Goal: Task Accomplishment & Management: Manage account settings

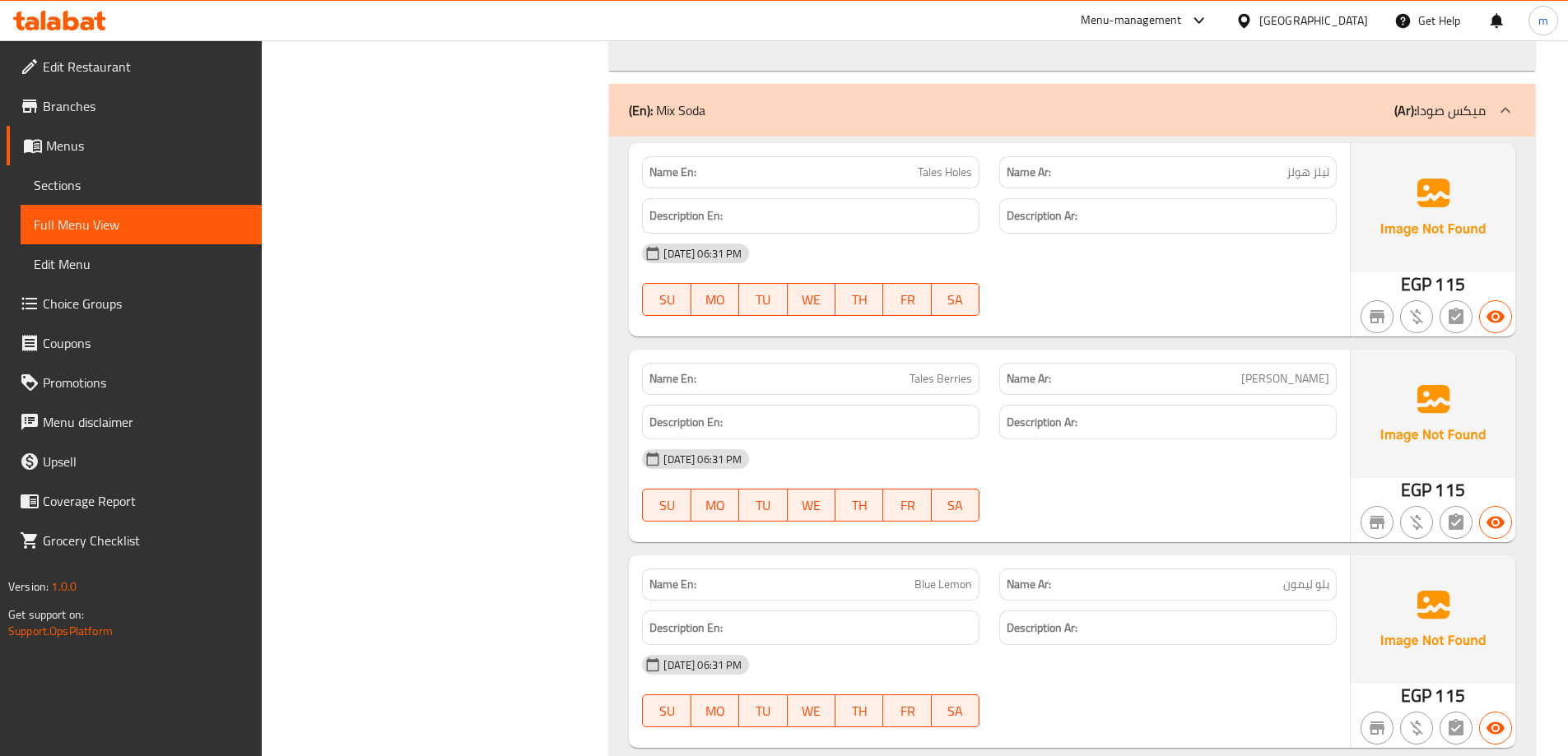
scroll to position [35249, 0]
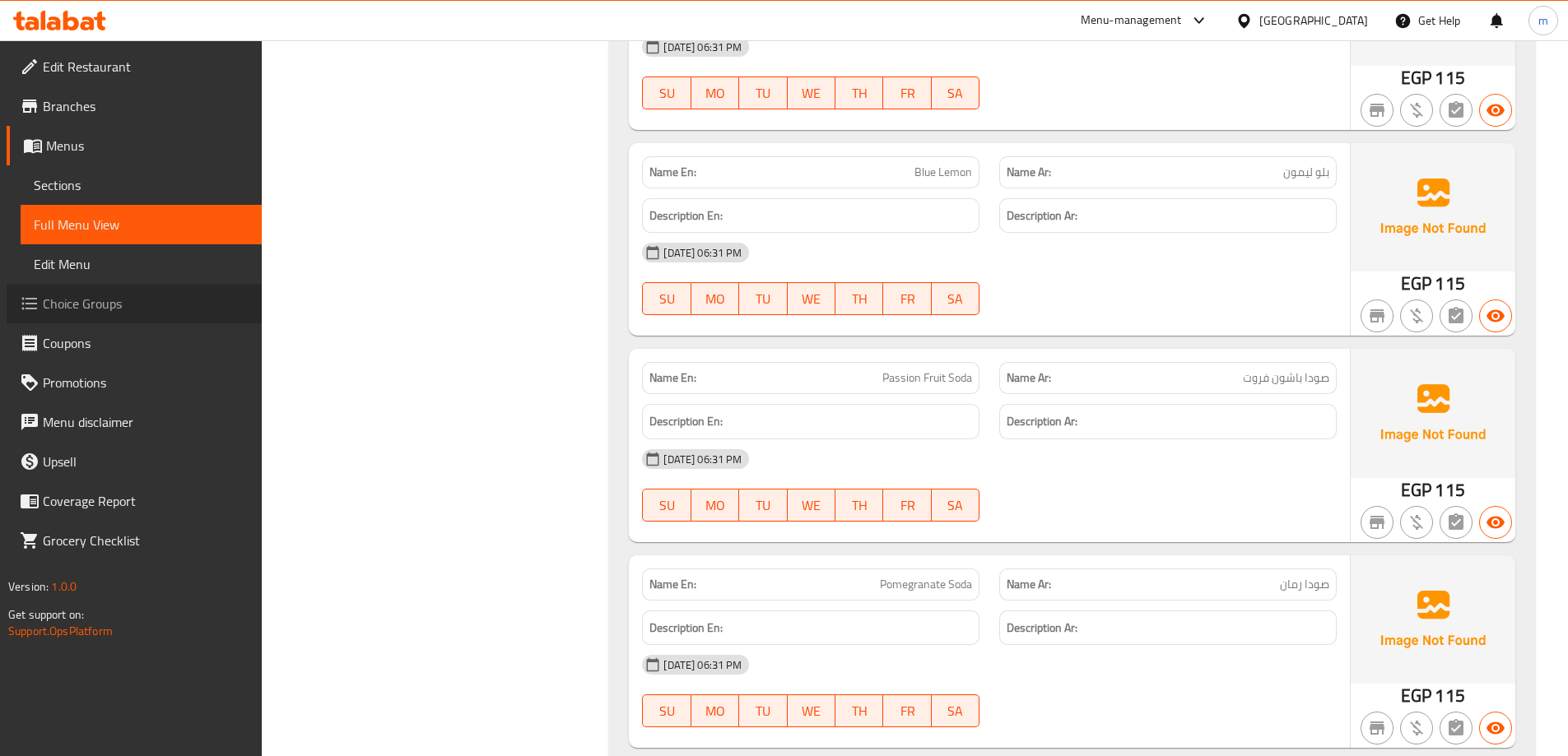
click at [66, 300] on span "Choice Groups" at bounding box center [145, 303] width 206 height 20
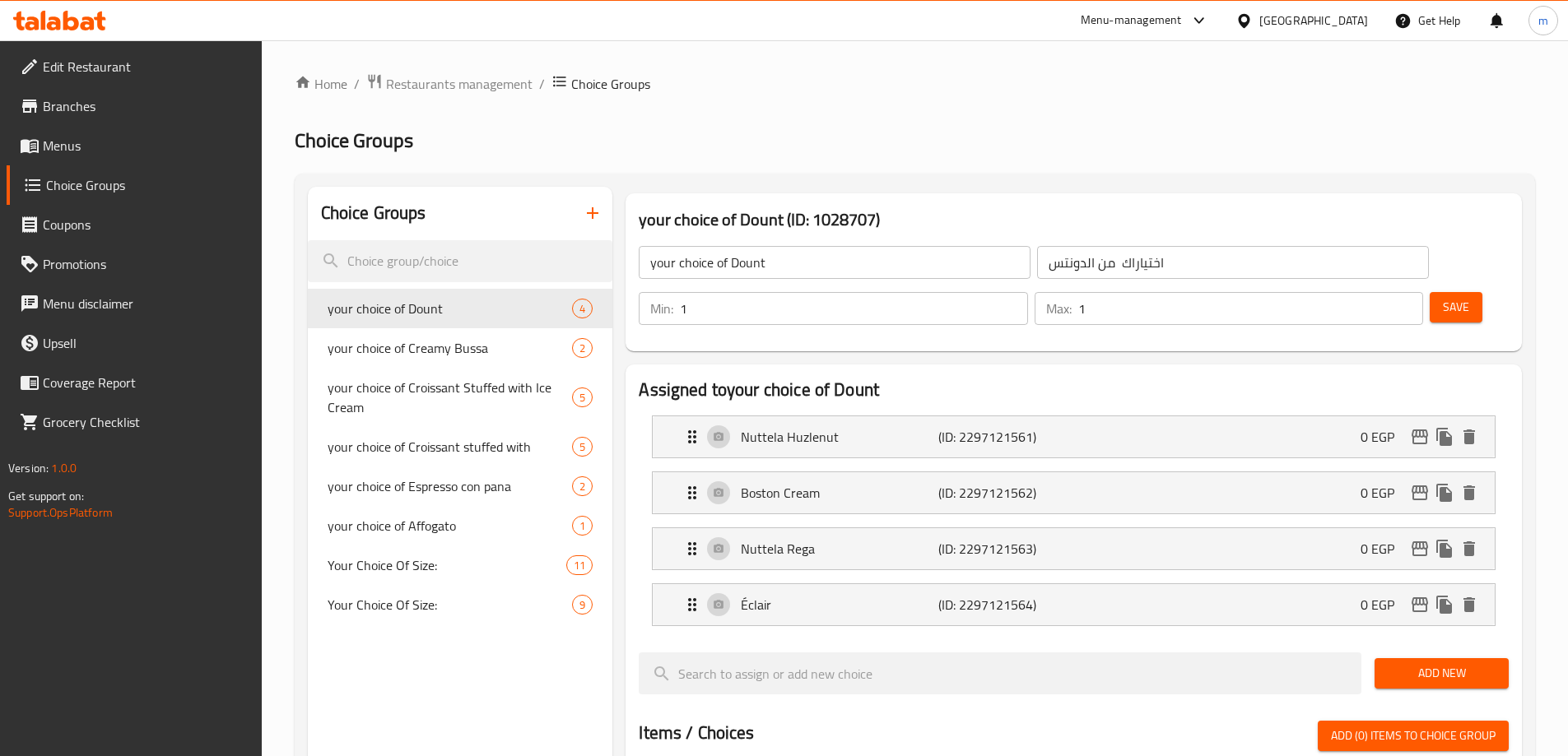
click at [586, 210] on icon "button" at bounding box center [593, 213] width 20 height 20
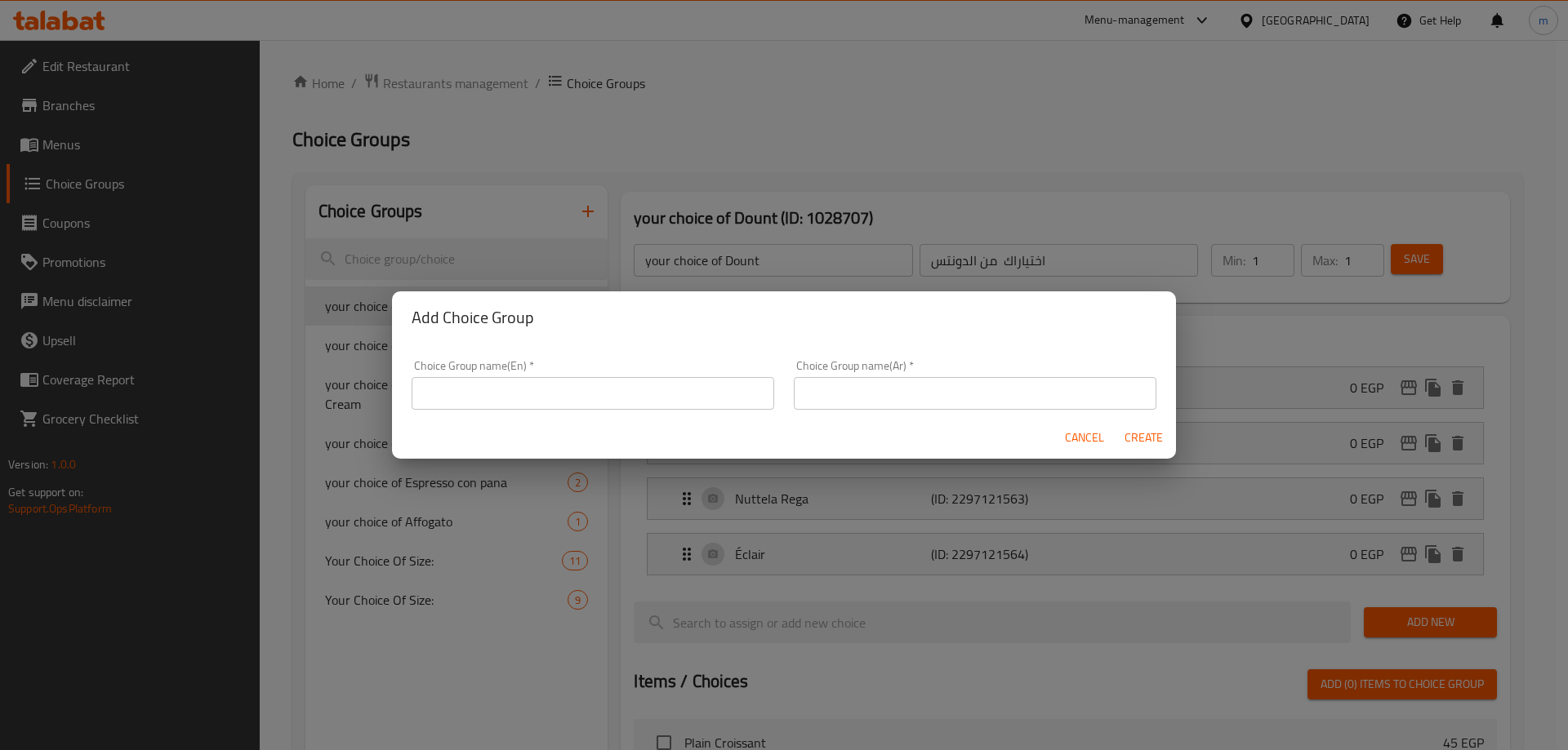
click at [543, 387] on input "text" at bounding box center [592, 393] width 363 height 33
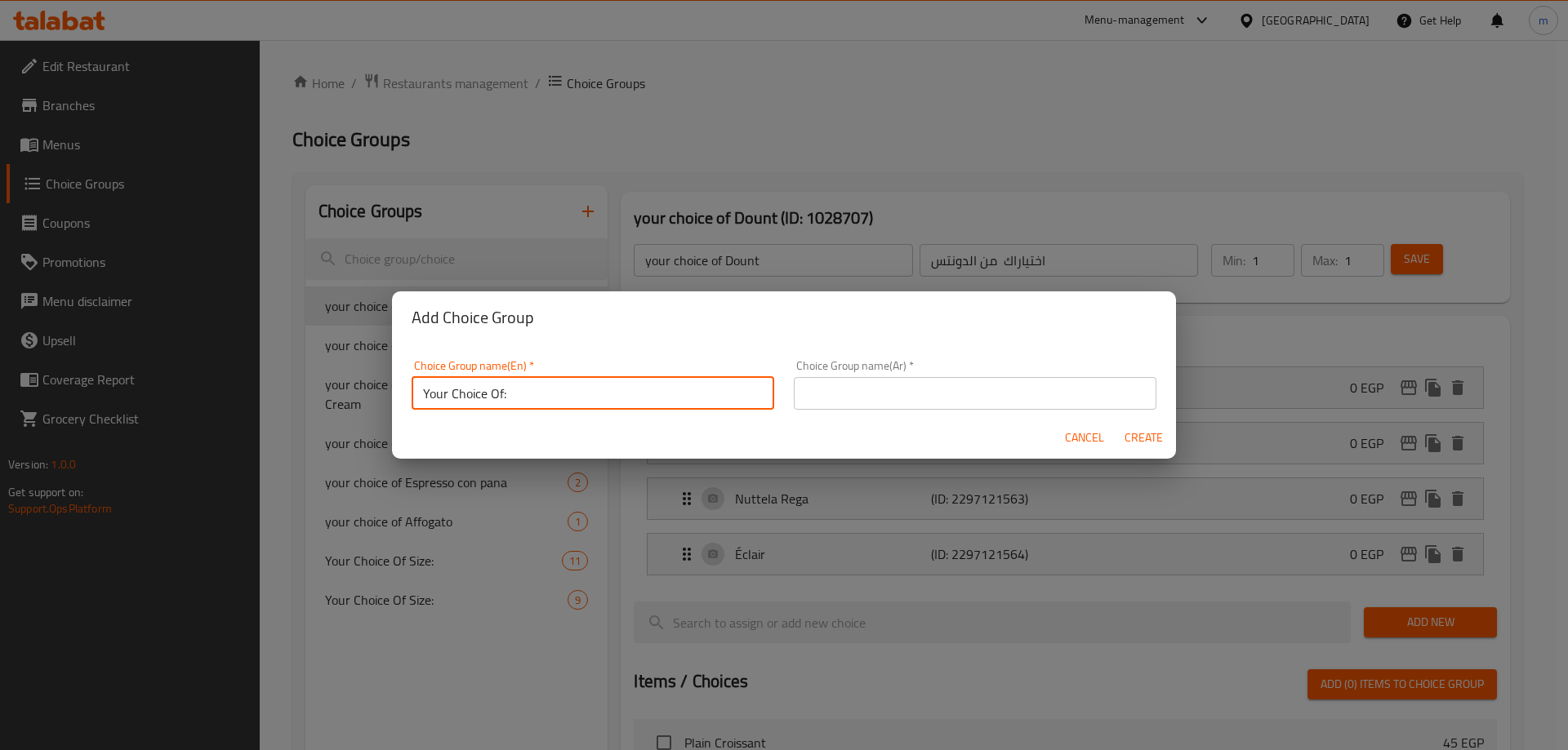
click at [576, 394] on input "Your Choice Of:" at bounding box center [592, 393] width 363 height 33
type input "Your Choice Of:"
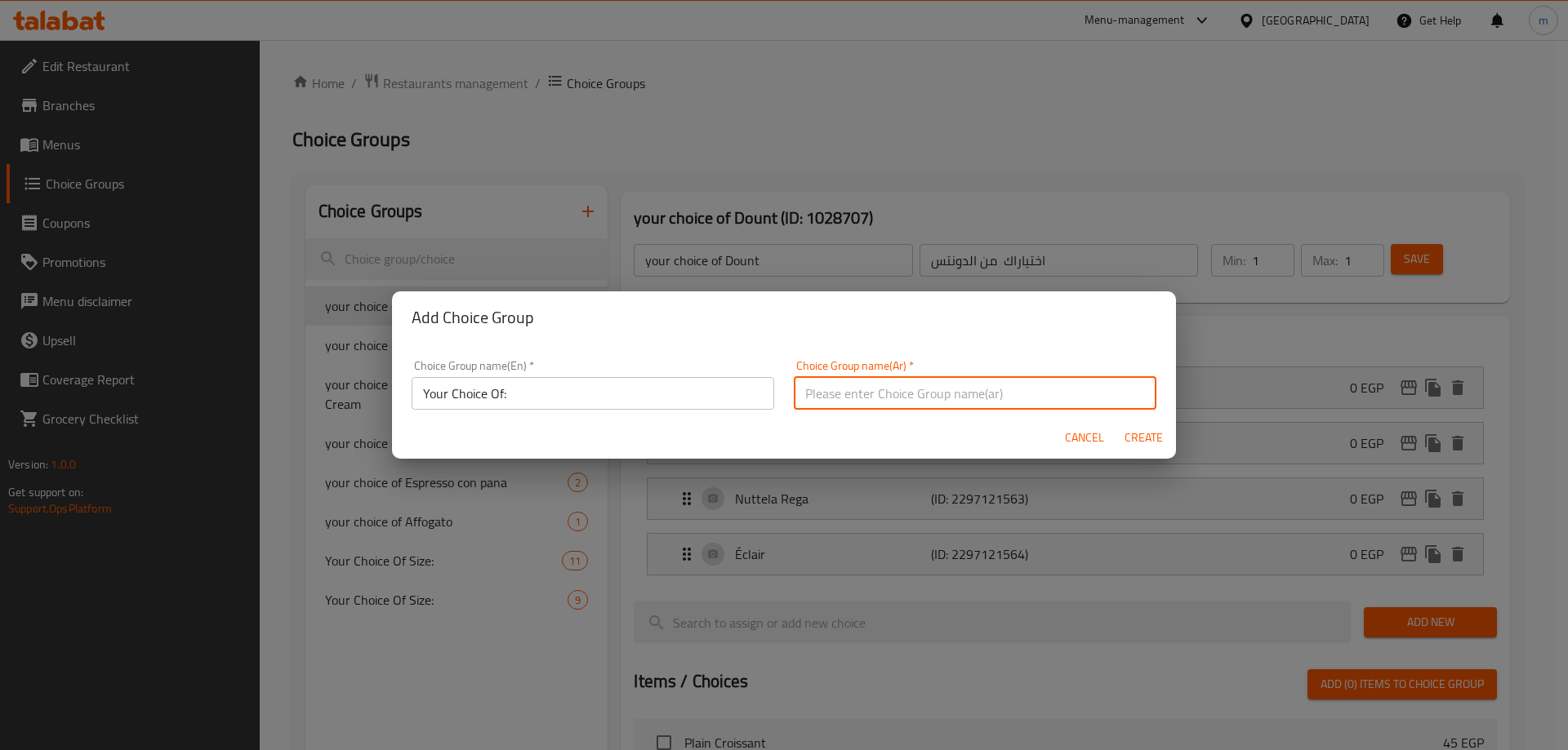
click at [976, 389] on input "text" at bounding box center [975, 393] width 363 height 33
type input "إختيارك من:"
drag, startPoint x: 1138, startPoint y: 435, endPoint x: 1555, endPoint y: 264, distance: 450.7
click at [1138, 435] on span "Create" at bounding box center [1143, 437] width 39 height 20
type input "Your Choice Of:"
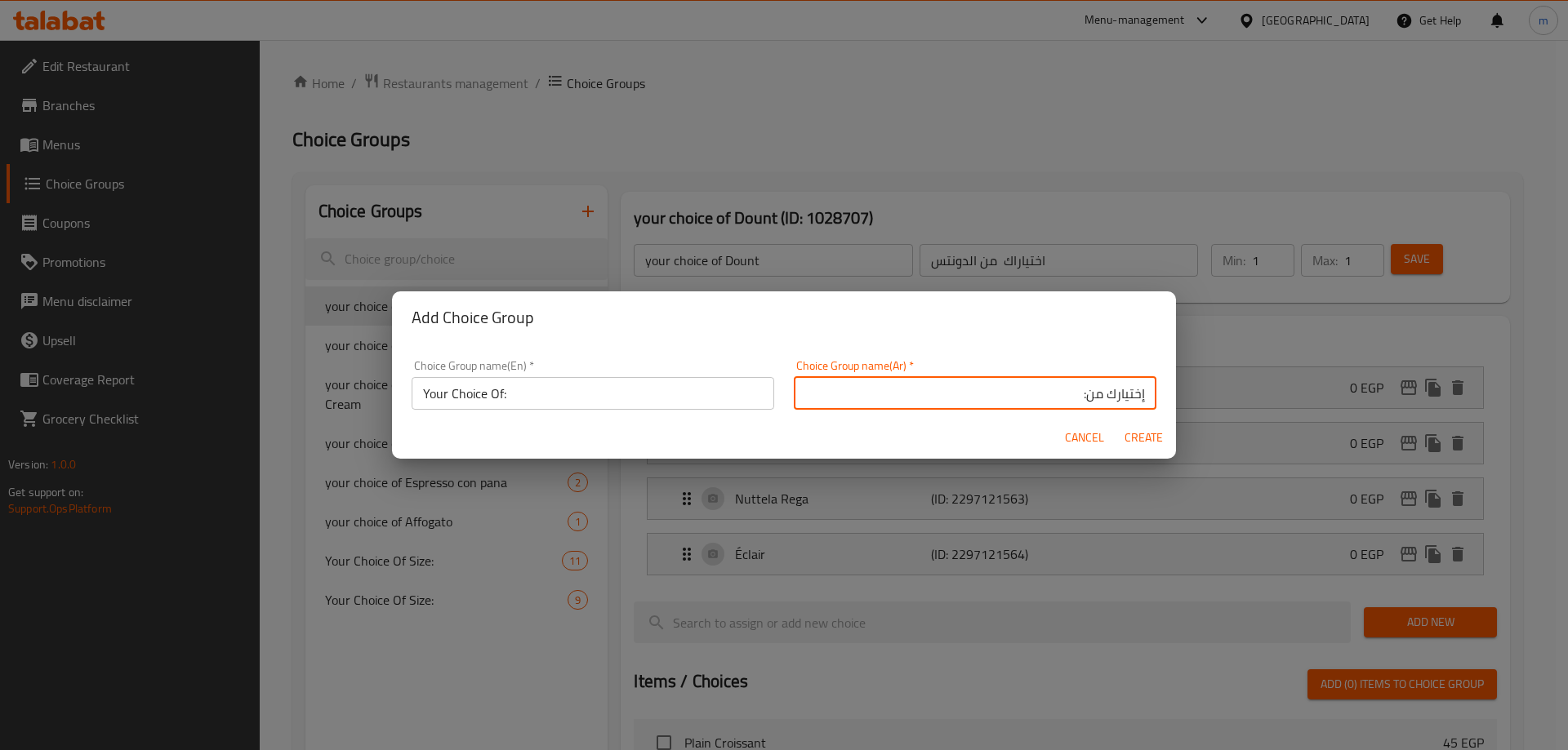
type input "إختيارك من:"
type input "0"
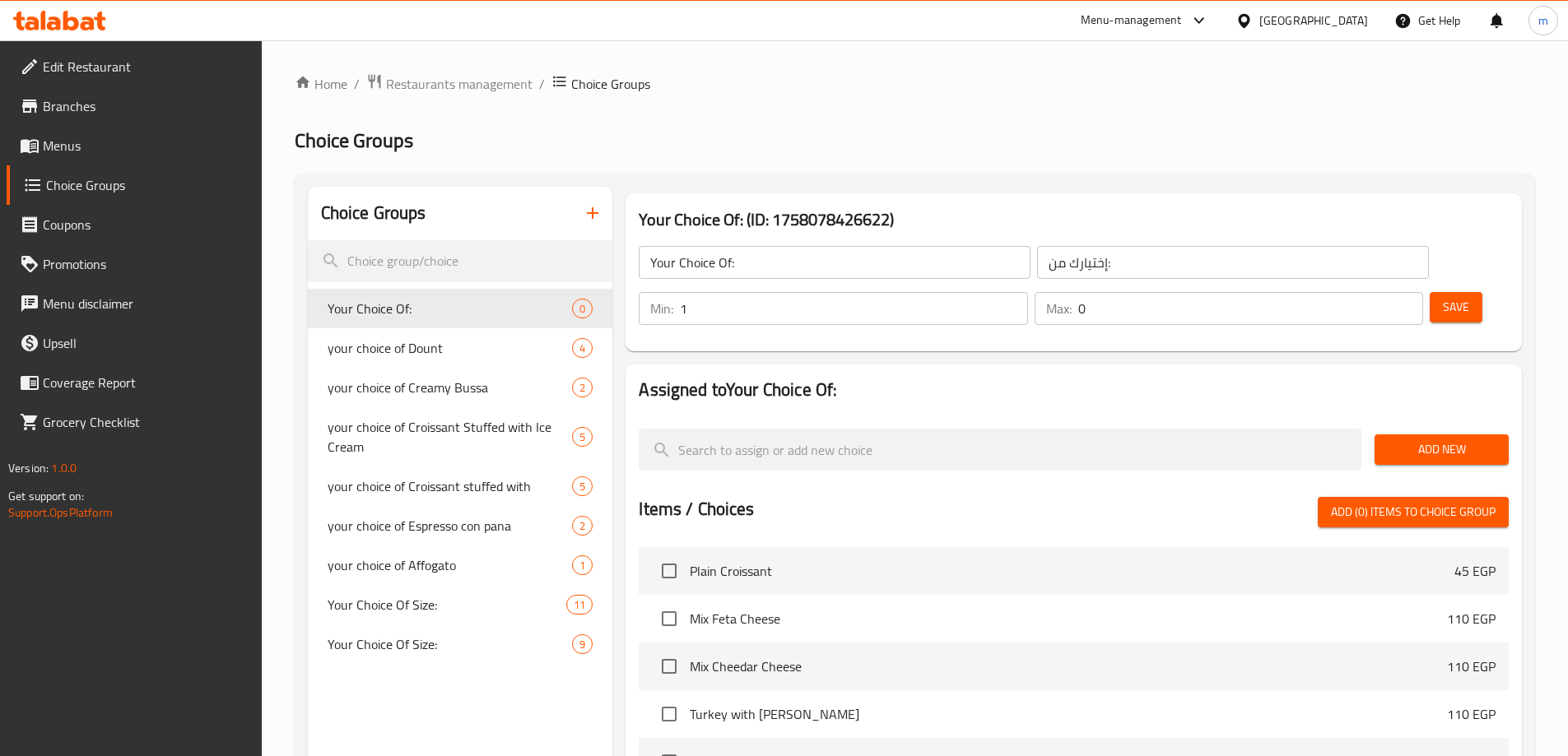
type input "1"
click at [1027, 292] on input "1" at bounding box center [853, 308] width 348 height 33
type input "1"
click at [1380, 292] on input "1" at bounding box center [1251, 308] width 345 height 33
click at [1415, 439] on span "Add New" at bounding box center [1441, 449] width 108 height 21
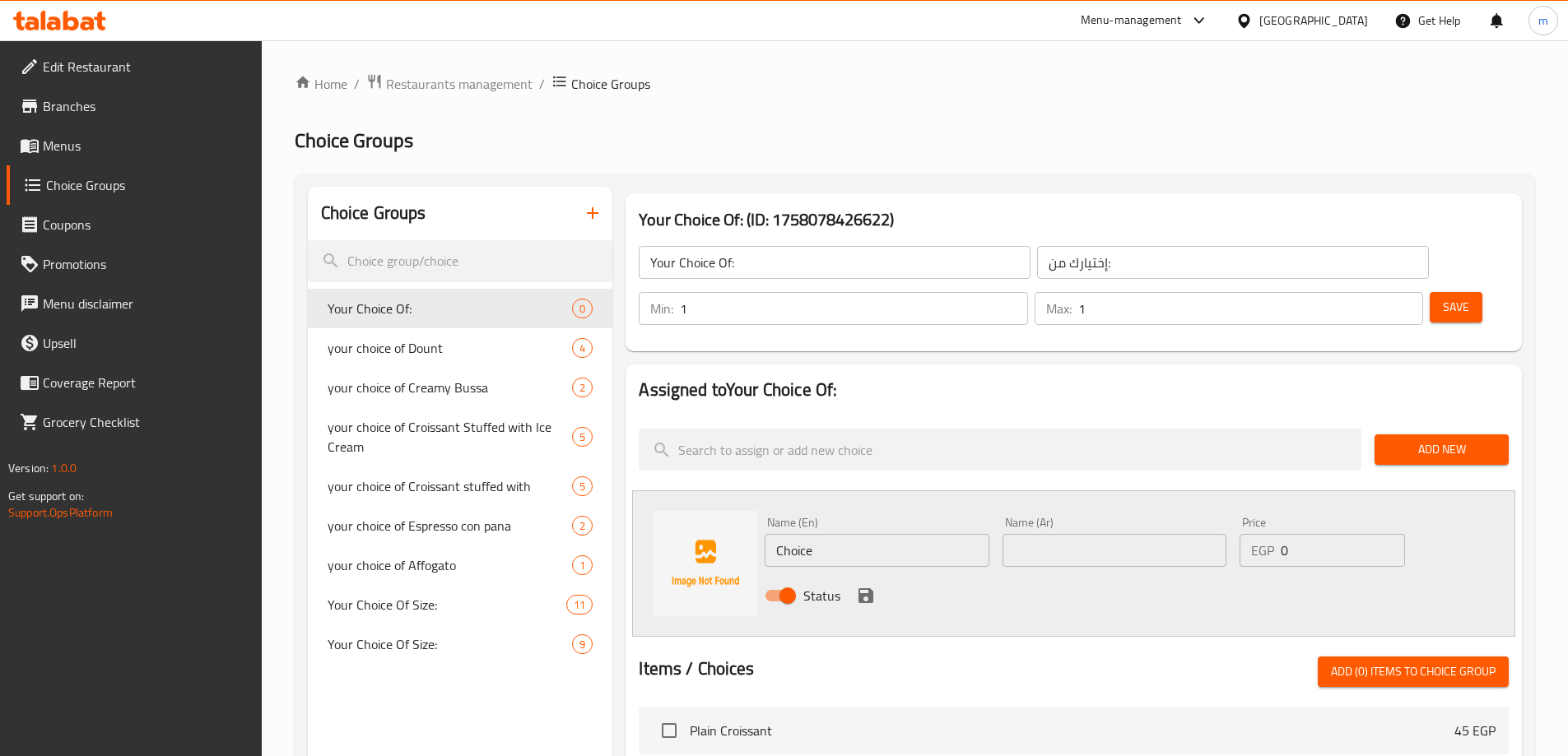
click at [924, 534] on input "Choice" at bounding box center [876, 550] width 224 height 33
click at [863, 534] on input "Choice" at bounding box center [876, 550] width 224 height 33
click at [873, 534] on input "Choice" at bounding box center [876, 550] width 224 height 33
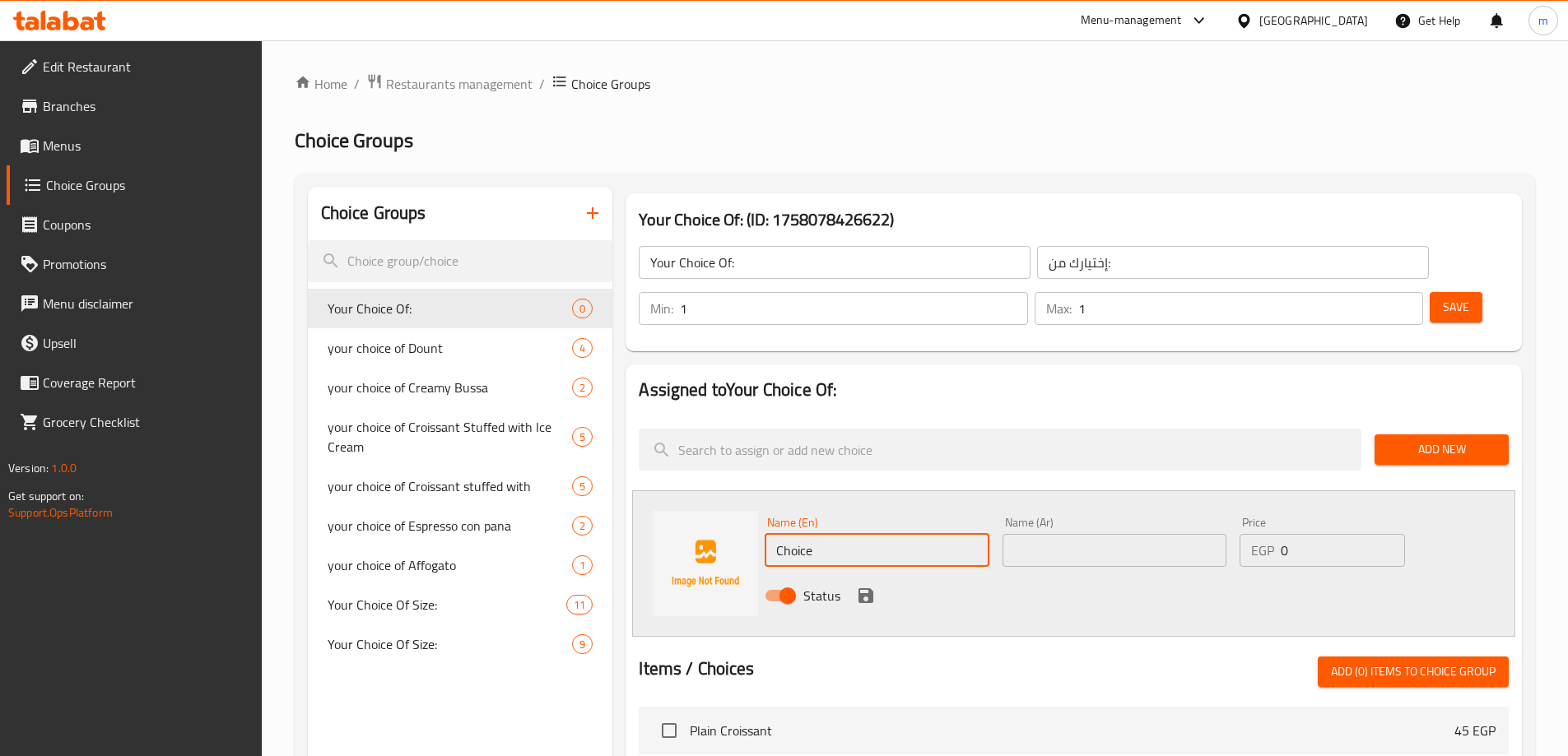
paste input "STRAWBERRIES"
type input "Strawberries"
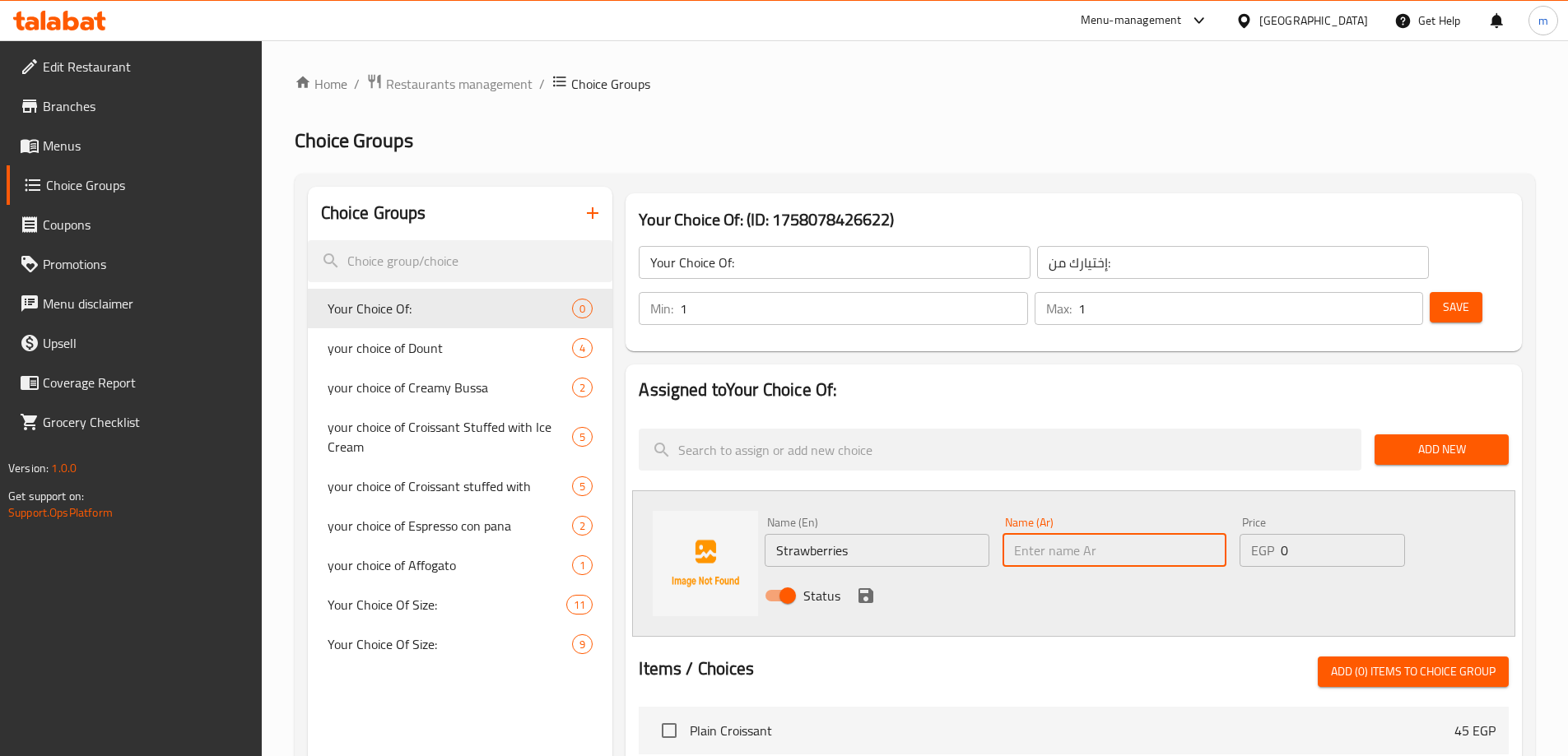
click at [1109, 534] on input "text" at bounding box center [1114, 550] width 224 height 33
type input "فراولة"
click at [867, 586] on icon "save" at bounding box center [866, 596] width 20 height 20
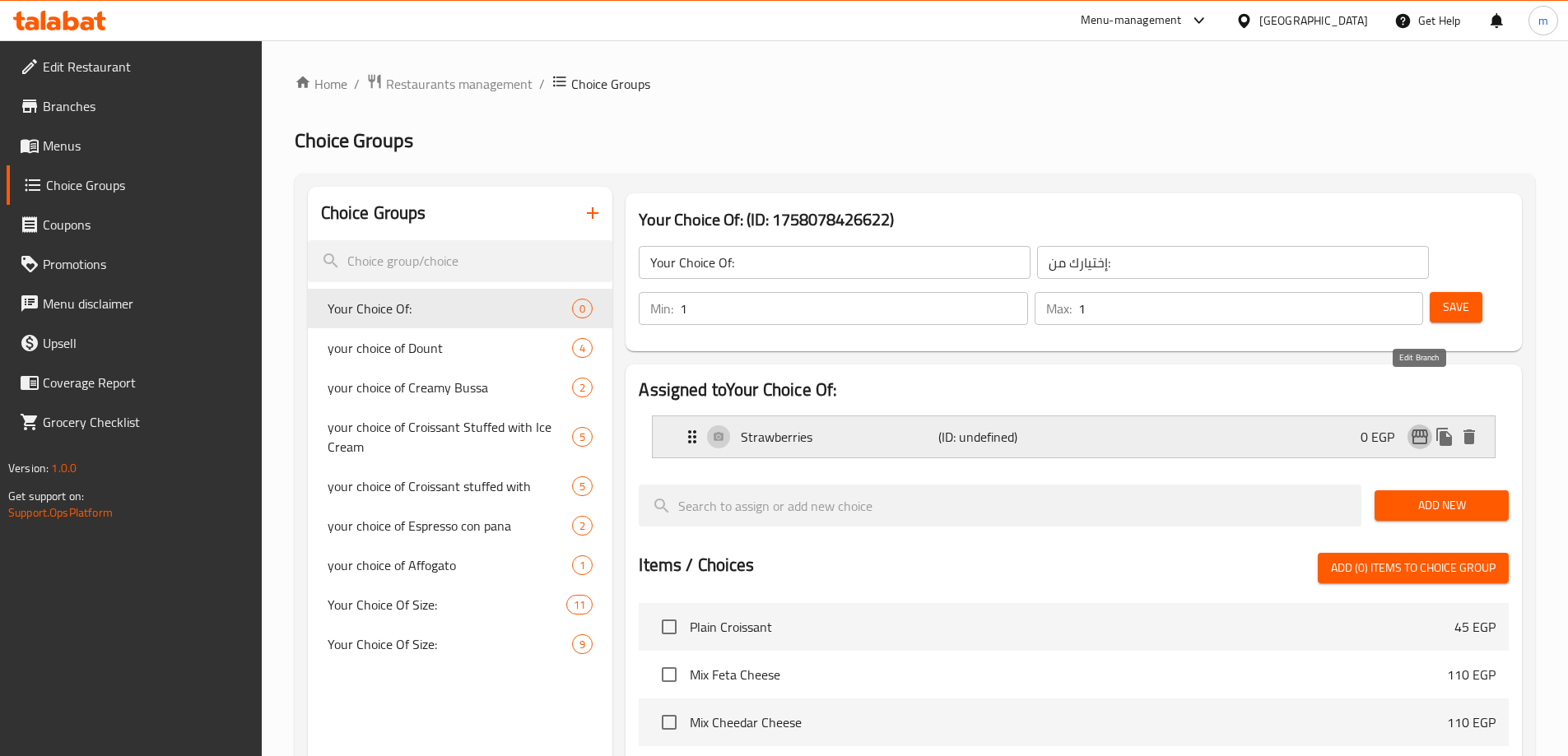
click at [1421, 429] on icon "edit" at bounding box center [1420, 436] width 16 height 14
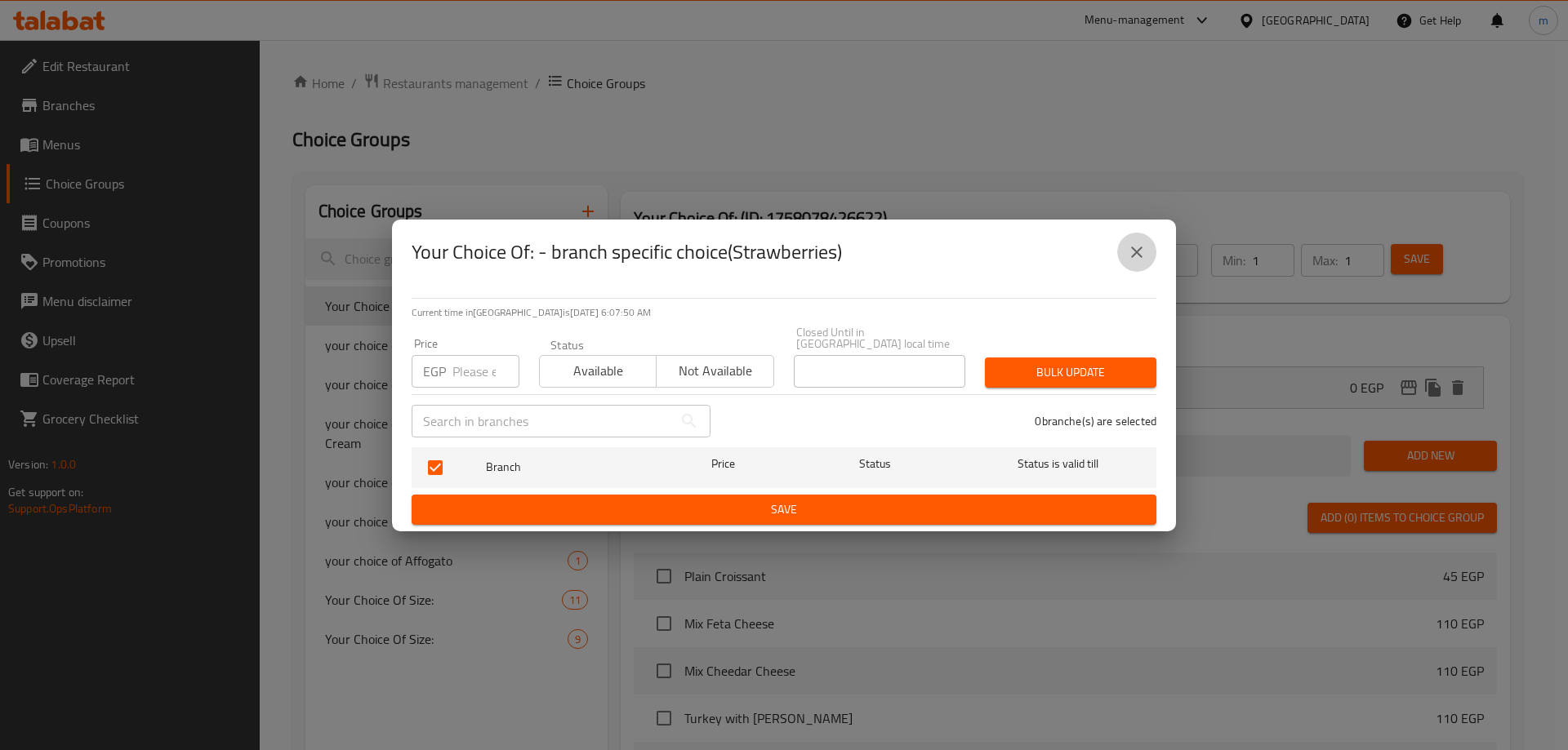
click at [1131, 250] on icon "close" at bounding box center [1137, 252] width 20 height 20
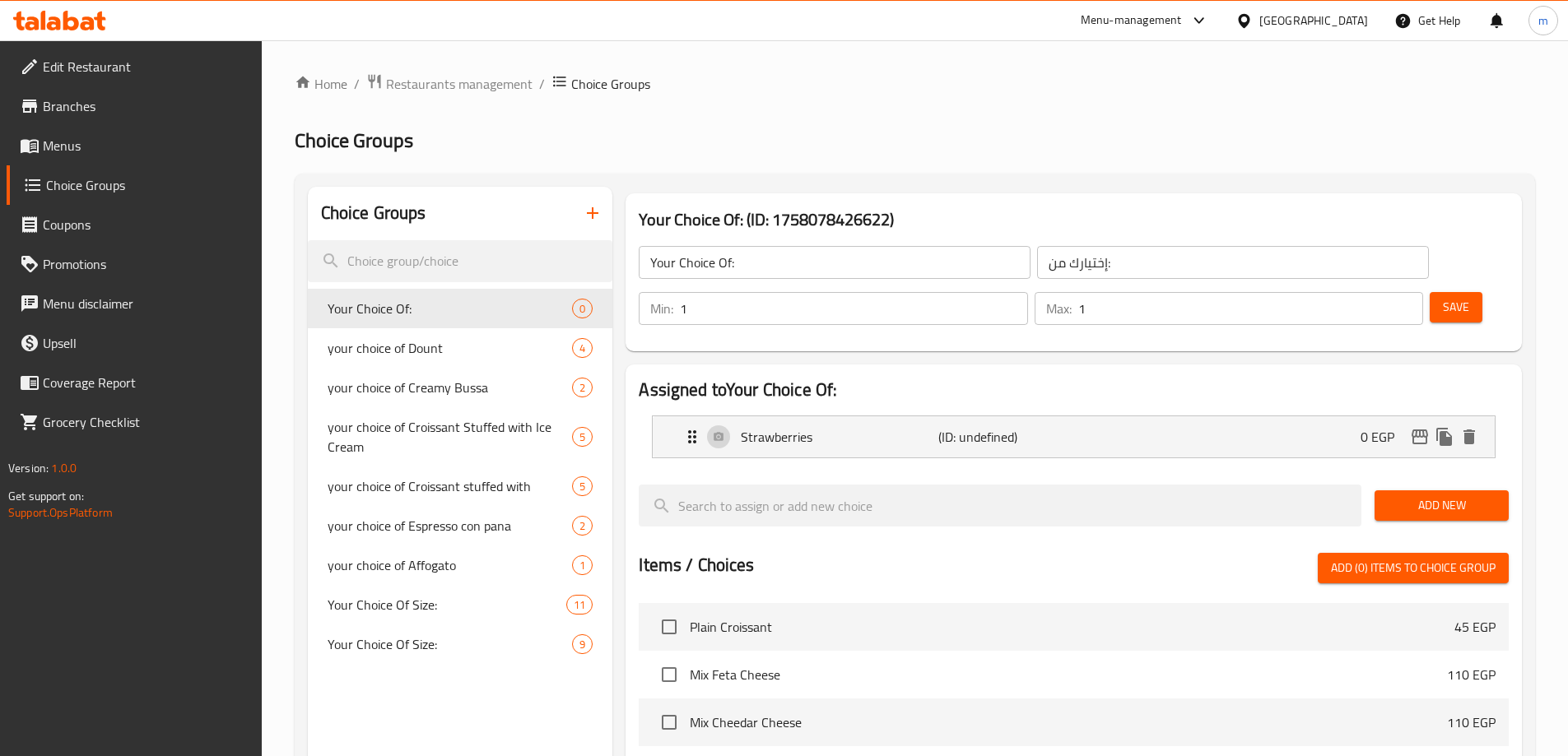
click at [1426, 496] on span "Add New" at bounding box center [1441, 505] width 108 height 21
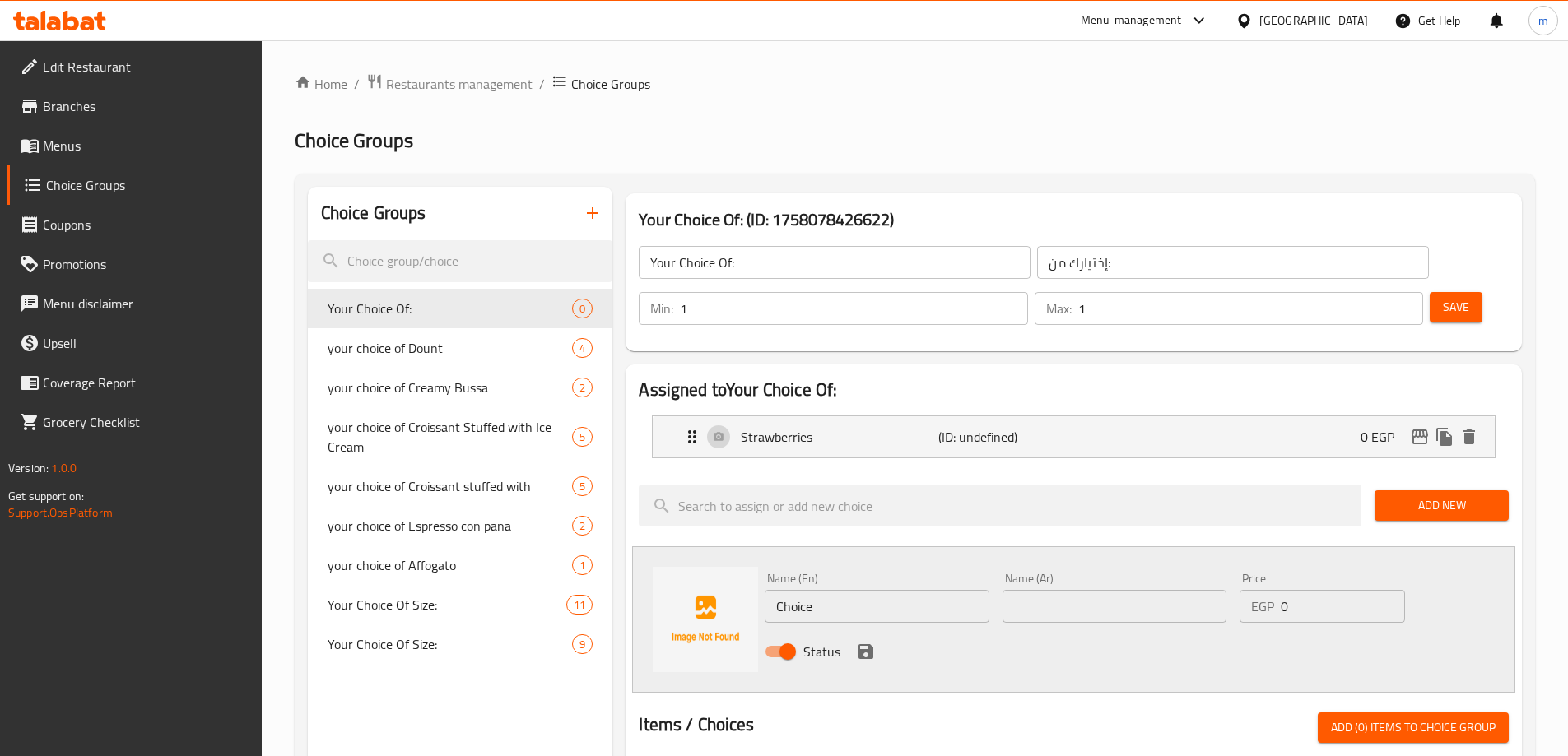
click at [931, 590] on input "Choice" at bounding box center [876, 606] width 224 height 33
click at [892, 590] on input "Choice" at bounding box center [876, 606] width 224 height 33
paste input "BLUEBERRIES"
type input "Blueberries"
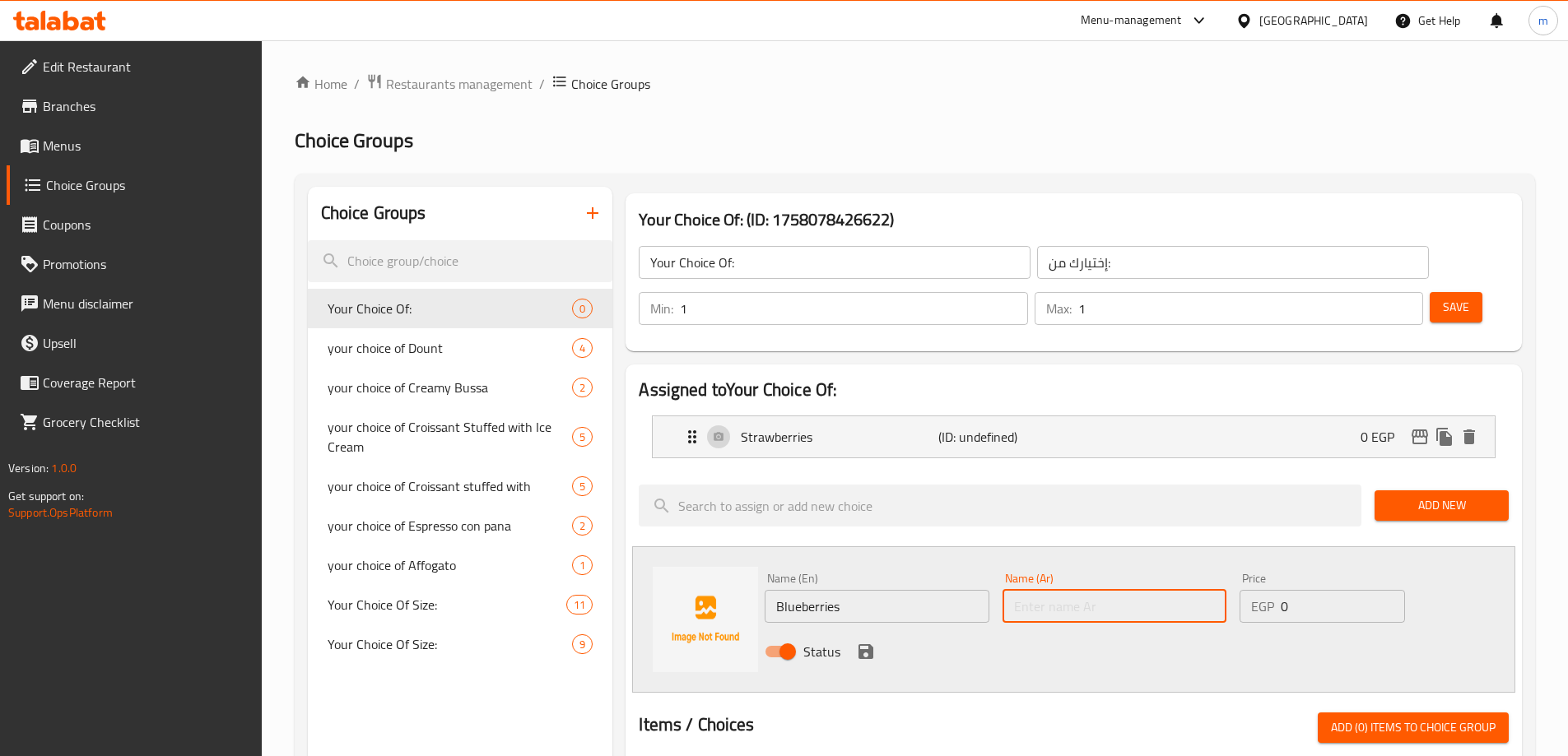
click at [1053, 590] on input "text" at bounding box center [1114, 606] width 224 height 33
type input "توت ازرق"
drag, startPoint x: 866, startPoint y: 602, endPoint x: 908, endPoint y: 598, distance: 42.2
click at [866, 642] on icon "save" at bounding box center [866, 652] width 20 height 20
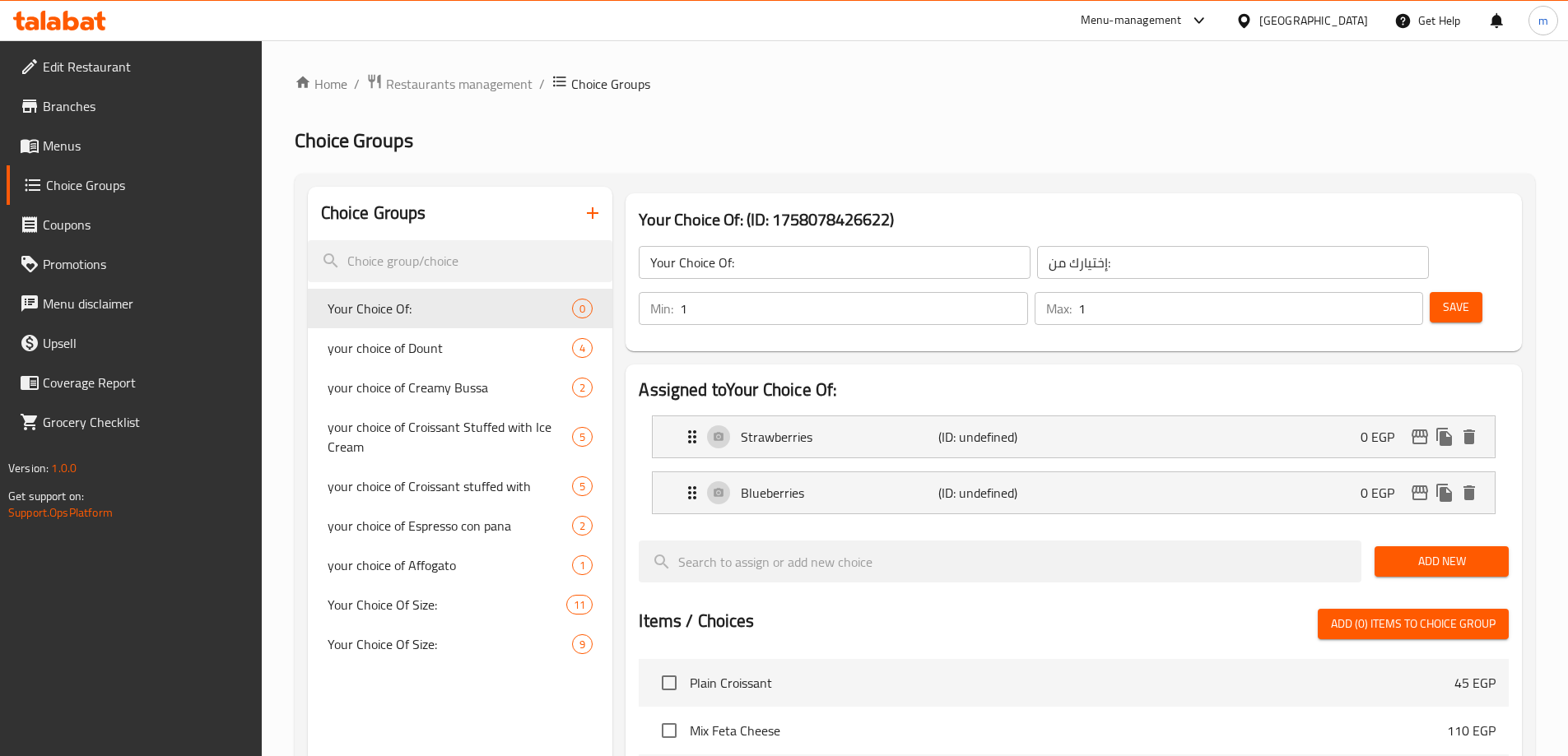
click at [1401, 551] on span "Add New" at bounding box center [1441, 561] width 108 height 21
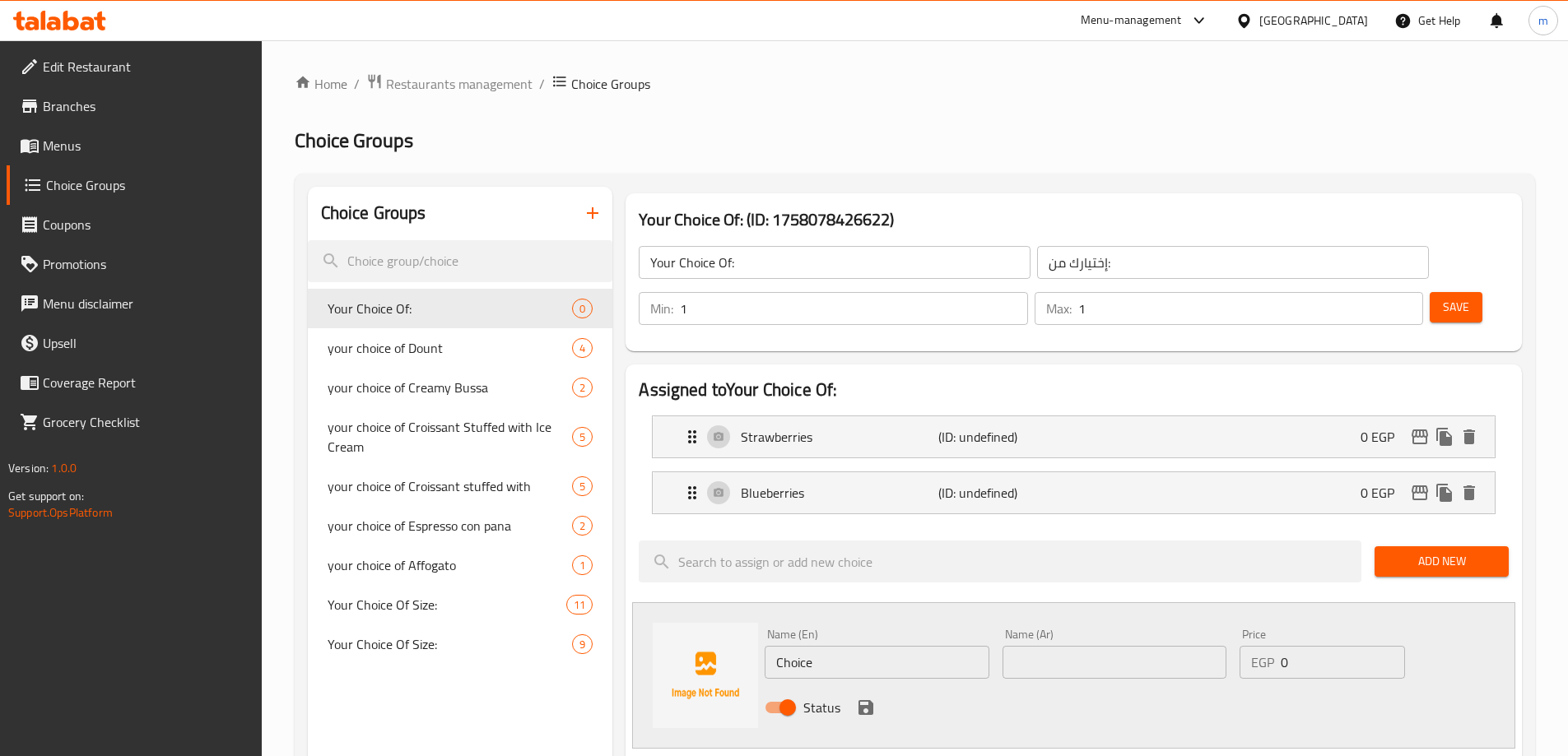
click at [846, 646] on input "Choice" at bounding box center [876, 662] width 224 height 33
click at [932, 646] on input "Choice" at bounding box center [876, 662] width 224 height 33
paste input "REDBERRIES"
type input "REDBERRIES"
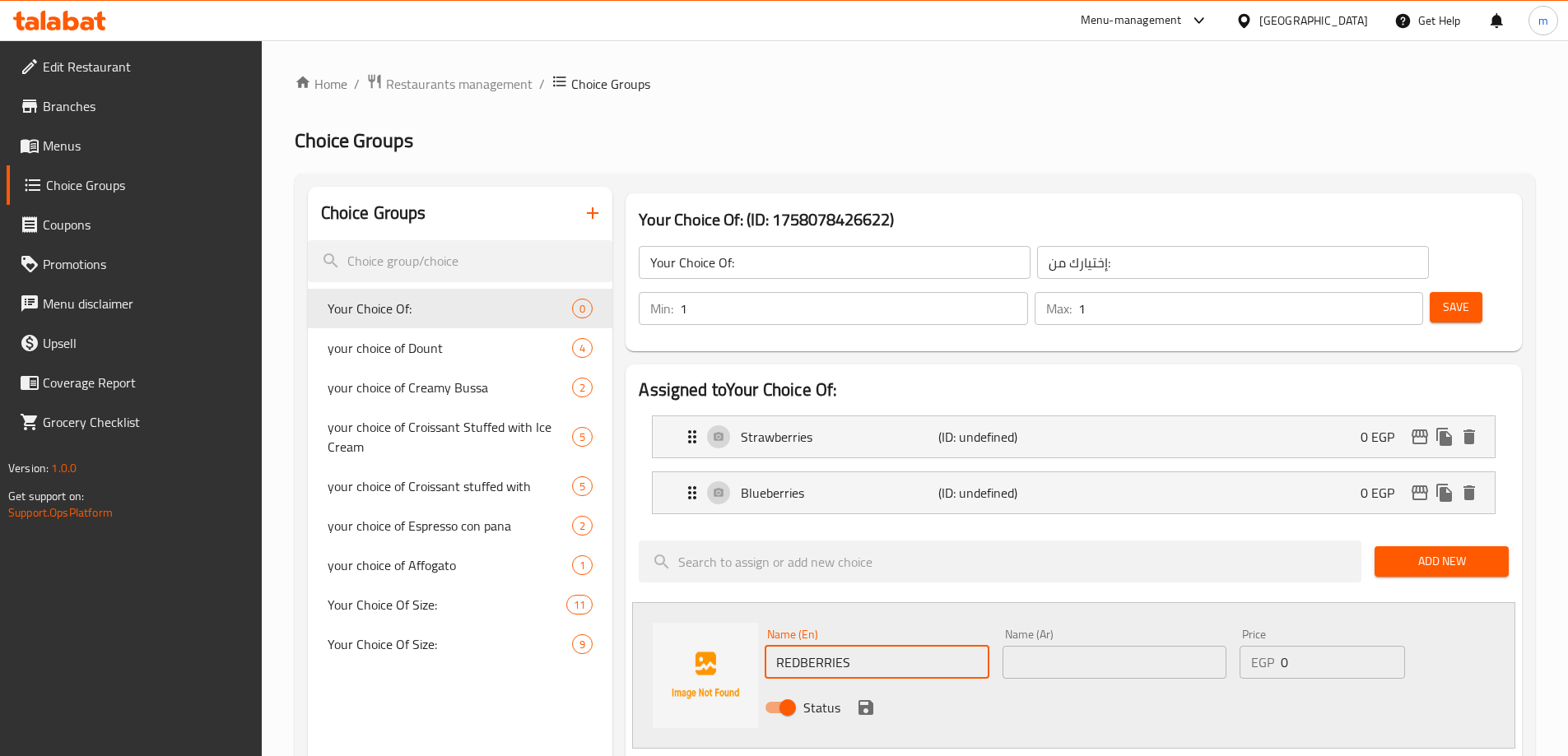
click at [1133, 646] on input "text" at bounding box center [1114, 662] width 224 height 33
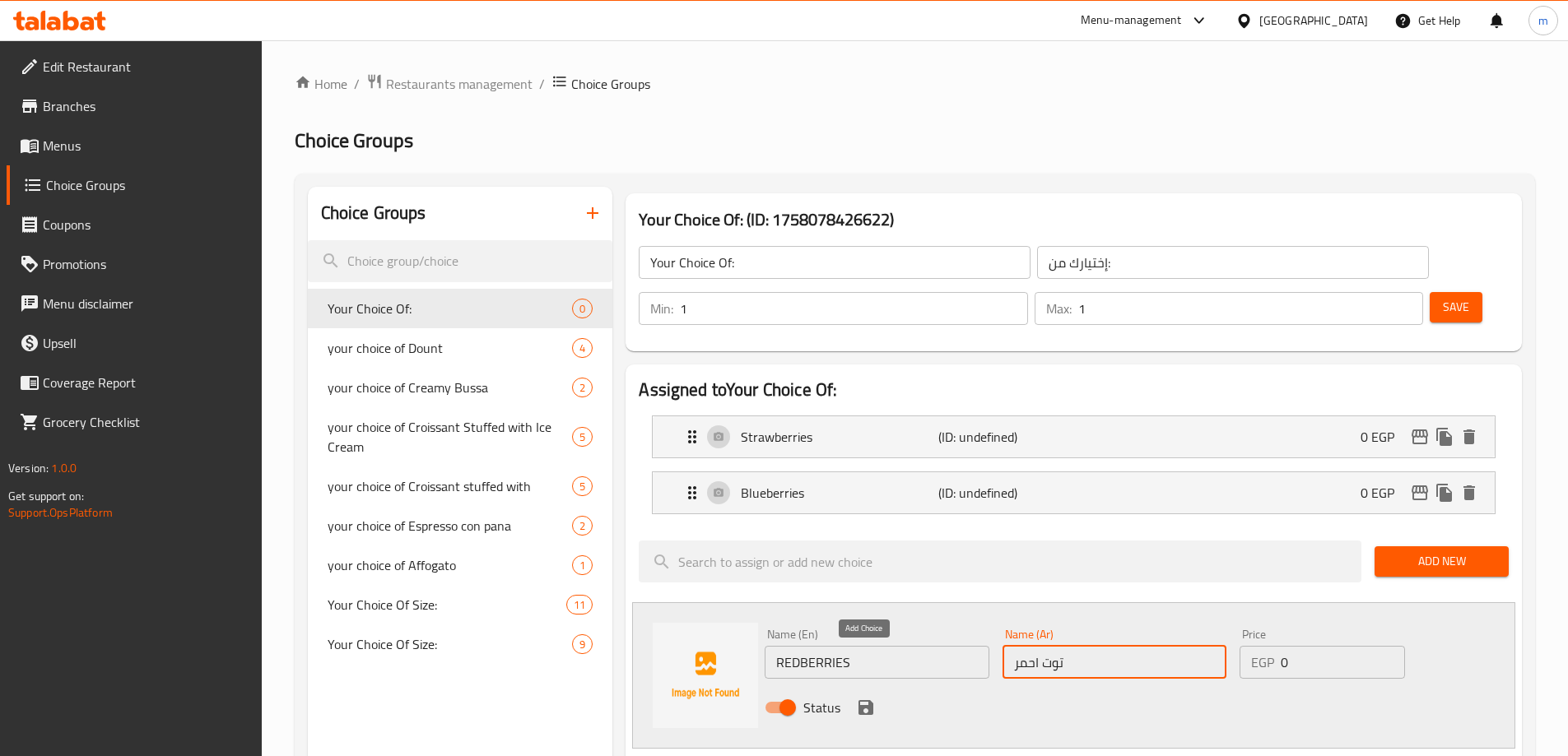
type input "توت احمر"
click at [875, 695] on button "save" at bounding box center [865, 707] width 24 height 24
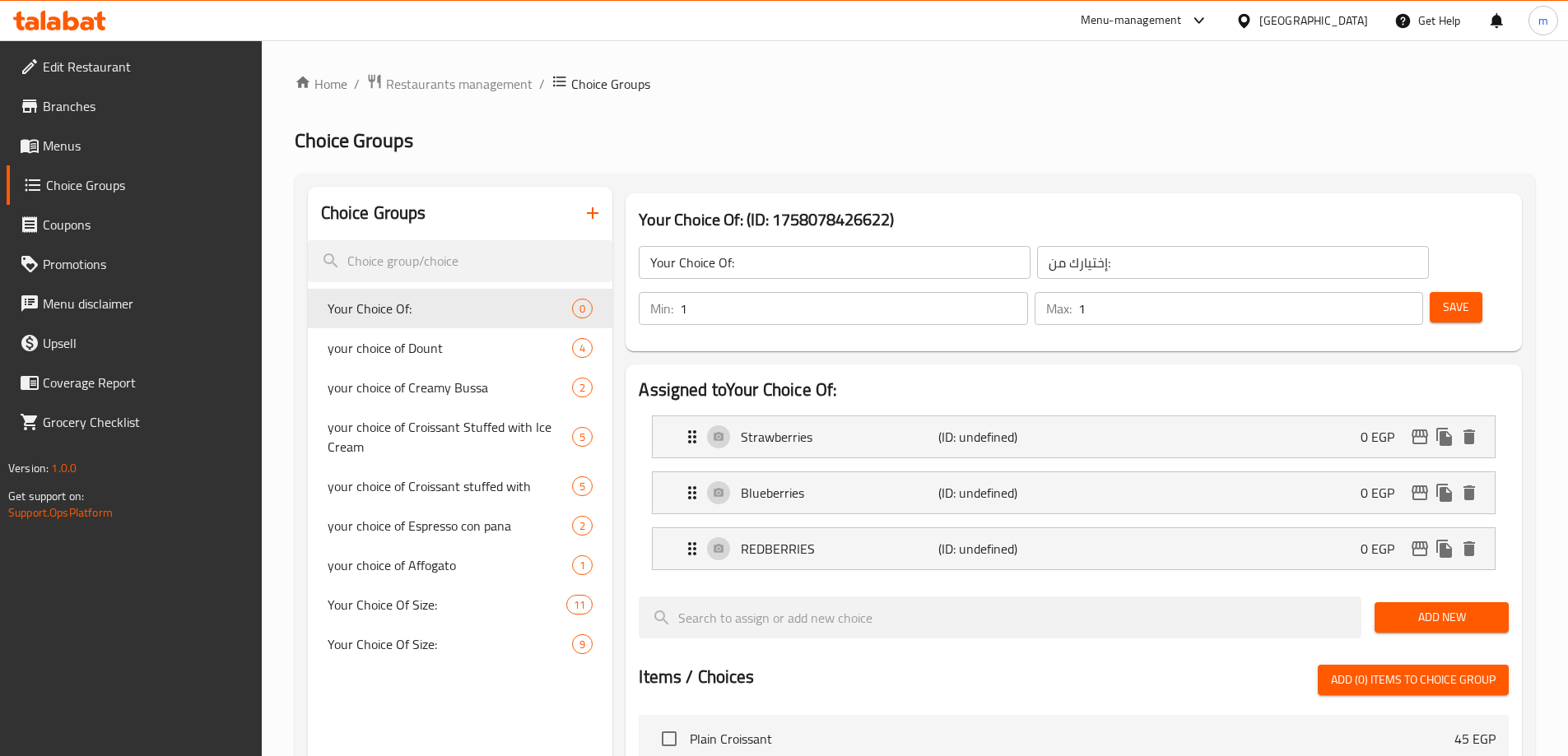
click at [1443, 292] on button "Save" at bounding box center [1456, 307] width 53 height 31
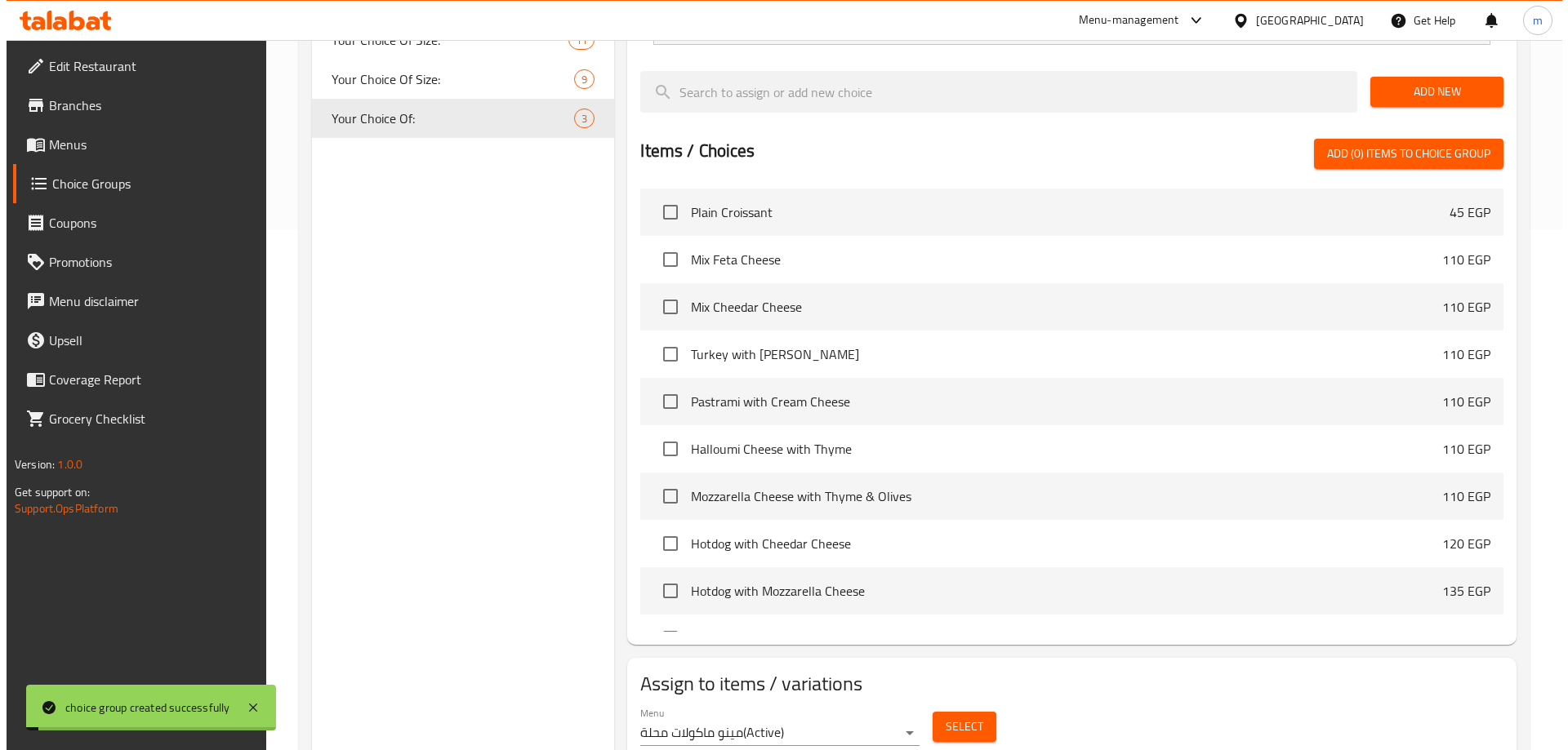
scroll to position [536, 0]
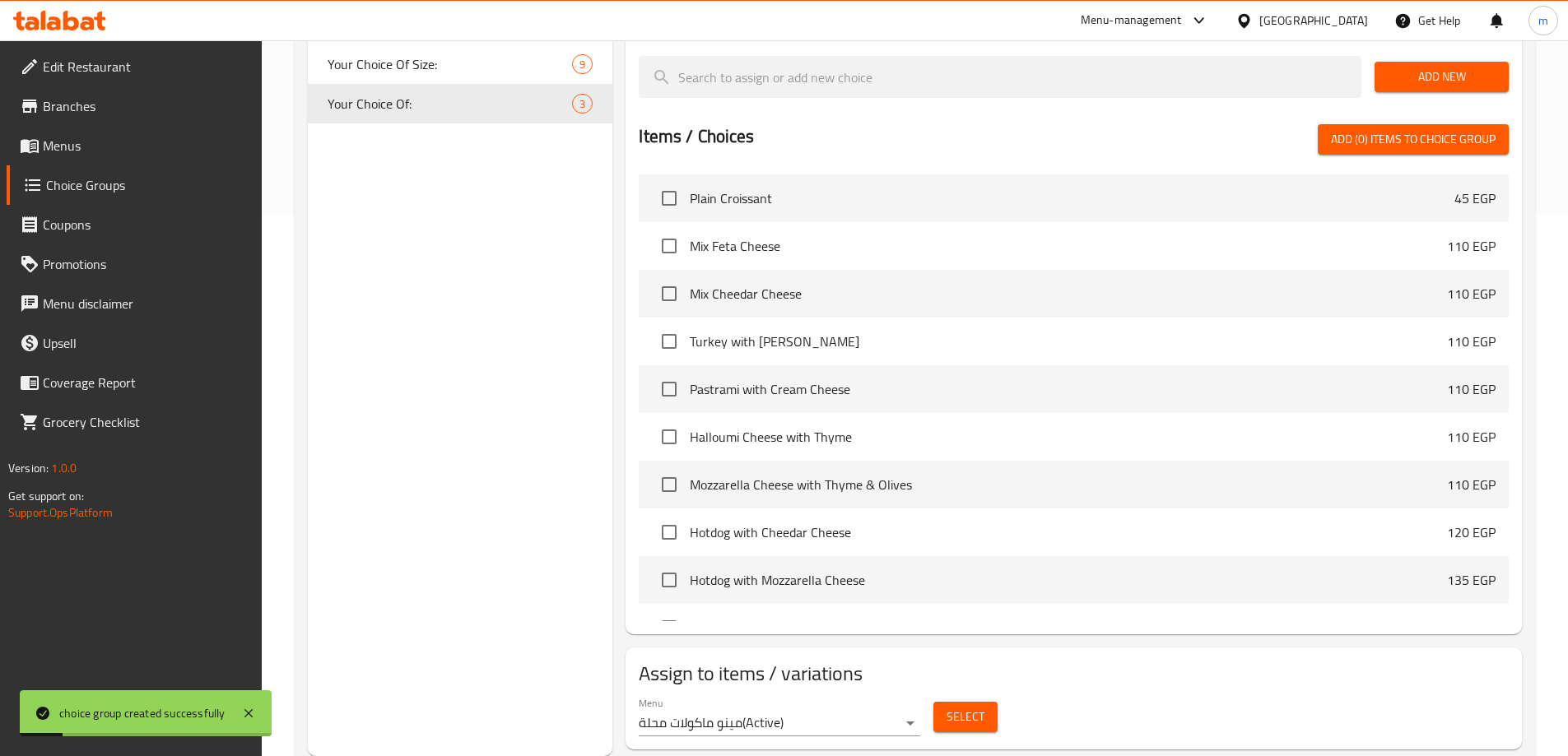
click at [969, 707] on span "Select" at bounding box center [965, 716] width 38 height 21
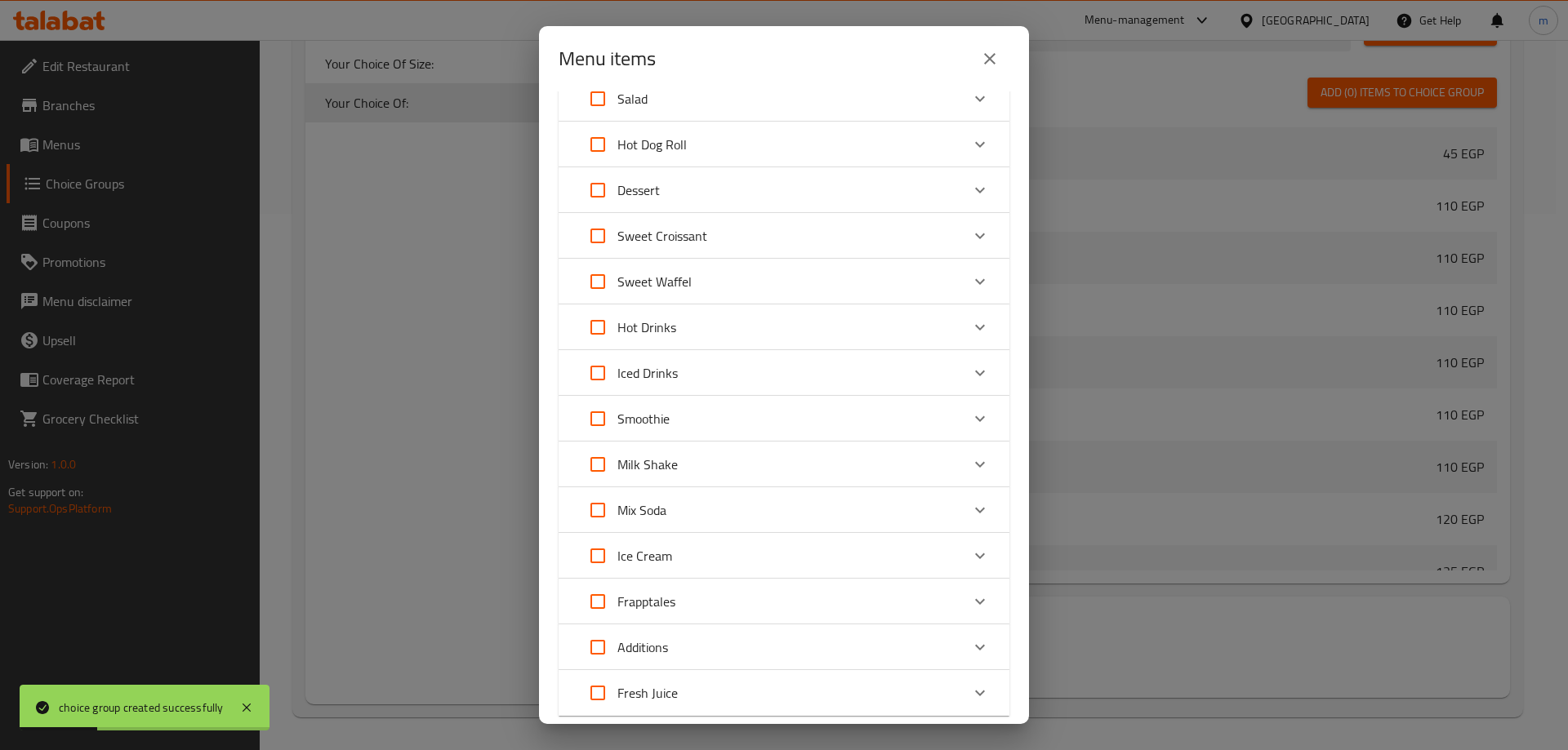
scroll to position [264, 0]
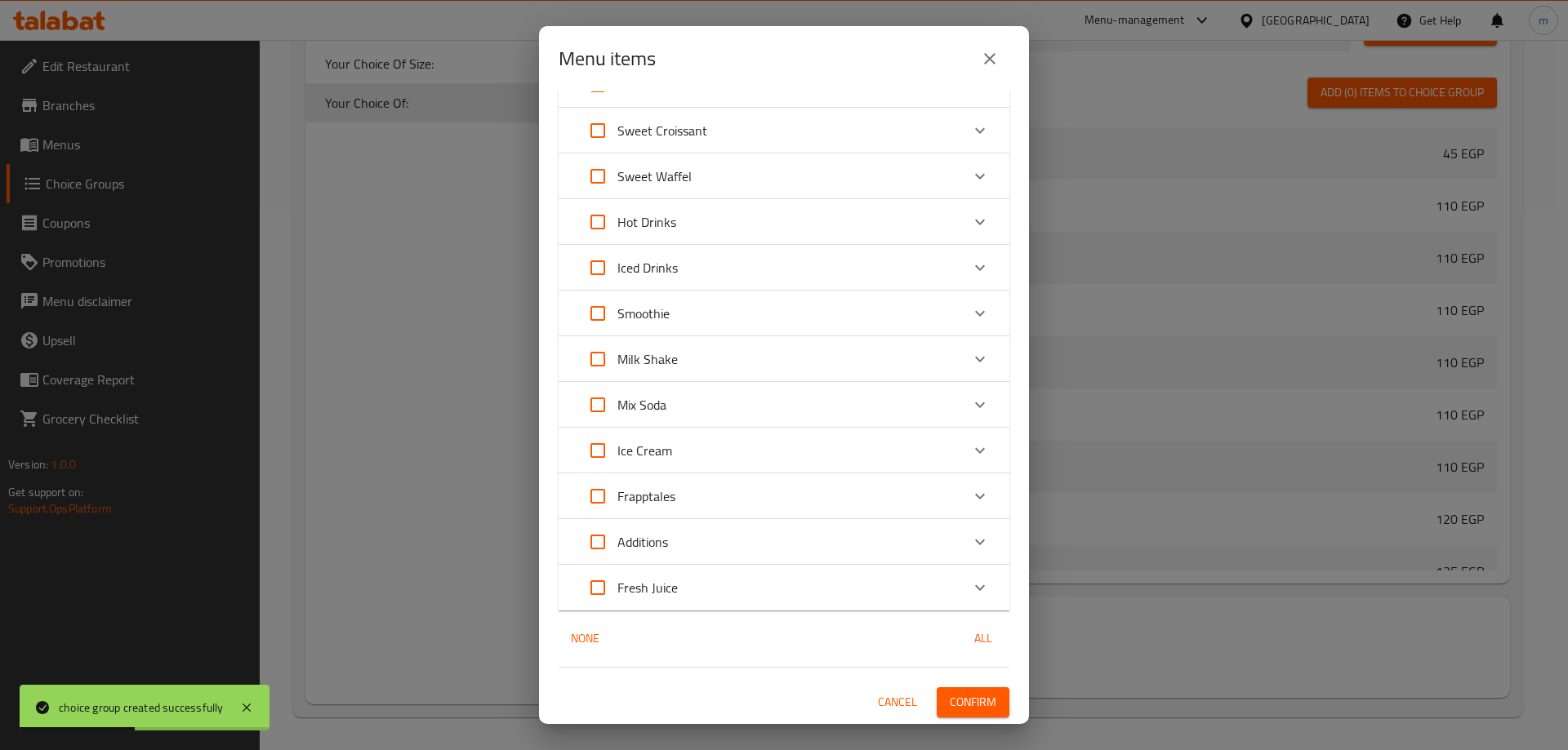
click at [776, 488] on div "Frapptales" at bounding box center [769, 496] width 382 height 39
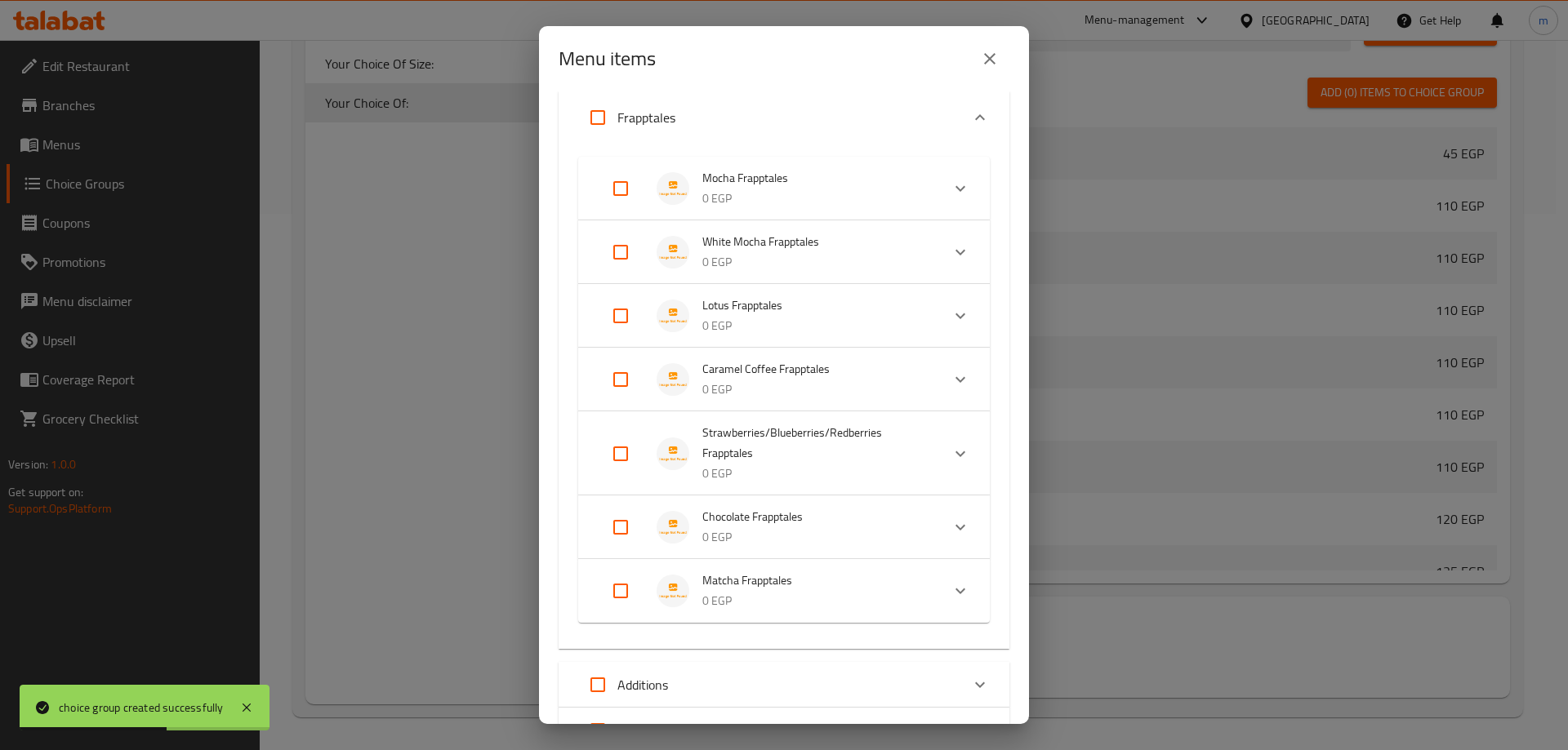
scroll to position [672, 0]
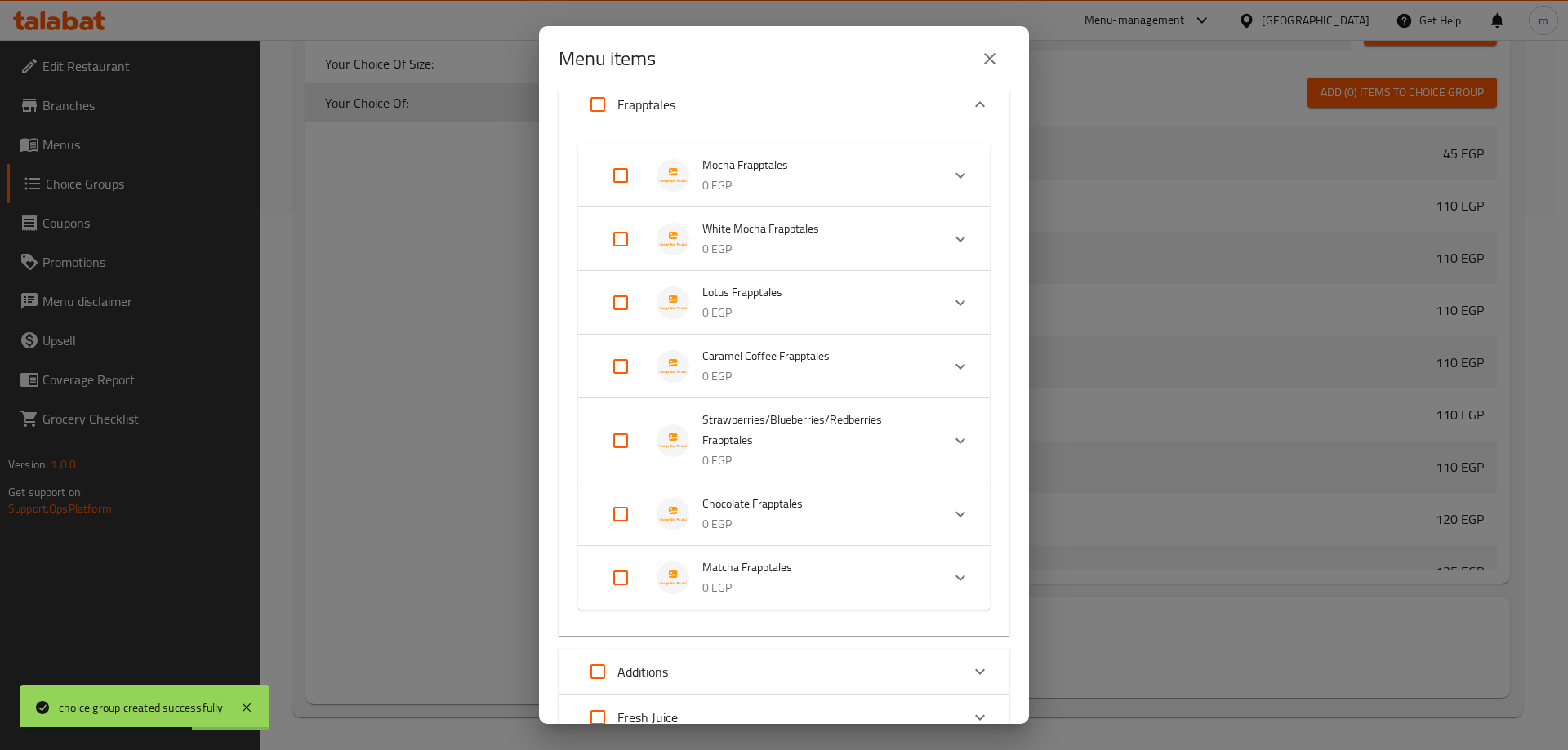
click at [625, 443] on input "Expand" at bounding box center [621, 441] width 39 height 39
checkbox input "true"
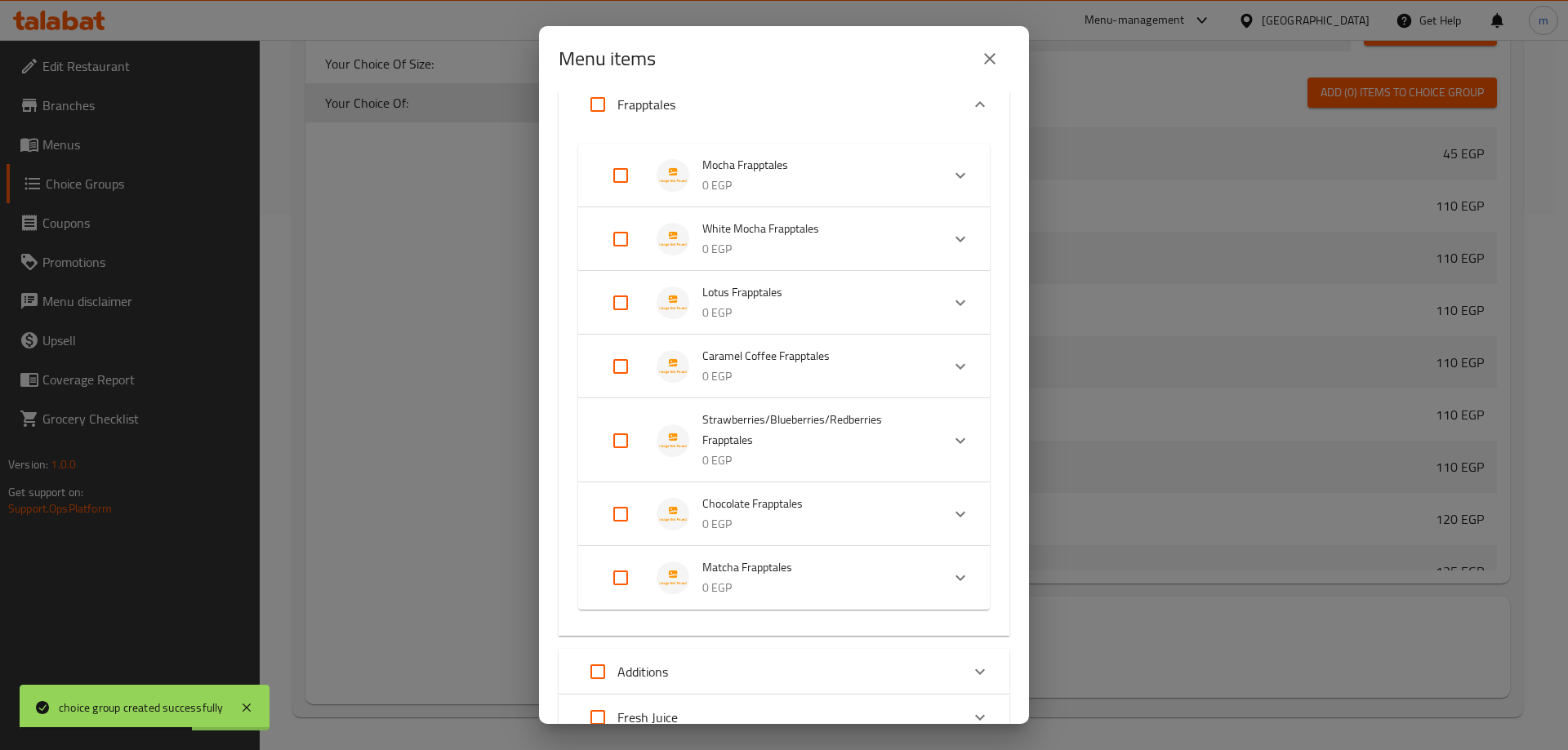
checkbox input "true"
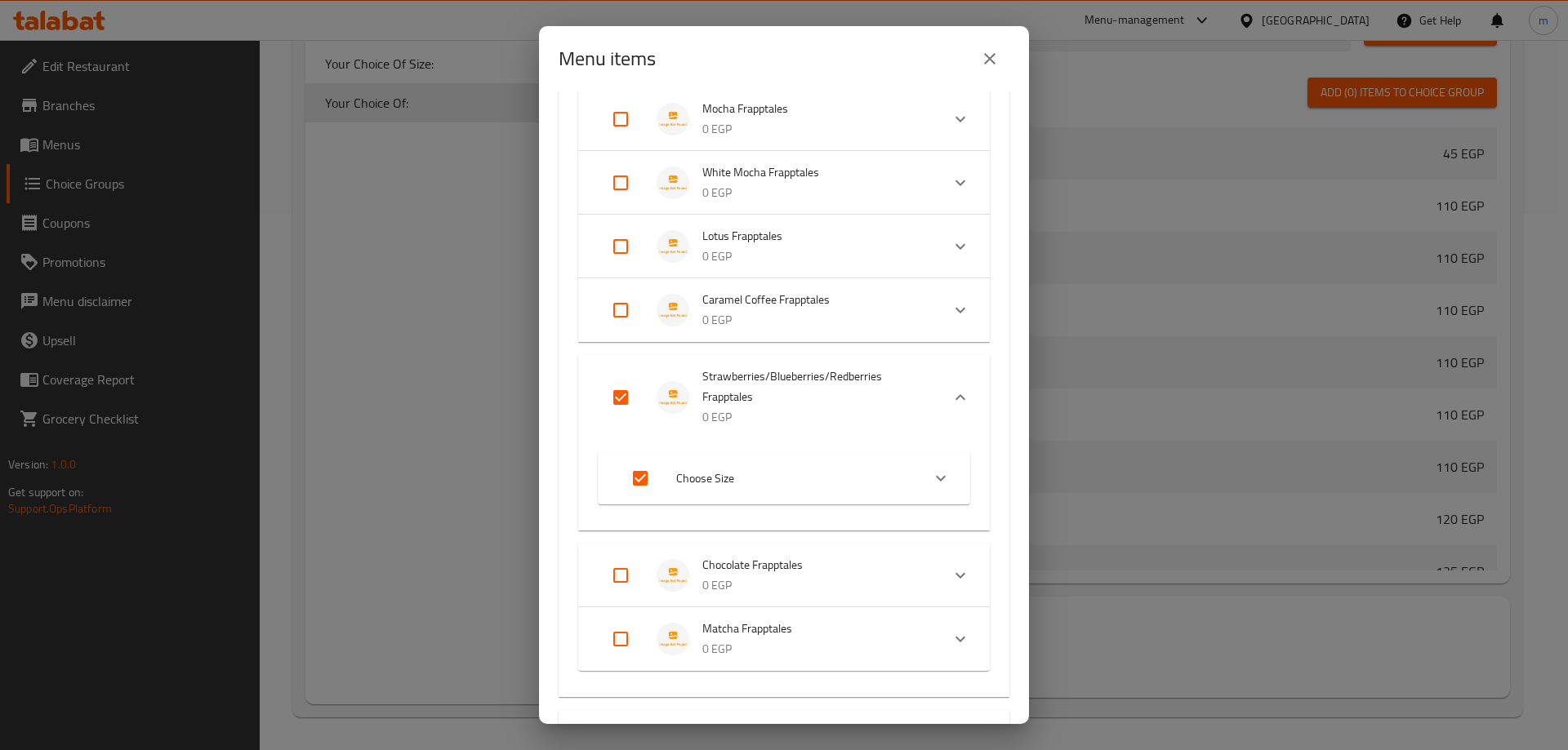
scroll to position [754, 0]
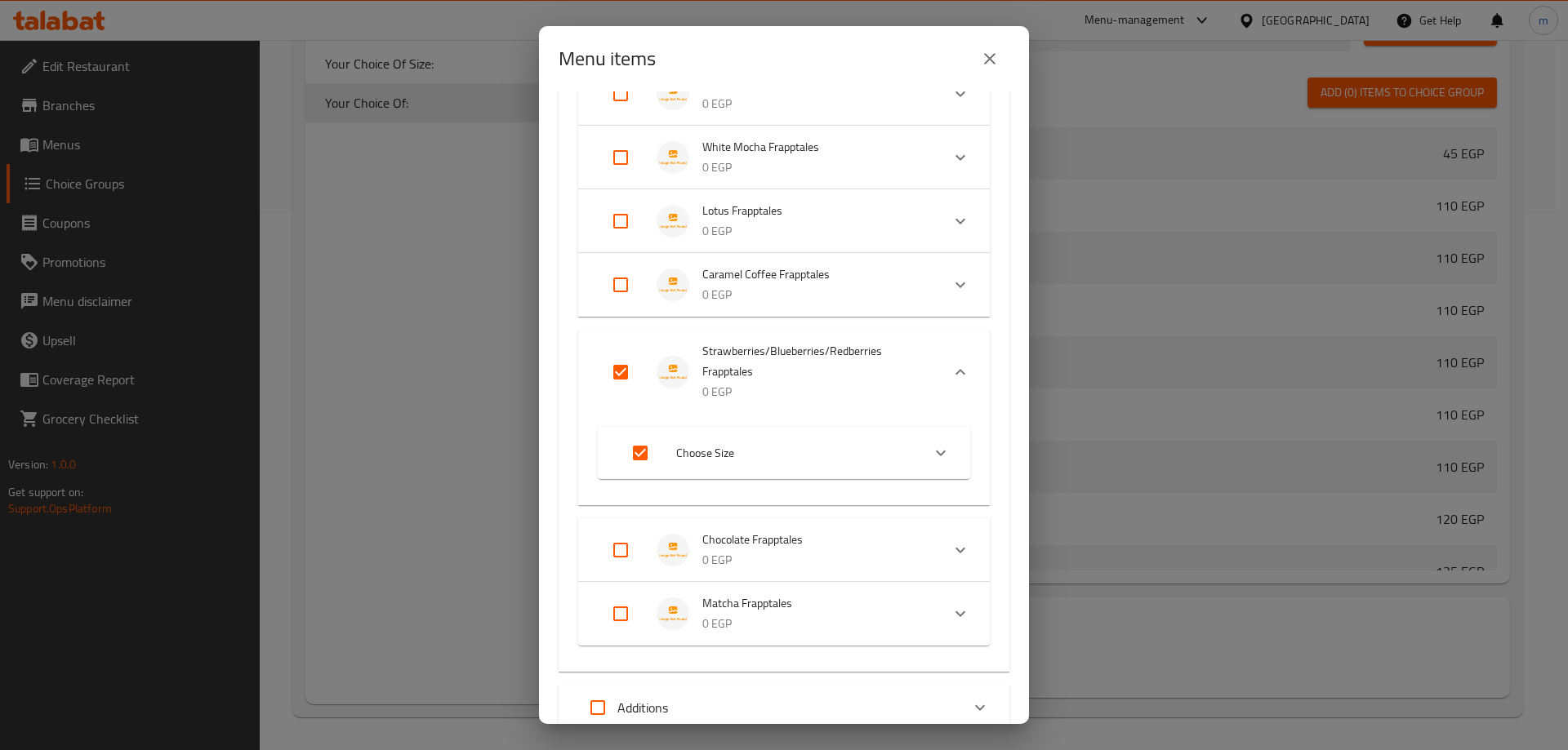
click at [815, 434] on li "Choose Size" at bounding box center [769, 452] width 304 height 45
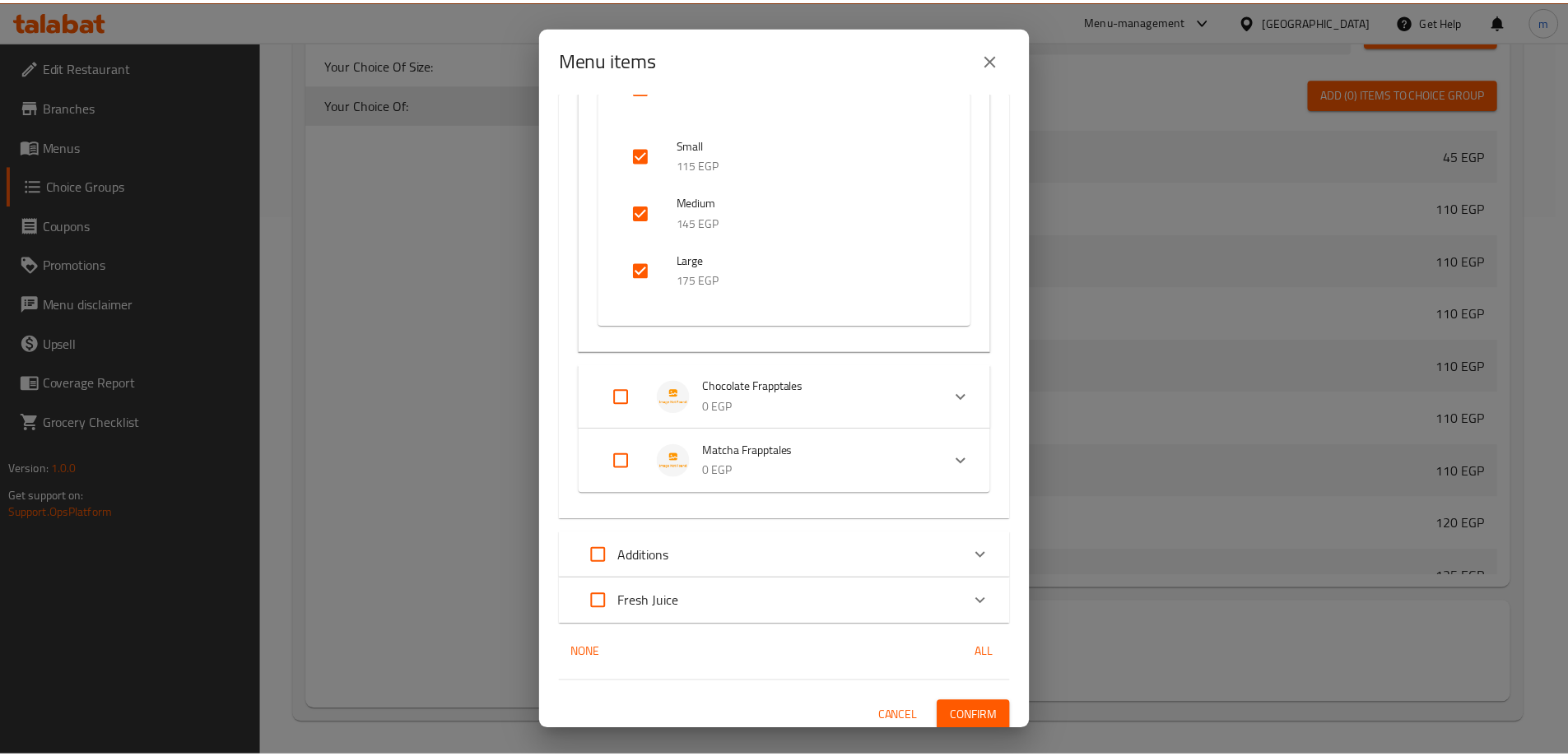
scroll to position [1138, 0]
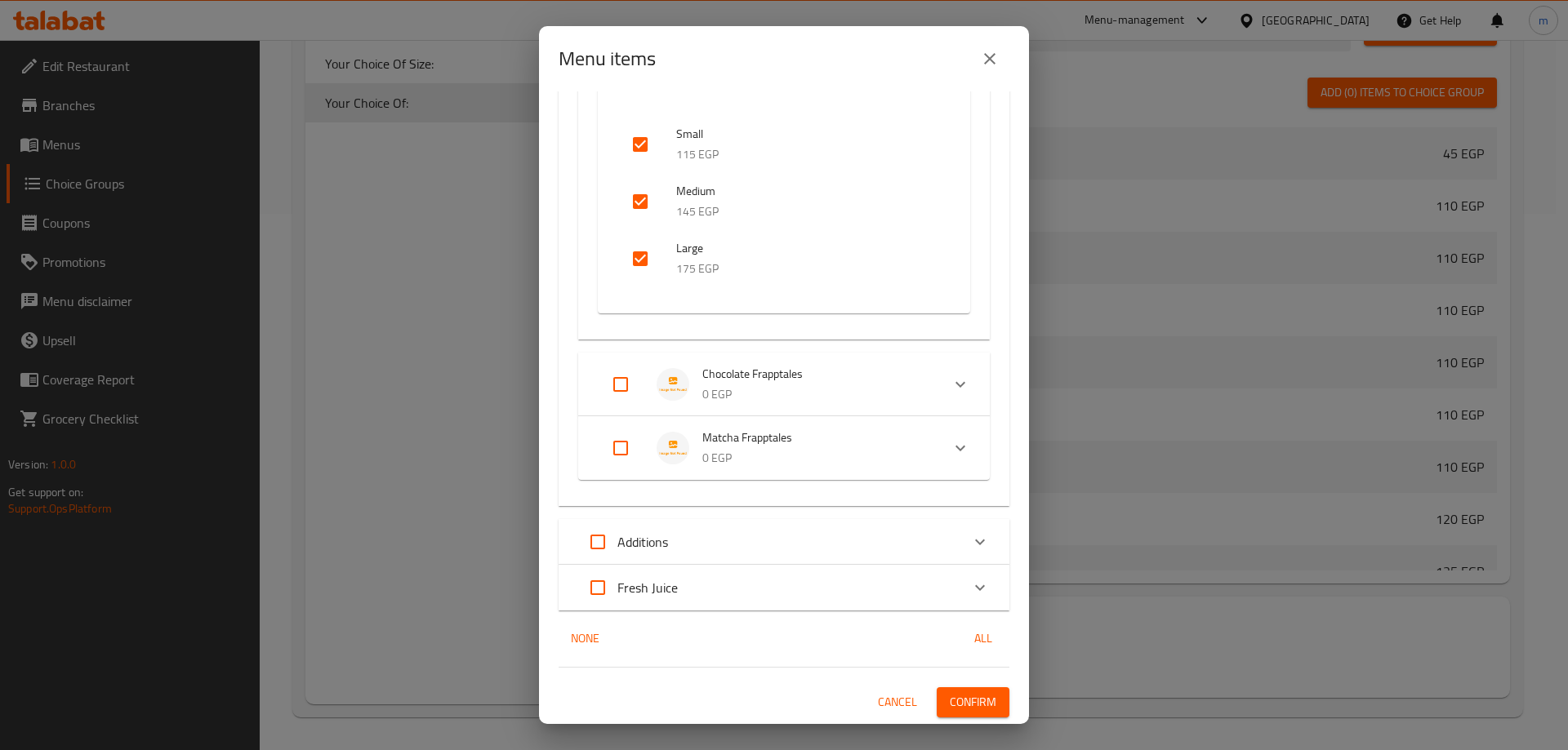
click at [971, 696] on span "Confirm" at bounding box center [973, 702] width 46 height 20
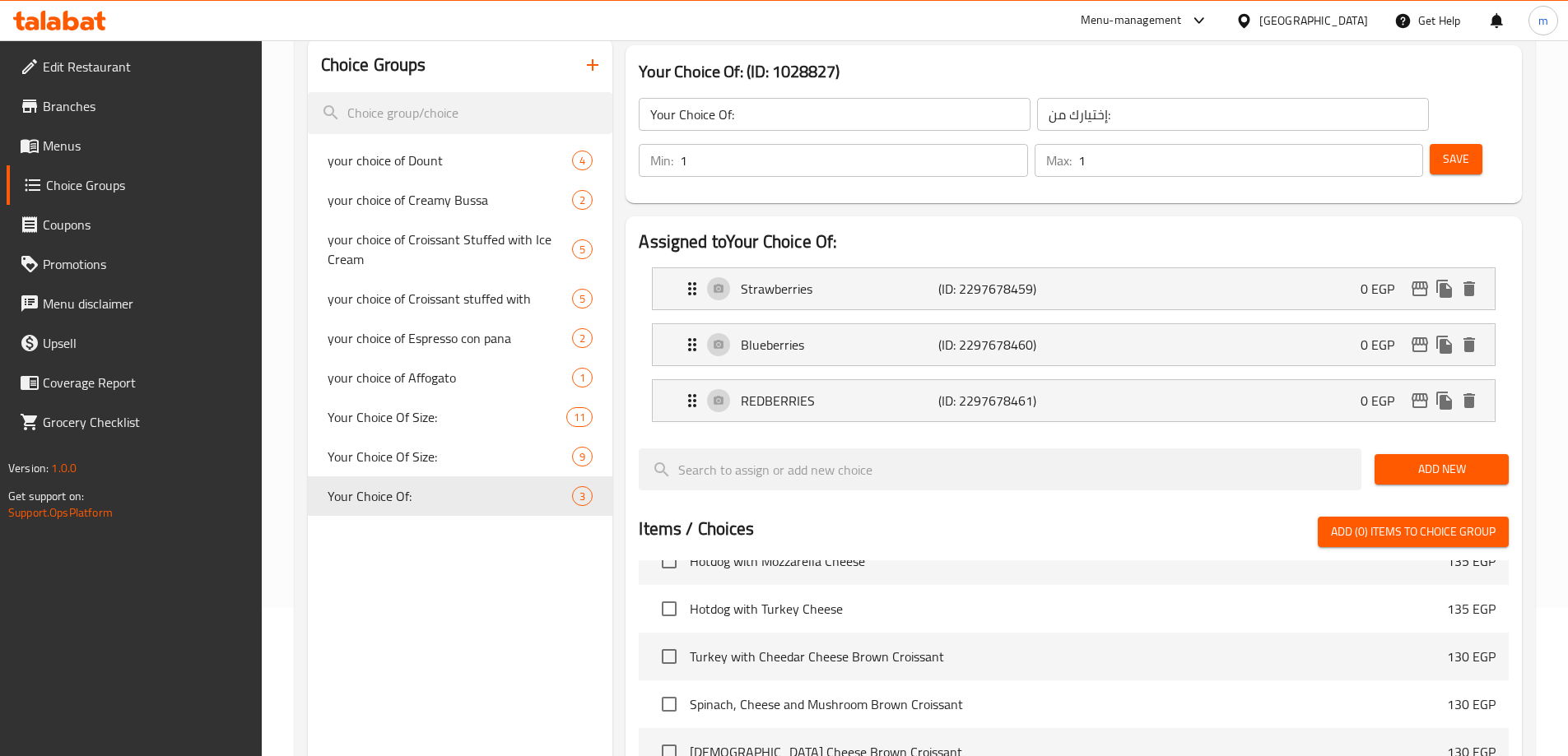
scroll to position [129, 0]
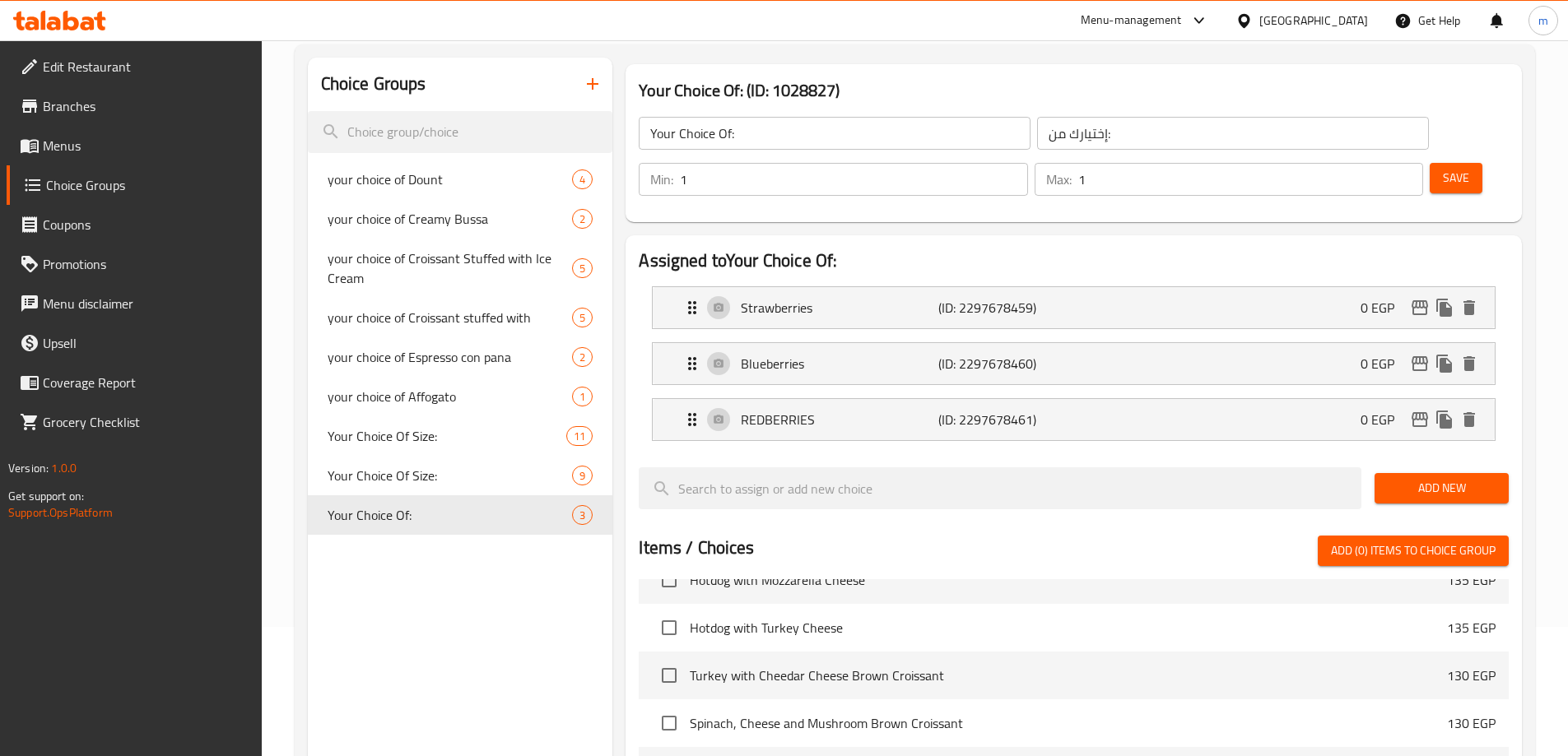
click at [126, 147] on span "Menus" at bounding box center [145, 145] width 206 height 20
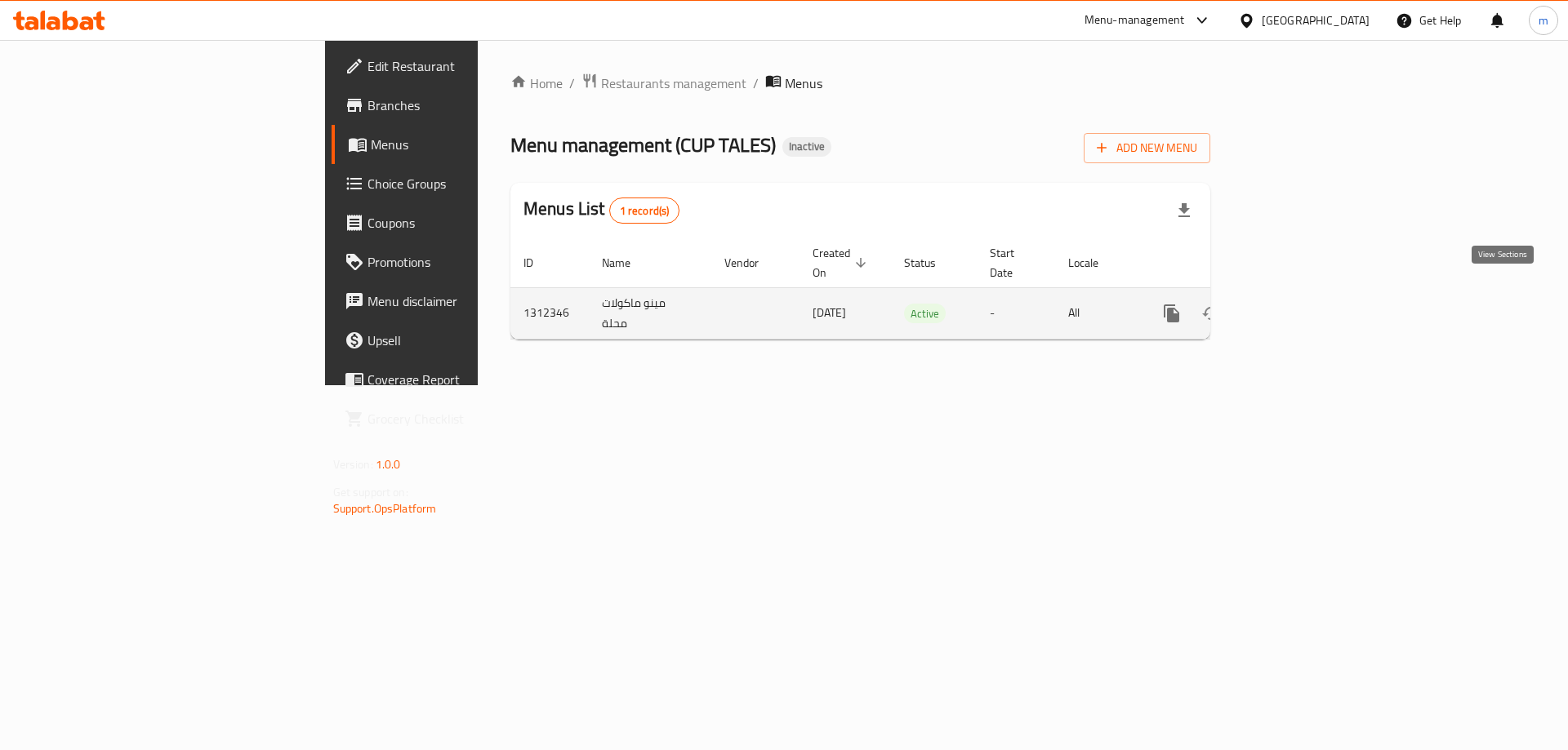
click at [1299, 304] on icon "enhanced table" at bounding box center [1289, 314] width 20 height 20
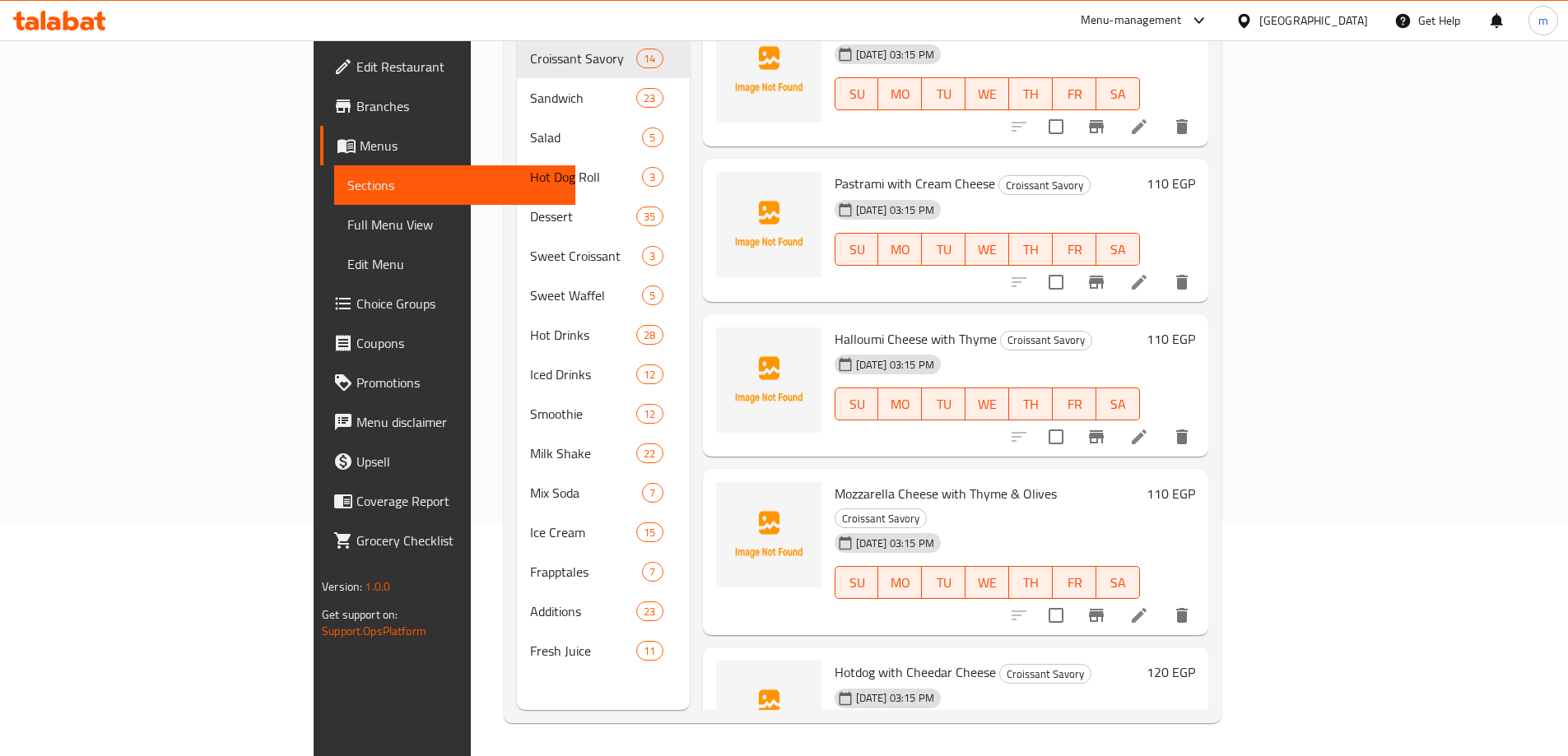
scroll to position [1069, 0]
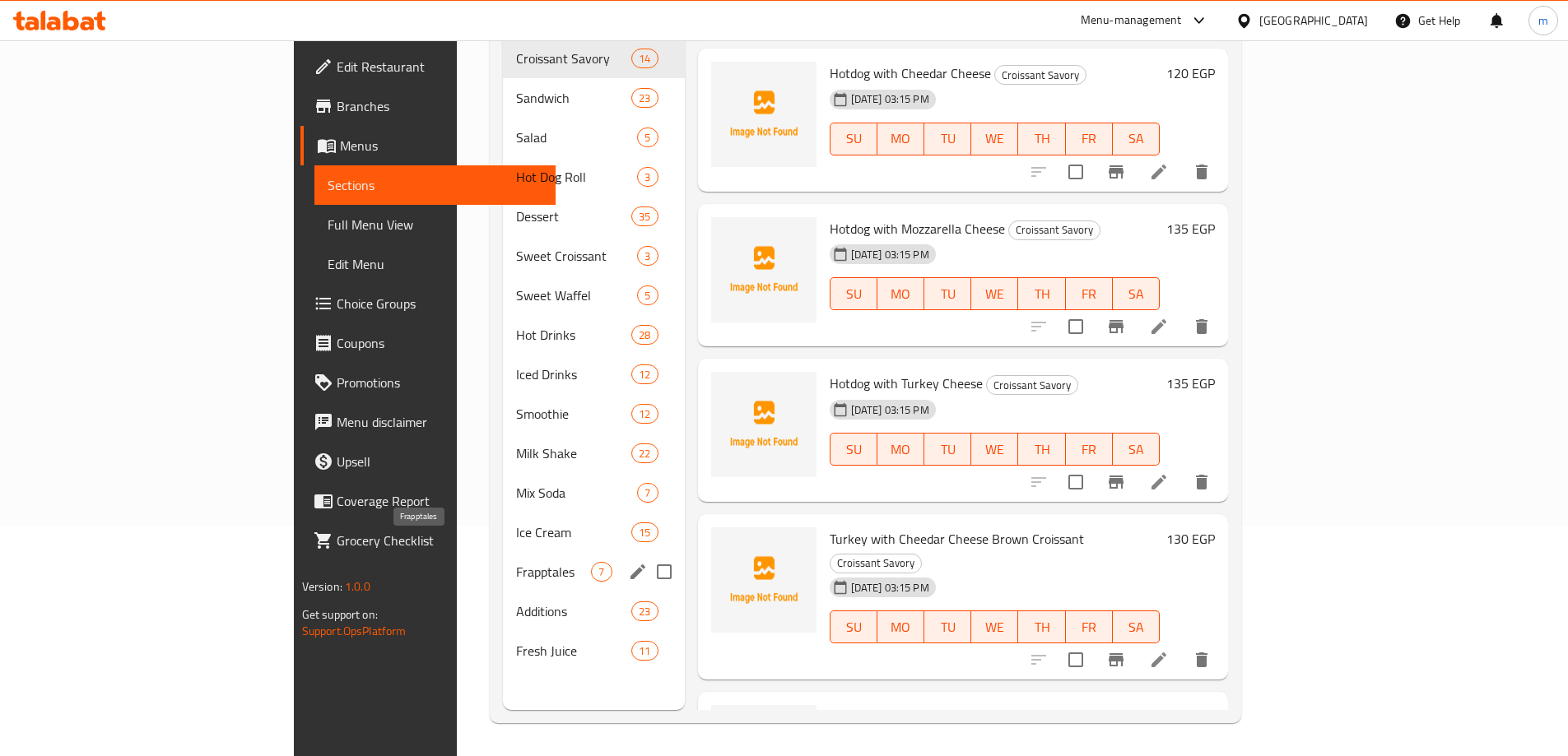
click at [516, 562] on span "Frapptales" at bounding box center [553, 572] width 75 height 20
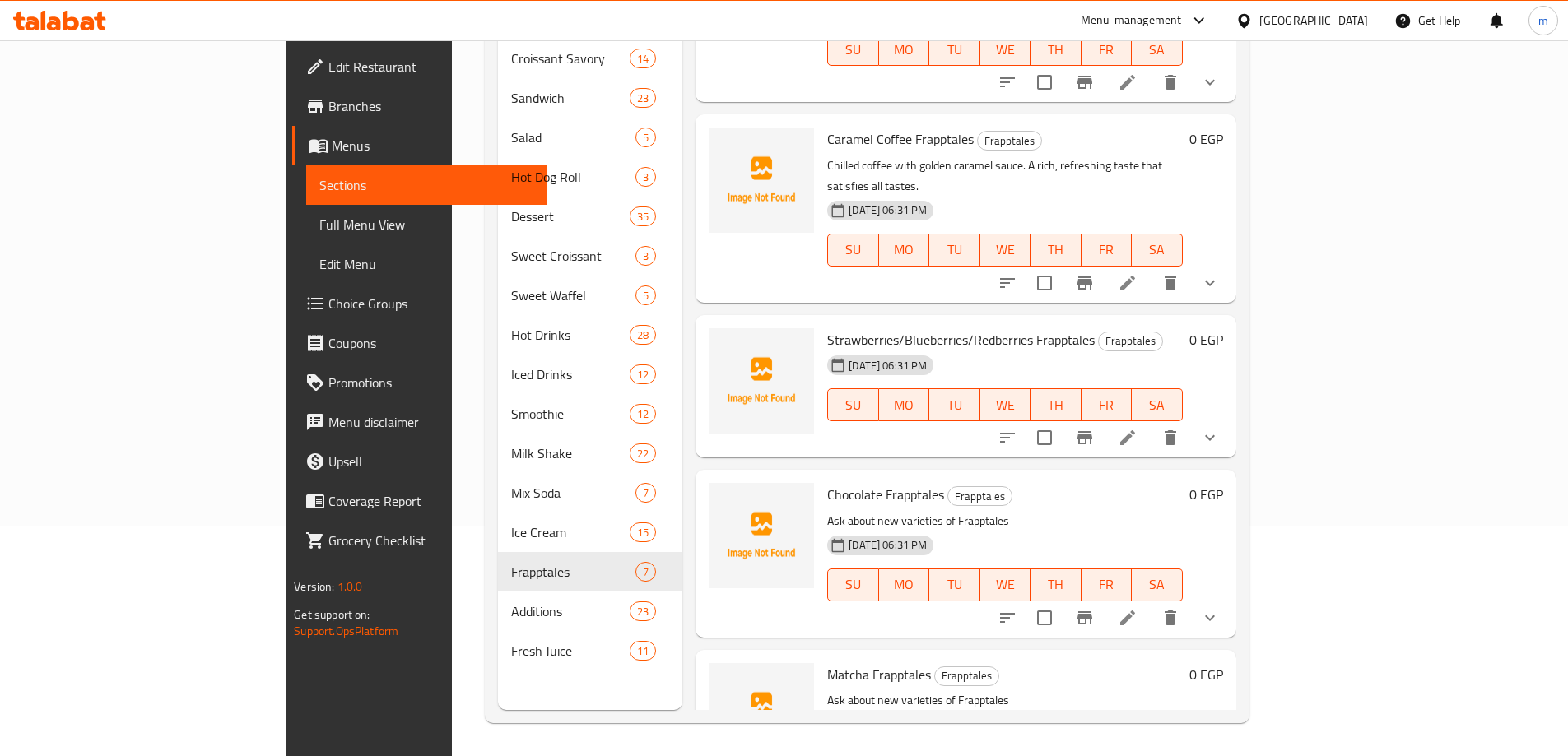
scroll to position [436, 0]
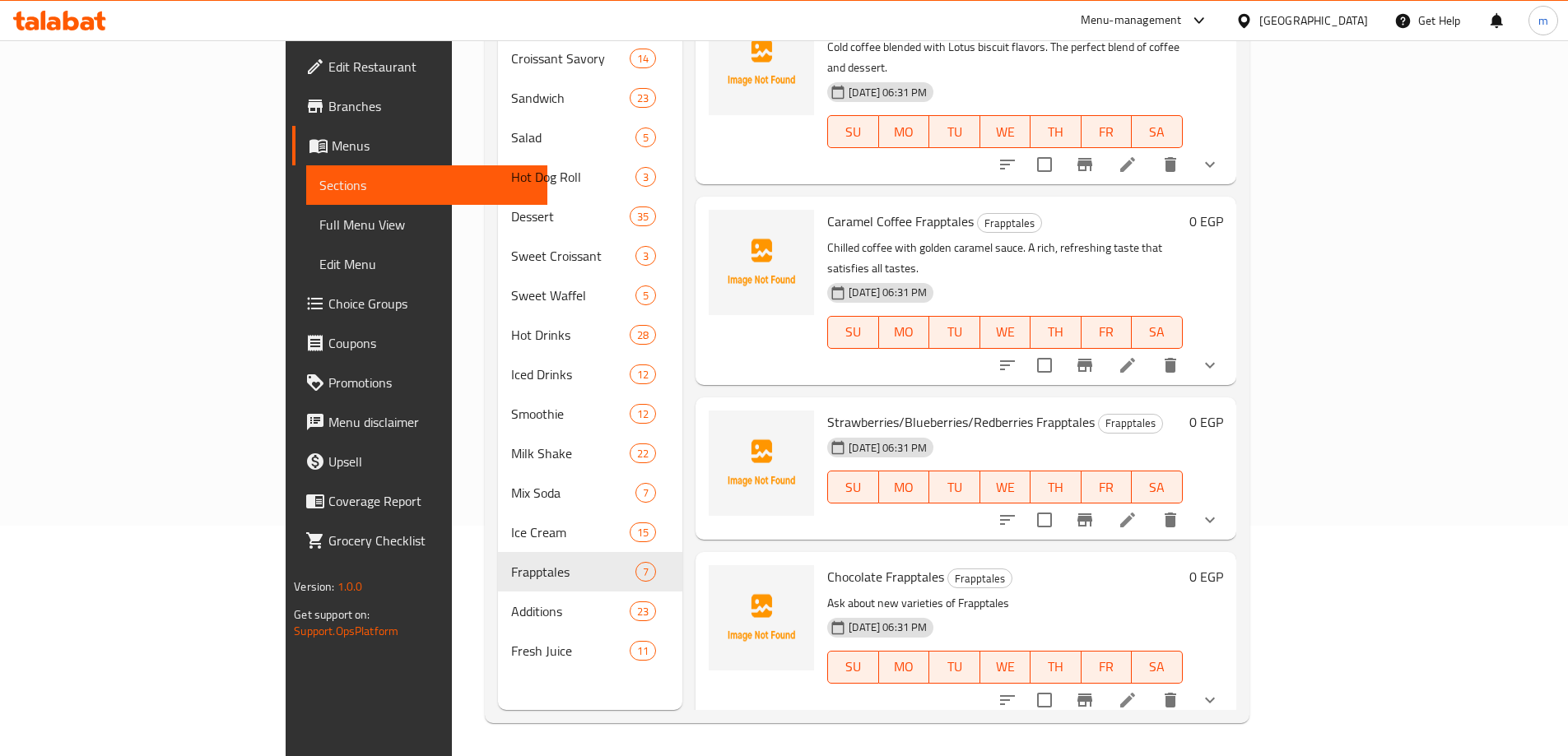
click at [1150, 505] on li at bounding box center [1127, 520] width 46 height 30
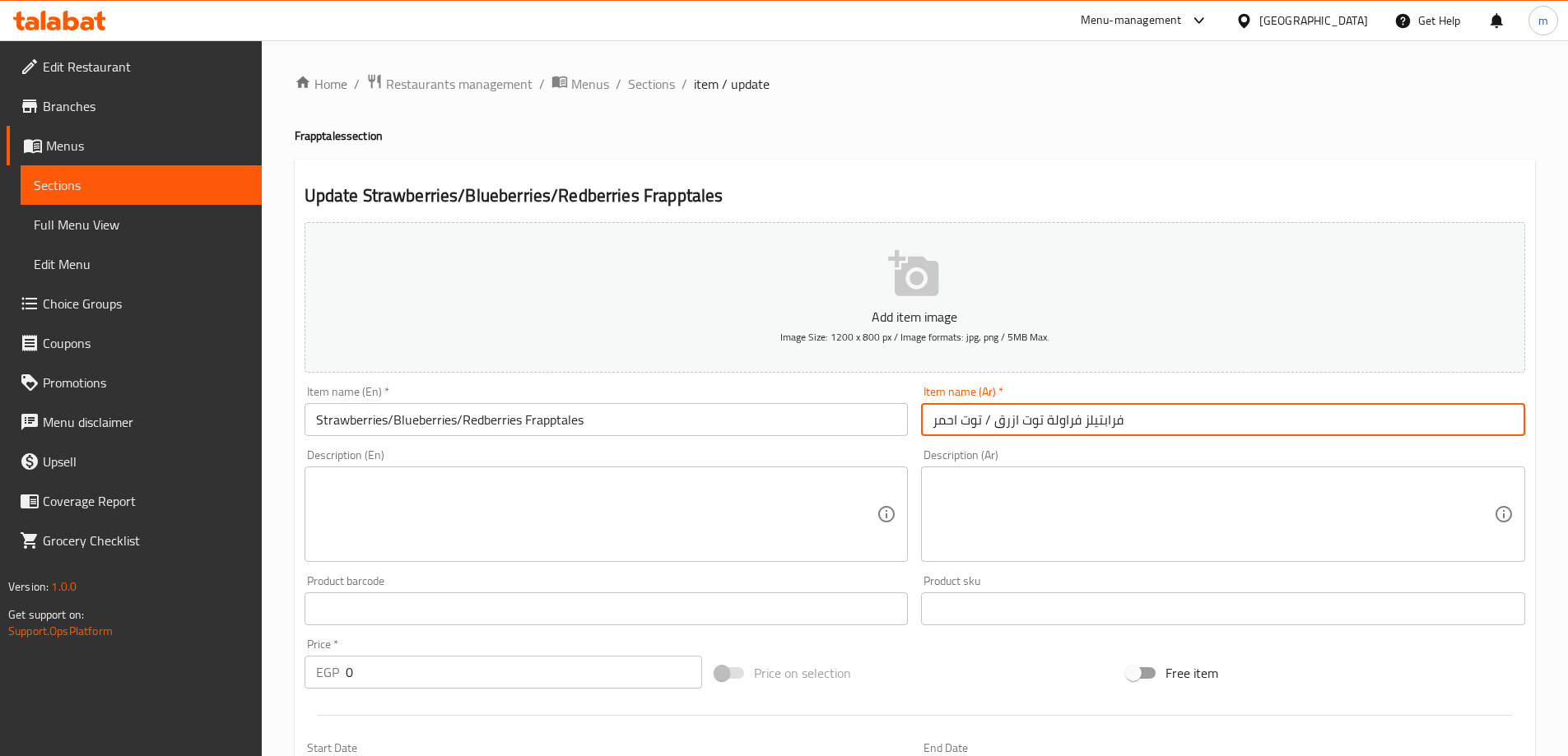
click at [1359, 426] on input "فرابتيلز فراولة توت ازرق / توت احمر" at bounding box center [1223, 419] width 604 height 33
click at [1412, 419] on input "فرابتيلز فراولة توت ازرق / توت احمر" at bounding box center [1223, 419] width 604 height 33
drag, startPoint x: 1437, startPoint y: 425, endPoint x: 1475, endPoint y: 376, distance: 62.0
click at [1438, 423] on input "فرابتيلز فراولة توت ازرق / توت احمر" at bounding box center [1223, 419] width 604 height 33
type input "فرابتيلز فراولة / توت ازرق / توت احمر"
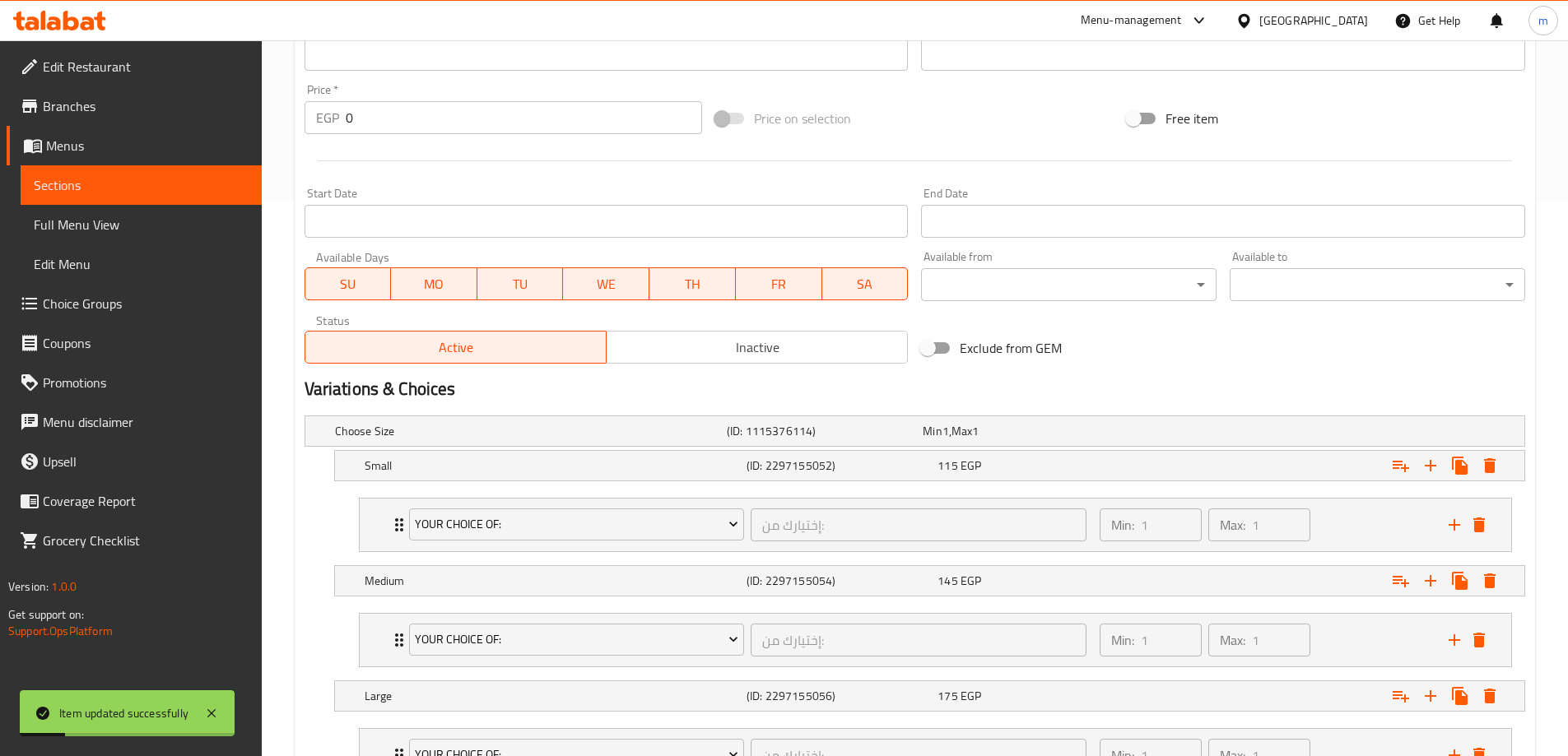
scroll to position [547, 0]
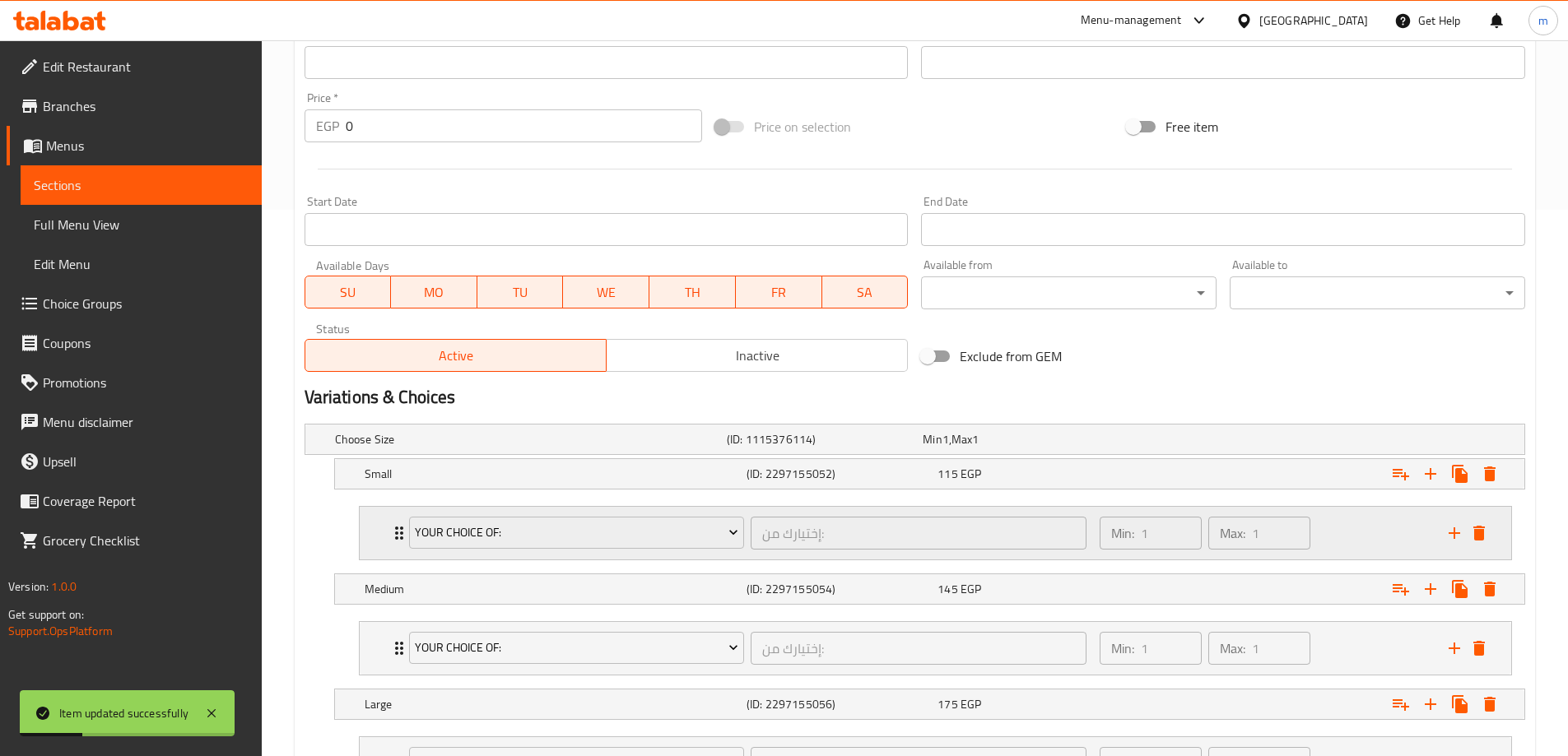
click at [390, 522] on div "Your Choice Of: إختيارك من: ​ Min: 1 ​ Max: 1 ​" at bounding box center [940, 533] width 1102 height 53
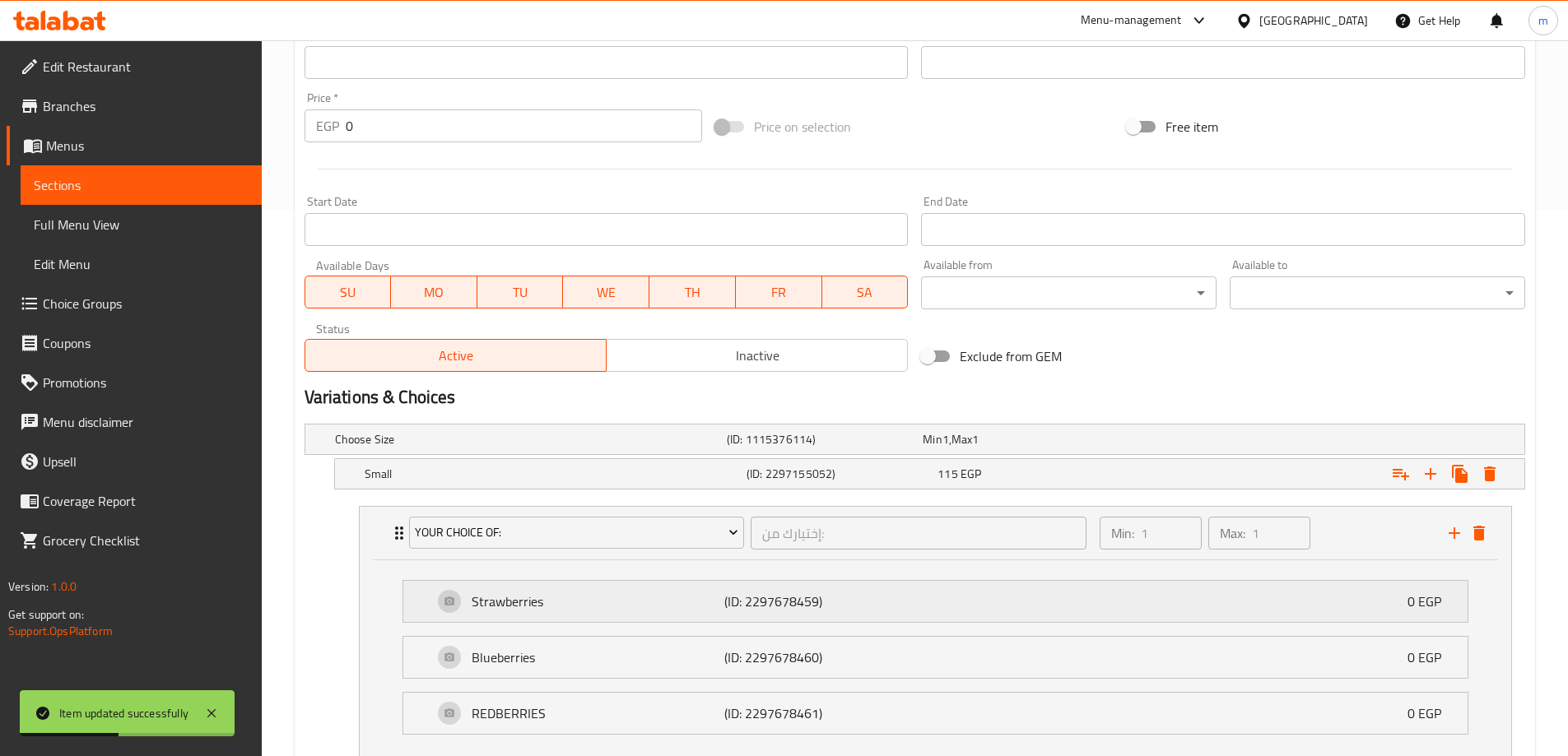
click at [822, 592] on p "(ID: 2297678459)" at bounding box center [809, 602] width 169 height 20
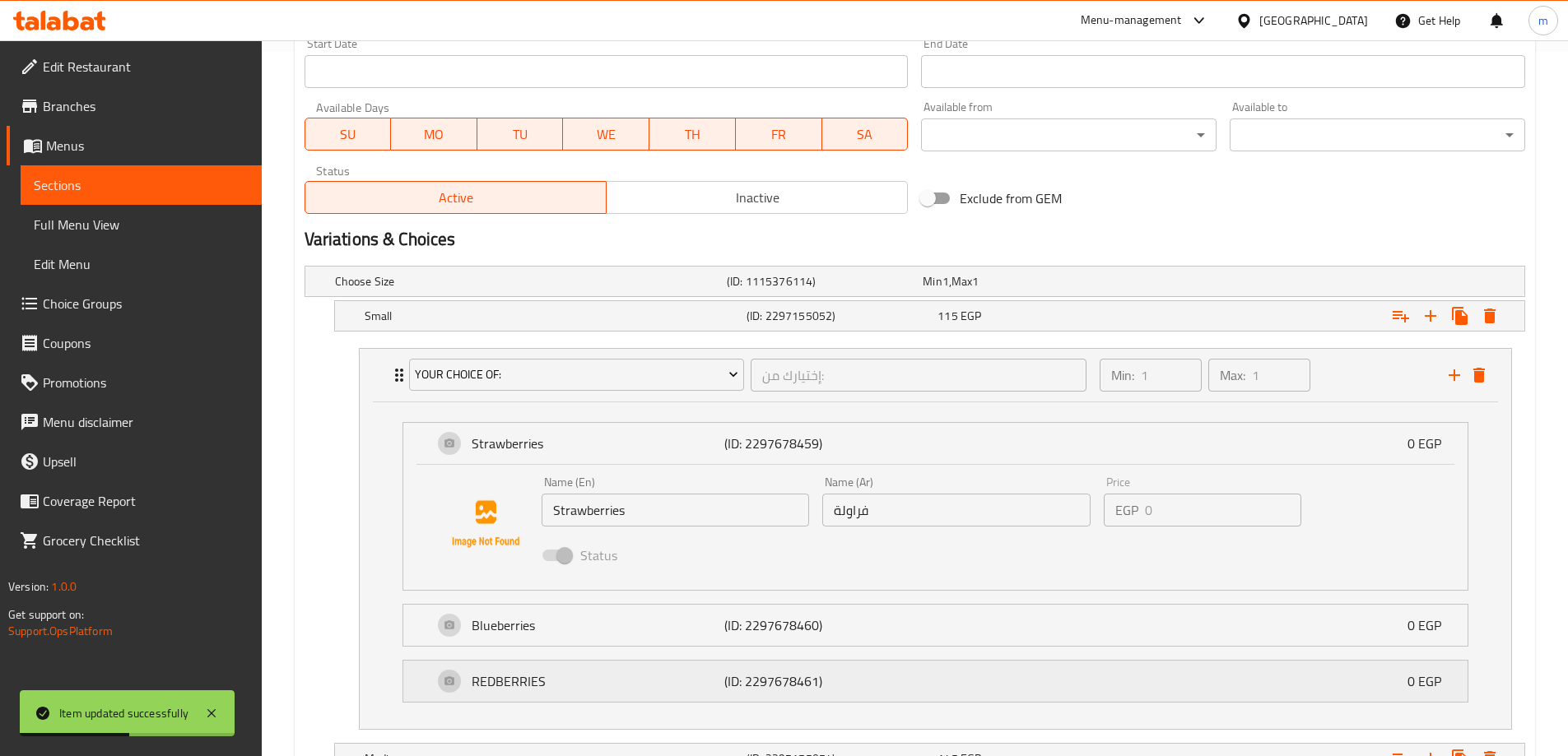
scroll to position [794, 0]
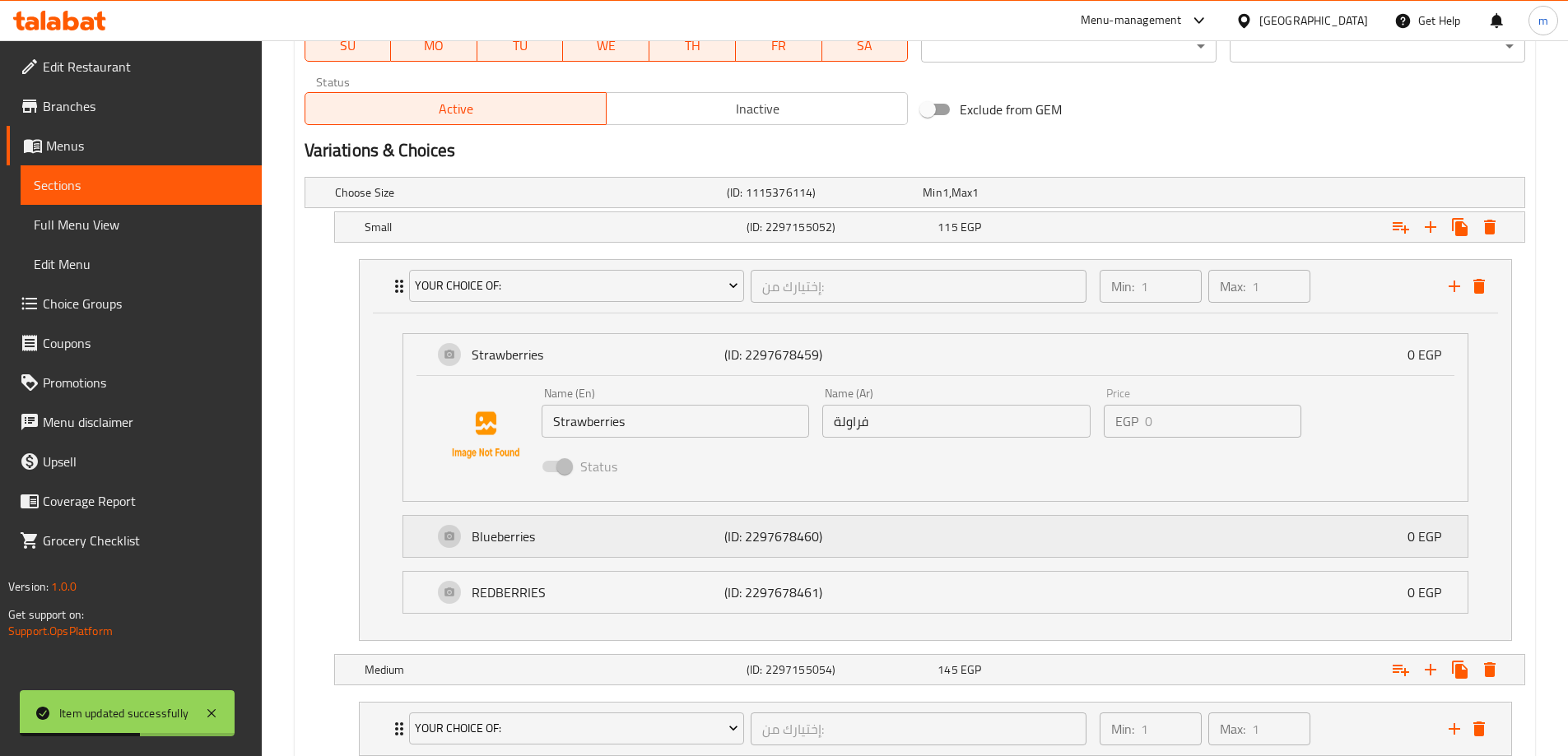
click at [896, 523] on div "Blueberries (ID: 2297678460) 0 EGP" at bounding box center [940, 537] width 1015 height 41
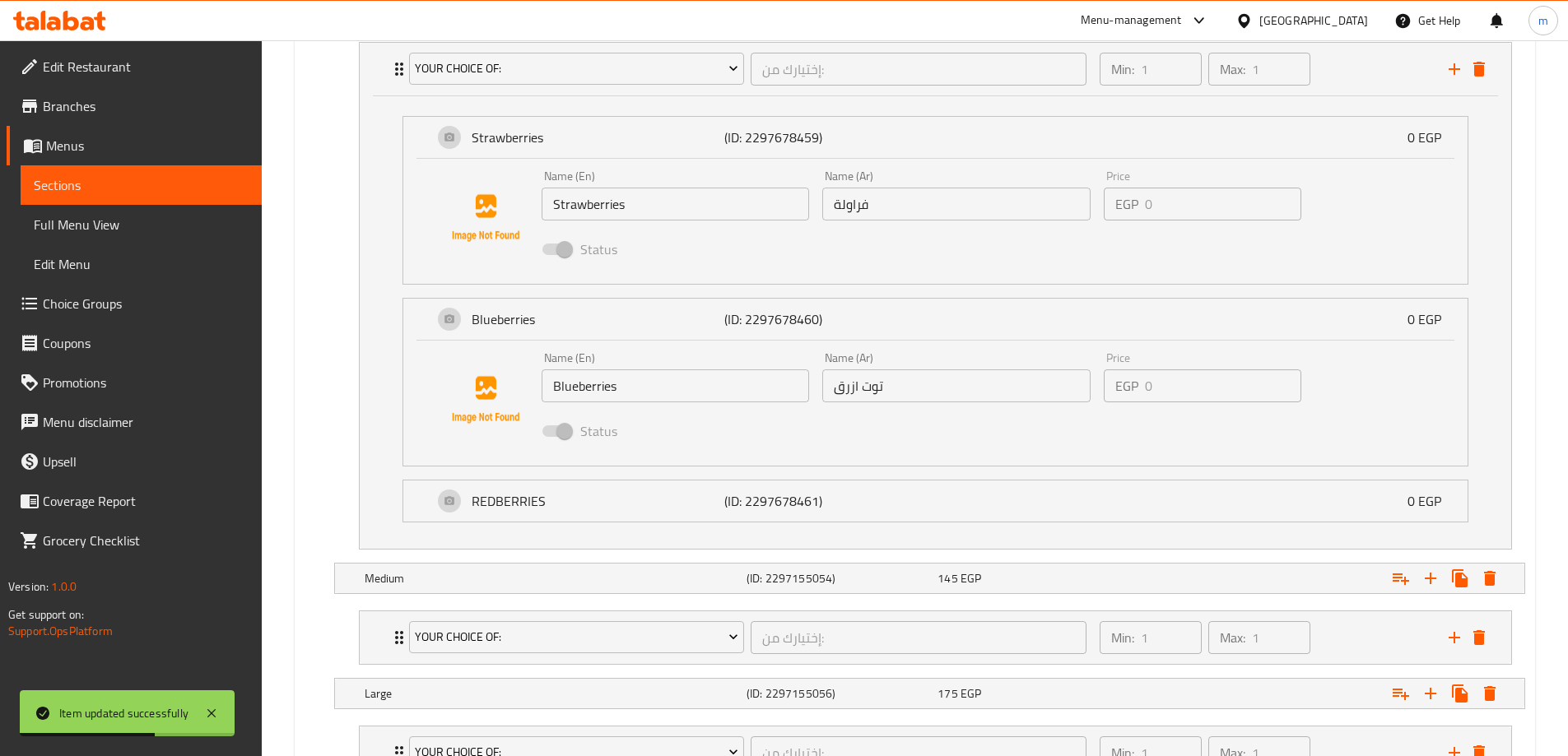
scroll to position [1040, 0]
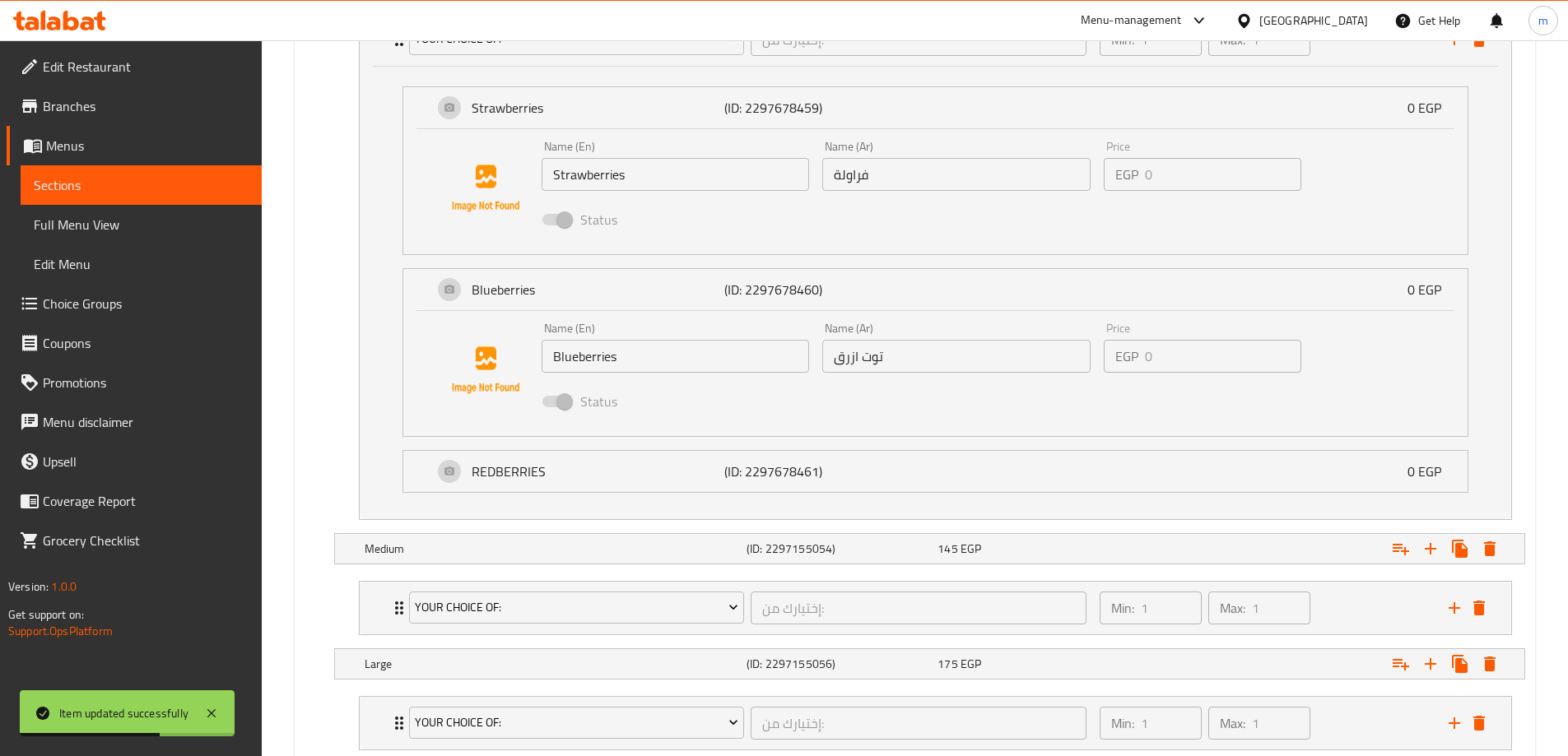
click at [921, 409] on div "Status" at bounding box center [956, 401] width 843 height 44
click at [912, 427] on div "Name (En) Blueberries Name (En) Name (Ar) توت ازرق Name (Ar) Price EGP 0 Price …" at bounding box center [935, 373] width 1064 height 125
click at [905, 461] on div "REDBERRIES (ID: 2297678461) 0 EGP" at bounding box center [940, 471] width 1015 height 41
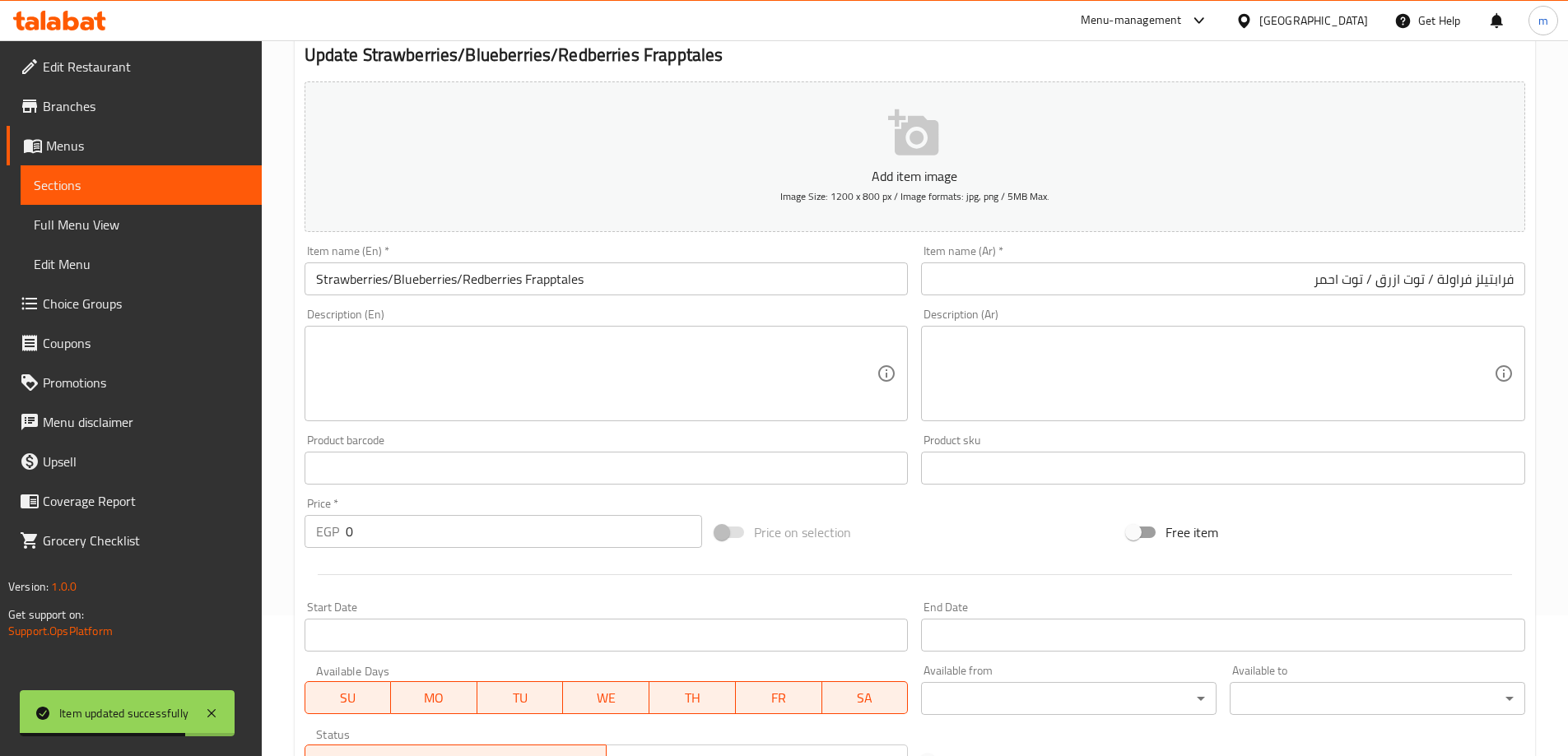
scroll to position [0, 0]
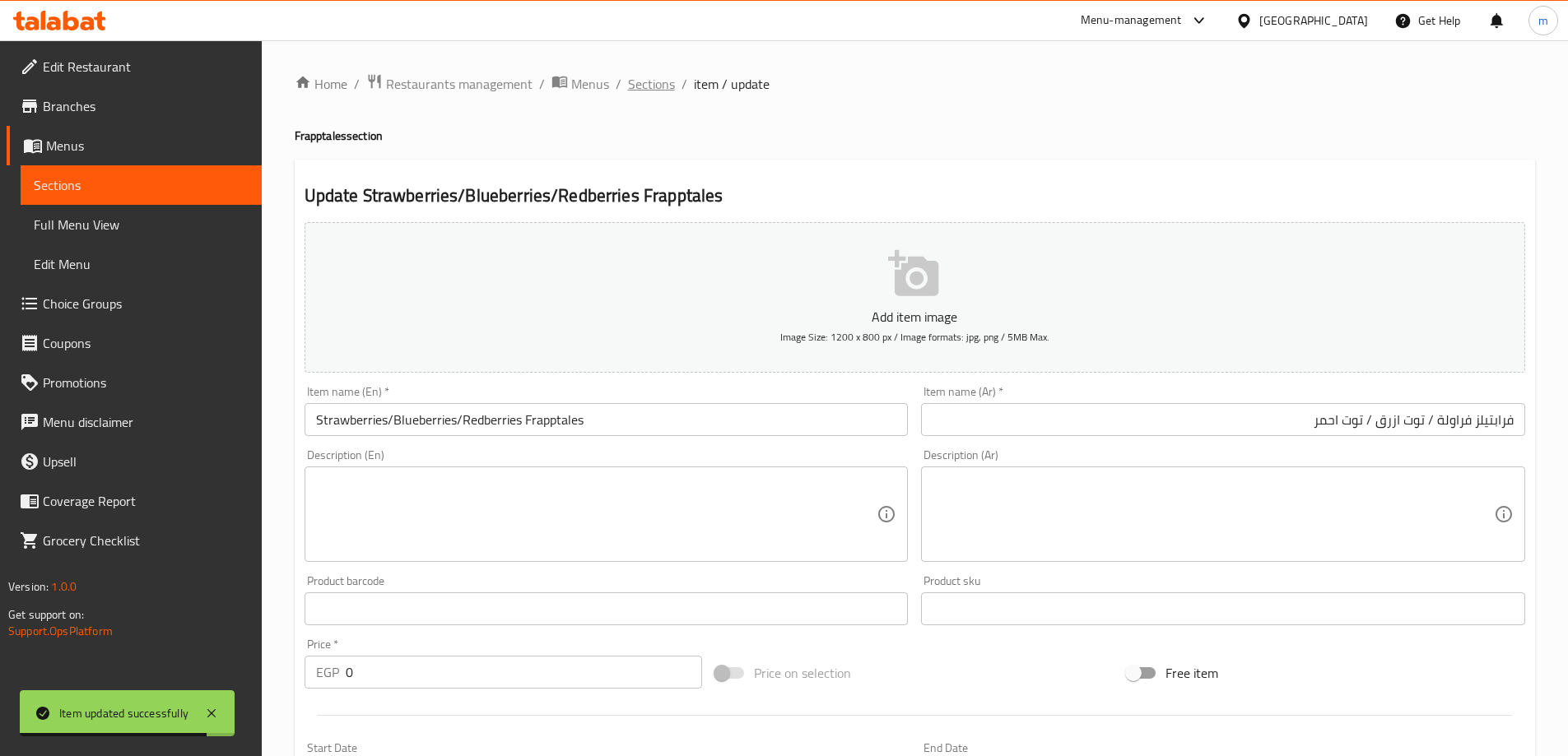
click at [645, 84] on span "Sections" at bounding box center [651, 84] width 47 height 20
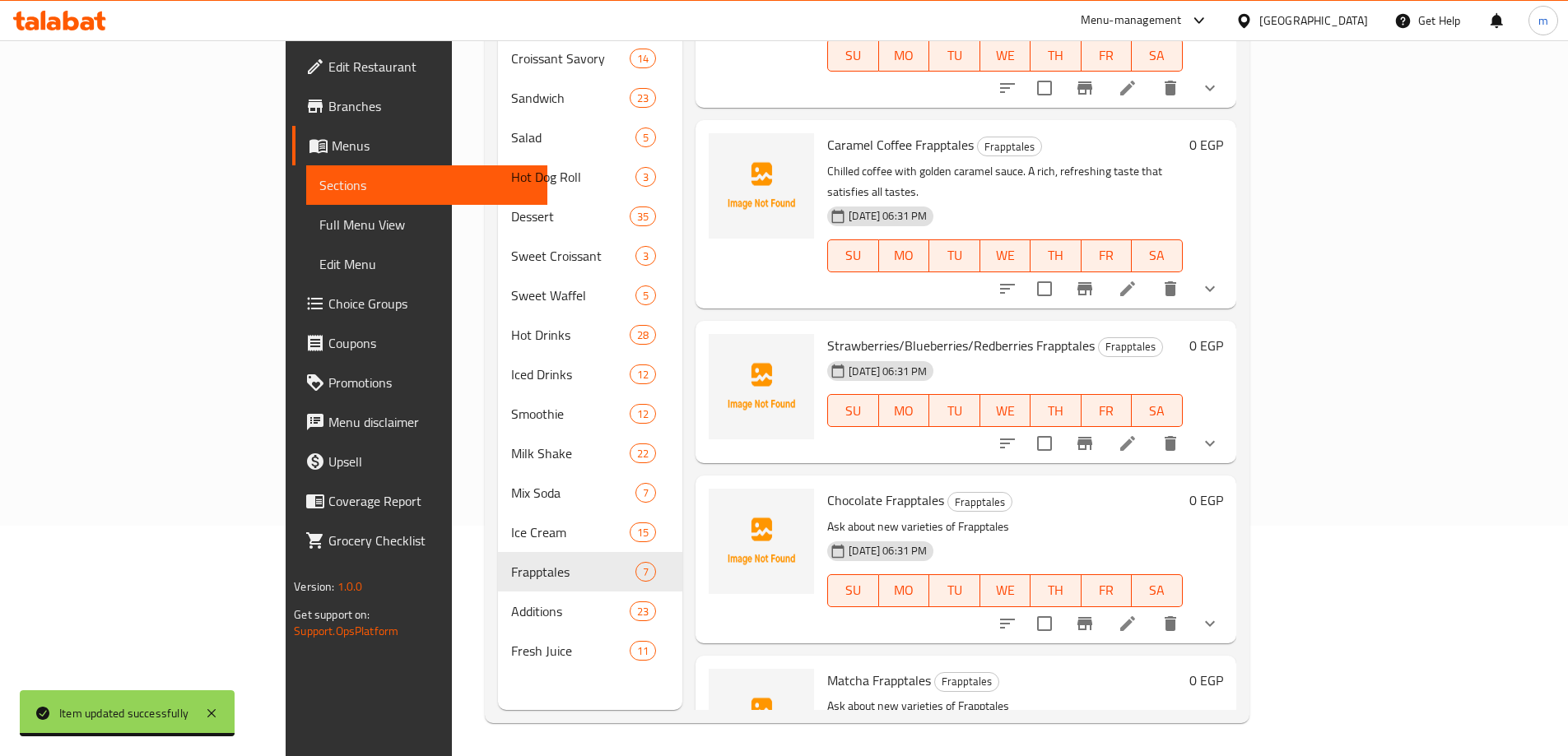
scroll to position [518, 0]
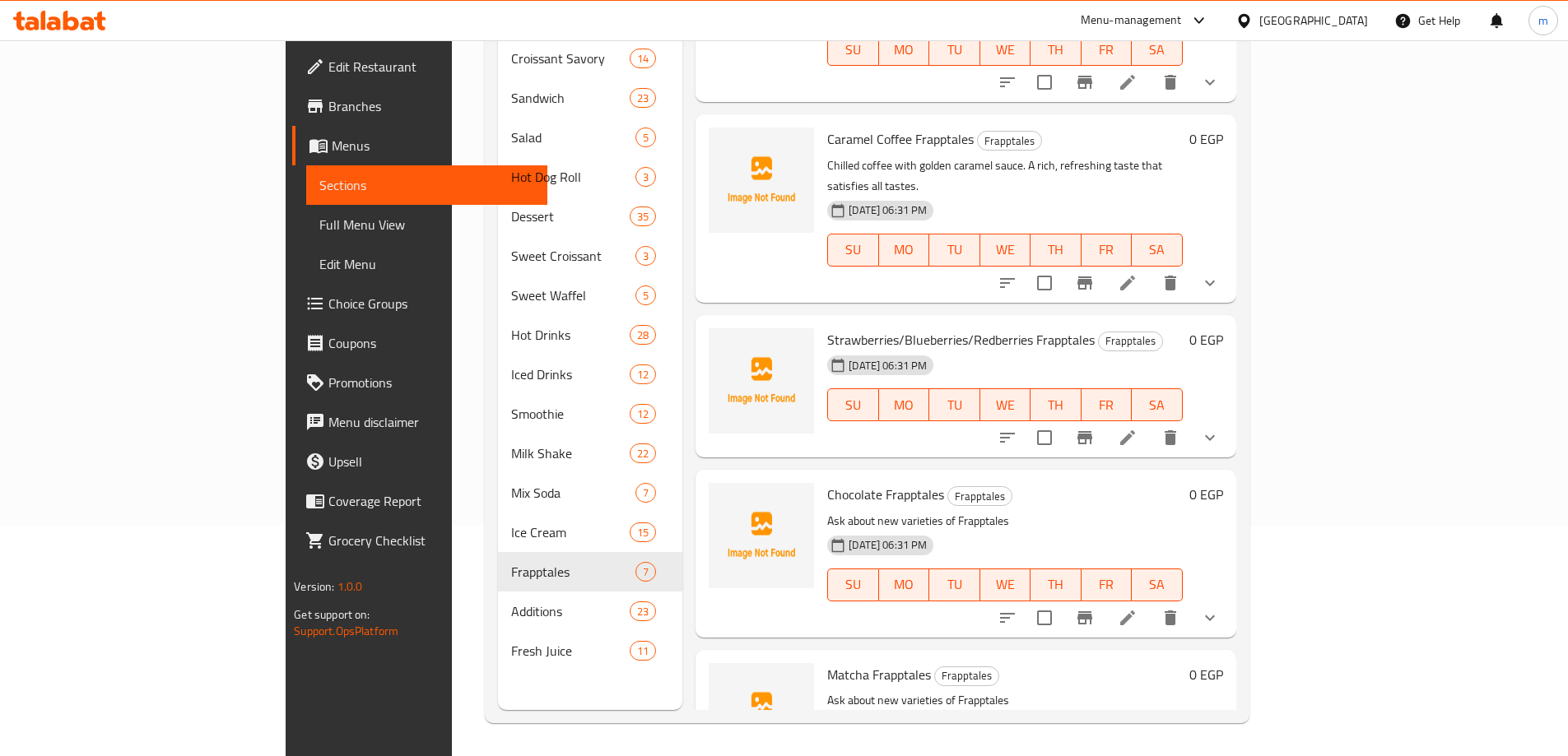
click at [1138, 608] on icon at bounding box center [1128, 618] width 20 height 20
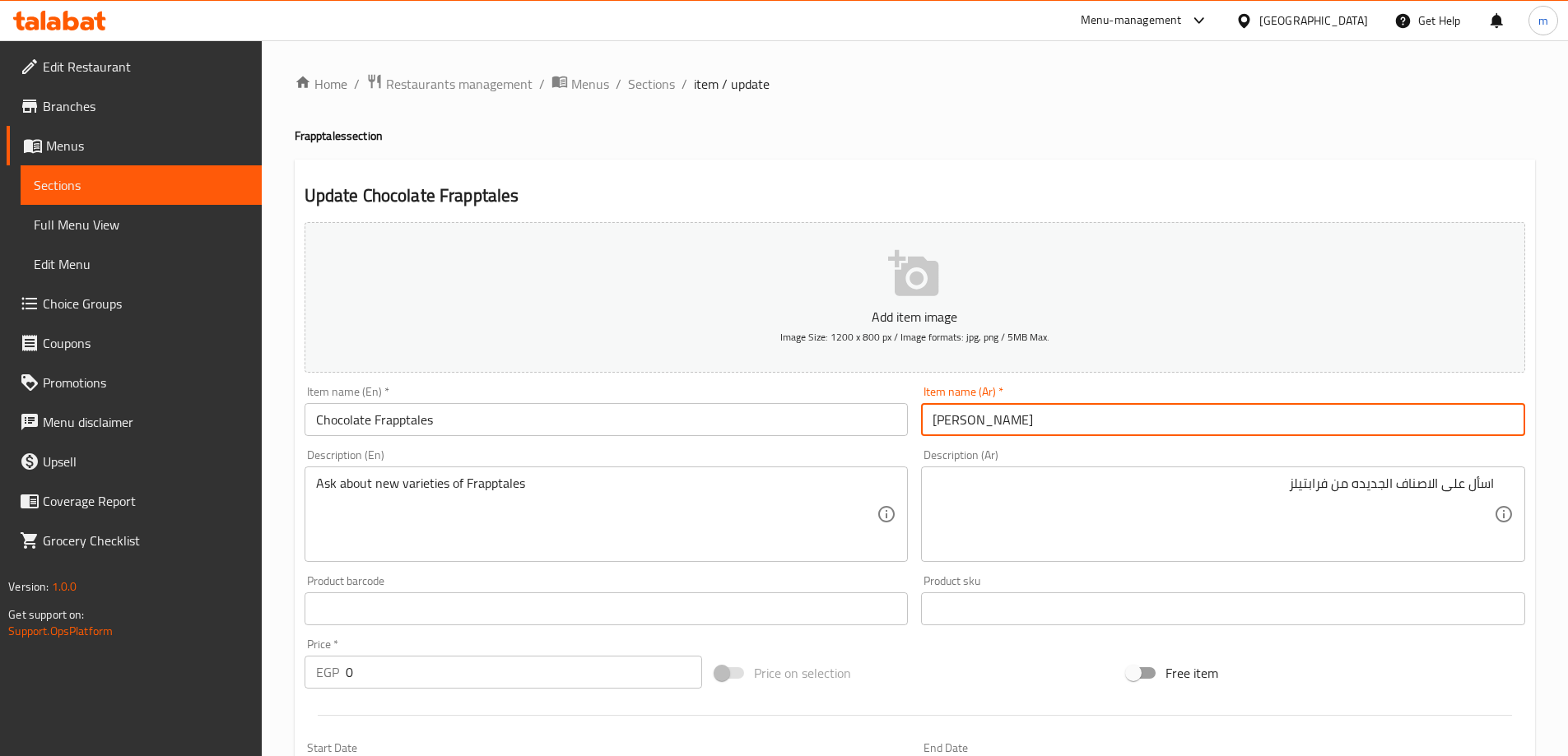
click at [1211, 409] on input "فرابتيلز شيكولاتة" at bounding box center [1223, 419] width 604 height 33
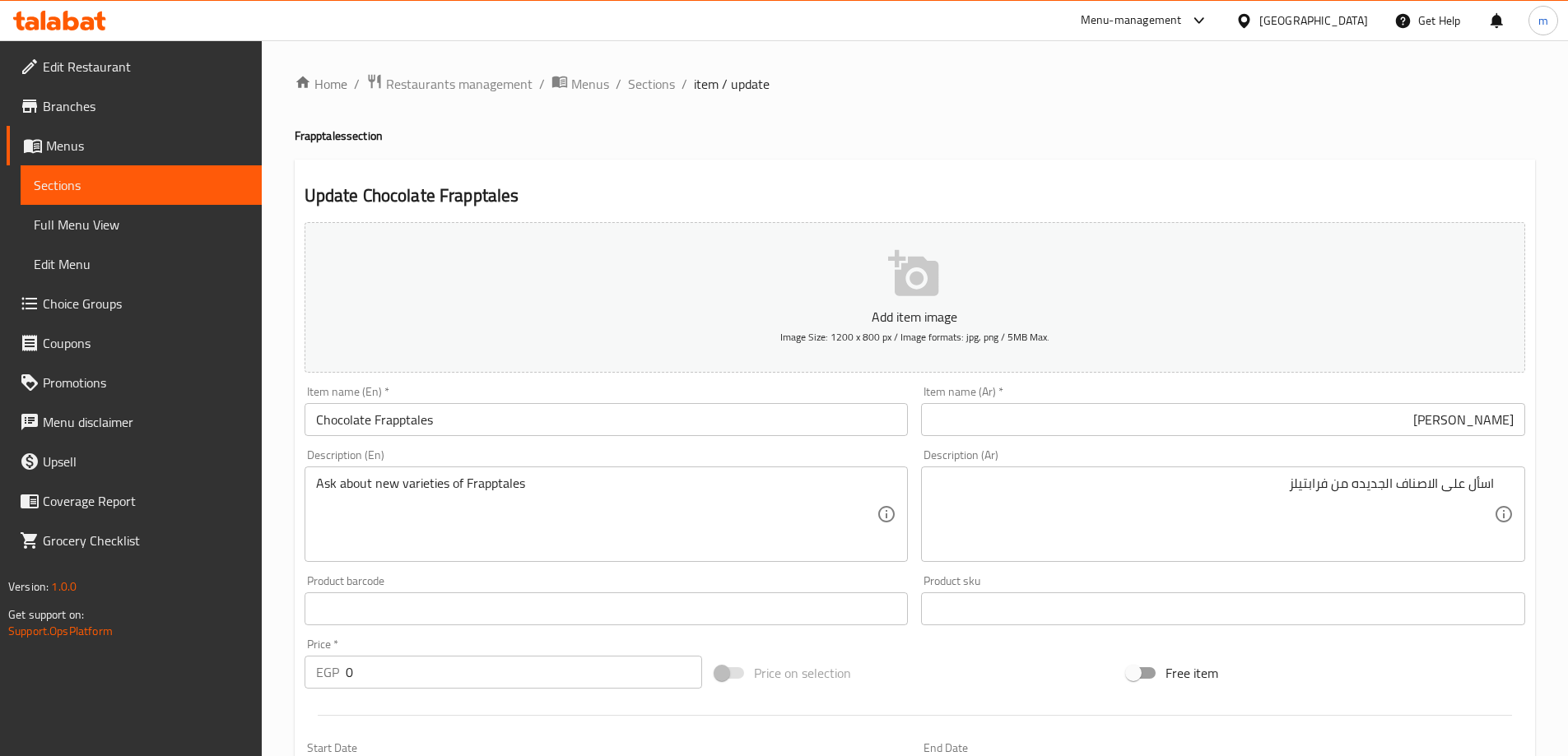
paste textarea "وكولاتة كريمية مخلوطة بالثلج. مشروب بارد لعشاق الشوكولاتة."
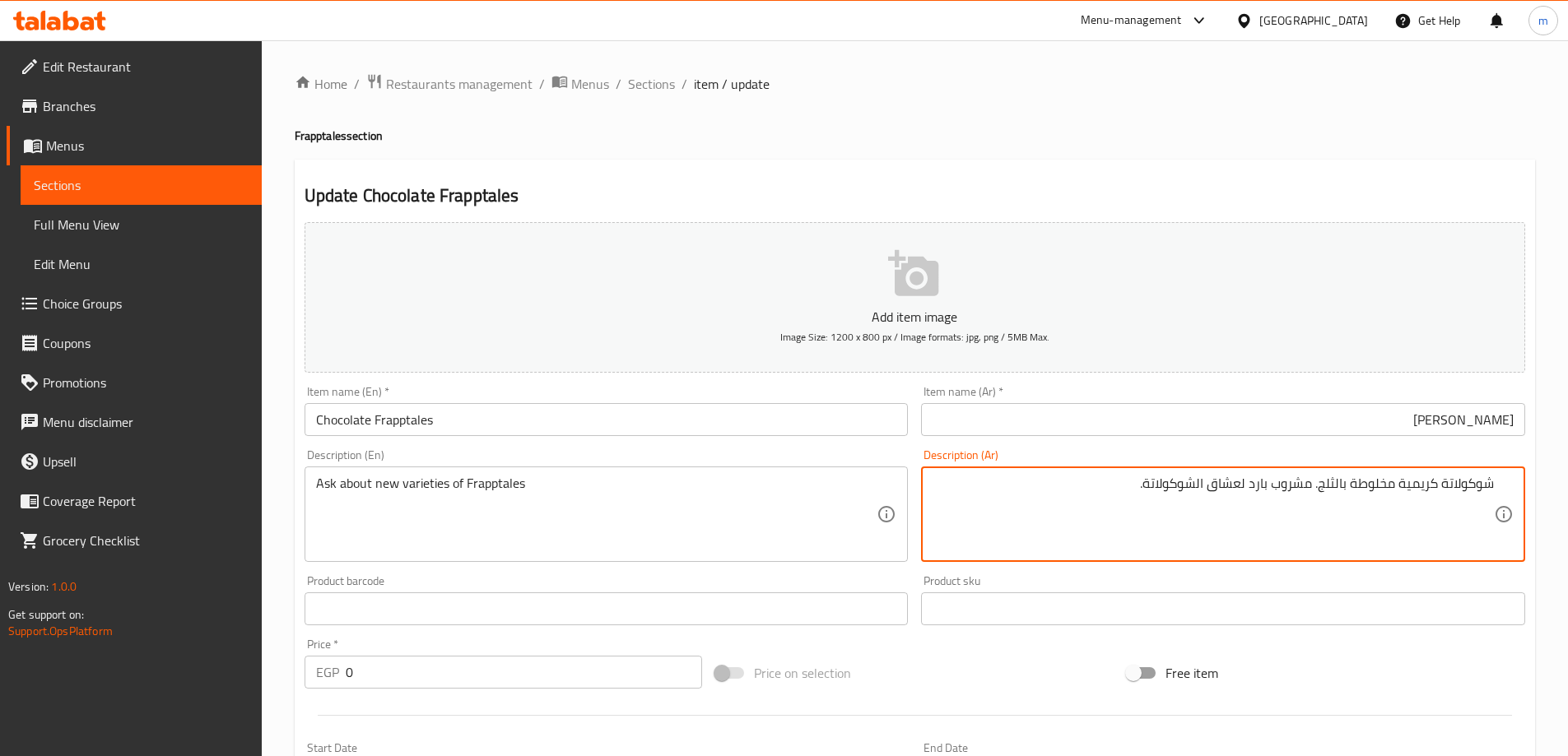
type textarea "شوكولاتة كريمية مخلوطة بالثلج. مشروب بارد لعشاق الشوكولاتة."
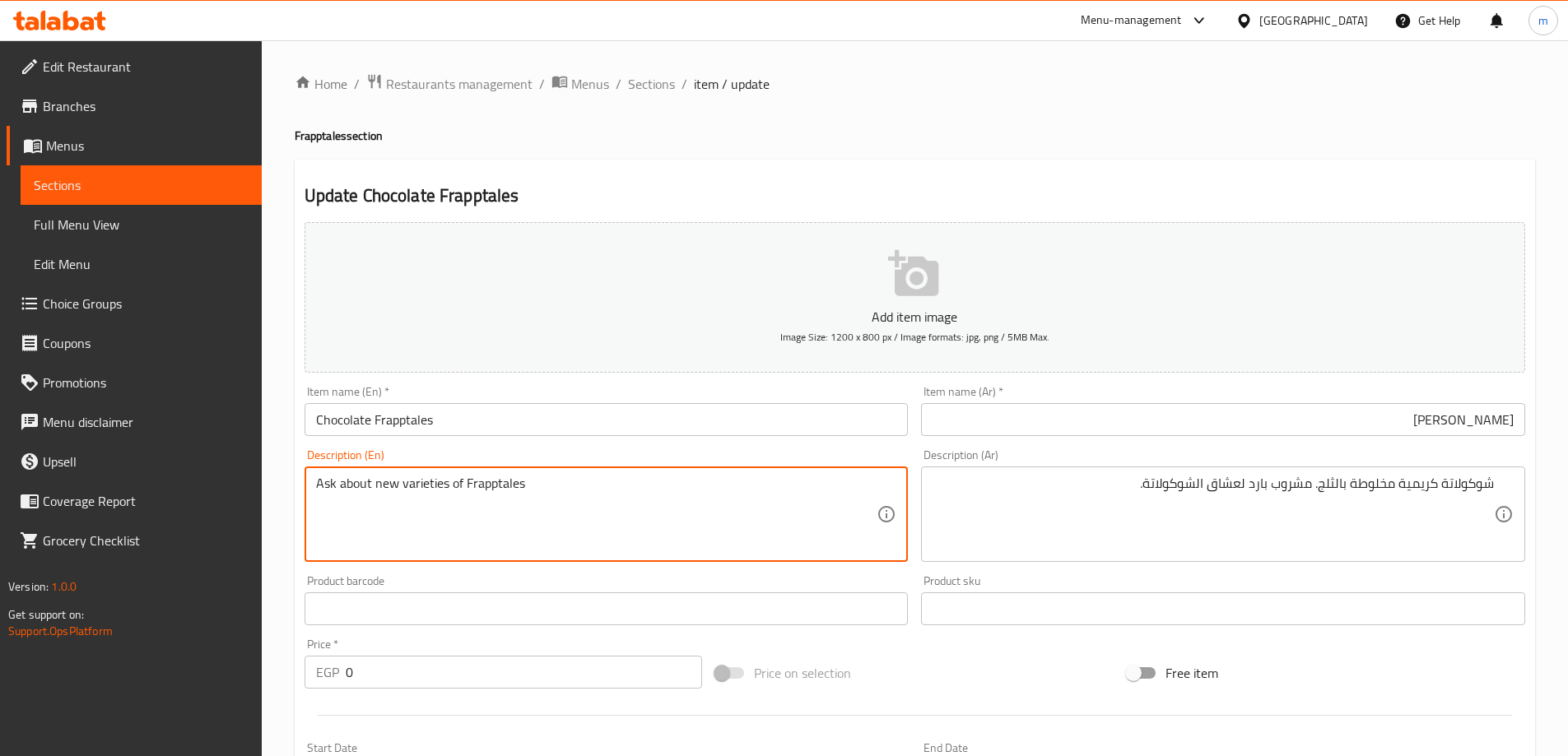
paste textarea "Creamy chocolate blended with ice. A cold drink for chocolate lovers."
type textarea "Creamy chocolate blended with ice. A cold drink for chocolate lovers."
click at [583, 407] on input "Chocolate Frapptales" at bounding box center [606, 419] width 604 height 33
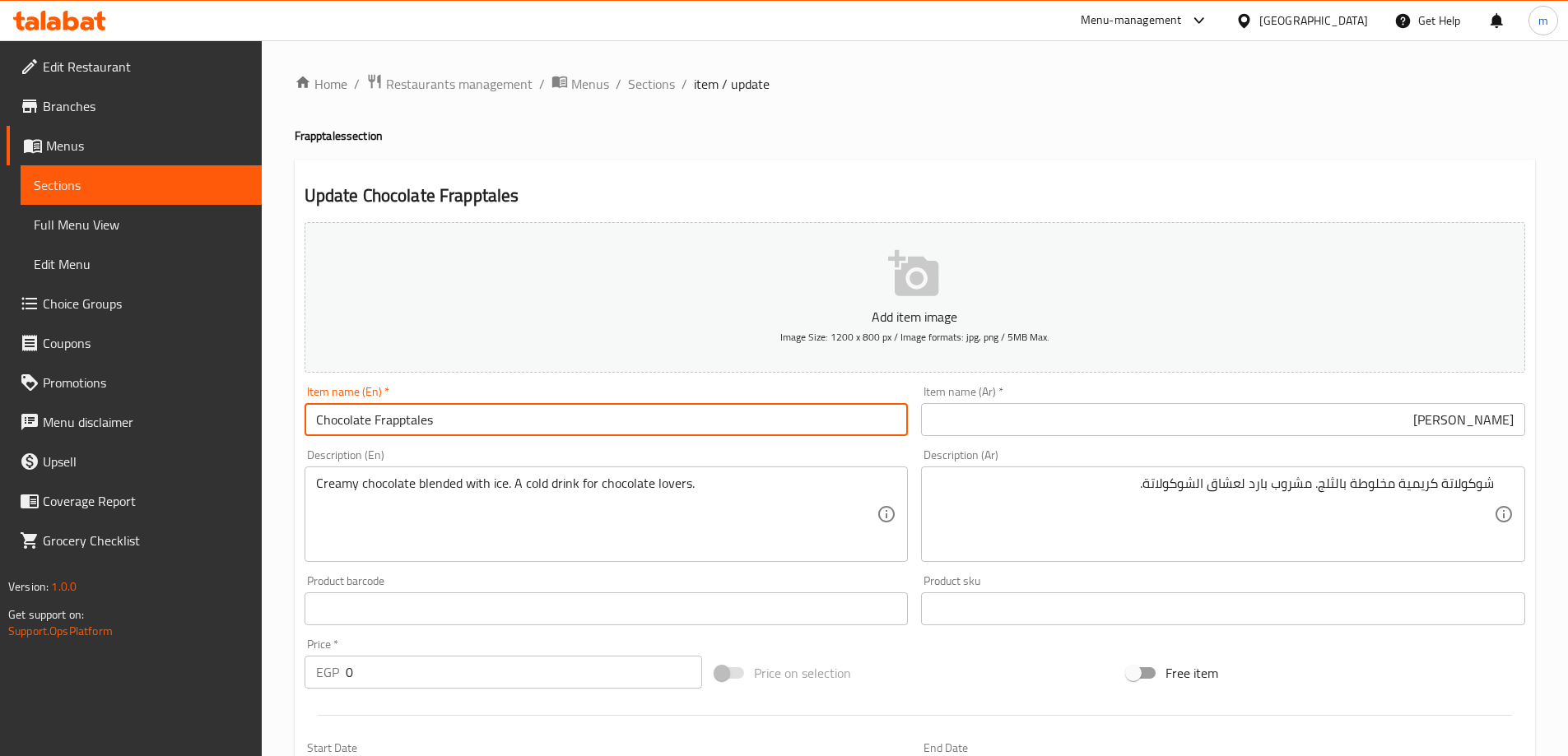
scroll to position [491, 0]
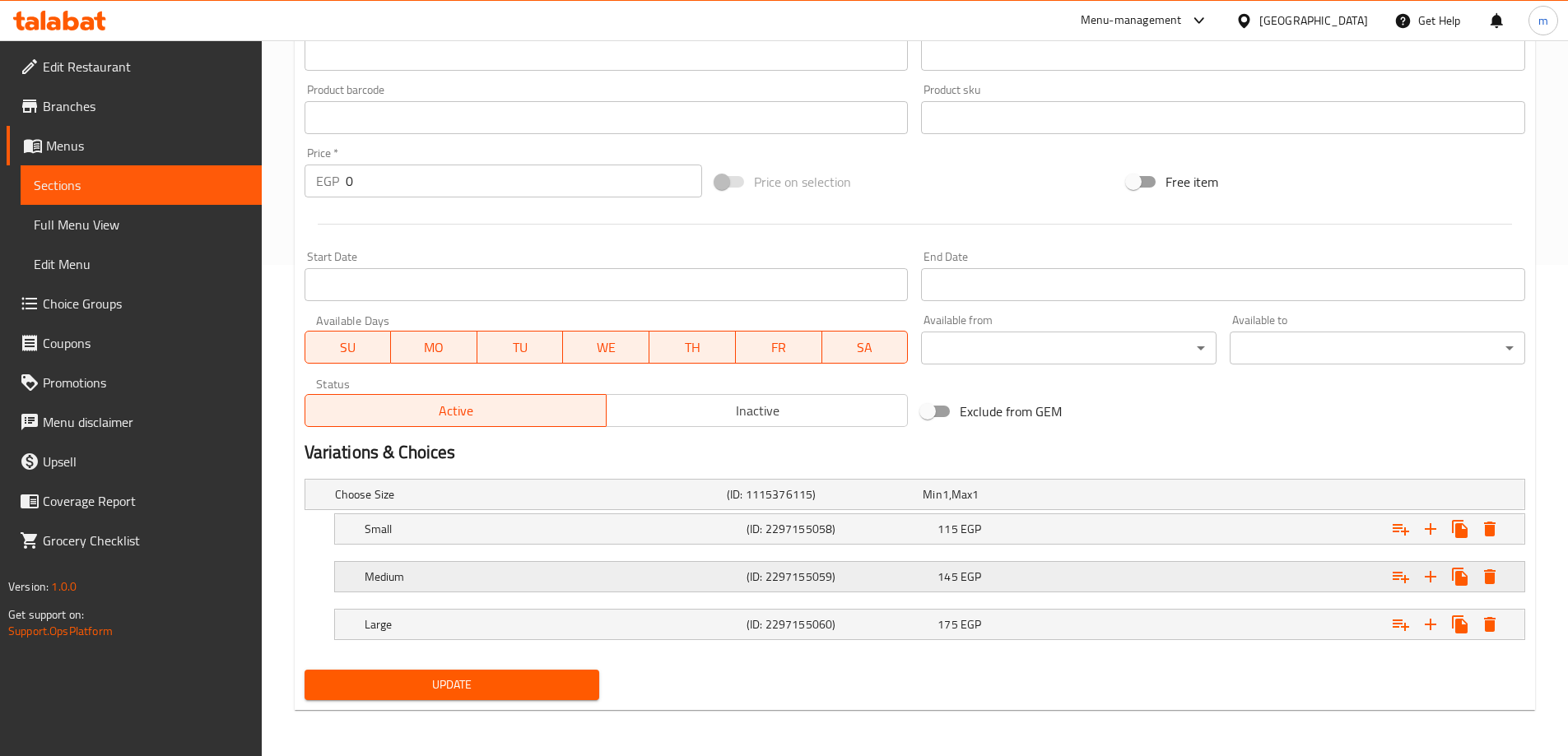
click at [760, 588] on div "Medium (ID: 2297155059) 145 EGP" at bounding box center [934, 576] width 1147 height 36
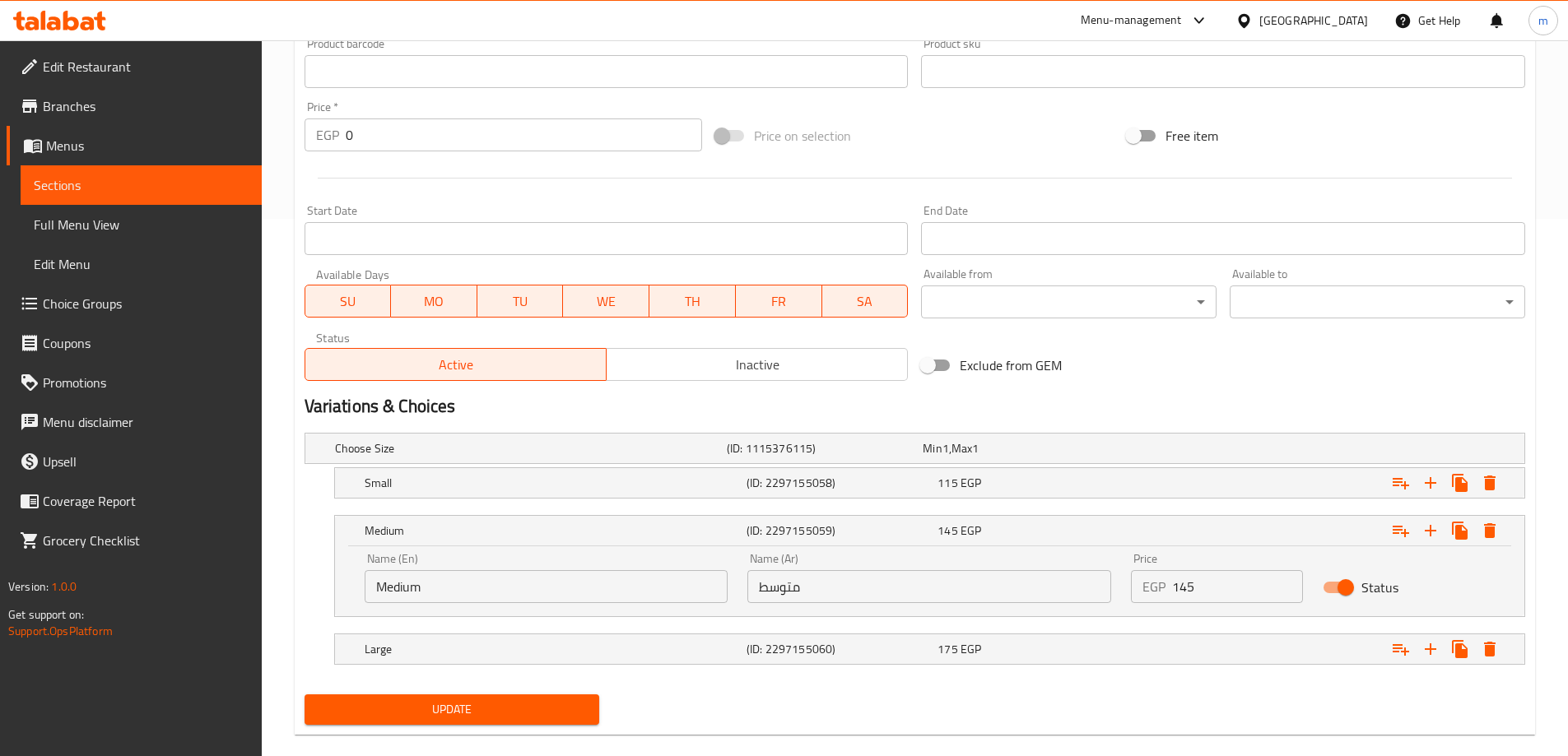
scroll to position [562, 0]
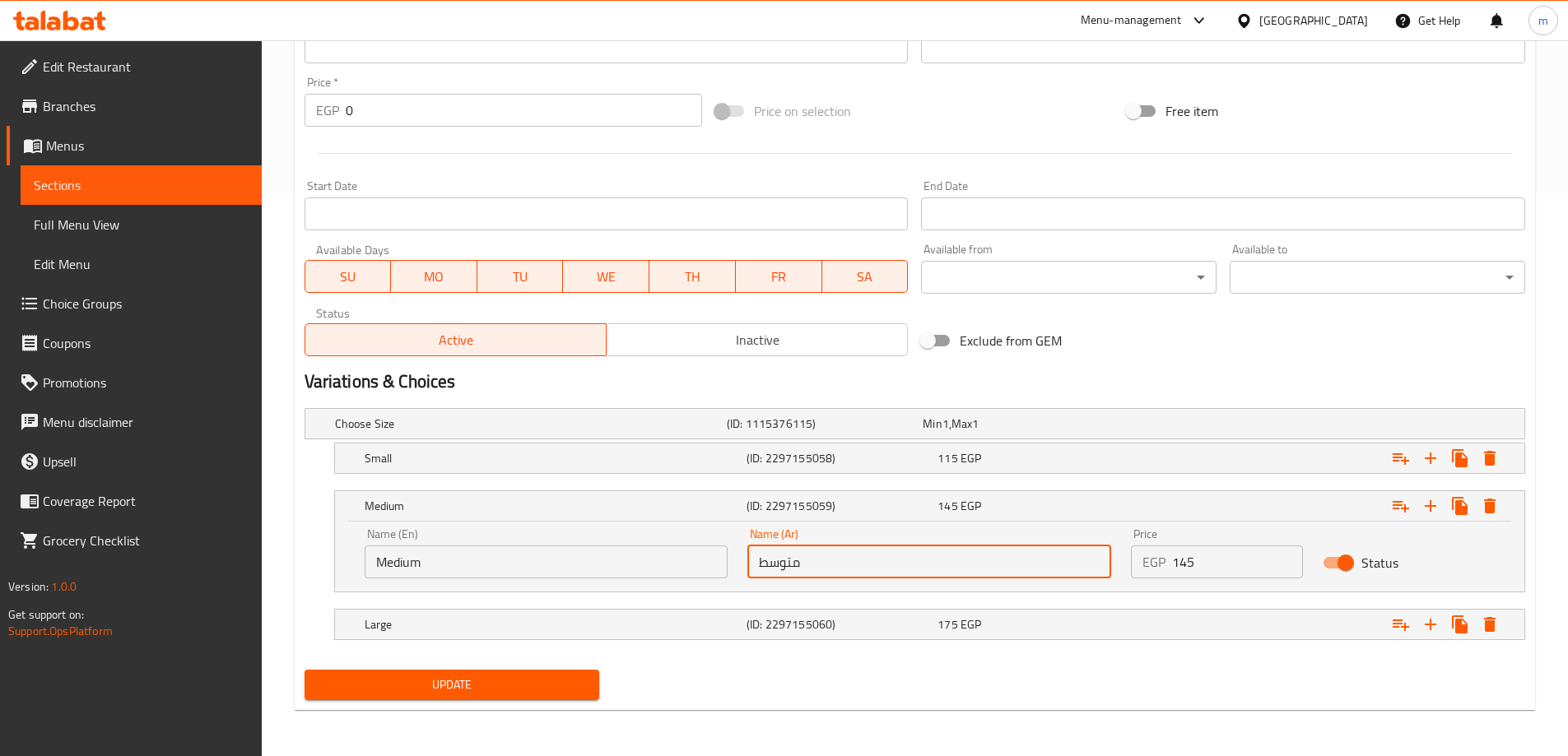
click at [858, 552] on input "متوسط" at bounding box center [929, 562] width 364 height 33
type input "وسط"
click at [304, 670] on button "Update" at bounding box center [452, 685] width 295 height 31
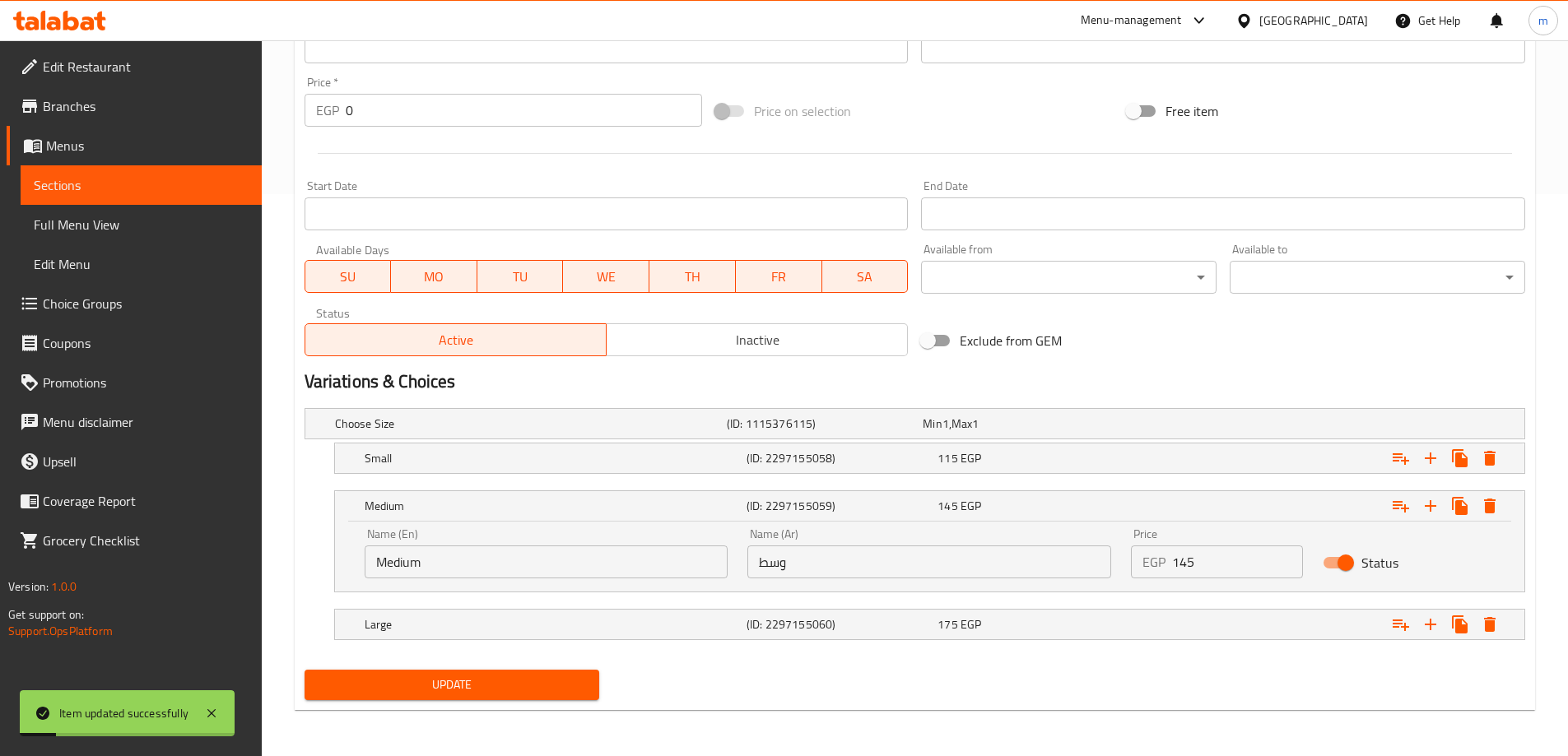
drag, startPoint x: 467, startPoint y: 676, endPoint x: 507, endPoint y: 677, distance: 40.0
click at [467, 676] on span "Update" at bounding box center [453, 685] width 269 height 21
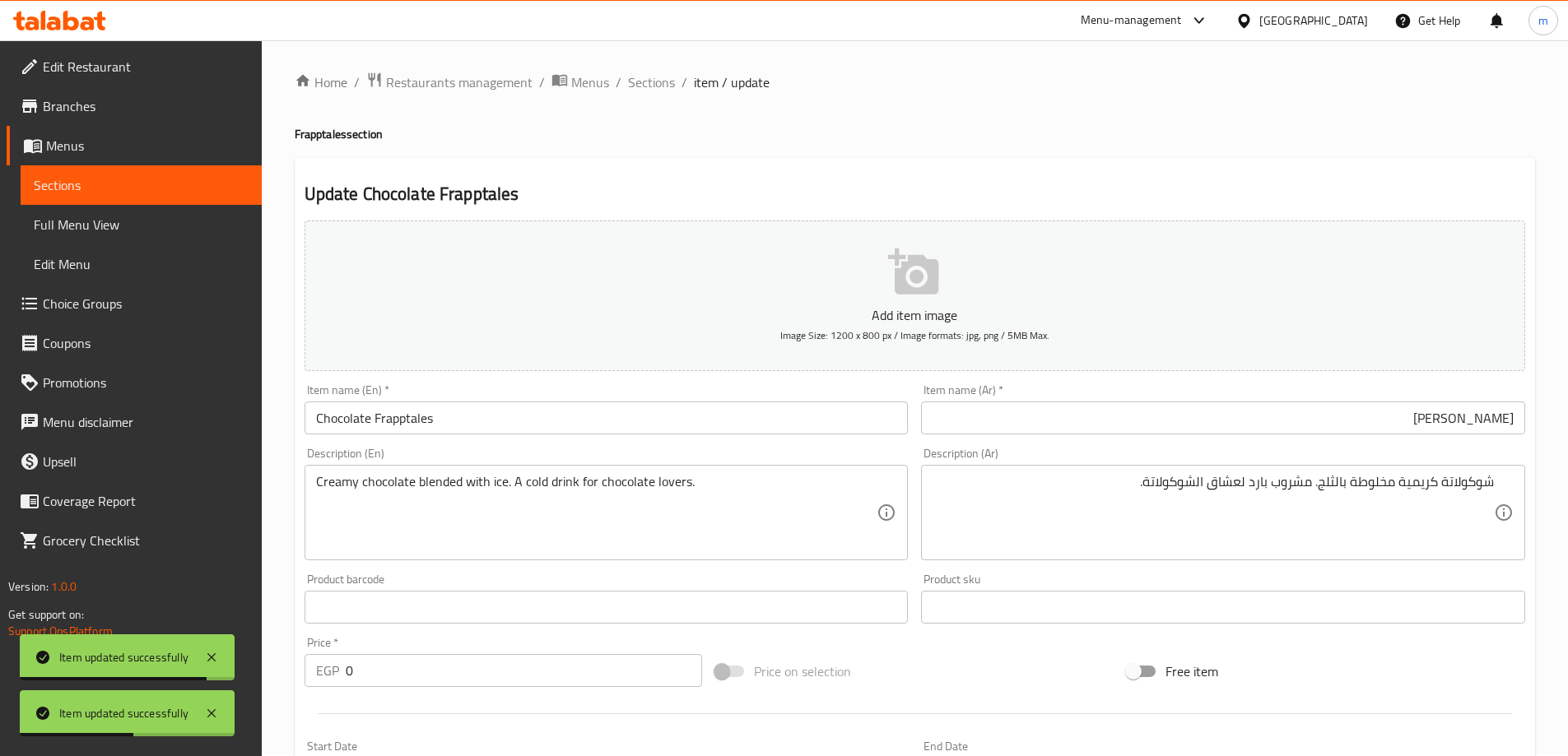
scroll to position [0, 0]
drag, startPoint x: 670, startPoint y: 87, endPoint x: 674, endPoint y: 123, distance: 36.2
click at [670, 87] on span "Sections" at bounding box center [651, 84] width 47 height 20
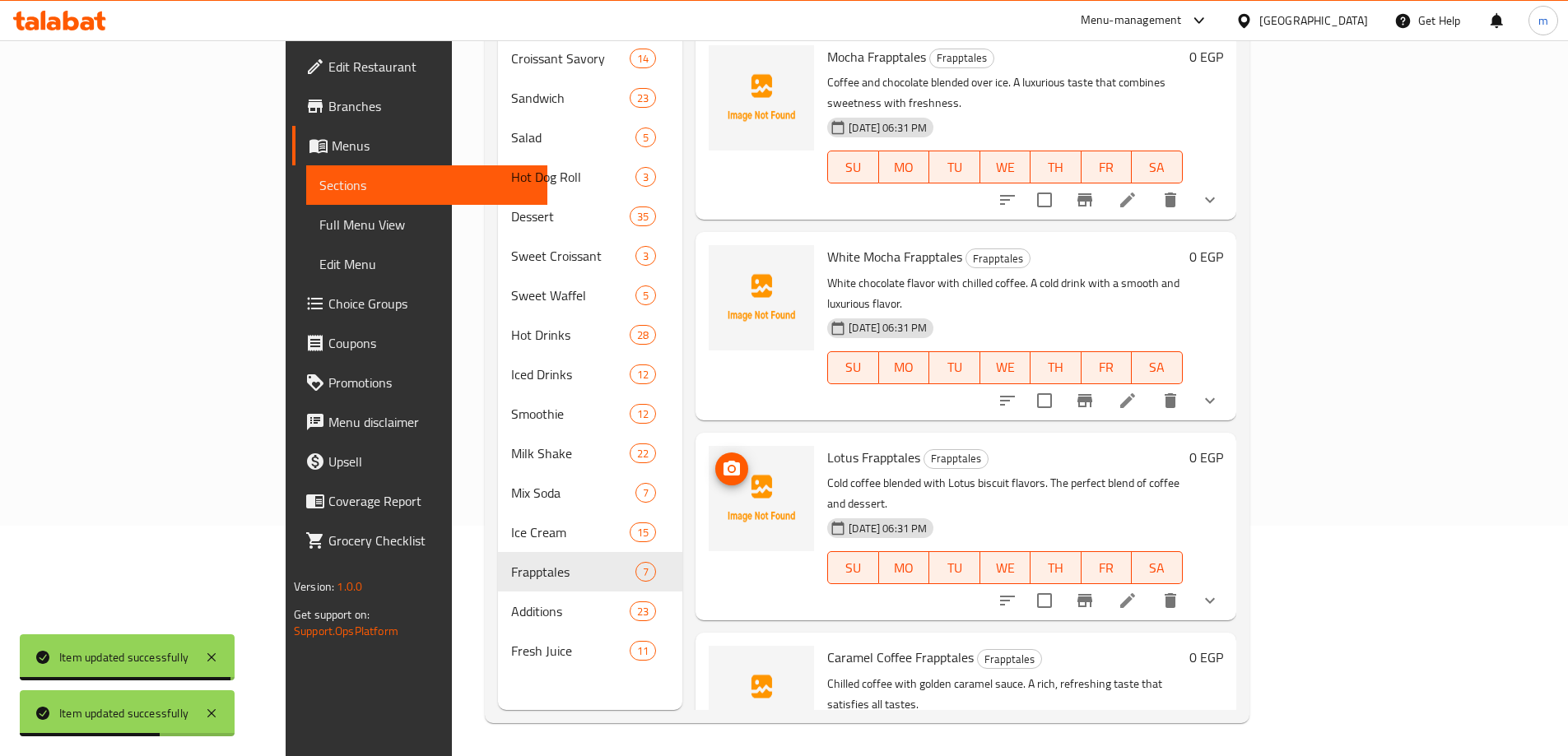
scroll to position [518, 0]
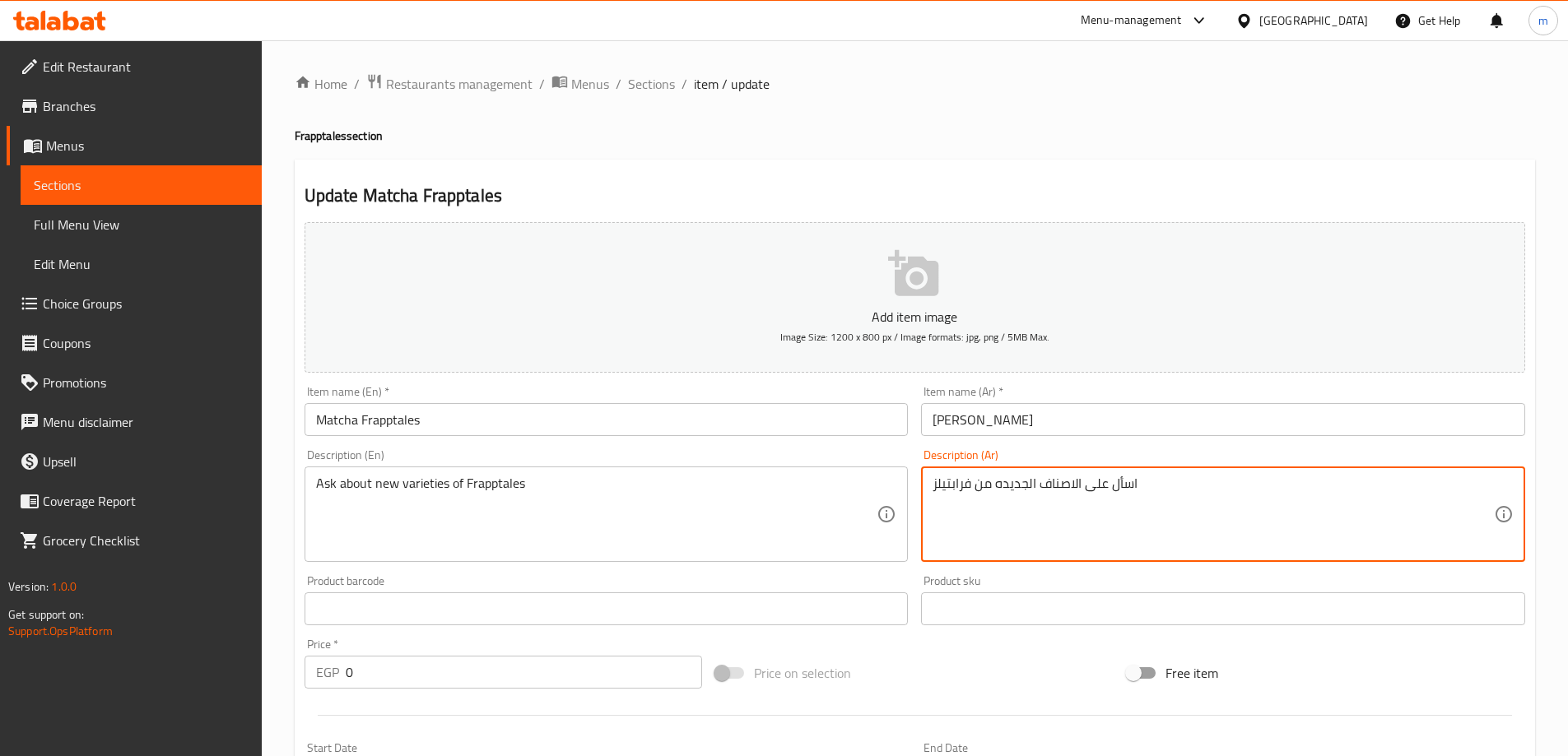
paste textarea "اي ماتشا ممزوج بالثلج والحليب. قوام ناعم بطابع صحي منعش."
type textarea "شاي ماتشا ممزوج بالثلج والحليب. قوام ناعم بطابع صحي منعش."
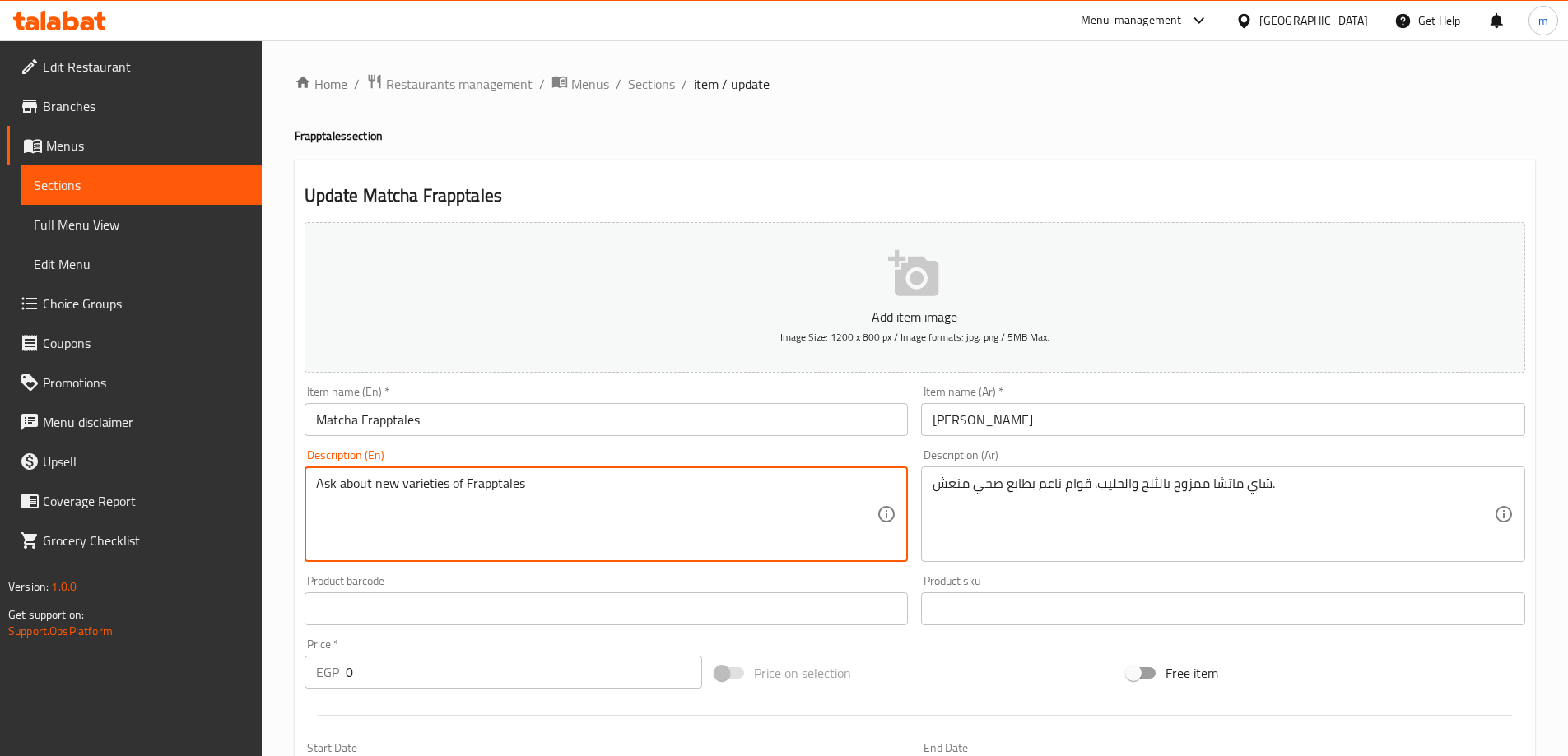
paste textarea "Matcha tea blended with ice and milk. Smooth texture with a refreshing, healthy…"
paste textarea
type textarea "Matcha tea blended with ice and milk. Smooth texture with a refreshing, healthy…"
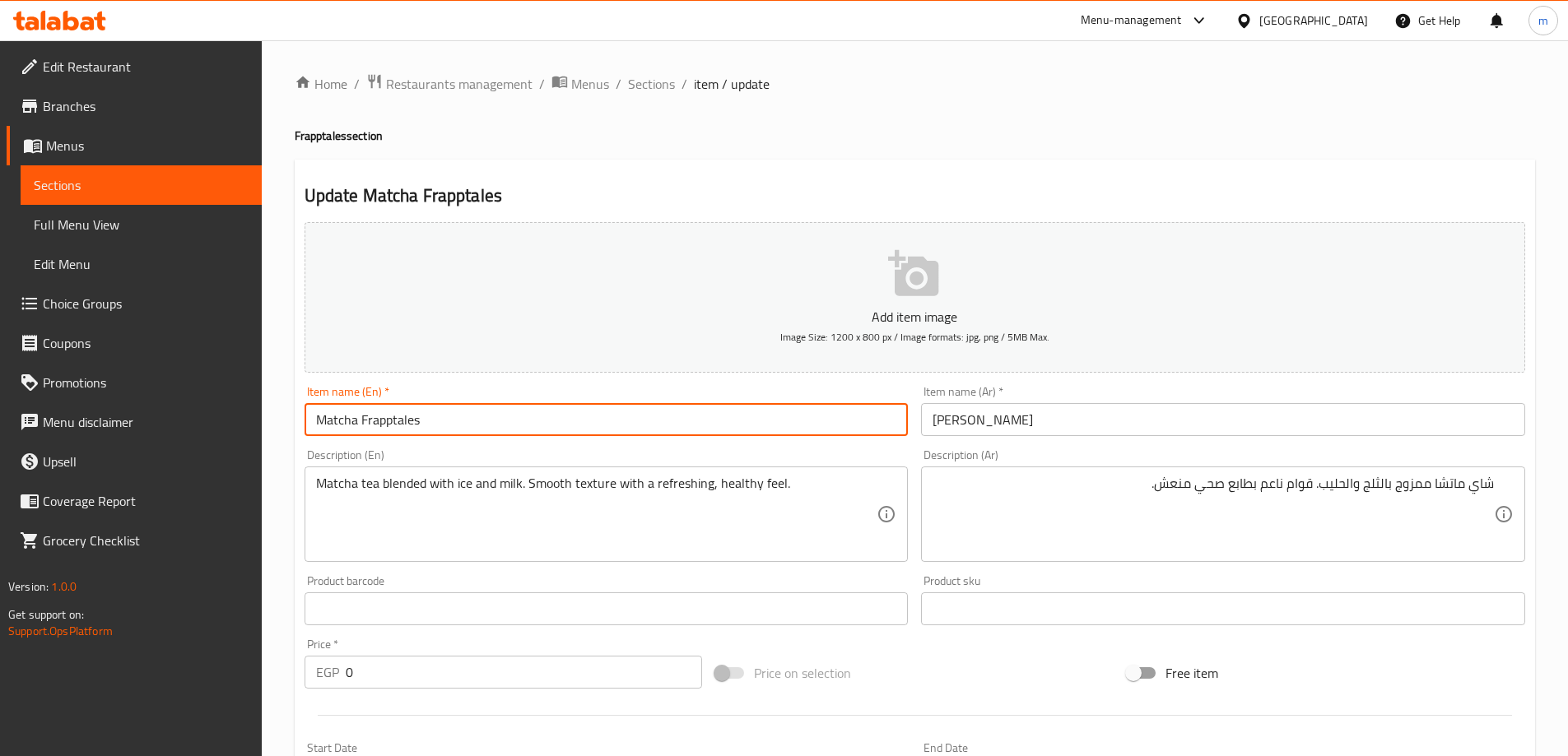
click at [723, 426] on input "Matcha Frapptales" at bounding box center [606, 419] width 604 height 33
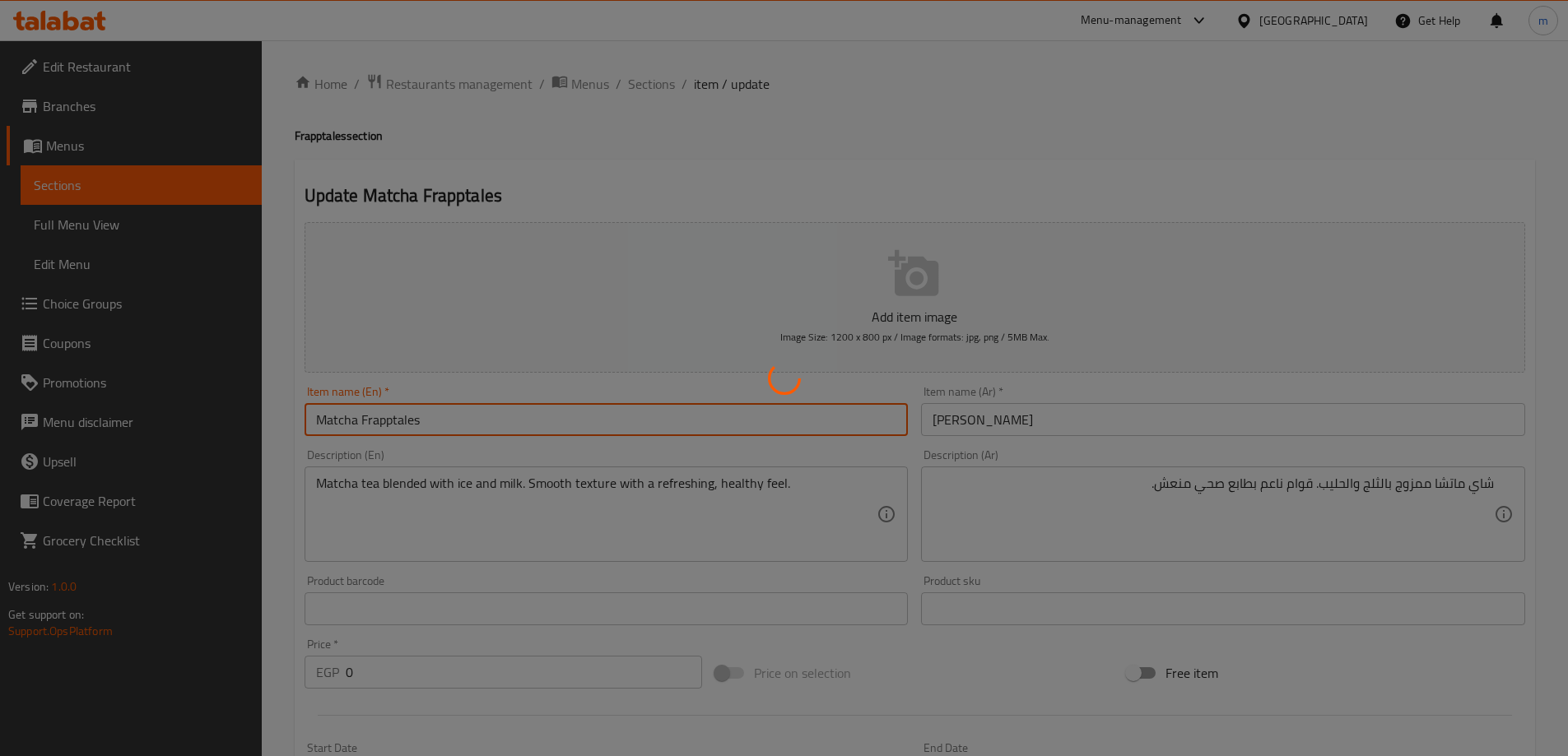
scroll to position [444, 0]
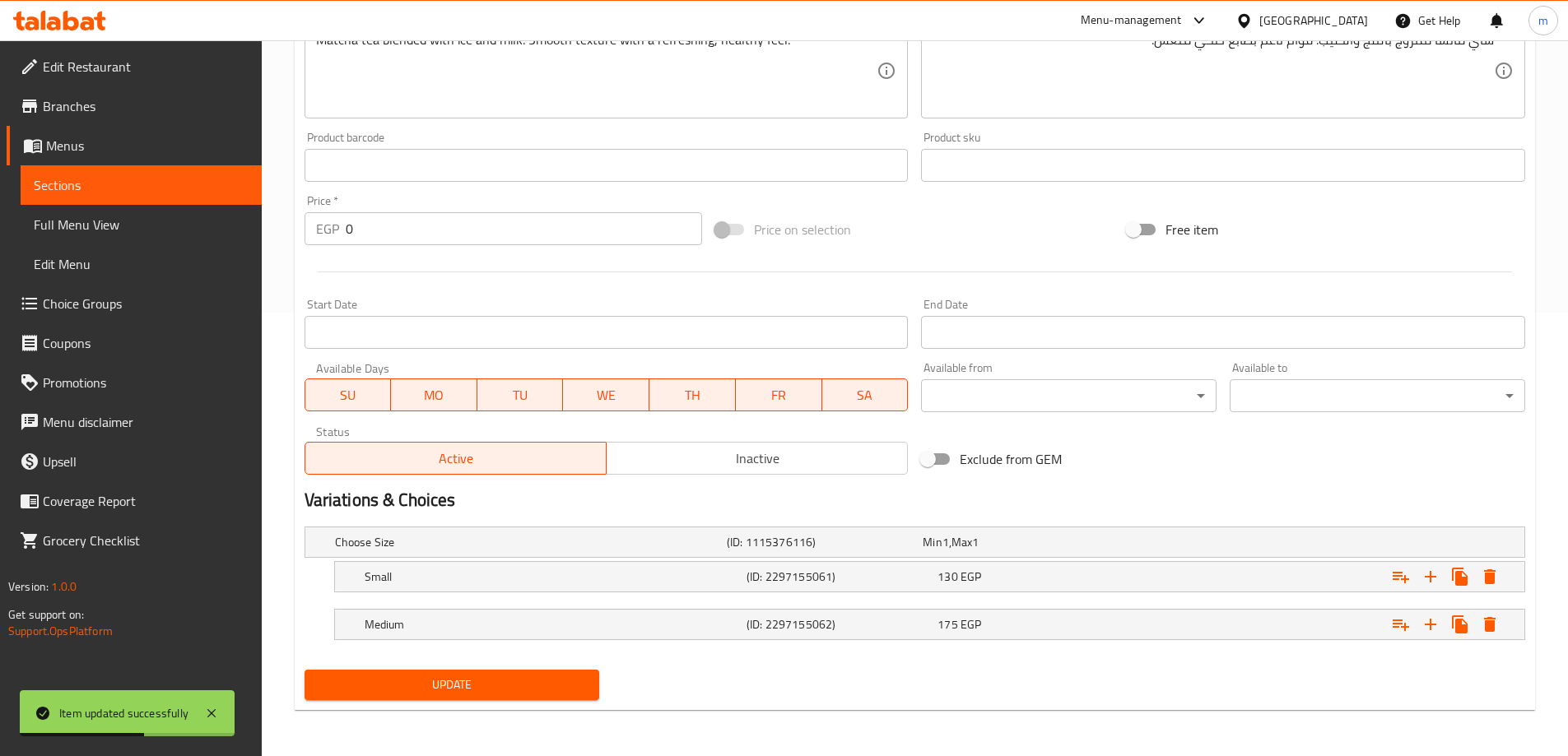
click at [383, 230] on input "0" at bounding box center [524, 228] width 357 height 33
drag, startPoint x: 383, startPoint y: 230, endPoint x: 322, endPoint y: 228, distance: 61.0
click at [323, 228] on div "EGP 0 Price *" at bounding box center [504, 228] width 399 height 33
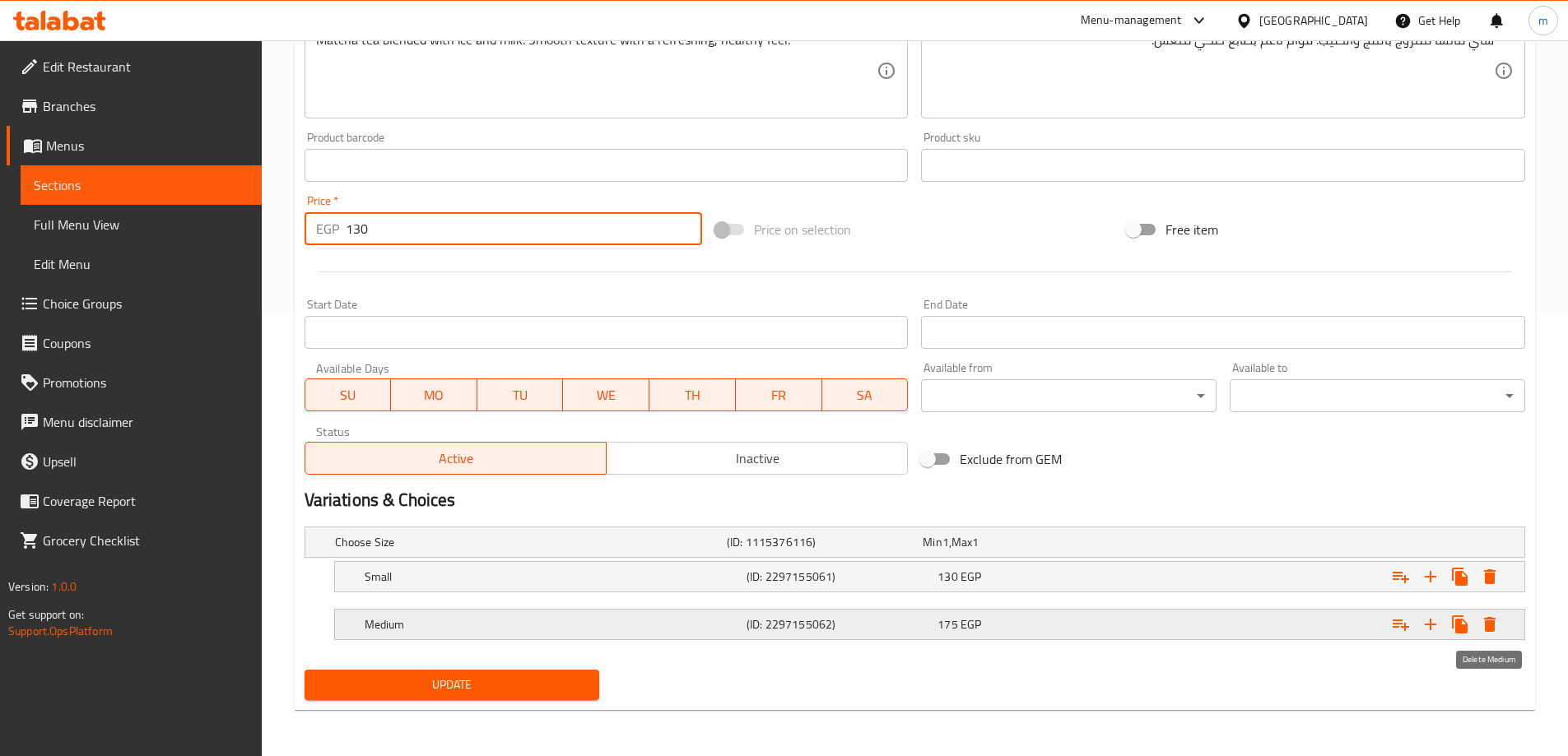
type input "130"
click at [1488, 633] on icon "Expand" at bounding box center [1490, 625] width 20 height 20
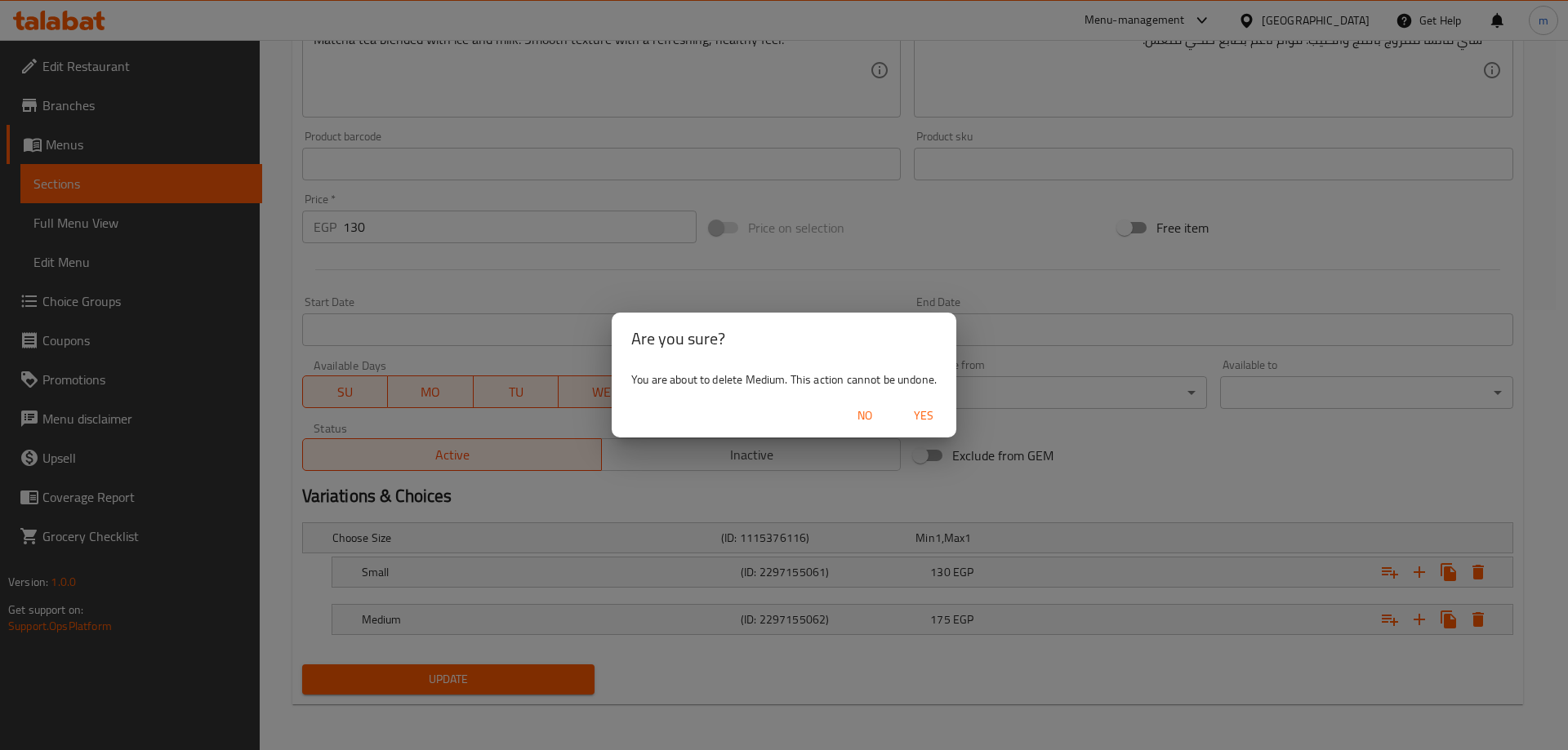
click at [906, 416] on span "Yes" at bounding box center [924, 416] width 39 height 20
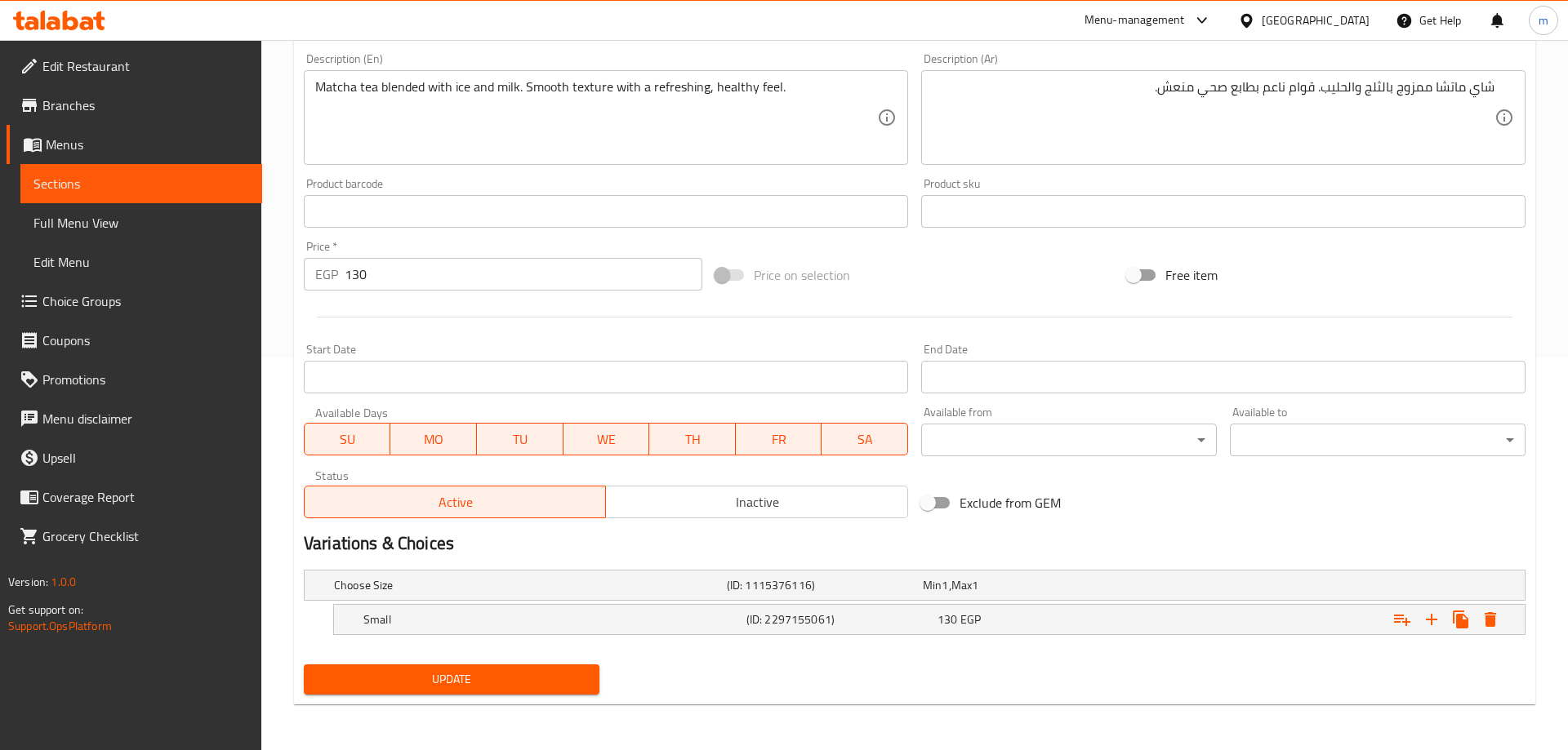
scroll to position [393, 0]
click at [1482, 617] on icon "Expand" at bounding box center [1478, 620] width 20 height 20
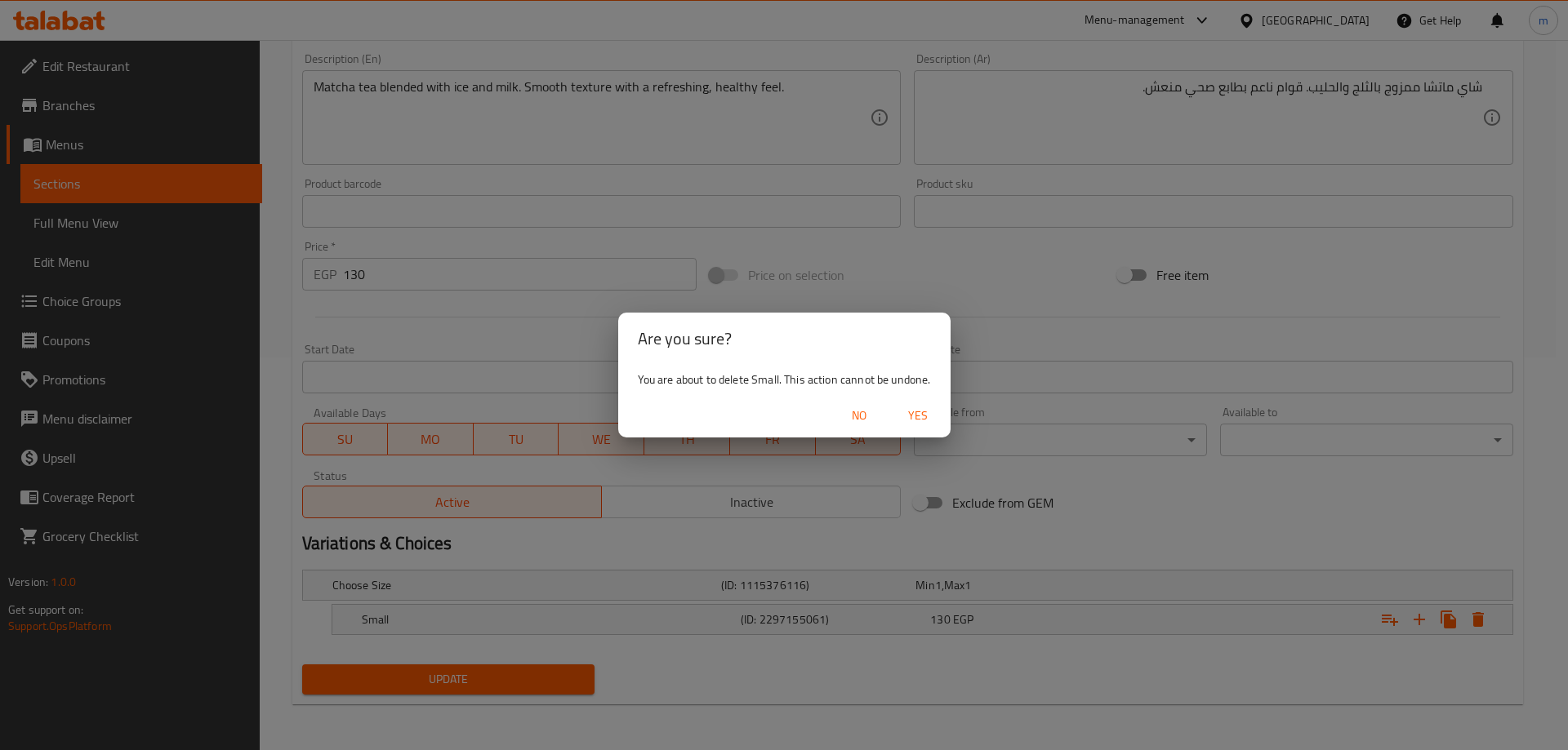
click at [916, 423] on span "Yes" at bounding box center [918, 416] width 39 height 20
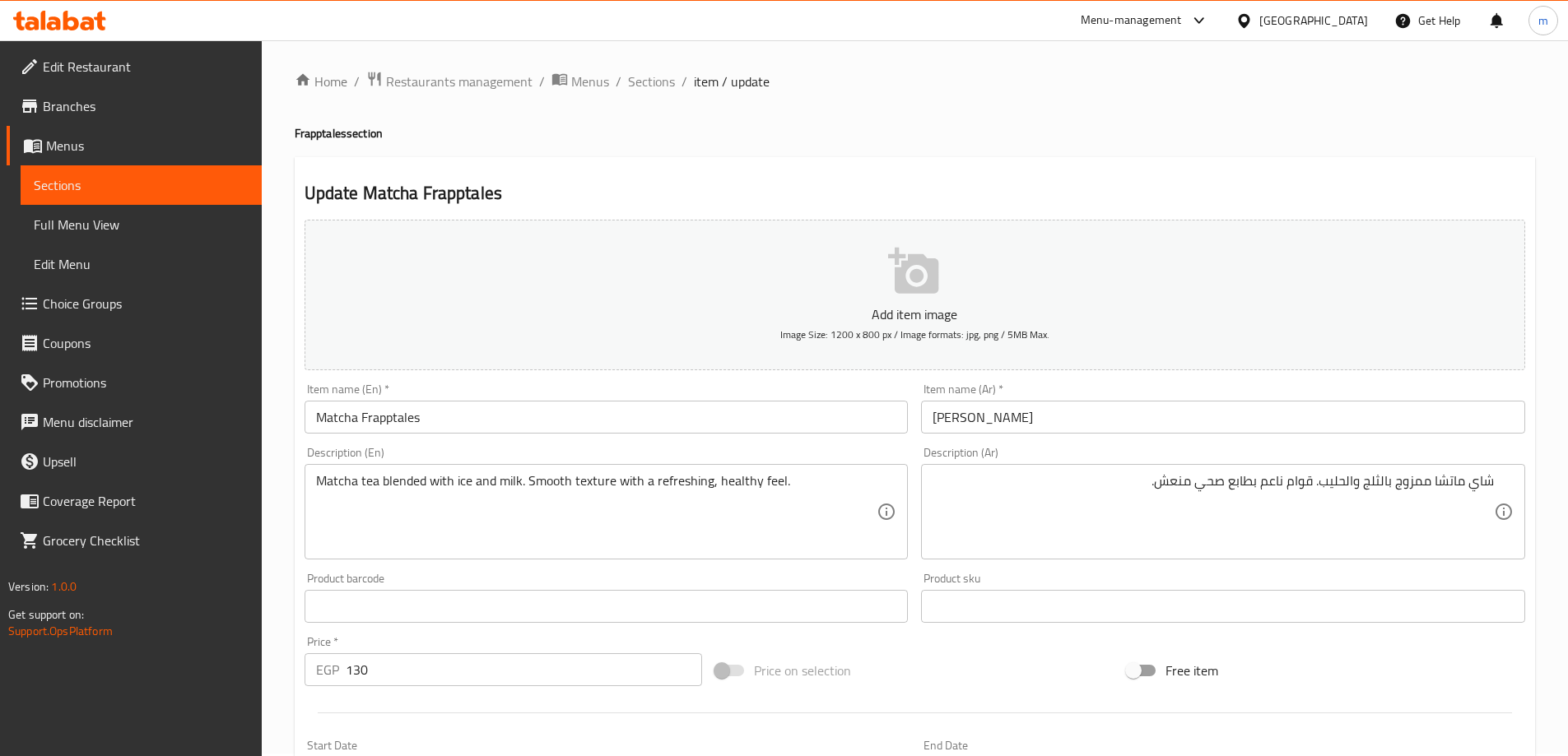
scroll to position [0, 0]
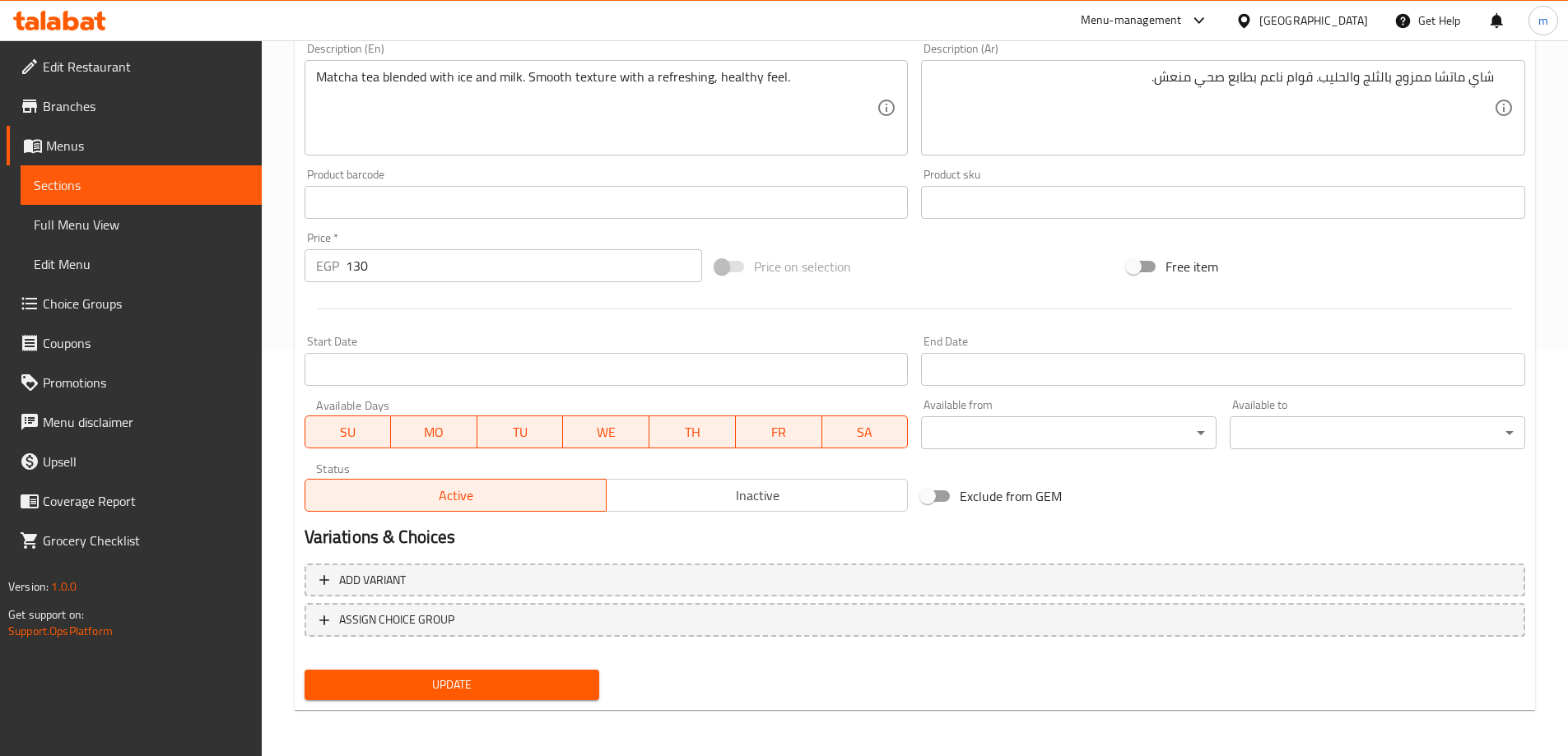
click at [332, 688] on span "Update" at bounding box center [453, 685] width 269 height 21
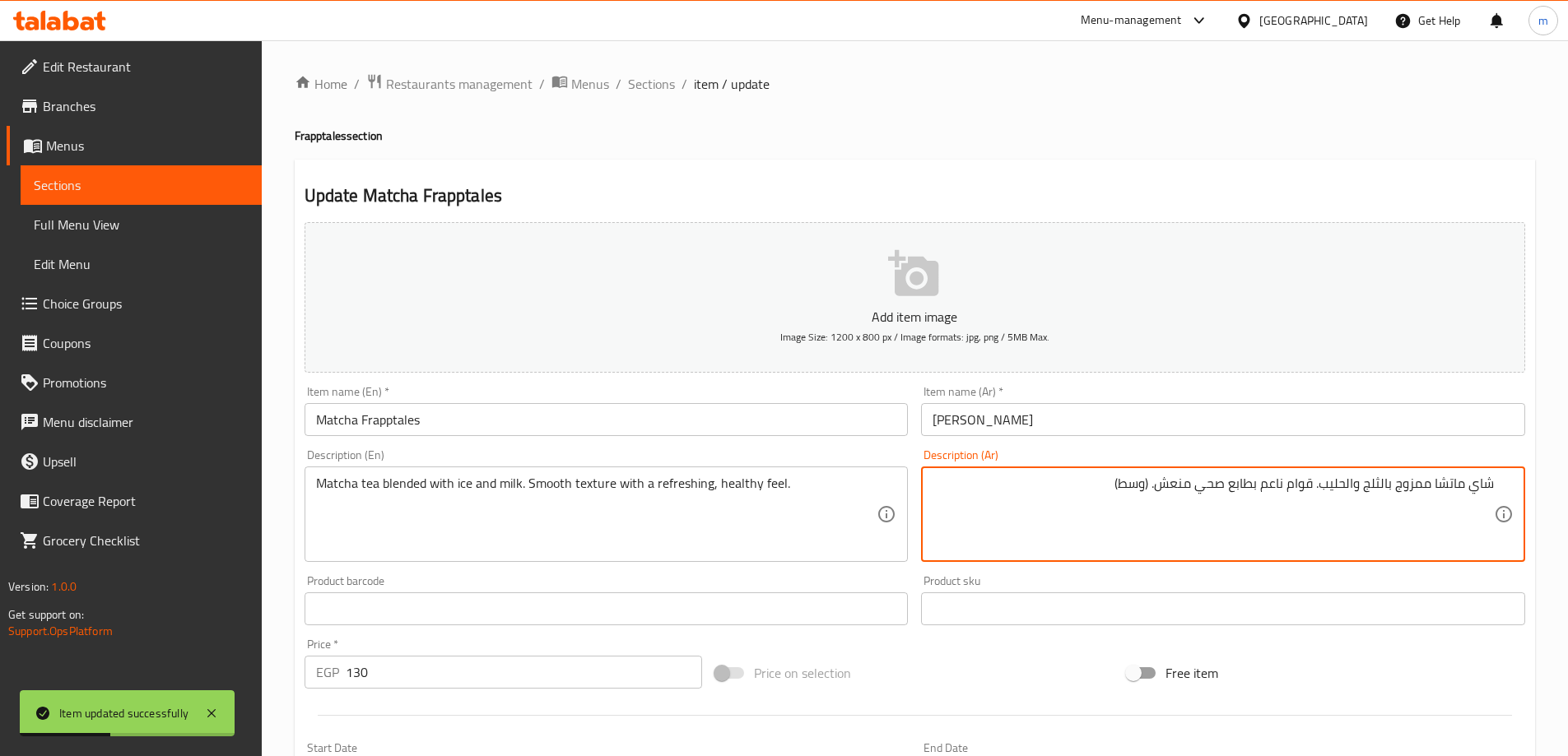
type textarea "شاي ماتشا ممزوج بالثلج والحليب. قوام ناعم بطابع صحي منعش. (وسط)"
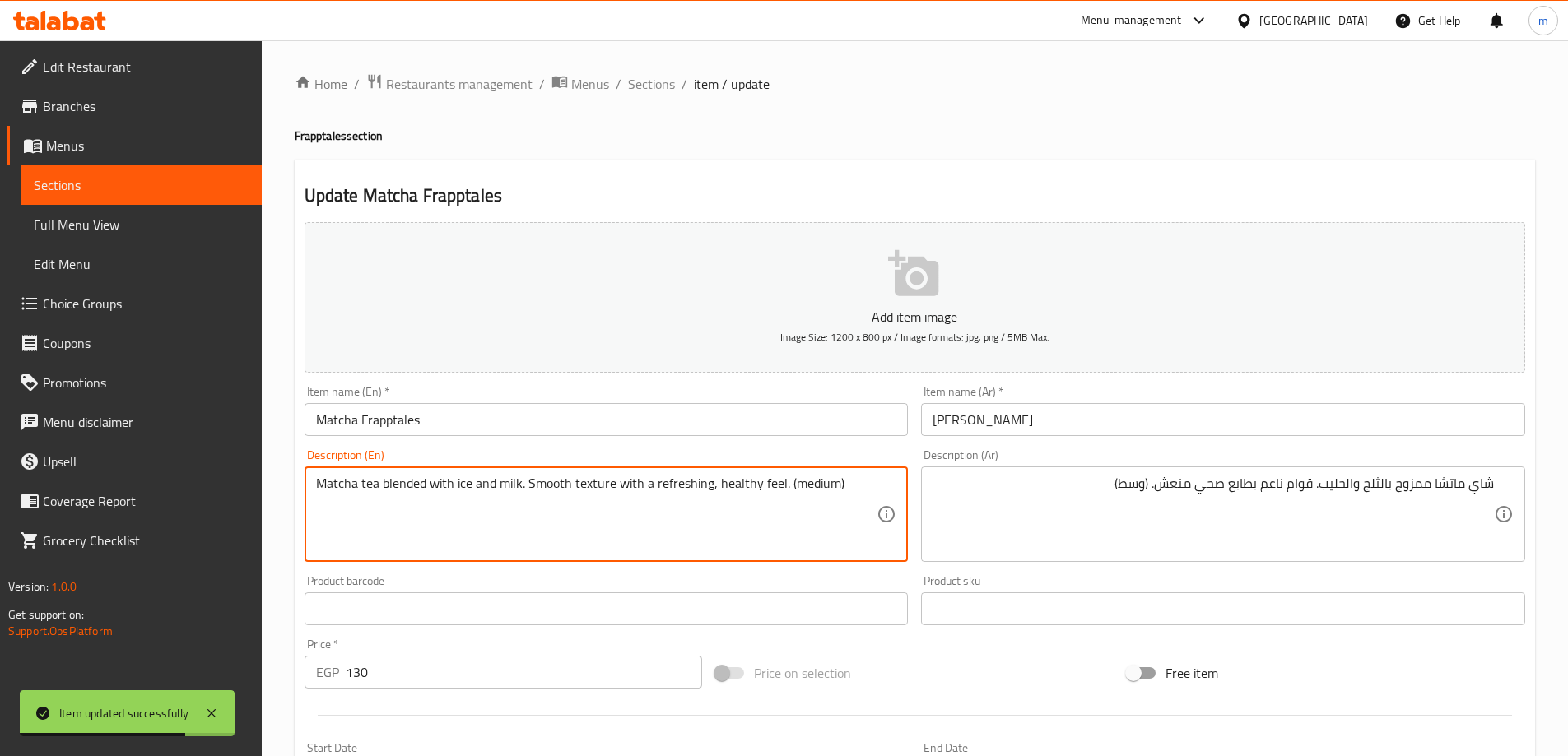
scroll to position [407, 0]
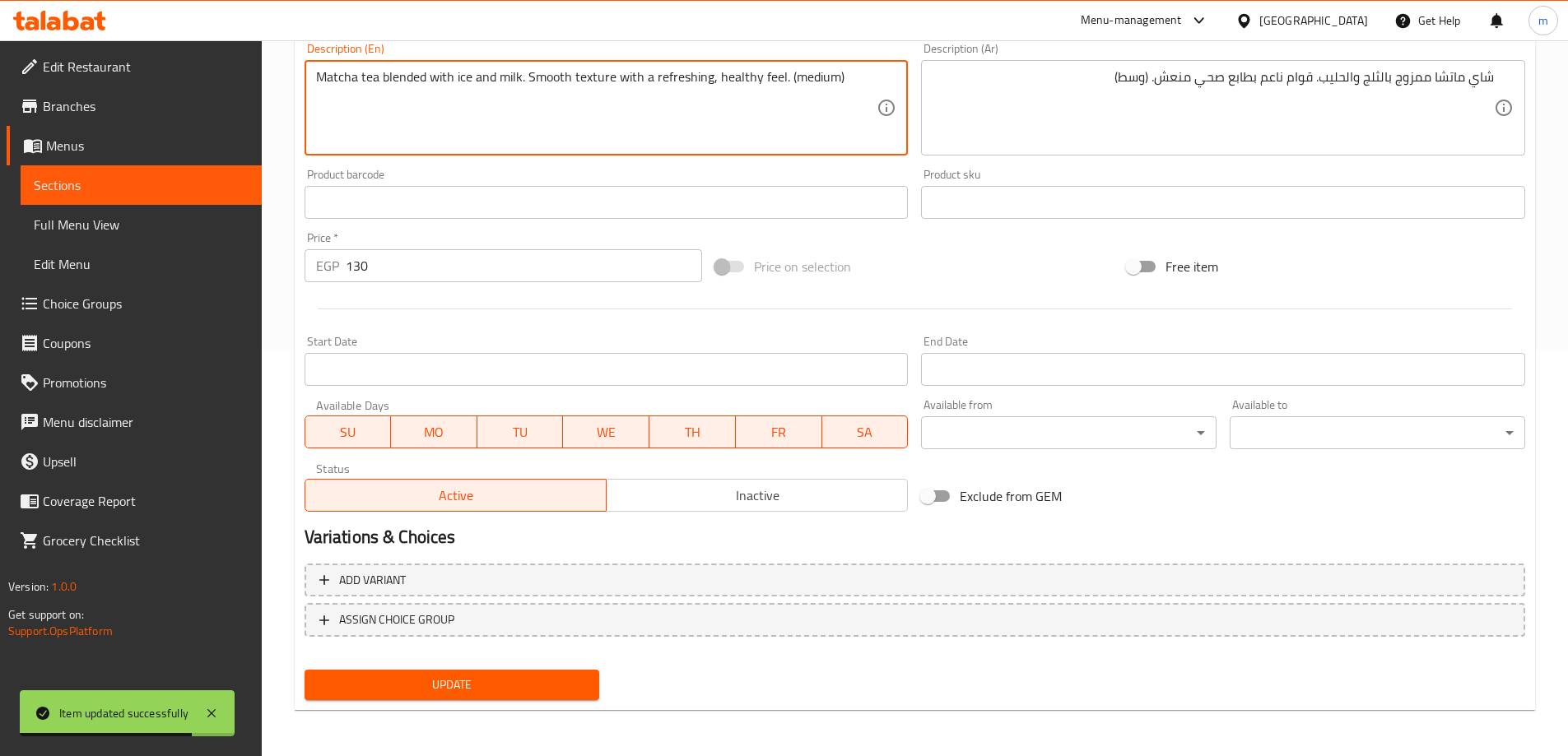
type textarea "Matcha tea blended with ice and milk. Smooth texture with a refreshing, healthy…"
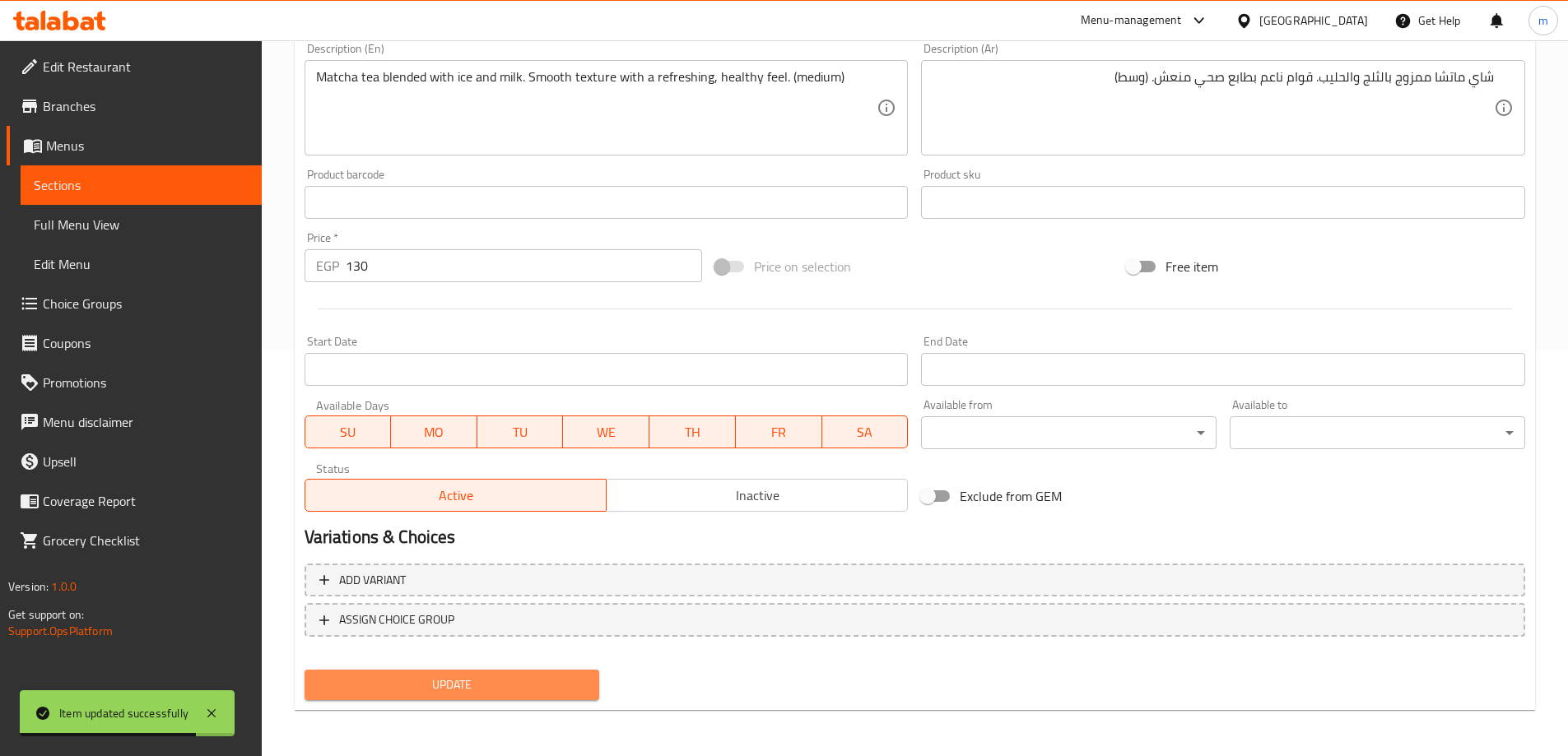
click at [563, 690] on span "Update" at bounding box center [453, 685] width 269 height 21
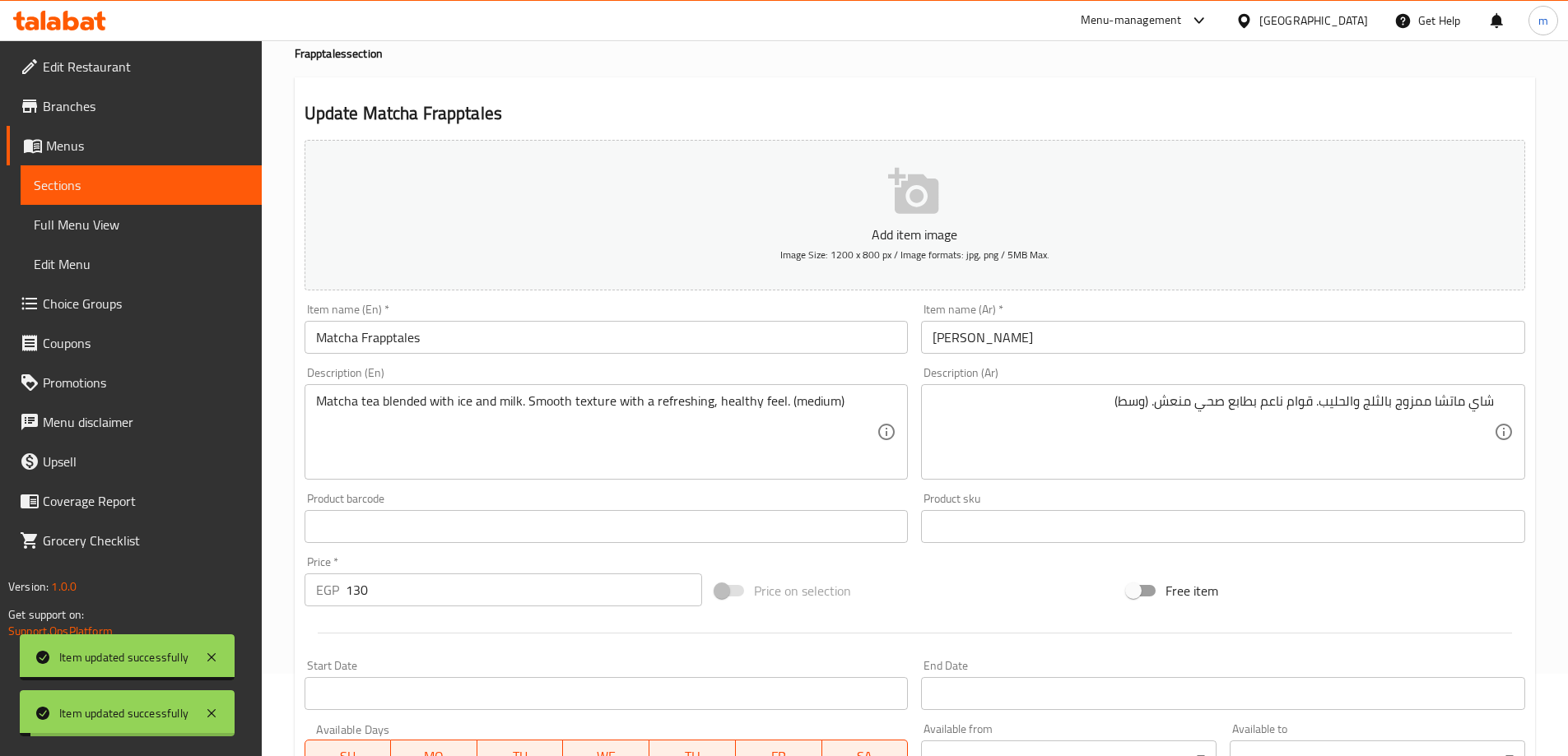
scroll to position [0, 0]
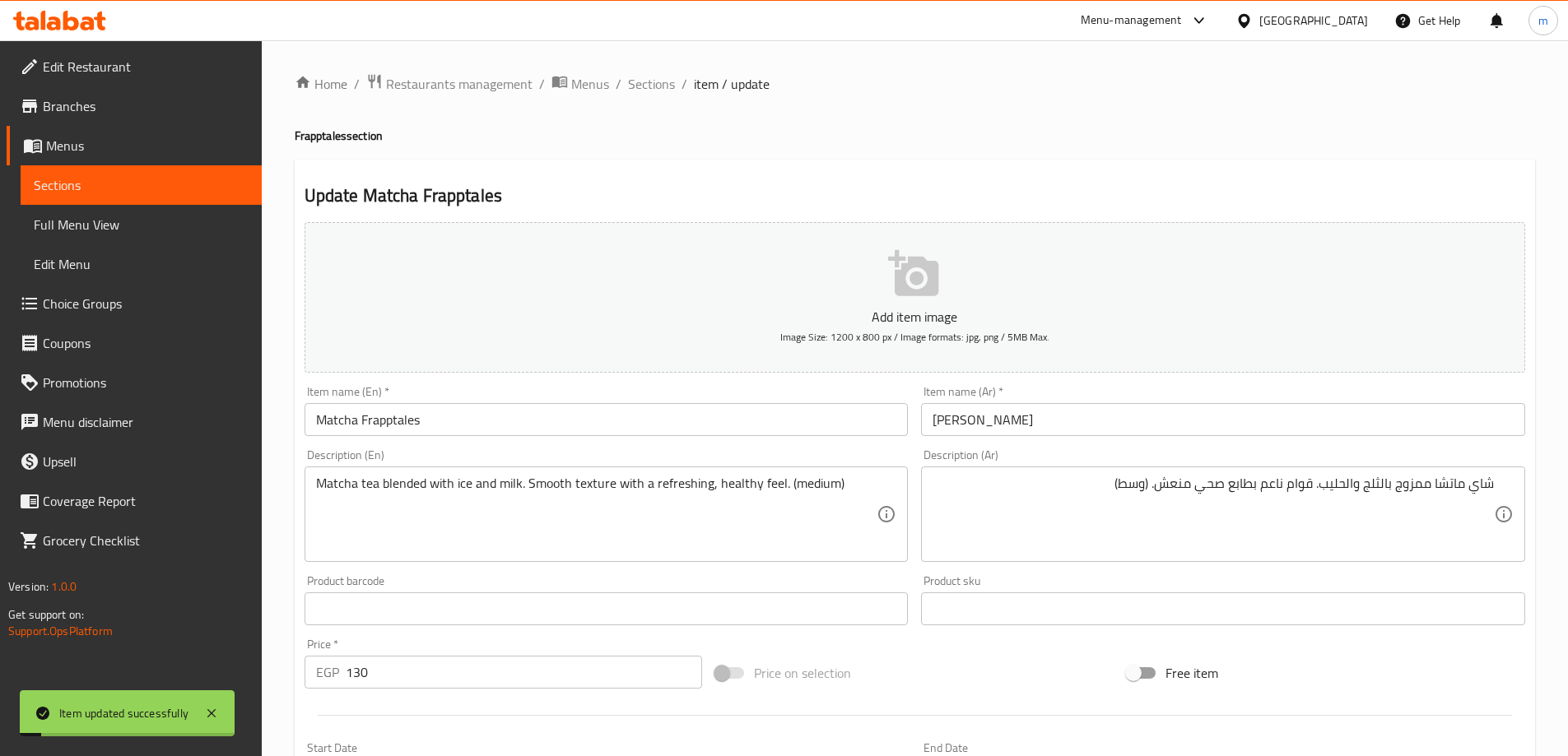
click at [633, 67] on div "Home / Restaurants management / Menus / Sections / item / update Frapptales sec…" at bounding box center [914, 602] width 1306 height 1122
click at [636, 84] on span "Sections" at bounding box center [651, 84] width 47 height 20
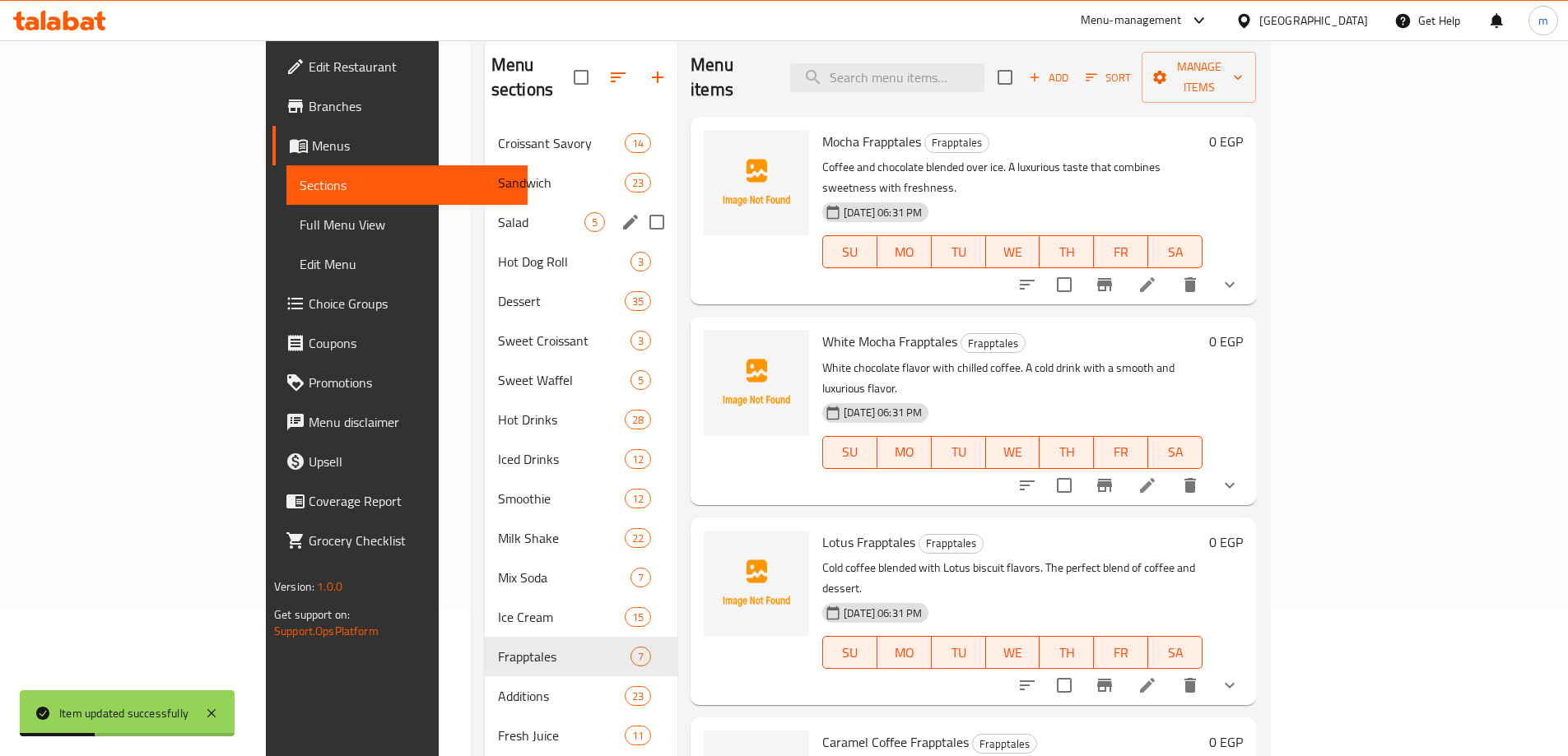
scroll to position [164, 0]
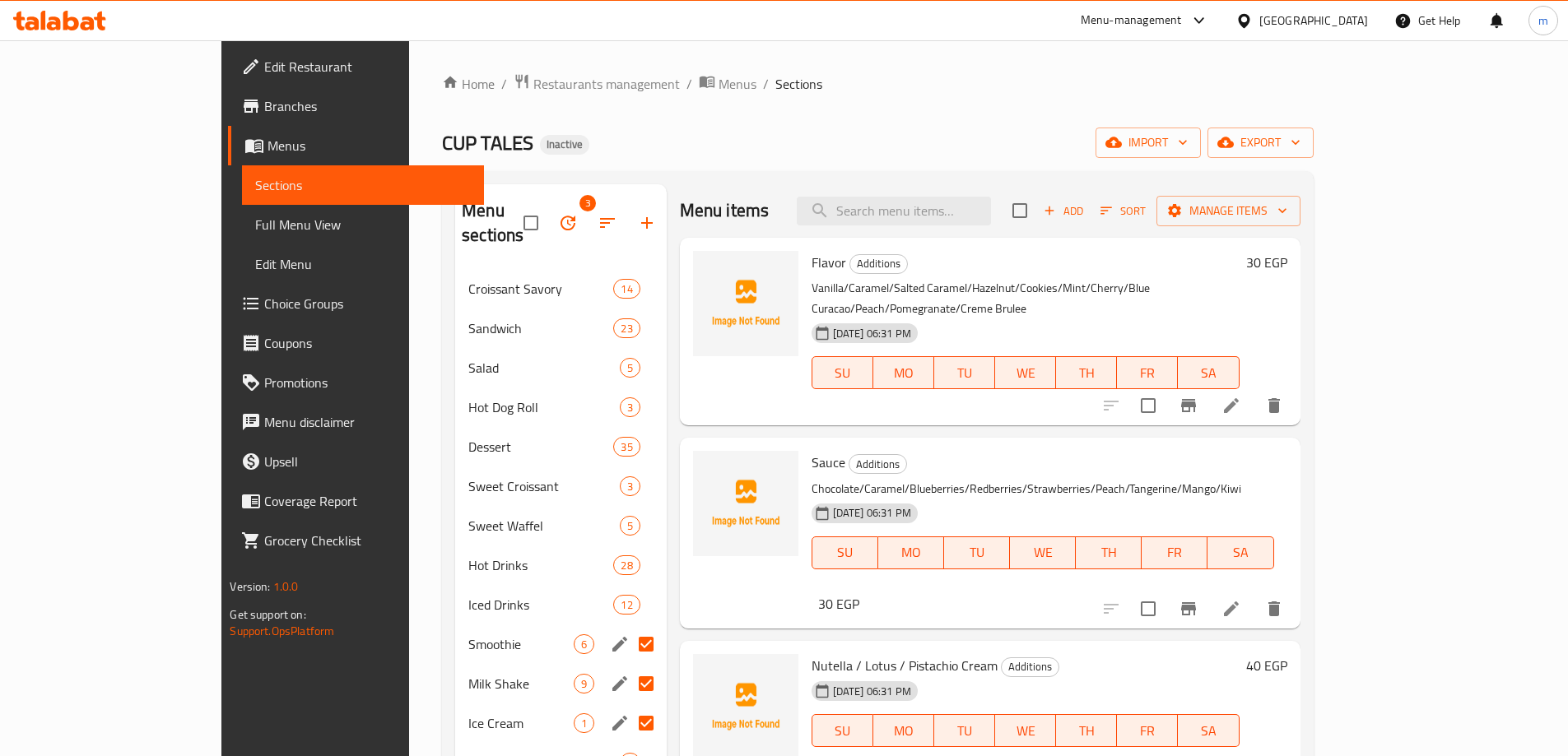
scroll to position [164, 0]
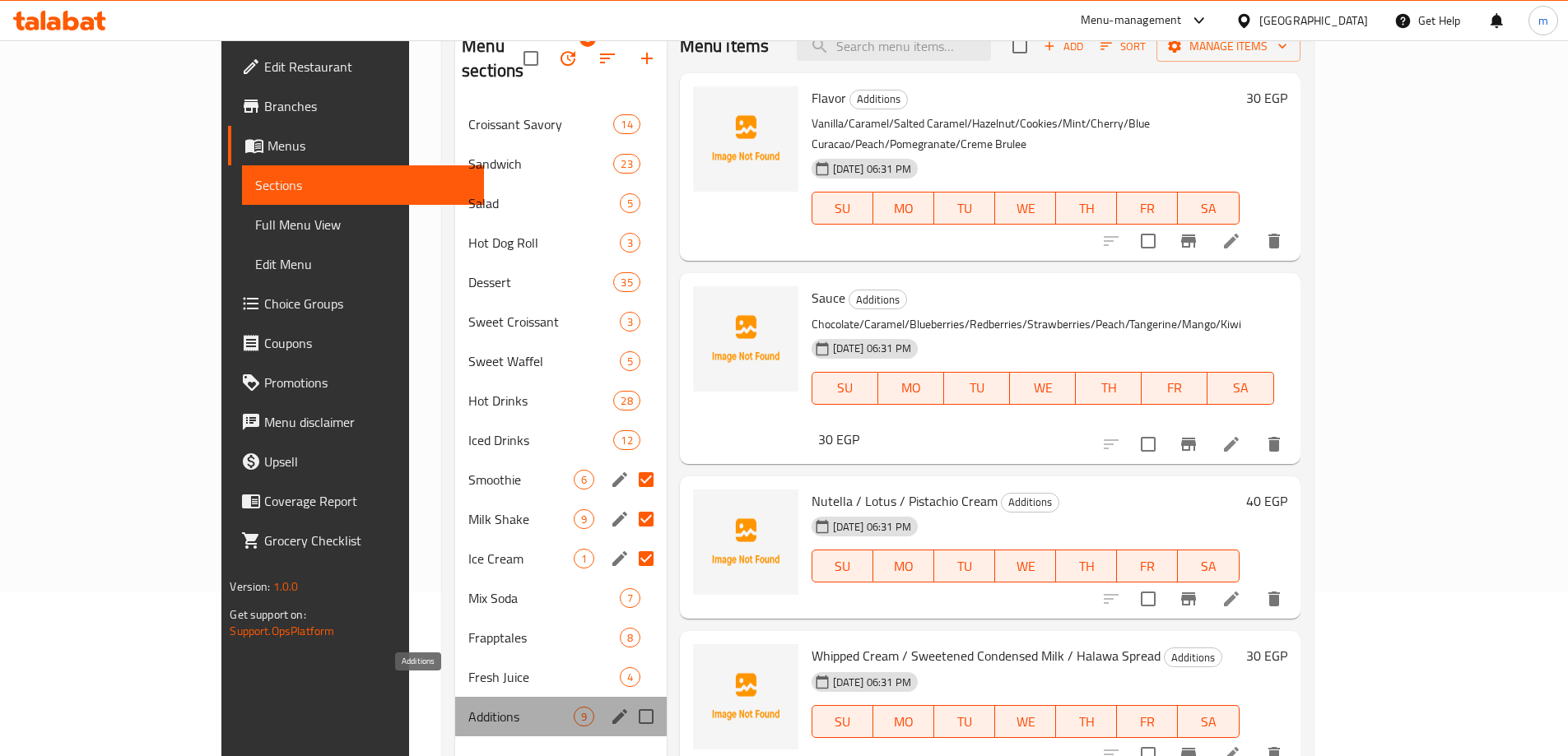
click at [487, 707] on span "Additions" at bounding box center [520, 716] width 104 height 20
click at [629, 699] on input "Menu sections" at bounding box center [646, 716] width 34 height 34
checkbox input "true"
click at [468, 667] on span "Fresh Juice" at bounding box center [520, 677] width 104 height 20
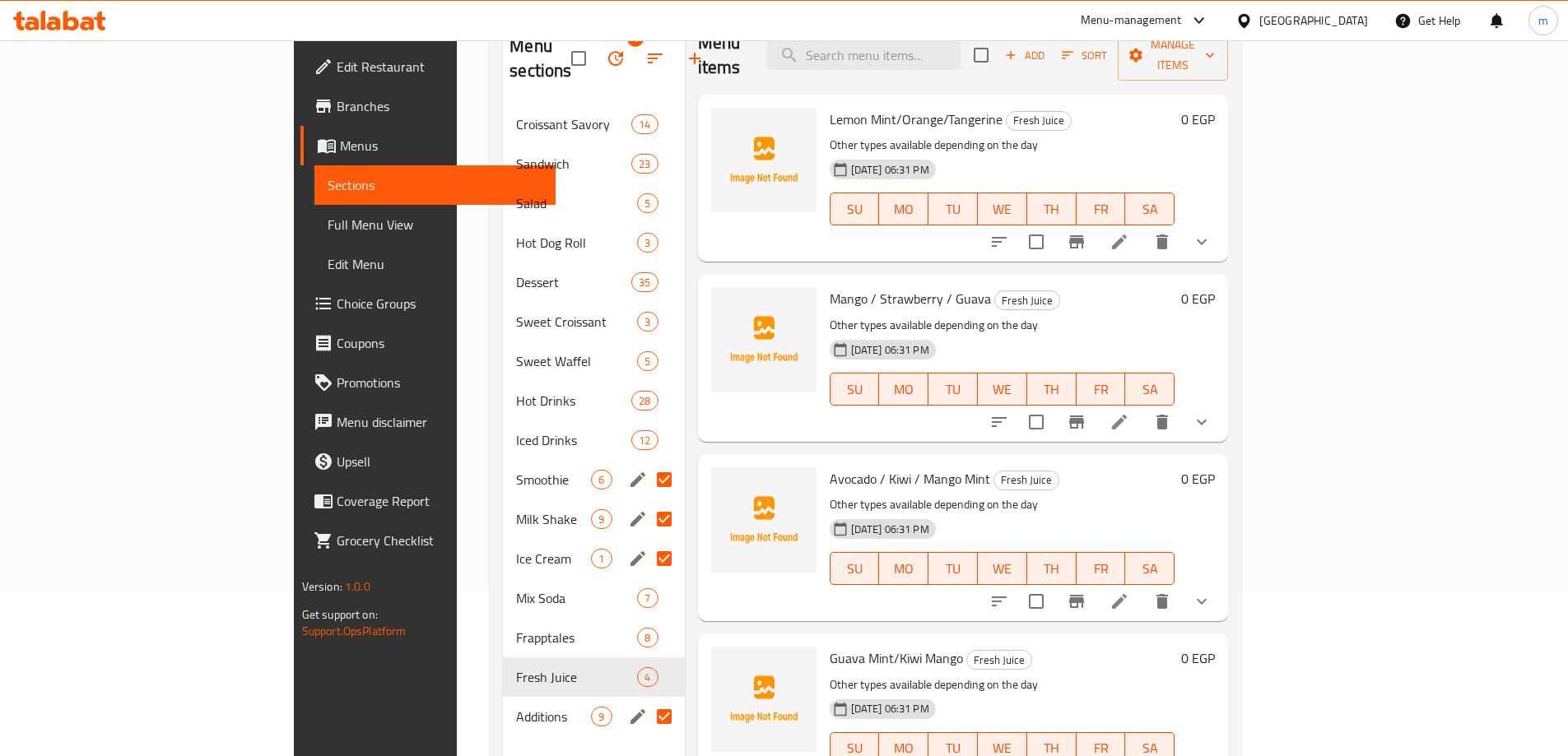
scroll to position [4, 0]
click at [1009, 232] on icon "sort-choices" at bounding box center [1000, 242] width 20 height 20
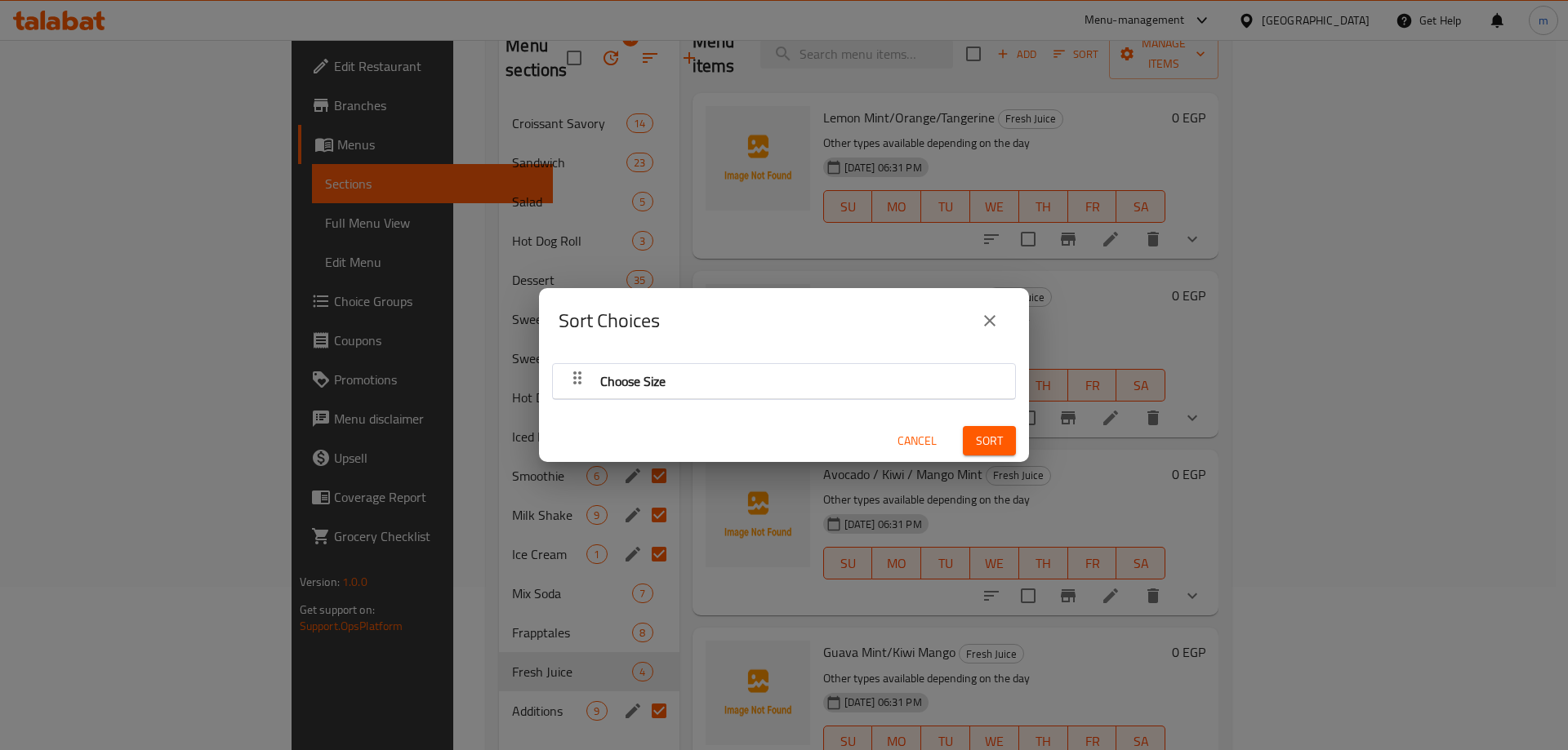
click at [789, 385] on div "Choose Size" at bounding box center [784, 381] width 445 height 39
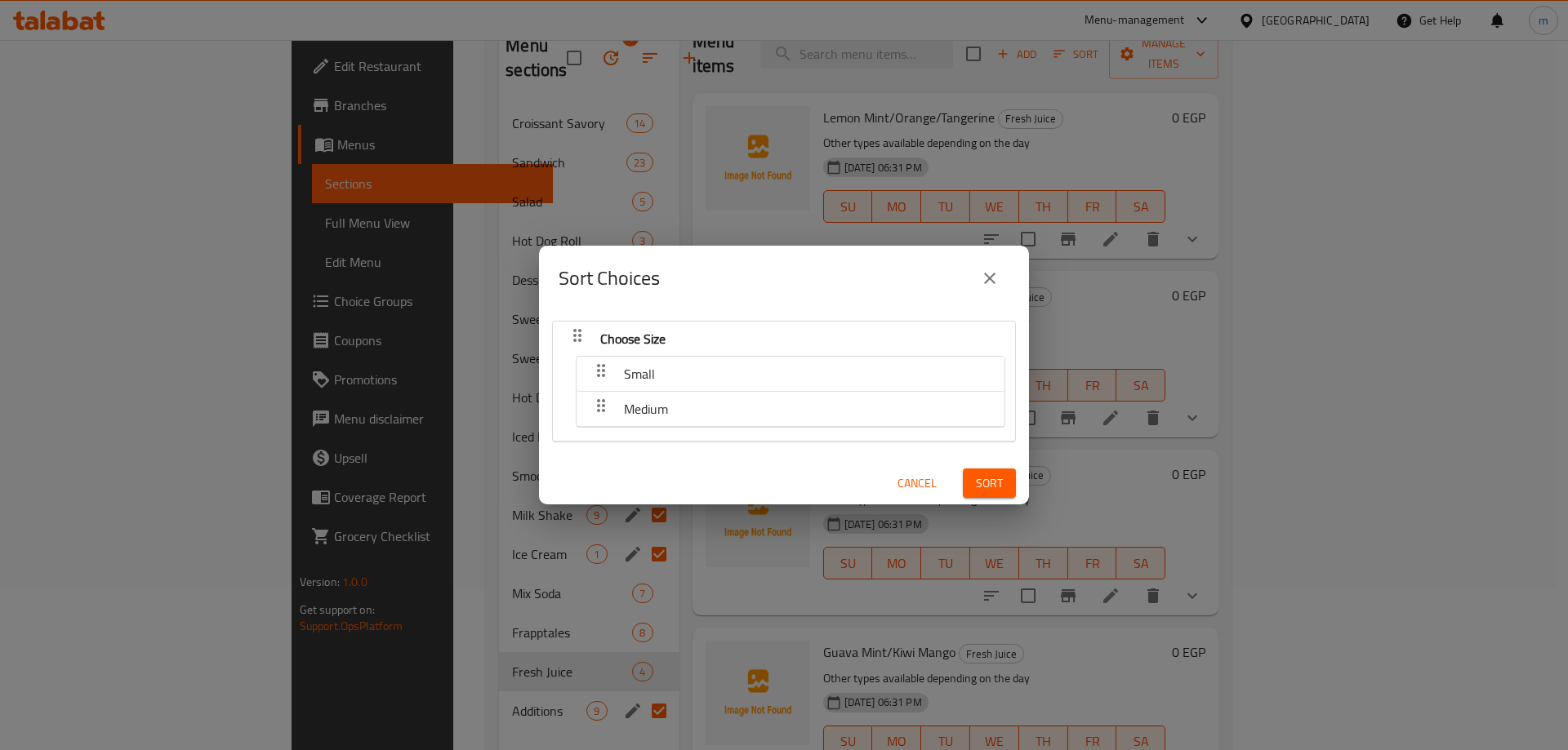
click at [900, 484] on span "Cancel" at bounding box center [917, 484] width 39 height 20
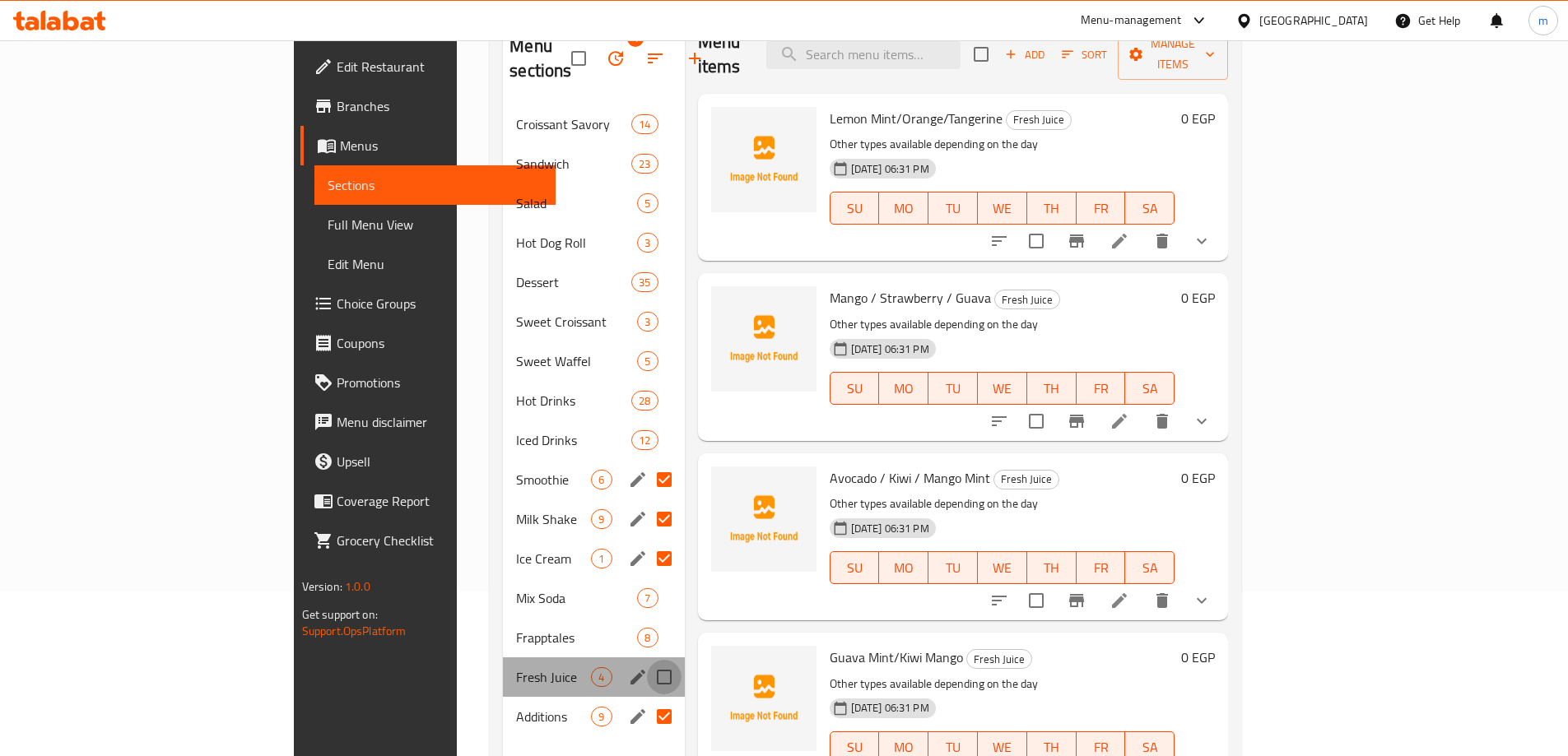
click at [647, 660] on input "Menu sections" at bounding box center [664, 677] width 34 height 34
checkbox input "true"
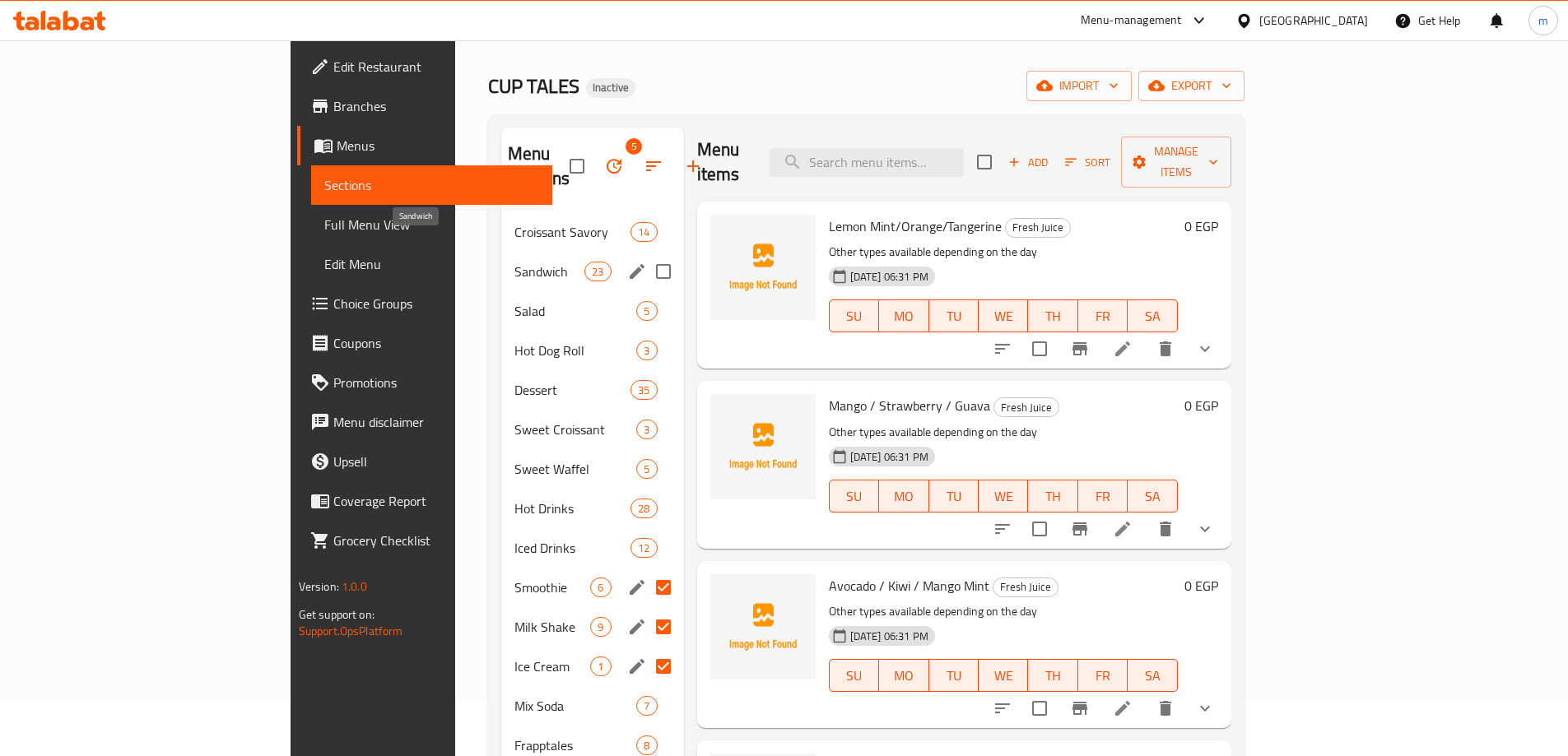
scroll to position [0, 0]
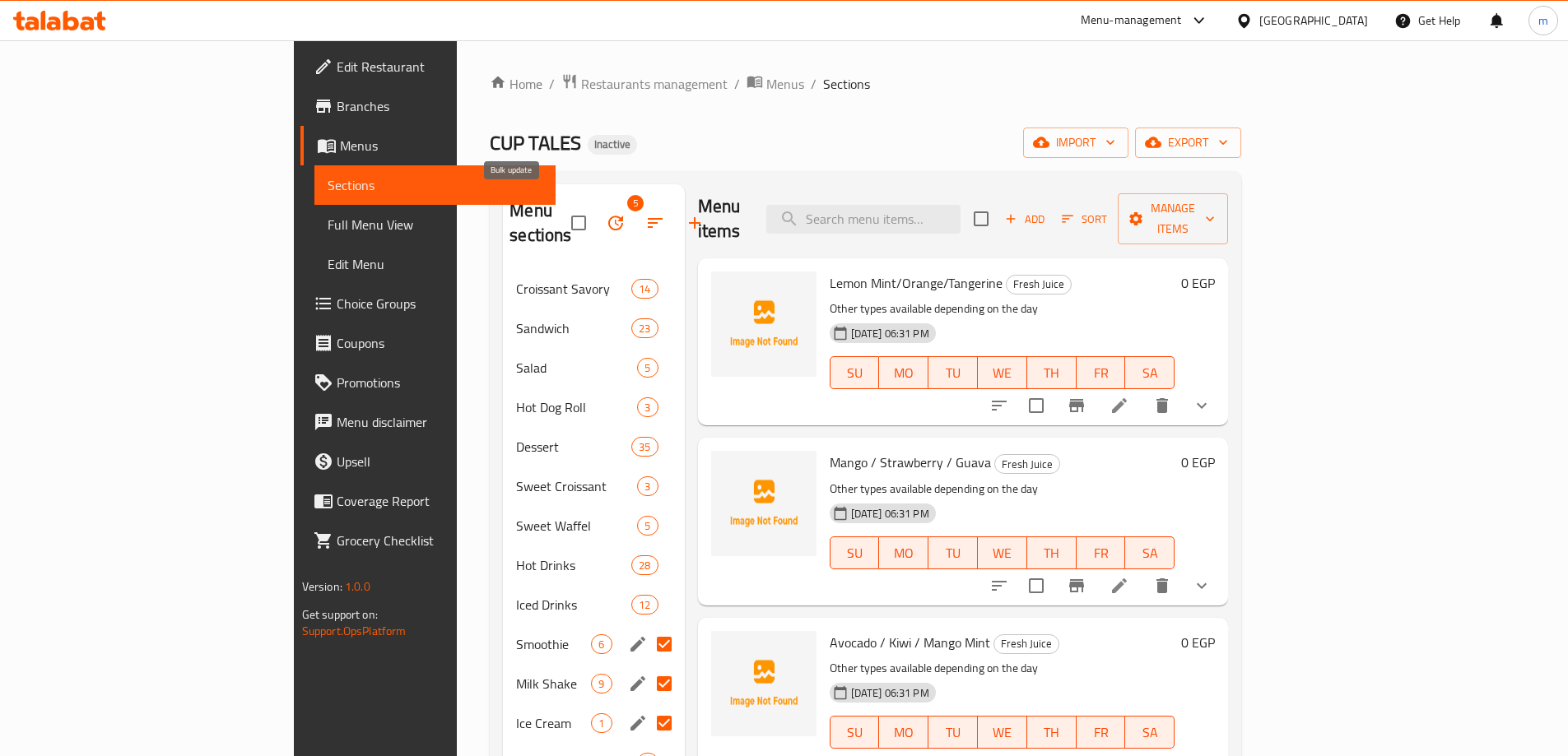
click at [608, 215] on icon "button" at bounding box center [615, 223] width 14 height 14
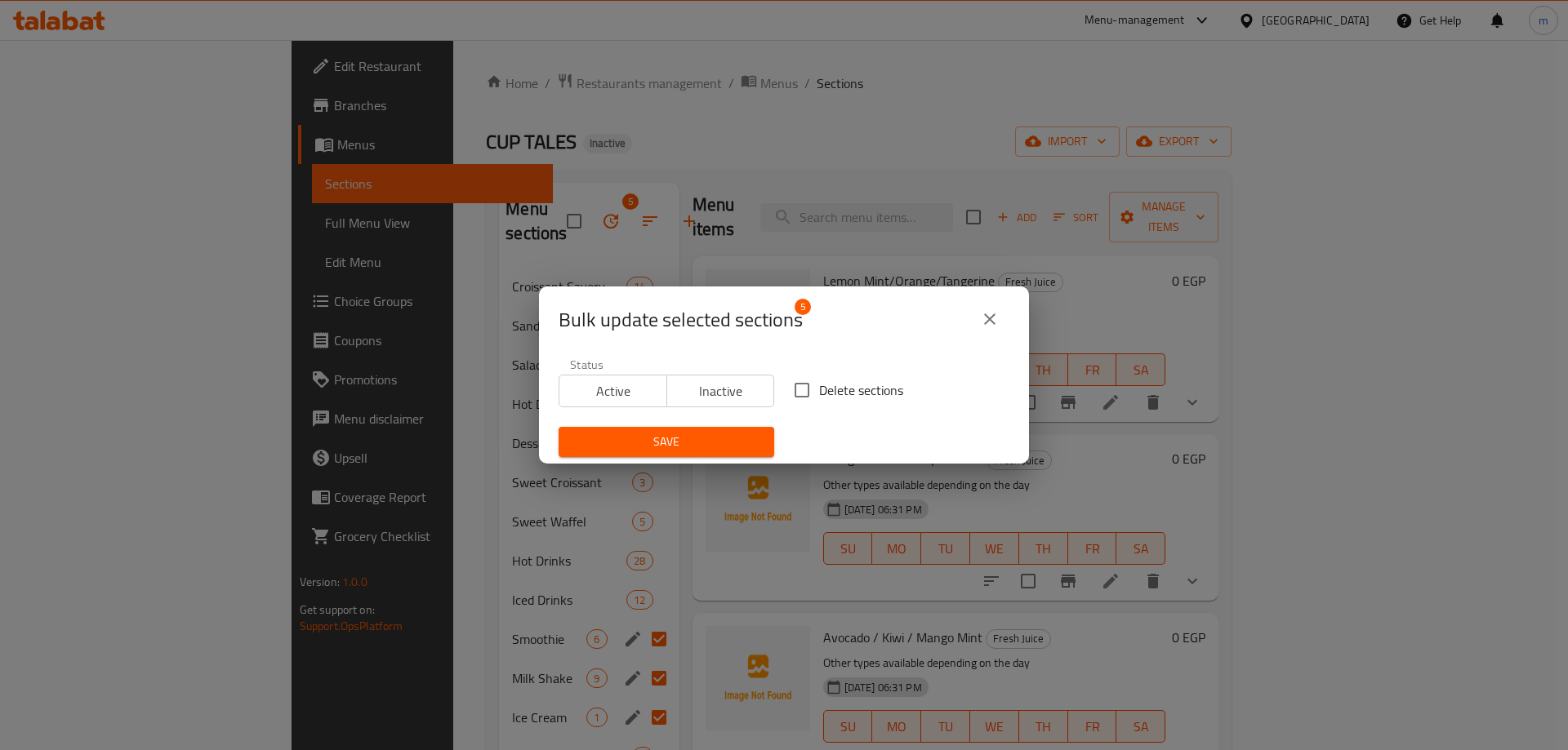
click at [819, 384] on span "Delete sections" at bounding box center [861, 390] width 84 height 20
click at [817, 384] on input "Delete sections" at bounding box center [802, 390] width 34 height 34
checkbox input "true"
click at [672, 439] on span "Save" at bounding box center [666, 442] width 190 height 20
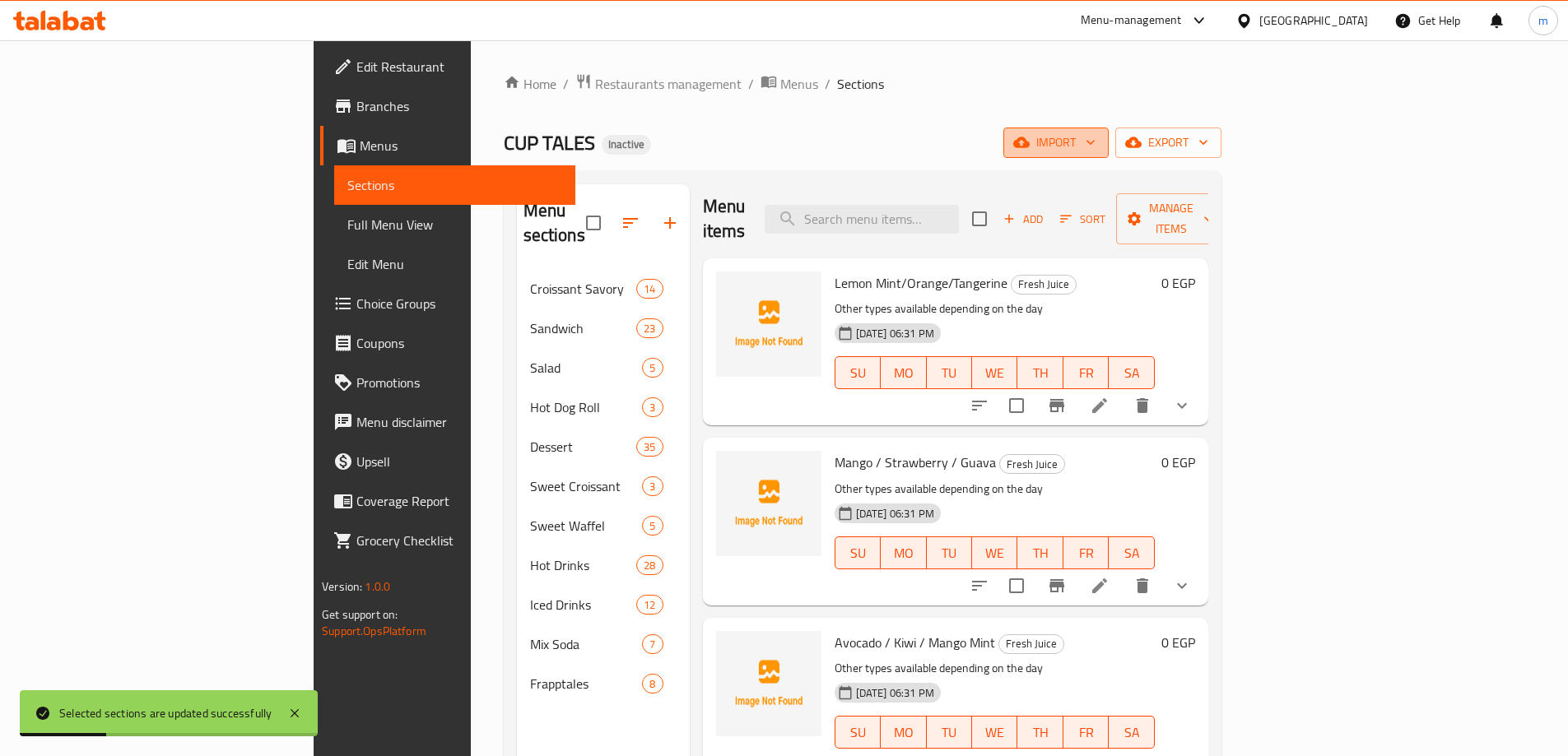
click at [1099, 139] on icon "button" at bounding box center [1090, 142] width 16 height 16
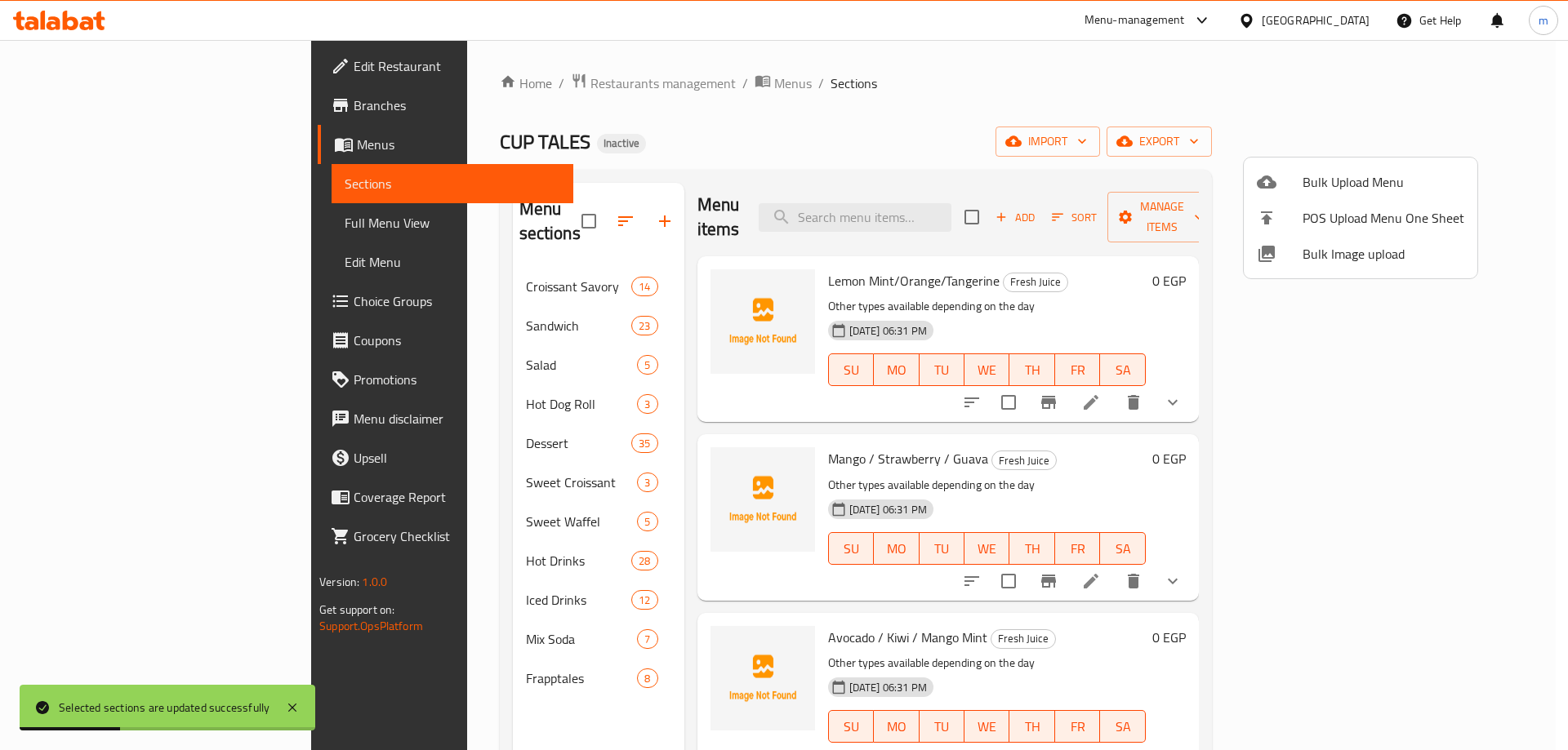
click at [1347, 166] on li "Bulk Upload Menu" at bounding box center [1360, 182] width 233 height 36
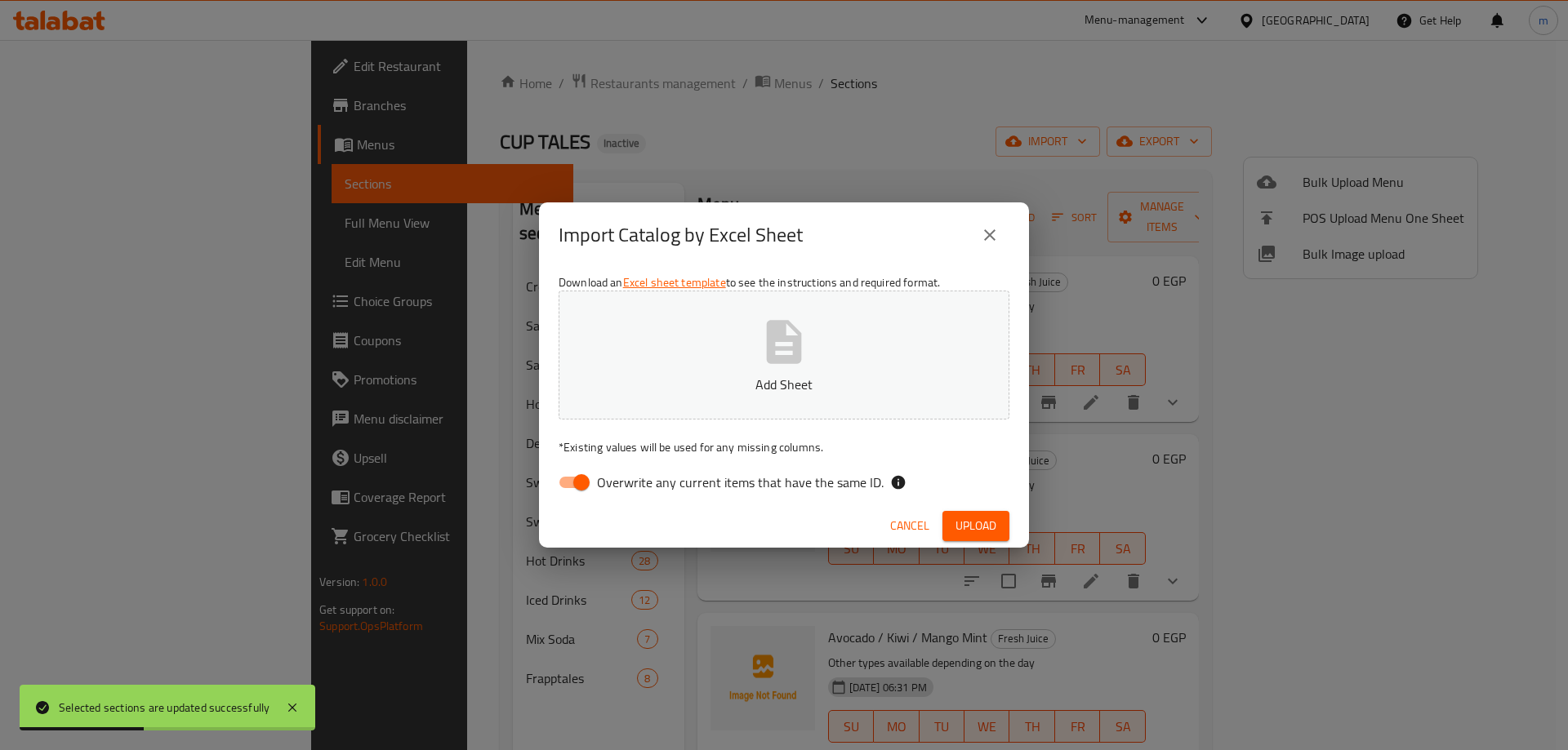
click at [780, 490] on span "Overwrite any current items that have the same ID." at bounding box center [740, 483] width 287 height 20
click at [628, 490] on input "Overwrite any current items that have the same ID." at bounding box center [581, 482] width 93 height 31
checkbox input "false"
click at [957, 521] on span "Upload" at bounding box center [976, 526] width 41 height 20
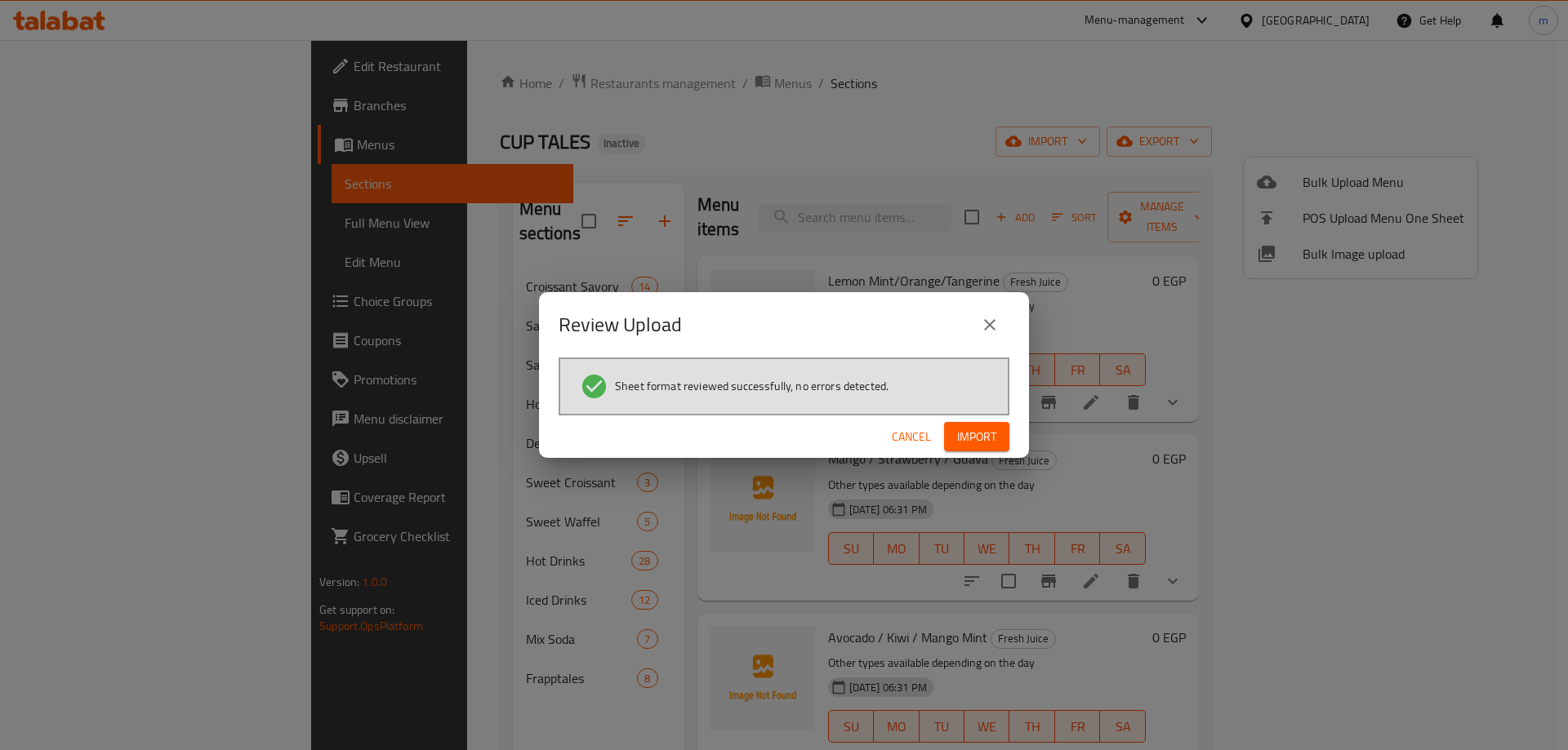
click at [965, 436] on span "Import" at bounding box center [976, 436] width 39 height 20
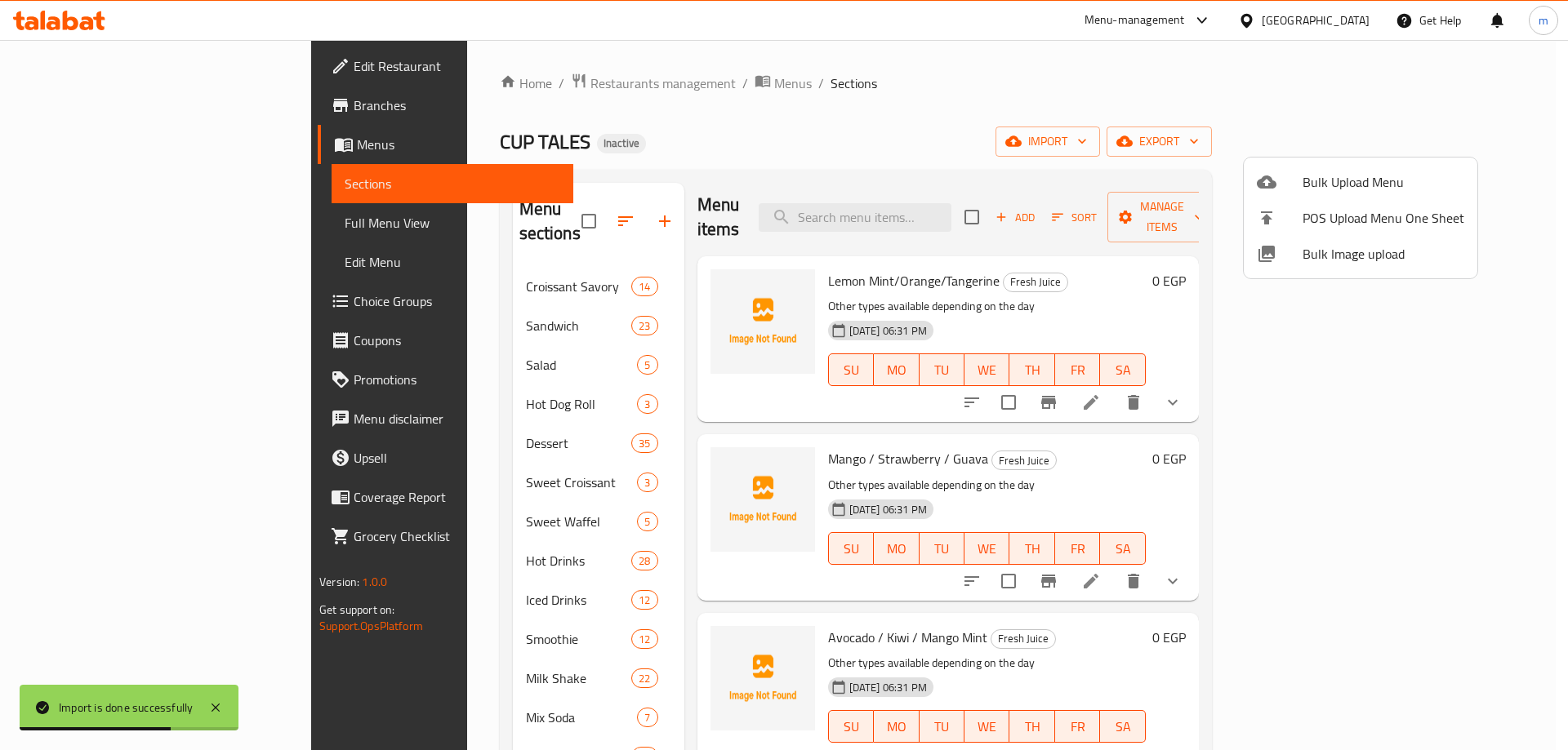
click at [611, 532] on div at bounding box center [784, 375] width 1568 height 750
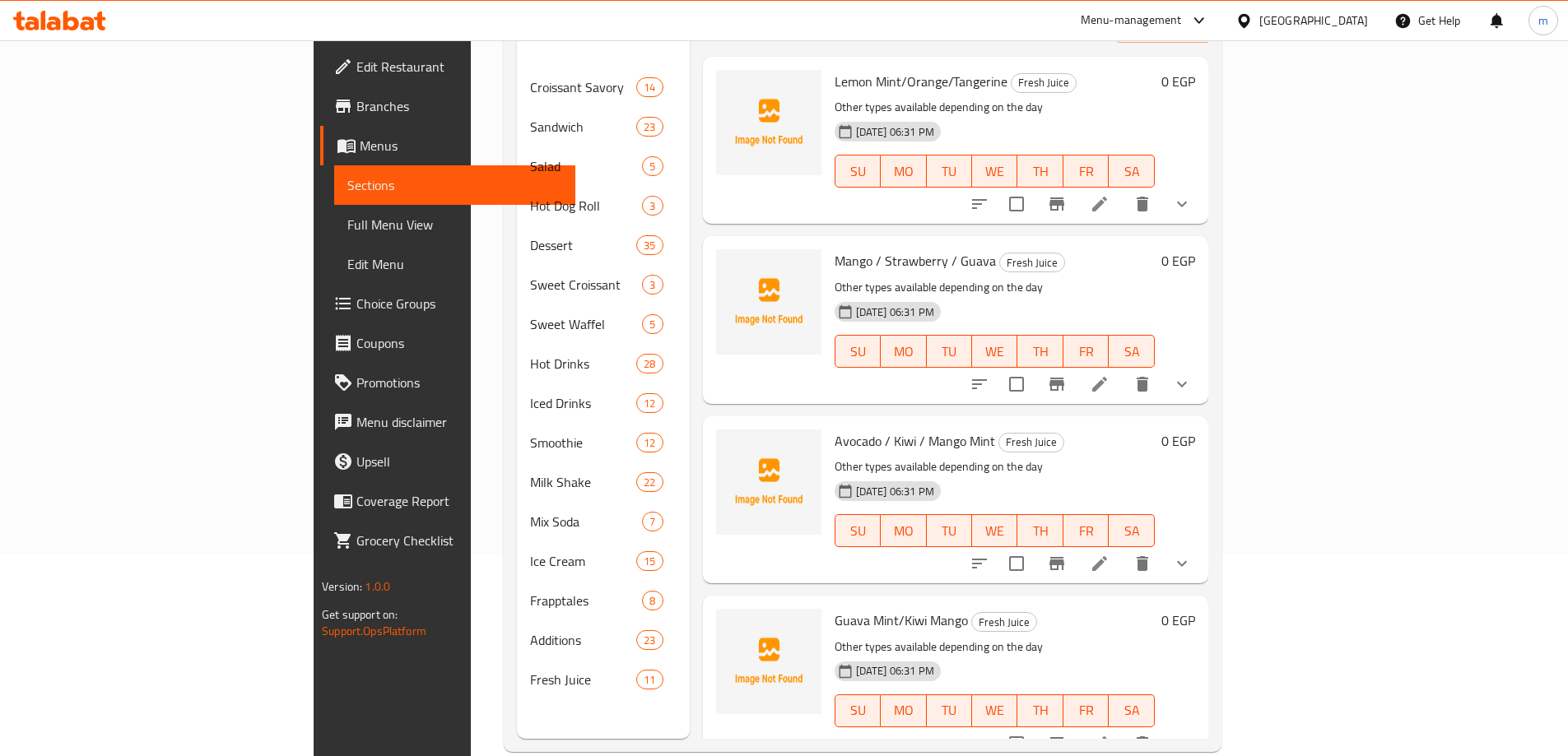
scroll to position [231, 0]
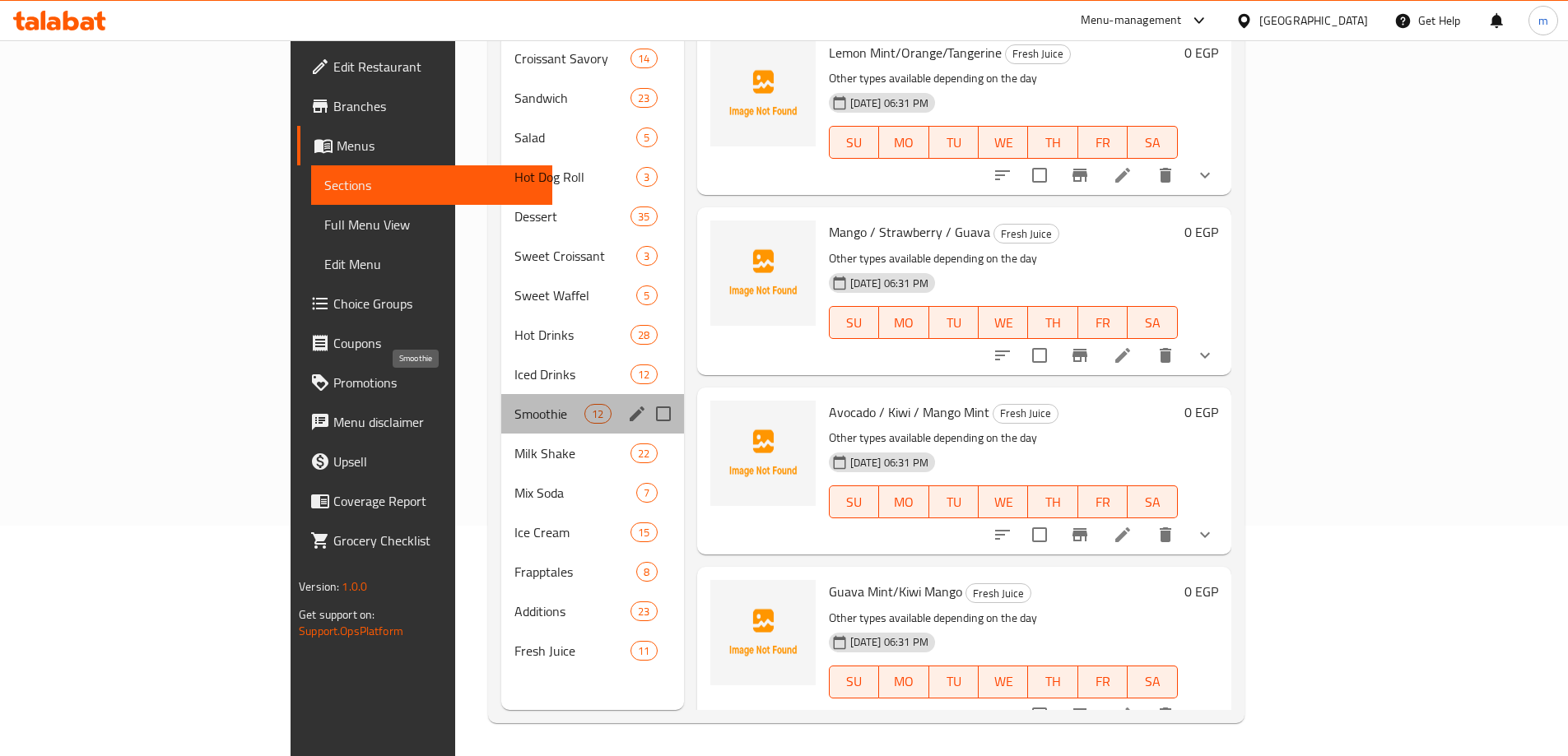
click at [515, 404] on span "Smoothie" at bounding box center [550, 414] width 70 height 20
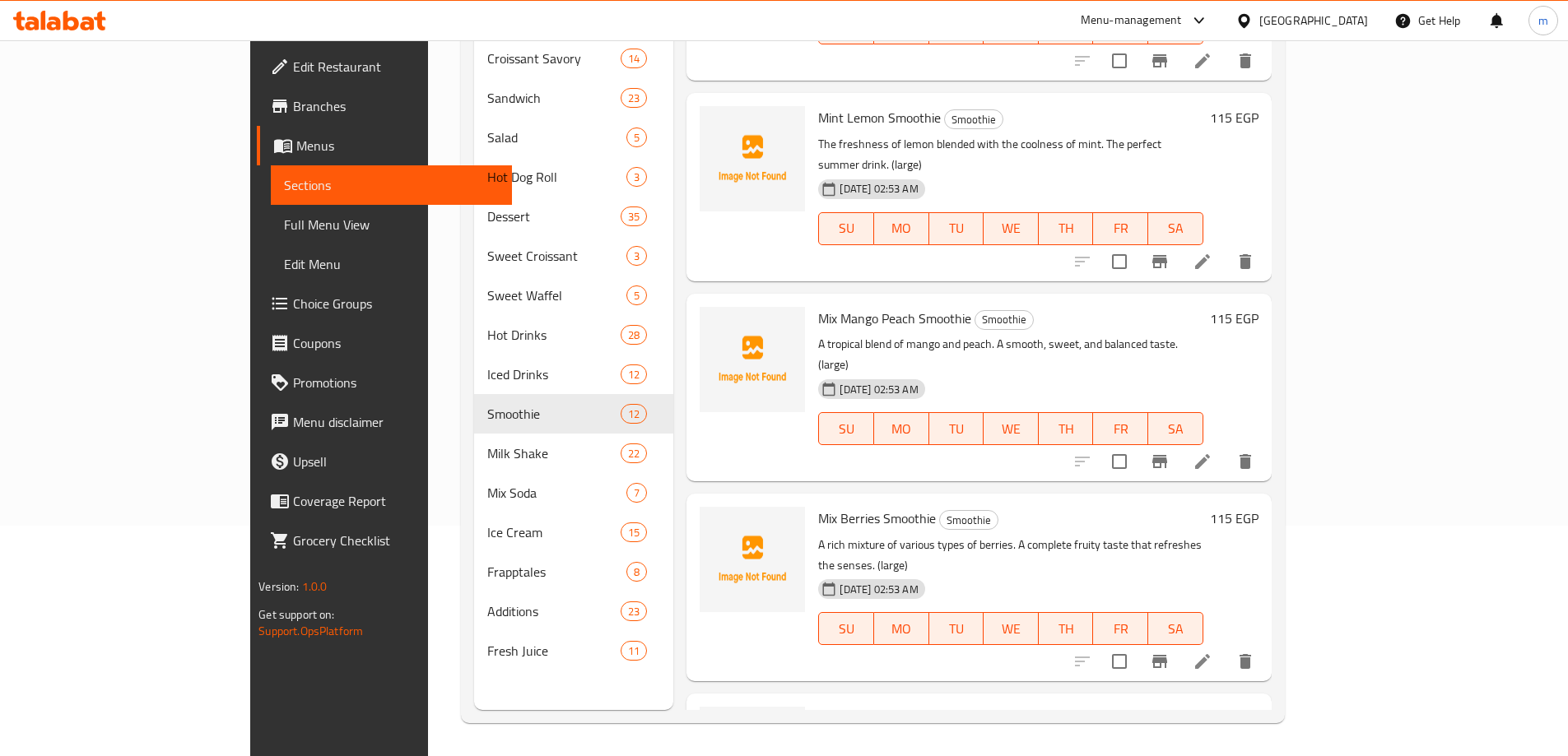
scroll to position [1442, 0]
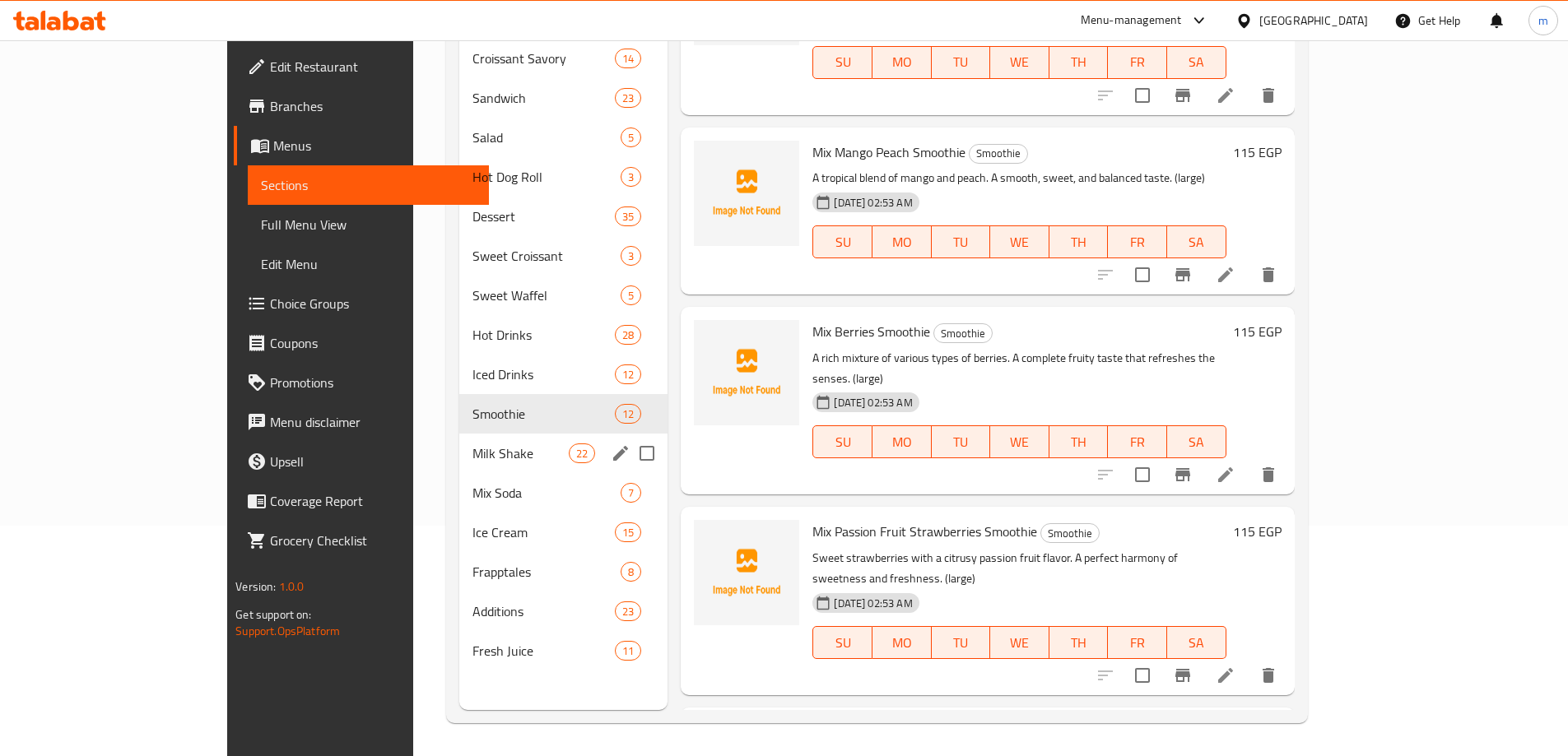
click at [459, 439] on div "Milk Shake 22" at bounding box center [563, 453] width 209 height 40
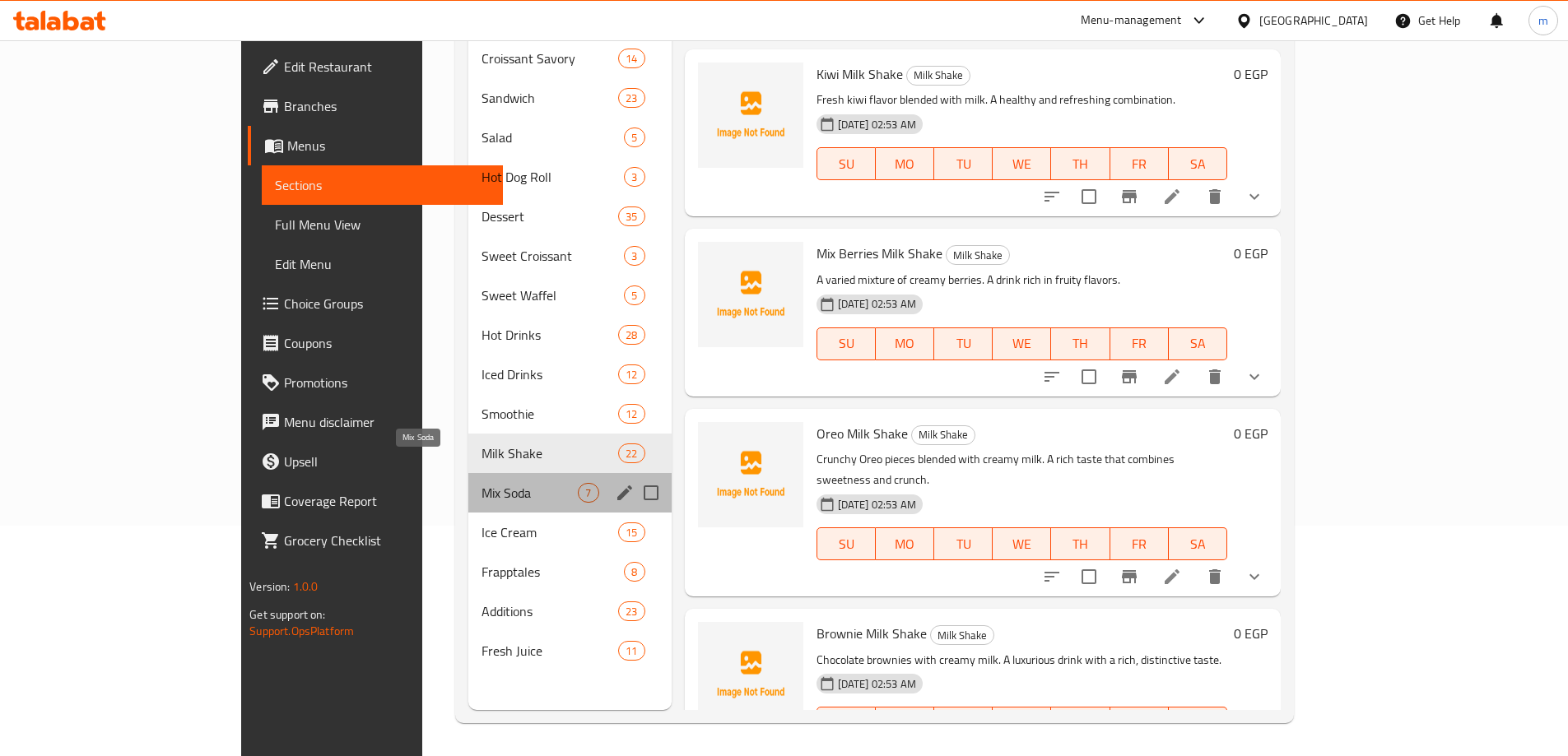
click at [481, 483] on span "Mix Soda" at bounding box center [530, 493] width 97 height 20
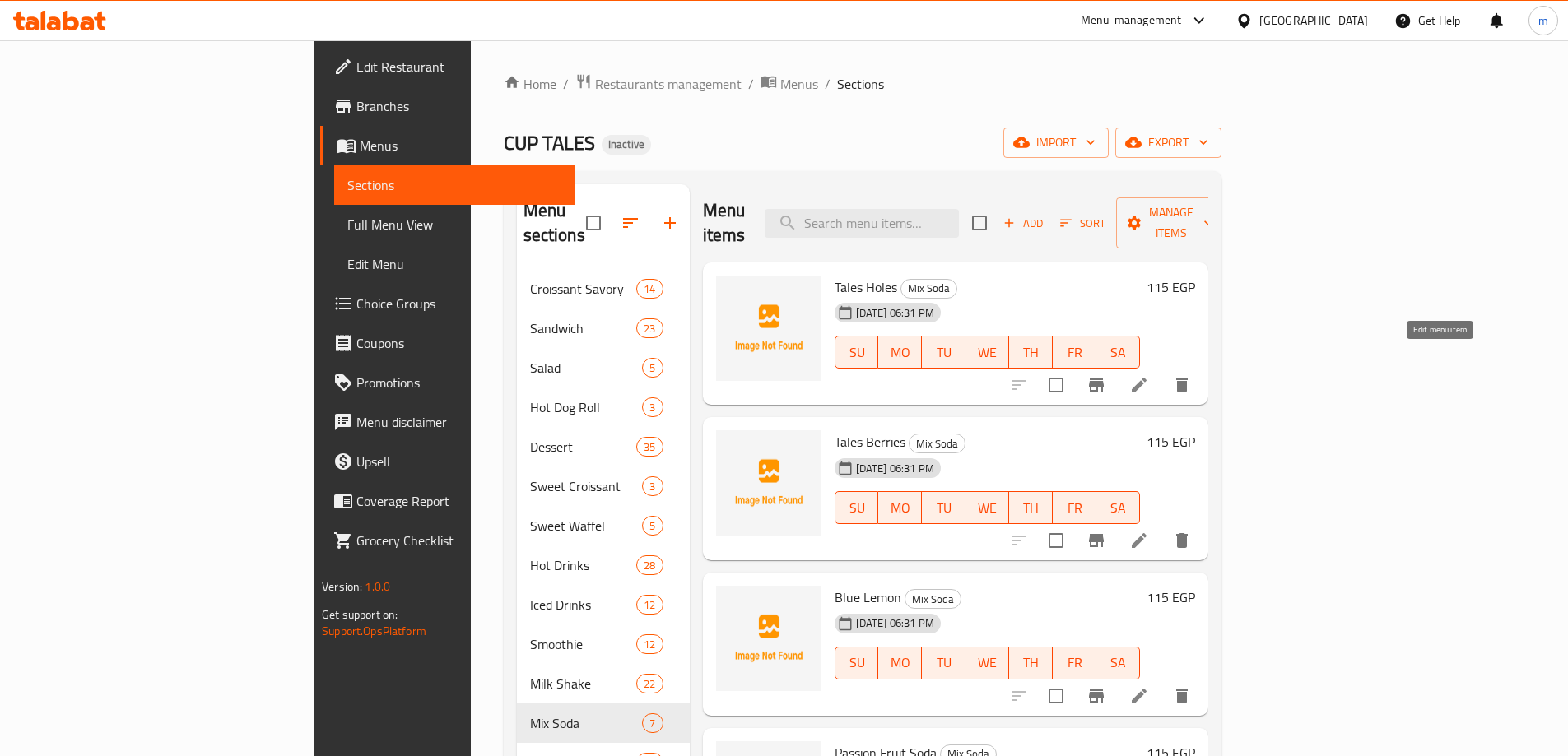
click at [1149, 375] on icon at bounding box center [1139, 385] width 20 height 20
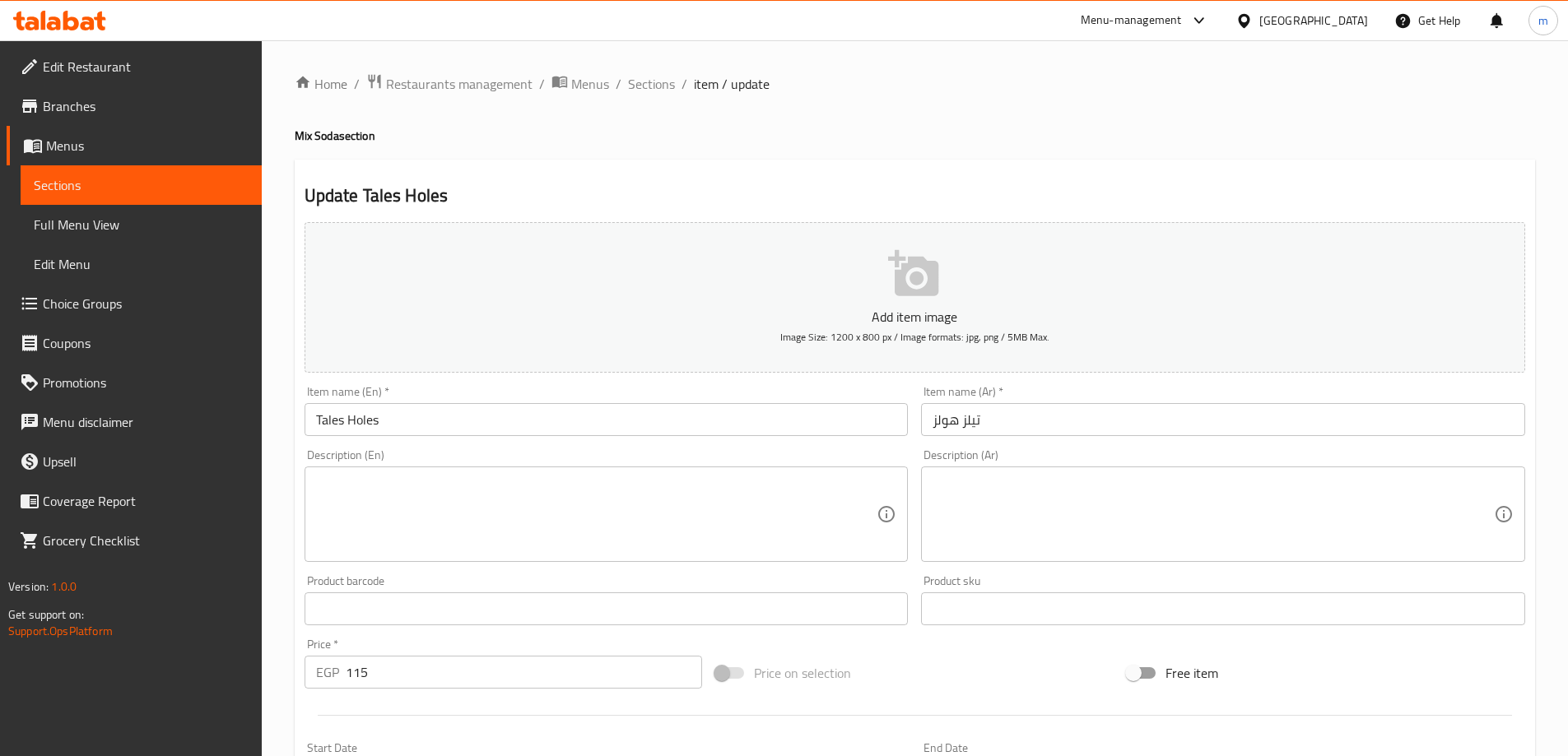
click at [1100, 414] on input "تيلز هولز" at bounding box center [1223, 419] width 604 height 33
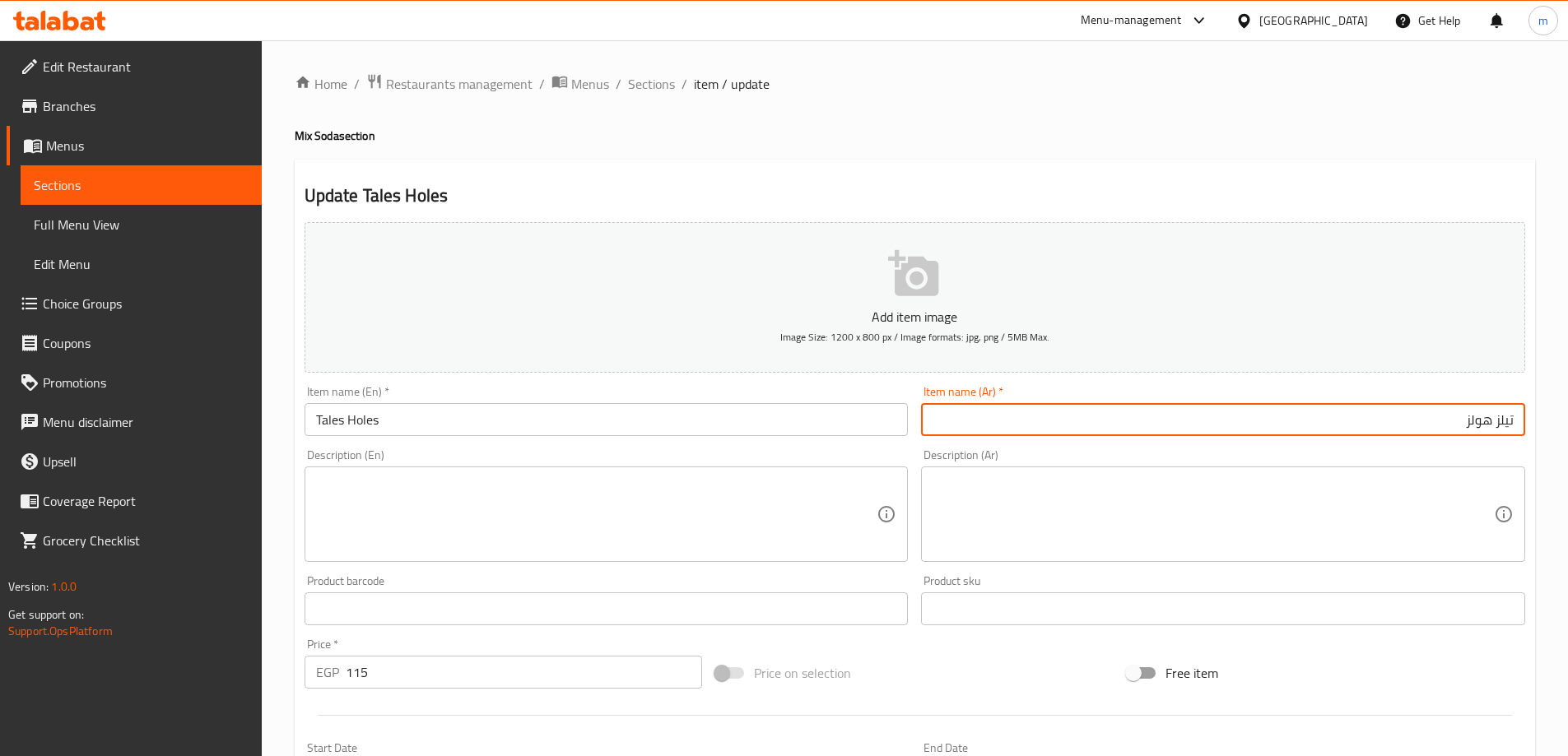
click at [1157, 505] on textarea at bounding box center [1212, 514] width 561 height 78
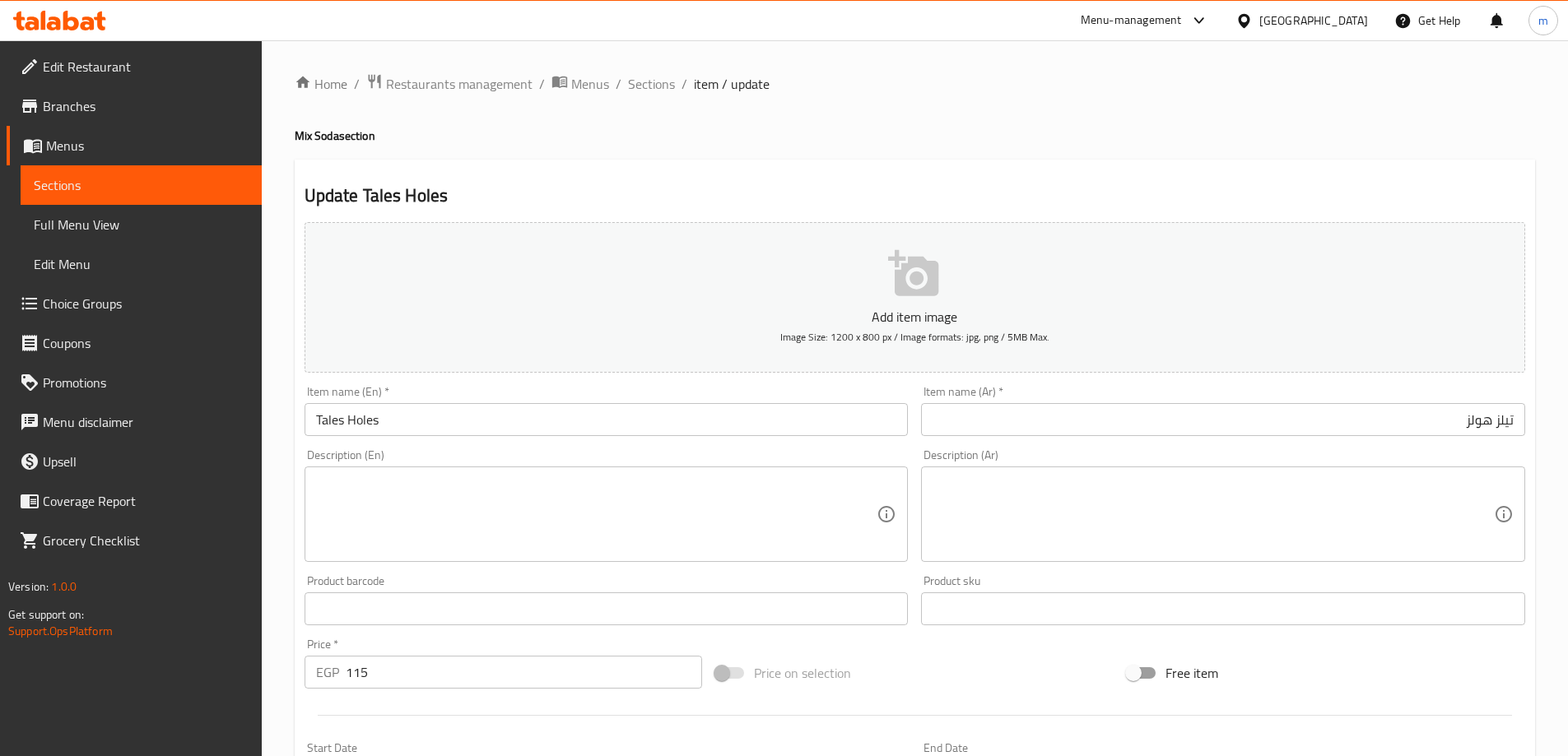
click at [1098, 534] on textarea at bounding box center [1212, 514] width 561 height 78
paste textarea "مشروب غازي بطعم خاص منعش. إحساس منعش مع كل رشفة."
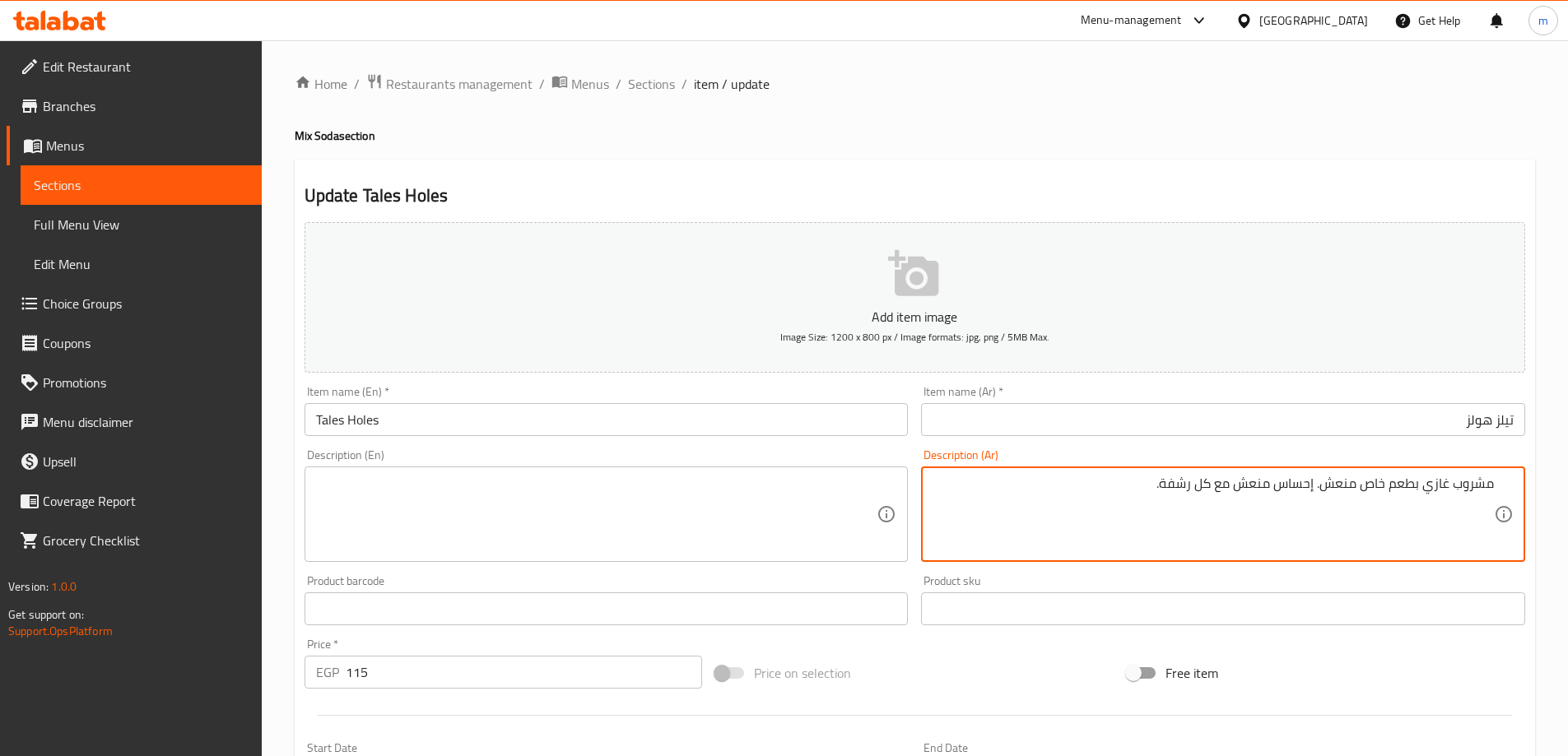
type textarea "مشروب غازي بطعم خاص منعش. إحساس منعش مع كل رشفة."
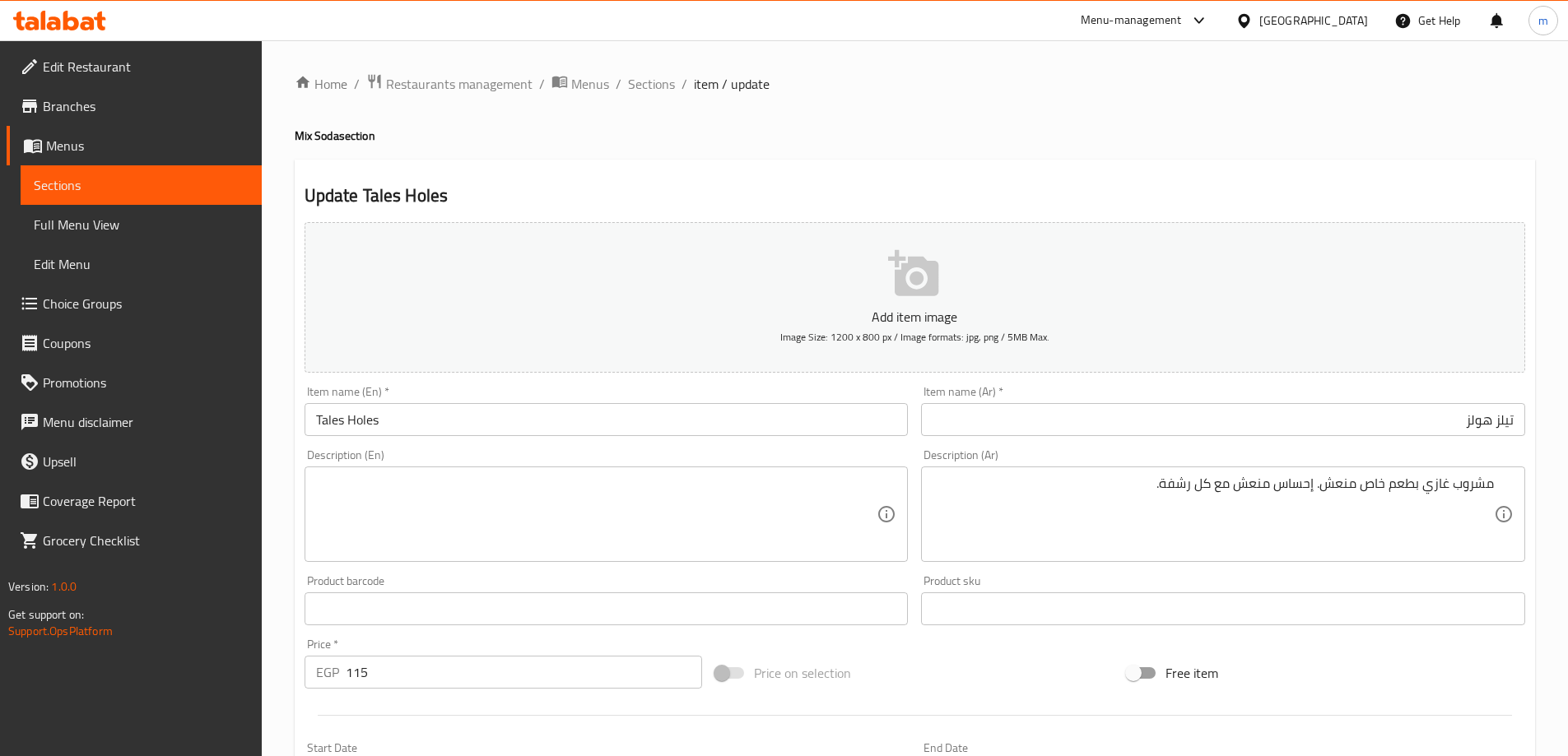
click at [771, 446] on div "Description (En) Description (En)" at bounding box center [606, 505] width 617 height 126
click at [744, 400] on div "Item name (En)   * Tales Holes Item name (En) *" at bounding box center [606, 411] width 604 height 50
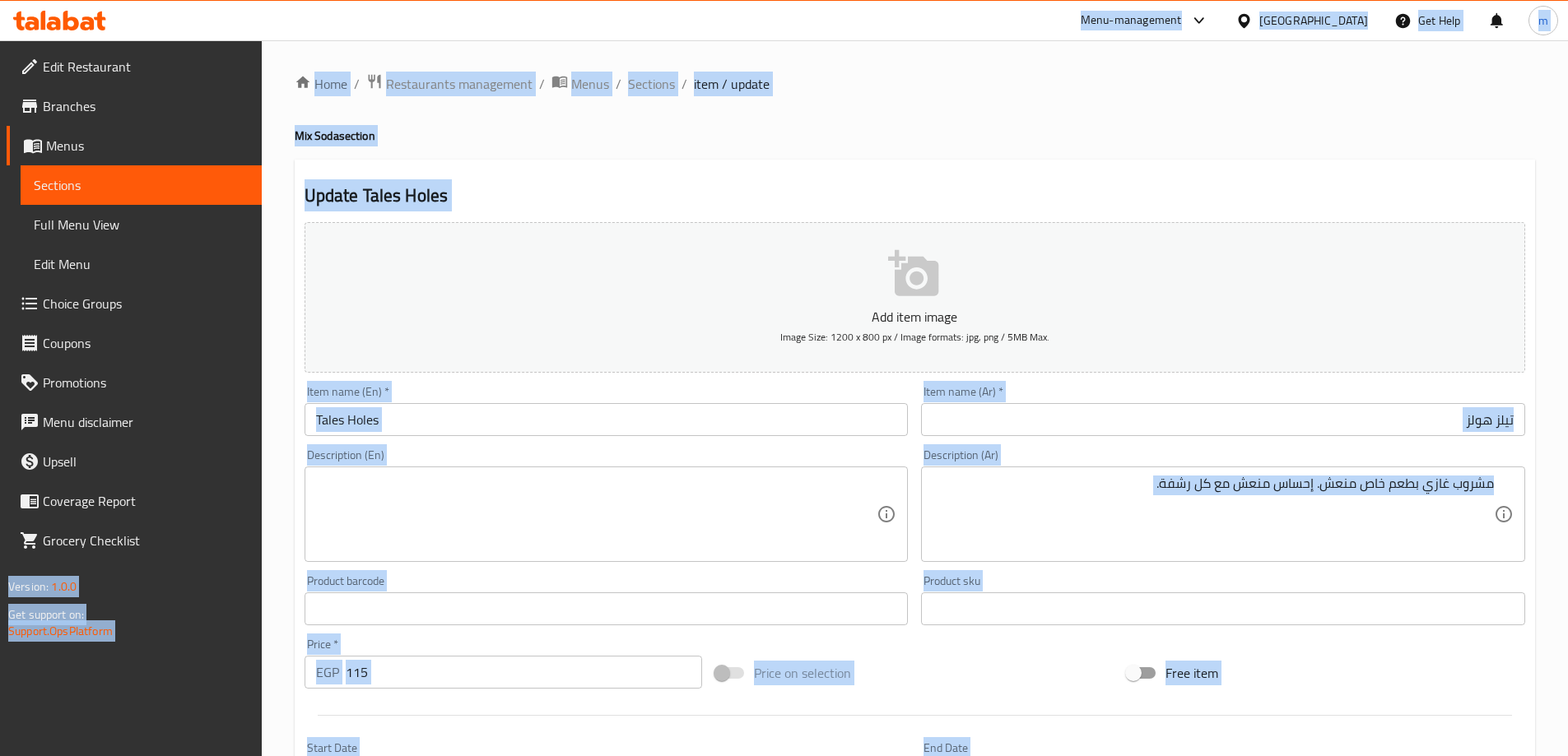
click at [713, 412] on input "Tales Holes" at bounding box center [606, 419] width 604 height 33
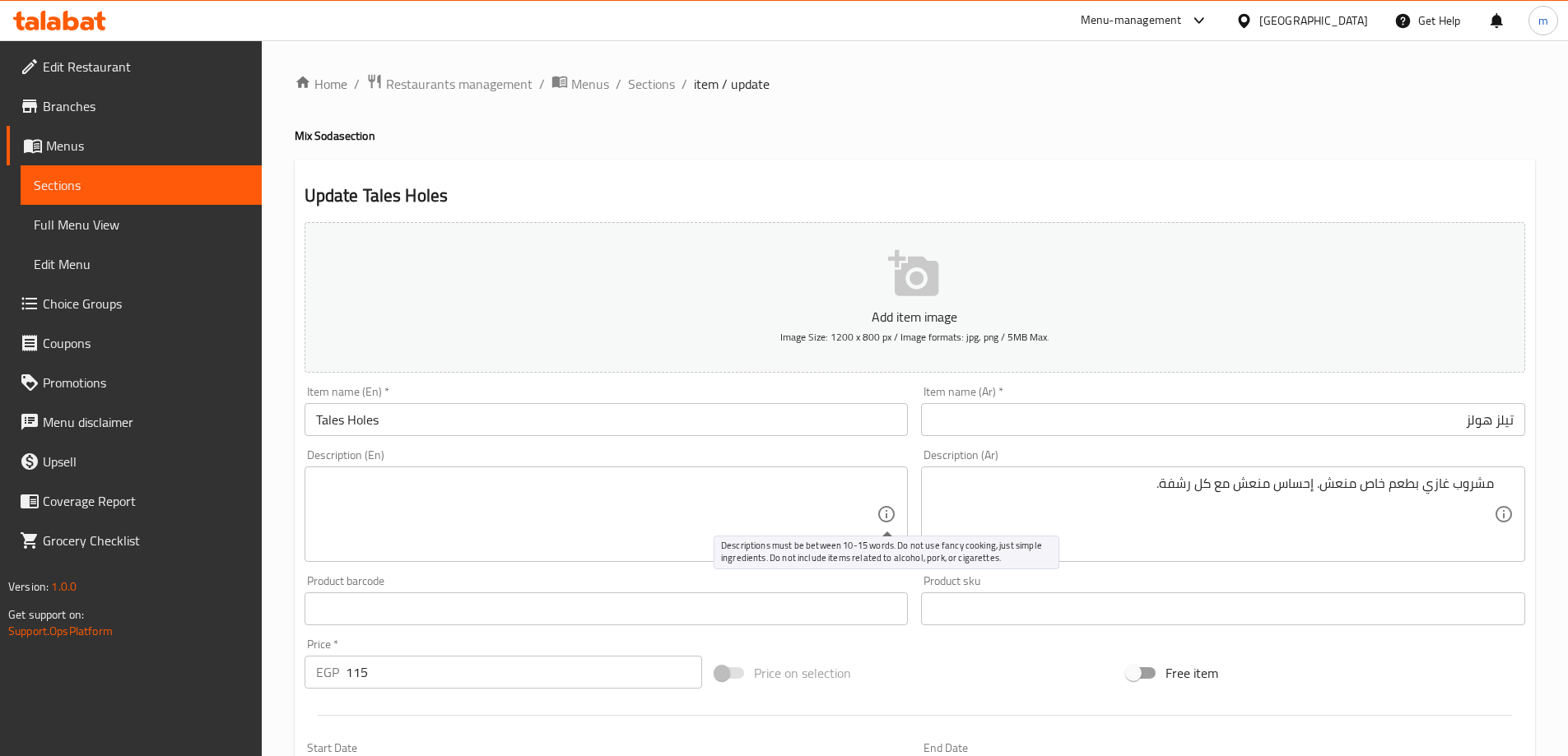
click at [893, 516] on icon at bounding box center [886, 514] width 20 height 20
click at [743, 504] on textarea at bounding box center [596, 514] width 561 height 78
paste textarea "A refreshing soft drink with a special flavor. A refreshing sensation with ever…"
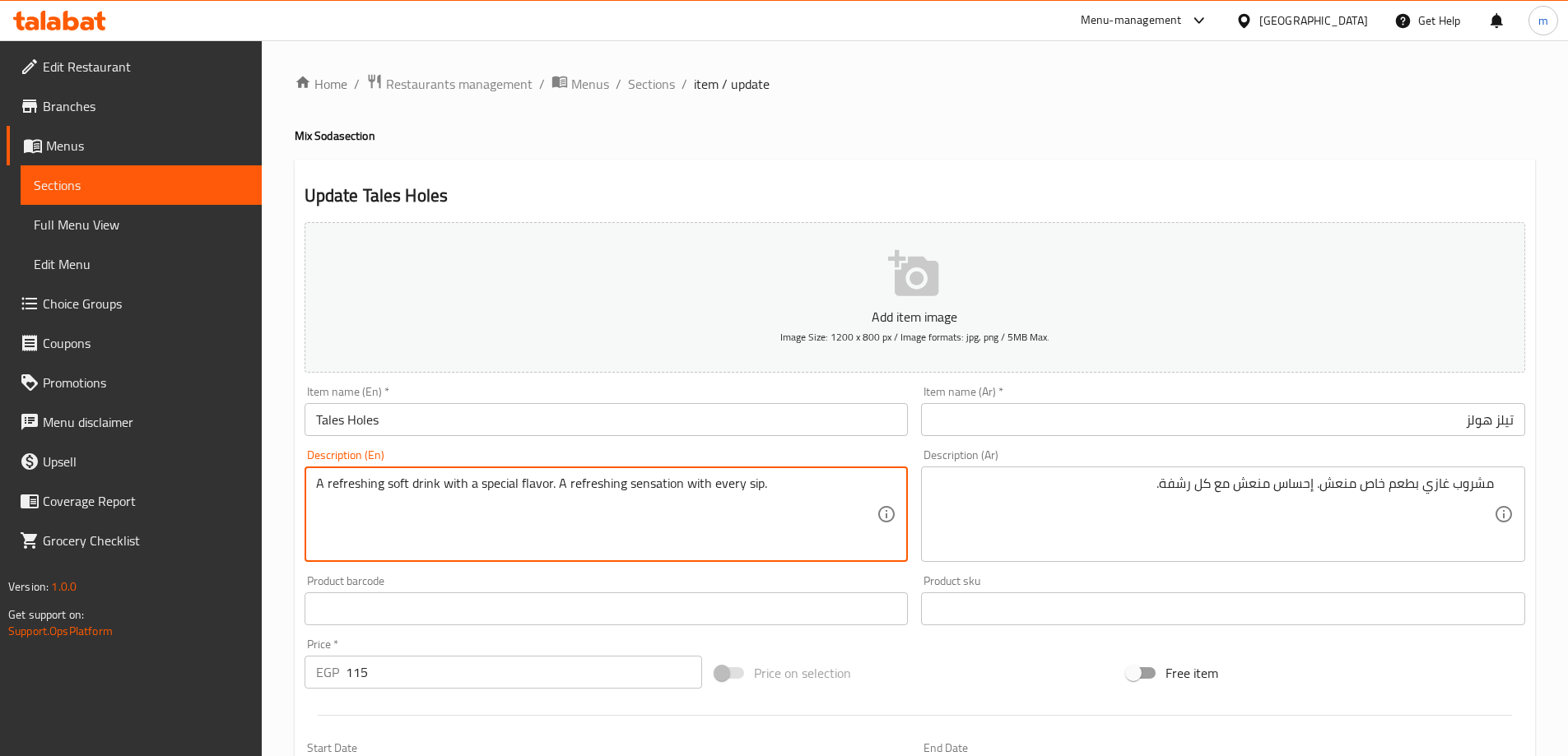
type textarea "A refreshing soft drink with a special flavor. A refreshing sensation with ever…"
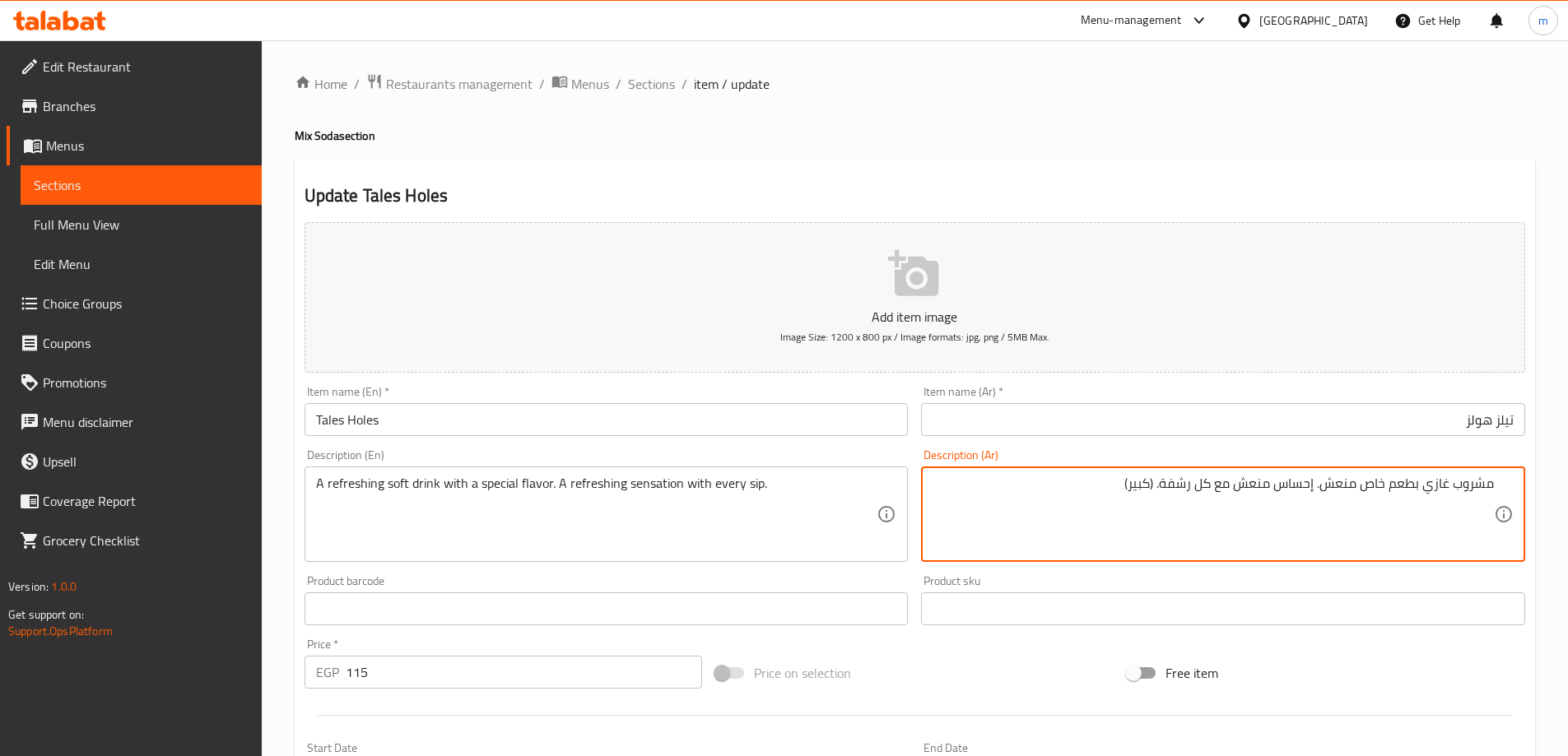
type textarea "مشروب غازي بطعم خاص منعش. إحساس منعش مع كل رشفة. (كبير)"
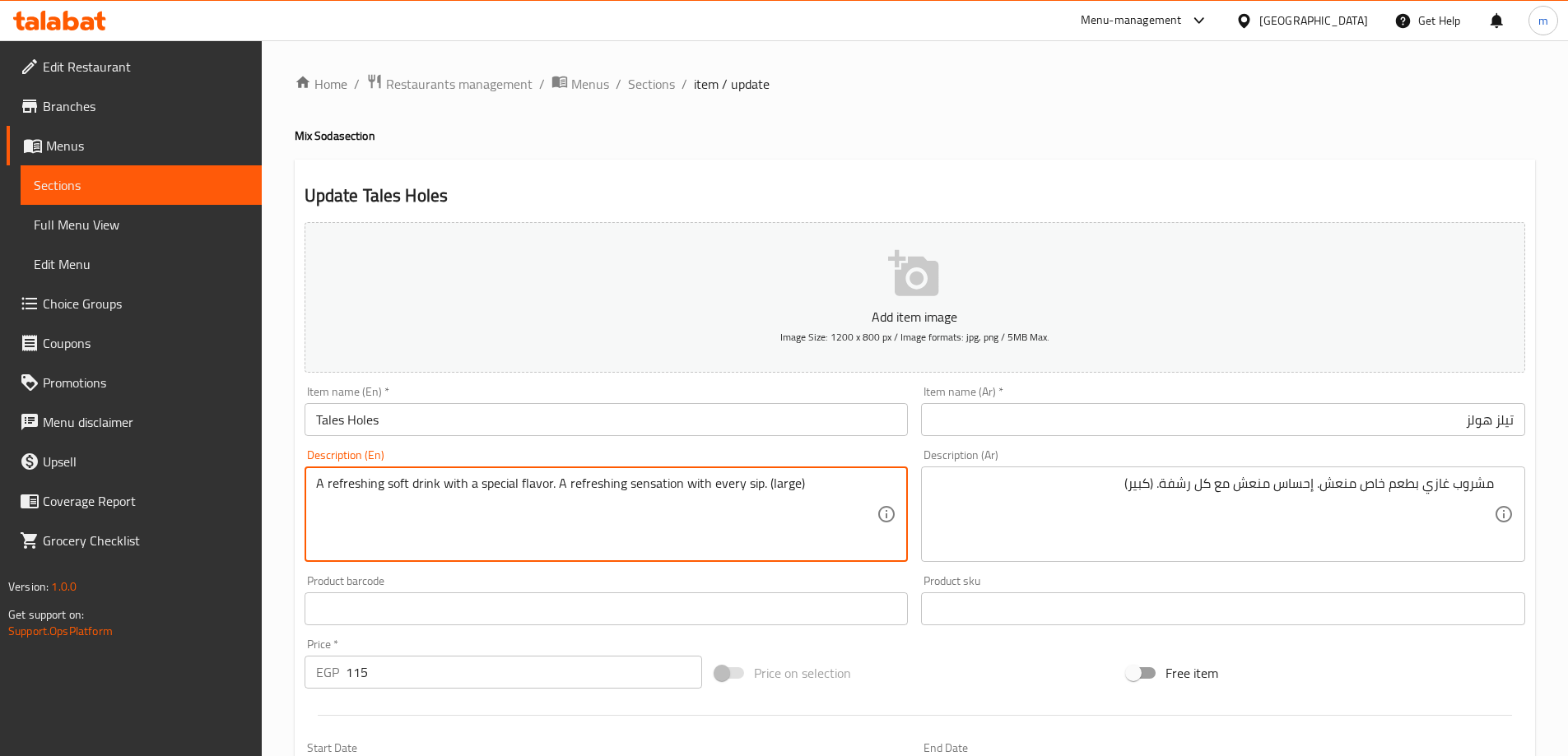
click at [656, 484] on textarea "A refreshing soft drink with a special flavor. A refreshing sensation with ever…" at bounding box center [596, 514] width 561 height 78
type textarea "A refreshing soft drink with a special flavor. A refreshing sensation with ever…"
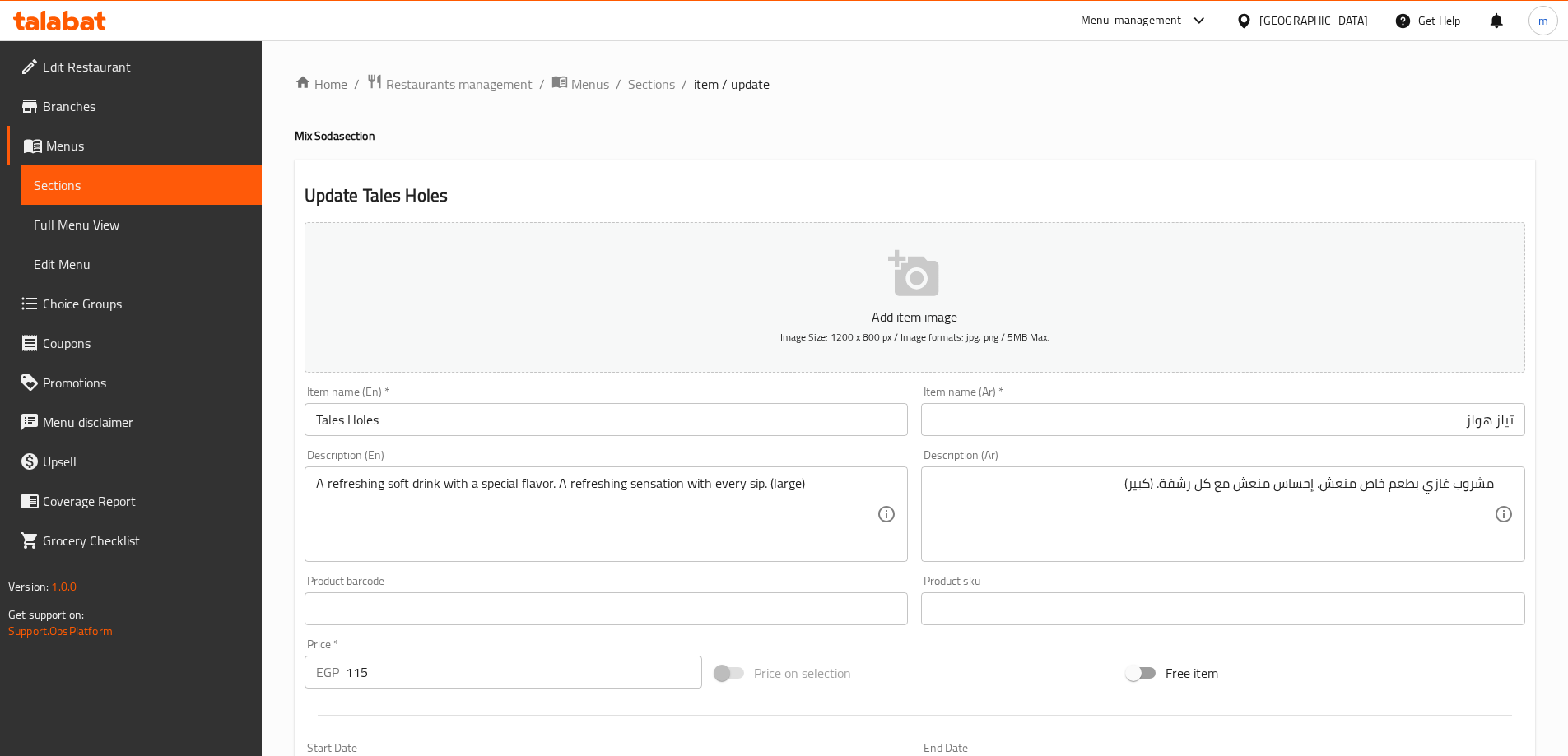
click at [936, 127] on div "Home / Restaurants management / Menus / Sections / item / update Mix Soda secti…" at bounding box center [914, 602] width 1240 height 1057
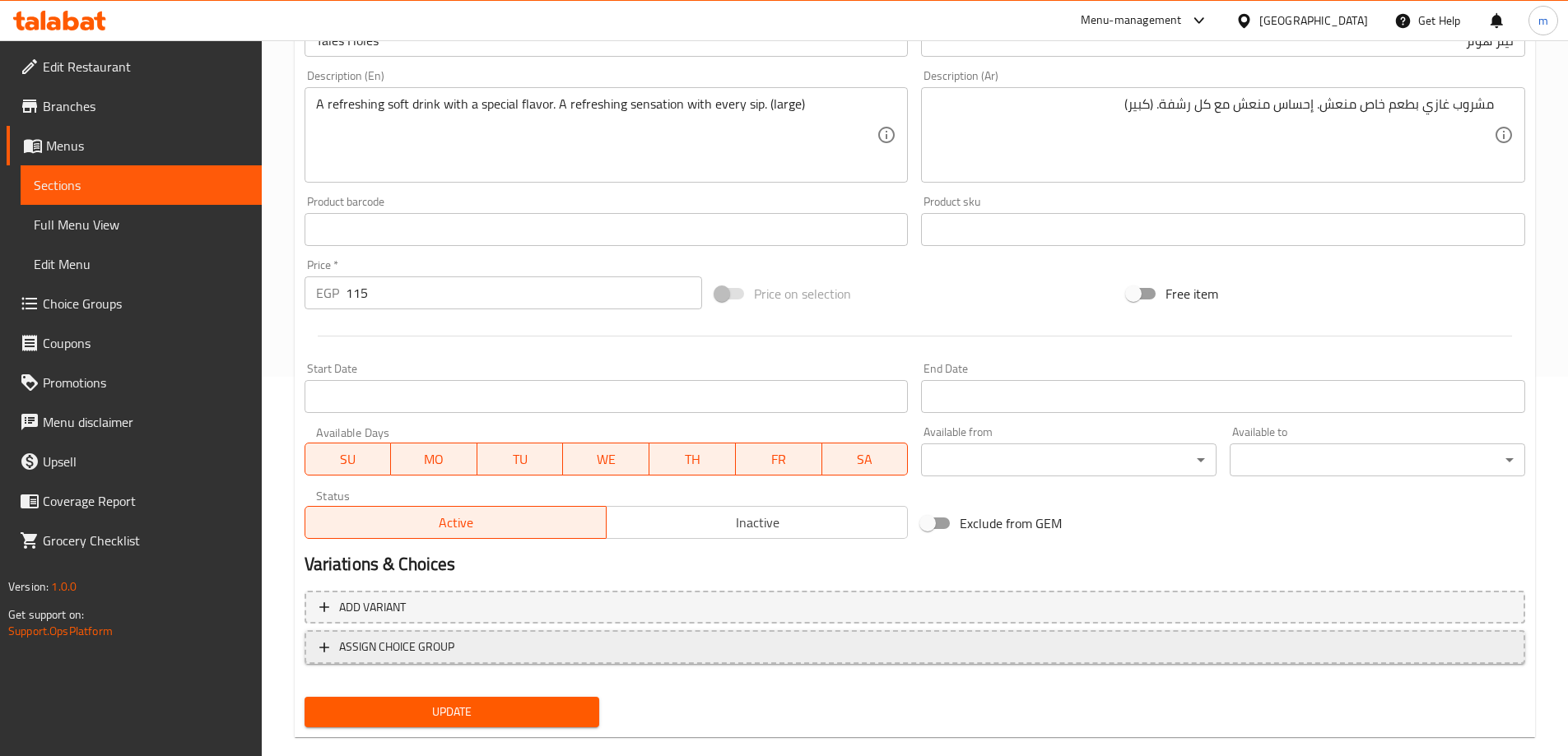
scroll to position [407, 0]
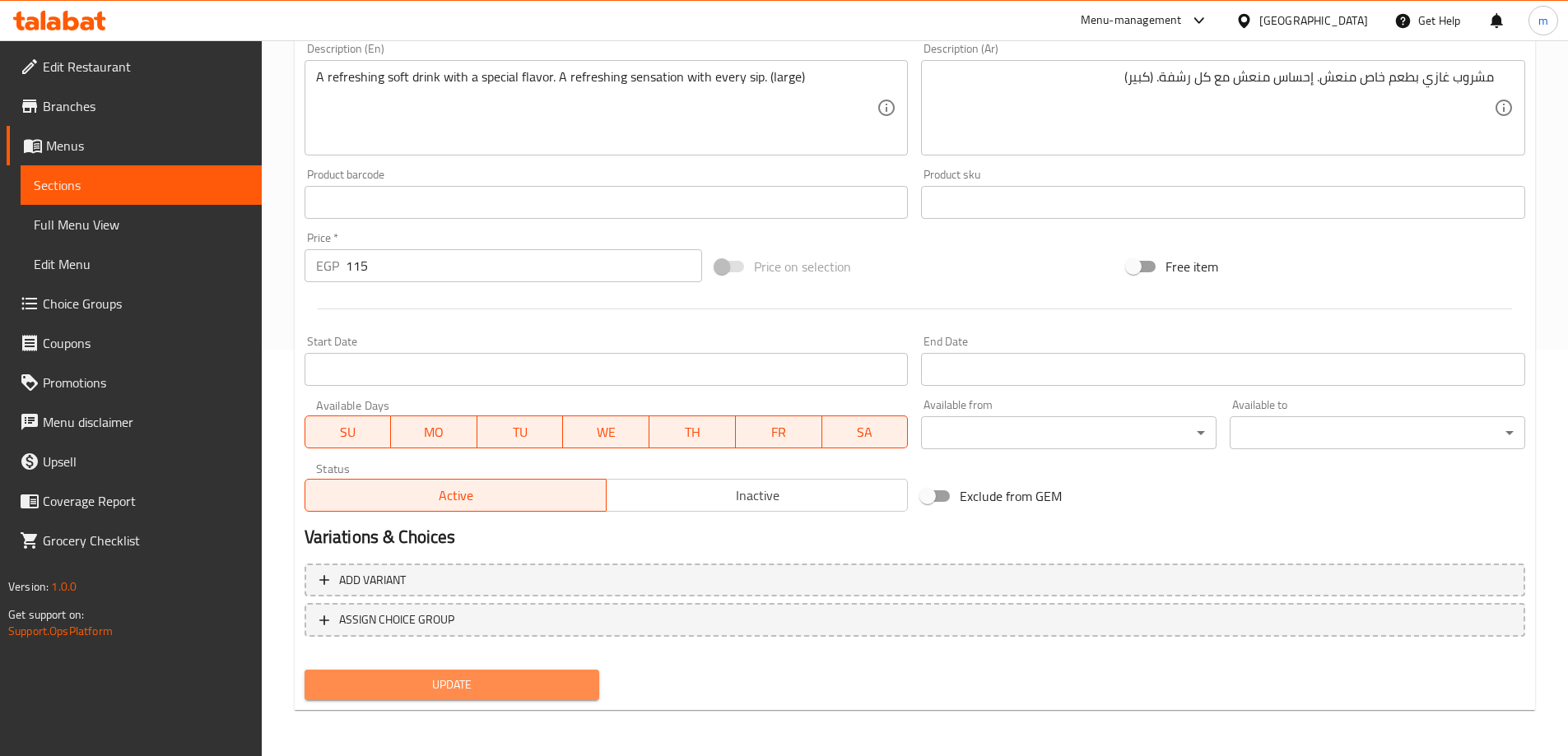
click at [519, 690] on span "Update" at bounding box center [453, 685] width 269 height 21
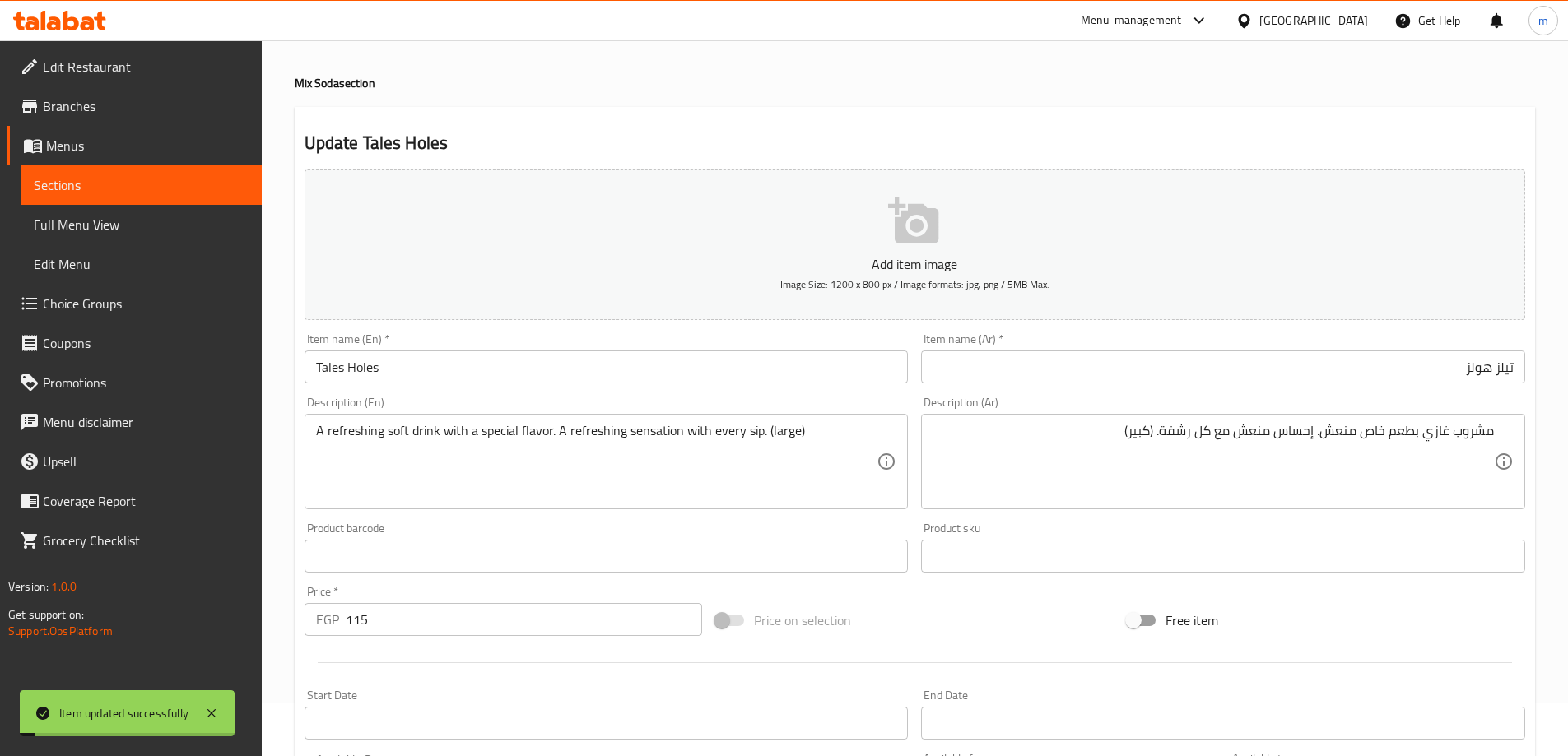
scroll to position [0, 0]
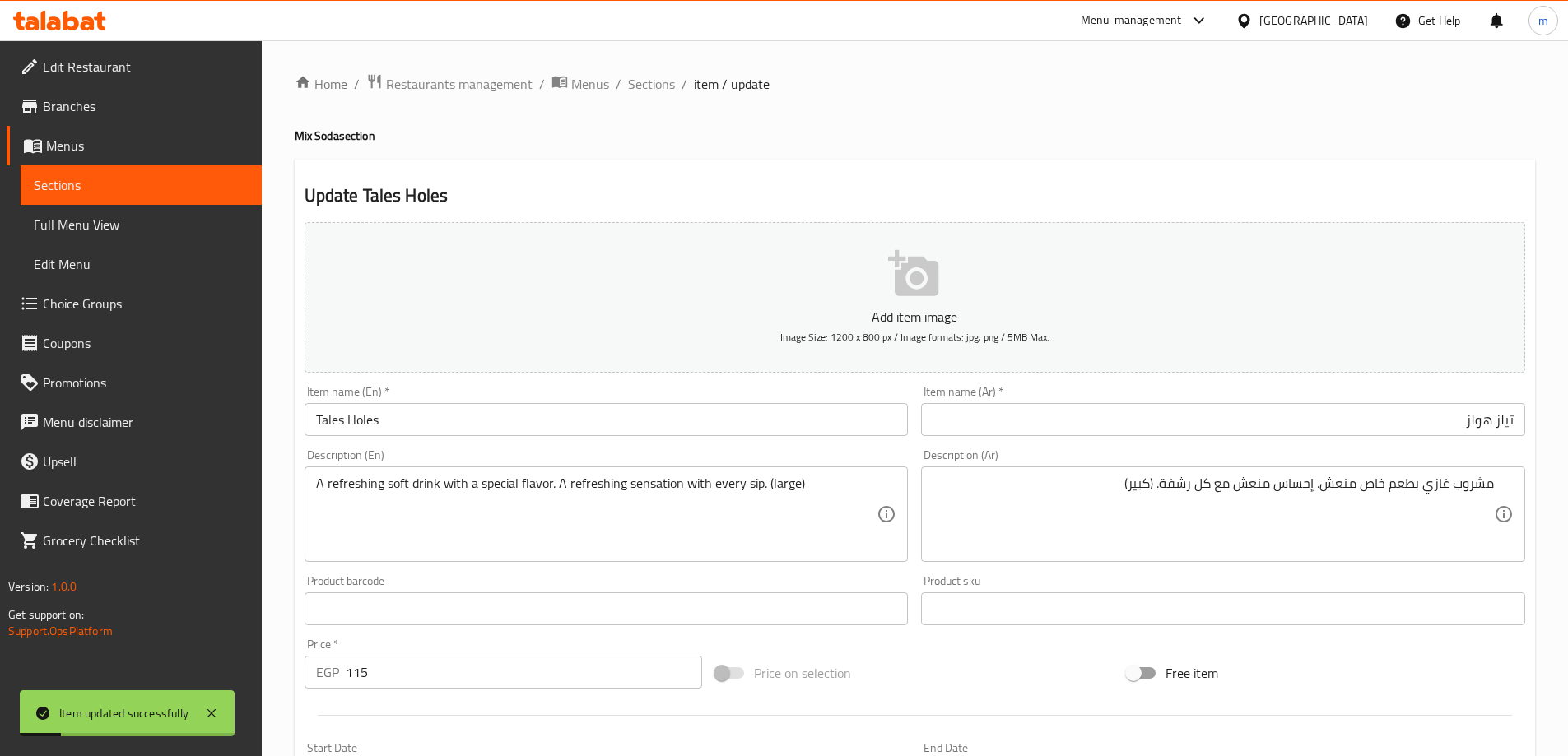
click at [665, 85] on span "Sections" at bounding box center [651, 84] width 47 height 20
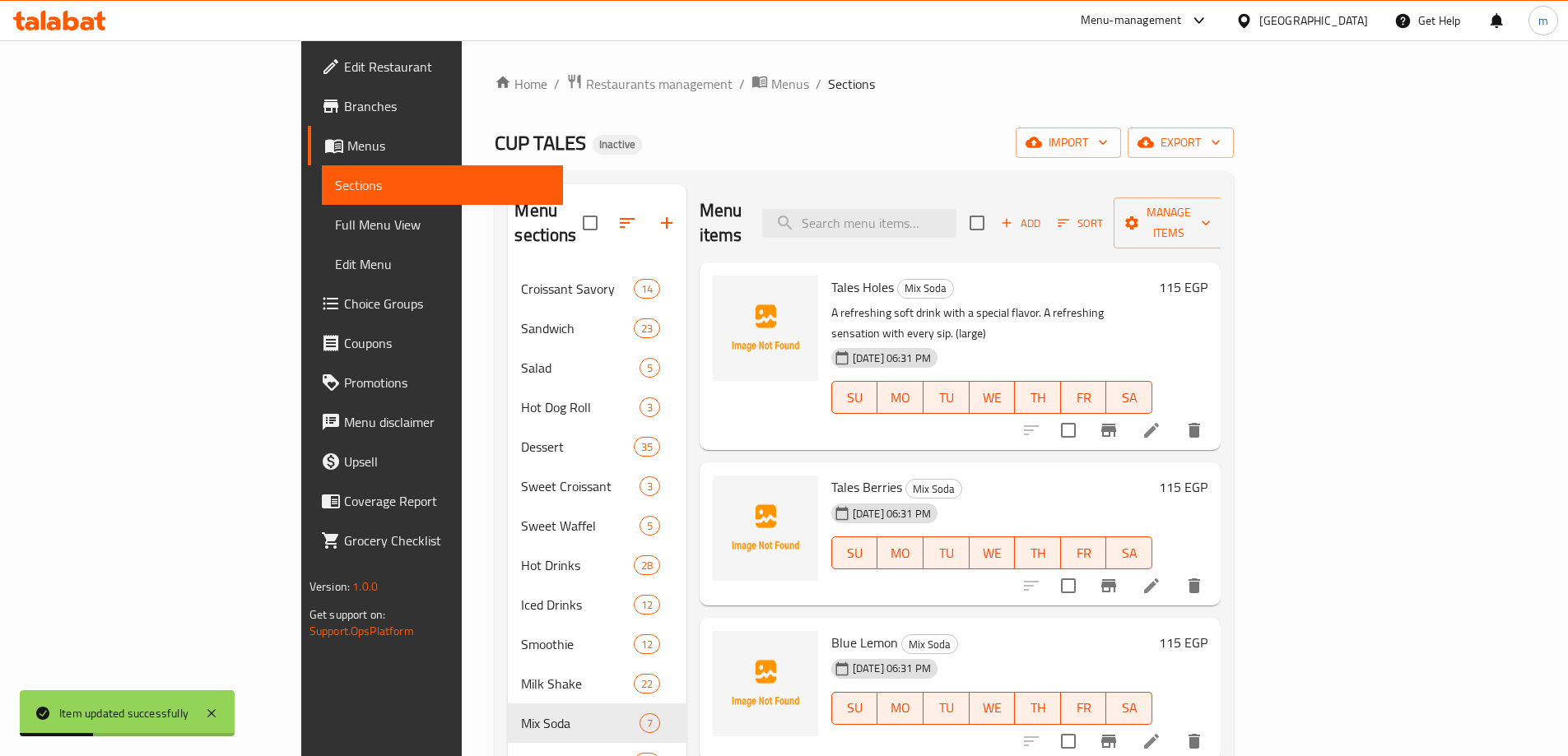
click at [1161, 576] on icon at bounding box center [1151, 586] width 20 height 20
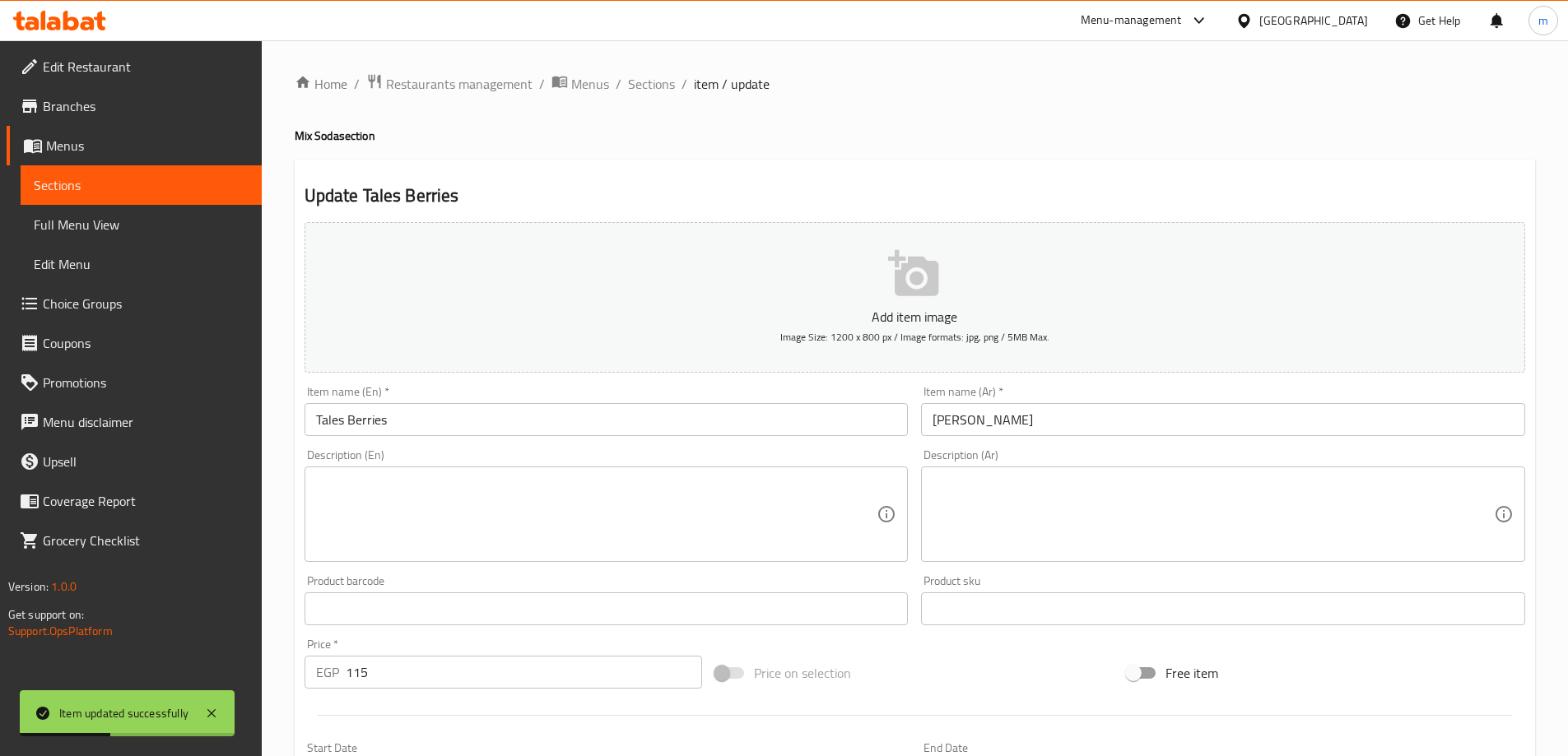
click at [1010, 497] on textarea at bounding box center [1212, 514] width 561 height 78
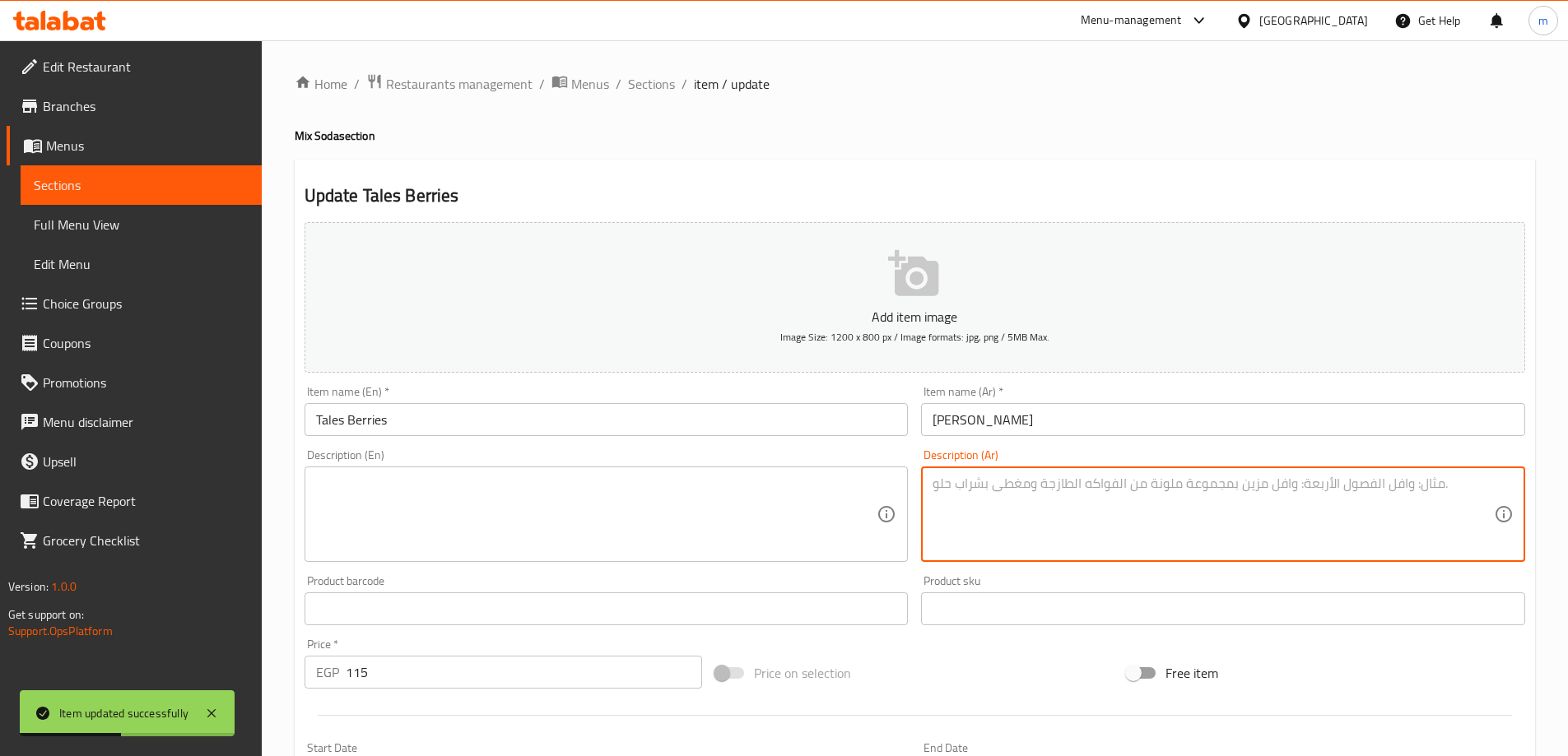
click at [1023, 417] on input "تيلز بيرى" at bounding box center [1223, 419] width 604 height 33
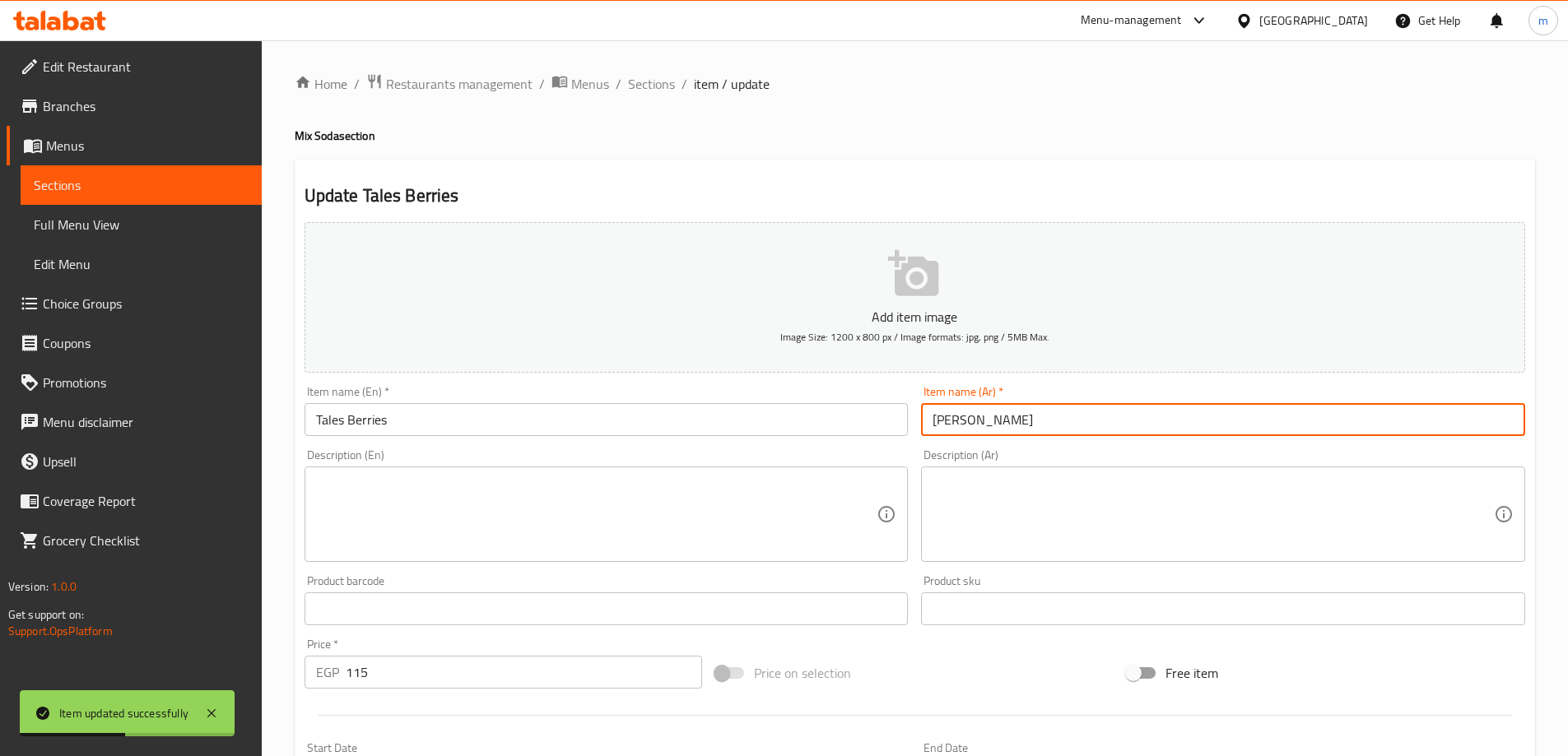
click at [700, 419] on input "Tales Berries" at bounding box center [606, 419] width 604 height 33
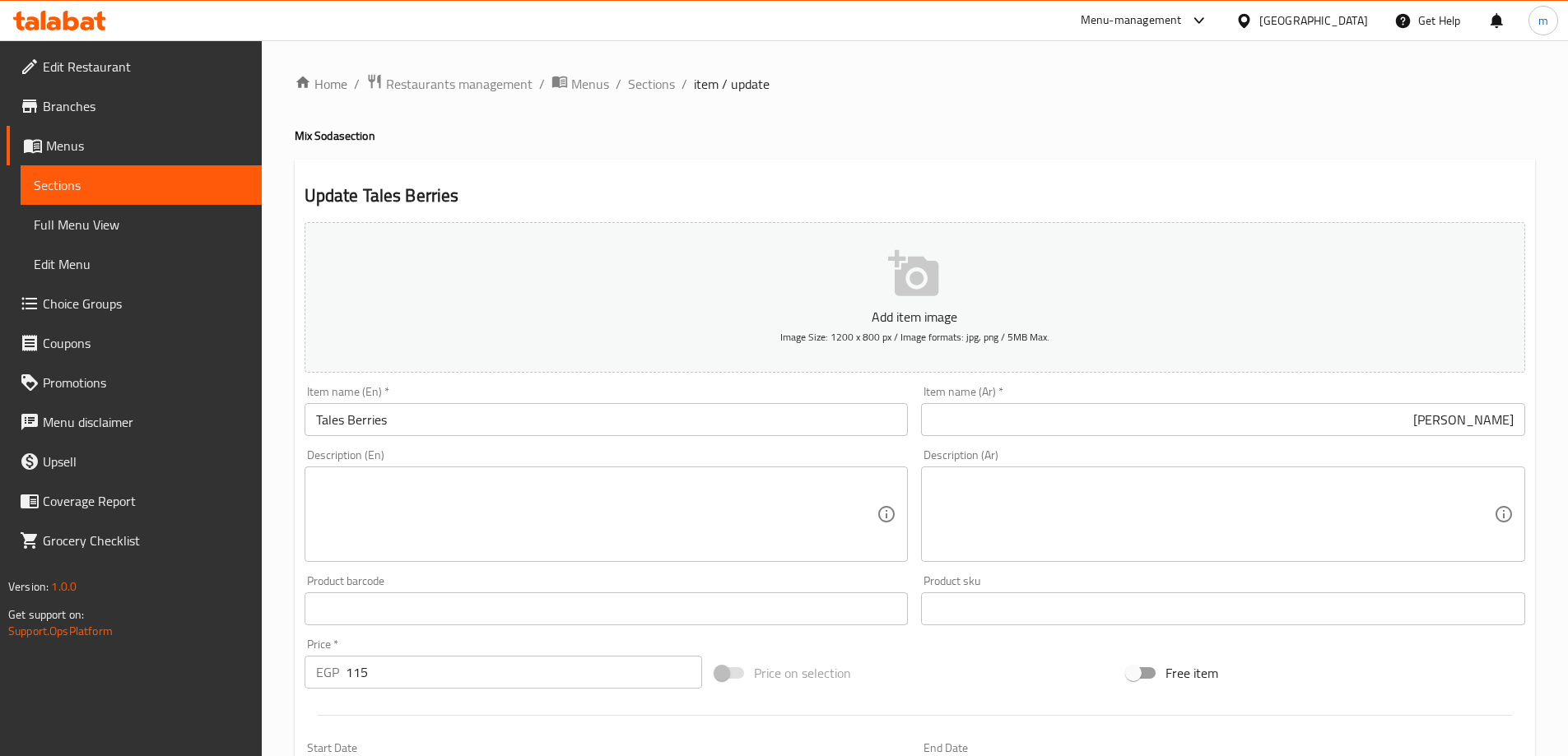
drag, startPoint x: 1291, startPoint y: 540, endPoint x: 1304, endPoint y: 527, distance: 18.4
click at [1291, 540] on textarea at bounding box center [1212, 514] width 561 height 78
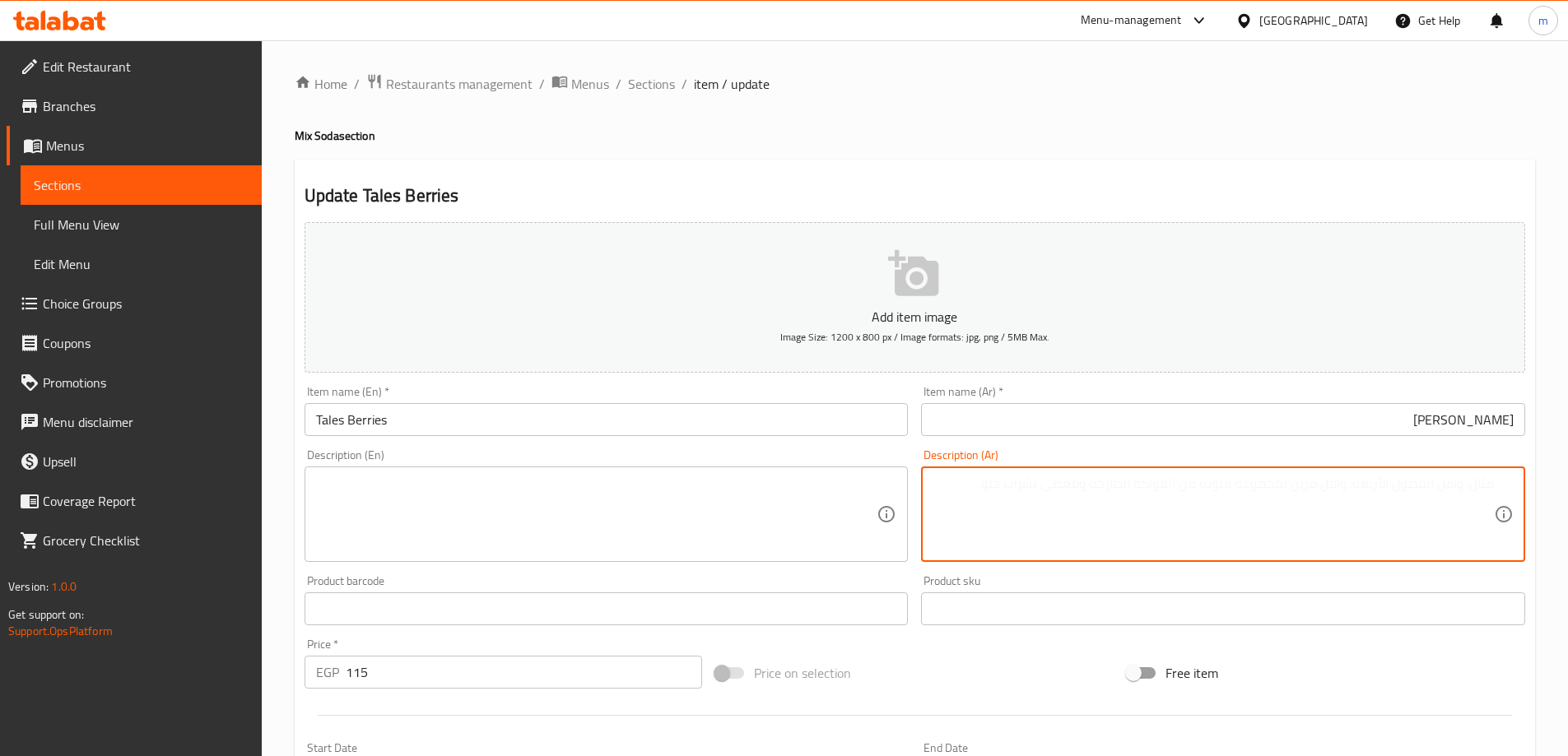
paste textarea "غازية بطعم التوت الغني. مزيج حلو ومنعش."
type textarea "غازية بطعم التوت الغني. مزيج حلو ومنعش."
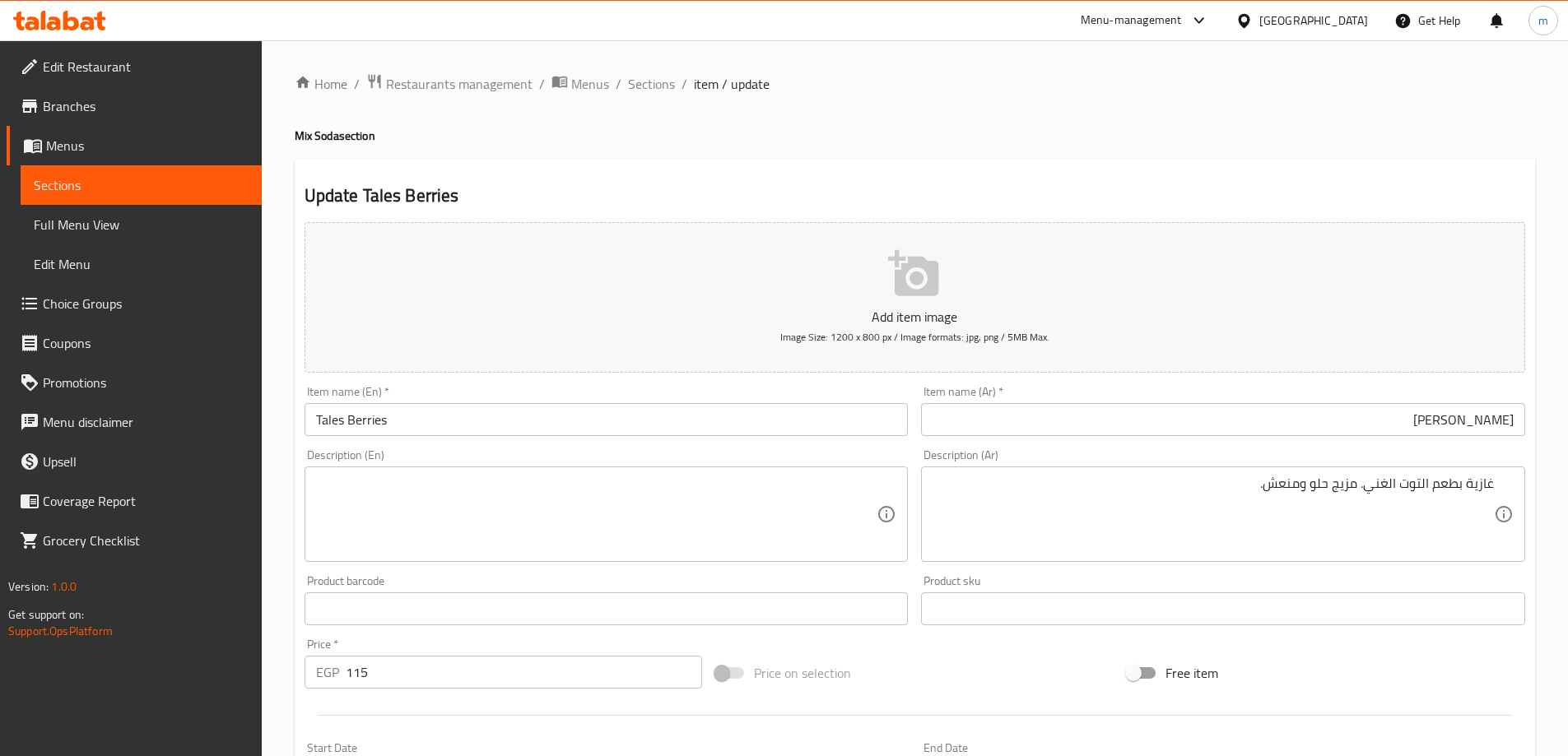
click at [708, 513] on textarea at bounding box center [596, 514] width 561 height 78
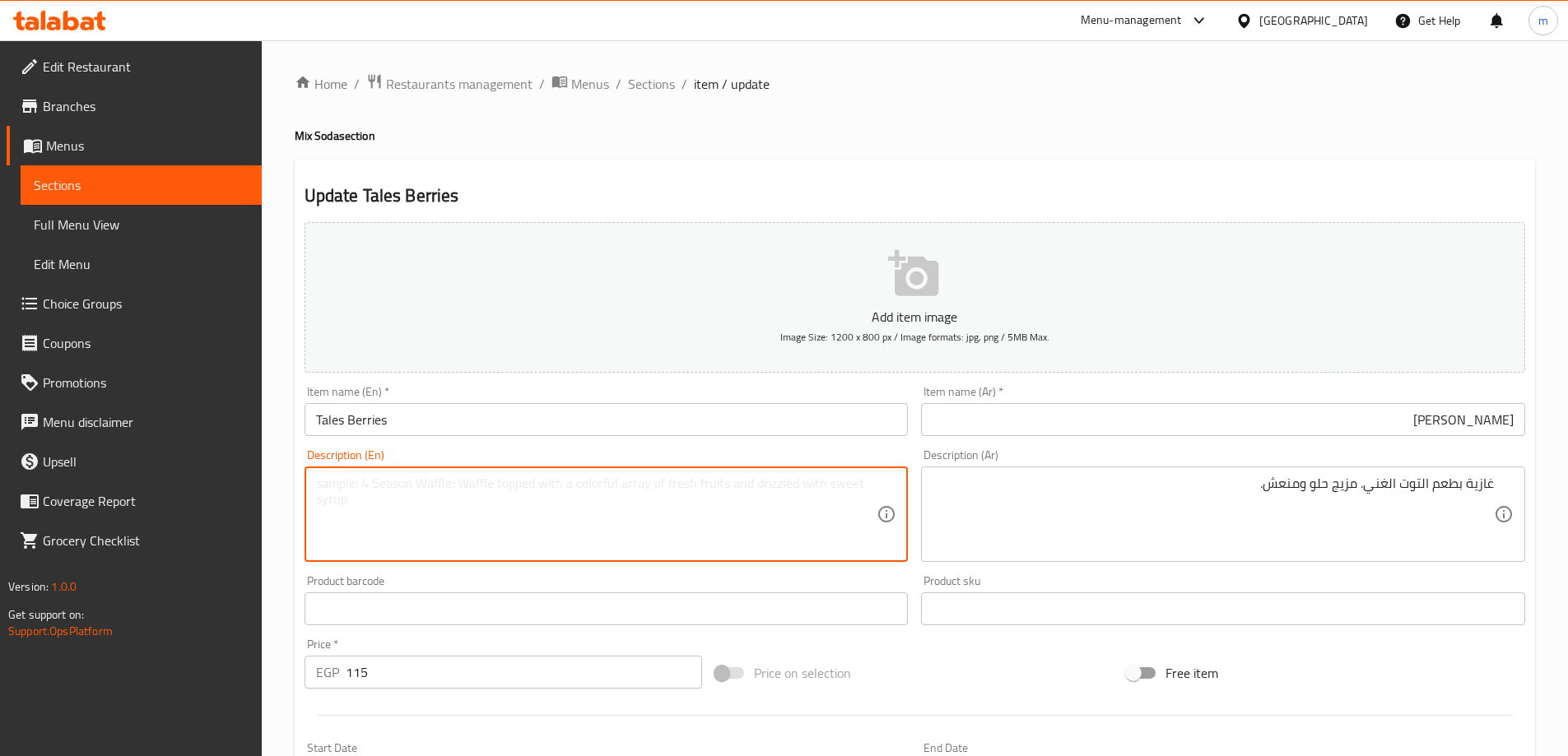
paste textarea "A fizzy drink with a rich berry flavor. A sweet and refreshing blend."
paste textarea "Invasive with a rich berry taste. A sweet and refreshing combination"
click at [340, 488] on textarea "Invasive with a rich berry taste. A sweet and refreshing combination." at bounding box center [596, 514] width 561 height 78
drag, startPoint x: 499, startPoint y: 479, endPoint x: 766, endPoint y: 476, distance: 267.0
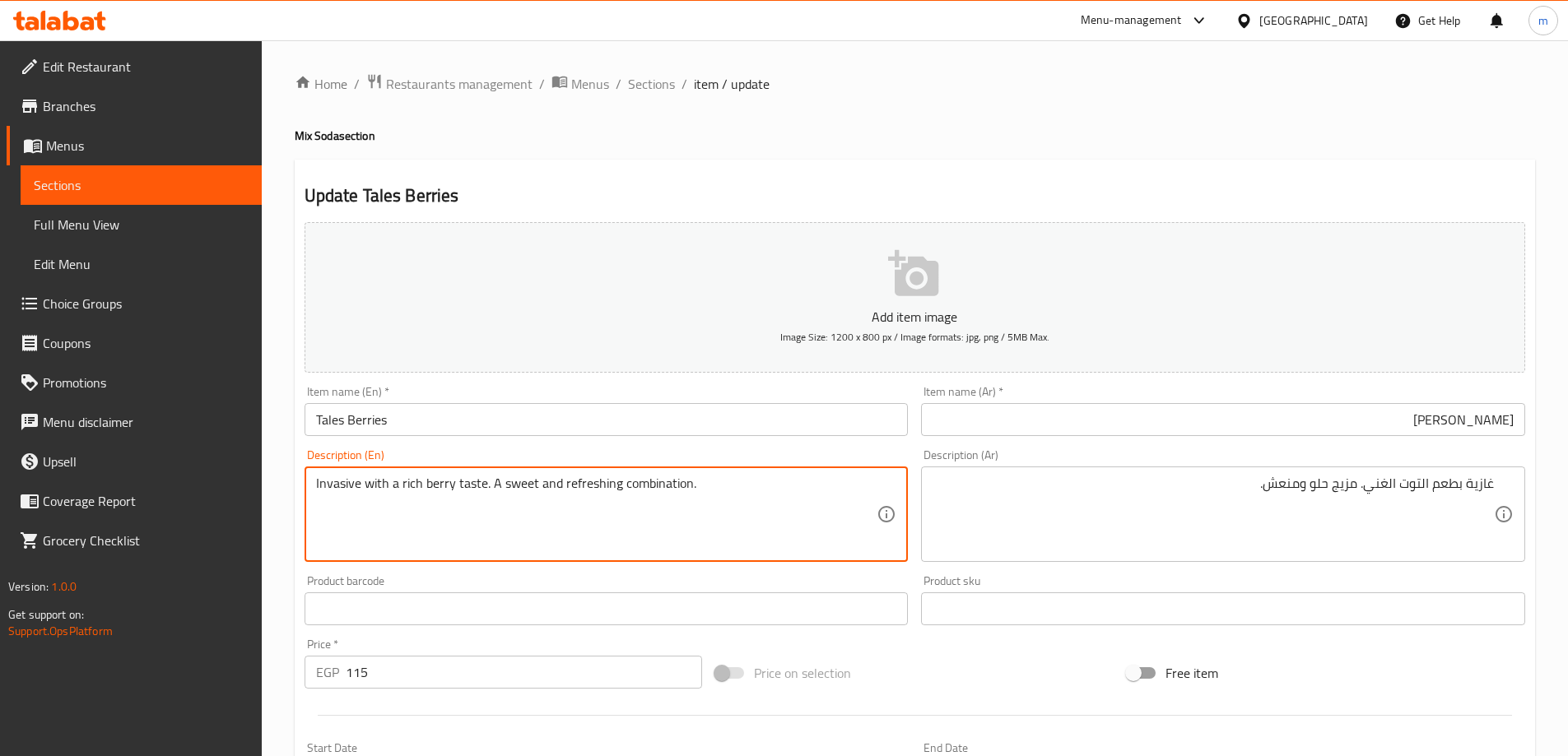
click at [766, 476] on textarea "Invasive with a rich berry taste. A sweet and refreshing combination." at bounding box center [596, 514] width 561 height 78
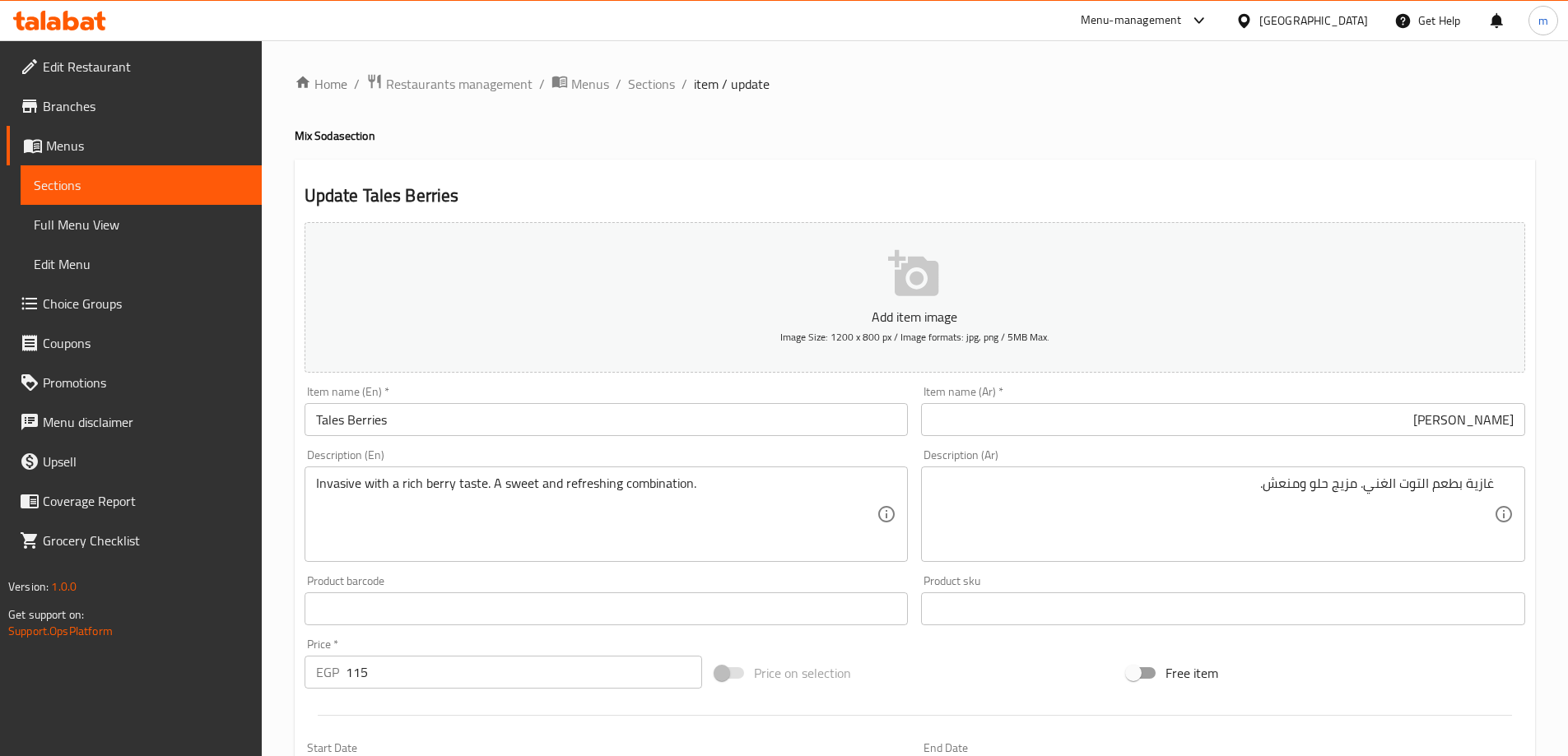
click at [329, 483] on textarea "Invasive with a rich berry taste. A sweet and refreshing combination." at bounding box center [596, 514] width 561 height 78
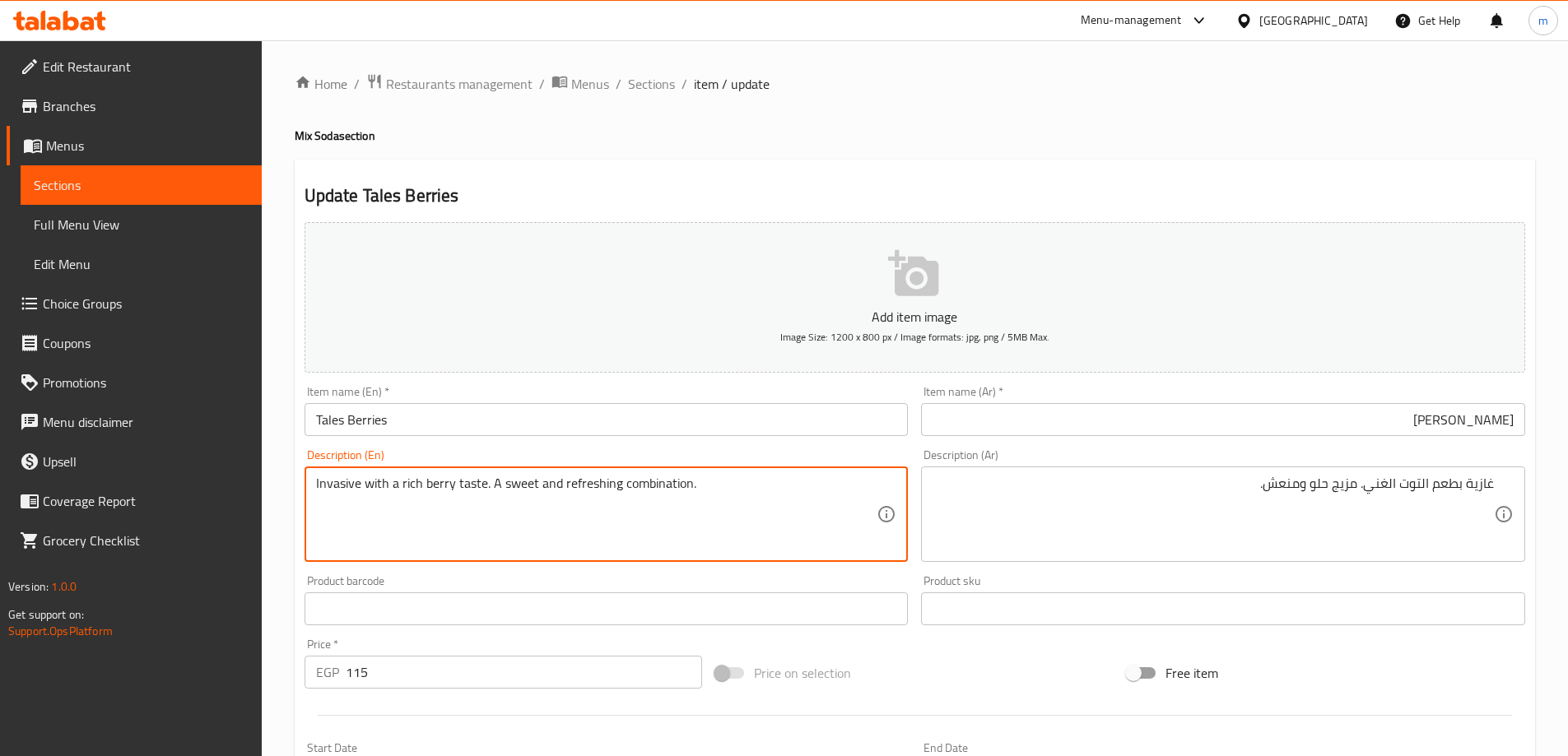
click at [329, 483] on textarea "Invasive with a rich berry taste. A sweet and refreshing combination." at bounding box center [596, 514] width 561 height 78
type textarea "Fizzy with a rich berry taste. A sweet and refreshing combination."
click at [329, 483] on textarea "Fizzy with a rich berry taste. A sweet and refreshing combination." at bounding box center [596, 514] width 561 height 78
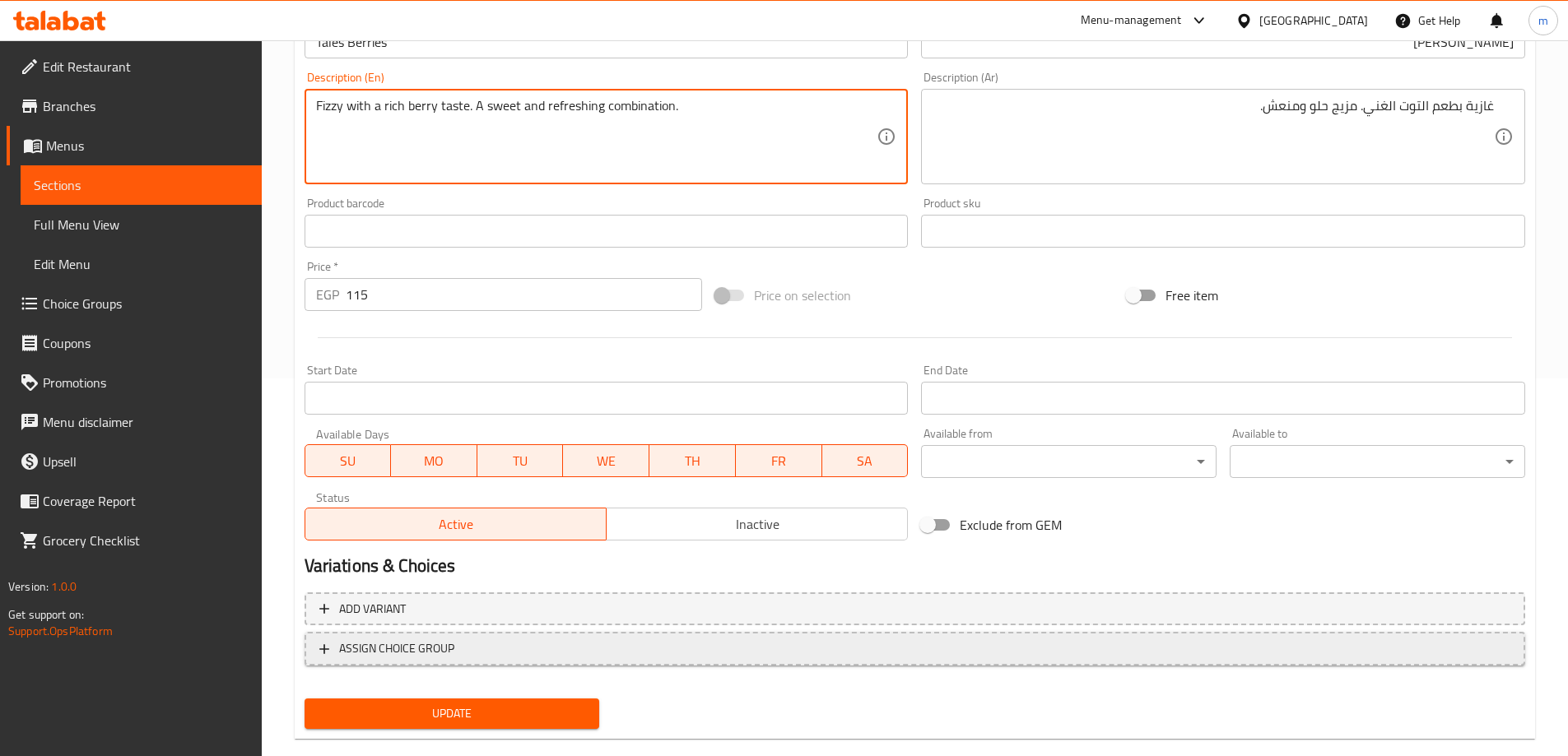
scroll to position [407, 0]
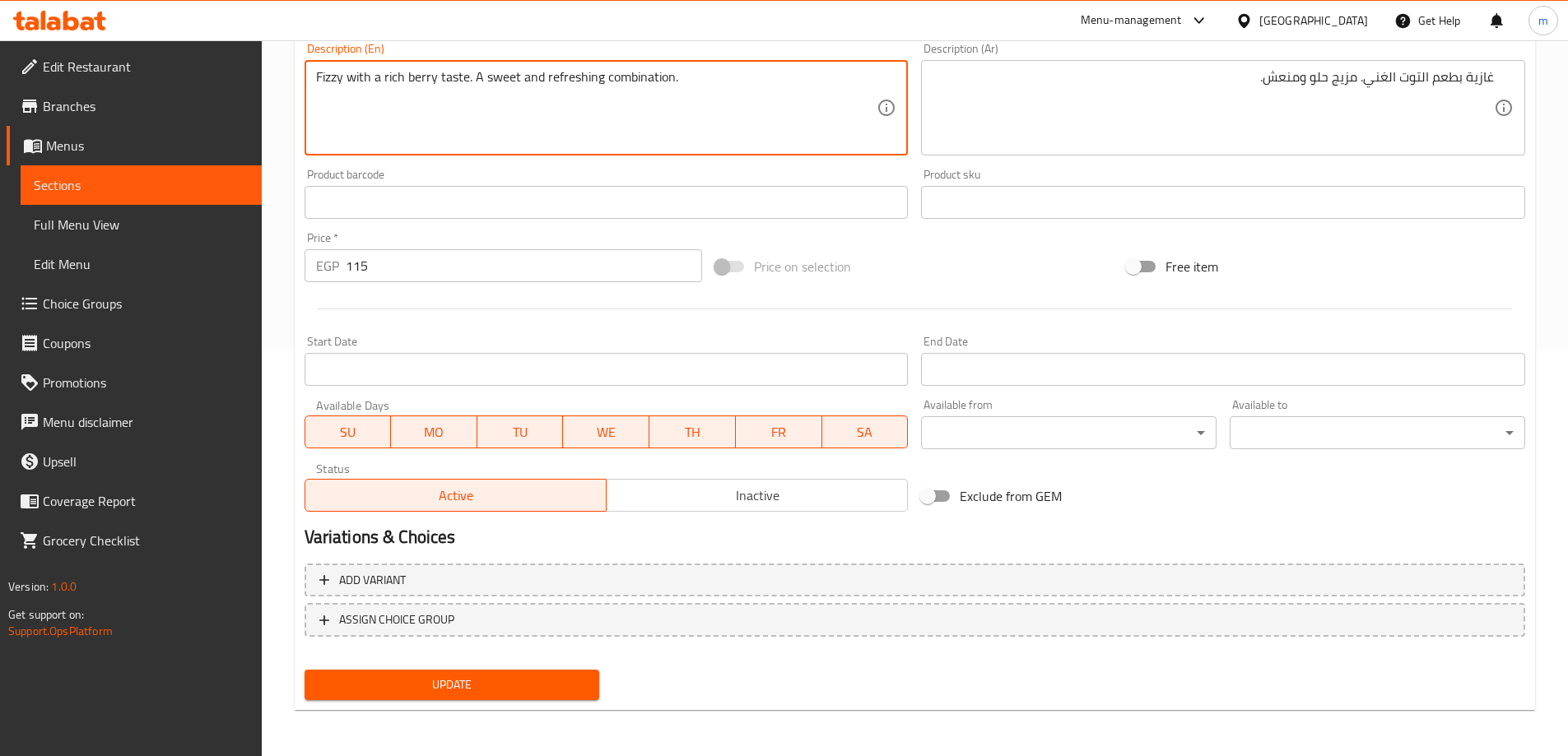
click at [433, 677] on span "Update" at bounding box center [453, 685] width 269 height 21
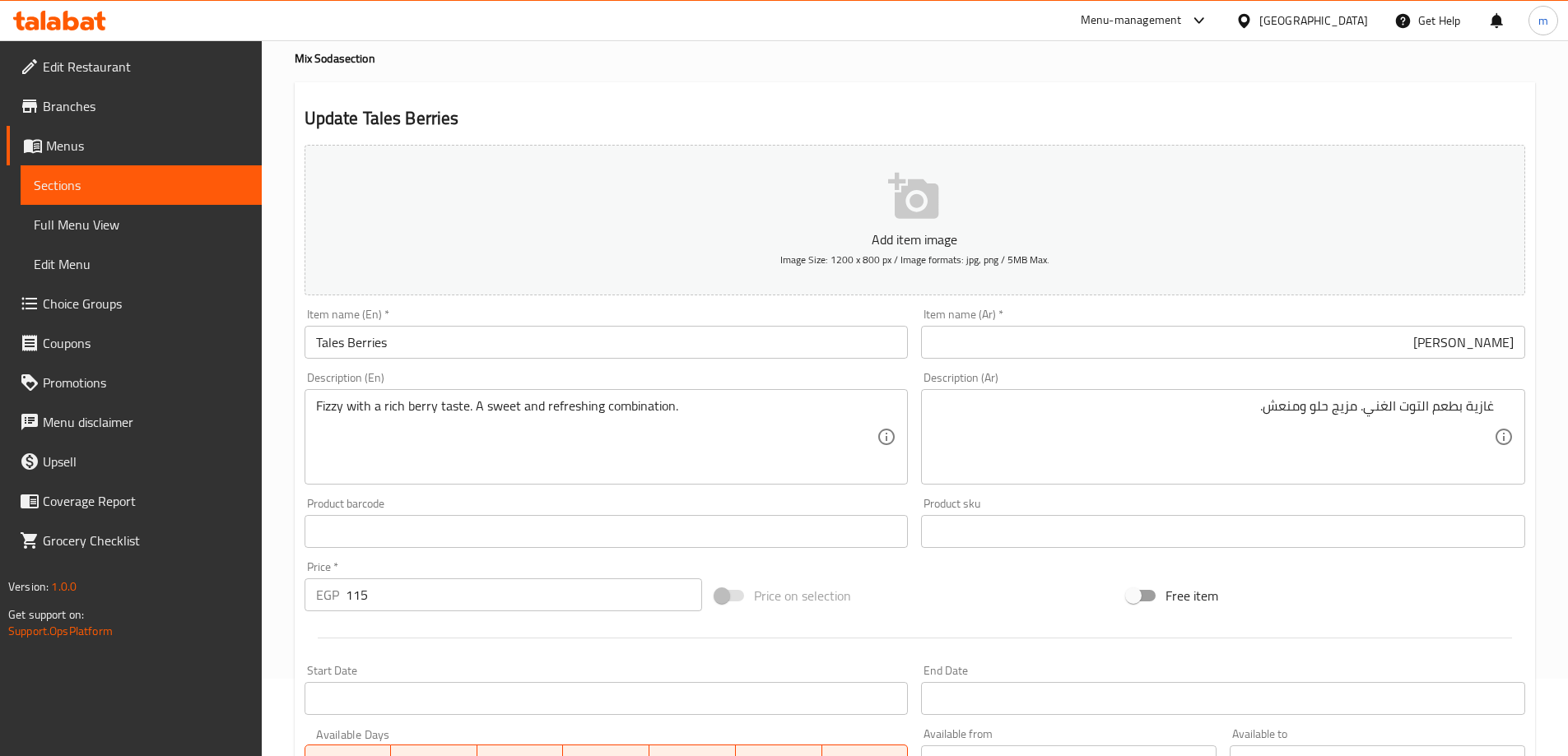
scroll to position [0, 0]
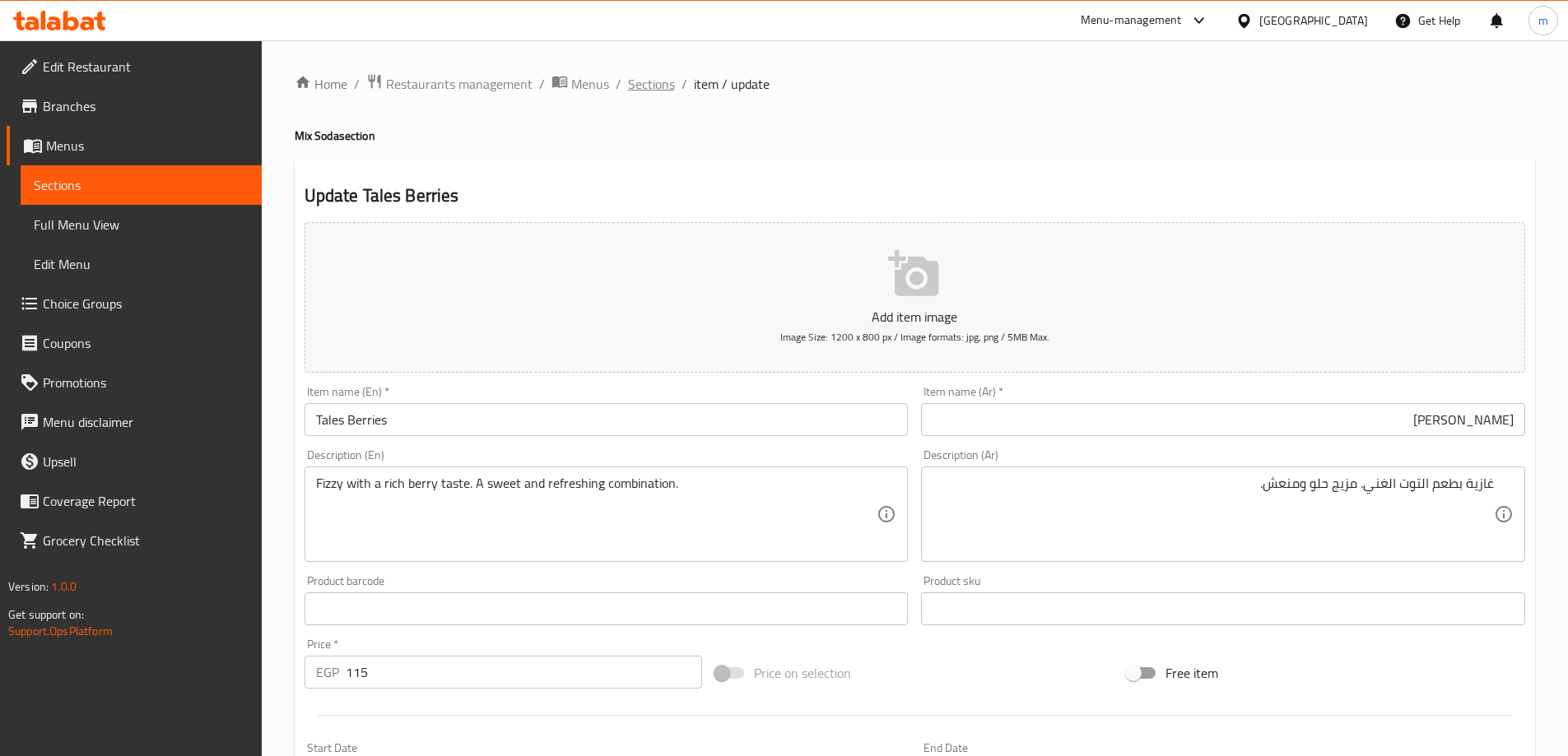
click at [662, 84] on span "Sections" at bounding box center [651, 84] width 47 height 20
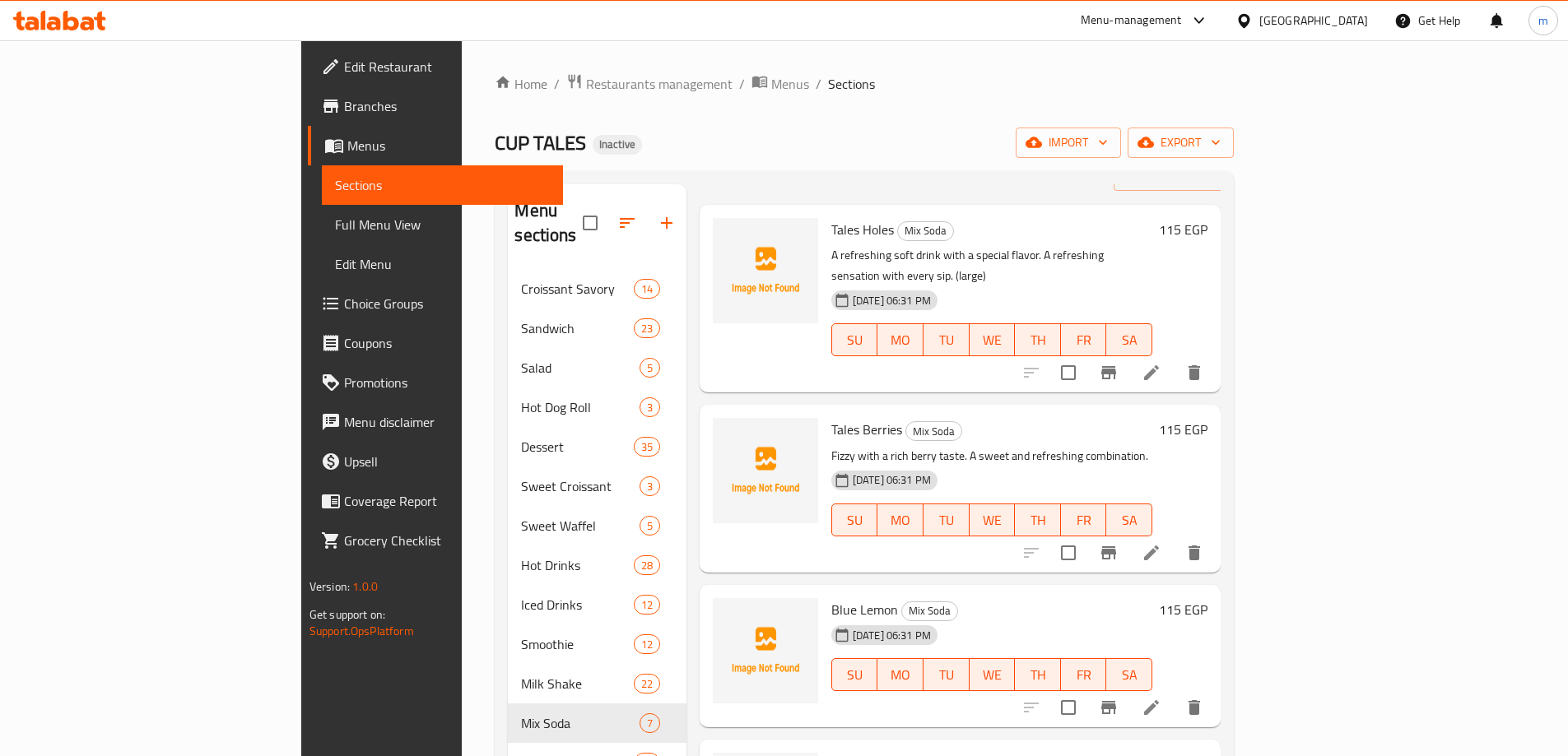
scroll to position [83, 0]
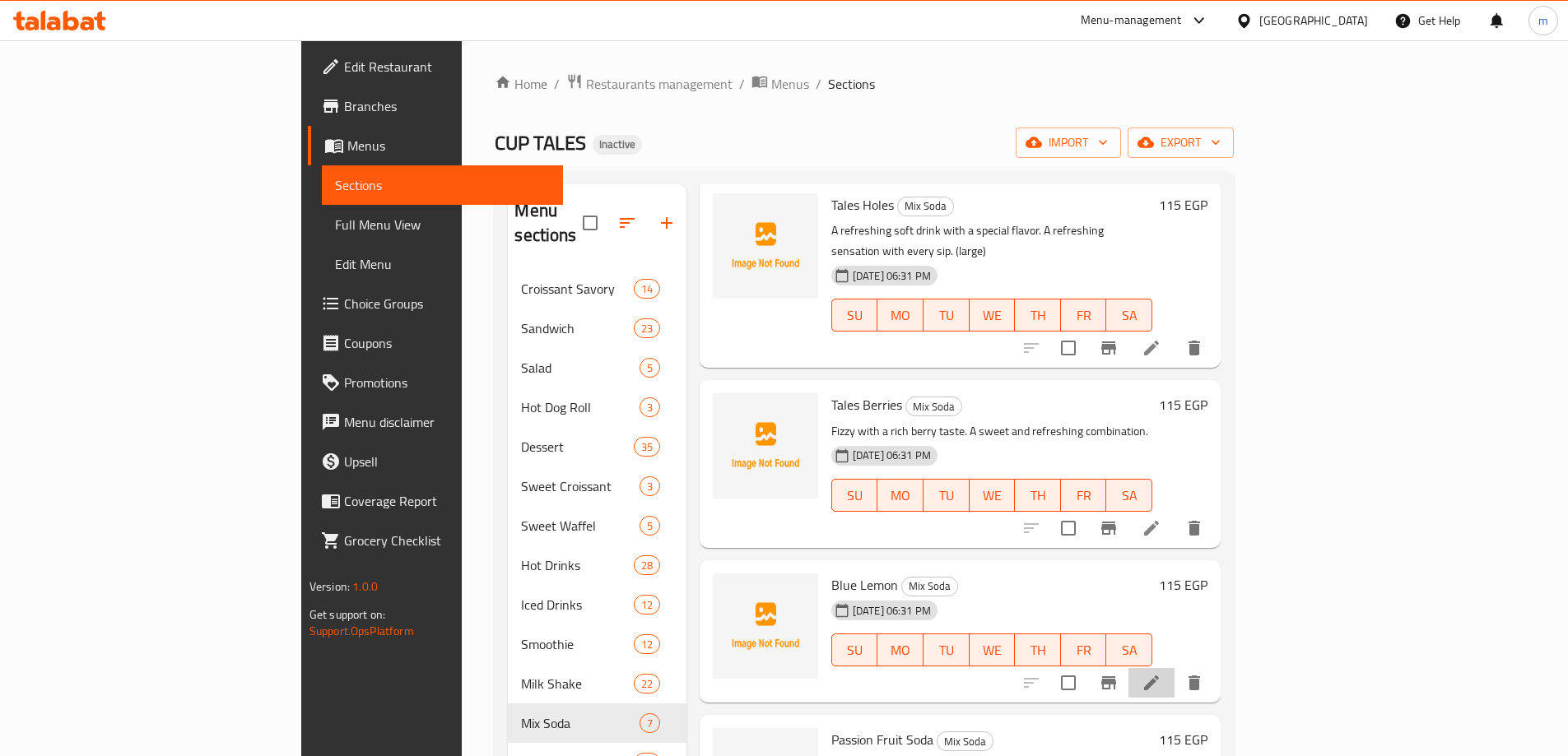
click at [1161, 673] on icon at bounding box center [1151, 683] width 20 height 20
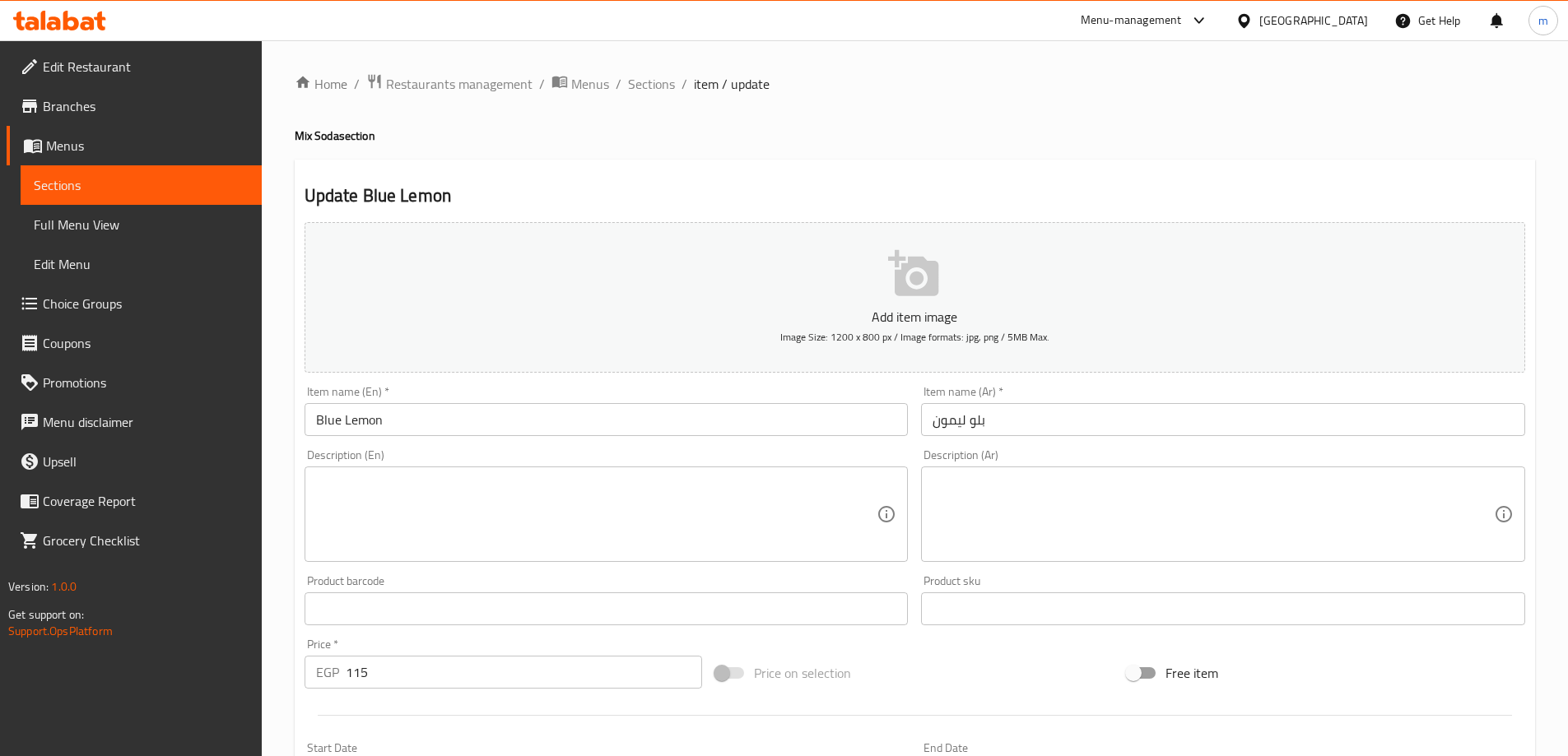
click at [1249, 499] on textarea at bounding box center [1212, 514] width 561 height 78
click at [1061, 375] on div "Add item image Image Size: 1200 x 800 px / Image formats: jpg, png / 5MB Max." at bounding box center [915, 297] width 1234 height 163
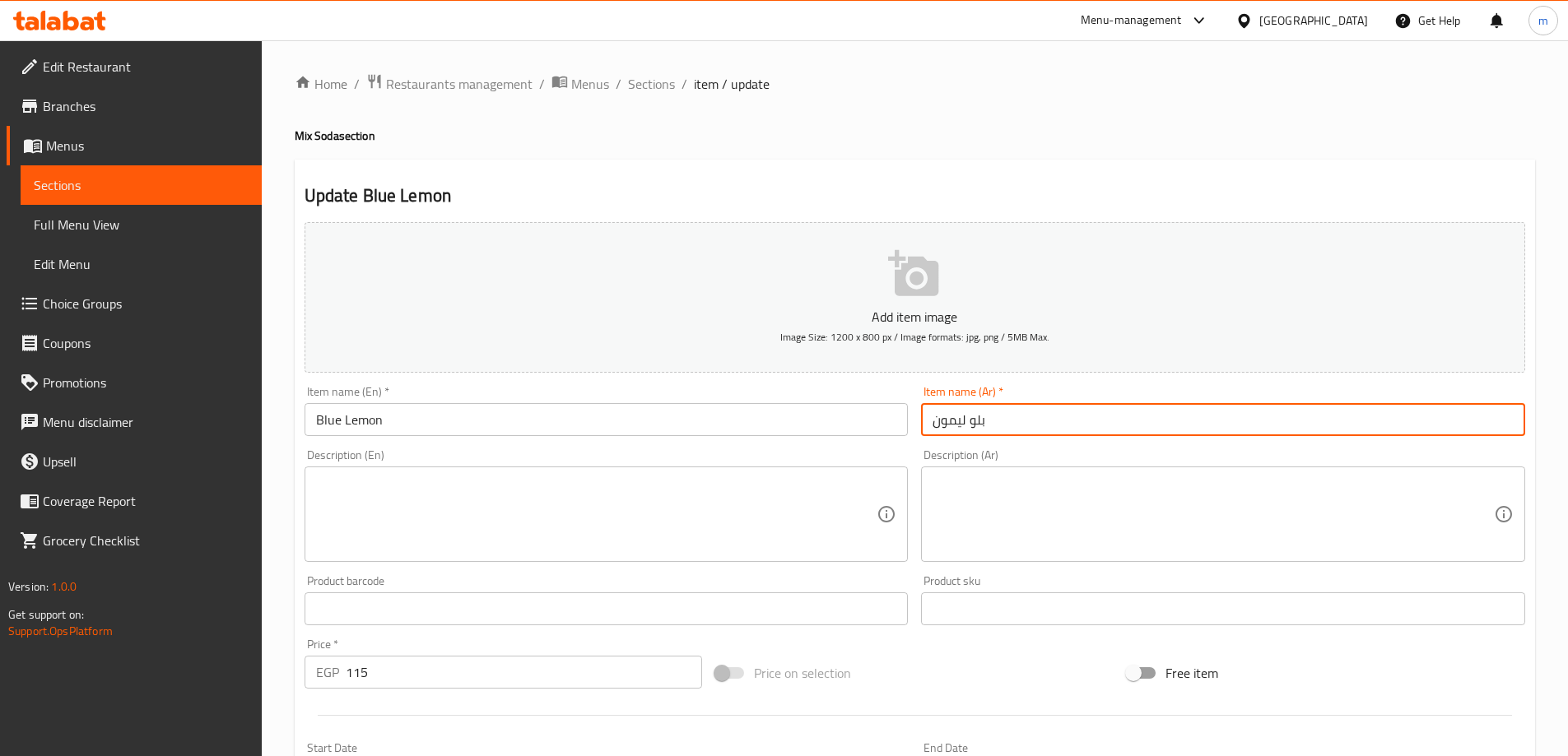
click at [1052, 409] on input "بلو ليمون" at bounding box center [1223, 419] width 604 height 33
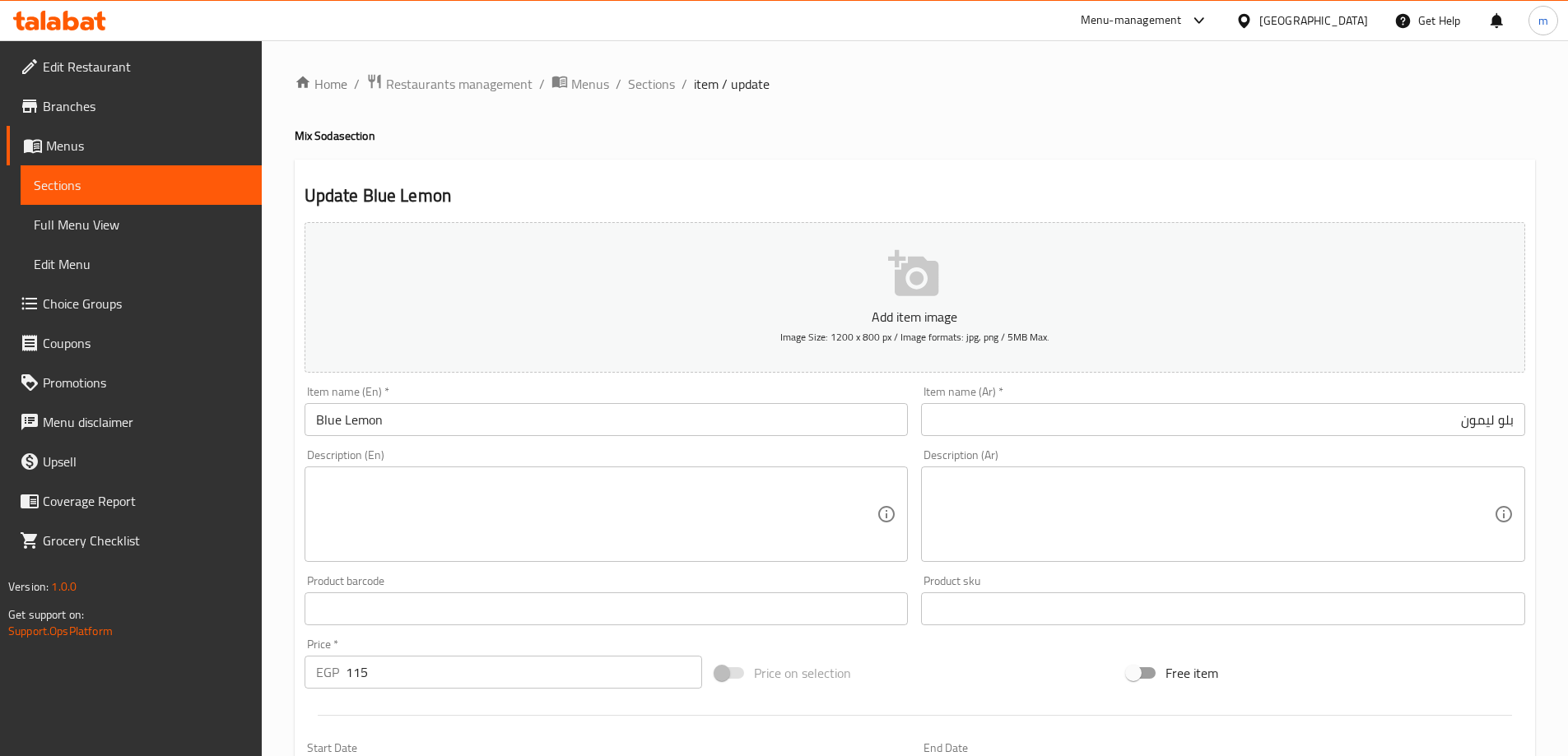
drag, startPoint x: 1056, startPoint y: 490, endPoint x: 1065, endPoint y: 486, distance: 9.8
click at [1056, 490] on textarea at bounding box center [1212, 514] width 561 height 78
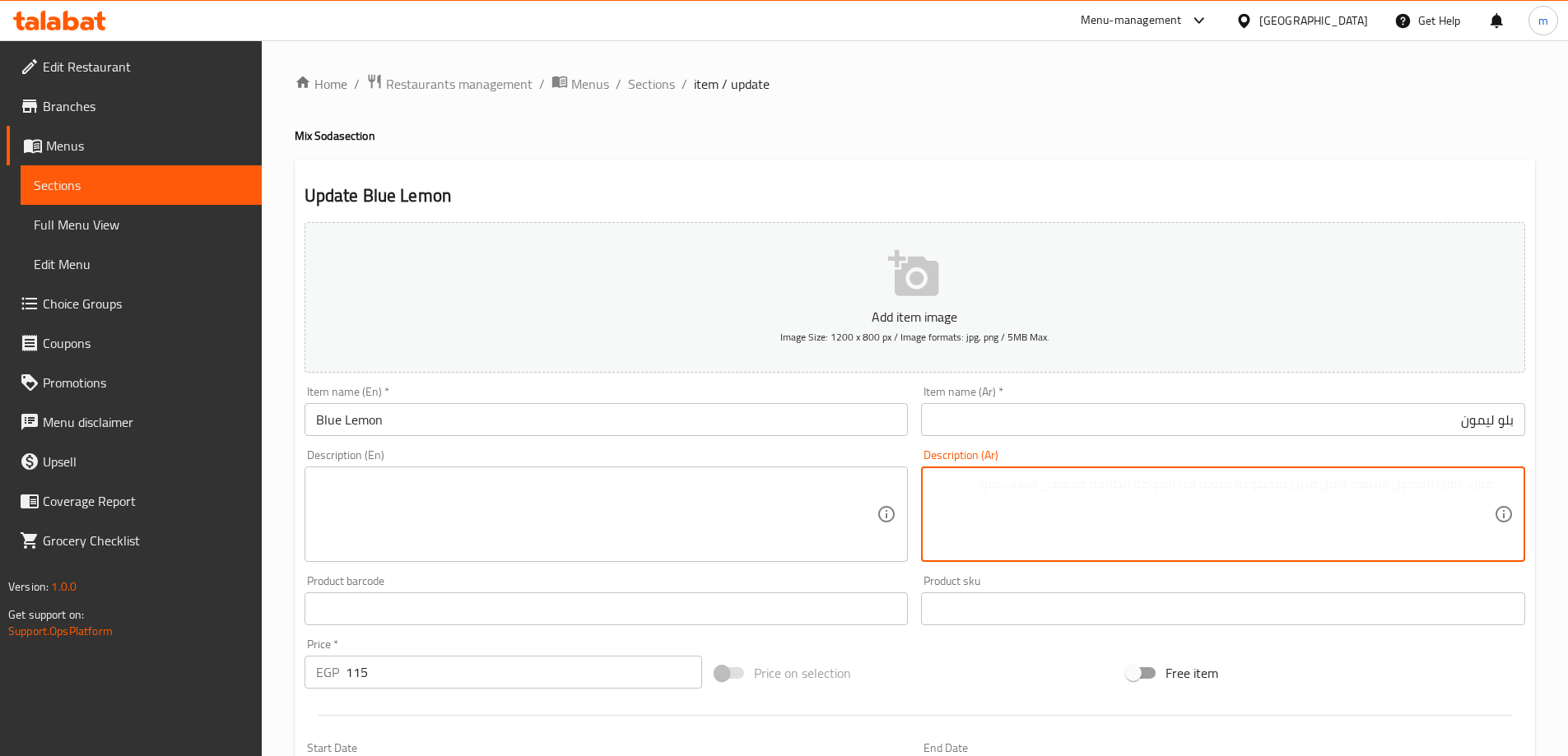
paste textarea "نكهة ليمون أزرق غازية فريدة. انتعاش قوي بطابع عصري."
type textarea "نكهة ليمون أزرق غازية فريدة. انتعاش قوي بطابع عصري."
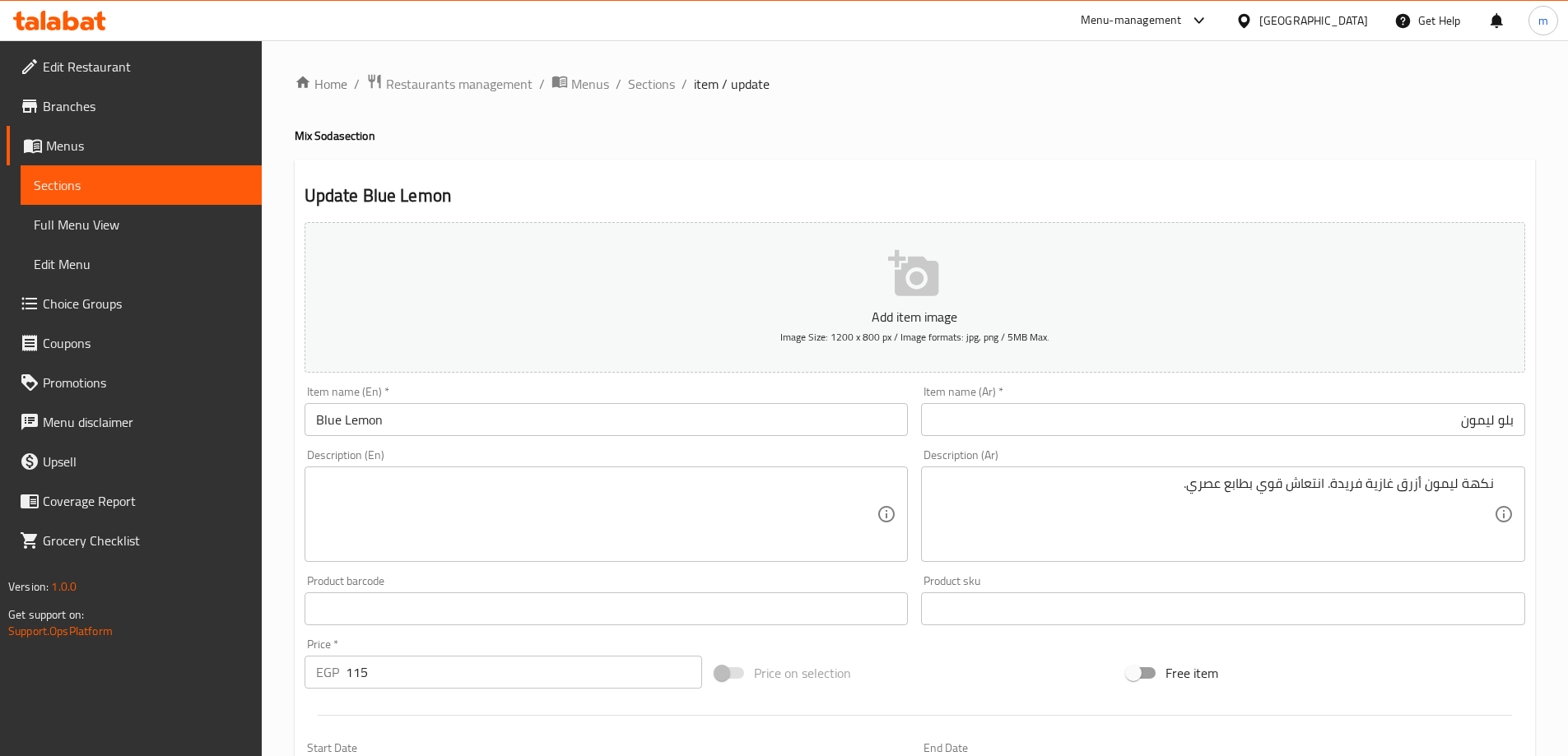
click at [796, 486] on textarea at bounding box center [596, 514] width 561 height 78
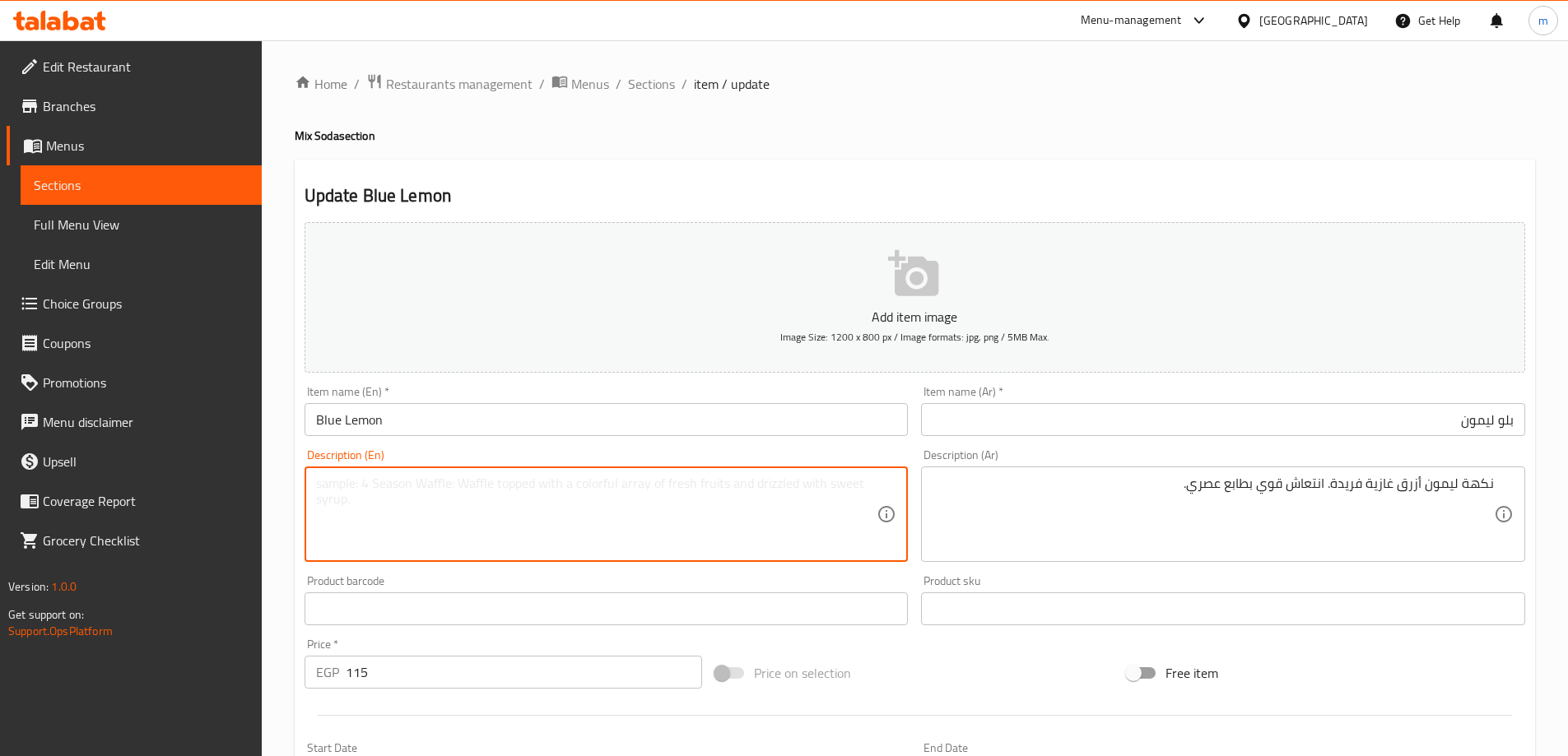
paste textarea "A unique, fizzy blue lemon flavor. Intense freshness with a modern twist."
click at [533, 480] on textarea "A unique, fizzy blue lemon flavor. Intense freshness with a modern twist." at bounding box center [596, 514] width 561 height 78
type textarea "A unique, fizzy blue lemon flavor. Intense freshness with a modern twist."
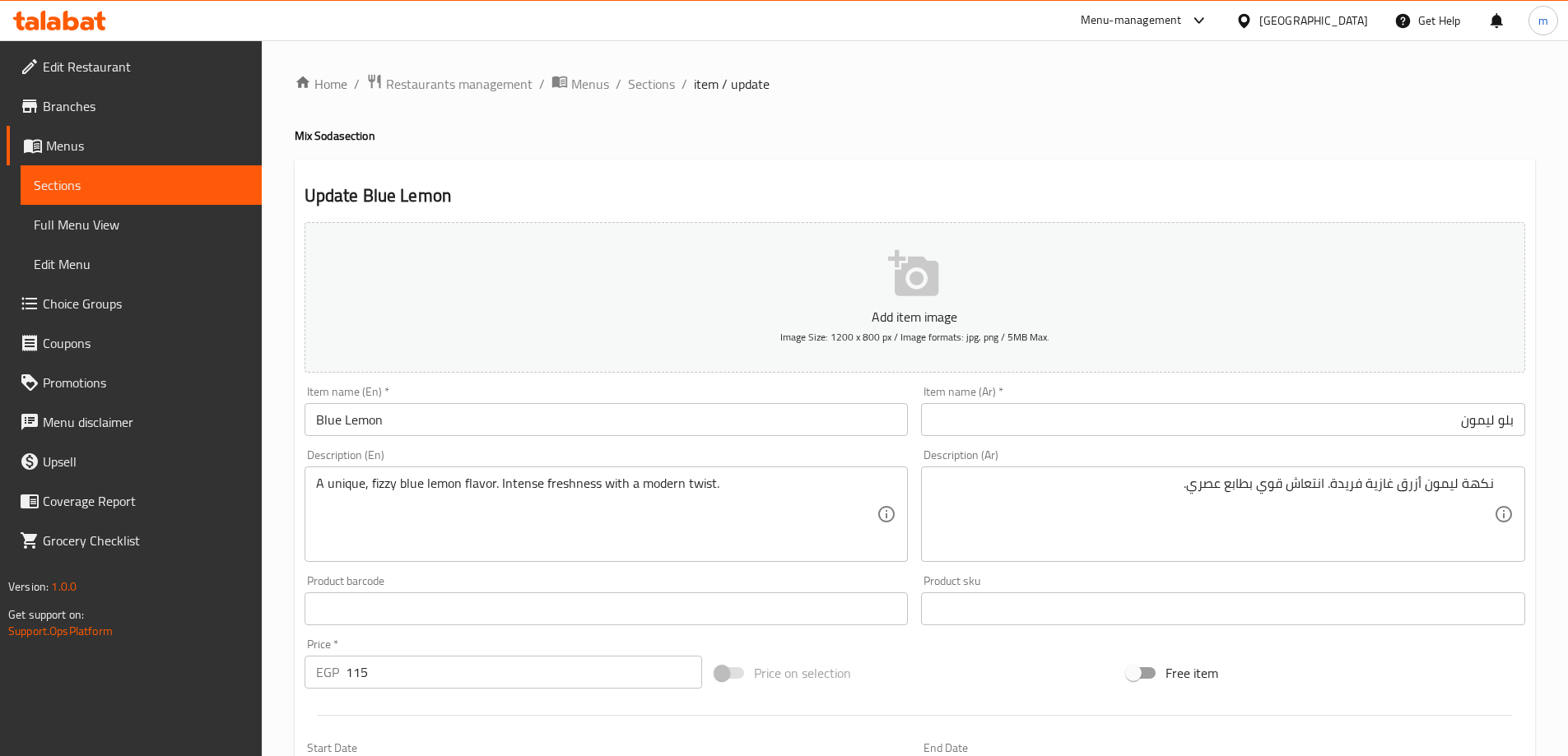
click at [774, 168] on div "Update Blue Lemon Add item image Image Size: 1200 x 800 px / Image formats: jpg…" at bounding box center [914, 638] width 1240 height 958
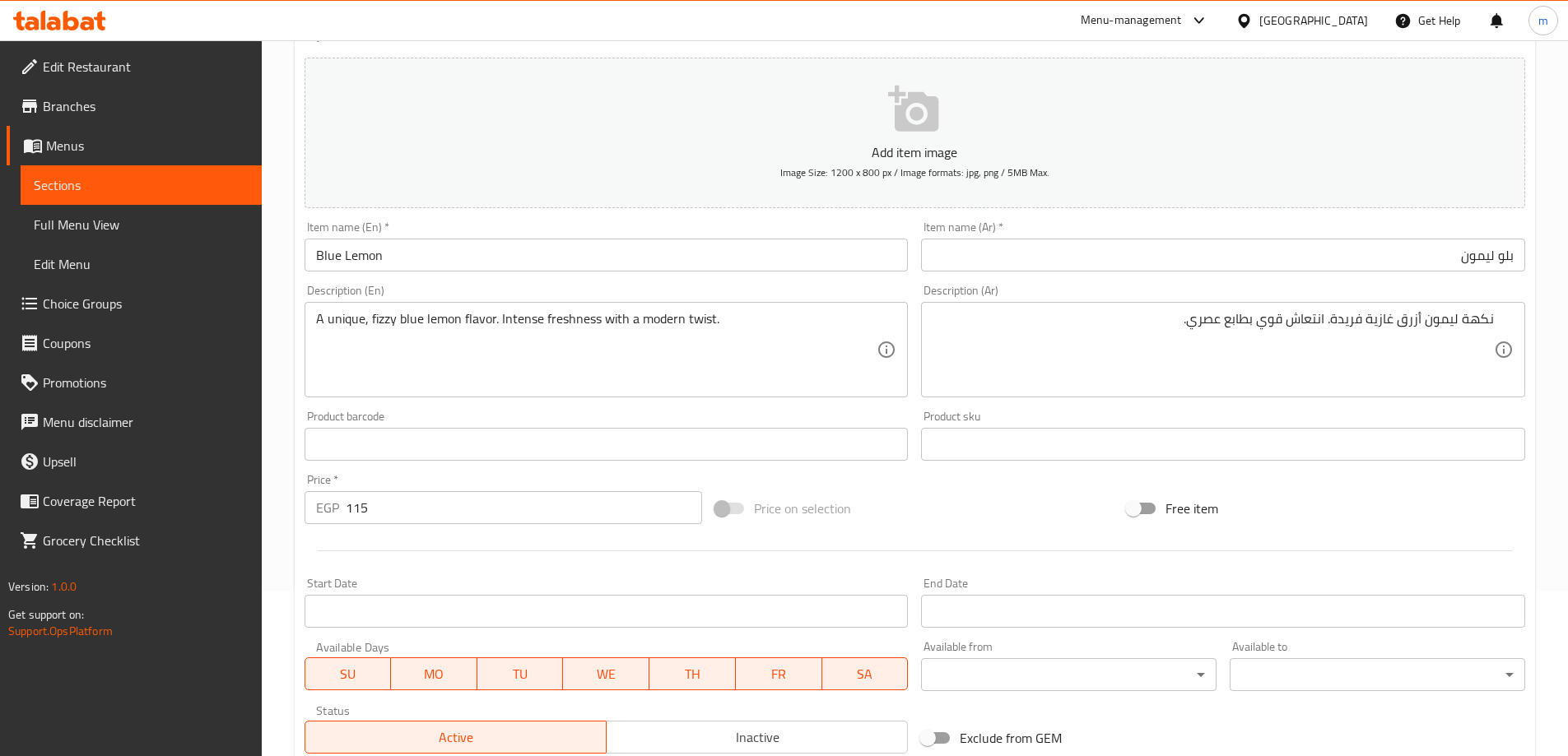
scroll to position [407, 0]
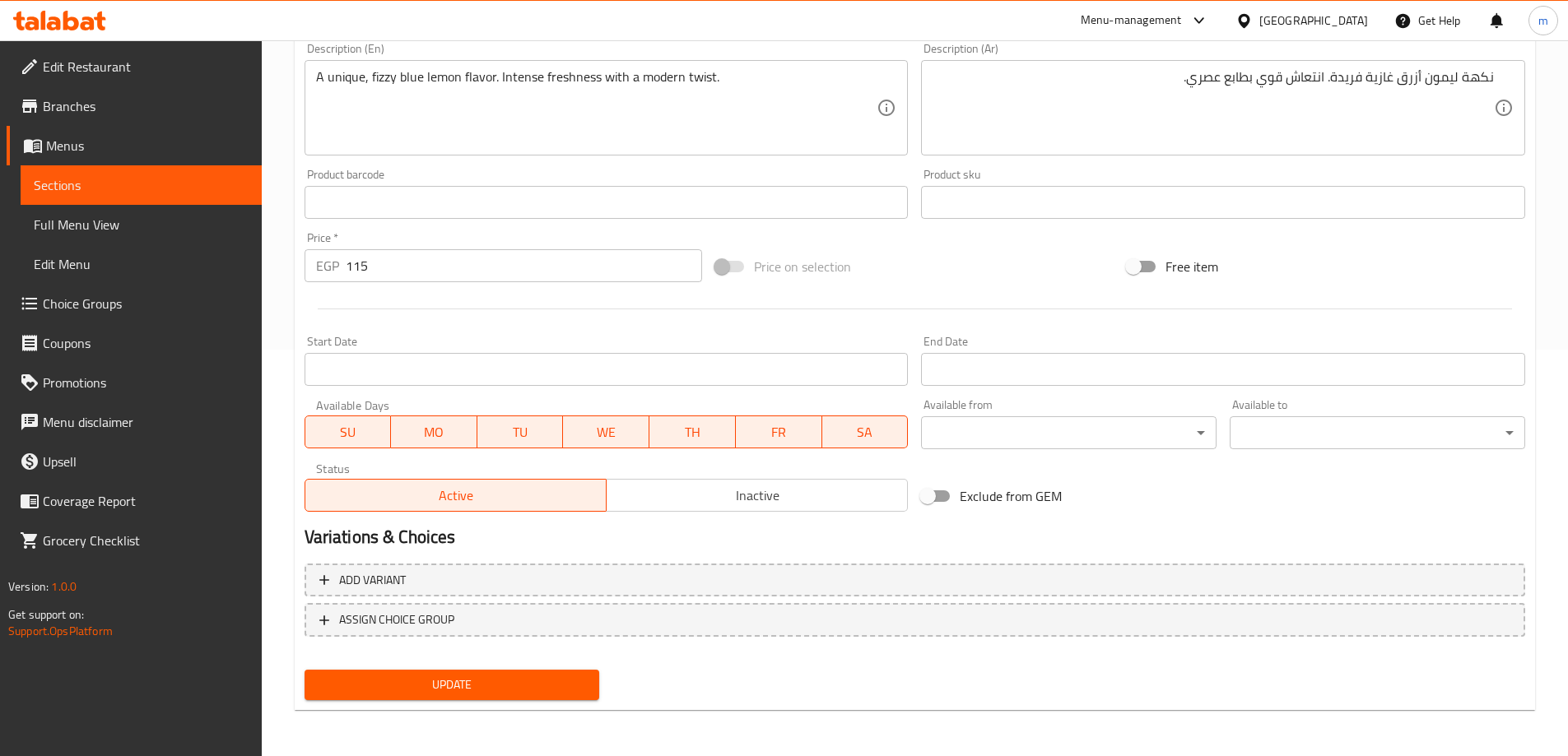
click at [503, 696] on button "Update" at bounding box center [452, 685] width 295 height 31
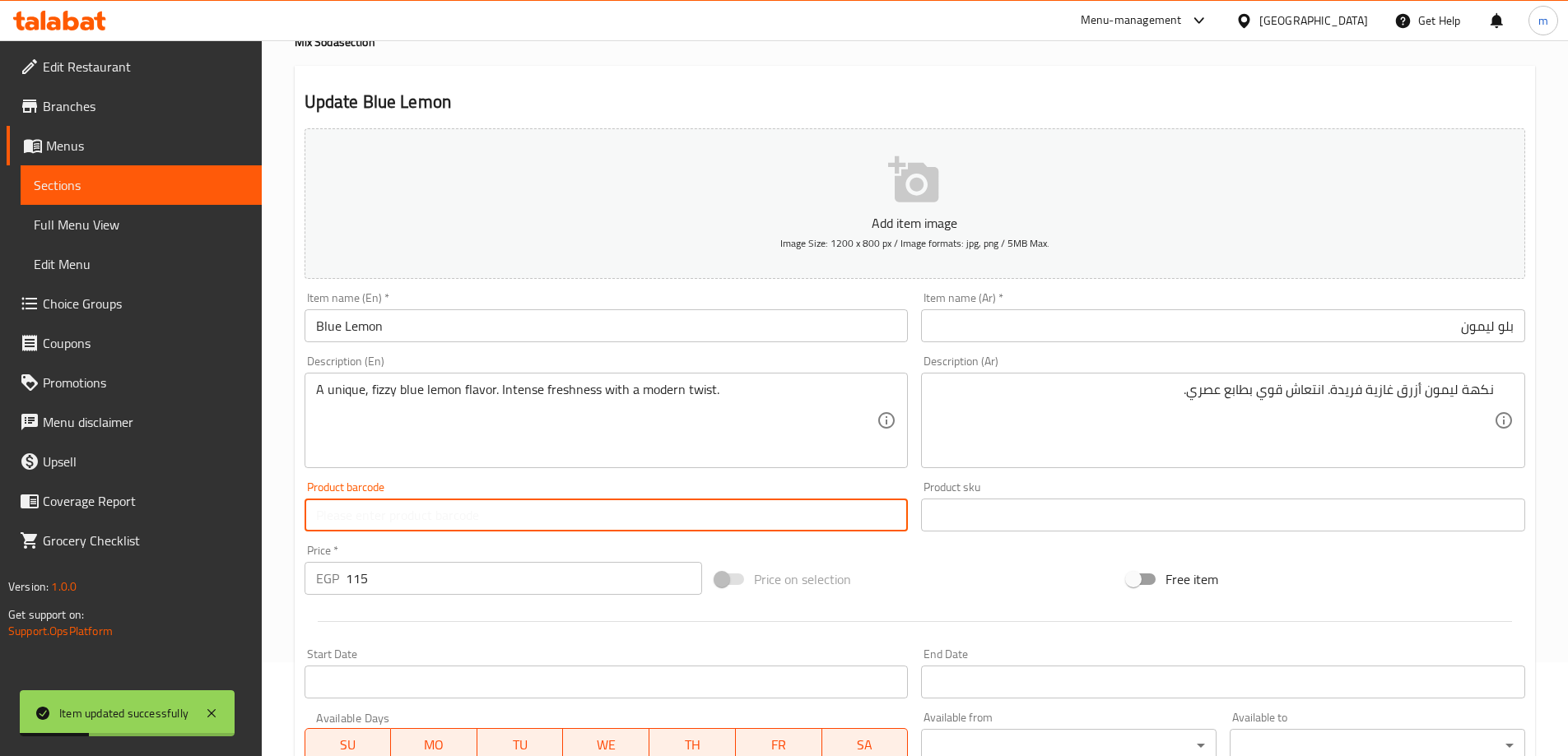
scroll to position [0, 0]
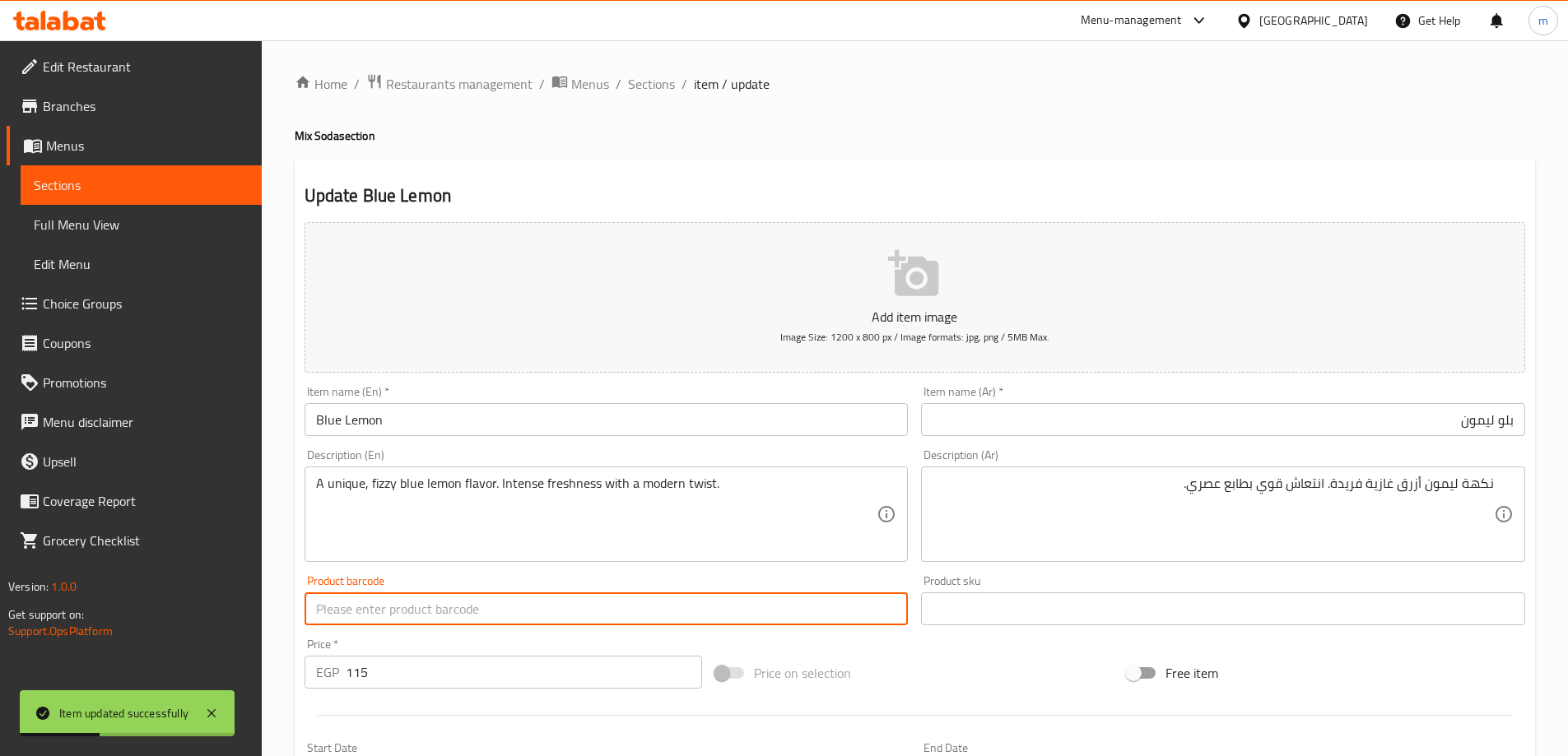
click at [603, 184] on h2 "Update Blue Lemon" at bounding box center [914, 195] width 1220 height 24
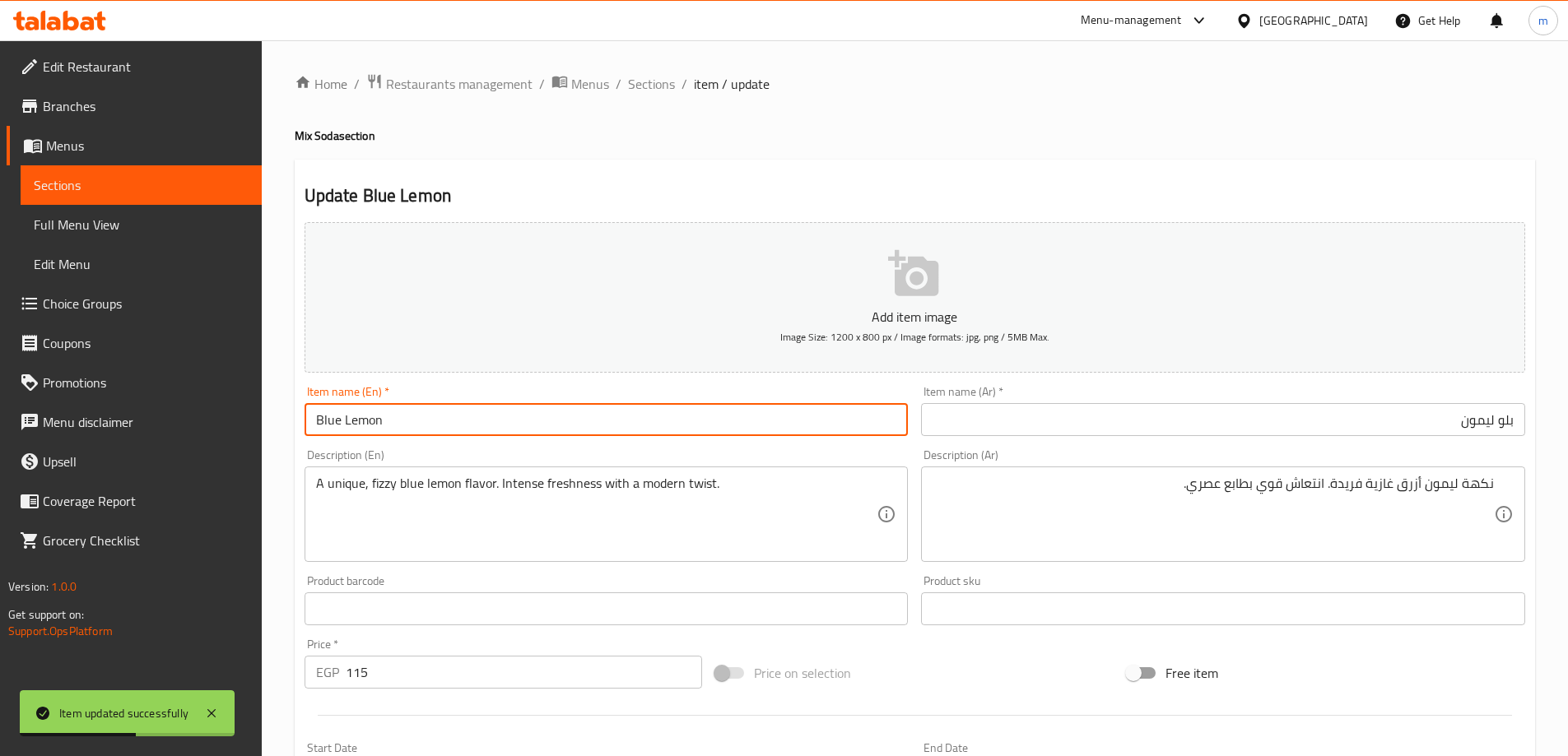
click at [441, 435] on input "Blue Lemon" at bounding box center [606, 419] width 604 height 33
click at [682, 74] on li "/" at bounding box center [684, 84] width 5 height 20
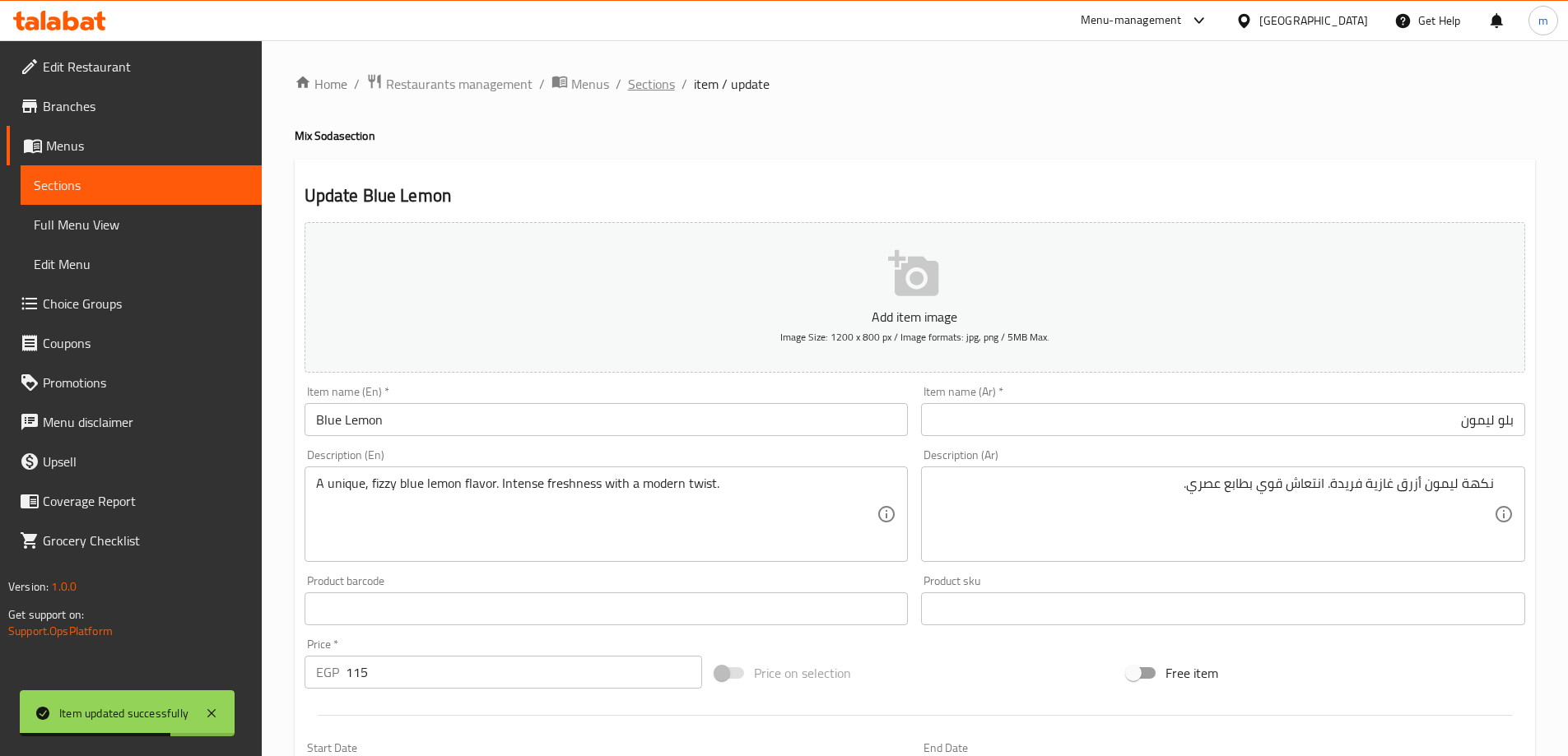
click at [666, 81] on span "Sections" at bounding box center [651, 84] width 47 height 20
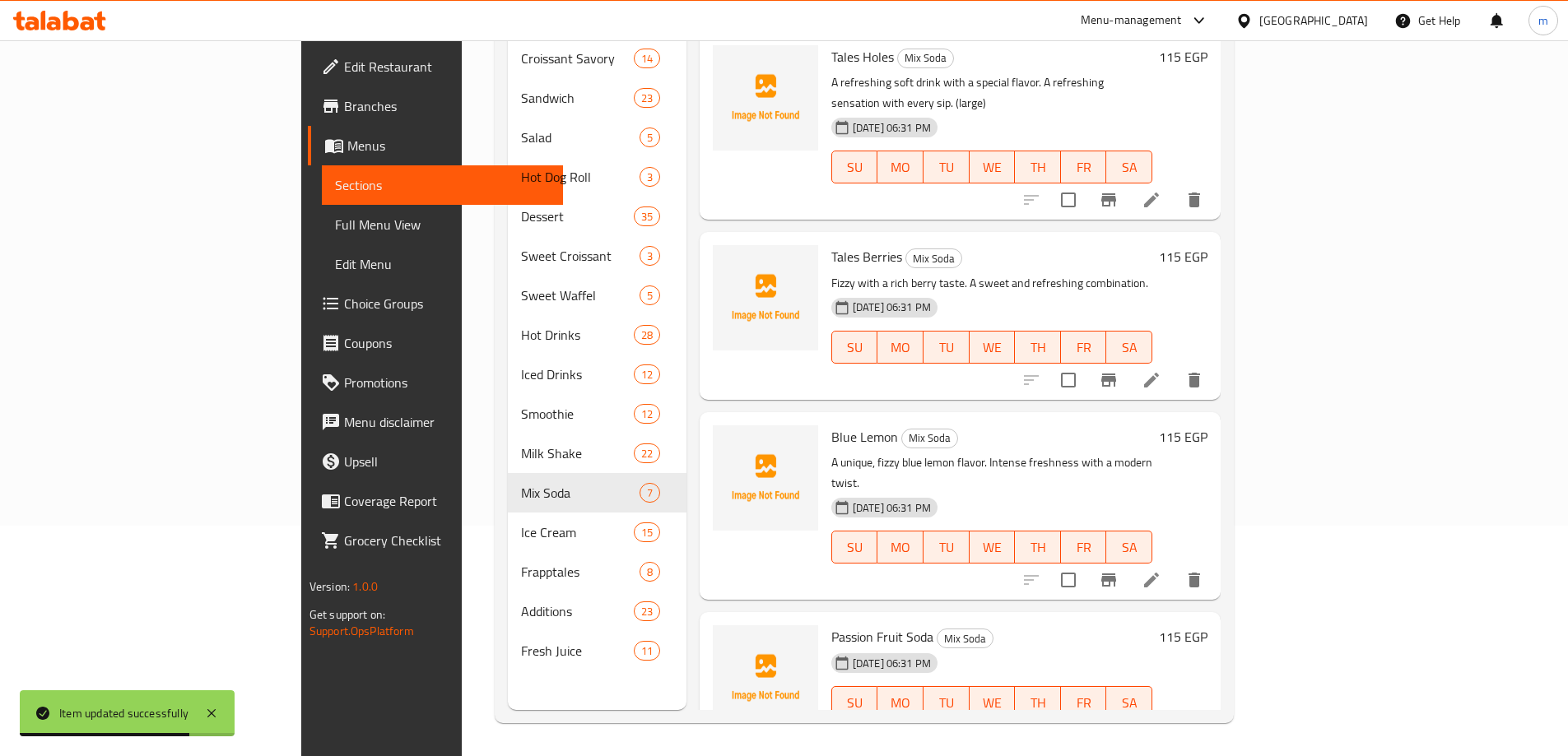
scroll to position [83, 0]
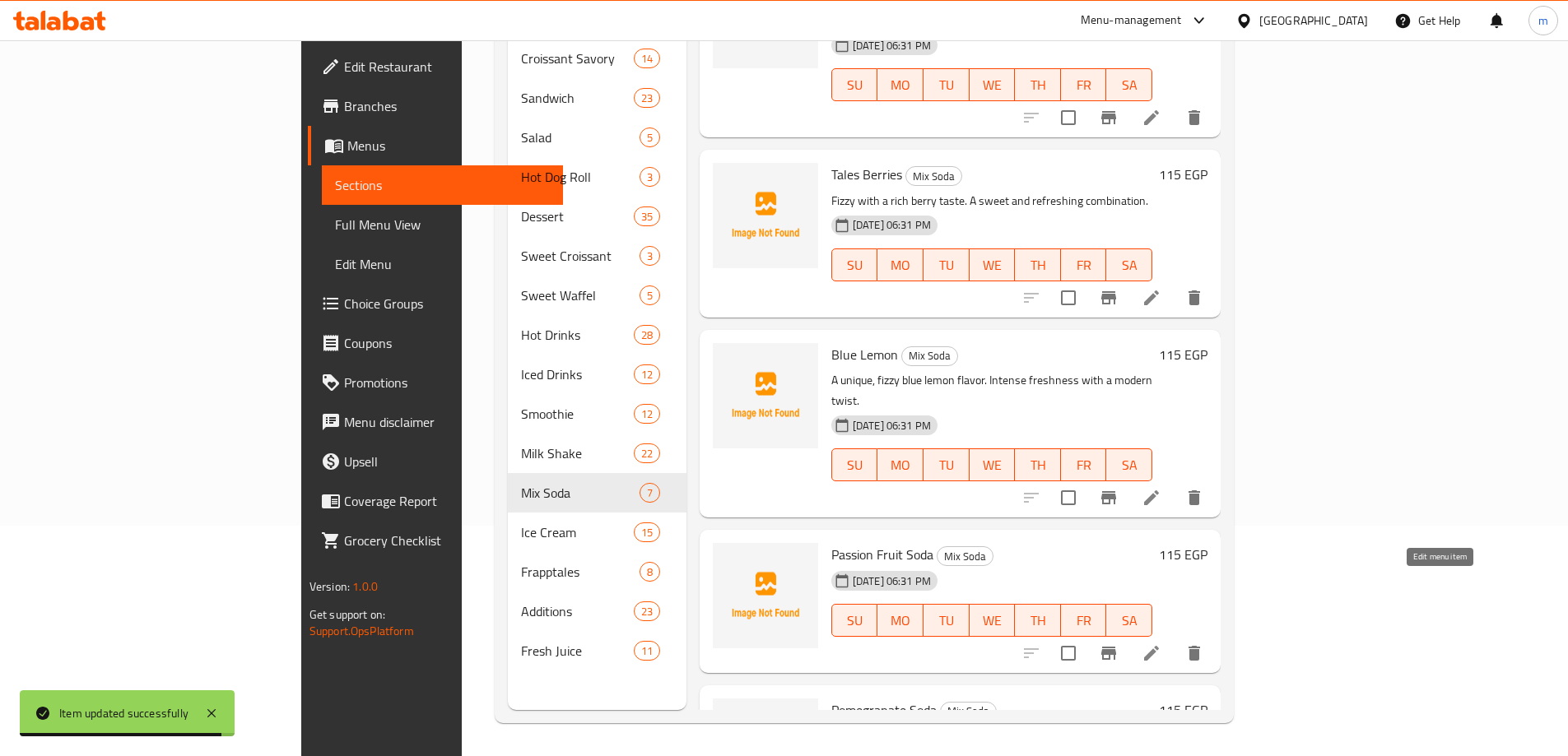
click at [1158, 646] on icon at bounding box center [1151, 653] width 14 height 14
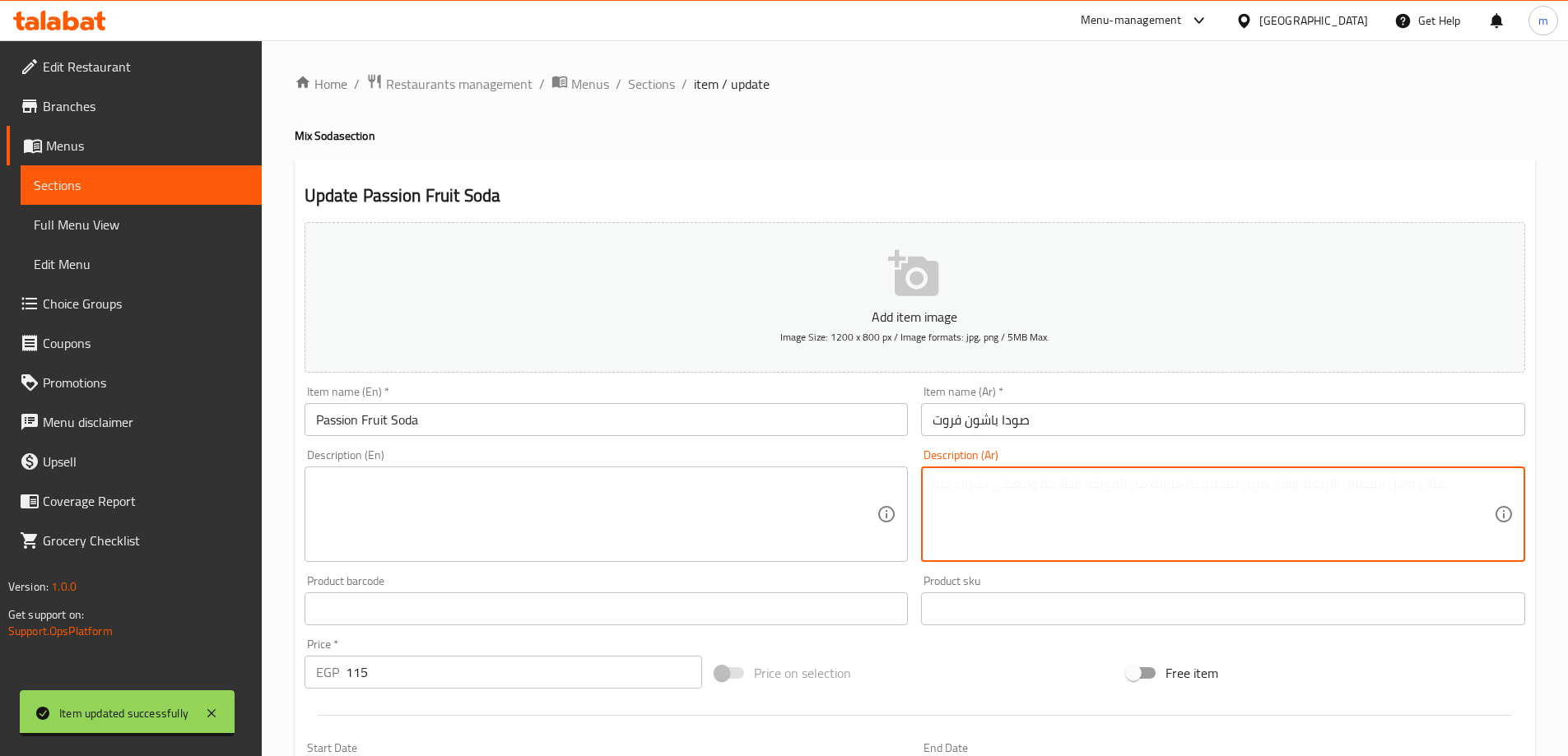
click at [1170, 497] on textarea at bounding box center [1212, 514] width 561 height 78
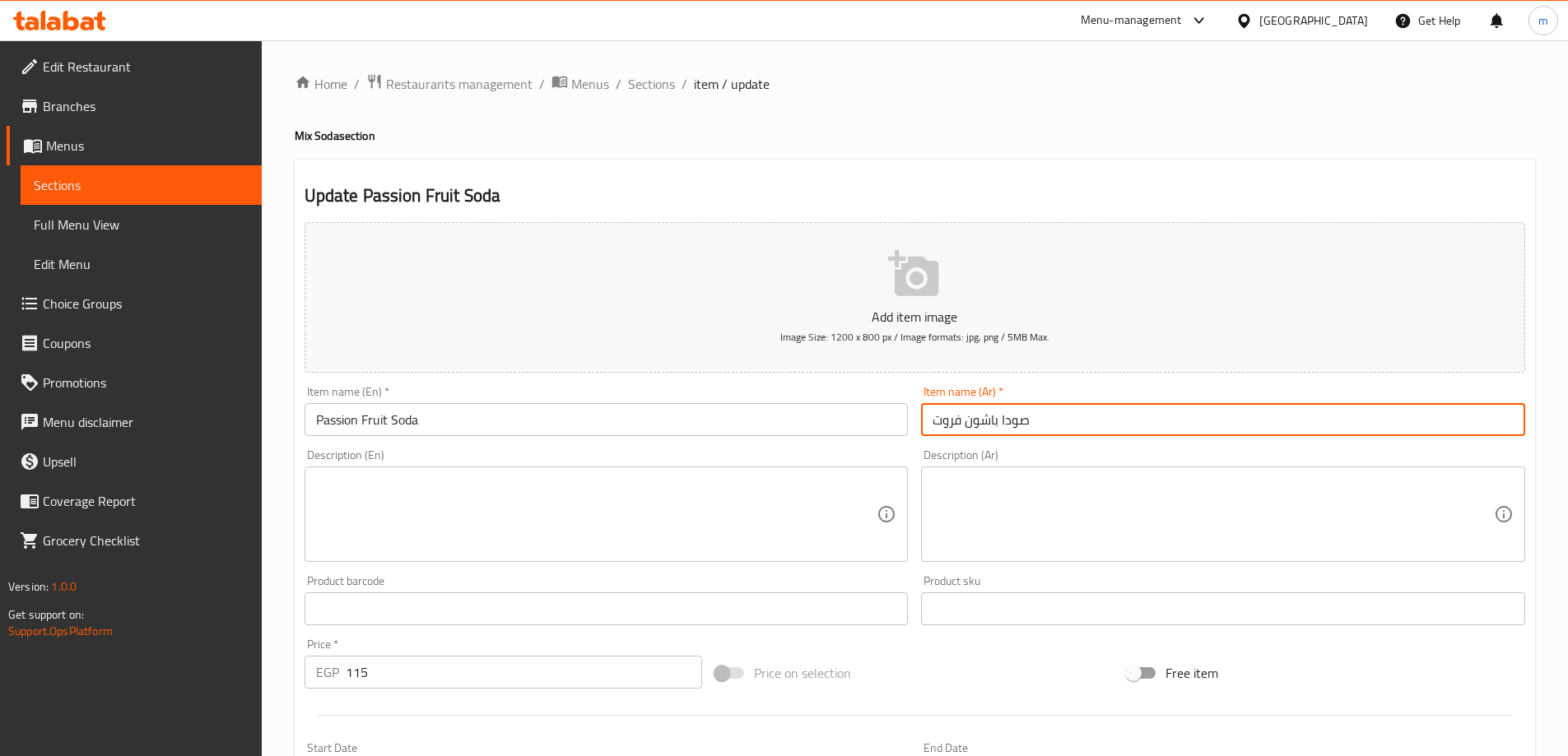
click at [1195, 419] on input "صودا باشون فروت" at bounding box center [1223, 419] width 604 height 33
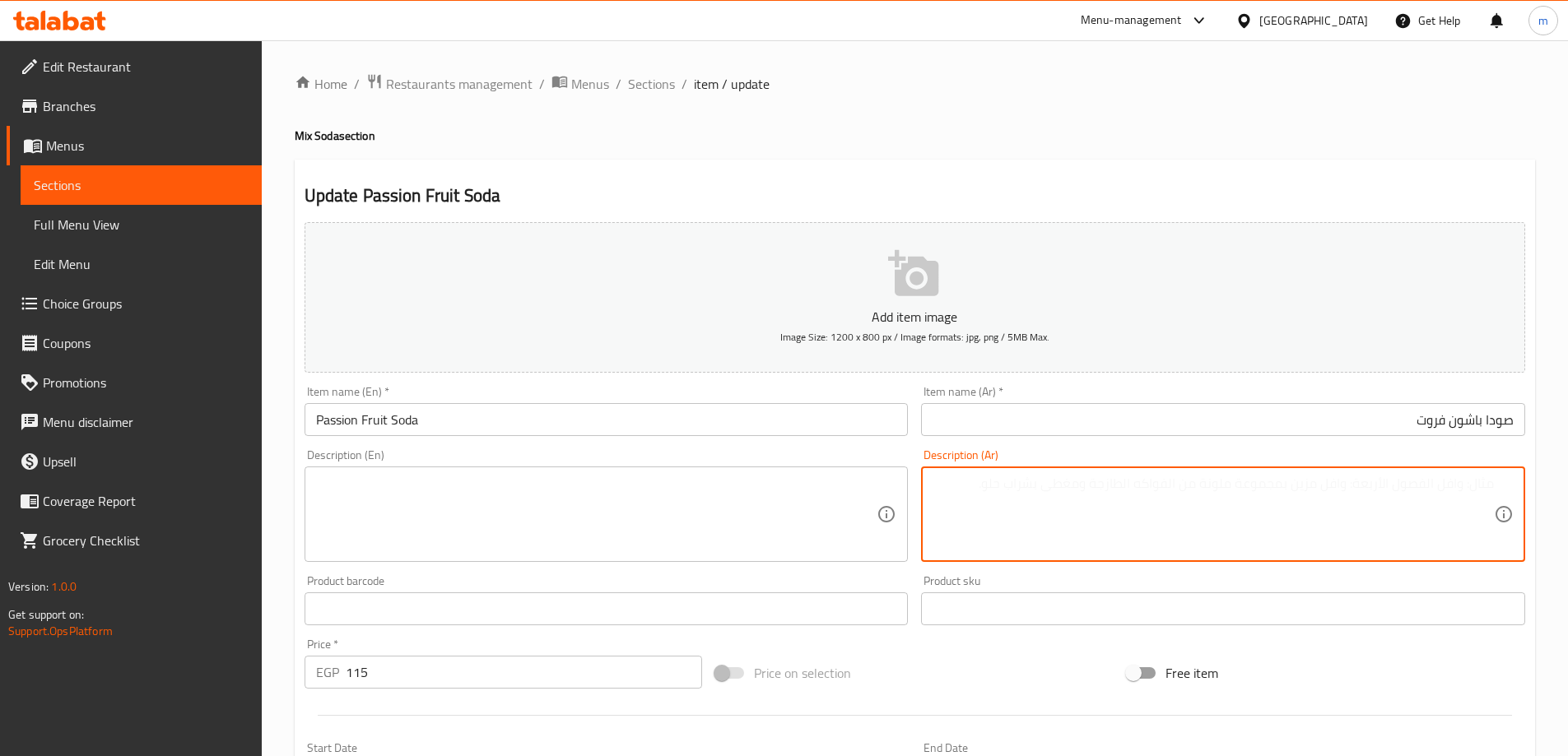
click at [1242, 492] on textarea at bounding box center [1212, 514] width 561 height 78
paste textarea "طعم استوائي غازي منعش. مزيج فريد لعشاق النكهات القوية."
type textarea "طعم استوائي غازي منعش. مزيج فريد لعشاق النكهات القوية."
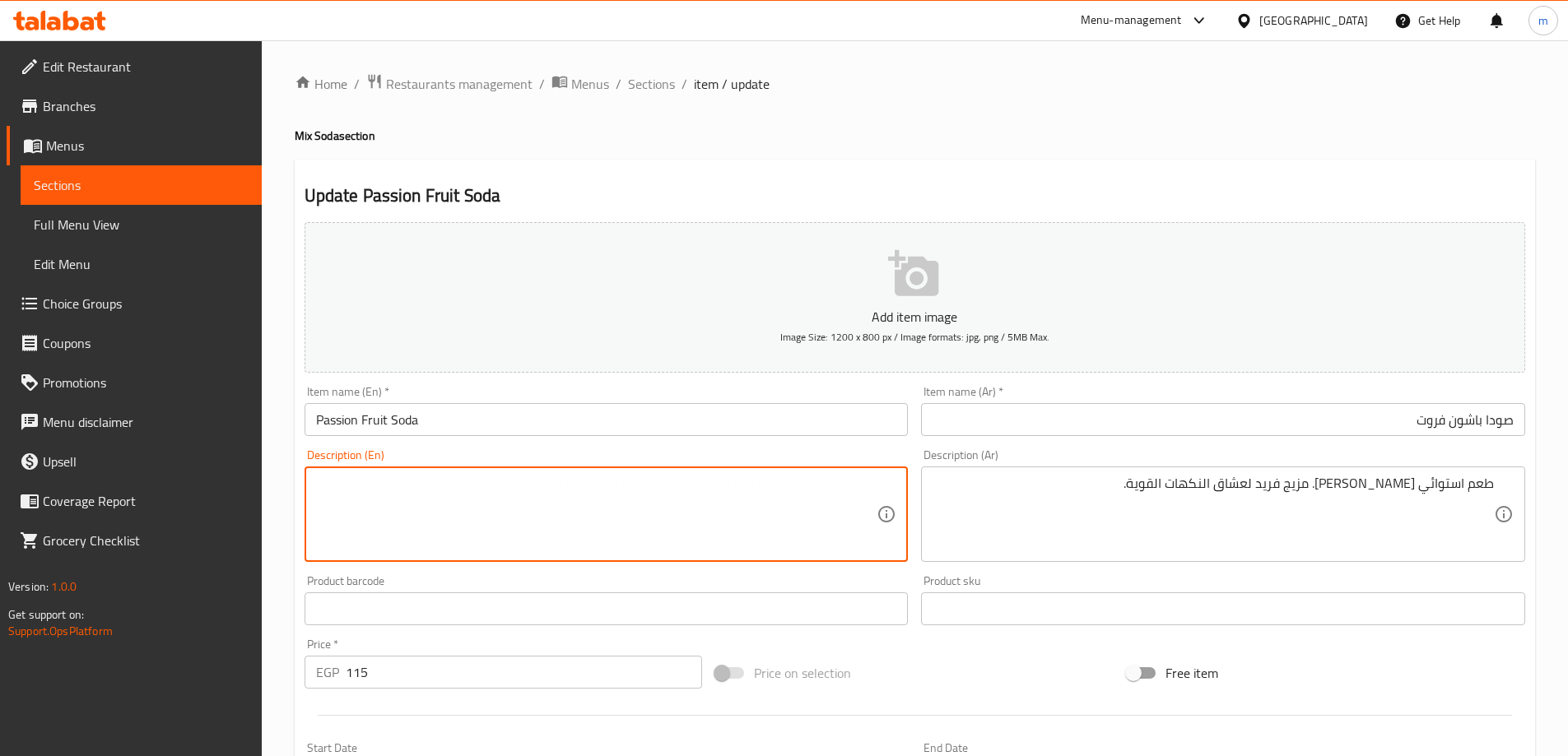
click at [677, 514] on textarea at bounding box center [596, 514] width 561 height 78
paste textarea "A refreshing, fizzy tropical taste. A unique blend for lovers of strong flavors."
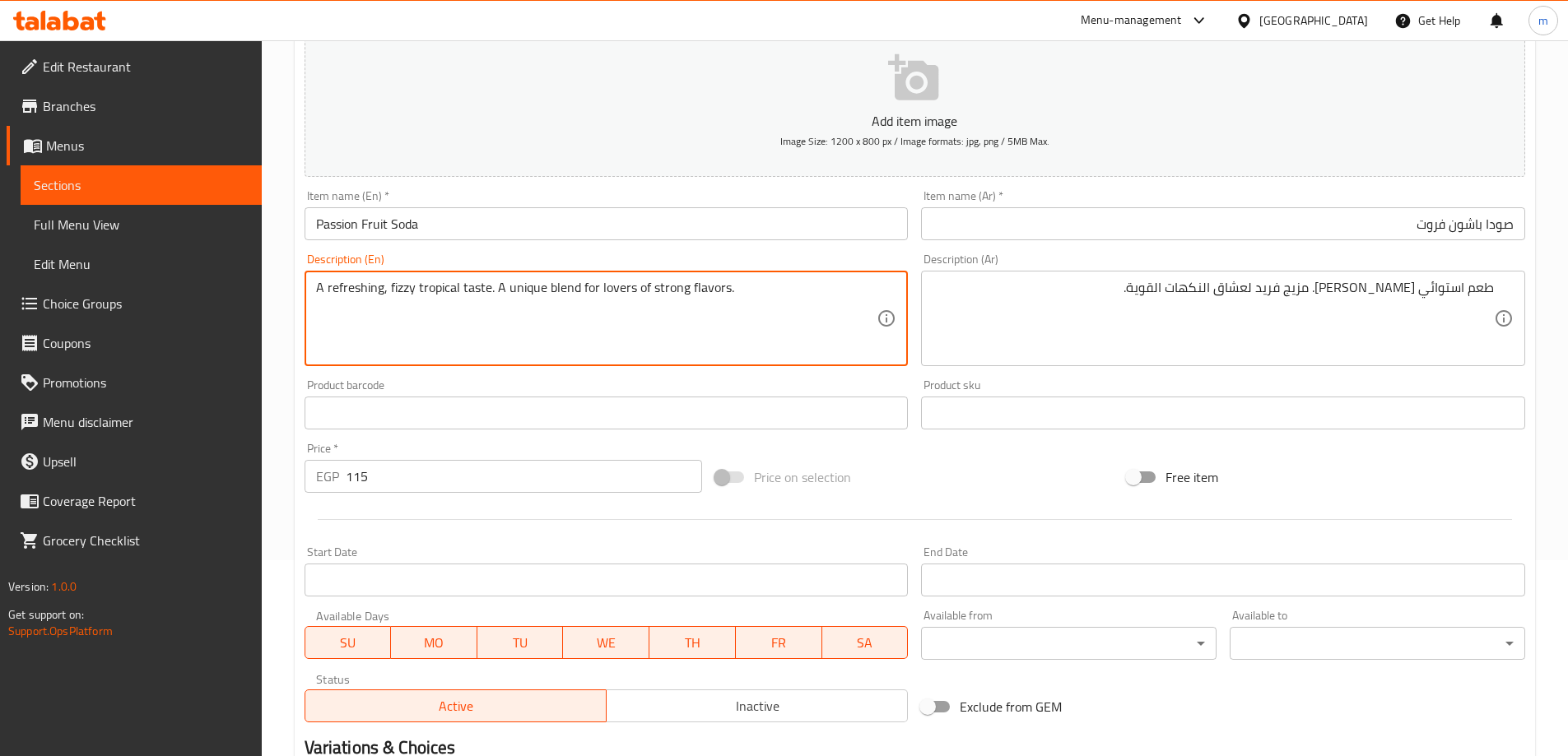
scroll to position [160, 0]
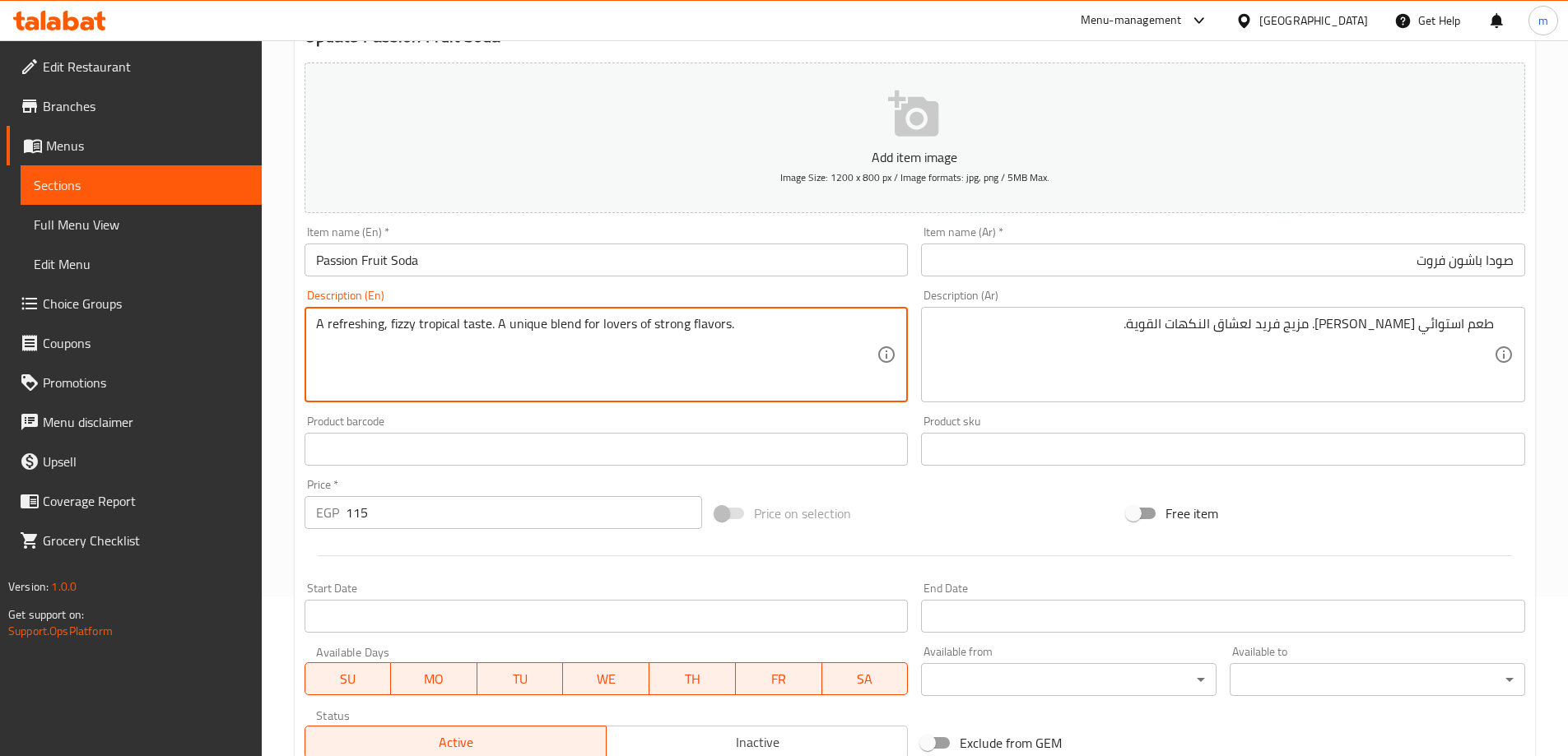
type textarea "A refreshing, fizzy tropical taste. A unique blend for lovers of strong flavors."
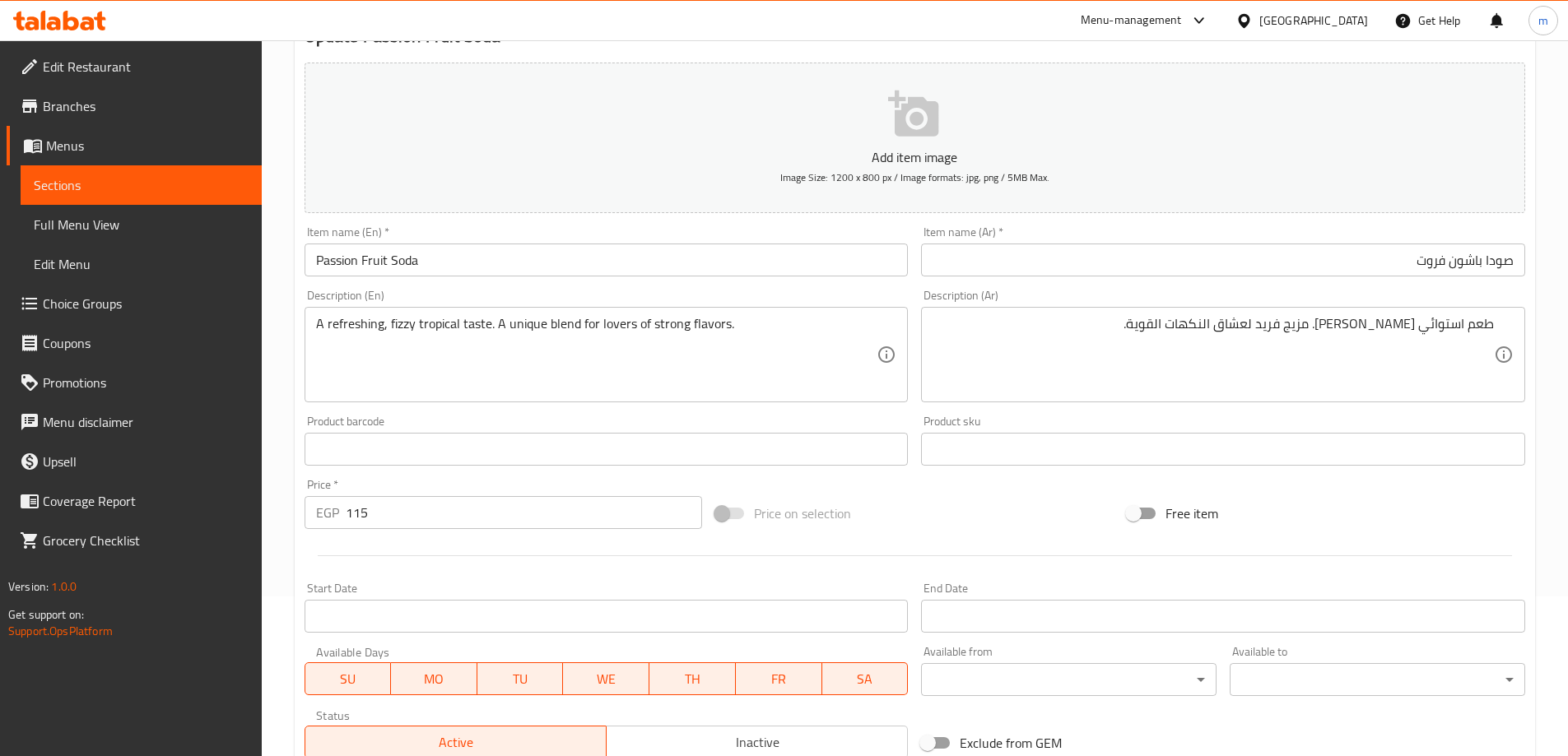
click at [665, 249] on input "Passion Fruit Soda" at bounding box center [606, 259] width 604 height 33
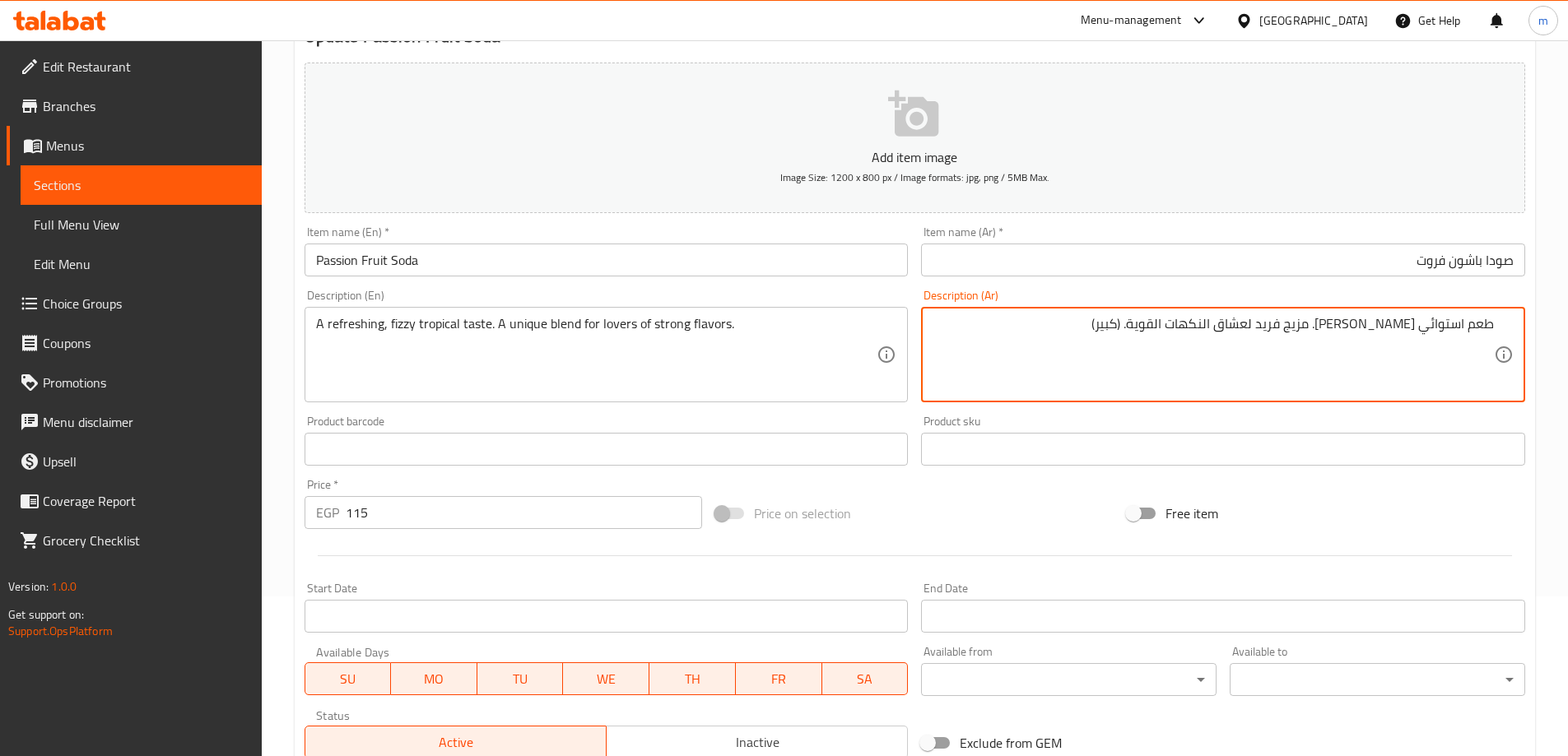
type textarea "طعم استوائي غازي منعش. مزيج فريد لعشاق النكهات القوية. (كبير)"
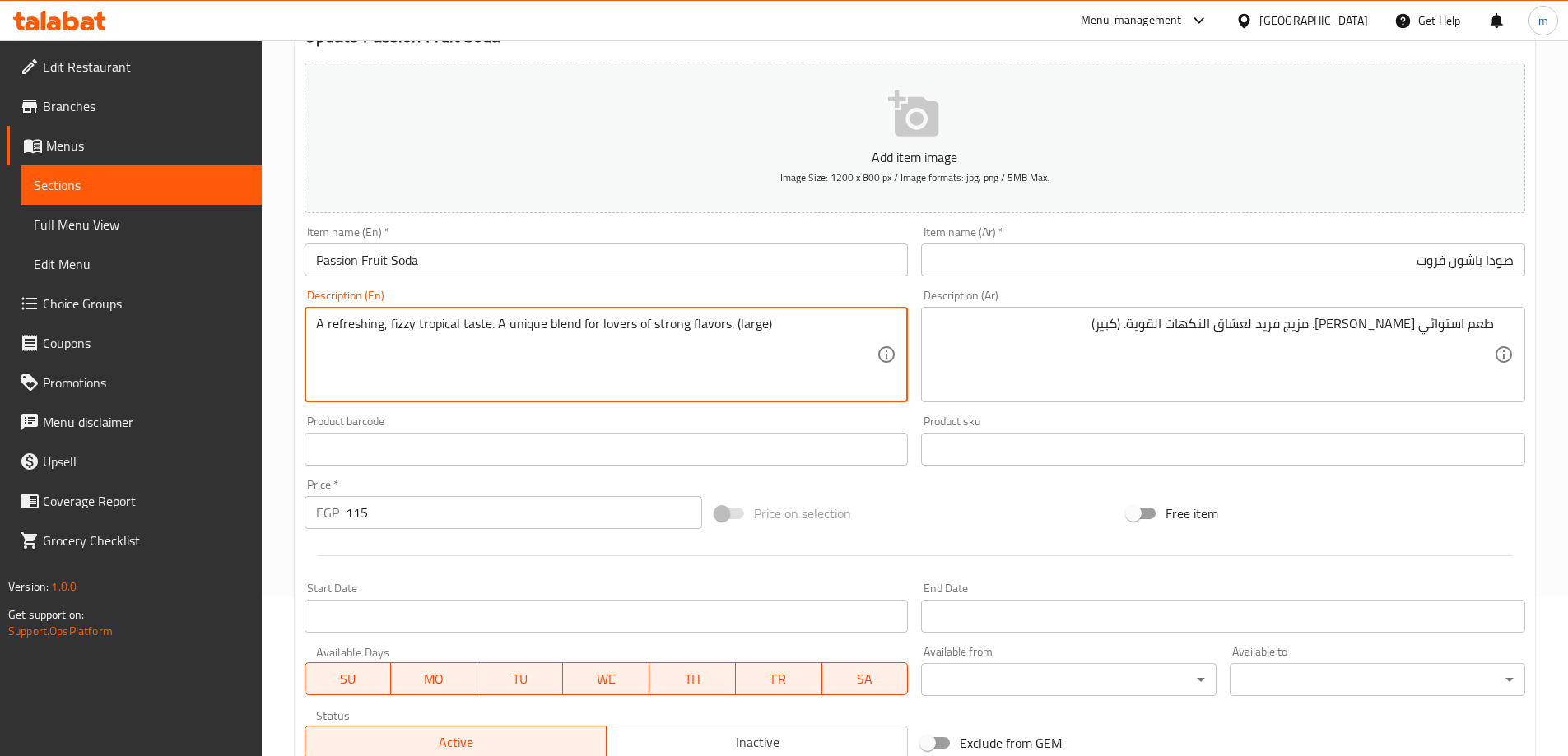
type textarea "A refreshing, fizzy tropical taste. A unique blend for lovers of strong flavors…"
click at [736, 275] on input "Passion Fruit Soda" at bounding box center [606, 259] width 604 height 33
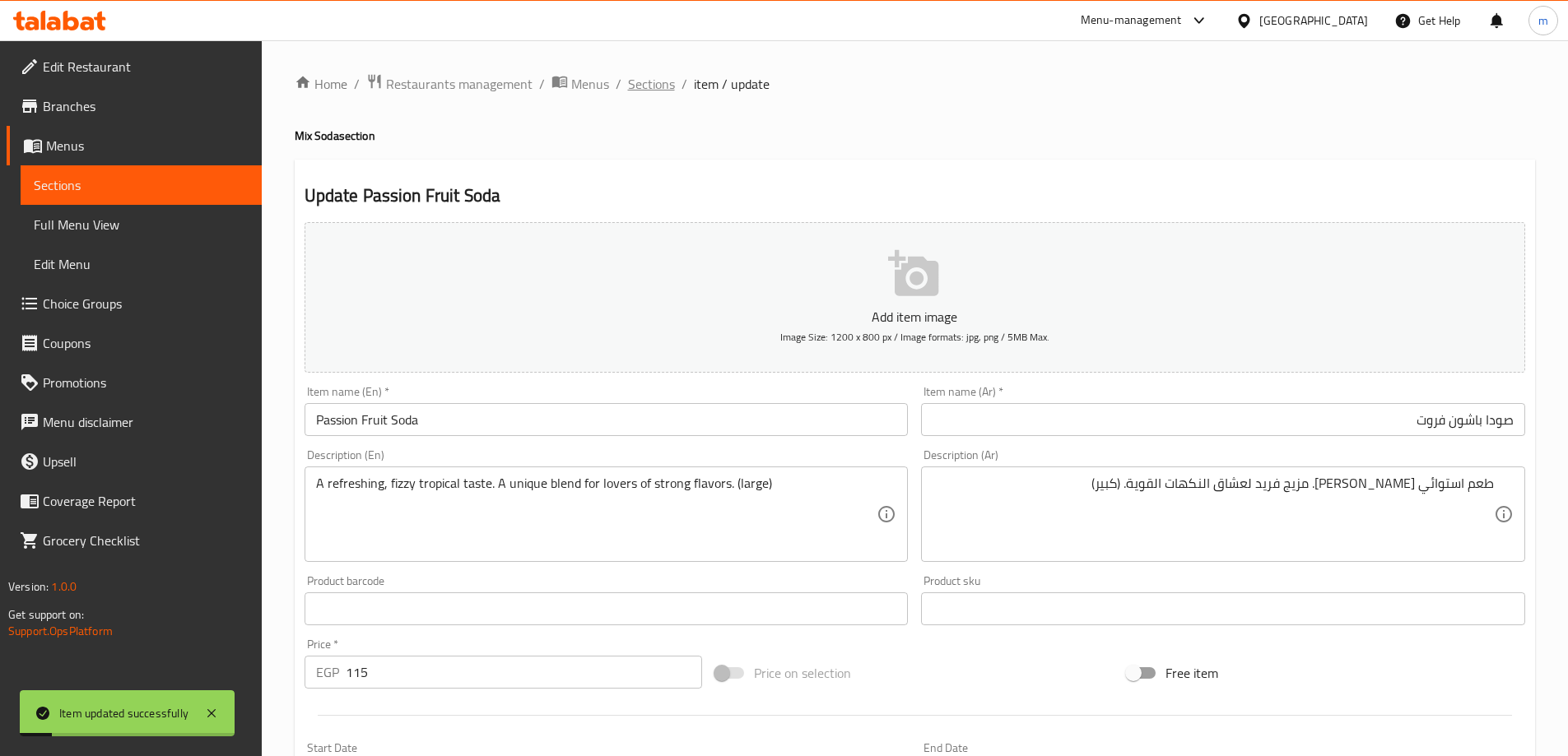
click at [665, 87] on span "Sections" at bounding box center [651, 84] width 47 height 20
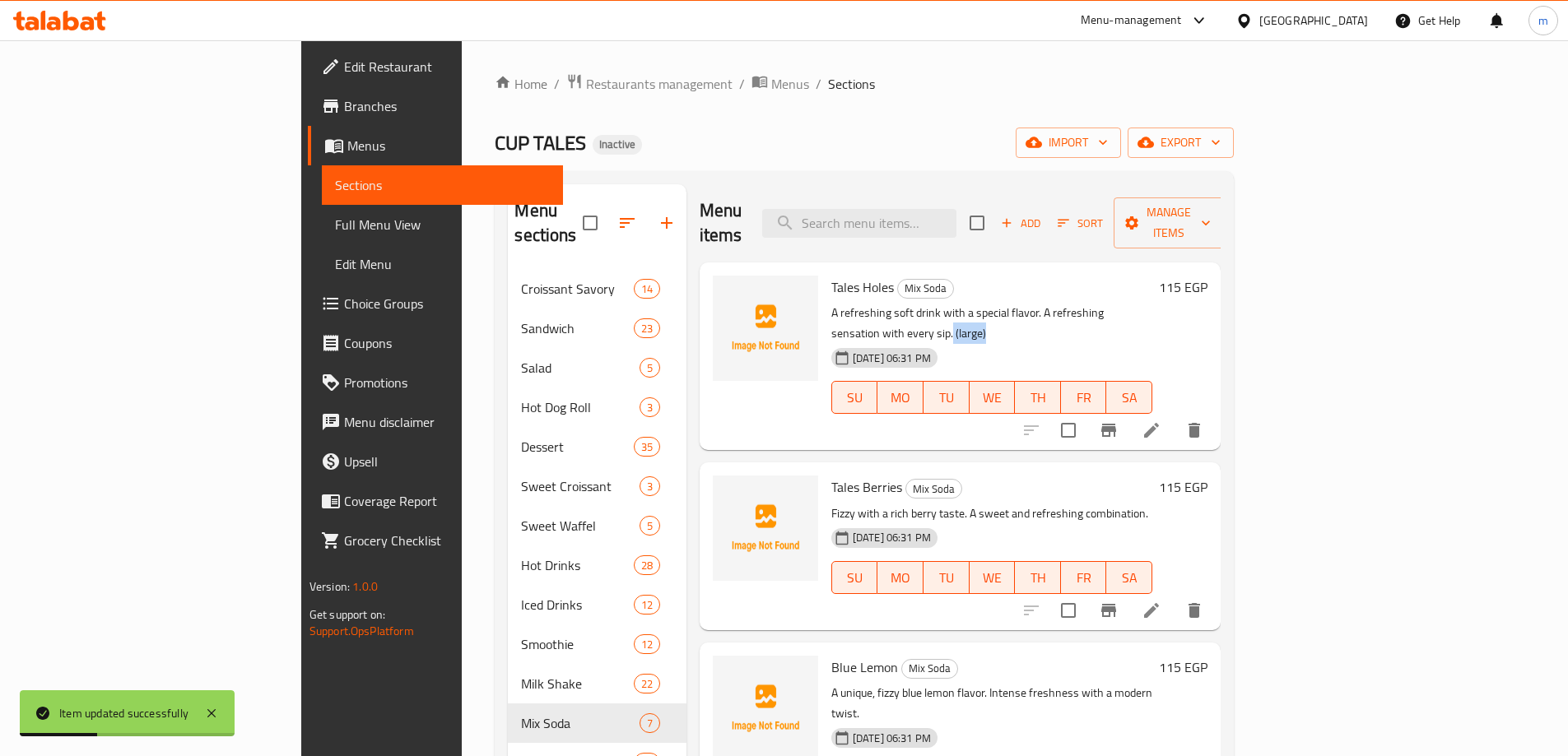
drag, startPoint x: 1148, startPoint y: 292, endPoint x: 1185, endPoint y: 291, distance: 37.0
click at [1152, 303] on p "A refreshing soft drink with a special flavor. A refreshing sensation with ever…" at bounding box center [991, 323] width 321 height 41
copy p "(large)"
click at [1161, 601] on icon at bounding box center [1151, 611] width 20 height 20
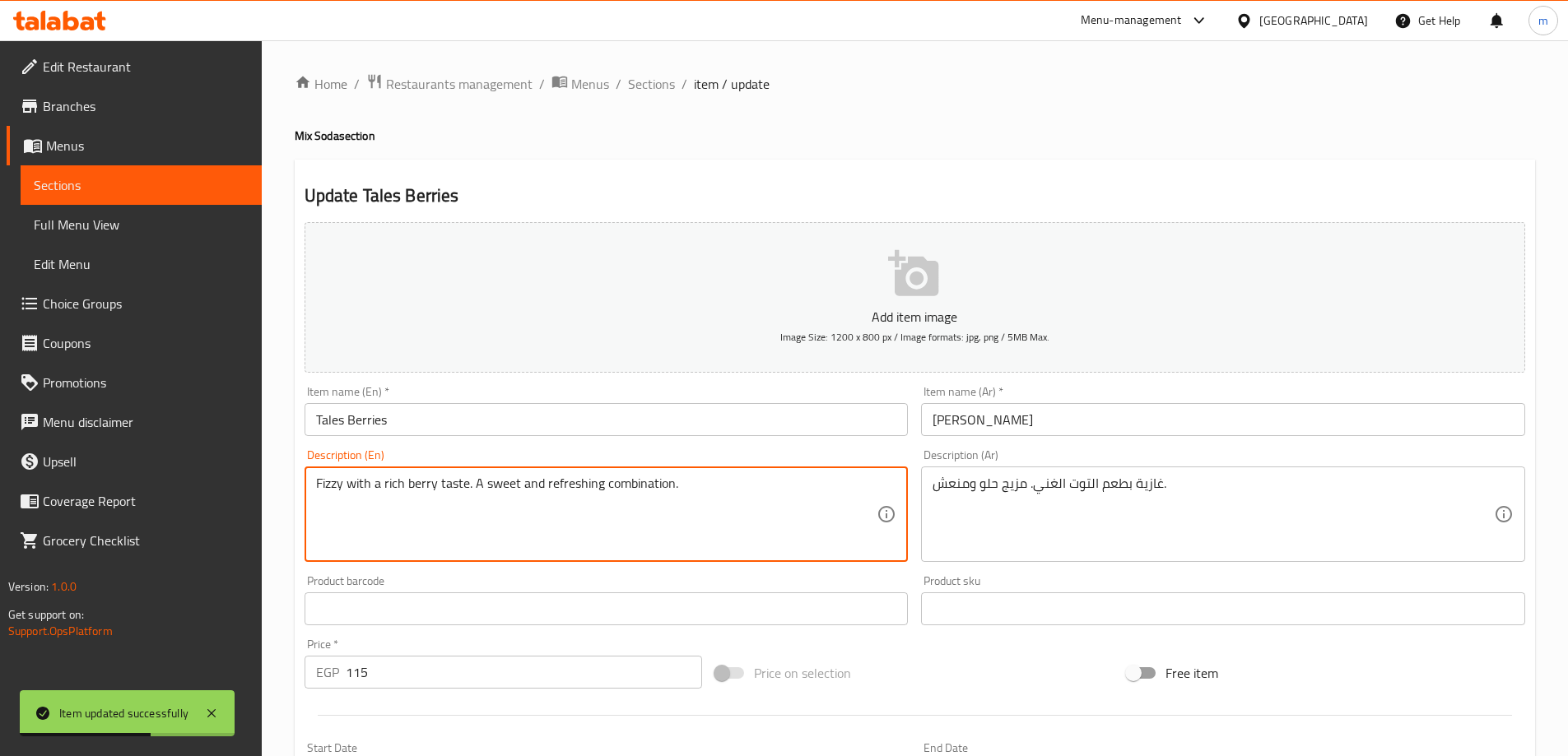
paste textarea "(large)"
type textarea "Fizzy with a rich berry taste. A sweet and refreshing combination. (large)"
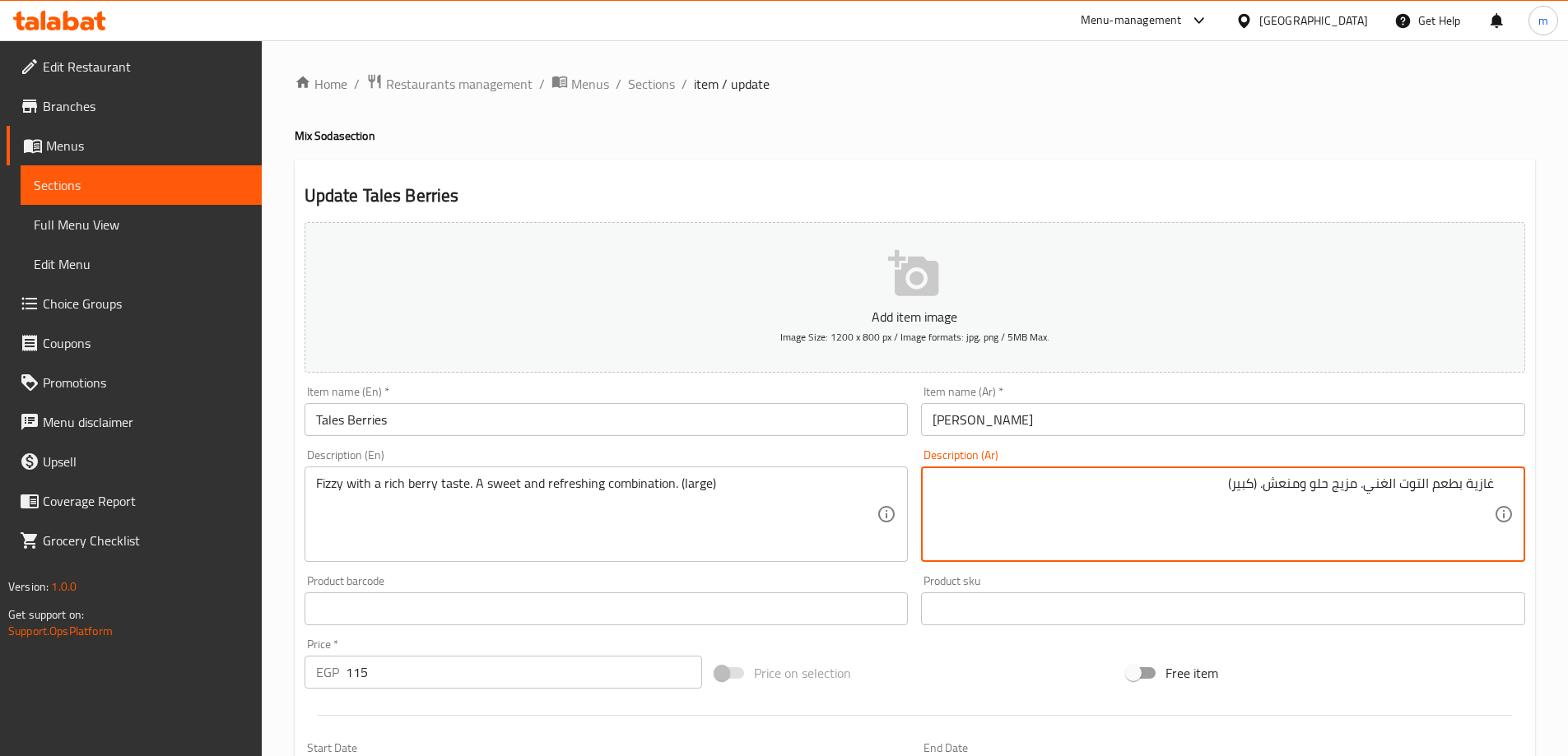
type textarea "غازية بطعم التوت الغني. مزيج حلو ومنعش. (كبير)"
click at [1030, 435] on input "تيلز بيرى" at bounding box center [1223, 419] width 604 height 33
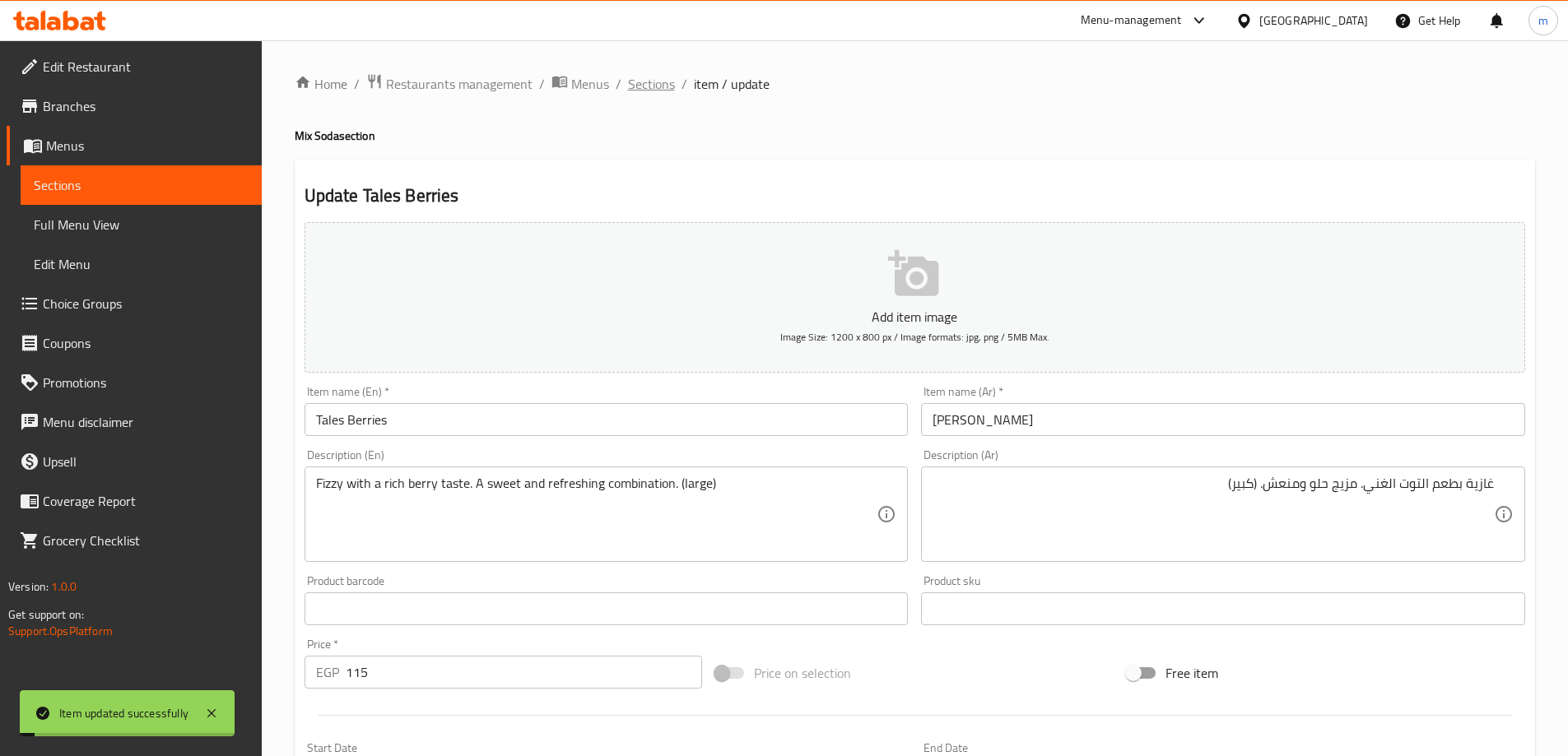
click at [664, 78] on span "Sections" at bounding box center [651, 84] width 47 height 20
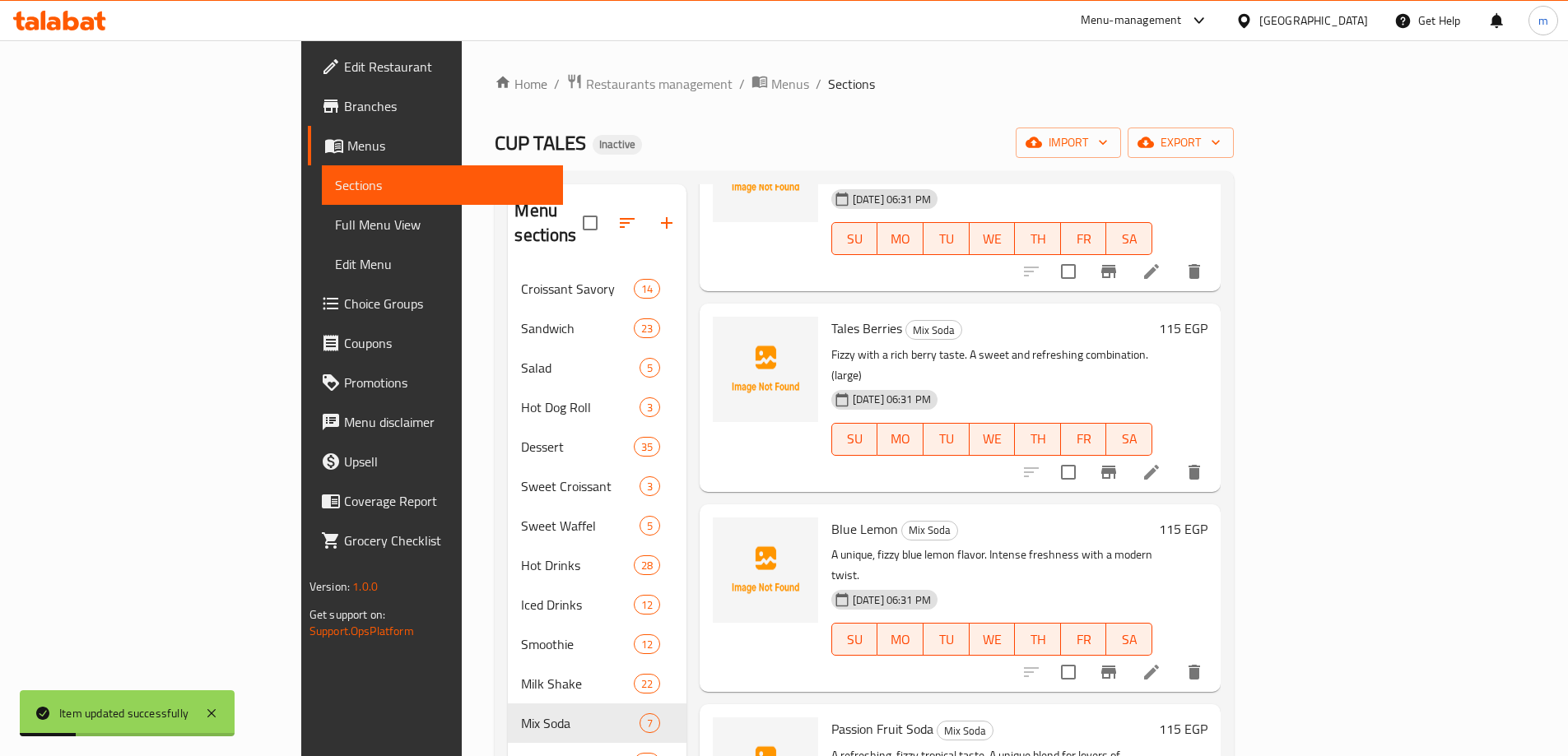
scroll to position [164, 0]
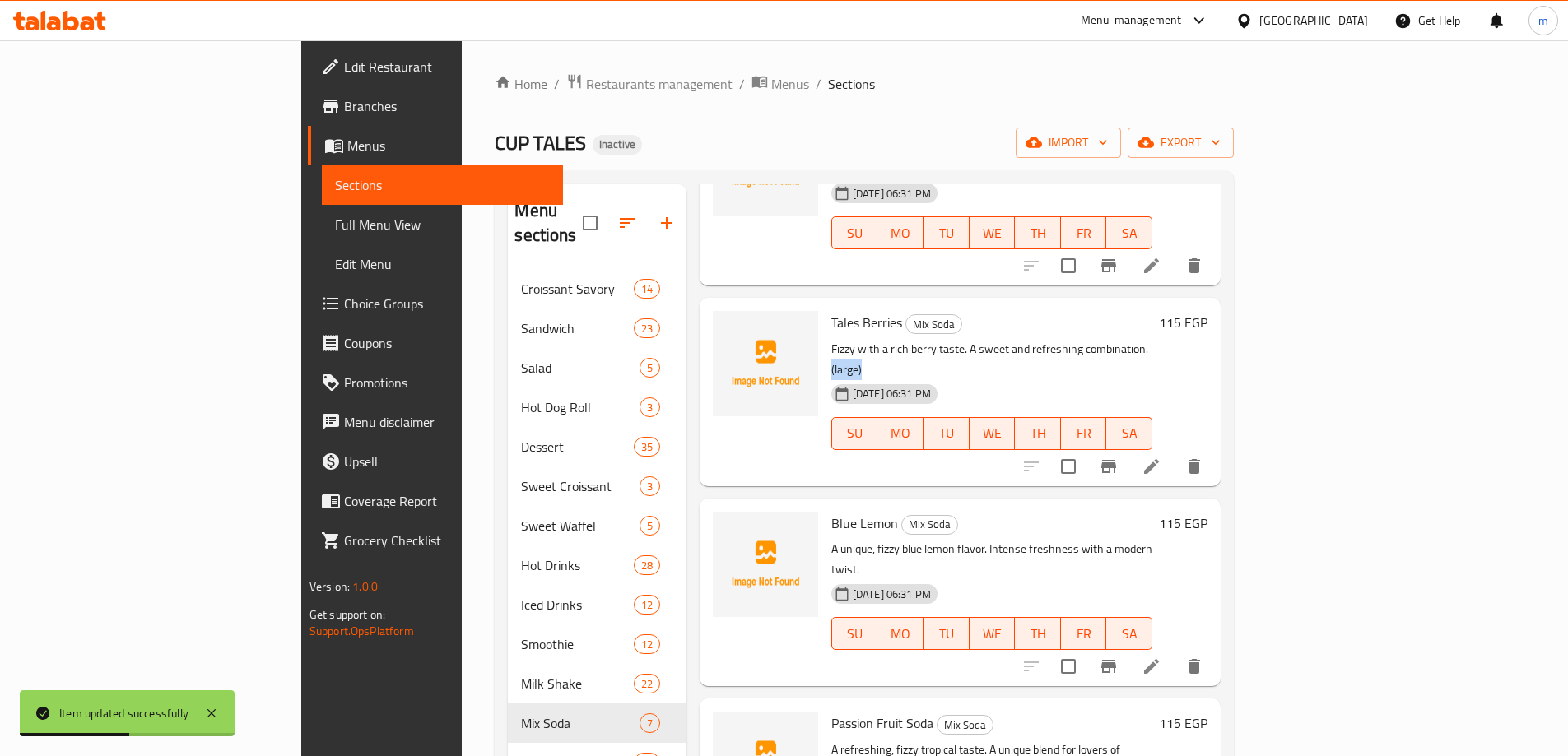
drag, startPoint x: 1073, startPoint y: 303, endPoint x: 1103, endPoint y: 301, distance: 30.1
click at [1103, 339] on p "Fizzy with a rich berry taste. A sweet and refreshing combination. (large)" at bounding box center [991, 360] width 321 height 41
copy p "(large)"
click at [1175, 652] on li at bounding box center [1151, 666] width 46 height 30
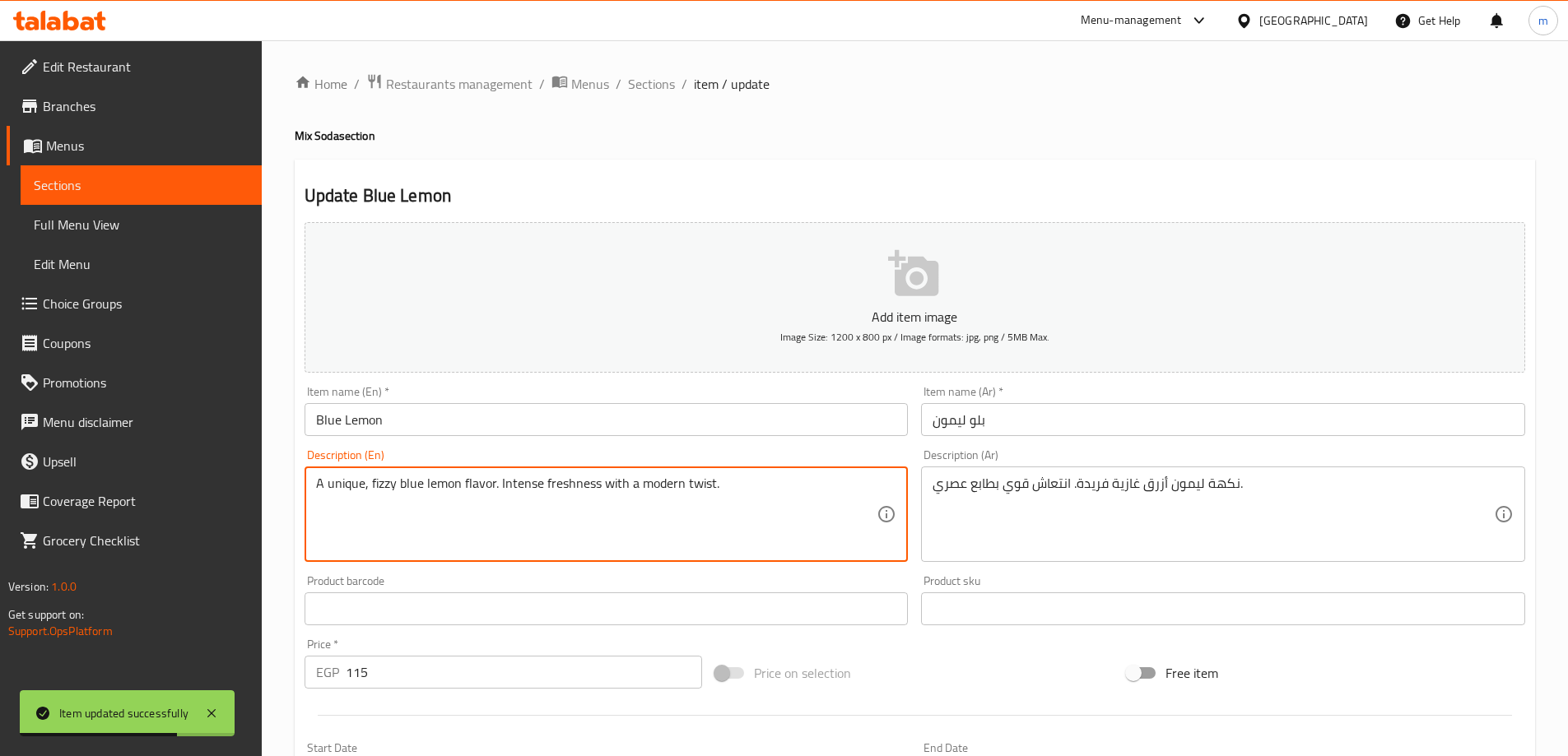
paste textarea "(large)"
type textarea "A unique, fizzy blue lemon flavor. Intense freshness with a modern twist. (larg…"
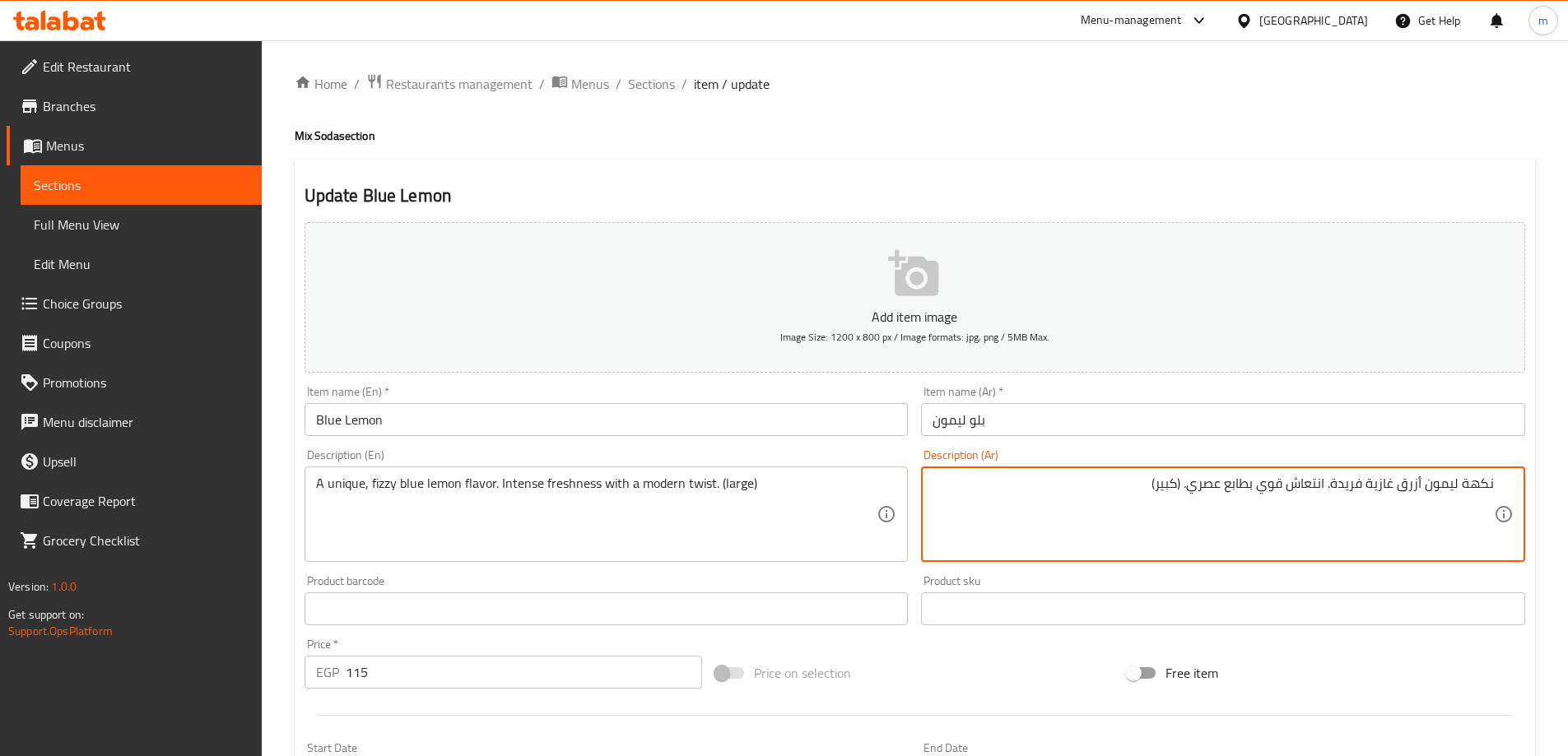
type textarea "نكهة ليمون أزرق غازية فريدة. انتعاش قوي بطابع عصري. (كبير)"
click at [1062, 429] on input "بلو ليمون" at bounding box center [1223, 419] width 604 height 33
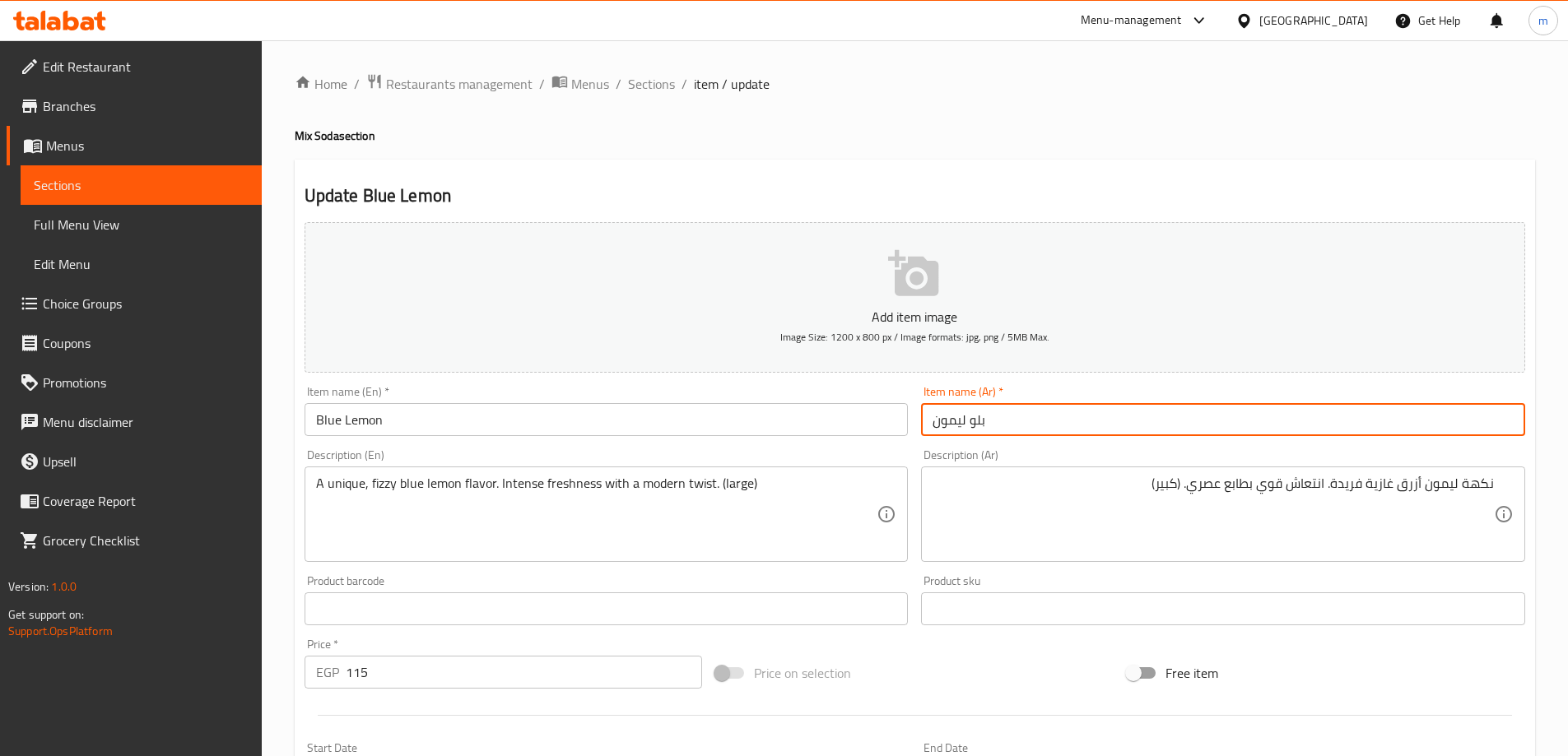
click at [655, 76] on span "Sections" at bounding box center [651, 84] width 47 height 20
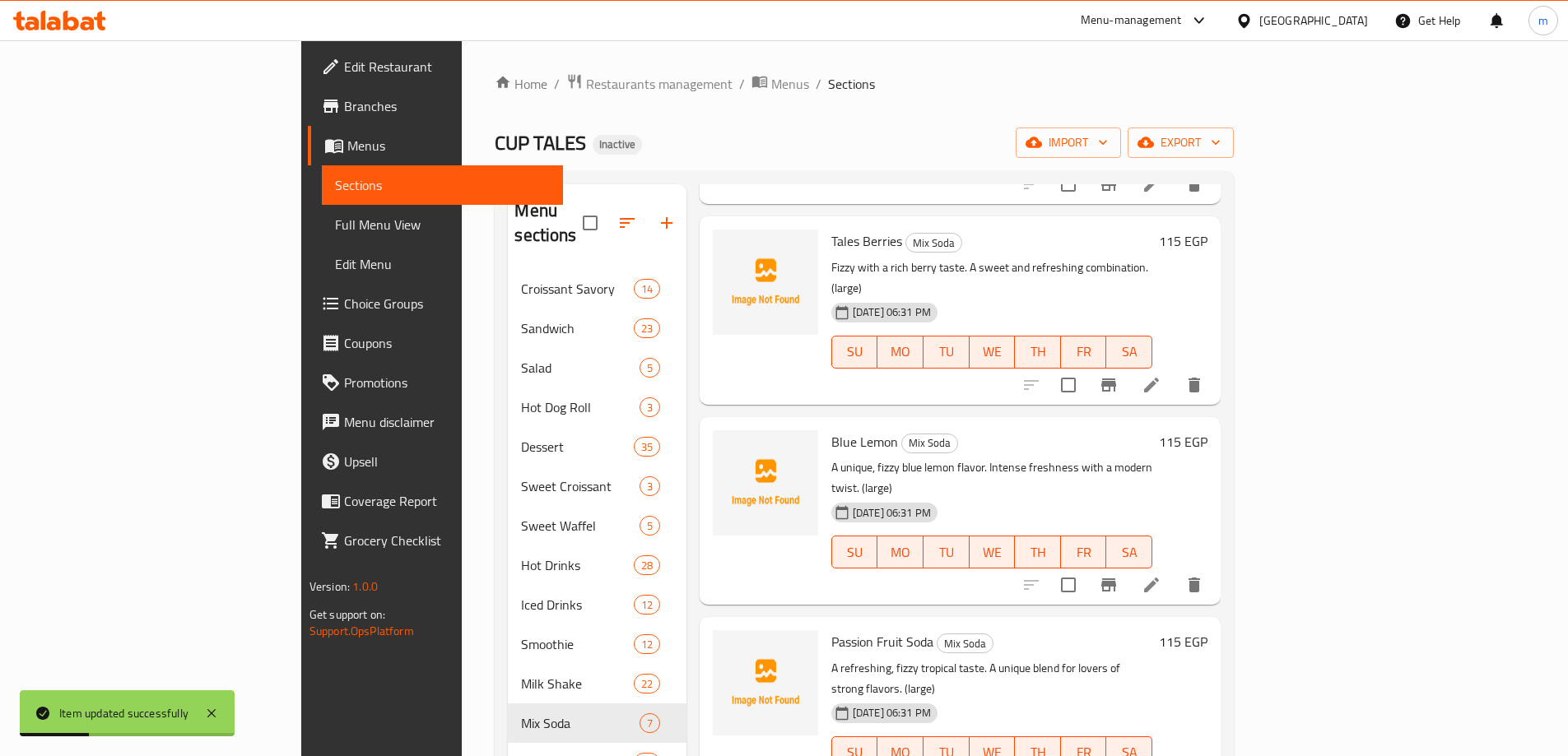
scroll to position [247, 0]
drag, startPoint x: 1105, startPoint y: 403, endPoint x: 1141, endPoint y: 401, distance: 36.1
click at [1141, 457] on p "A unique, fizzy blue lemon flavor. Intense freshness with a modern twist. (larg…" at bounding box center [991, 478] width 321 height 41
copy p "(large)"
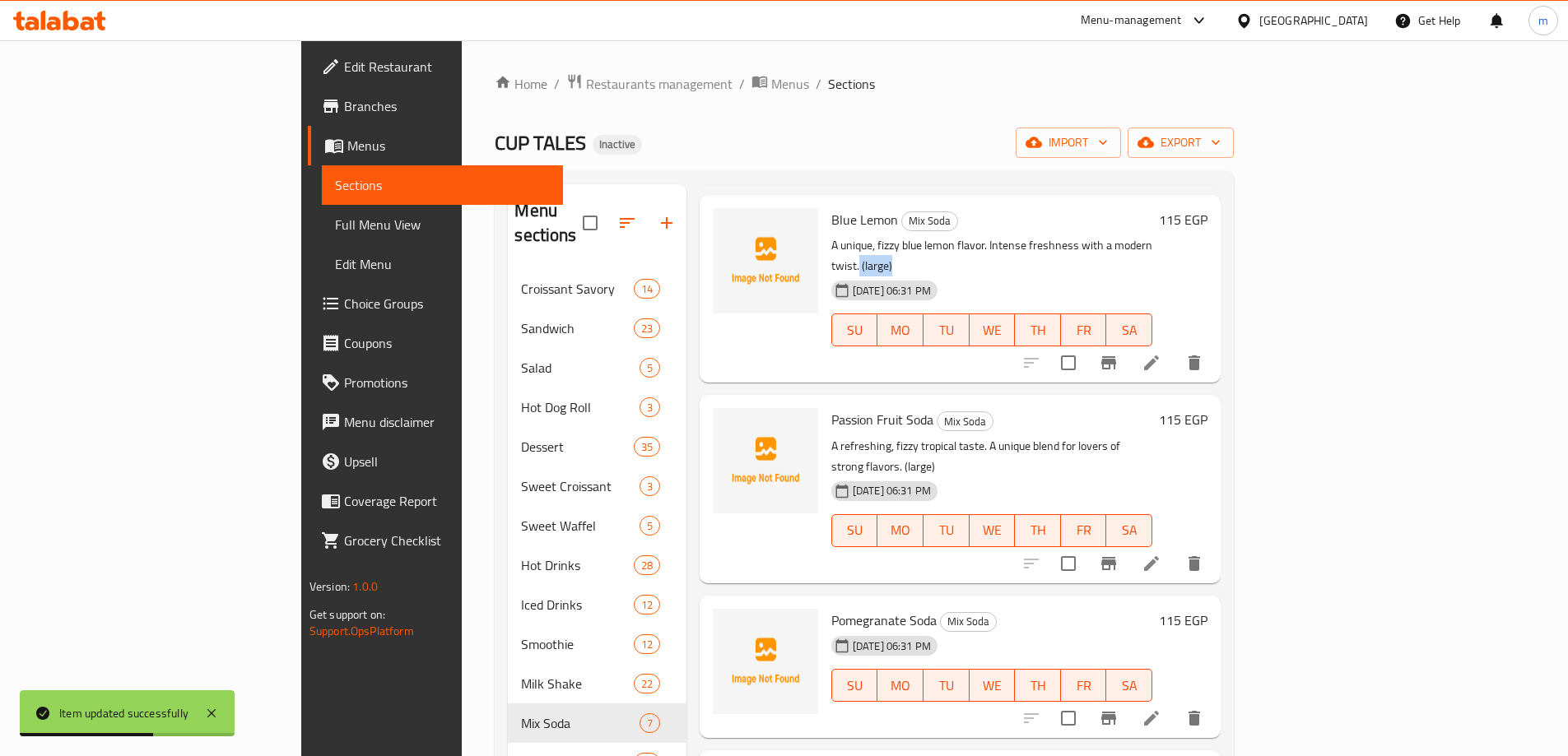
scroll to position [470, 0]
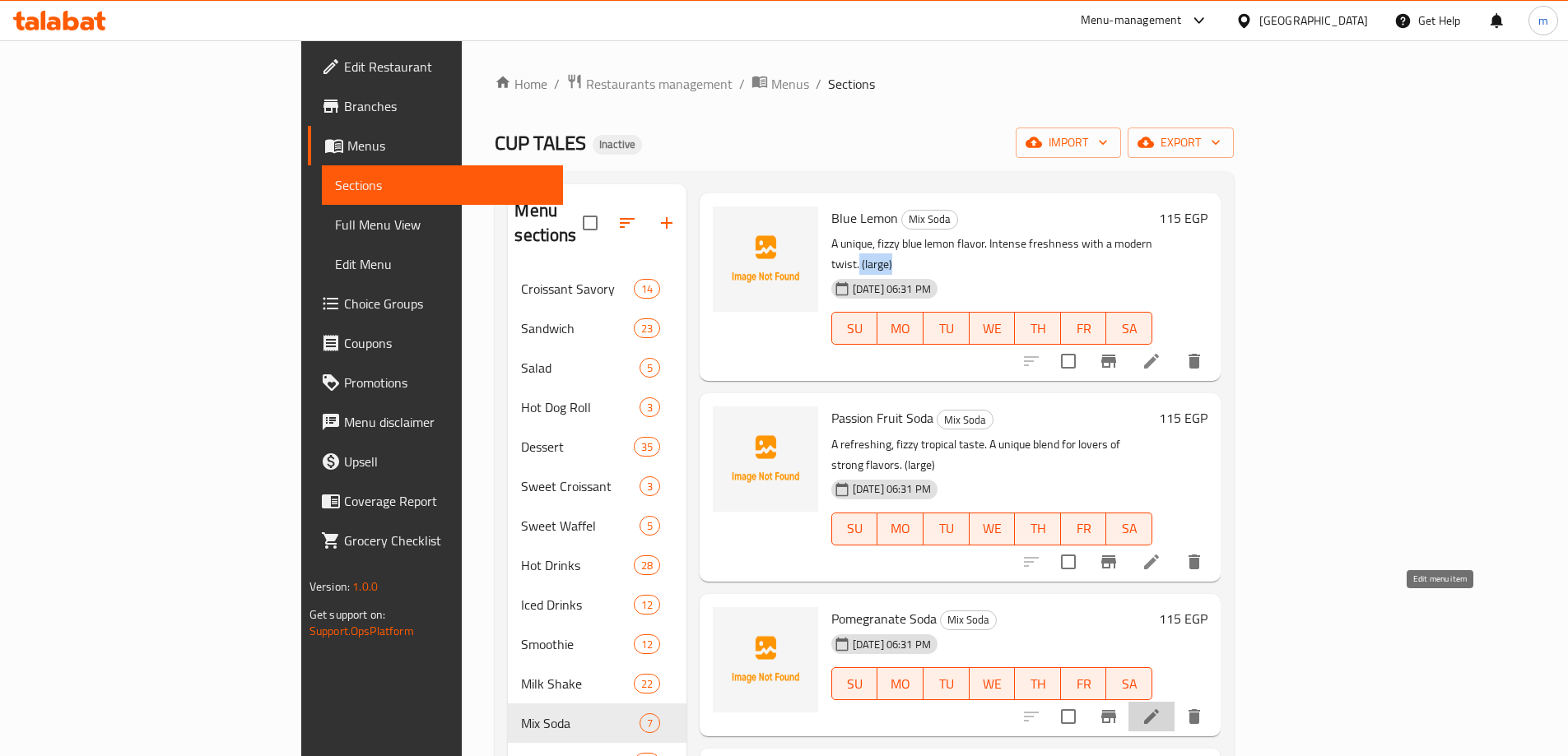
click at [1161, 707] on icon at bounding box center [1151, 716] width 20 height 20
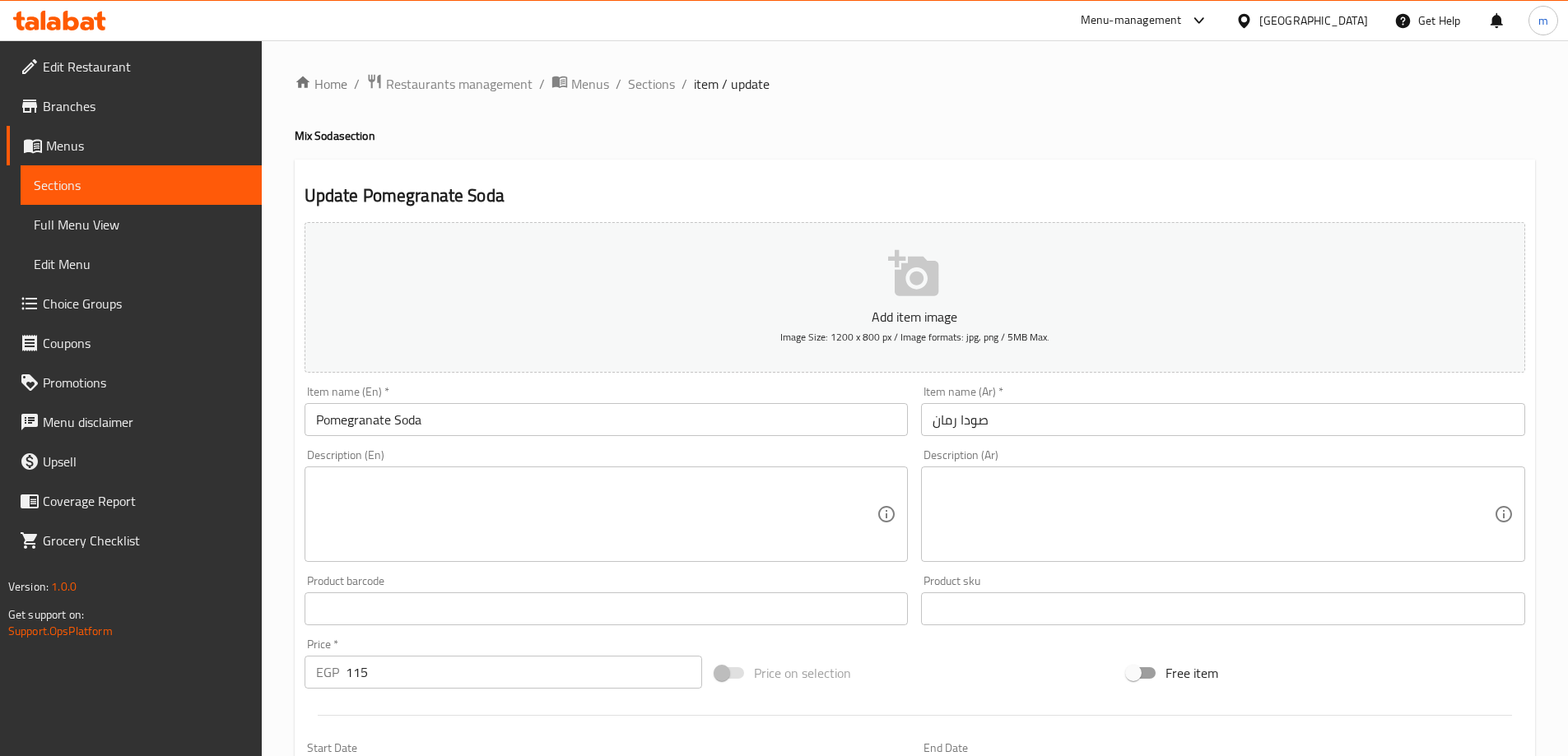
click at [1061, 507] on textarea at bounding box center [1212, 514] width 561 height 78
click at [1038, 438] on div "Item name (Ar)   * صودا رمان Item name (Ar) *" at bounding box center [1222, 411] width 617 height 64
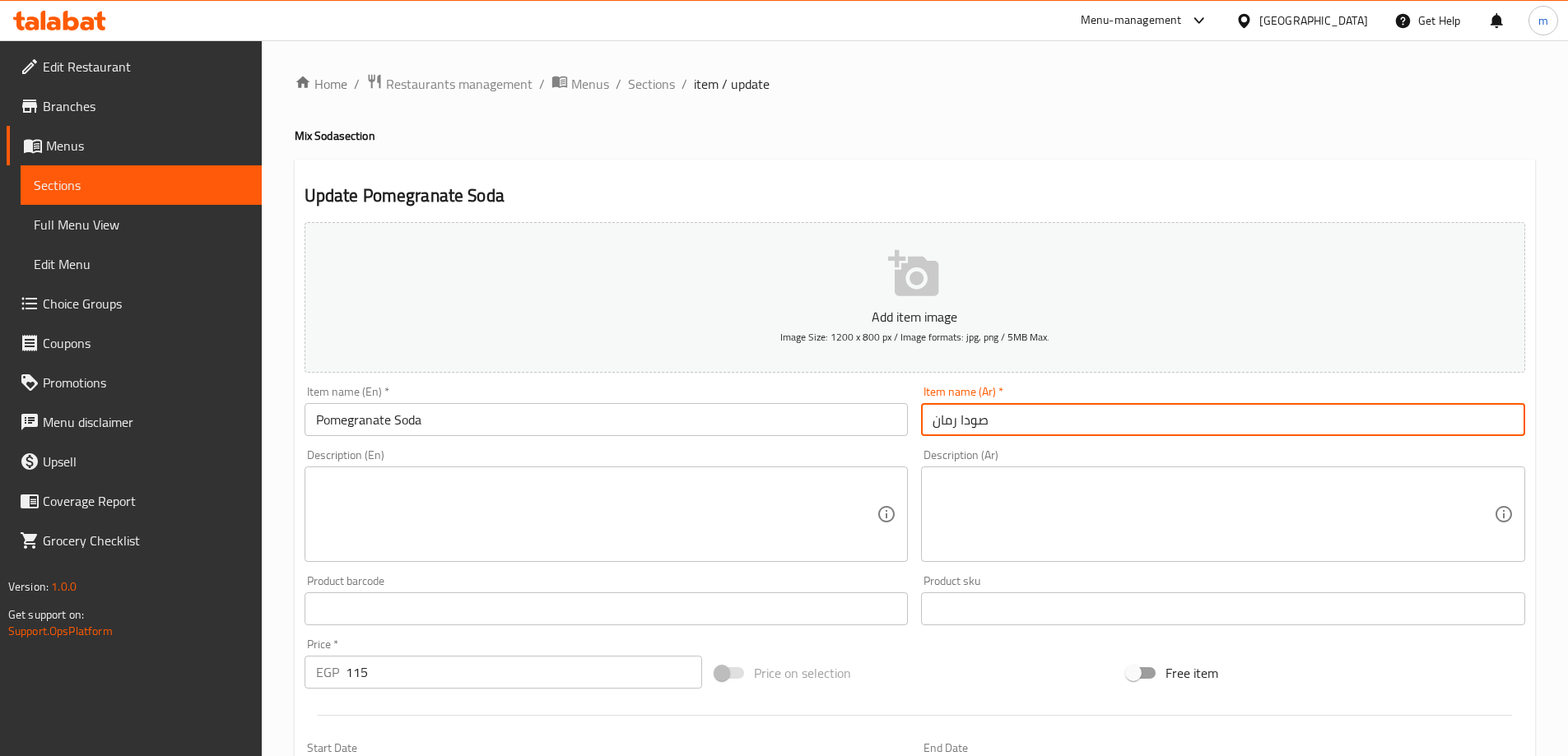
click at [1038, 430] on input "صودا رمان" at bounding box center [1223, 419] width 604 height 33
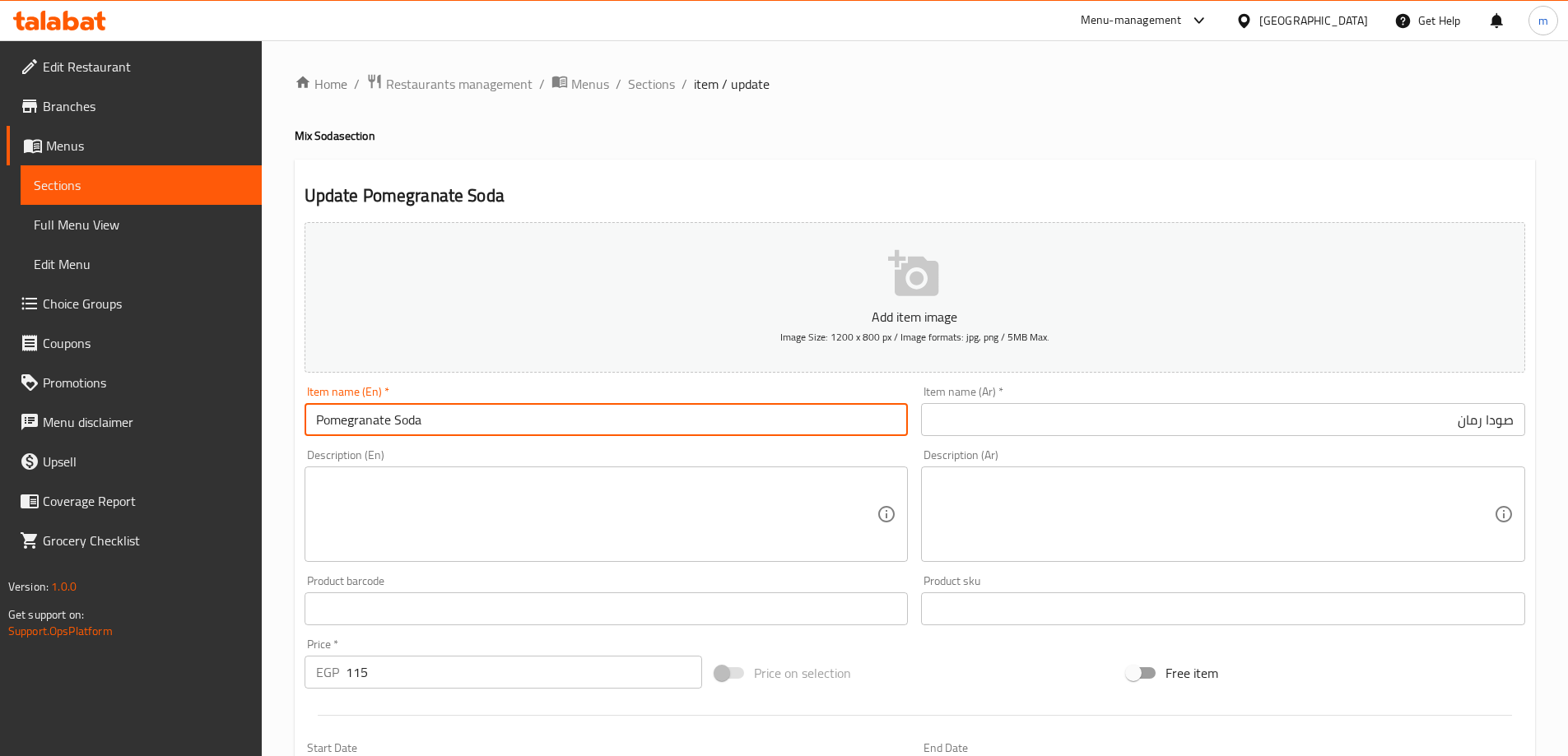
click at [816, 412] on input "Pomegranate Soda" at bounding box center [606, 419] width 604 height 33
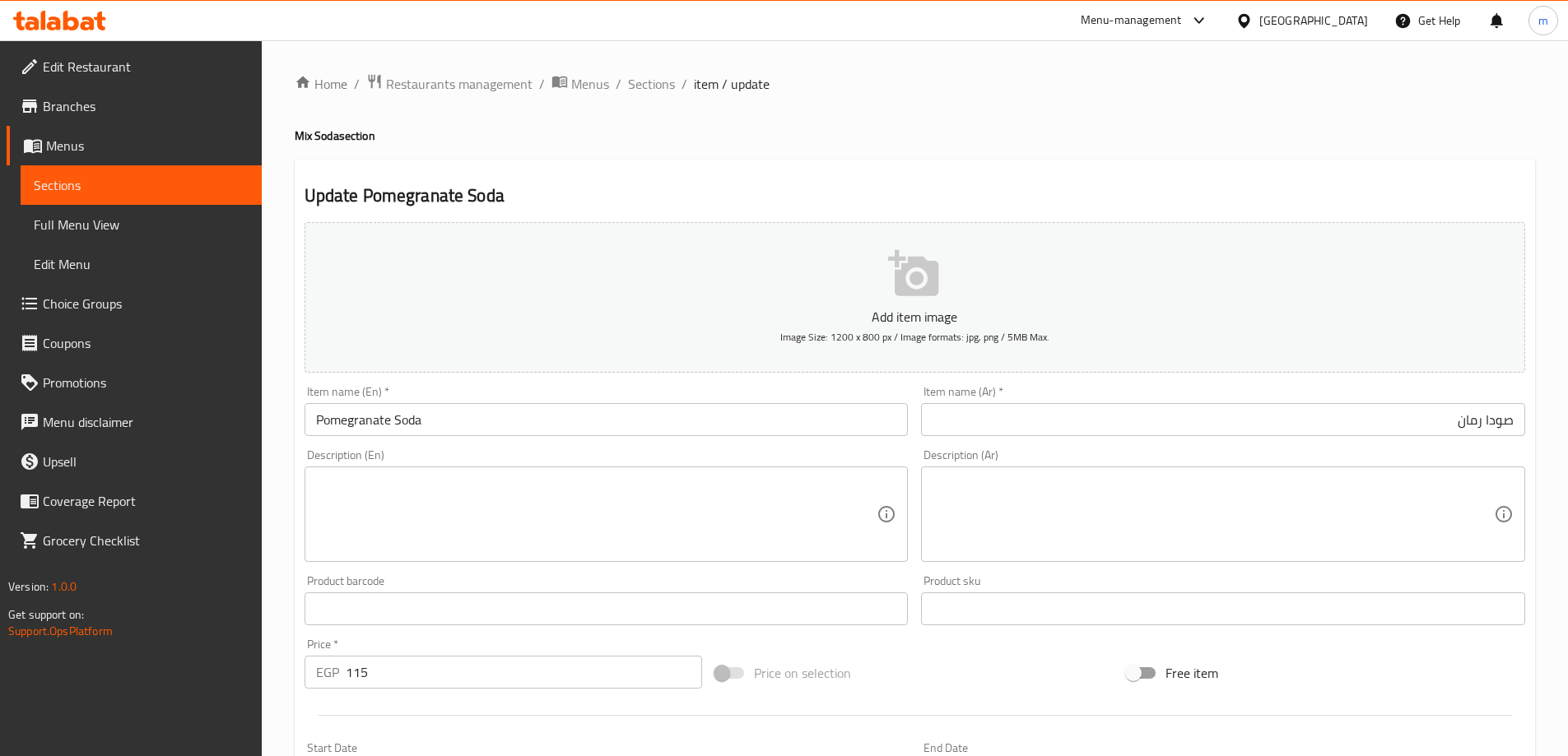
click at [1137, 523] on textarea at bounding box center [1212, 514] width 561 height 78
paste textarea "نكهة رمان حلوة منعشة بلمسة غازية. طعم لاذع يفتح الشهية."
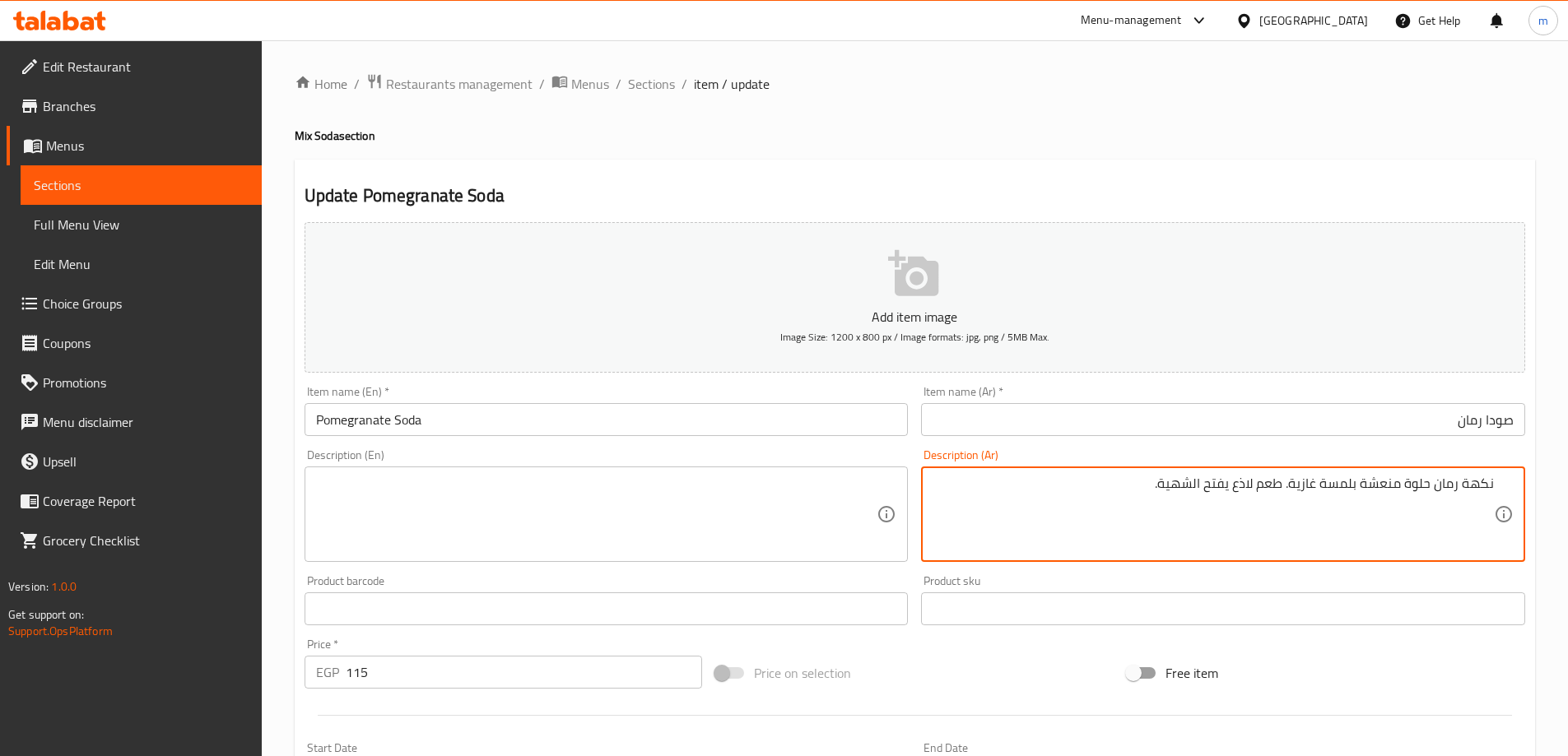
type textarea "نكهة رمان حلوة منعشة بلمسة غازية. طعم لاذع يفتح الشهية."
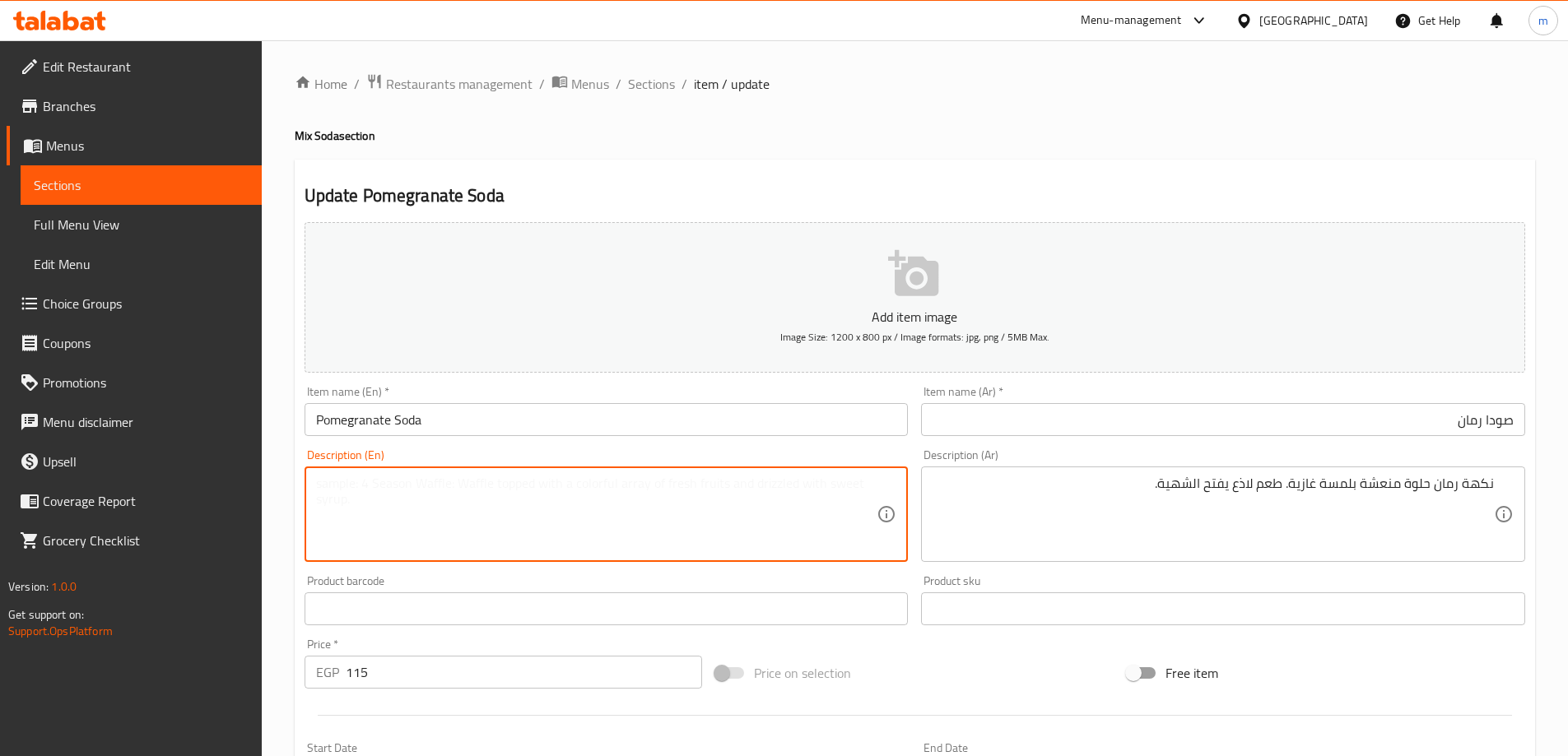
click at [650, 483] on textarea at bounding box center [596, 514] width 561 height 78
paste textarea "A sweet, refreshing pomegranate flavor with a fizzy touch. A tangy taste that w…"
click at [703, 489] on textarea "A sweet, refreshing pomegranate flavor with a fizzy touch. A tangy taste that w…" at bounding box center [596, 514] width 561 height 78
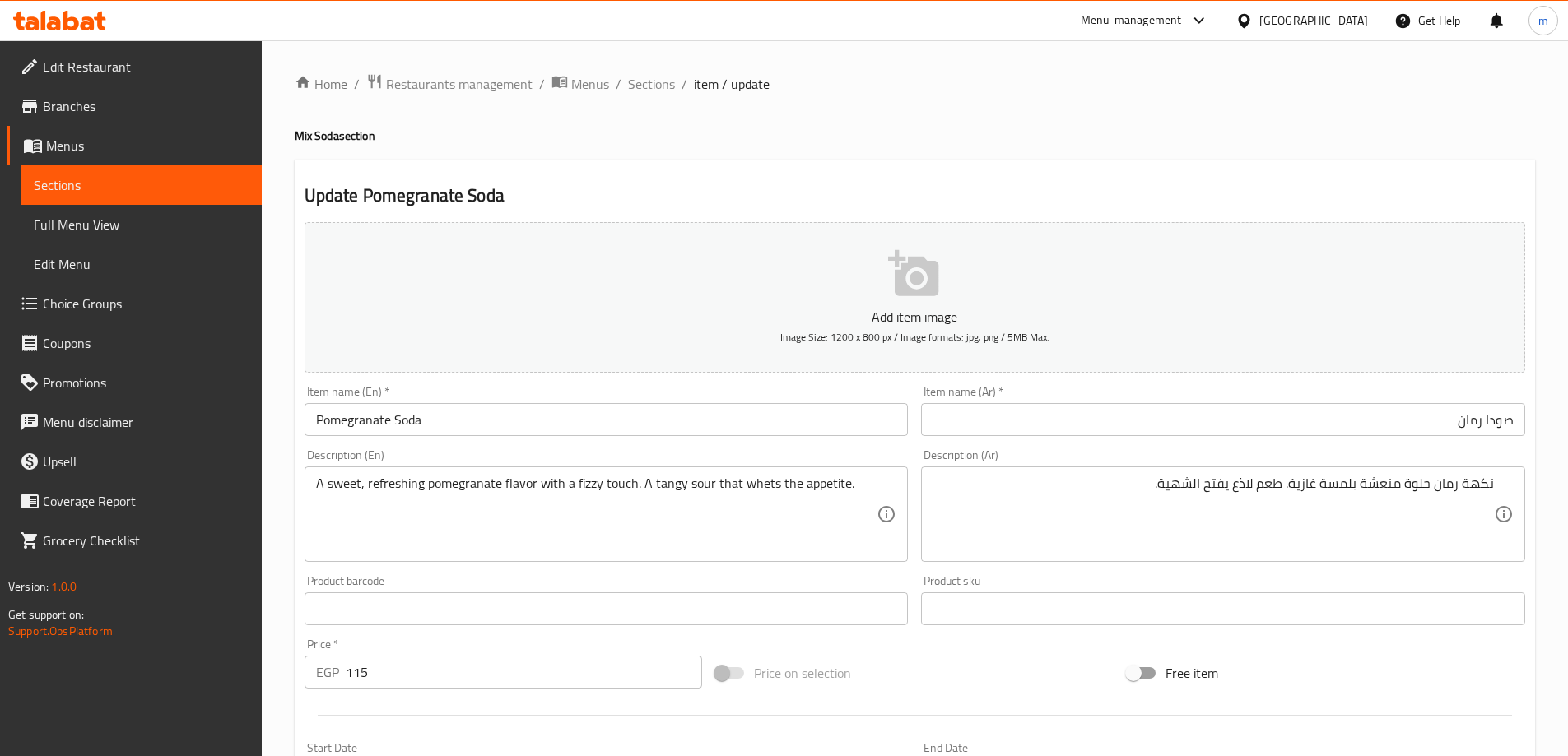
click at [724, 444] on div "Description (En) A sweet, refreshing pomegranate flavor with a fizzy touch. A t…" at bounding box center [606, 505] width 617 height 126
click at [727, 429] on input "Pomegranate Soda" at bounding box center [606, 419] width 604 height 33
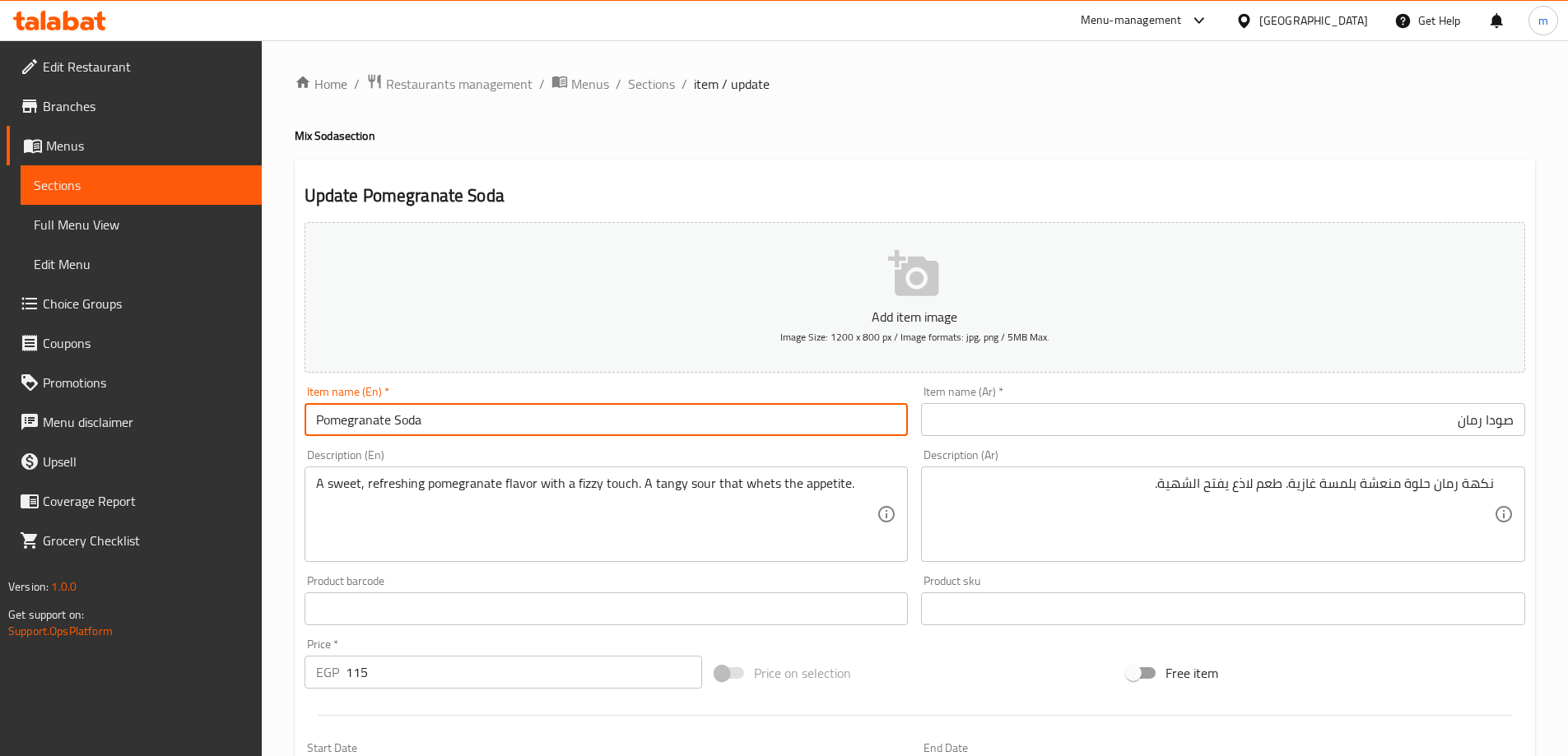
click at [727, 429] on input "Pomegranate Soda" at bounding box center [606, 419] width 604 height 33
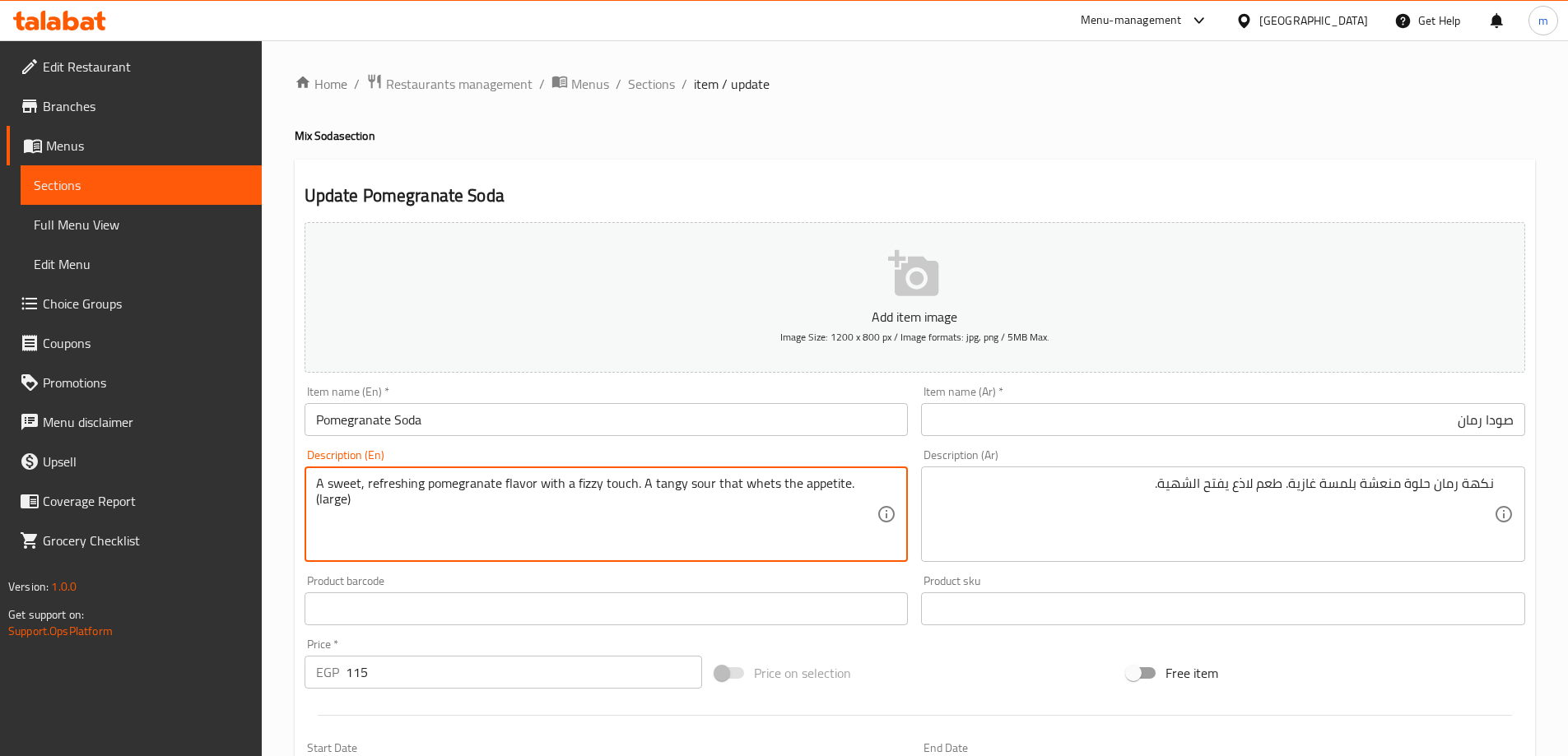
type textarea "A sweet, refreshing pomegranate flavor with a fizzy touch. A tangy sour that wh…"
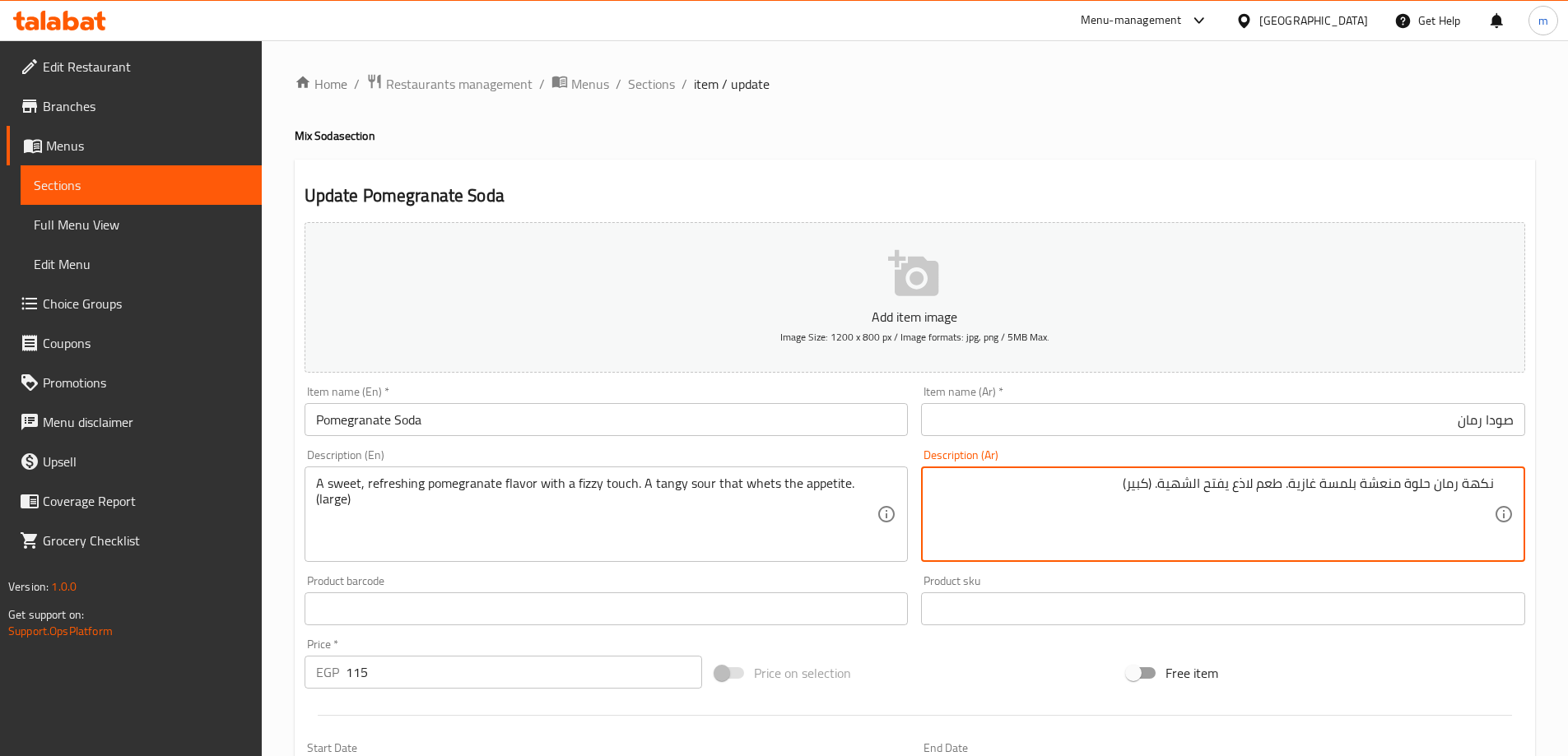
type textarea "نكهة رمان حلوة منعشة بلمسة غازية. طعم لاذع يفتح الشهية. (كبير)"
click at [767, 401] on div "Item name (En)   * Pomegranate Soda Item name (En) *" at bounding box center [606, 411] width 604 height 50
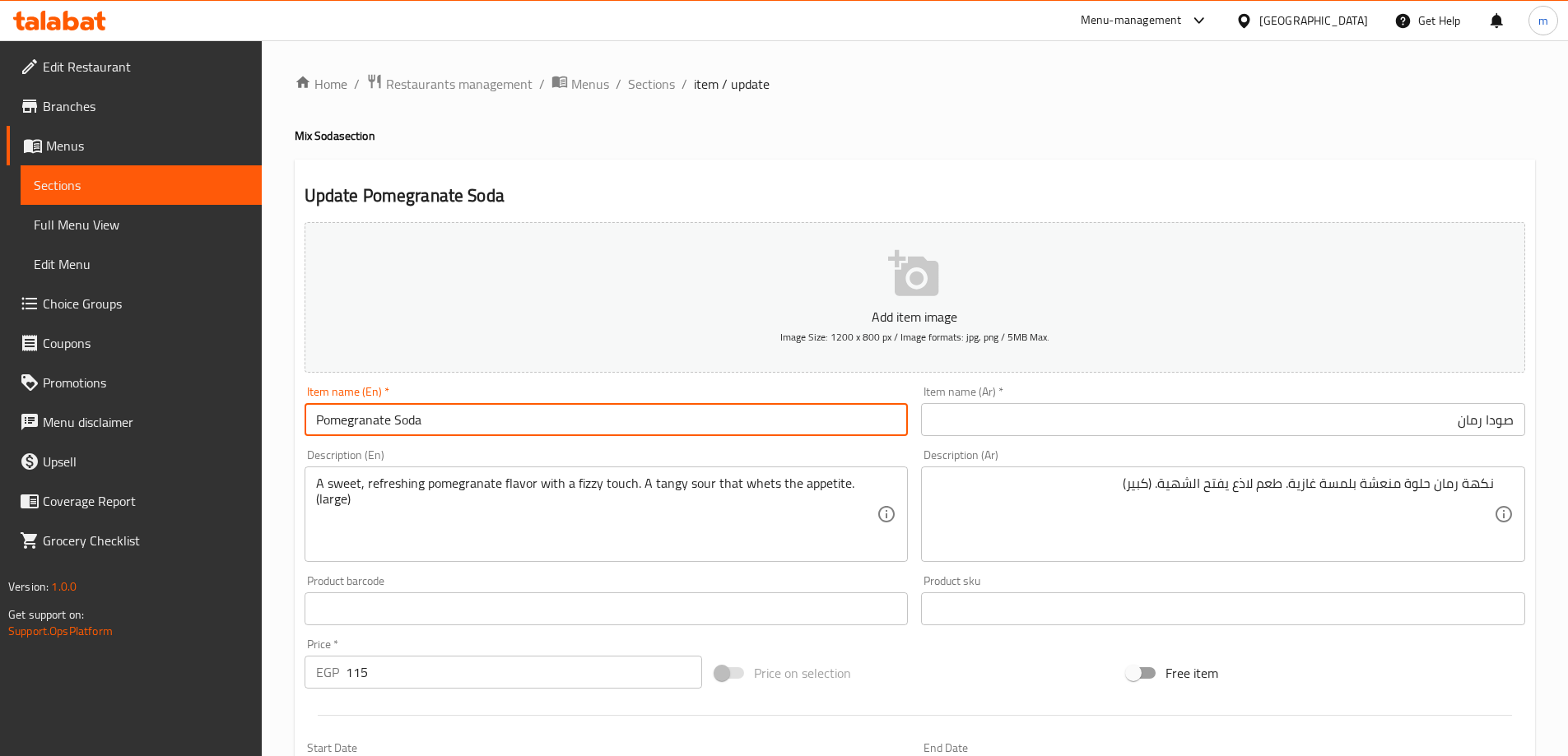
click at [761, 413] on input "Pomegranate Soda" at bounding box center [606, 419] width 604 height 33
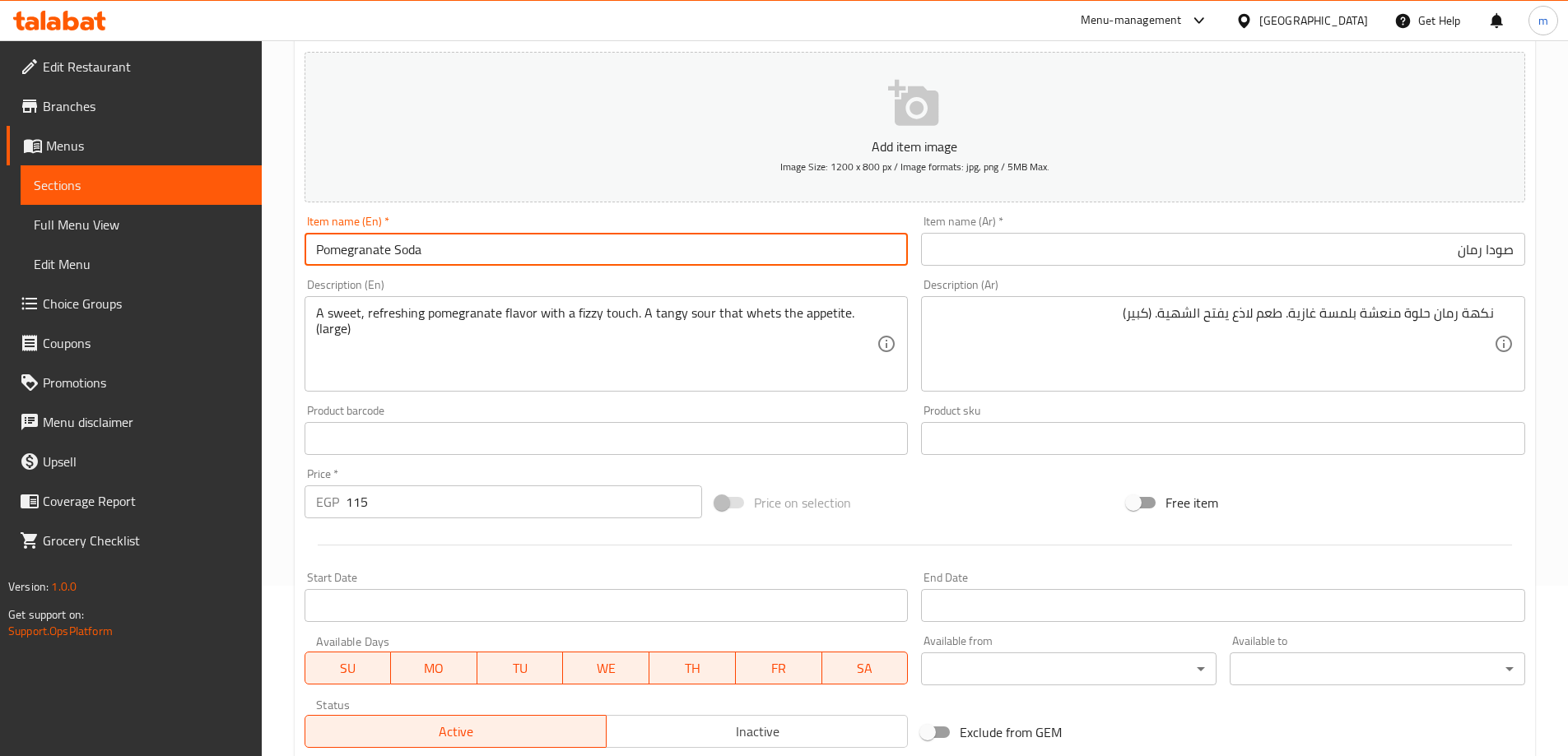
scroll to position [407, 0]
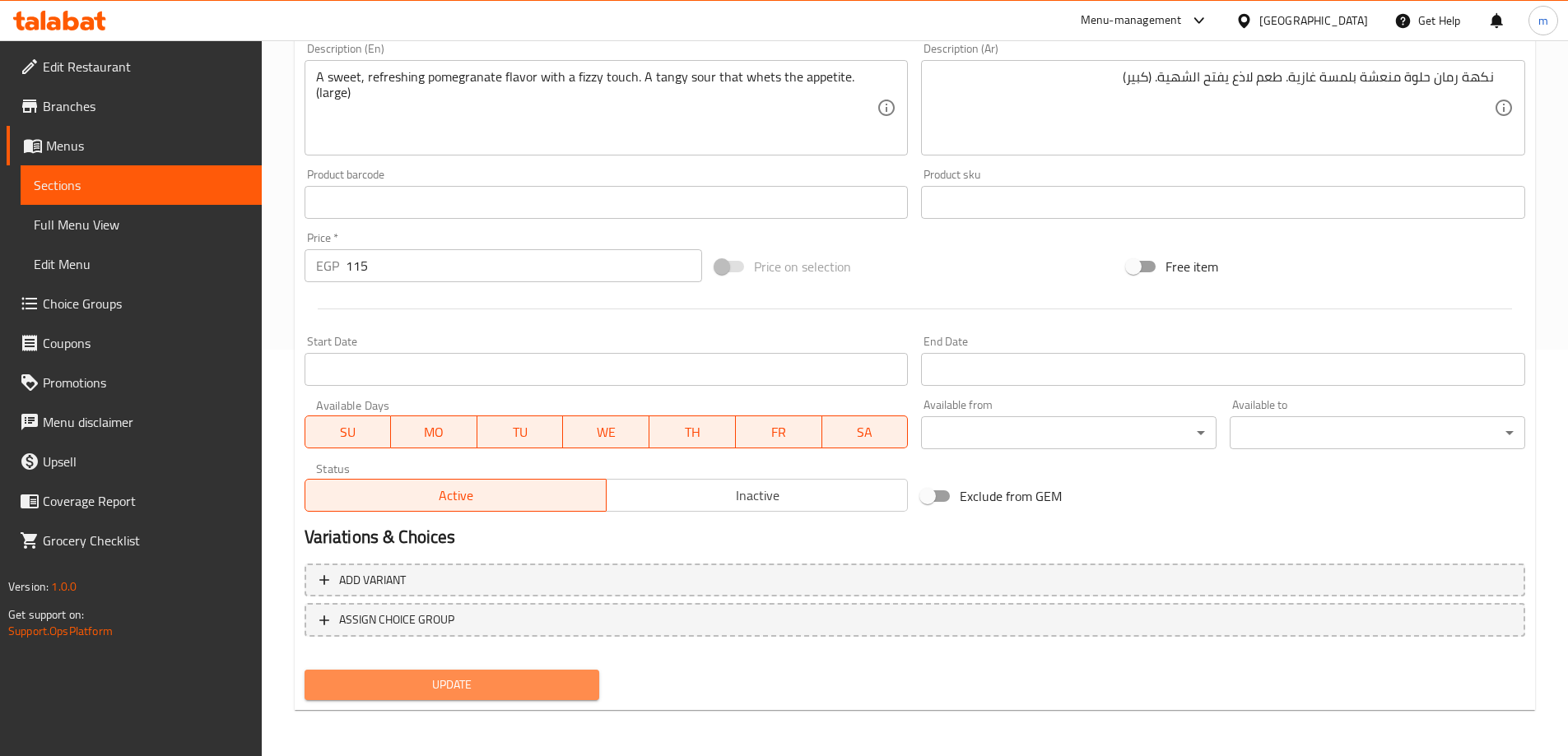
click at [469, 695] on span "Update" at bounding box center [453, 685] width 269 height 21
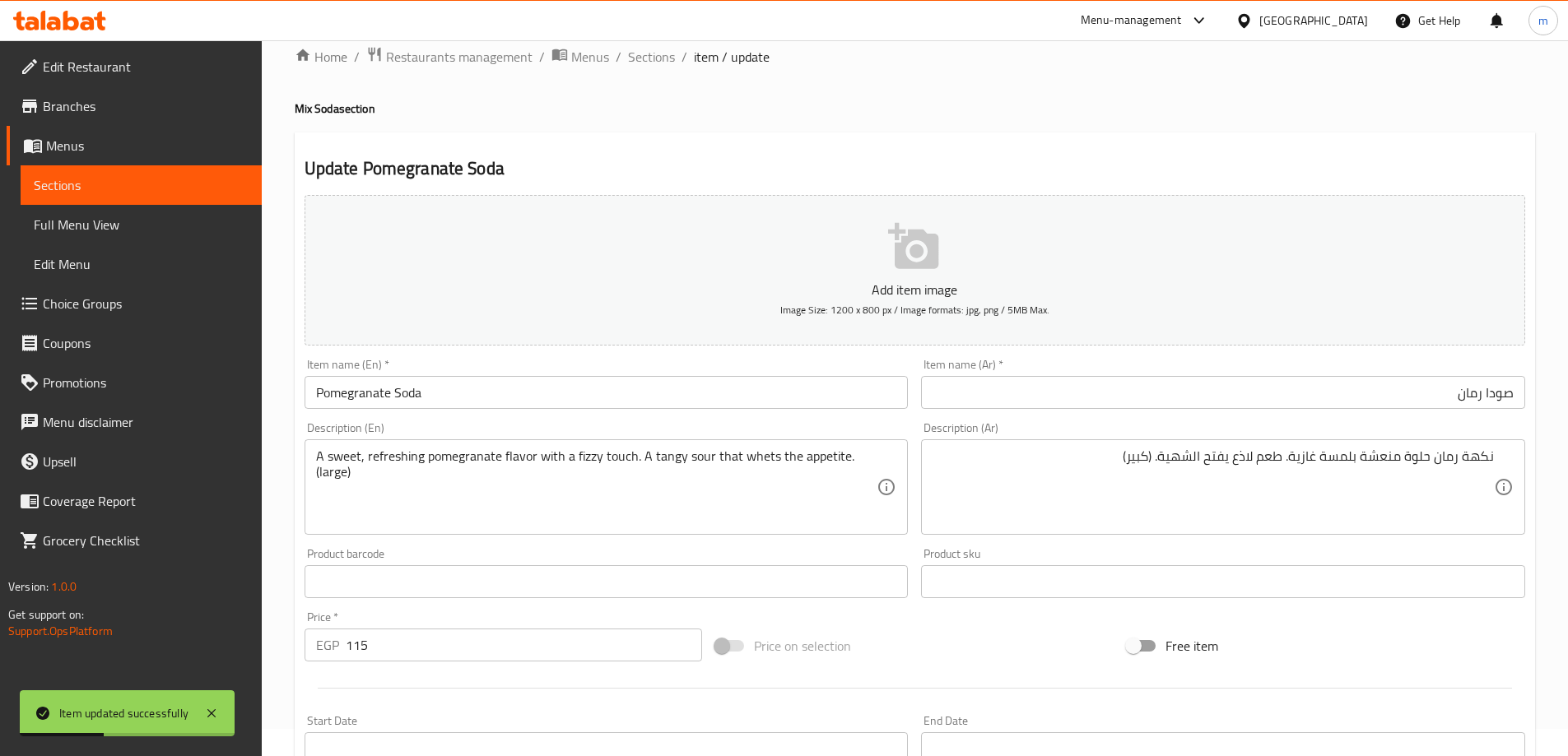
scroll to position [0, 0]
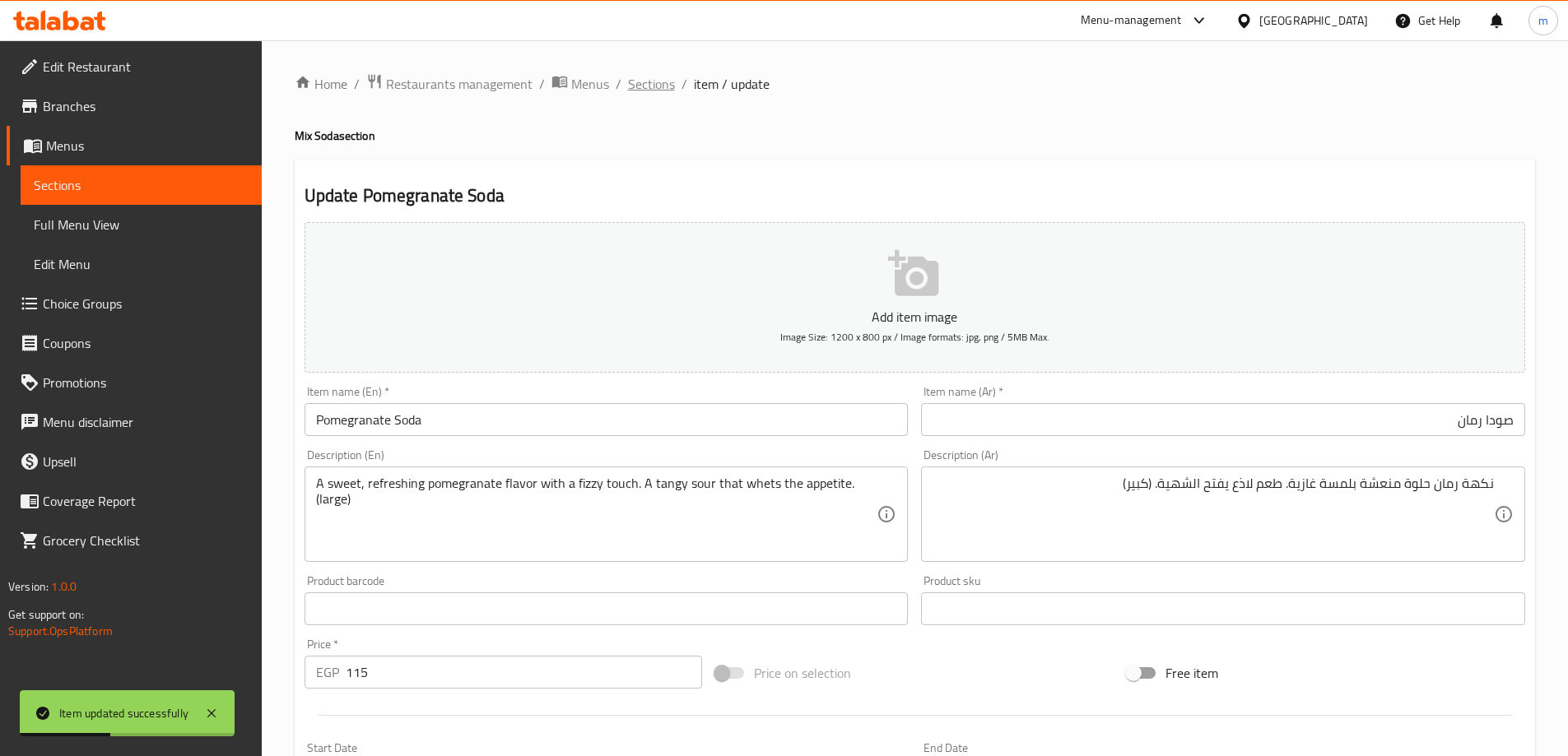
click at [646, 86] on span "Sections" at bounding box center [651, 84] width 47 height 20
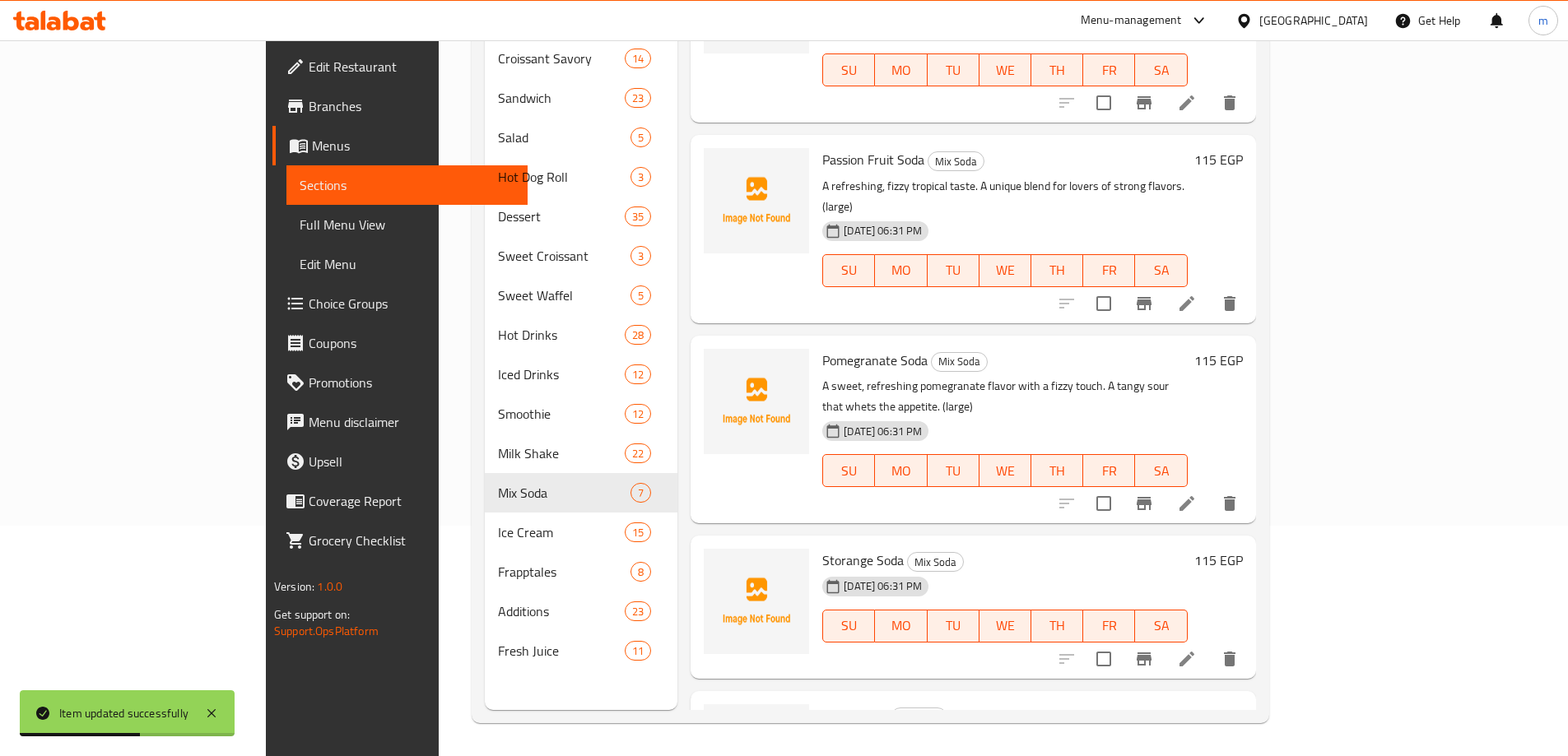
scroll to position [494, 0]
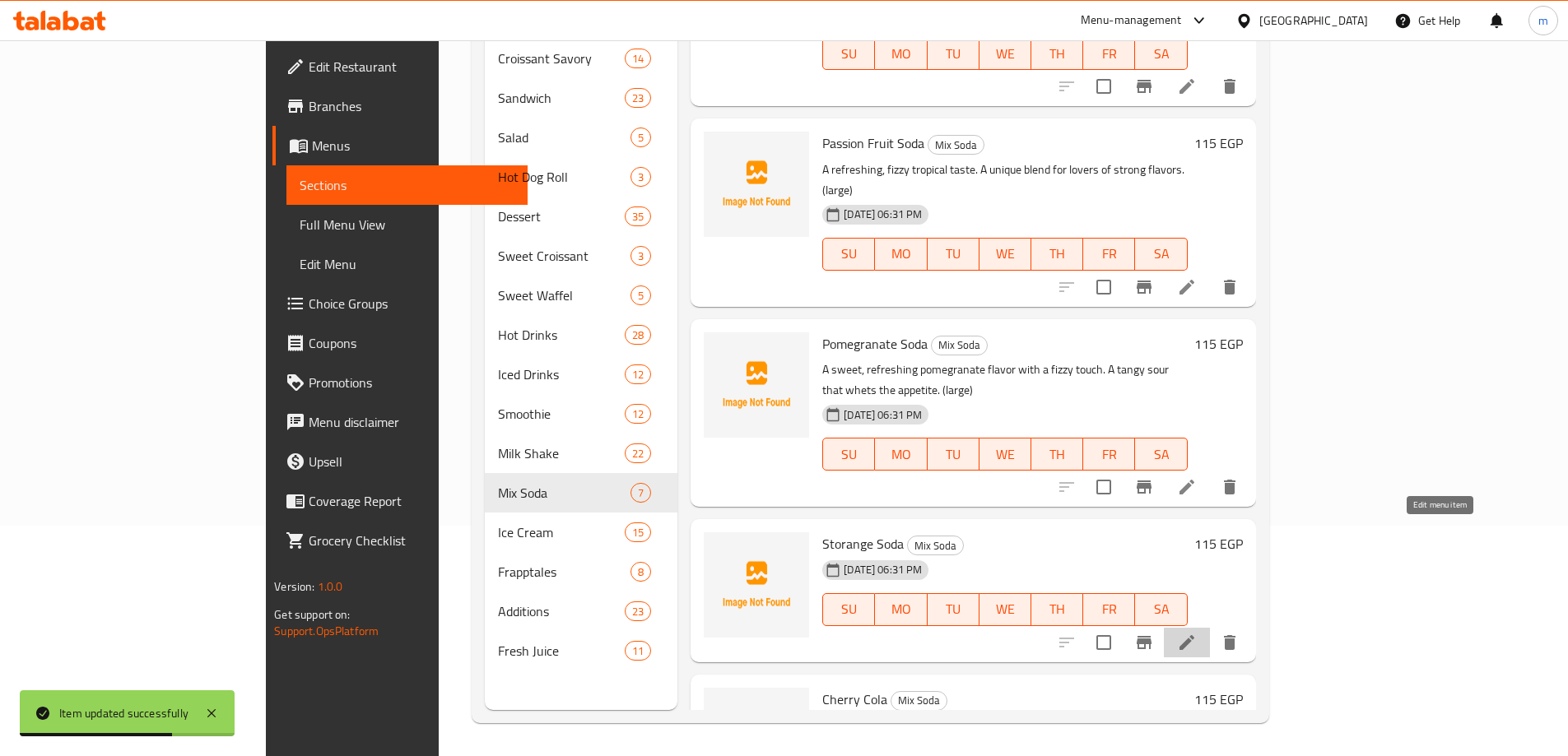
click at [1197, 633] on icon at bounding box center [1187, 643] width 20 height 20
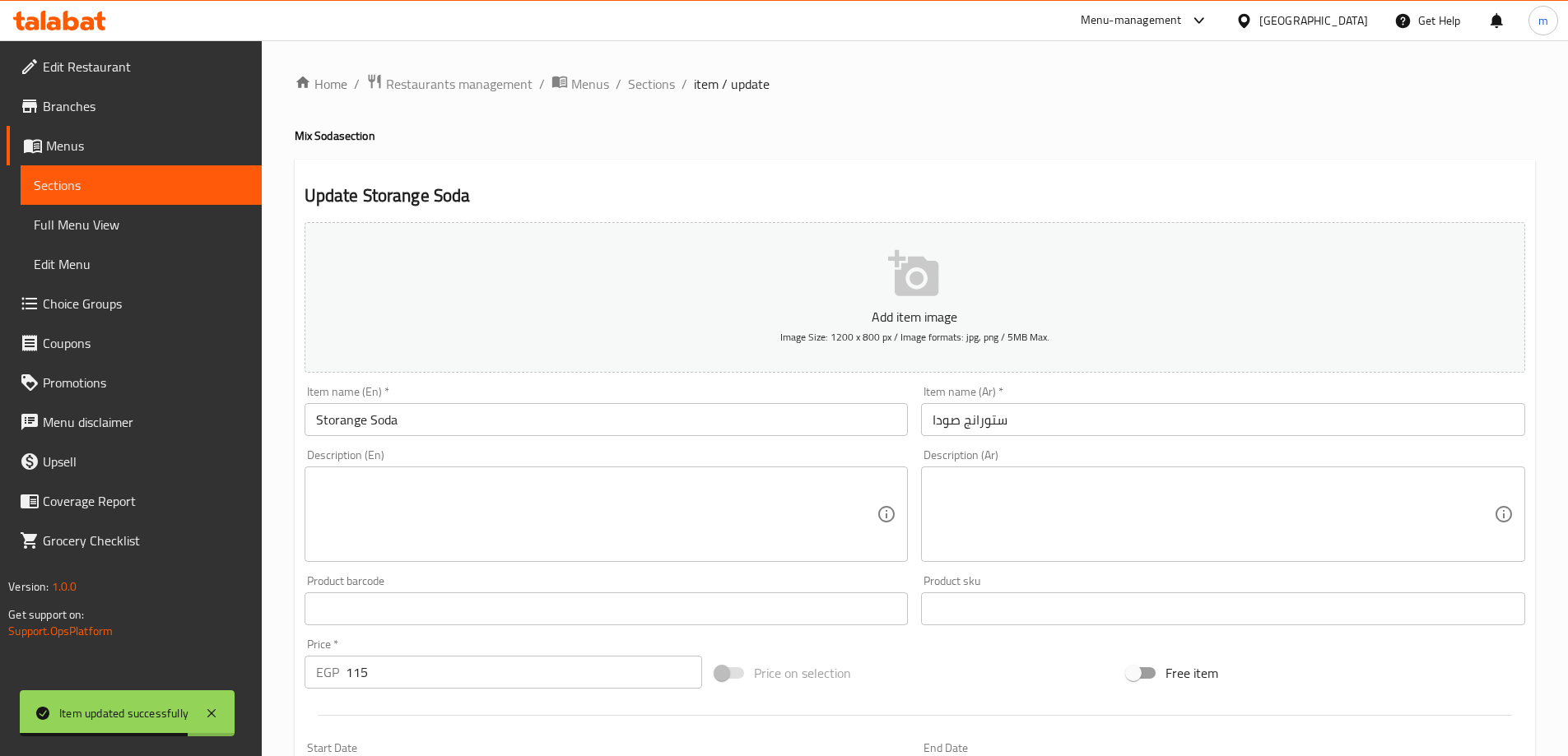
click at [1091, 434] on input "ستورانج صودا" at bounding box center [1223, 419] width 604 height 33
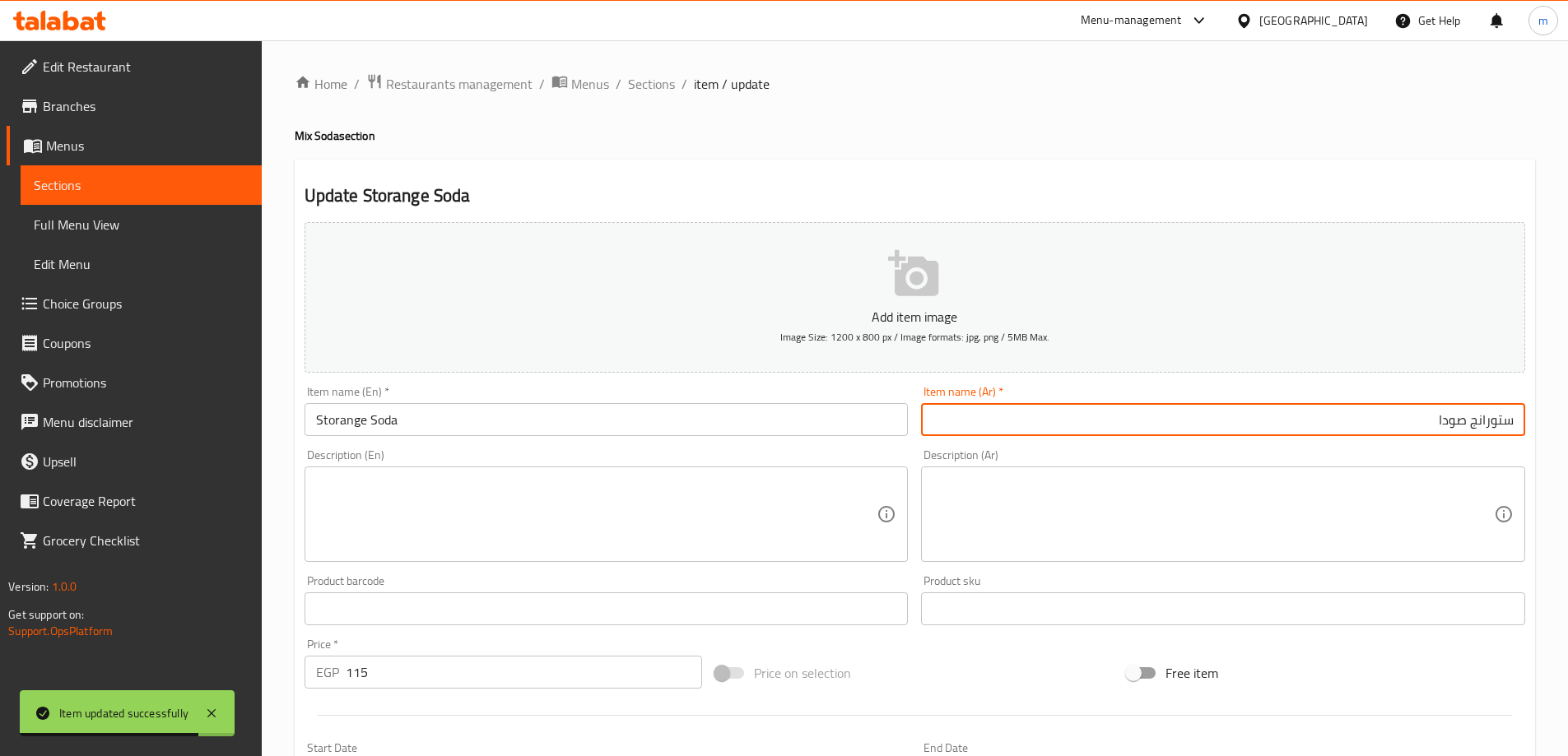
click at [1138, 515] on textarea at bounding box center [1212, 514] width 561 height 78
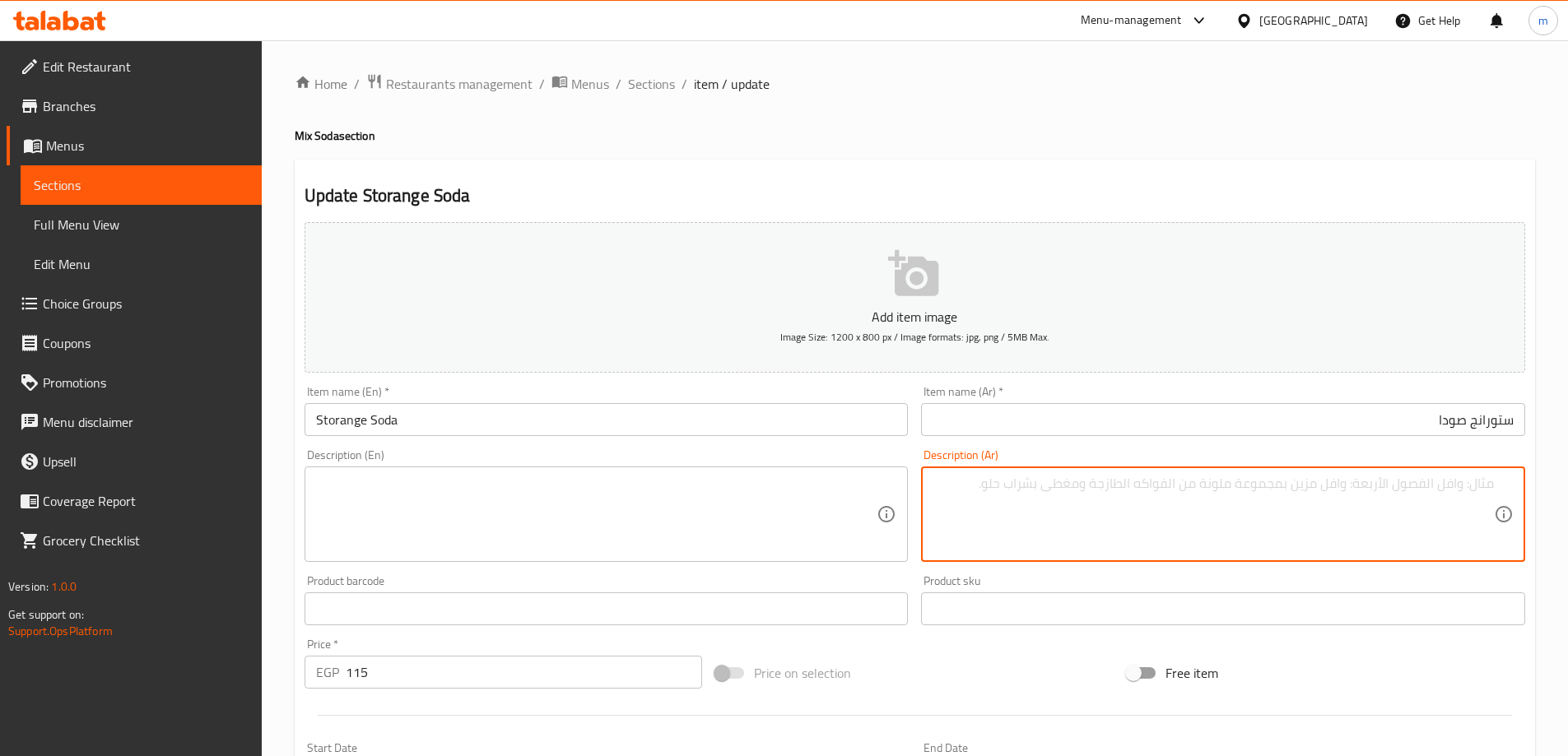
click at [1357, 523] on textarea at bounding box center [1212, 514] width 561 height 78
paste textarea "مشروب برتقالي غازي بطعم كلاسيكي. انتعاش حلو ولذيذ."
type textarea "مشروب برتقالي غازي بطعم كلاسيكي. انتعاش حلو ولذيذ."
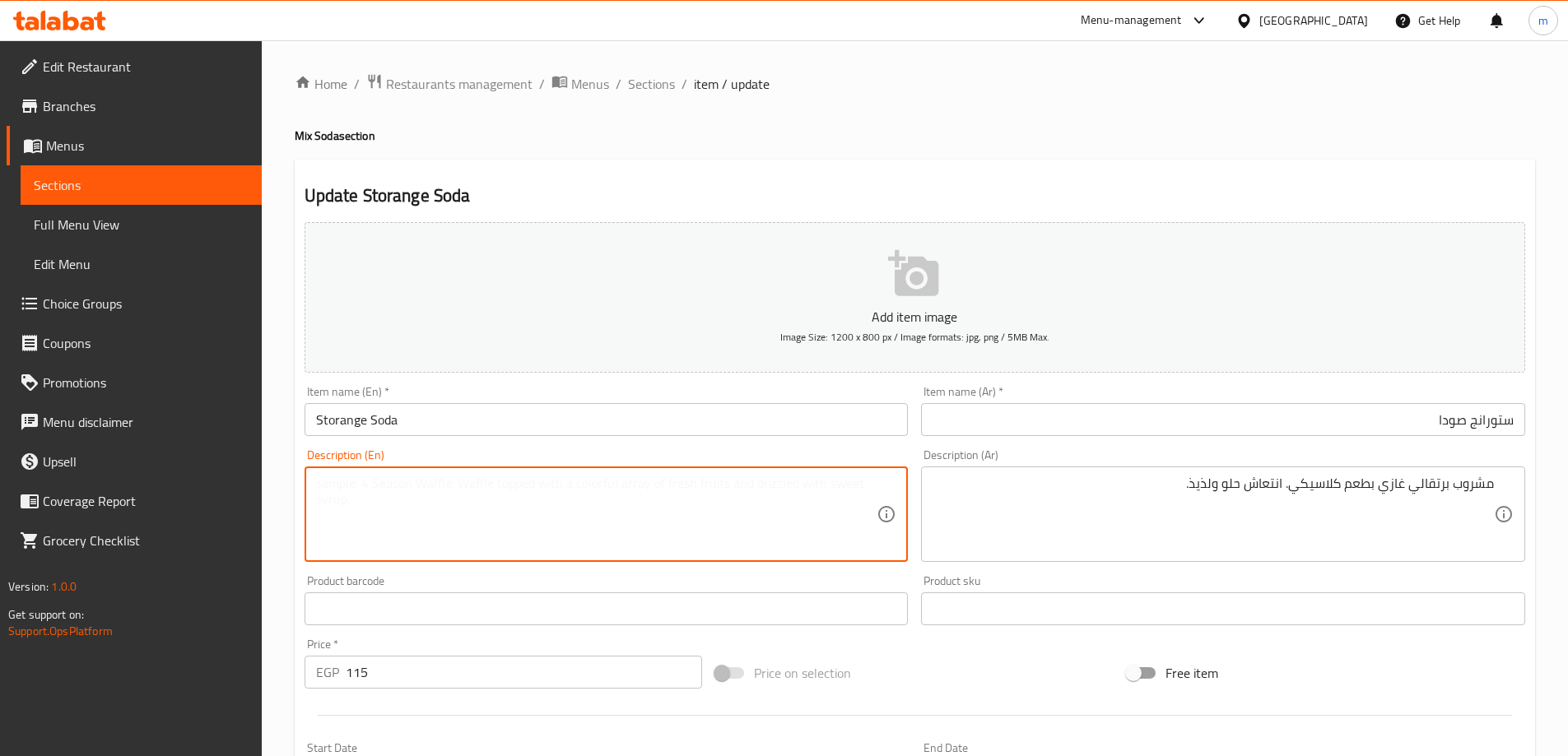
click at [671, 518] on textarea at bounding box center [596, 514] width 561 height 78
paste textarea "Classic-tasting sparkling orange drink. Sweet and delicious refreshment."
drag, startPoint x: 452, startPoint y: 488, endPoint x: 395, endPoint y: 488, distance: 57.0
click at [395, 488] on textarea "Classic-tasting sparkling orange drink. Sweet and delicious refreshment." at bounding box center [596, 514] width 561 height 78
click at [398, 489] on textarea "Classic-tasting sparkling orange drink. Sweet and delicious refreshment." at bounding box center [596, 514] width 561 height 78
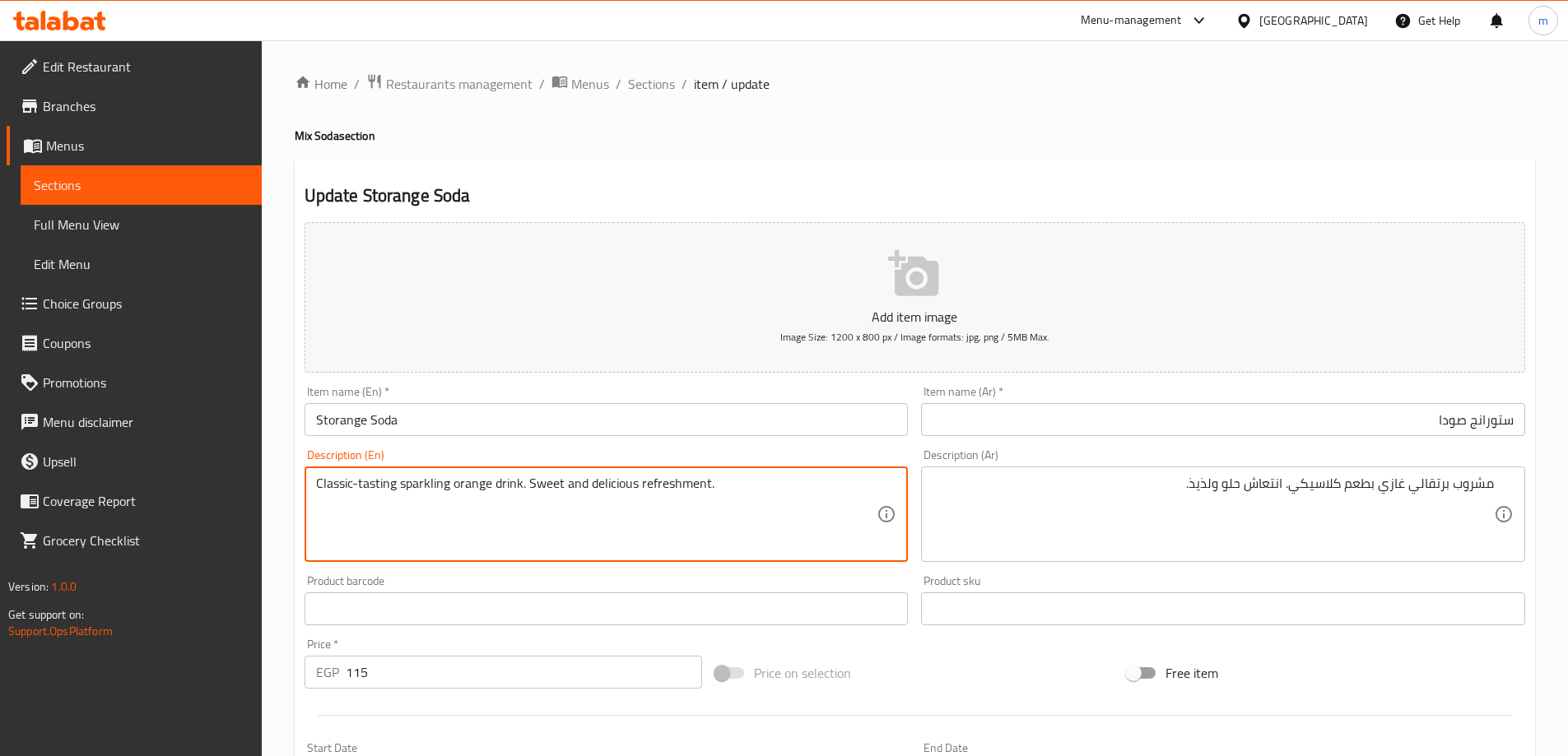
click at [398, 489] on textarea "Classic-tasting sparkling orange drink. Sweet and delicious refreshment." at bounding box center [596, 514] width 561 height 78
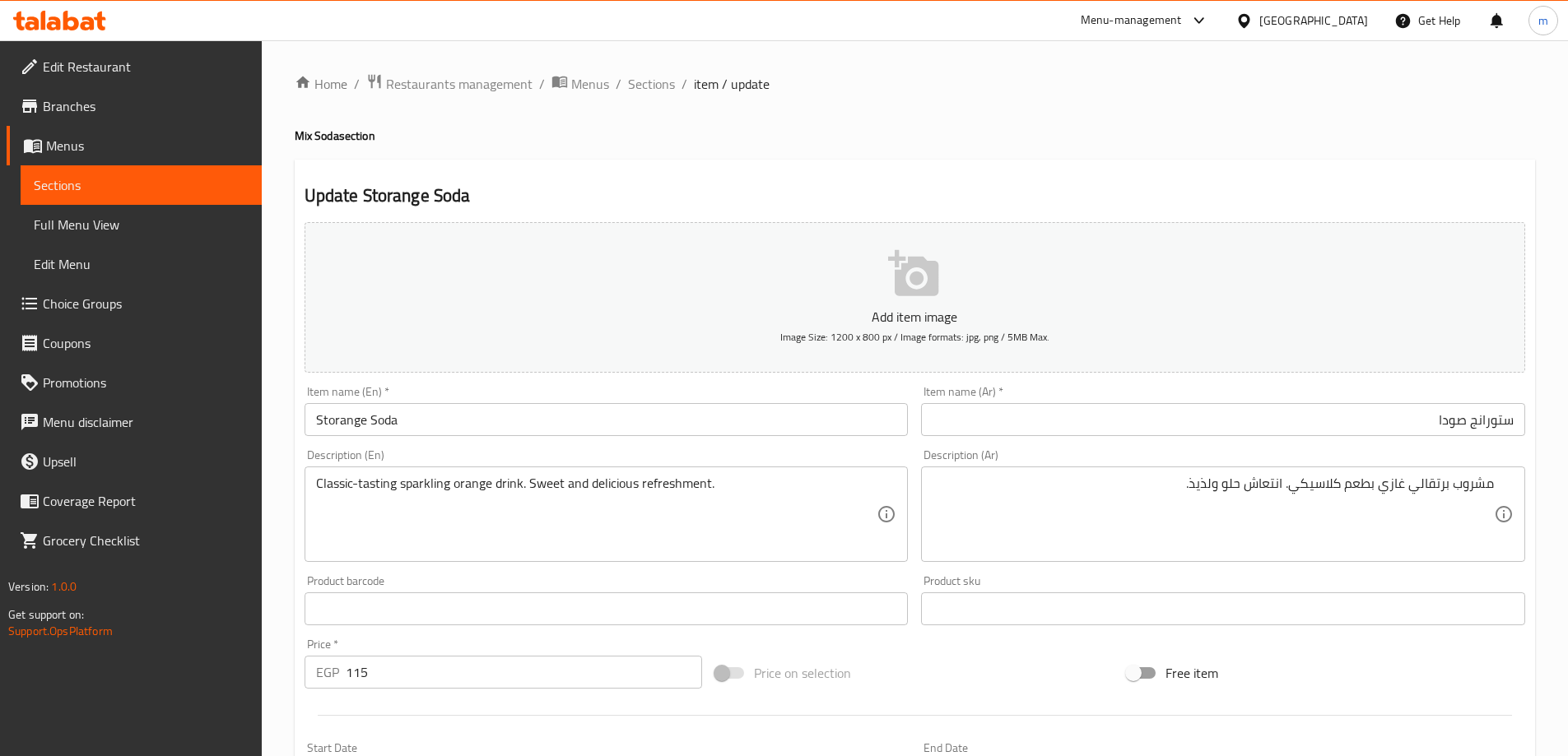
drag, startPoint x: 520, startPoint y: 521, endPoint x: 509, endPoint y: 517, distance: 11.7
click at [518, 522] on textarea "Classic-tasting sparkling orange drink. Sweet and delicious refreshment." at bounding box center [596, 514] width 561 height 78
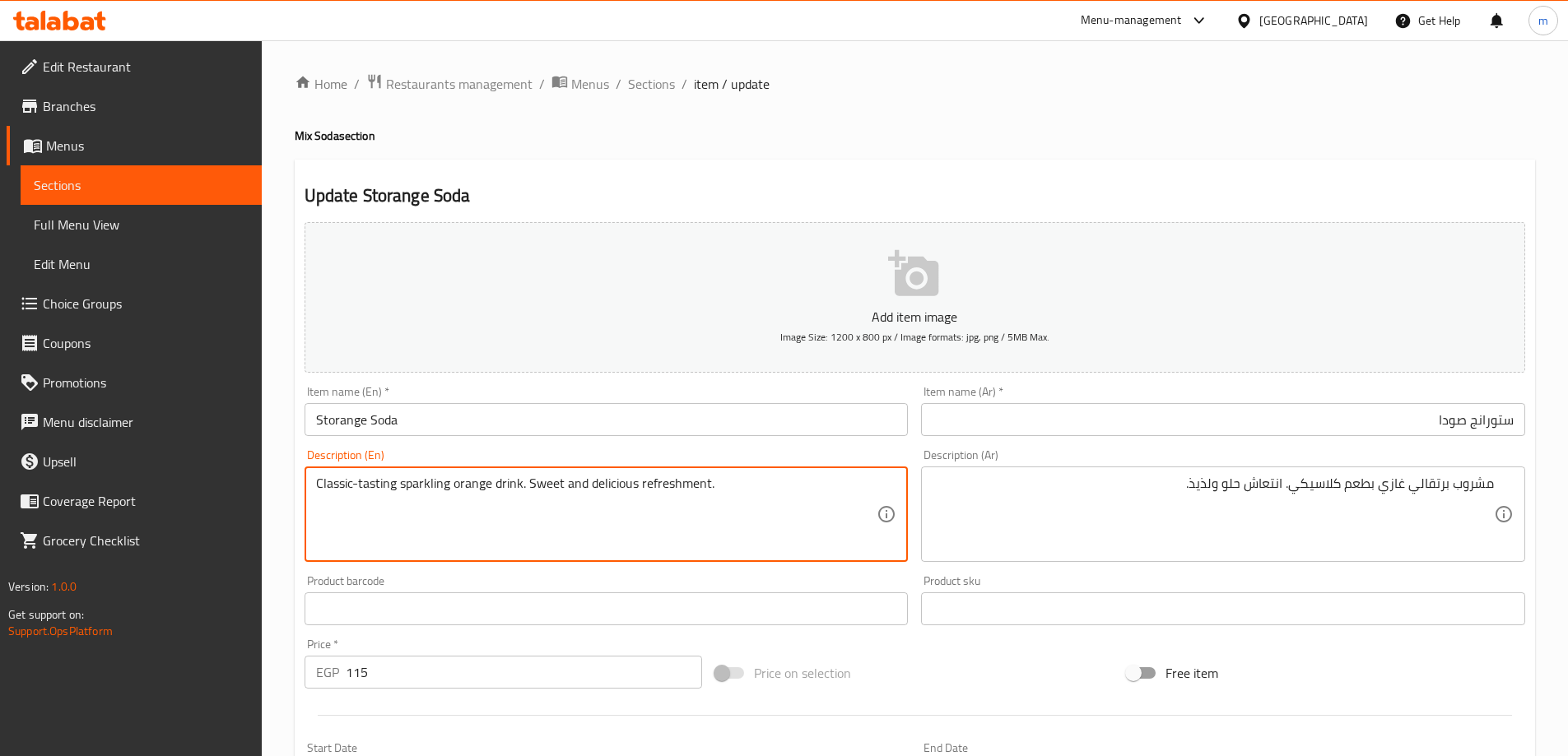
click at [462, 497] on textarea "Classic-tasting sparkling orange drink. Sweet and delicious refreshment." at bounding box center [596, 514] width 561 height 78
click at [458, 488] on textarea "Classic-tasting sparkling orange drink. Sweet and delicious refreshment." at bounding box center [596, 514] width 561 height 78
drag, startPoint x: 454, startPoint y: 485, endPoint x: 490, endPoint y: 497, distance: 37.9
click at [490, 497] on textarea "Classic-tasting sparkling orange drink. Sweet and delicious refreshment." at bounding box center [596, 514] width 561 height 78
drag, startPoint x: 397, startPoint y: 488, endPoint x: 319, endPoint y: 488, distance: 78.0
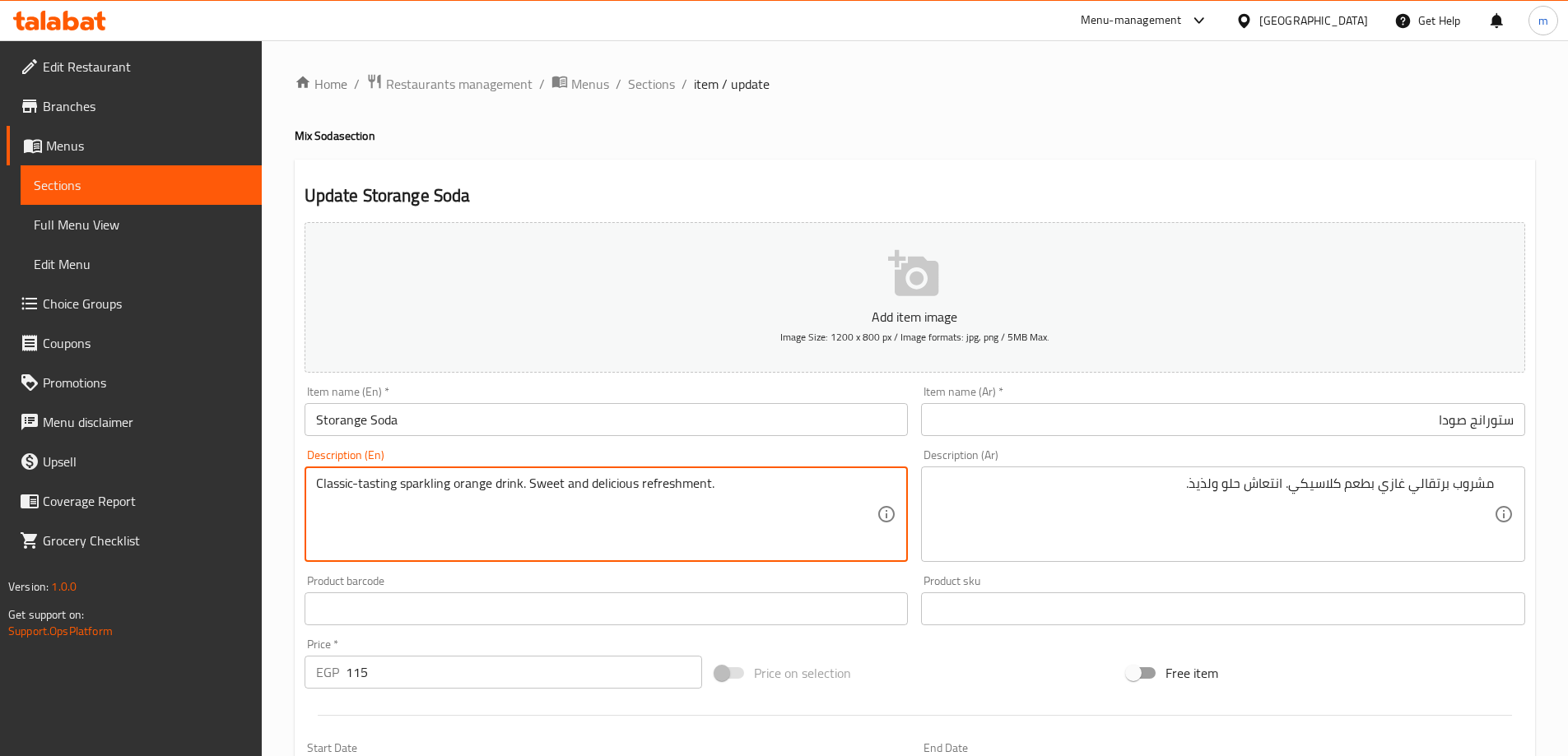
click at [319, 488] on textarea "Classic-tasting sparkling orange drink. Sweet and delicious refreshment." at bounding box center [596, 514] width 561 height 78
drag, startPoint x: 563, startPoint y: 488, endPoint x: 721, endPoint y: 487, distance: 158.0
click at [721, 487] on textarea "Classic-tasting sparkling orange drink. Sweet and delicious refreshment." at bounding box center [596, 514] width 561 height 78
click at [439, 488] on textarea "Classic-tasting sparkling orange drink. Sweet and delicious refreshment." at bounding box center [596, 514] width 561 height 78
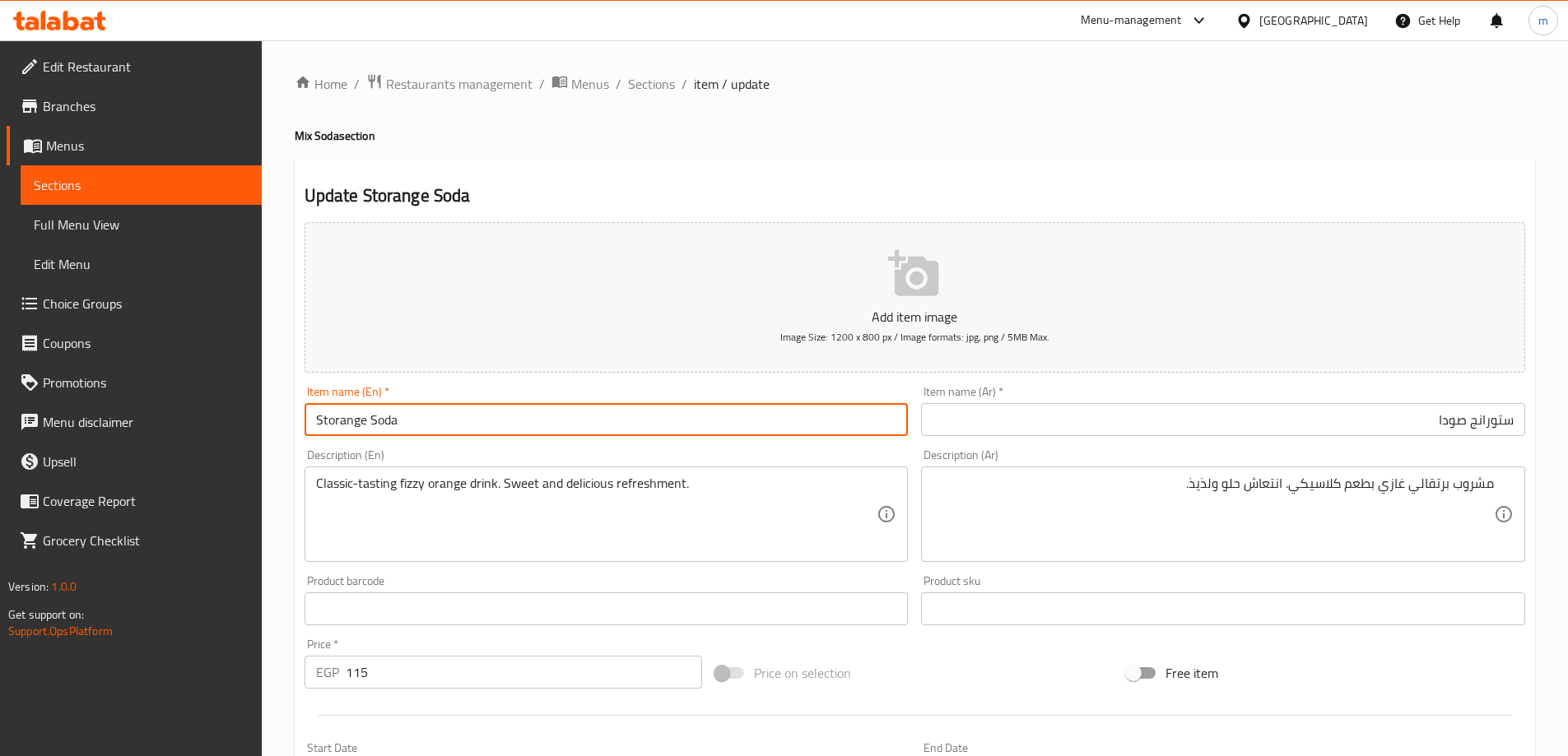
click at [450, 429] on div "Home / Restaurants management / Menus / Sections / item / update Mix Soda secti…" at bounding box center [914, 602] width 1240 height 1057
click at [660, 100] on div "Home / Restaurants management / Menus / Sections / item / update Mix Soda secti…" at bounding box center [914, 602] width 1240 height 1057
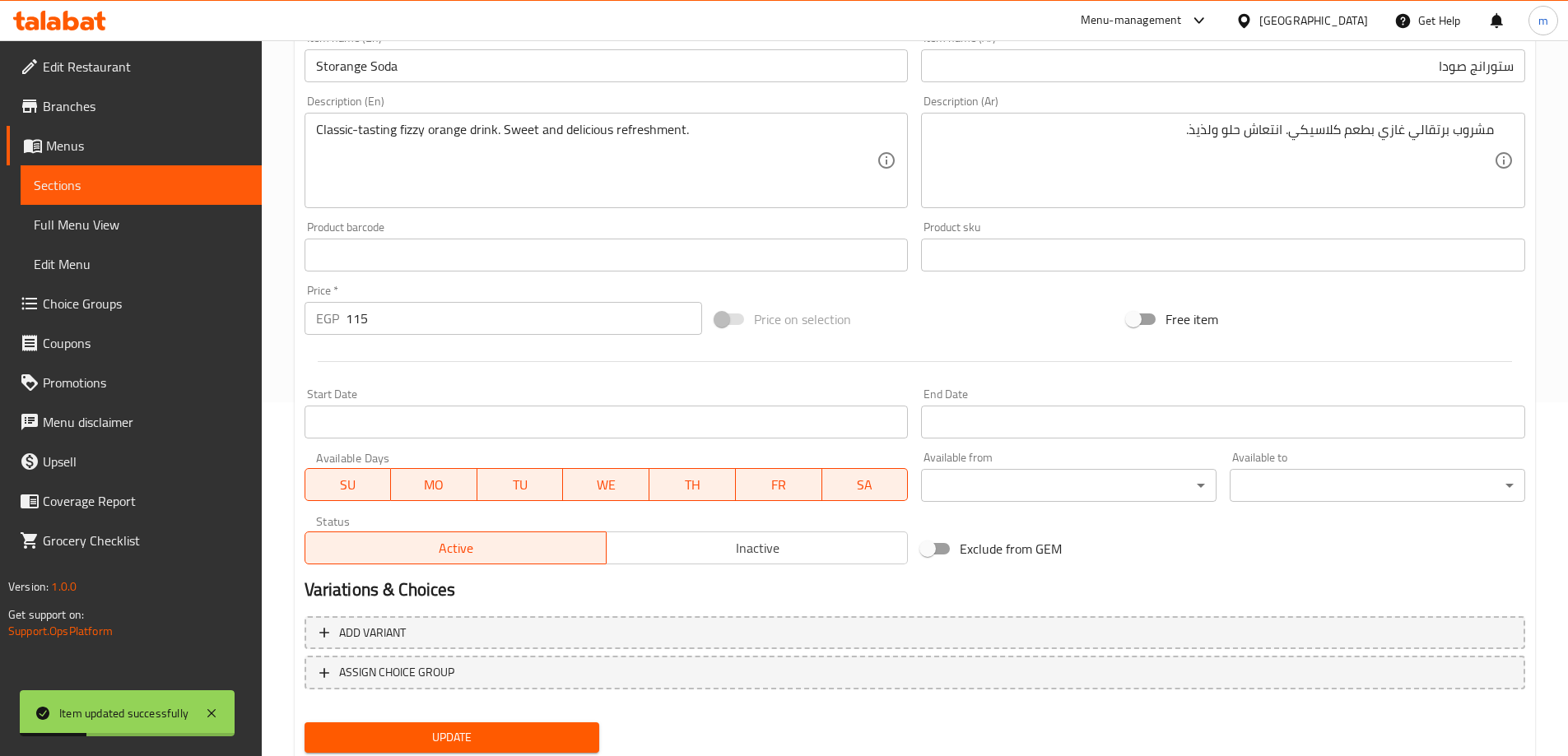
scroll to position [324, 0]
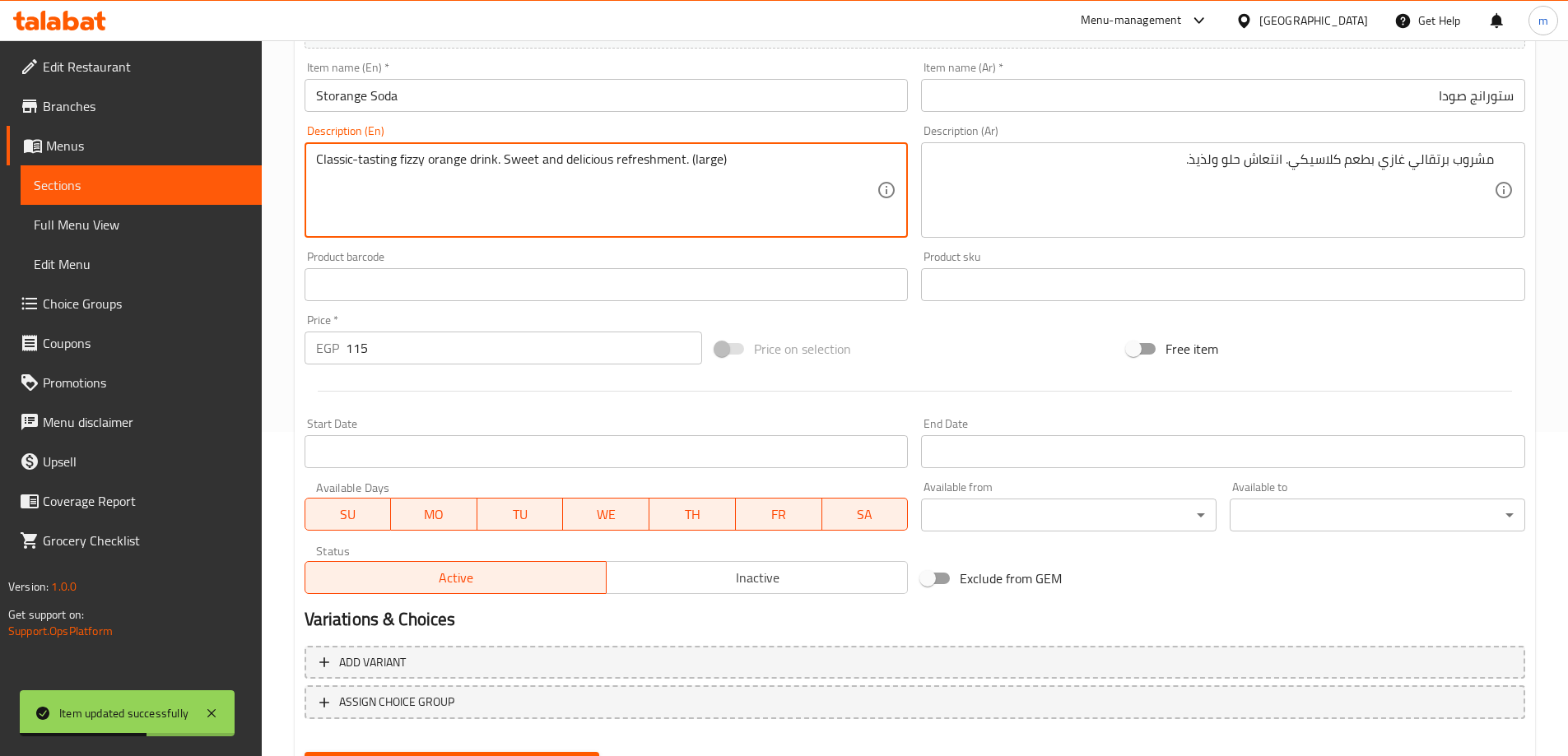
type textarea "Classic-tasting fizzy orange drink. Sweet and delicious refreshment. (large)"
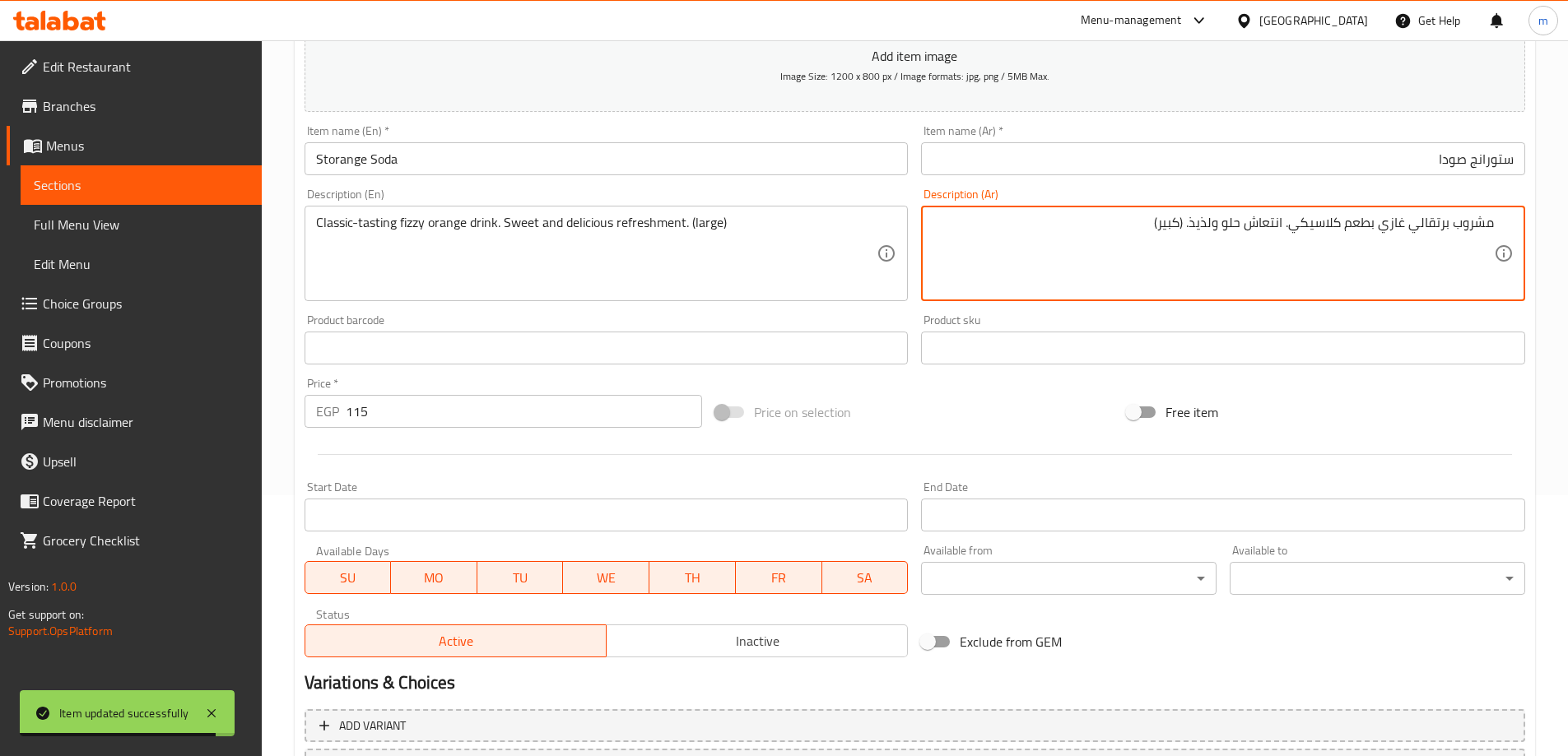
scroll to position [407, 0]
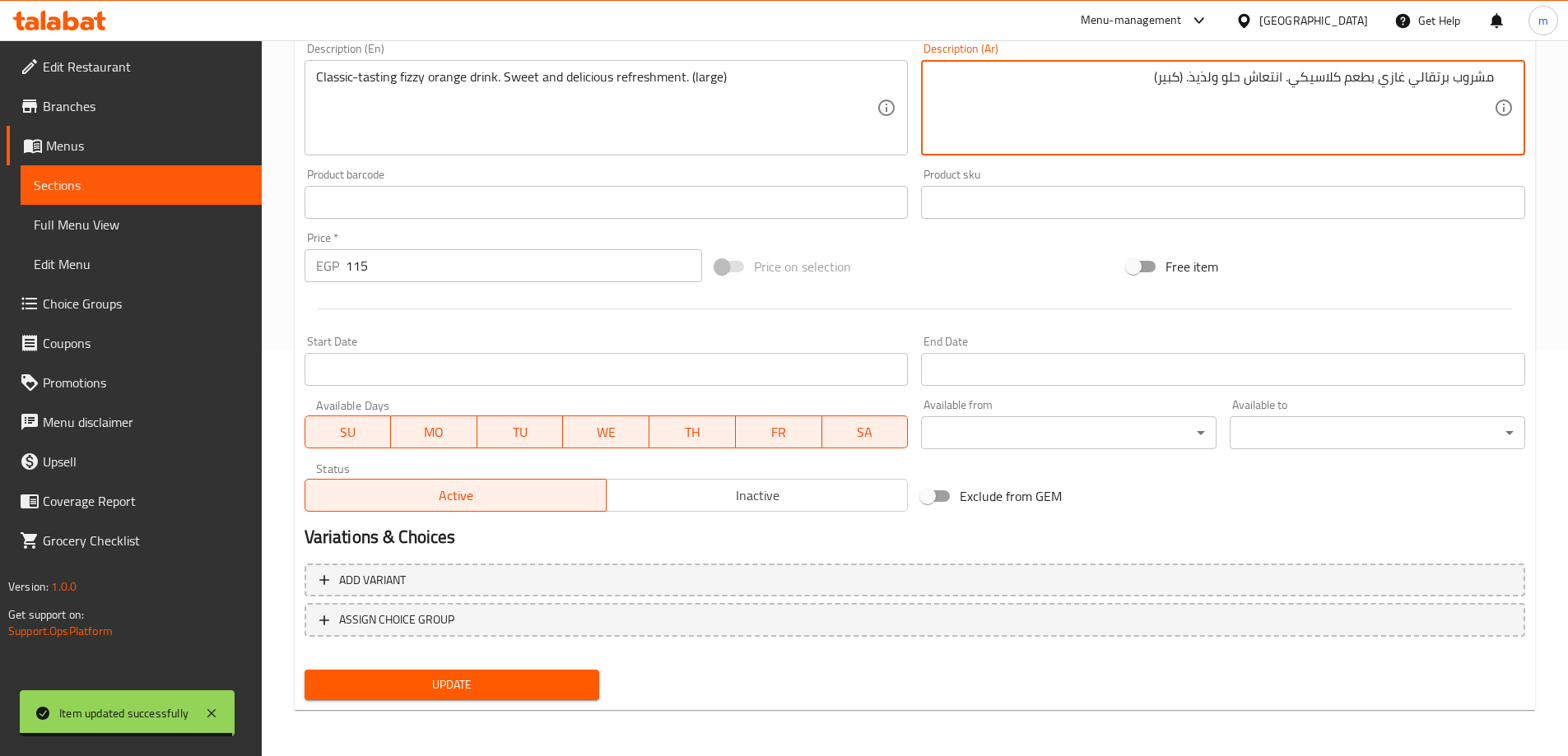
type textarea "مشروب برتقالي غازي بطعم كلاسيكي. انتعاش حلو ولذيذ. (كبير)"
click at [583, 695] on span "Update" at bounding box center [453, 685] width 269 height 21
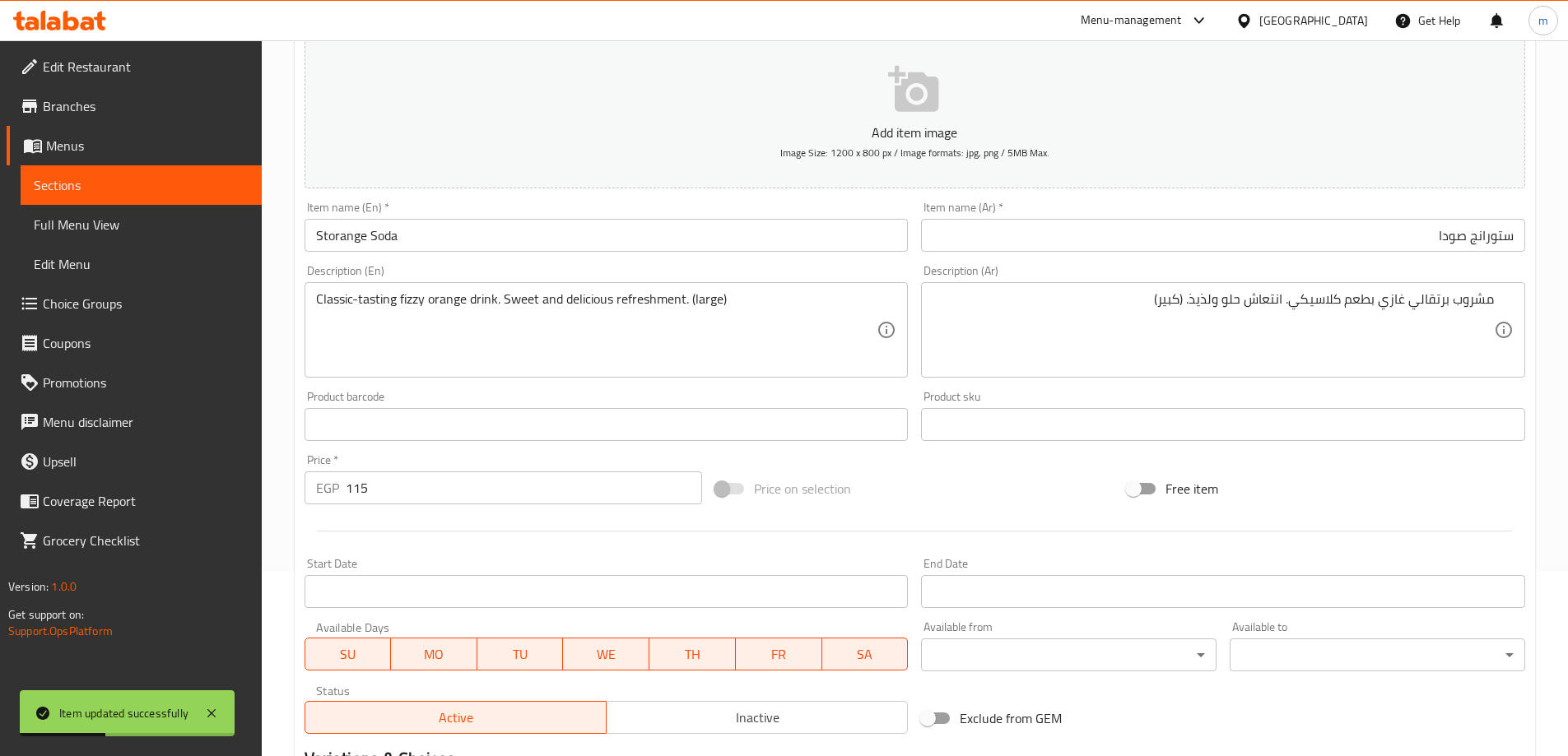
scroll to position [0, 0]
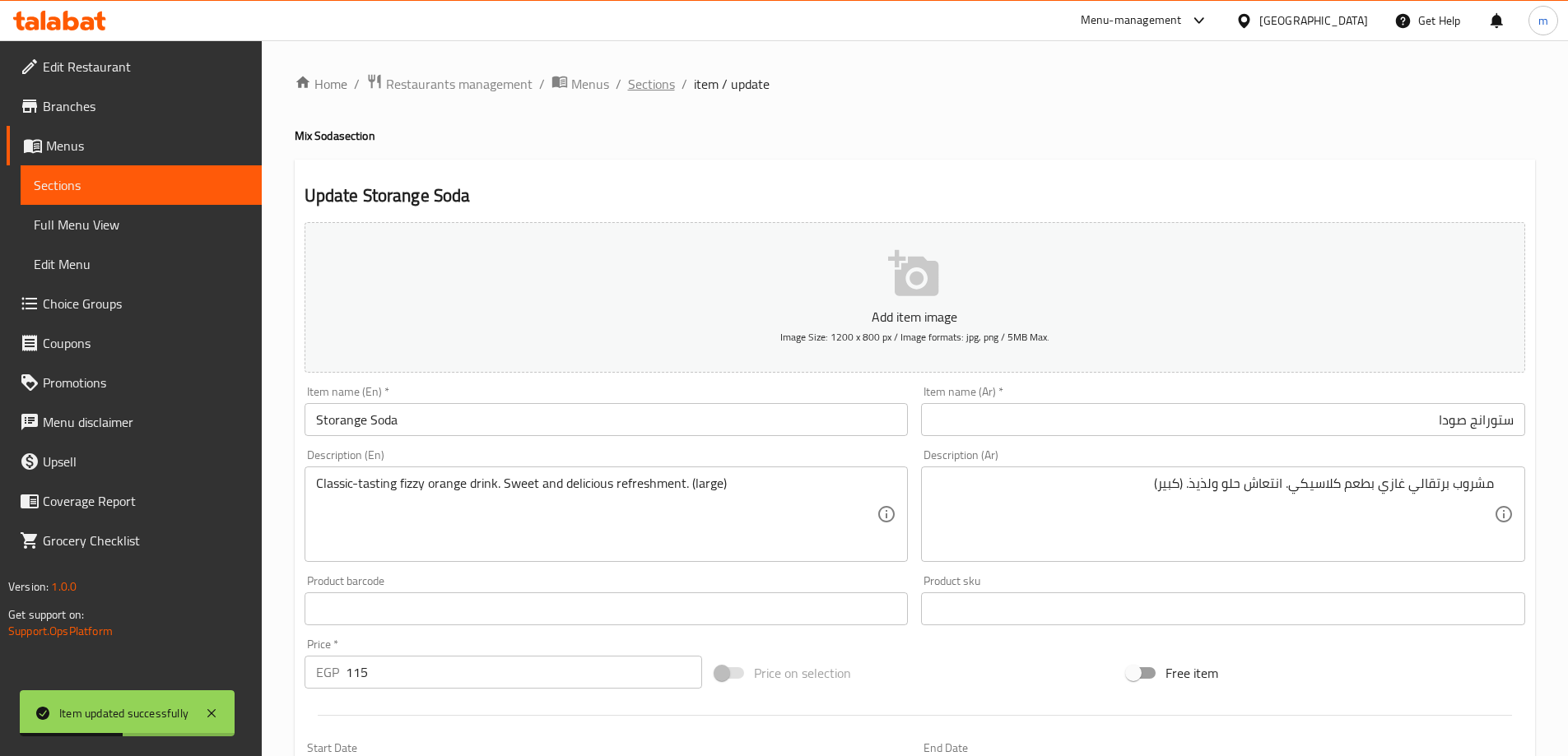
click at [661, 90] on span "Sections" at bounding box center [651, 84] width 47 height 20
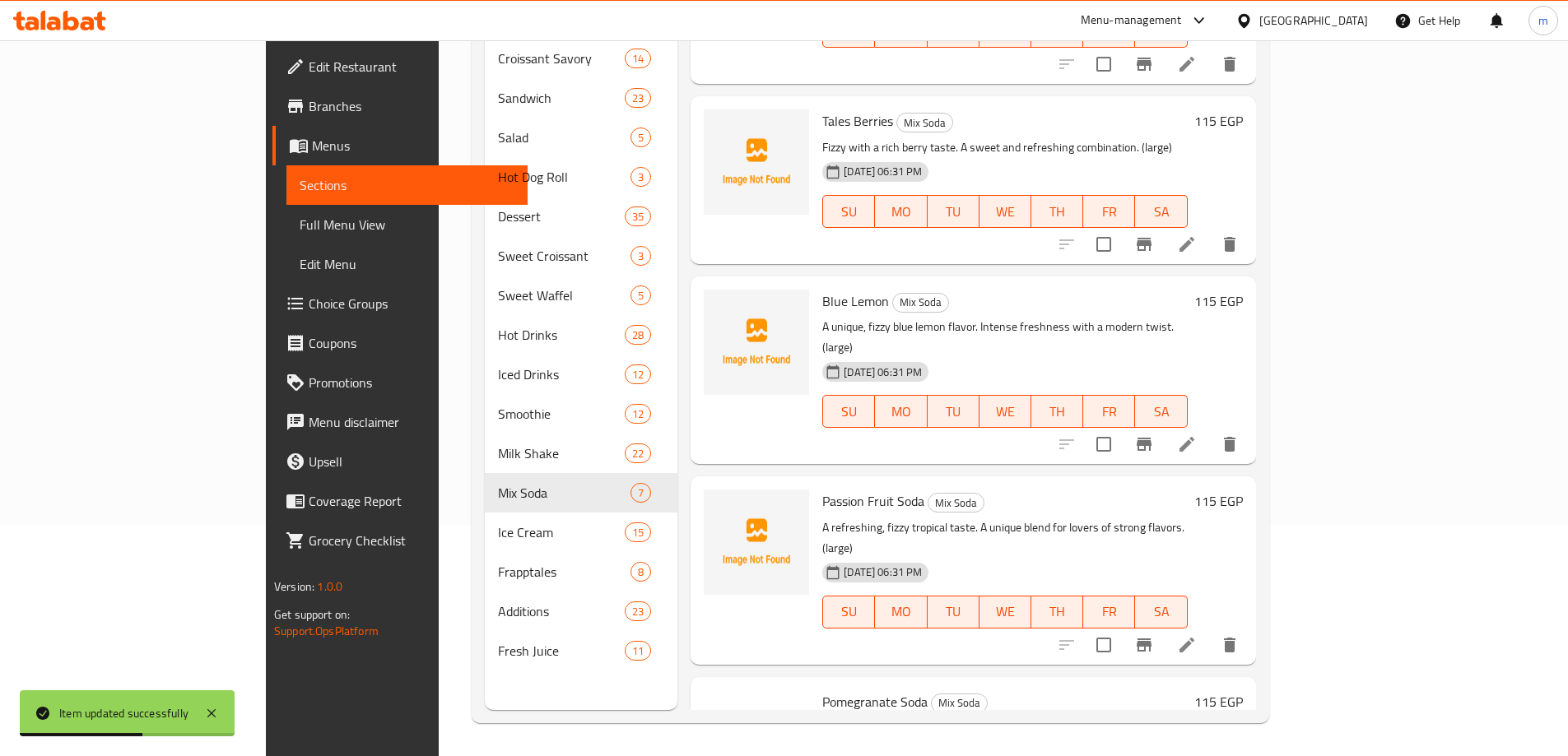
scroll to position [494, 0]
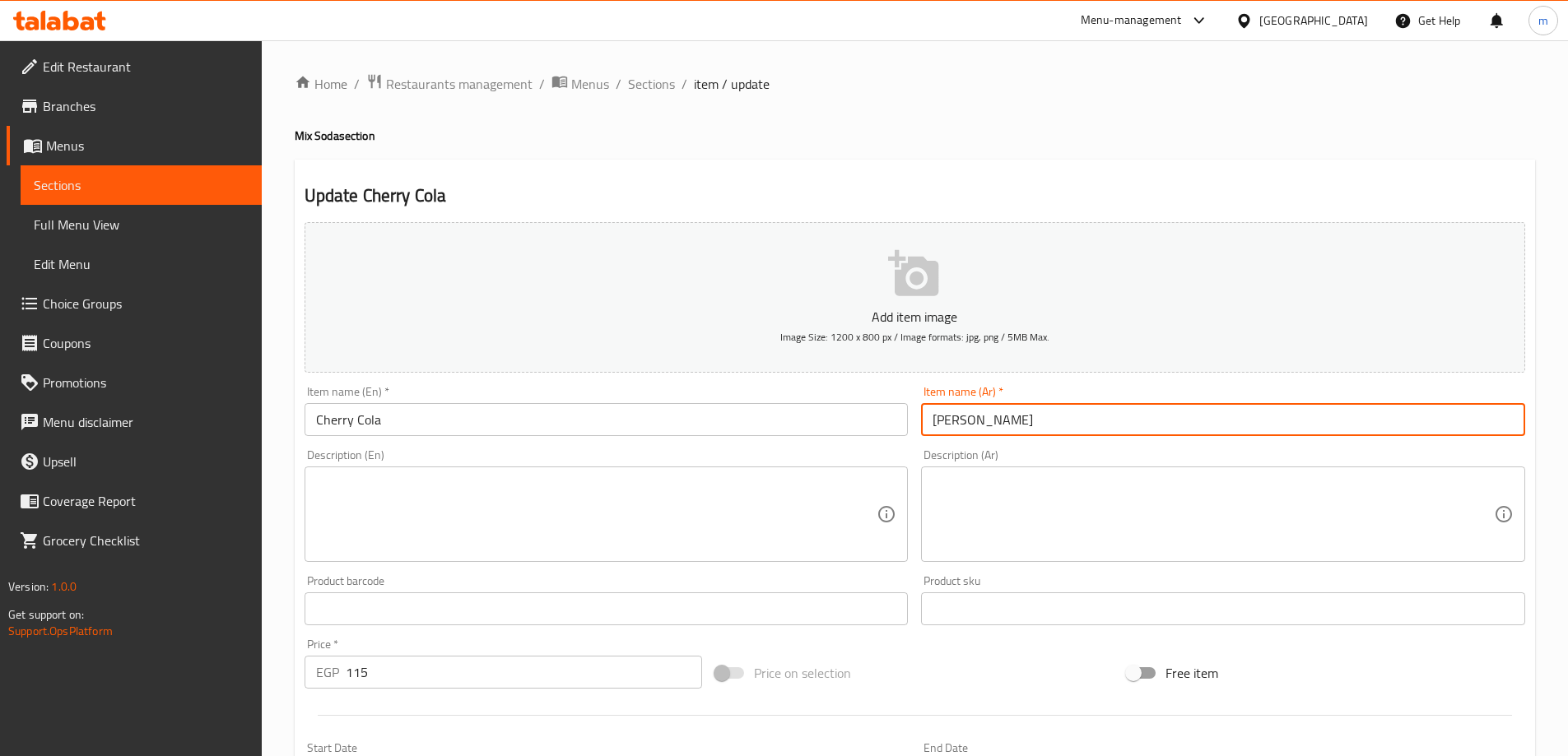
click at [1133, 417] on input "شيري كولا" at bounding box center [1223, 419] width 604 height 33
click at [1129, 488] on textarea at bounding box center [1212, 514] width 561 height 78
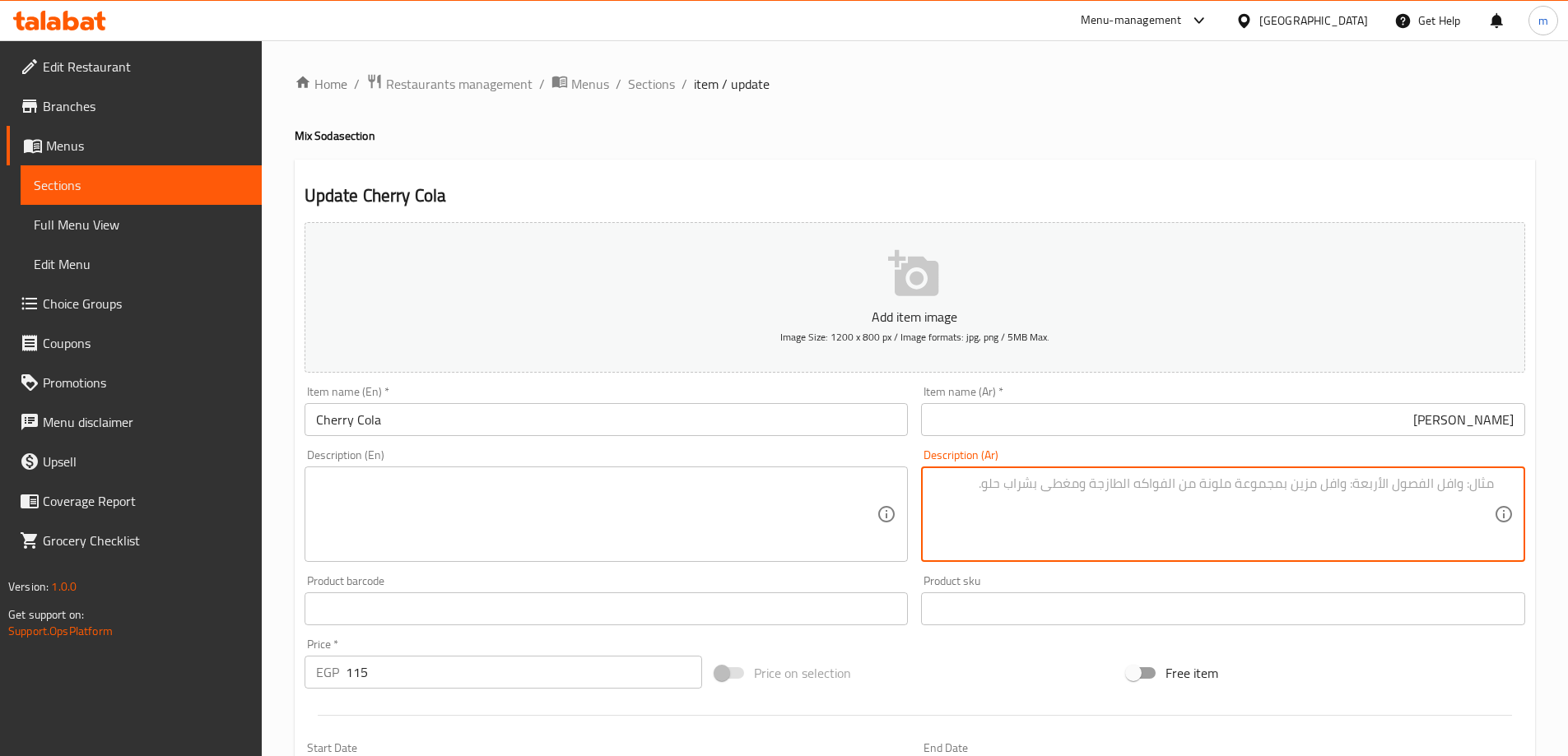
click at [1433, 483] on textarea at bounding box center [1212, 514] width 561 height 78
paste textarea "كولا كلاسيكية ممزوجة بنكهات الكرز. طعم مميز غني ومنعش."
type textarea "كولا كلاسيكية ممزوجة بنكهات الكرز. طعم مميز غني ومنعش."
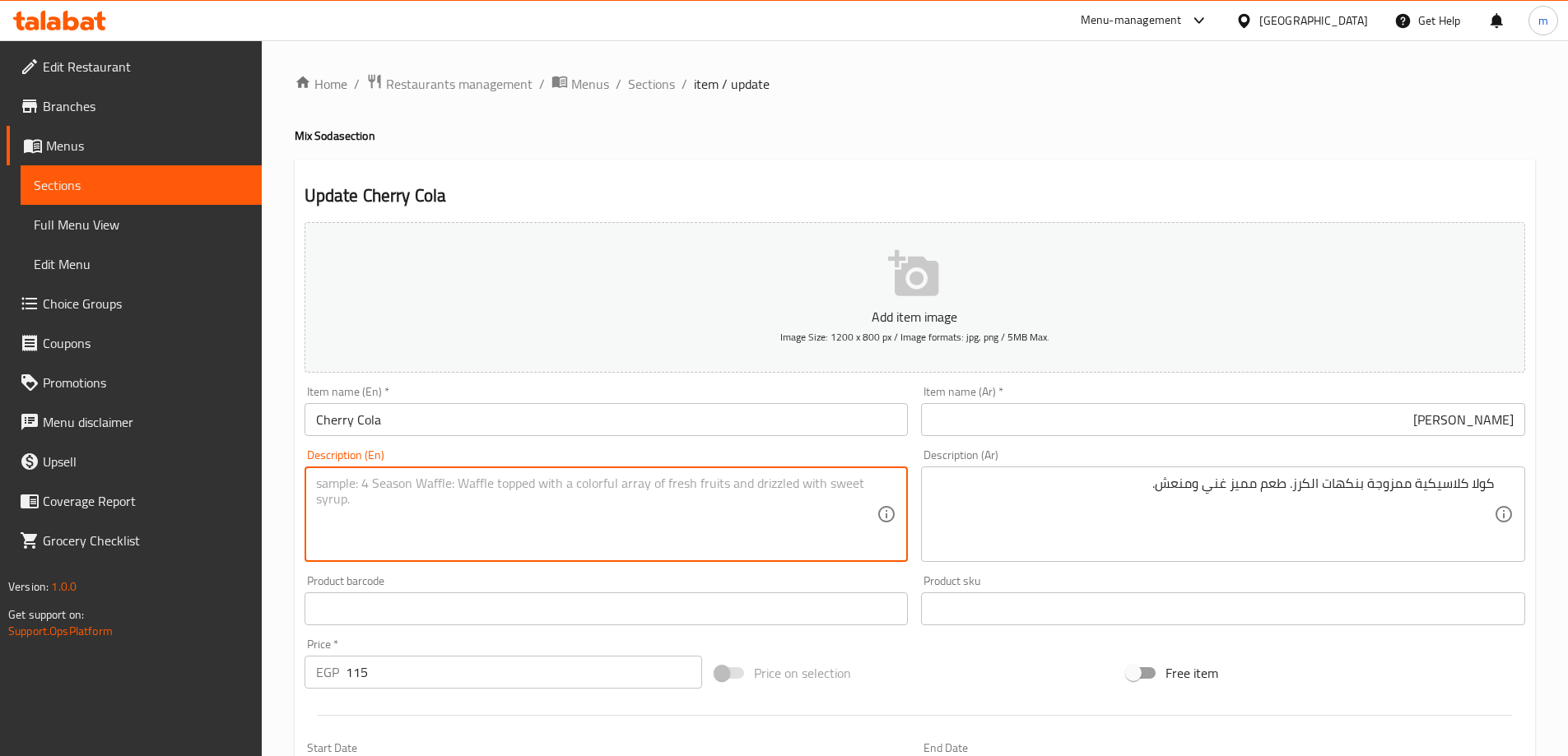
click at [746, 512] on textarea at bounding box center [596, 514] width 561 height 78
paste textarea "Classic cola blended with cherry flavors. A distinctive, rich, and refreshing t…"
drag, startPoint x: 428, startPoint y: 496, endPoint x: 528, endPoint y: 497, distance: 100.0
click at [528, 497] on textarea "Classic cola blended with cherry flavors. A distinctive, rich, and refreshing t…" at bounding box center [596, 514] width 561 height 78
drag, startPoint x: 547, startPoint y: 487, endPoint x: 650, endPoint y: 483, distance: 103.1
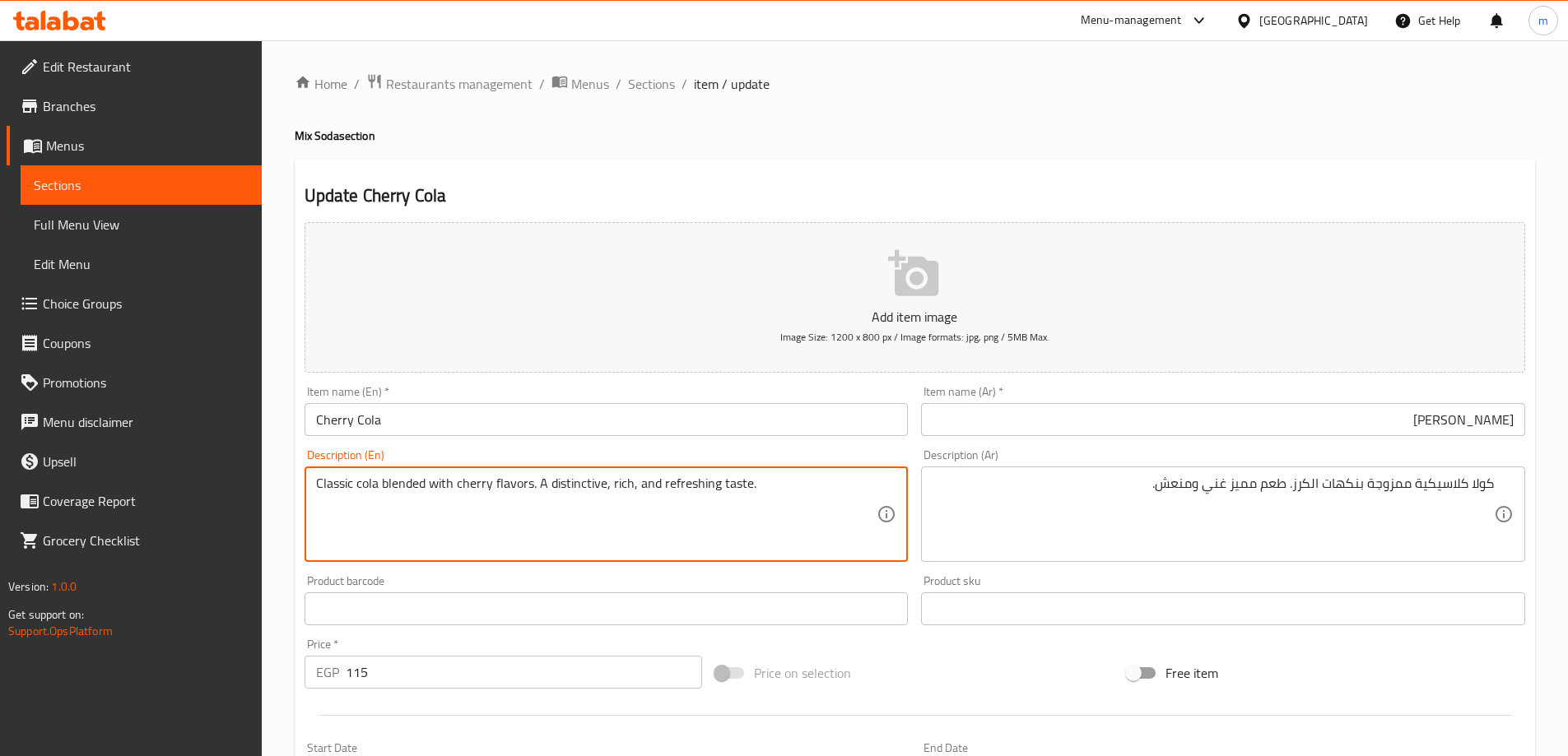
click at [650, 483] on textarea "Classic cola blended with cherry flavors. A distinctive, rich, and refreshing t…" at bounding box center [596, 514] width 561 height 78
click at [701, 497] on textarea "Classic cola blended with cherry flavors. A distinctive, rich, and refreshing t…" at bounding box center [596, 514] width 561 height 78
click at [749, 505] on textarea "Classic cola blended with cherry flavors. A distinctive, rich, and refreshing t…" at bounding box center [596, 514] width 561 height 78
click at [777, 497] on textarea "Classic cola blended with cherry flavors. A distinctive, rich, and refreshing t…" at bounding box center [596, 514] width 561 height 78
type textarea "Classic cola blended with cherry flavors. A distinctive, rich, and refreshing t…"
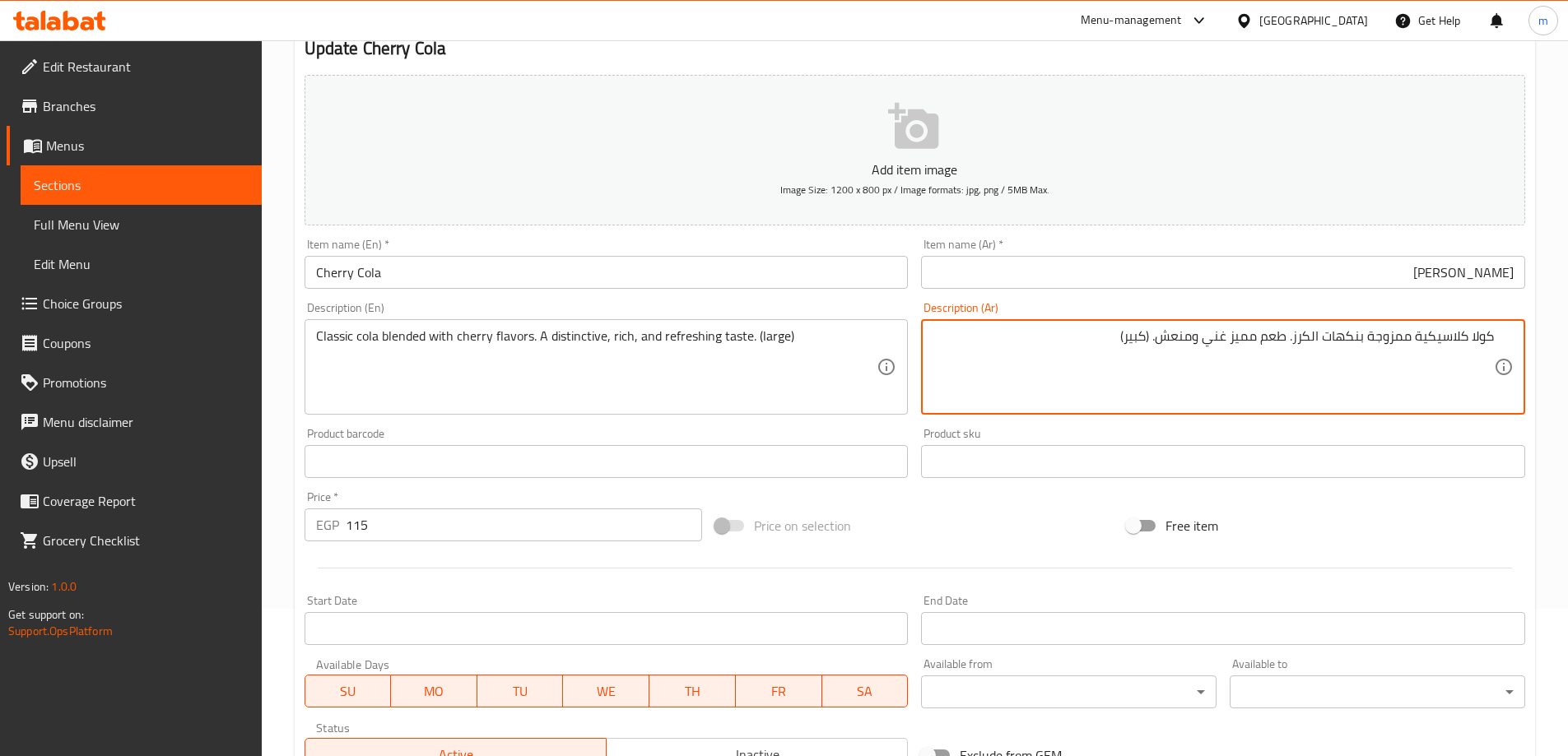
scroll to position [407, 0]
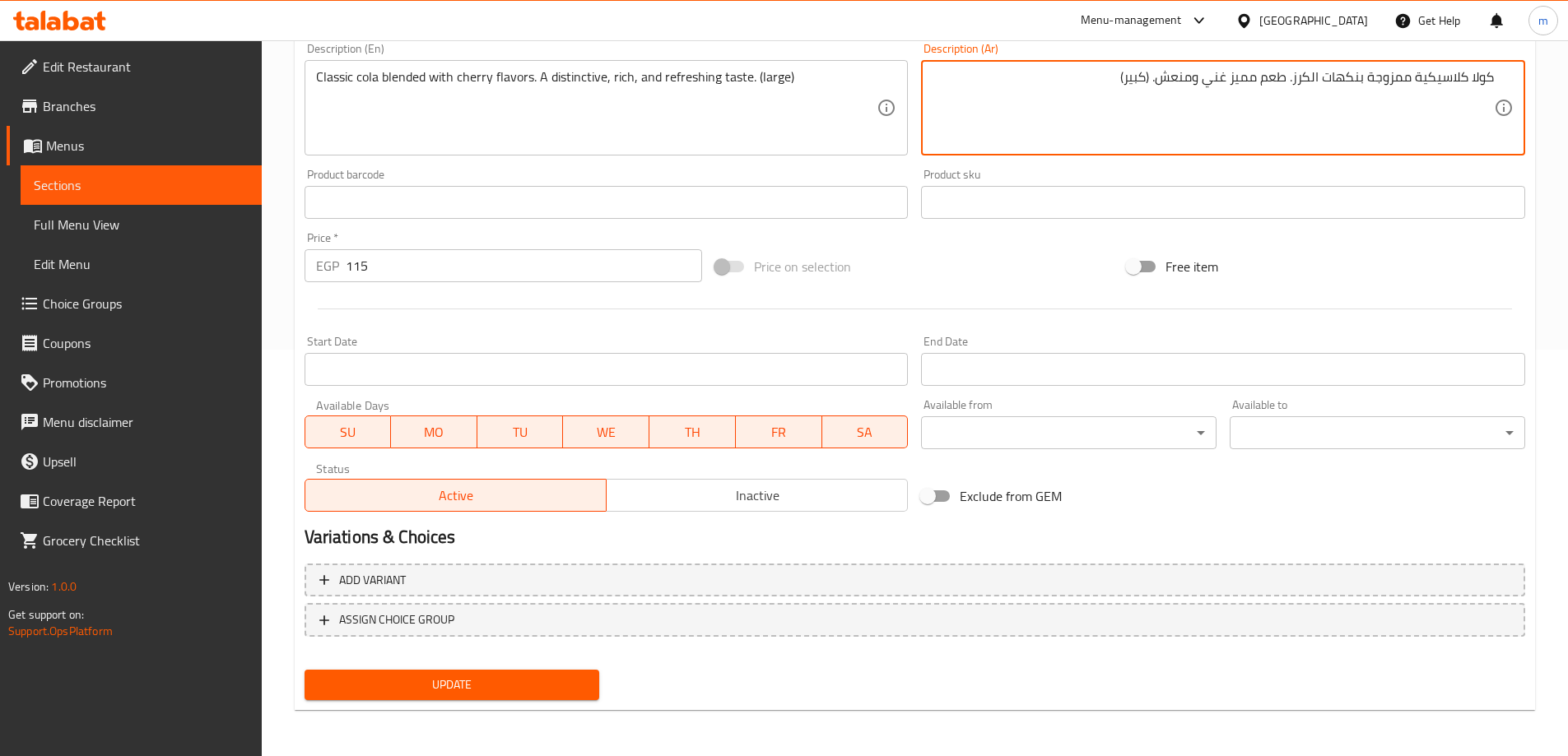
type textarea "كولا كلاسيكية ممزوجة بنكهات الكرز. طعم مميز غني ومنعش. (كبير)"
click at [400, 689] on span "Update" at bounding box center [453, 685] width 269 height 21
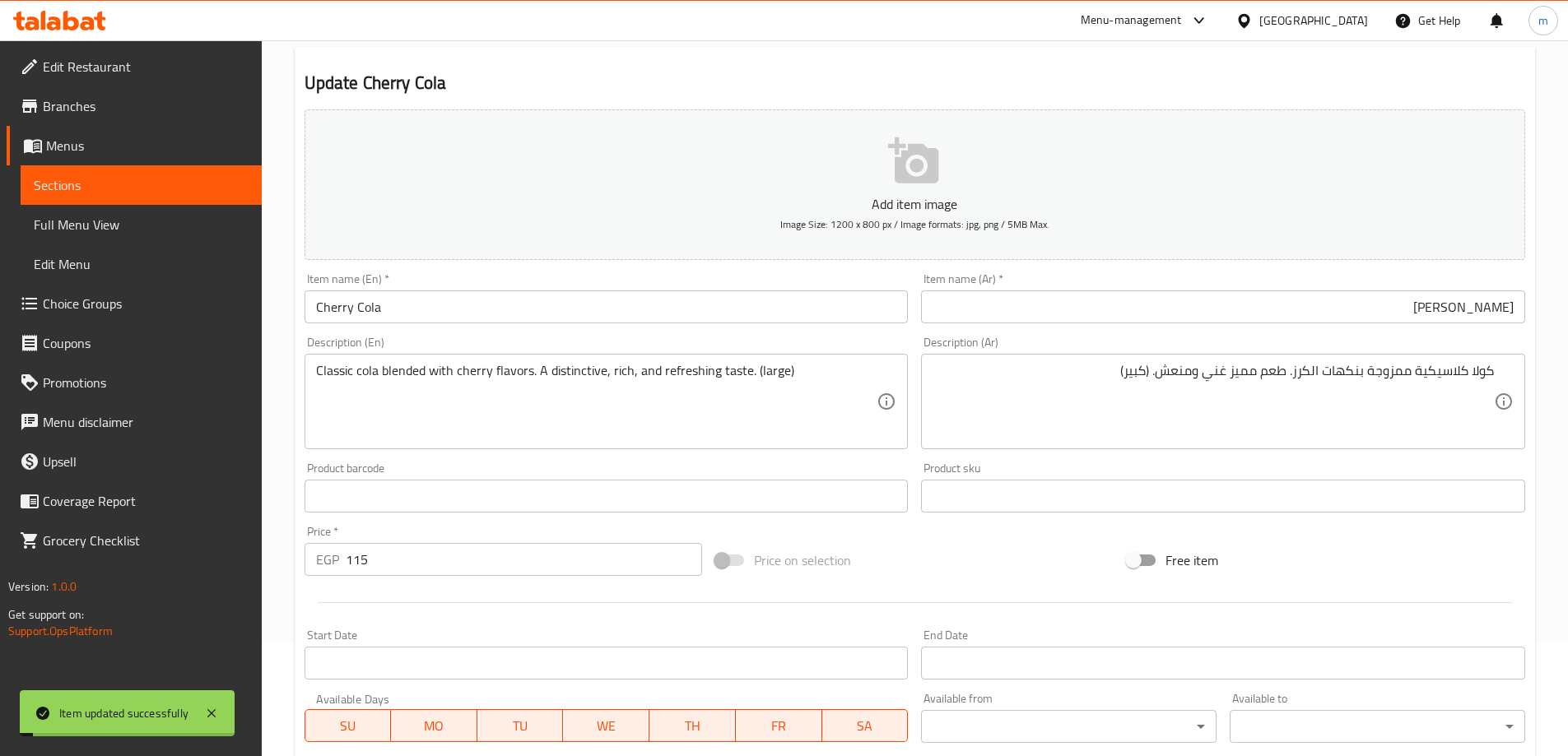
scroll to position [0, 0]
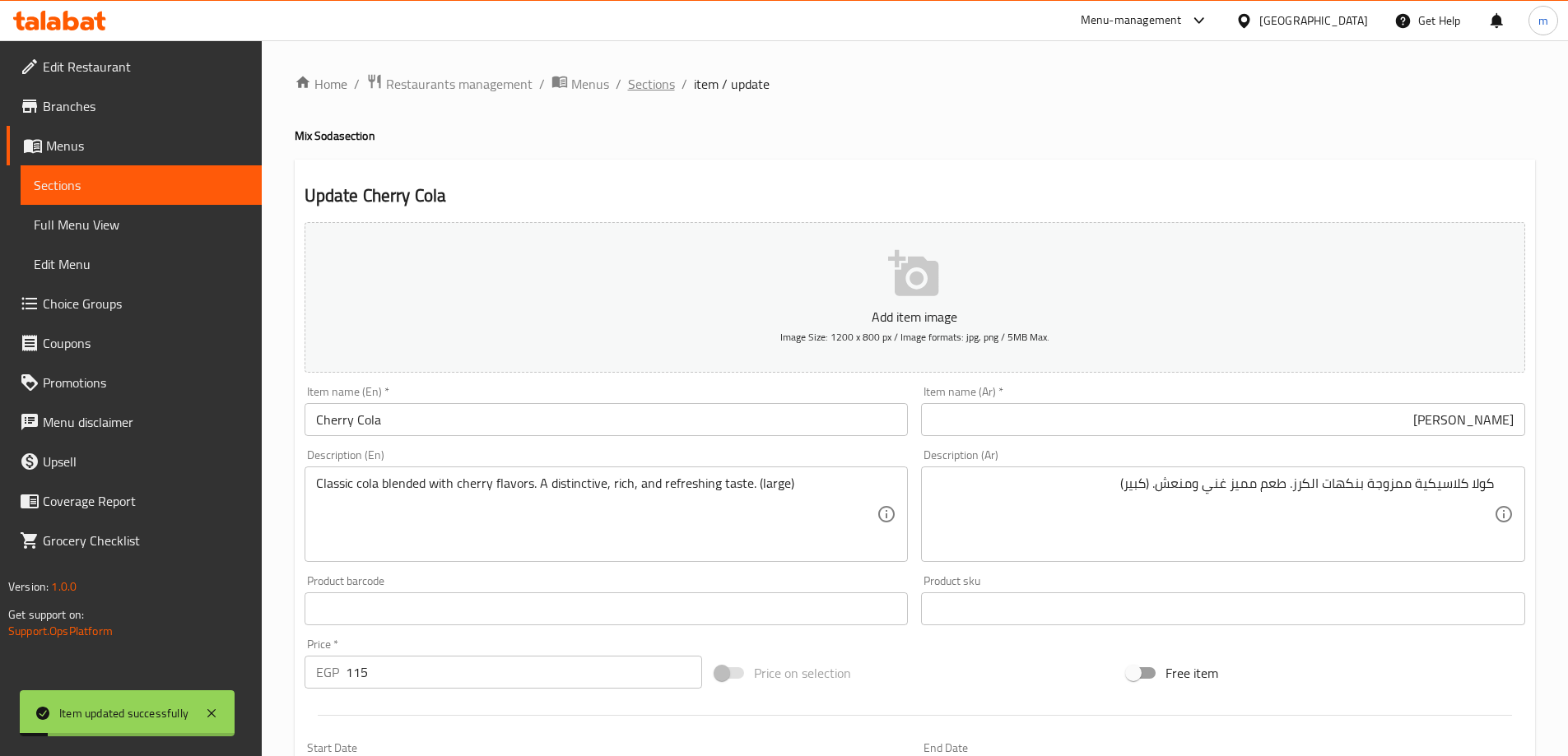
click at [653, 93] on span "Sections" at bounding box center [651, 84] width 47 height 20
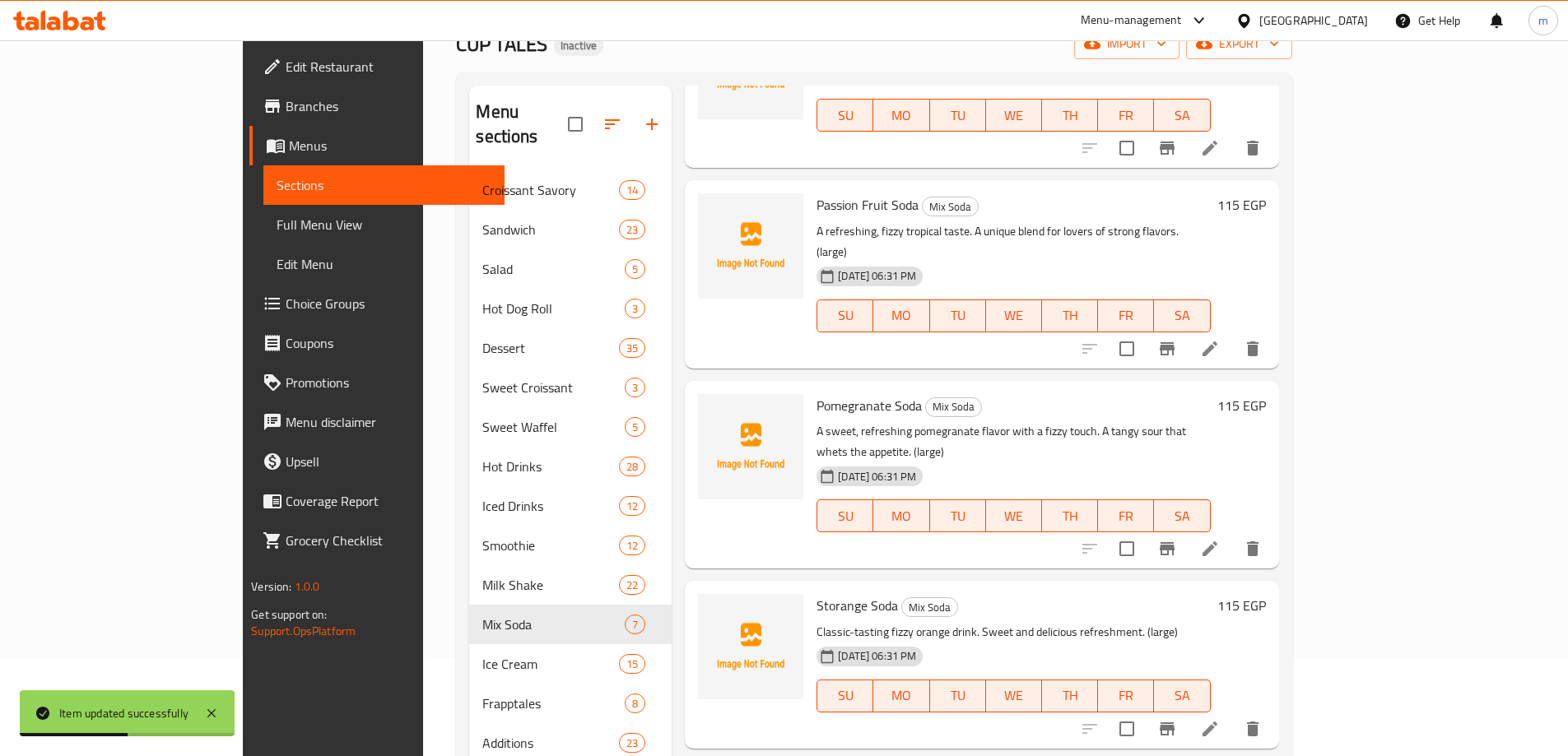
scroll to position [231, 0]
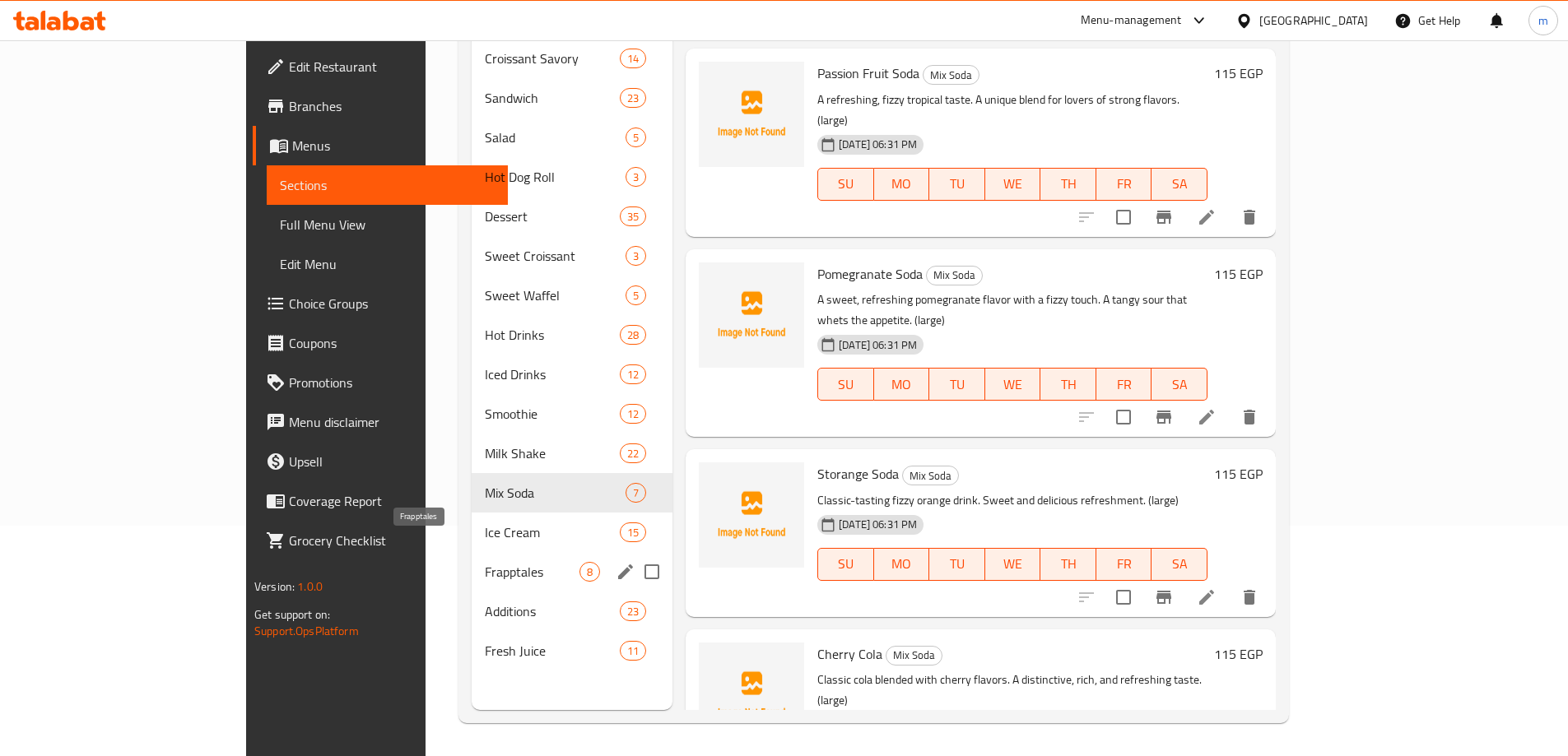
click at [485, 562] on span "Frapptales" at bounding box center [532, 572] width 94 height 20
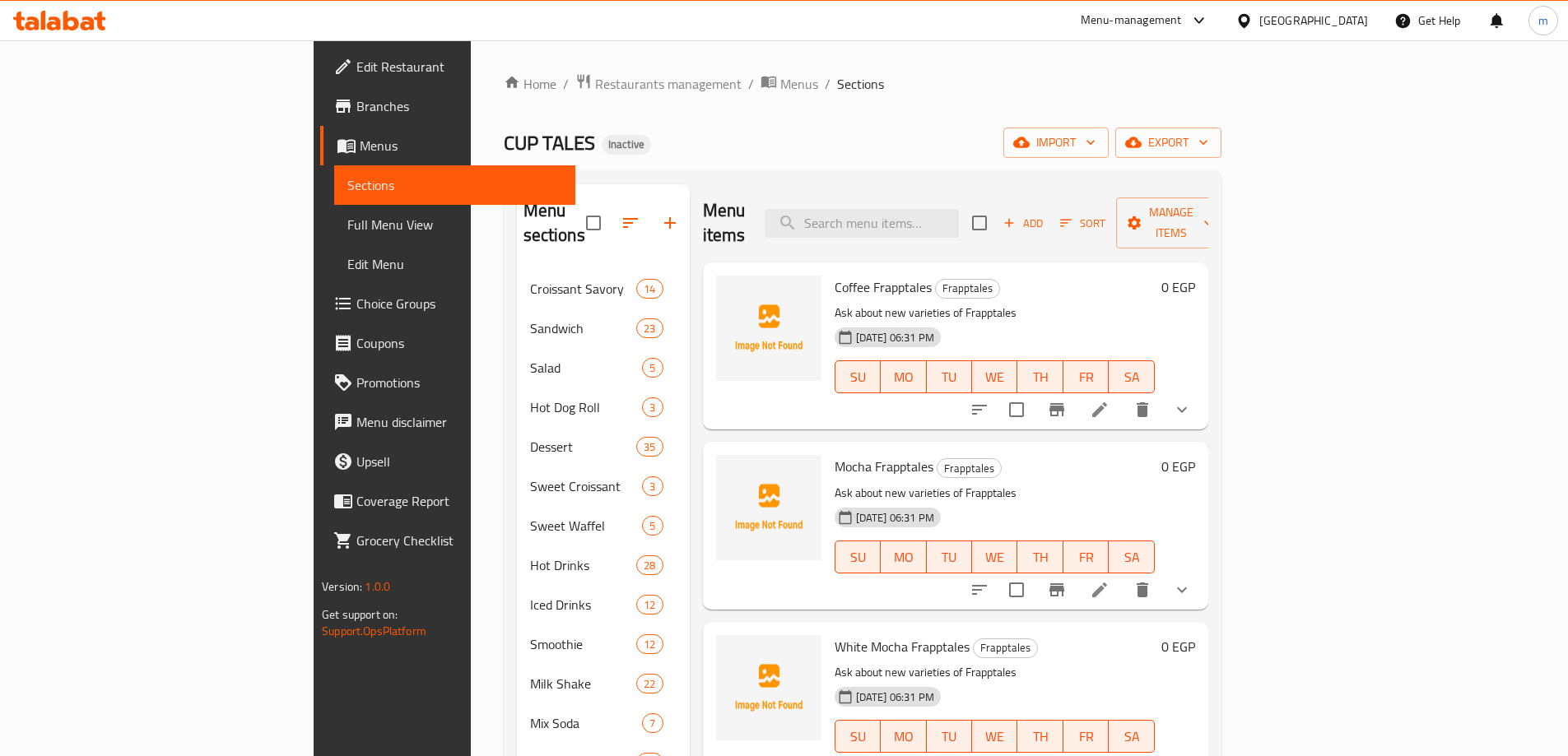
click at [1109, 400] on icon at bounding box center [1099, 409] width 20 height 20
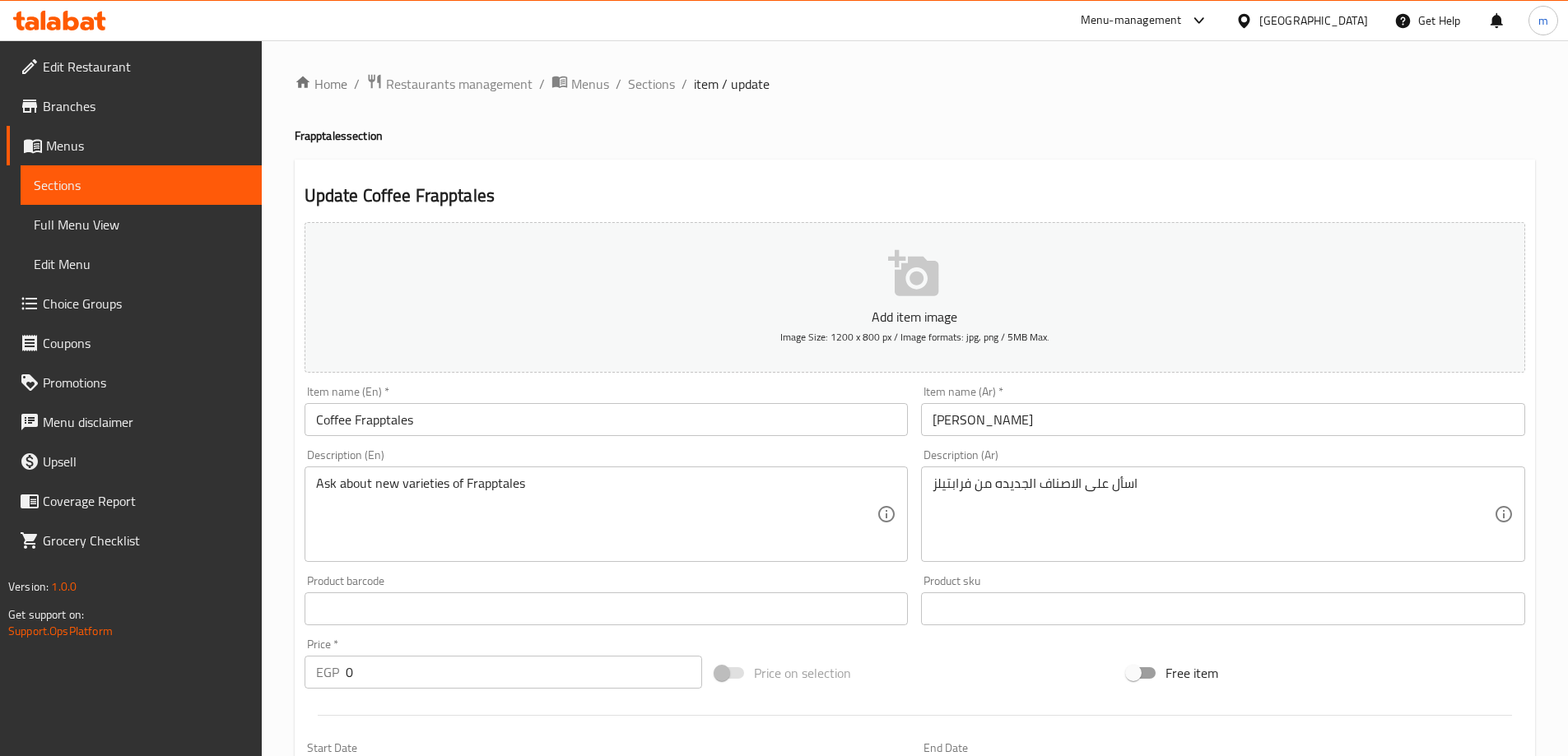
click at [1093, 426] on input "فرابتيلز كوفي" at bounding box center [1223, 419] width 604 height 33
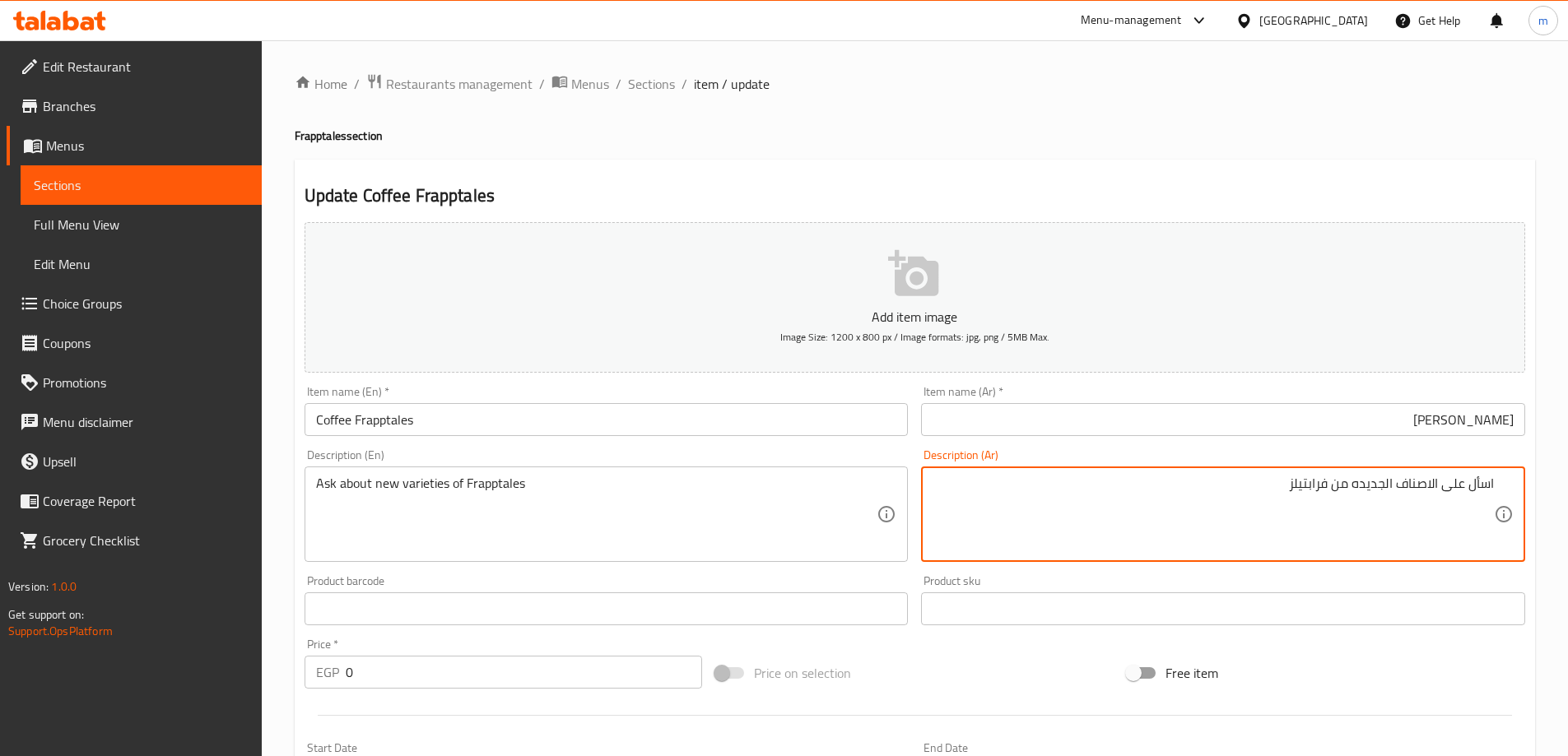
click at [1328, 484] on textarea "اسأل على الاصناف الجديده من فرابتيلز" at bounding box center [1212, 514] width 561 height 78
paste textarea "قهوة مخلوطة بالثلج وقوام كريمي غني. مشروب بارد مليء بالطاقة."
type textarea "قهوة مخلوطة بالثلج وقوام كريمي غني. مشروب بارد مليء بالطاقة."
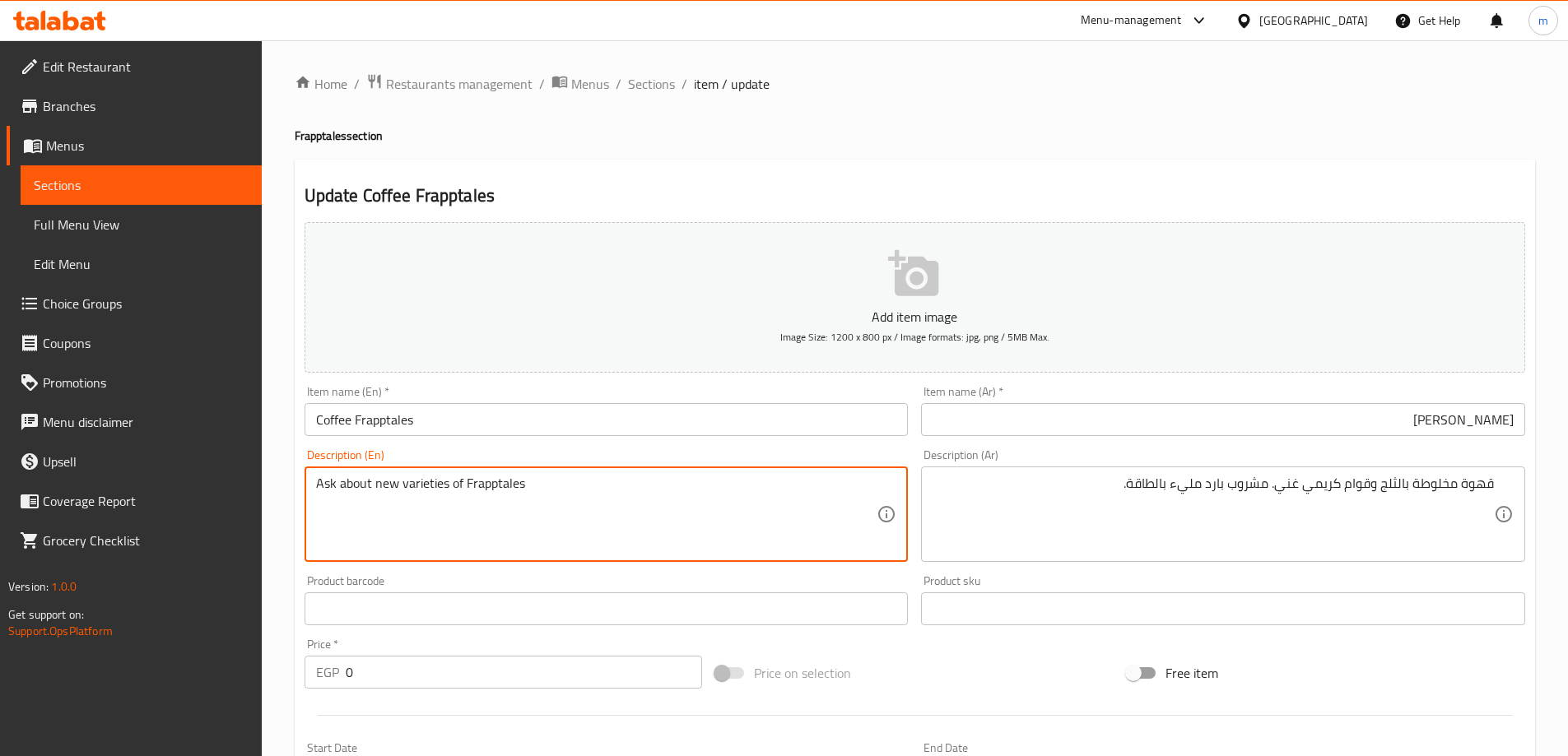
paste textarea "Coffee blended with ice and a rich, creamy texture. A cold, energizing drink."
drag, startPoint x: 430, startPoint y: 490, endPoint x: 451, endPoint y: 490, distance: 21.0
click at [451, 490] on textarea "Coffee blended with ice and a rich, creamy texture. A cold, energizing drink." at bounding box center [596, 514] width 561 height 78
drag, startPoint x: 603, startPoint y: 490, endPoint x: 761, endPoint y: 486, distance: 158.1
click at [761, 486] on textarea "Coffee blended with ice and a rich, creamy texture. A cold, energizing drink." at bounding box center [596, 514] width 561 height 78
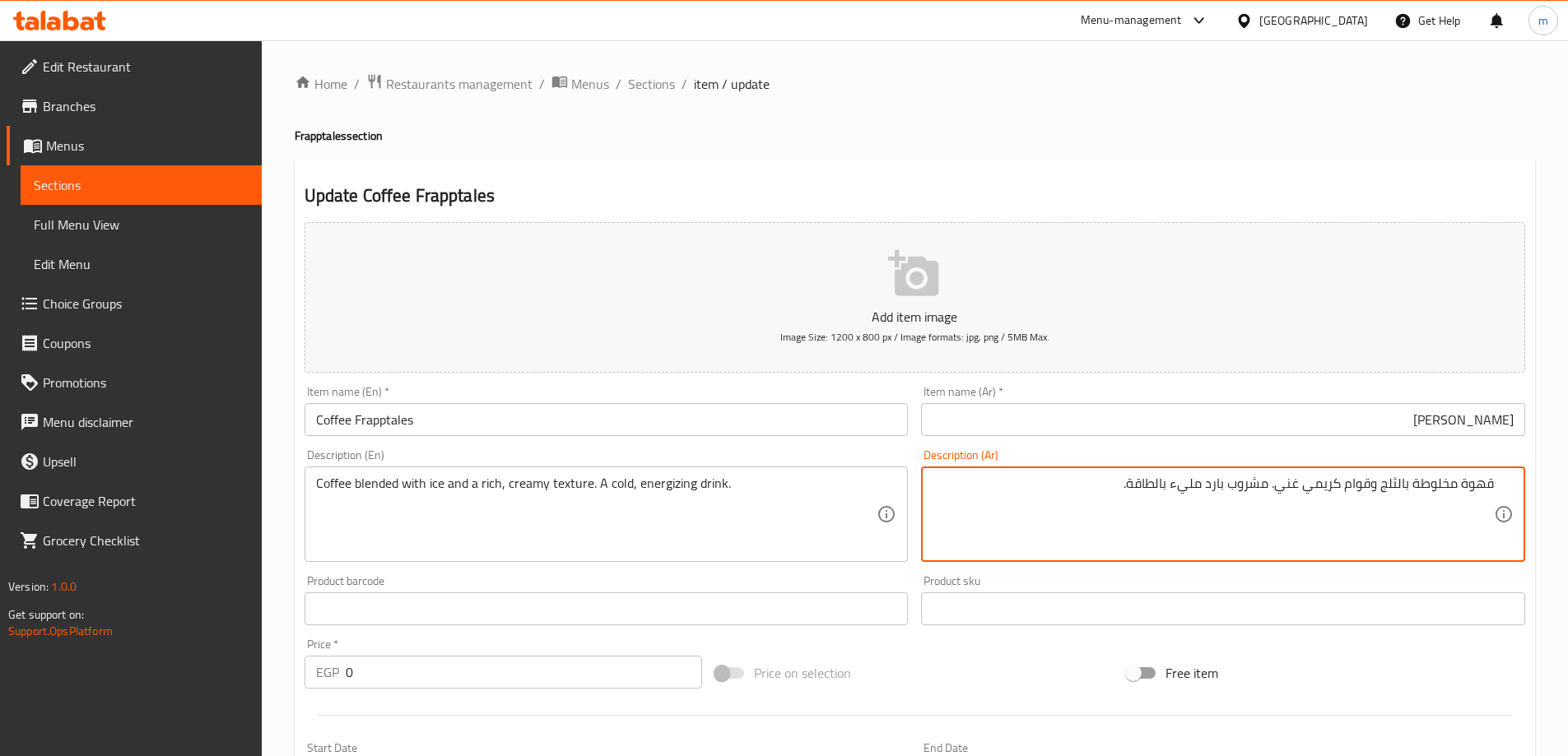
click at [1109, 496] on textarea "قهوة مخلوطة بالثلج وقوام كريمي غني. مشروب بارد مليء بالطاقة." at bounding box center [1212, 514] width 561 height 78
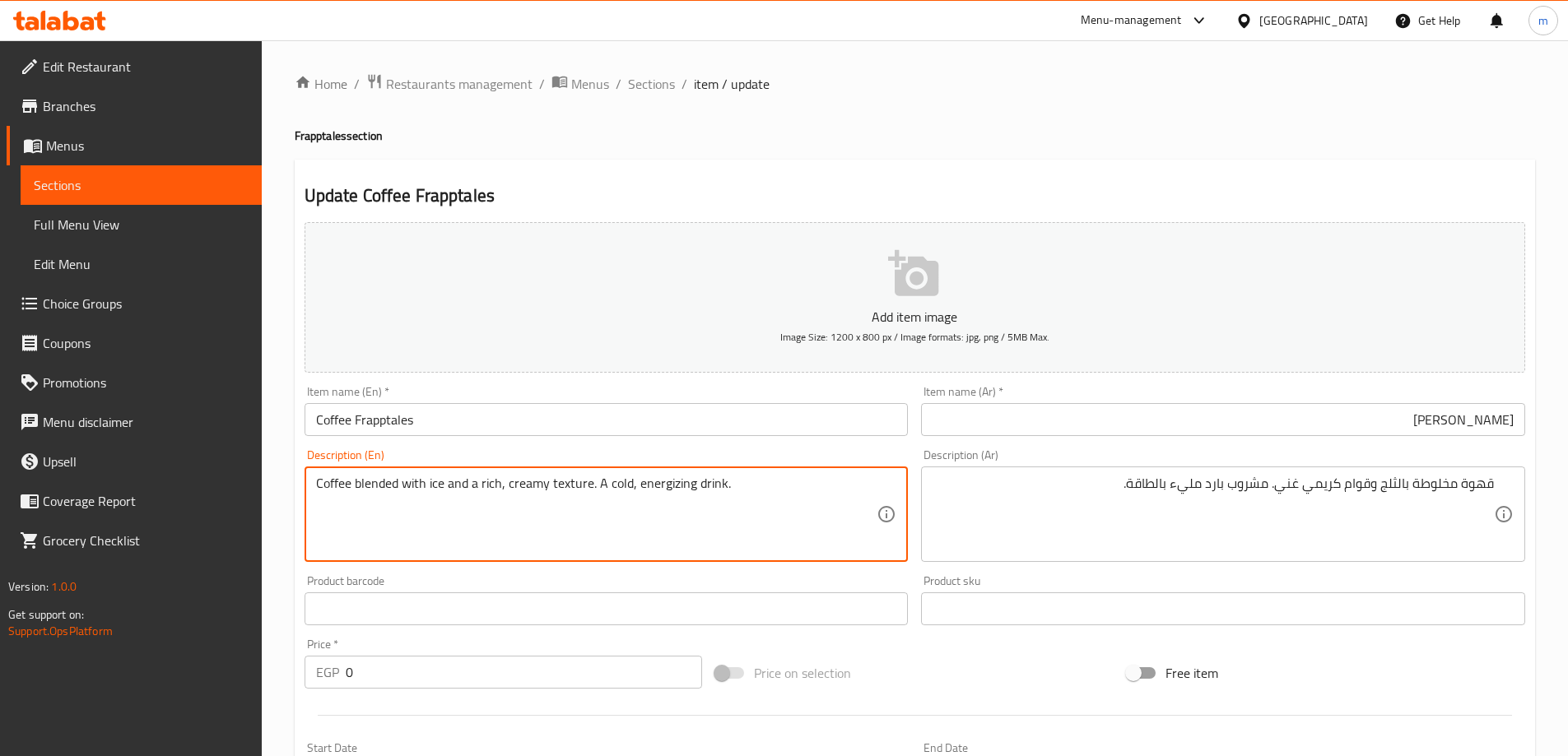
paste textarea "mixed with ice and a rich, creamy texture. A cold drink full of energy"
type textarea "Coffee mixed with ice and a rich, creamy texture. A cold drink full of energy."
click at [671, 429] on input "Coffee Frapptales" at bounding box center [606, 419] width 604 height 33
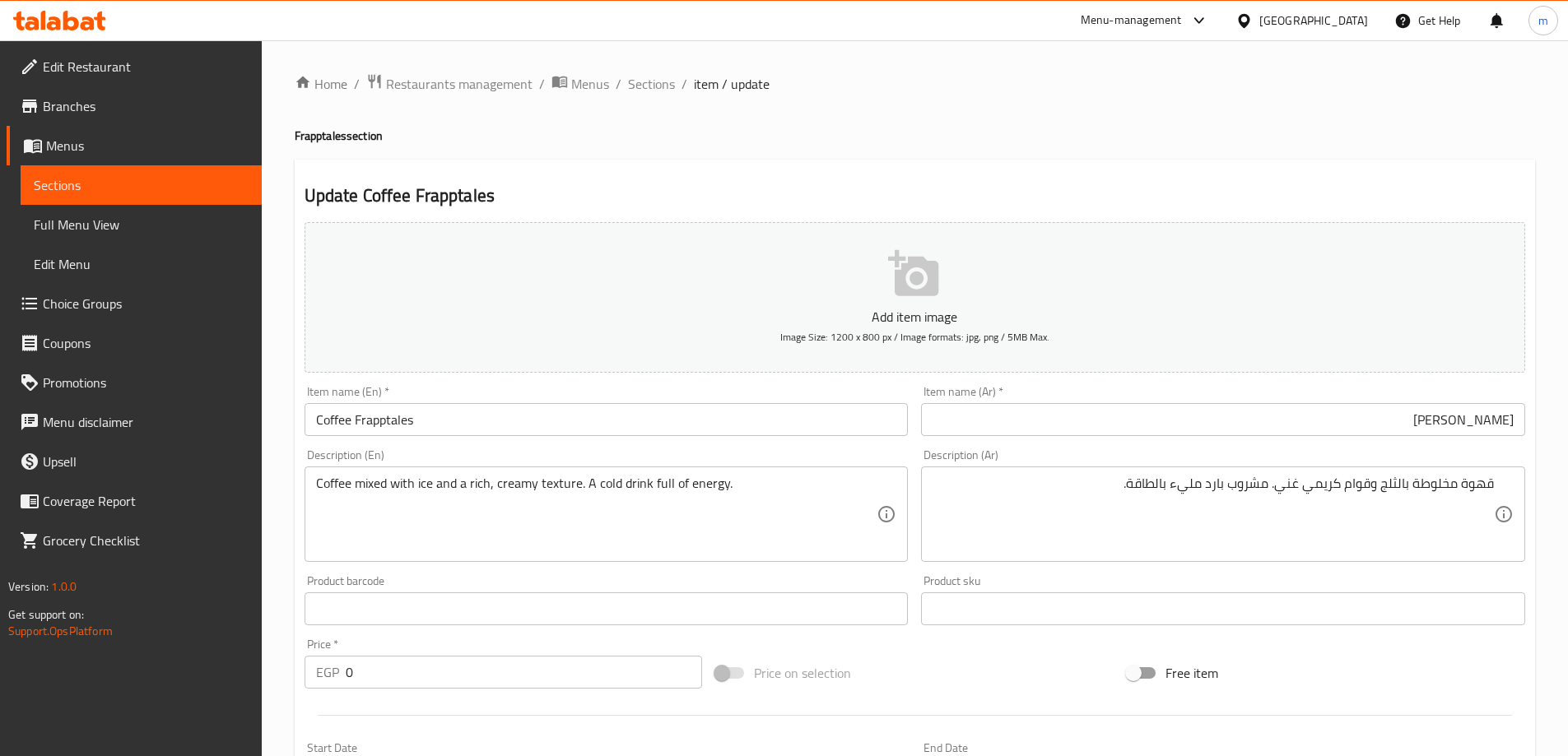
click at [357, 423] on input "Coffee Frapptales" at bounding box center [606, 419] width 604 height 33
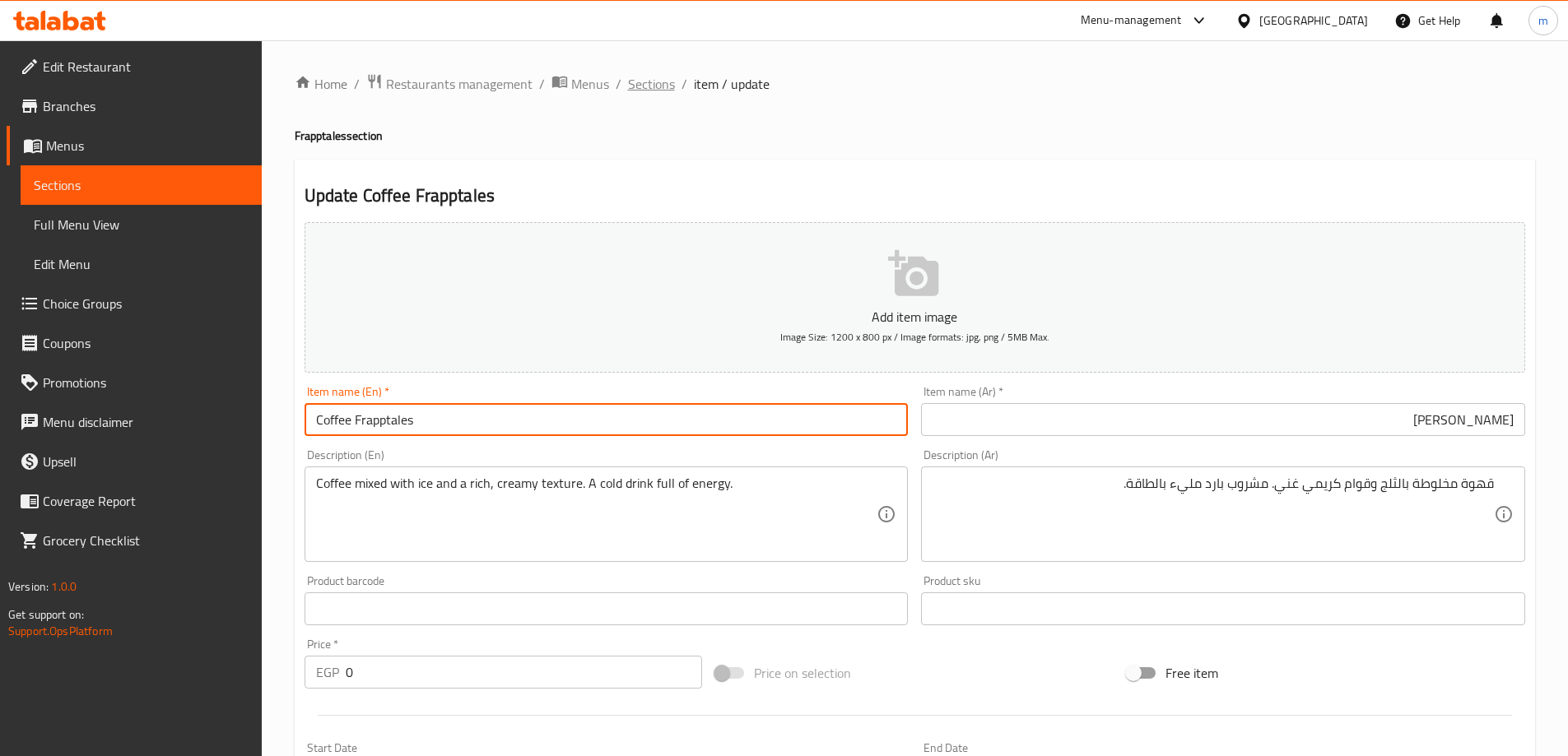
click at [644, 74] on span "Sections" at bounding box center [651, 84] width 47 height 20
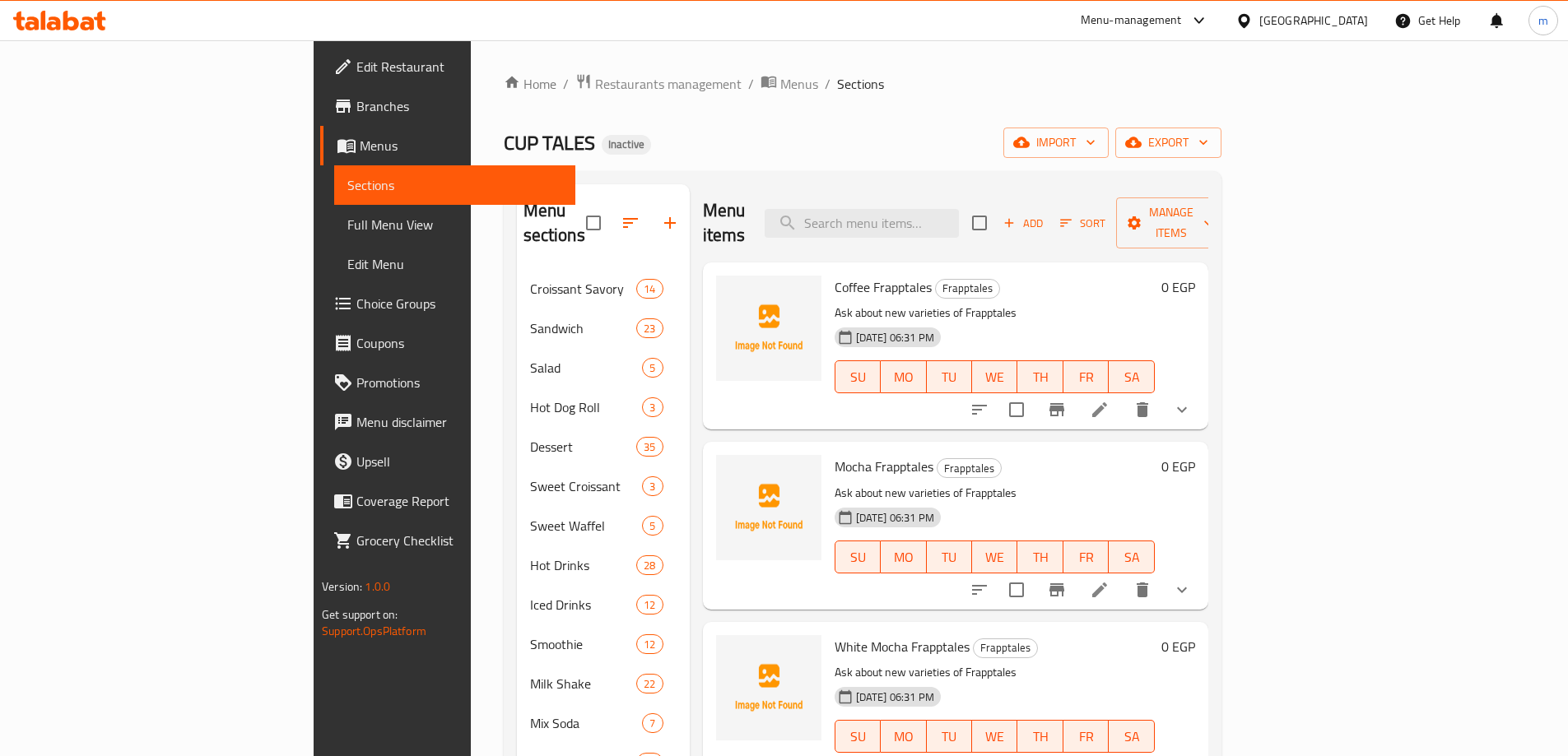
click at [1123, 395] on li at bounding box center [1099, 409] width 46 height 30
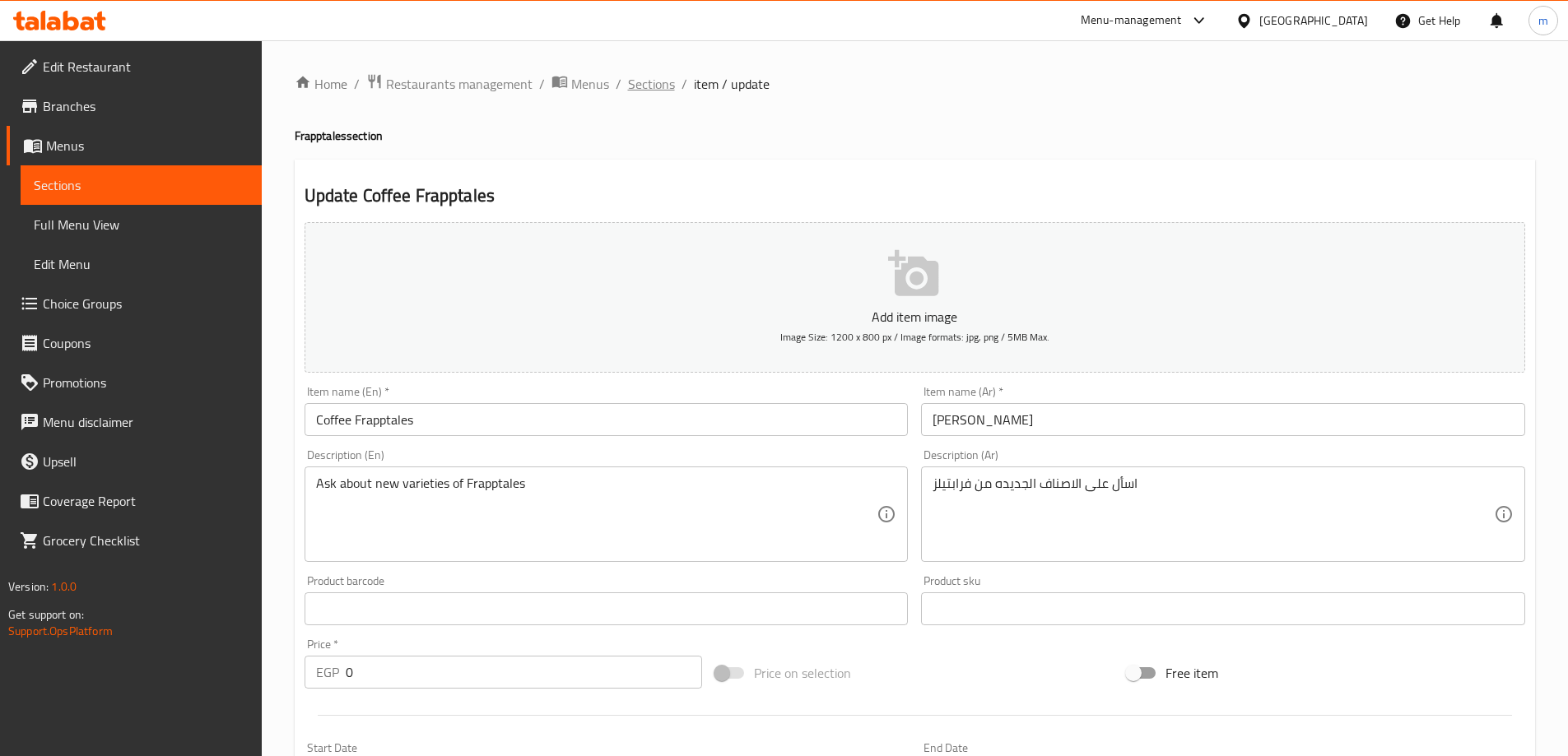
click at [656, 89] on span "Sections" at bounding box center [651, 84] width 47 height 20
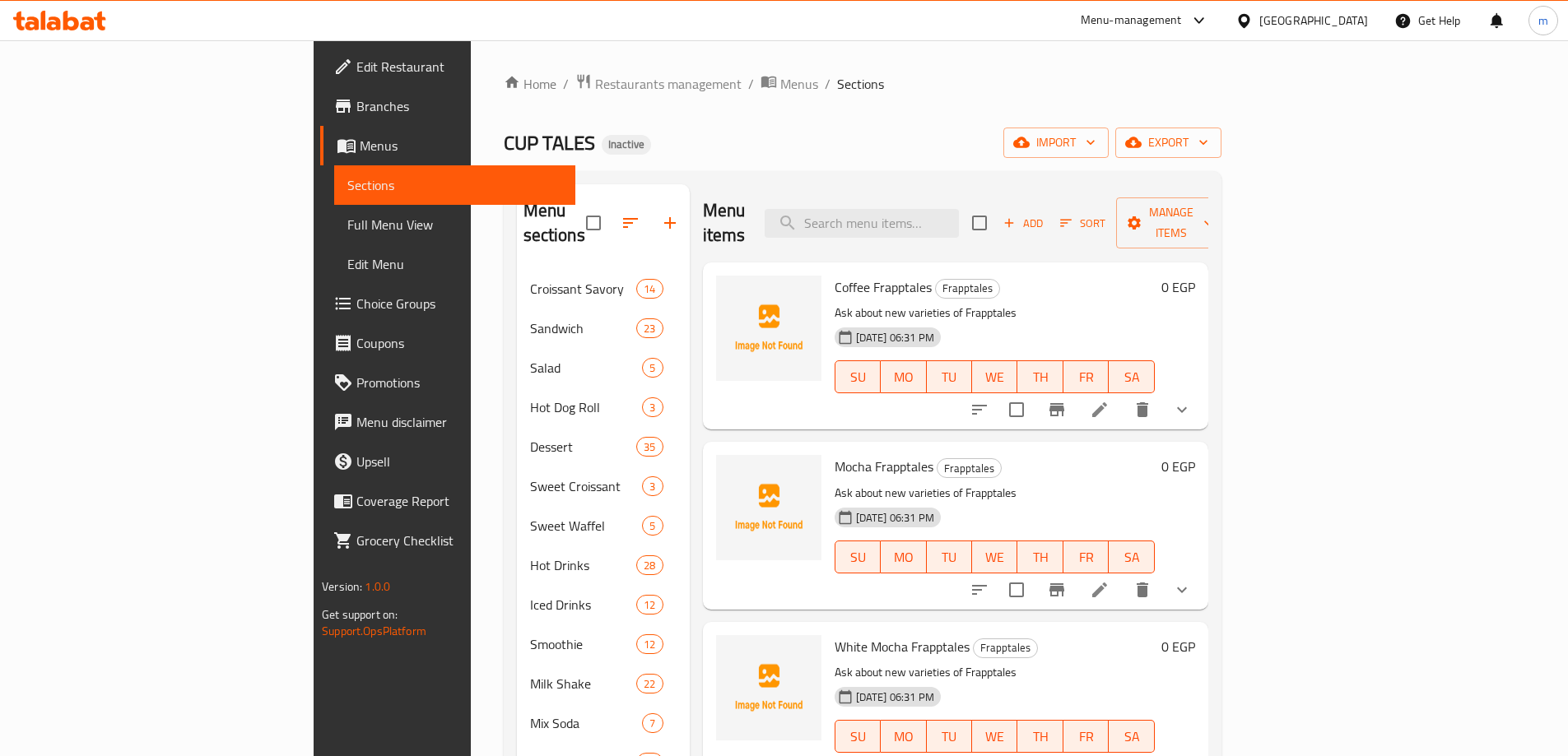
click at [1195, 276] on h6 "0 EGP" at bounding box center [1178, 287] width 34 height 23
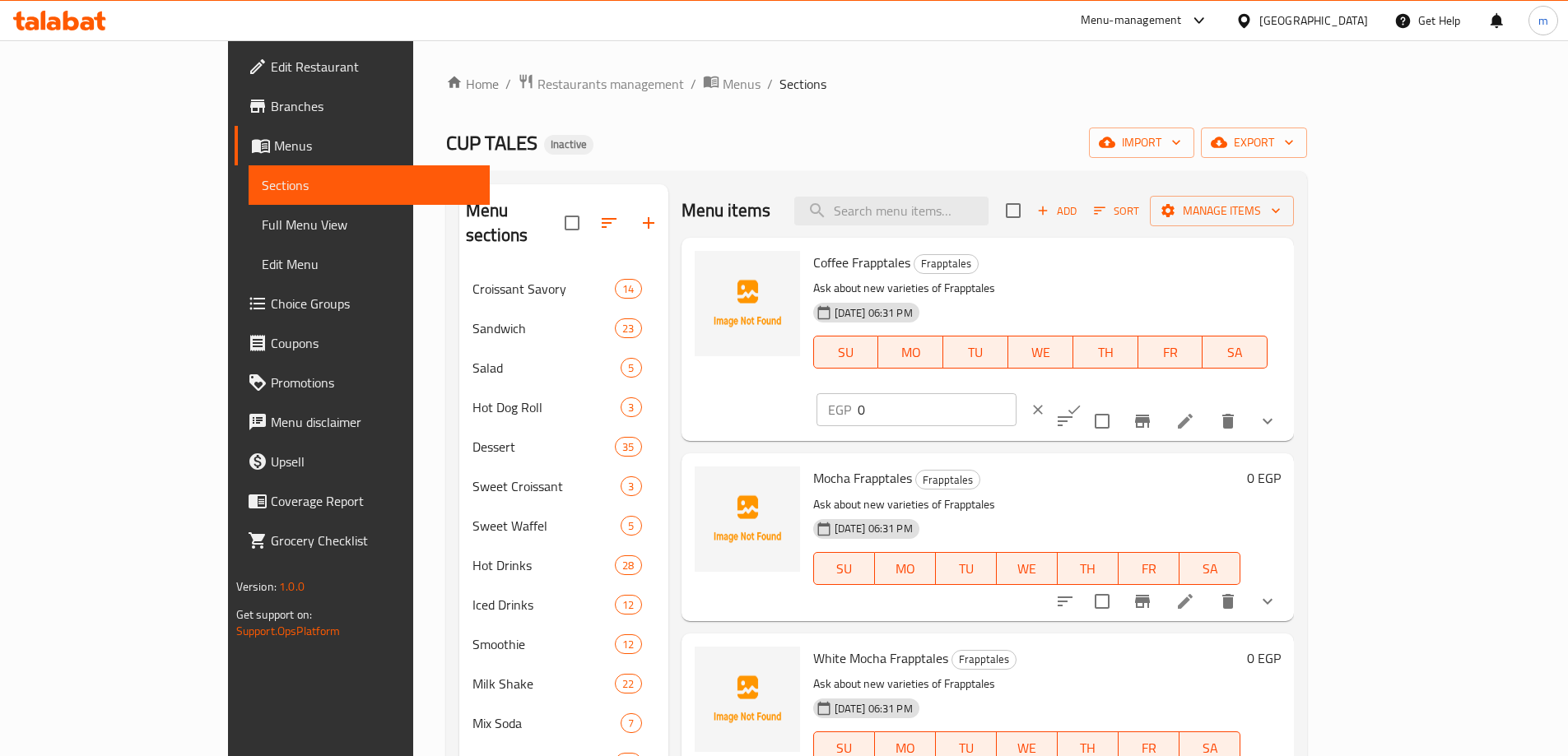
click at [1046, 401] on icon "clear" at bounding box center [1038, 409] width 16 height 16
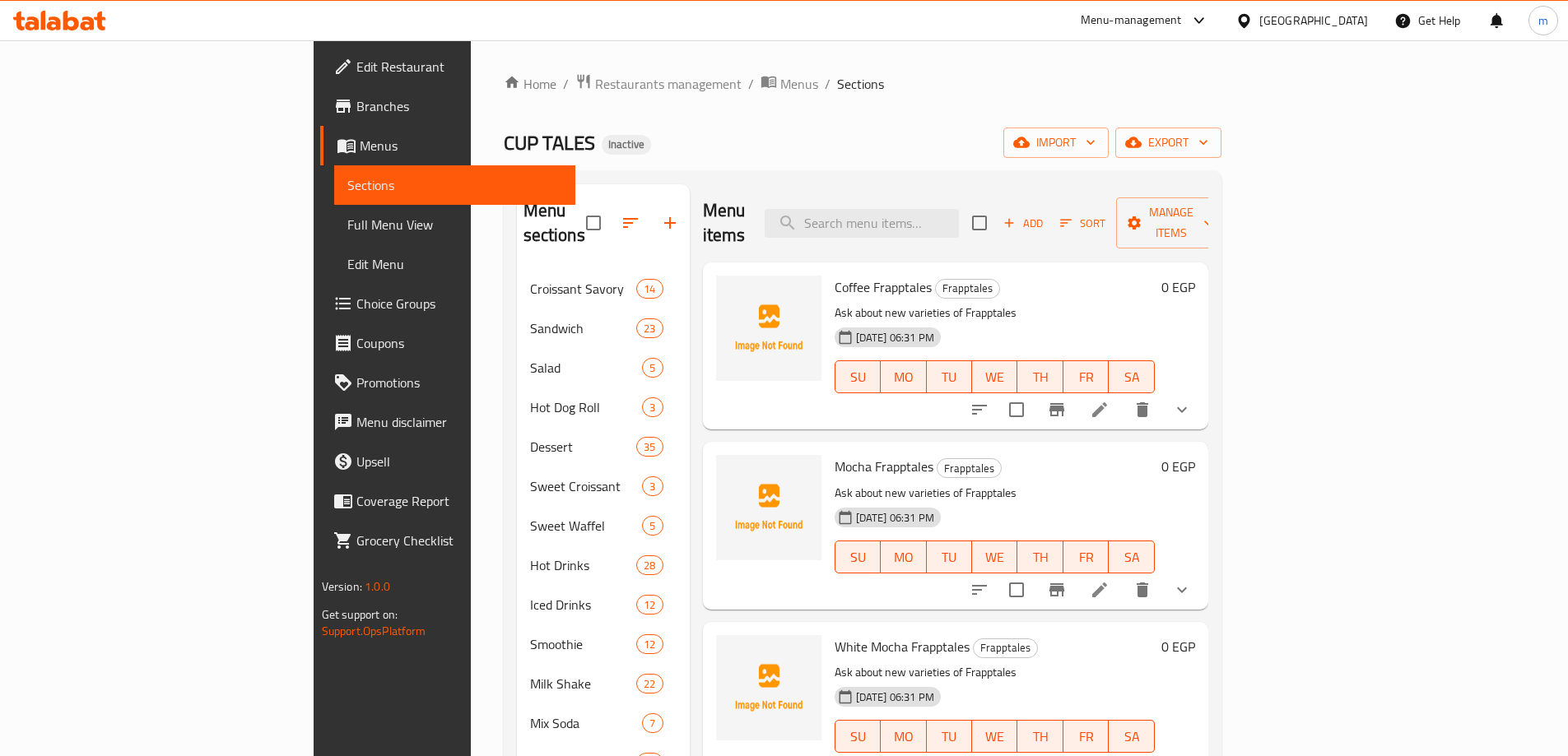
click at [1149, 402] on icon "delete" at bounding box center [1142, 409] width 12 height 14
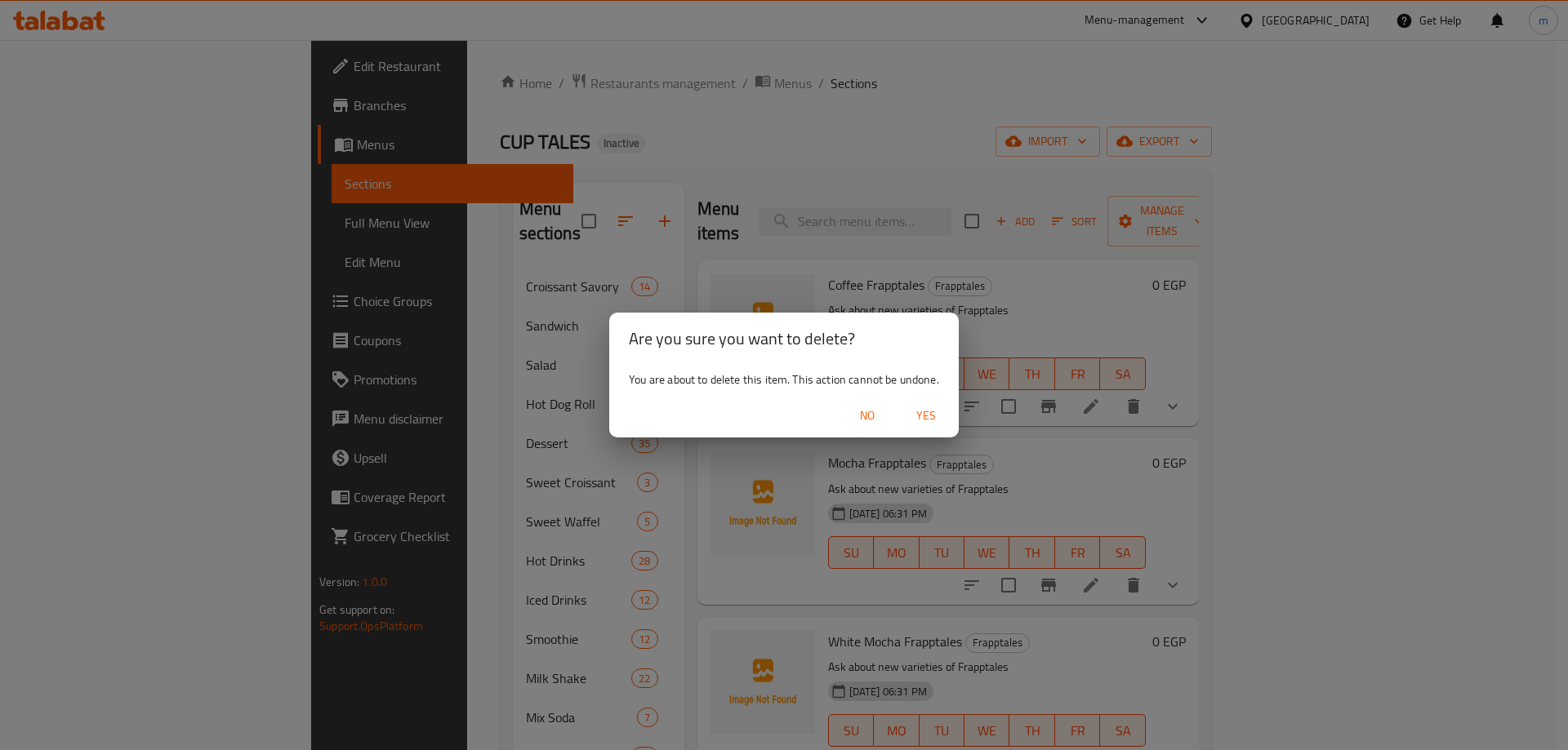
click at [934, 425] on span "Yes" at bounding box center [926, 416] width 39 height 20
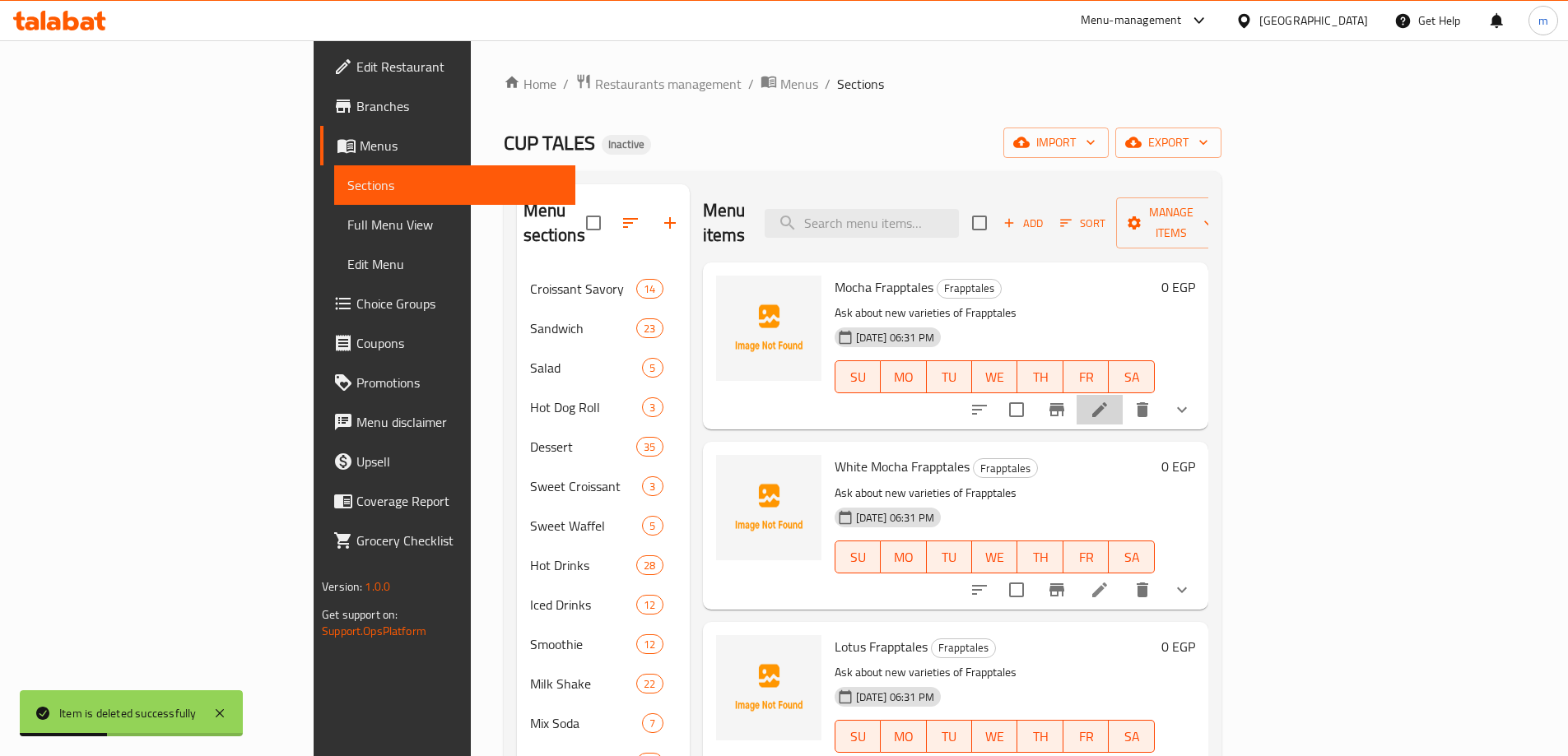
click at [1123, 395] on li at bounding box center [1099, 409] width 46 height 30
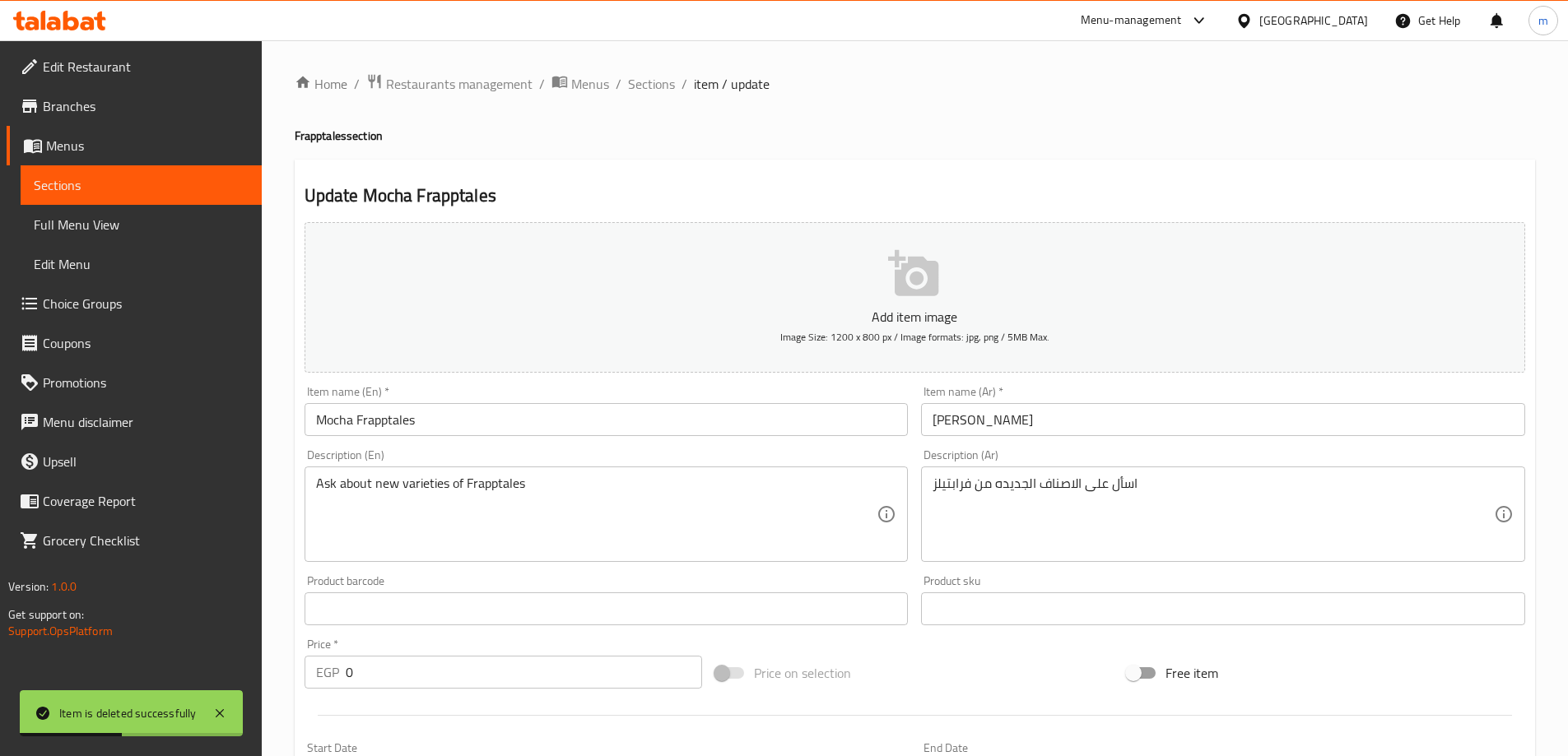
click at [1161, 418] on input "فرابتيلز موكا" at bounding box center [1223, 419] width 604 height 33
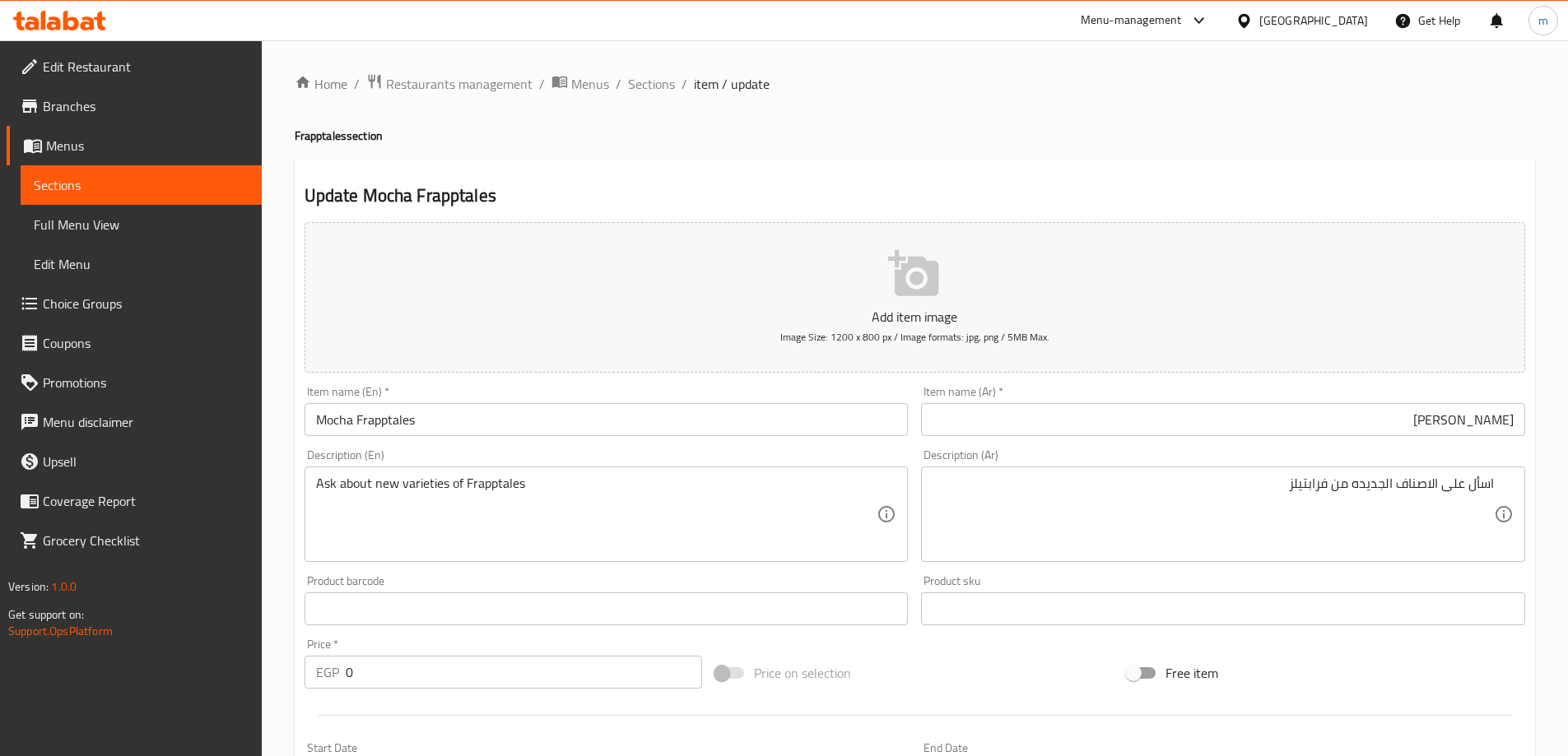
click at [1285, 499] on textarea "اسأل على الاصناف الجديده من فرابتيلز" at bounding box center [1212, 514] width 561 height 78
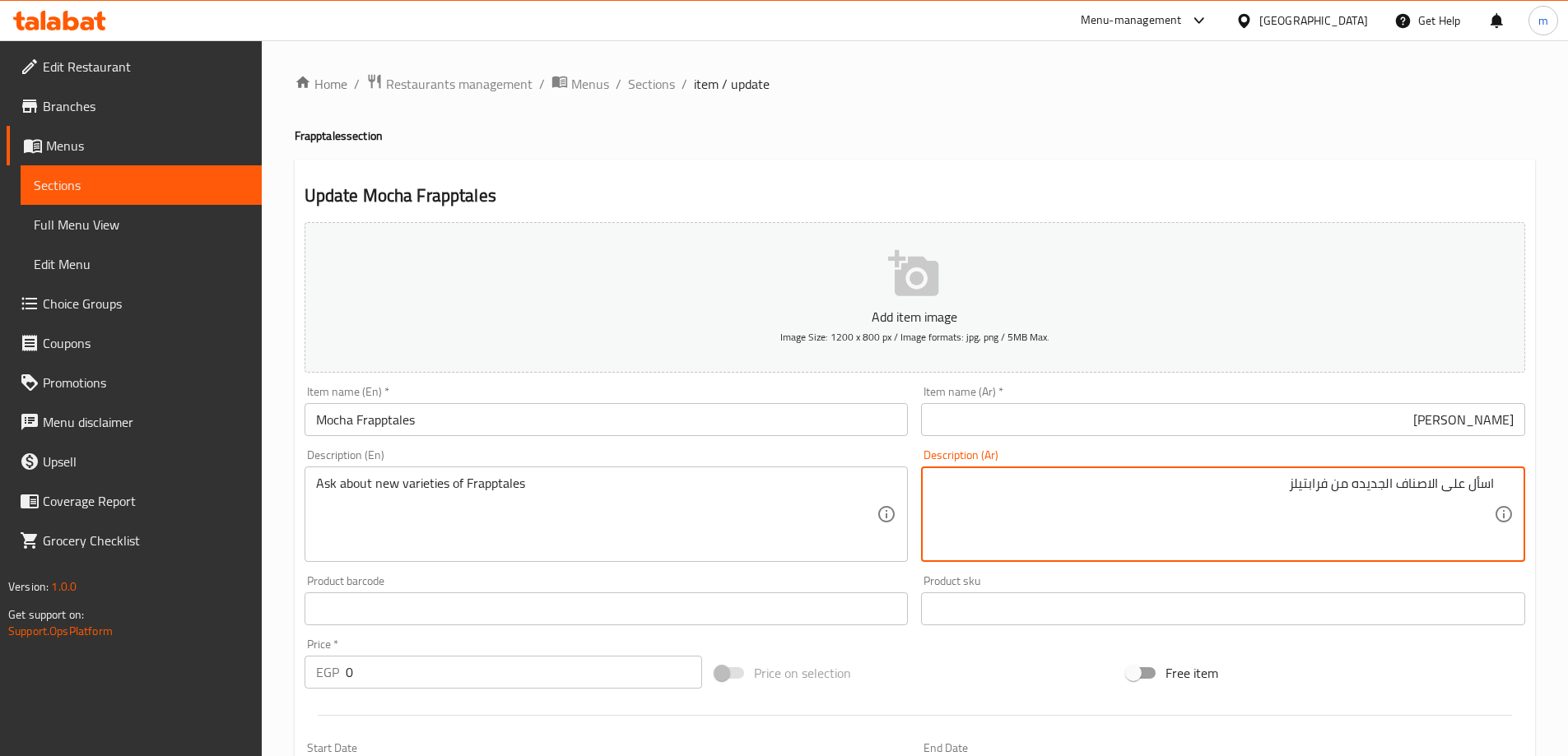
paste textarea "قهوة وشوكولاتة ممزوجة بالثلج. طعم فاخر يجمع الحلاوة مع الانتعاش."
type textarea "قهوة وشوكولاتة ممزوجة بالثلج. طعم فاخر يجمع الحلاوة مع الانتعاش."
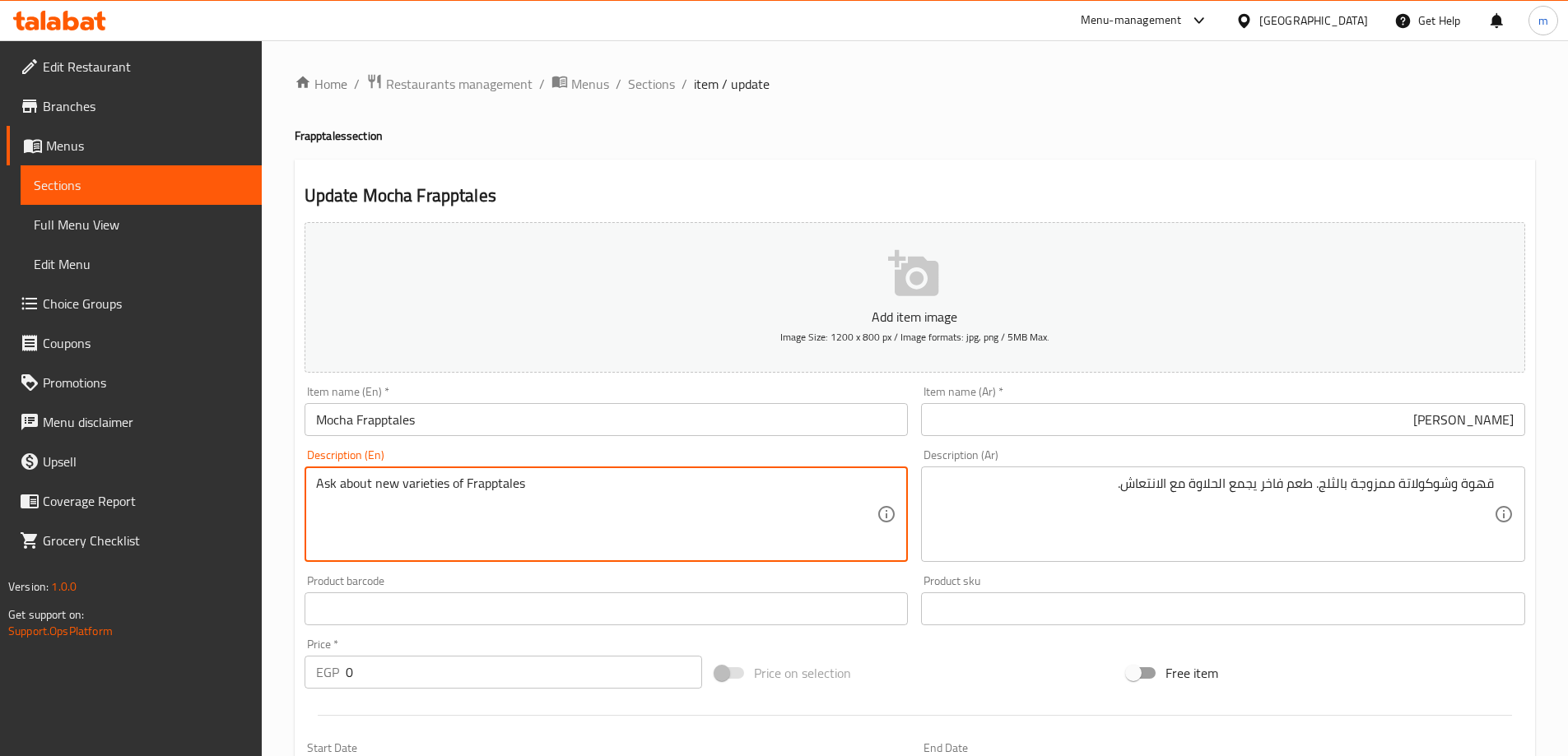
paste textarea "Coffee and chocolate blended over ice. A luxurious taste that combines sweetnes…"
type textarea "Coffee and chocolate blended over ice. A luxurious taste that combines sweetnes…"
click at [788, 404] on input "Mocha Frapptales" at bounding box center [606, 419] width 604 height 33
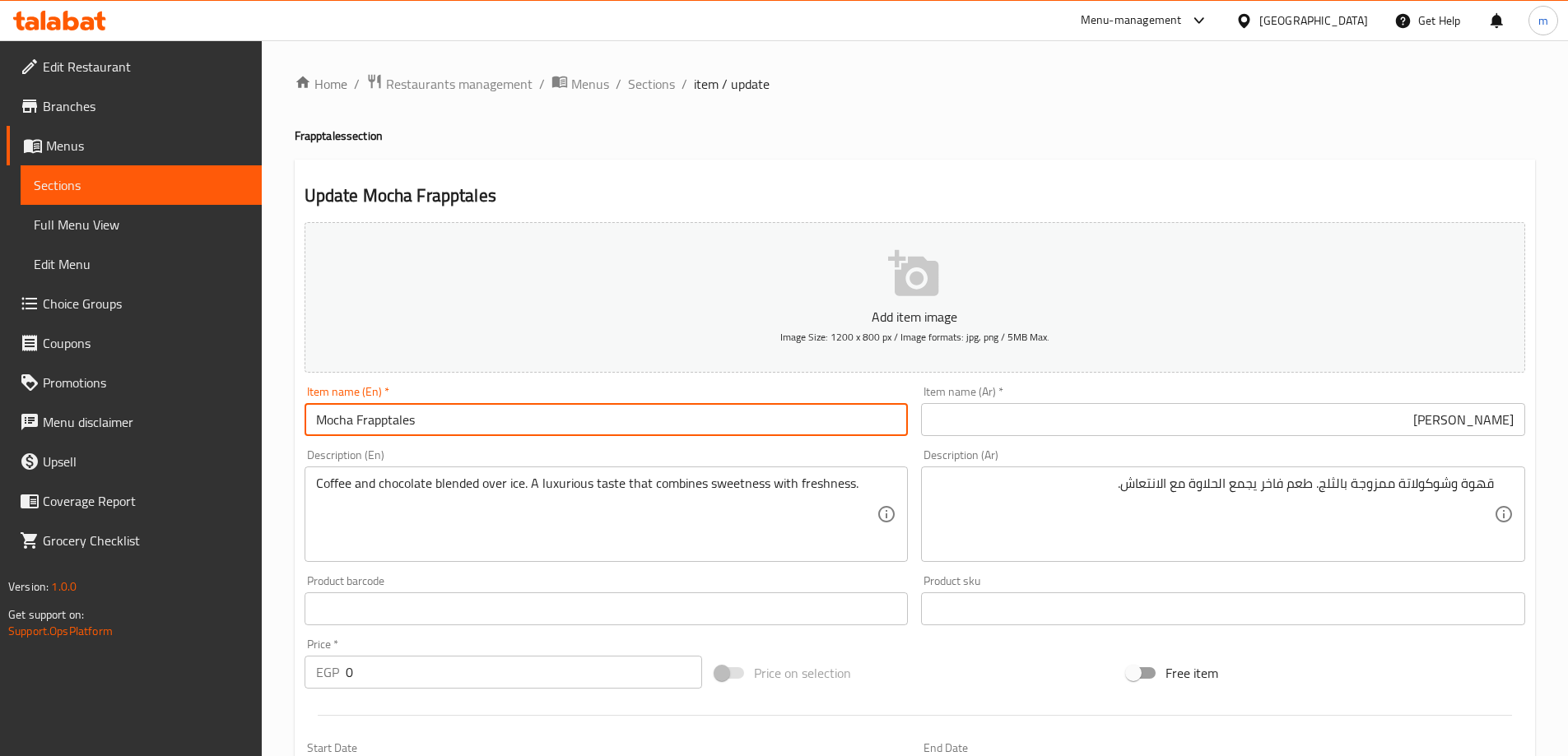
scroll to position [491, 0]
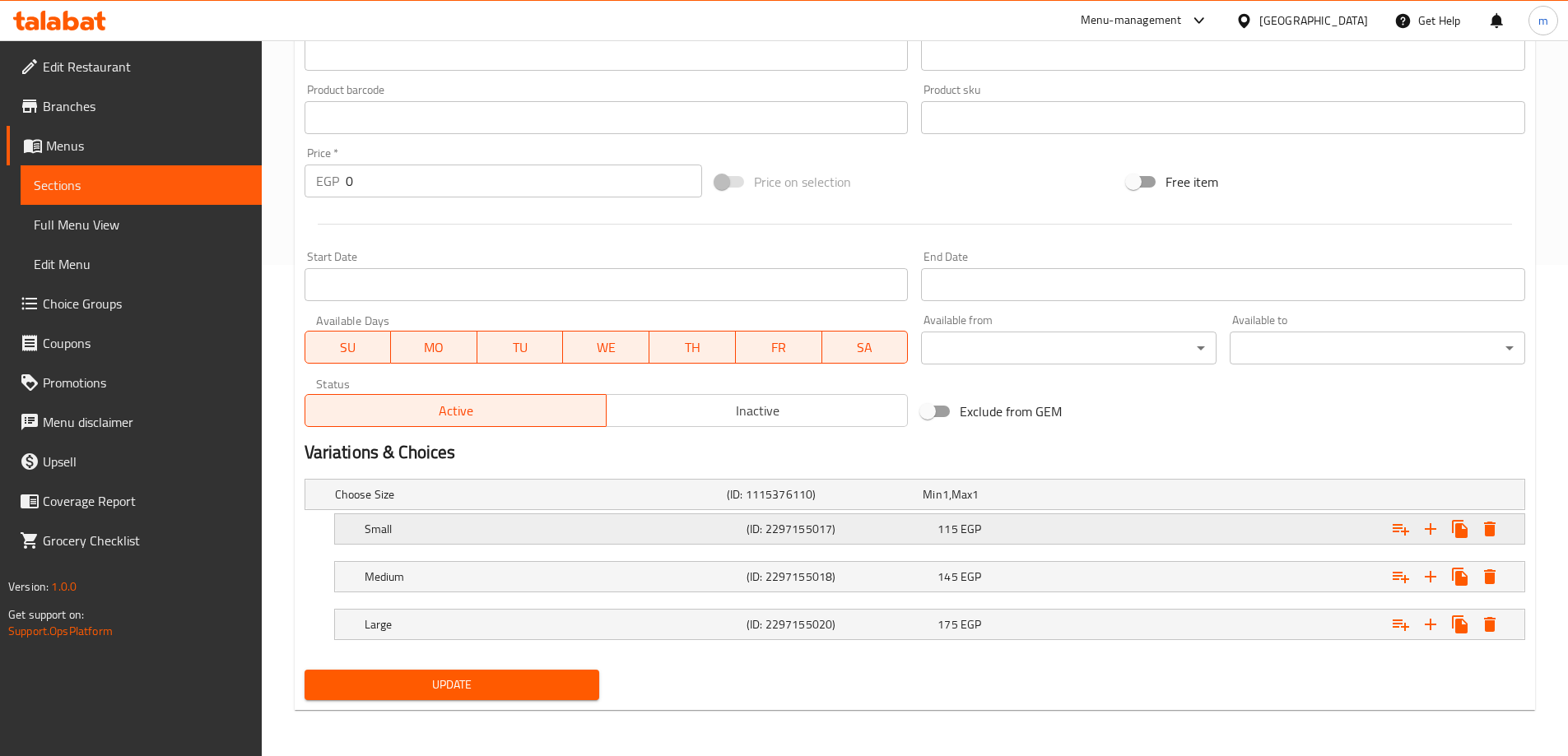
click at [878, 542] on div "Small (ID: 2297155017) 115 EGP" at bounding box center [934, 529] width 1147 height 36
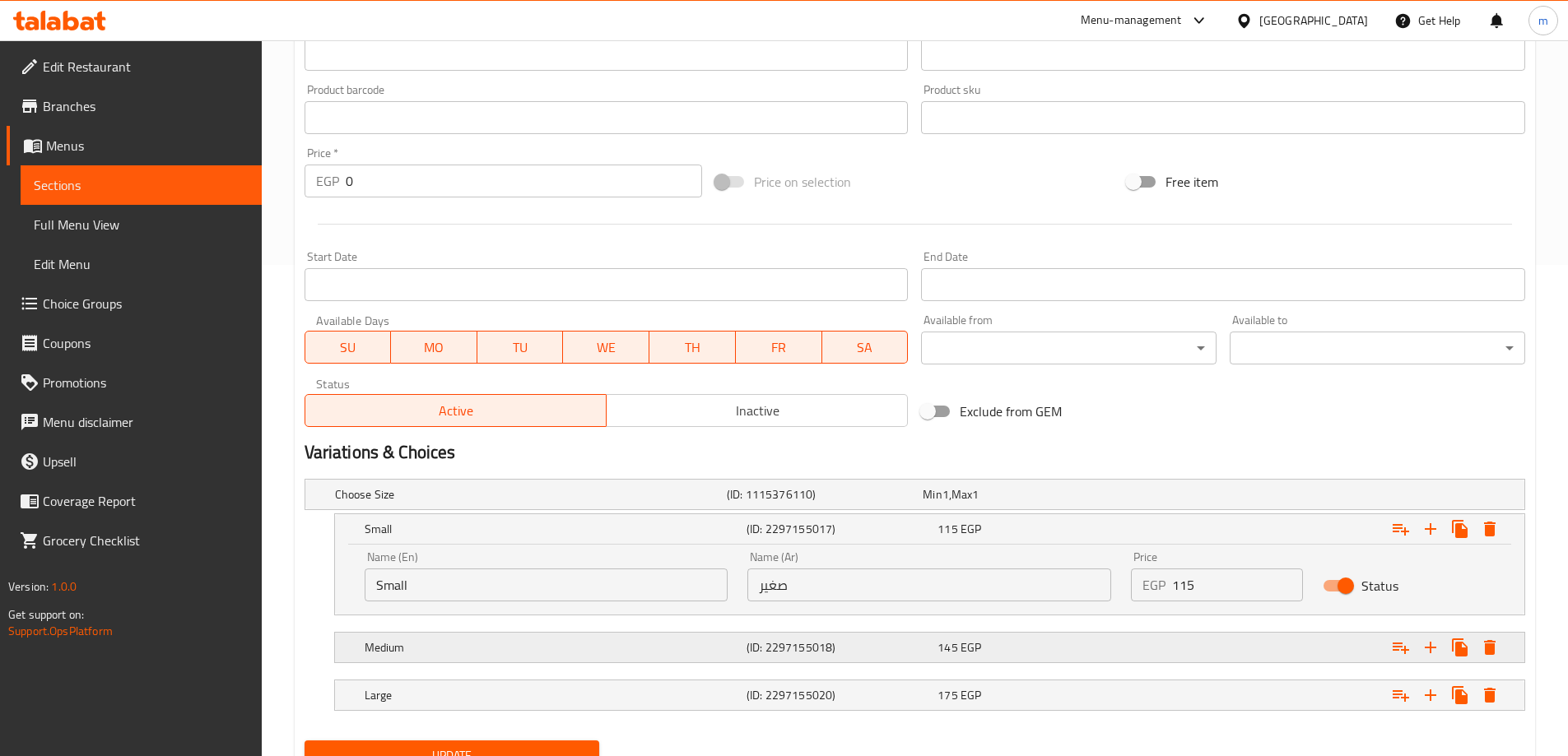
click at [912, 655] on h5 "(ID: 2297155018)" at bounding box center [838, 647] width 184 height 16
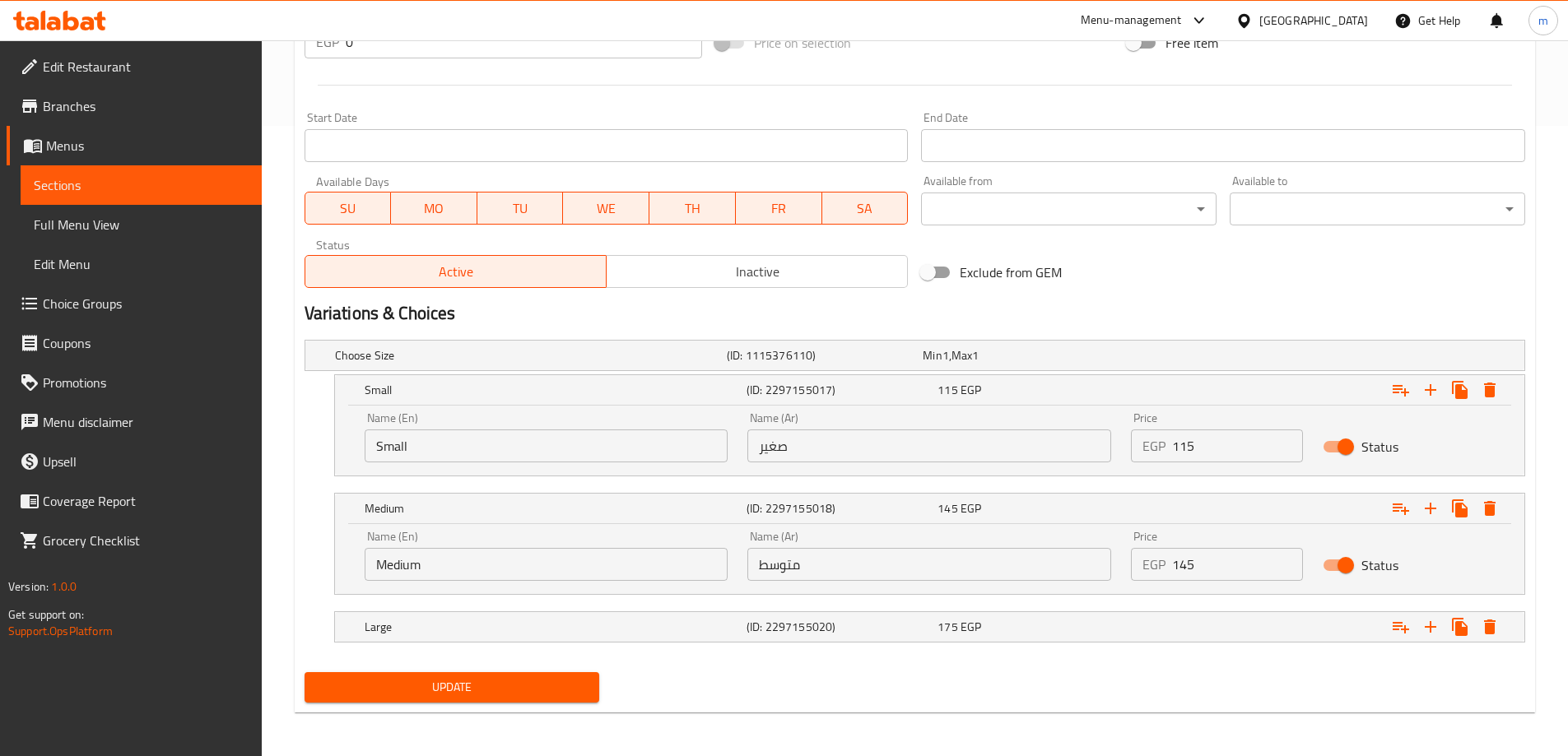
scroll to position [632, 0]
click at [915, 690] on div "Update" at bounding box center [915, 686] width 1234 height 44
drag, startPoint x: 921, startPoint y: 650, endPoint x: 921, endPoint y: 639, distance: 11.0
click at [921, 649] on nav at bounding box center [914, 651] width 1220 height 13
click at [921, 628] on h5 "(ID: 2297155020)" at bounding box center [838, 625] width 184 height 16
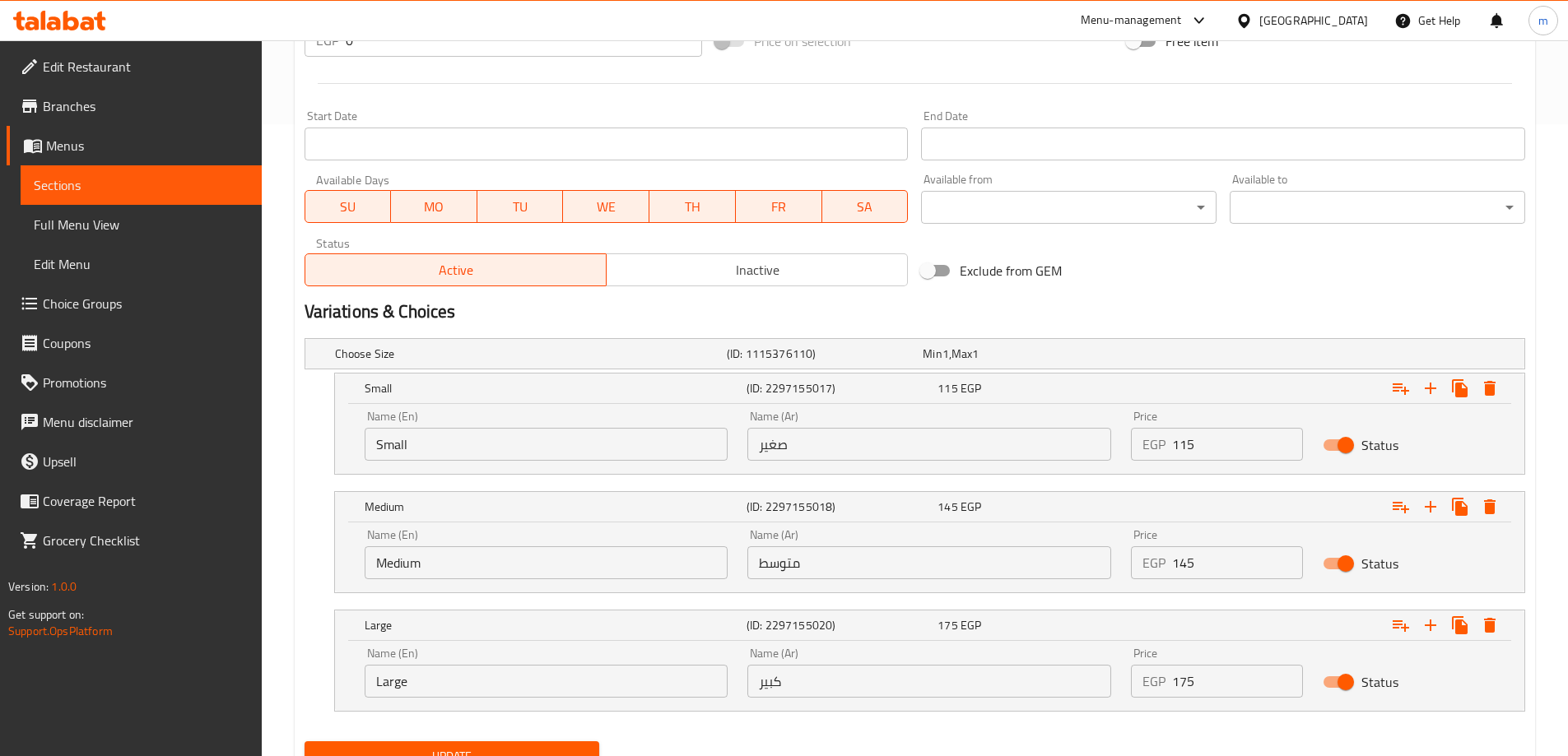
click at [929, 569] on input "متوسط" at bounding box center [929, 563] width 364 height 33
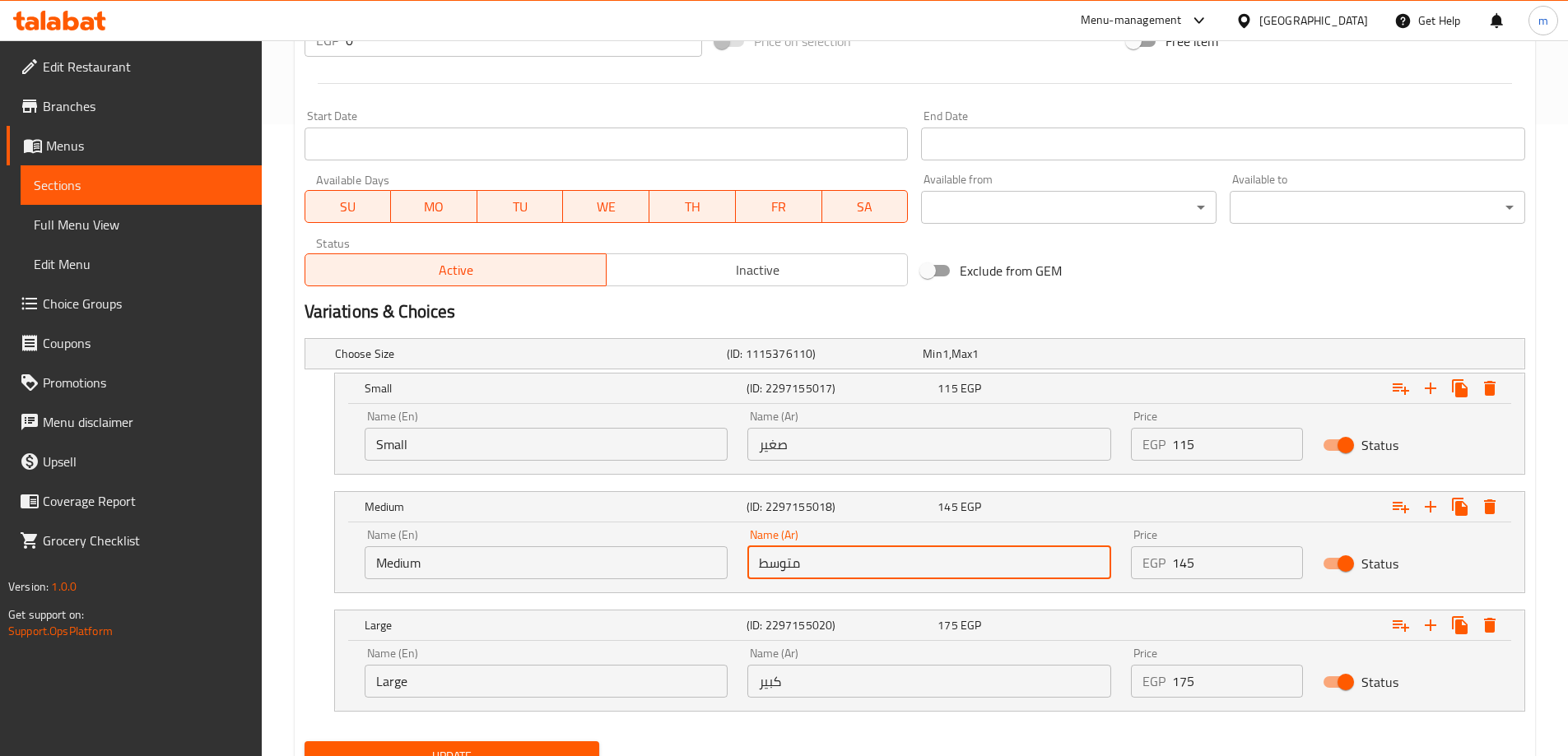
click at [929, 569] on input "متوسط" at bounding box center [929, 563] width 364 height 33
type input "وسط"
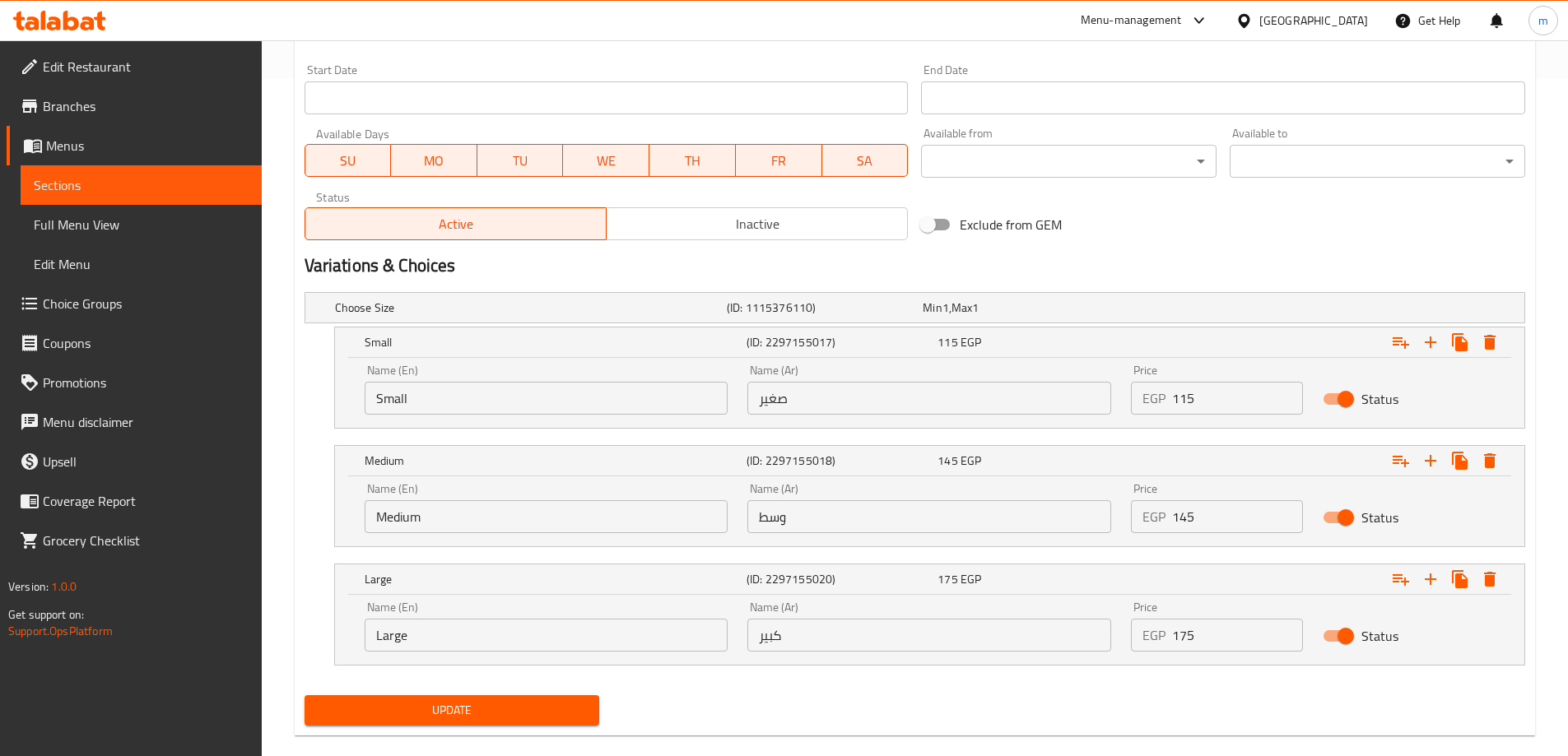
scroll to position [704, 0]
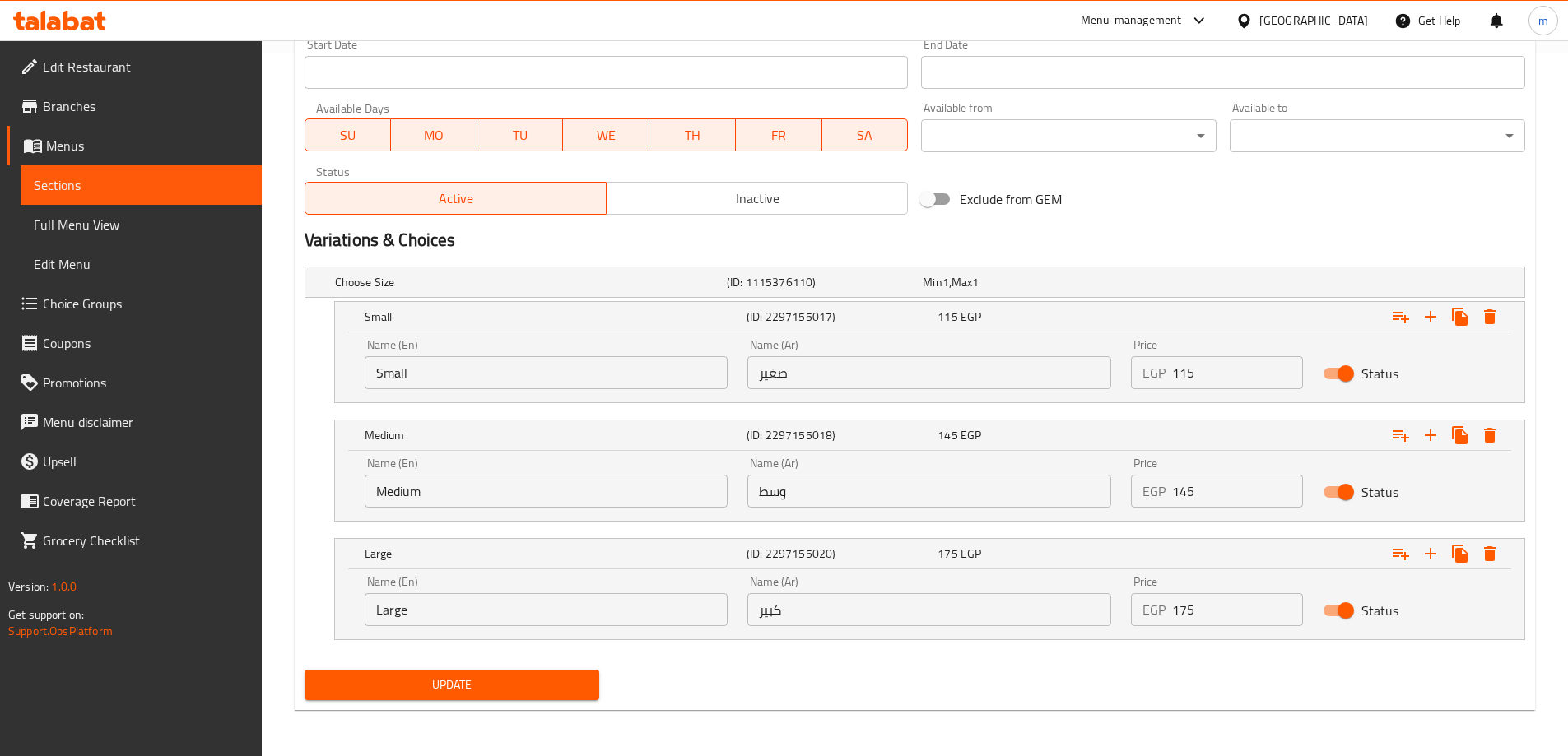
click at [469, 690] on span "Update" at bounding box center [453, 685] width 269 height 21
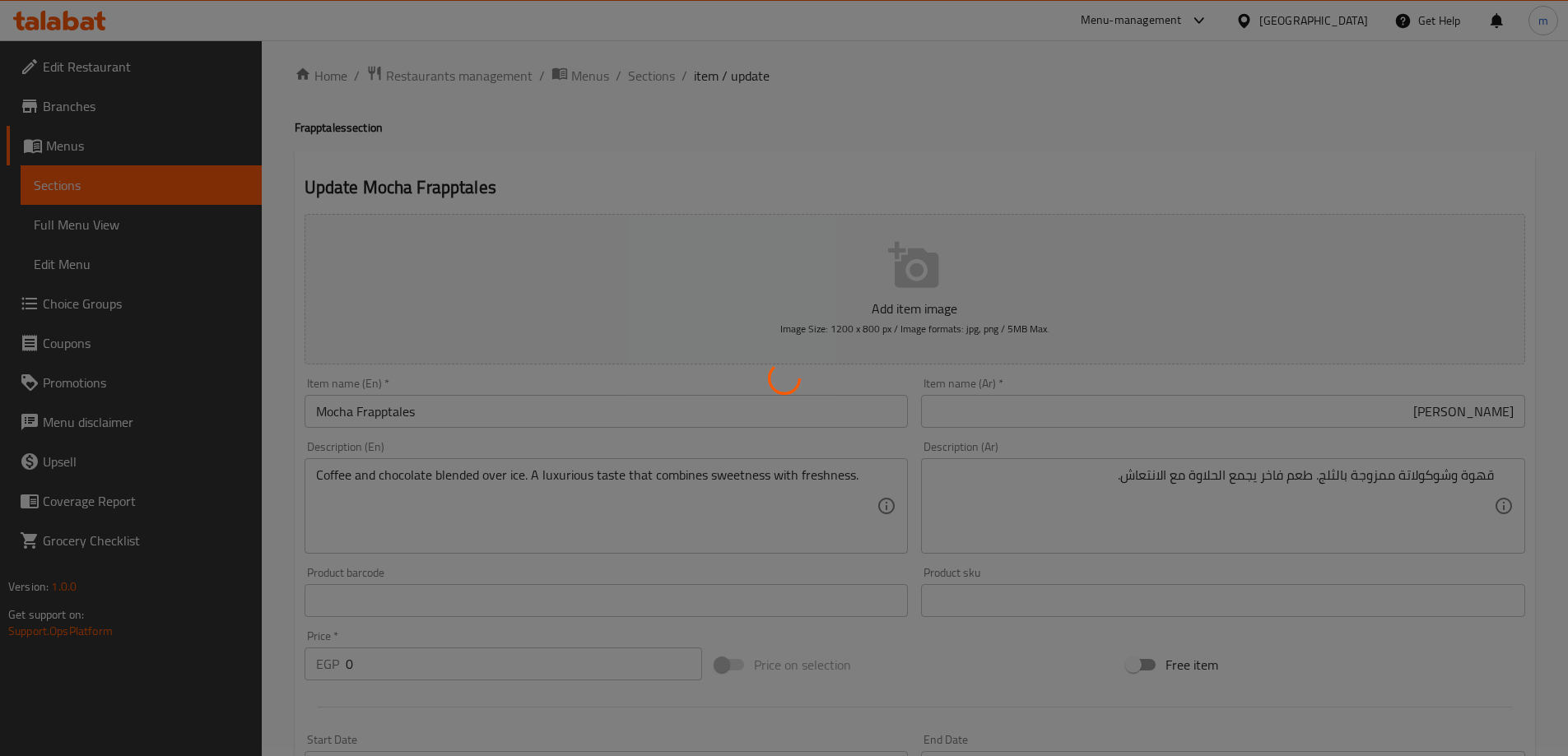
scroll to position [0, 0]
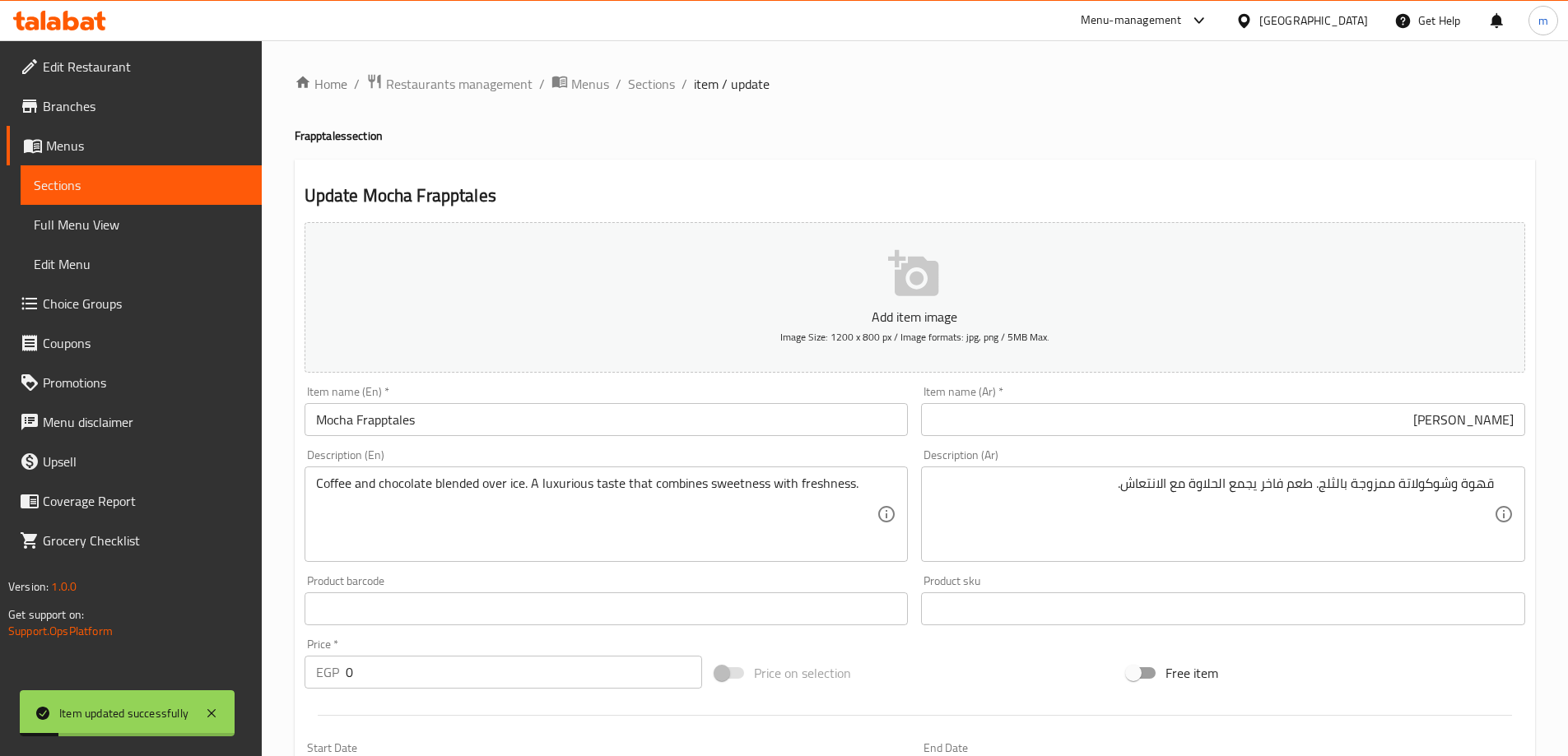
drag, startPoint x: 656, startPoint y: 80, endPoint x: 703, endPoint y: 163, distance: 95.4
click at [656, 80] on span "Sections" at bounding box center [651, 84] width 47 height 20
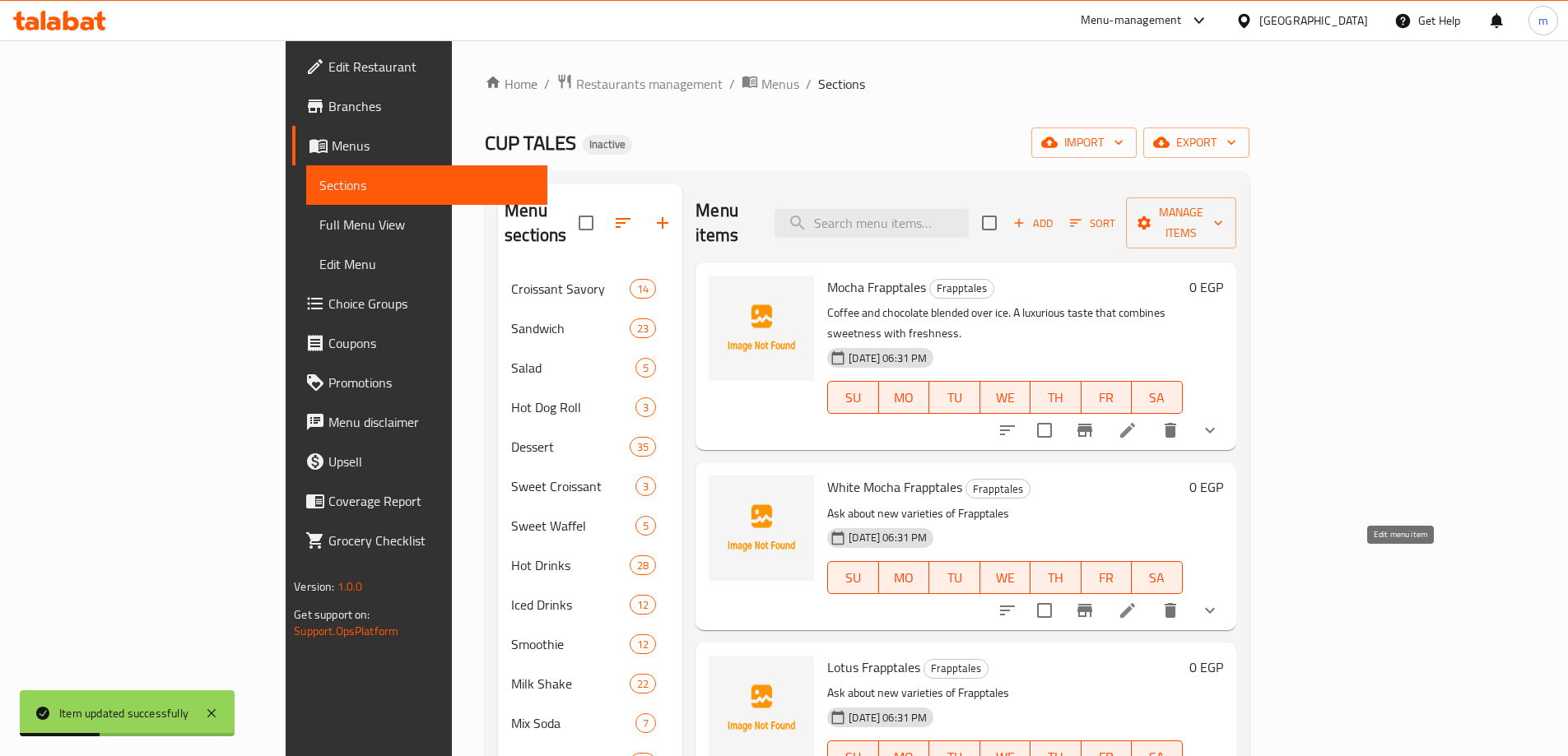
click at [1135, 603] on icon at bounding box center [1127, 611] width 14 height 14
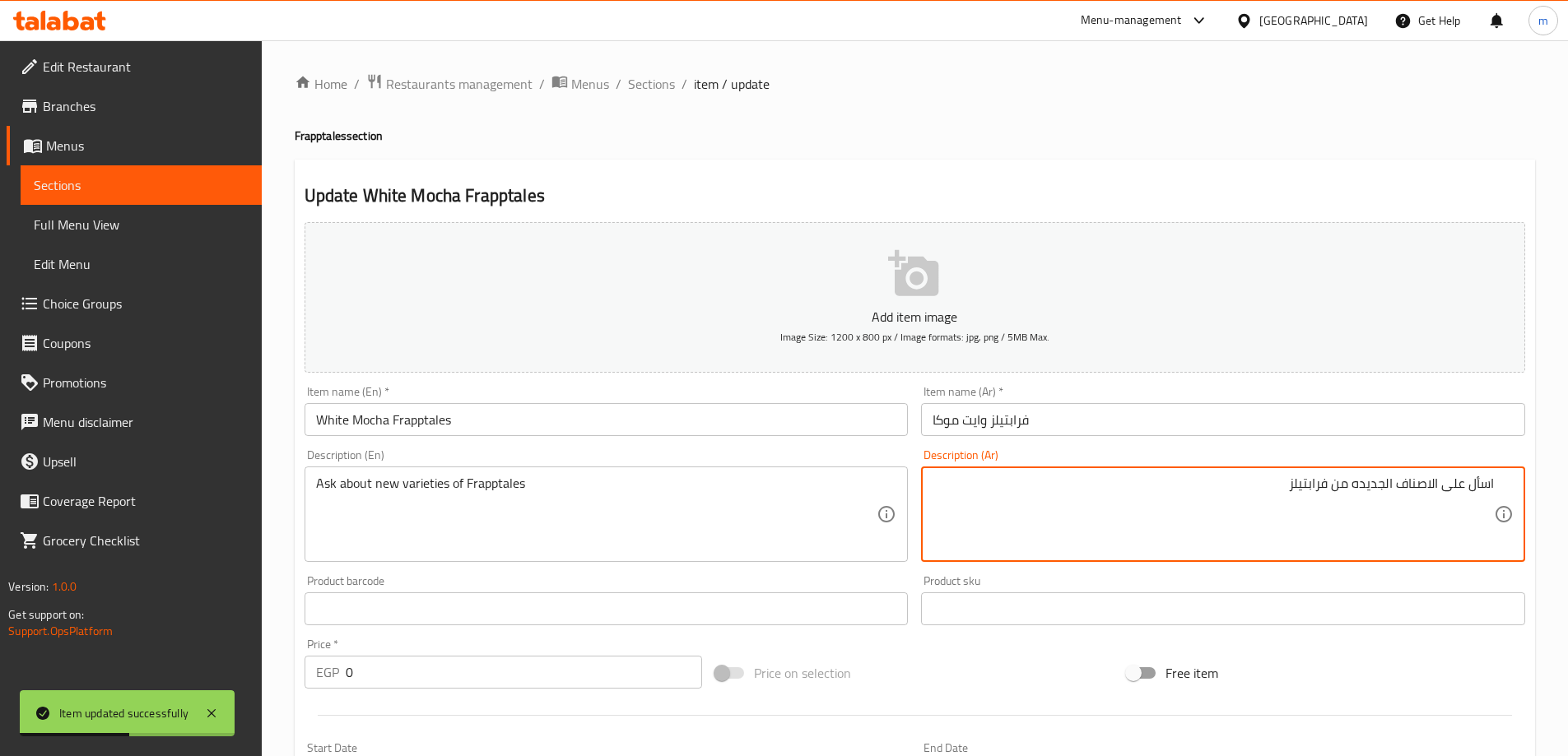
click at [1222, 418] on input "فرابتيلز وايت موكا" at bounding box center [1223, 419] width 604 height 33
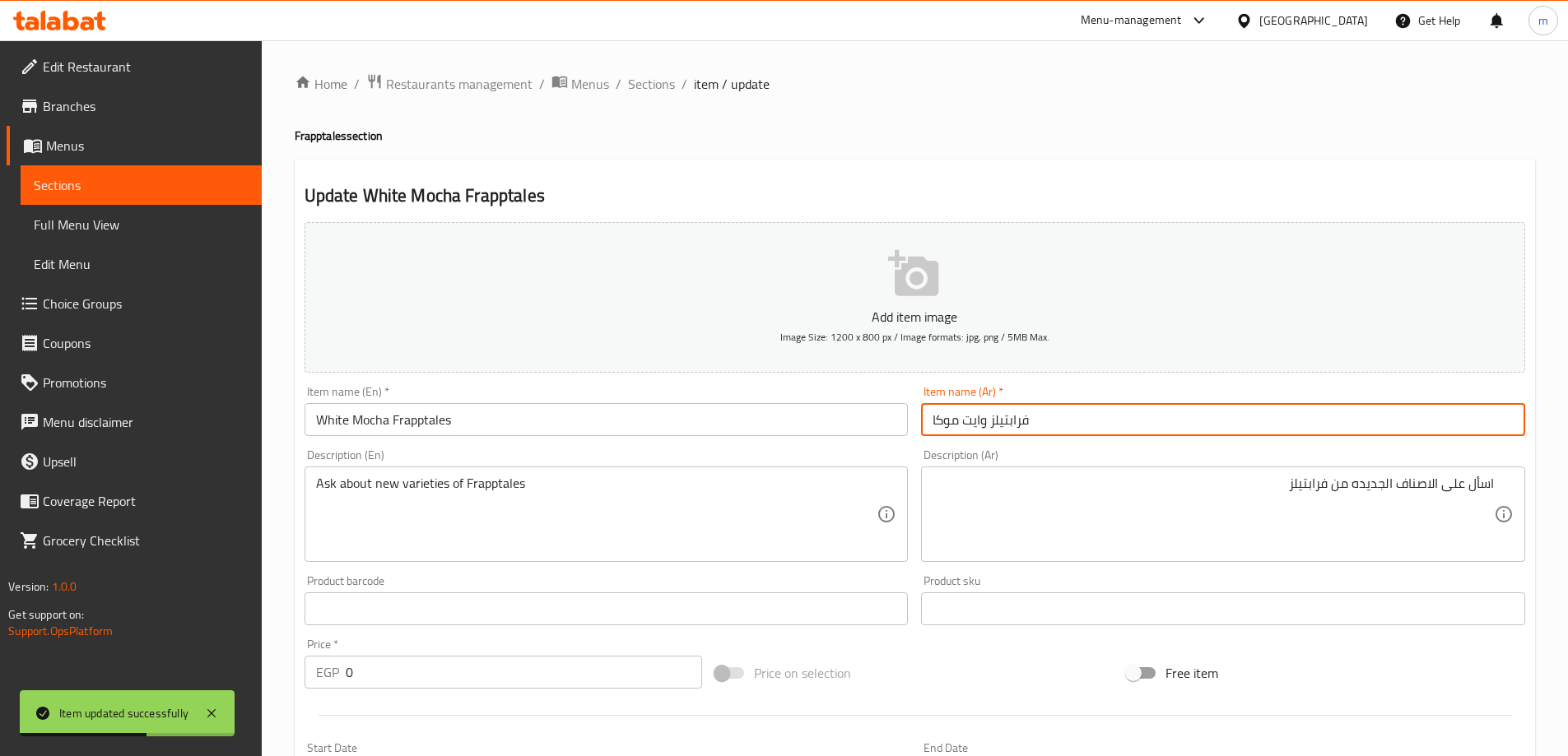
click at [1291, 414] on input "فرابتيلز وايت موكا" at bounding box center [1223, 419] width 604 height 33
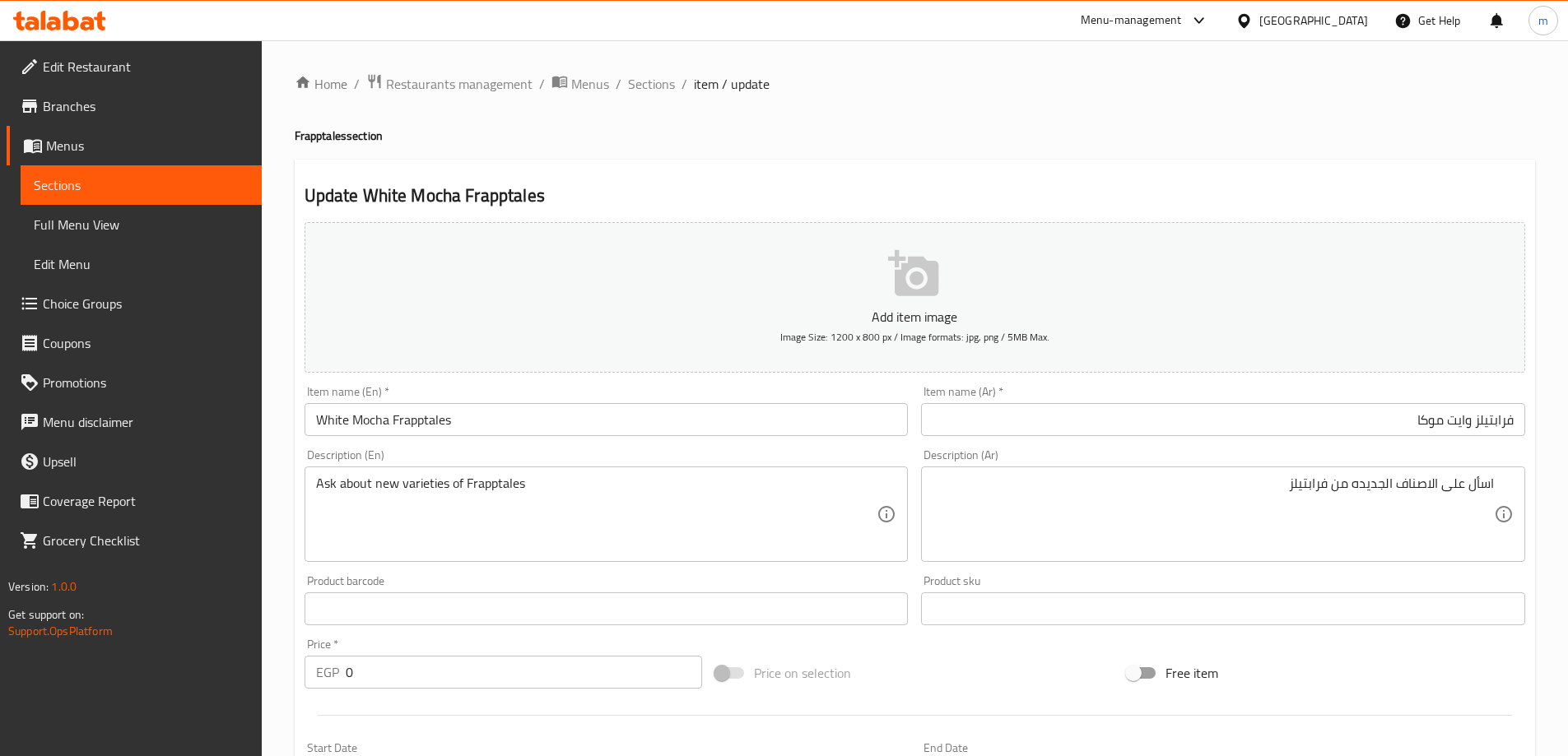
paste textarea "نكهة الشوكولاتة البيضاء مع القهوة المبردة. مشروب بارد بنكهة ناعمة وفاخرة."
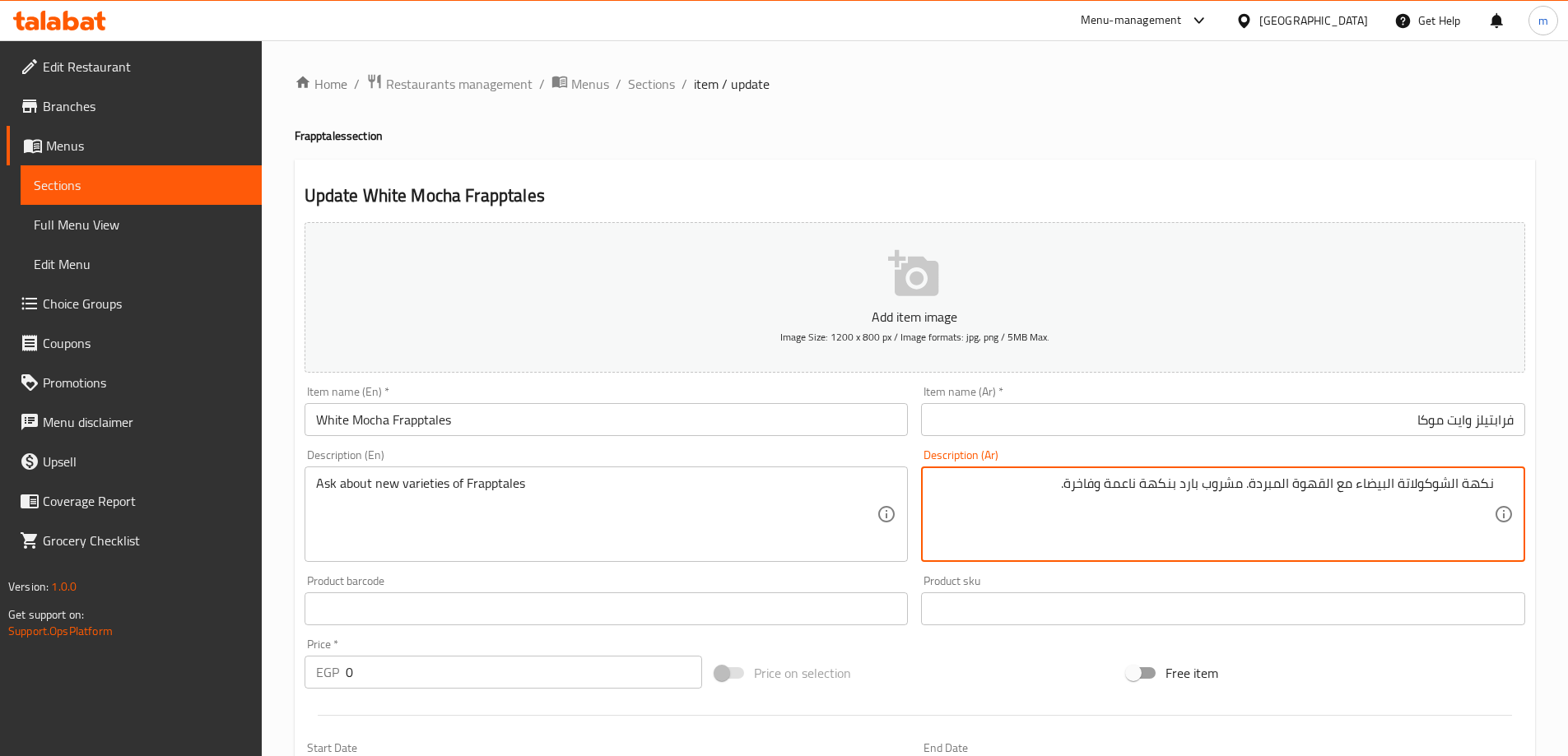
type textarea "نكهة الشوكولاتة البيضاء مع القهوة المبردة. مشروب بارد بنكهة ناعمة وفاخرة."
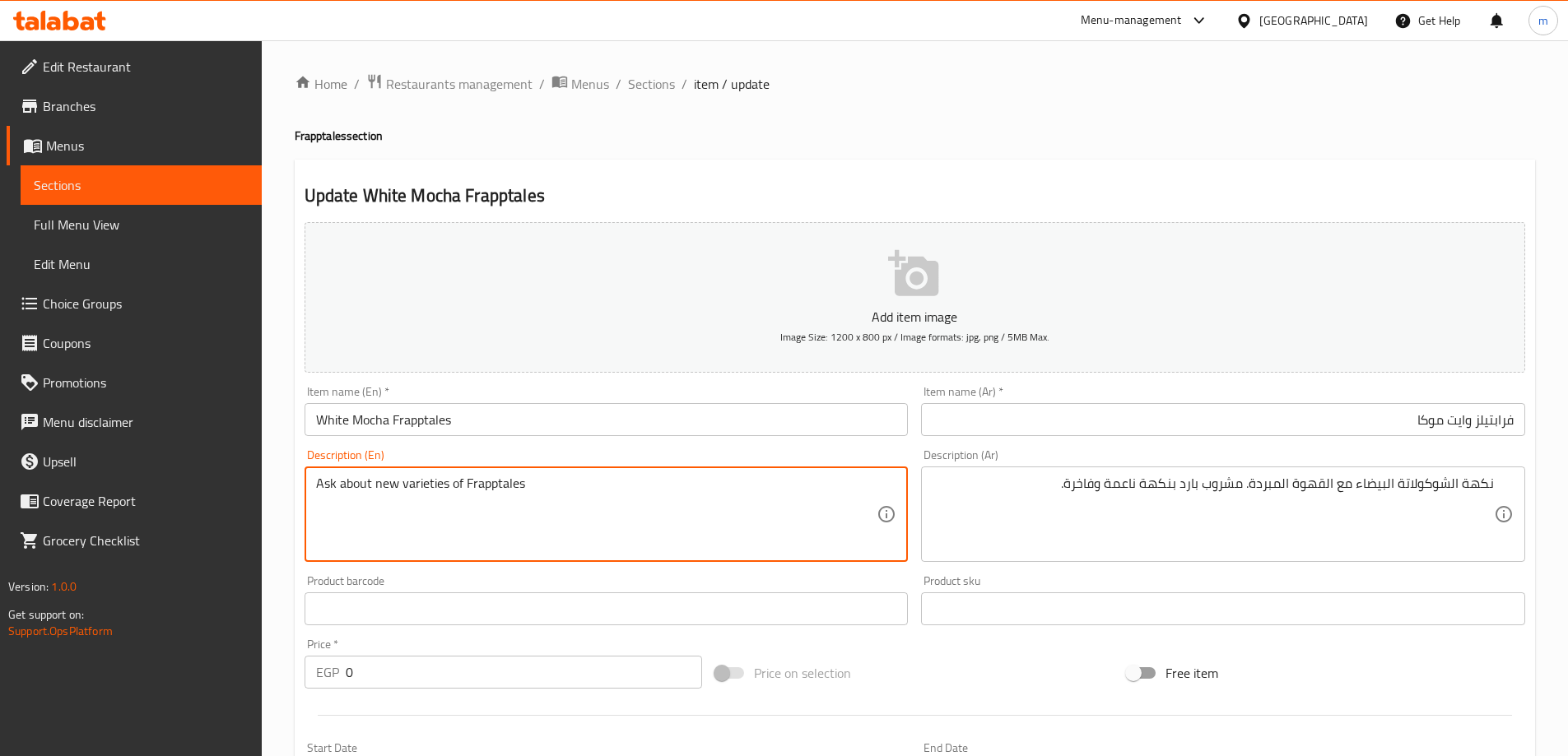
paste textarea "White chocolate flavor with iced coffee. A cold drink with a smooth and luxurio…"
drag, startPoint x: 440, startPoint y: 487, endPoint x: 685, endPoint y: 488, distance: 245.0
click at [685, 488] on textarea "White chocolate flavor with iced coffee. A cold drink with a smooth and luxurio…" at bounding box center [596, 514] width 561 height 78
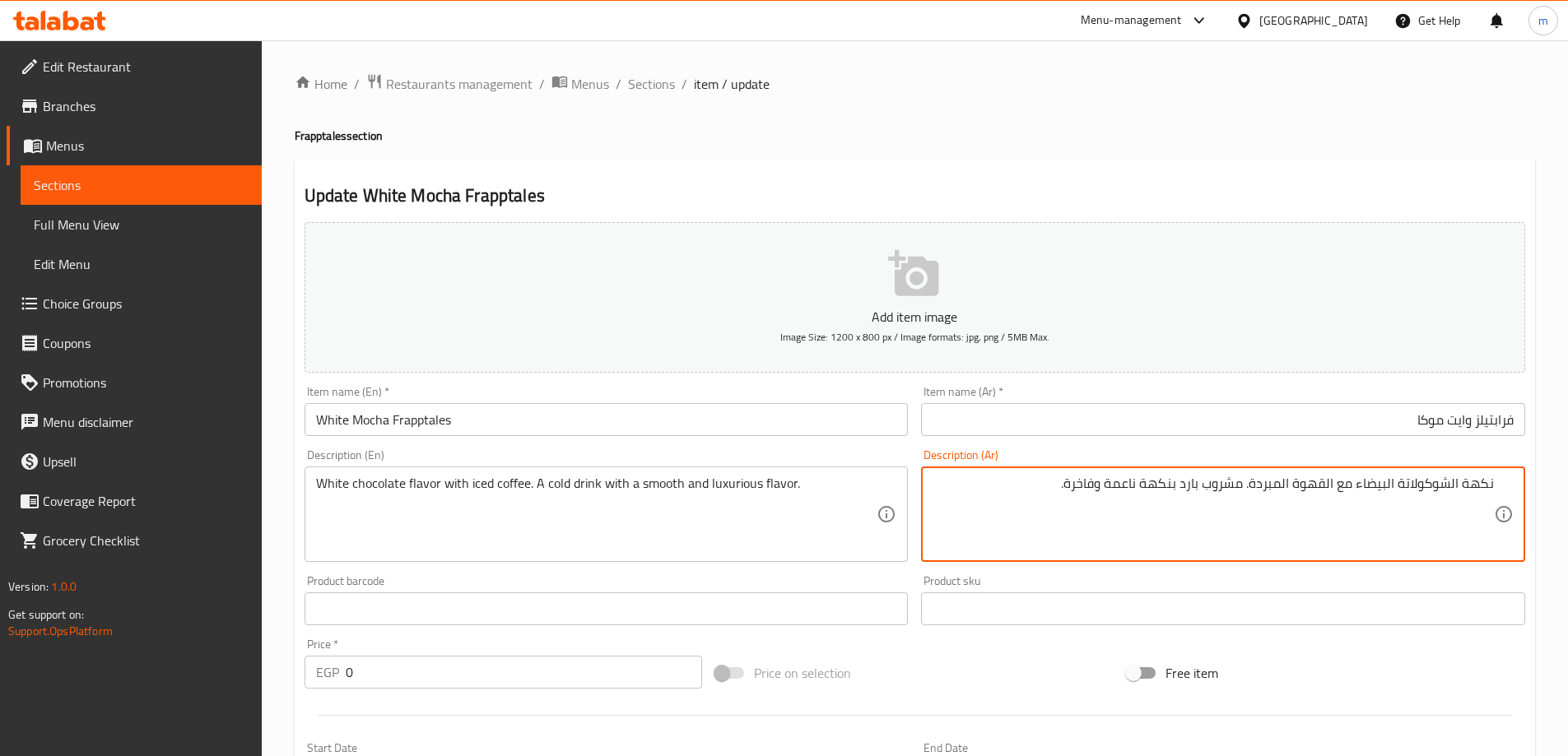
click at [1201, 508] on textarea "نكهة الشوكولاتة البيضاء مع القهوة المبردة. مشروب بارد بنكهة ناعمة وفاخرة." at bounding box center [1212, 514] width 561 height 78
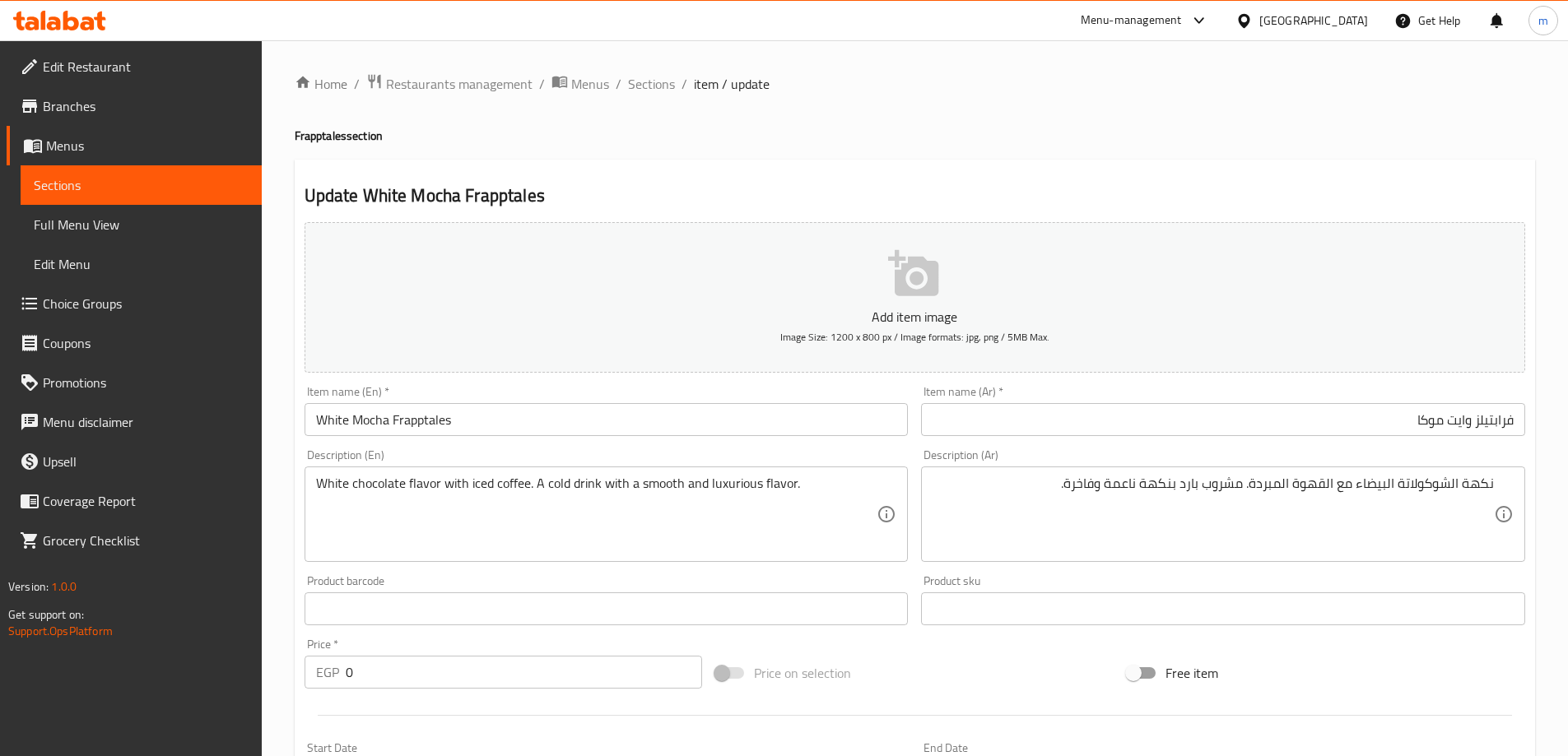
paste textarea "chilled coffee. A cold drink with a soft and luxurious flavou"
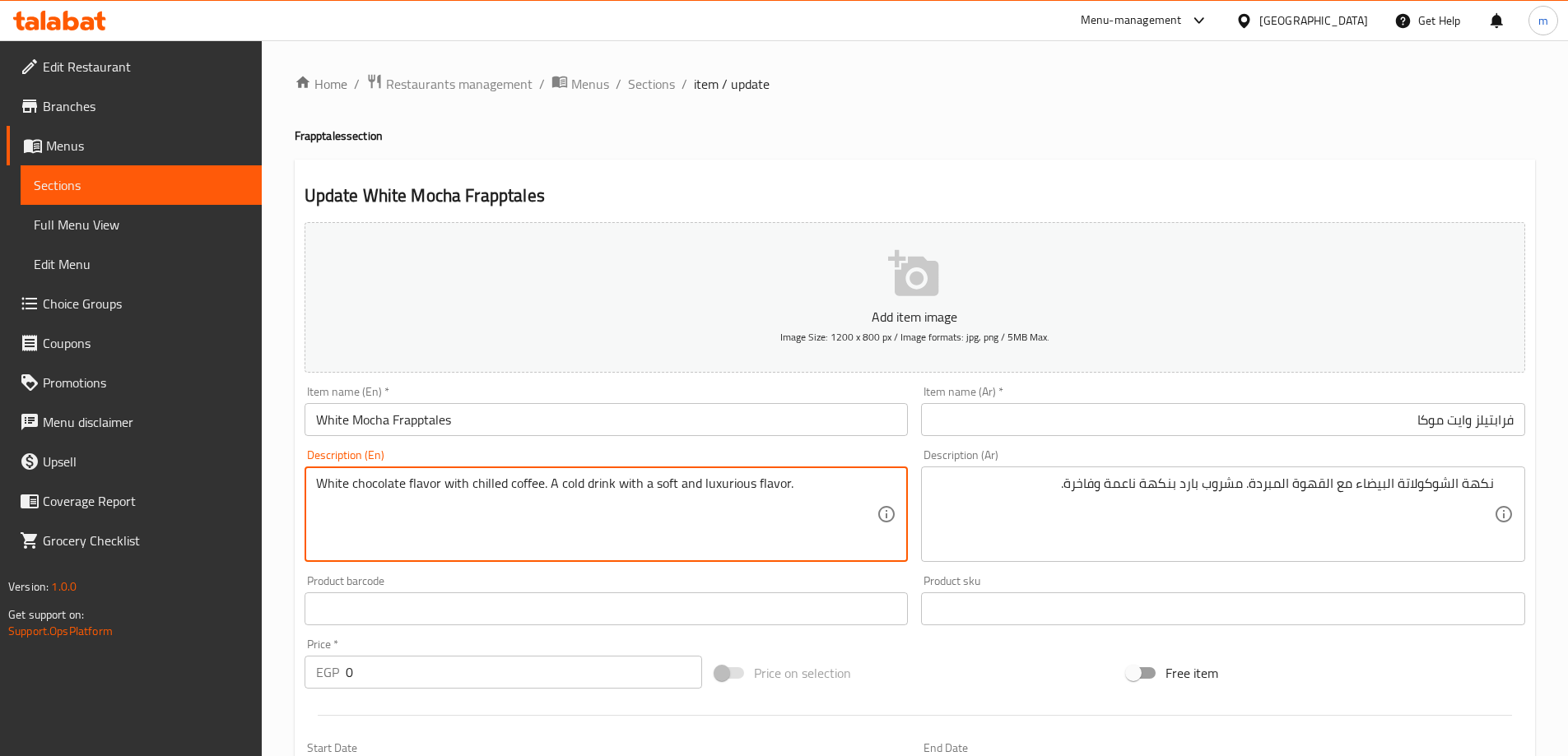
click at [656, 483] on textarea "White chocolate flavor with chilled coffee. A cold drink with a soft and luxuri…" at bounding box center [596, 514] width 561 height 78
type textarea "White chocolate flavor with chilled coffee. A cold drink with a smooth and luxu…"
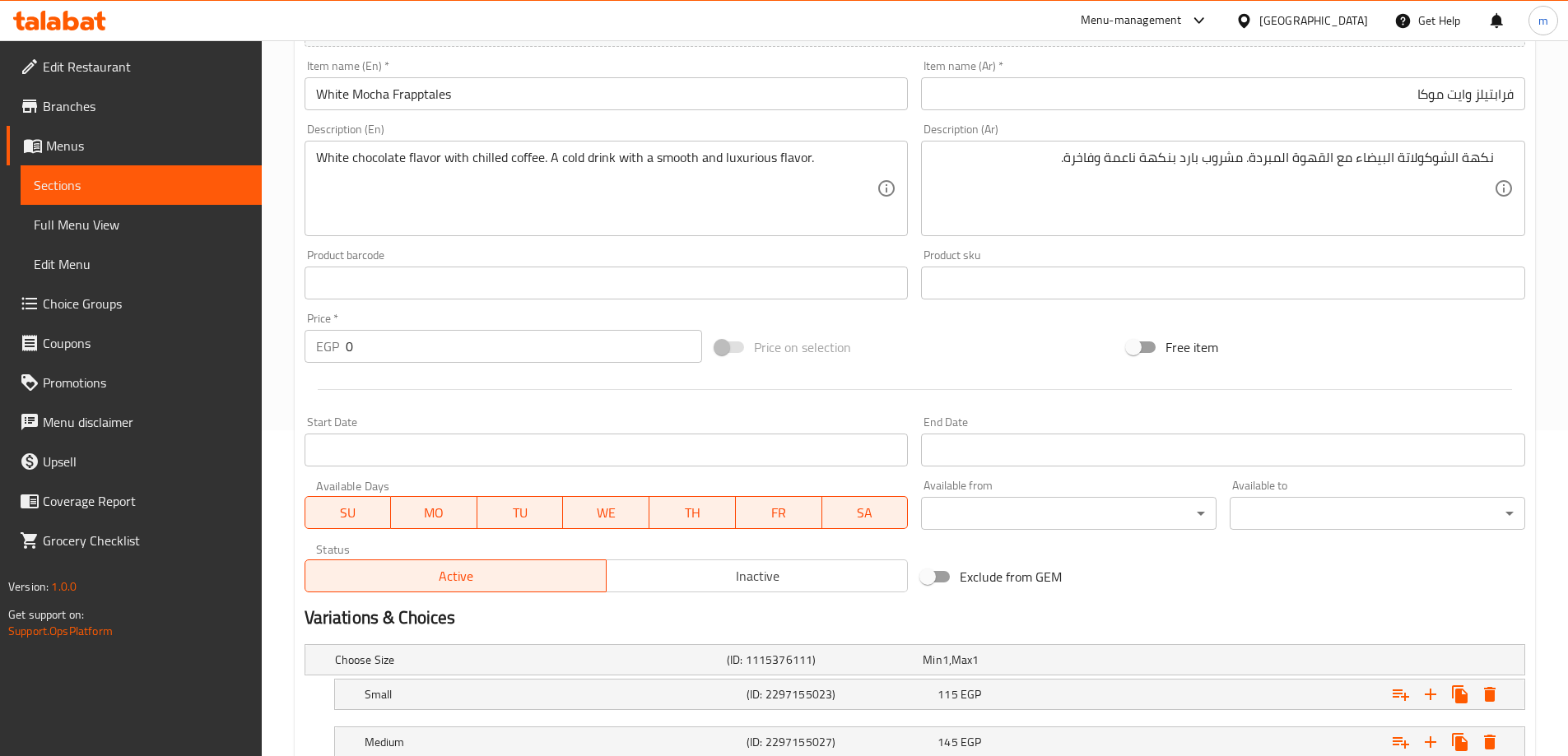
scroll to position [491, 0]
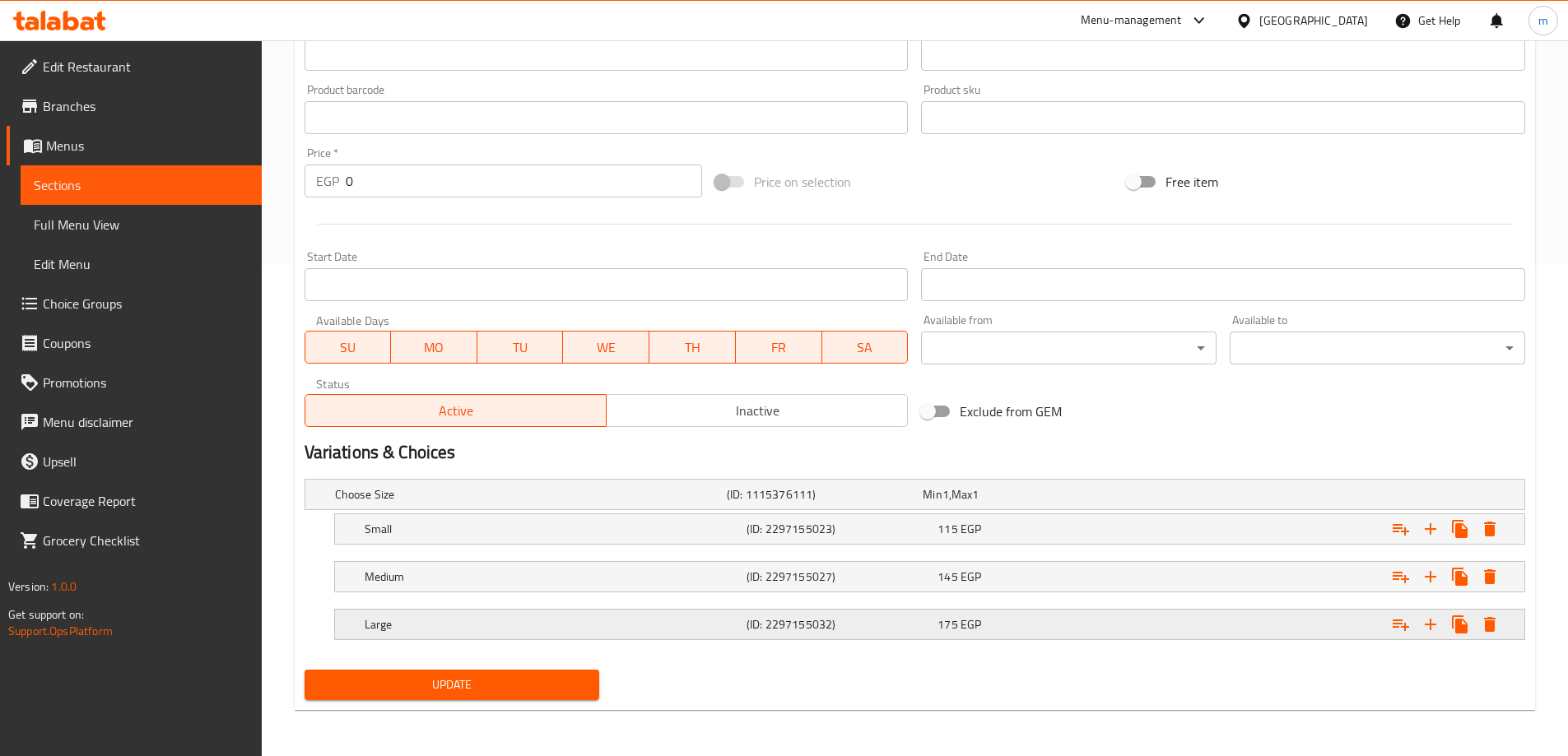
drag, startPoint x: 955, startPoint y: 620, endPoint x: 972, endPoint y: 606, distance: 22.0
click at [955, 620] on span "175" at bounding box center [947, 625] width 20 height 22
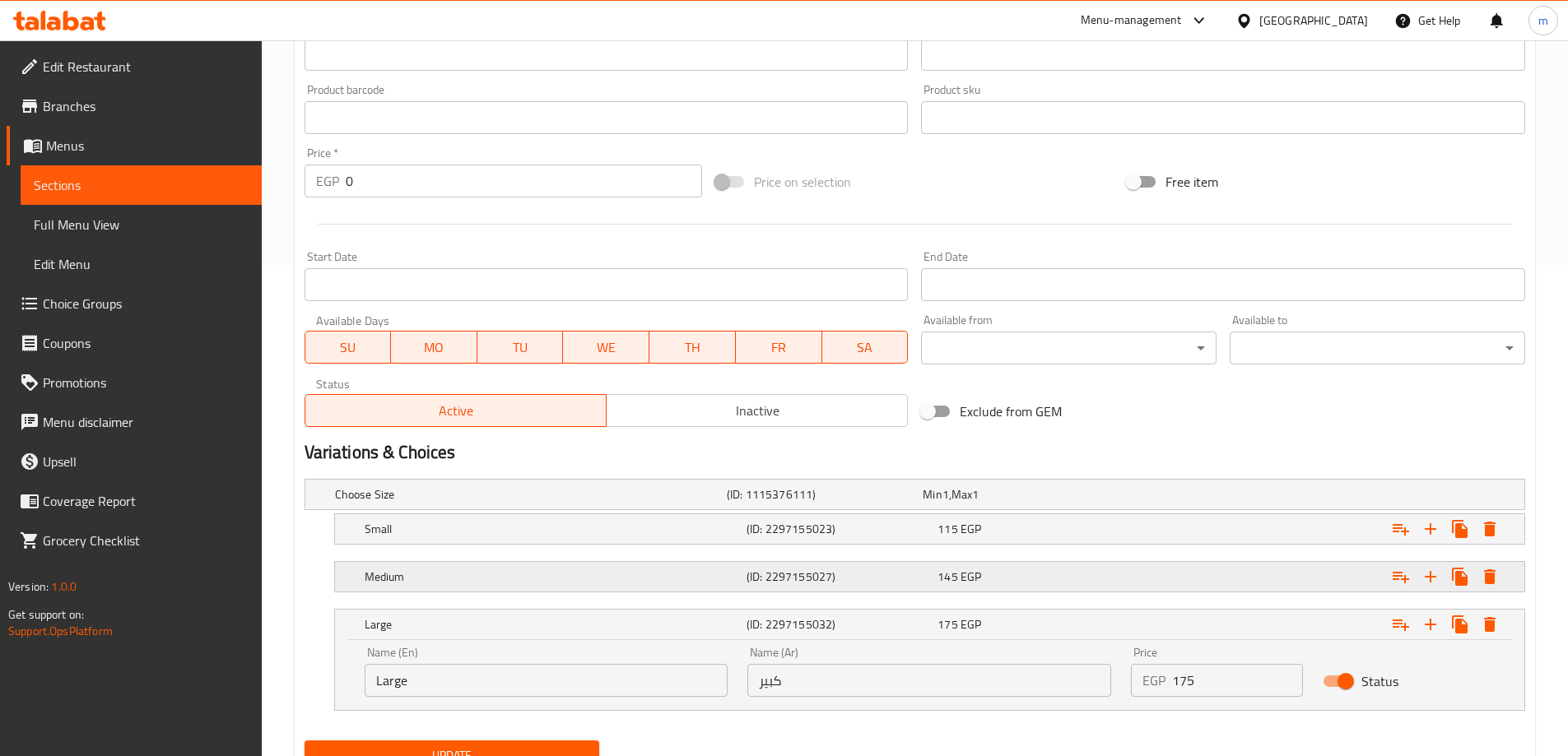
click at [989, 585] on div "145 EGP" at bounding box center [1029, 576] width 184 height 16
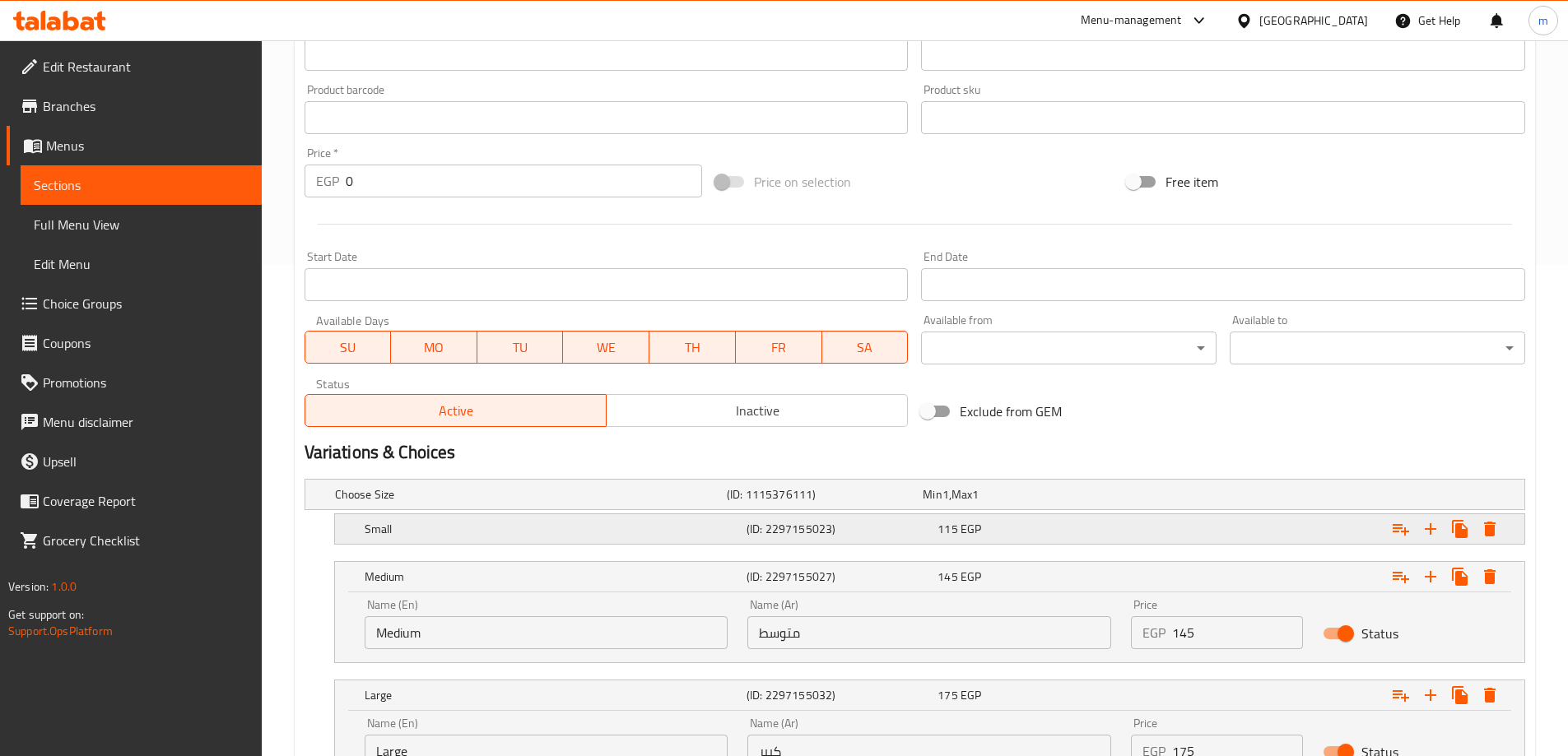
click at [999, 537] on div "115 EGP" at bounding box center [1029, 529] width 191 height 23
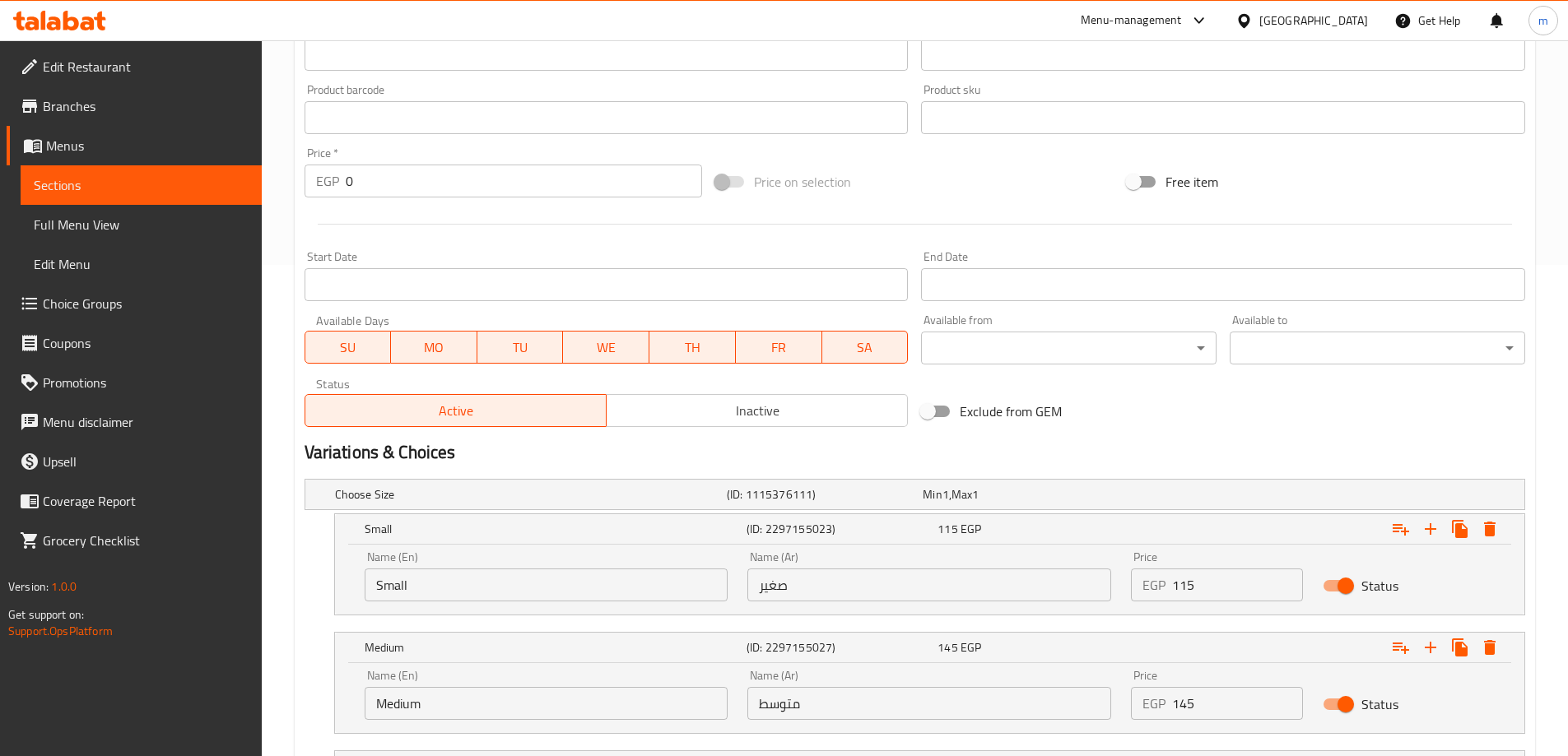
scroll to position [704, 0]
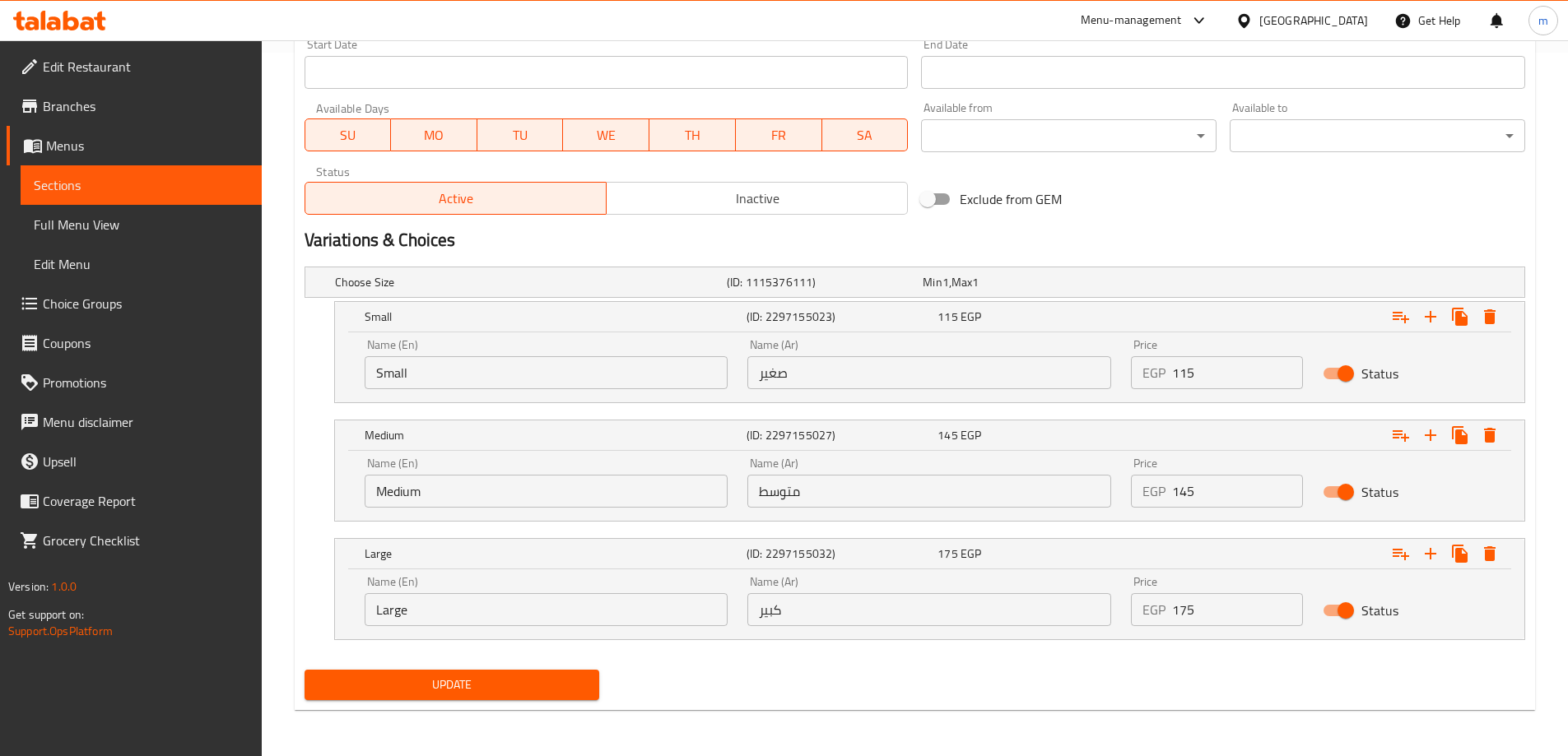
click at [907, 488] on input "متوسط" at bounding box center [929, 491] width 364 height 33
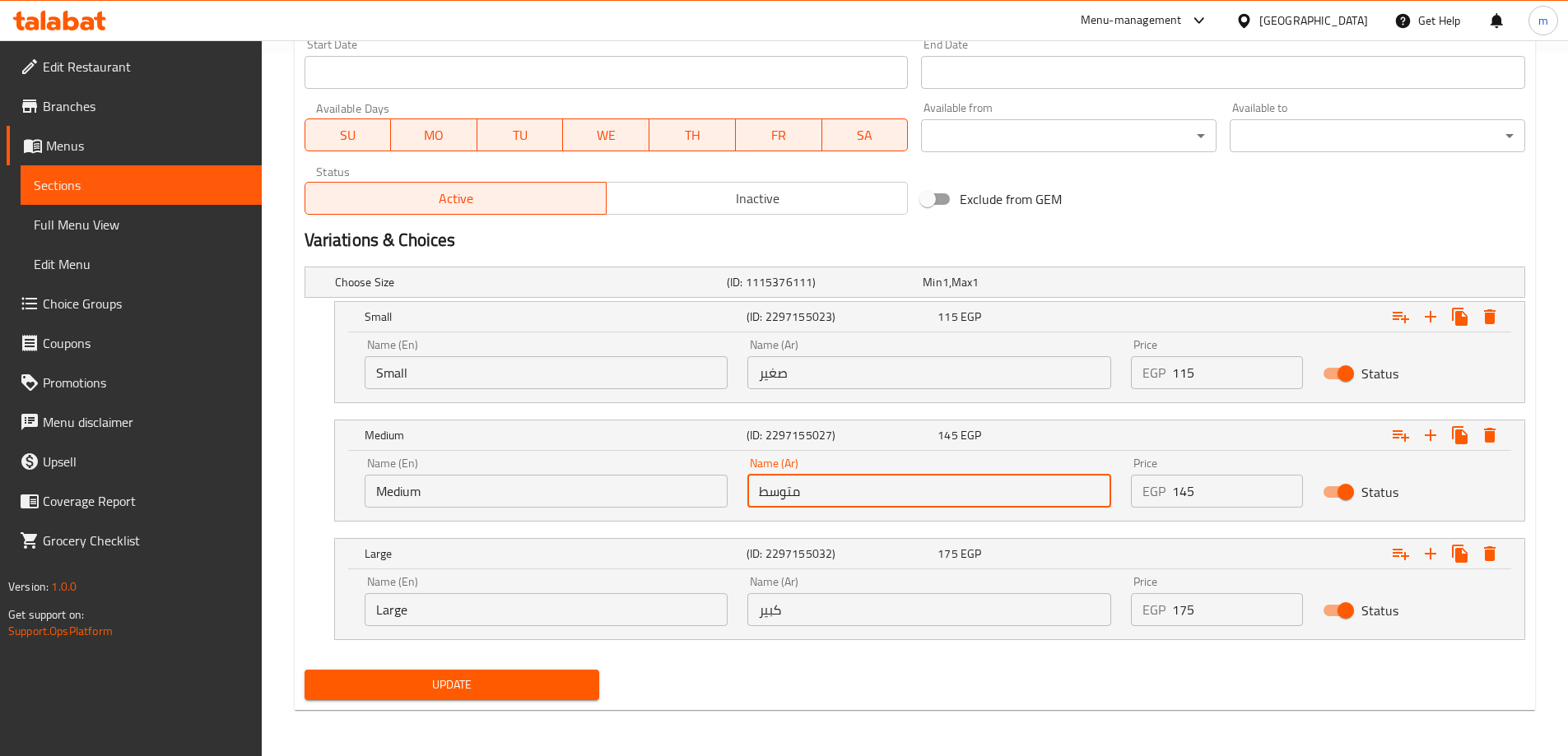
click at [907, 488] on input "متوسط" at bounding box center [929, 491] width 364 height 33
type input "وسط"
drag, startPoint x: 483, startPoint y: 707, endPoint x: 479, endPoint y: 699, distance: 8.9
click at [483, 707] on div "Update White Mocha Frapptales Add item image Image Size: 1200 x 800 px / Image …" at bounding box center [914, 83] width 1240 height 1254
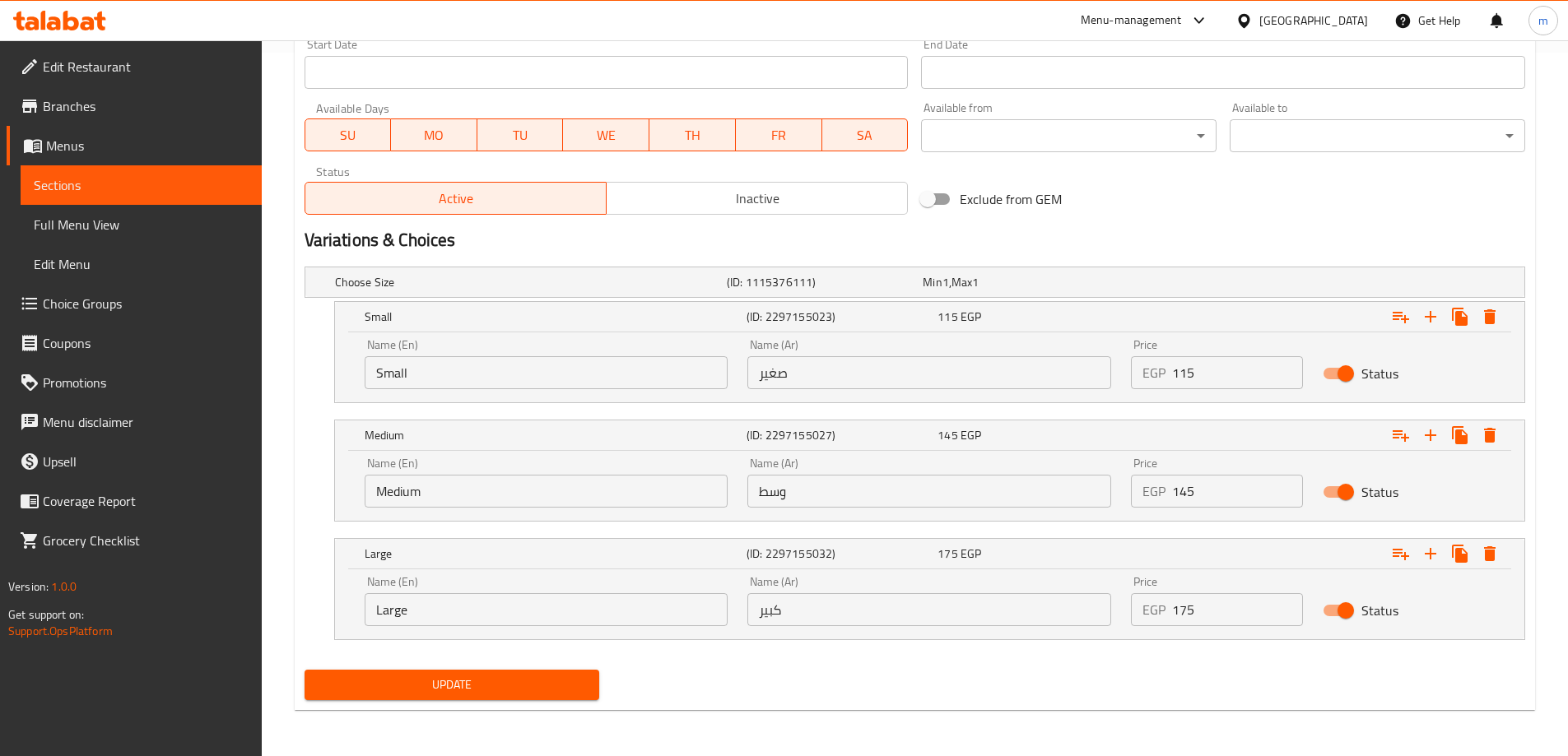
click at [480, 690] on span "Update" at bounding box center [453, 685] width 269 height 21
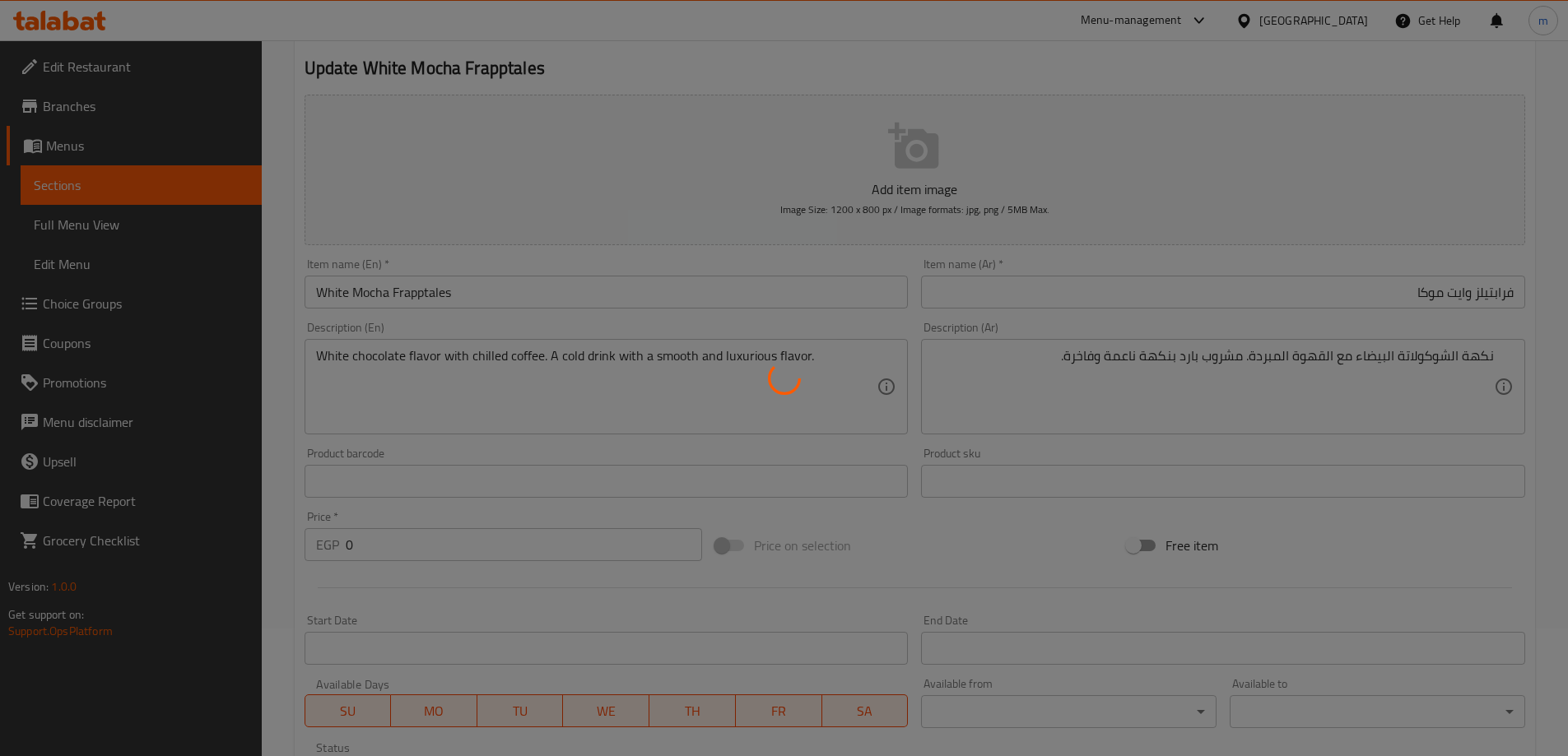
scroll to position [0, 0]
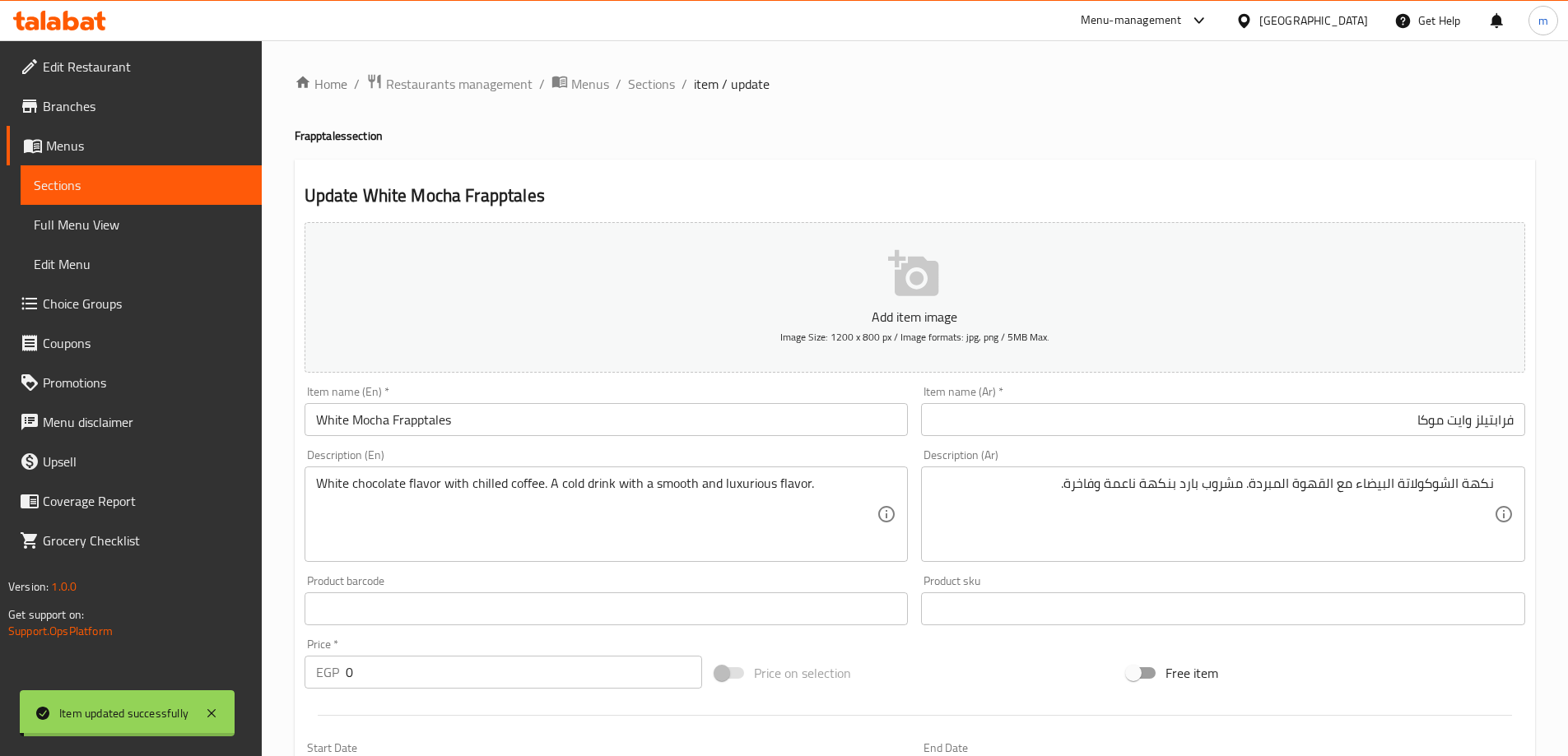
click at [661, 93] on span "Sections" at bounding box center [651, 84] width 47 height 20
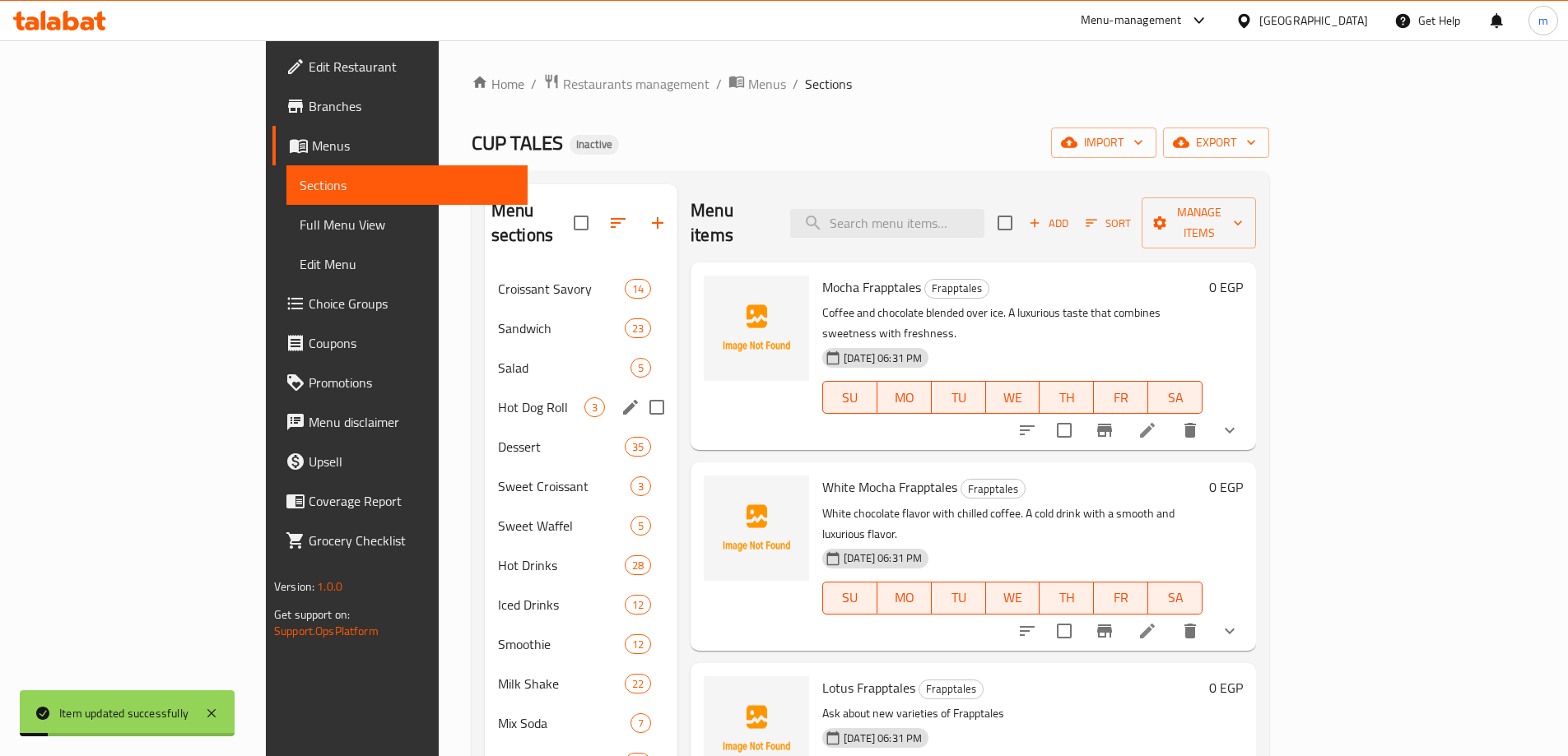
scroll to position [164, 0]
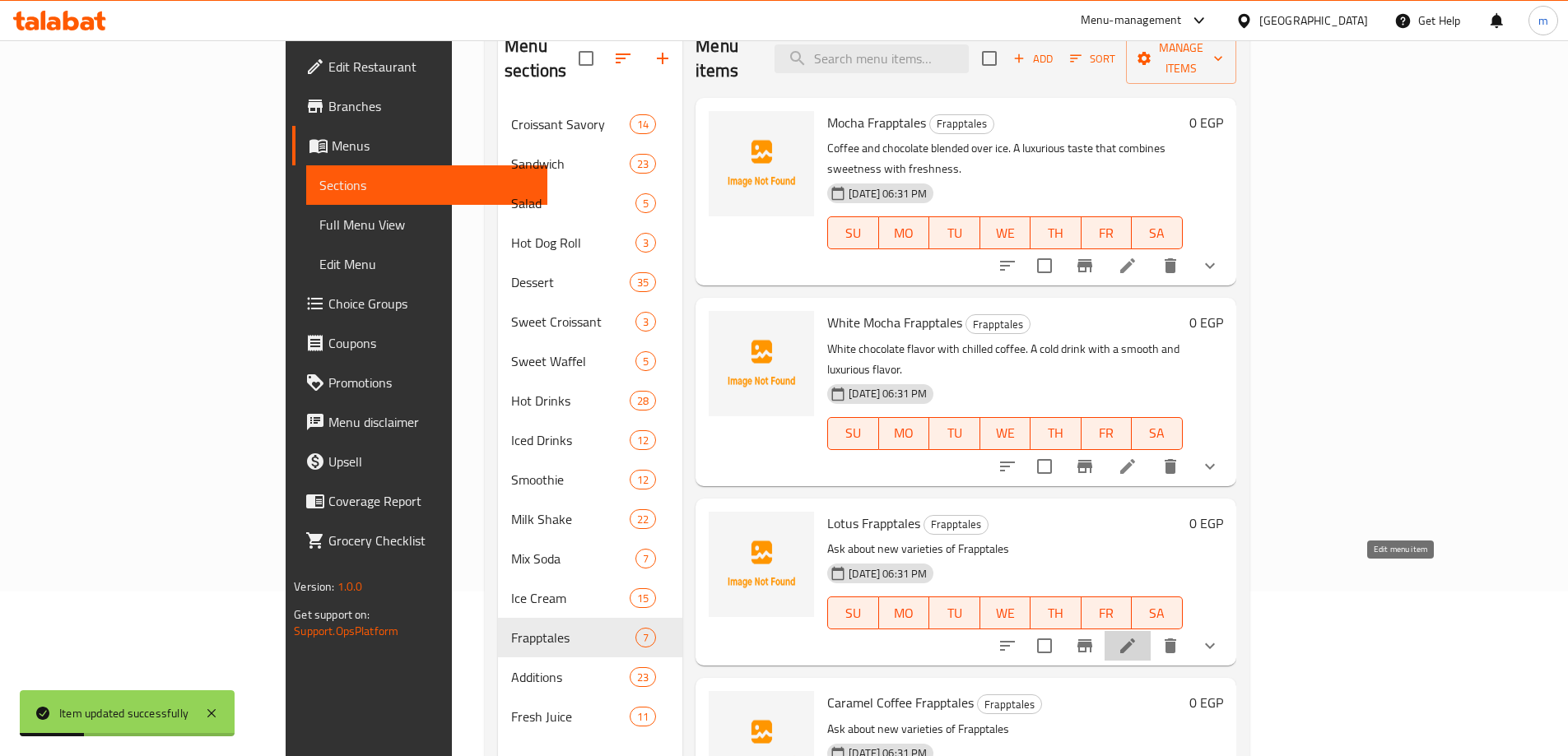
click at [1135, 638] on icon at bounding box center [1127, 646] width 14 height 14
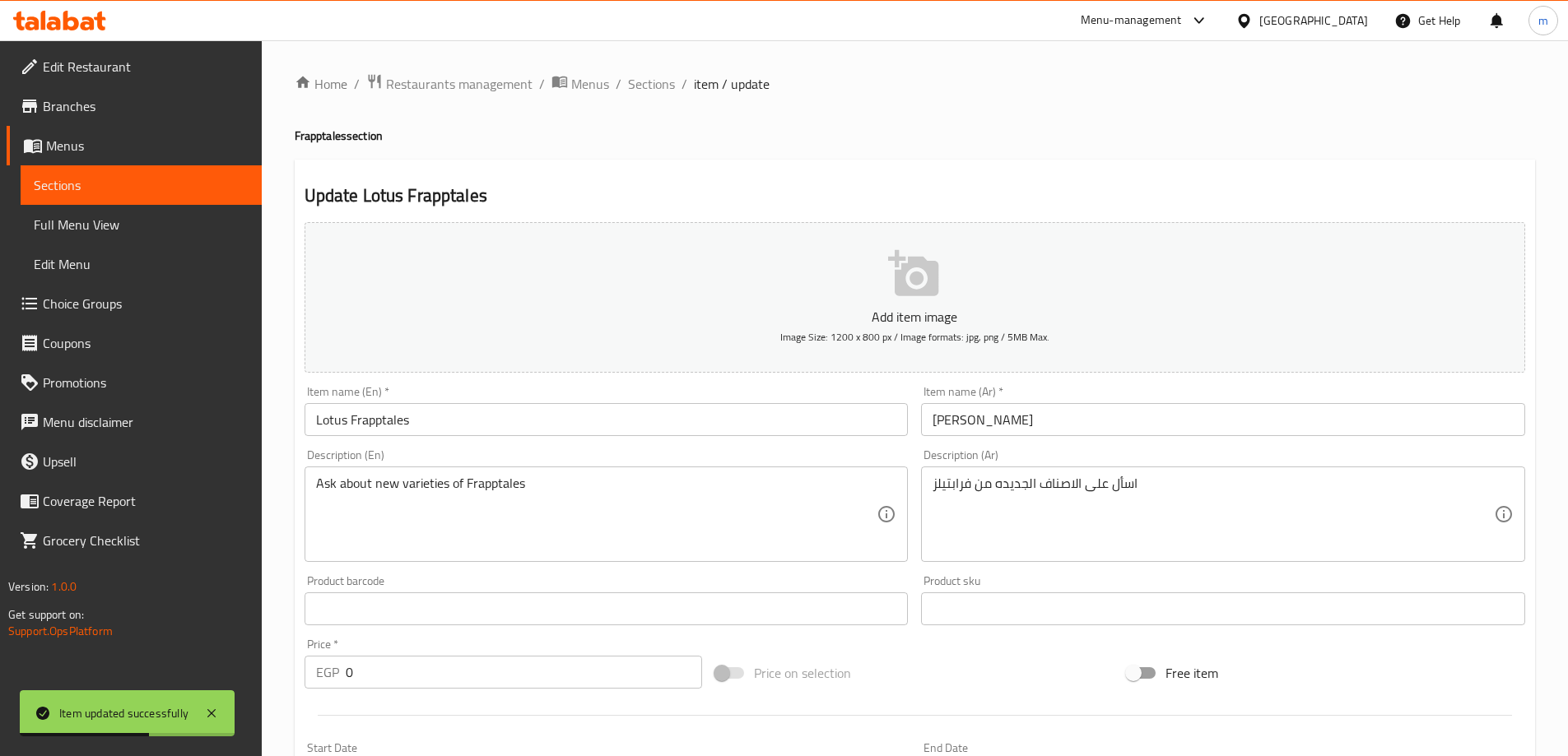
click at [1291, 430] on input "فرابتيلز لوتس" at bounding box center [1223, 419] width 604 height 33
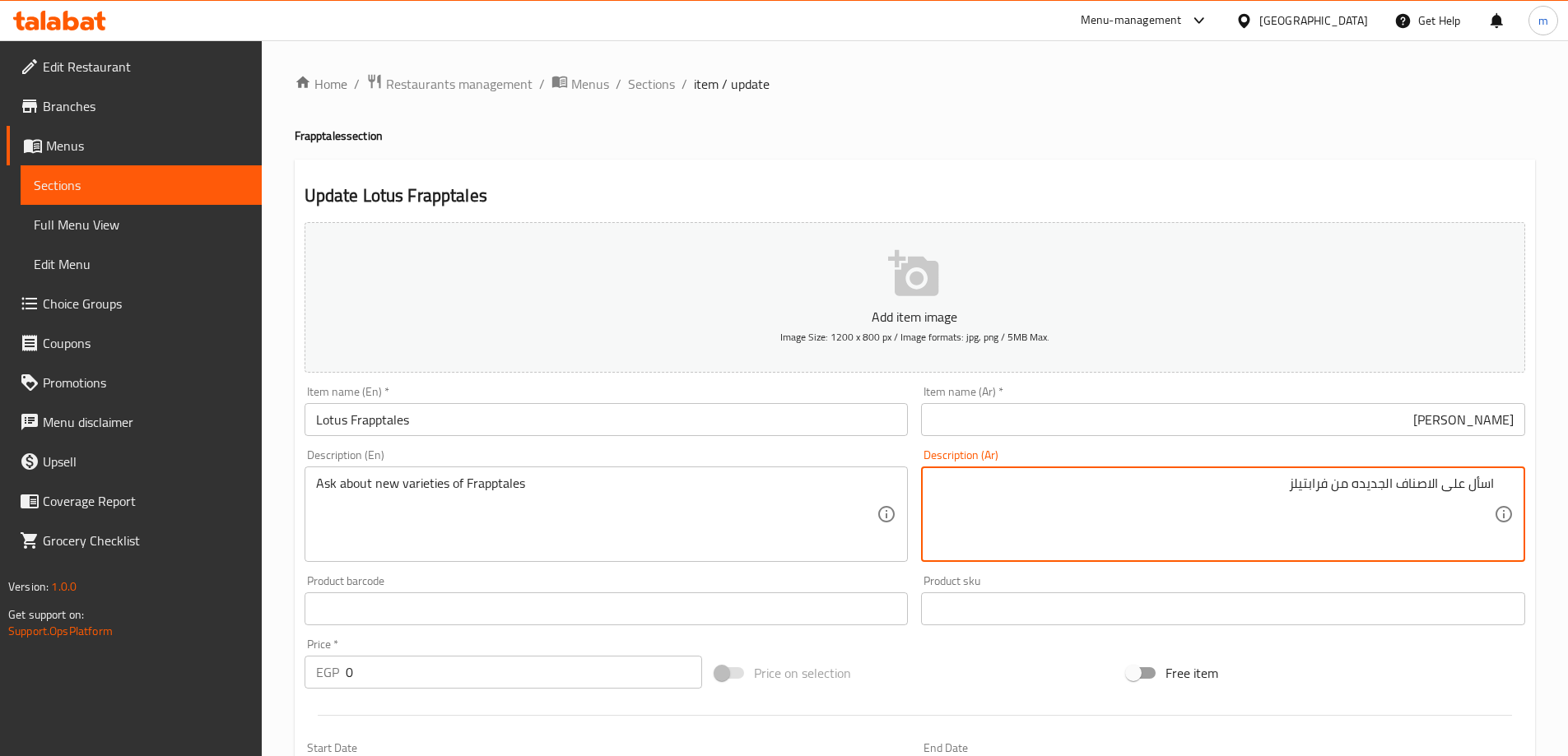
click at [1408, 523] on textarea "اسأل على الاصناف الجديده من فرابتيلز" at bounding box center [1212, 514] width 561 height 78
paste textarea "قهوة باردة ممزوجة بنكهات بسكويت اللوتس. مزيج مثالي من القهوة والحلوى."
type textarea "قهوة باردة ممزوجة بنكهات بسكويت اللوتس. مزيج مثالي من القهوة والحلوى."
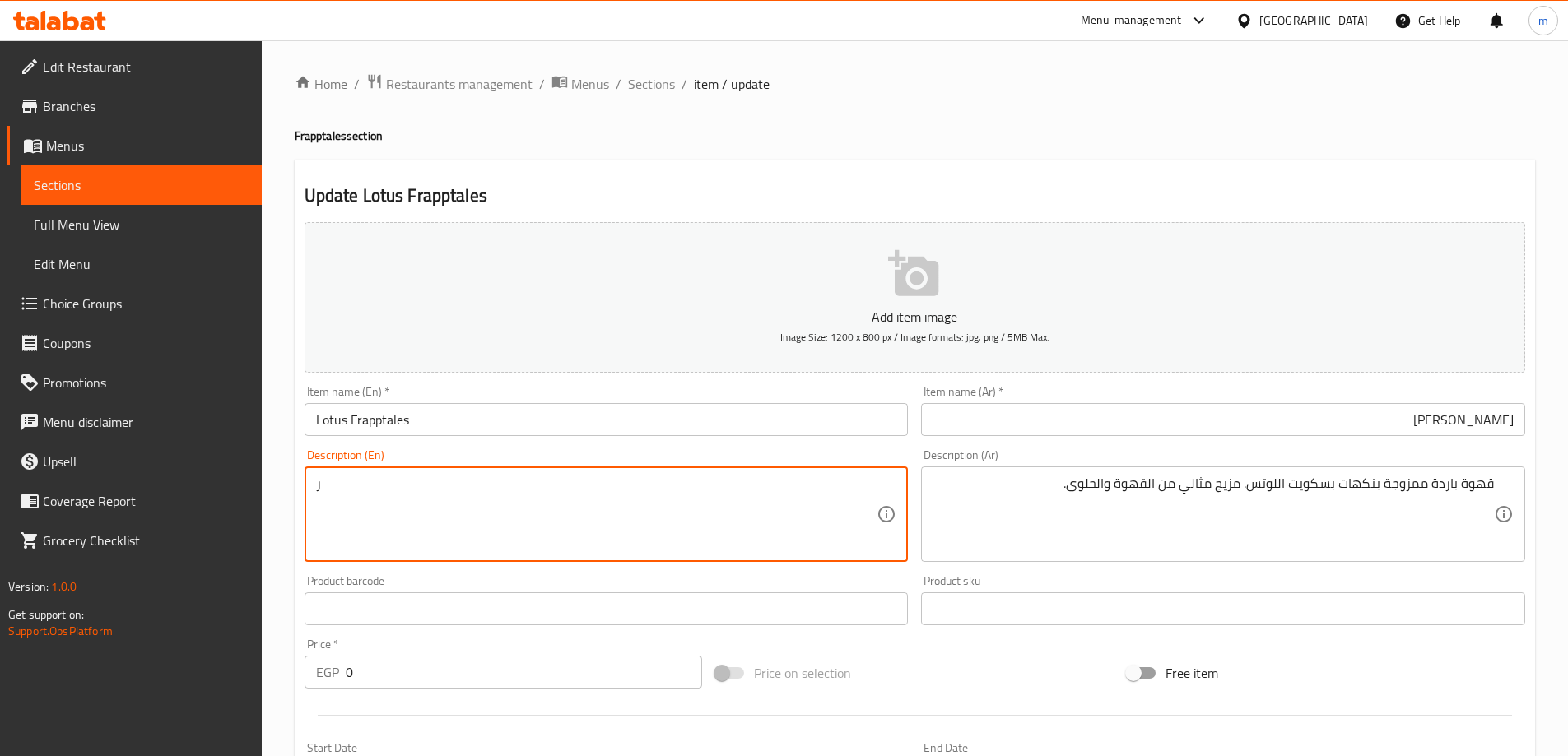
paste textarea "Cold coffee blended with Lotus biscuit flavors. The perfect blend of coffee and…"
drag, startPoint x: 656, startPoint y: 478, endPoint x: 789, endPoint y: 497, distance: 134.4
click at [789, 497] on textarea "Cold coffee blended with Lotus biscuit flavors. The perfect blend of coffee and…" at bounding box center [596, 514] width 561 height 78
type textarea "Cold coffee blended with Lotus biscuit flavors. The perfect blend of coffee and…"
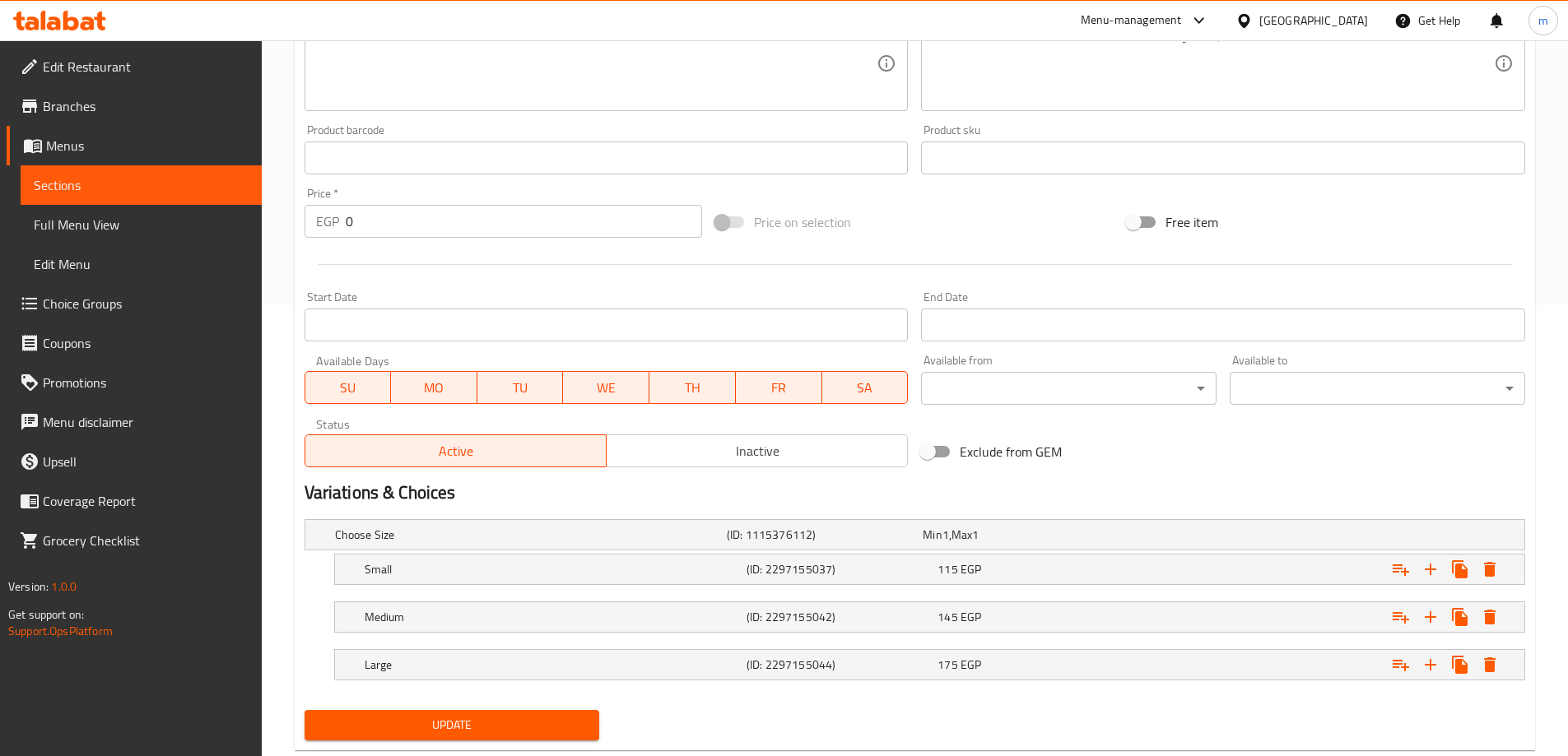
scroll to position [491, 0]
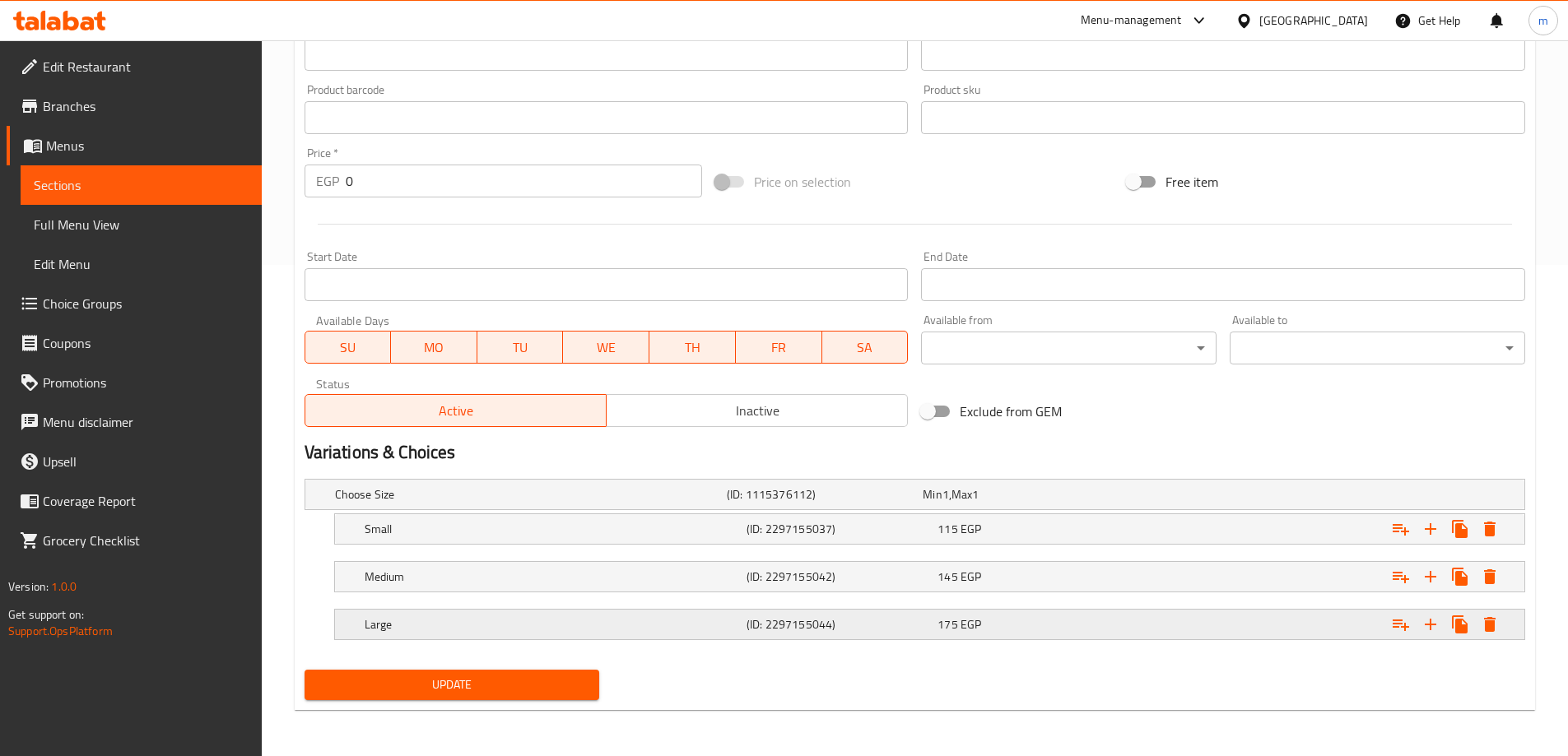
click at [868, 611] on div "Large (ID: 2297155044) 175 EGP" at bounding box center [934, 624] width 1147 height 36
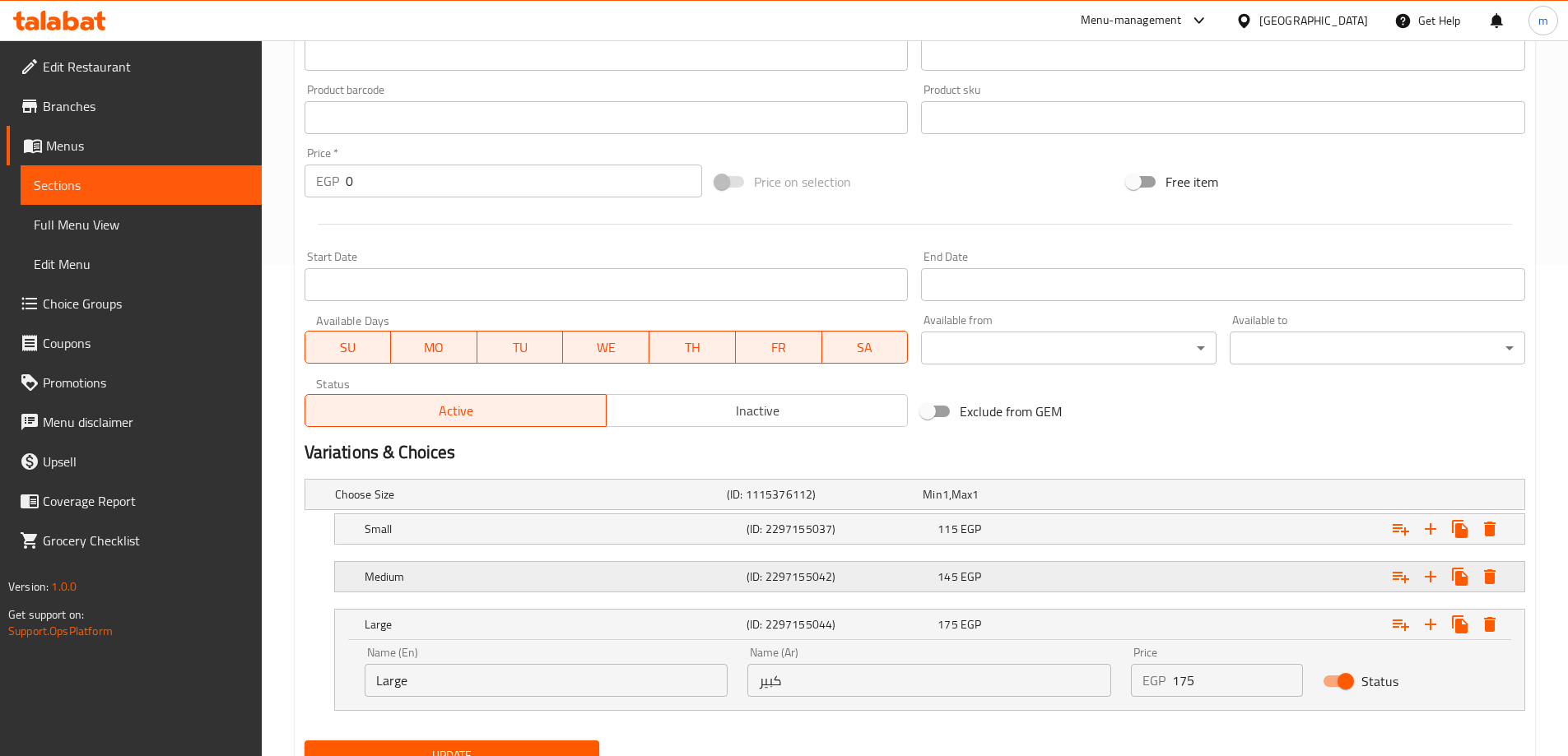
click at [881, 572] on h5 "(ID: 2297155042)" at bounding box center [838, 576] width 184 height 16
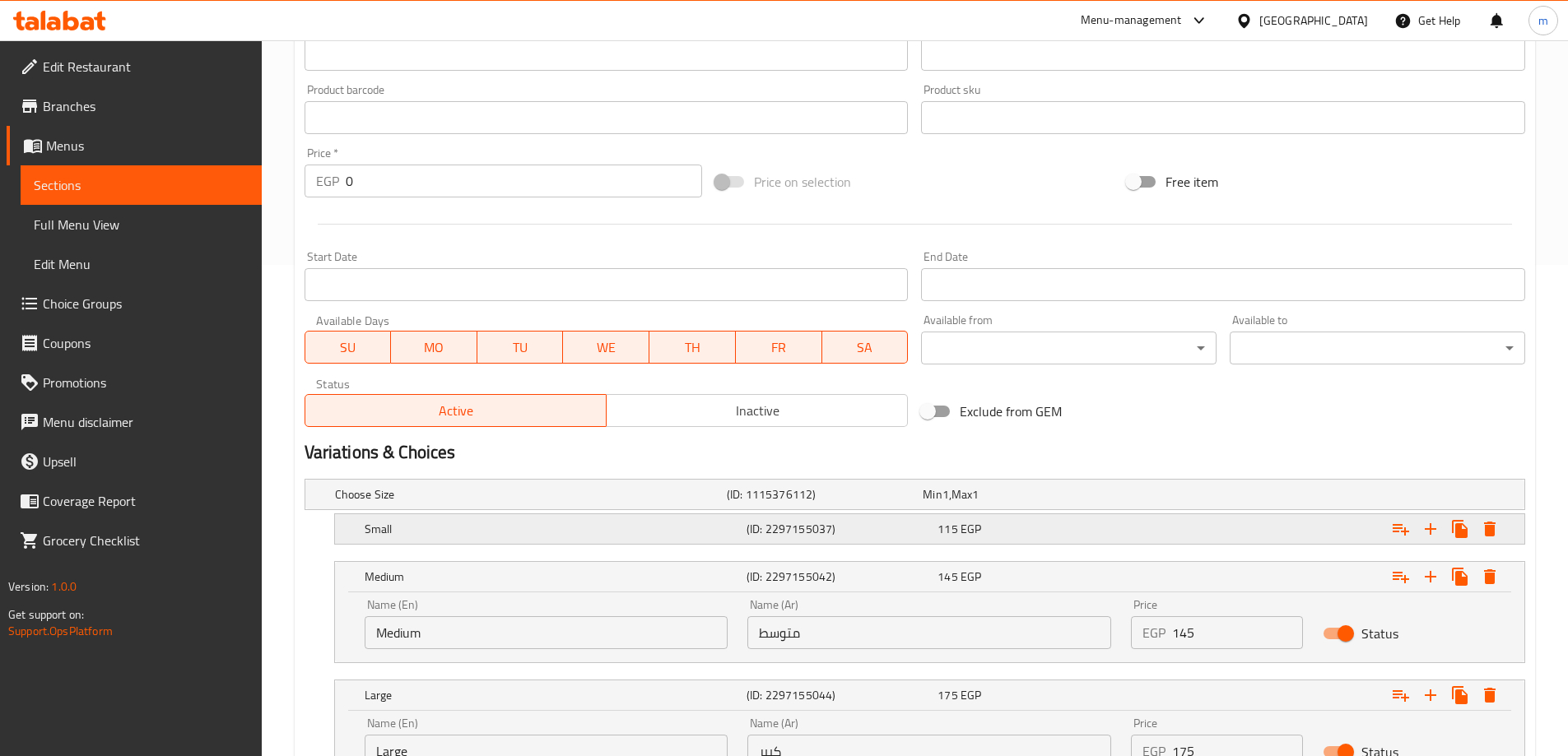
click at [903, 523] on h5 "(ID: 2297155037)" at bounding box center [838, 529] width 184 height 16
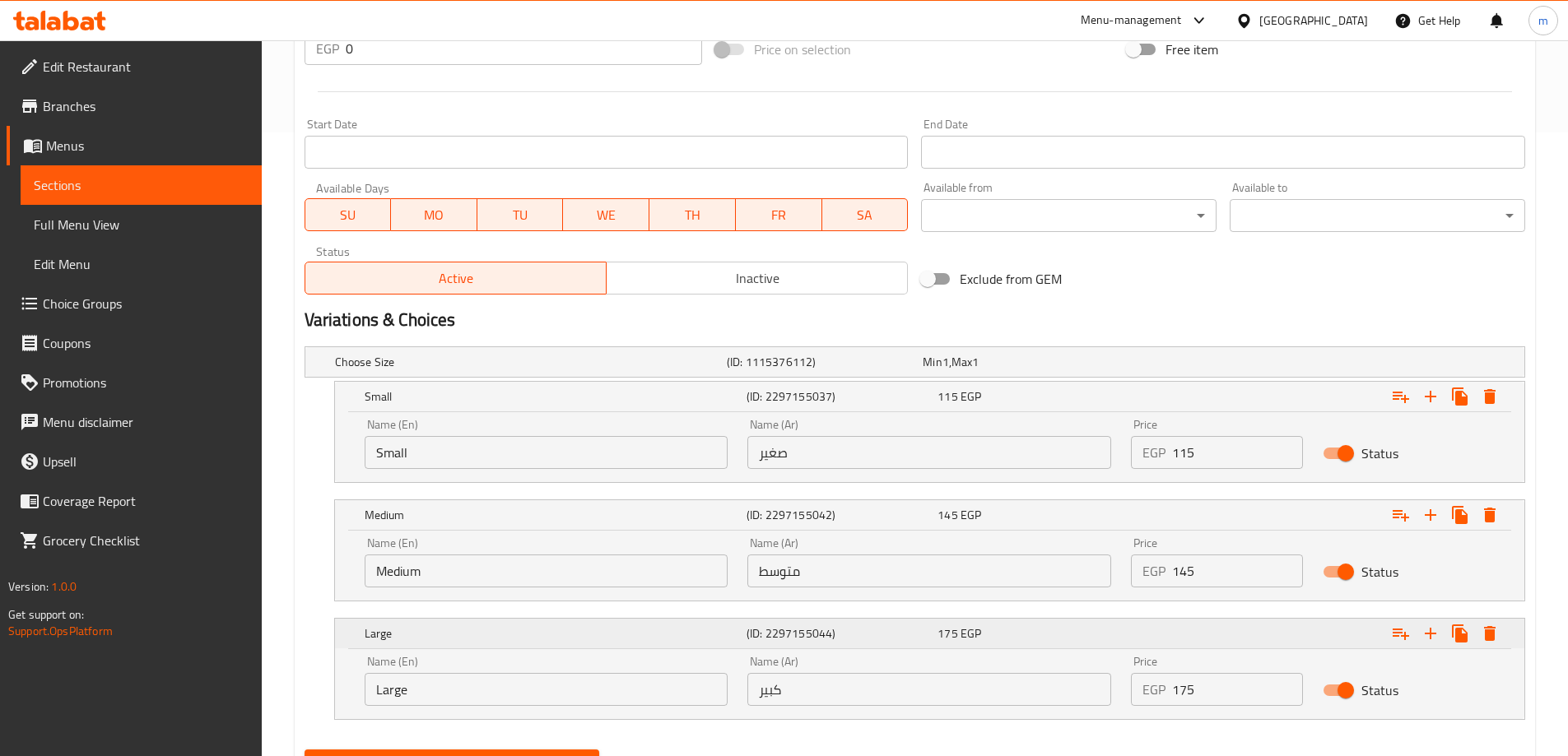
scroll to position [655, 0]
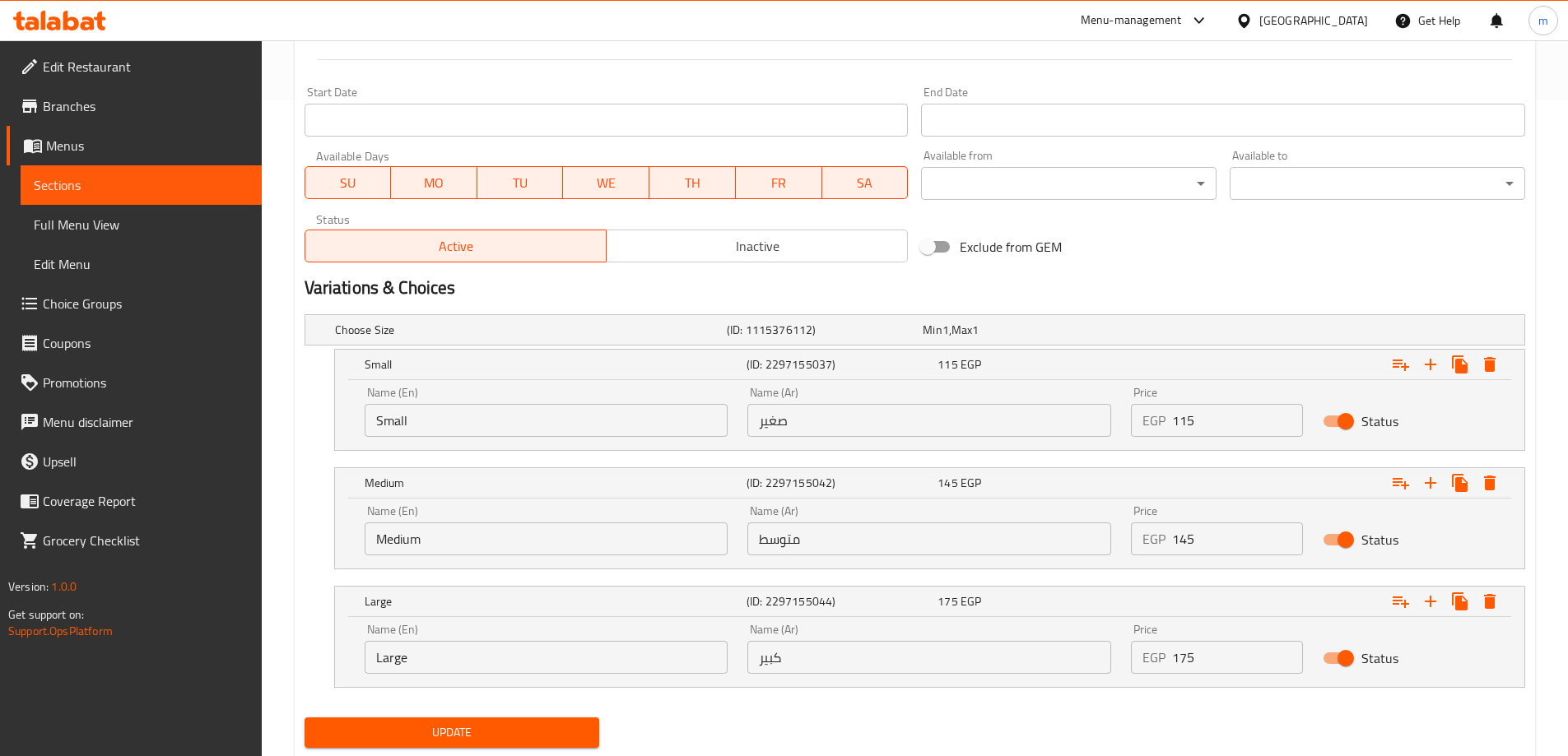
click at [957, 564] on div "Name (Ar) متوسط Name (Ar)" at bounding box center [929, 531] width 383 height 70
click at [960, 546] on input "متوسط" at bounding box center [929, 539] width 364 height 33
type input "وسط"
click at [322, 717] on button "Update" at bounding box center [452, 733] width 295 height 31
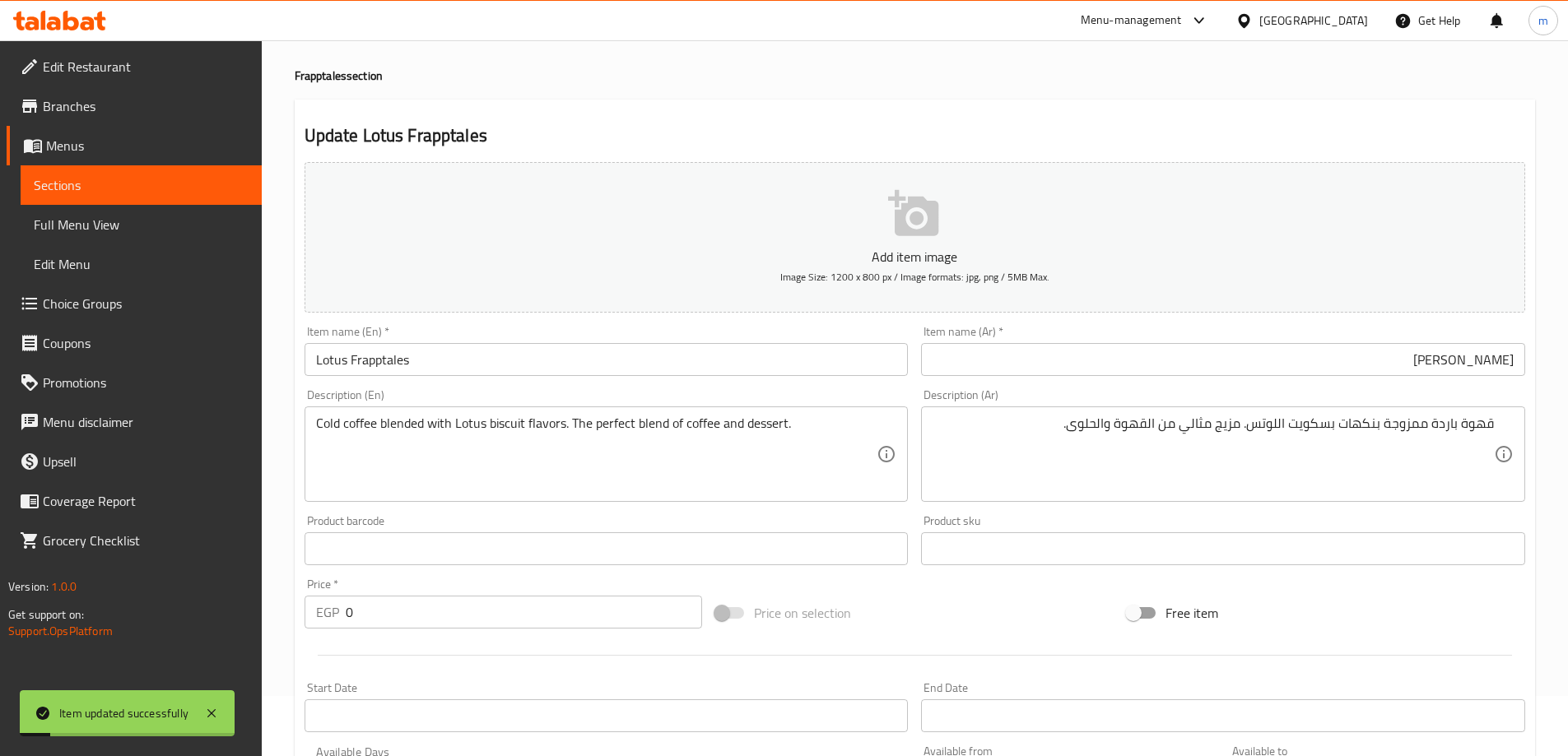
scroll to position [0, 0]
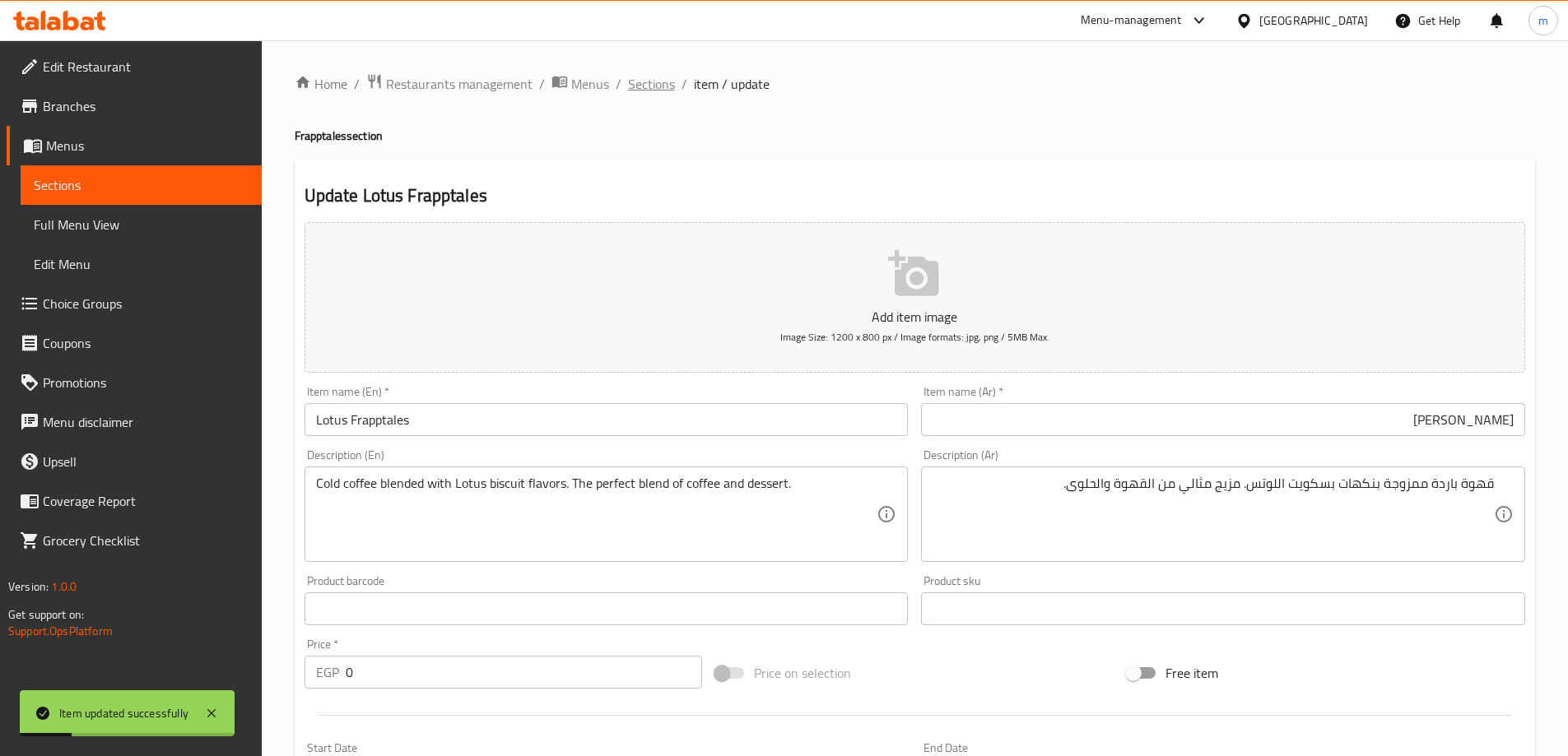
click at [640, 86] on span "Sections" at bounding box center [651, 84] width 47 height 20
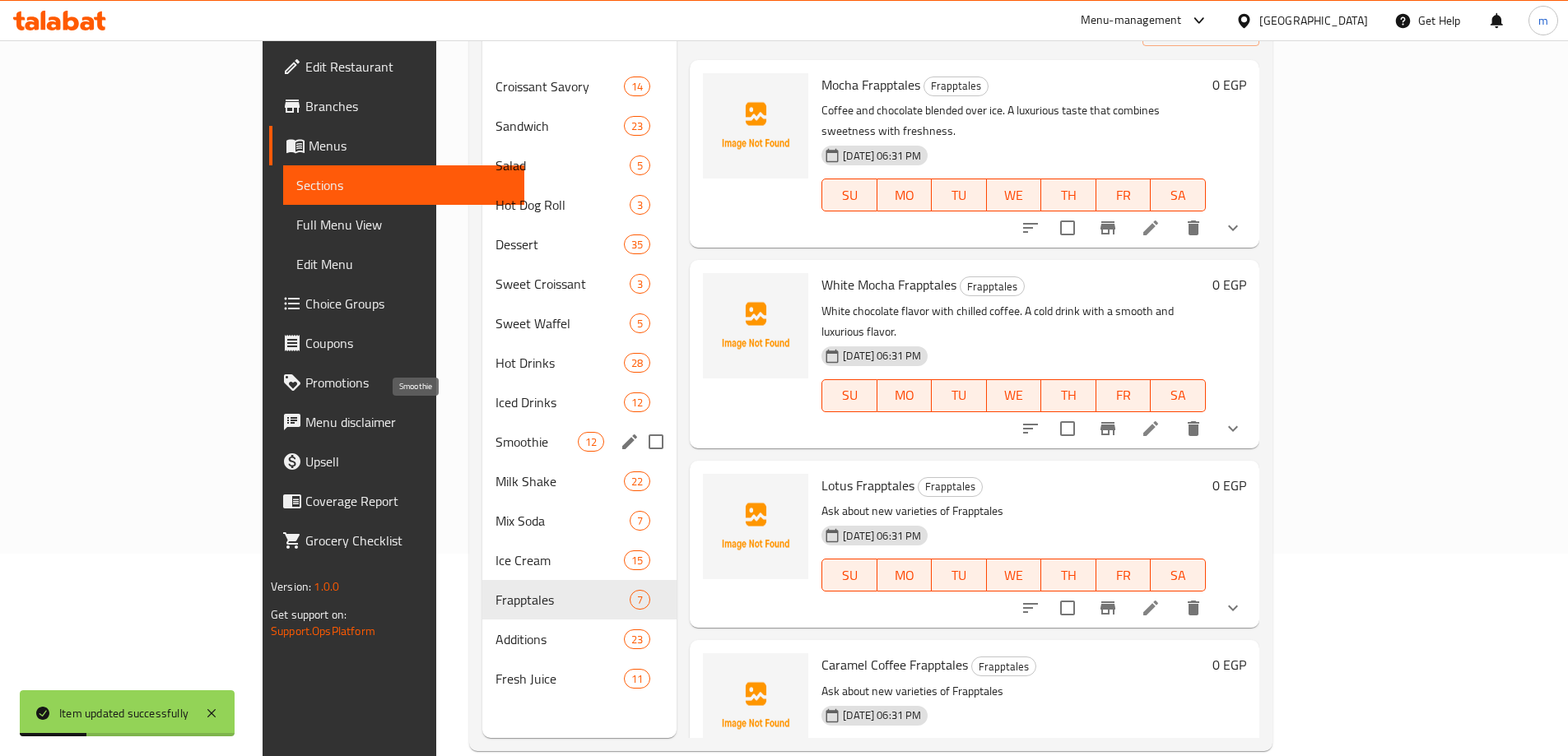
scroll to position [231, 0]
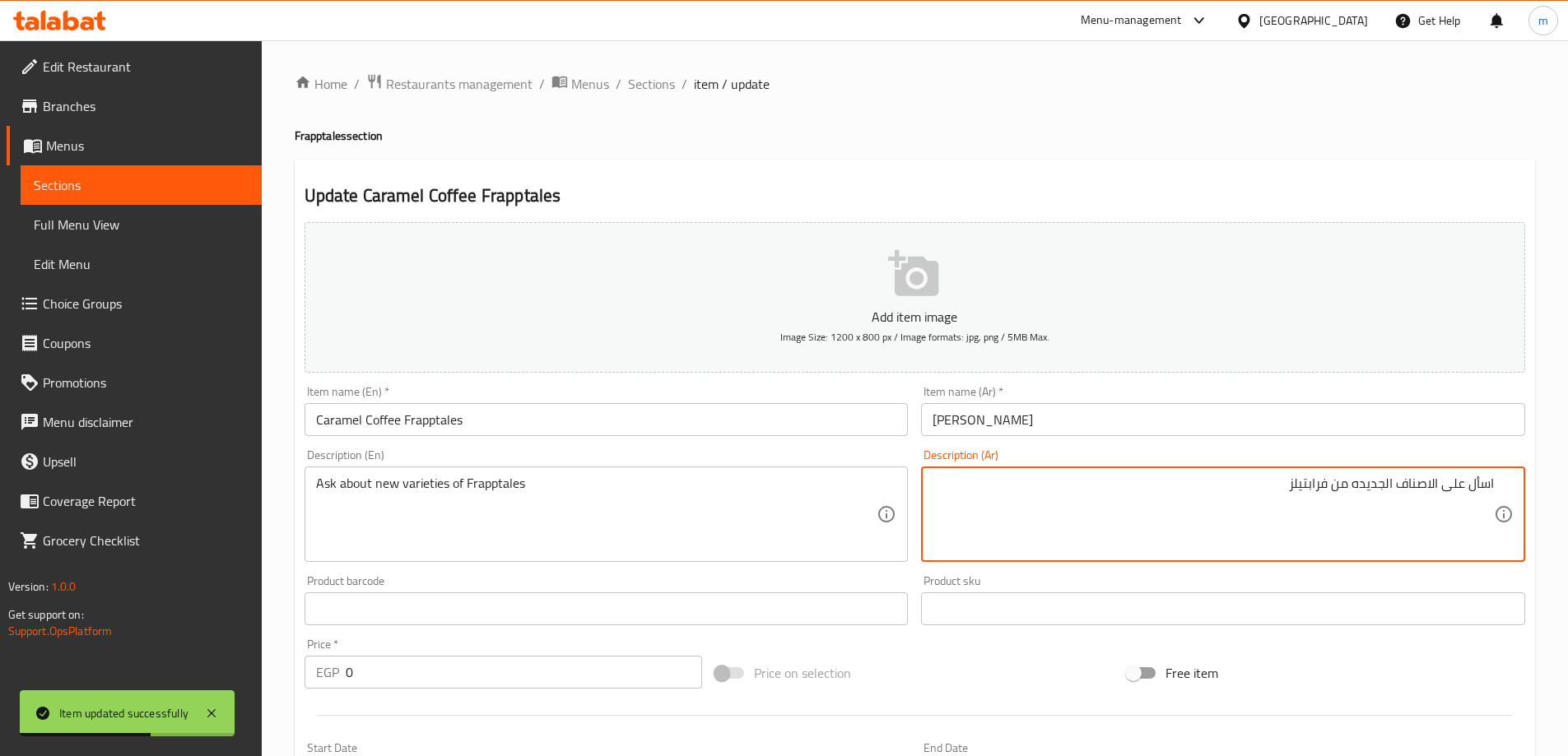
click at [1129, 424] on input "[PERSON_NAME]" at bounding box center [1223, 419] width 604 height 33
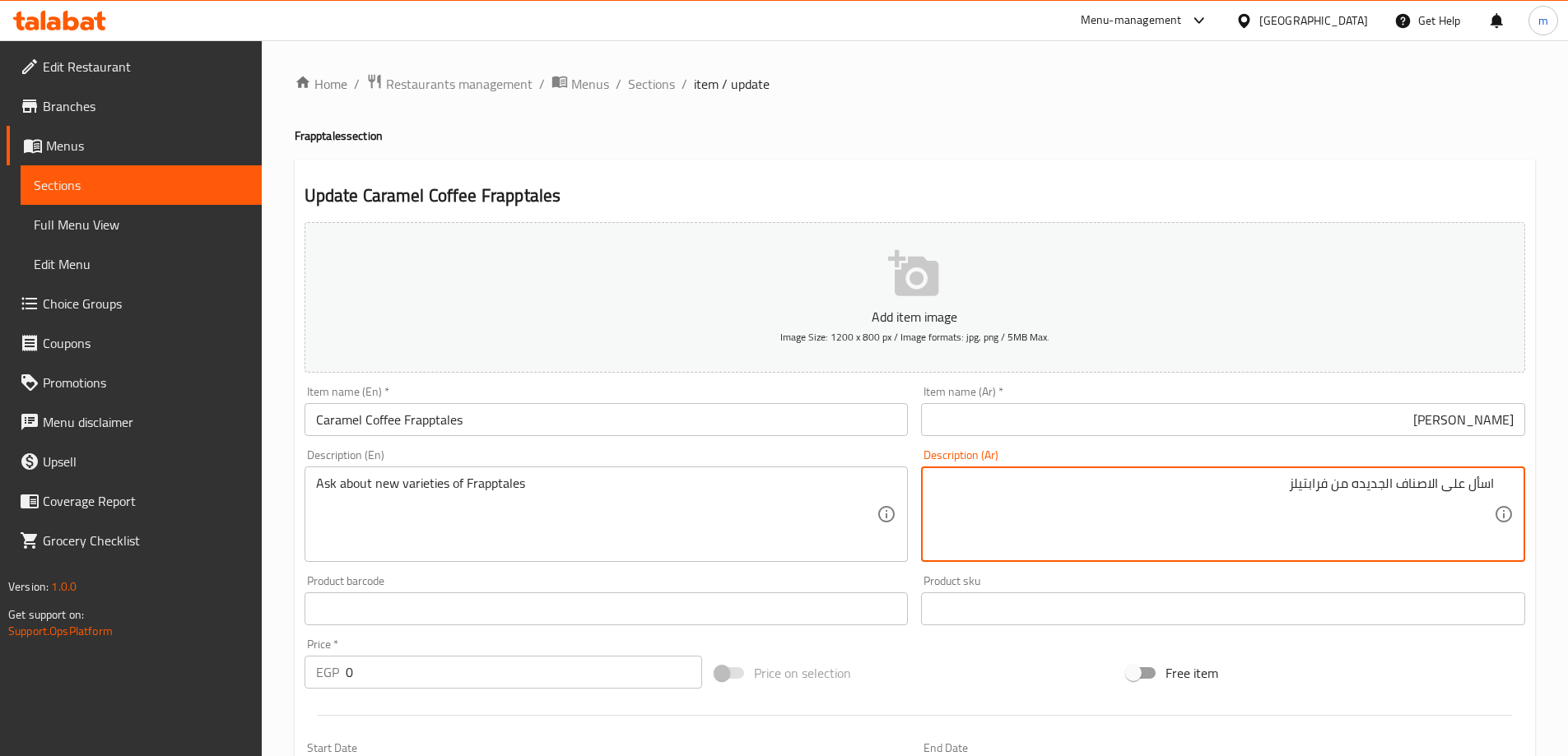
paste textarea "قهوة مبردة مع صوص الكراميل الذهبي. طعم غني ومنعش يرضي كل الأذواق."
type textarea "قهوة مبردة مع صوص الكراميل الذهبي. طعم غني ومنعش يرضي كل الأذواق."
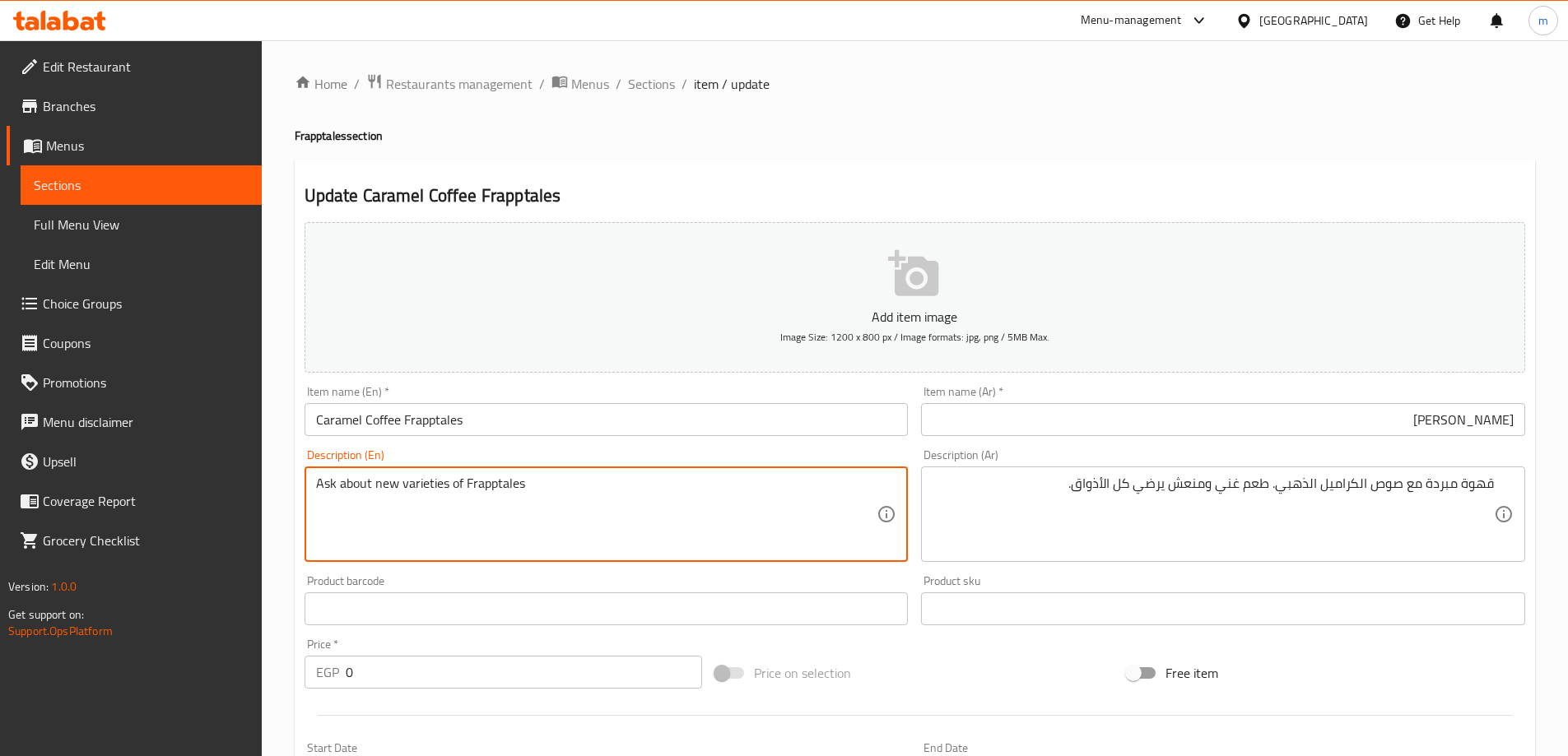
paste textarea "Chilled coffee with golden caramel sauce. A rich, refreshing taste that satisfi…"
type textarea "Chilled coffee with golden caramel sauce. A rich, refreshing taste that satisfi…"
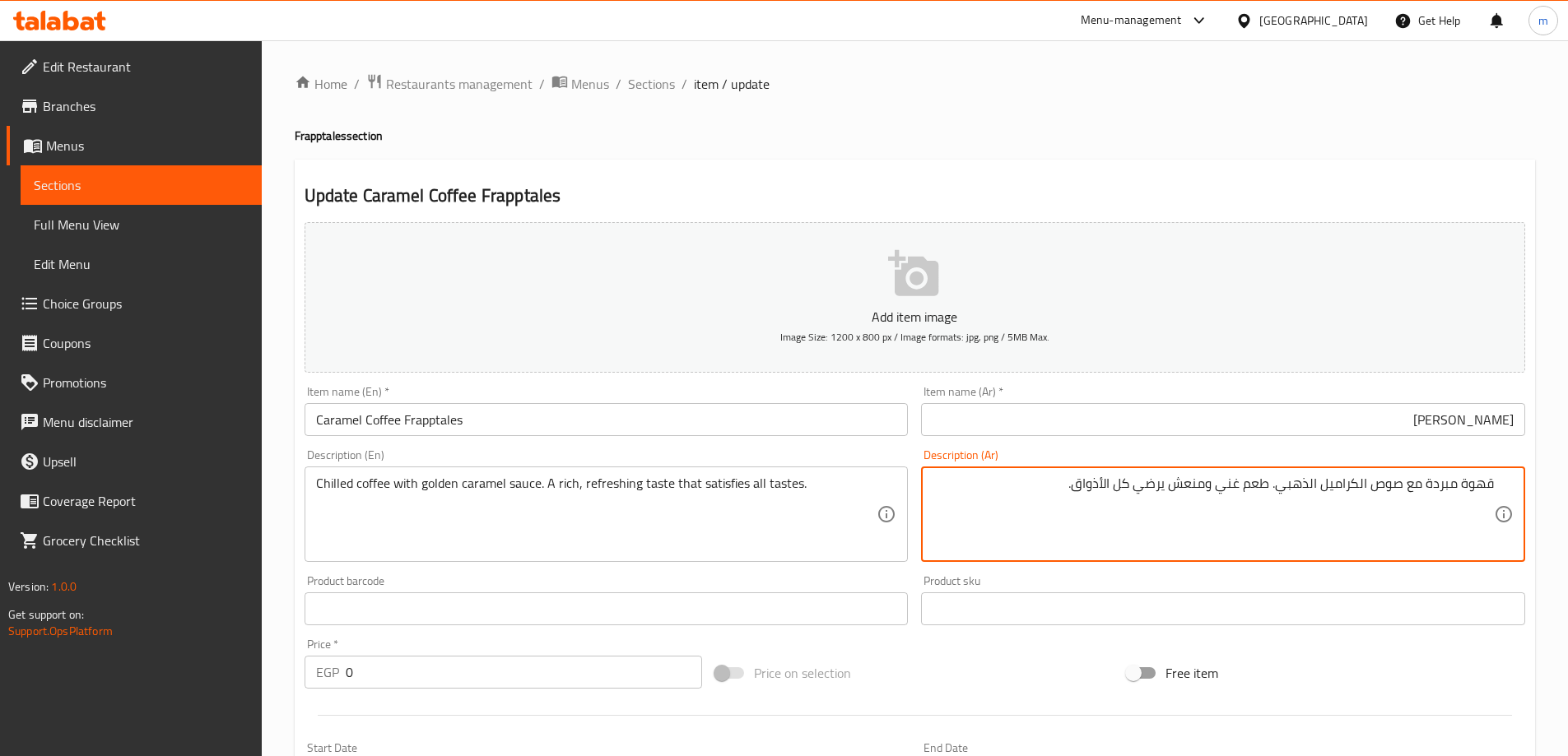
click at [1435, 514] on textarea "قهوة مبردة مع صوص الكراميل الذهبي. طعم غني ومنعش يرضي كل الأذواق." at bounding box center [1212, 514] width 561 height 78
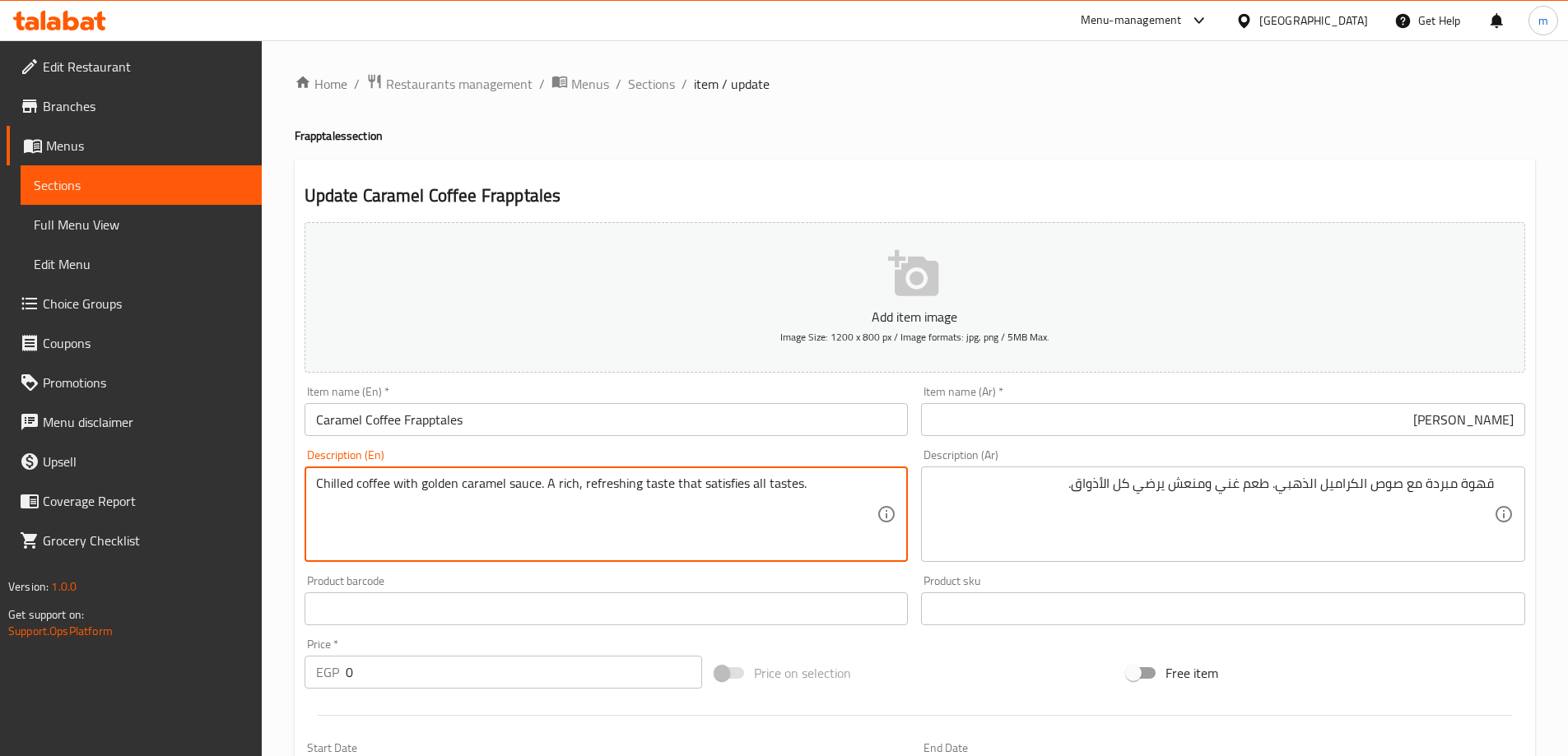
drag, startPoint x: 392, startPoint y: 485, endPoint x: 536, endPoint y: 489, distance: 144.1
drag, startPoint x: 547, startPoint y: 479, endPoint x: 680, endPoint y: 495, distance: 134.0
click at [680, 495] on textarea "Chilled coffee with golden caramel sauce. A rich, refreshing taste that satisfi…" at bounding box center [596, 514] width 561 height 78
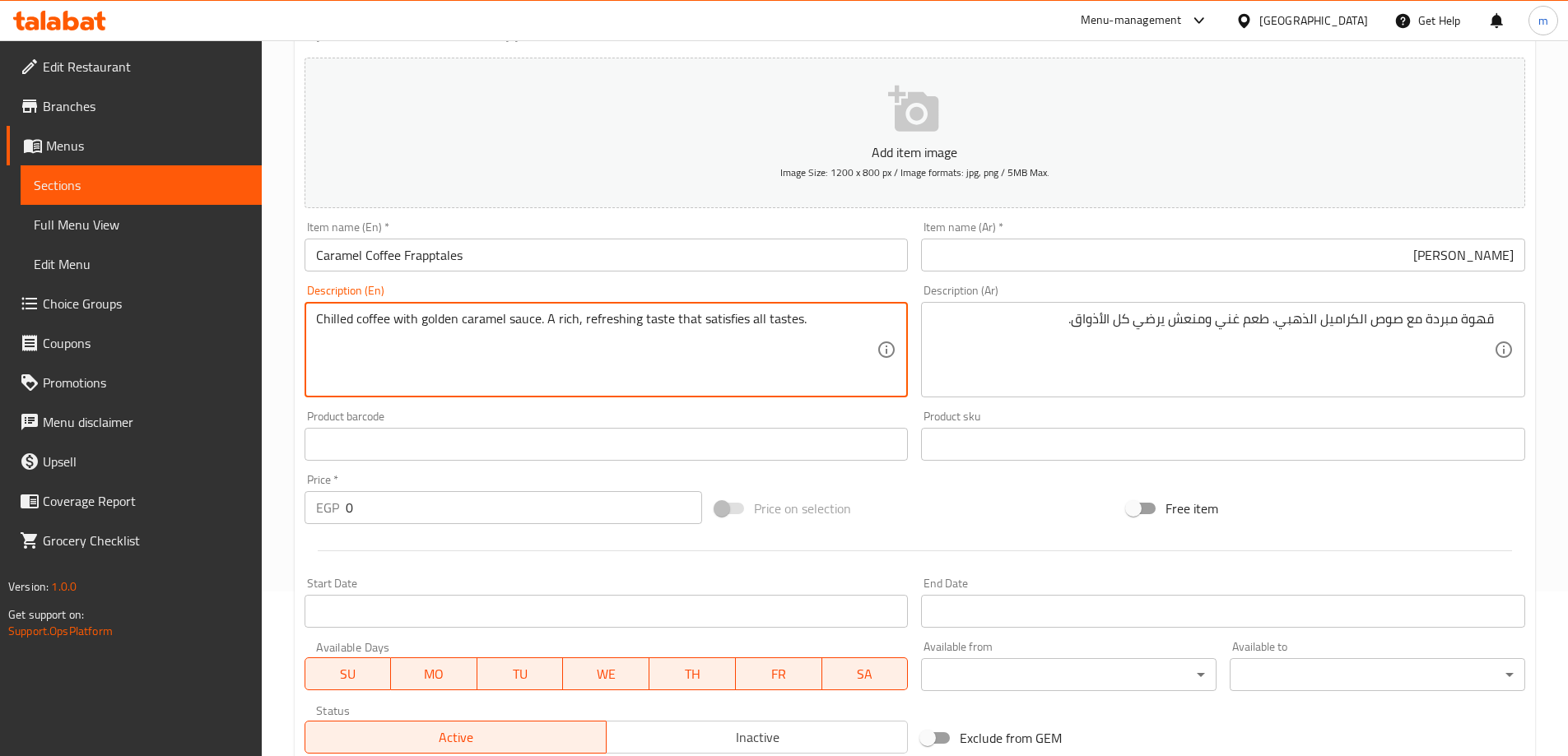
scroll to position [491, 0]
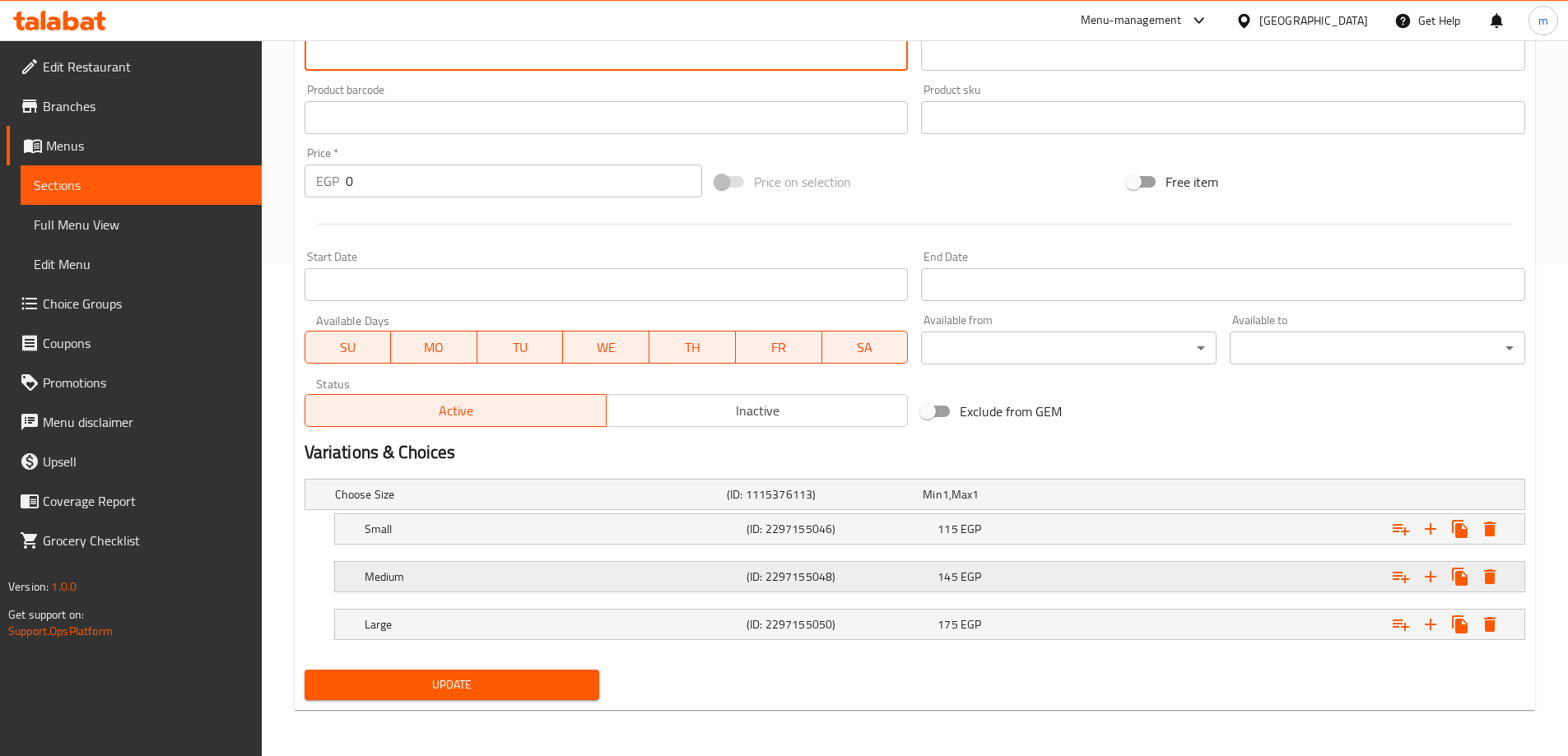
click at [735, 583] on h5 "Medium" at bounding box center [552, 576] width 375 height 16
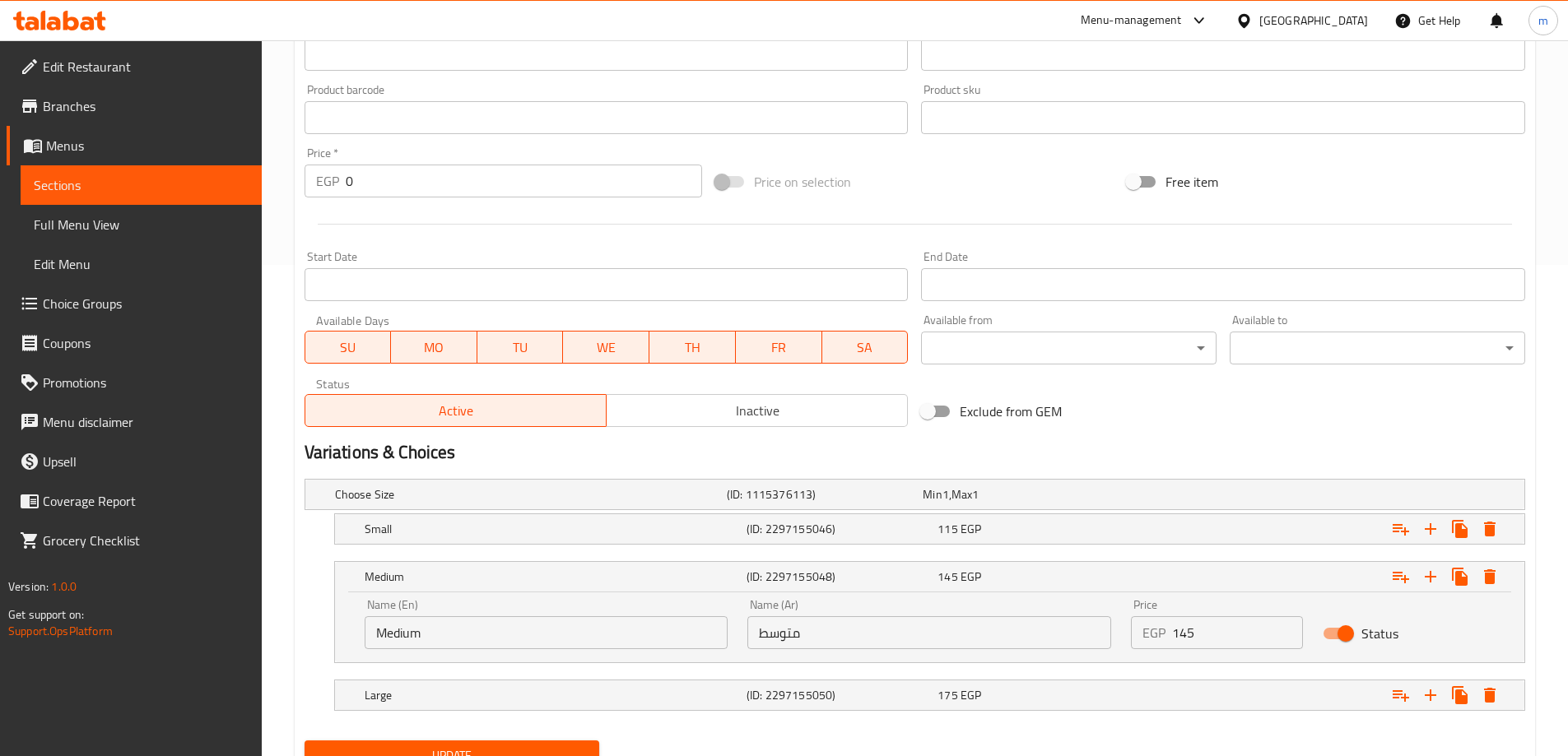
click at [788, 638] on input "متوسط" at bounding box center [929, 632] width 364 height 33
type input "وسط"
click at [463, 747] on span "Update" at bounding box center [453, 755] width 269 height 21
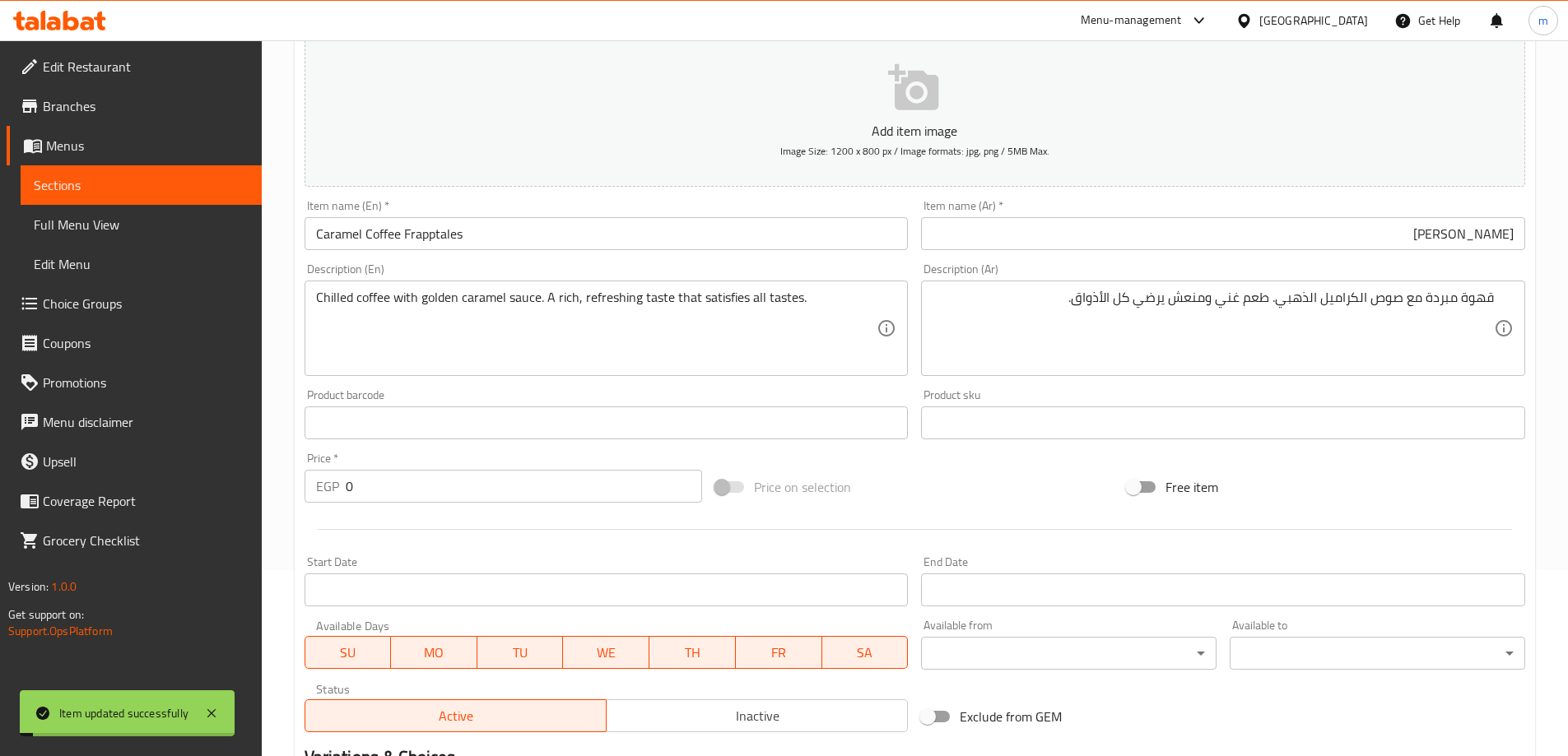
scroll to position [0, 0]
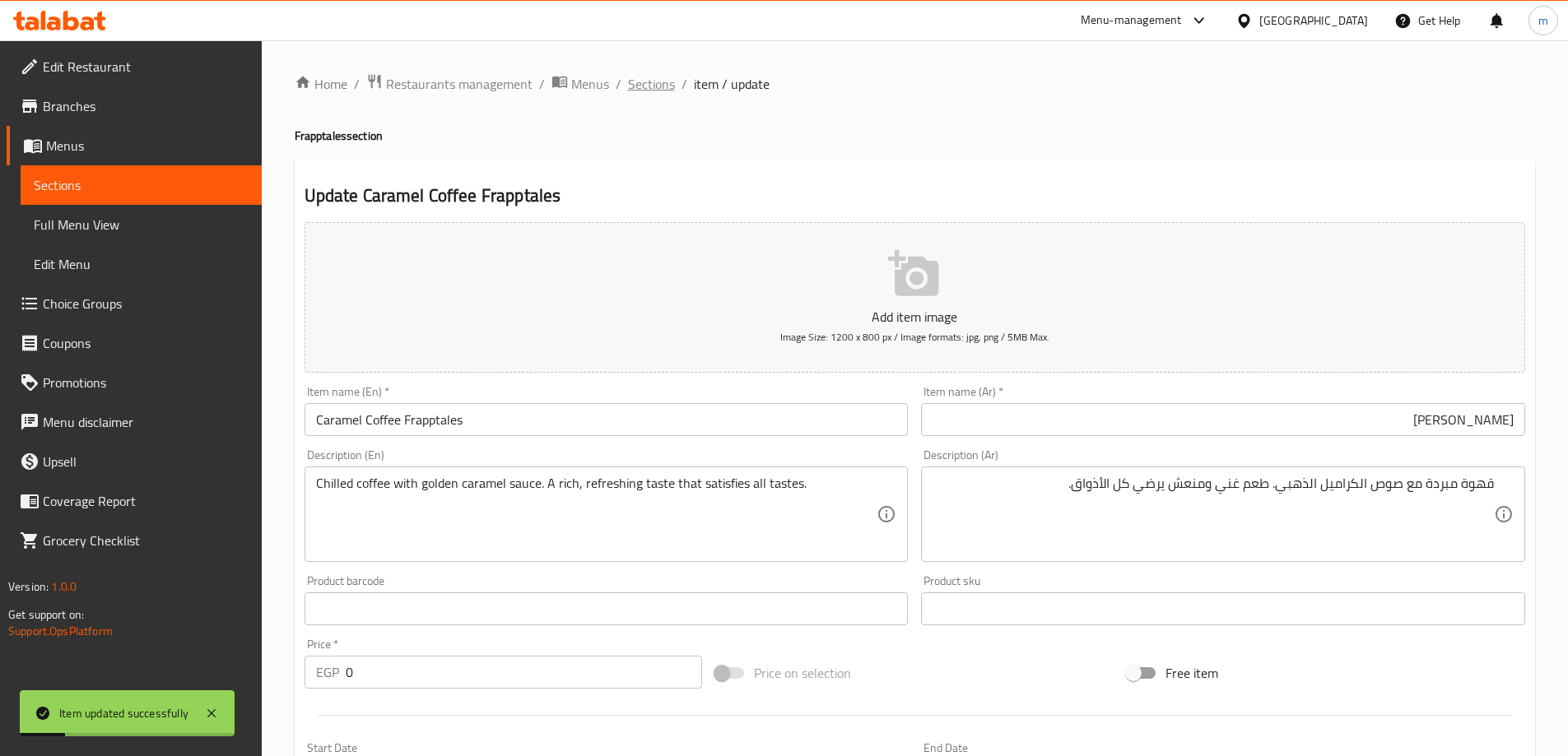
click at [647, 76] on span "Sections" at bounding box center [651, 84] width 47 height 20
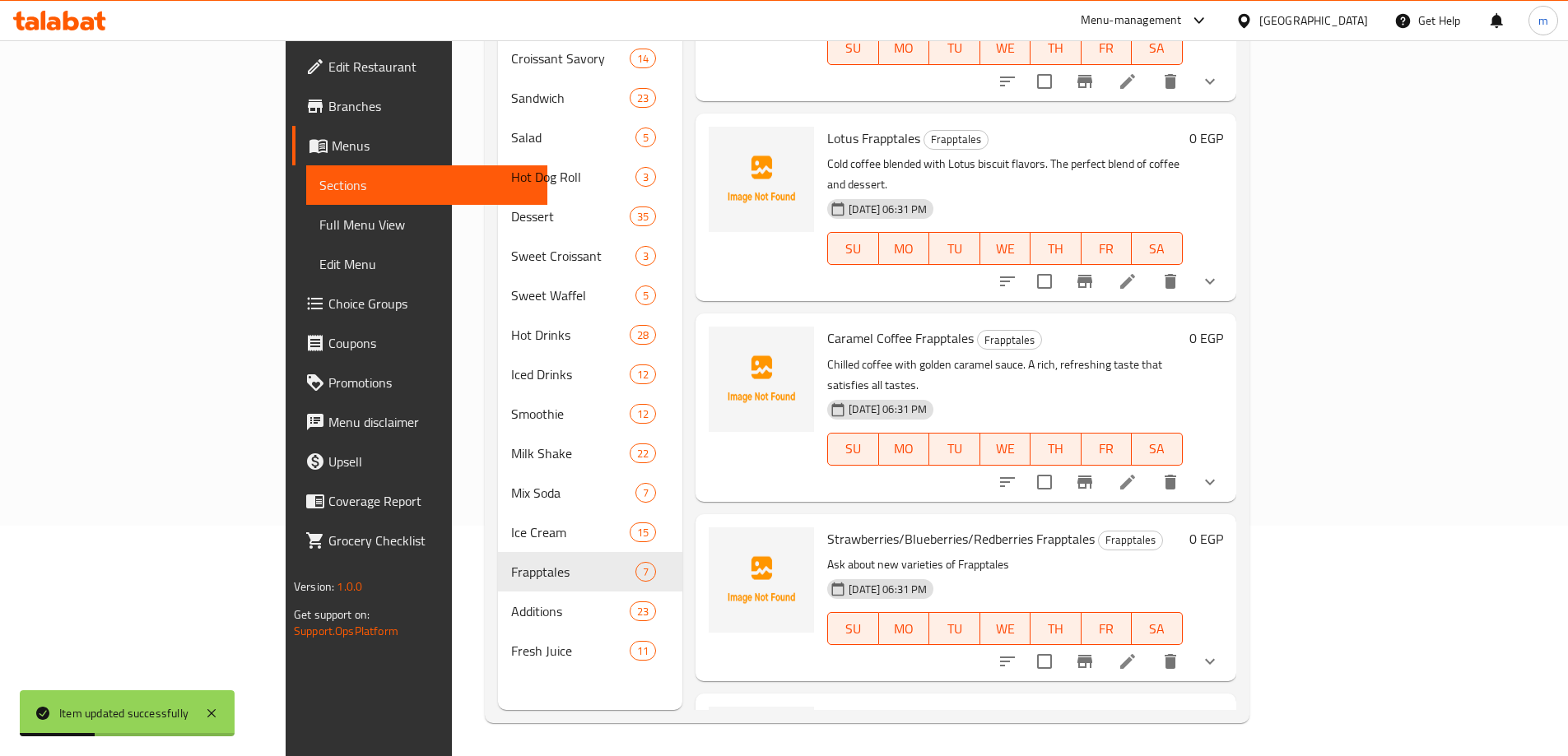
scroll to position [330, 0]
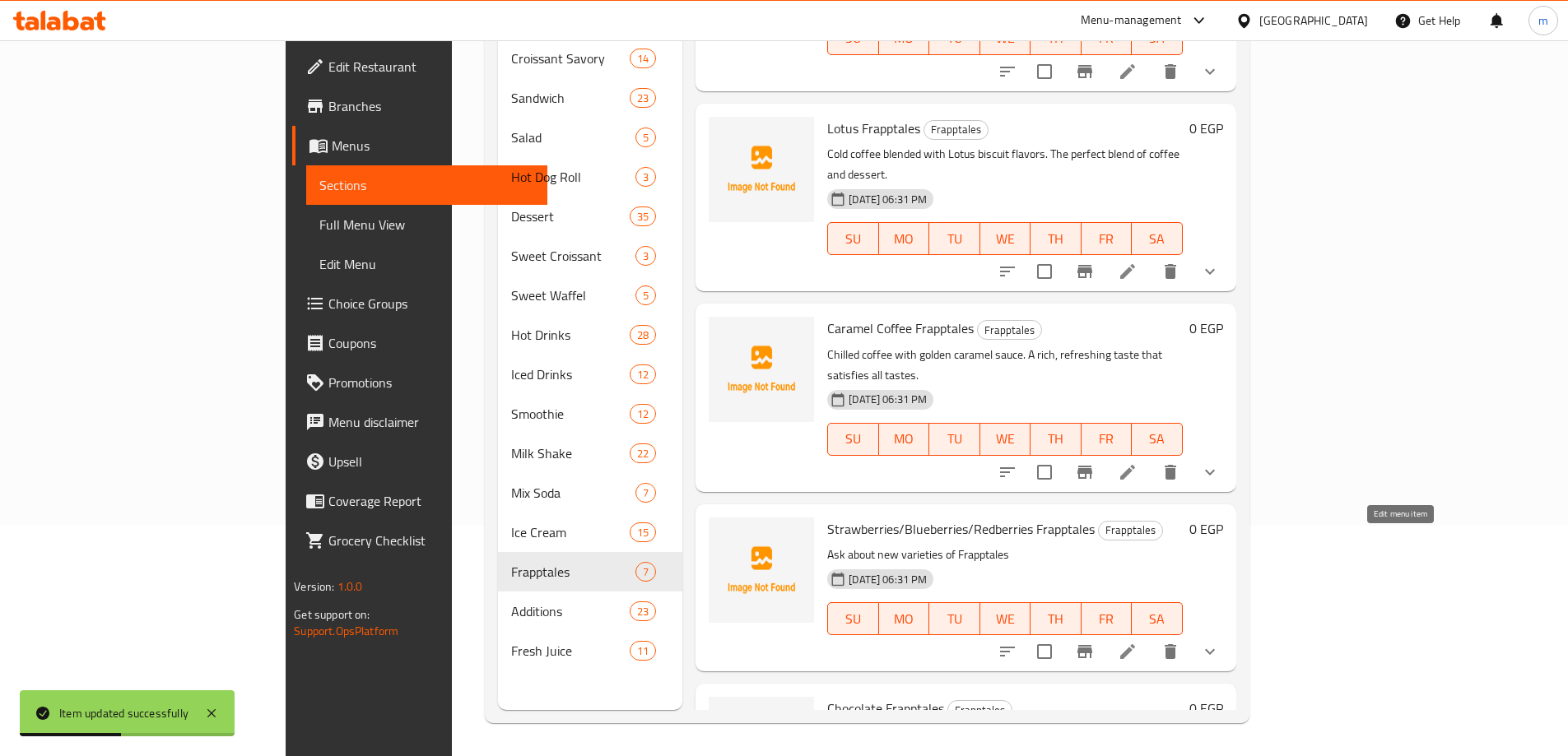
click at [1138, 642] on icon at bounding box center [1128, 652] width 20 height 20
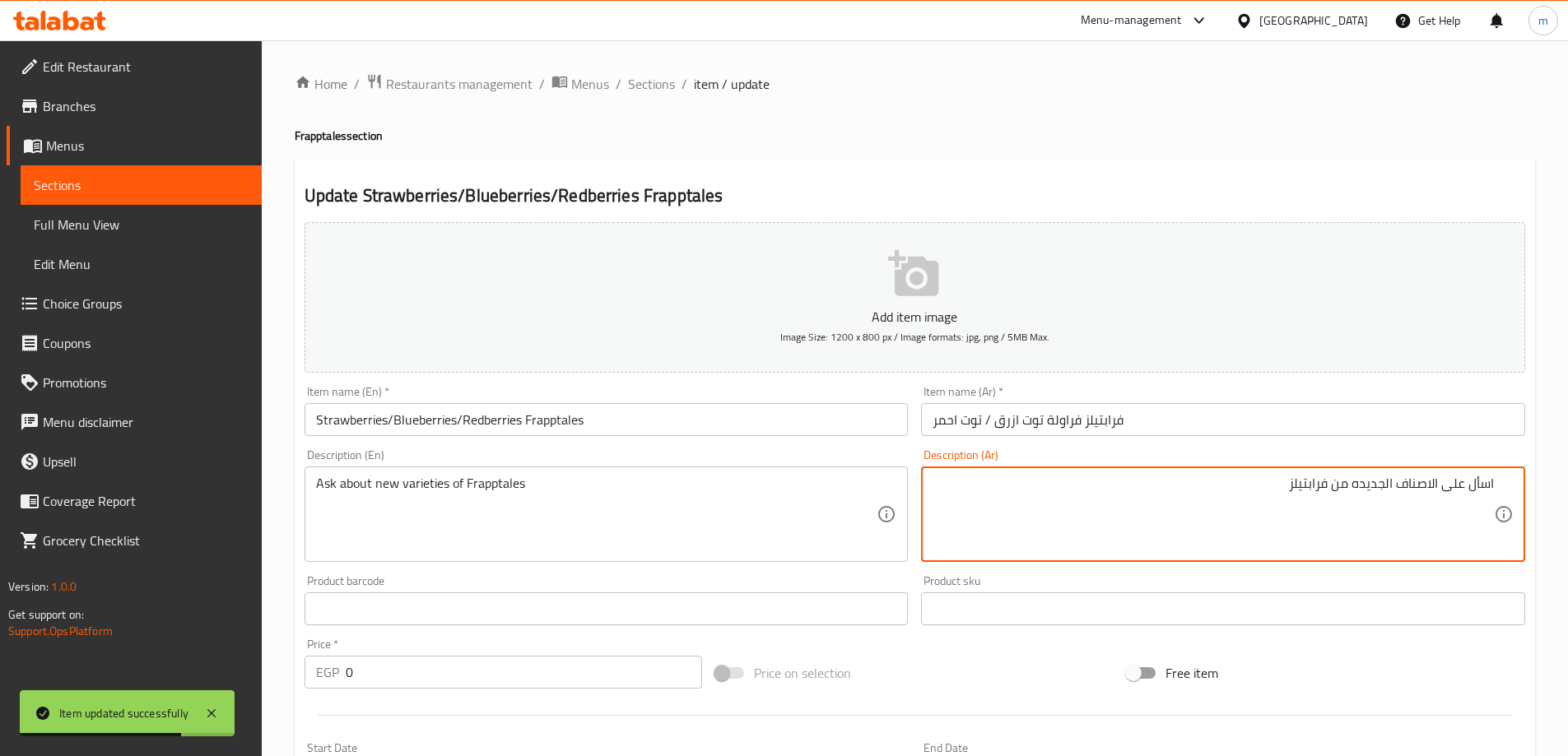
click at [1134, 415] on input "فرابتيلز فراولة توت ازرق / توت احمر" at bounding box center [1223, 419] width 604 height 33
click at [1202, 418] on input "فرابتيلز فراولة توت ازرق / توت احمر" at bounding box center [1223, 419] width 604 height 33
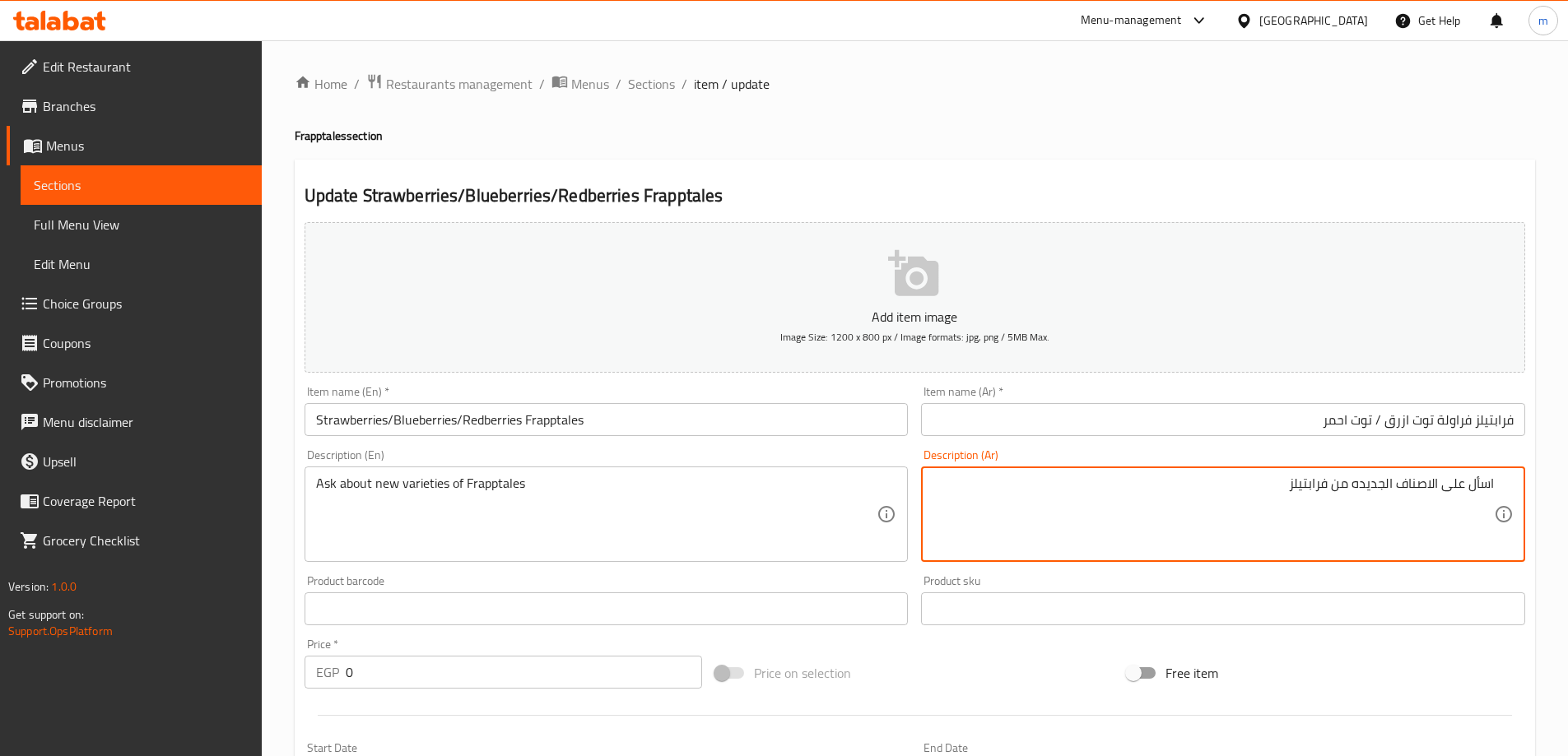
click at [1211, 495] on textarea "اسأل على الاصناف الجديده من فرابتيلز" at bounding box center [1212, 514] width 561 height 78
click at [625, 467] on div "Ask about new varieties of Frapptales Description (En)" at bounding box center [606, 514] width 604 height 95
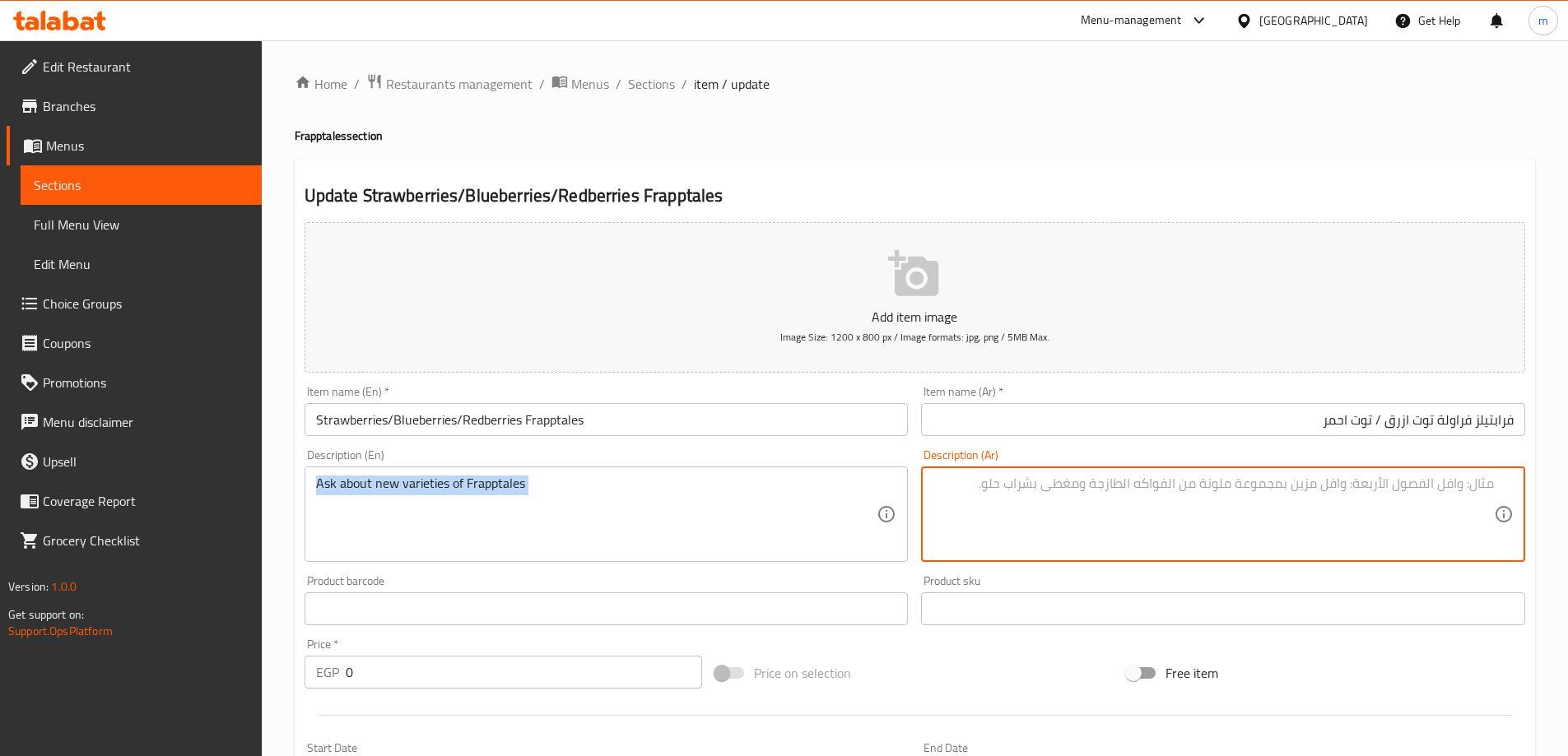
click at [625, 467] on div "Ask about new varieties of Frapptales Description (En)" at bounding box center [606, 514] width 604 height 95
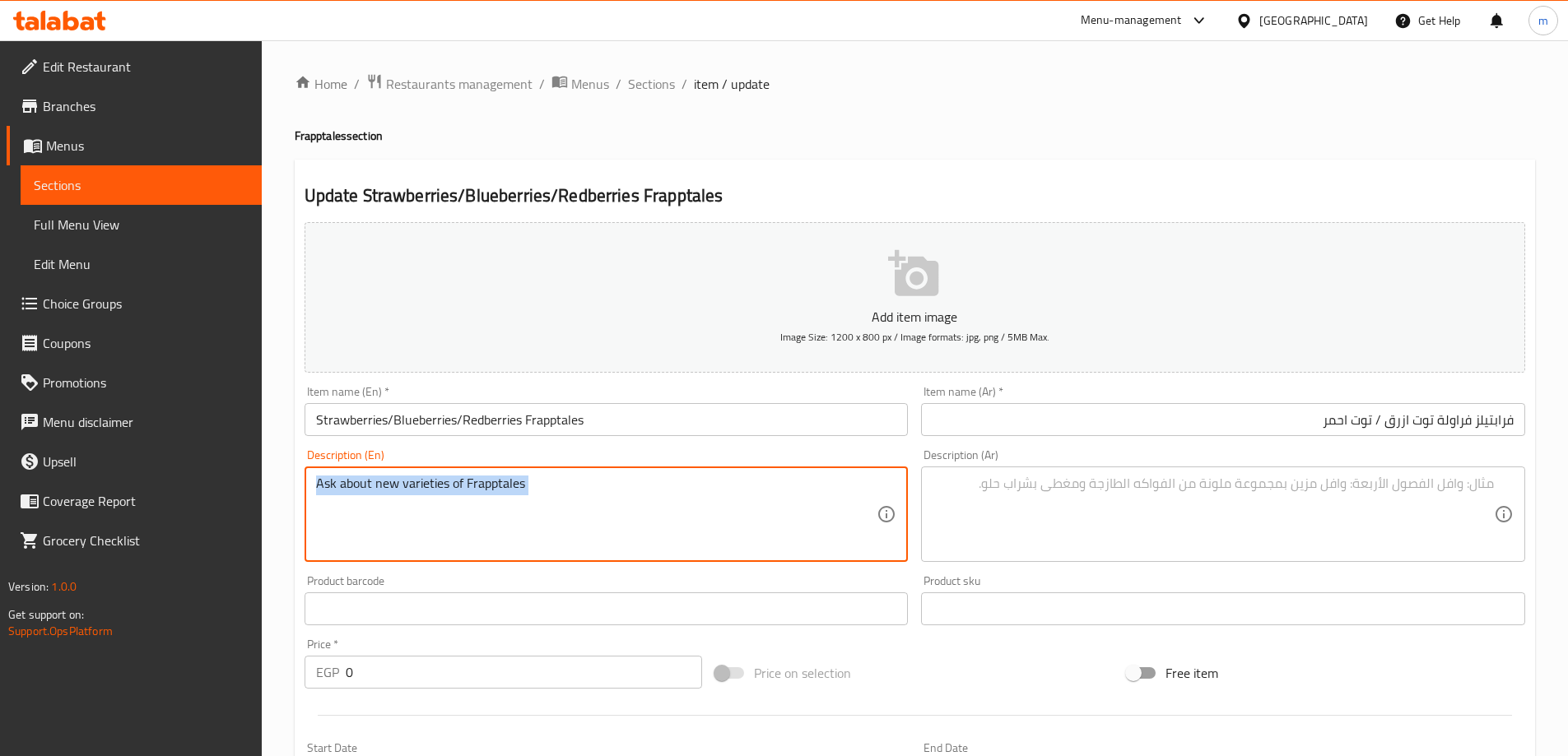
click at [625, 467] on div "Ask about new varieties of Frapptales Description (En)" at bounding box center [606, 514] width 604 height 95
click at [572, 492] on textarea "Ask about new varieties of Frapptales" at bounding box center [596, 514] width 561 height 78
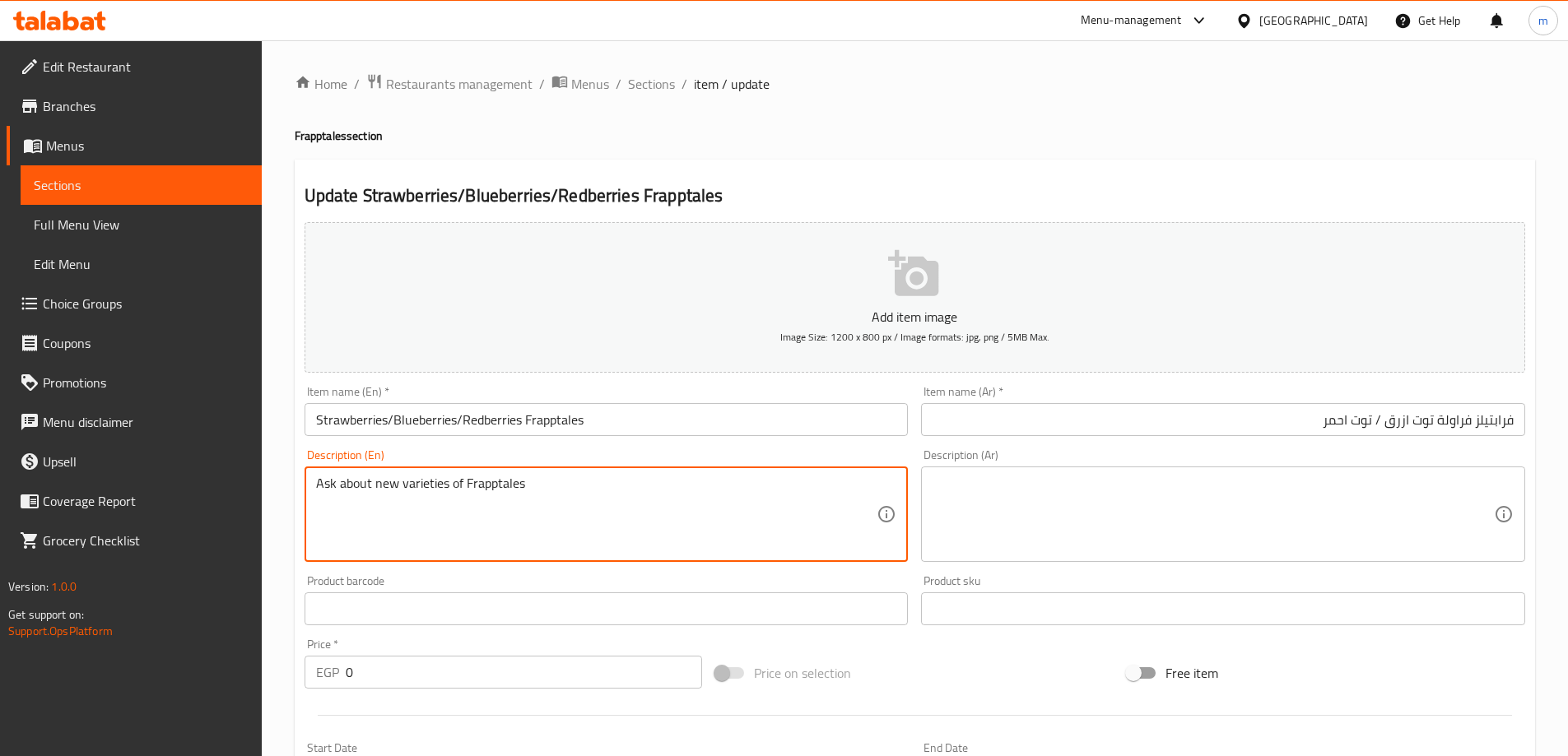
click at [572, 492] on textarea "Ask about new varieties of Frapptales" at bounding box center [596, 514] width 561 height 78
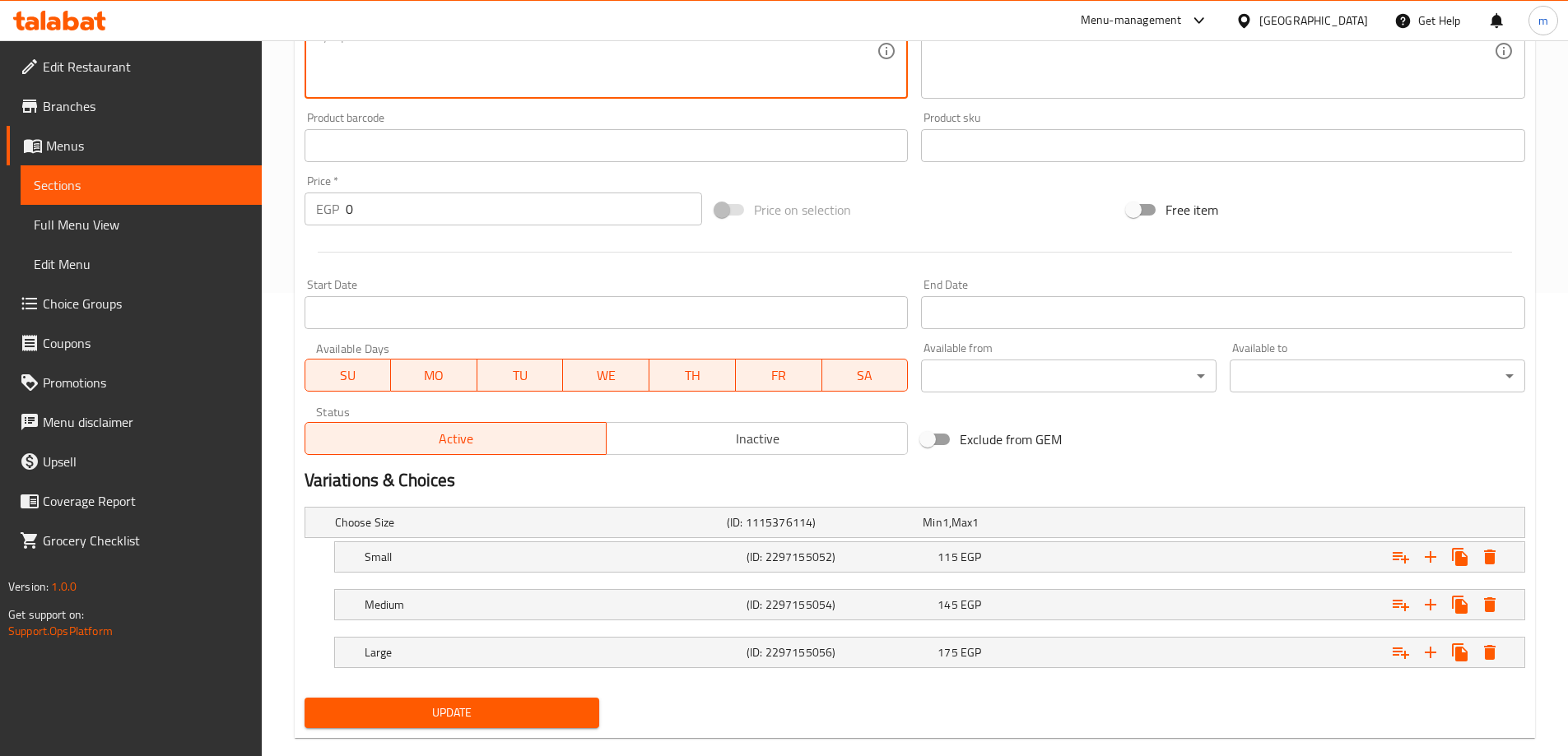
scroll to position [491, 0]
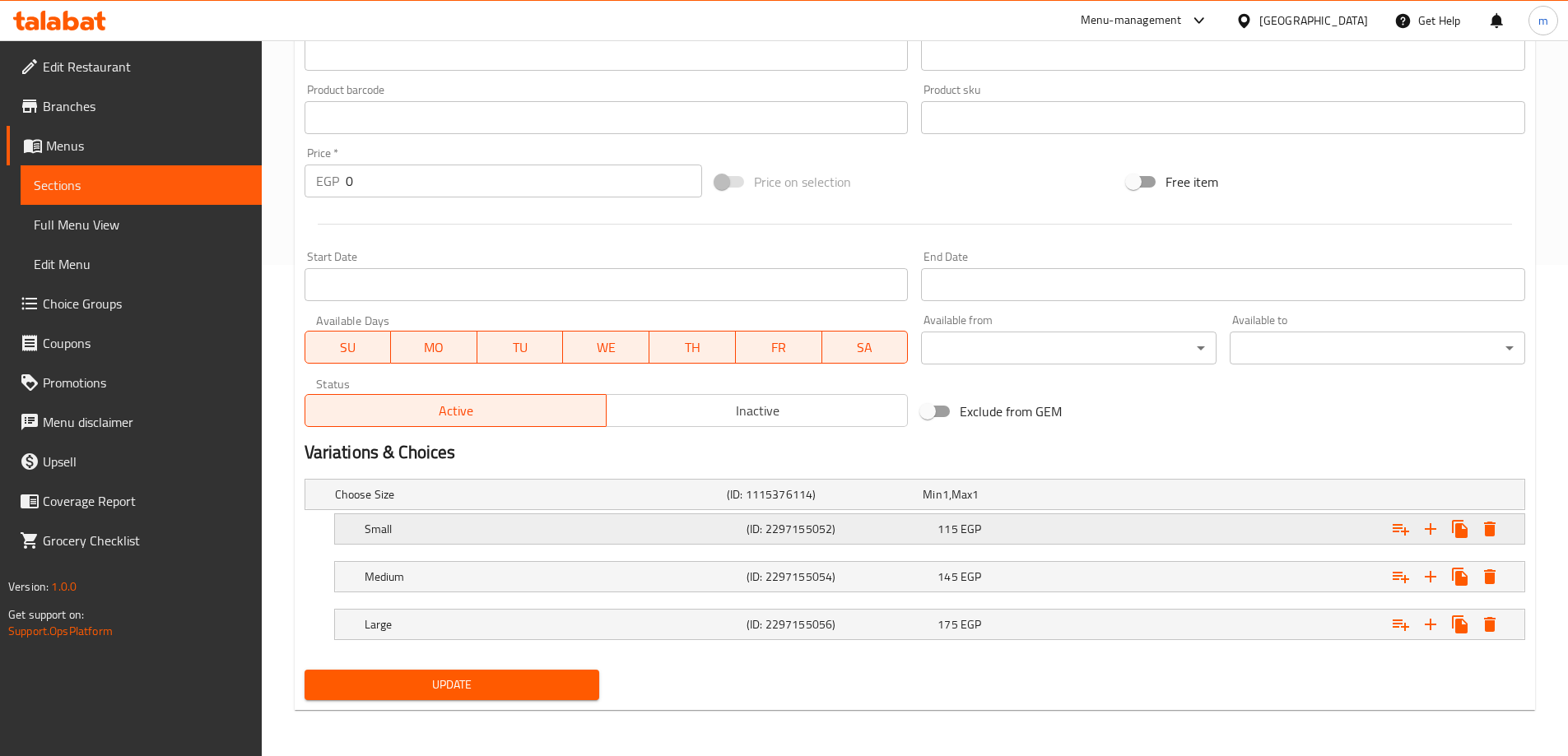
click at [561, 539] on div "Small" at bounding box center [551, 529] width 382 height 23
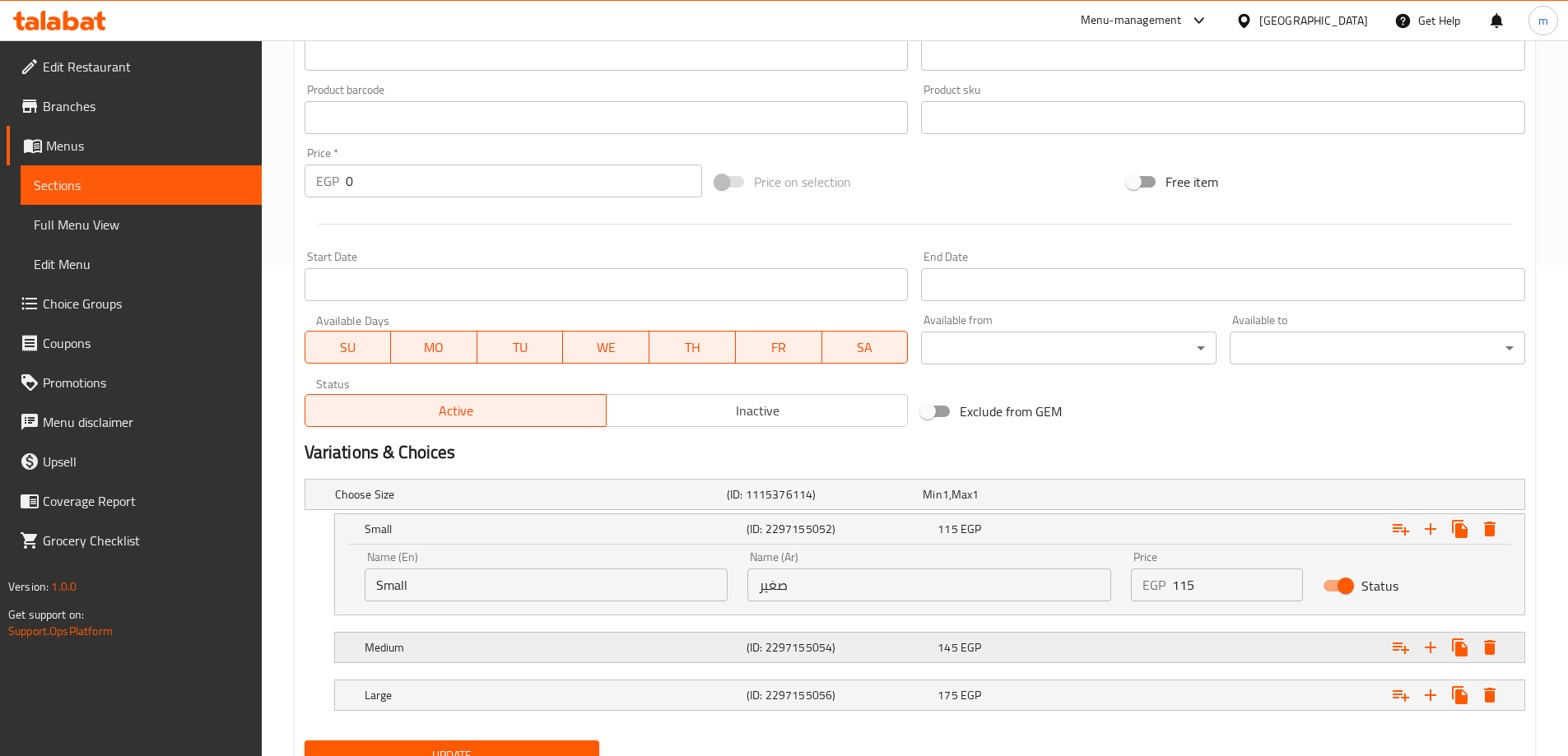
click at [656, 650] on h5 "Medium" at bounding box center [552, 647] width 375 height 16
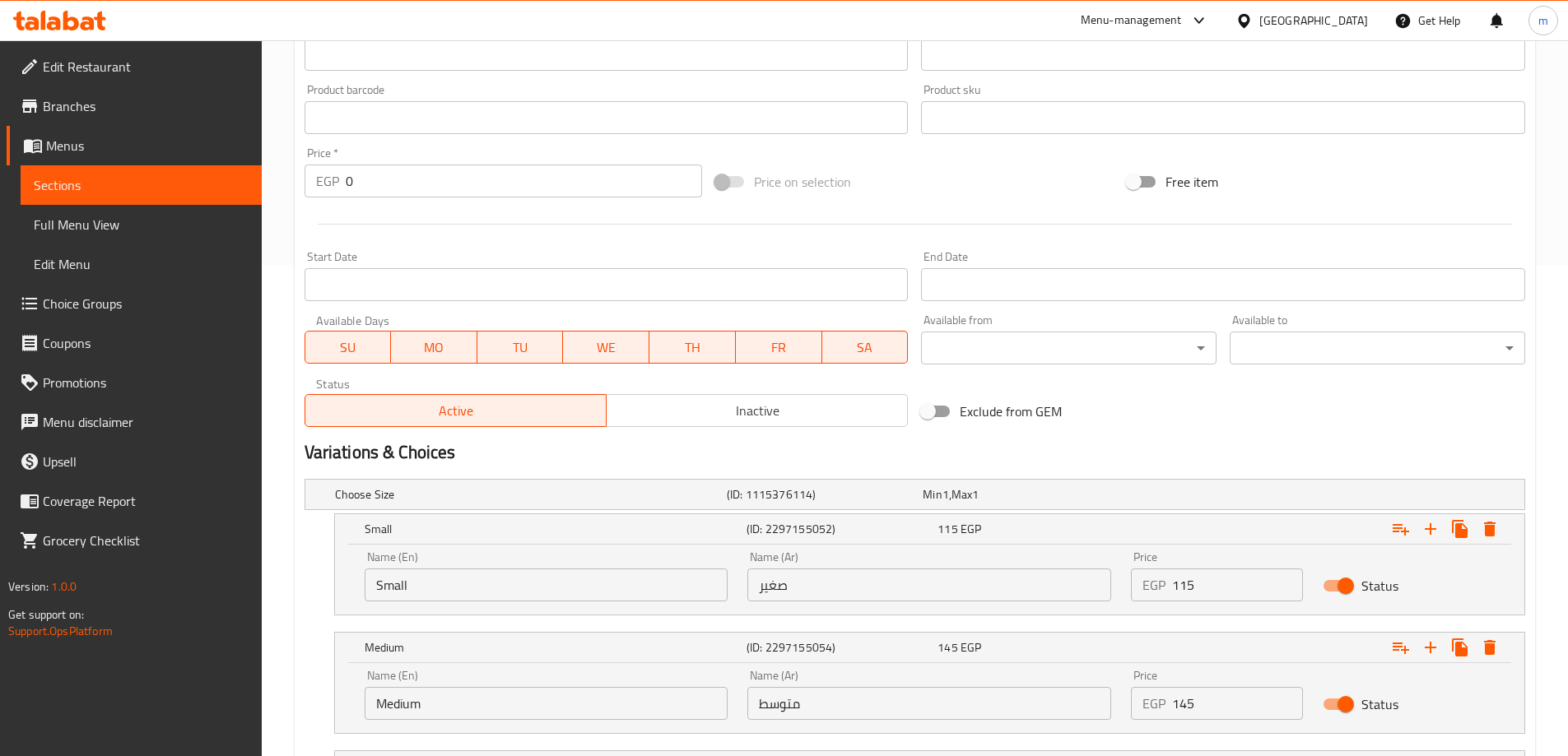
click at [685, 693] on input "Medium" at bounding box center [546, 703] width 364 height 33
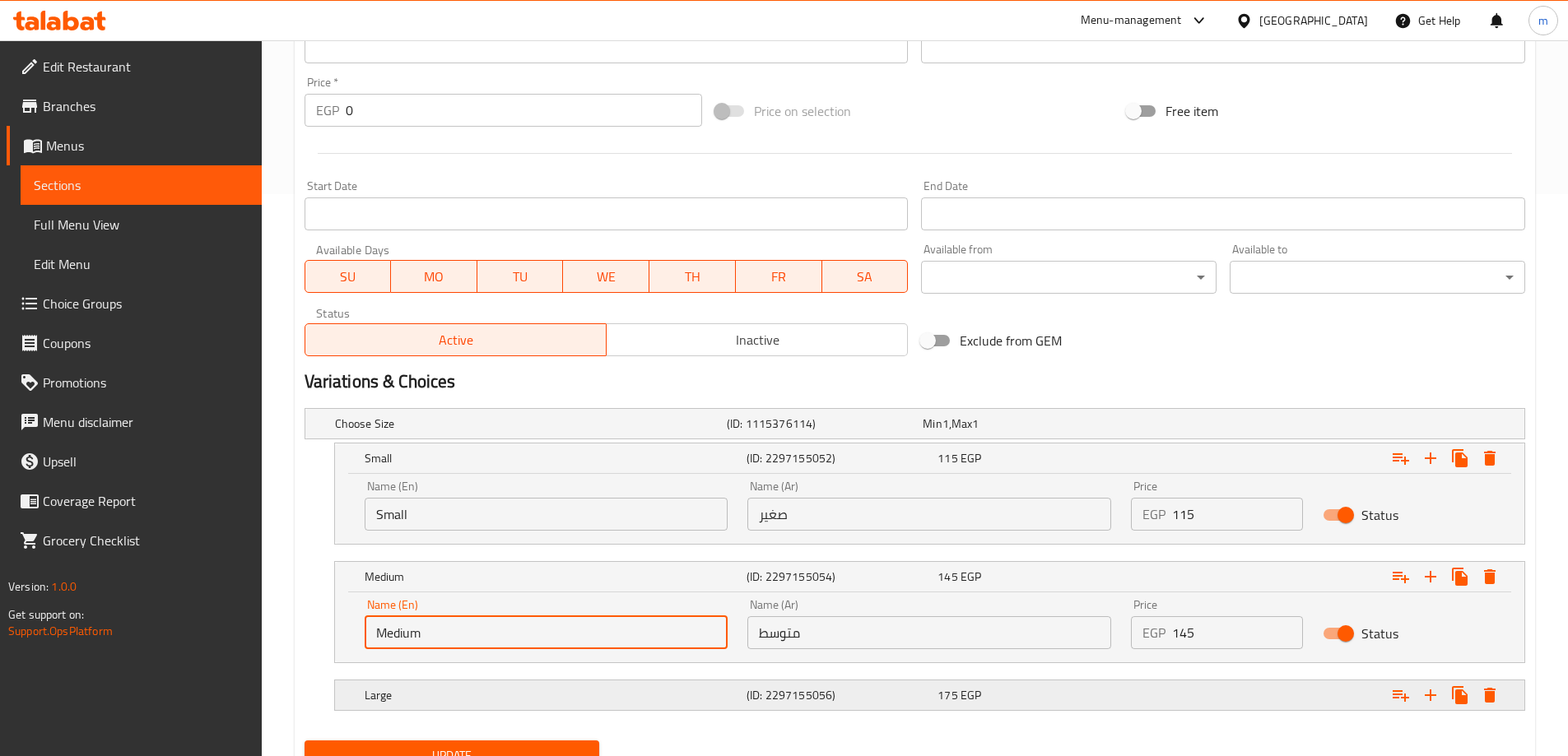
scroll to position [633, 0]
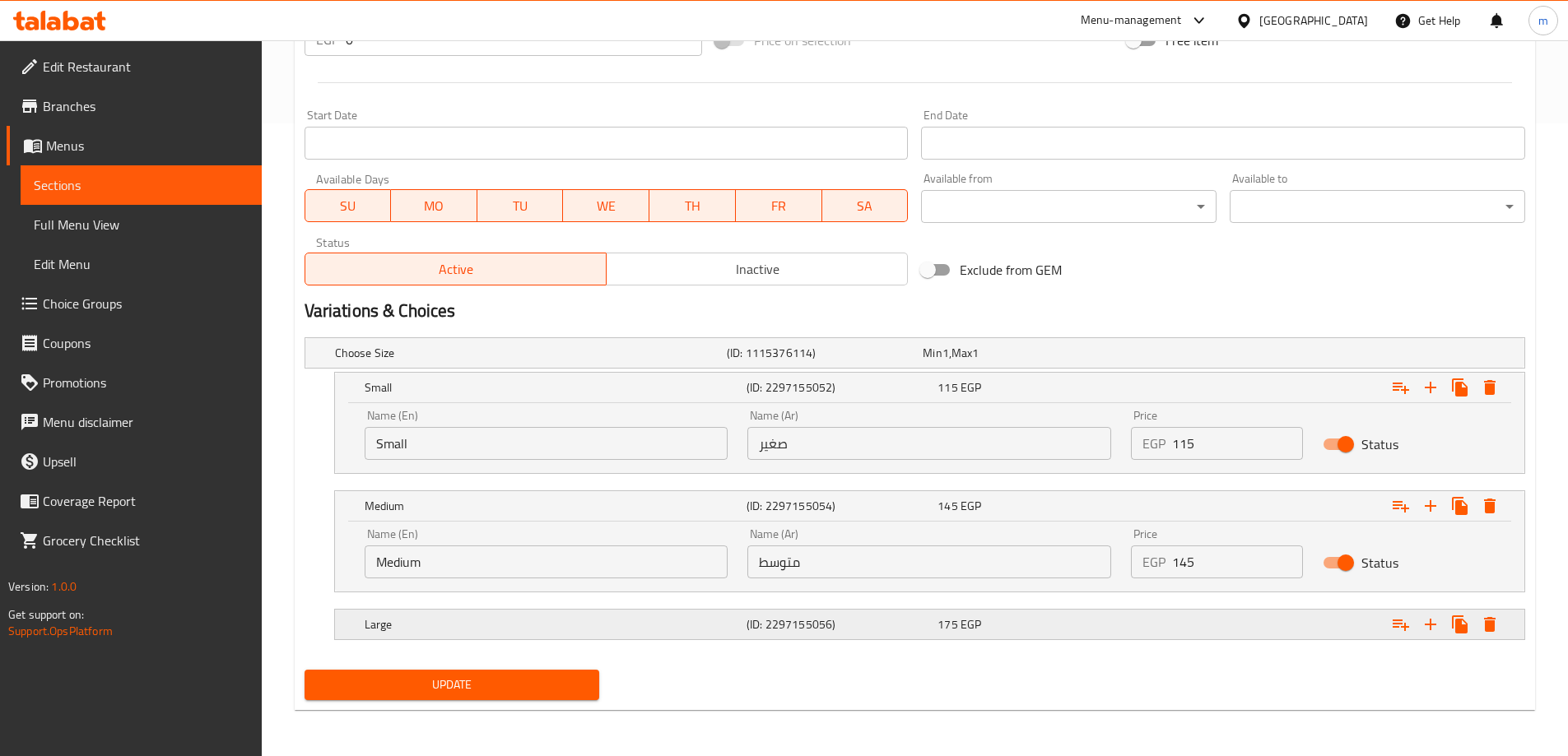
click at [755, 637] on div "Large (ID: 2297155056) 175 EGP" at bounding box center [934, 624] width 1147 height 36
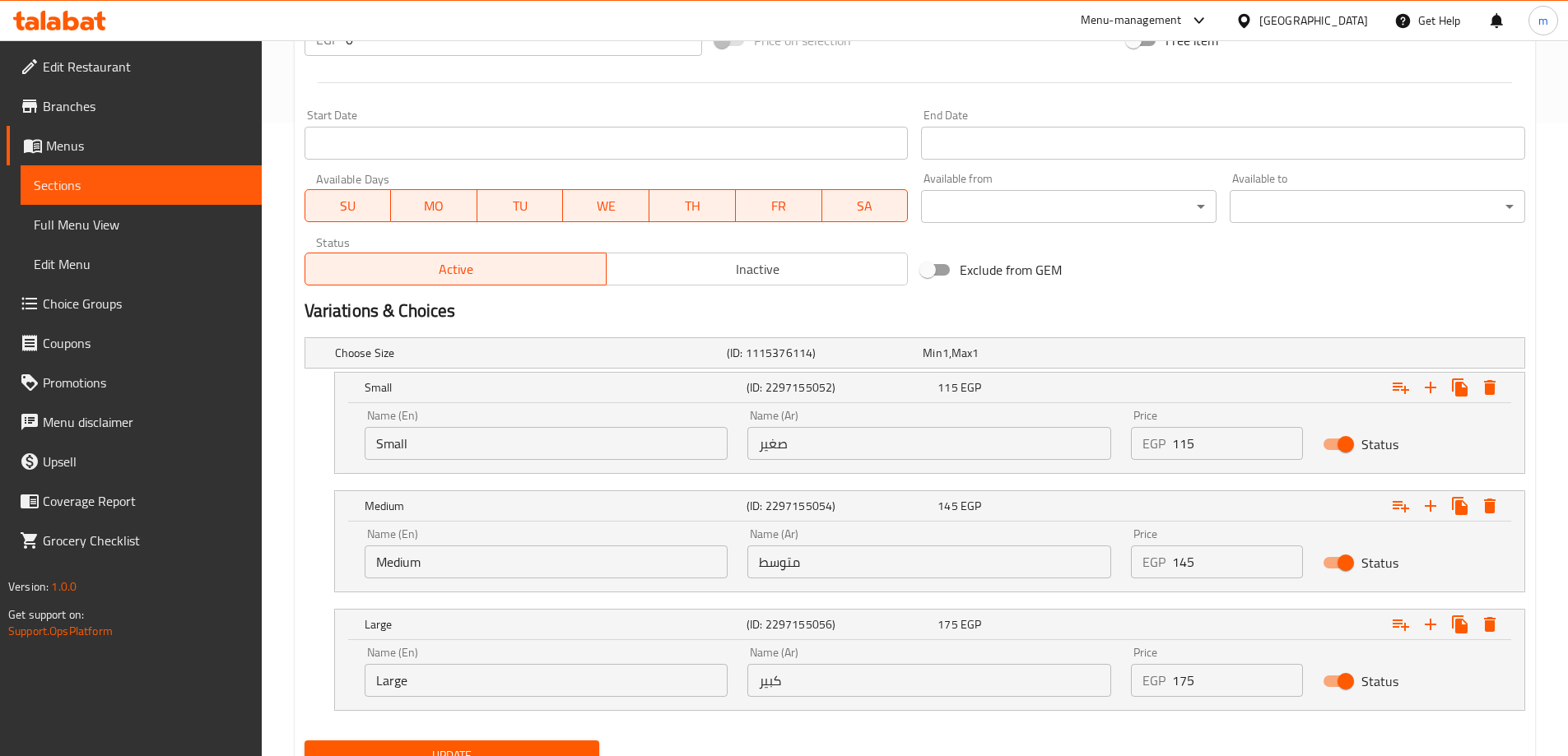
click at [925, 571] on input "متوسط" at bounding box center [929, 562] width 364 height 33
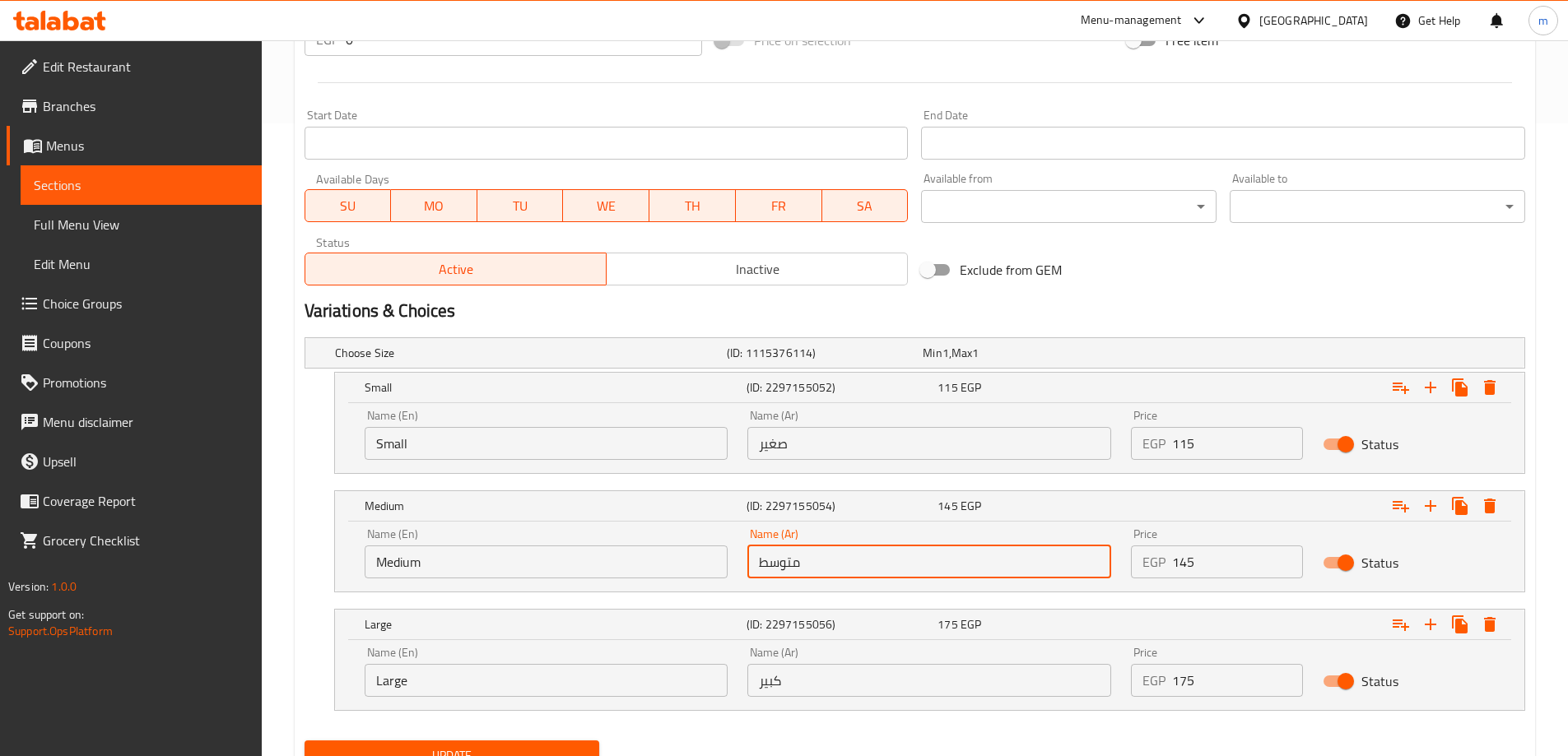
click at [925, 571] on input "متوسط" at bounding box center [929, 562] width 364 height 33
type input "وسط"
click at [526, 746] on span "Update" at bounding box center [453, 755] width 269 height 21
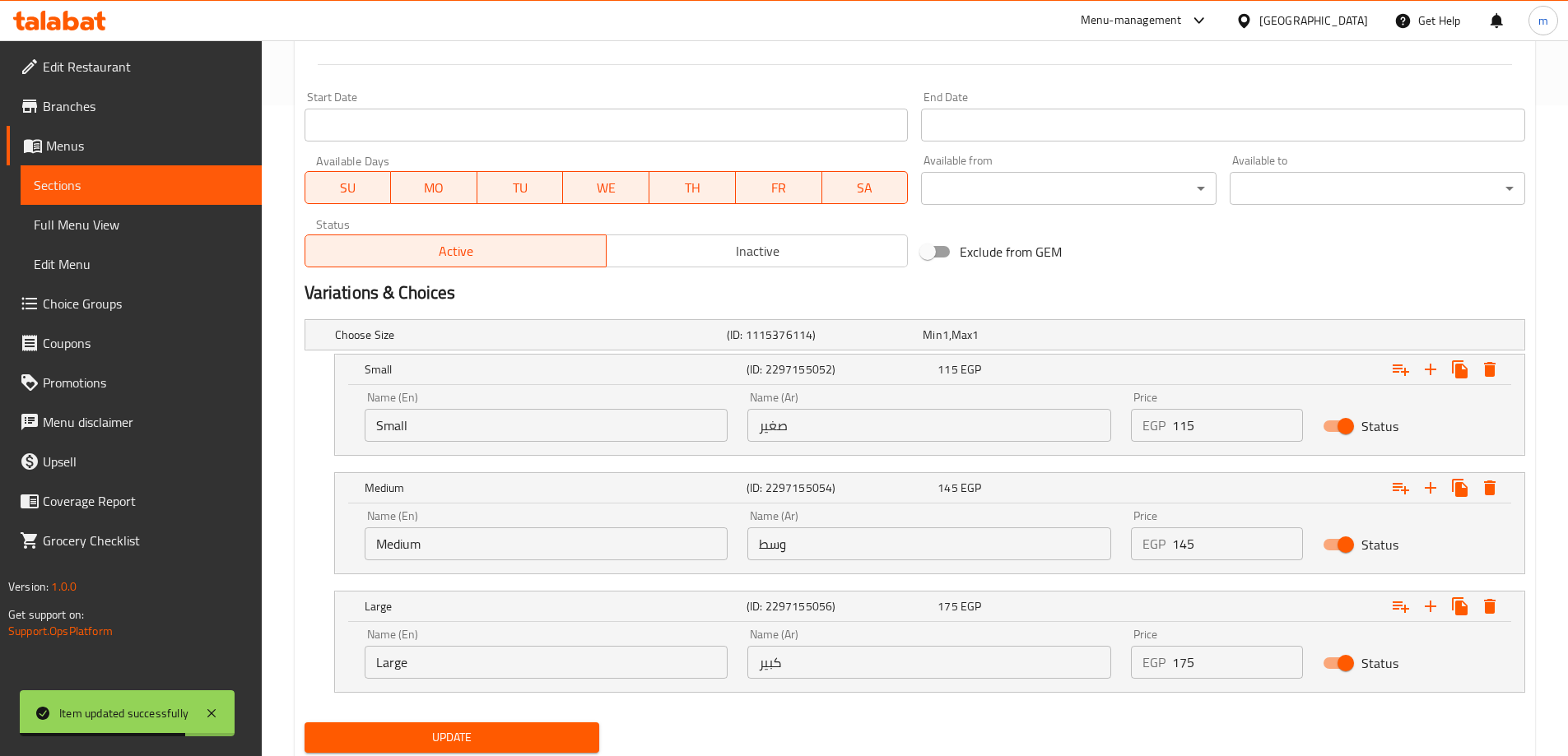
scroll to position [704, 0]
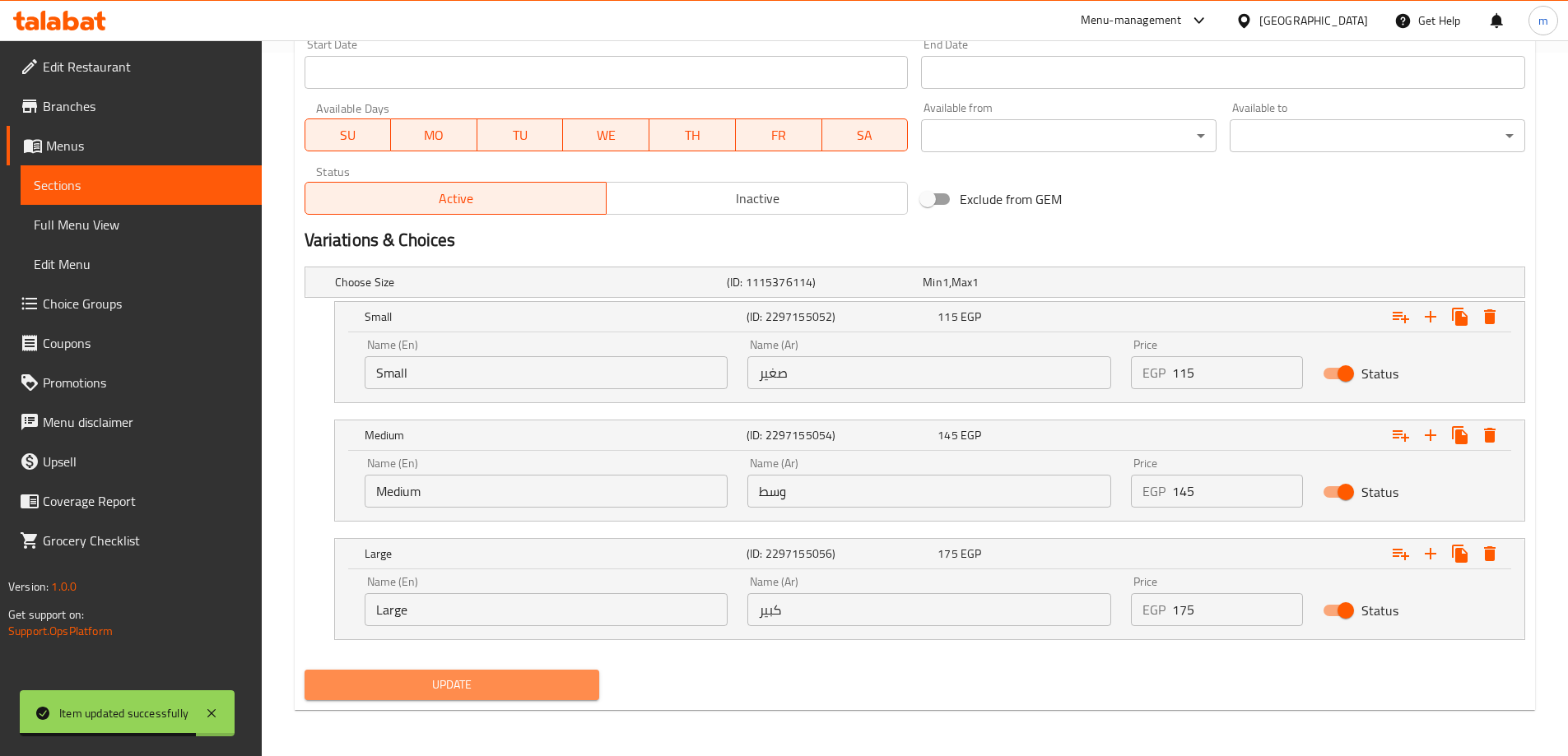
click at [521, 696] on button "Update" at bounding box center [452, 685] width 295 height 31
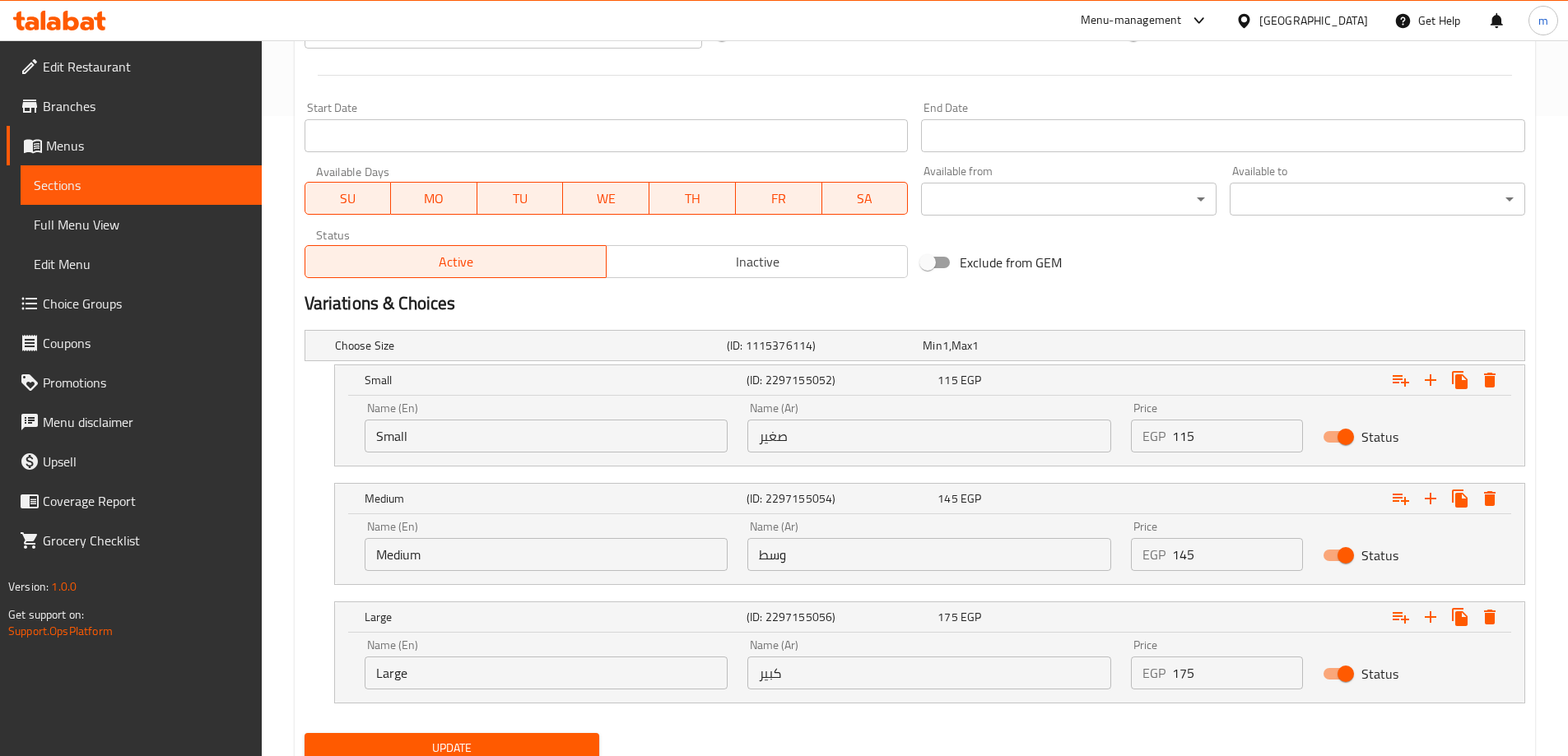
scroll to position [658, 0]
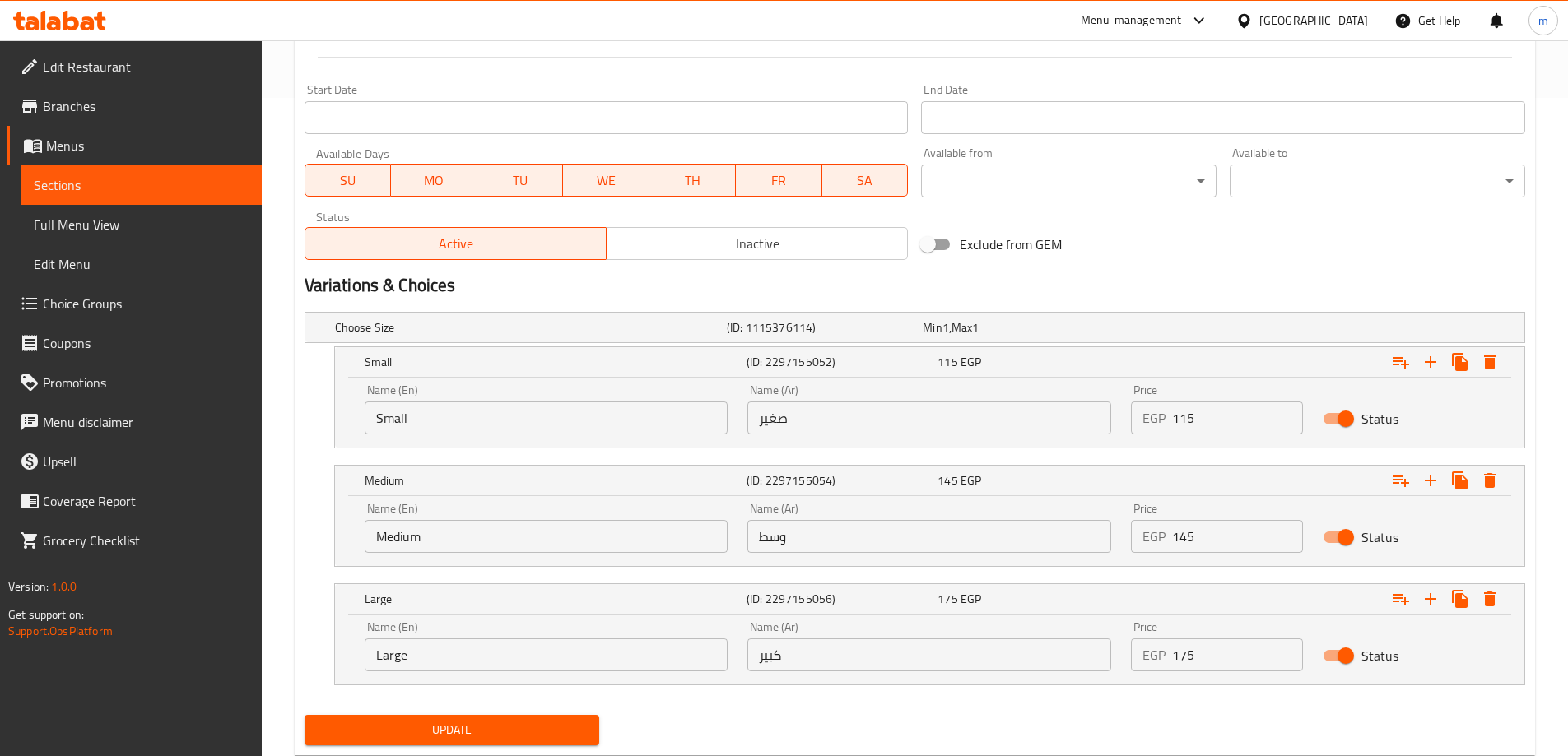
click at [563, 709] on div "Update" at bounding box center [453, 730] width 309 height 44
click at [559, 718] on button "Update" at bounding box center [452, 730] width 295 height 31
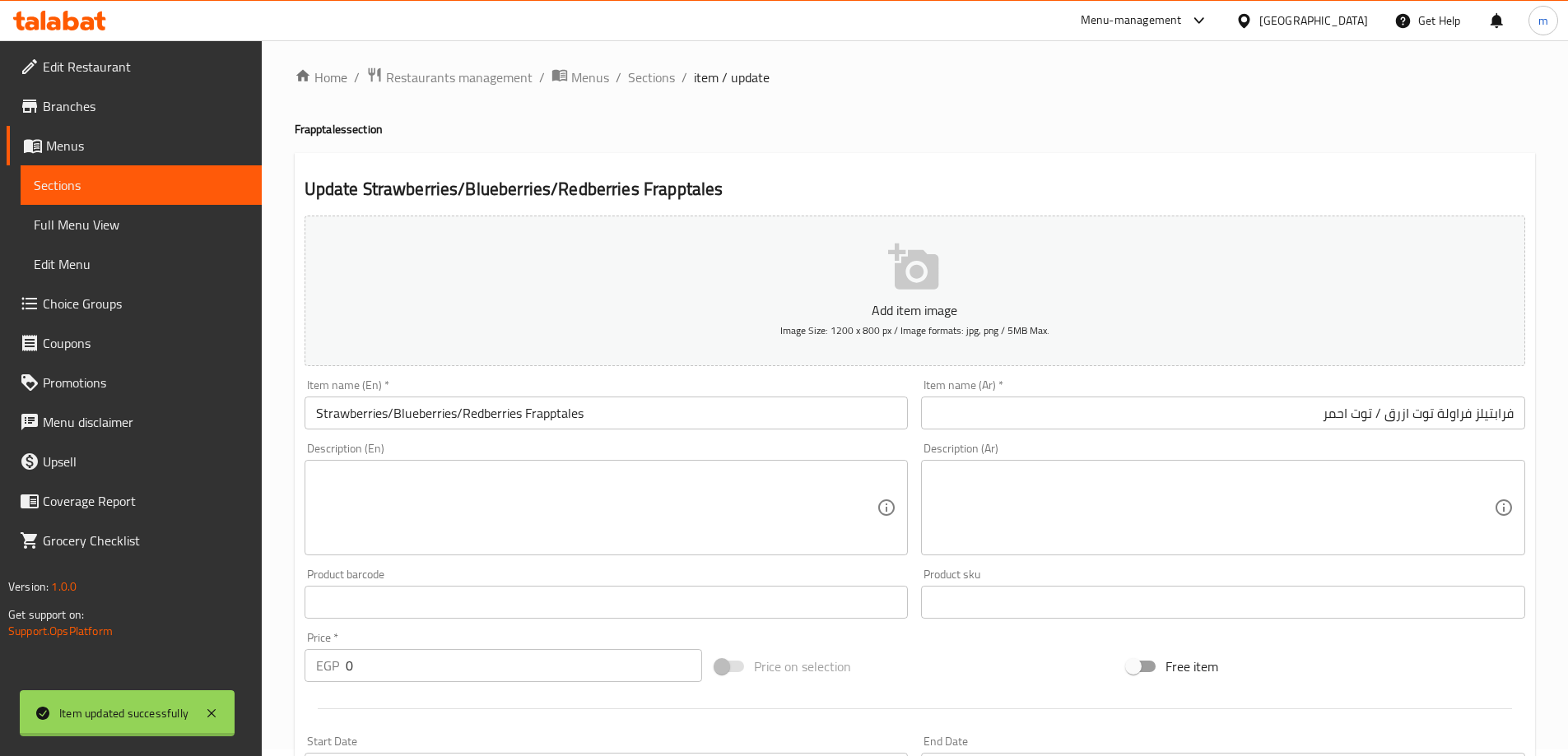
scroll to position [0, 0]
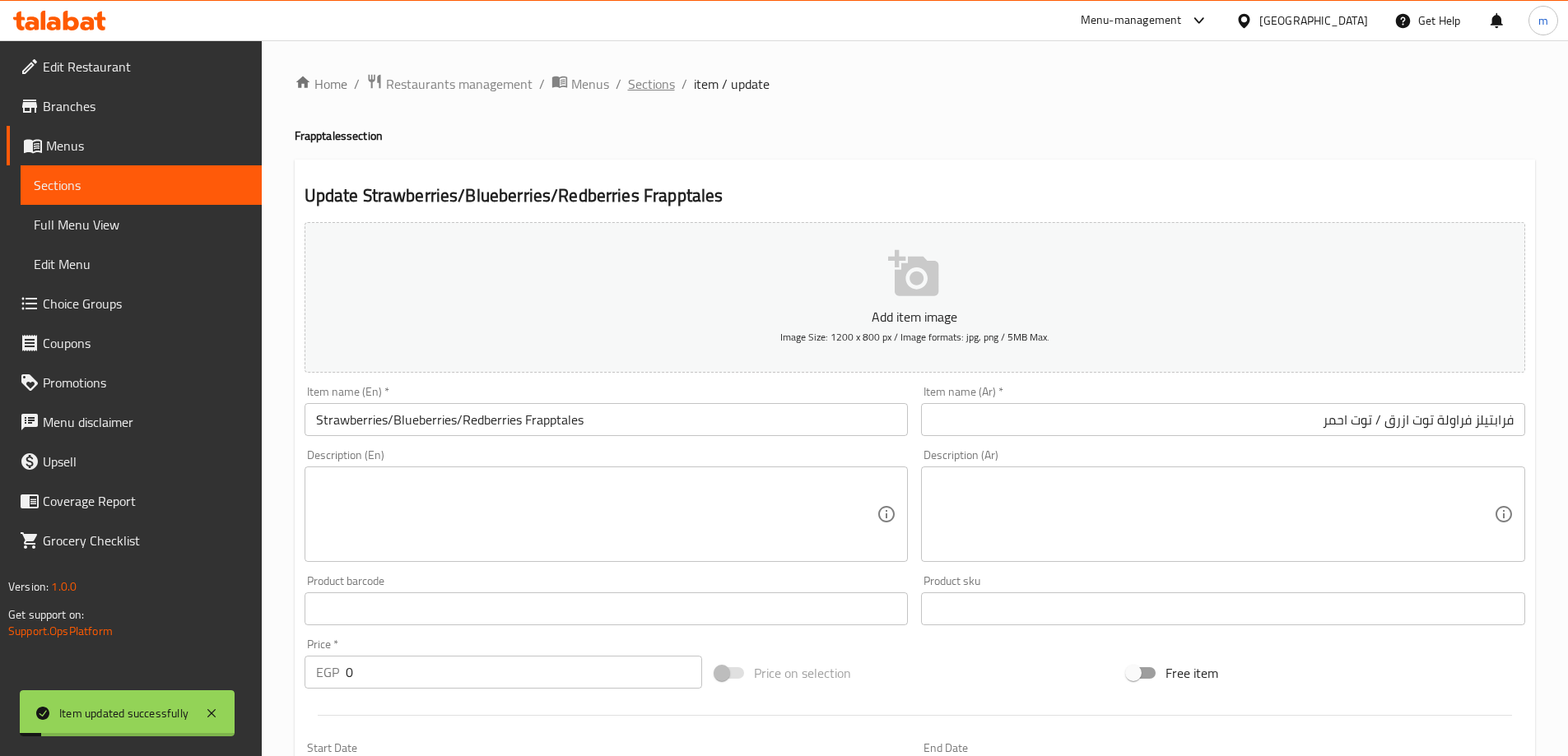
click at [646, 81] on span "Sections" at bounding box center [651, 84] width 47 height 20
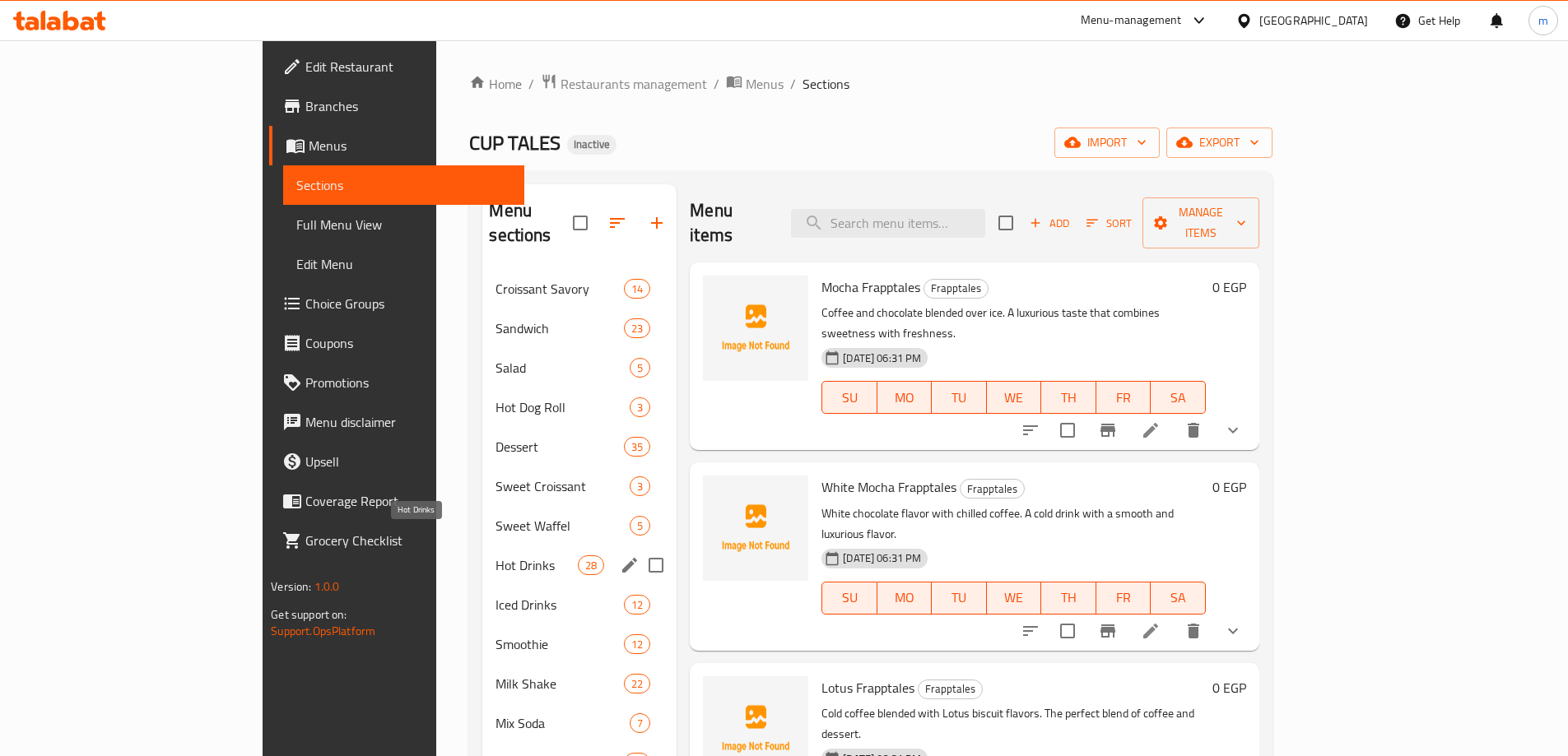
click at [482, 546] on div "Hot Drinks 28" at bounding box center [579, 566] width 194 height 40
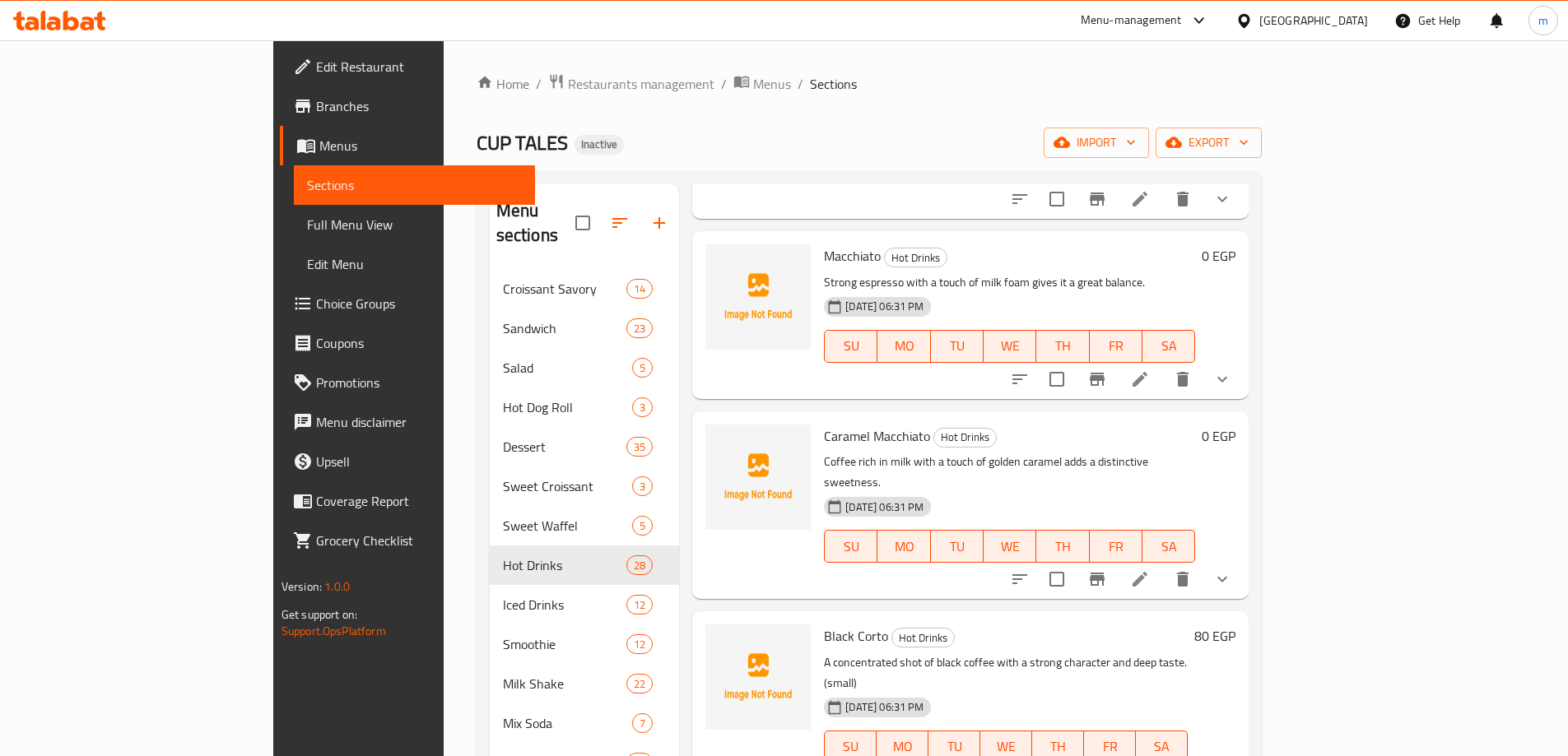
scroll to position [1041, 0]
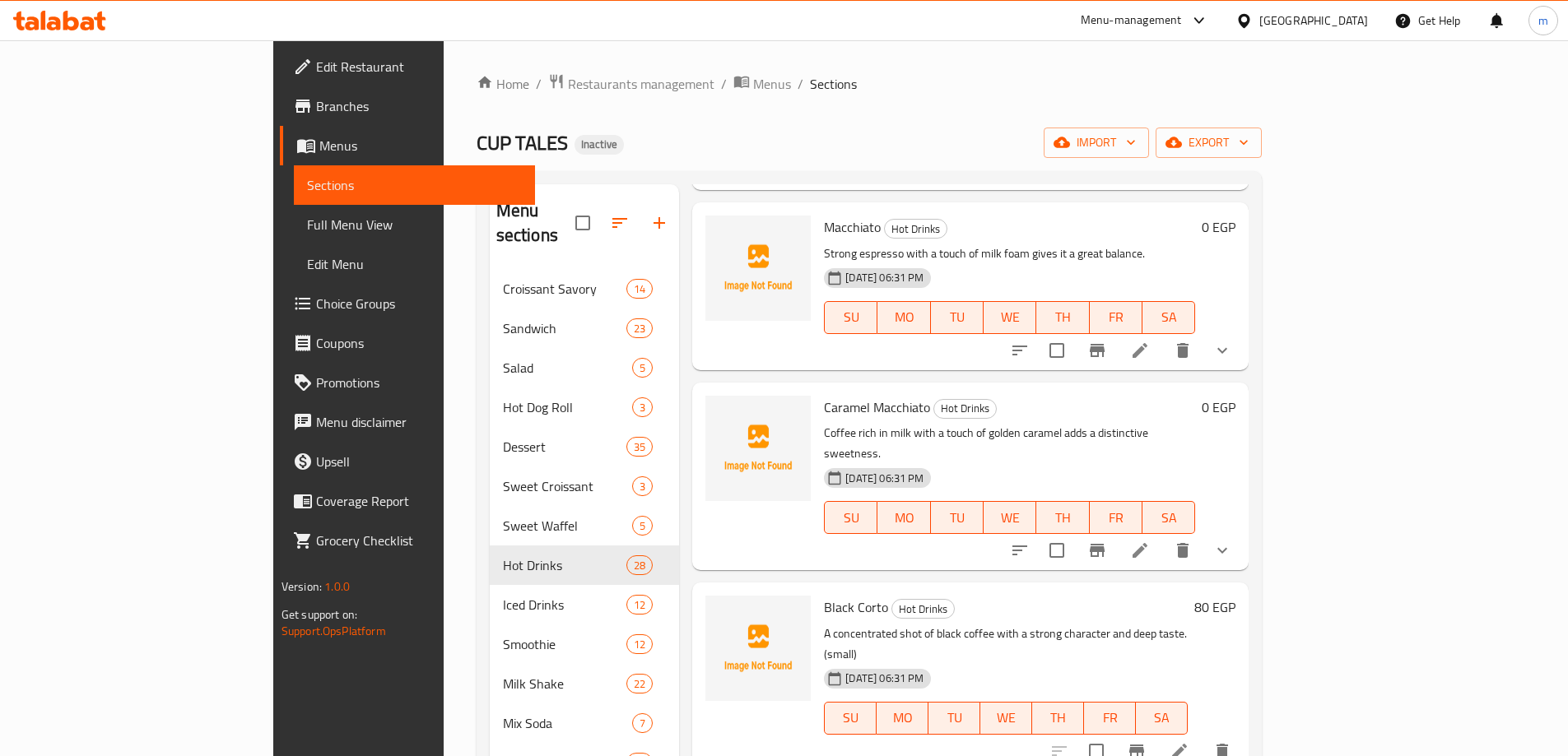
click at [1202, 736] on li at bounding box center [1179, 751] width 46 height 30
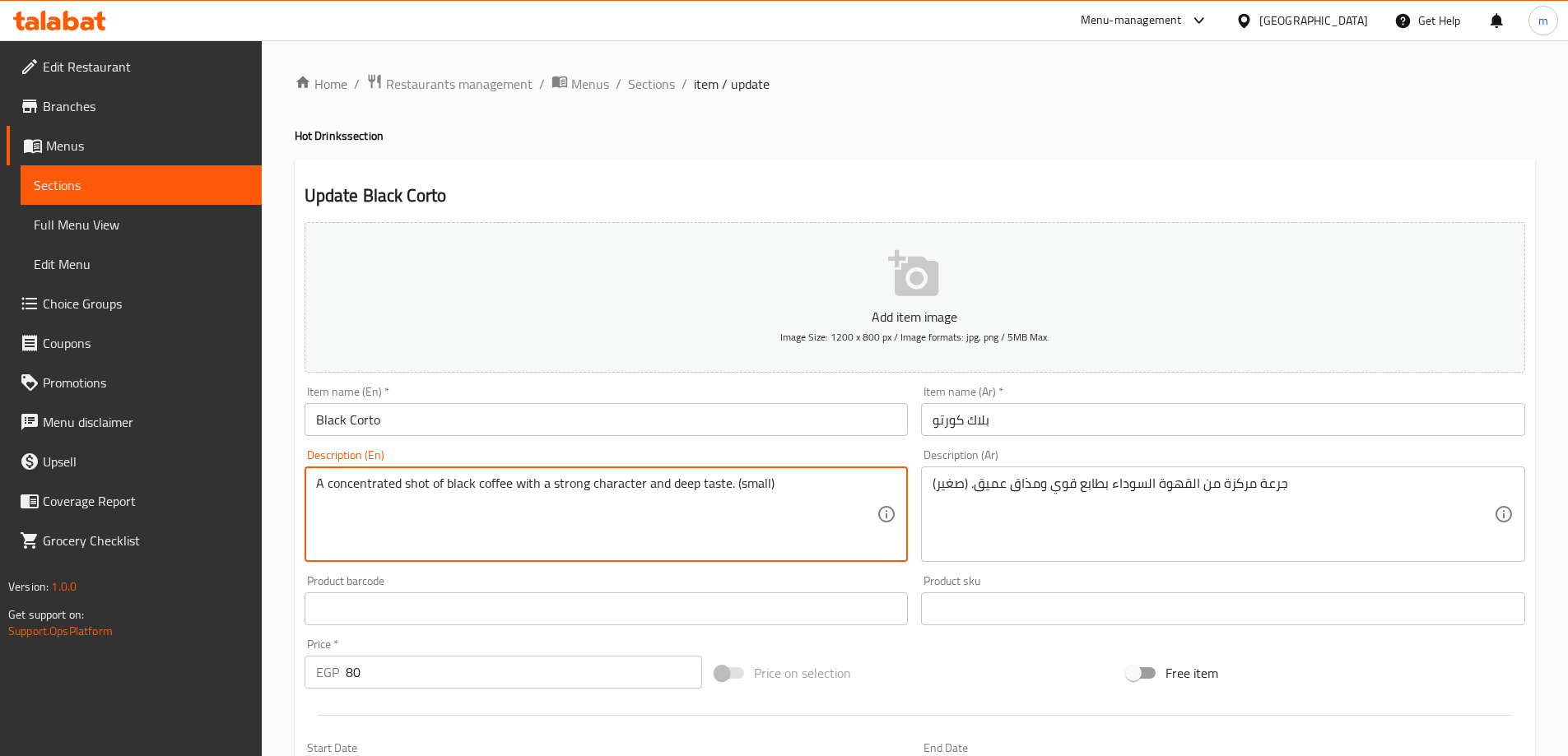
drag, startPoint x: 587, startPoint y: 488, endPoint x: 640, endPoint y: 488, distance: 53.0
type textarea "A concentrated shot of black coffee with a strong feel and deep taste. (small)"
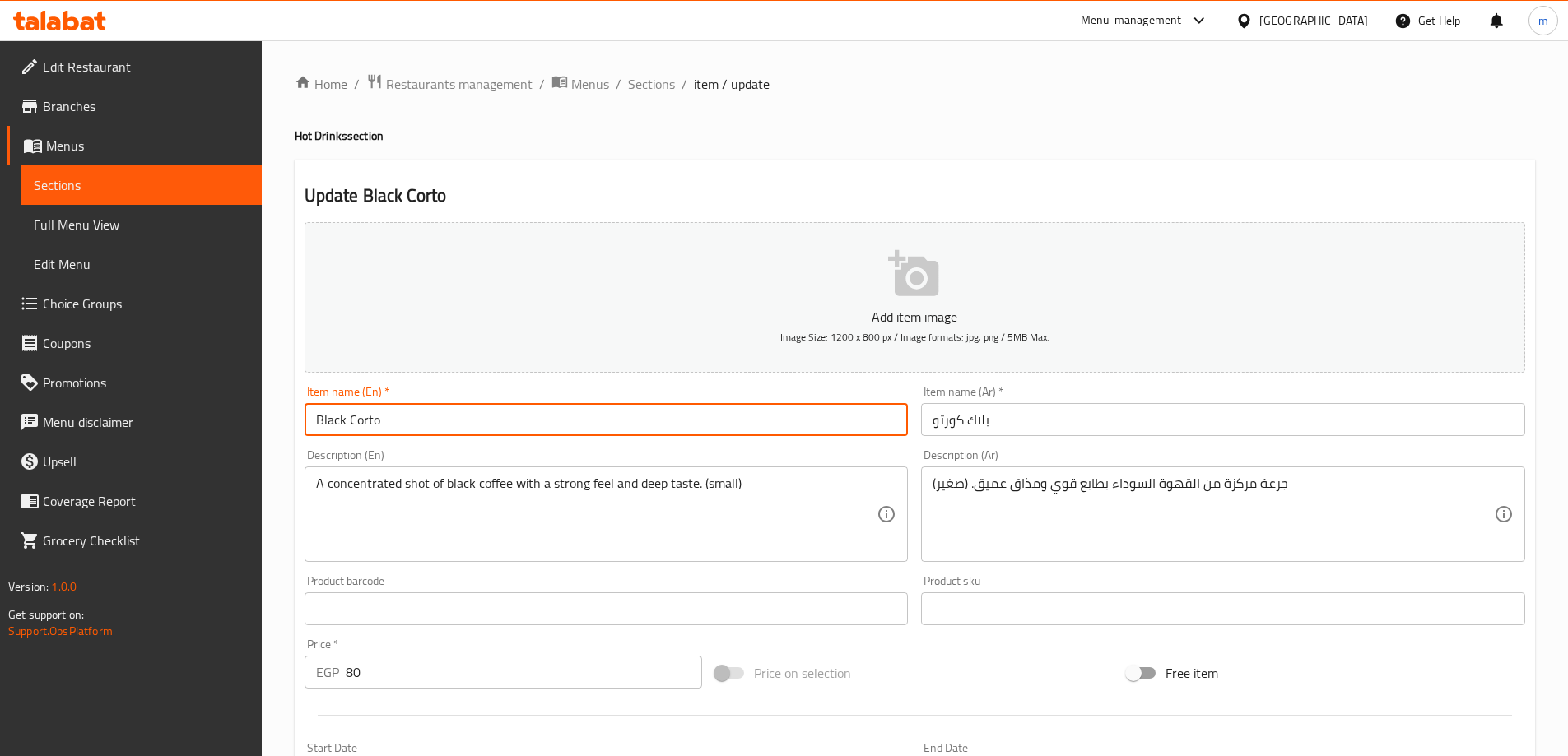
click at [631, 426] on input "Black Corto" at bounding box center [606, 419] width 604 height 33
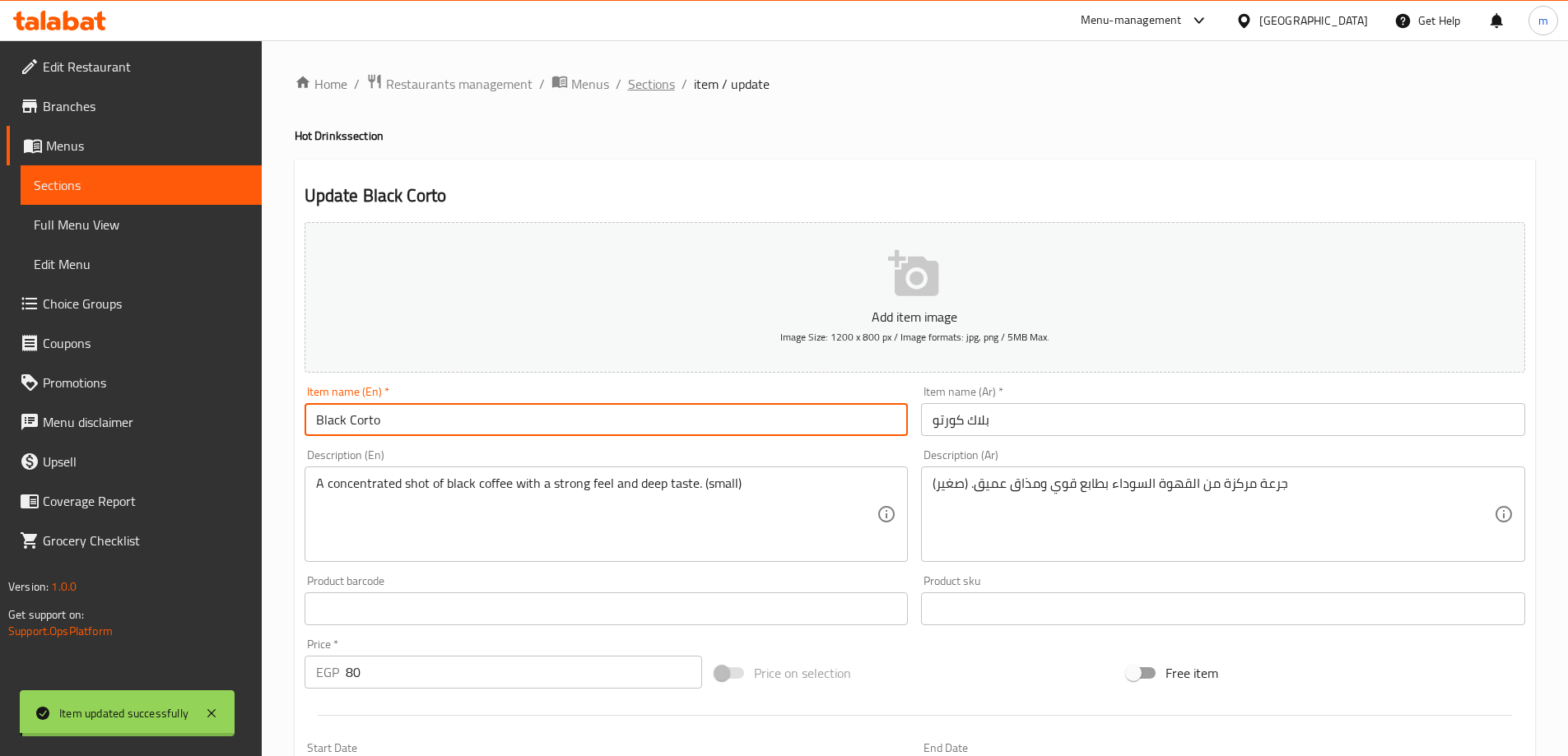
click at [645, 91] on span "Sections" at bounding box center [651, 84] width 47 height 20
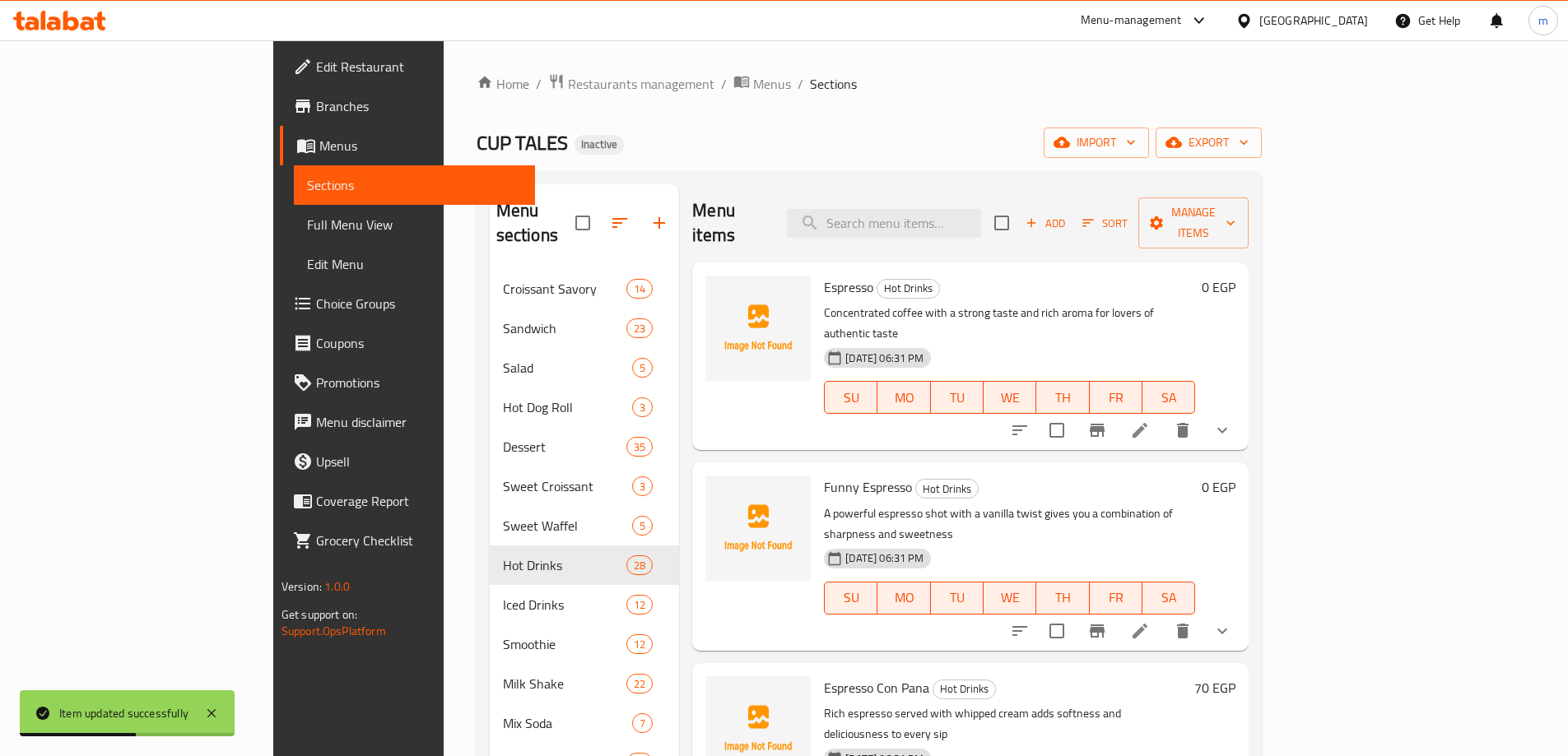
scroll to position [1318, 0]
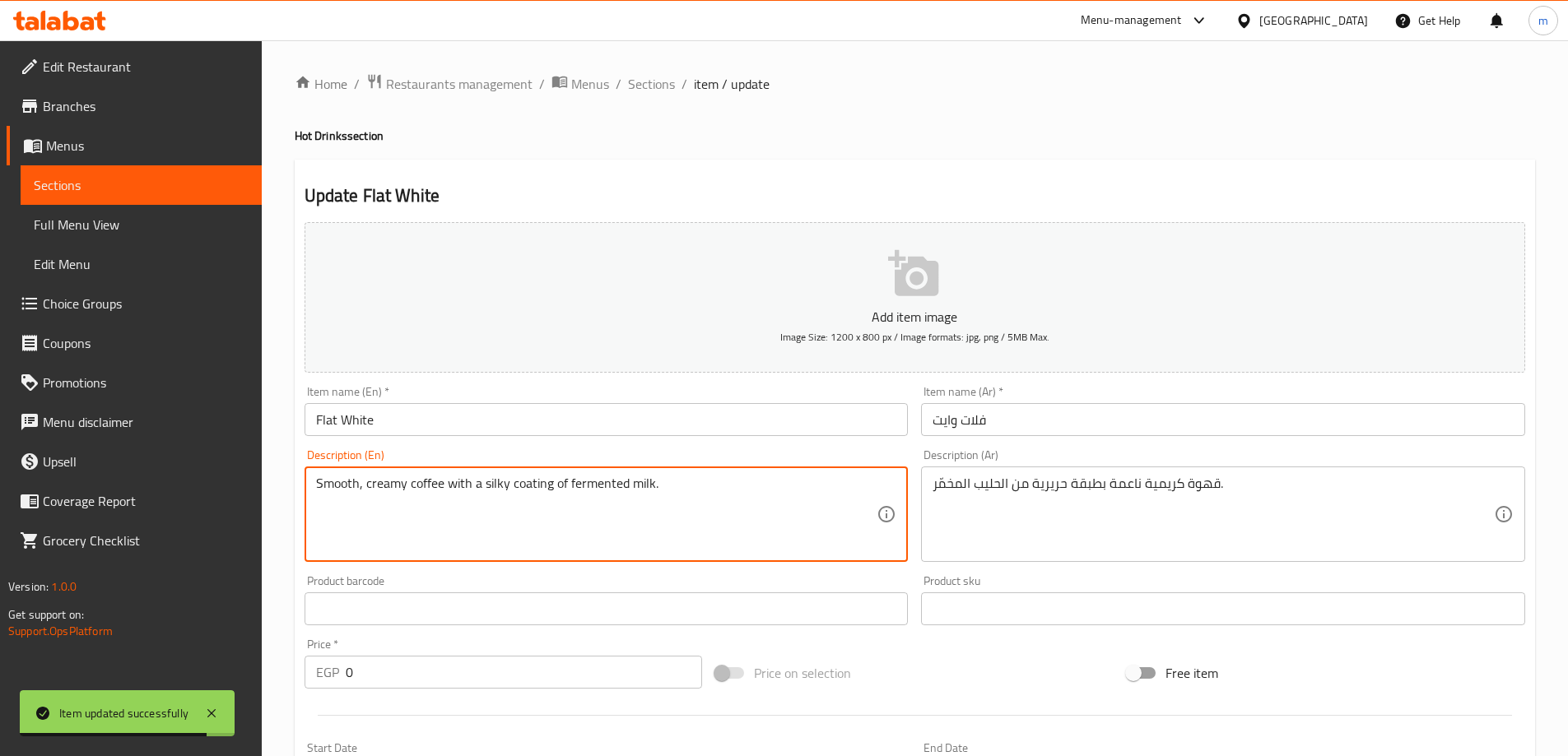
drag, startPoint x: 527, startPoint y: 491, endPoint x: 541, endPoint y: 495, distance: 14.6
drag, startPoint x: 512, startPoint y: 483, endPoint x: 550, endPoint y: 493, distance: 39.3
click at [550, 493] on textarea "Smooth, creamy coffee with a silky coating of fermented milk." at bounding box center [596, 514] width 561 height 78
type textarea "Smooth, creamy coffee with a silky layer of fermented milk."
click at [490, 437] on div "Item name (En)   * Flat White Item name (En) *" at bounding box center [606, 411] width 617 height 64
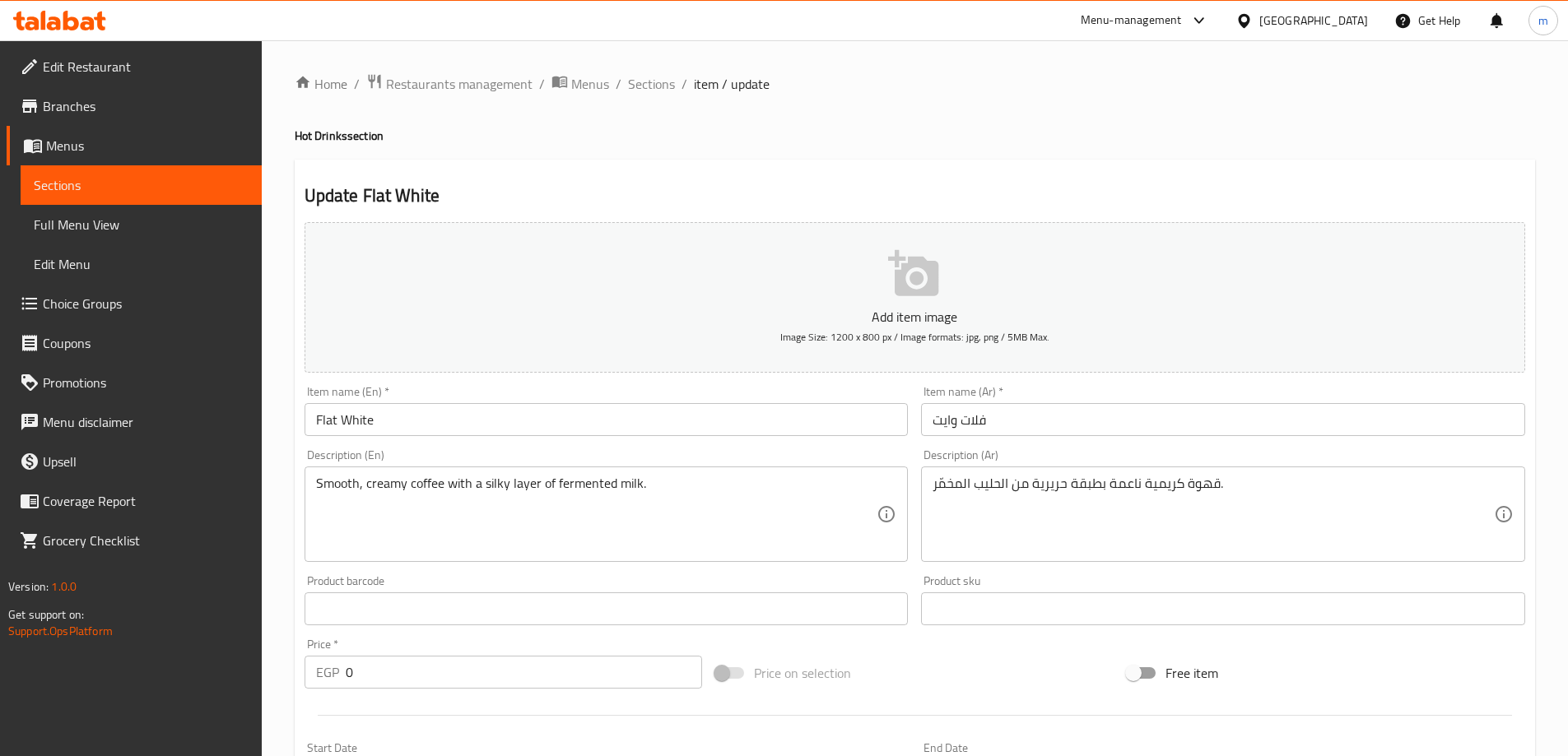
click at [483, 429] on input "Flat White" at bounding box center [606, 419] width 604 height 33
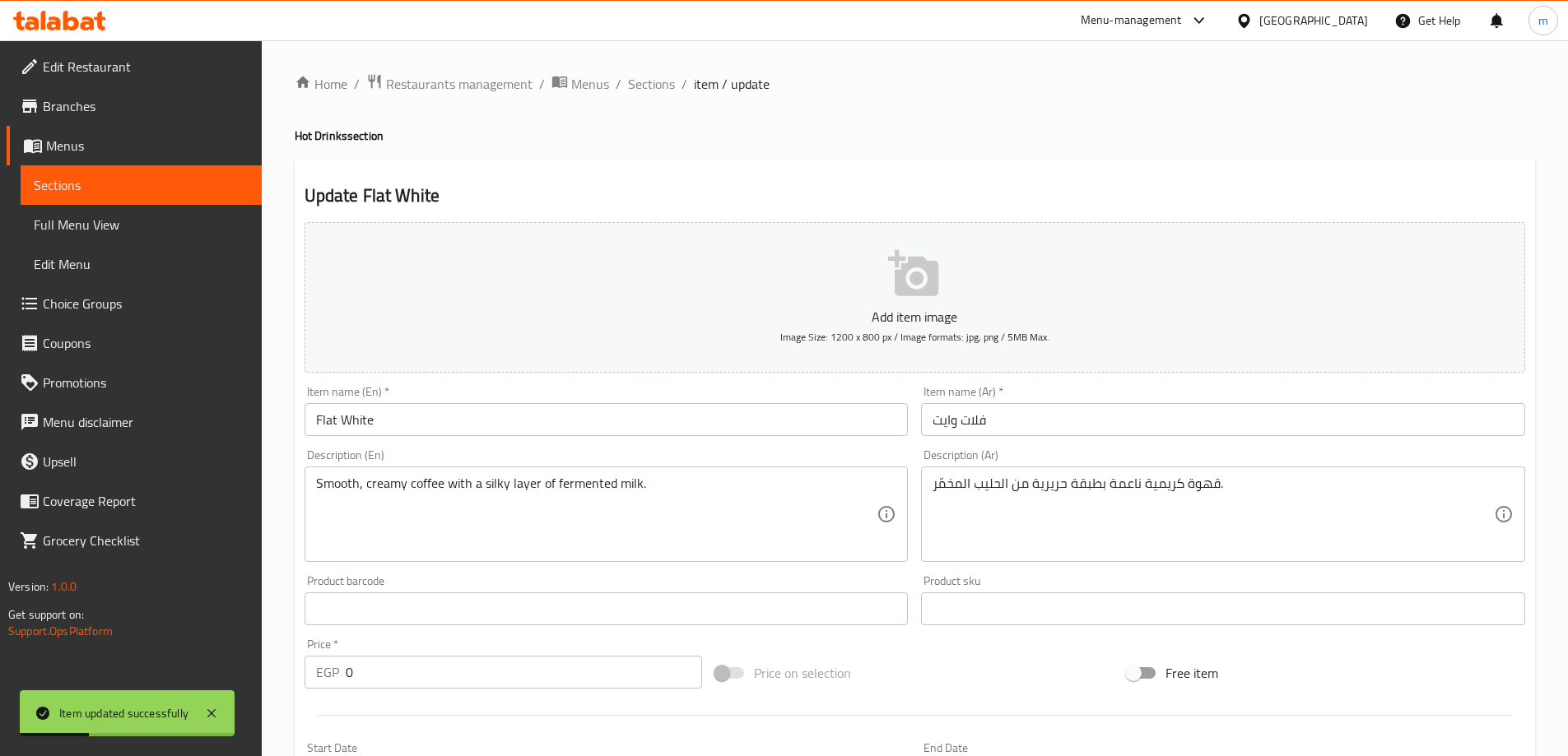
click at [649, 96] on div "Home / Restaurants management / Menus / Sections / item / update Hot Drinks sec…" at bounding box center [914, 620] width 1240 height 1094
click at [632, 87] on span "Sections" at bounding box center [651, 84] width 47 height 20
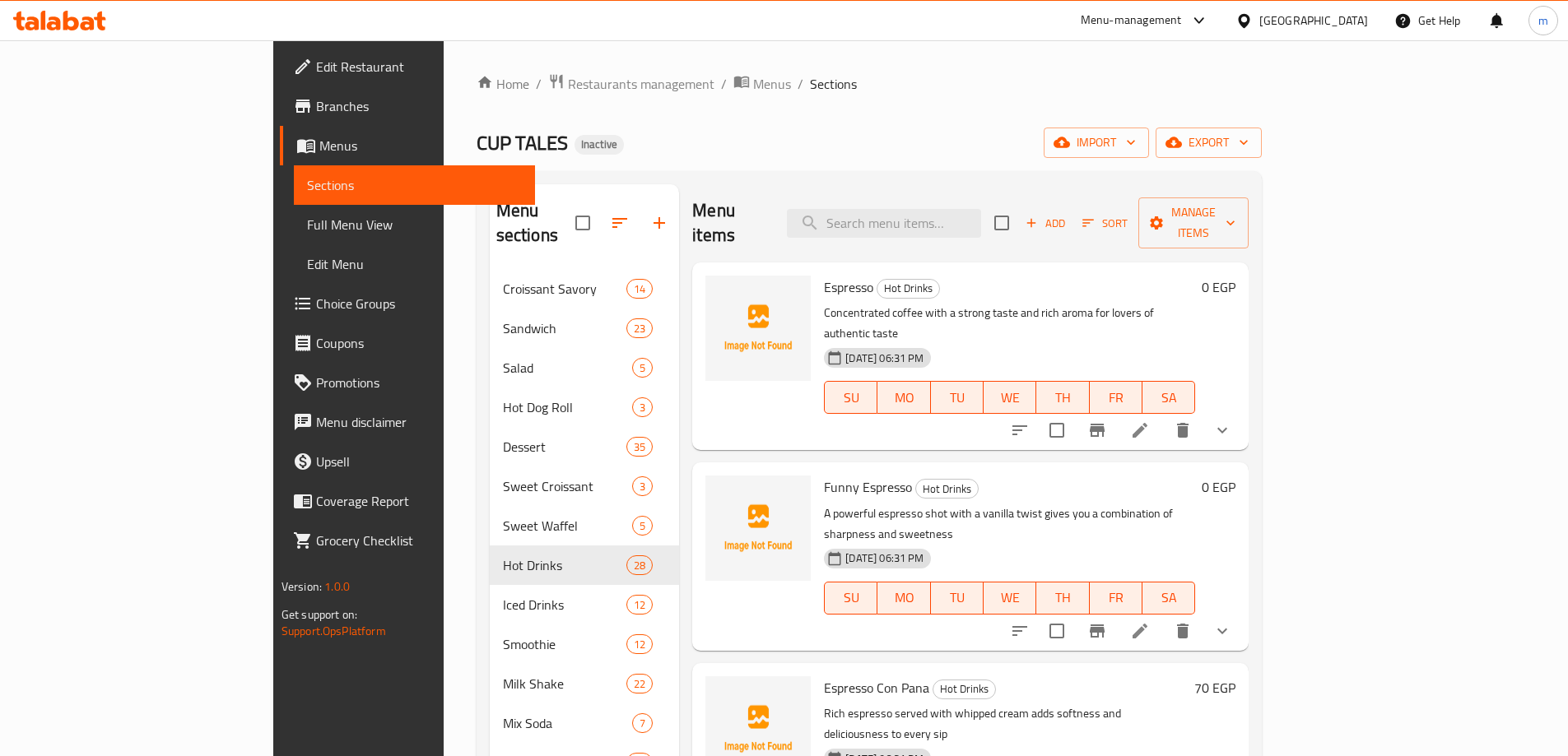
scroll to position [1498, 0]
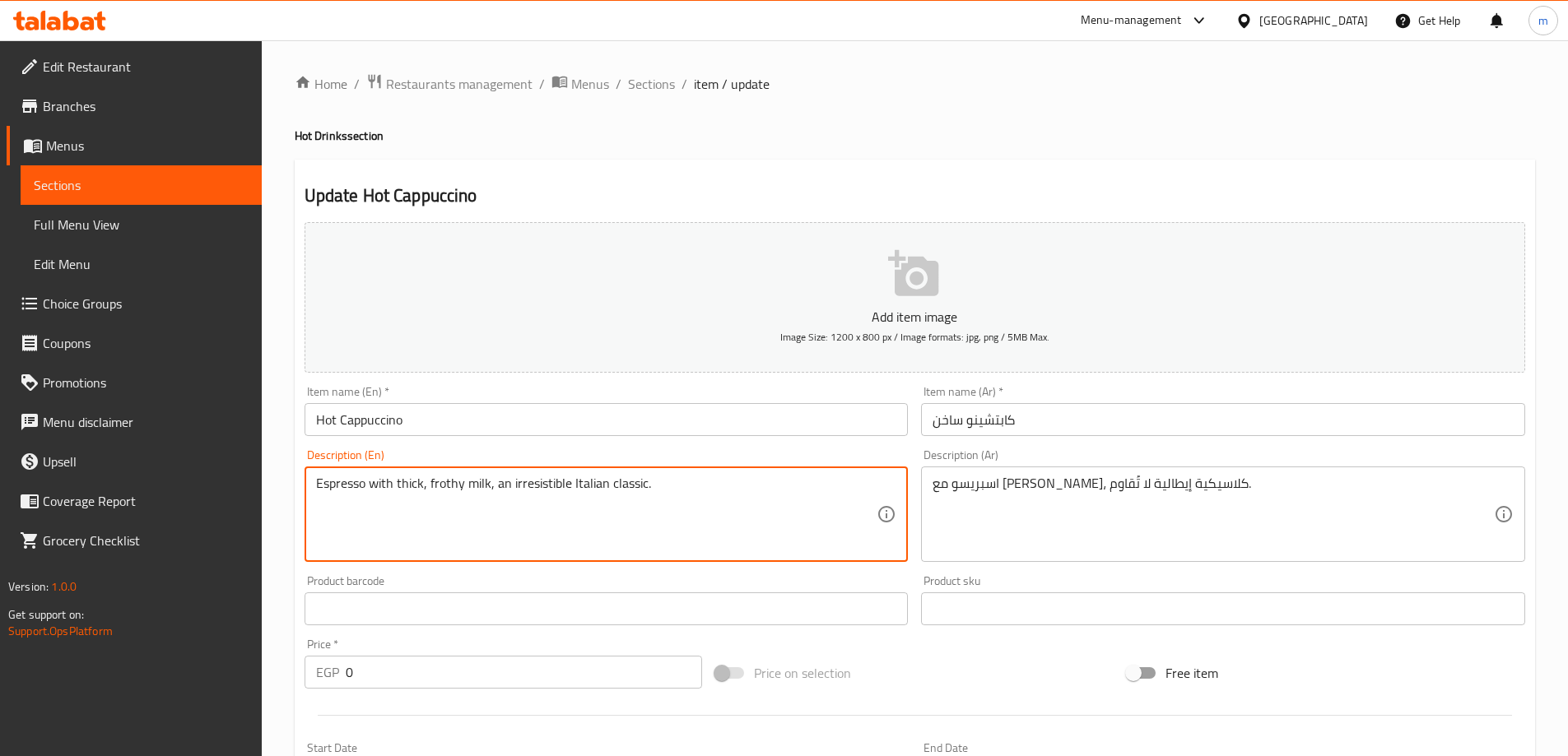
click at [443, 482] on textarea "Espresso with thick, frothy milk, an irresistible Italian classic." at bounding box center [596, 514] width 561 height 78
paste textarea "Foam"
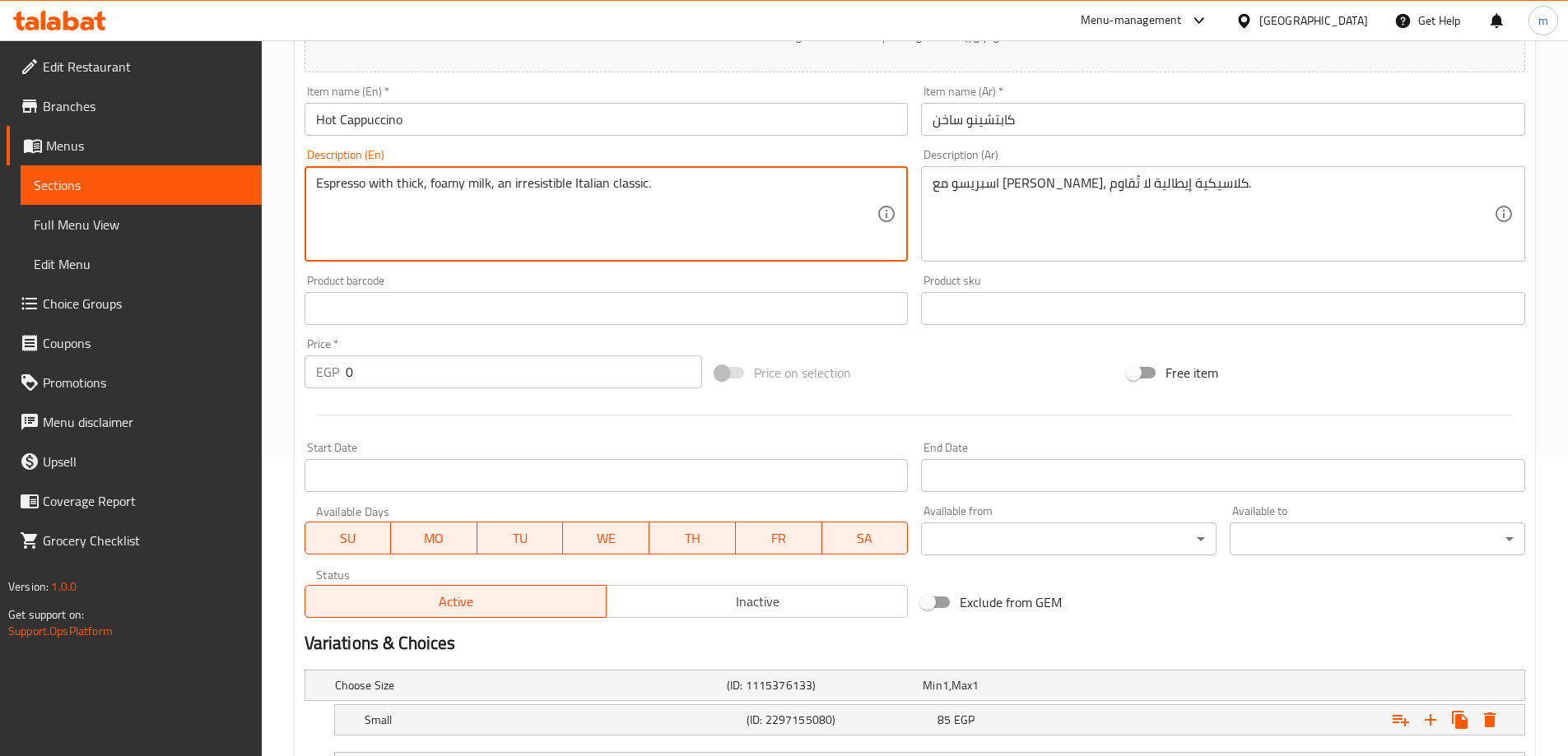
scroll to position [491, 0]
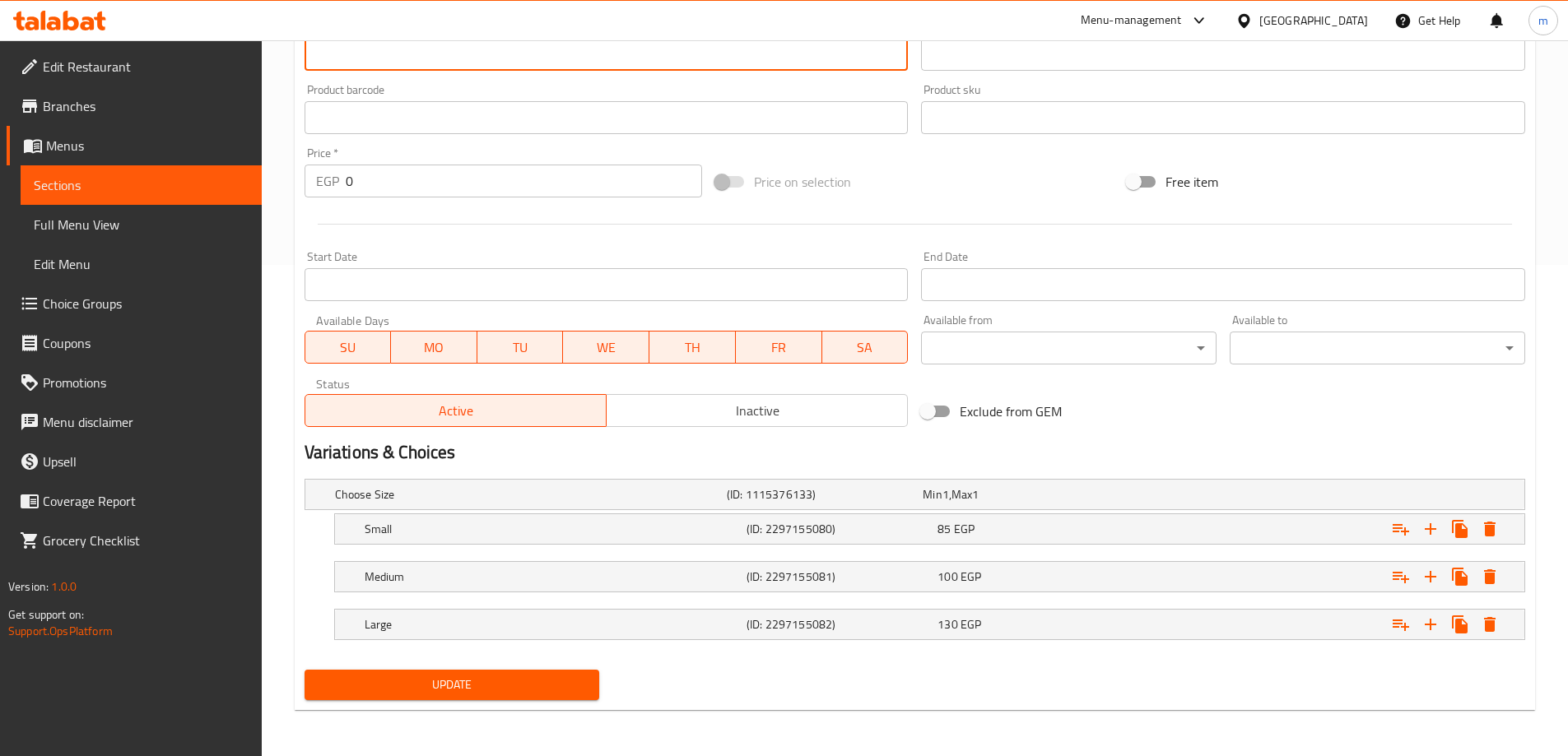
type textarea "Espresso with thick, foamy milk, an irresistible Italian classic."
click at [447, 689] on span "Update" at bounding box center [453, 685] width 269 height 21
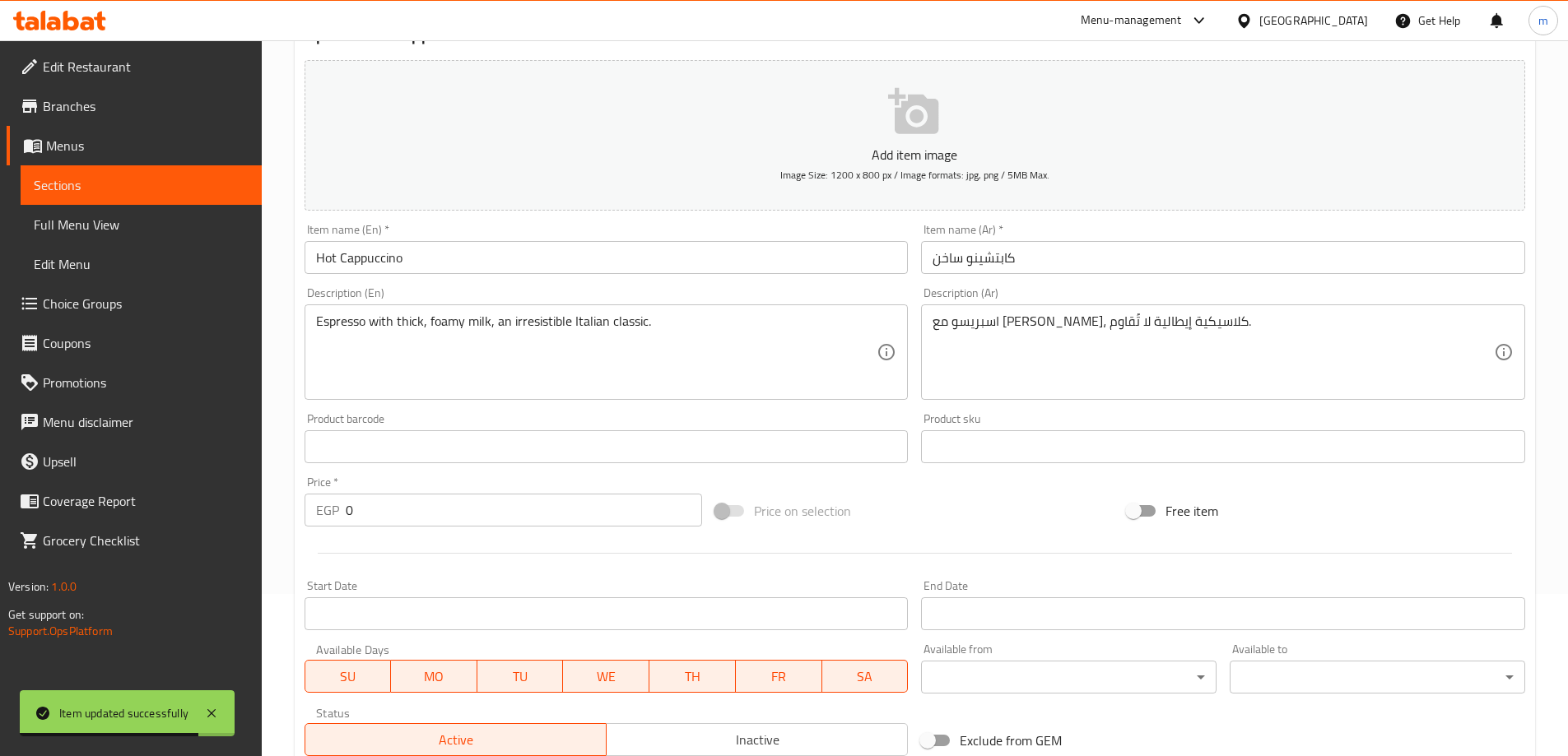
scroll to position [0, 0]
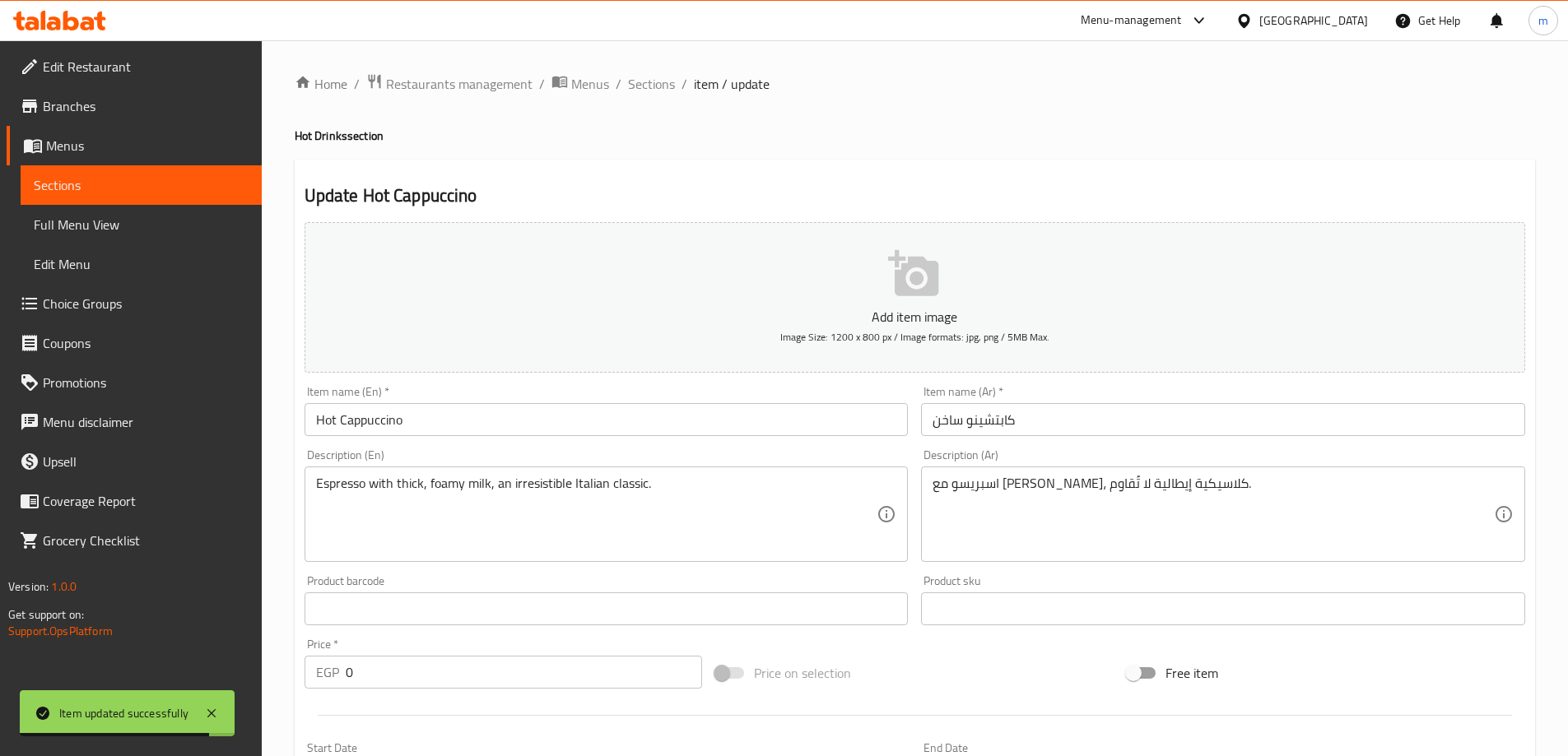
click at [649, 99] on div "Home / Restaurants management / Menus / Sections / item / update Hot Drinks sec…" at bounding box center [914, 644] width 1240 height 1141
click at [654, 91] on span "Sections" at bounding box center [651, 84] width 47 height 20
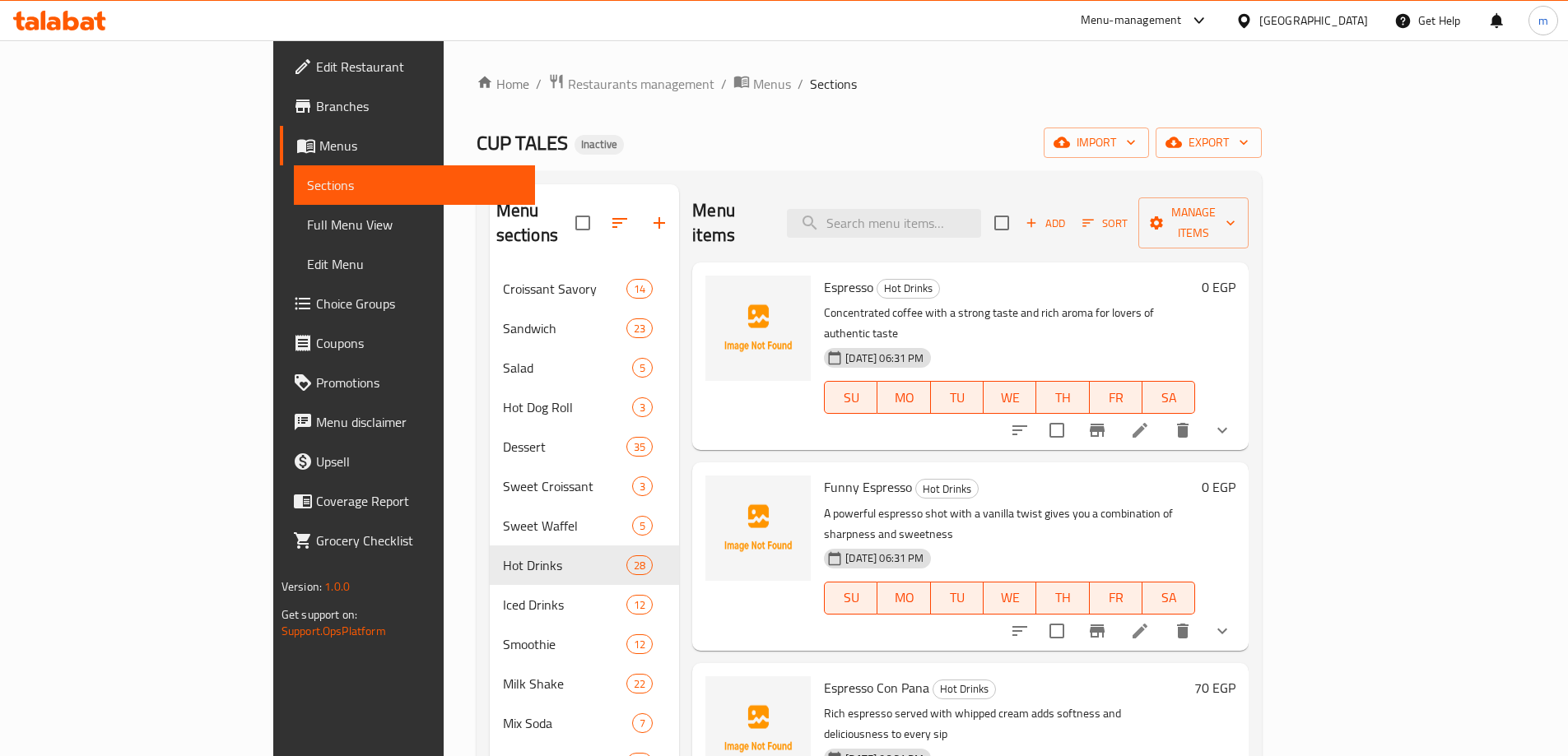
scroll to position [4294, 0]
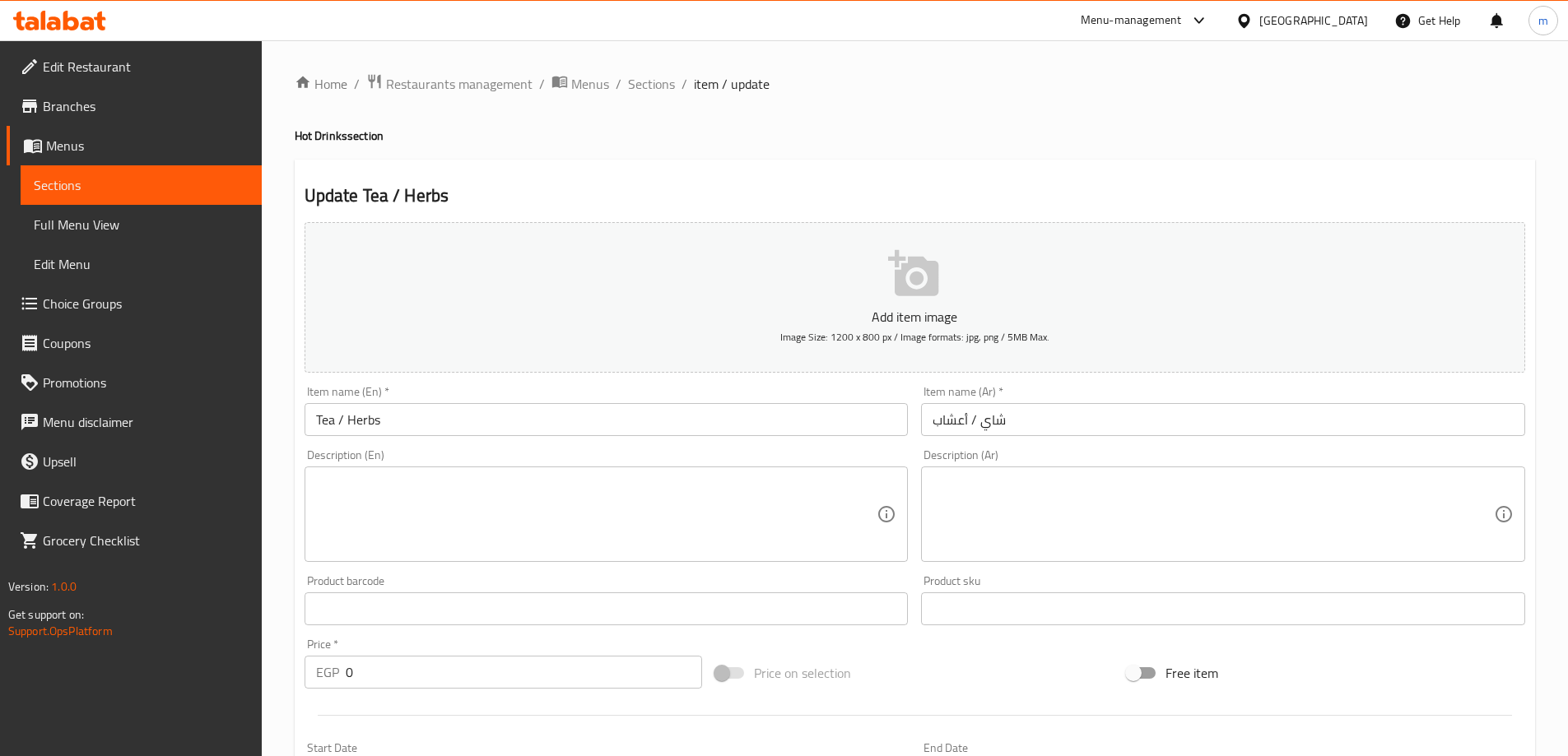
click at [1273, 541] on textarea at bounding box center [1212, 514] width 561 height 78
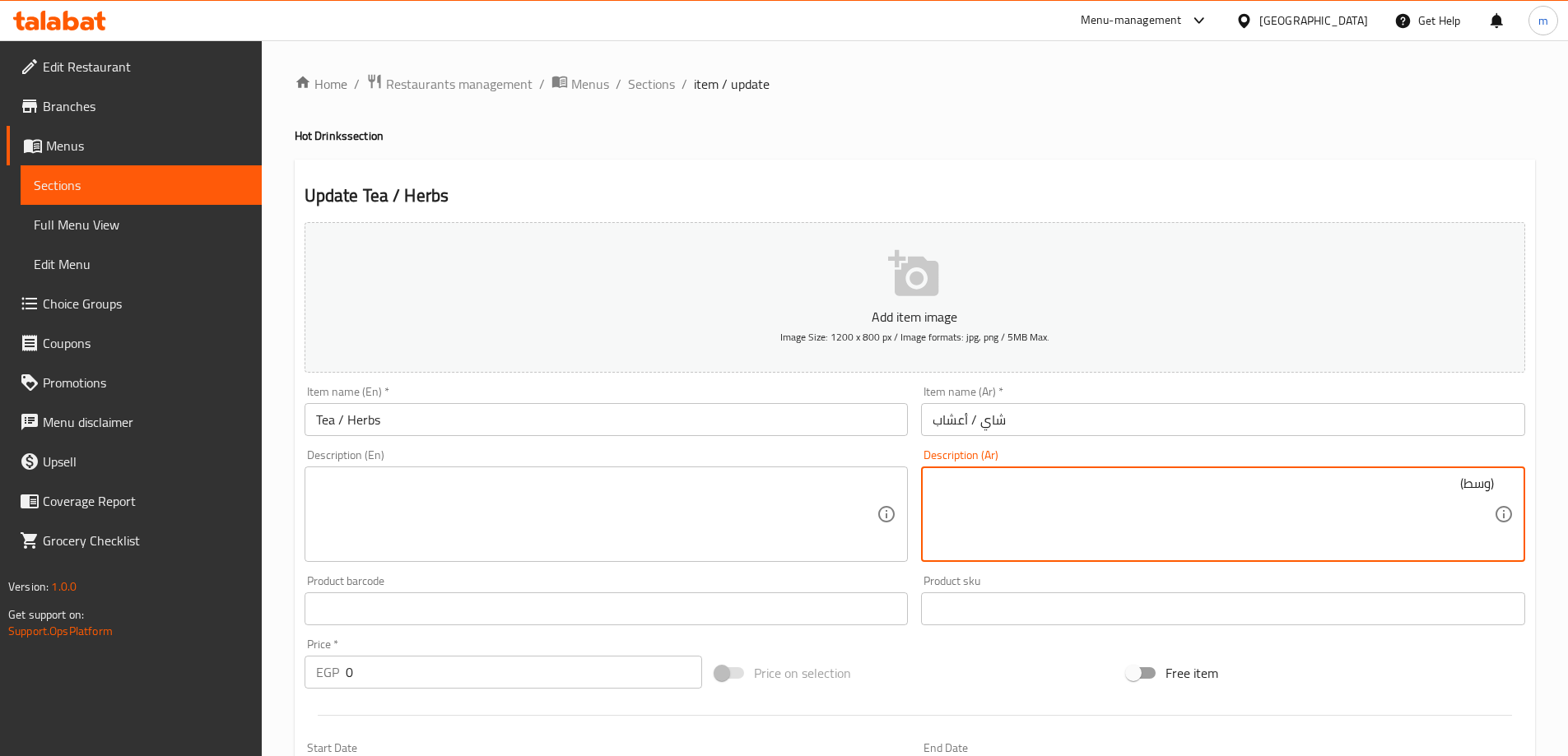
type textarea "(وسط)"
click at [588, 516] on textarea at bounding box center [596, 514] width 561 height 78
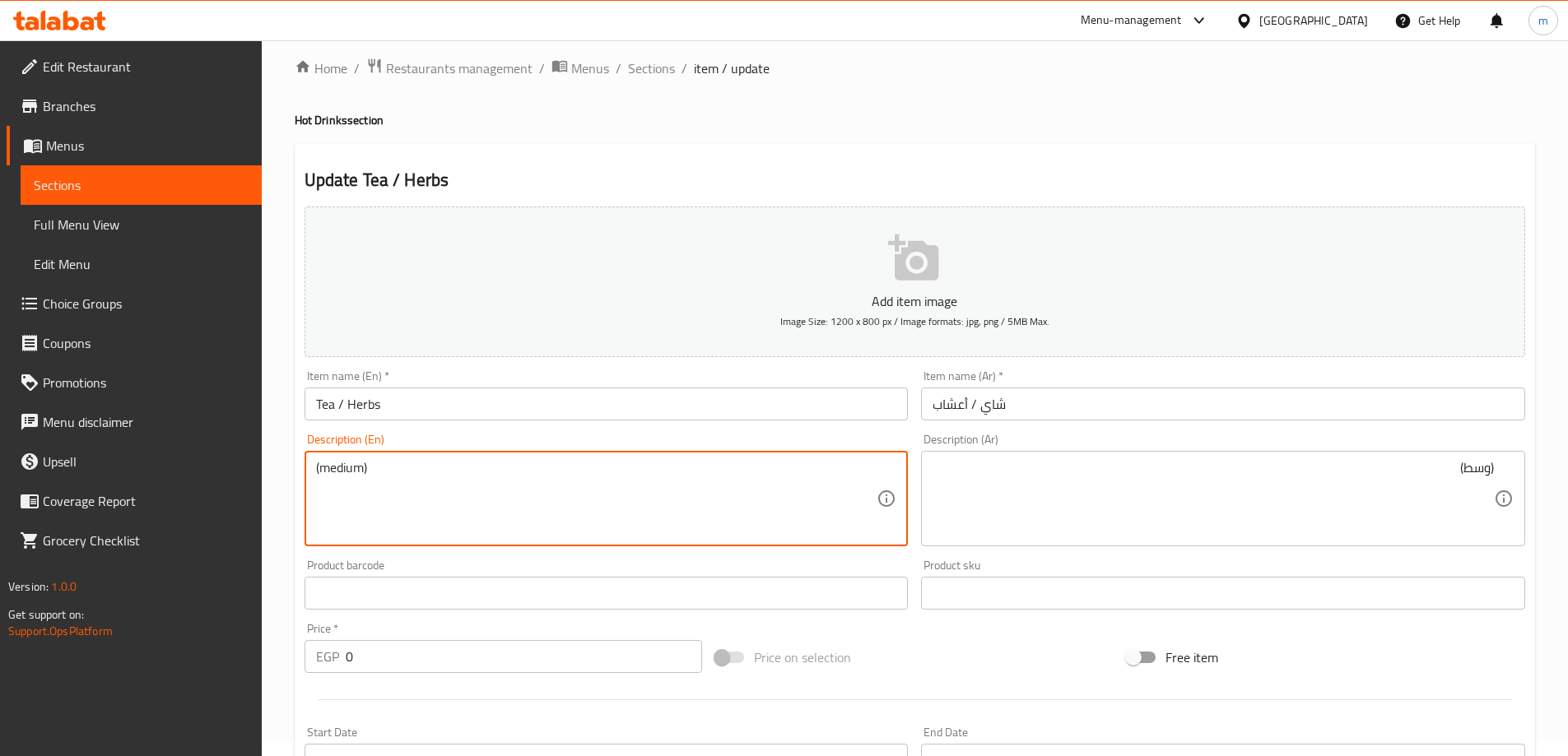
scroll to position [444, 0]
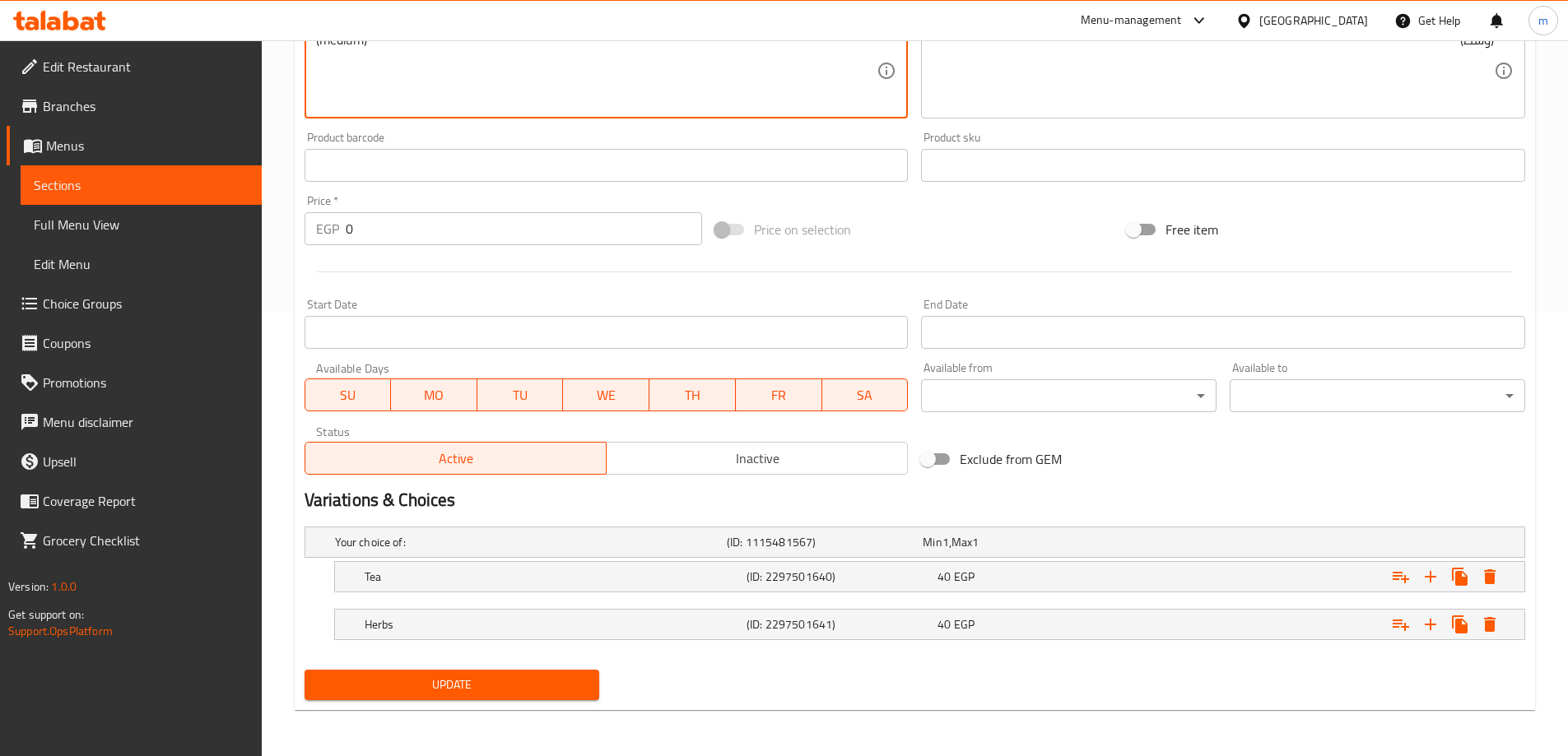
type textarea "(medium)"
click at [457, 683] on span "Update" at bounding box center [453, 685] width 269 height 21
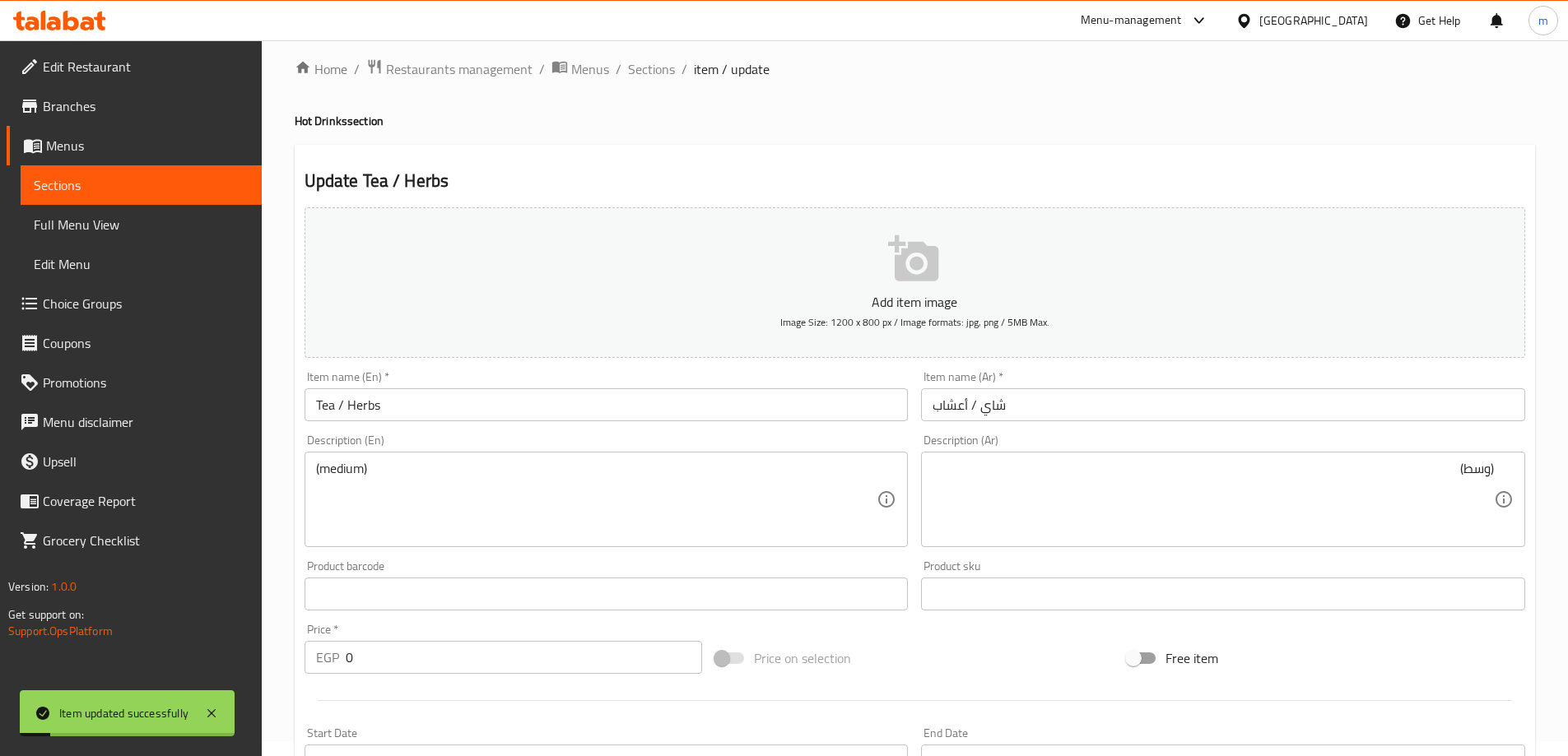
scroll to position [0, 0]
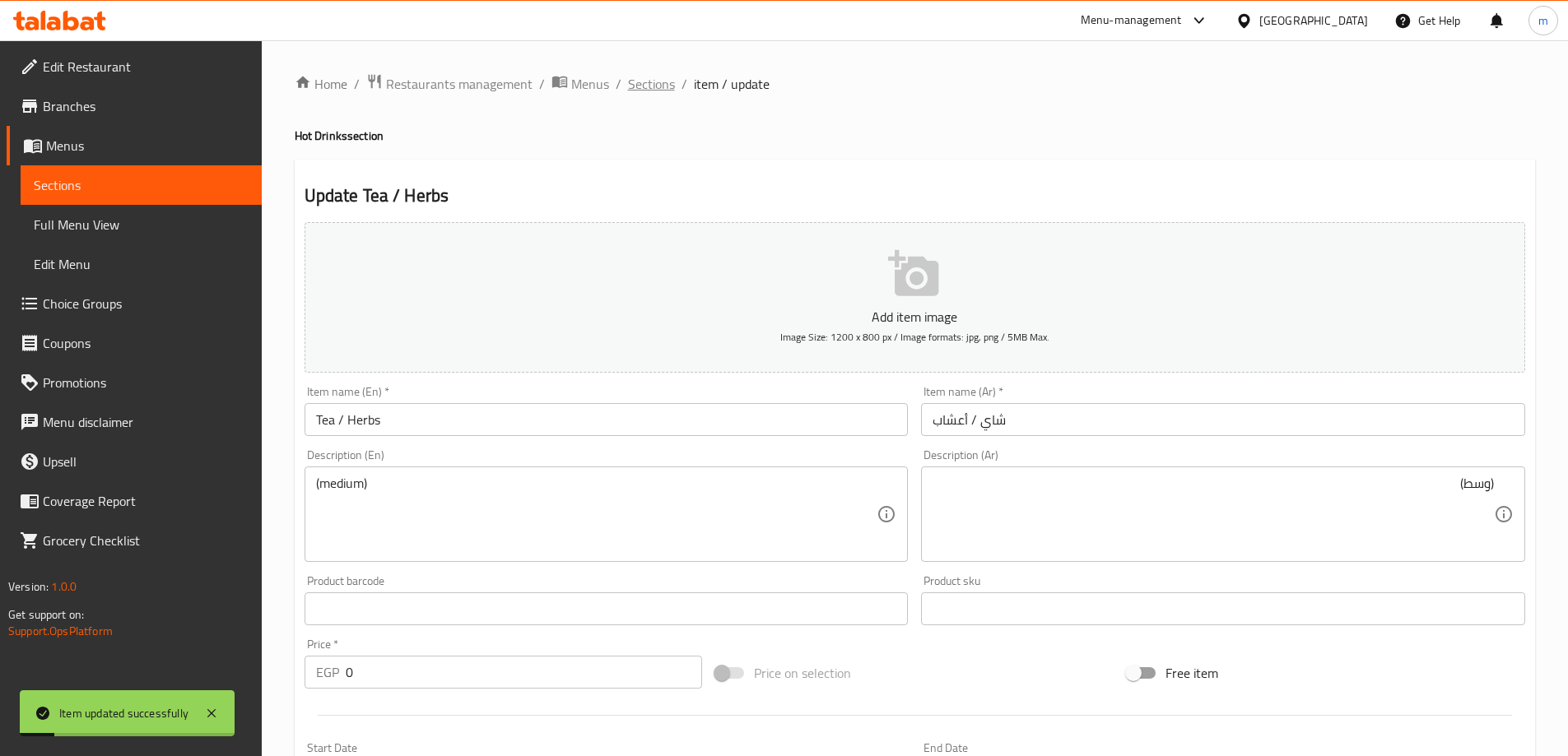
click at [641, 93] on span "Sections" at bounding box center [651, 84] width 47 height 20
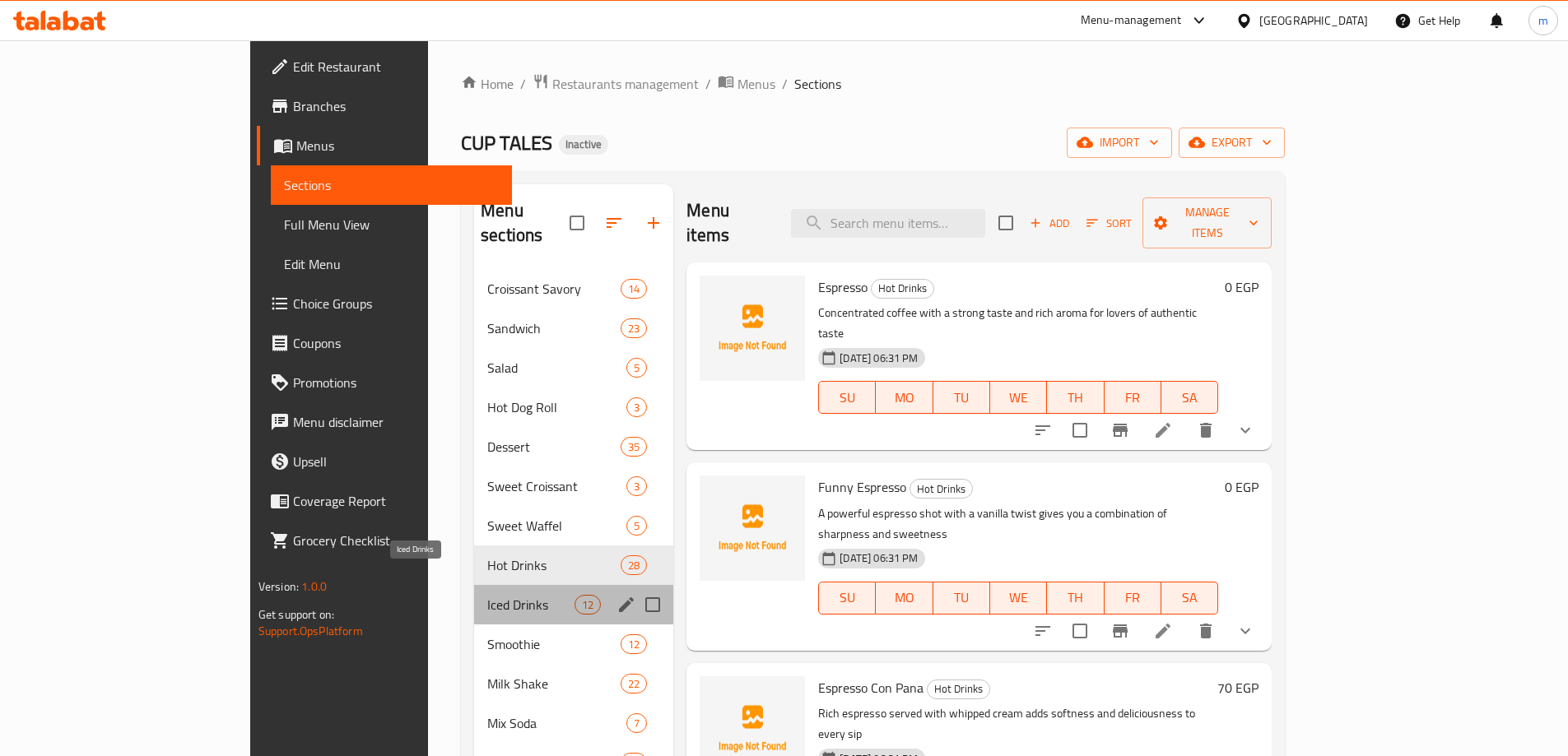
click at [488, 595] on span "Iced Drinks" at bounding box center [531, 605] width 87 height 20
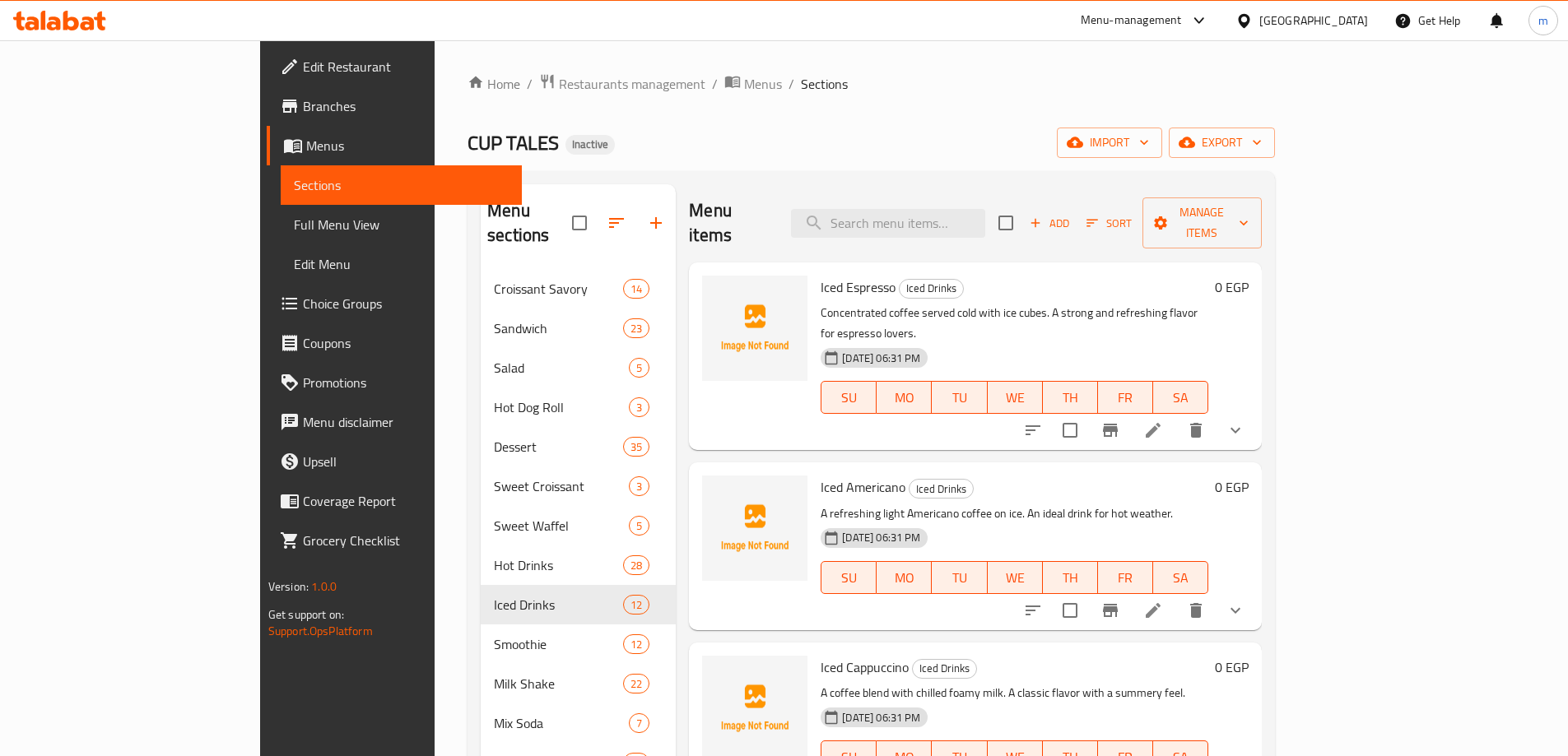
scroll to position [419, 0]
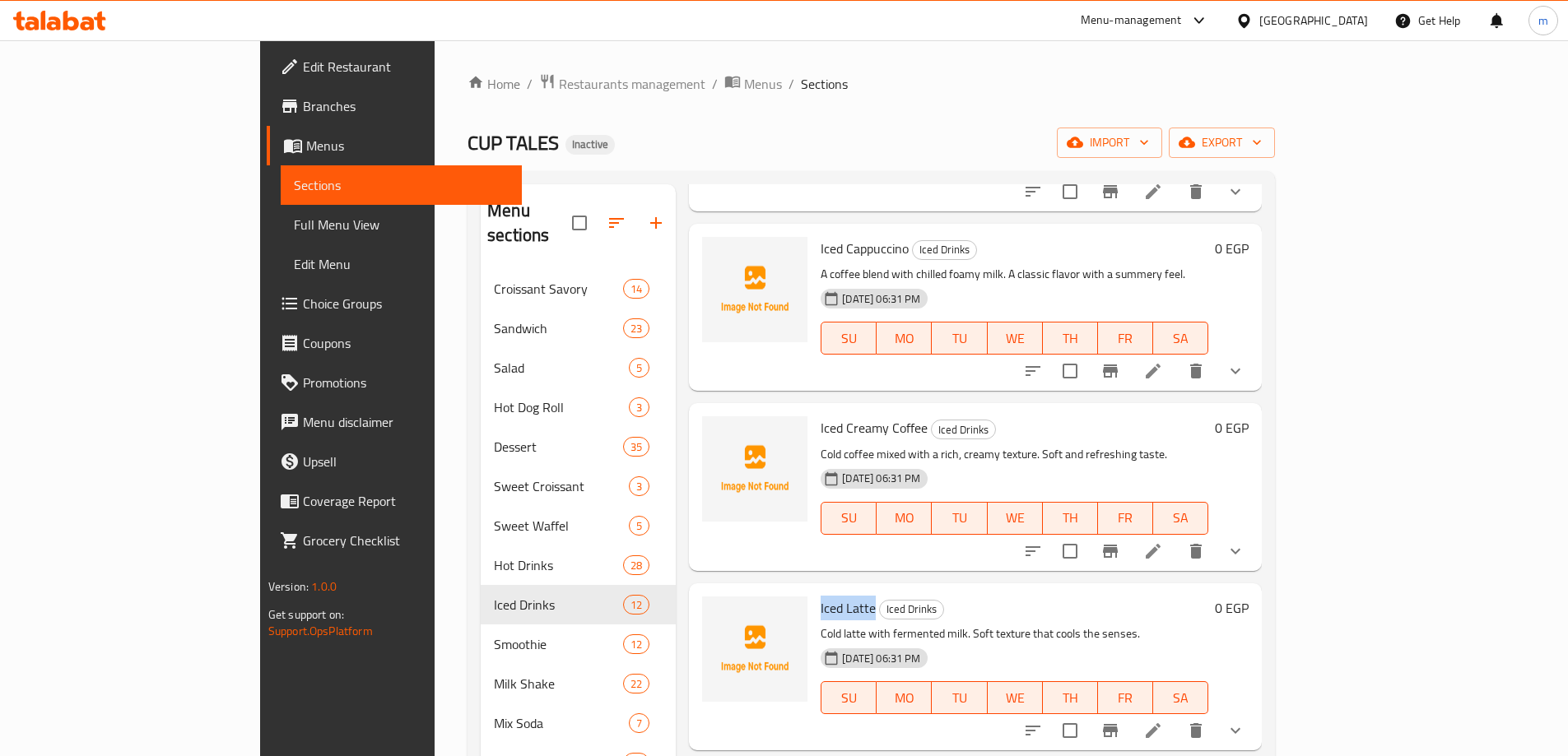
click at [1163, 721] on icon at bounding box center [1153, 731] width 20 height 20
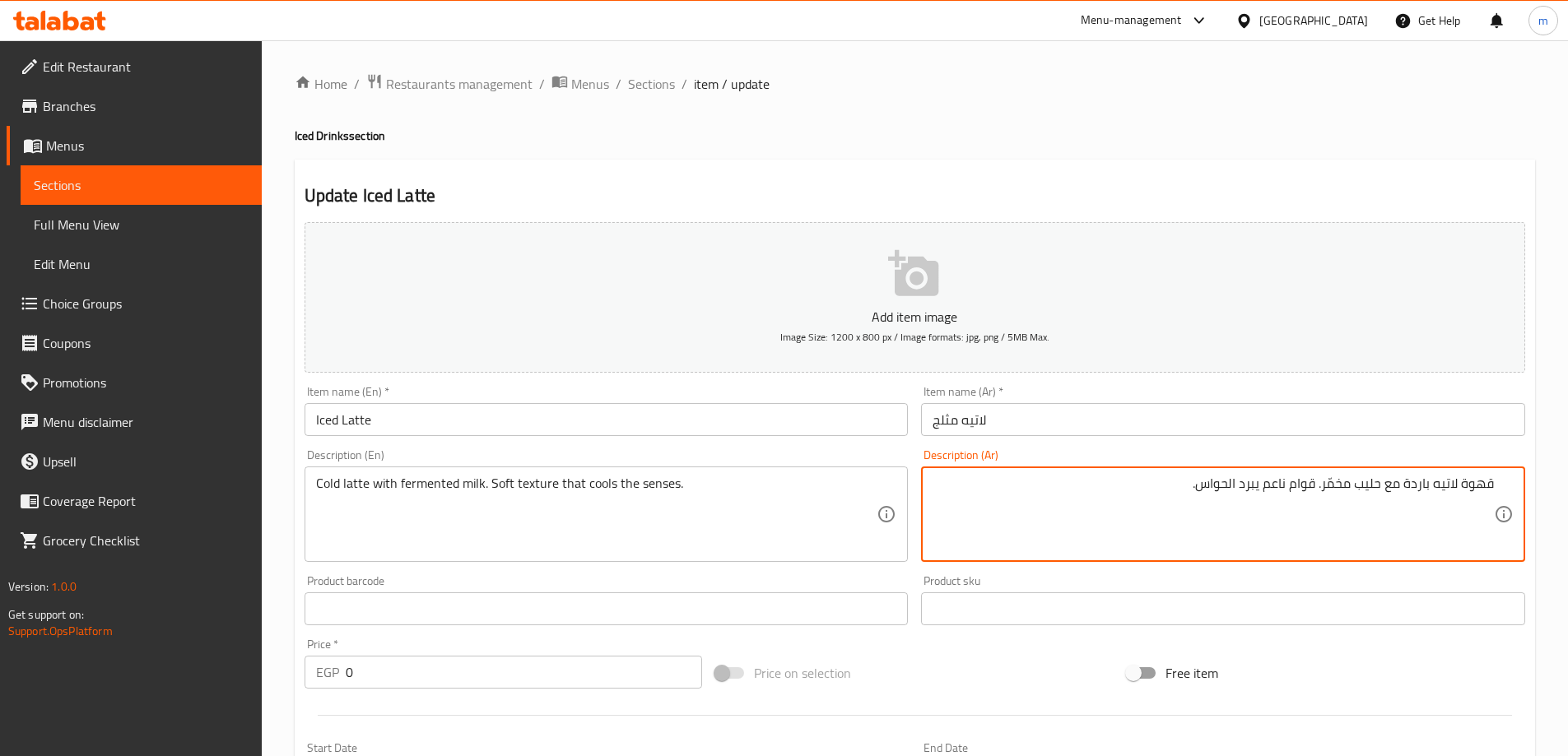
click at [1158, 429] on input "لاتيه مثلج" at bounding box center [1223, 419] width 604 height 33
click at [1308, 503] on textarea "قهوة لاتيه باردة مع حليب مخمّر. قوام ناعم يبرد الحواس." at bounding box center [1212, 514] width 561 height 78
type textarea "قهوة لاتيه باردة مع حليب مخمّر. قوام ناعم يبرد الحواس."
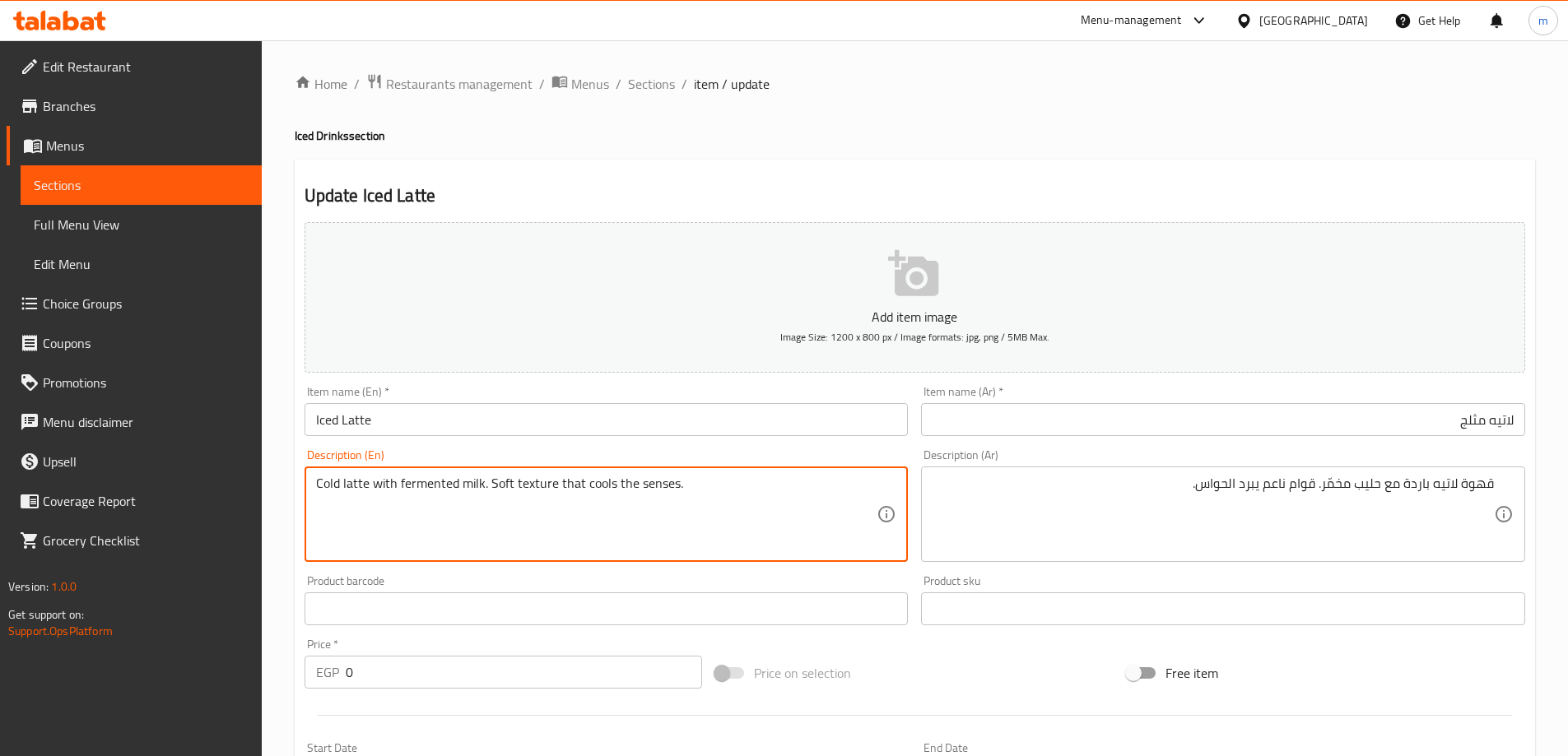
click at [369, 484] on textarea "Cold latte with fermented milk. Soft texture that cools the senses." at bounding box center [596, 514] width 561 height 78
click at [1209, 426] on input "لاتيه مثلج" at bounding box center [1223, 419] width 604 height 33
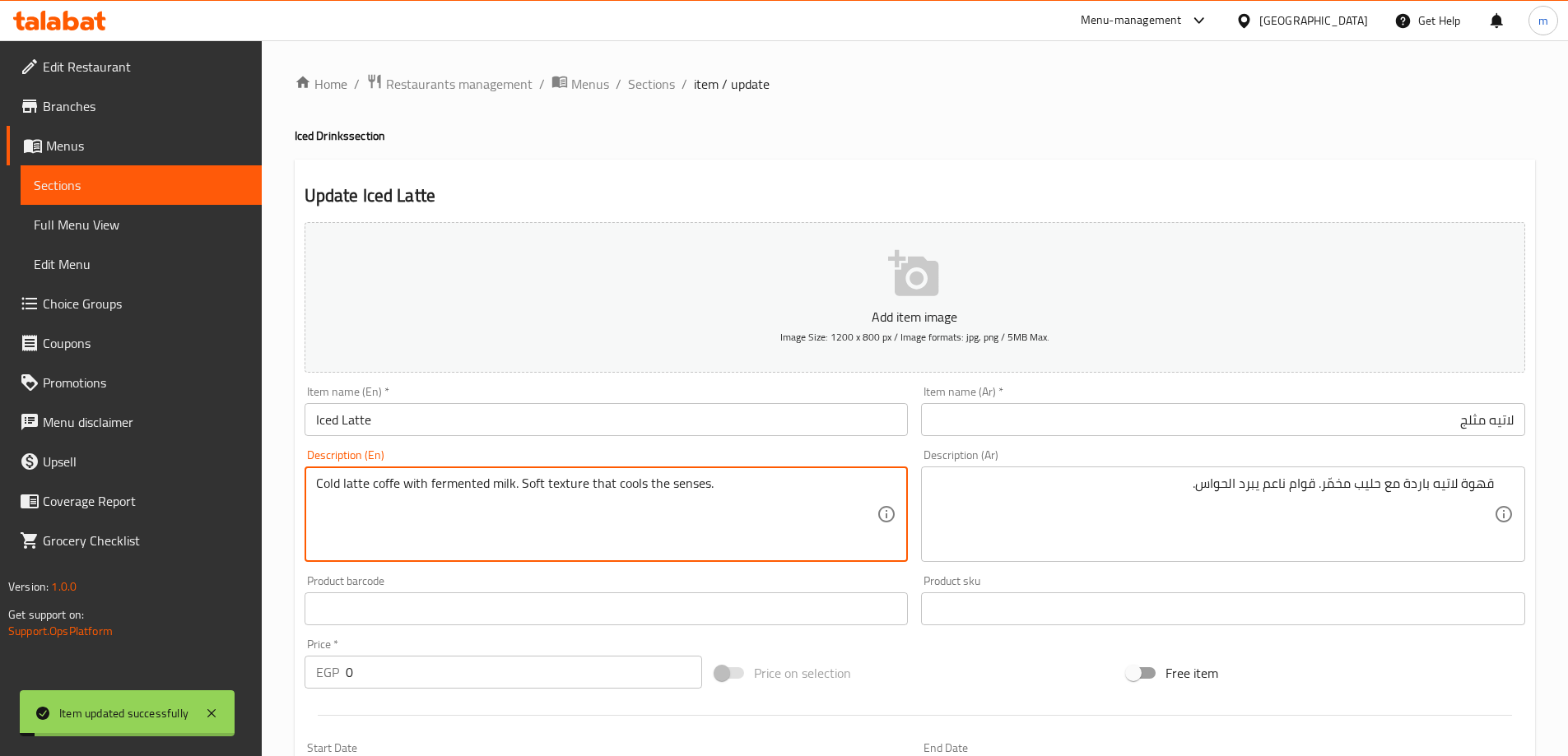
click at [552, 487] on textarea "Cold latte coffe with fermented milk. Soft texture that cools the senses." at bounding box center [596, 514] width 561 height 78
click at [532, 478] on textarea "Cold latte coffe with fermented milk. Soft texture that cools the senses." at bounding box center [596, 514] width 561 height 78
type textarea "Cold latte coffe with fermented milk. smooth texture that cools the senses."
click at [592, 416] on input "Iced Latte" at bounding box center [606, 419] width 604 height 33
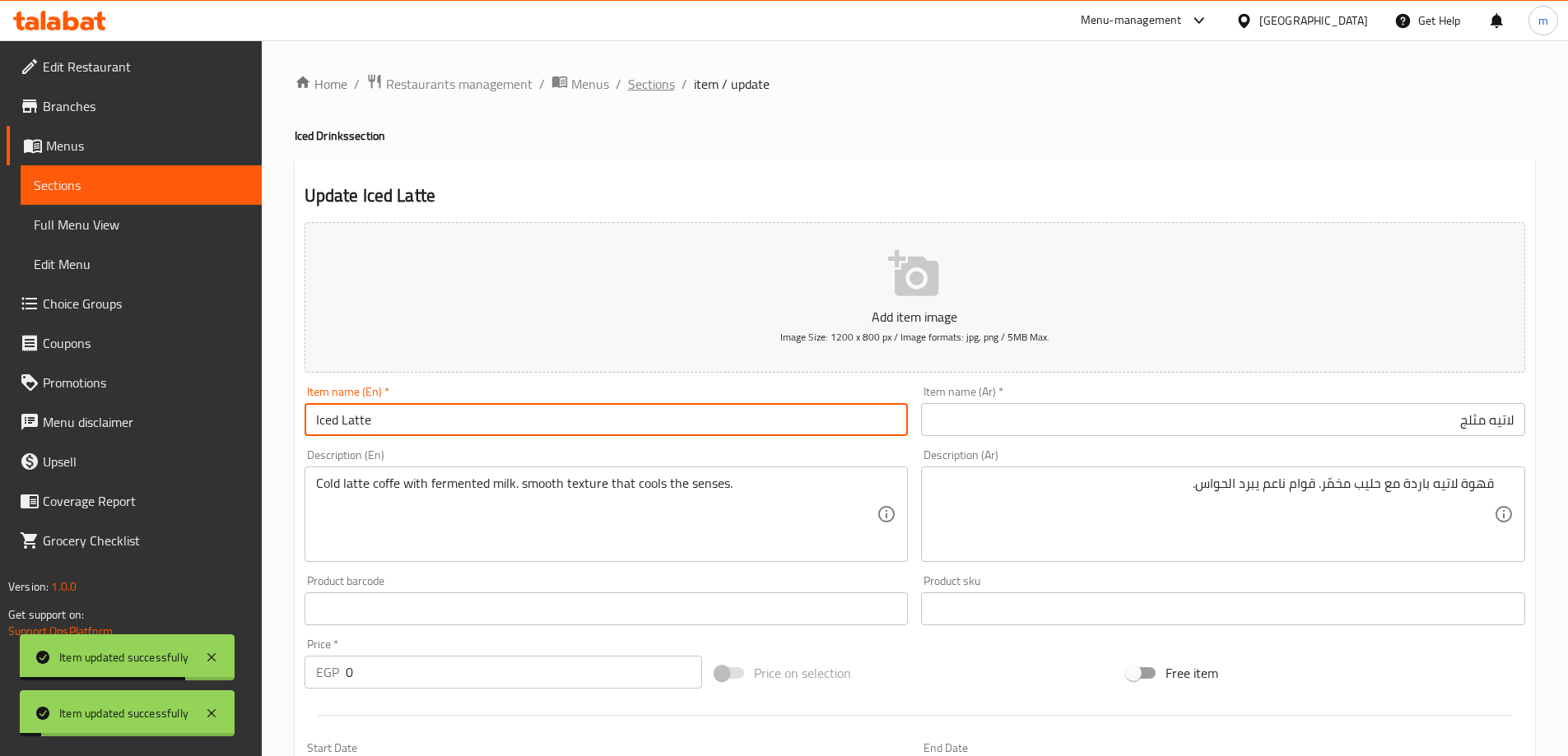
click at [640, 92] on span "Sections" at bounding box center [651, 84] width 47 height 20
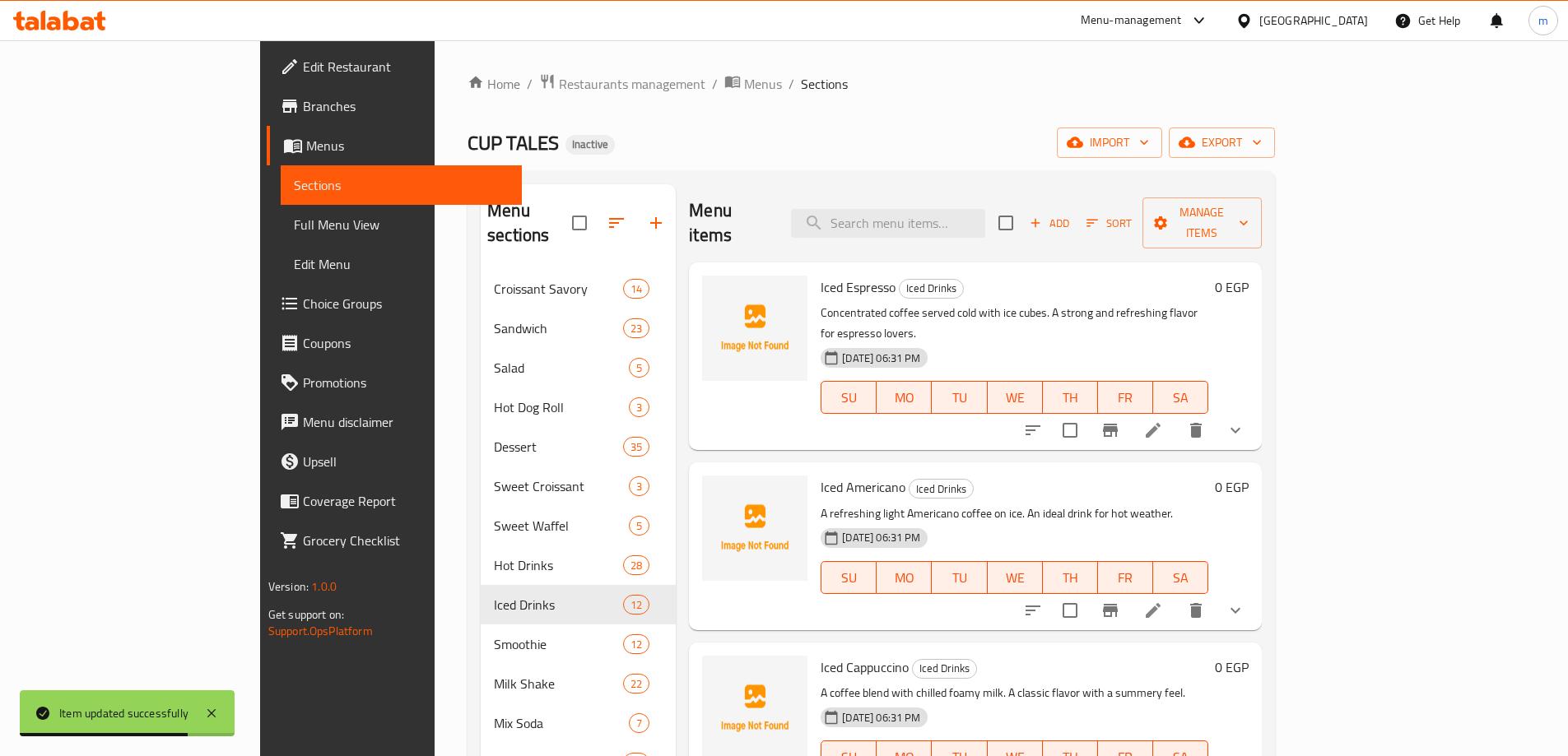
scroll to position [1138, 0]
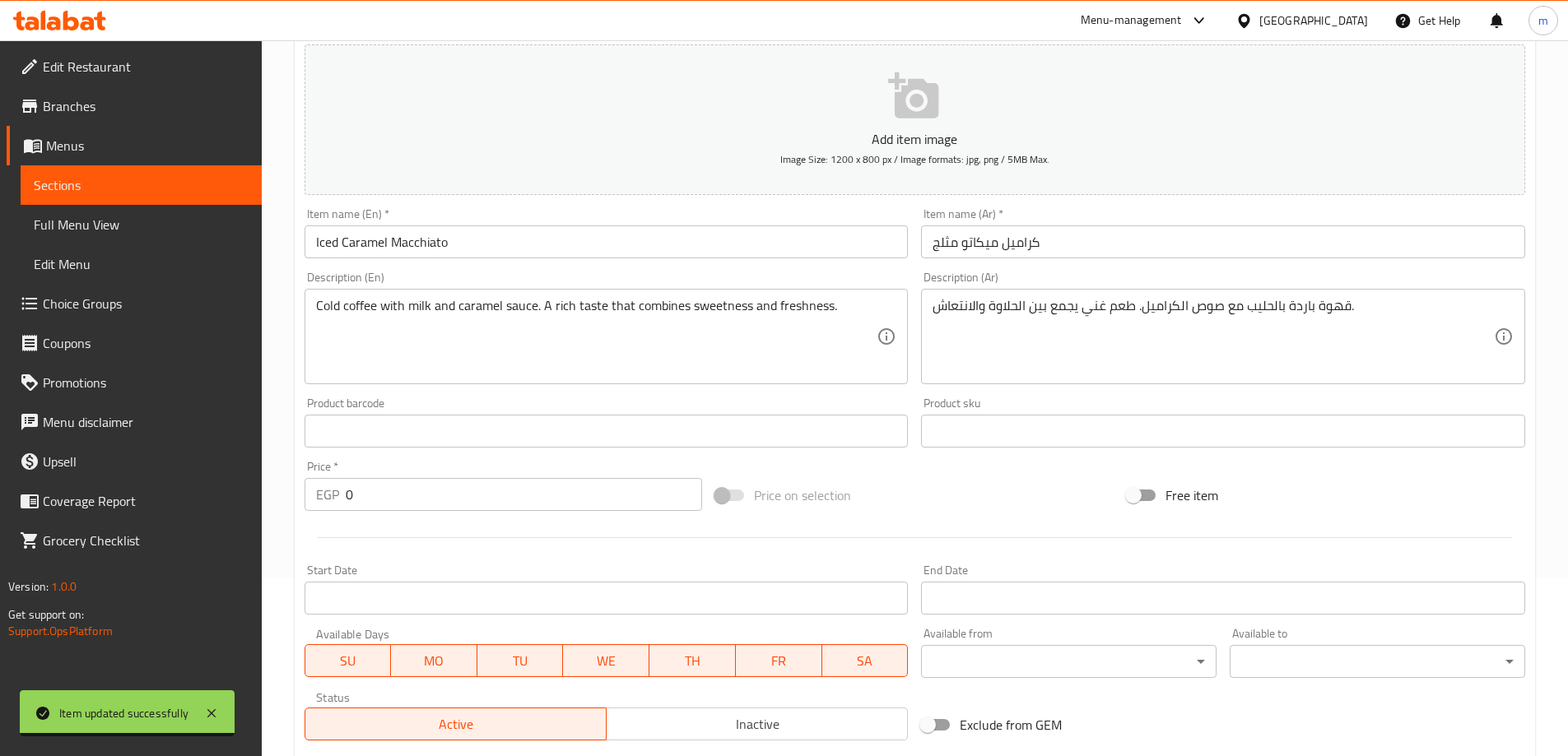
scroll to position [411, 0]
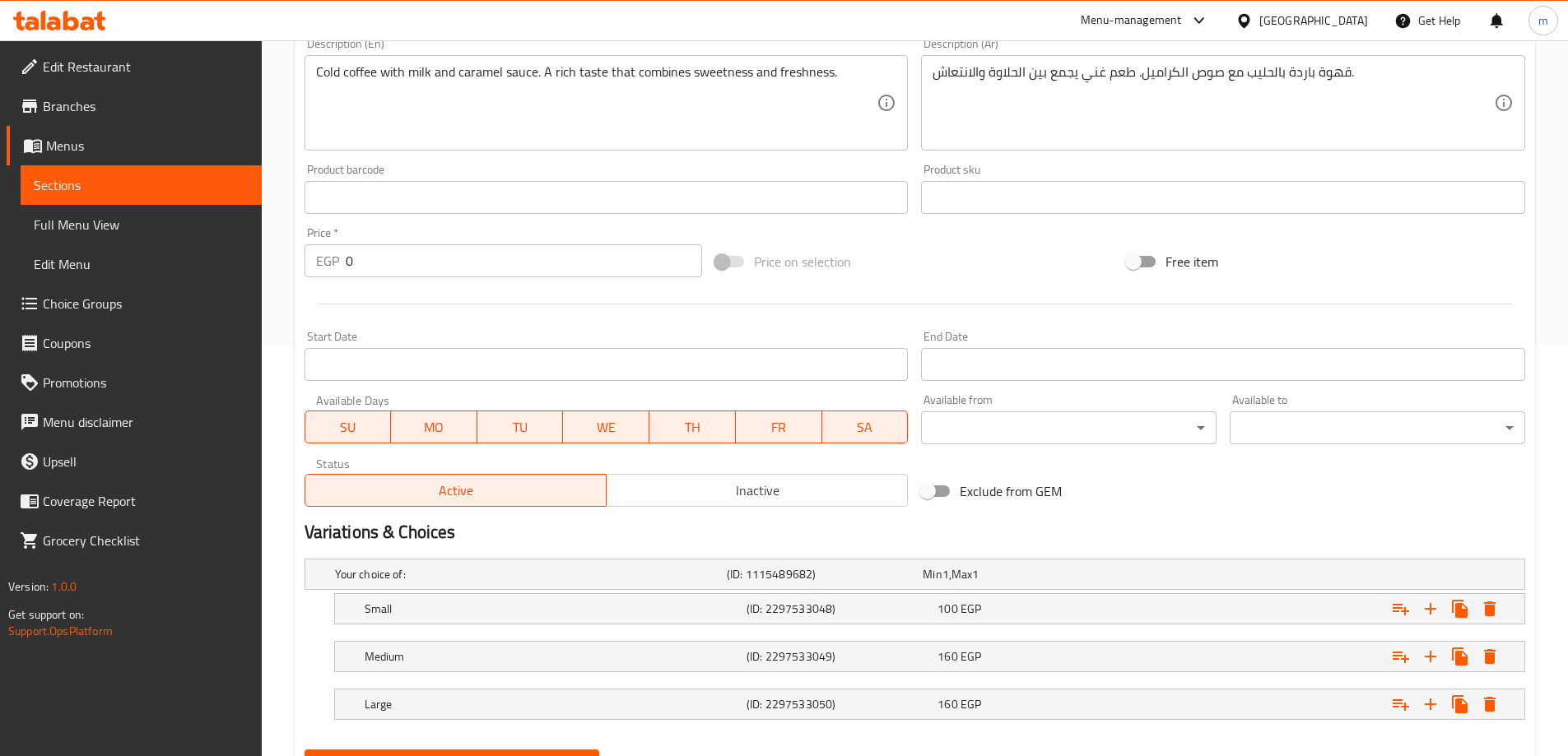
drag, startPoint x: 996, startPoint y: 615, endPoint x: 991, endPoint y: 651, distance: 36.3
click at [996, 616] on div "100 EGP" at bounding box center [1029, 609] width 184 height 16
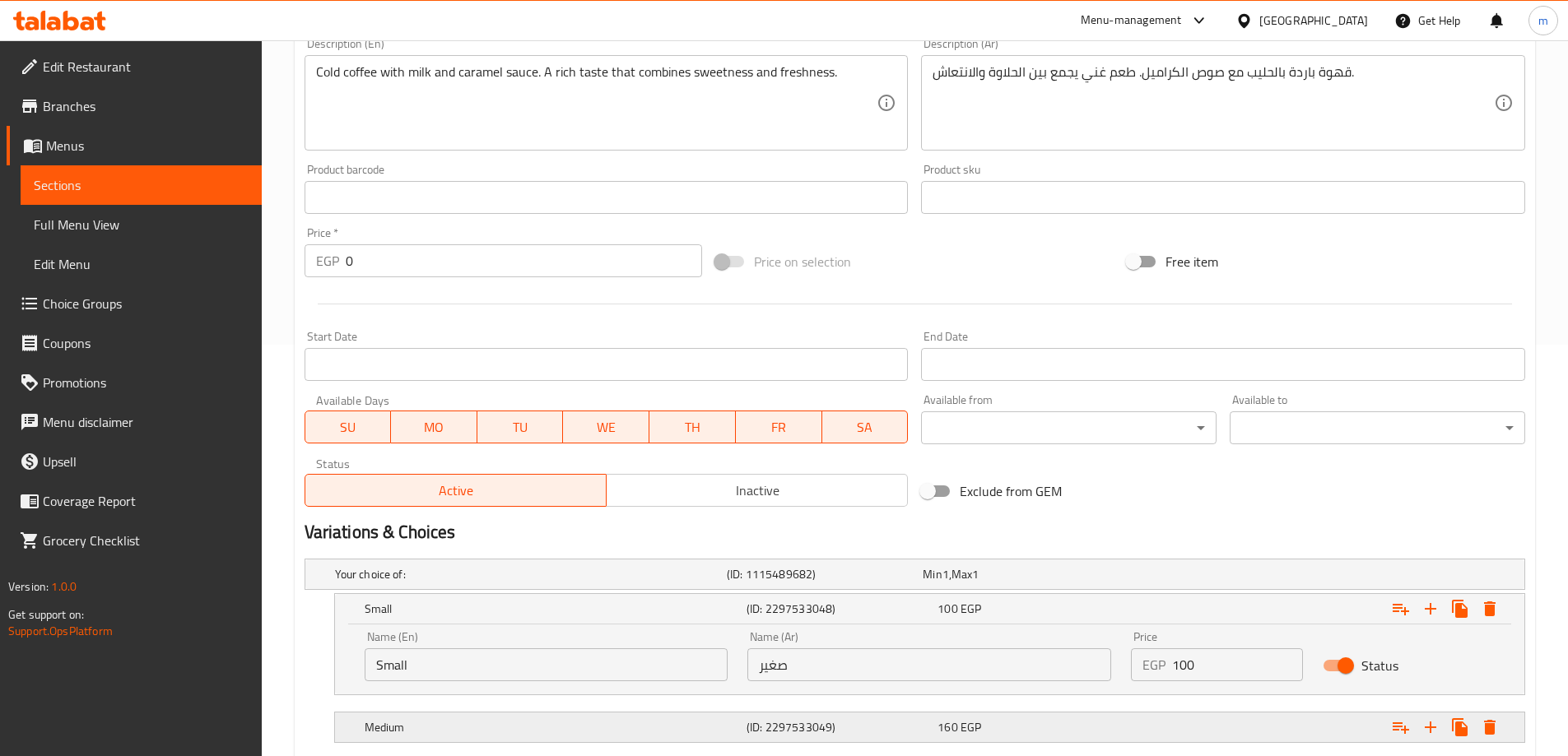
click at [993, 723] on div "Medium (ID: 2297533049) 160 EGP" at bounding box center [934, 727] width 1147 height 36
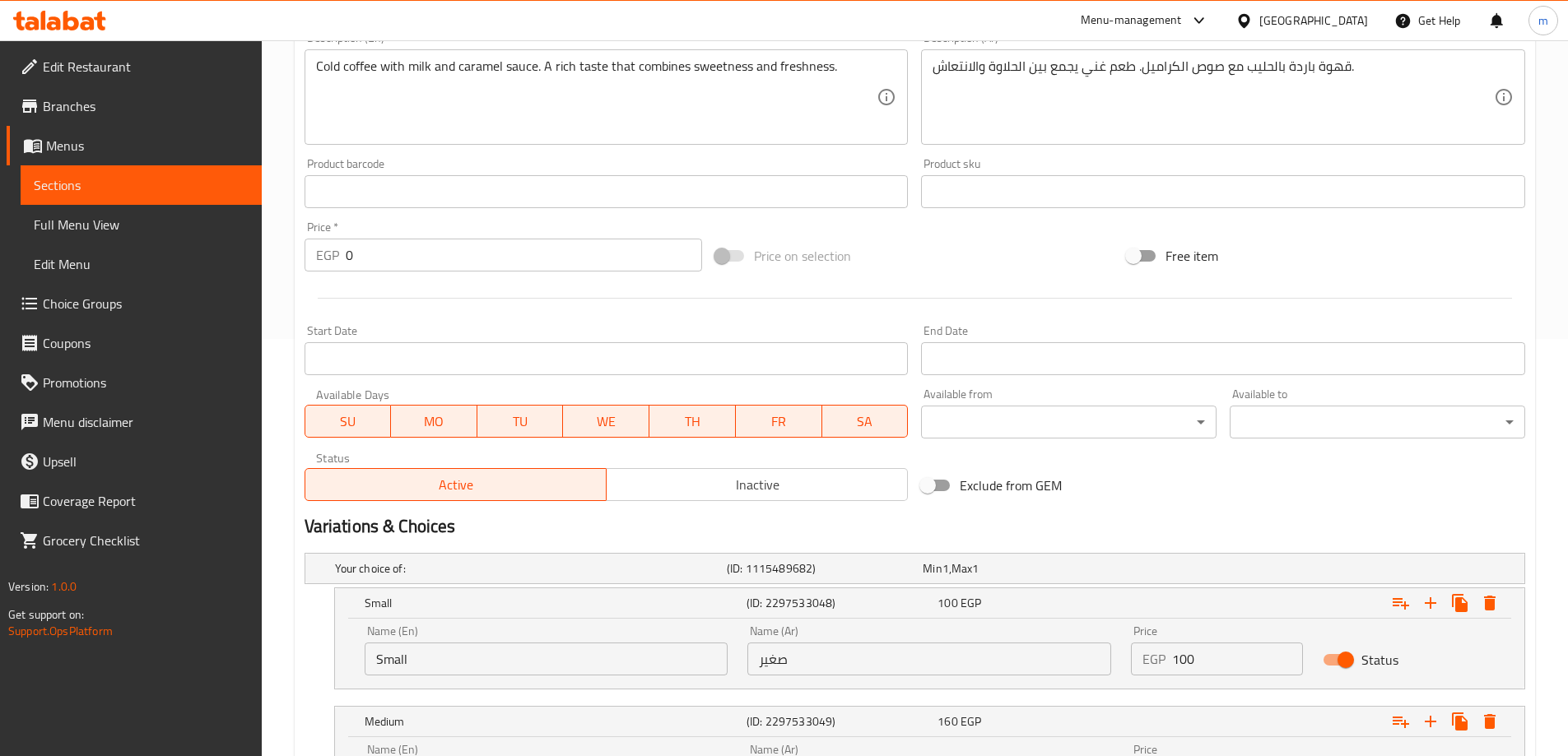
scroll to position [633, 0]
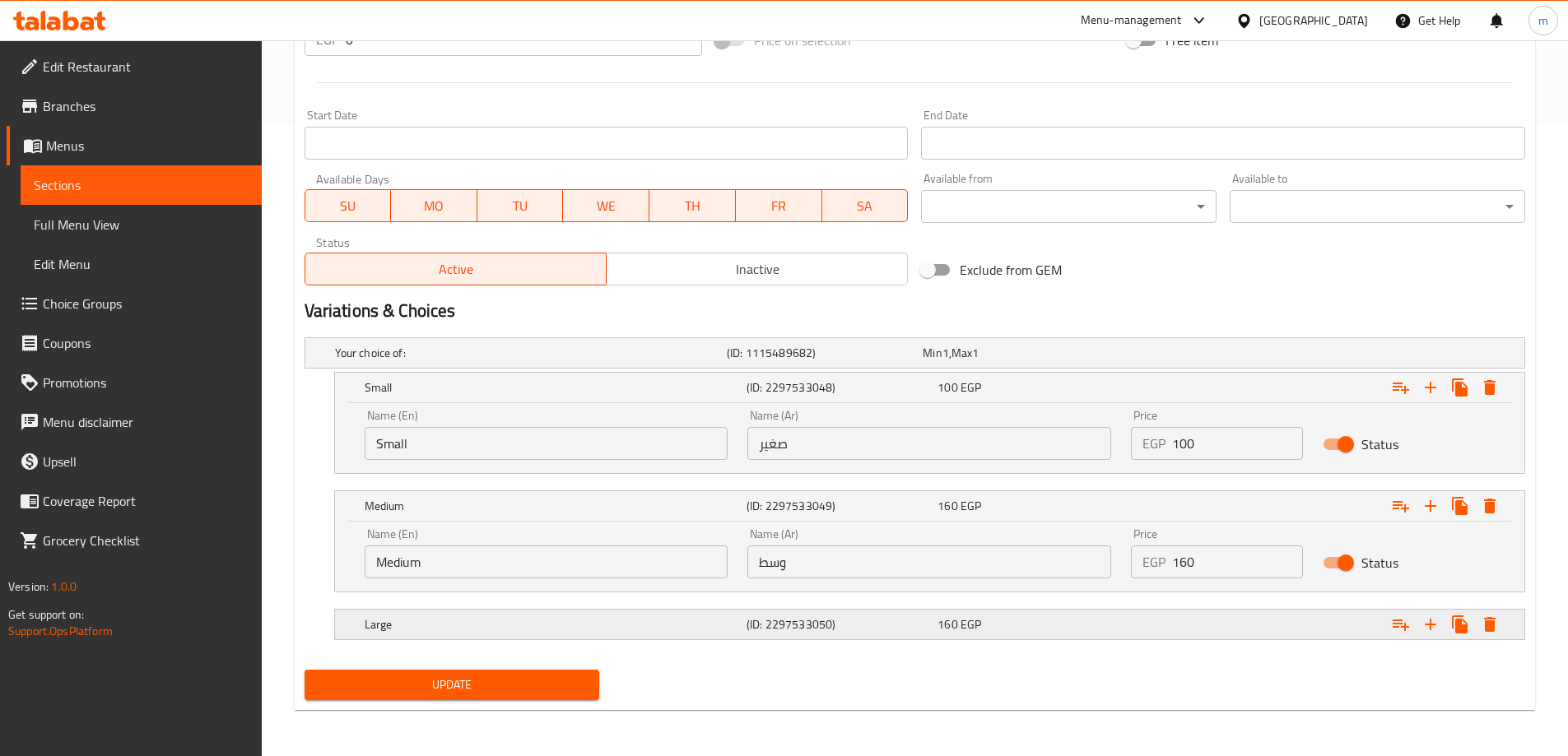
click at [980, 627] on span "EGP" at bounding box center [971, 625] width 21 height 22
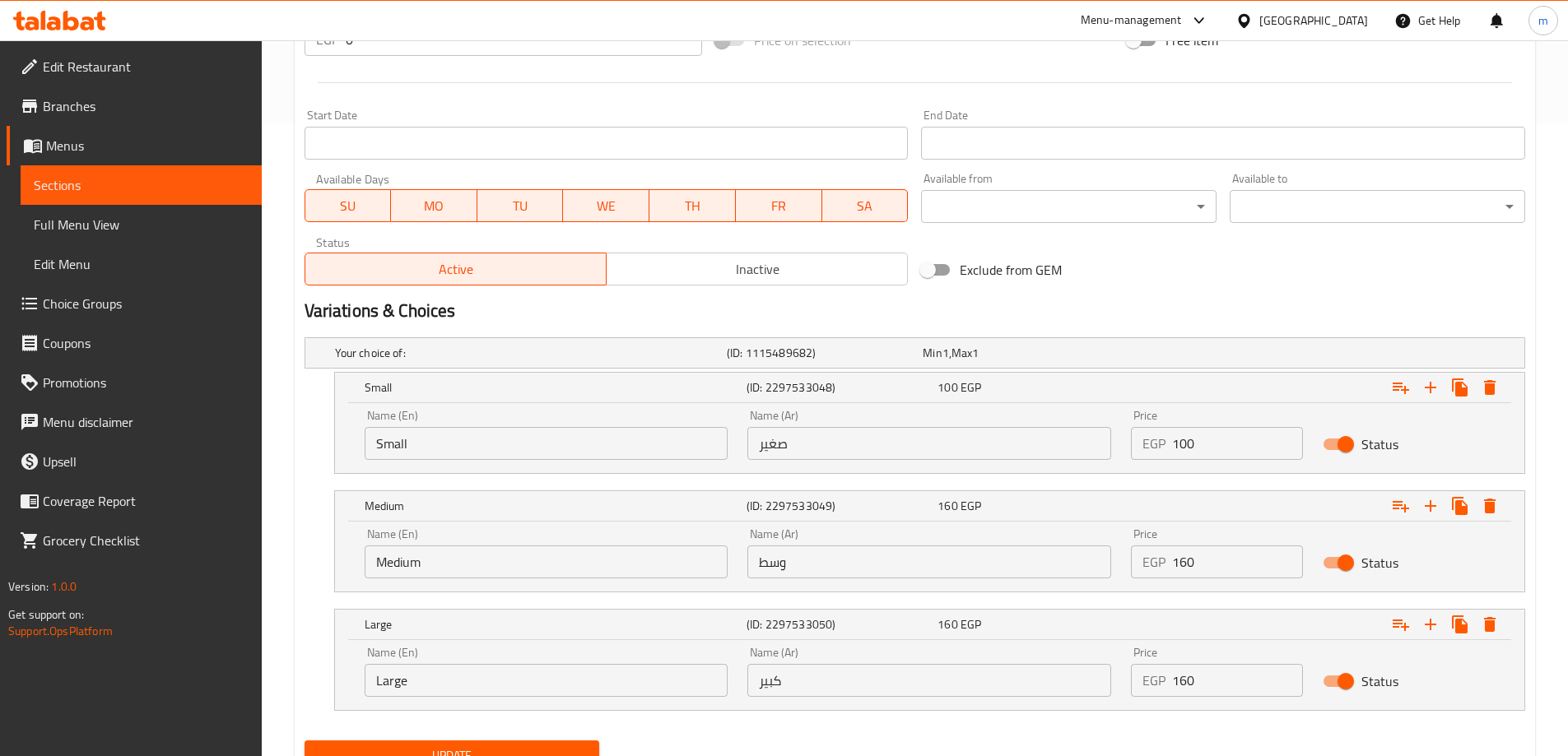
click at [1200, 564] on input "160" at bounding box center [1238, 562] width 131 height 33
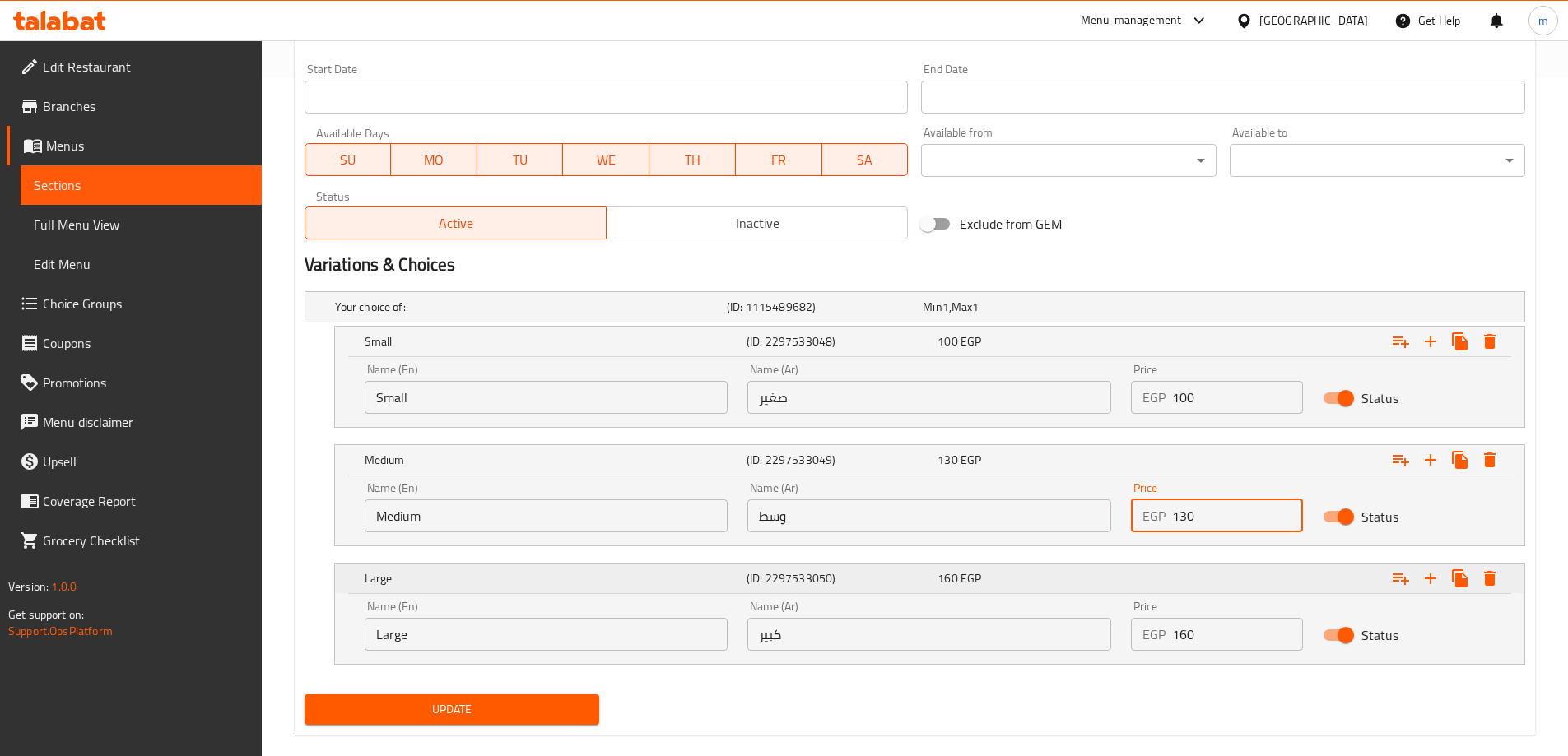
scroll to position [704, 0]
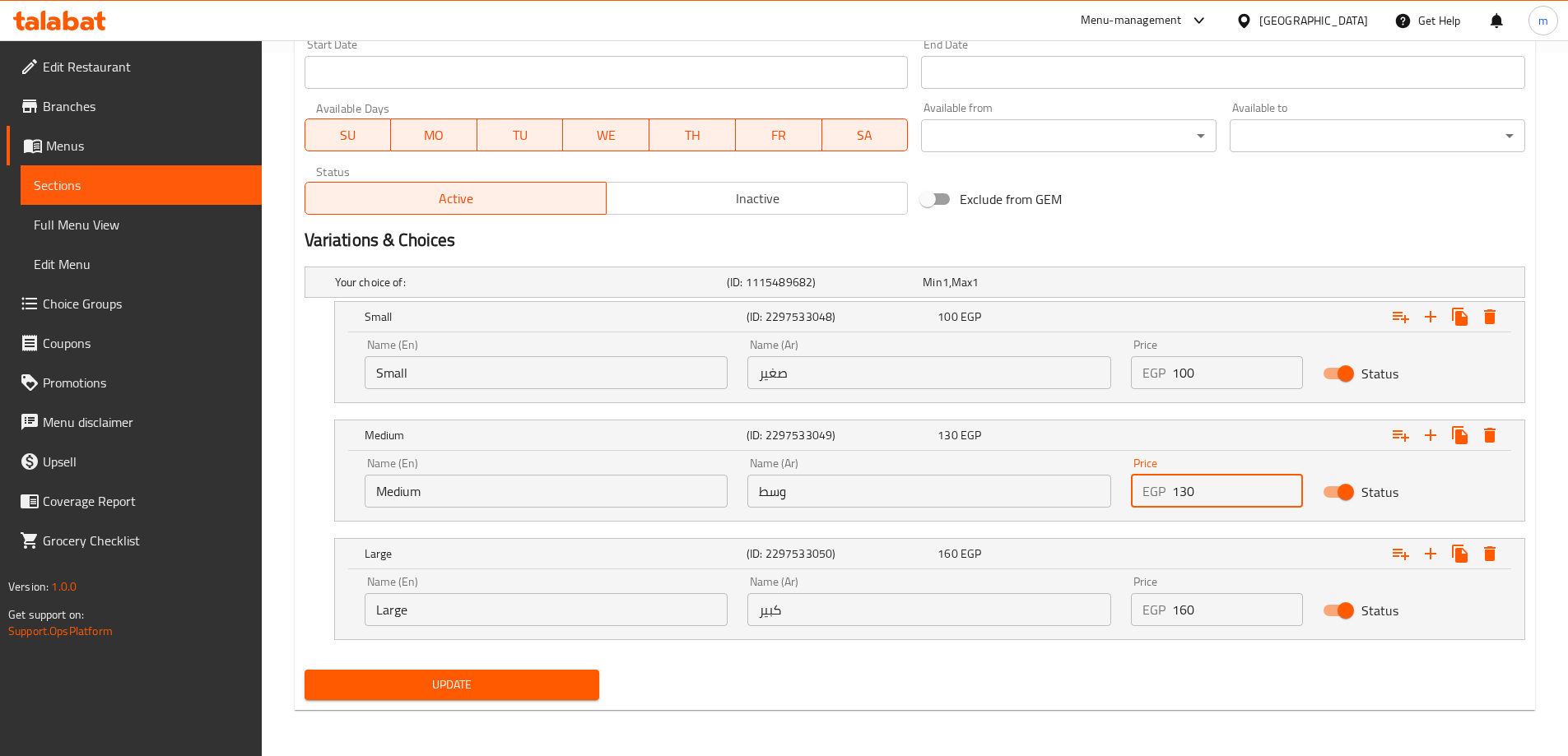
type input "130"
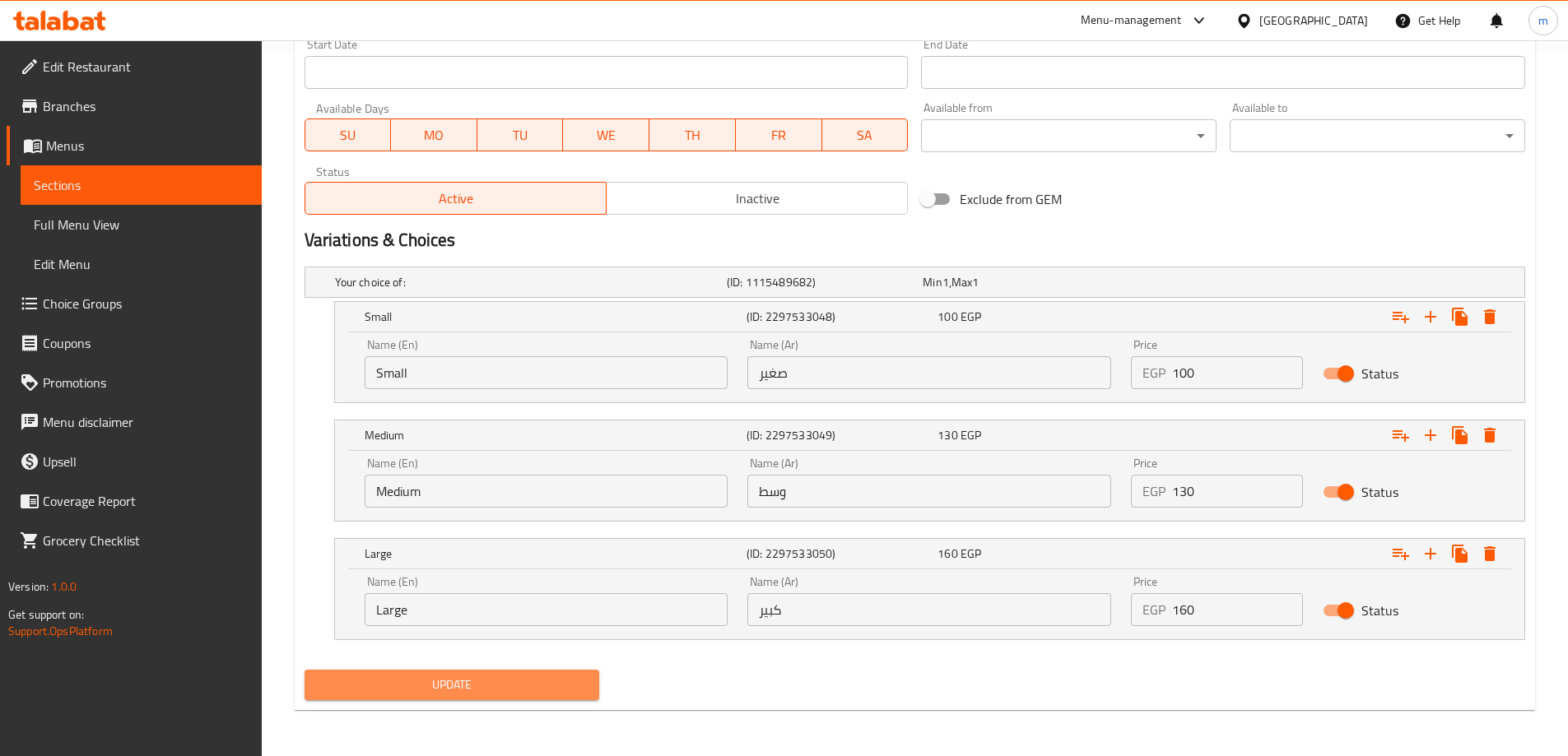
click at [499, 690] on span "Update" at bounding box center [453, 685] width 269 height 21
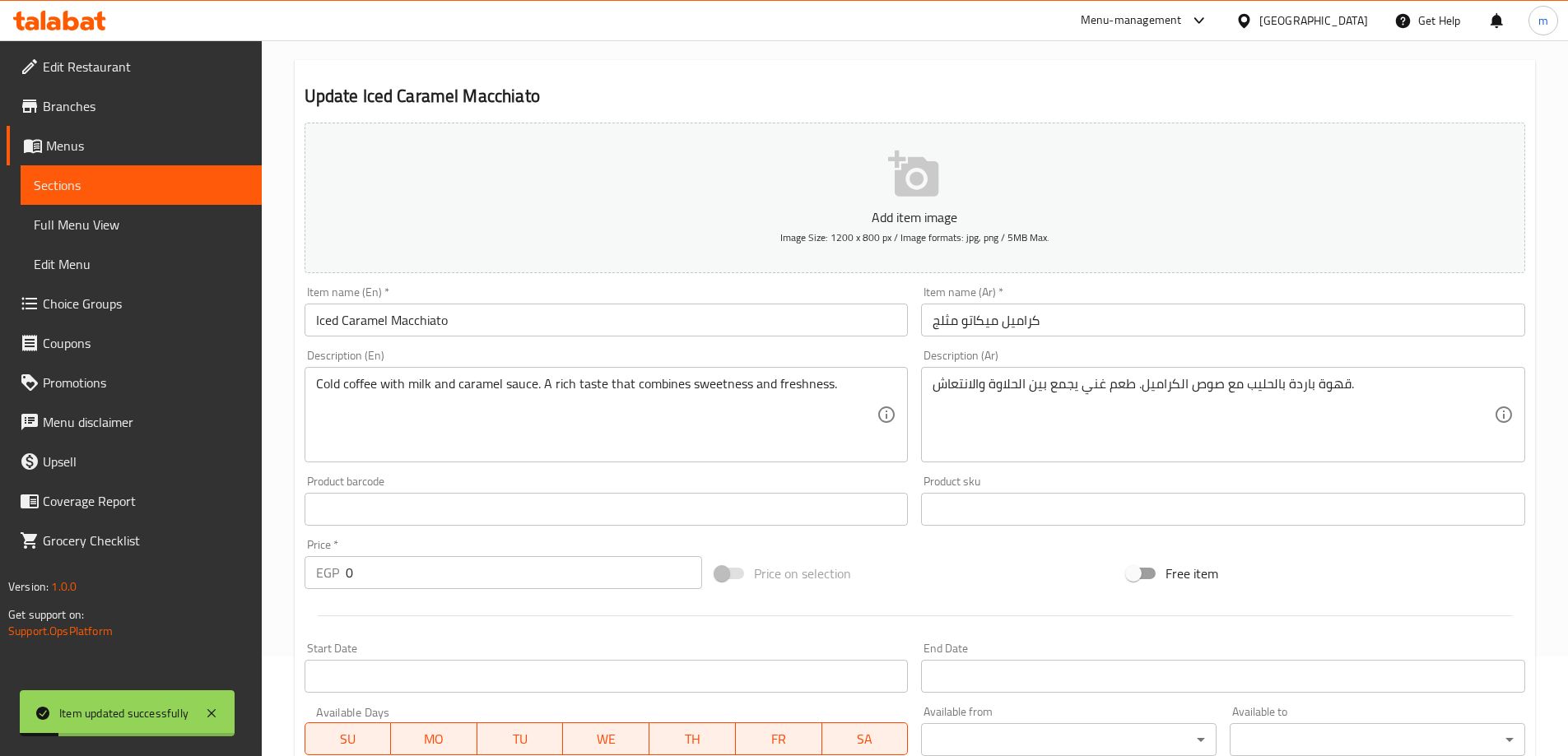
scroll to position [0, 0]
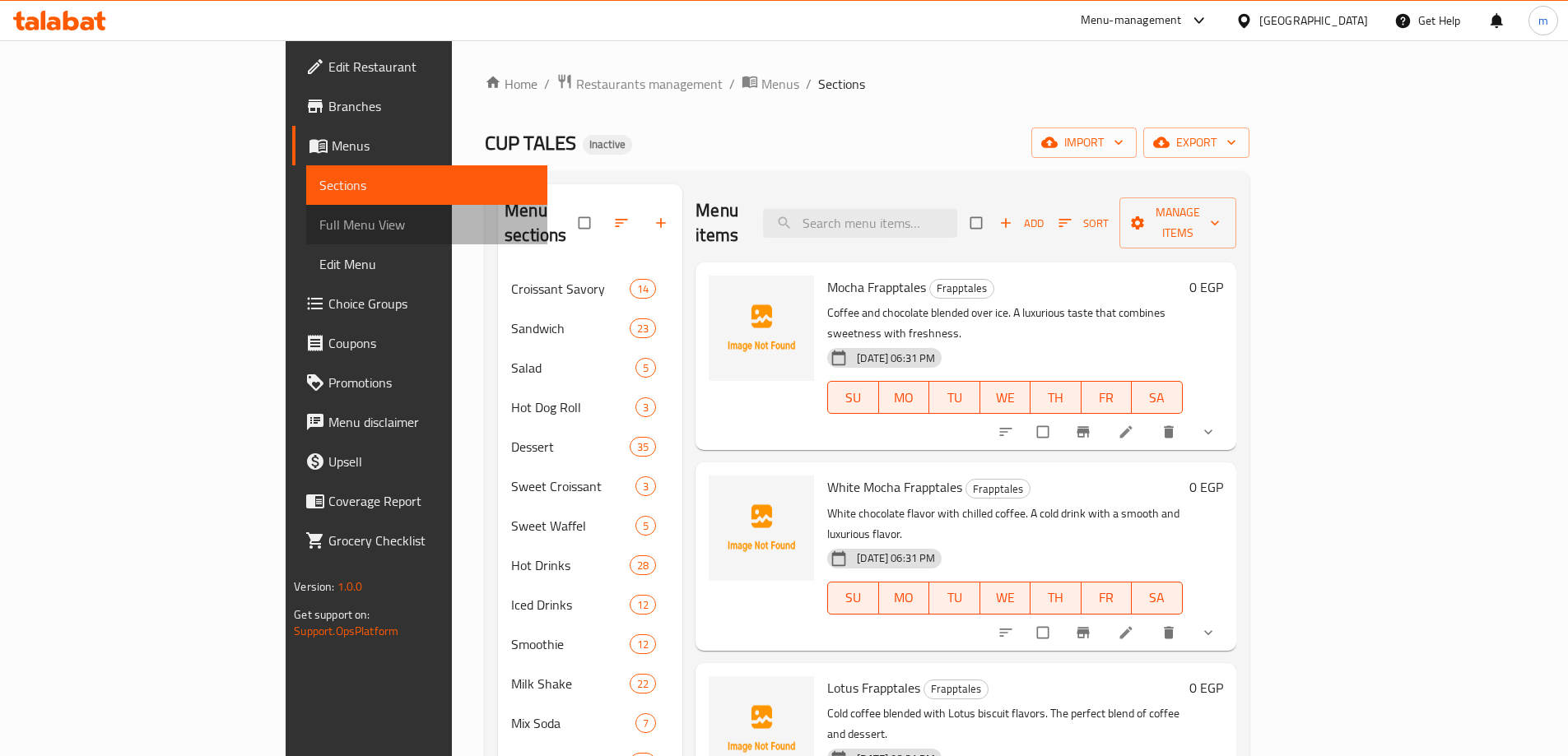
click at [320, 222] on span "Full Menu View" at bounding box center [427, 224] width 215 height 20
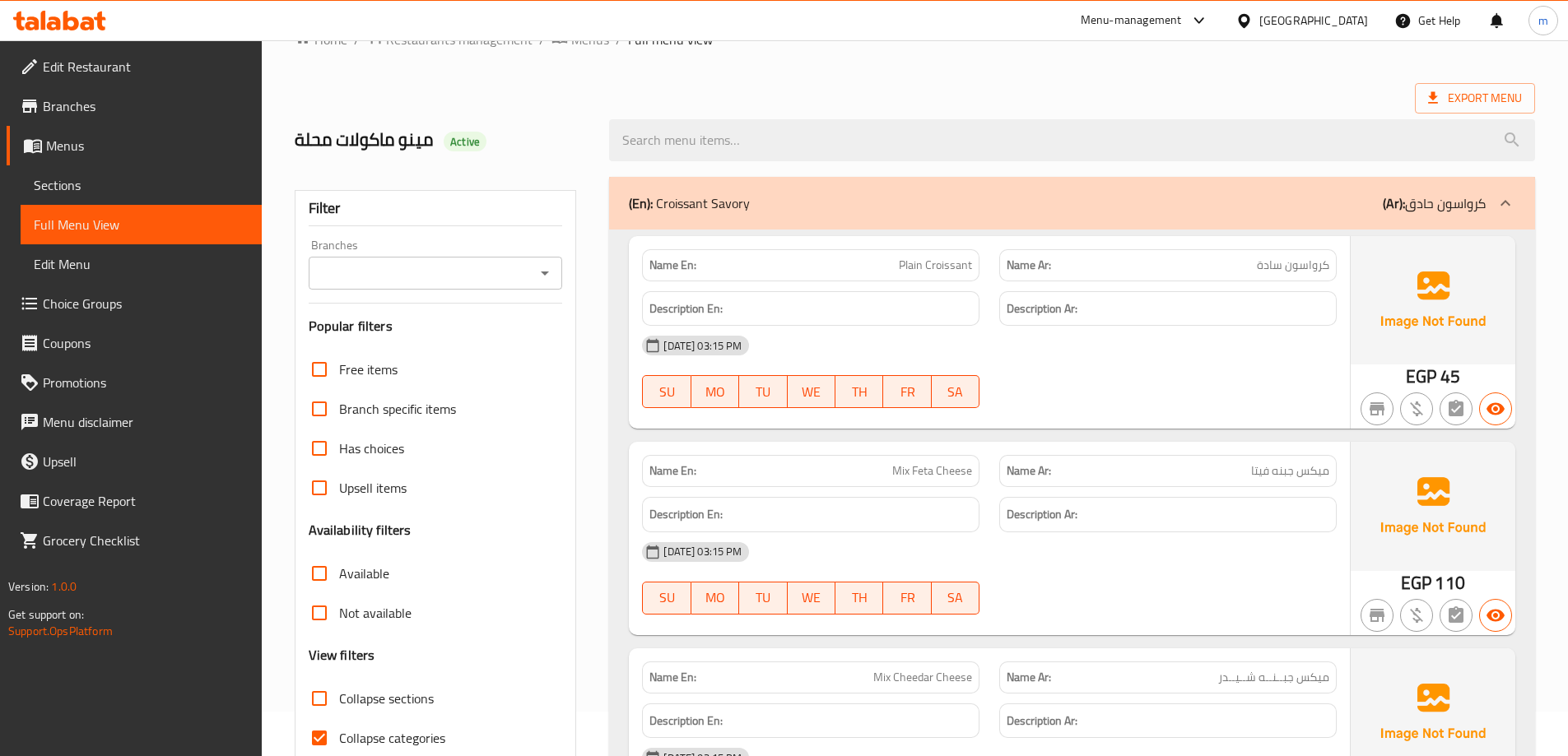
scroll to position [83, 0]
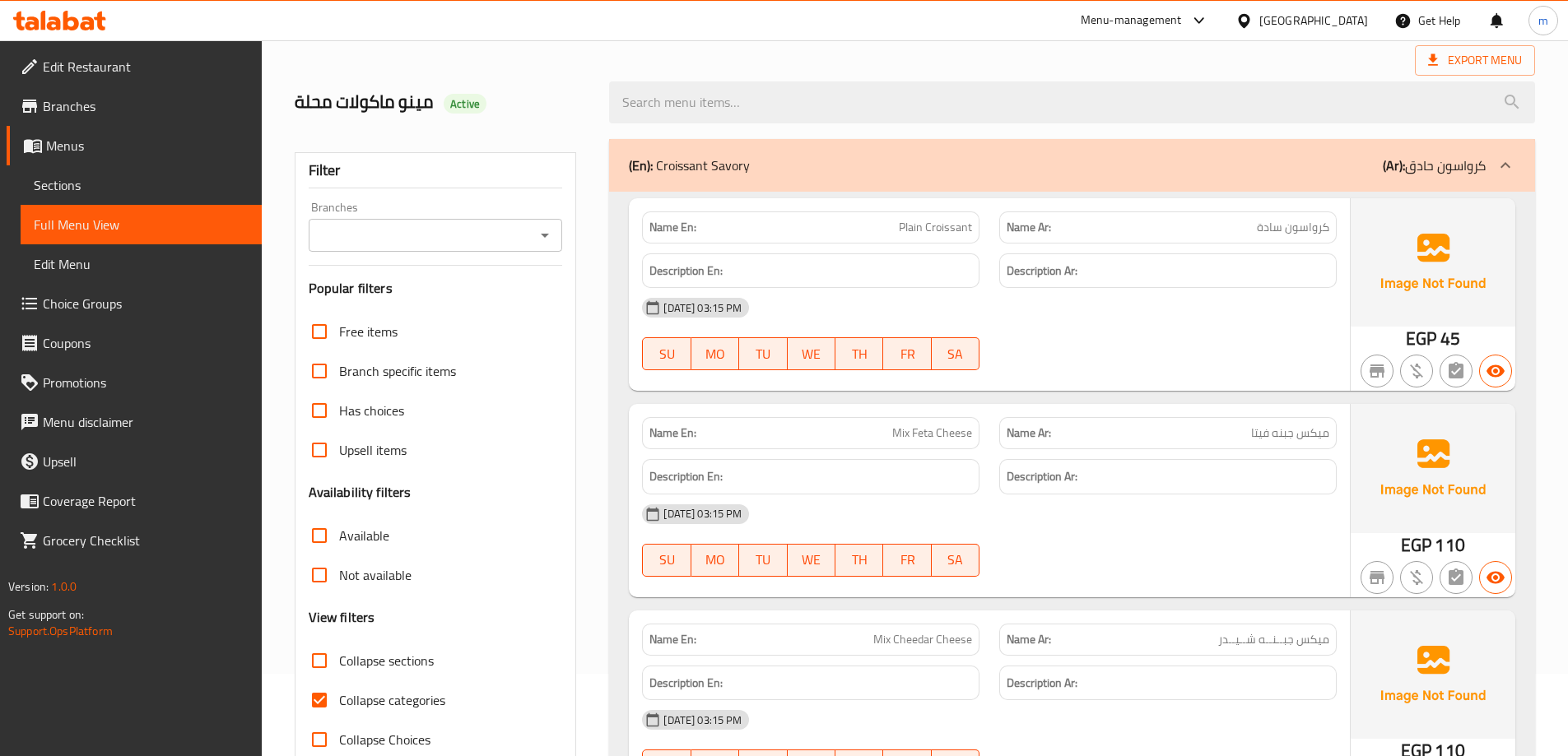
click at [375, 663] on span "Collapse sections" at bounding box center [386, 661] width 94 height 20
click at [339, 663] on input "Collapse sections" at bounding box center [320, 661] width 40 height 40
checkbox input "true"
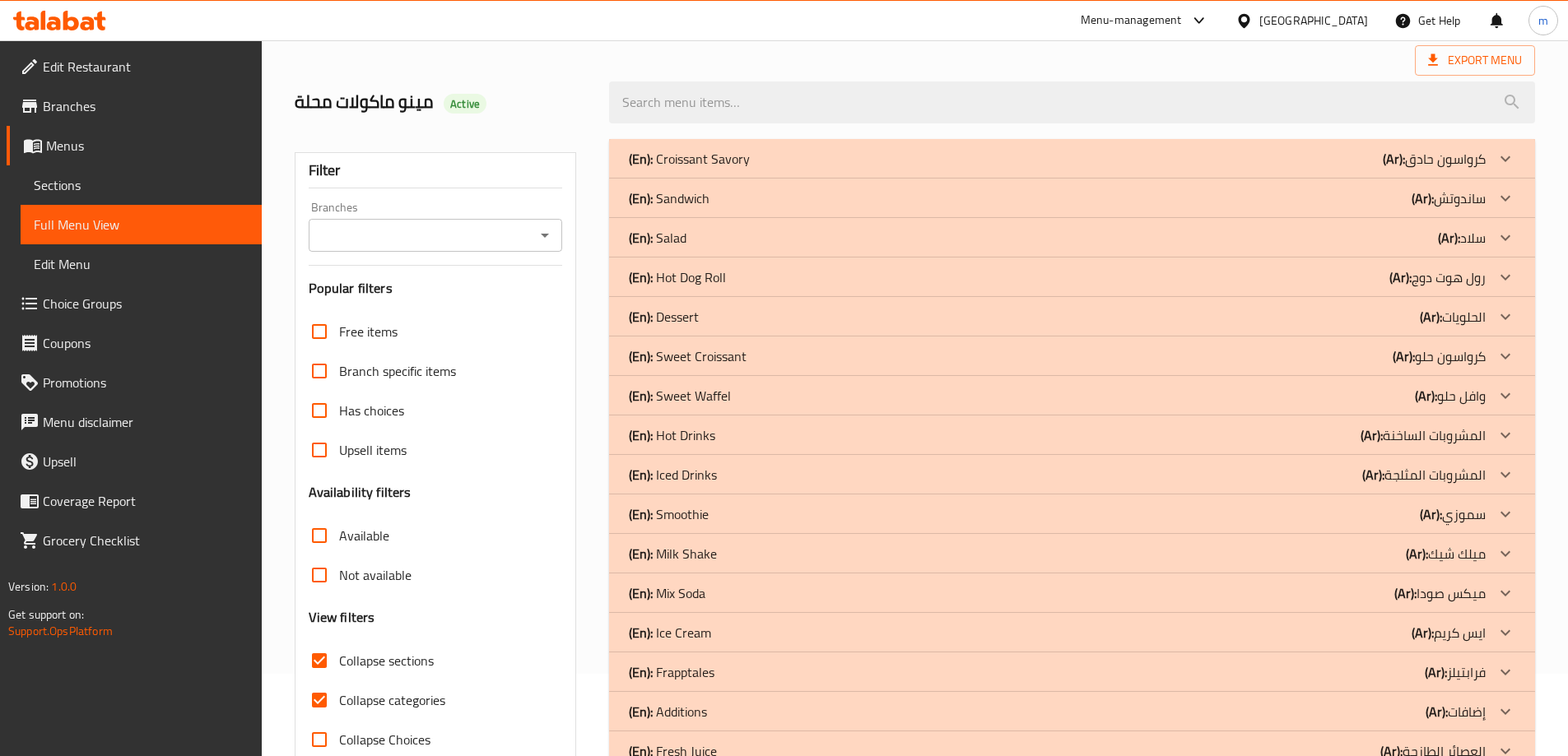
click at [365, 703] on span "Collapse categories" at bounding box center [392, 700] width 106 height 20
click at [339, 703] on input "Collapse categories" at bounding box center [320, 700] width 40 height 40
checkbox input "false"
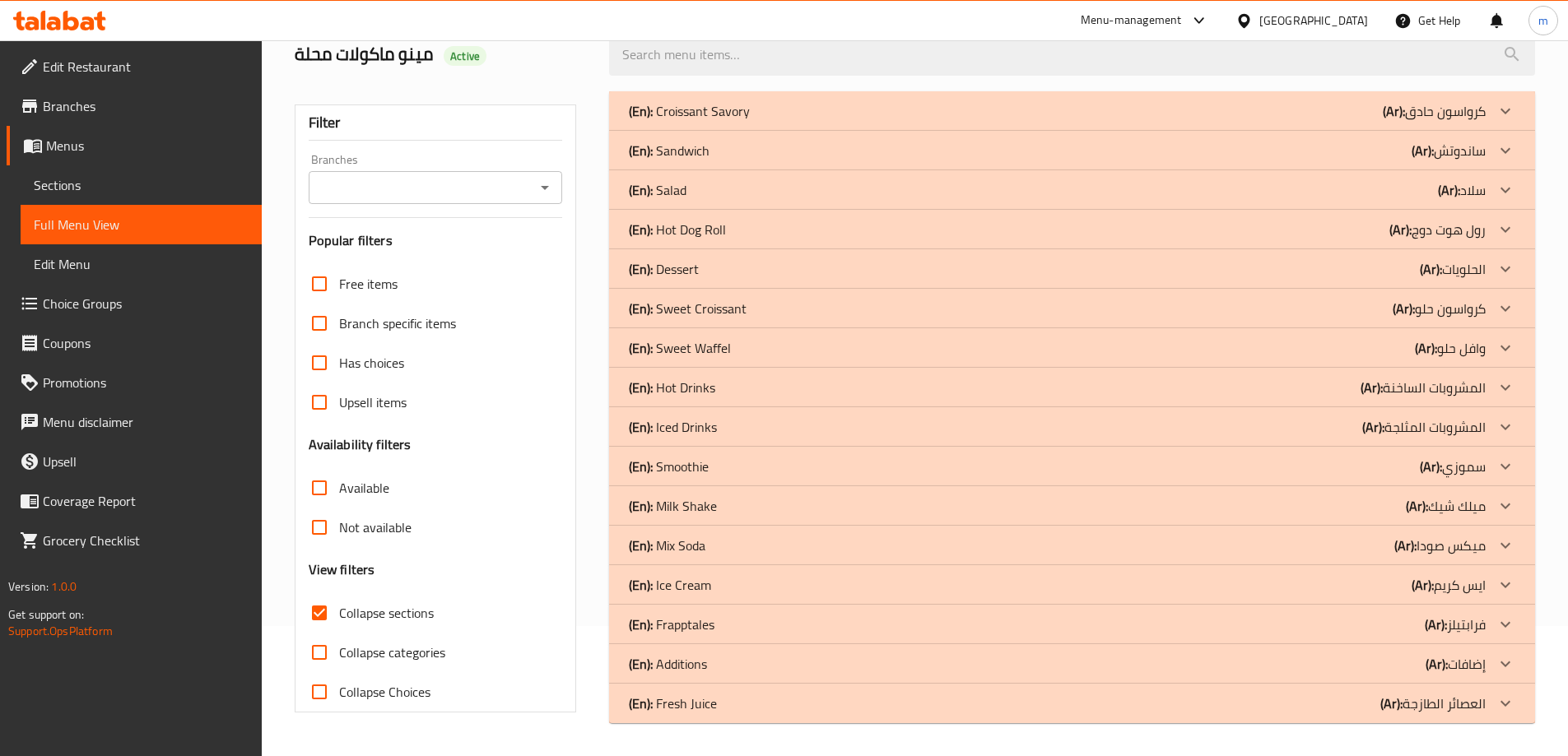
click at [733, 701] on div "(En): Fresh Juice (Ar): العصائر الطازجة" at bounding box center [1057, 704] width 857 height 20
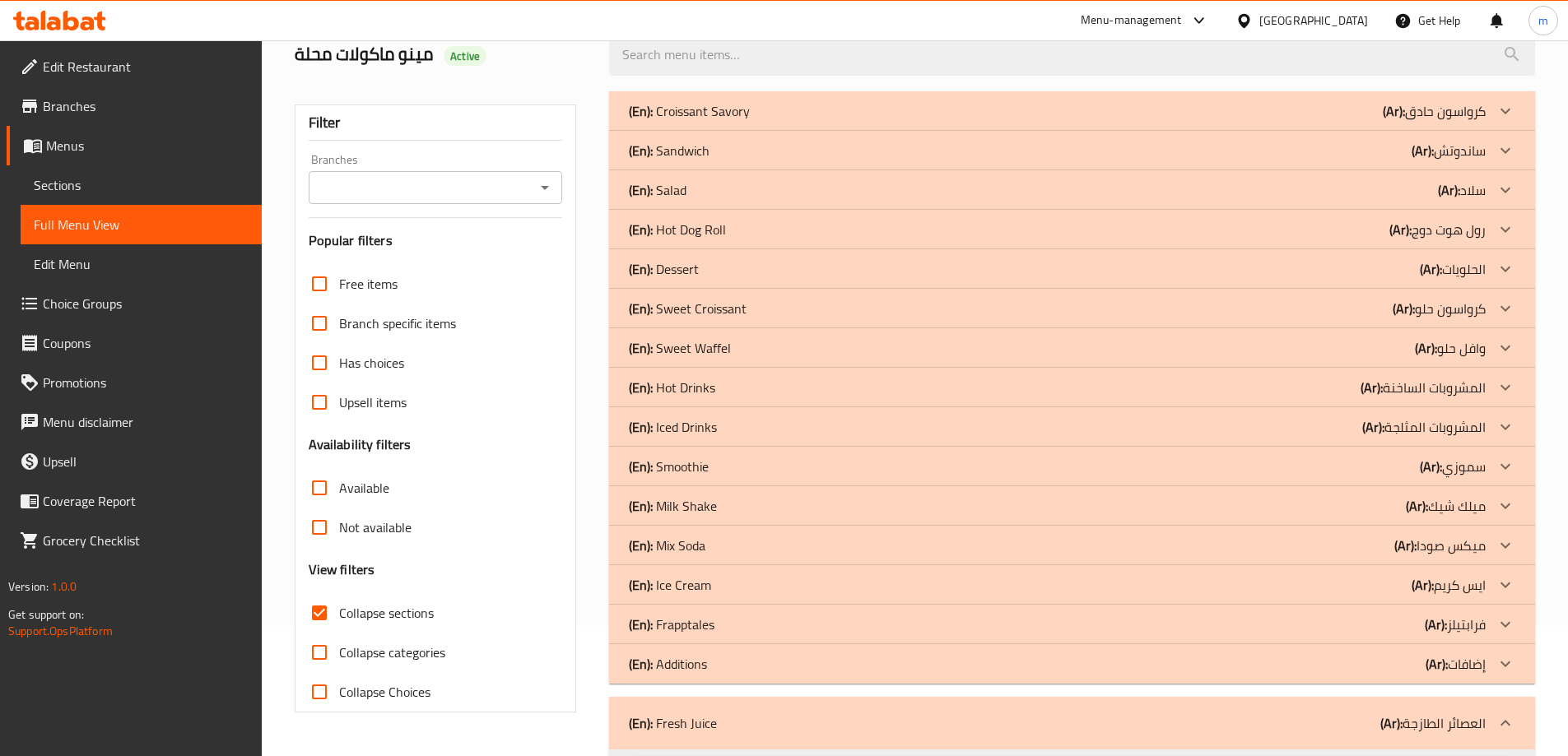
click at [717, 664] on div "(En): Additions (Ar): إضافات" at bounding box center [1057, 664] width 857 height 20
click at [700, 629] on p "(En): Frapptales" at bounding box center [671, 625] width 85 height 20
click at [695, 585] on p "(En): Ice Cream" at bounding box center [670, 585] width 83 height 20
click at [695, 545] on p "(En): Mix Soda" at bounding box center [666, 546] width 76 height 20
click at [698, 509] on p "(En): Milk Shake" at bounding box center [673, 506] width 88 height 20
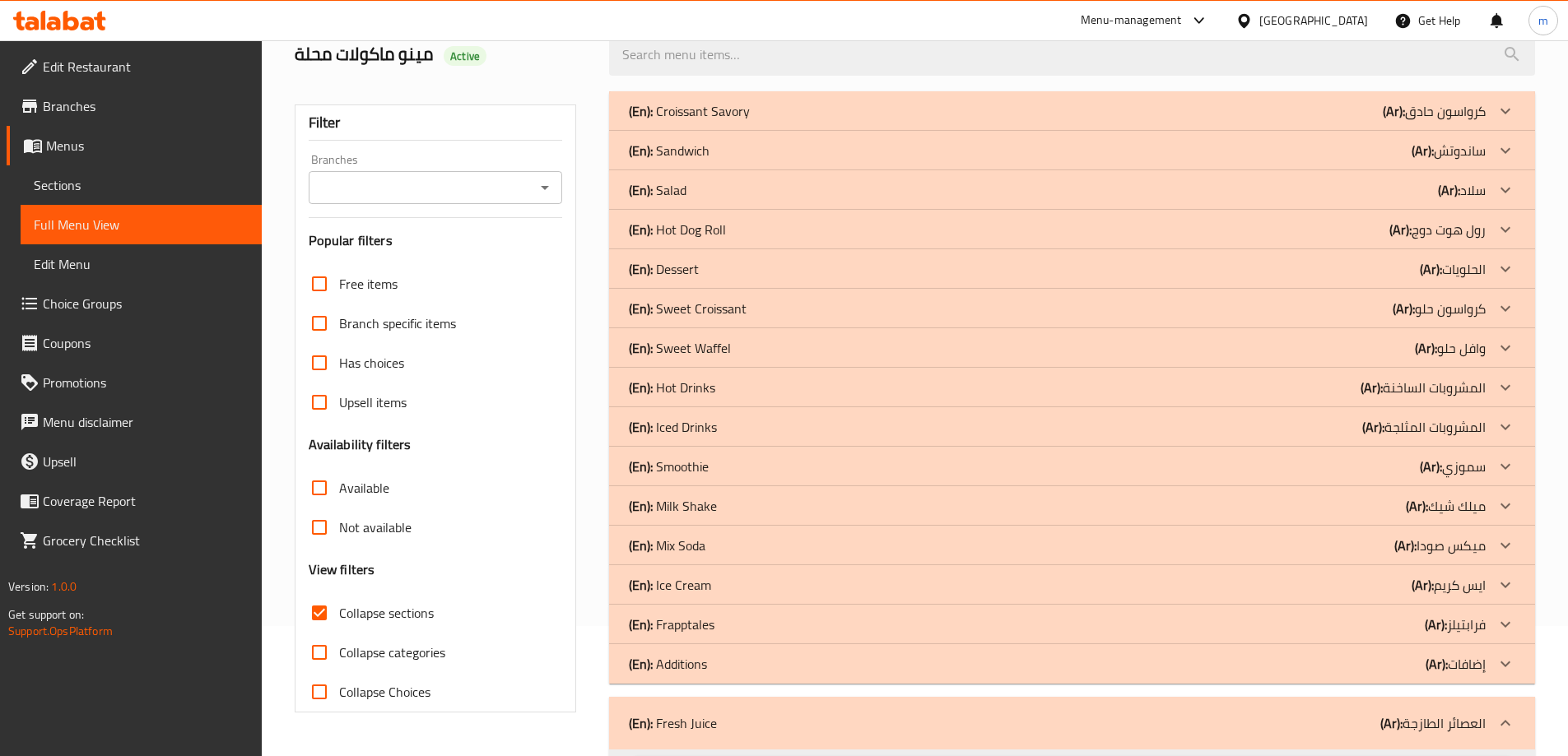
click at [707, 452] on div "(En): Smoothie (Ar): سموزي" at bounding box center [1071, 467] width 926 height 40
click at [707, 427] on p "(En): Iced Drinks" at bounding box center [673, 427] width 88 height 20
click at [713, 395] on p "(En): Hot Drinks" at bounding box center [672, 388] width 86 height 20
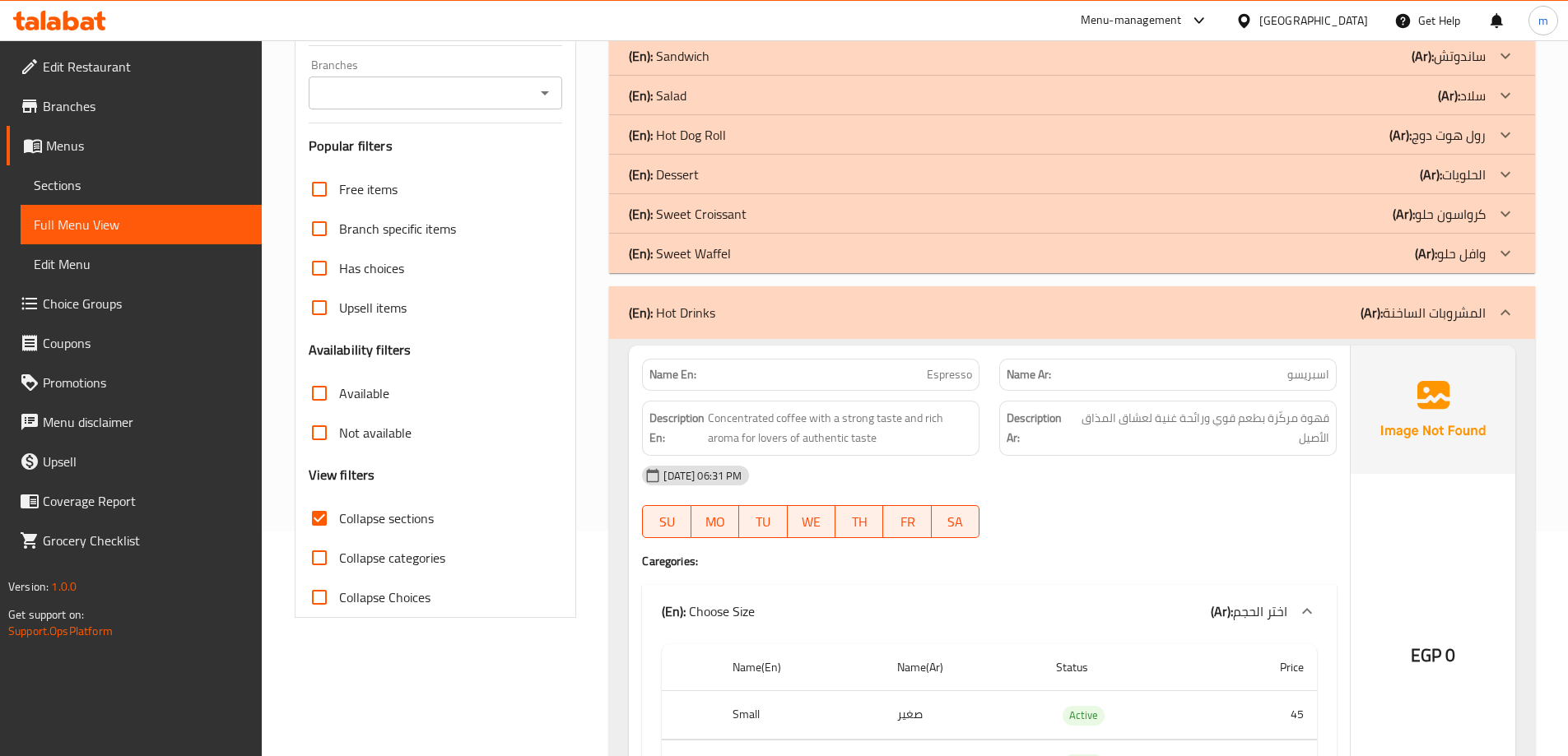
scroll to position [294, 0]
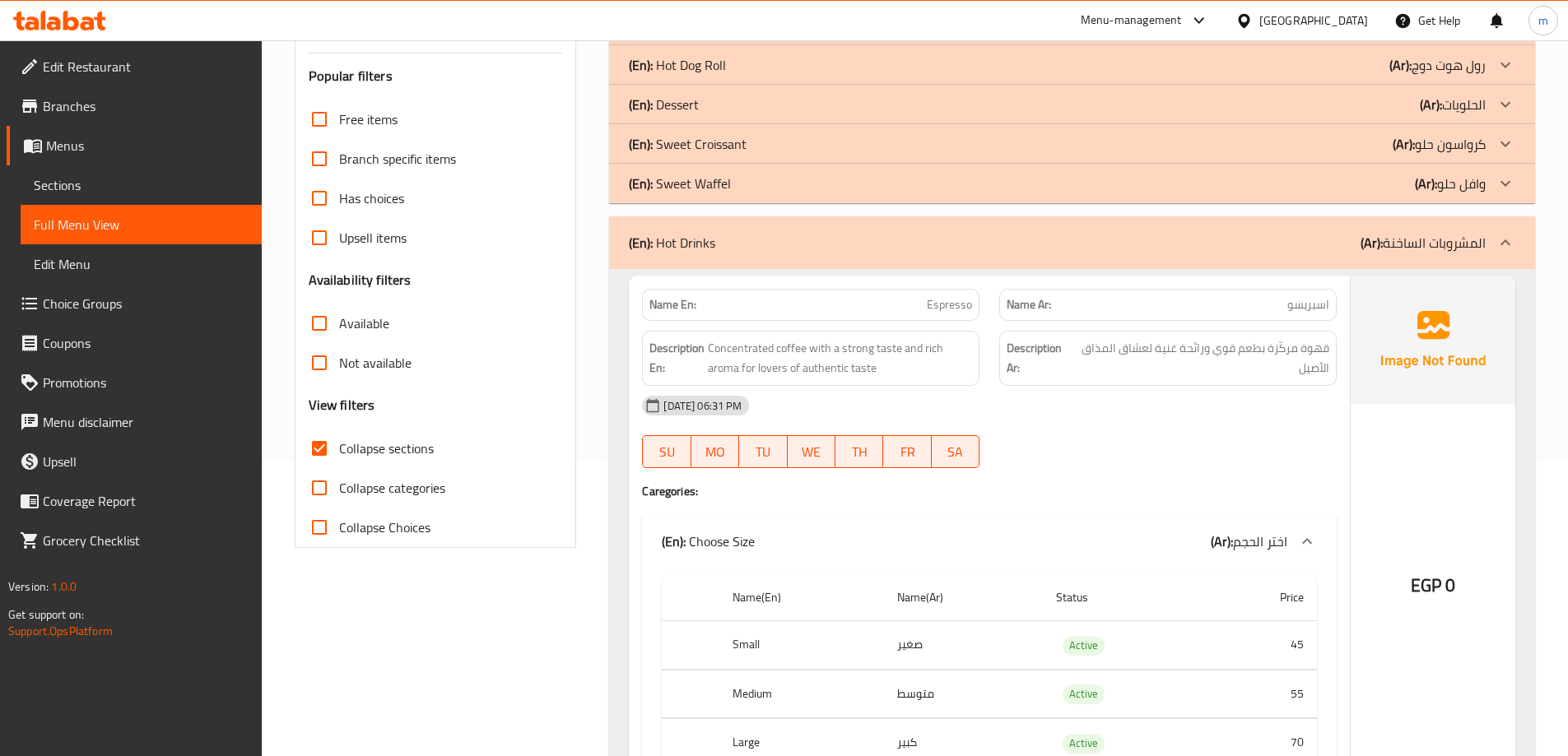
click at [1065, 477] on div at bounding box center [1168, 468] width 357 height 20
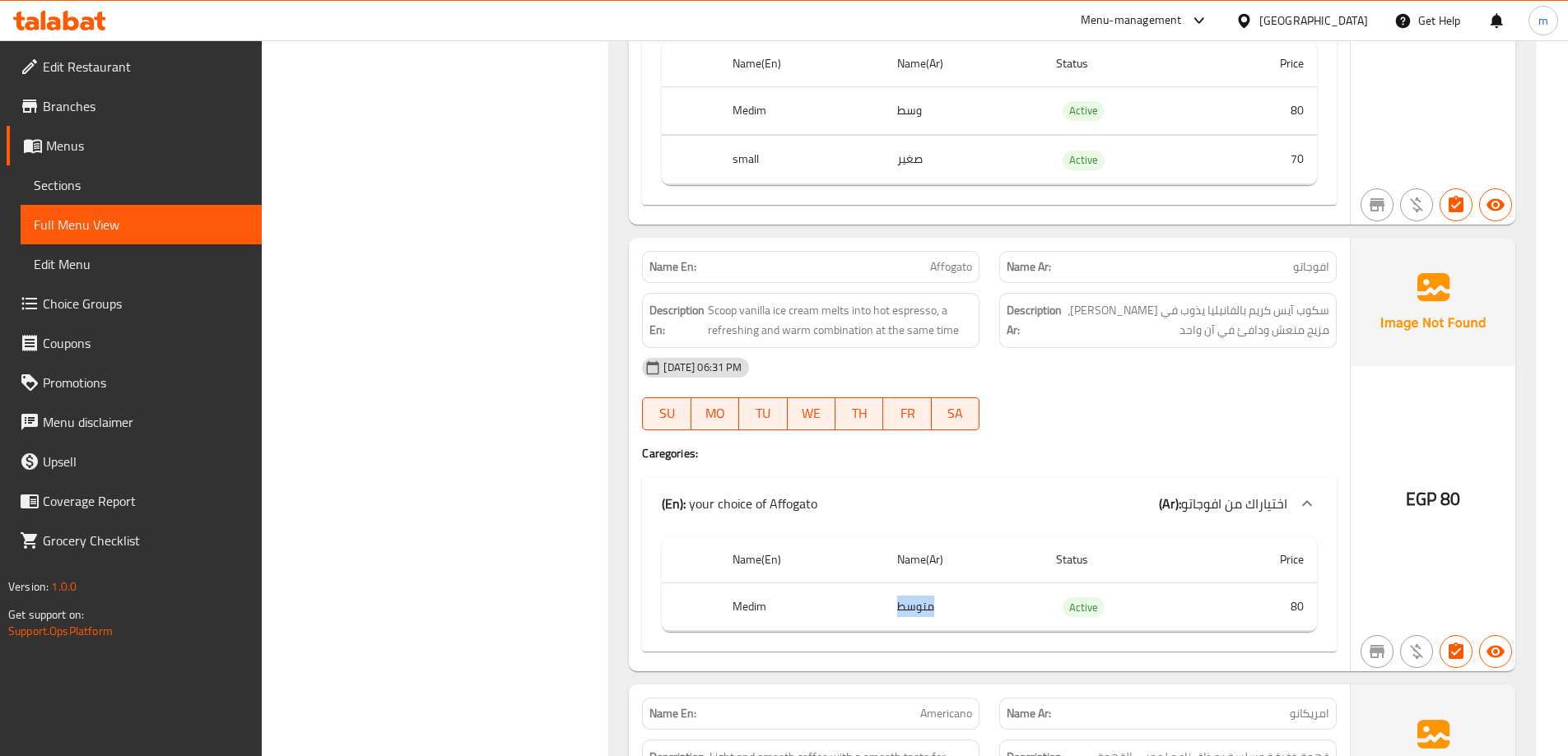
scroll to position [1984, 0]
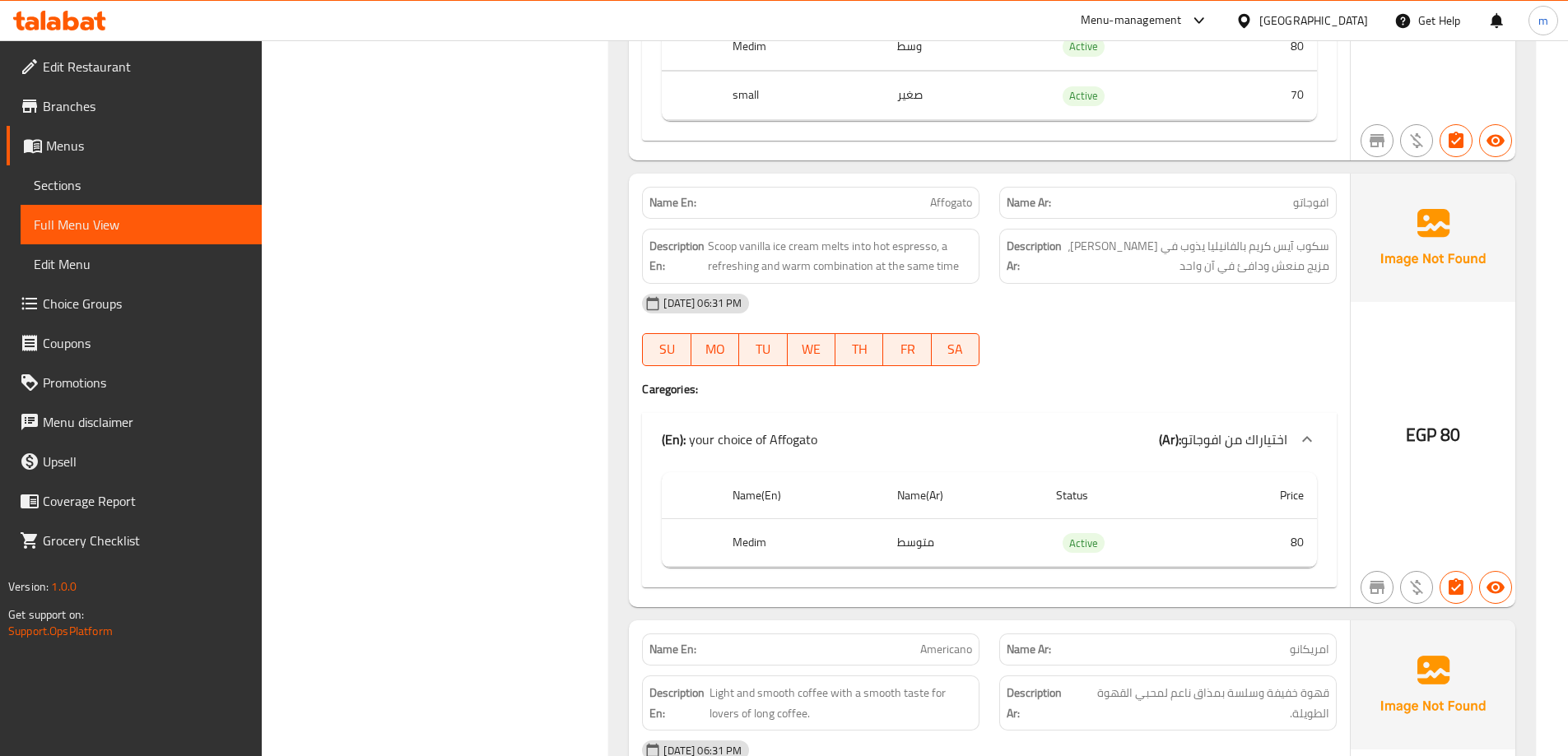
click at [1146, 386] on h4 "Caregories:" at bounding box center [990, 389] width 695 height 16
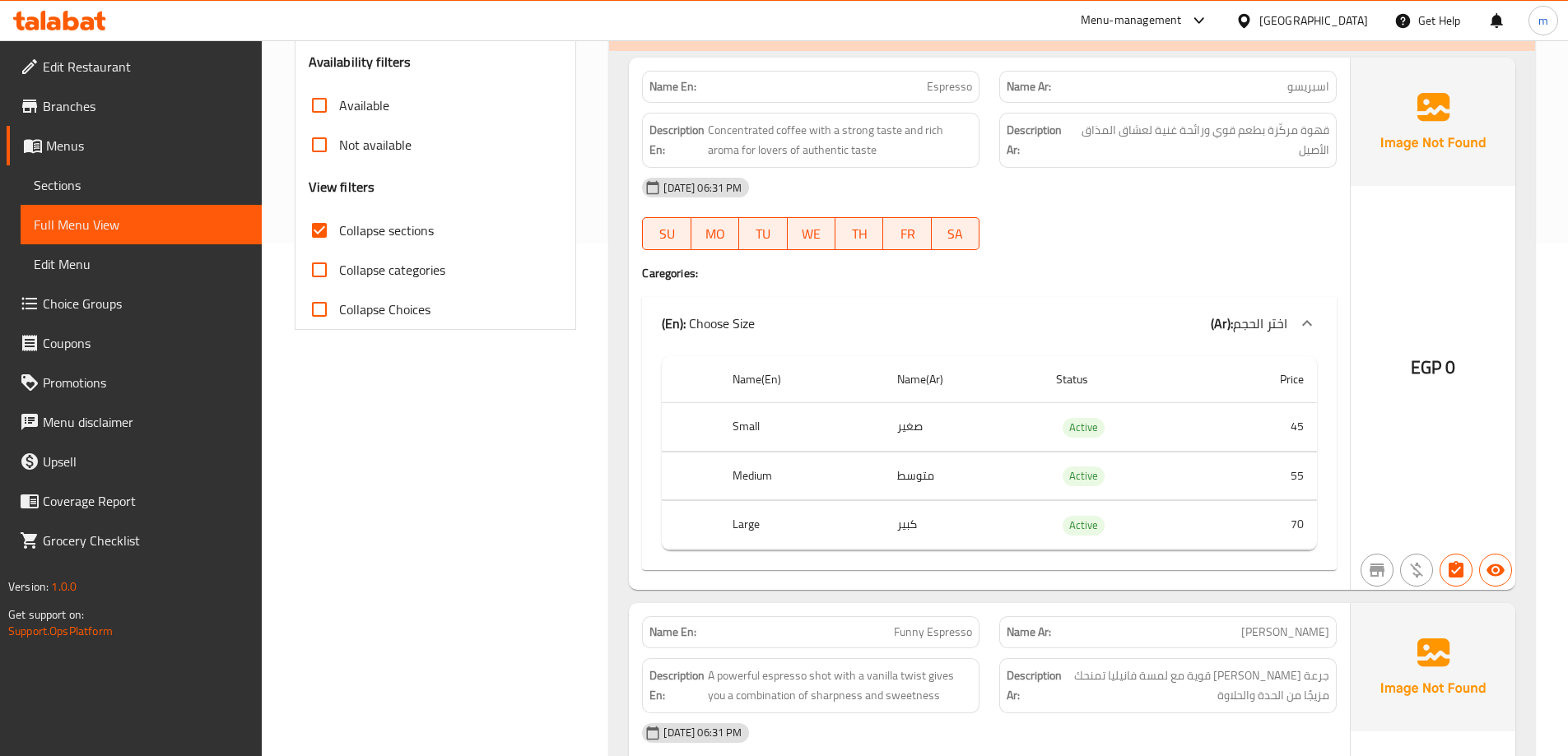
scroll to position [0, 0]
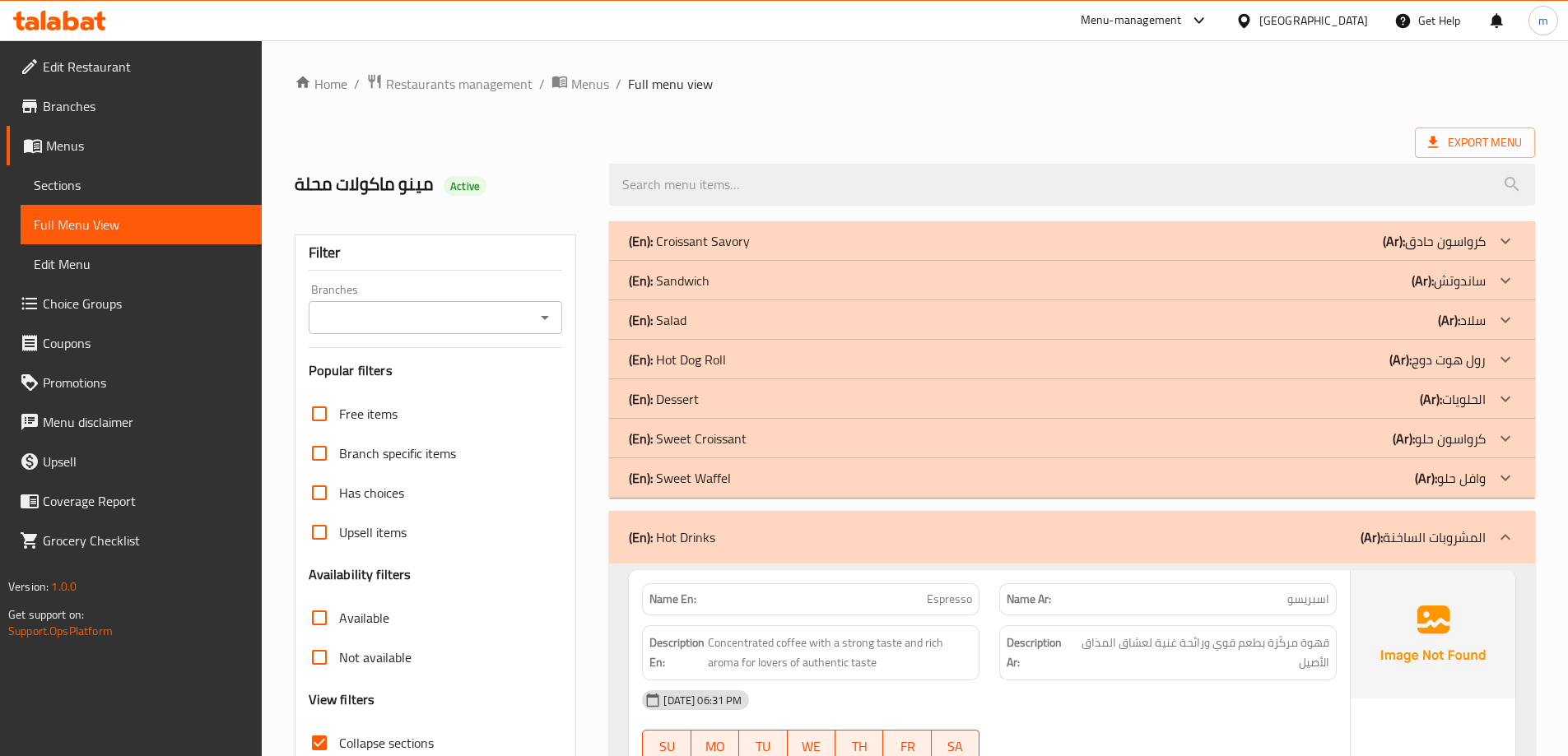
drag, startPoint x: 914, startPoint y: 565, endPoint x: 858, endPoint y: 143, distance: 425.7
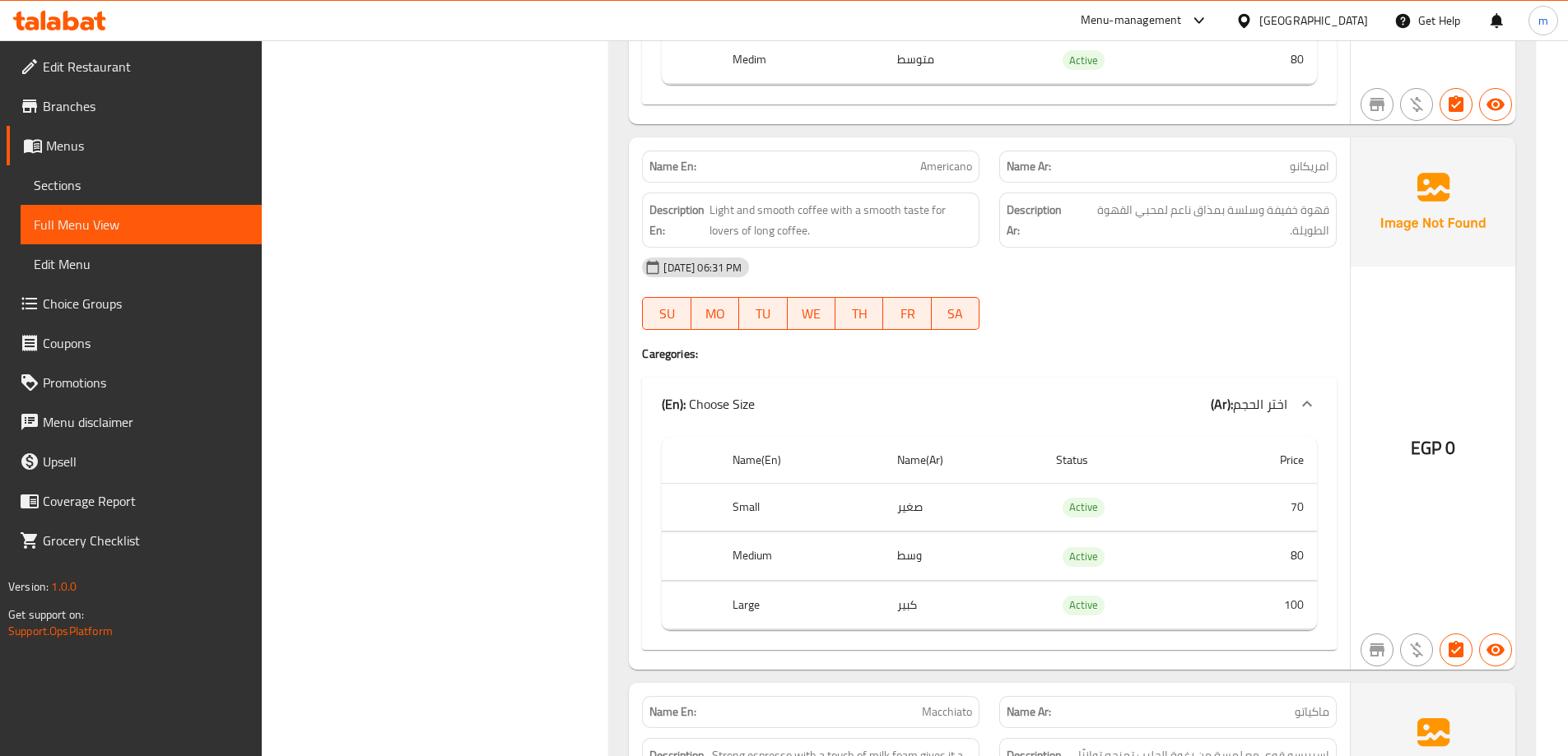
scroll to position [2469, 0]
click at [953, 171] on span "Americano" at bounding box center [947, 164] width 52 height 17
copy span "Americano"
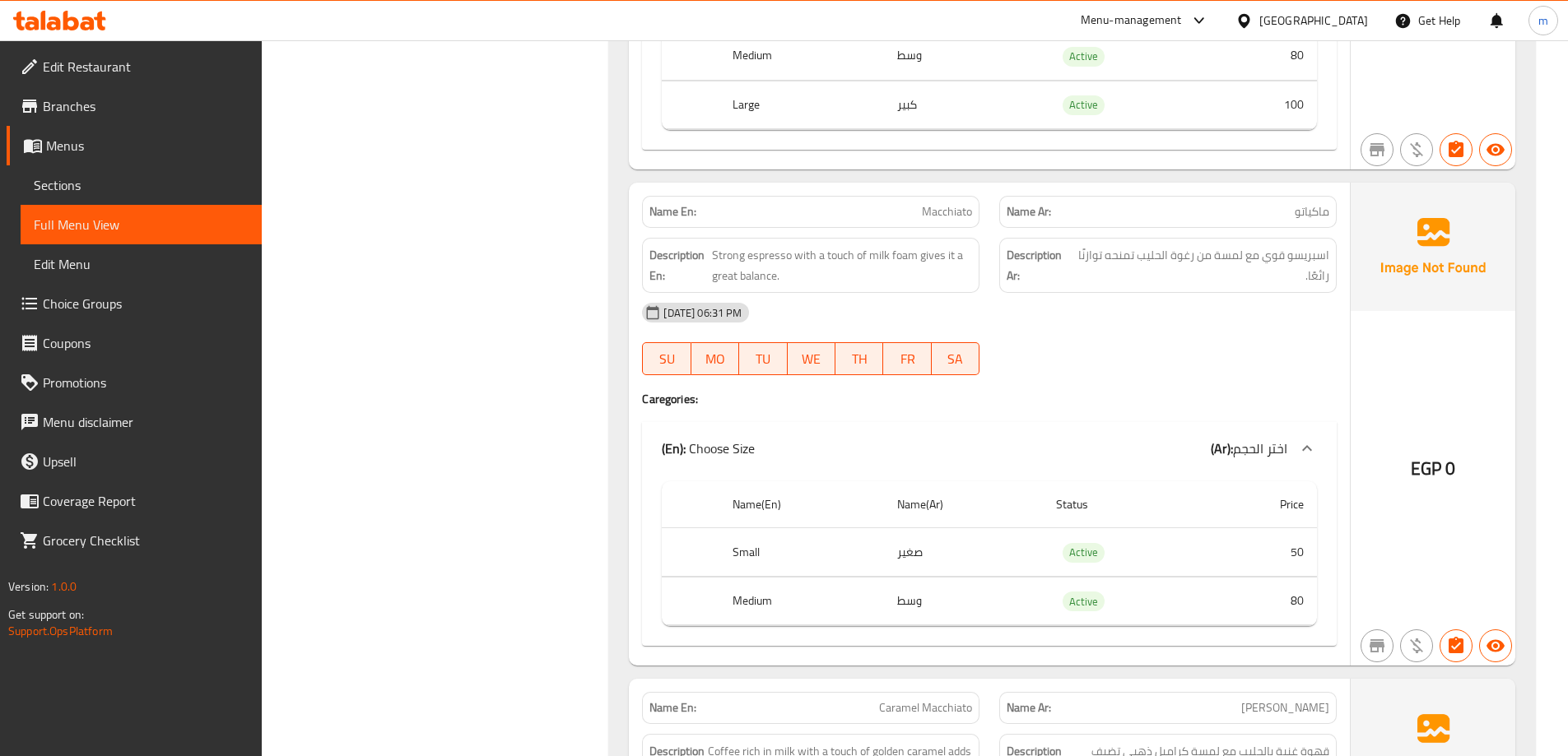
scroll to position [2996, 0]
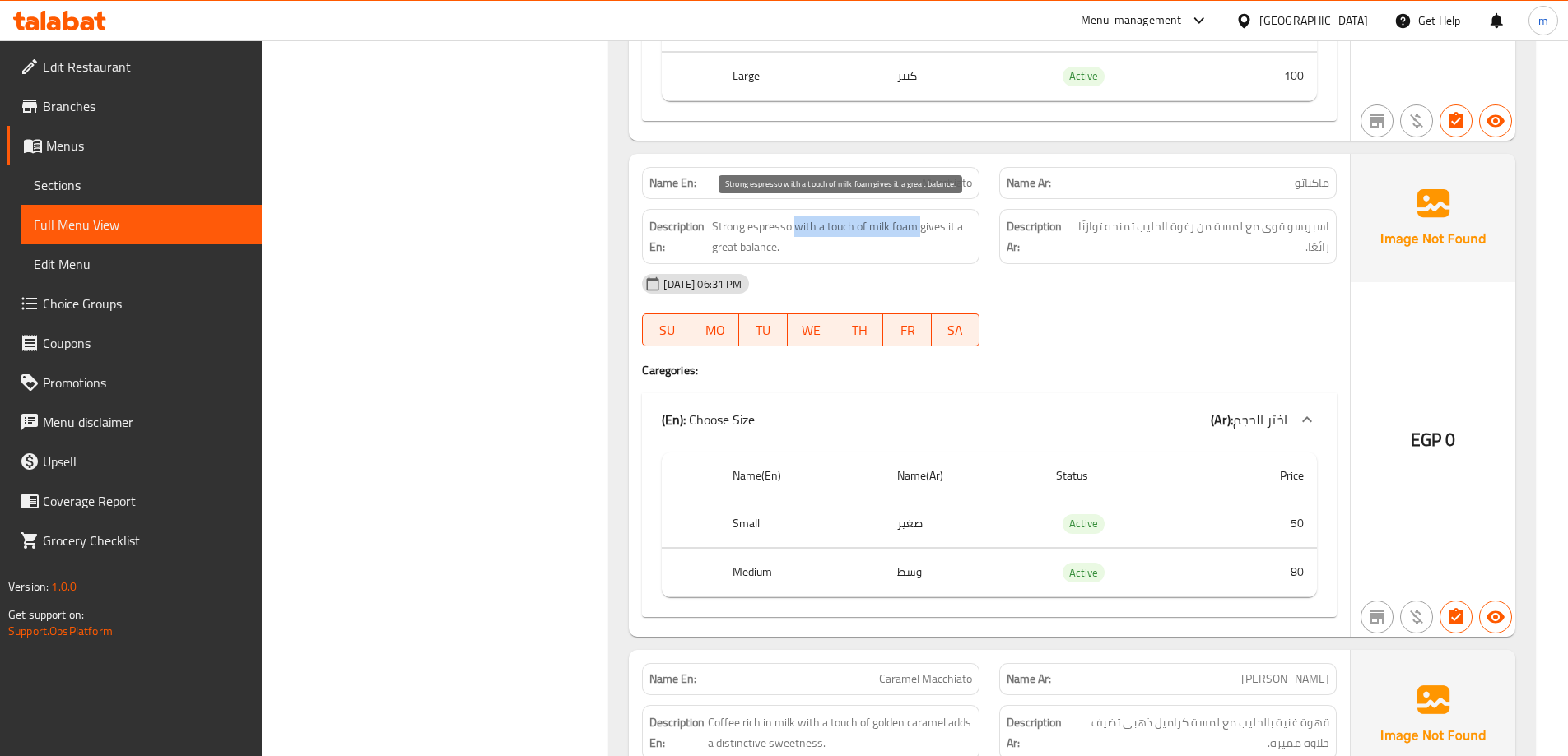
drag, startPoint x: 795, startPoint y: 225, endPoint x: 921, endPoint y: 226, distance: 126.0
click at [921, 226] on span "Strong espresso with a touch of milk foam gives it a great balance." at bounding box center [842, 236] width 260 height 40
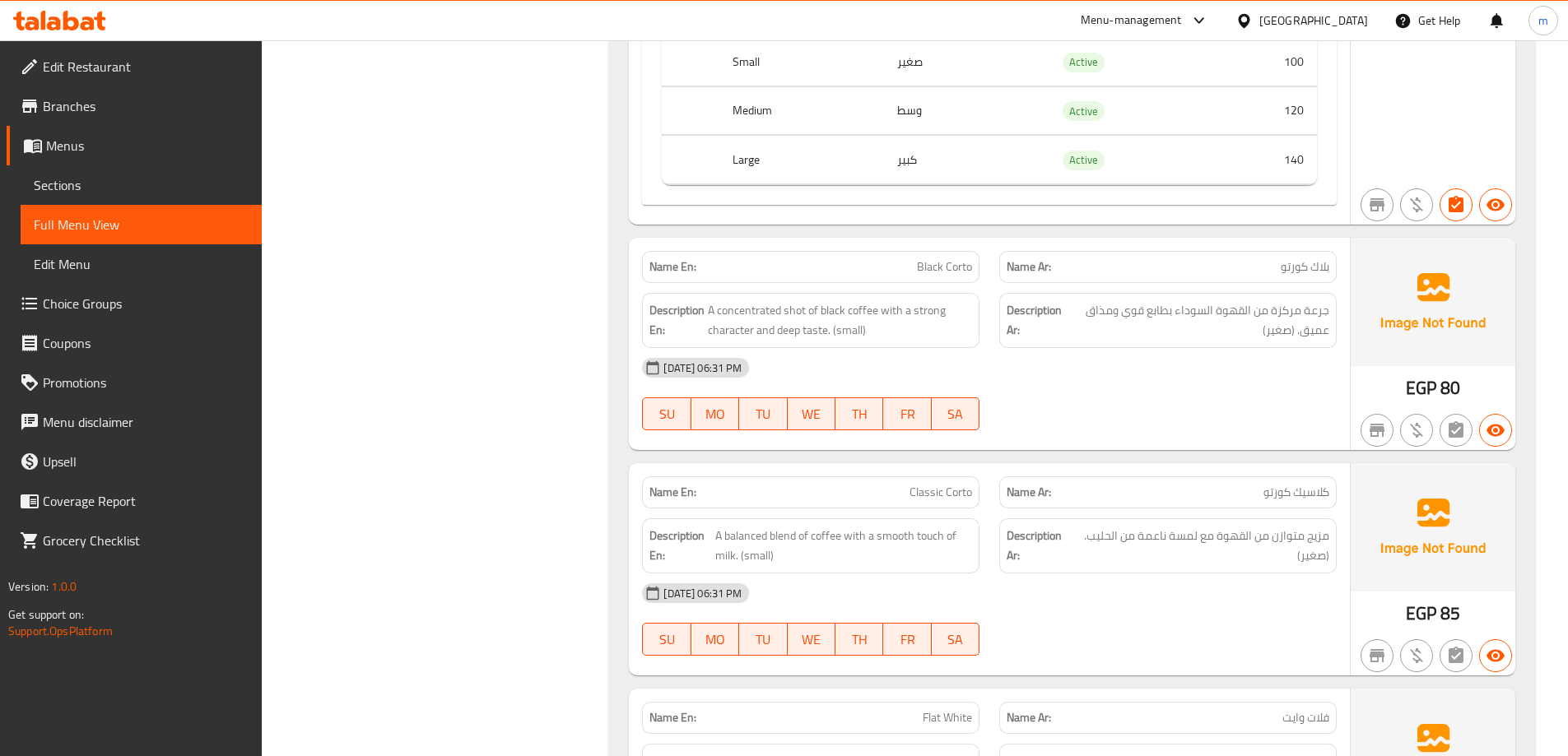
scroll to position [3984, 0]
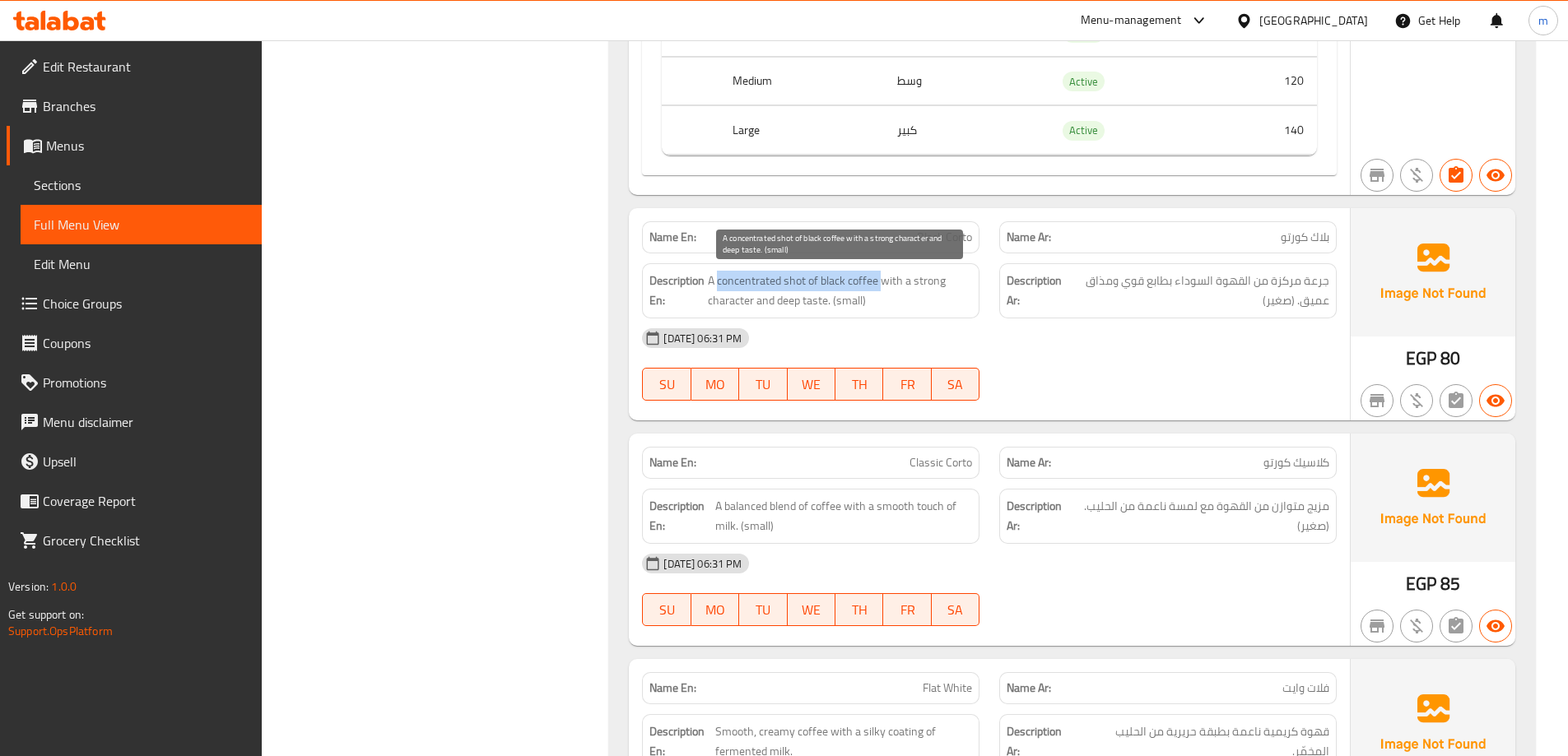
drag, startPoint x: 718, startPoint y: 285, endPoint x: 884, endPoint y: 287, distance: 166.0
click at [884, 287] on span "A concentrated shot of black coffee with a strong character and deep taste. (sm…" at bounding box center [840, 291] width 264 height 40
drag, startPoint x: 900, startPoint y: 303, endPoint x: 910, endPoint y: 308, distance: 11.2
click at [910, 308] on span "A concentrated shot of black coffee with a strong character and deep taste. (sm…" at bounding box center [840, 291] width 264 height 40
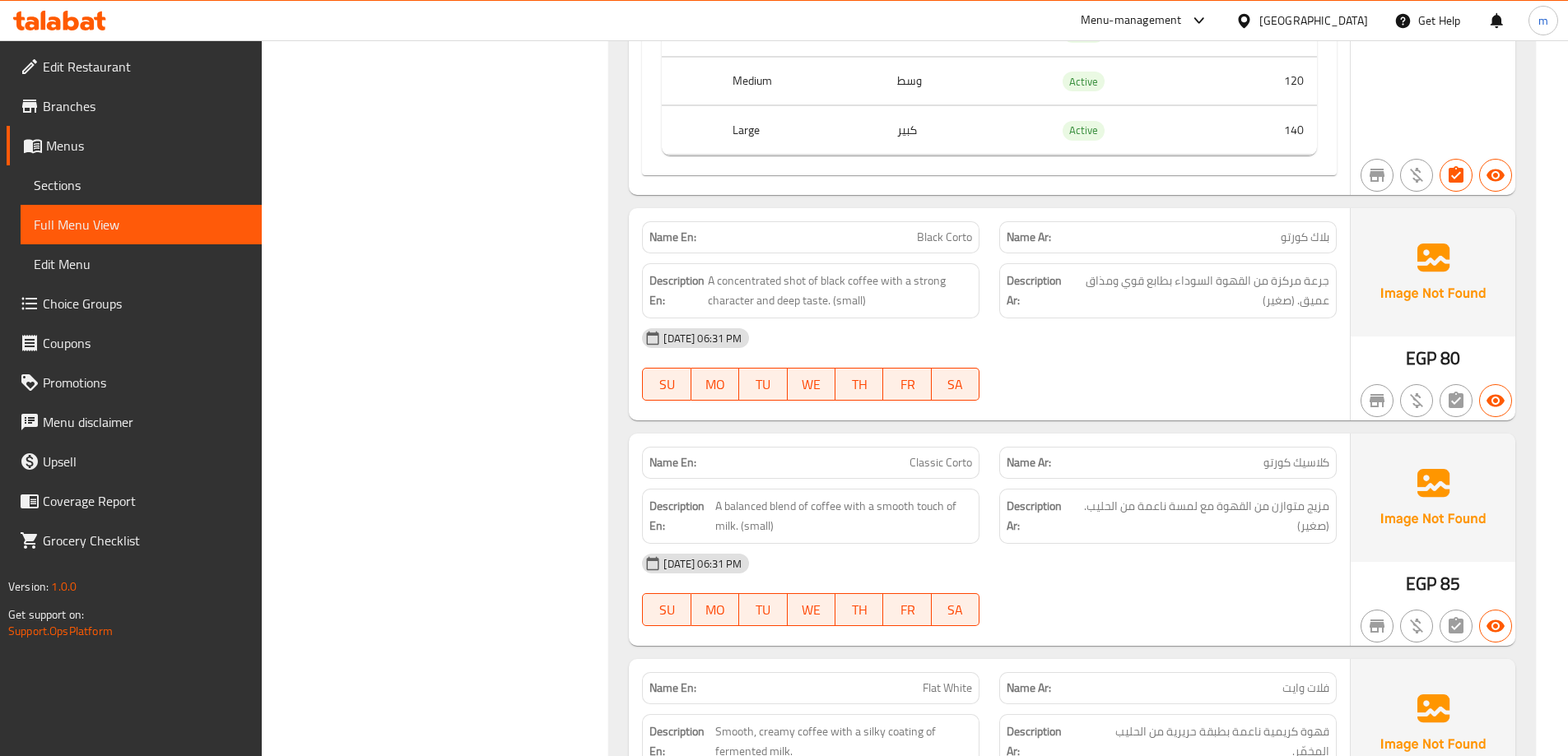
click at [940, 244] on span "Black Corto" at bounding box center [944, 237] width 55 height 17
copy span "Black Corto"
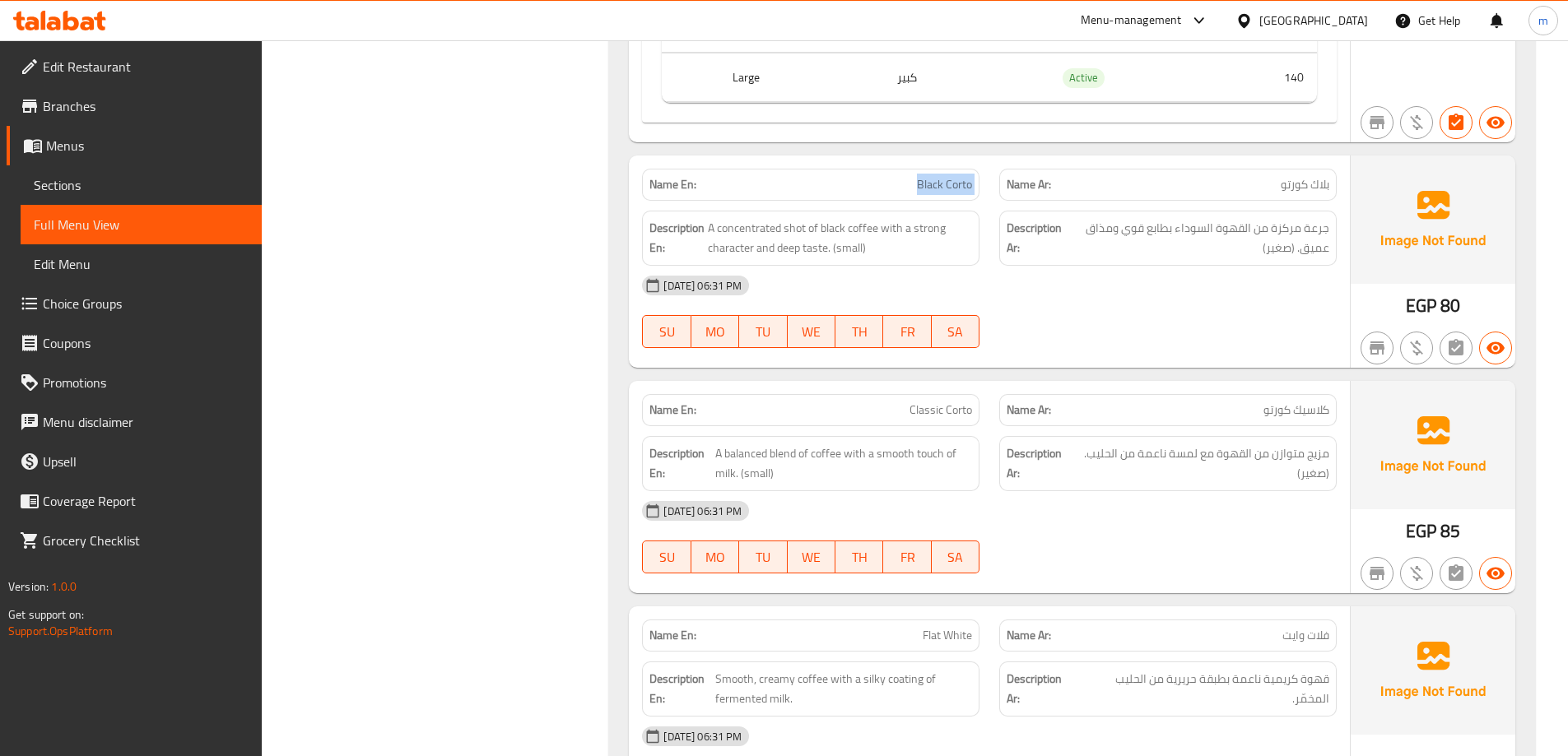
scroll to position [4066, 0]
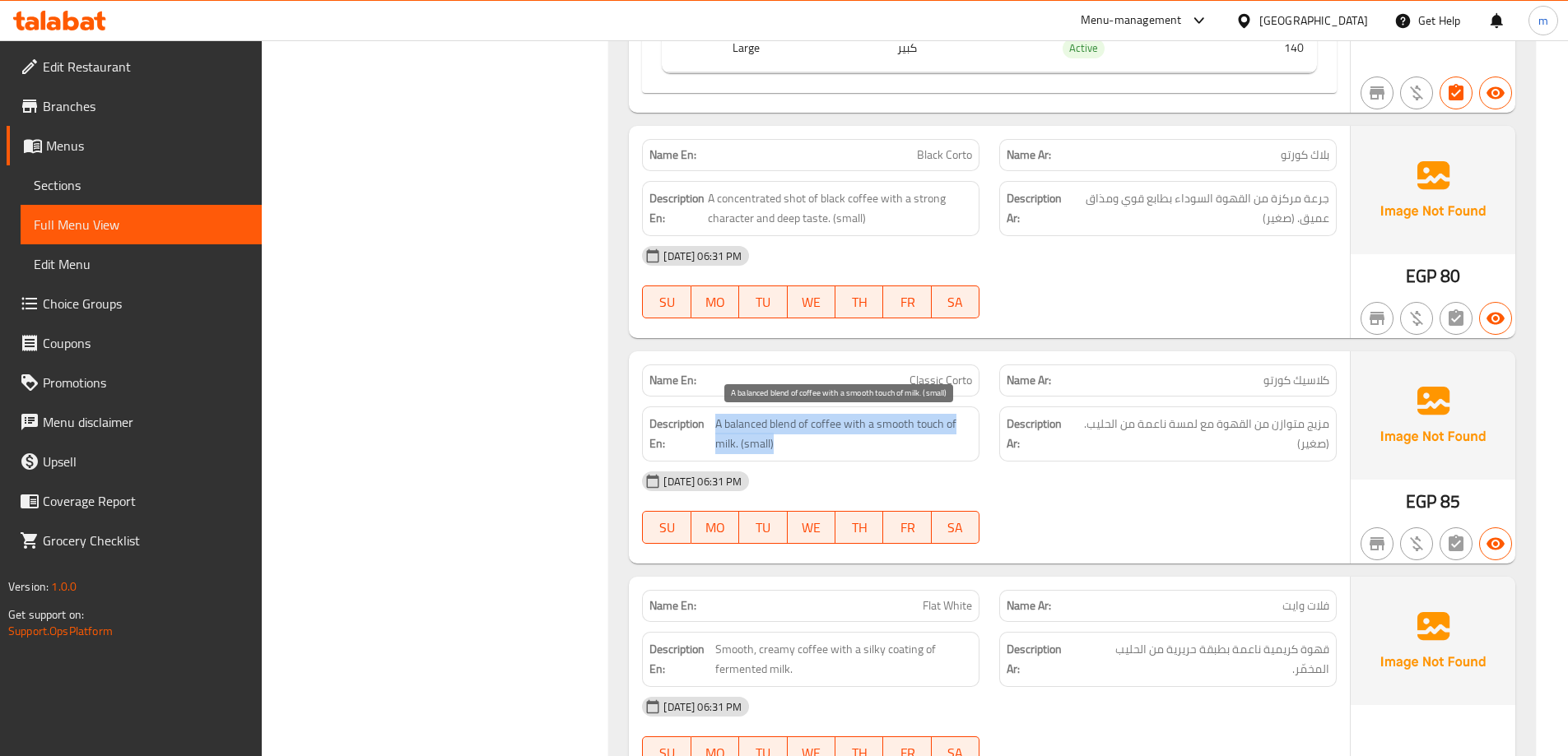
drag, startPoint x: 715, startPoint y: 426, endPoint x: 937, endPoint y: 439, distance: 222.4
click at [937, 439] on span "A balanced blend of coffee with a smooth touch of milk. (small)" at bounding box center [843, 434] width 257 height 40
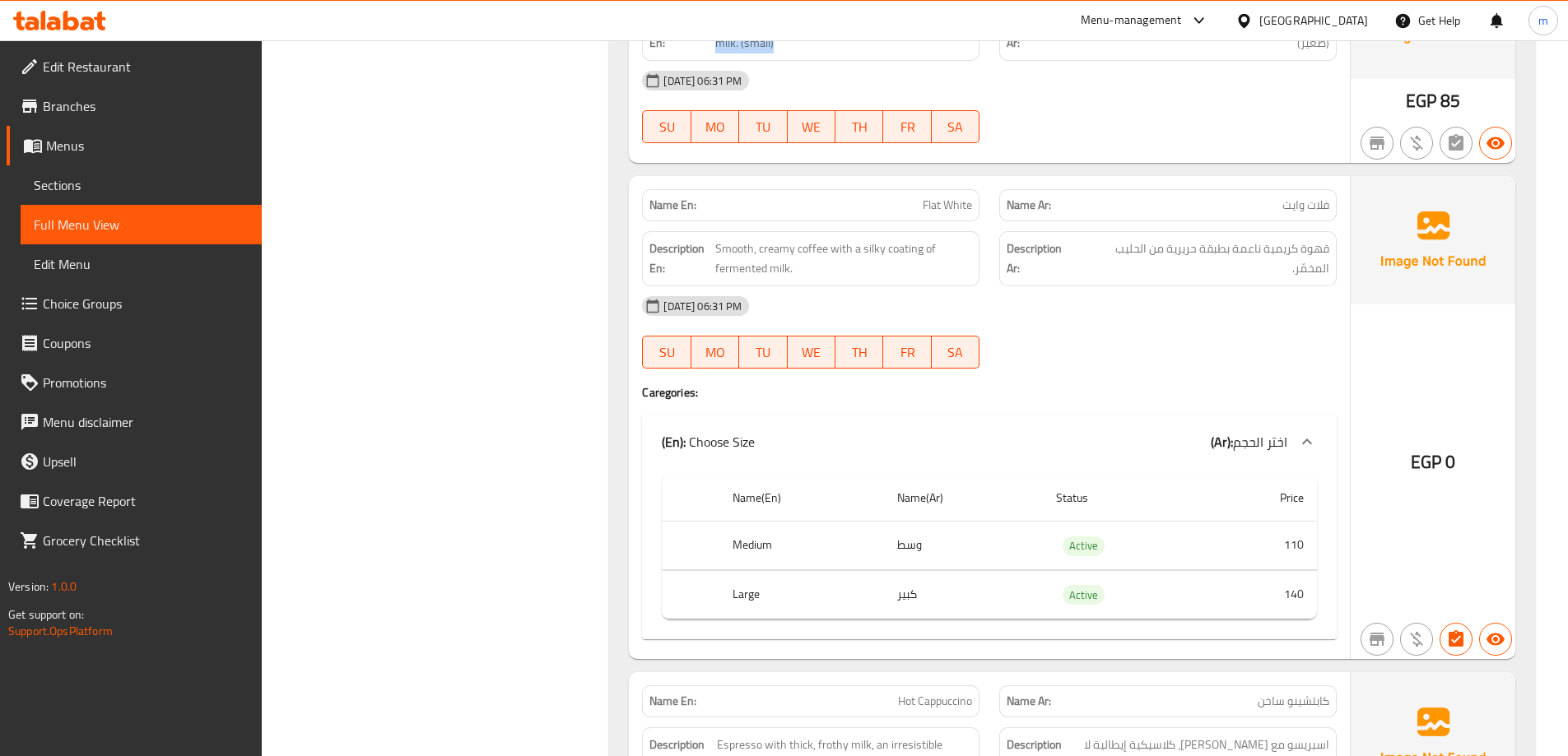
scroll to position [4478, 0]
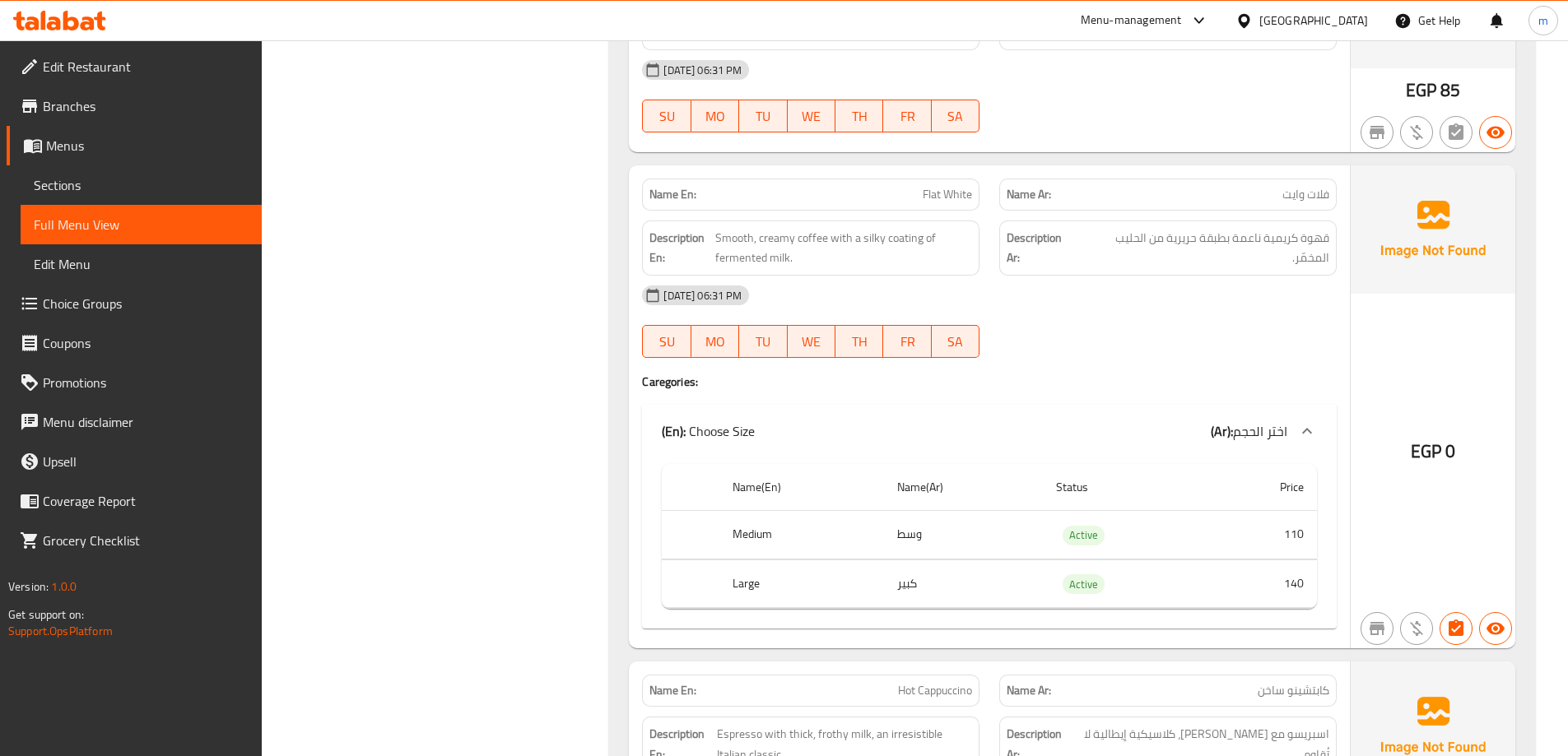
click at [1131, 327] on div "16-09-2025 06:31 PM SU MO TU WE TH FR SA" at bounding box center [990, 321] width 715 height 92
drag, startPoint x: 825, startPoint y: 233, endPoint x: 922, endPoint y: 248, distance: 98.2
click at [929, 248] on span "Smooth, creamy coffee with a silky coating of fermented milk." at bounding box center [843, 248] width 257 height 40
click at [912, 242] on span "Smooth, creamy coffee with a silky coating of fermented milk." at bounding box center [843, 248] width 257 height 40
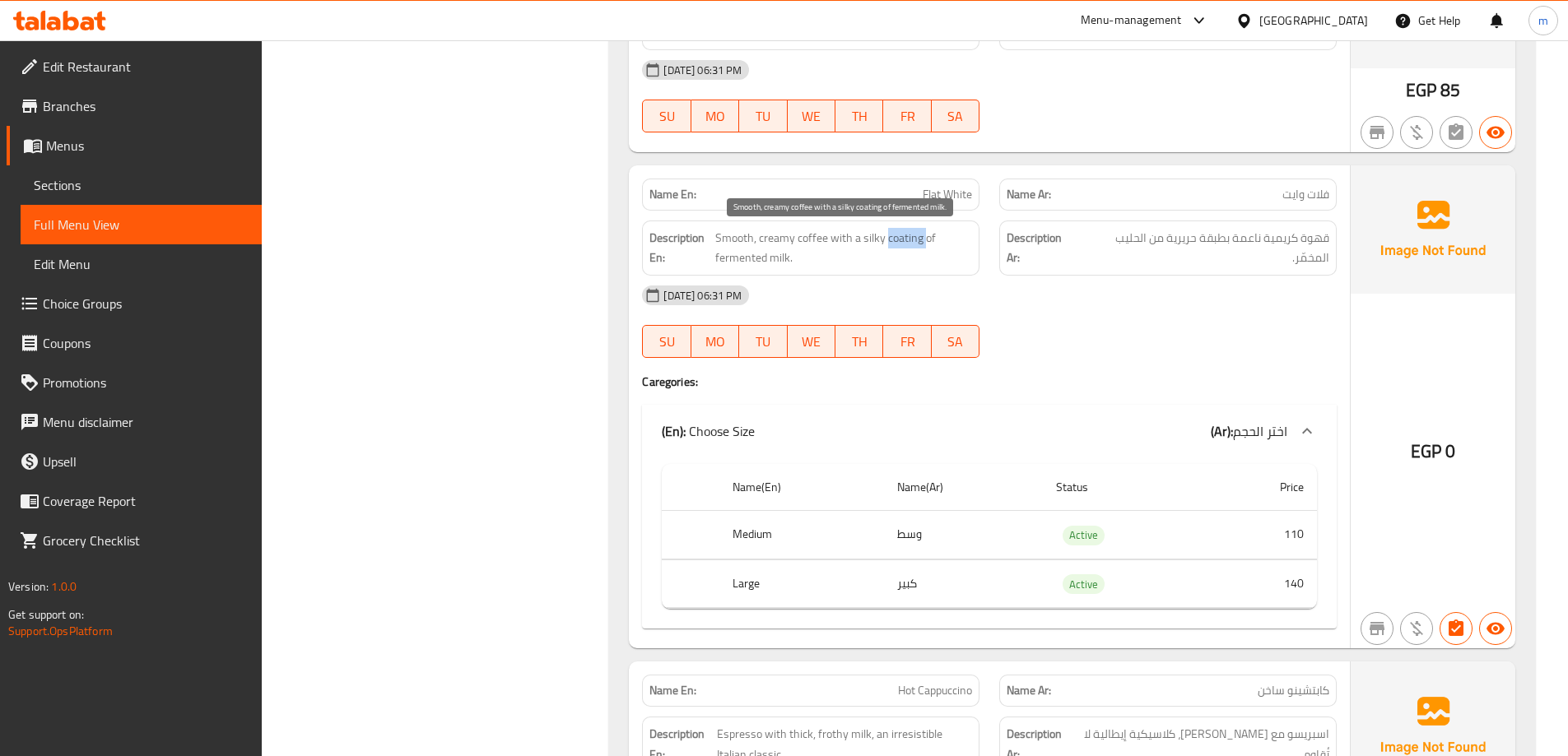
click at [893, 232] on span "Smooth, creamy coffee with a silky coating of fermented milk." at bounding box center [843, 248] width 257 height 40
click at [886, 233] on span "Smooth, creamy coffee with a silky coating of fermented milk." at bounding box center [843, 248] width 257 height 40
click at [1123, 288] on div "[DATE] 06:31 PM" at bounding box center [990, 295] width 715 height 40
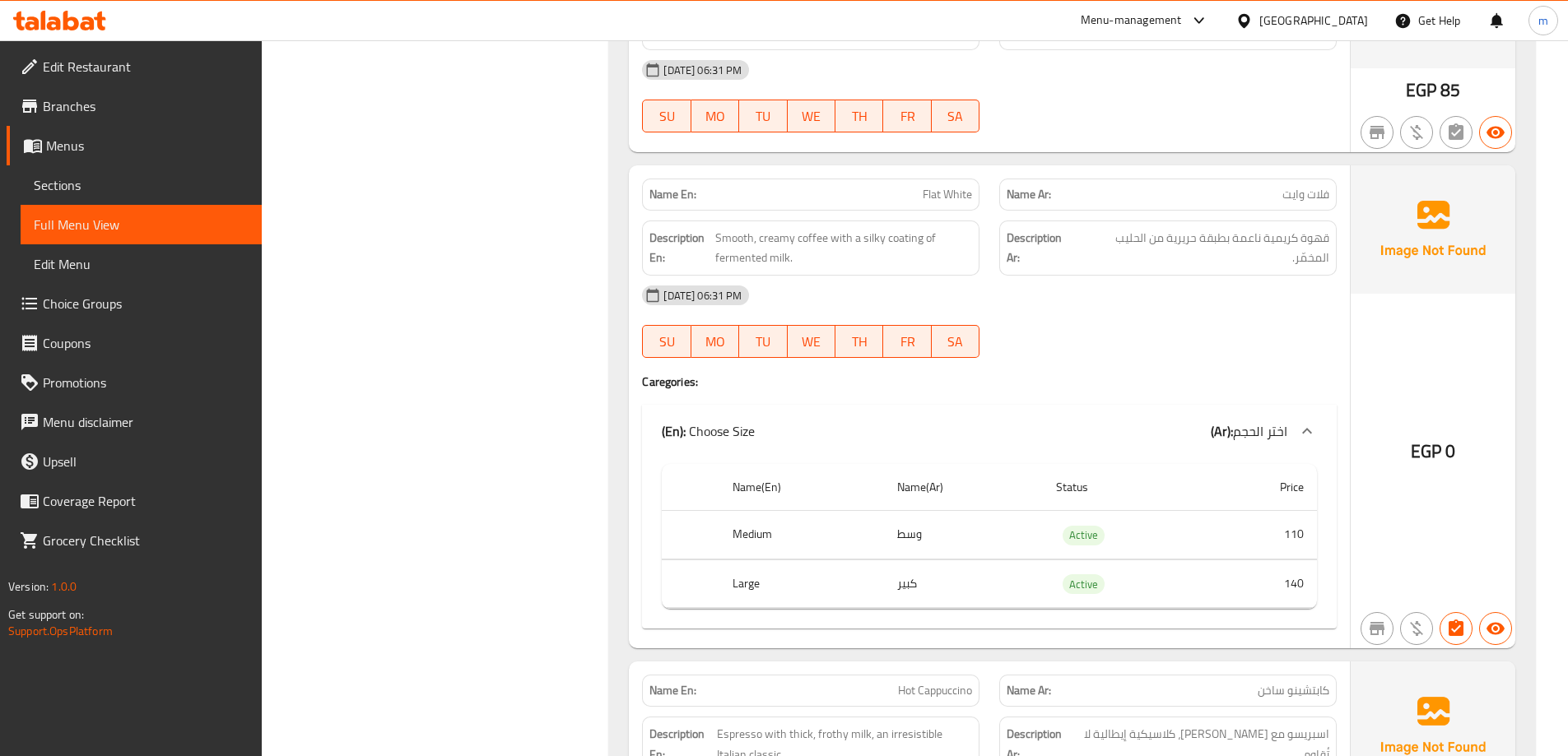
click at [896, 182] on div "Name En: Flat White" at bounding box center [811, 195] width 338 height 32
copy span "Flat White"
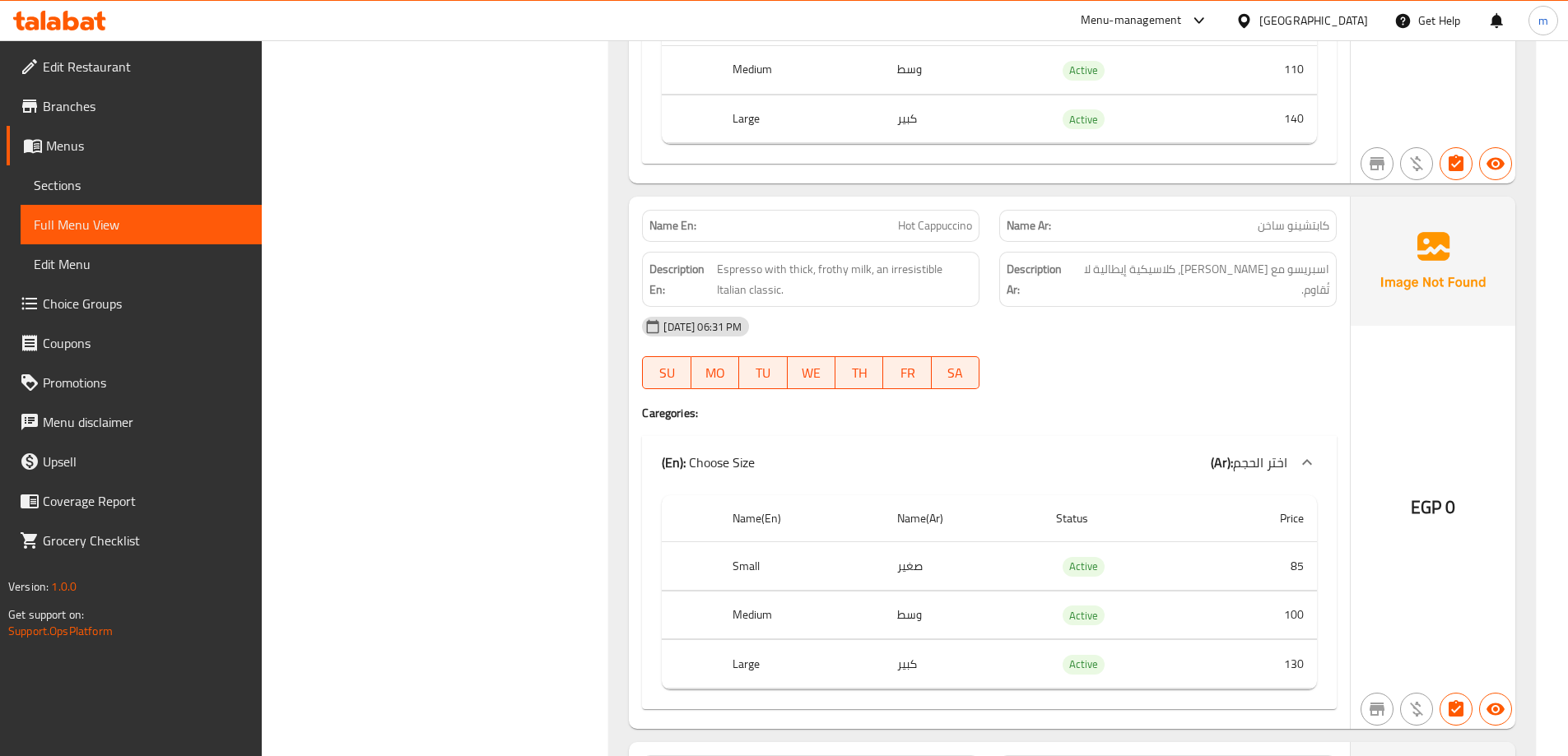
scroll to position [4971, 0]
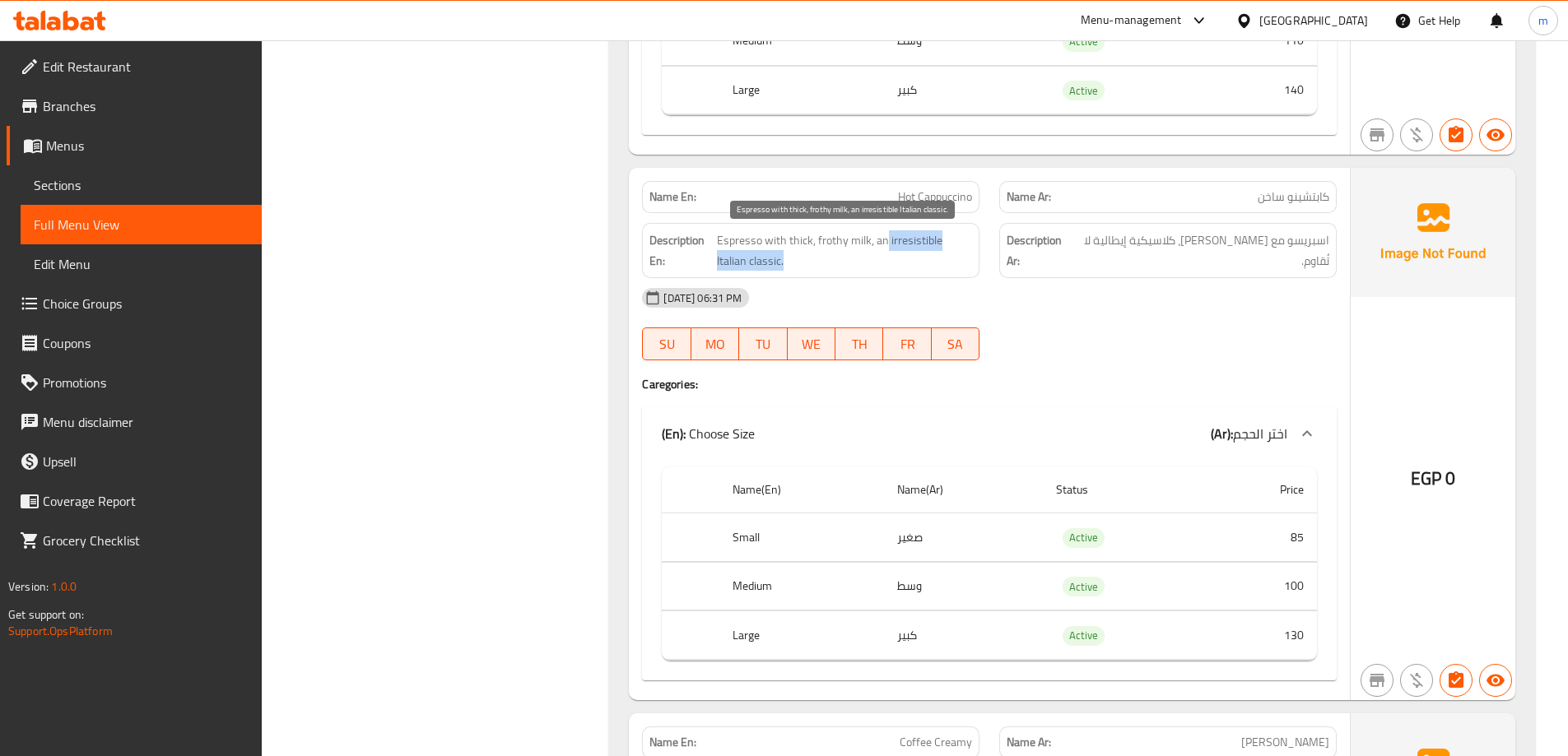
drag, startPoint x: 886, startPoint y: 243, endPoint x: 888, endPoint y: 265, distance: 22.1
click at [888, 265] on span "Espresso with thick, frothy milk, an irresistible Italian classic." at bounding box center [844, 251] width 256 height 40
click at [837, 240] on span "Espresso with thick, frothy milk, an irresistible Italian classic." at bounding box center [844, 251] width 256 height 40
click at [864, 251] on span "Espresso with thick, frothy milk, an irresistible Italian classic." at bounding box center [844, 251] width 256 height 40
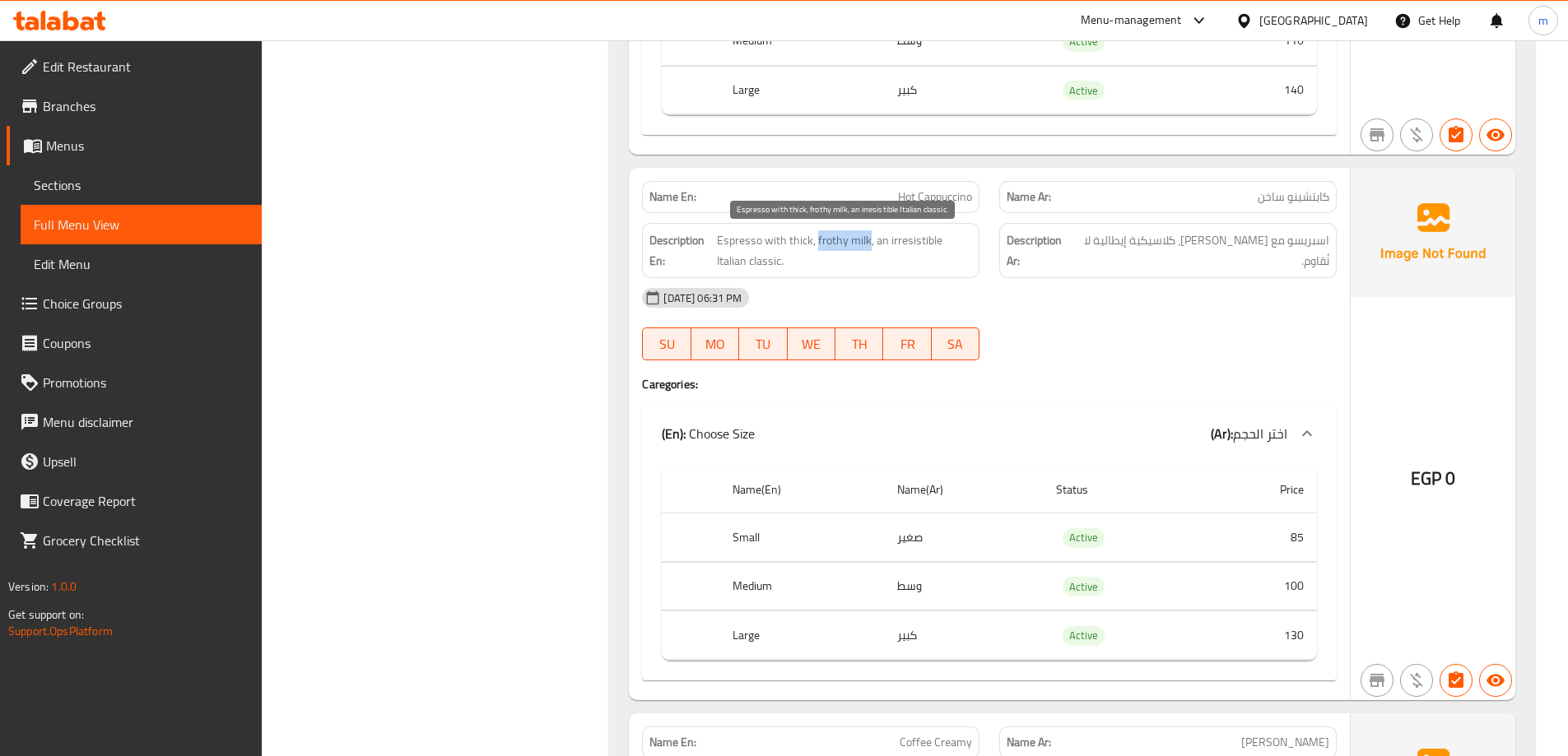
drag, startPoint x: 815, startPoint y: 242, endPoint x: 866, endPoint y: 247, distance: 51.2
click at [866, 247] on span "Espresso with thick, frothy milk, an irresistible Italian classic." at bounding box center [844, 251] width 256 height 40
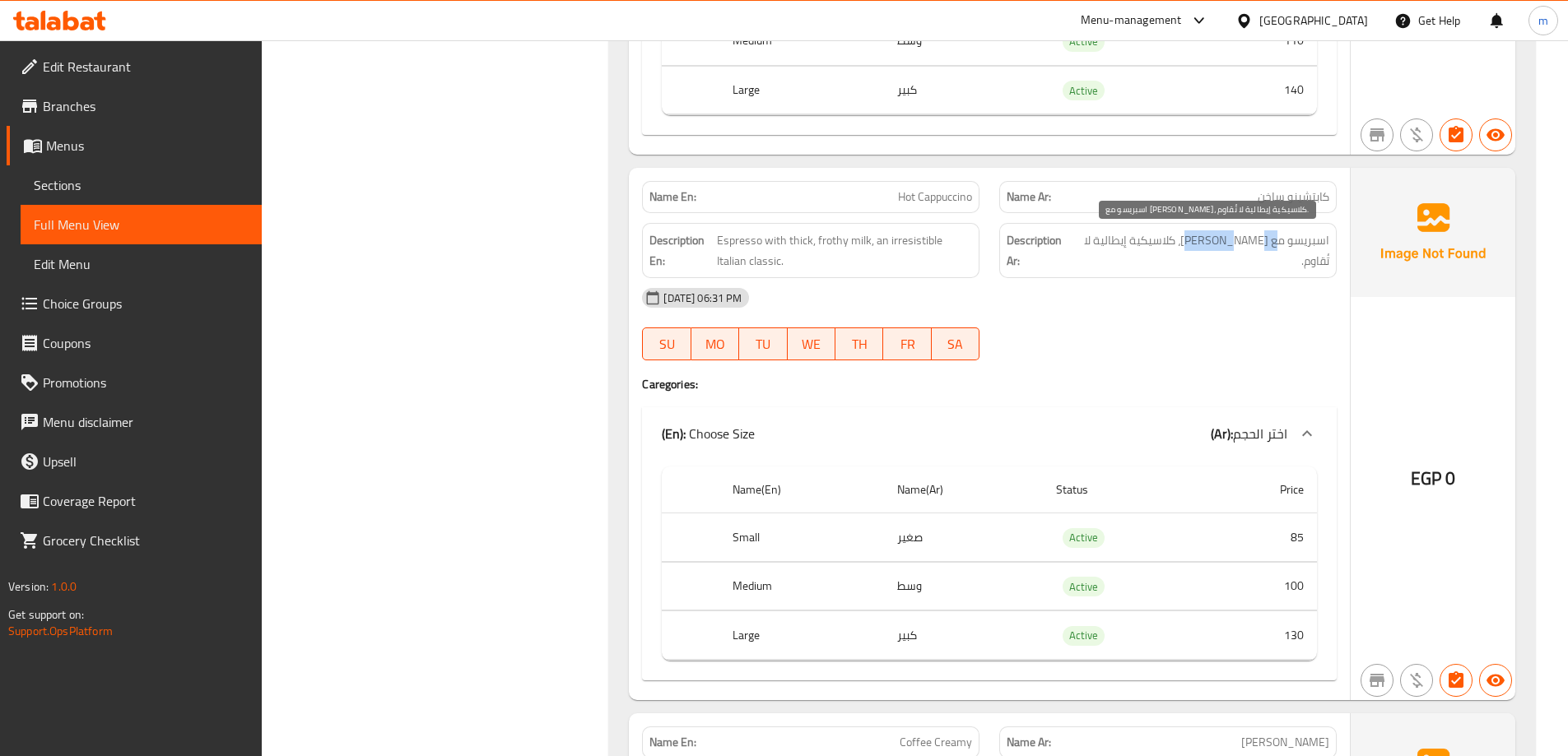
click at [1281, 245] on span "اسبريسو مع [PERSON_NAME]، كلاسيكية إيطالية لا تُقاوم." at bounding box center [1202, 251] width 254 height 40
drag, startPoint x: 1218, startPoint y: 246, endPoint x: 1270, endPoint y: 233, distance: 53.6
click at [1270, 233] on span "اسبريسو مع [PERSON_NAME]، كلاسيكية إيطالية لا تُقاوم." at bounding box center [1202, 251] width 254 height 40
copy span "حليب رغوي"
click at [941, 209] on div "Name En: Hot Cappuccino" at bounding box center [811, 198] width 338 height 32
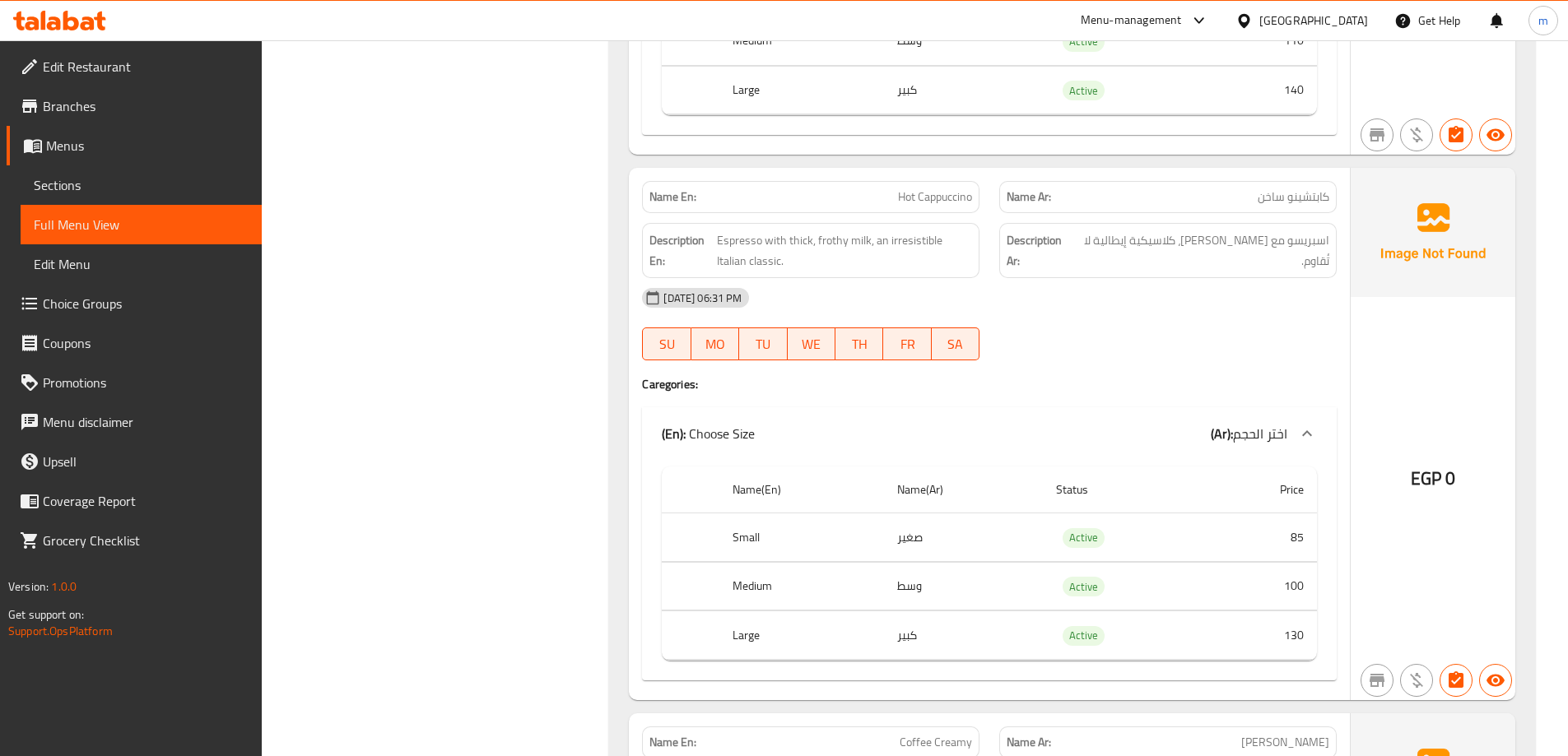
click at [937, 203] on span "Hot Cappuccino" at bounding box center [935, 197] width 74 height 17
copy span "Hot Cappuccino"
click at [1208, 309] on div "[DATE] 06:31 PM" at bounding box center [990, 298] width 715 height 40
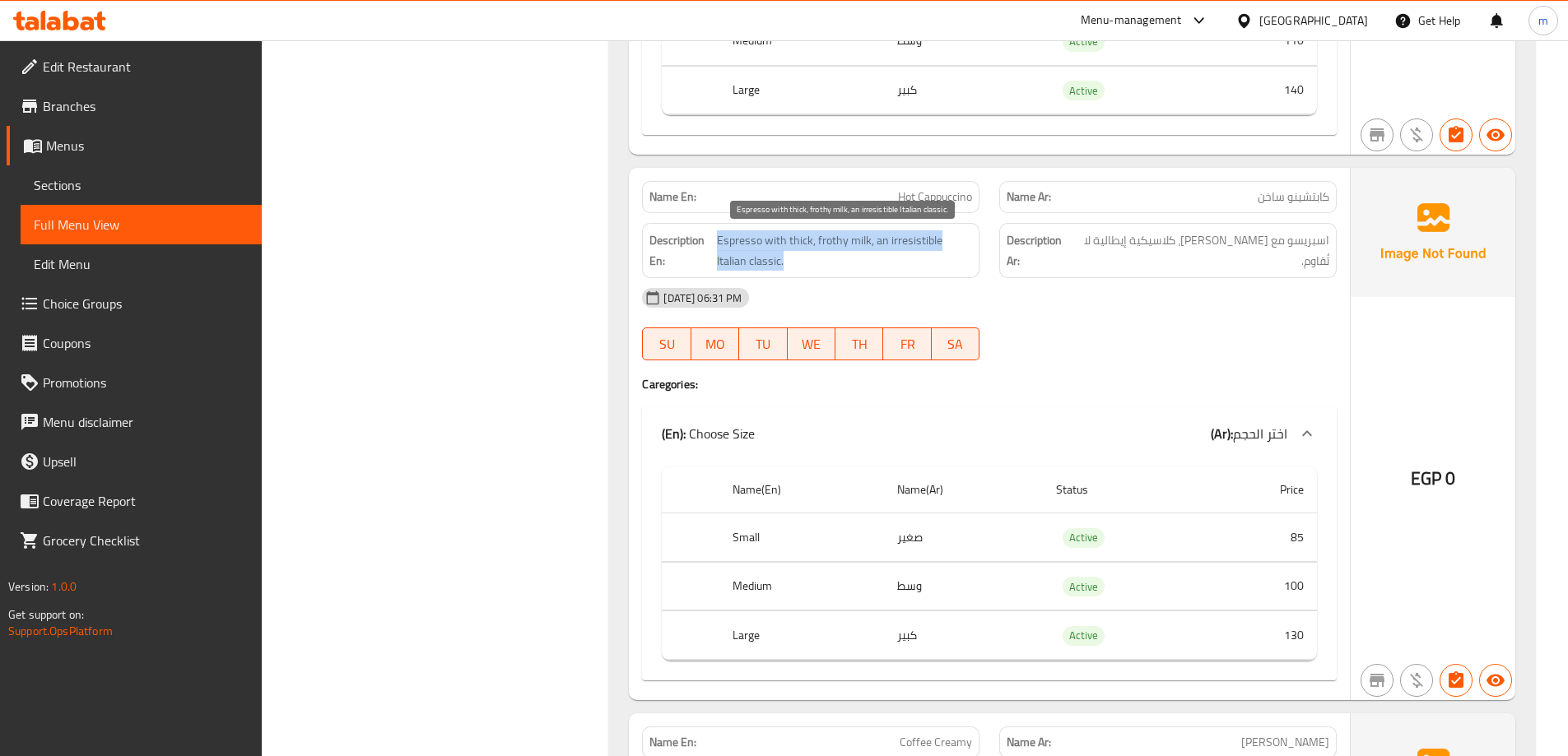
drag, startPoint x: 715, startPoint y: 247, endPoint x: 921, endPoint y: 259, distance: 206.3
click at [921, 259] on h6 "Description En: Espresso with thick, frothy milk, an irresistible Italian class…" at bounding box center [810, 251] width 322 height 40
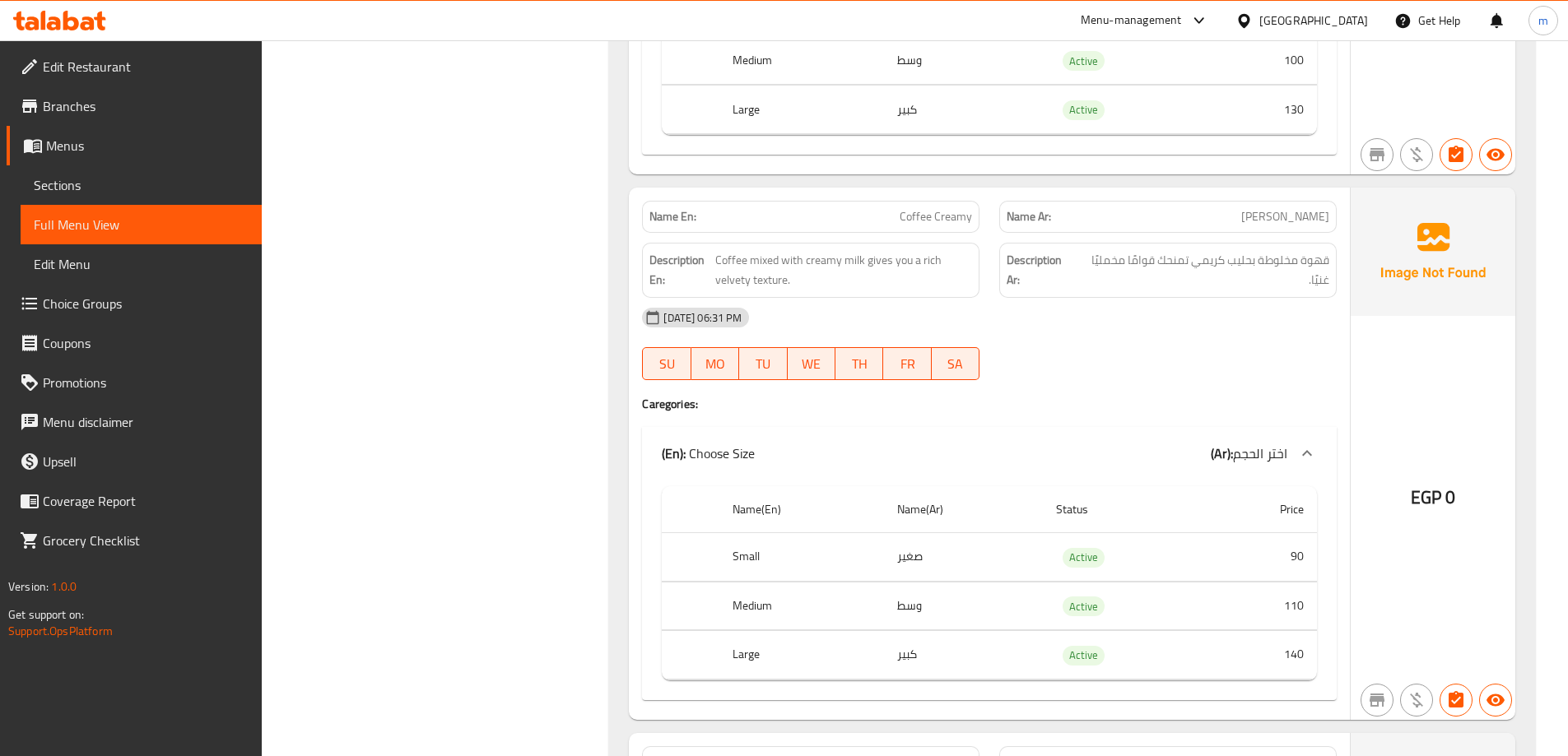
scroll to position [5547, 0]
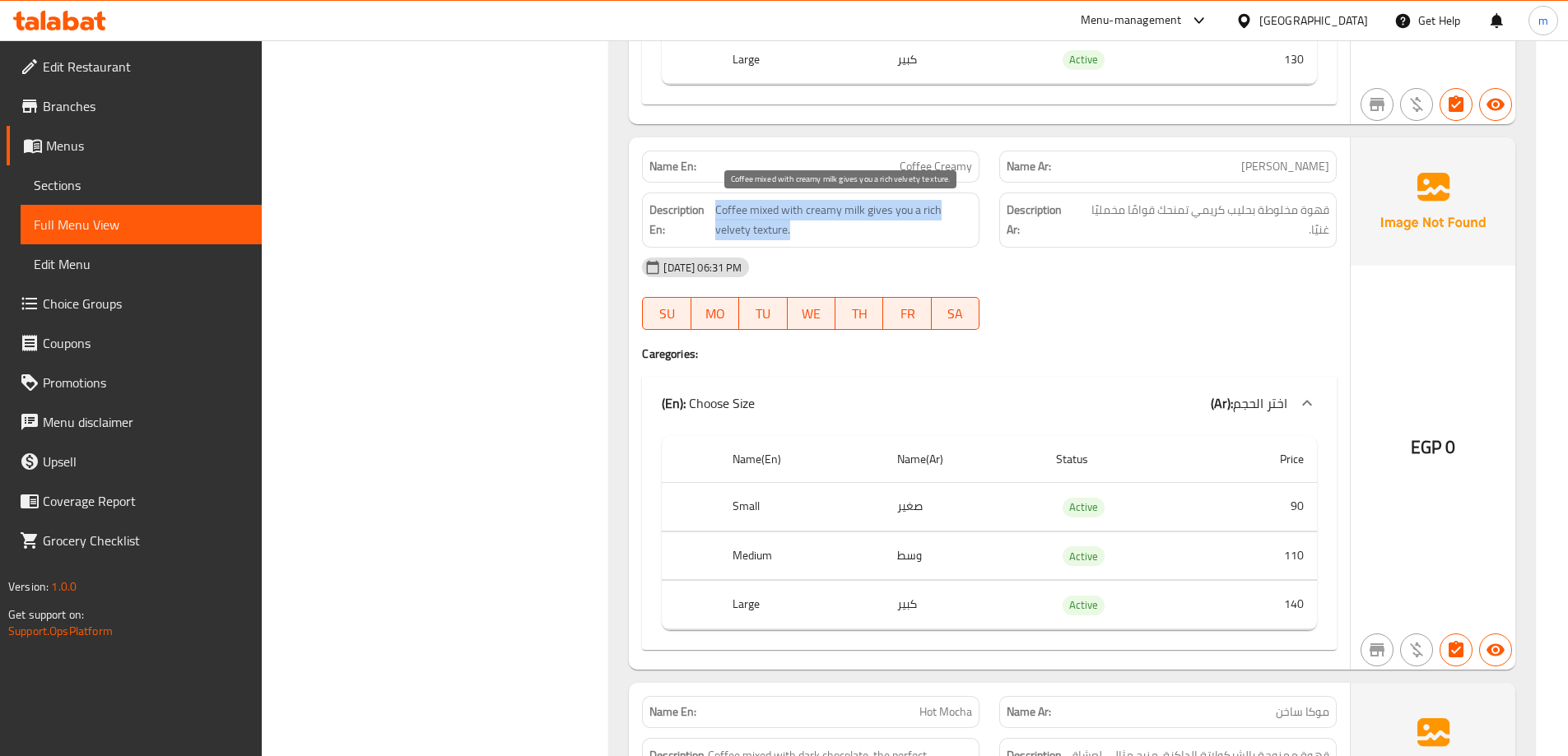
drag, startPoint x: 718, startPoint y: 210, endPoint x: 947, endPoint y: 224, distance: 229.4
click at [947, 224] on span "Coffee mixed with creamy milk gives you a rich velvety texture." at bounding box center [843, 220] width 257 height 40
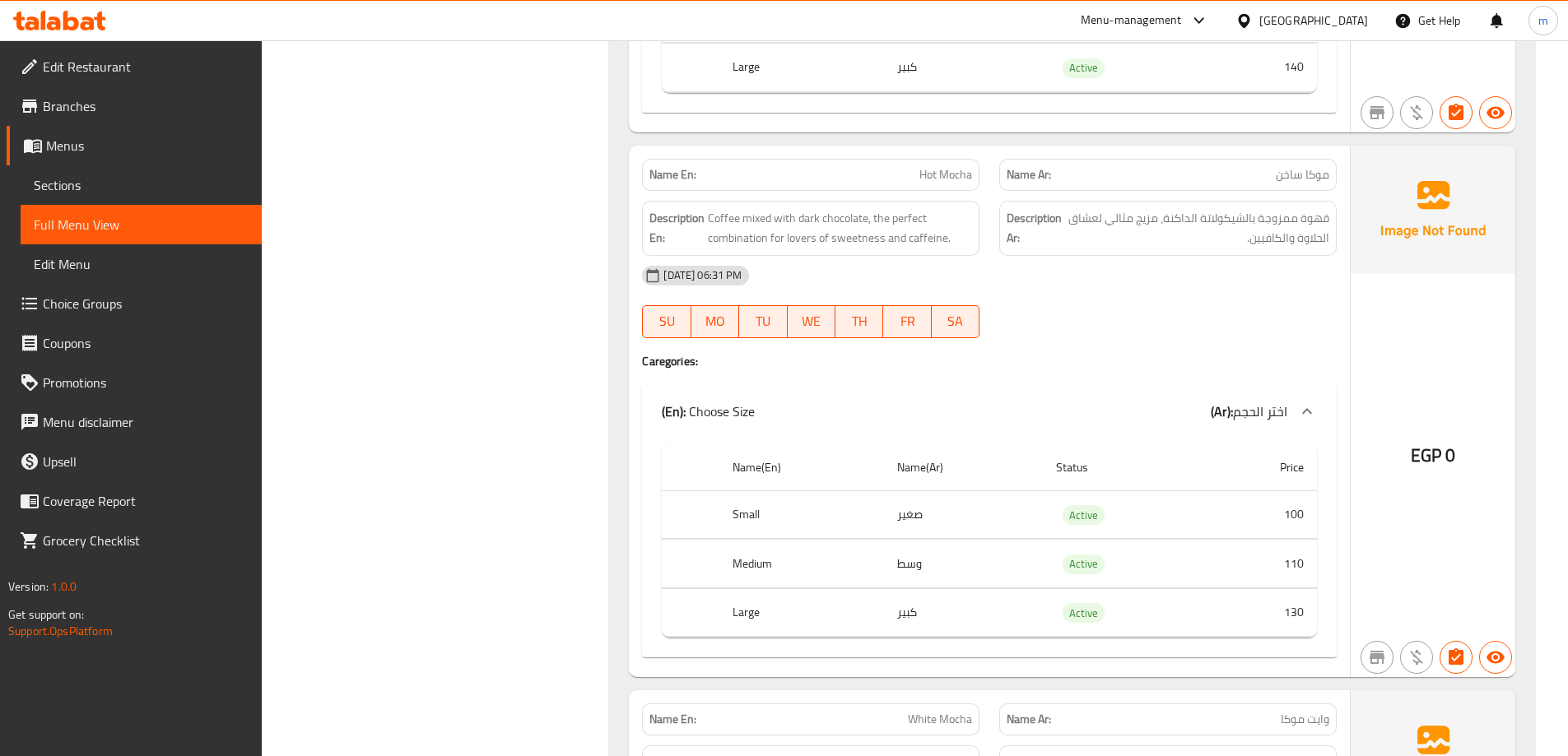
scroll to position [6123, 0]
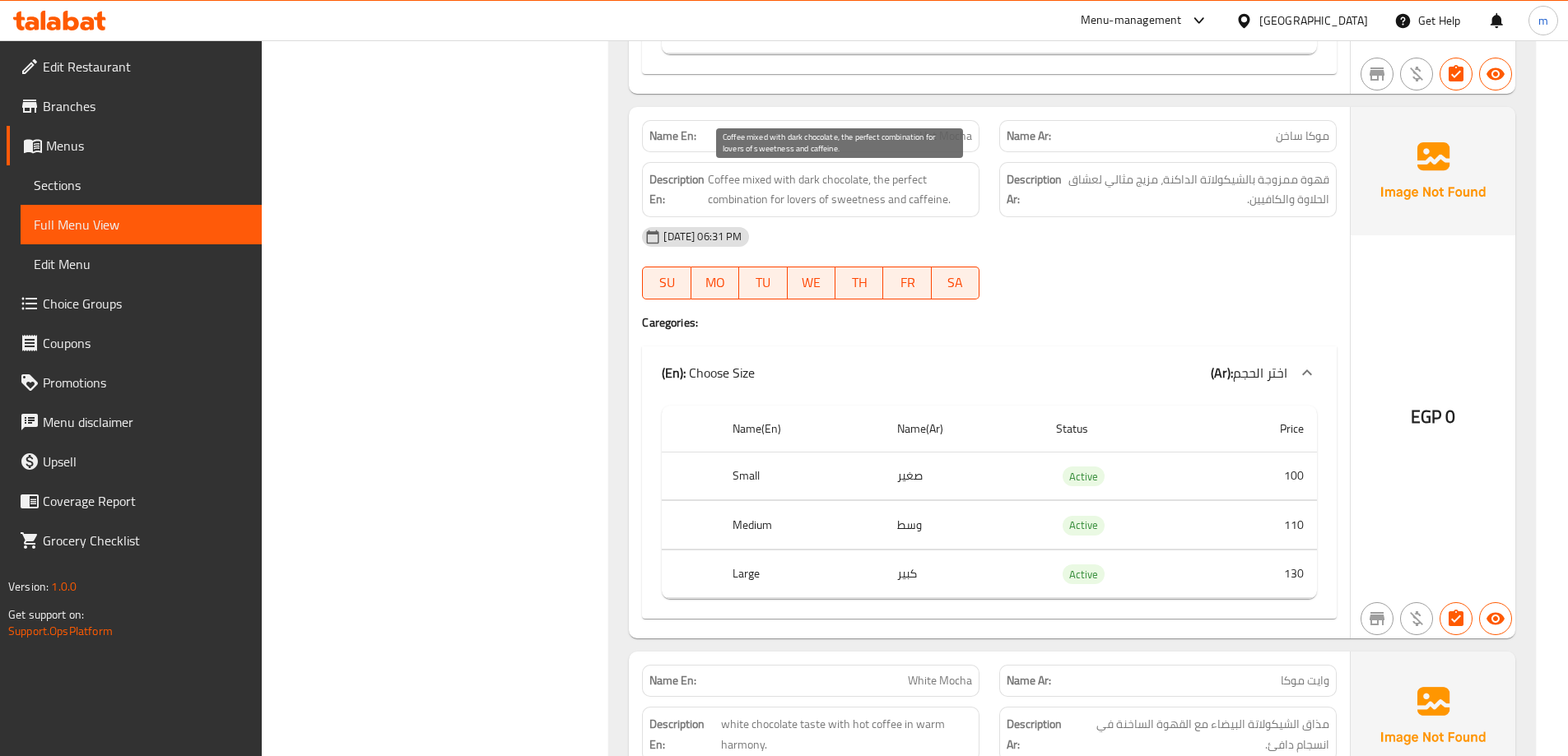
click at [715, 175] on span "Coffee mixed with dark chocolate, the perfect combination for lovers of sweetne…" at bounding box center [840, 189] width 264 height 40
click at [725, 182] on span "Coffee mixed with dark chocolate, the perfect combination for lovers of sweetne…" at bounding box center [840, 189] width 264 height 40
drag, startPoint x: 715, startPoint y: 182, endPoint x: 957, endPoint y: 200, distance: 242.7
click at [957, 200] on span "Coffee mixed with dark chocolate, the perfect combination for lovers of sweetne…" at bounding box center [840, 189] width 264 height 40
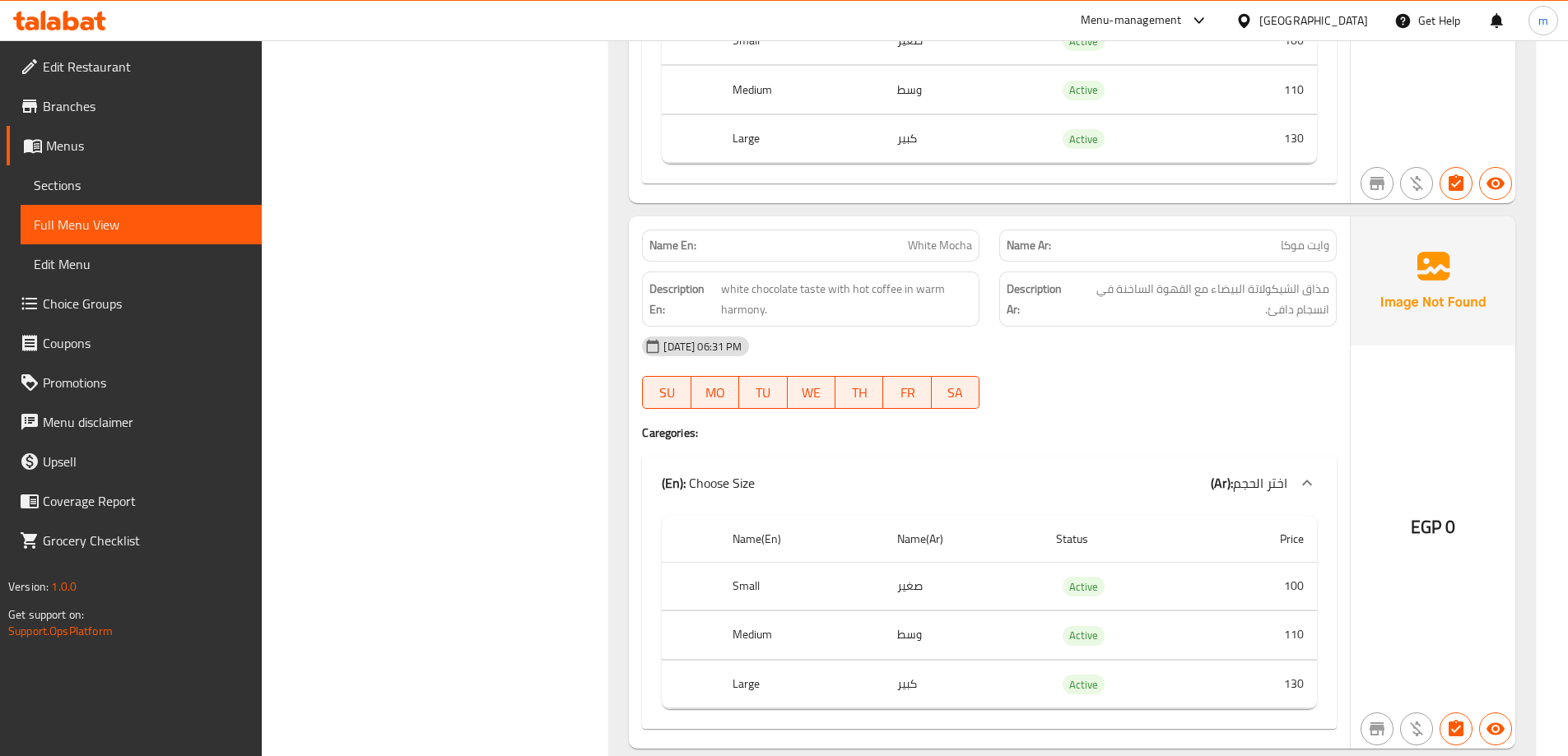
scroll to position [6617, 0]
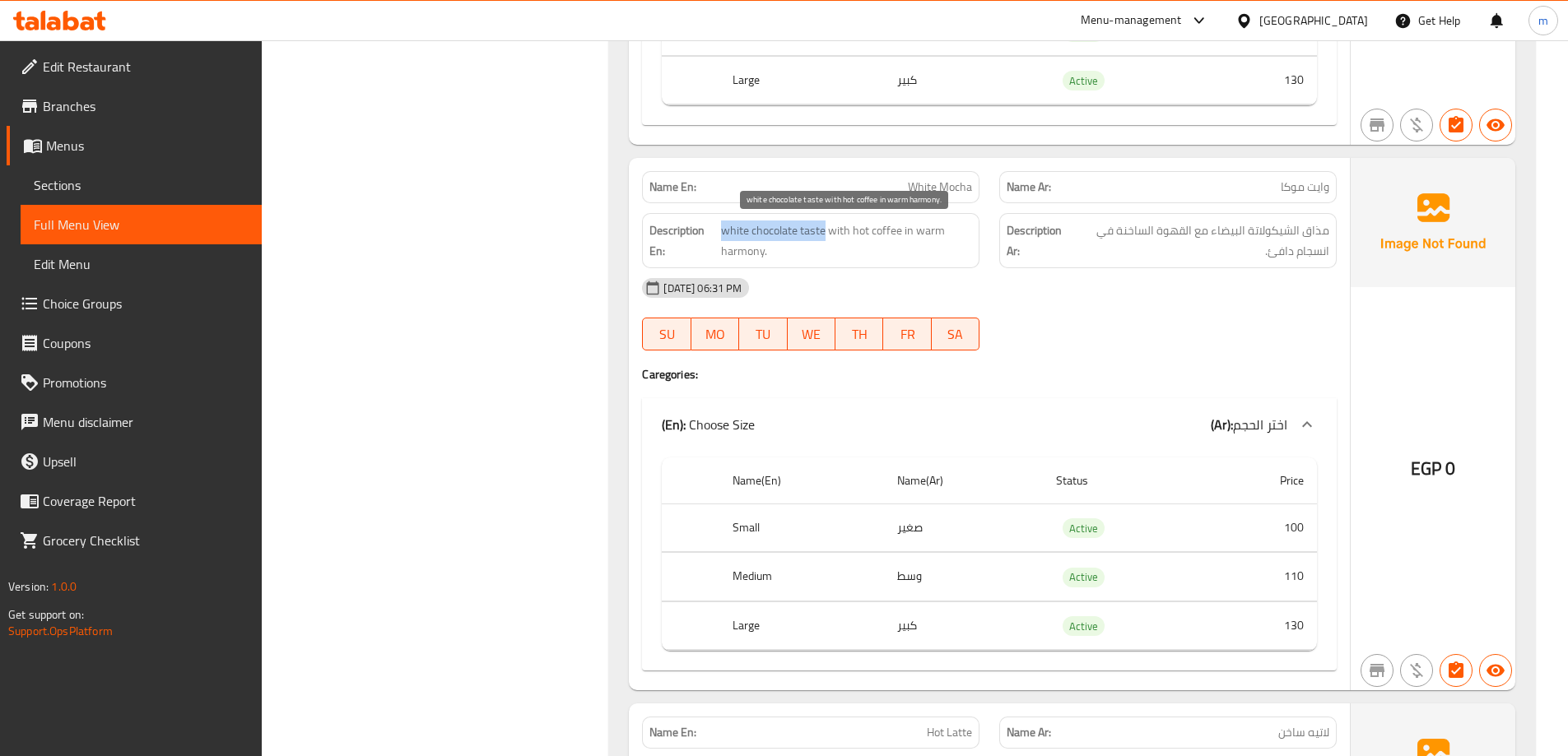
drag, startPoint x: 821, startPoint y: 228, endPoint x: 725, endPoint y: 232, distance: 96.1
click at [725, 232] on span "white chocolate taste with hot coffee in warm harmony." at bounding box center [847, 241] width 251 height 40
drag, startPoint x: 836, startPoint y: 232, endPoint x: 926, endPoint y: 242, distance: 90.6
click at [926, 242] on span "white chocolate taste with hot coffee in warm harmony." at bounding box center [847, 241] width 251 height 40
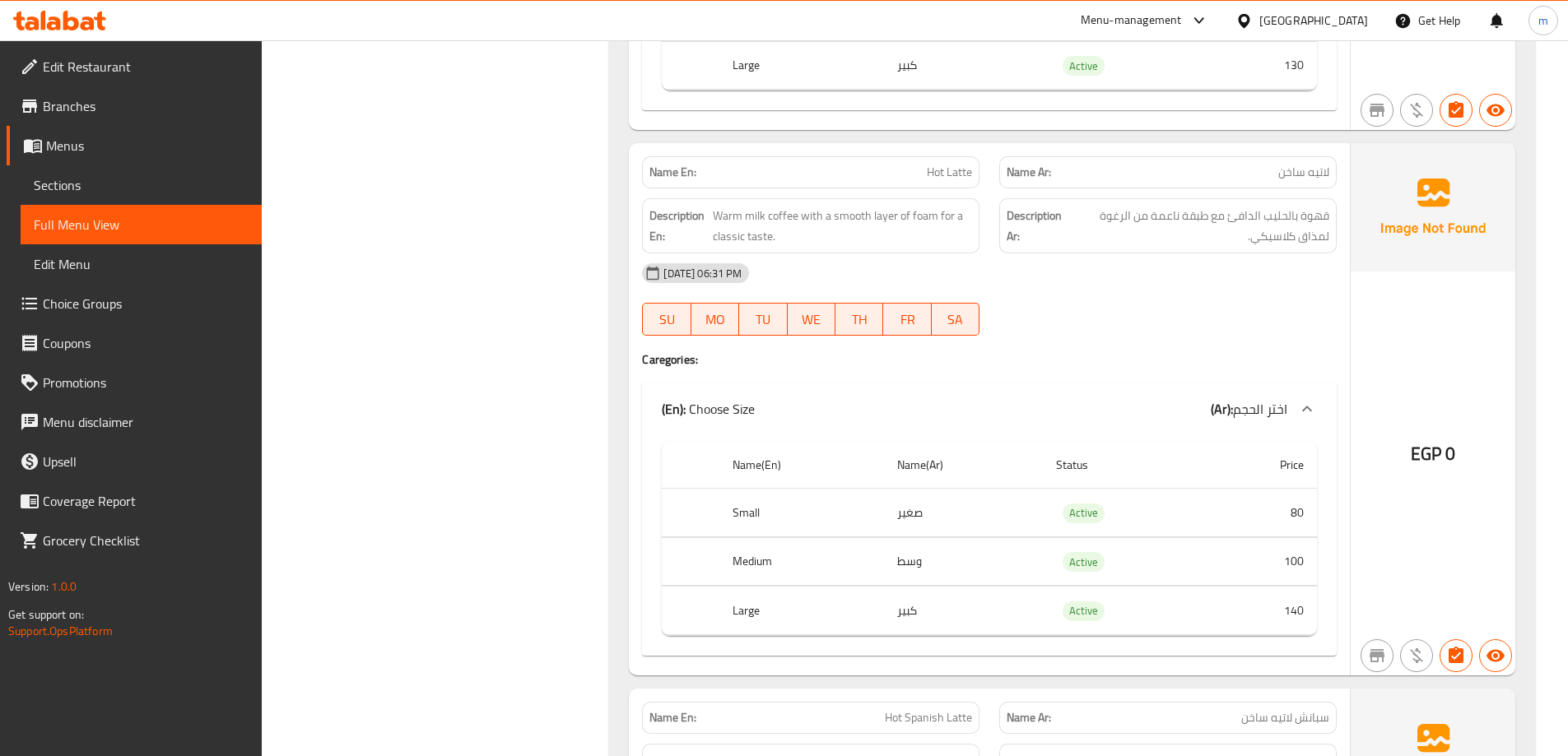
scroll to position [7193, 0]
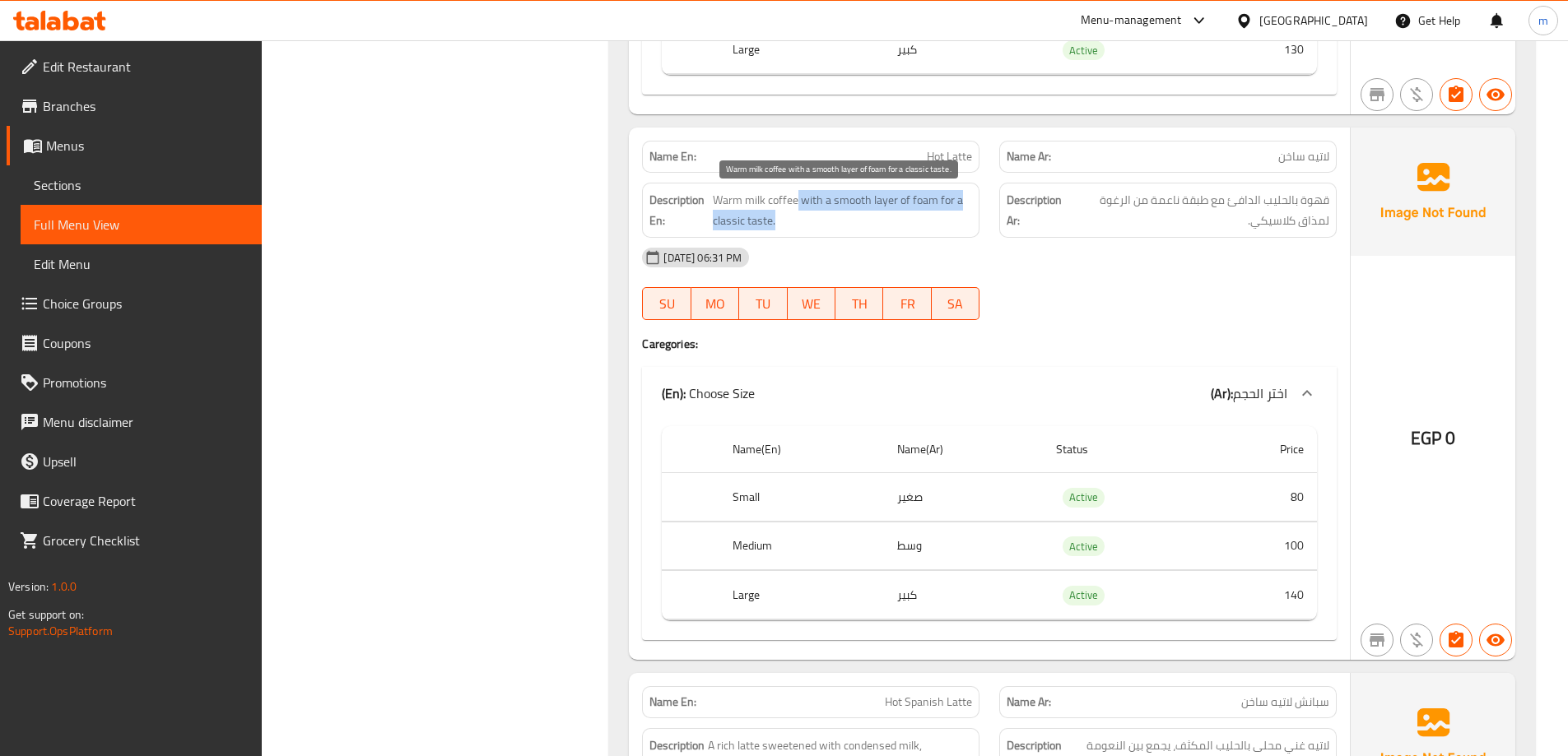
drag, startPoint x: 798, startPoint y: 199, endPoint x: 941, endPoint y: 222, distance: 144.8
click at [956, 220] on span "Warm milk coffee with a smooth layer of foam for a classic taste." at bounding box center [842, 210] width 260 height 40
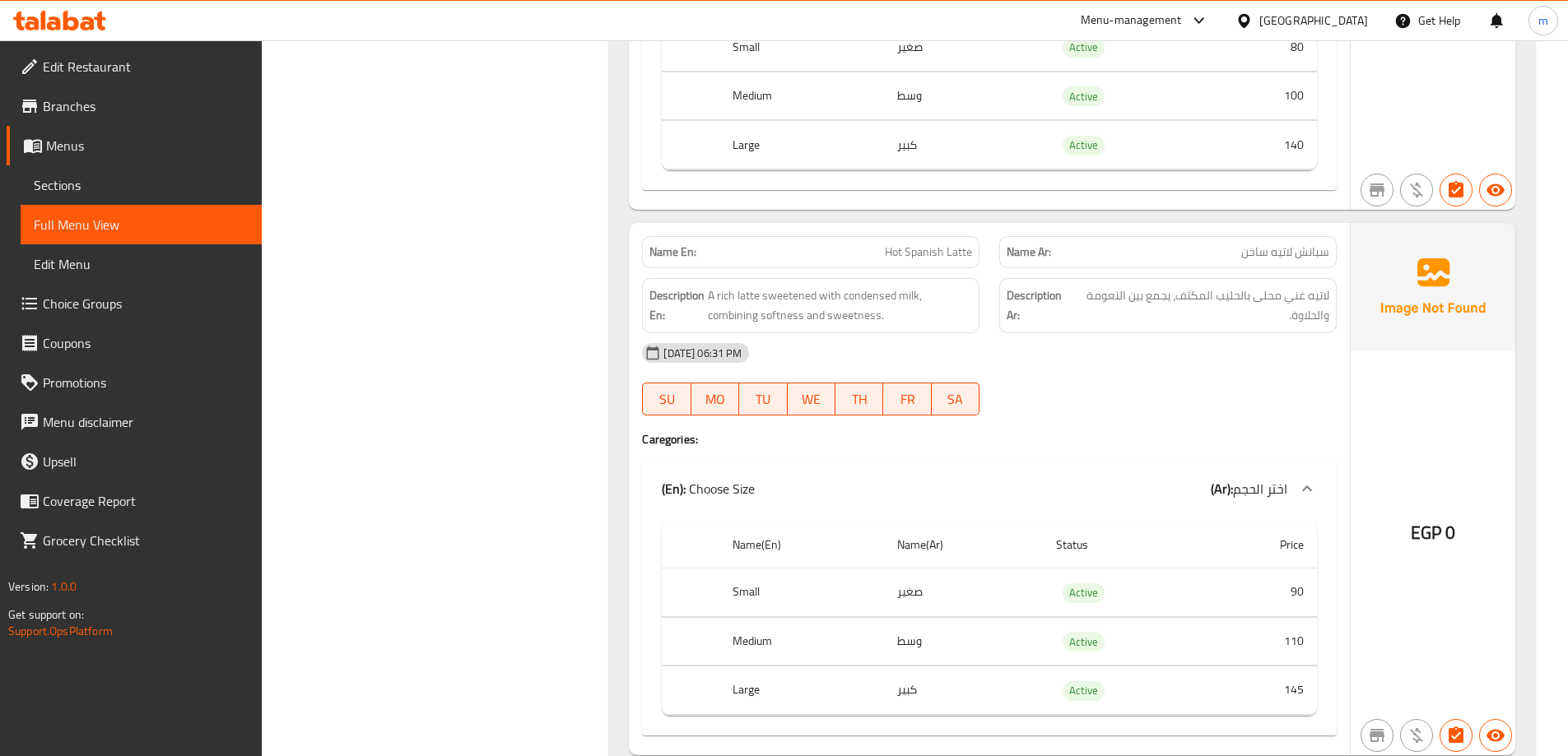
scroll to position [7687, 0]
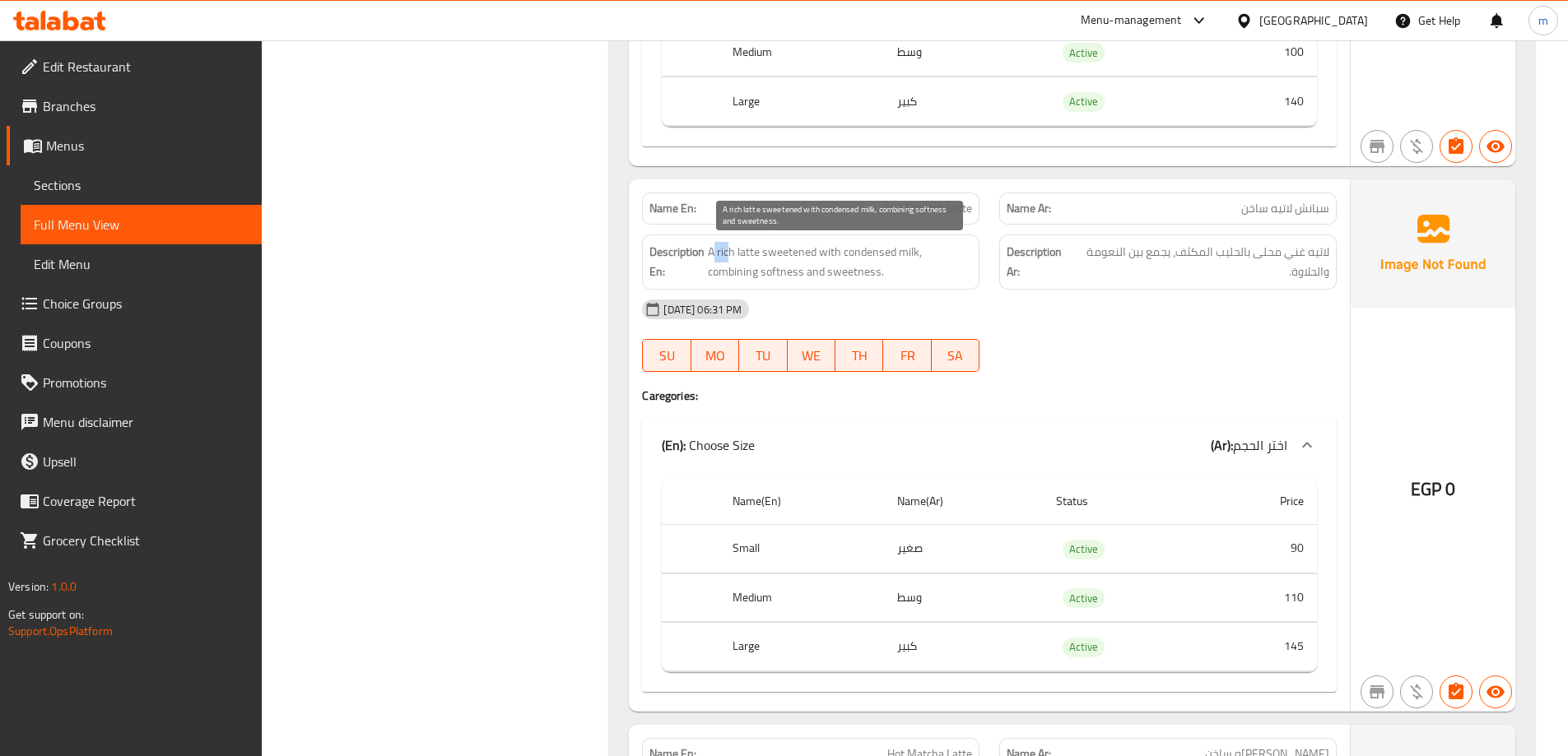
drag, startPoint x: 715, startPoint y: 248, endPoint x: 731, endPoint y: 249, distance: 16.0
click at [731, 249] on span "A rich latte sweetened with condensed milk, combining softness and sweetness." at bounding box center [840, 261] width 264 height 40
click at [774, 263] on span "A rich latte sweetened with condensed milk, combining softness and sweetness." at bounding box center [840, 261] width 264 height 40
drag, startPoint x: 761, startPoint y: 255, endPoint x: 923, endPoint y: 257, distance: 162.0
click at [923, 257] on span "A rich latte sweetened with condensed milk, combining softness and sweetness." at bounding box center [840, 261] width 264 height 40
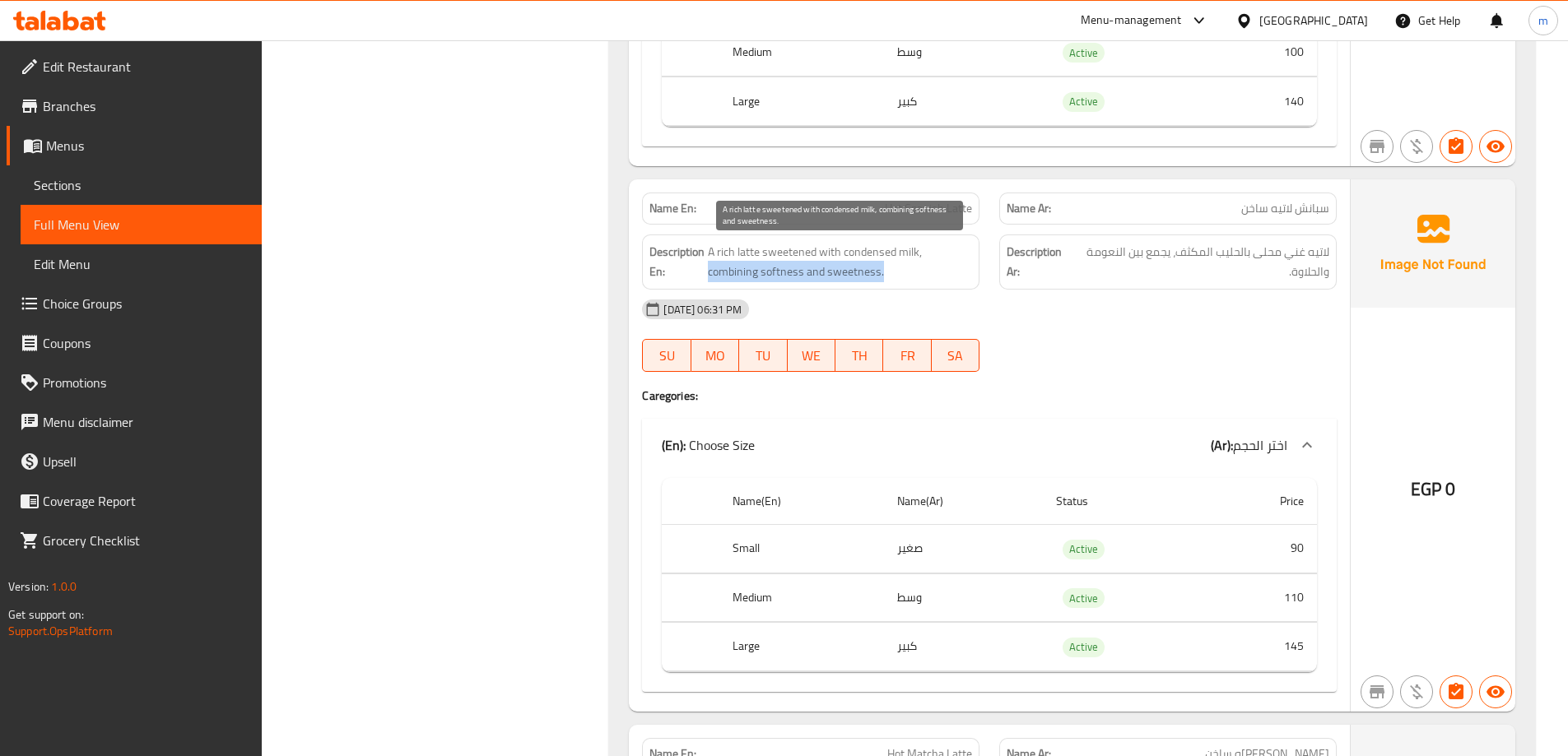
drag, startPoint x: 763, startPoint y: 273, endPoint x: 883, endPoint y: 278, distance: 120.1
click at [883, 278] on span "A rich latte sweetened with condensed milk, combining softness and sweetness." at bounding box center [840, 261] width 264 height 40
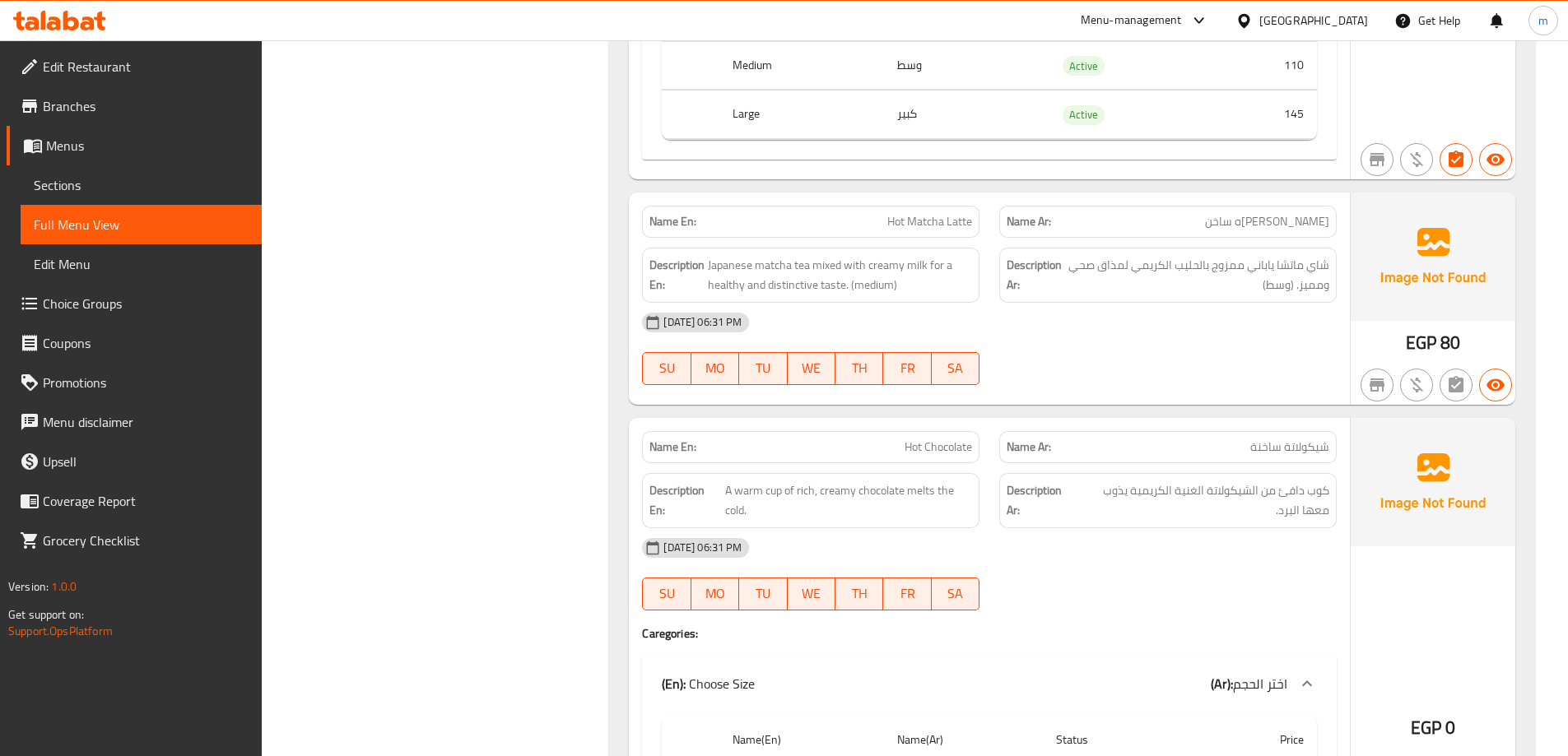
scroll to position [8180, 0]
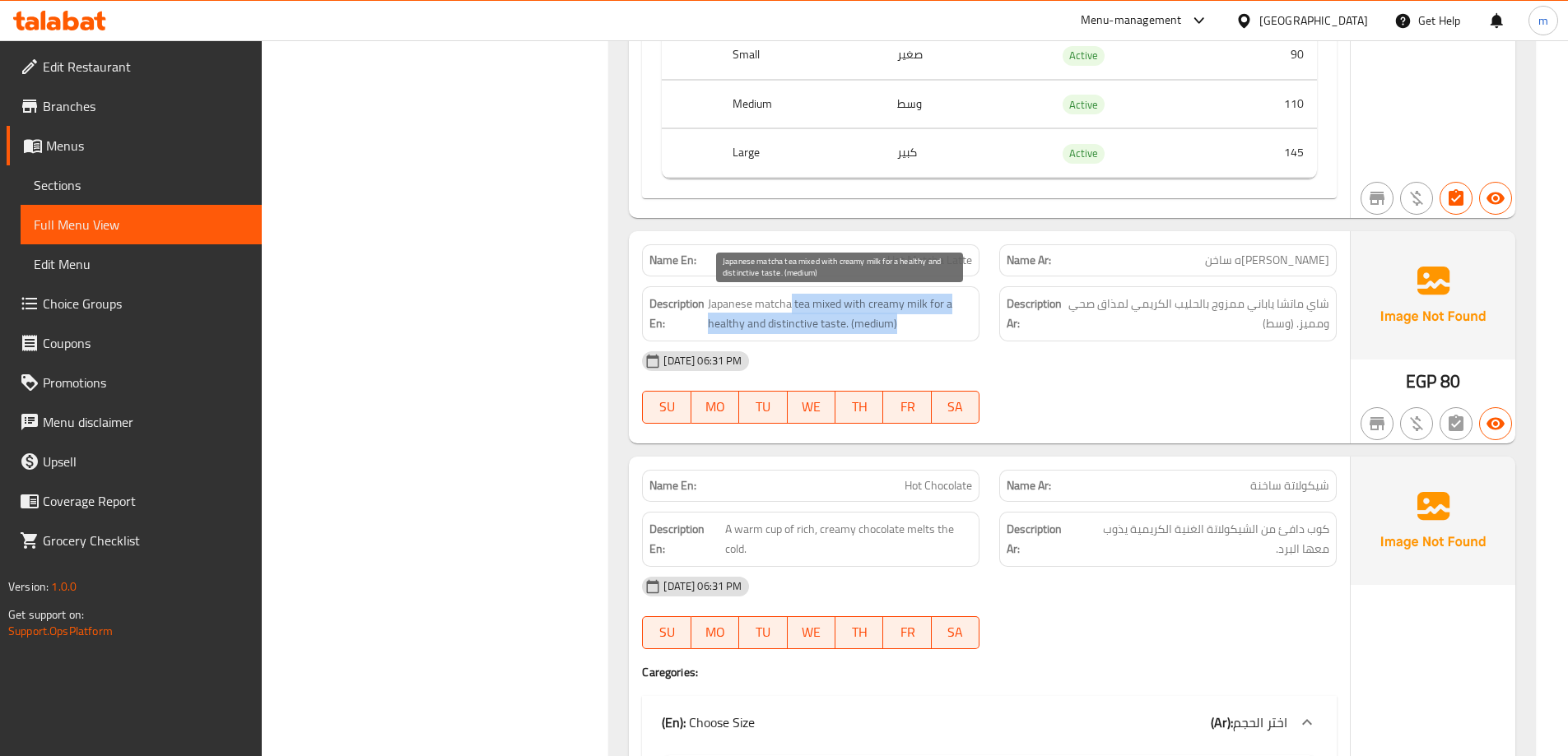
drag, startPoint x: 789, startPoint y: 295, endPoint x: 898, endPoint y: 330, distance: 114.5
click at [898, 330] on span "Japanese matcha tea mixed with creamy milk for a healthy and distinctive taste.…" at bounding box center [840, 313] width 264 height 40
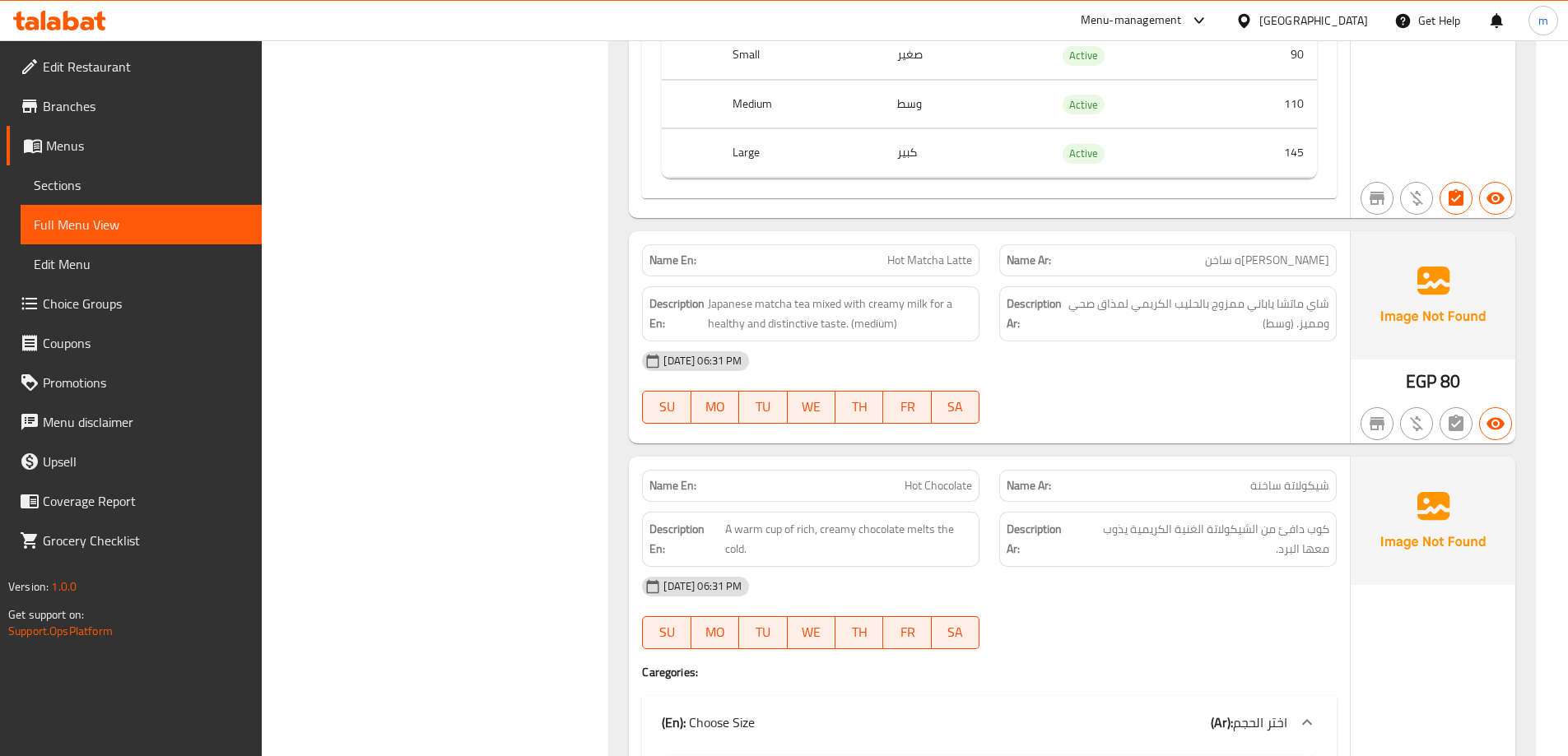
click at [1113, 370] on div "[DATE] 06:31 PM" at bounding box center [990, 361] width 715 height 40
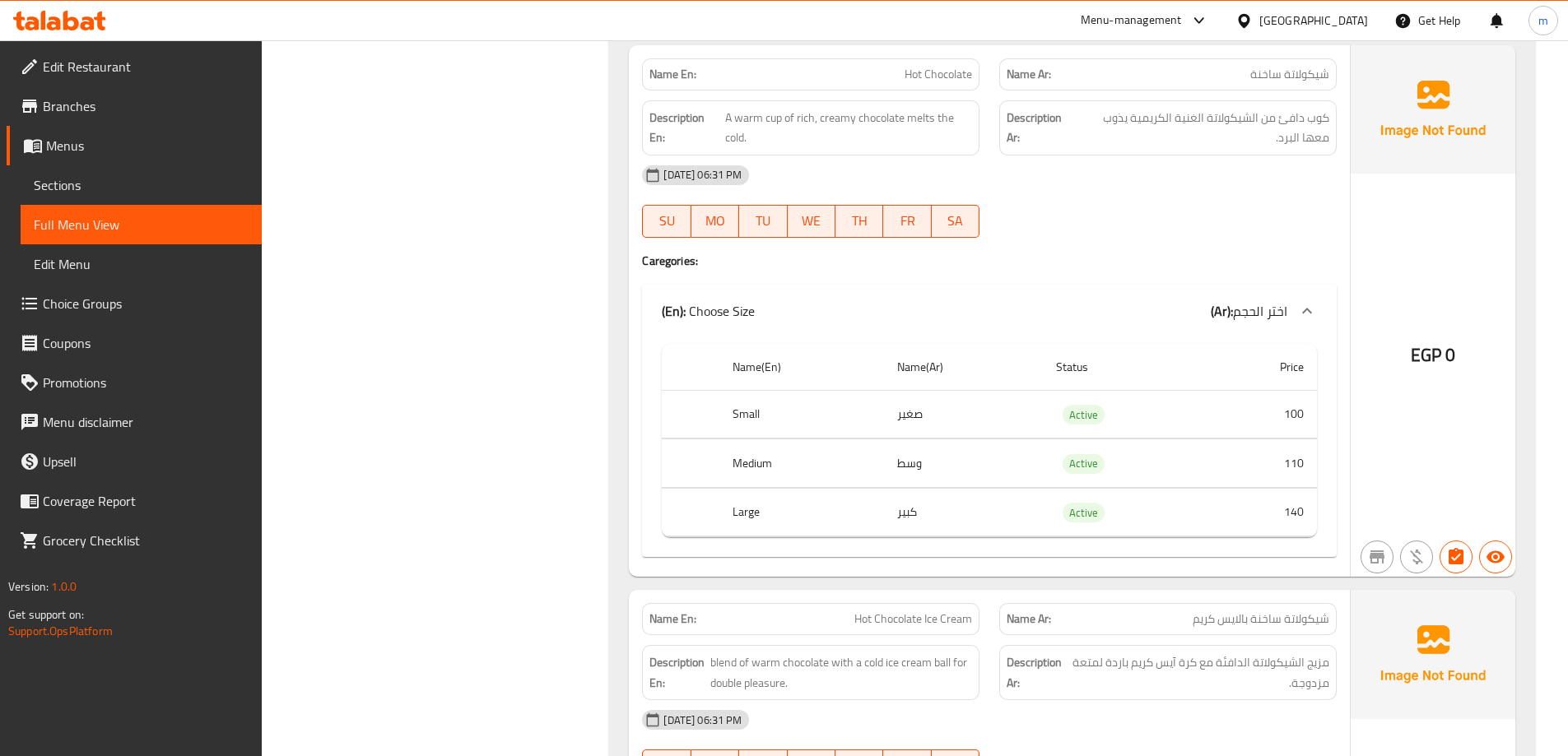
scroll to position [8510, 0]
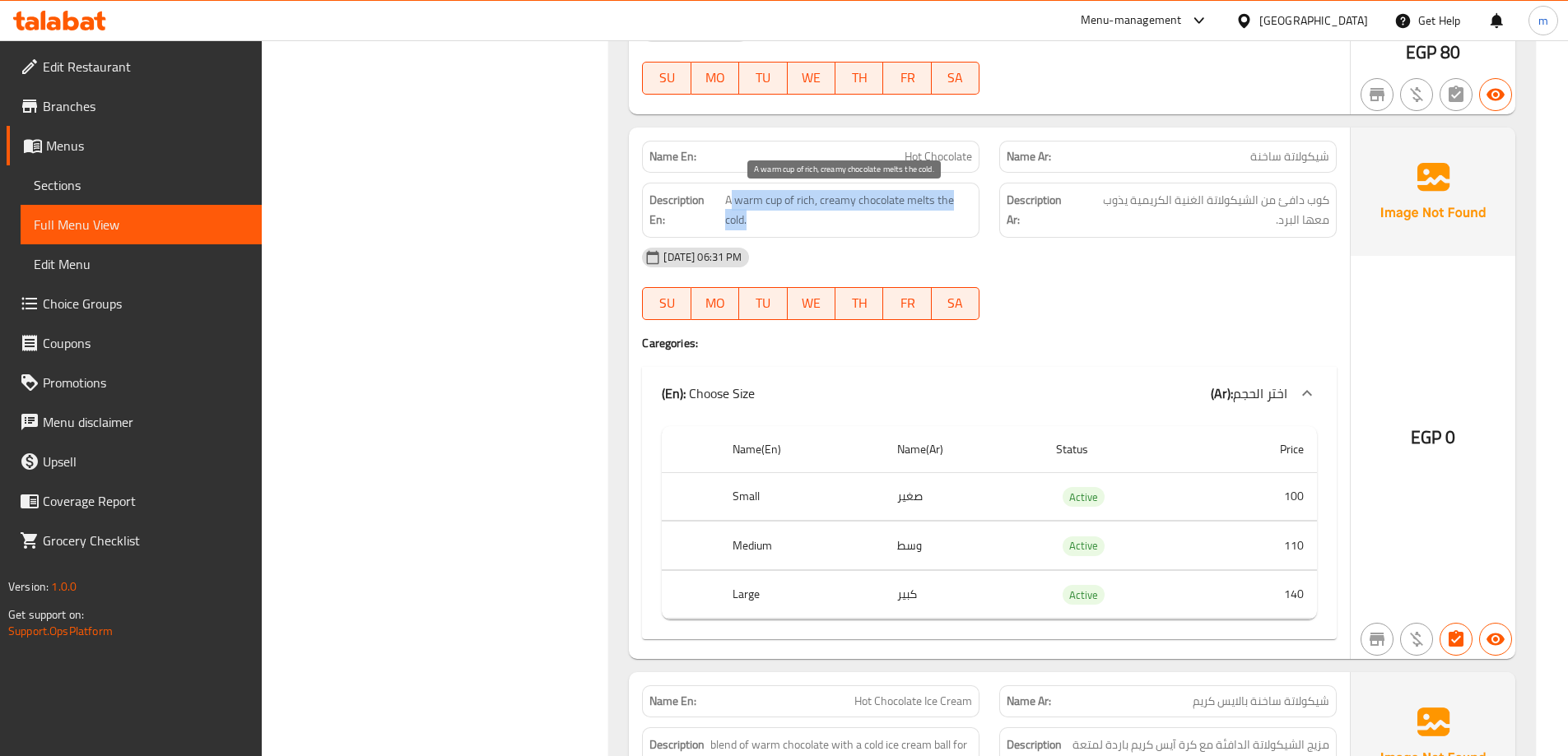
drag, startPoint x: 762, startPoint y: 196, endPoint x: 943, endPoint y: 219, distance: 182.5
click at [943, 219] on span "A warm cup of rich, creamy chocolate melts the cold." at bounding box center [849, 210] width 248 height 40
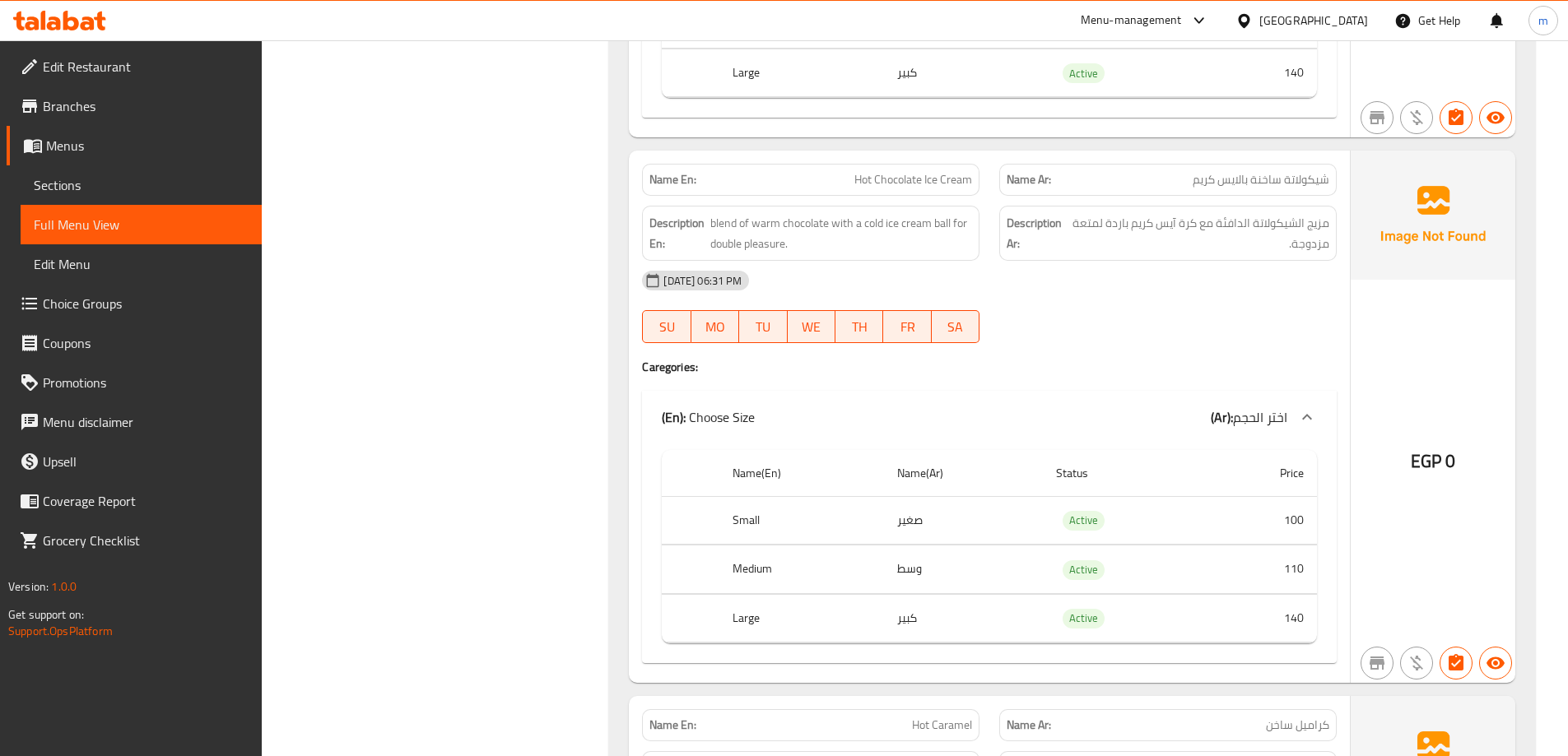
scroll to position [9085, 0]
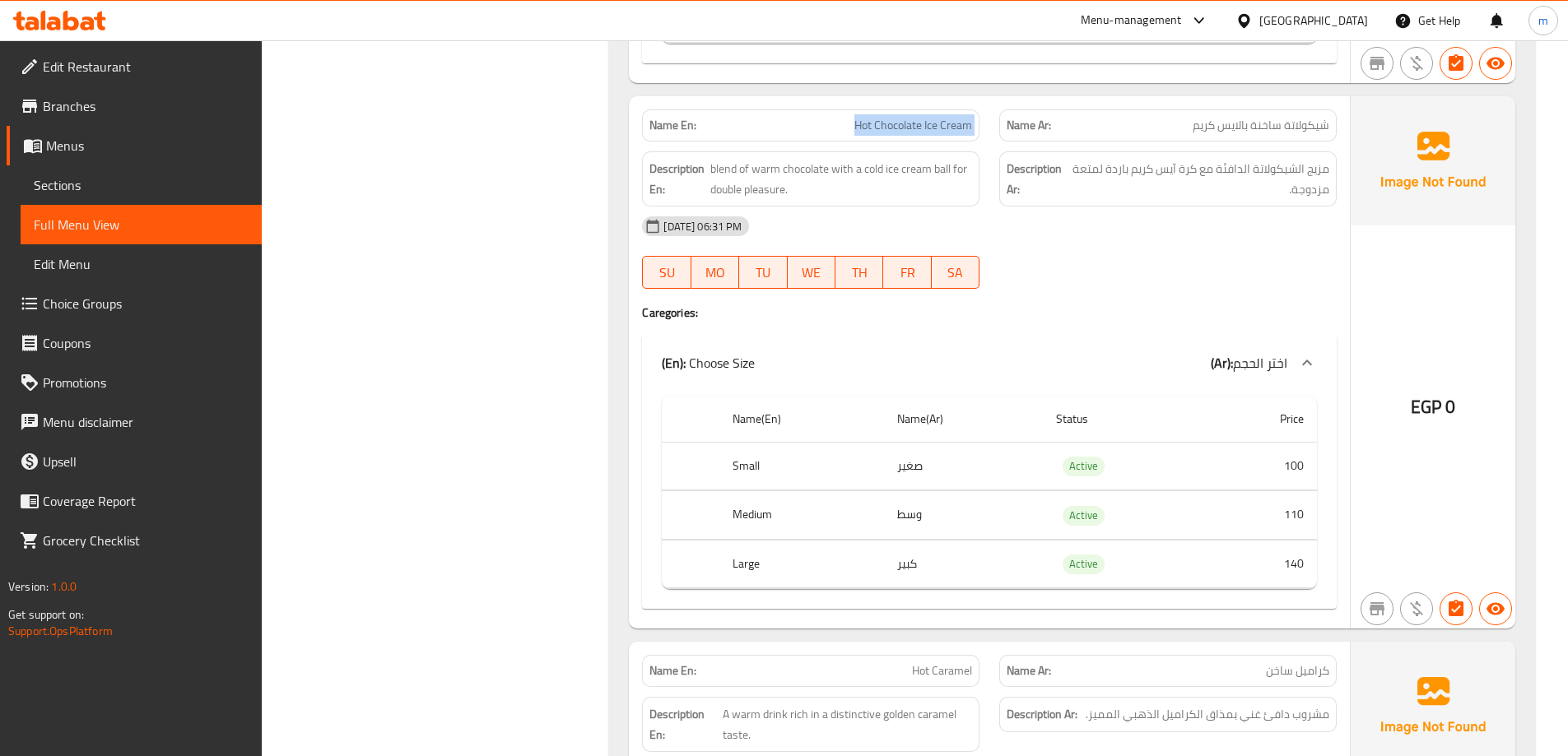
drag, startPoint x: 875, startPoint y: 125, endPoint x: 1003, endPoint y: 125, distance: 128.0
click at [1003, 125] on div "Name En: Hot Chocolate Ice Cream Name Ar: شيكولاتة ساخنة بالايس كريم" at bounding box center [990, 126] width 715 height 52
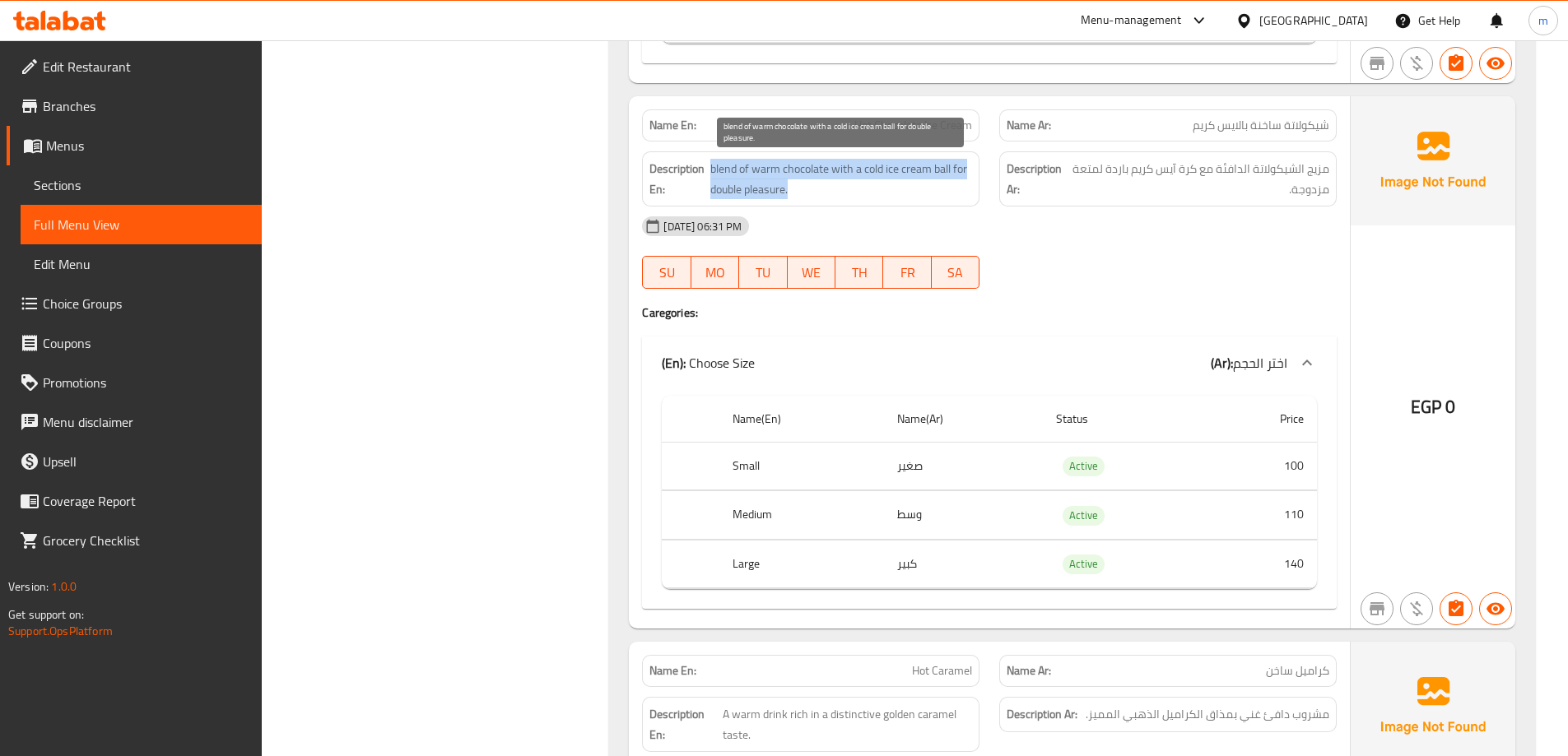
drag, startPoint x: 711, startPoint y: 164, endPoint x: 956, endPoint y: 192, distance: 246.6
click at [956, 192] on span "blend of warm chocolate with a cold ice cream ball for double pleasure." at bounding box center [841, 179] width 261 height 40
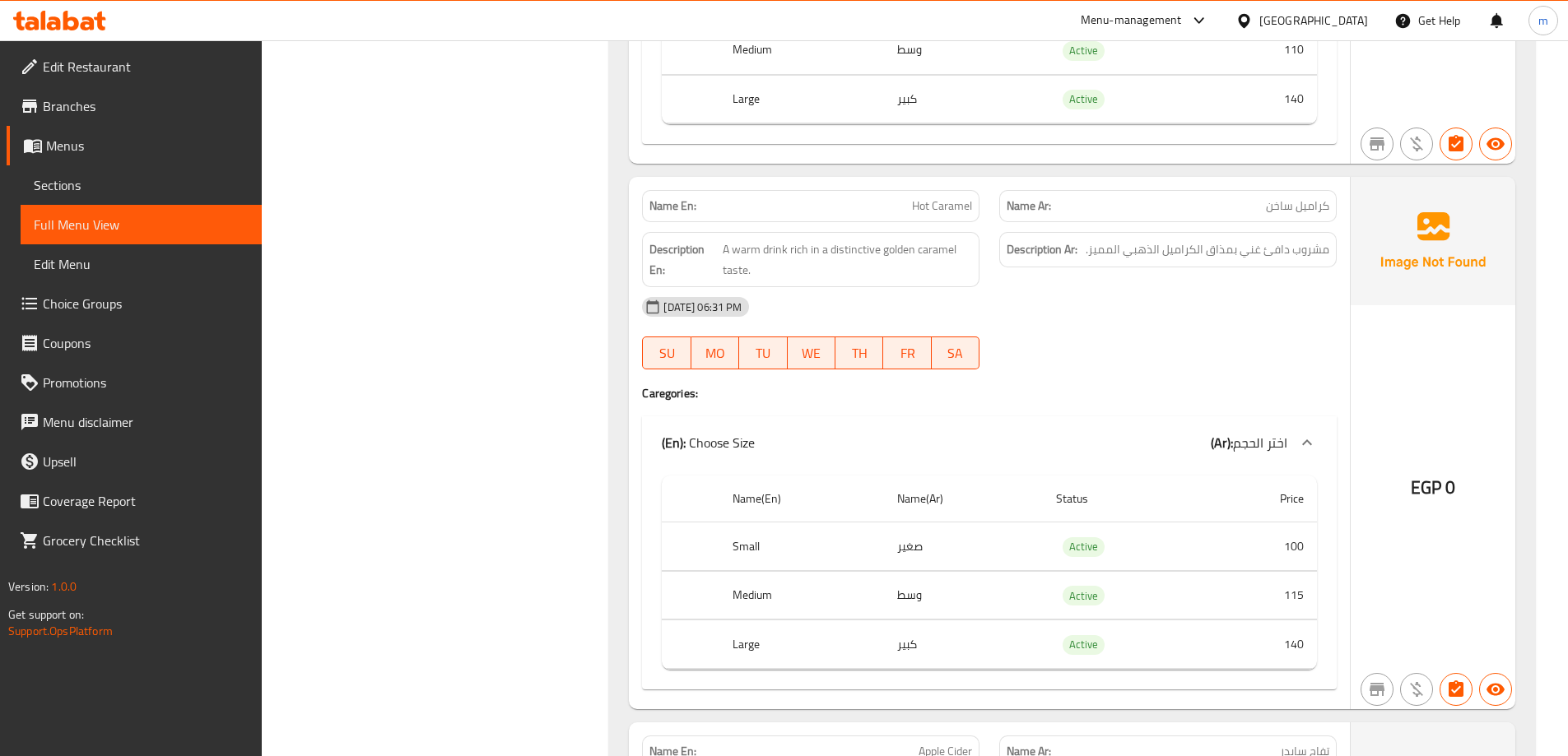
scroll to position [9579, 0]
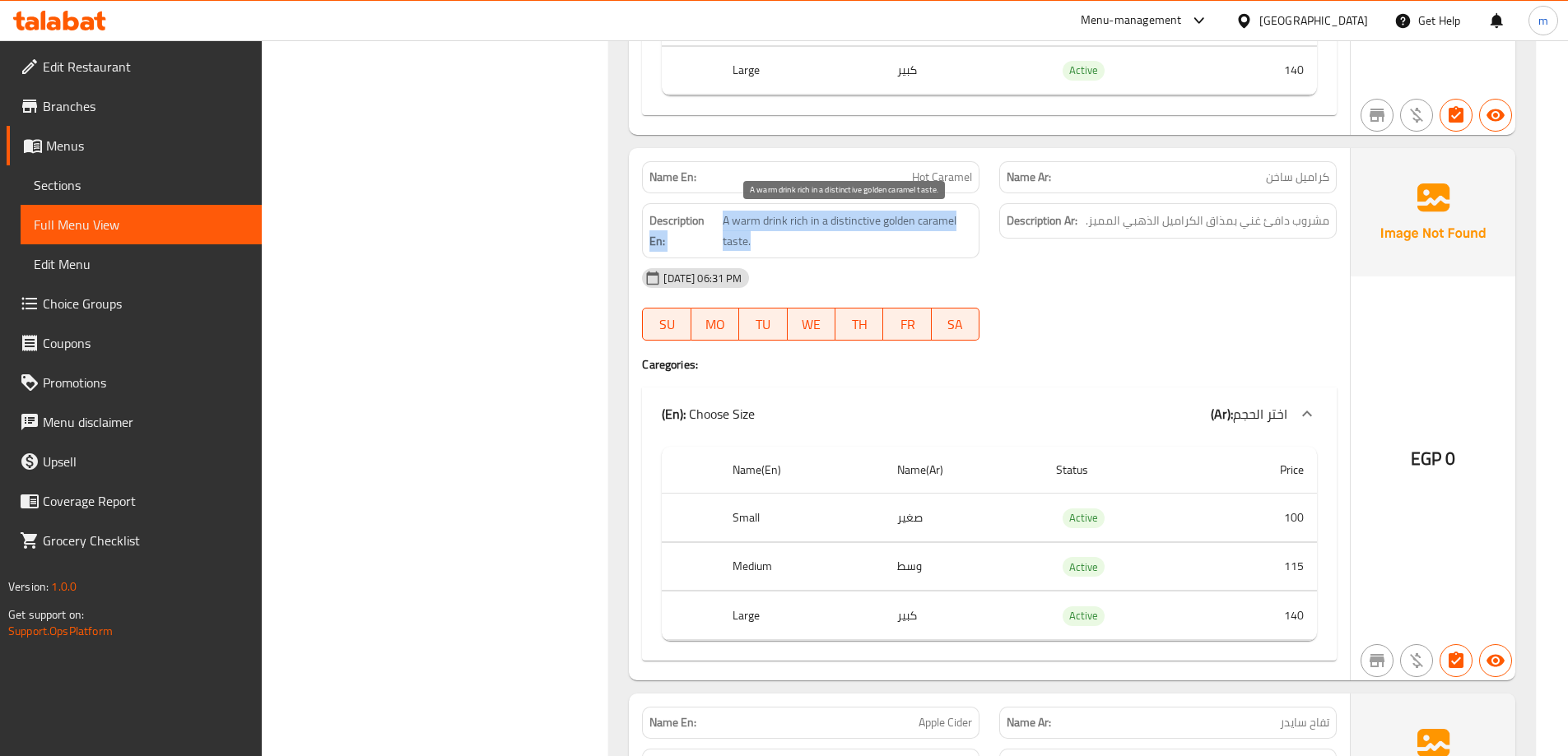
drag, startPoint x: 735, startPoint y: 229, endPoint x: 873, endPoint y: 234, distance: 138.1
click at [873, 234] on h6 "Description En: A warm drink rich in a distinctive golden caramel taste." at bounding box center [810, 231] width 322 height 40
click at [876, 238] on span "A warm drink rich in a distinctive golden caramel taste." at bounding box center [848, 231] width 251 height 40
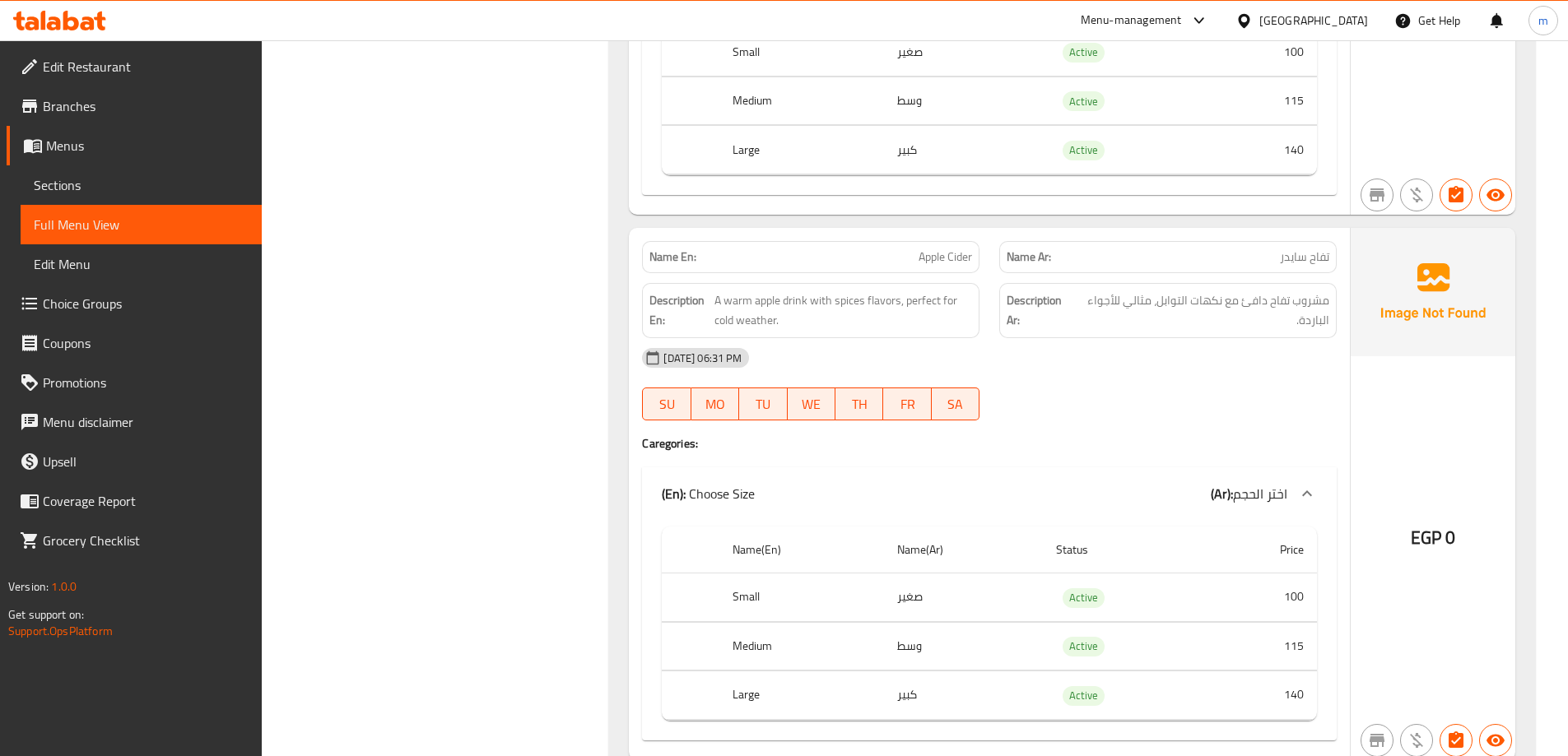
scroll to position [10073, 0]
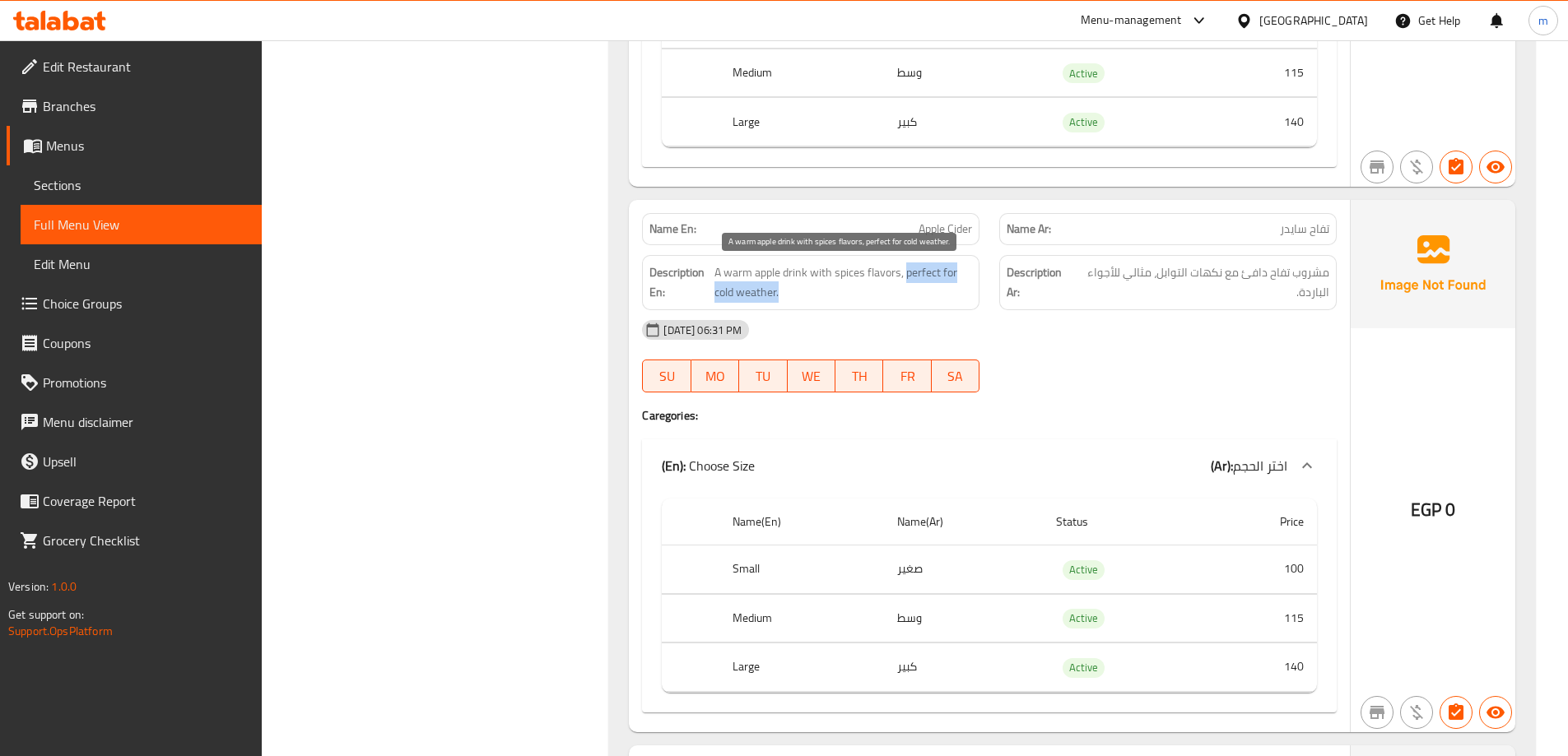
drag, startPoint x: 908, startPoint y: 273, endPoint x: 914, endPoint y: 292, distance: 19.9
click at [914, 292] on span "A warm apple drink with spices flavors, perfect for cold weather." at bounding box center [844, 282] width 259 height 40
click at [934, 223] on span "Apple Cider" at bounding box center [946, 229] width 54 height 17
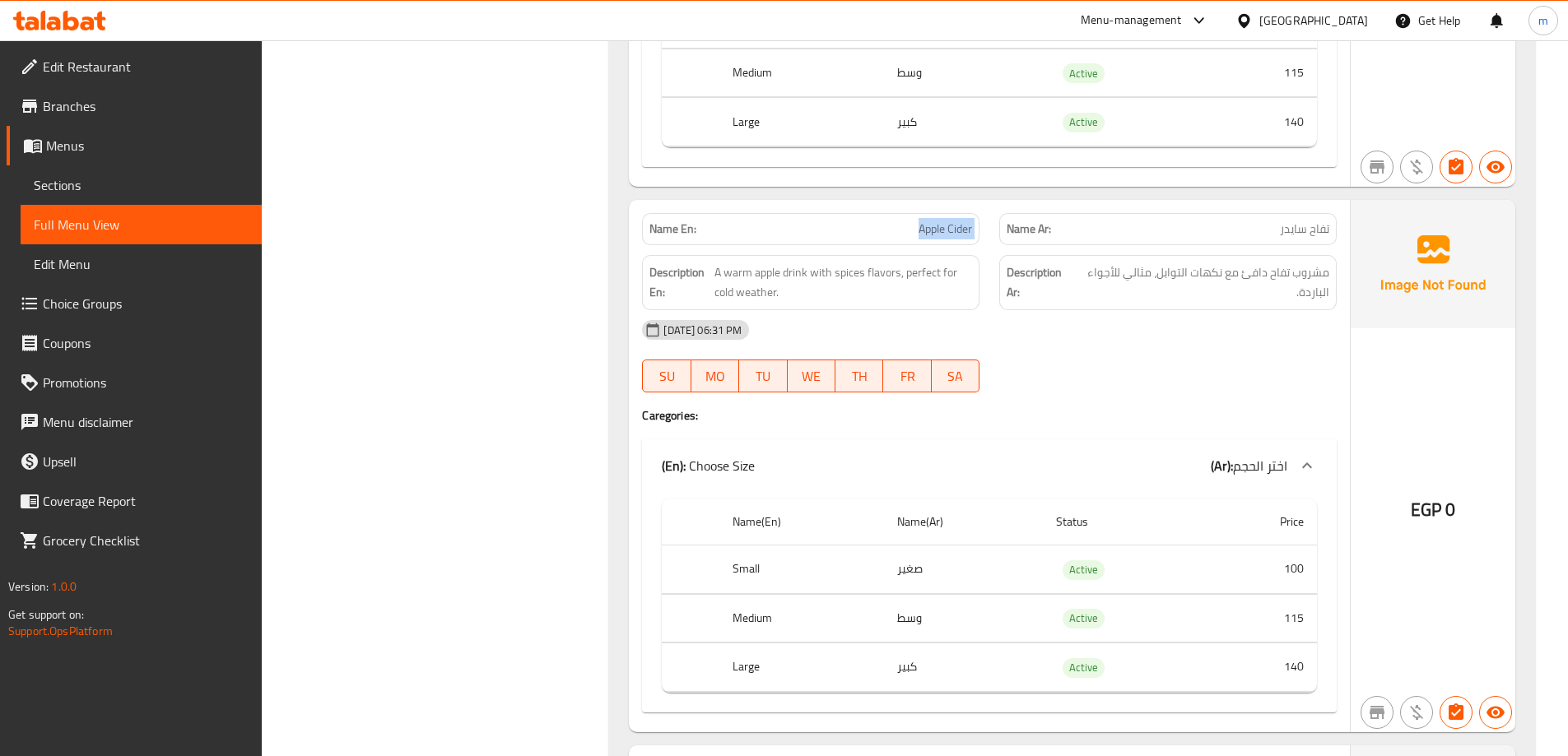
copy span "Apple Cider"
click at [1133, 365] on div "16-09-2025 06:31 PM SU MO TU WE TH FR SA" at bounding box center [990, 356] width 715 height 92
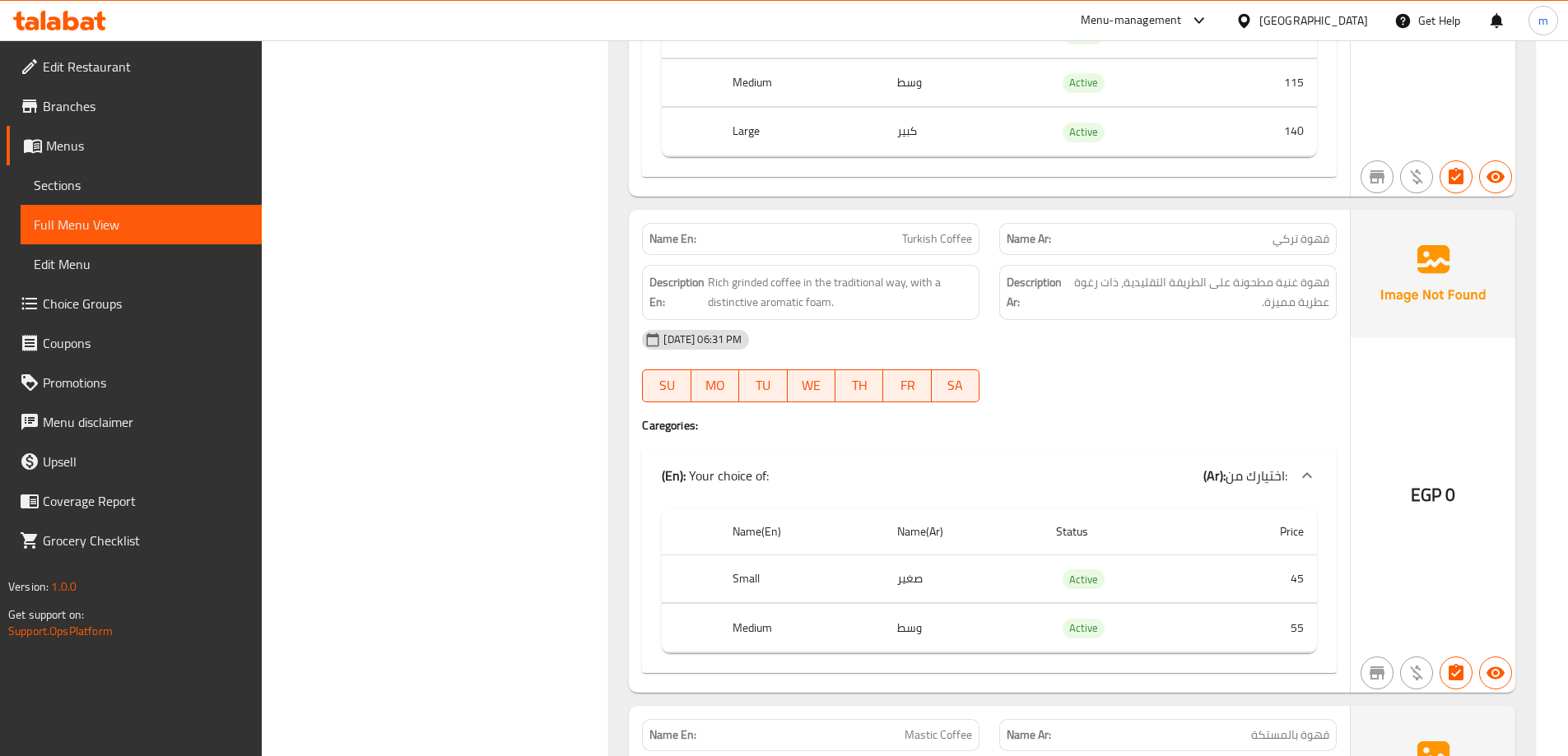
scroll to position [10650, 0]
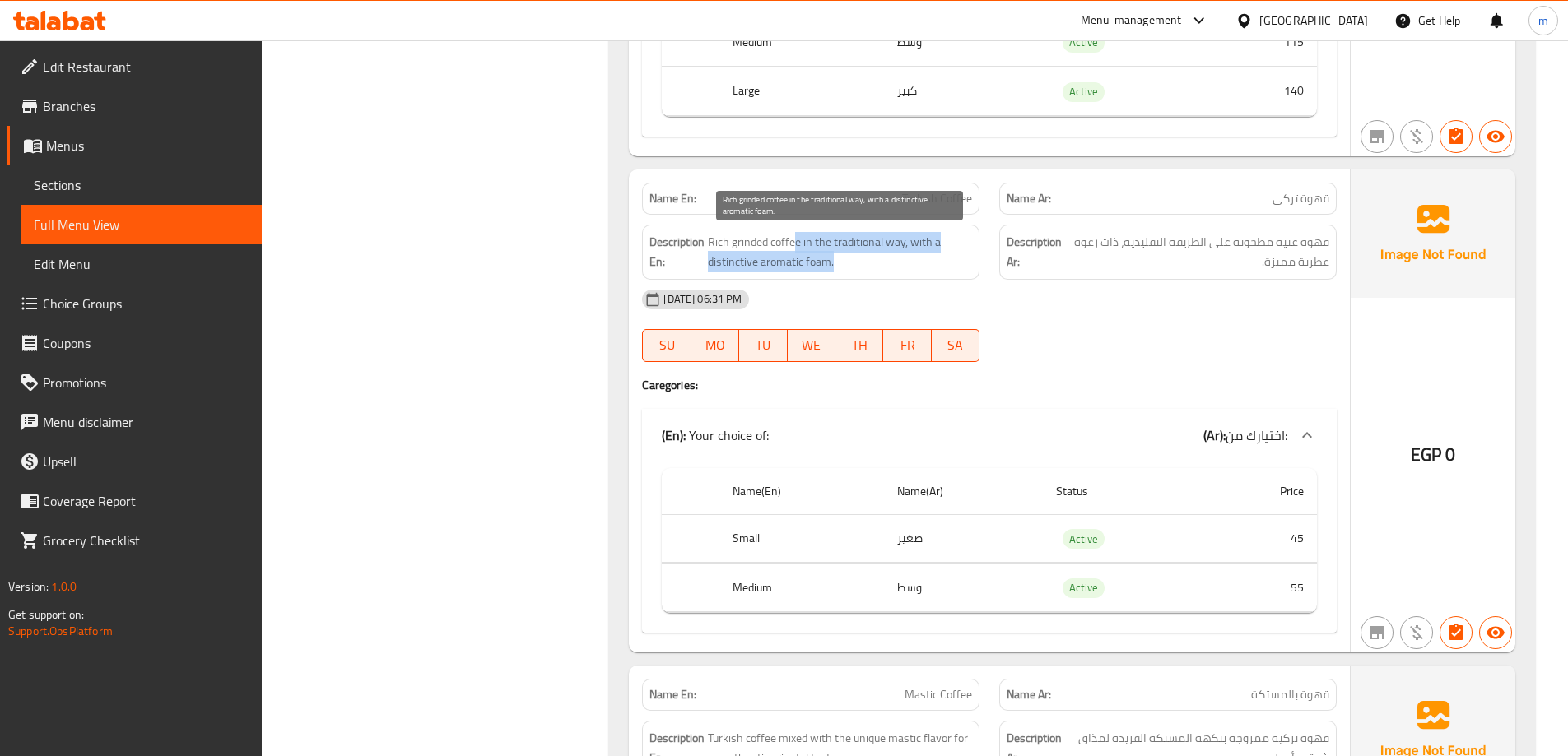
drag, startPoint x: 794, startPoint y: 242, endPoint x: 912, endPoint y: 261, distance: 119.5
click at [912, 261] on span "Rich grinded coffee in the traditional way, with a distinctive aromatic foam." at bounding box center [840, 251] width 264 height 40
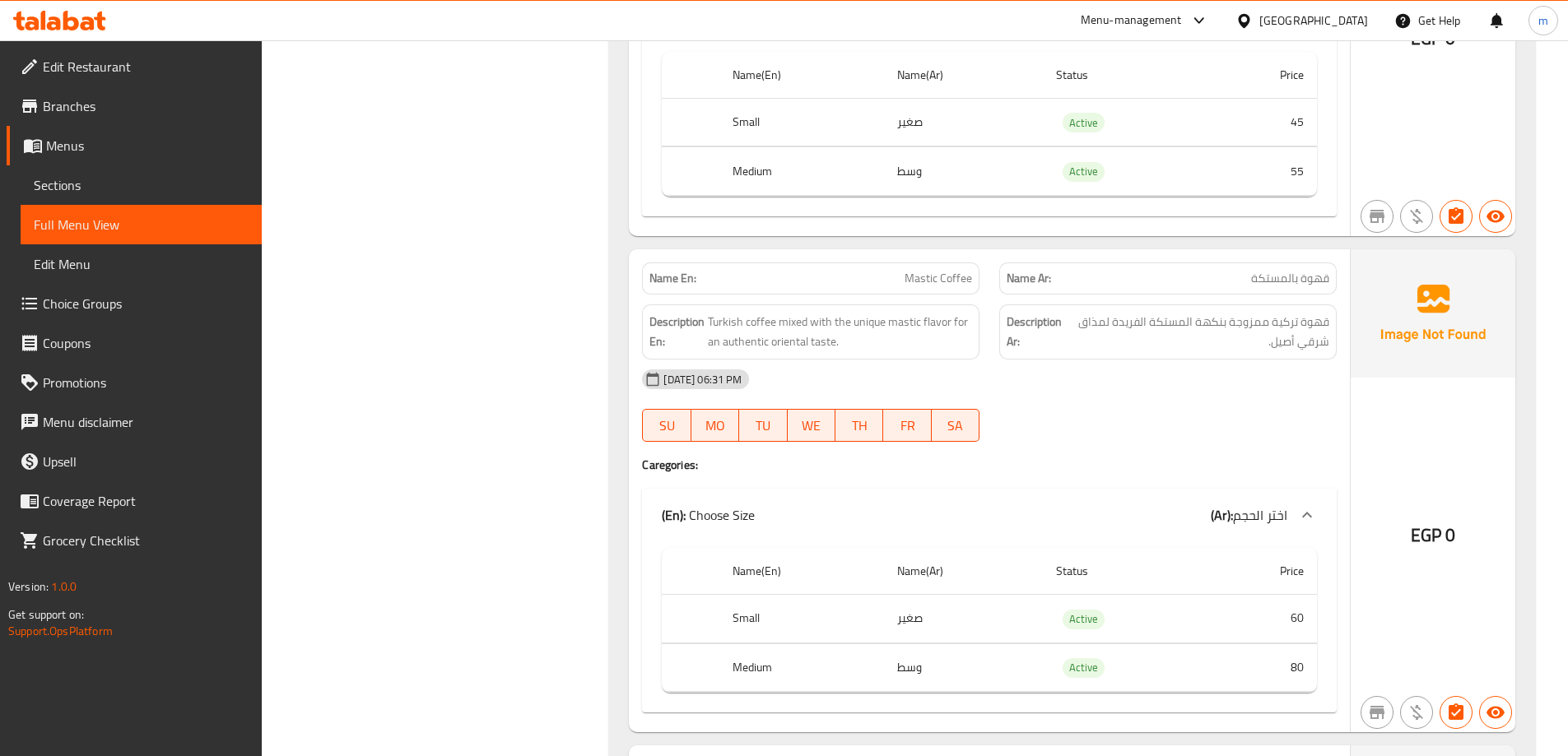
scroll to position [11225, 0]
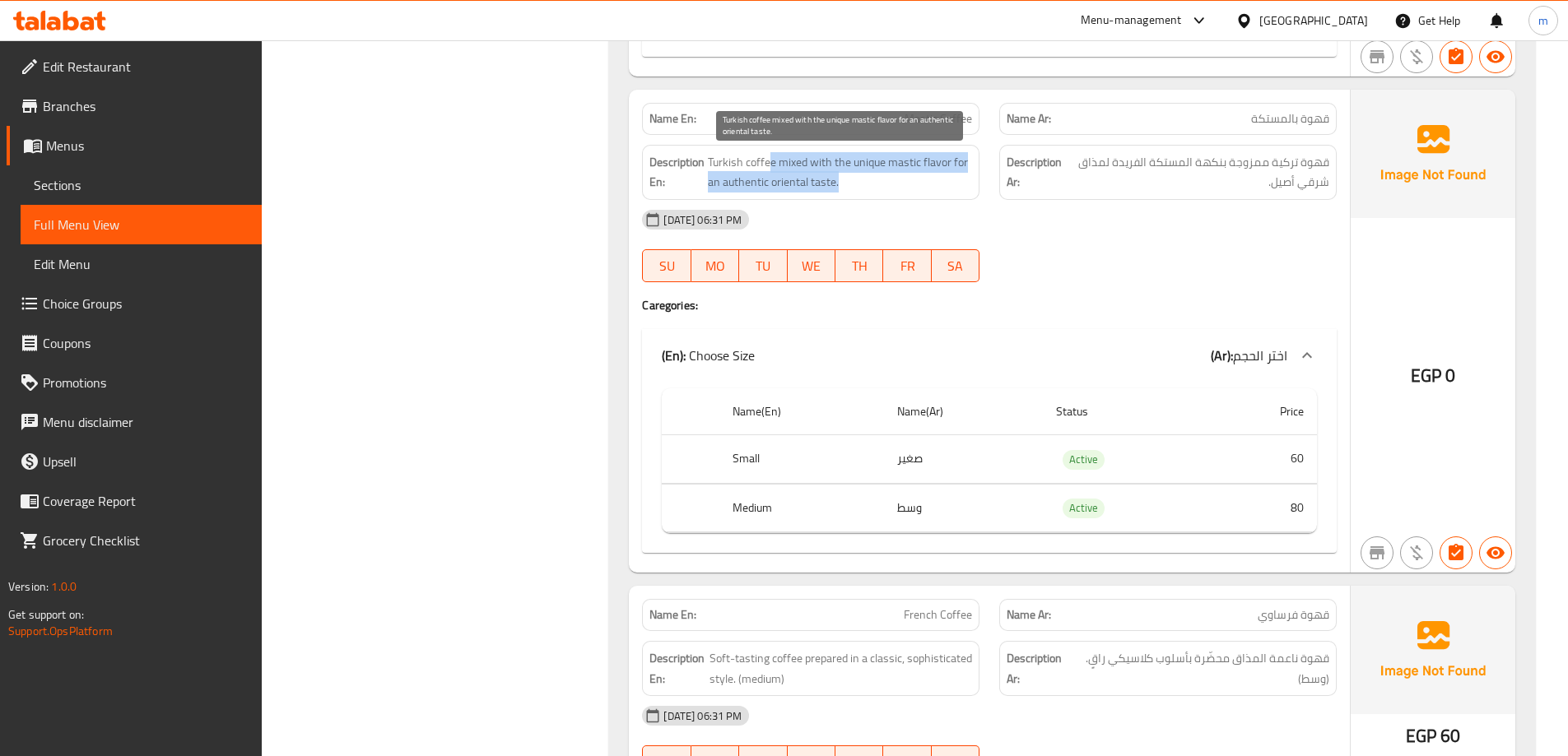
drag, startPoint x: 771, startPoint y: 163, endPoint x: 946, endPoint y: 179, distance: 175.7
click at [946, 179] on span "Turkish coffee mixed with the unique mastic flavor for an authentic oriental ta…" at bounding box center [840, 172] width 264 height 40
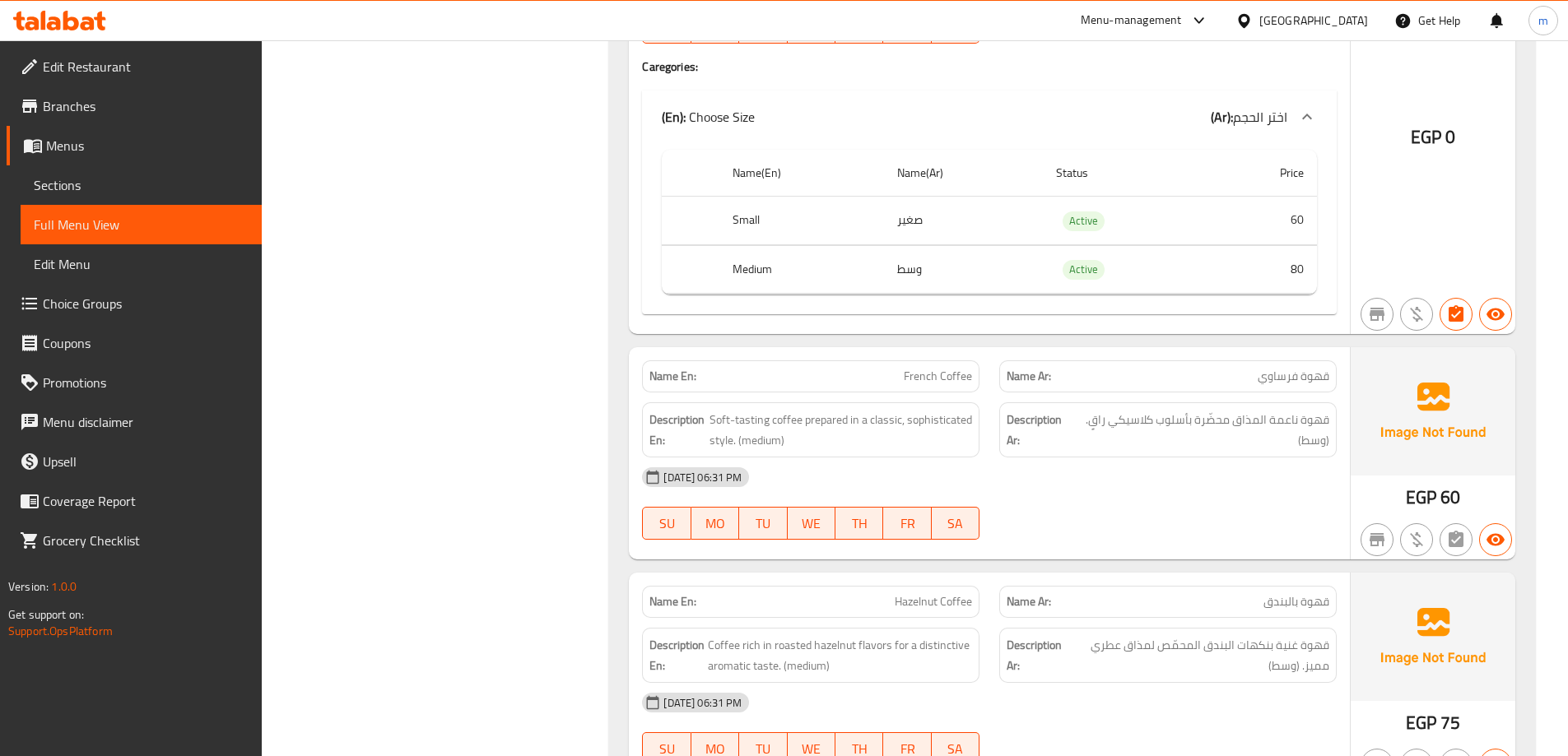
scroll to position [11555, 0]
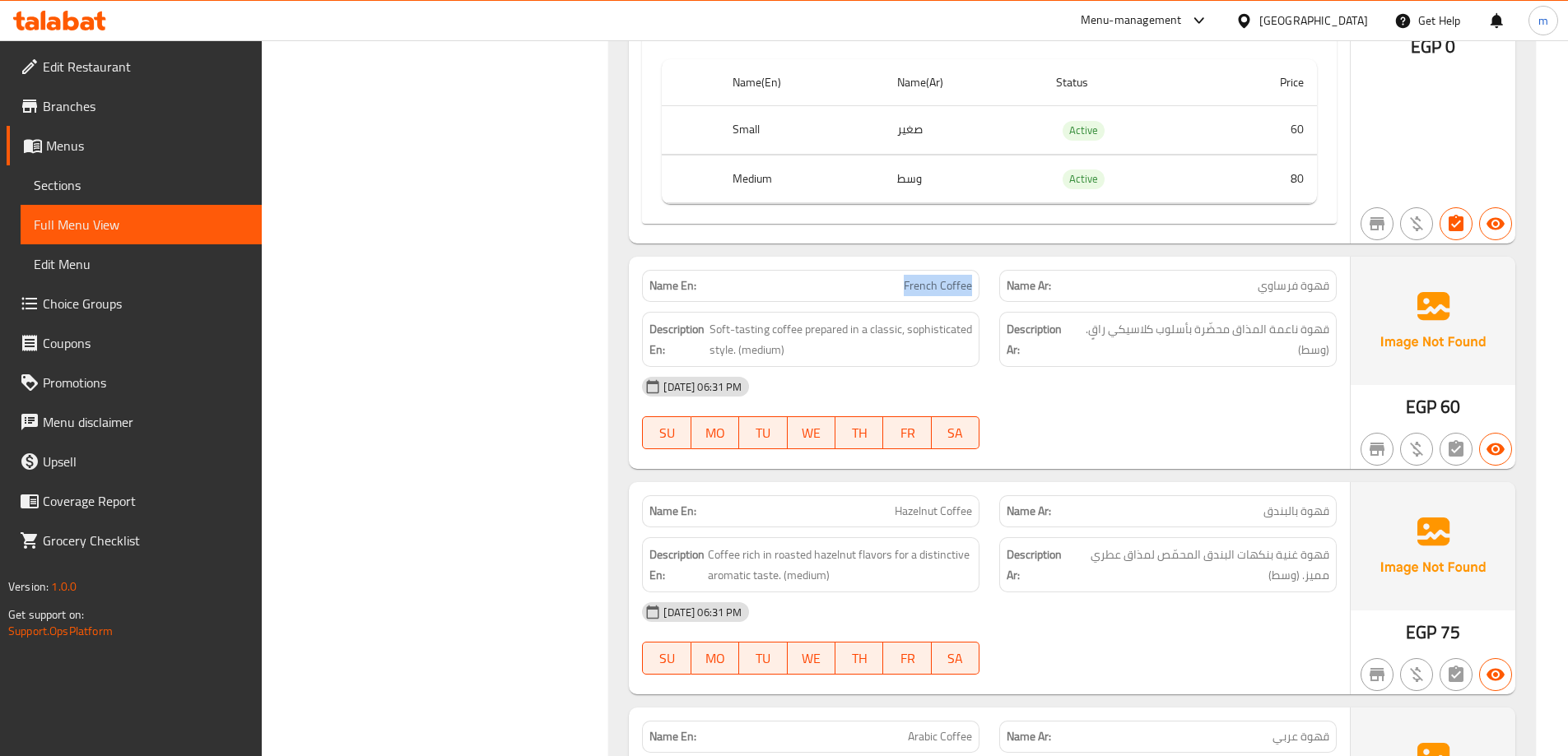
drag, startPoint x: 854, startPoint y: 283, endPoint x: 981, endPoint y: 279, distance: 127.1
click at [981, 279] on div "Name En: French Coffee" at bounding box center [811, 286] width 357 height 52
click at [944, 298] on div "Name En: French Coffee" at bounding box center [811, 286] width 338 height 32
click at [940, 293] on span "French Coffee" at bounding box center [938, 286] width 68 height 17
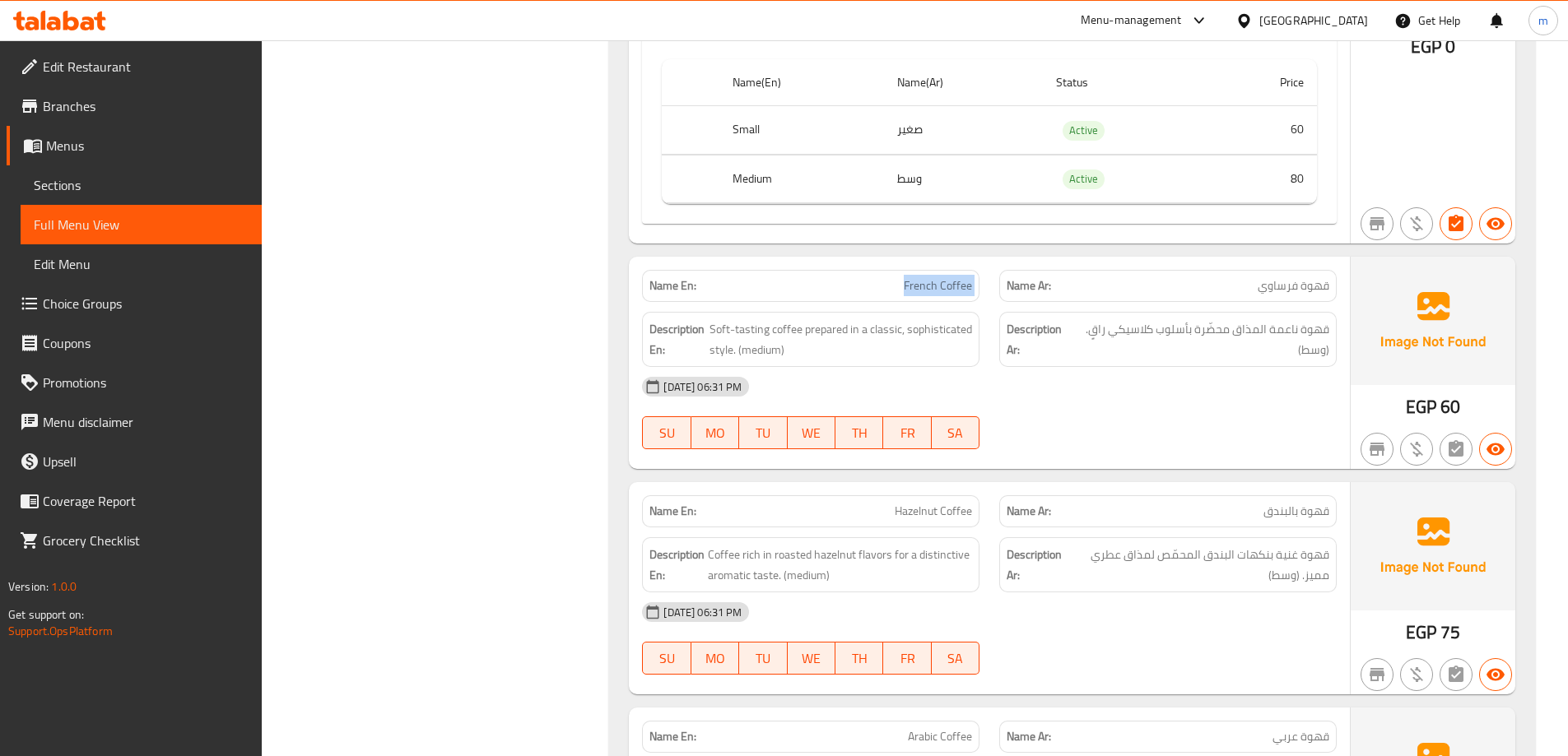
click at [940, 293] on span "French Coffee" at bounding box center [938, 286] width 68 height 17
copy span "French Coffee"
click at [940, 293] on span "French Coffee" at bounding box center [938, 286] width 68 height 17
drag, startPoint x: 928, startPoint y: 340, endPoint x: 916, endPoint y: 336, distance: 12.6
click at [916, 336] on span "Soft-tasting coffee prepared in a classic, sophisticated style. (medium)" at bounding box center [841, 339] width 262 height 40
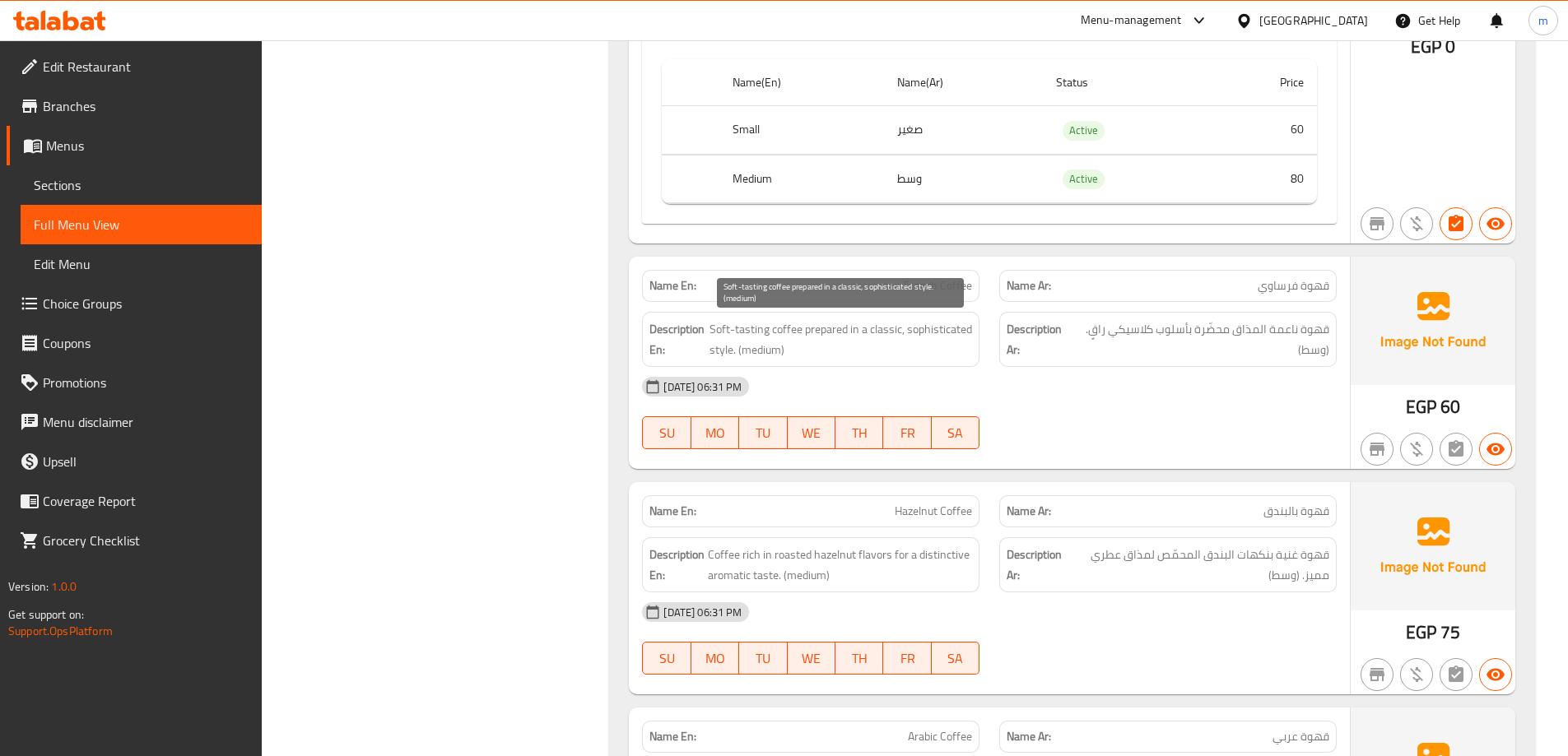
click at [920, 333] on span "Soft-tasting coffee prepared in a classic, sophisticated style. (medium)" at bounding box center [841, 339] width 262 height 40
drag, startPoint x: 1079, startPoint y: 389, endPoint x: 1103, endPoint y: 390, distance: 24.0
click at [1080, 389] on div "[DATE] 06:31 PM" at bounding box center [990, 387] width 715 height 40
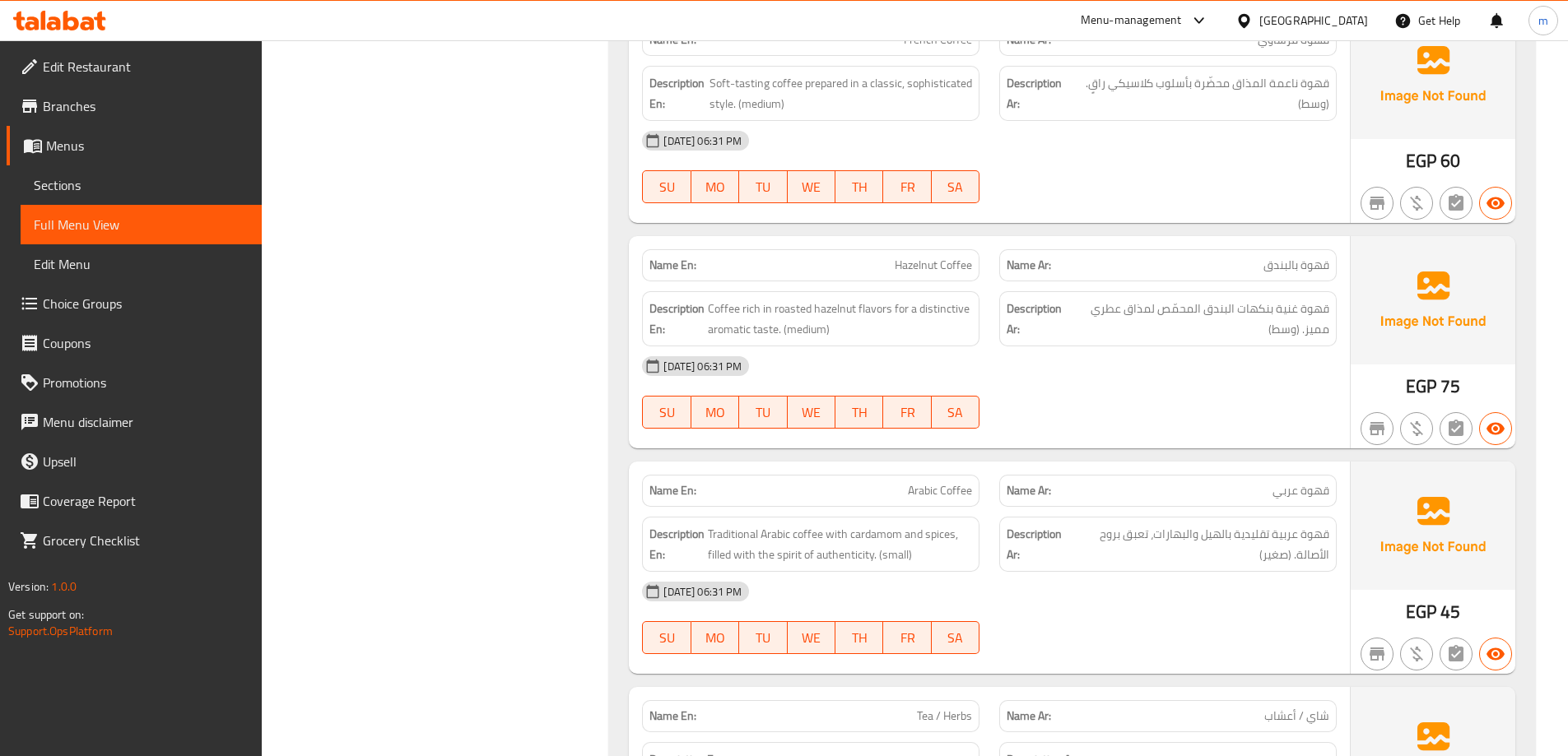
scroll to position [11802, 0]
drag, startPoint x: 903, startPoint y: 267, endPoint x: 959, endPoint y: 266, distance: 56.0
click at [959, 266] on p "Name En: Hazelnut Coffee" at bounding box center [810, 264] width 322 height 17
click at [951, 271] on span "Hazelnut Coffee" at bounding box center [933, 264] width 77 height 17
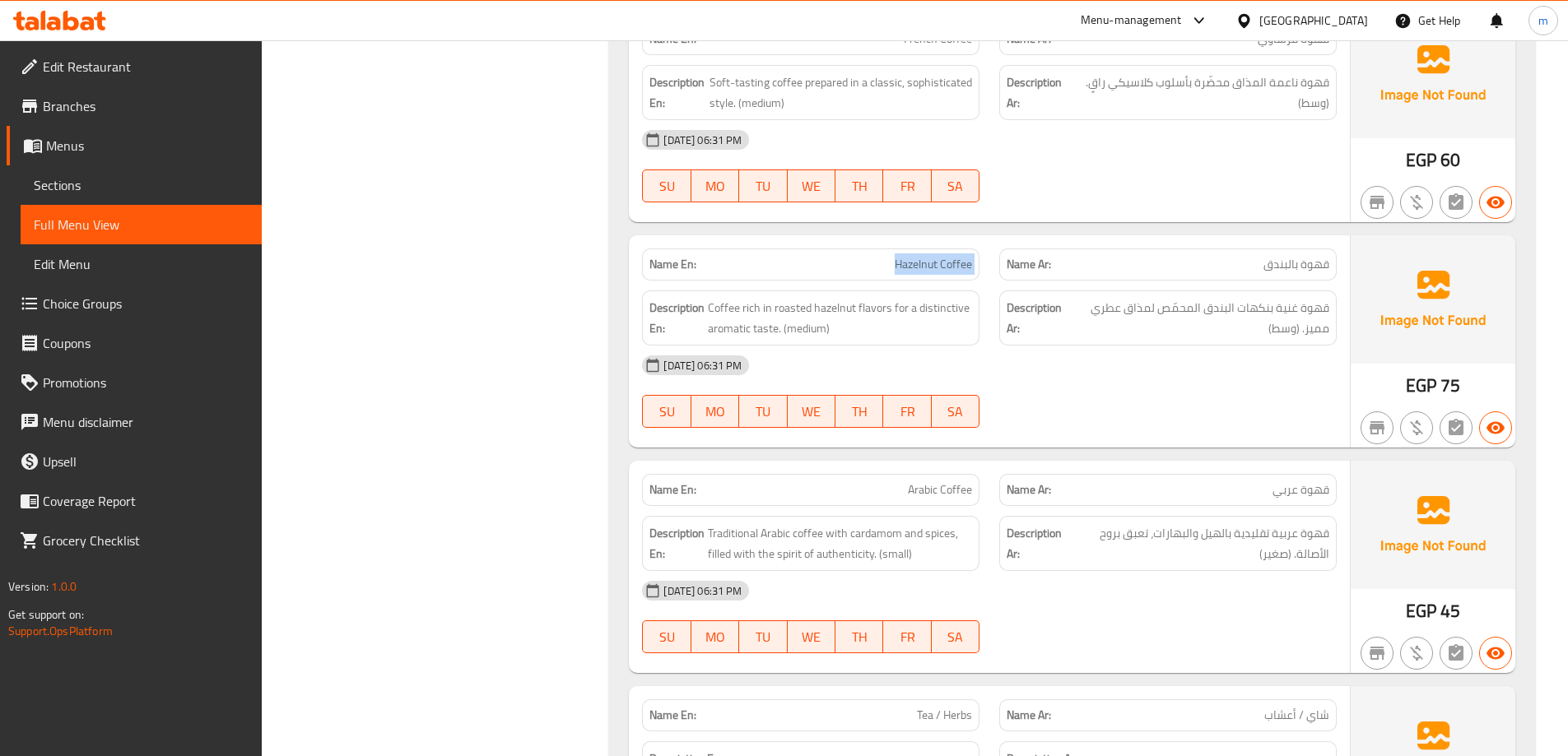
click at [951, 271] on span "Hazelnut Coffee" at bounding box center [933, 264] width 77 height 17
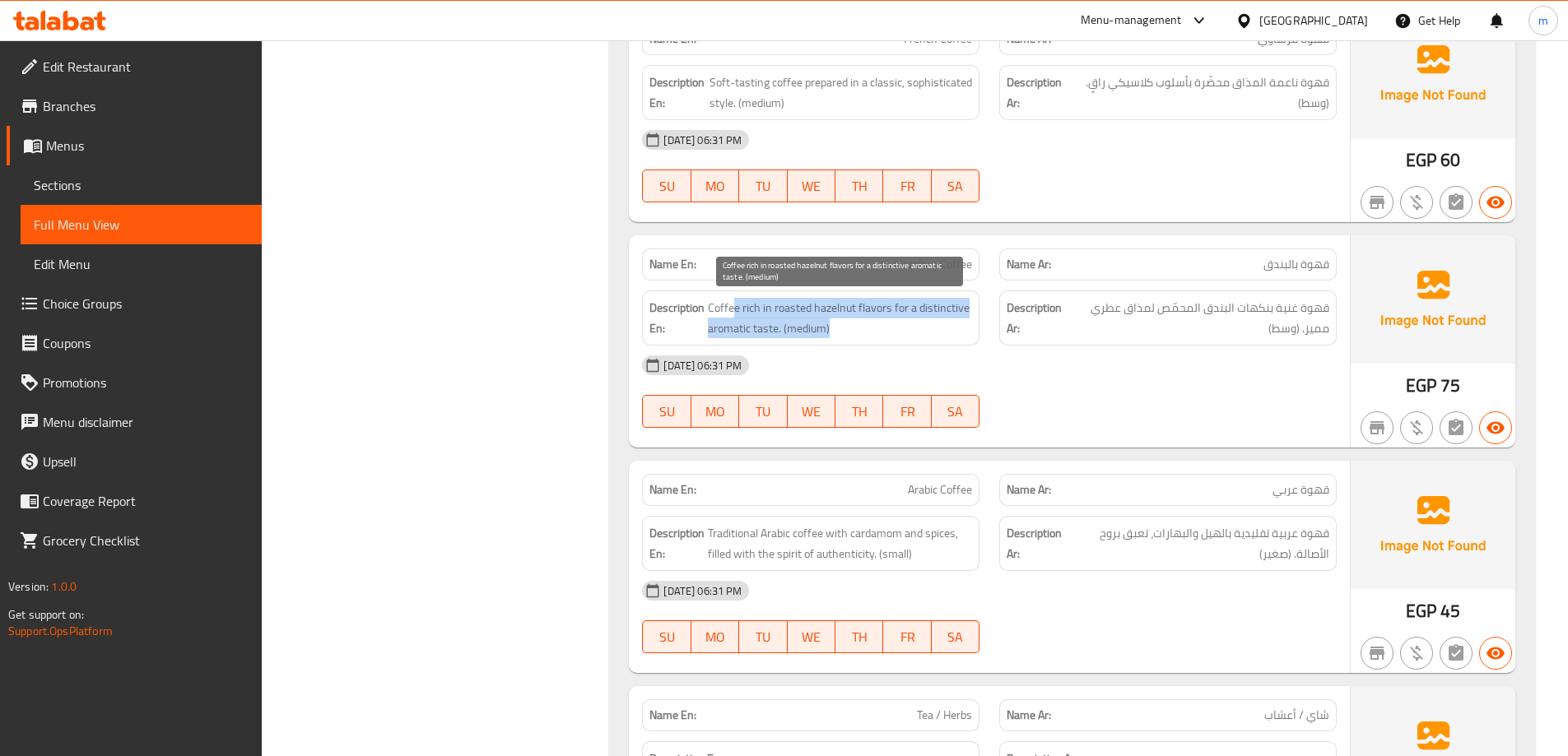
drag, startPoint x: 732, startPoint y: 306, endPoint x: 949, endPoint y: 321, distance: 217.5
click at [949, 321] on span "Coffee rich in roasted hazelnut flavors for a distinctive aromatic taste. (medi…" at bounding box center [840, 318] width 264 height 40
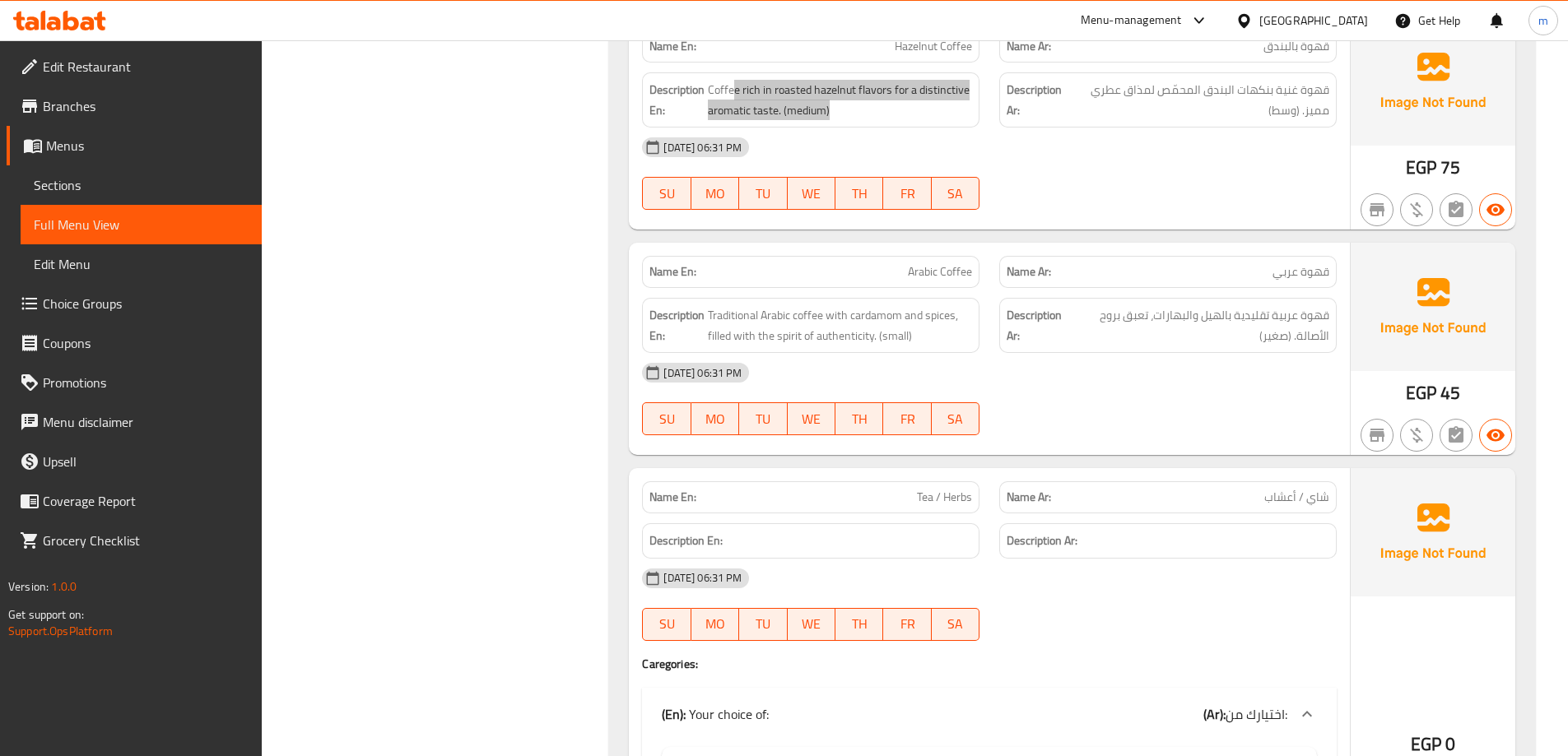
scroll to position [12048, 0]
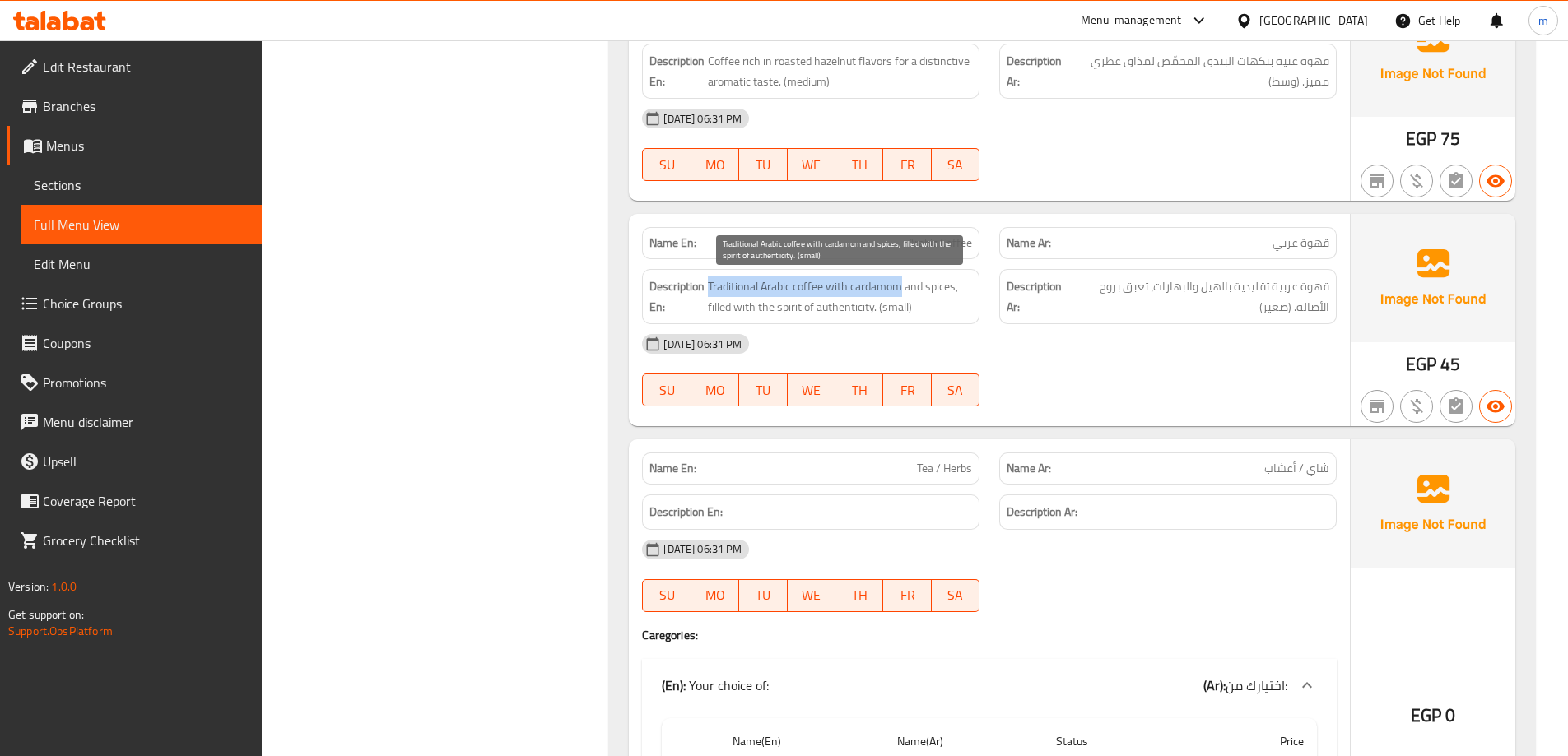
drag, startPoint x: 707, startPoint y: 294, endPoint x: 899, endPoint y: 297, distance: 192.0
click at [899, 297] on h6 "Description En: Traditional Arabic coffee with cardamom and spices, filled with…" at bounding box center [810, 296] width 322 height 40
click at [945, 293] on span "Traditional Arabic coffee with cardamom and spices, filled with the spirit of a…" at bounding box center [840, 296] width 264 height 40
drag, startPoint x: 719, startPoint y: 310, endPoint x: 921, endPoint y: 304, distance: 202.1
click at [921, 304] on h6 "Description En: Traditional Arabic coffee with cardamom and spices, filled with…" at bounding box center [810, 296] width 322 height 40
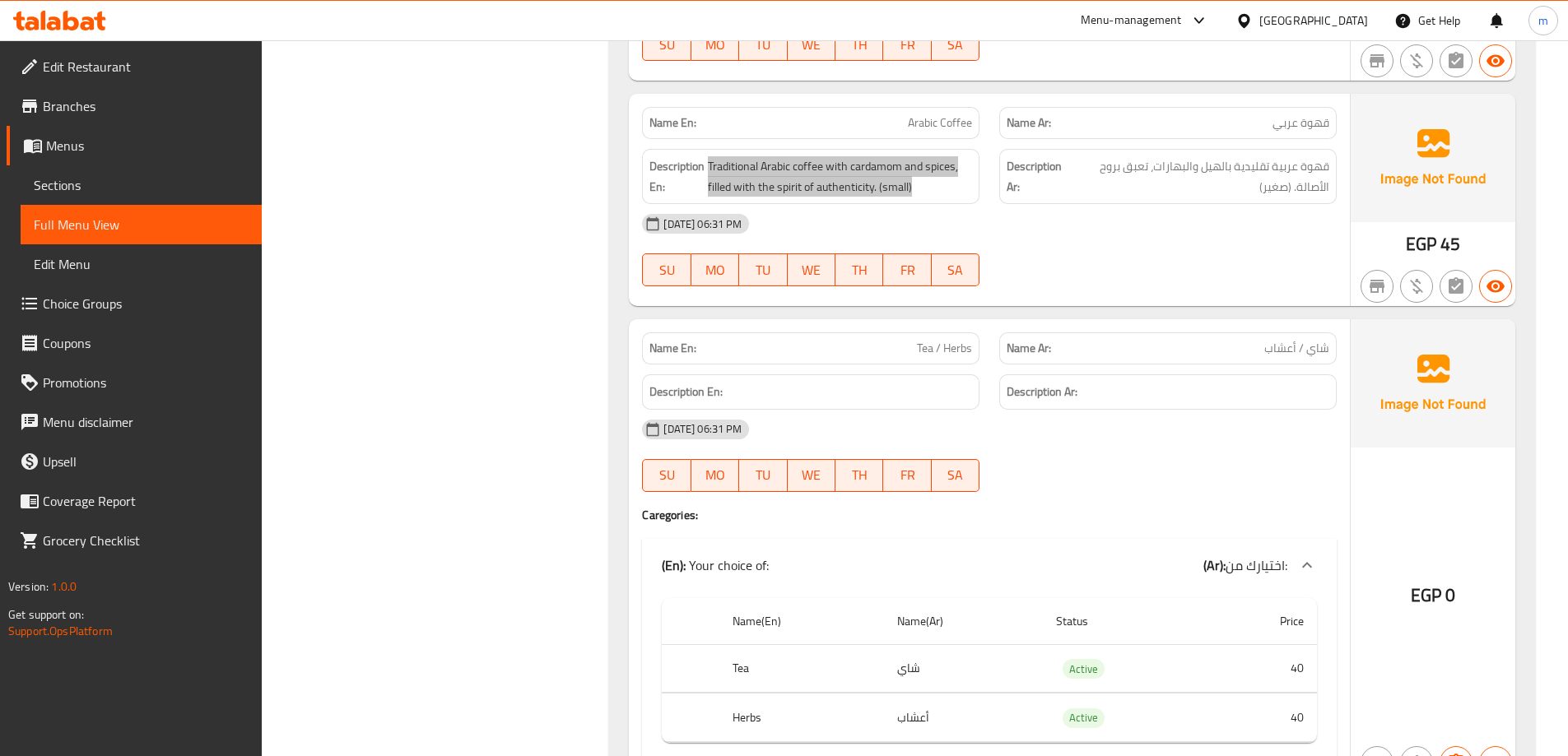
scroll to position [12295, 0]
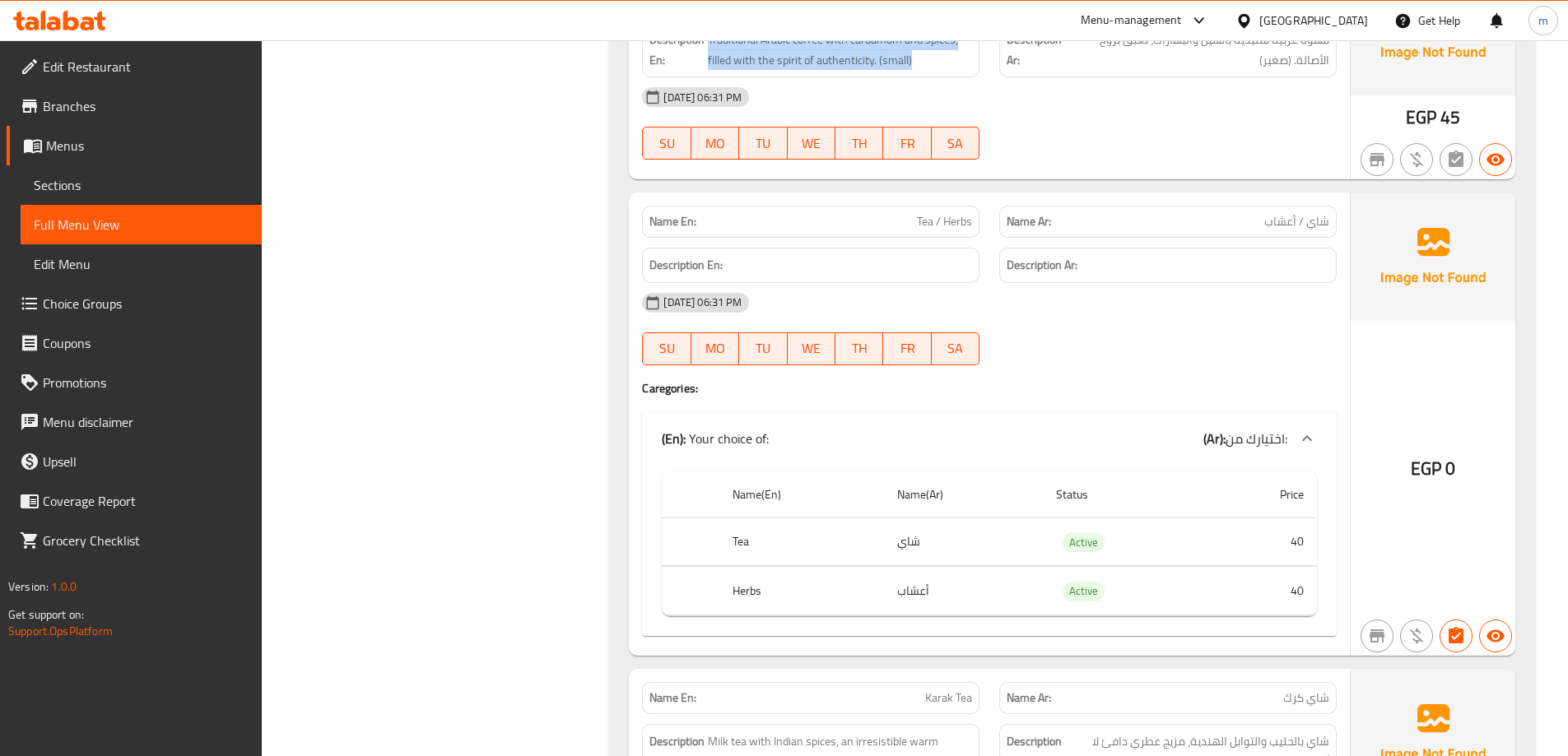
click at [979, 221] on div "Name En: Tea / Herbs" at bounding box center [811, 222] width 338 height 32
click at [963, 224] on span "Tea / Herbs" at bounding box center [944, 221] width 55 height 17
copy span "Tea / Herbs"
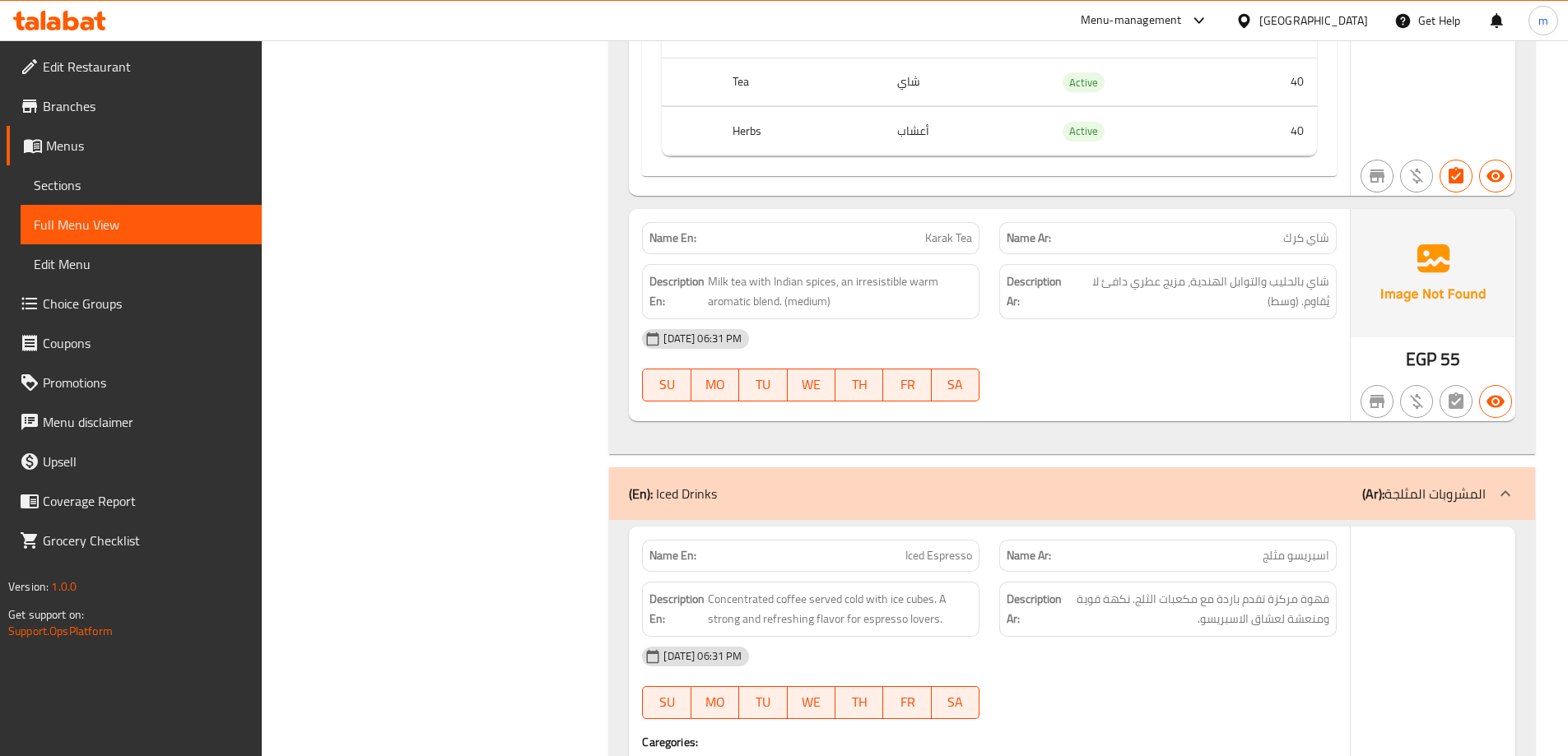
scroll to position [12744, 0]
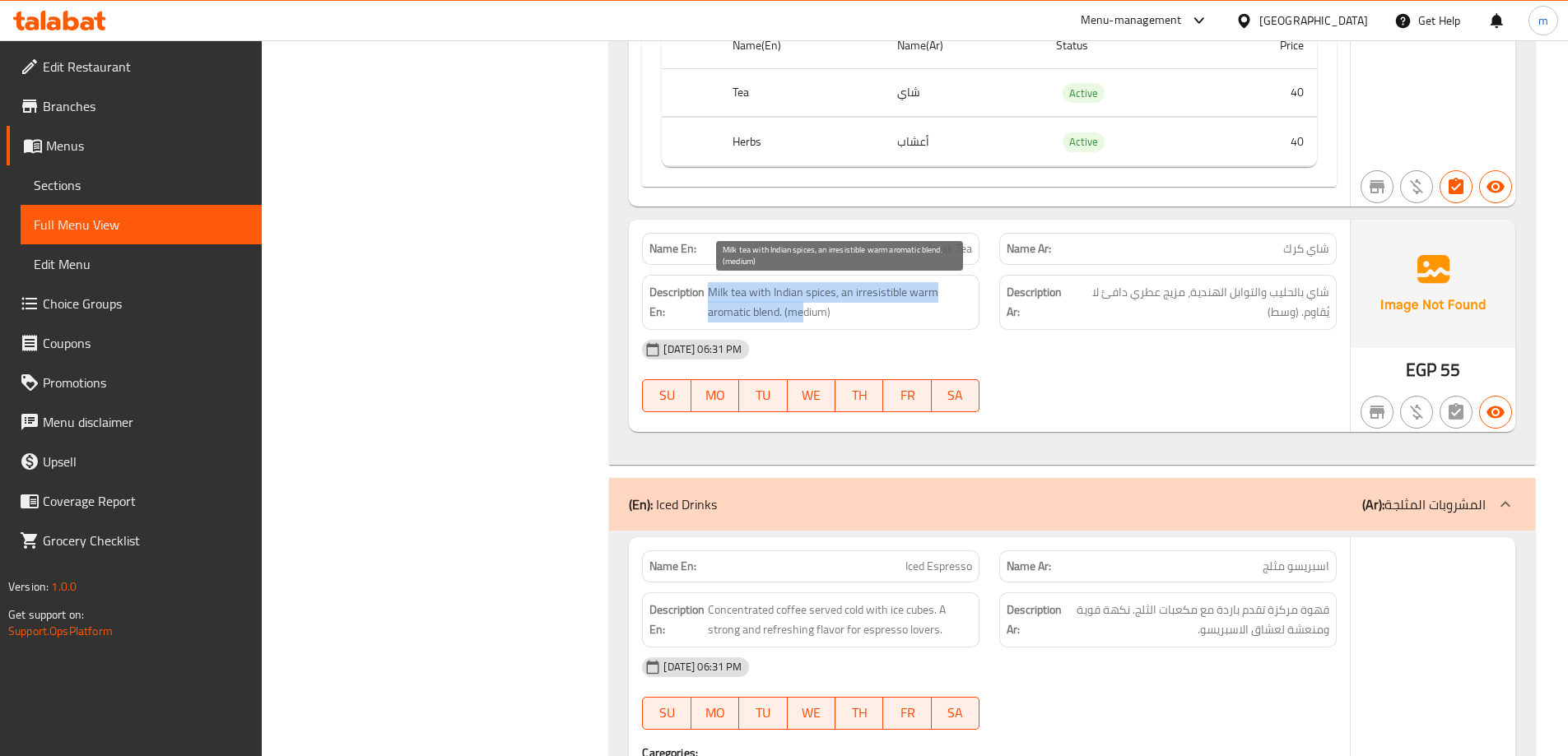
drag, startPoint x: 711, startPoint y: 296, endPoint x: 806, endPoint y: 312, distance: 96.3
click at [806, 312] on span "Milk tea with Indian spices, an irresistible warm aromatic blend. (medium)" at bounding box center [840, 302] width 264 height 40
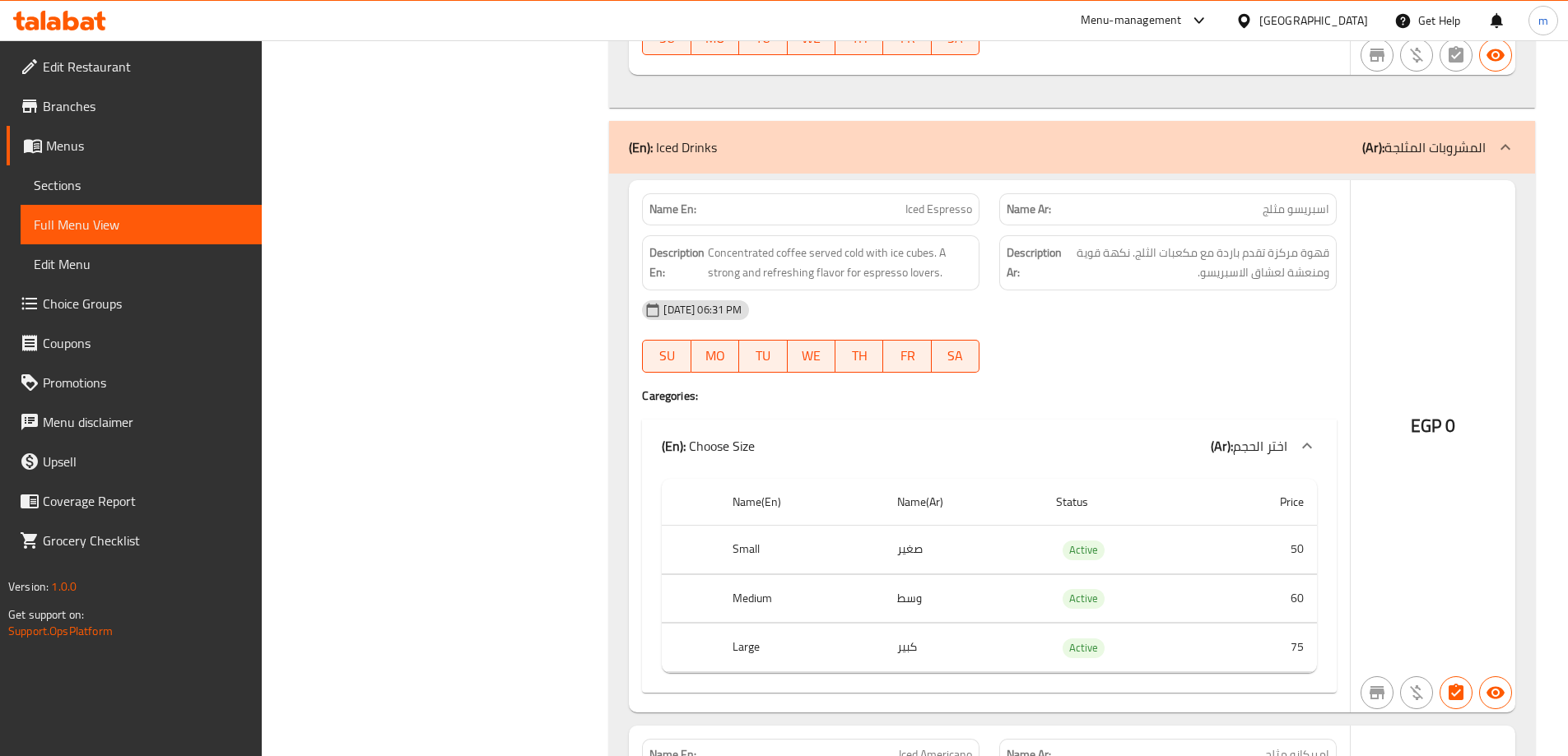
scroll to position [13155, 0]
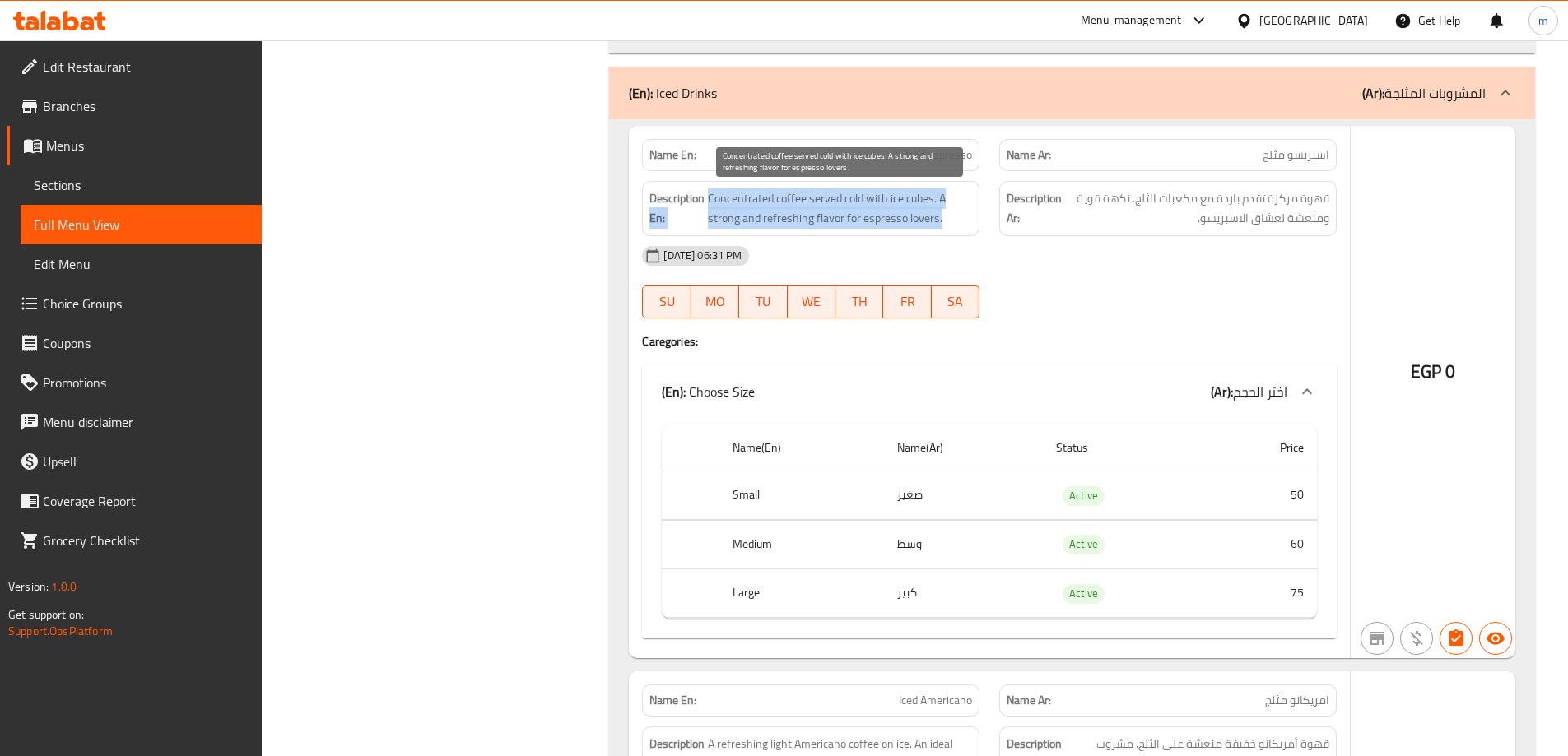
drag, startPoint x: 705, startPoint y: 192, endPoint x: 942, endPoint y: 219, distance: 238.5
click at [942, 219] on h6 "Description En: Concentrated coffee served cold with ice cubes. A strong and re…" at bounding box center [810, 208] width 322 height 40
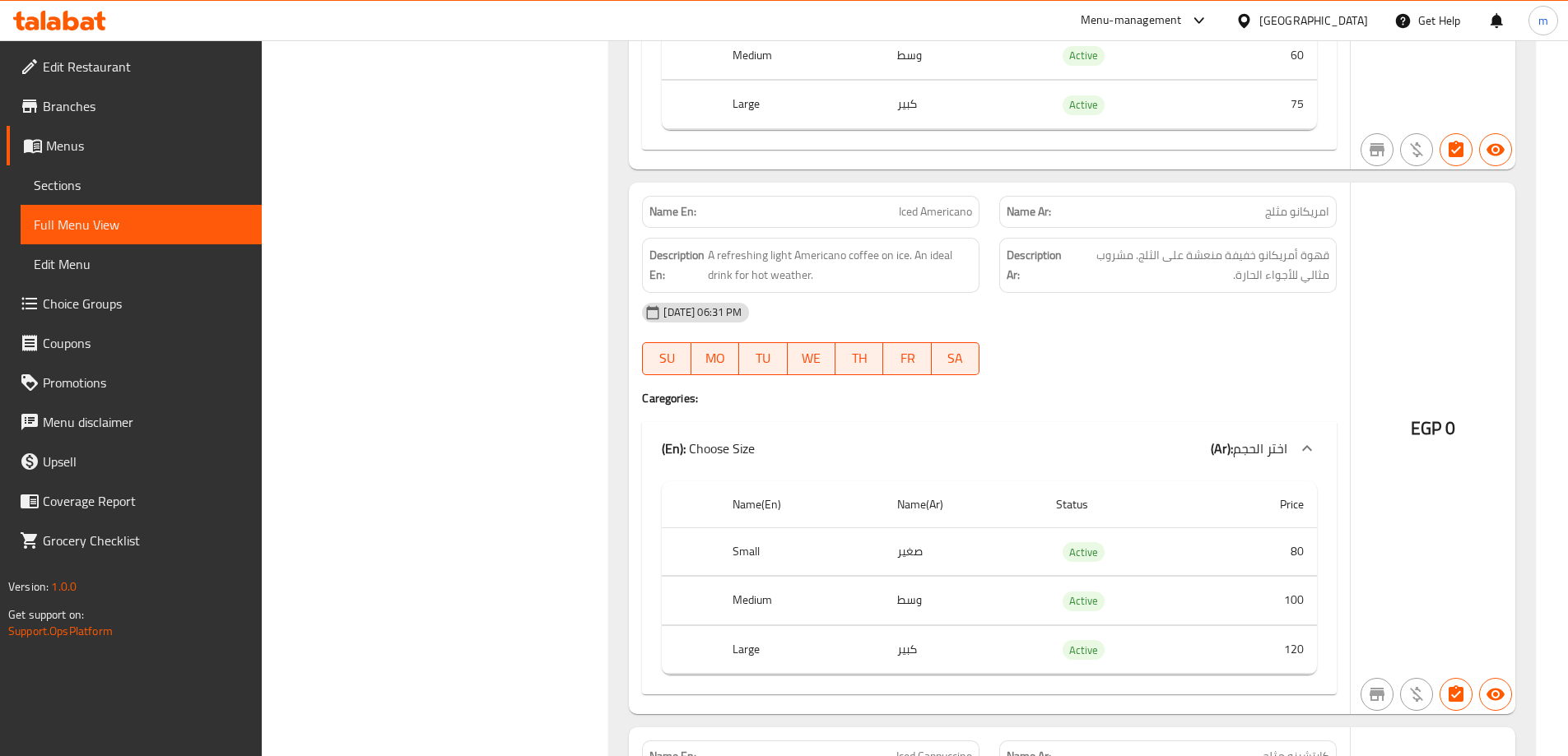
scroll to position [13649, 0]
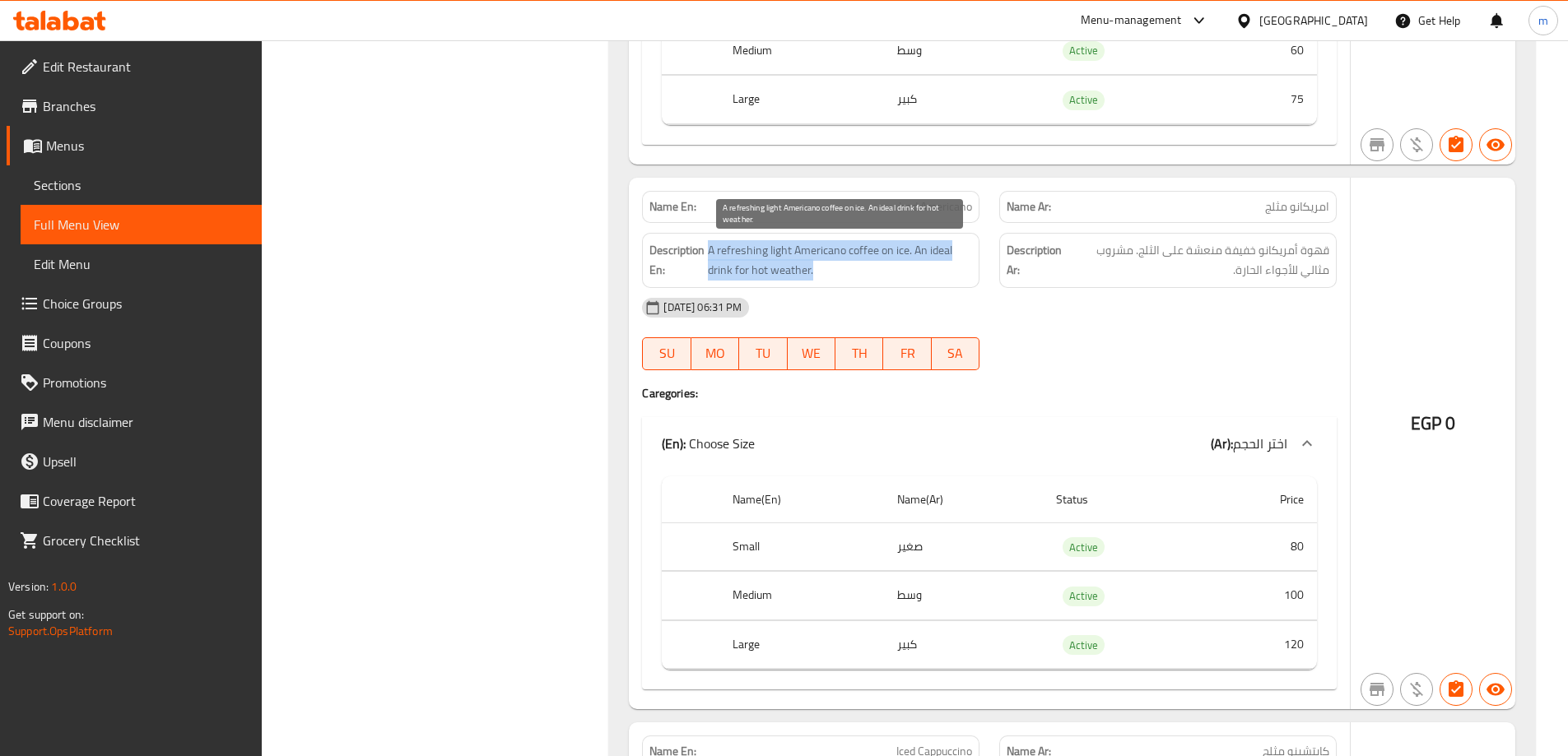
drag, startPoint x: 710, startPoint y: 248, endPoint x: 922, endPoint y: 261, distance: 212.4
click at [922, 261] on span "A refreshing light Americano coffee on ice. An ideal drink for hot weather." at bounding box center [840, 260] width 264 height 40
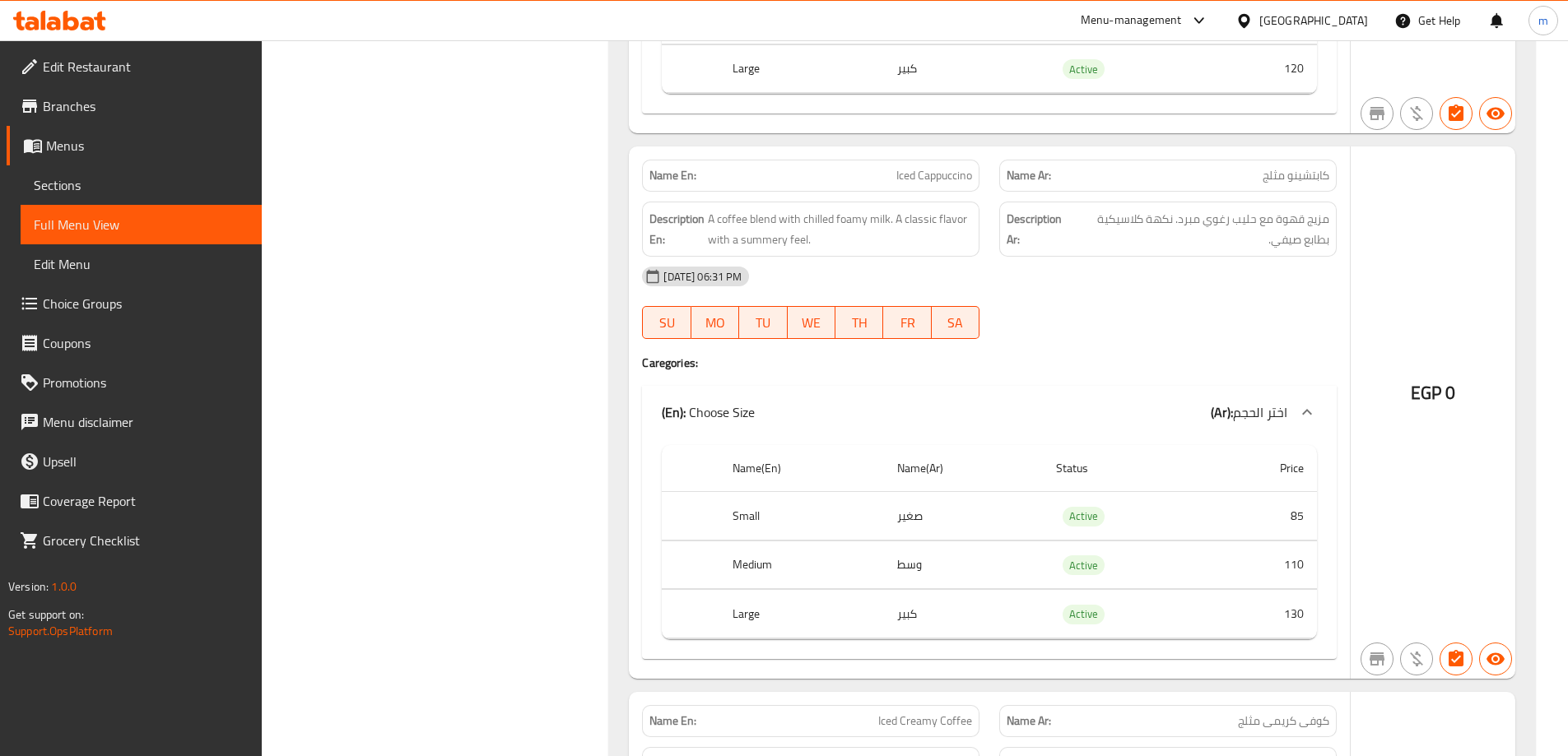
scroll to position [14307, 0]
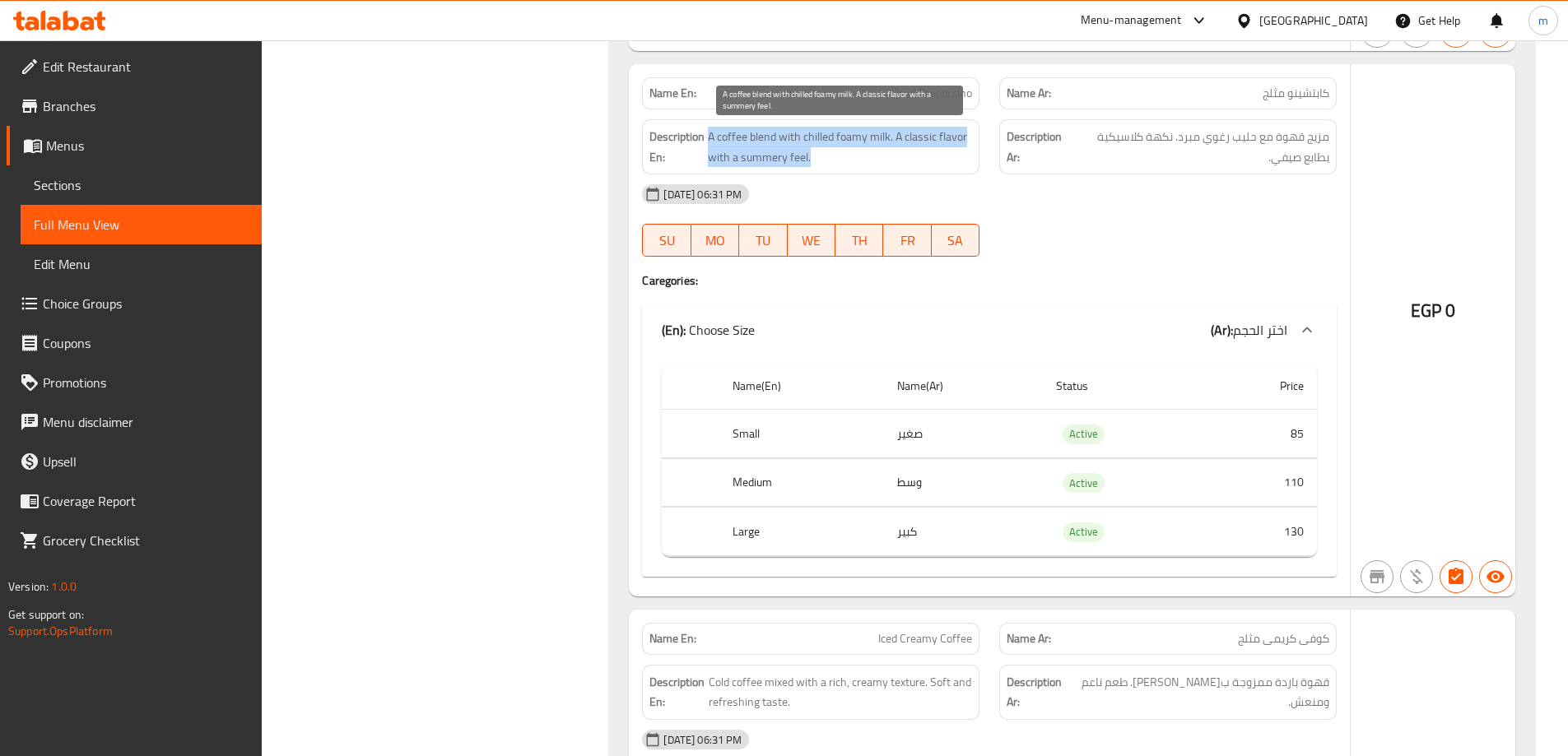
drag, startPoint x: 706, startPoint y: 132, endPoint x: 924, endPoint y: 151, distance: 218.8
click at [924, 151] on h6 "Description En: A coffee blend with chilled foamy milk. A classic flavor with a…" at bounding box center [810, 146] width 322 height 40
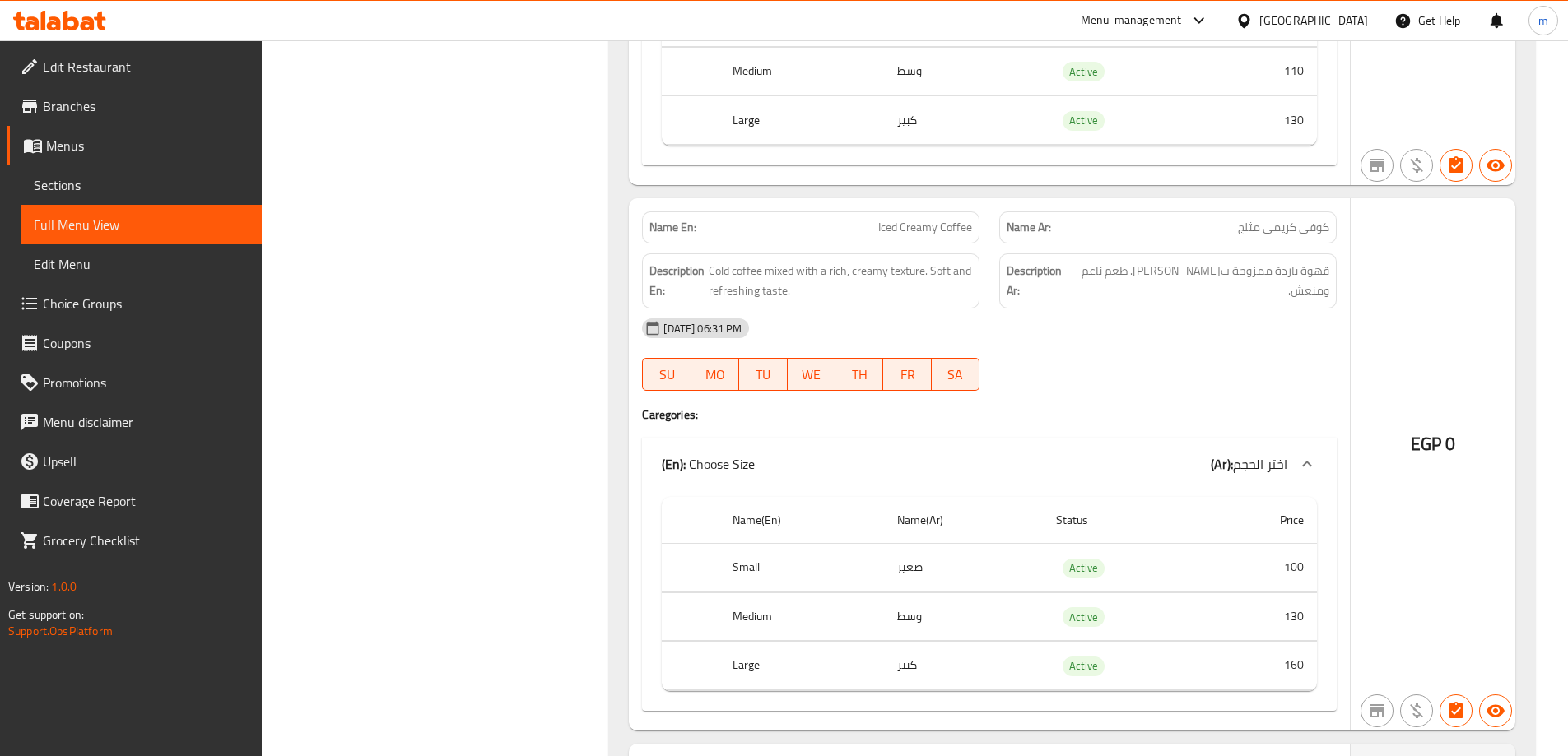
scroll to position [14801, 0]
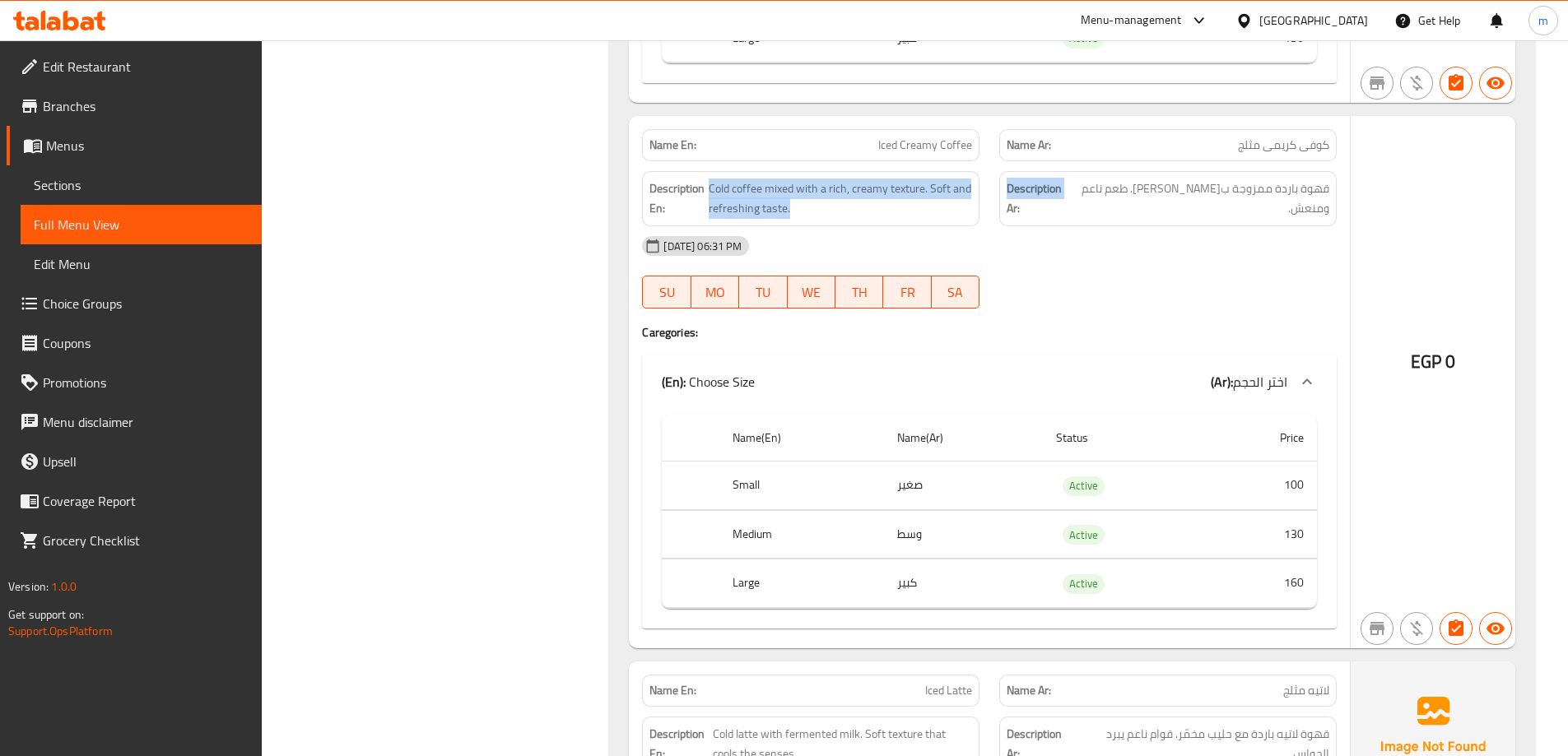
drag, startPoint x: 707, startPoint y: 189, endPoint x: 991, endPoint y: 212, distance: 284.9
click at [991, 212] on div "Description En: Cold coffee mixed with a rich, creamy texture. Soft and refresh…" at bounding box center [990, 198] width 715 height 75
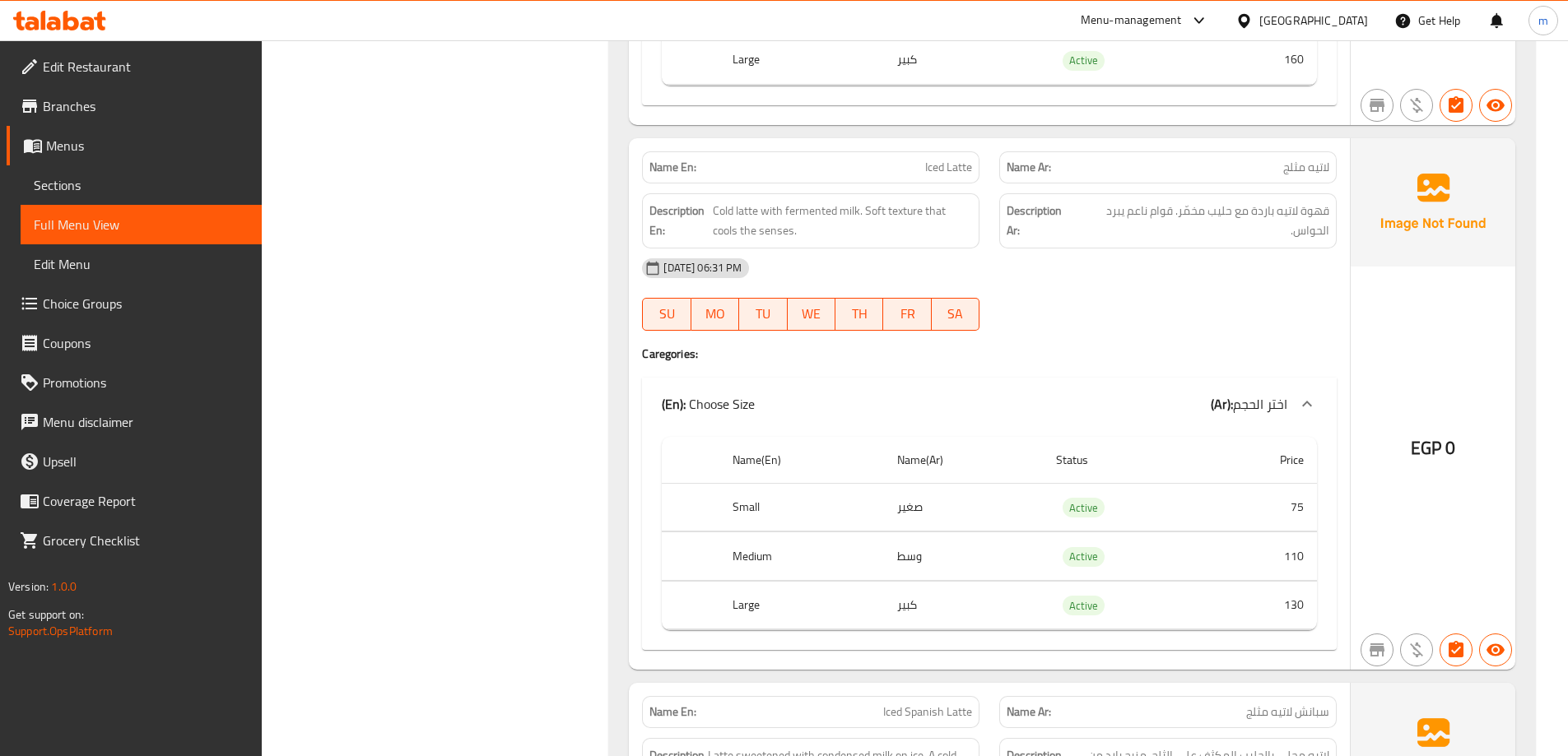
scroll to position [15295, 0]
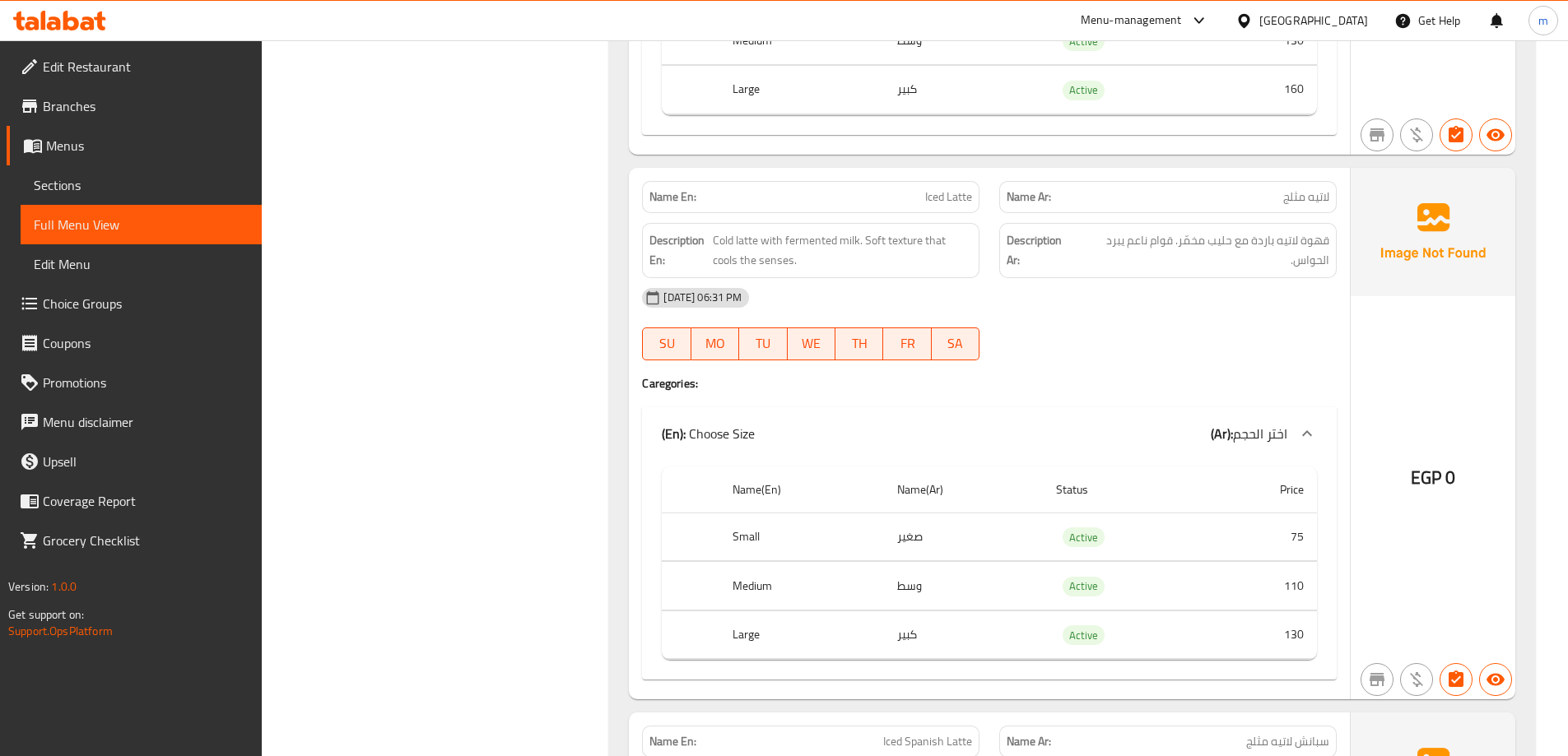
click at [763, 243] on span "Cold latte with fermented milk. Soft texture that cools the senses." at bounding box center [842, 251] width 260 height 40
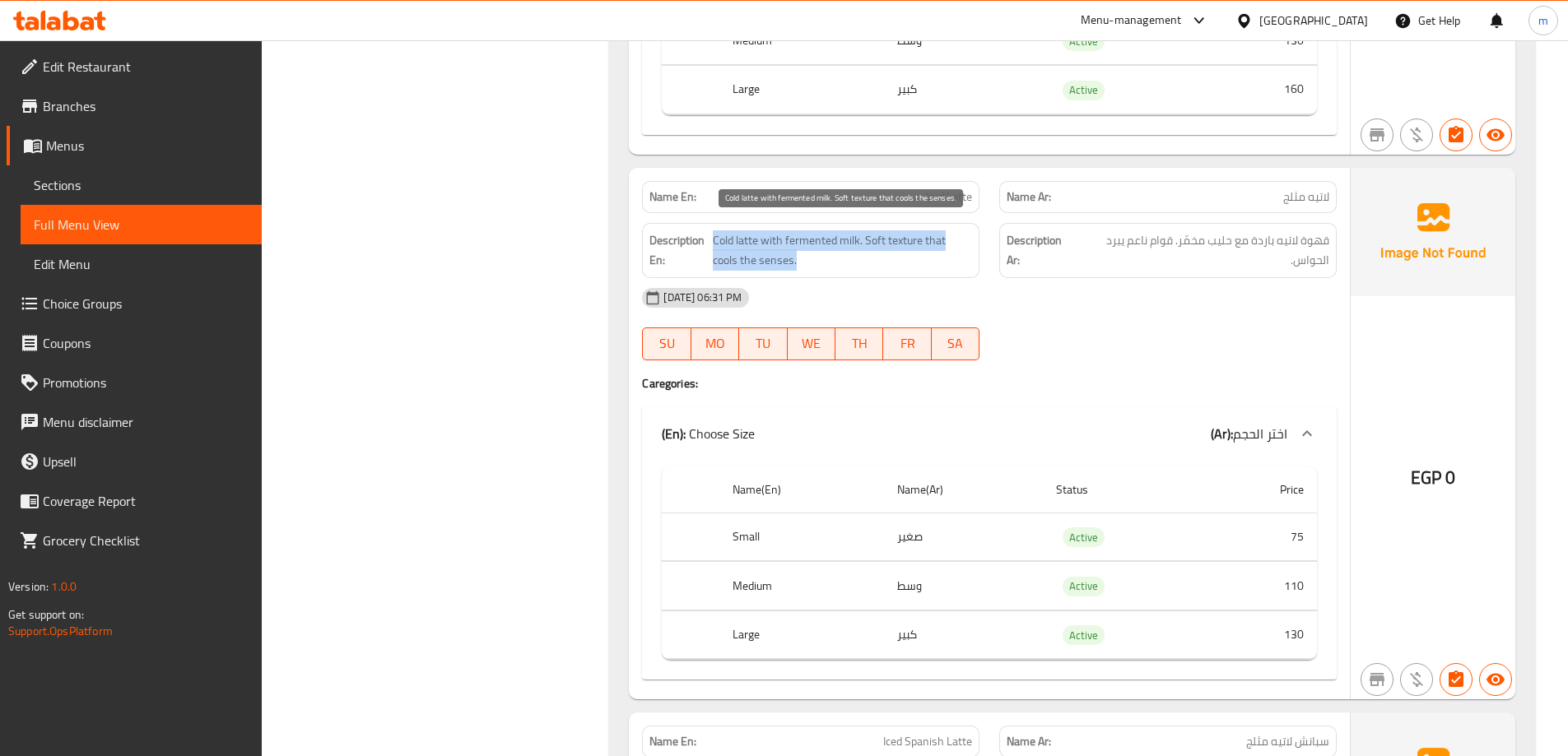
click at [763, 243] on span "Cold latte with fermented milk. Soft texture that cools the senses." at bounding box center [842, 251] width 260 height 40
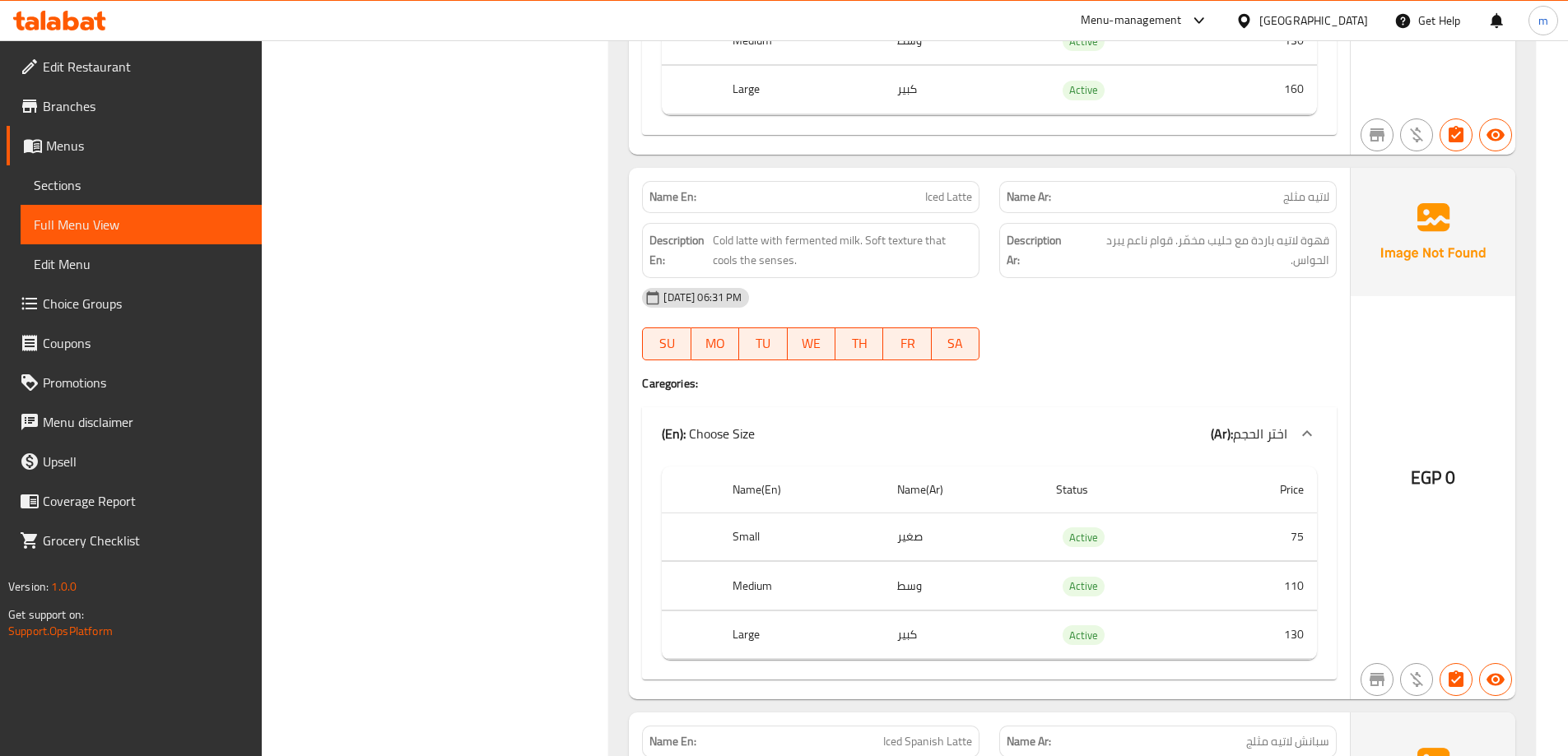
click at [827, 201] on p "Name En: Iced Latte" at bounding box center [810, 197] width 322 height 17
copy span "Iced Latte"
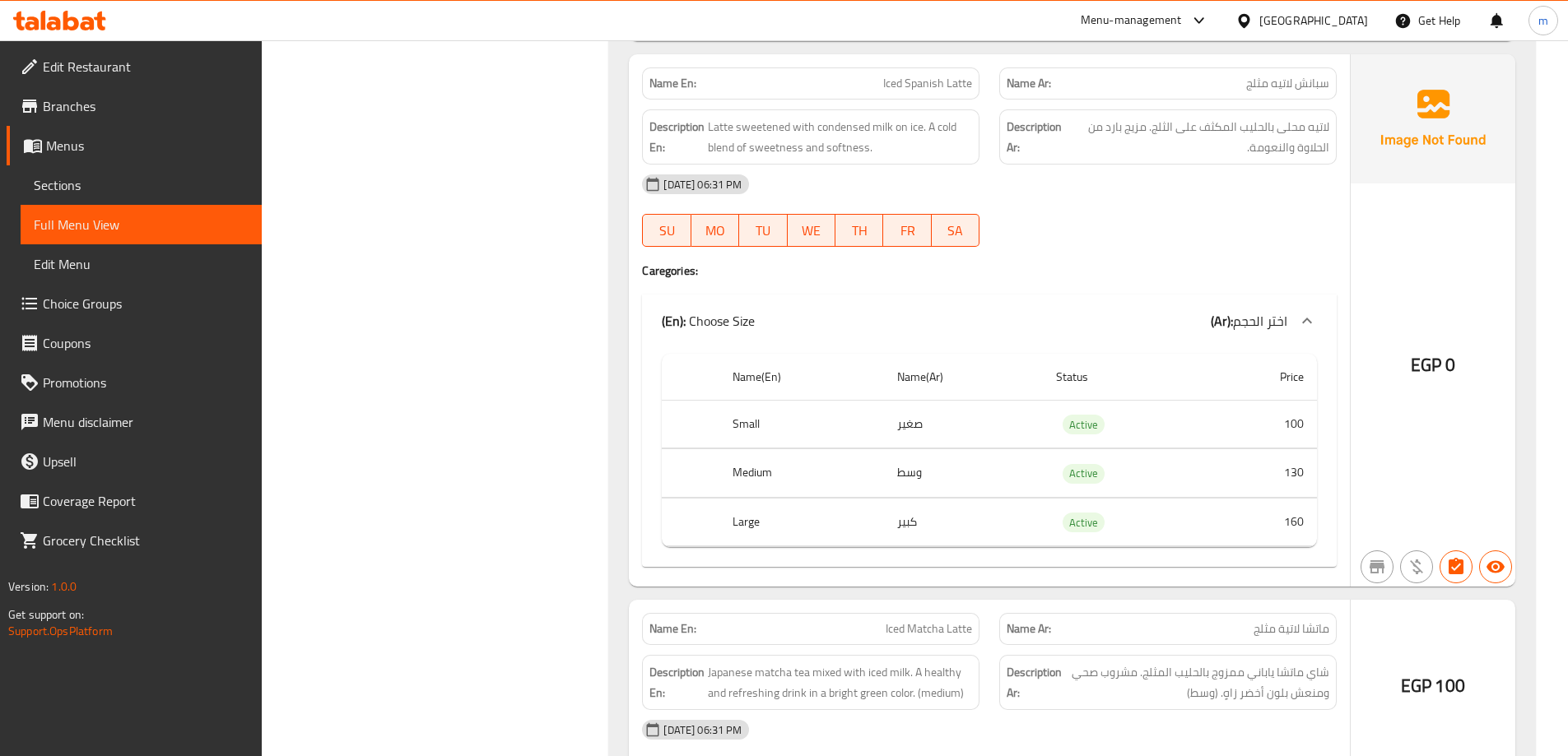
scroll to position [15872, 0]
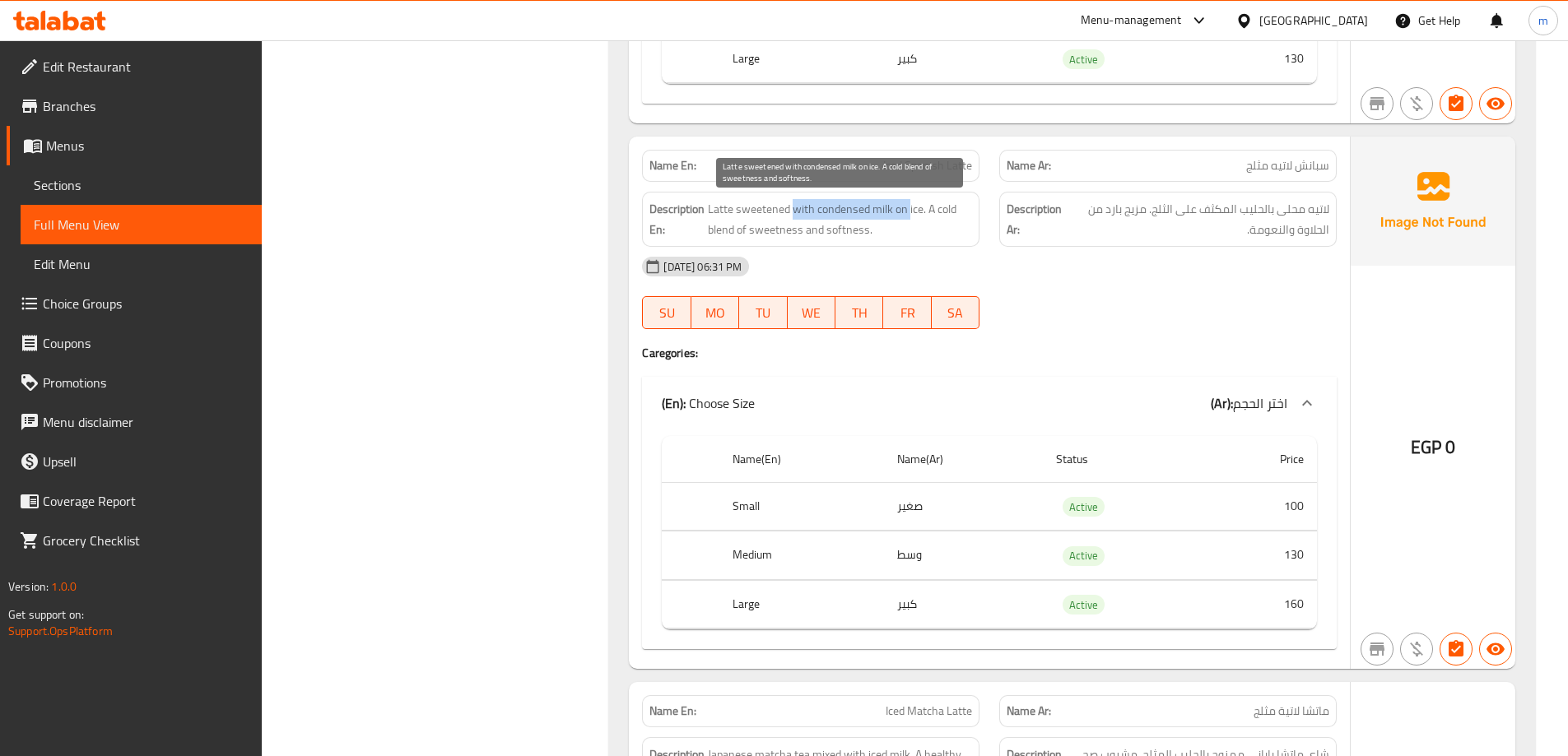
drag, startPoint x: 791, startPoint y: 207, endPoint x: 917, endPoint y: 199, distance: 126.3
click at [912, 199] on span "Latte sweetened with condensed milk on ice. A cold blend of sweetness and softn…" at bounding box center [840, 219] width 264 height 40
click at [918, 199] on span "Latte sweetened with condensed milk on ice. A cold blend of sweetness and softn…" at bounding box center [840, 219] width 264 height 40
drag, startPoint x: 925, startPoint y: 202, endPoint x: 927, endPoint y: 222, distance: 20.1
click at [927, 222] on span "Latte sweetened with condensed milk on ice. A cold blend of sweetness and softn…" at bounding box center [840, 219] width 264 height 40
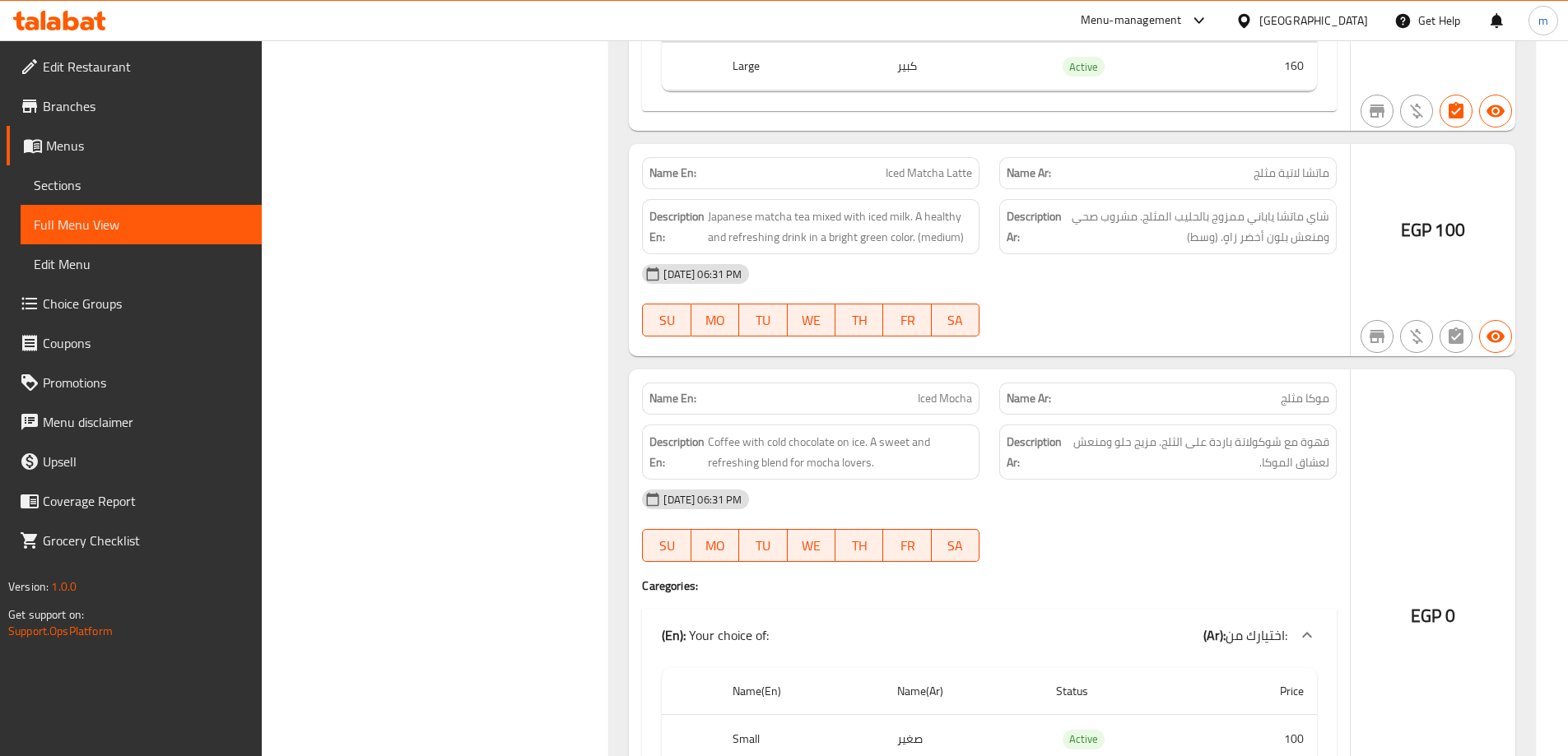
scroll to position [16447, 0]
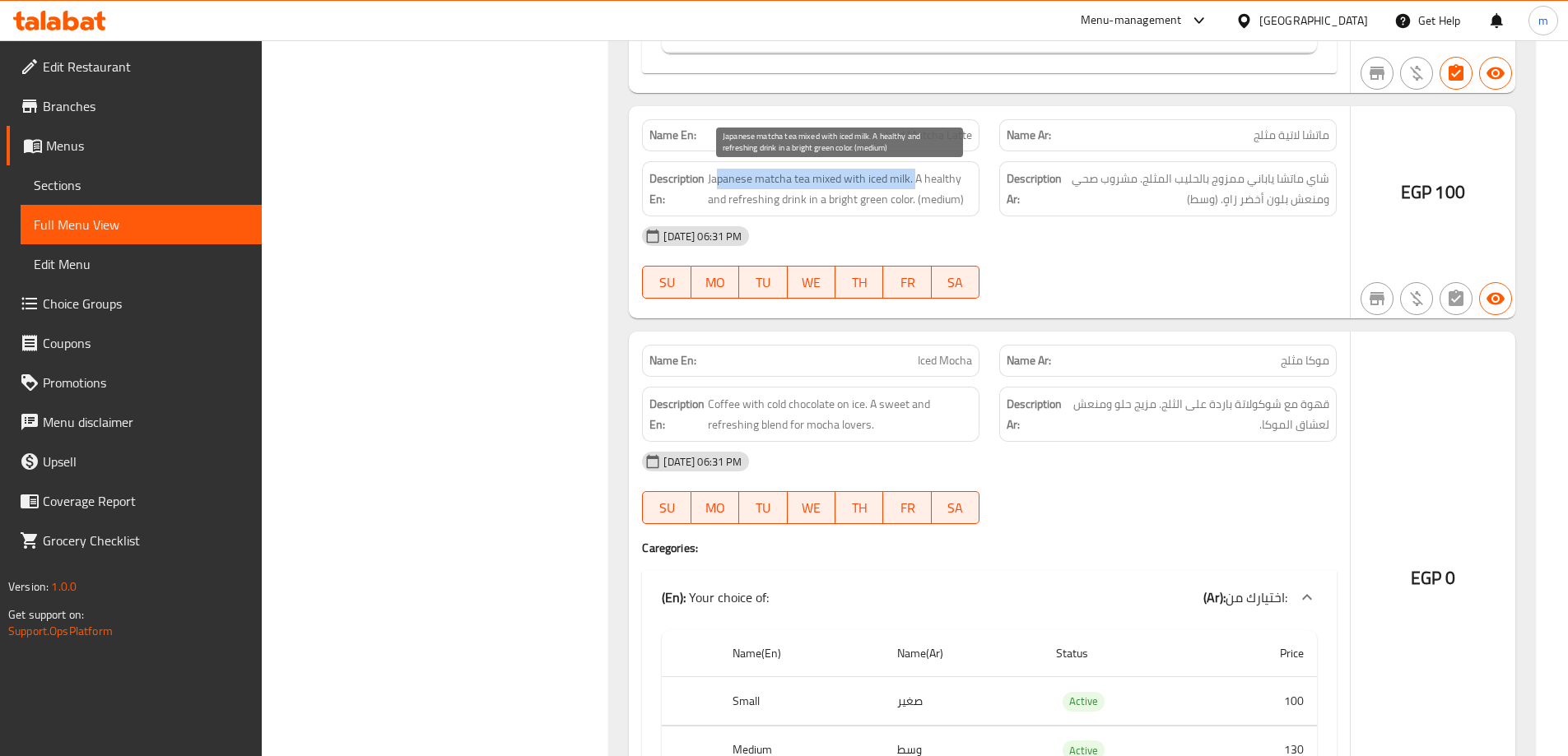
drag, startPoint x: 721, startPoint y: 182, endPoint x: 916, endPoint y: 178, distance: 195.0
click at [916, 178] on span "Japanese matcha tea mixed with iced milk. A healthy and refreshing drink in a b…" at bounding box center [840, 189] width 264 height 40
drag, startPoint x: 732, startPoint y: 205, endPoint x: 955, endPoint y: 196, distance: 223.2
click at [955, 196] on span "Japanese matcha tea mixed with iced milk. A healthy and refreshing drink in a b…" at bounding box center [840, 189] width 264 height 40
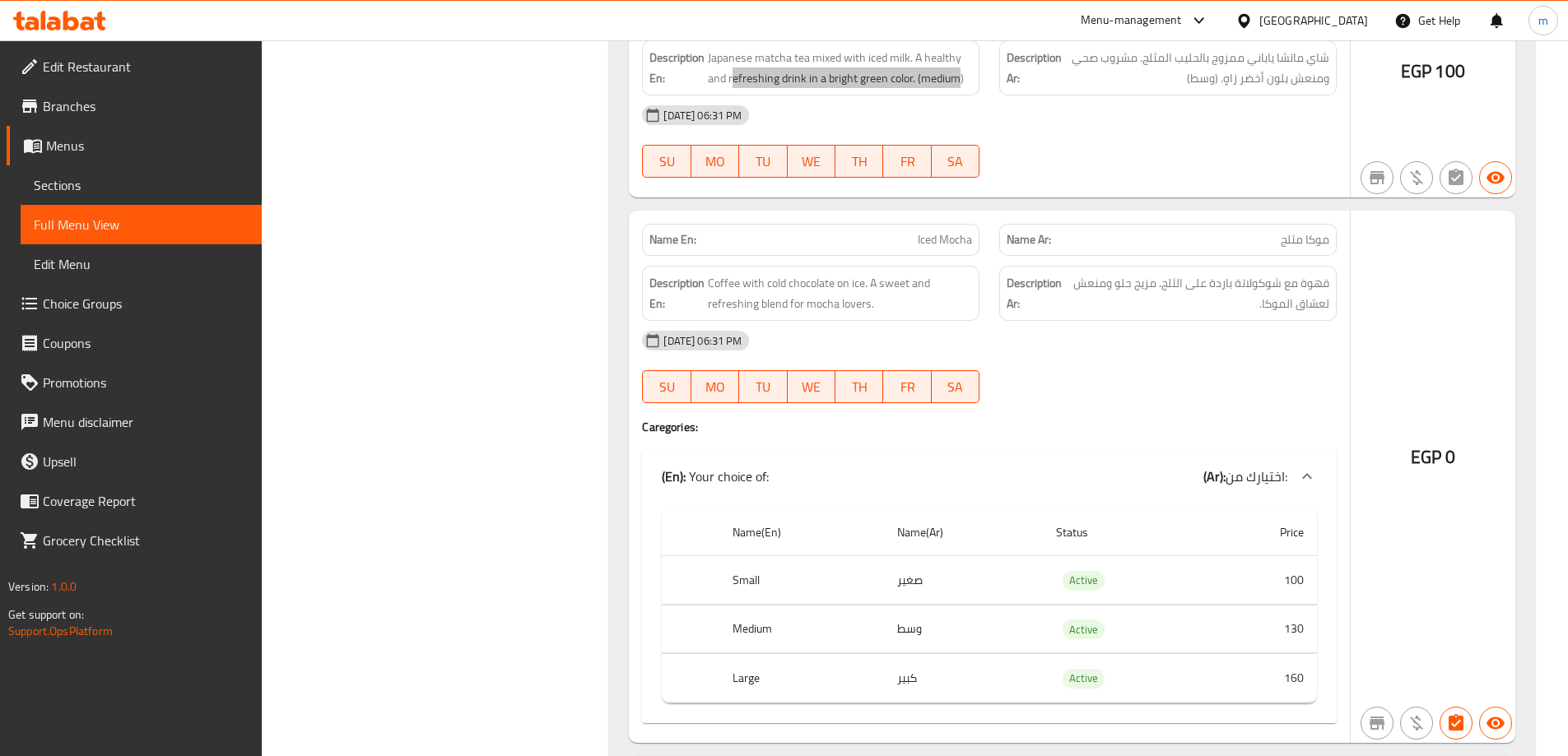
scroll to position [16694, 0]
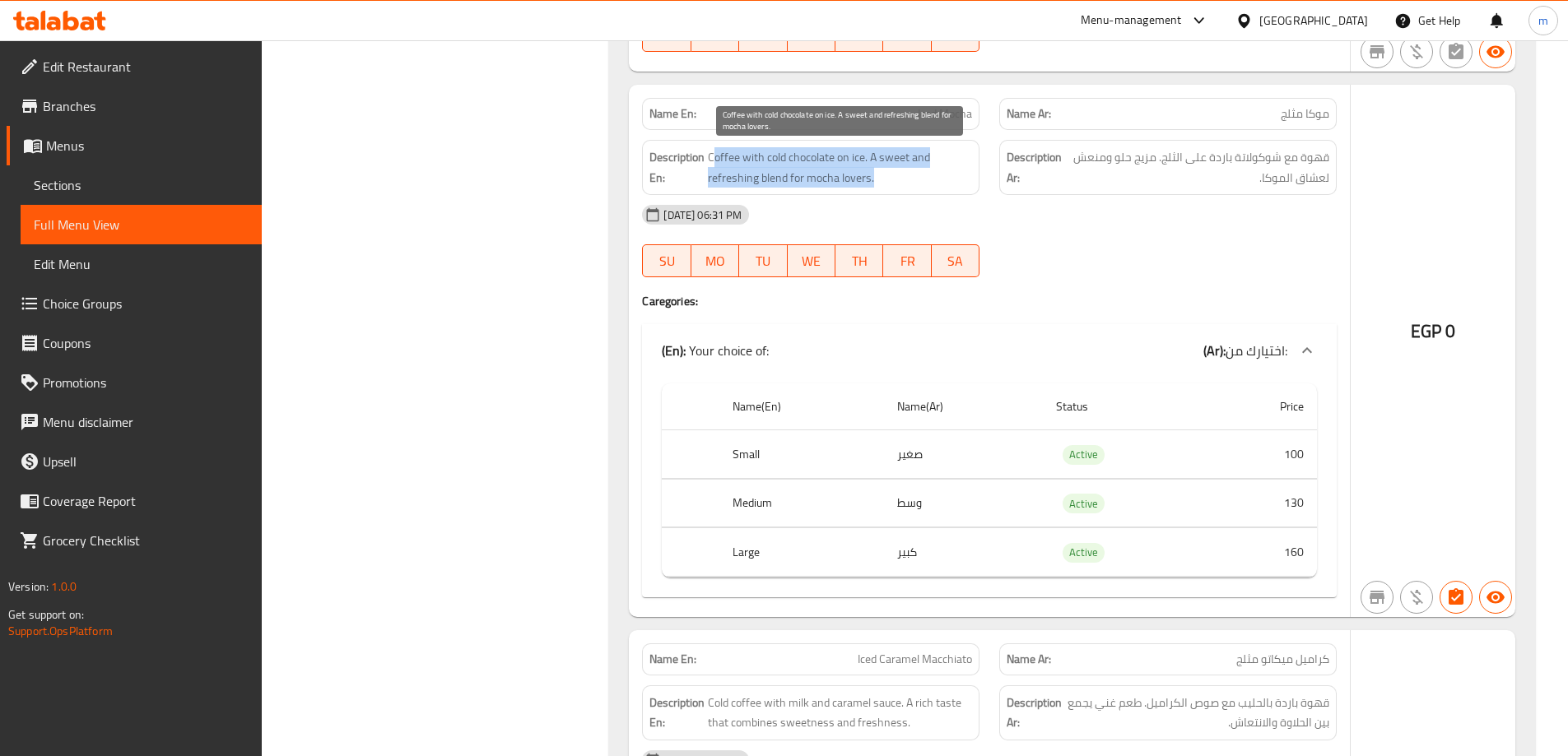
drag, startPoint x: 714, startPoint y: 163, endPoint x: 938, endPoint y: 172, distance: 224.2
click at [938, 172] on span "Coffee with cold chocolate on ice. A sweet and refreshing blend for mocha lover…" at bounding box center [840, 167] width 264 height 40
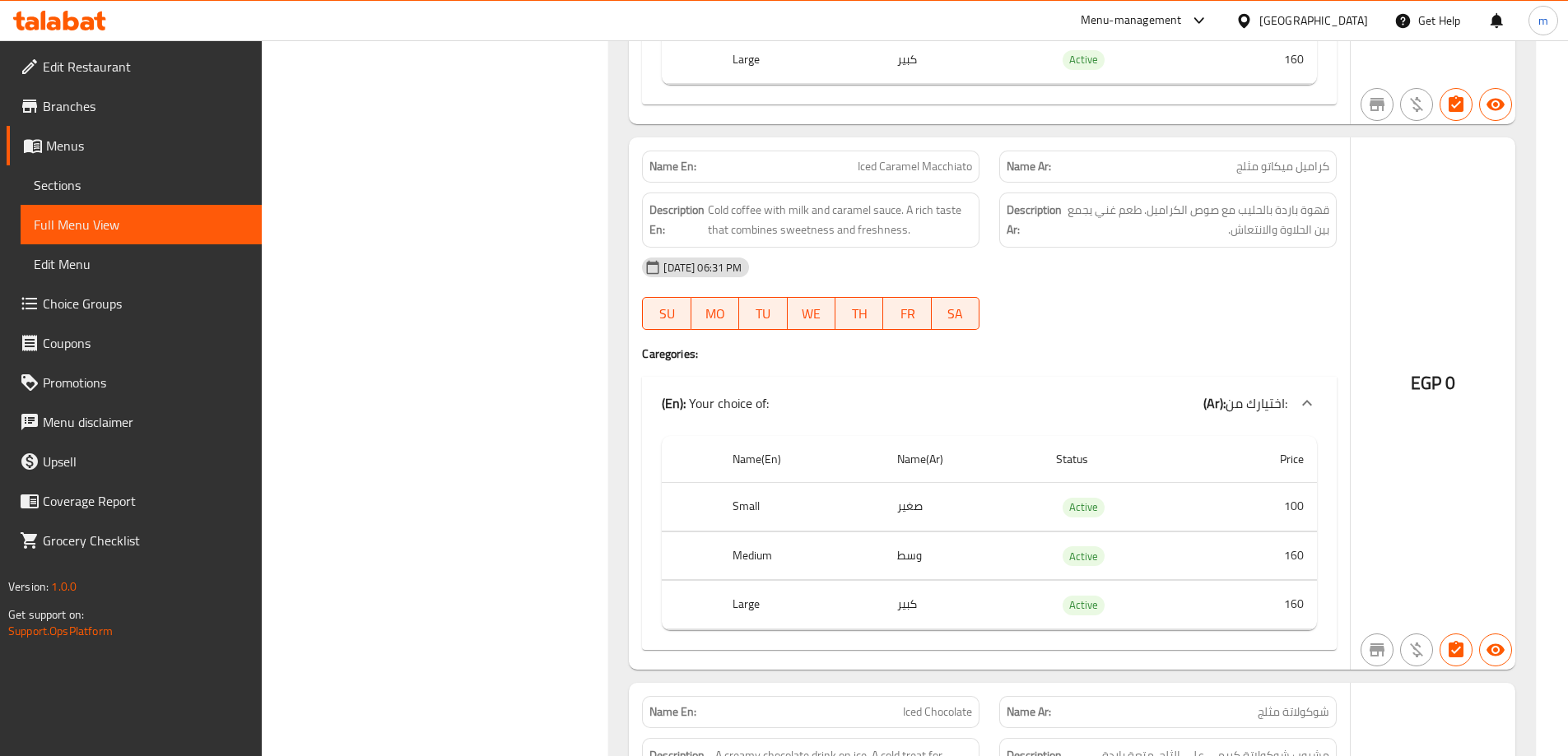
scroll to position [17188, 0]
drag, startPoint x: 835, startPoint y: 162, endPoint x: 978, endPoint y: 170, distance: 143.2
click at [978, 170] on div "Name En: Iced Caramel Macchiato" at bounding box center [811, 166] width 338 height 32
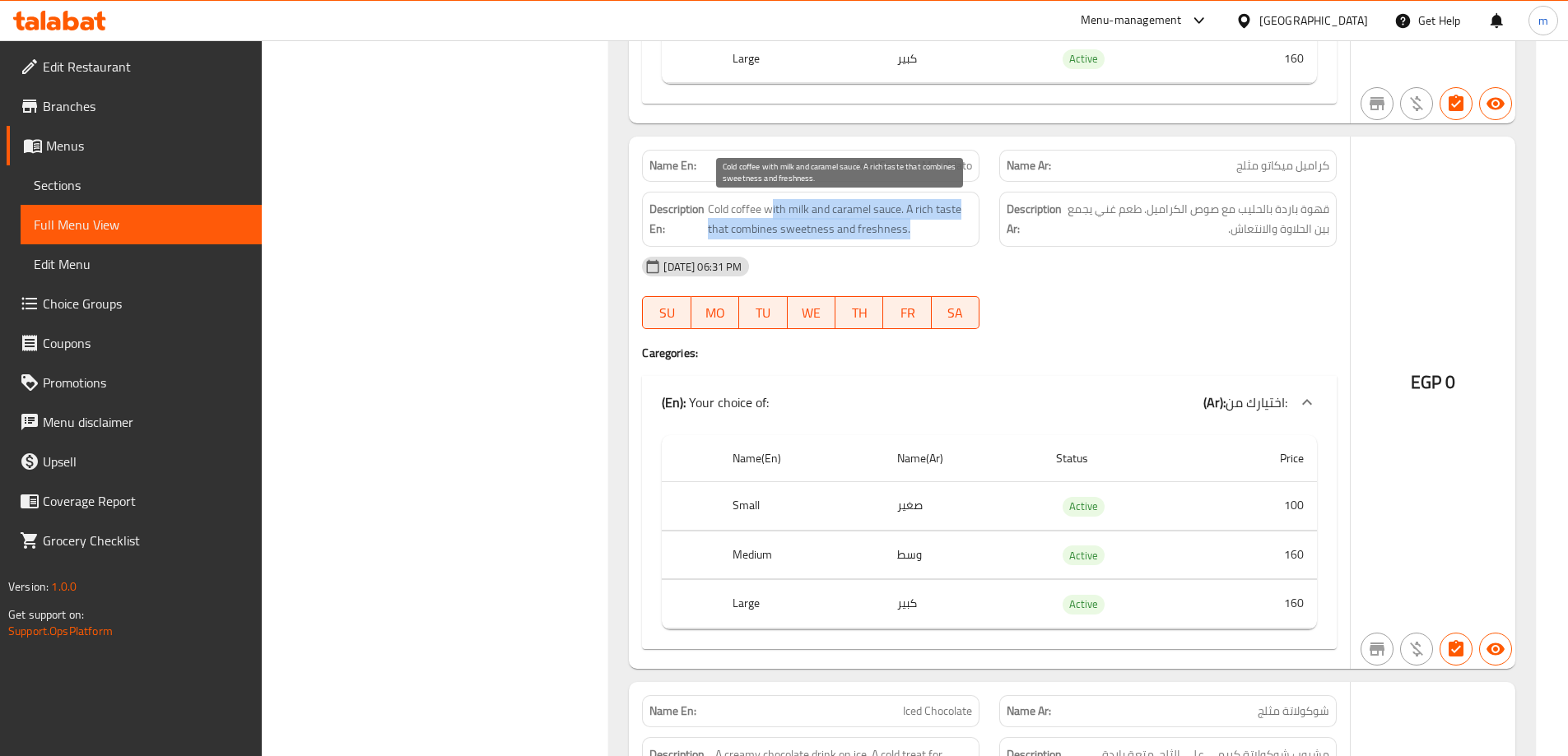
drag, startPoint x: 758, startPoint y: 209, endPoint x: 931, endPoint y: 232, distance: 174.5
click at [931, 232] on span "Cold coffee with milk and caramel sauce. A rich taste that combines sweetness a…" at bounding box center [840, 219] width 264 height 40
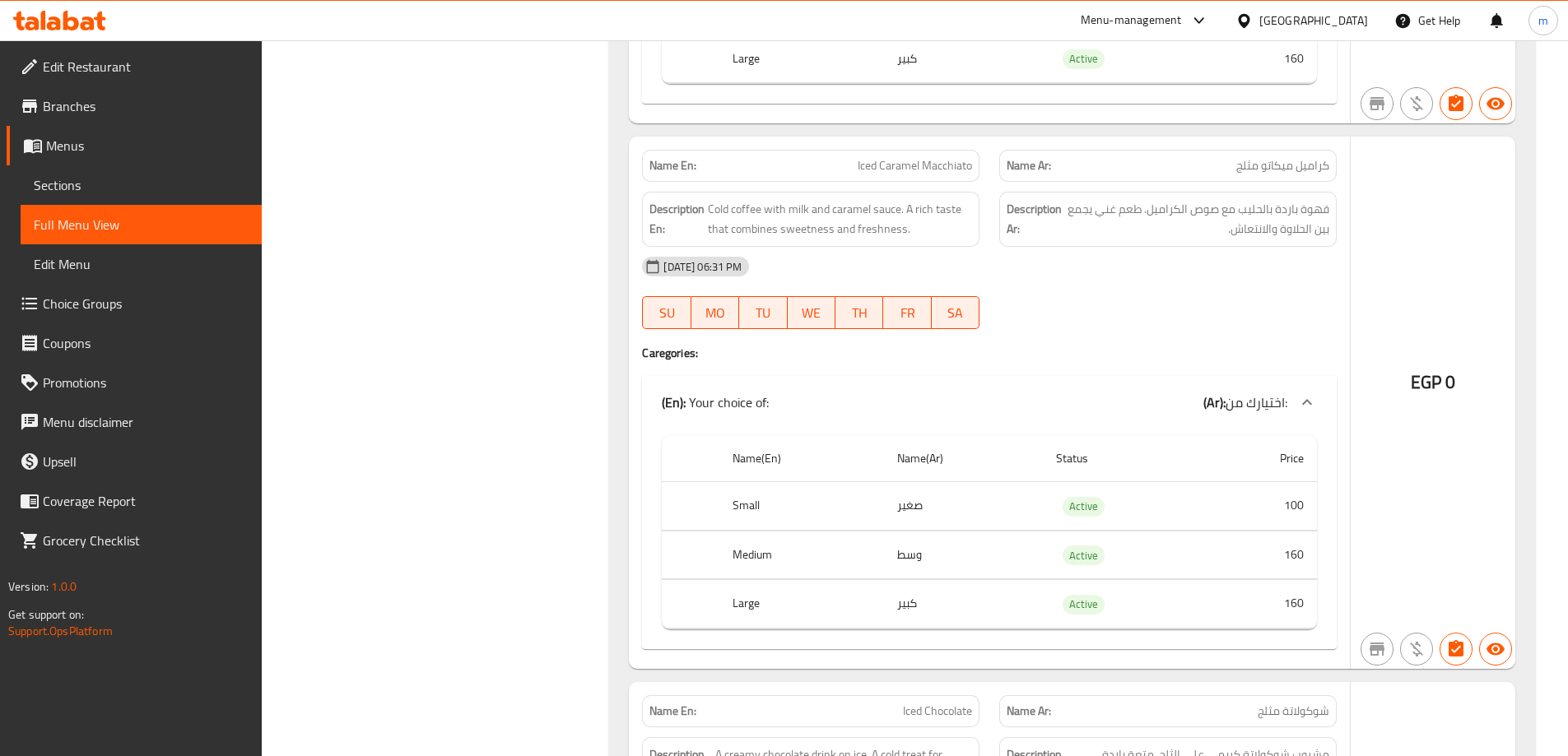
click at [839, 171] on p "Name En: Iced Caramel Macchiato" at bounding box center [810, 165] width 322 height 17
copy span "Iced Caramel Macchiato"
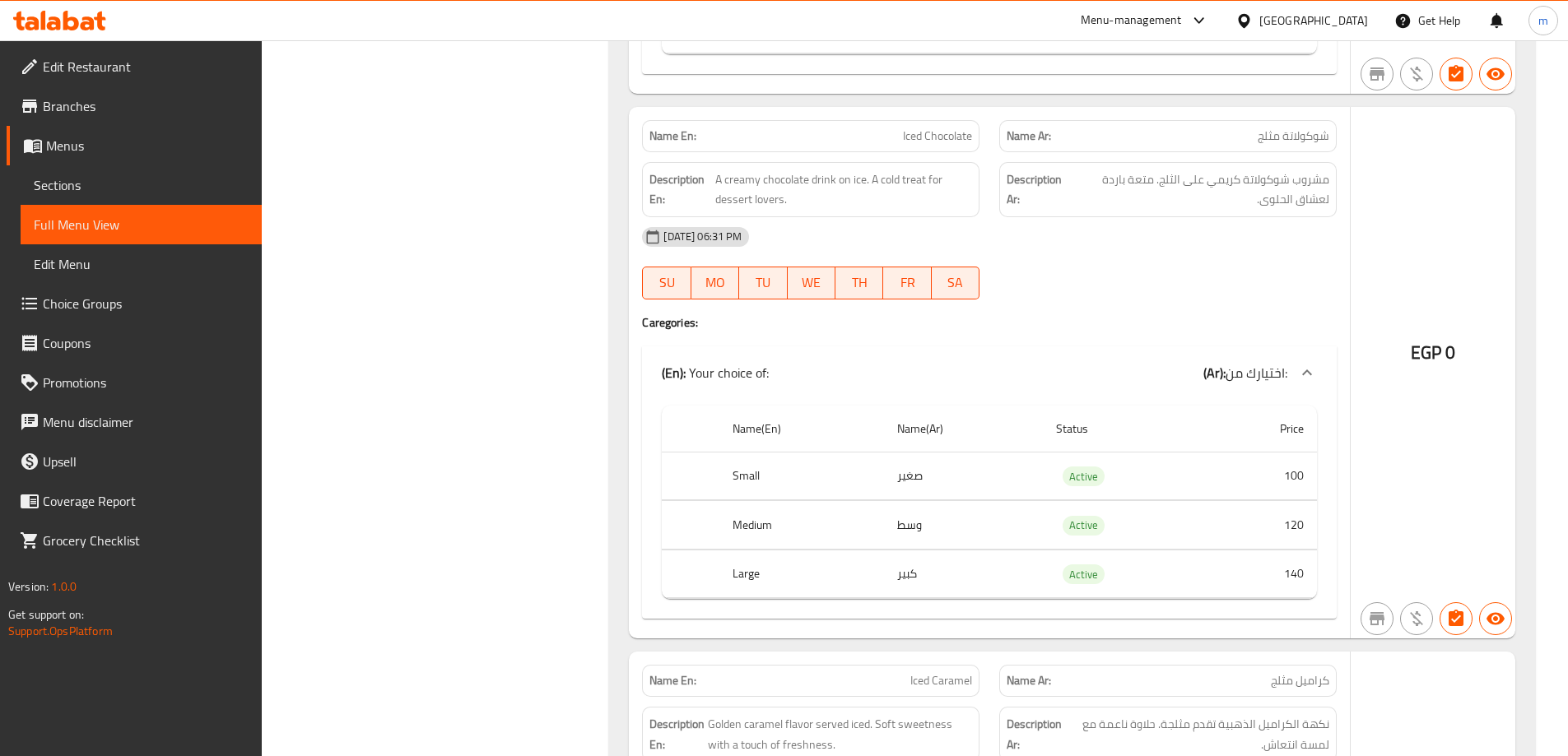
scroll to position [17764, 0]
drag, startPoint x: 718, startPoint y: 182, endPoint x: 929, endPoint y: 198, distance: 211.6
click at [929, 198] on span "A creamy chocolate drink on ice. A cold treat for dessert lovers." at bounding box center [843, 189] width 257 height 40
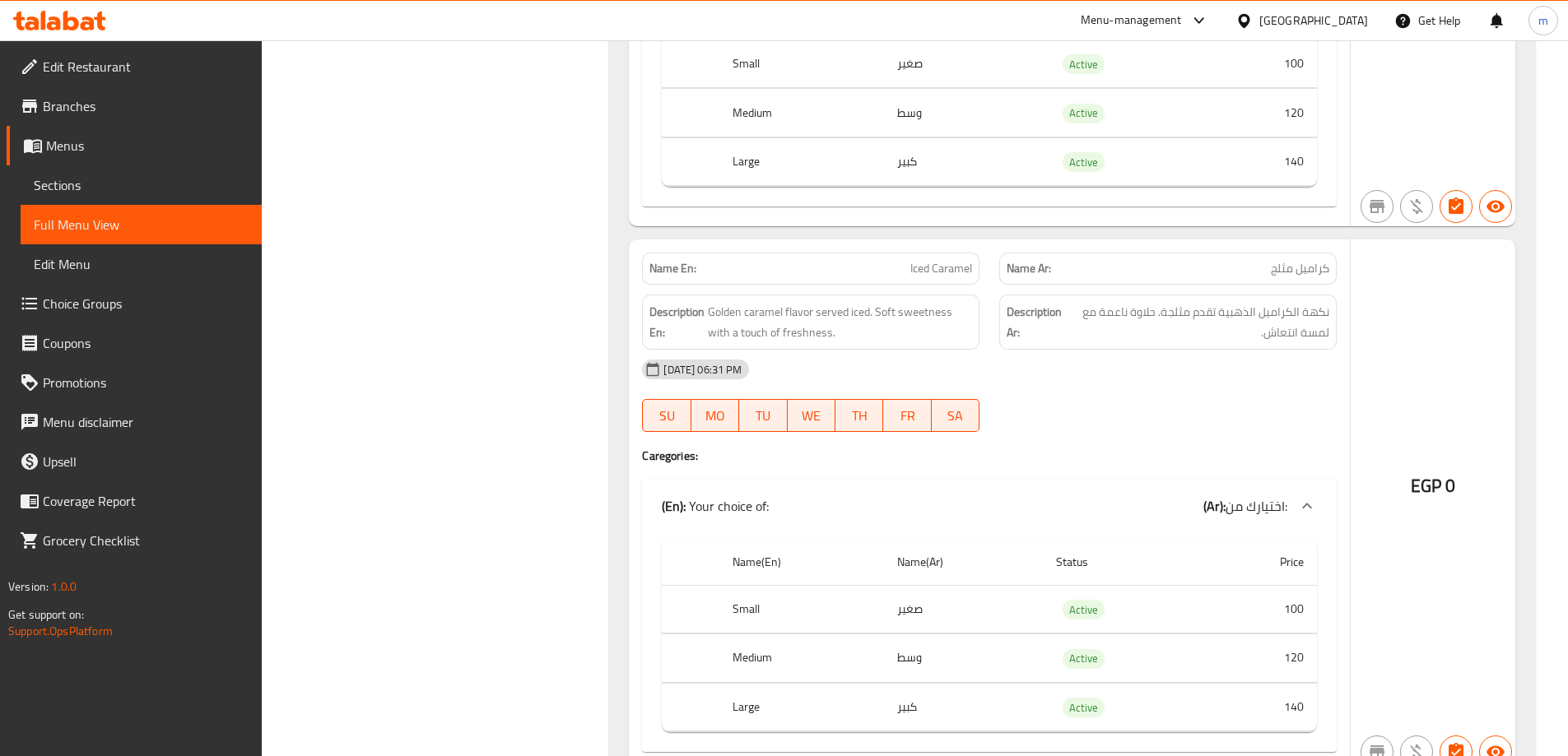
scroll to position [18258, 0]
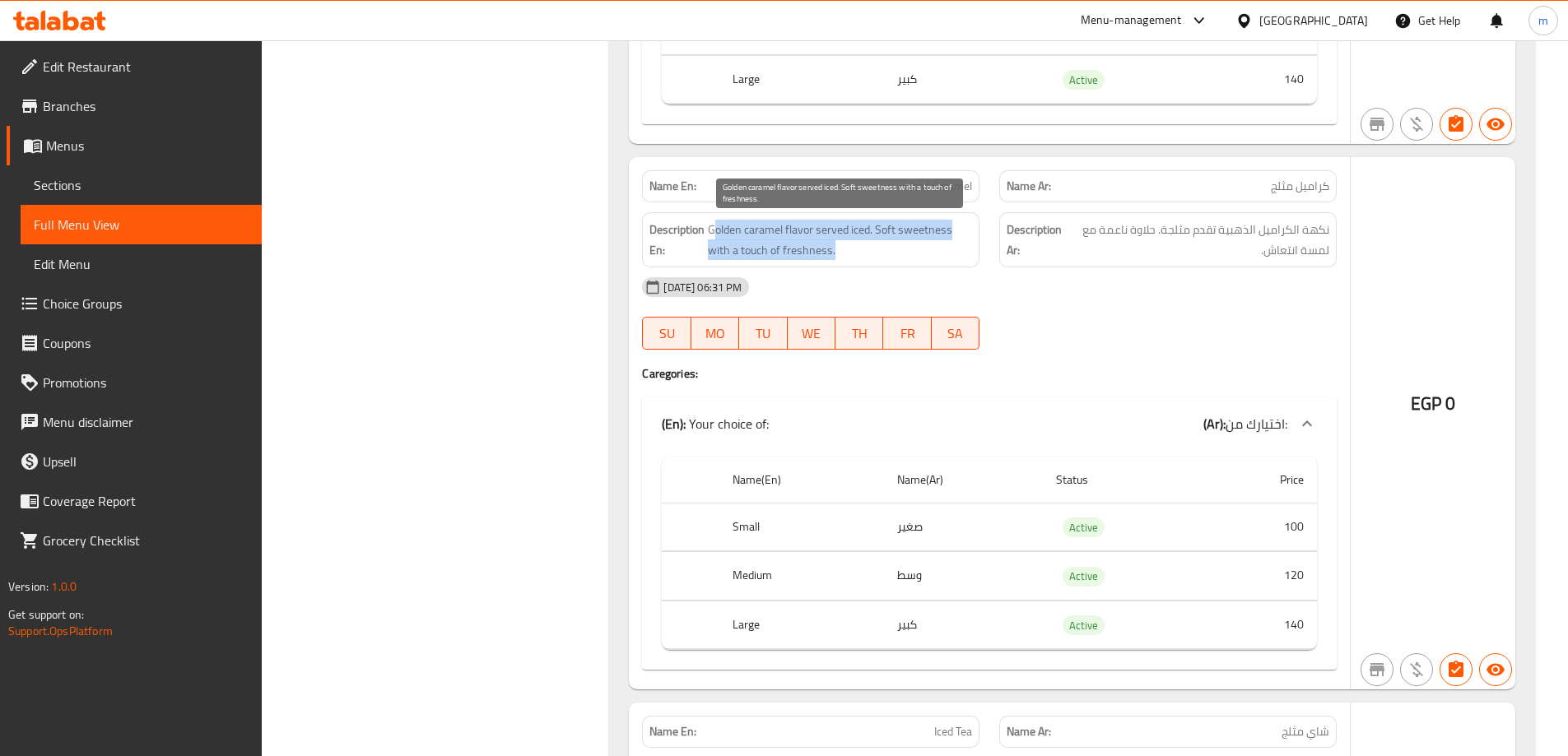
drag, startPoint x: 714, startPoint y: 231, endPoint x: 912, endPoint y: 242, distance: 198.3
click at [912, 242] on span "Golden caramel flavor served iced. Soft sweetness with a touch of freshness." at bounding box center [840, 240] width 264 height 40
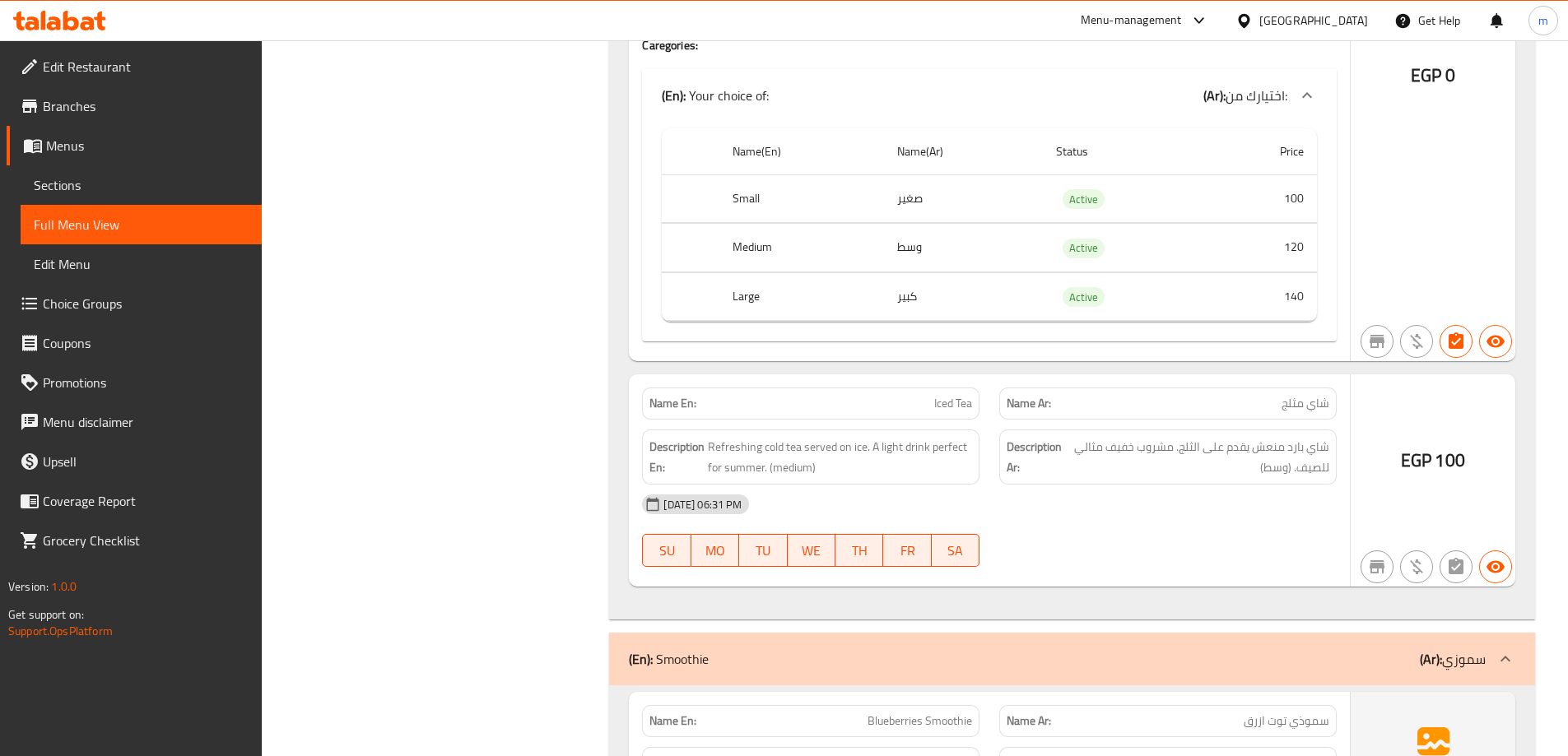
scroll to position [18587, 0]
click at [901, 406] on p "Name En: Iced Tea" at bounding box center [810, 402] width 322 height 17
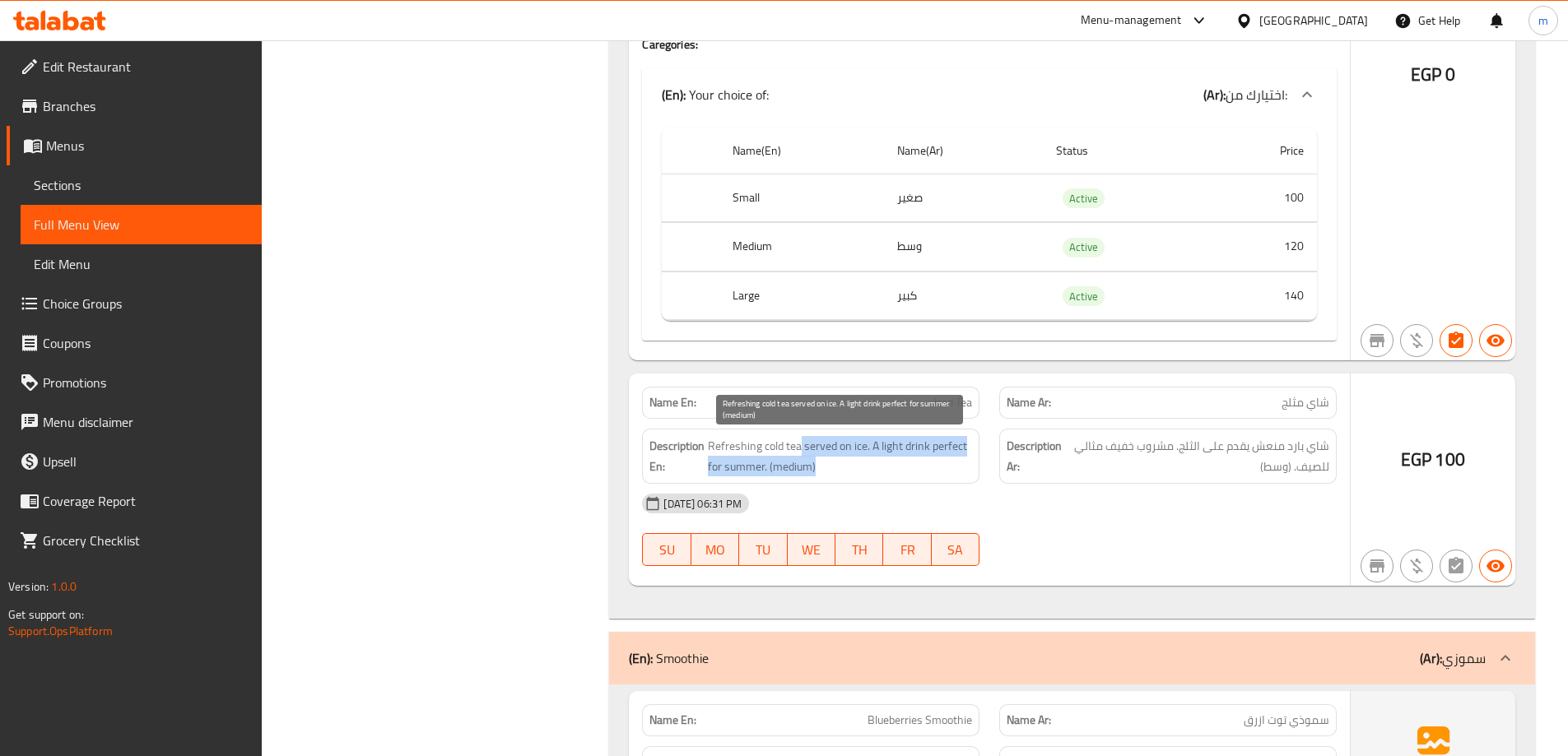
drag, startPoint x: 802, startPoint y: 448, endPoint x: 930, endPoint y: 458, distance: 128.4
click at [930, 458] on span "Refreshing cold tea served on ice. A light drink perfect for summer. (medium)" at bounding box center [840, 456] width 264 height 40
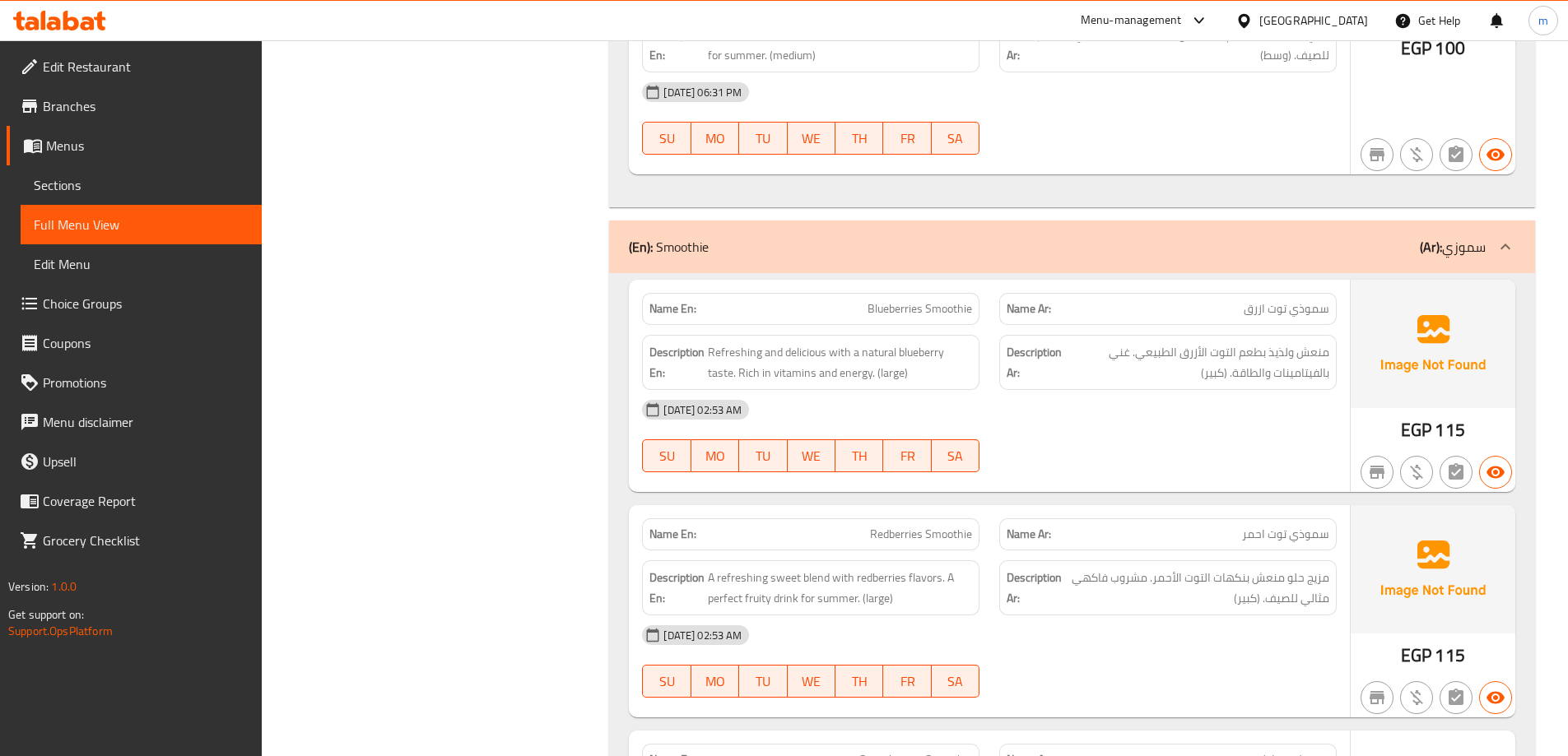
scroll to position [19080, 0]
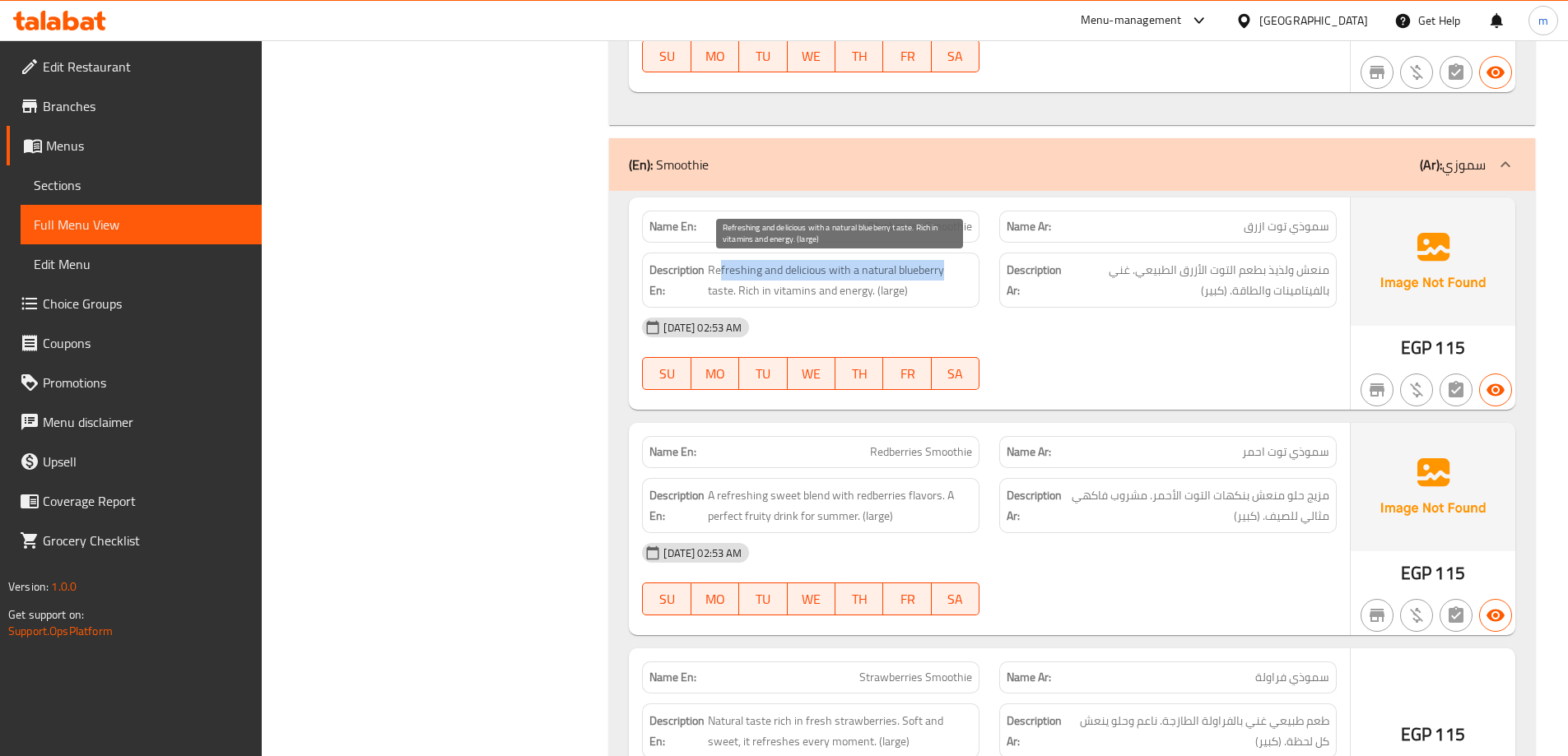
drag, startPoint x: 722, startPoint y: 277, endPoint x: 960, endPoint y: 271, distance: 238.1
click at [960, 271] on span "Refreshing and delicious with a natural blueberry taste. Rich in vitamins and e…" at bounding box center [840, 280] width 264 height 40
drag, startPoint x: 749, startPoint y: 293, endPoint x: 949, endPoint y: 288, distance: 200.1
click at [949, 288] on span "Refreshing and delicious with a natural blueberry taste. Rich in vitamins and e…" at bounding box center [840, 280] width 264 height 40
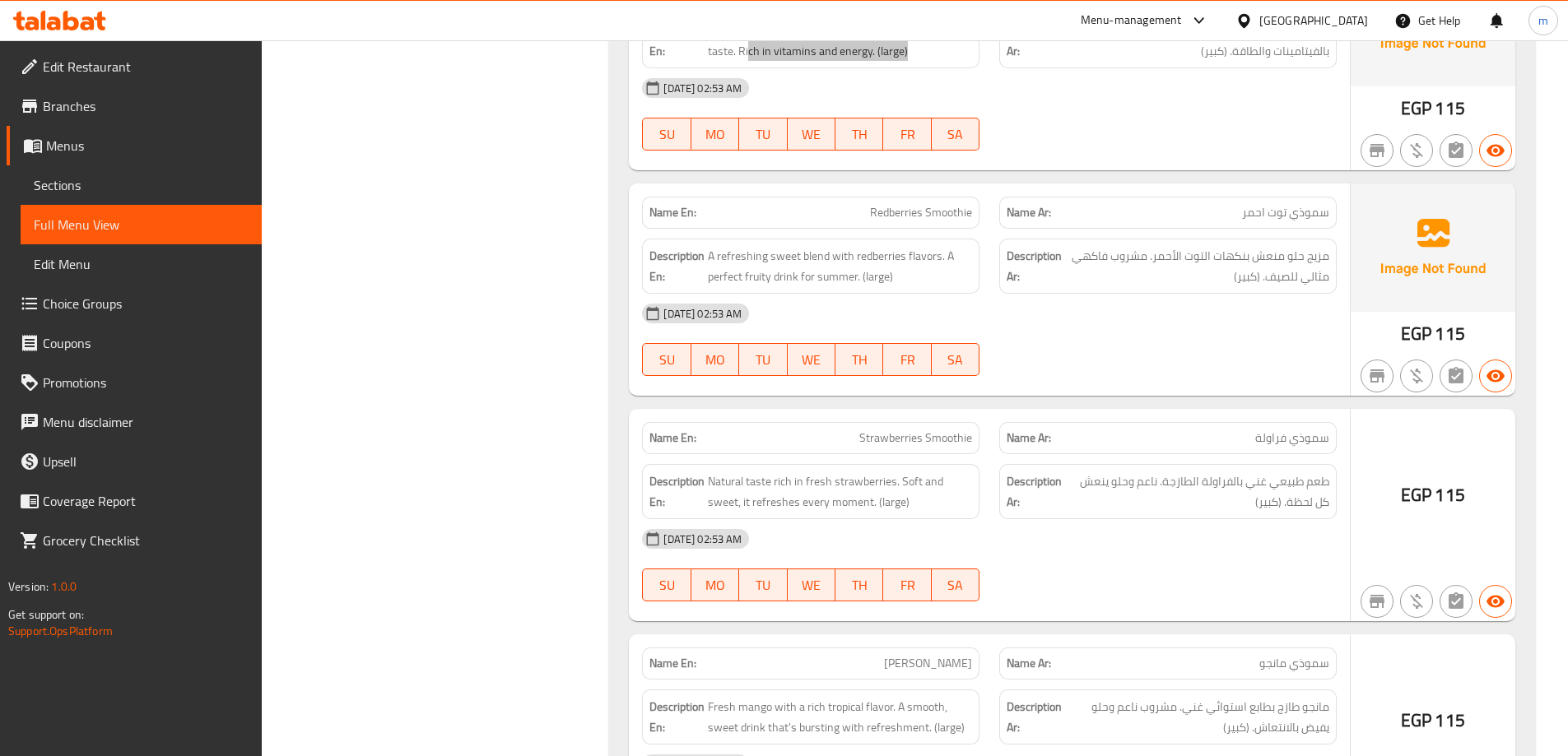
scroll to position [19327, 0]
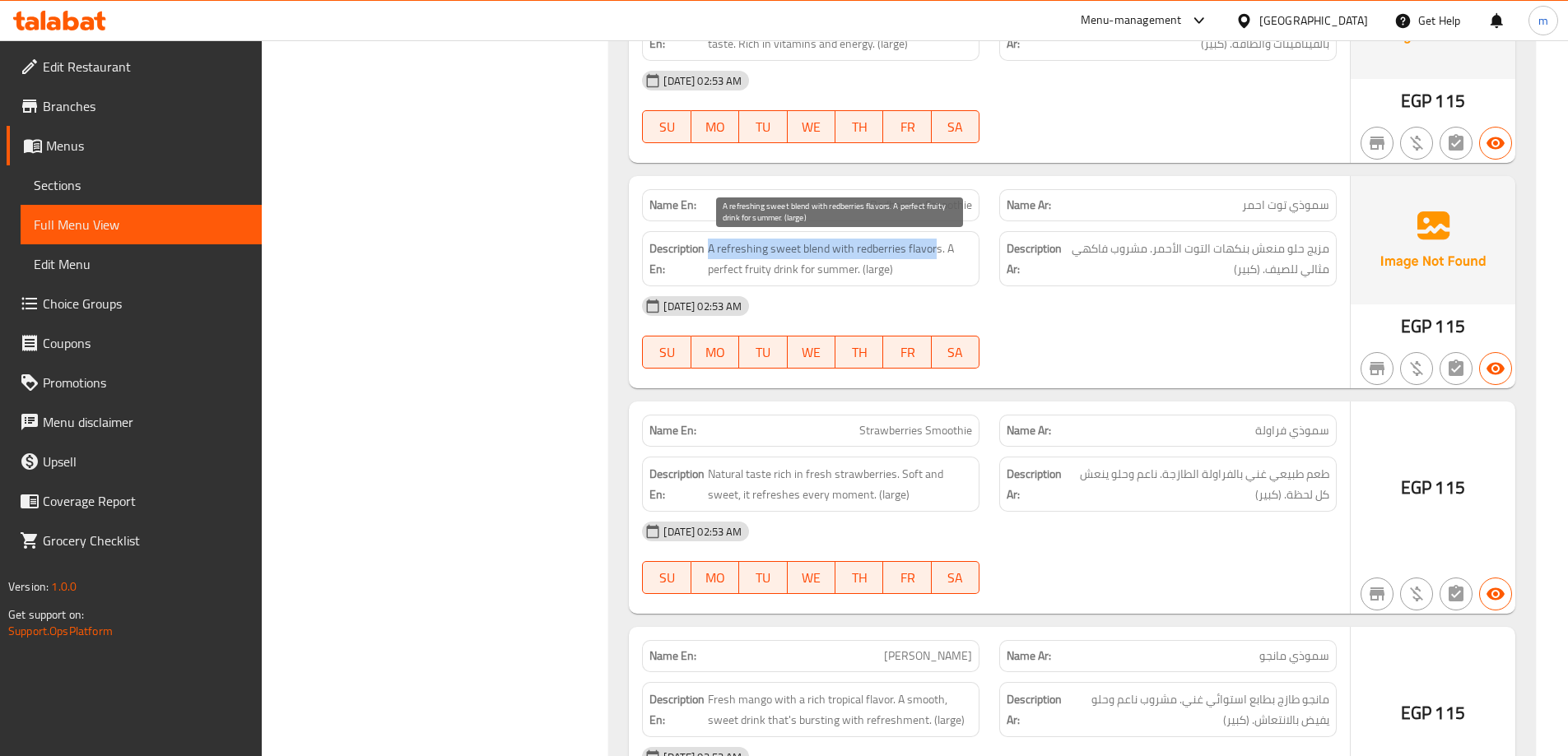
drag, startPoint x: 711, startPoint y: 249, endPoint x: 937, endPoint y: 256, distance: 226.1
click at [937, 256] on span "A refreshing sweet blend with redberries flavors. A perfect fruity drink for su…" at bounding box center [840, 259] width 264 height 40
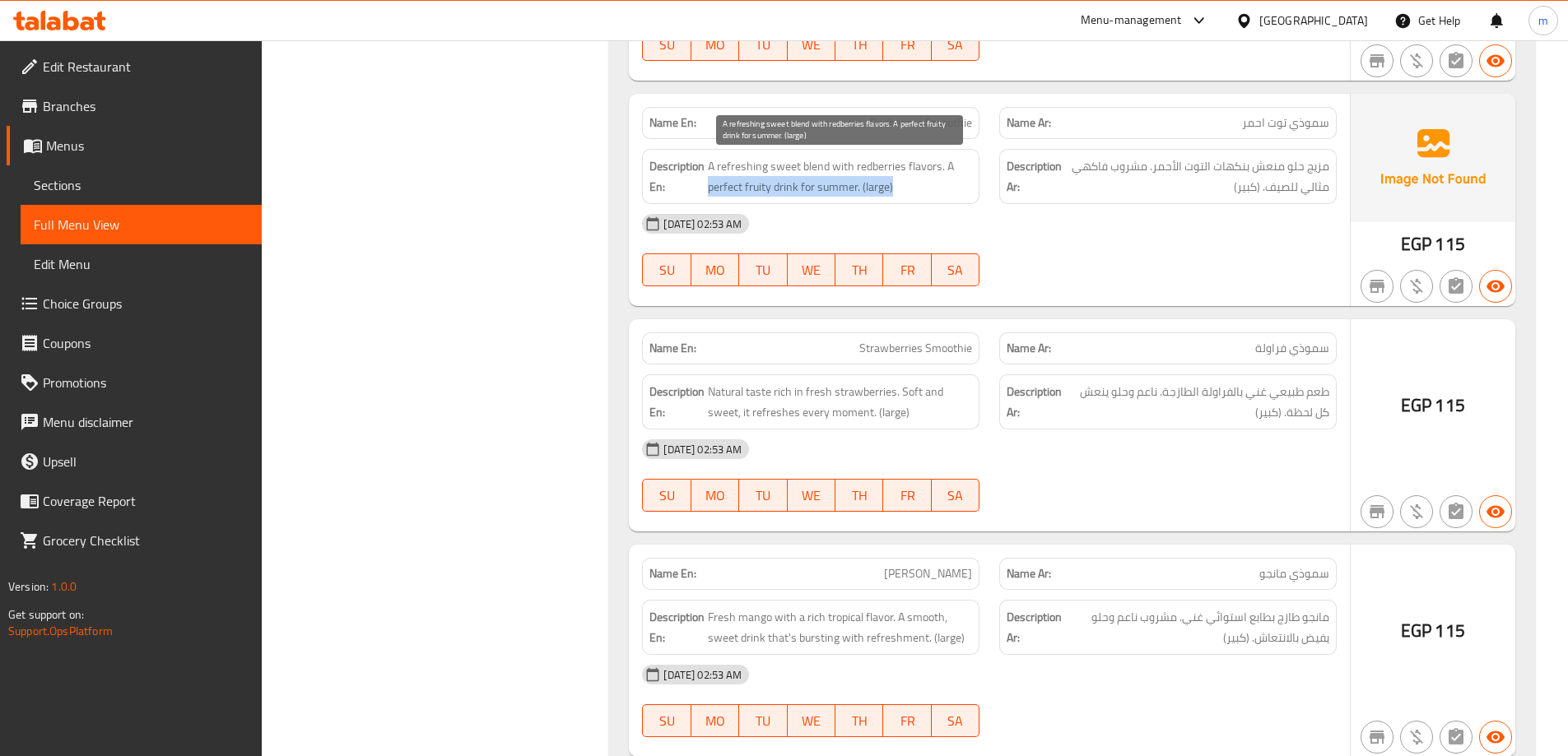
drag, startPoint x: 709, startPoint y: 197, endPoint x: 894, endPoint y: 190, distance: 185.1
click at [894, 190] on span "A refreshing sweet blend with redberries flavors. A perfect fruity drink for su…" at bounding box center [840, 176] width 264 height 40
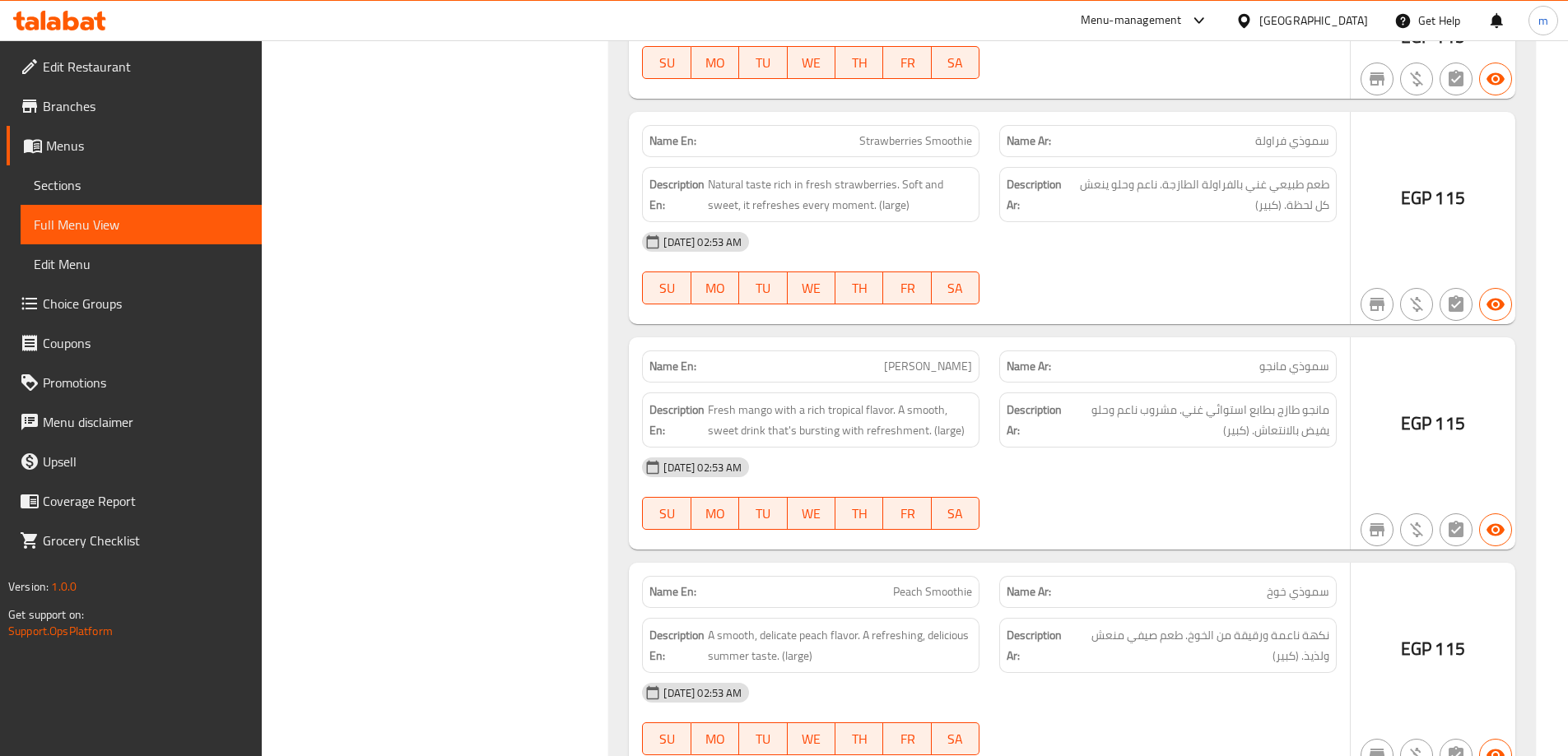
scroll to position [19657, 0]
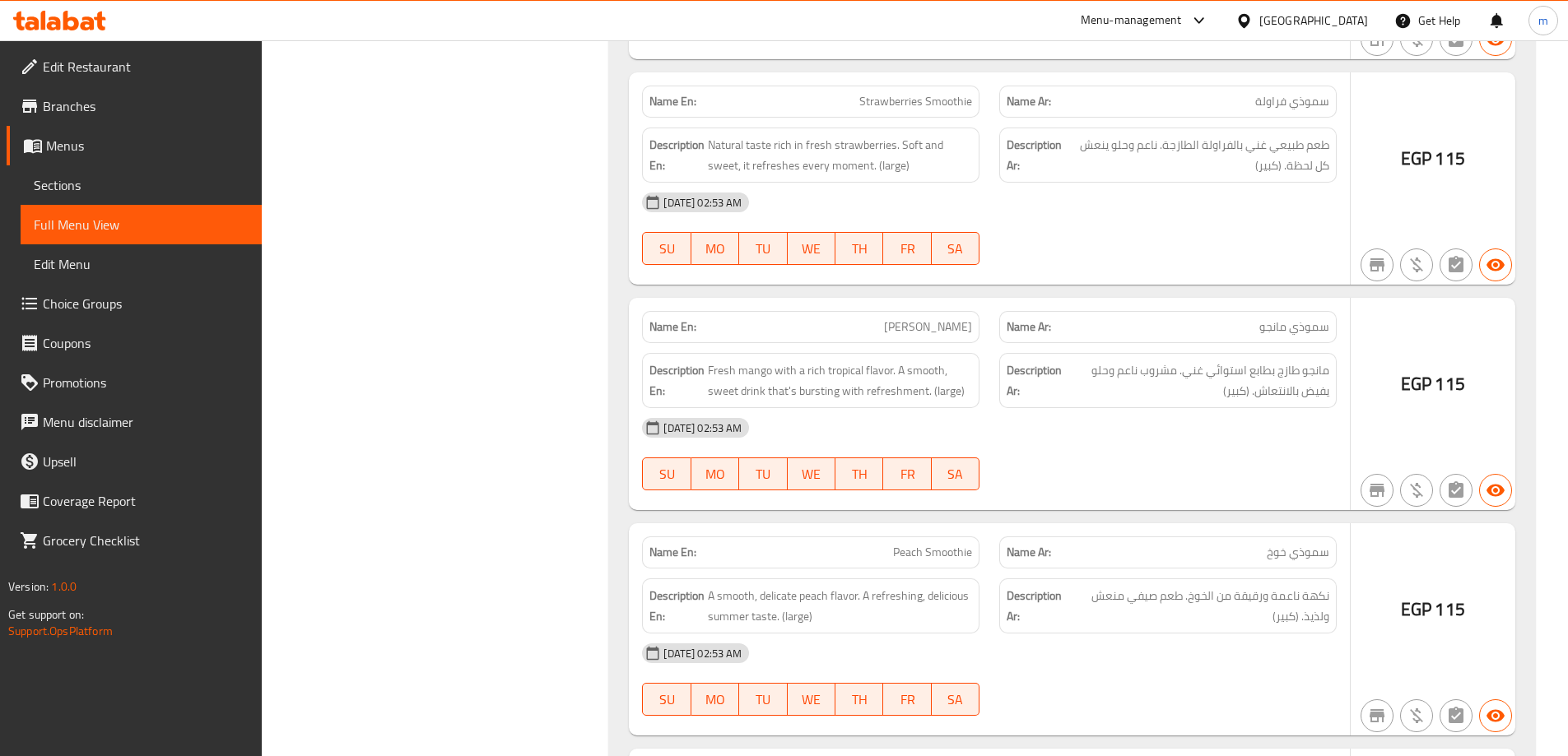
click at [879, 98] on span "Strawberries Smoothie" at bounding box center [916, 101] width 113 height 17
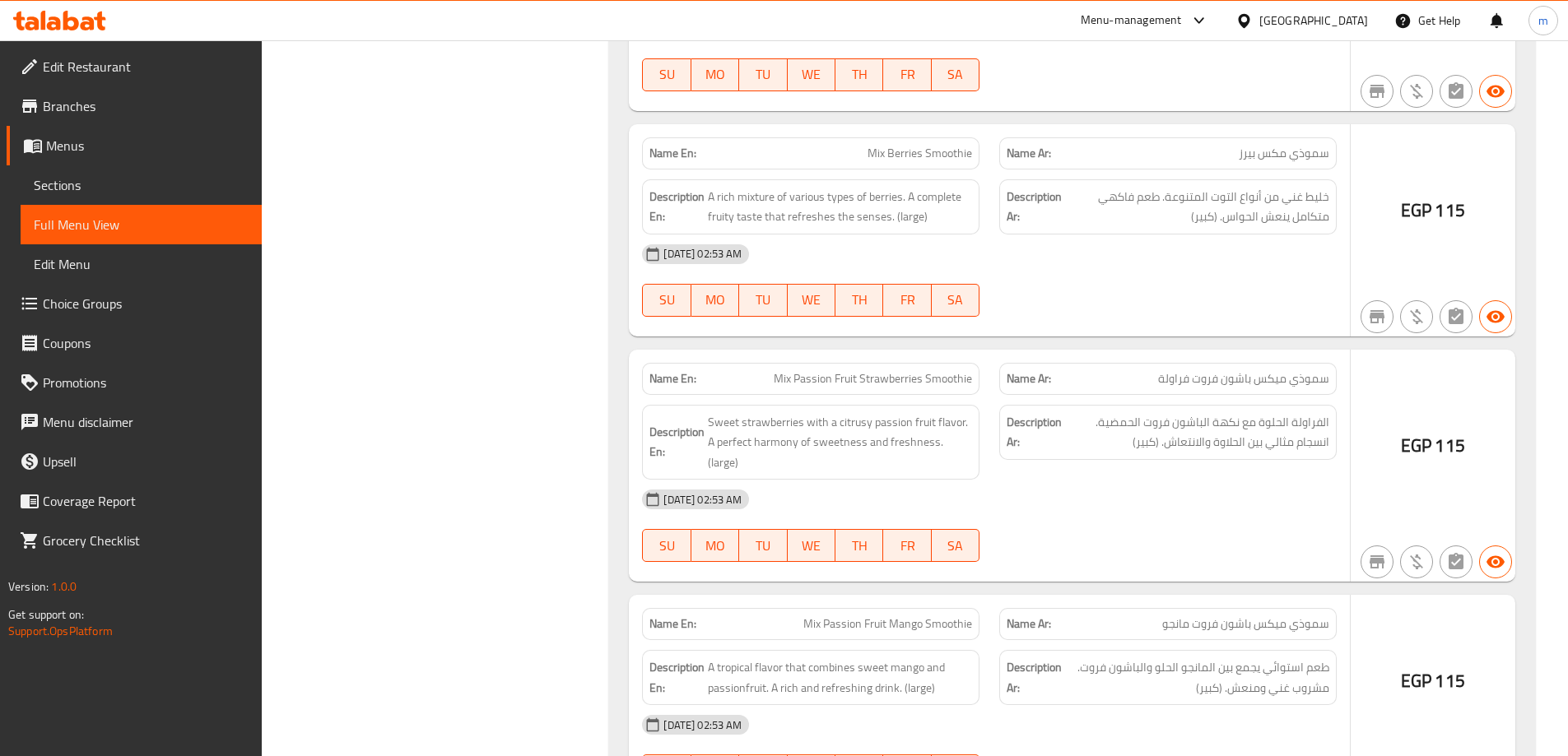
scroll to position [19380, 0]
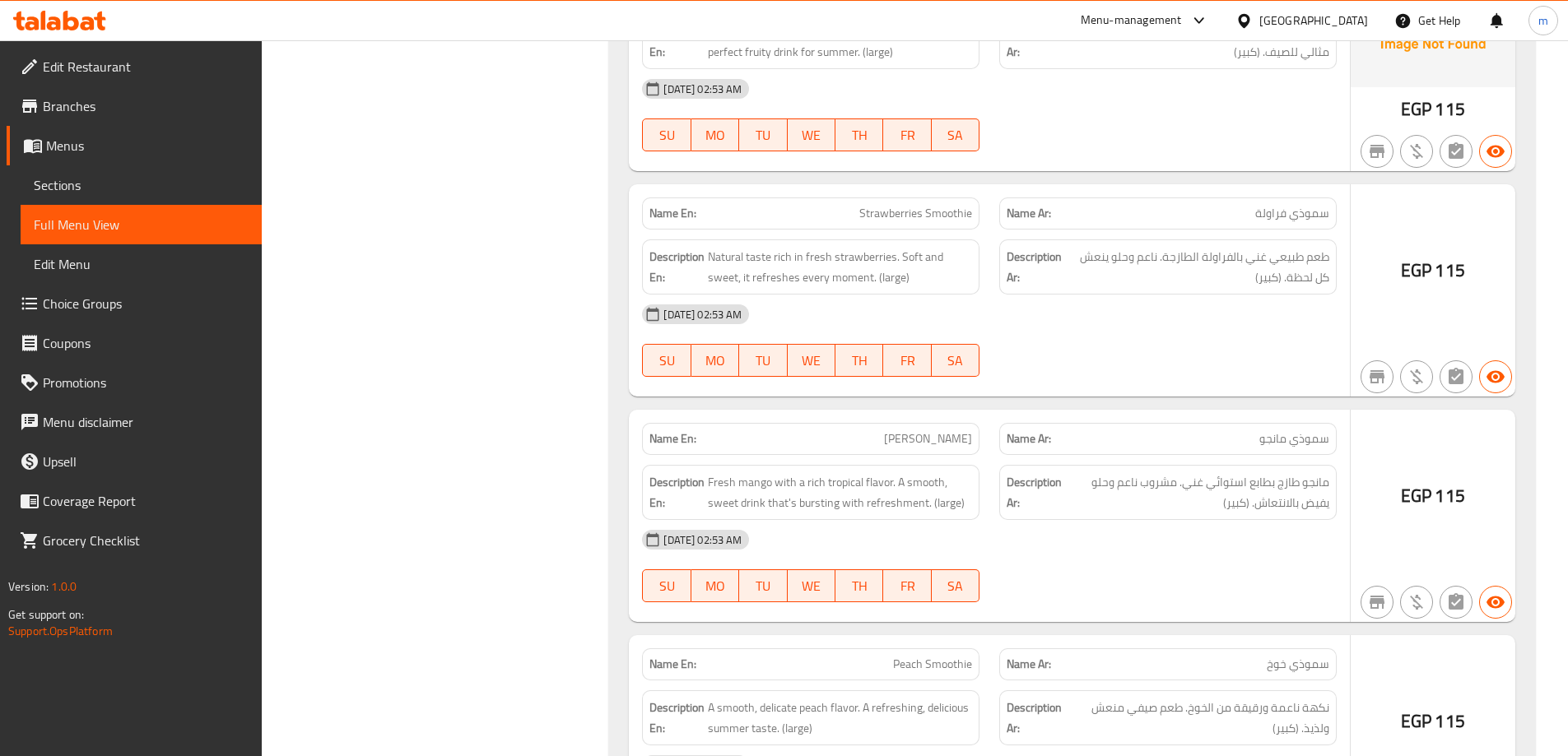
scroll to position [19627, 0]
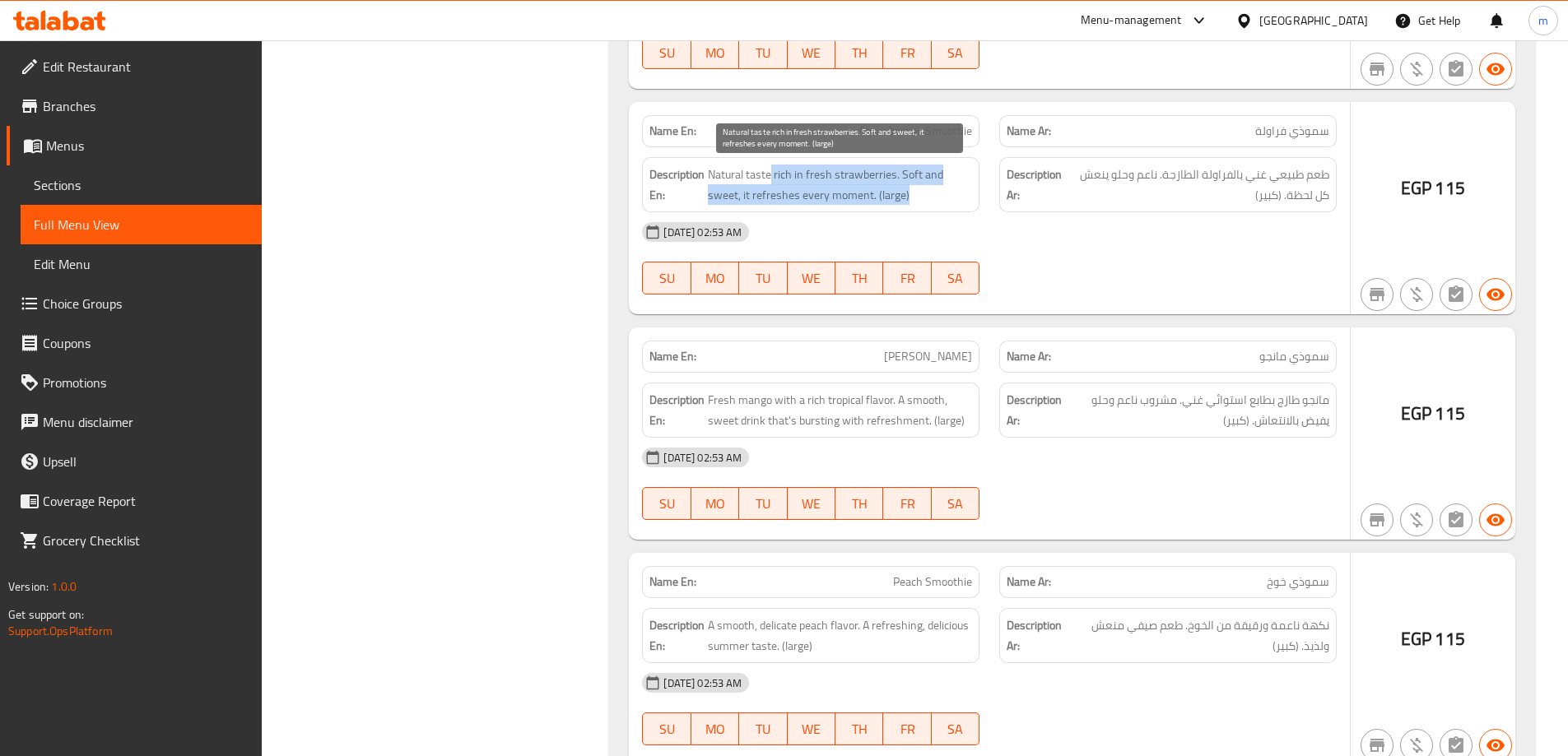
drag, startPoint x: 773, startPoint y: 176, endPoint x: 964, endPoint y: 194, distance: 191.8
click at [964, 194] on span "Natural taste rich in fresh strawberries. Soft and sweet, it refreshes every mo…" at bounding box center [840, 184] width 264 height 40
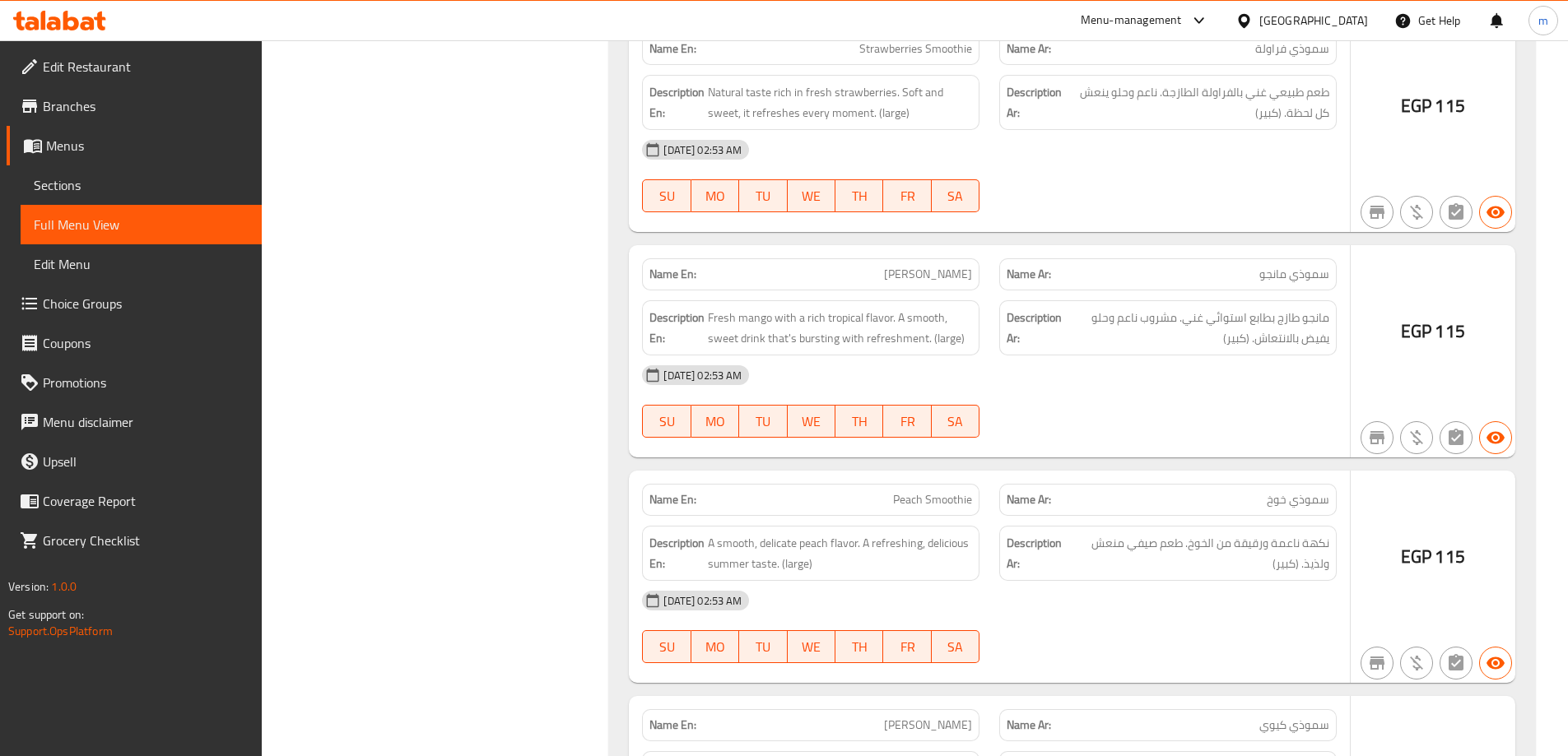
scroll to position [19792, 0]
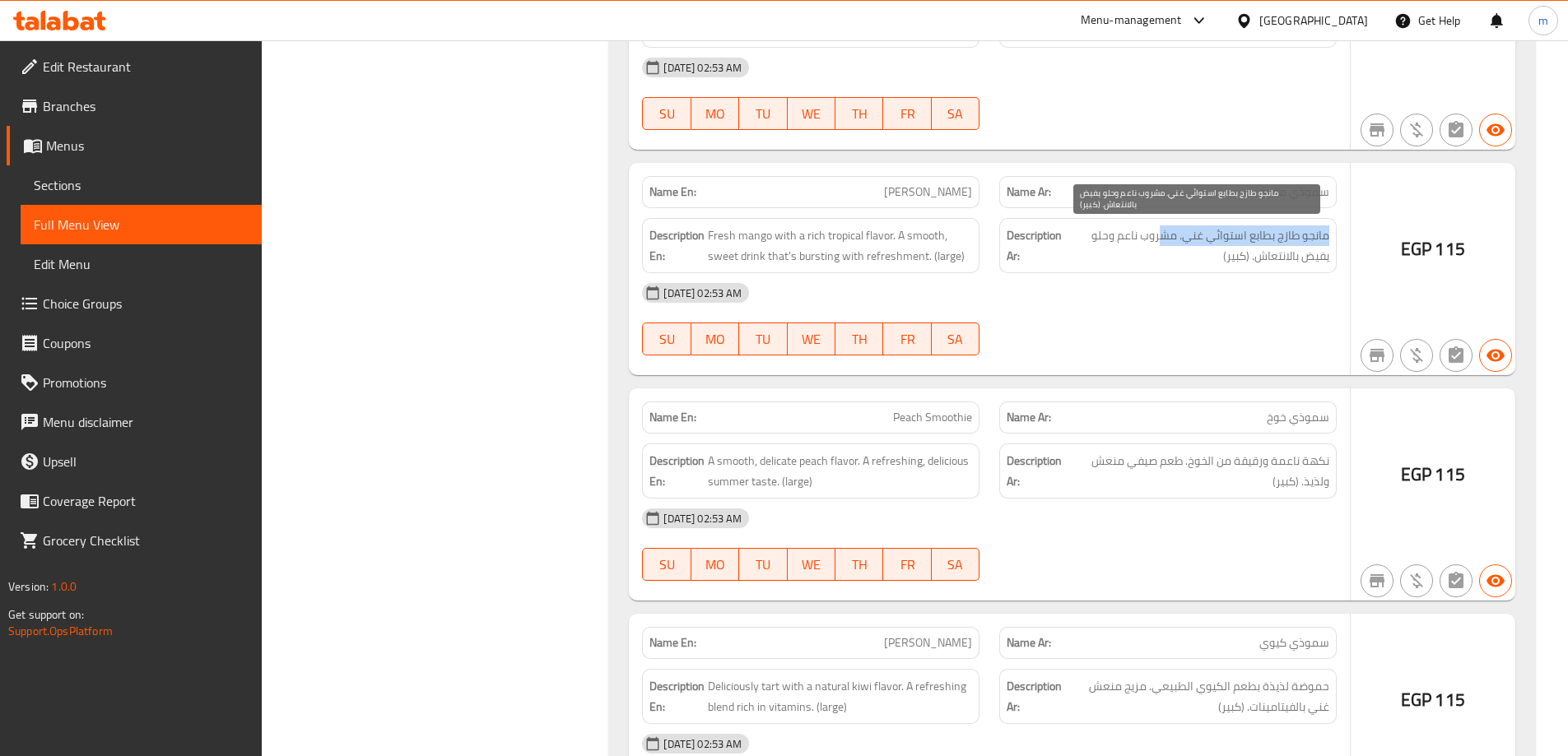
drag, startPoint x: 1326, startPoint y: 233, endPoint x: 1129, endPoint y: 244, distance: 197.3
click at [1158, 244] on span "مانجو طازج بطابع استوائي غني. مشروب ناعم وحلو يفيض بالانتعاش. (كبير)" at bounding box center [1197, 245] width 264 height 40
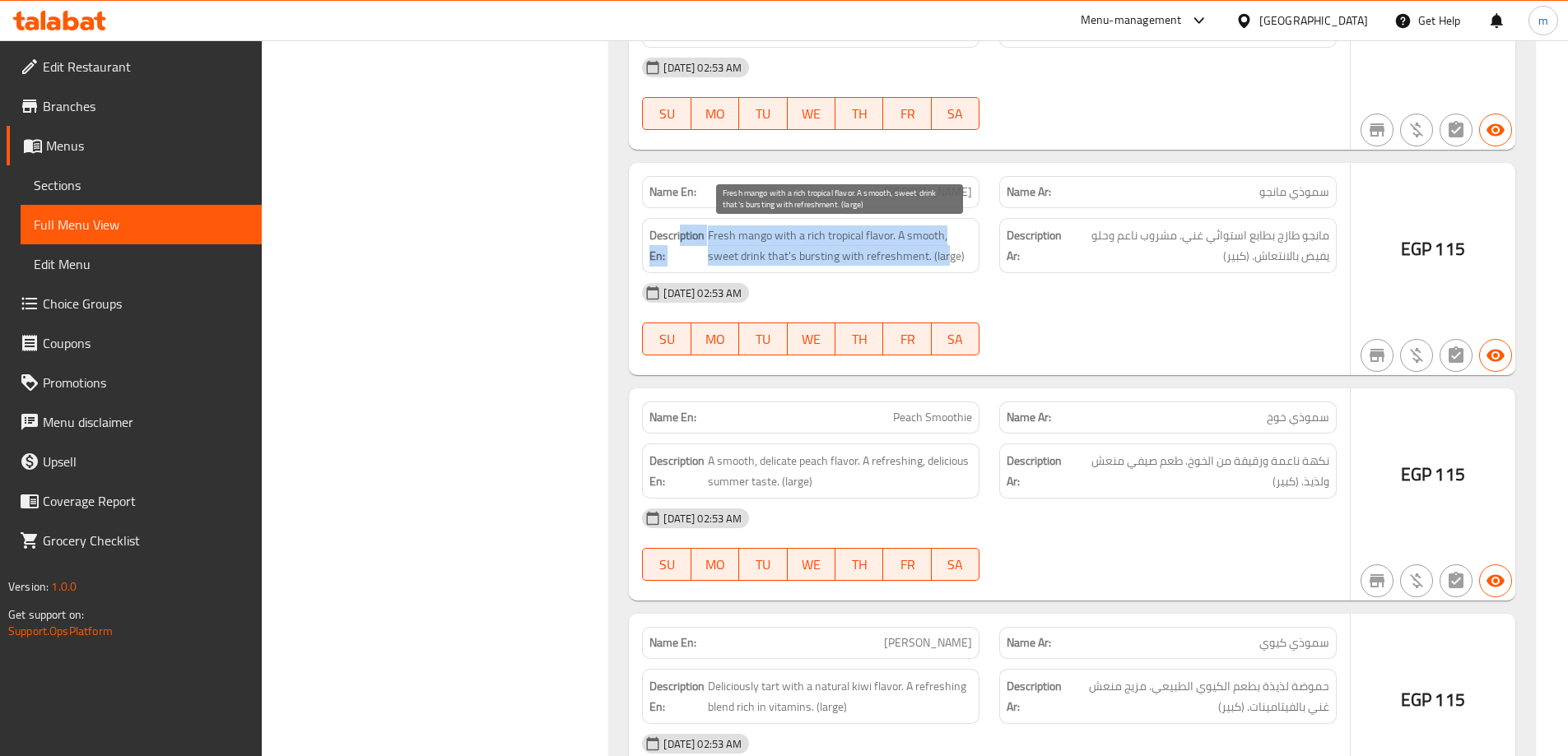
drag, startPoint x: 775, startPoint y: 236, endPoint x: 946, endPoint y: 251, distance: 171.7
click at [946, 251] on h6 "Description En: Fresh mango with a rich tropical flavor. A smooth, sweet drink …" at bounding box center [810, 245] width 322 height 40
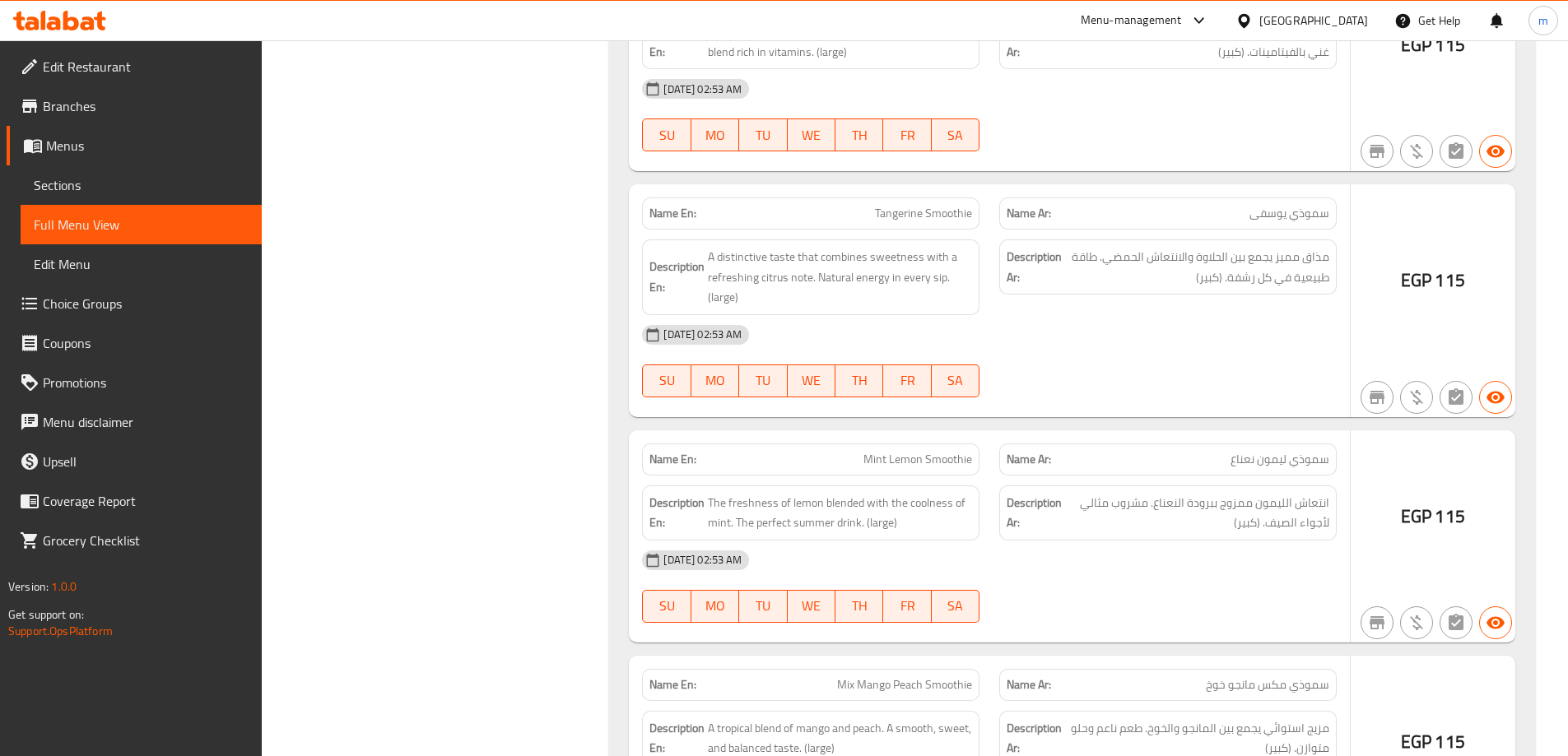
scroll to position [20450, 0]
click at [926, 216] on span "Tangerine Smoothie" at bounding box center [923, 210] width 97 height 17
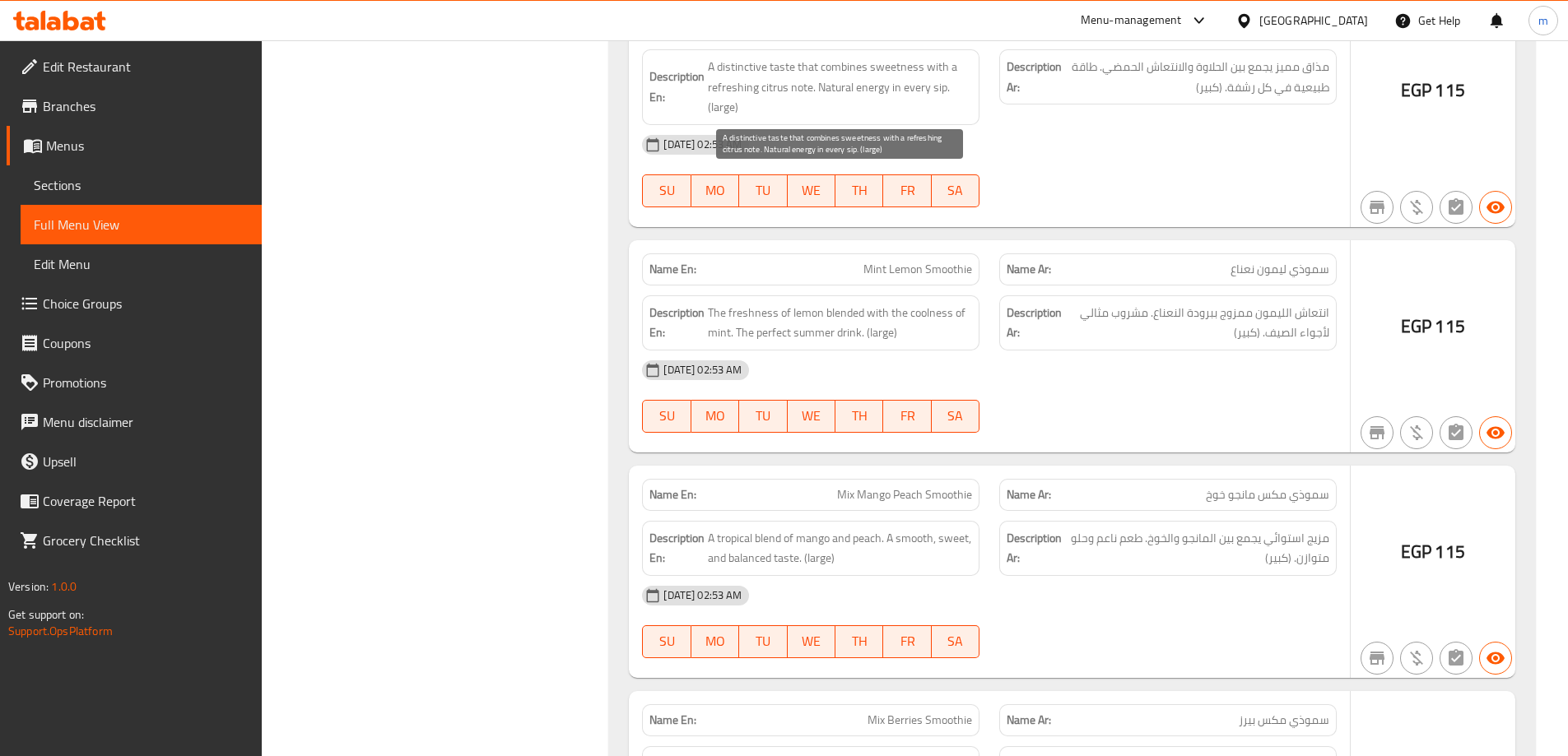
scroll to position [20779, 0]
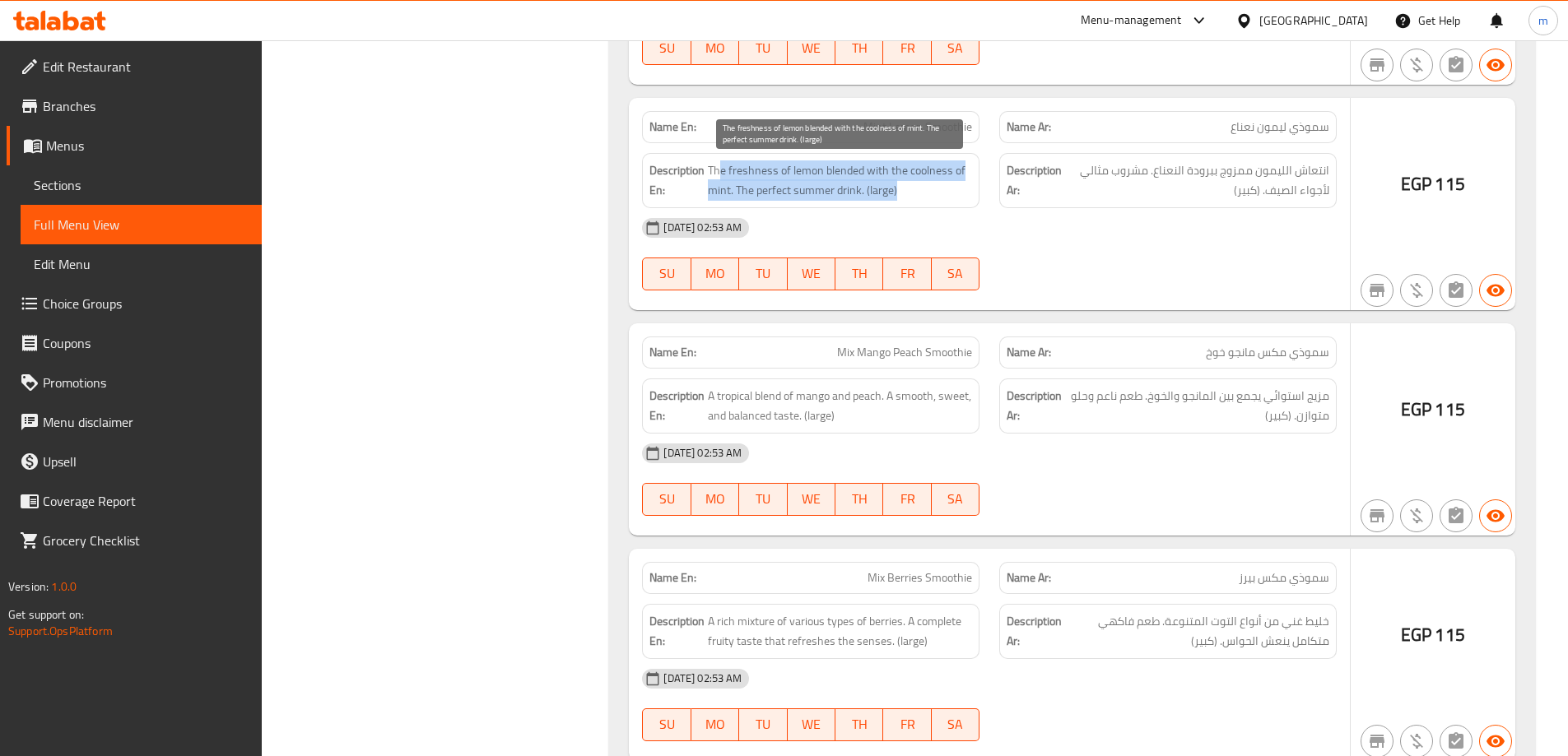
drag, startPoint x: 723, startPoint y: 164, endPoint x: 967, endPoint y: 183, distance: 244.7
click at [967, 183] on span "The freshness of lemon blended with the coolness of mint. The perfect summer dr…" at bounding box center [840, 180] width 264 height 40
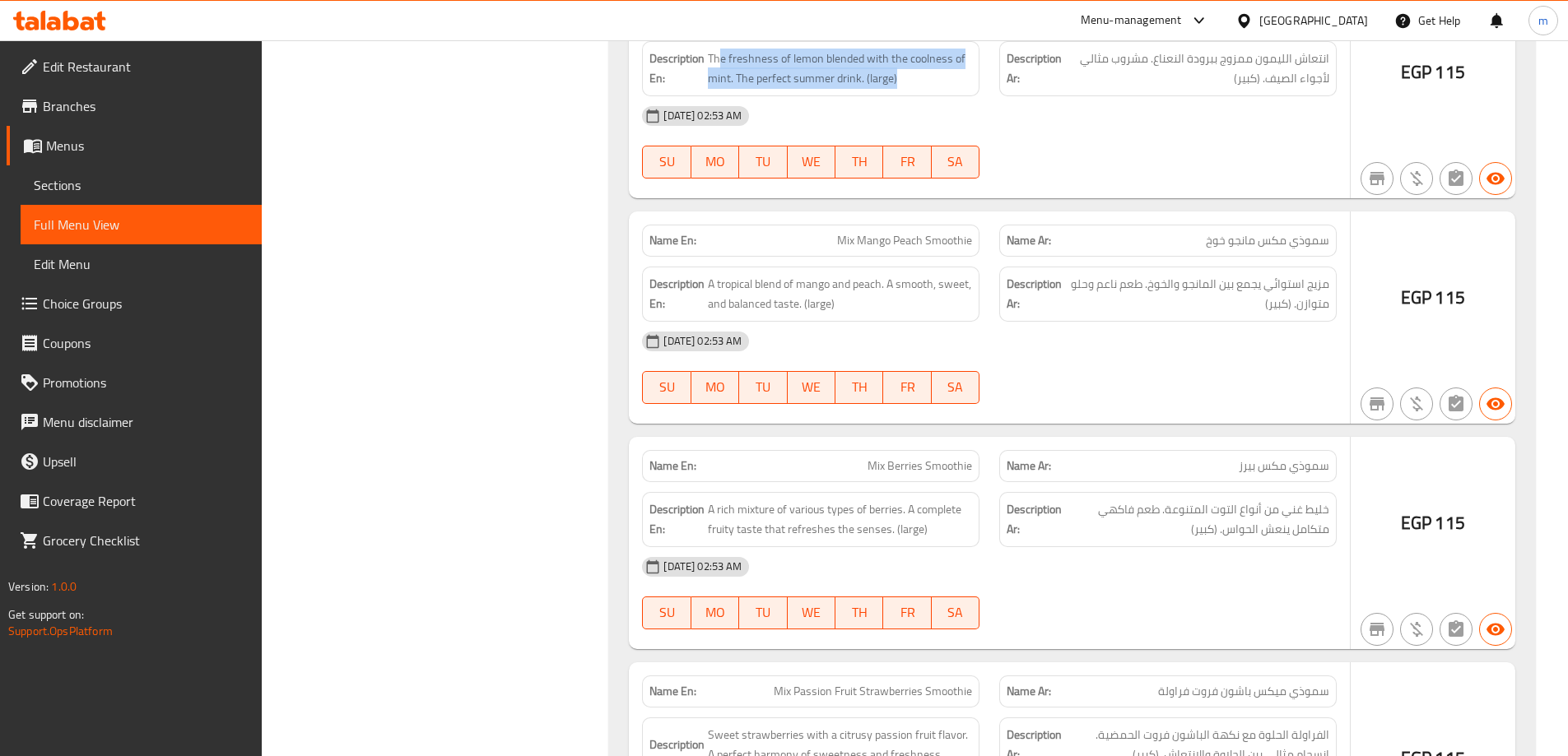
scroll to position [20861, 0]
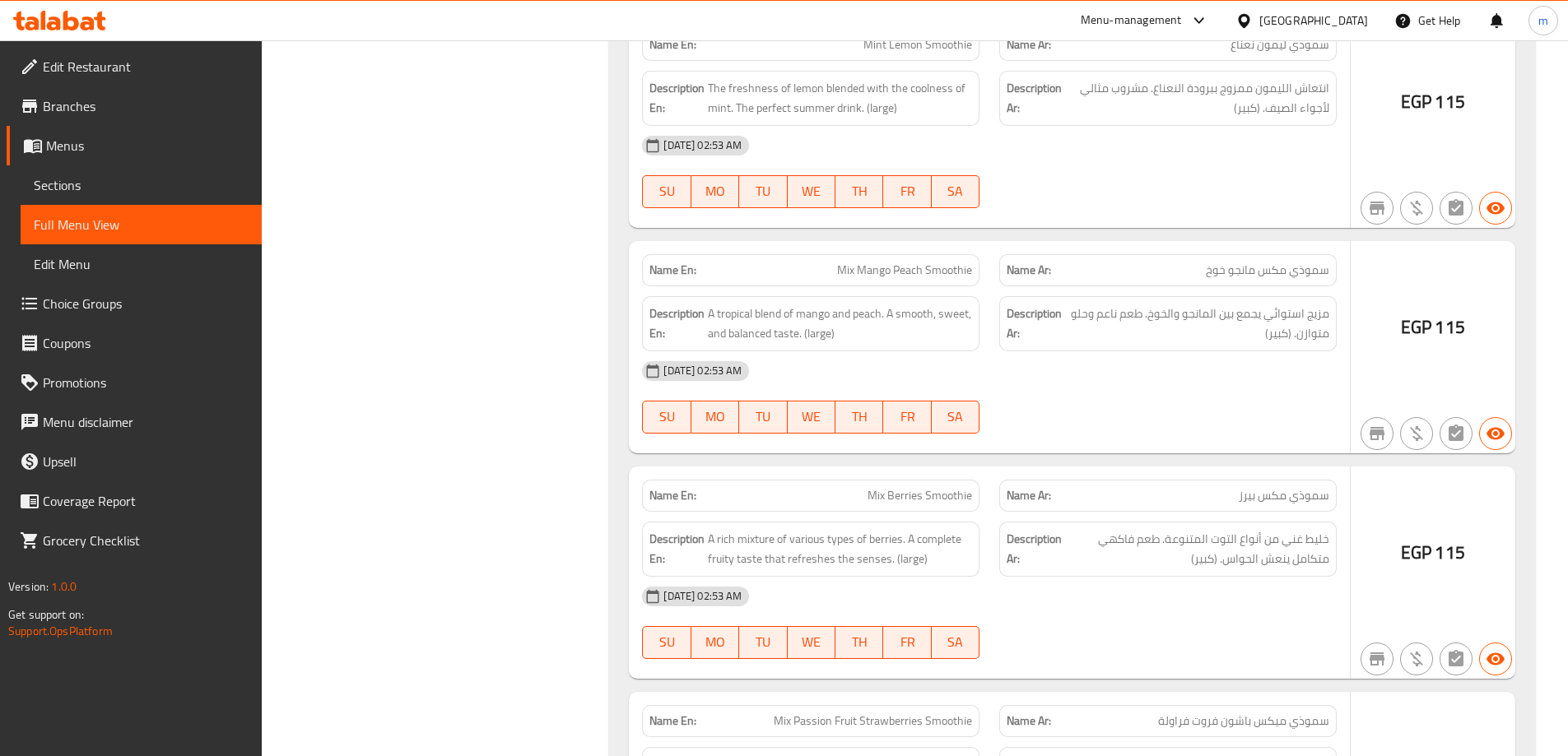
click at [1293, 108] on span "انتعاش الليمون ممزوج ببرودة النعناع. مشروب مثالي لأجواء الصيف. (كبير)" at bounding box center [1197, 98] width 264 height 40
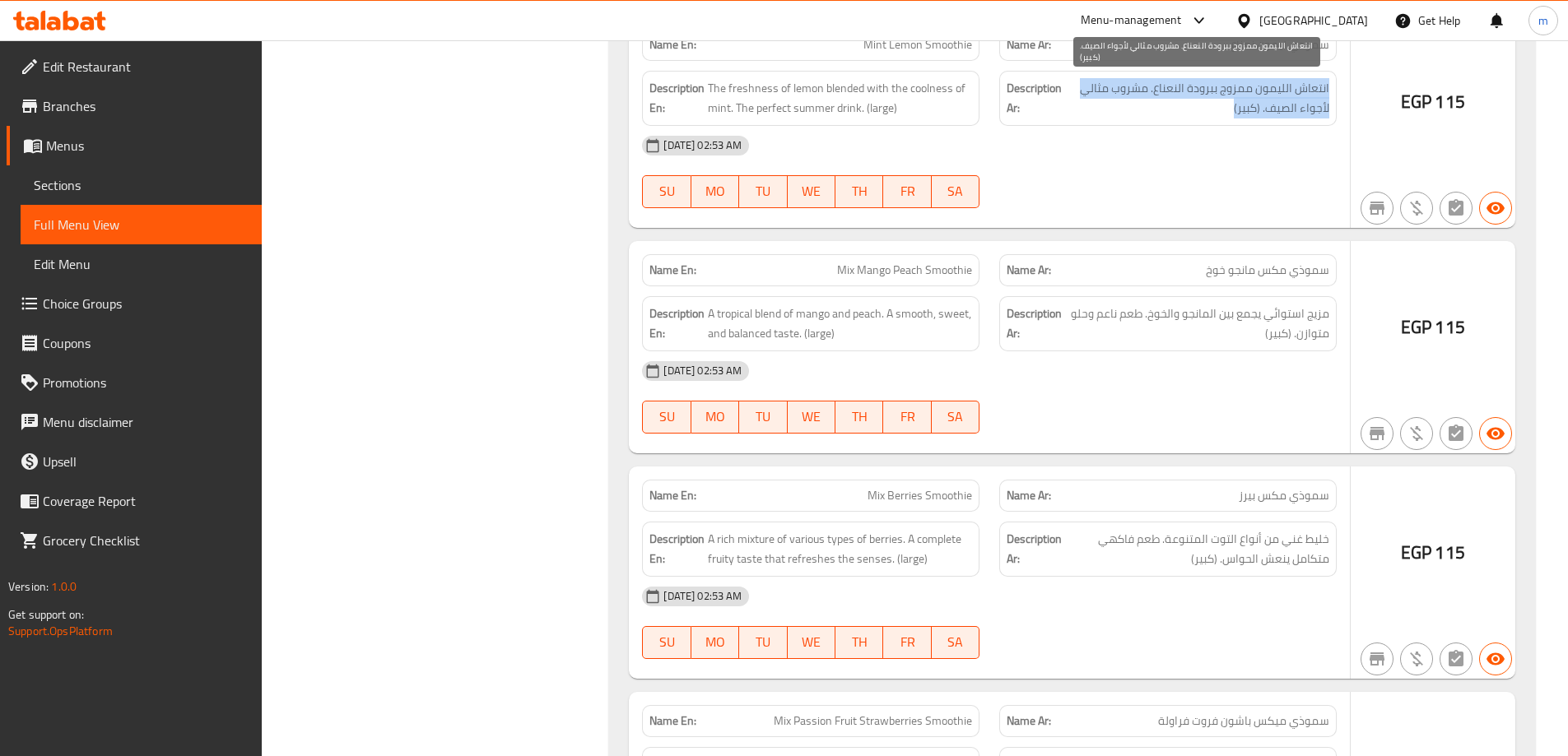
click at [1293, 108] on span "انتعاش الليمون ممزوج ببرودة النعناع. مشروب مثالي لأجواء الصيف. (كبير)" at bounding box center [1197, 98] width 264 height 40
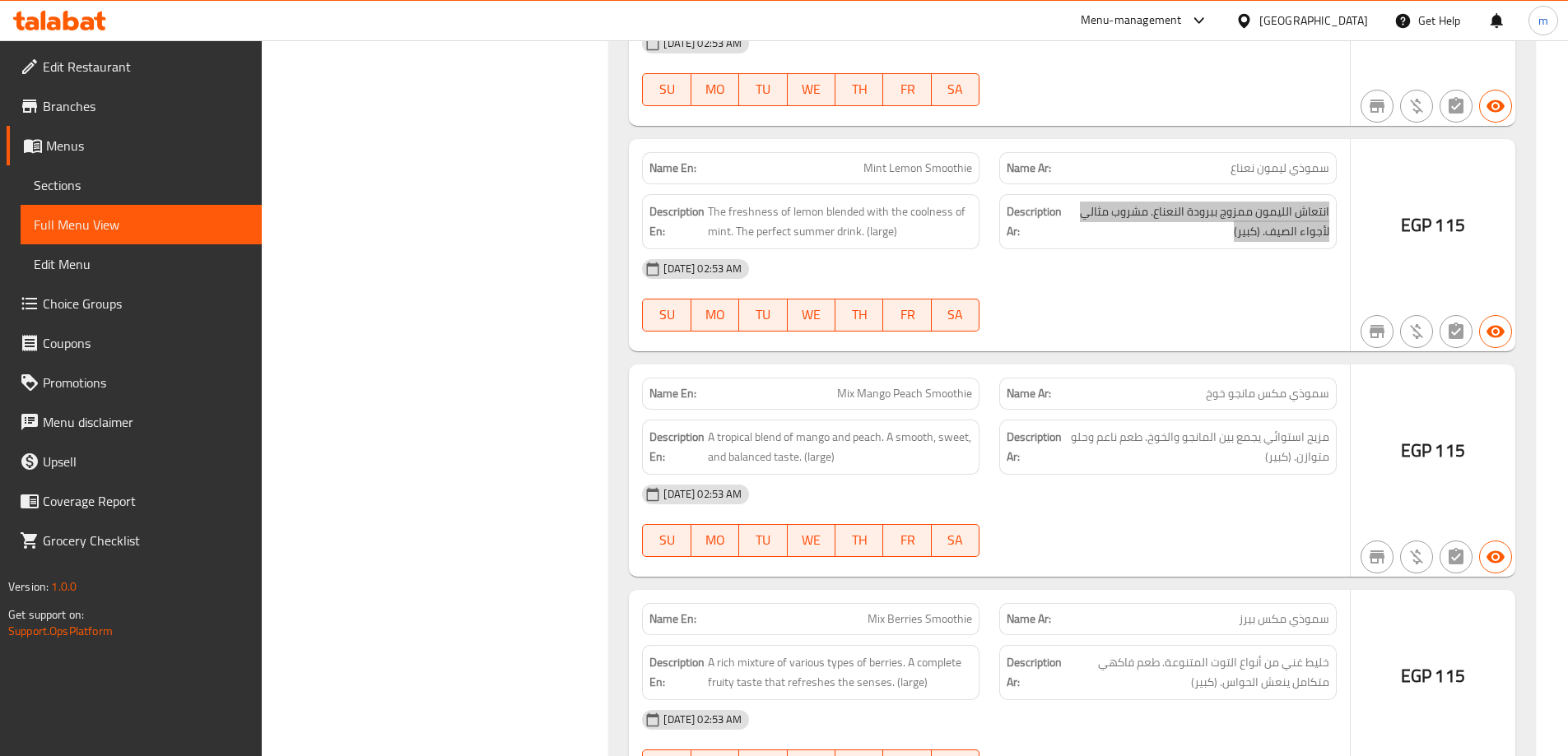
scroll to position [20697, 0]
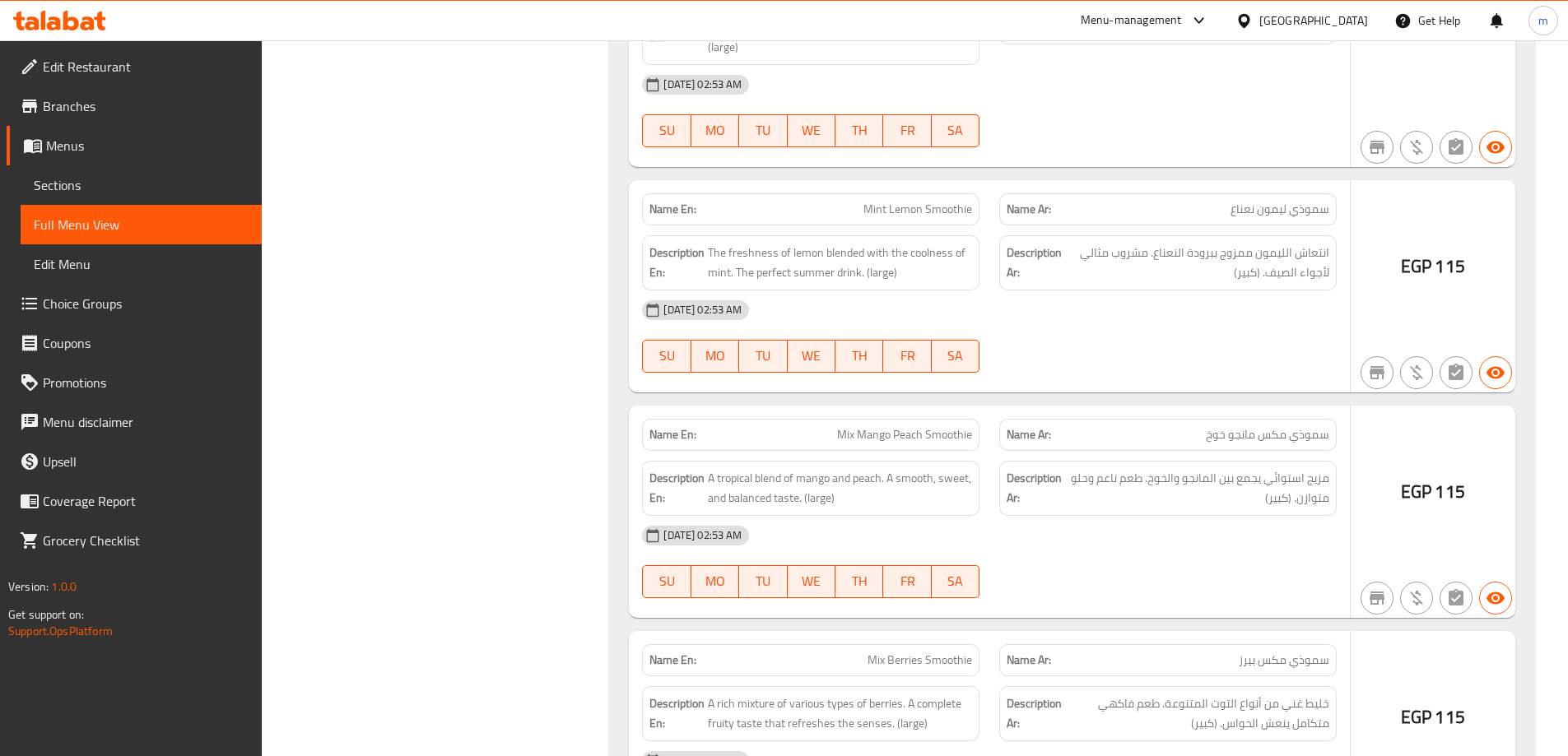
click at [908, 195] on div "Name En: Mint Lemon Smoothie" at bounding box center [811, 209] width 338 height 32
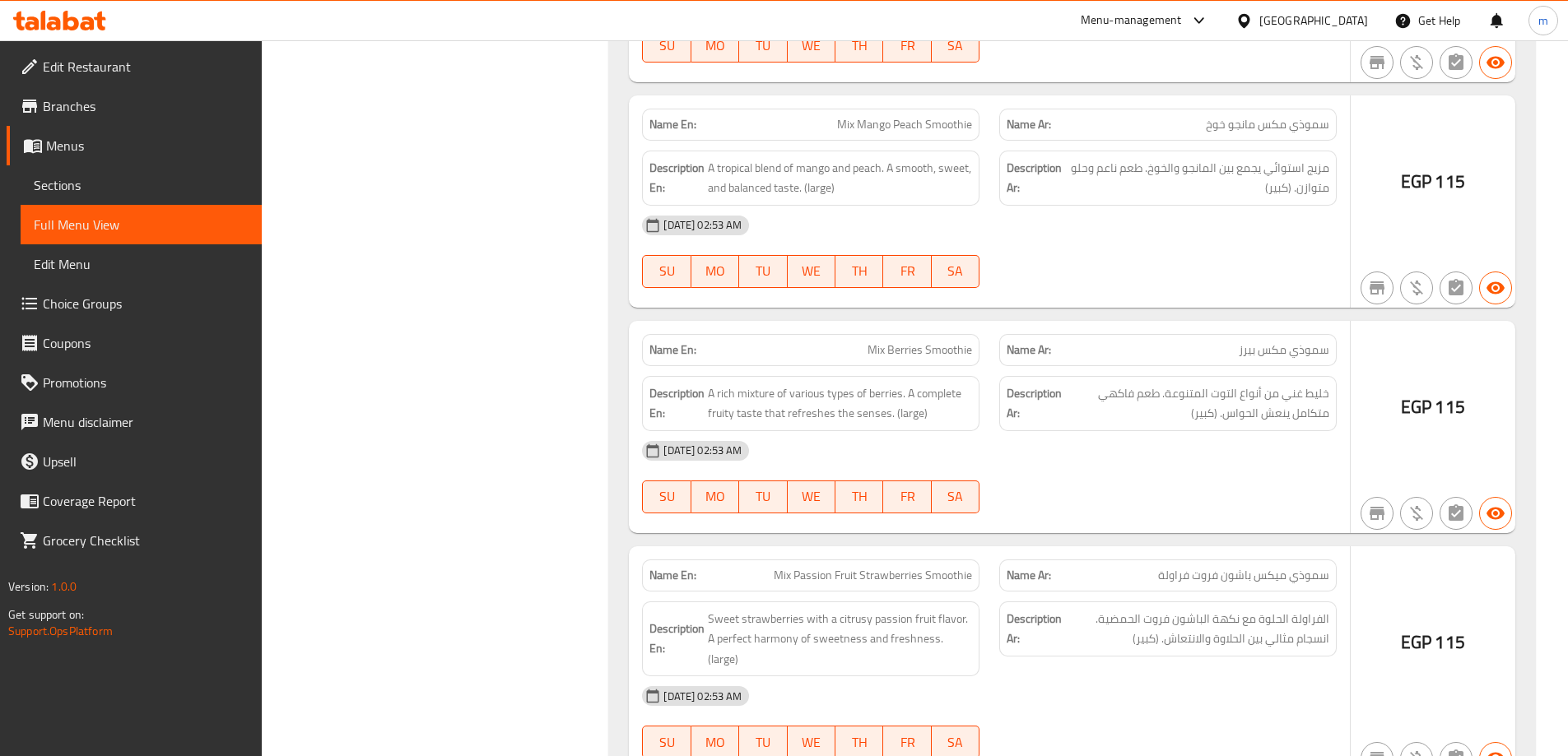
scroll to position [21026, 0]
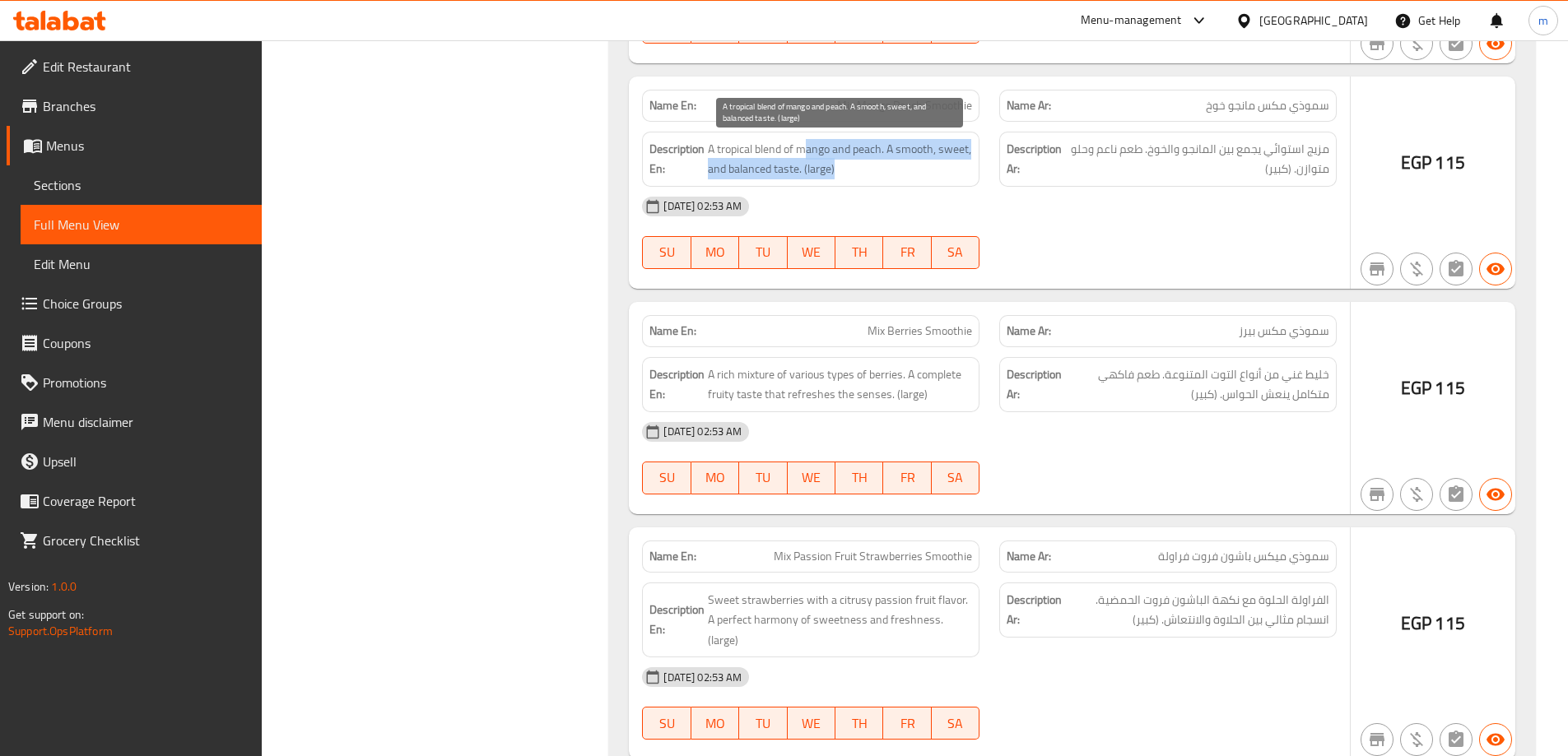
drag, startPoint x: 804, startPoint y: 153, endPoint x: 869, endPoint y: 173, distance: 68.0
click at [869, 173] on span "A tropical blend of mango and peach. A smooth, sweet, and balanced taste. (larg…" at bounding box center [840, 159] width 264 height 40
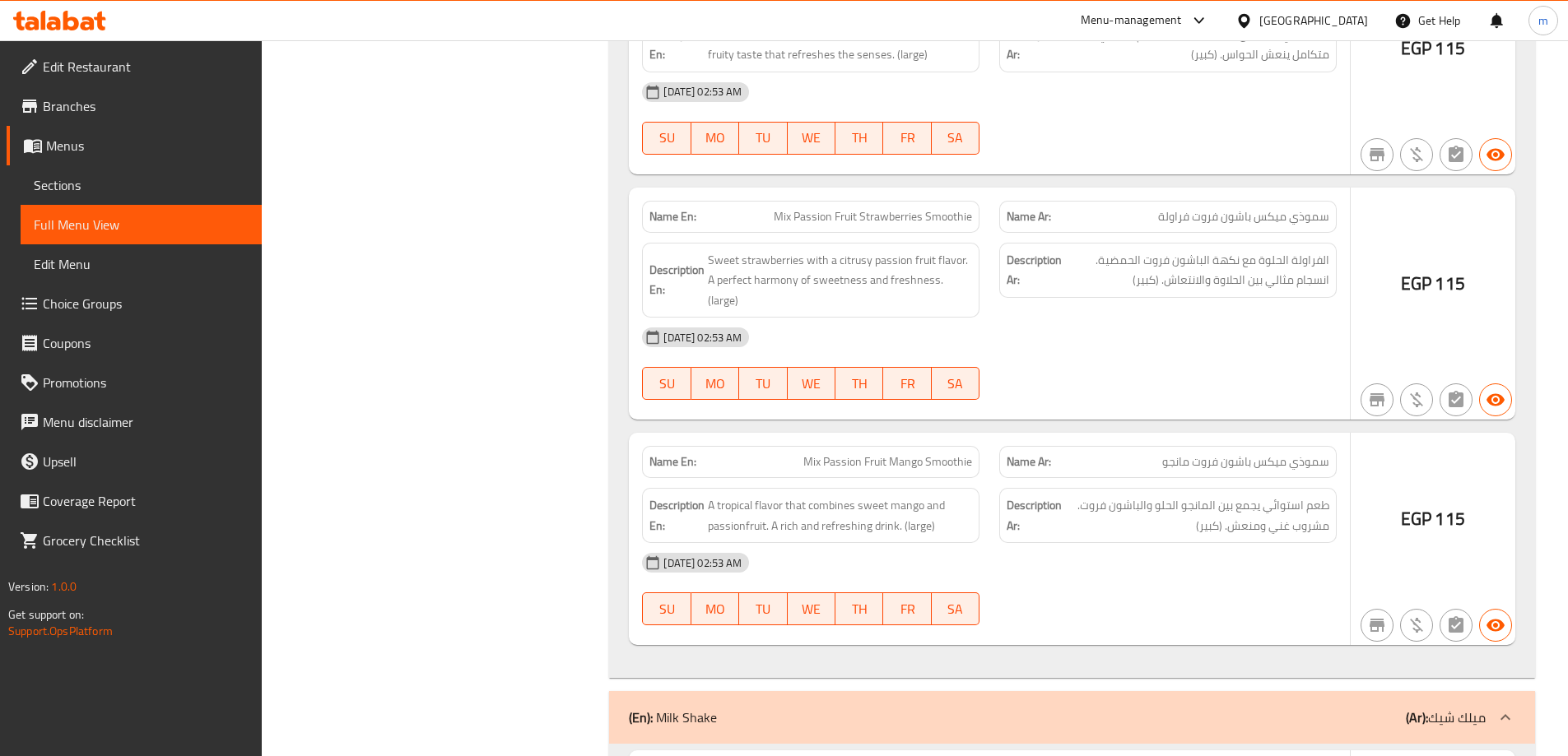
scroll to position [21437, 0]
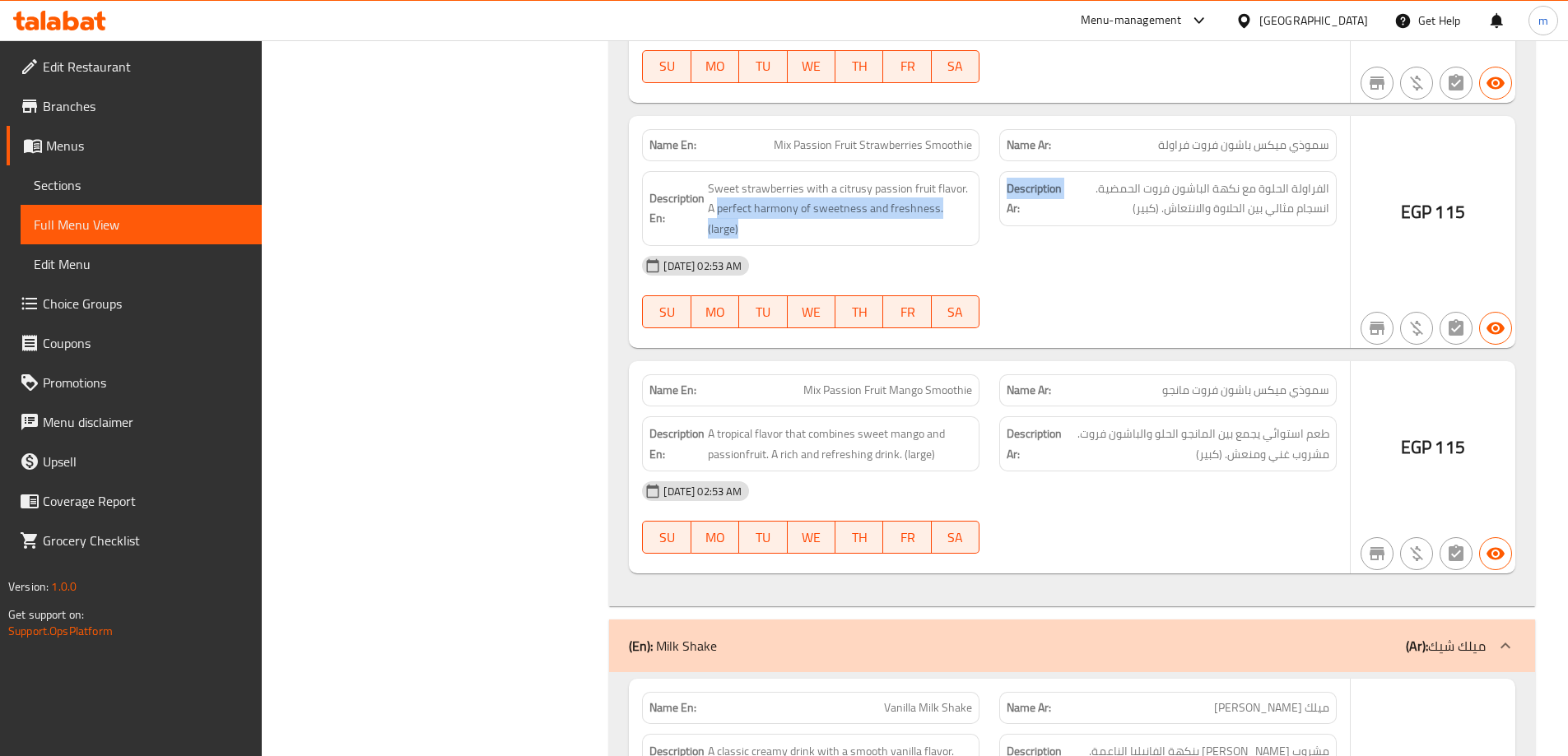
drag, startPoint x: 764, startPoint y: 213, endPoint x: 993, endPoint y: 212, distance: 229.0
click at [993, 212] on div "Description En: Sweet strawberries with a citrusy passion fruit flavor. A perfe…" at bounding box center [990, 209] width 715 height 95
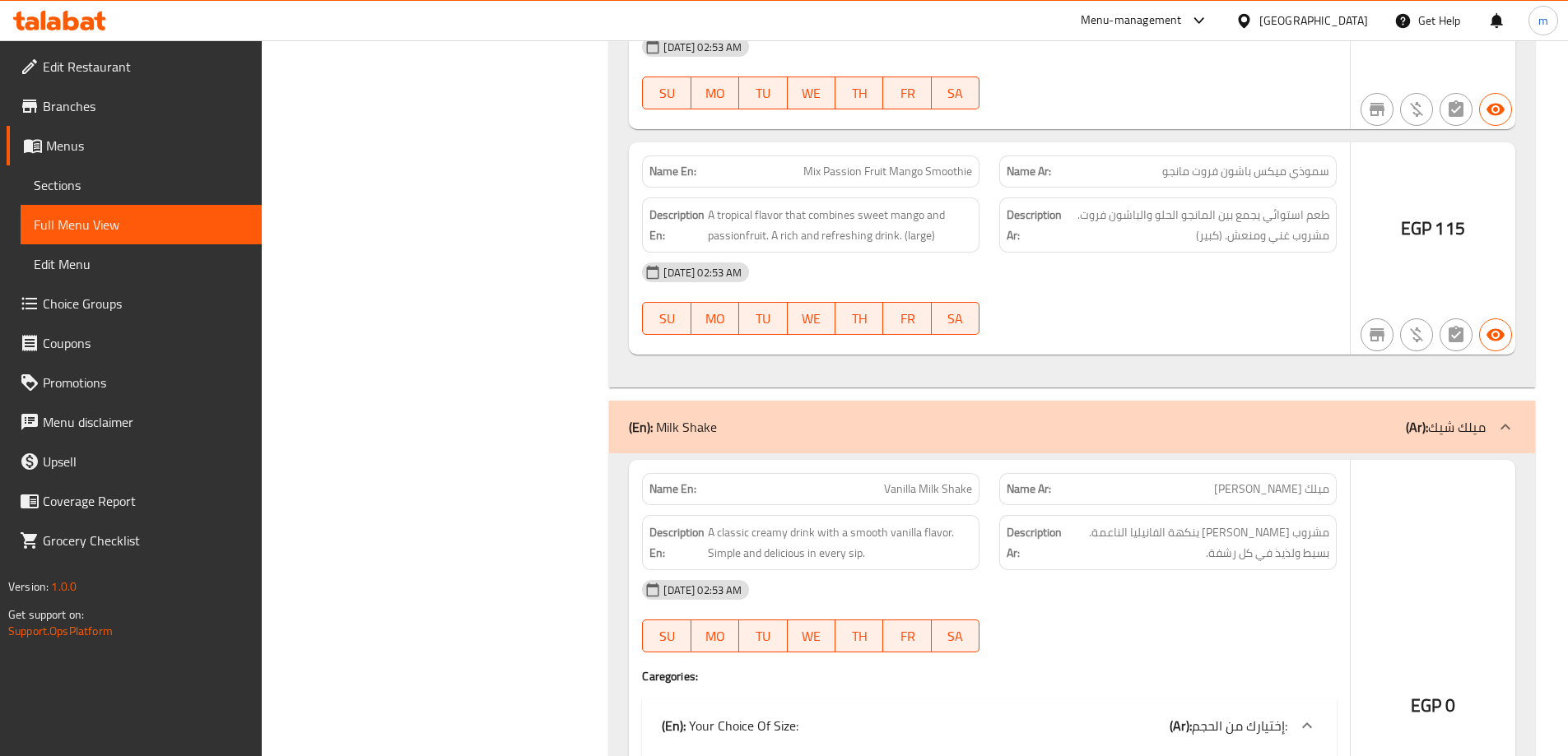
scroll to position [21684, 0]
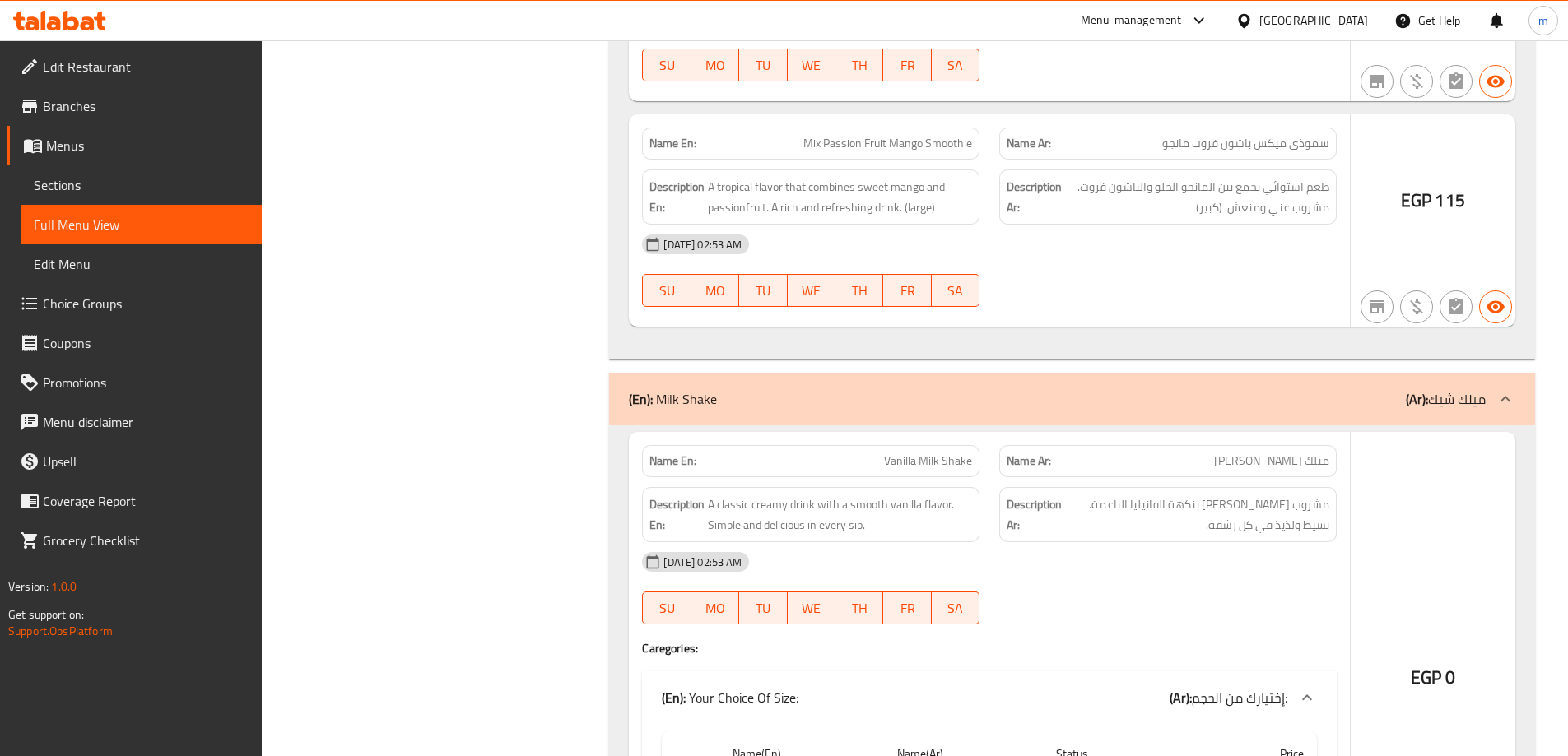
drag, startPoint x: 716, startPoint y: 164, endPoint x: 767, endPoint y: 204, distance: 64.8
click at [767, 204] on div "Name En: Mix Passion Fruit Mango Smoothie Name Ar: سموذي ميكس باشون فروت مانجو …" at bounding box center [989, 220] width 721 height 212
click at [798, 135] on p "Name En: Mix Passion Fruit Mango Smoothie" at bounding box center [810, 143] width 322 height 17
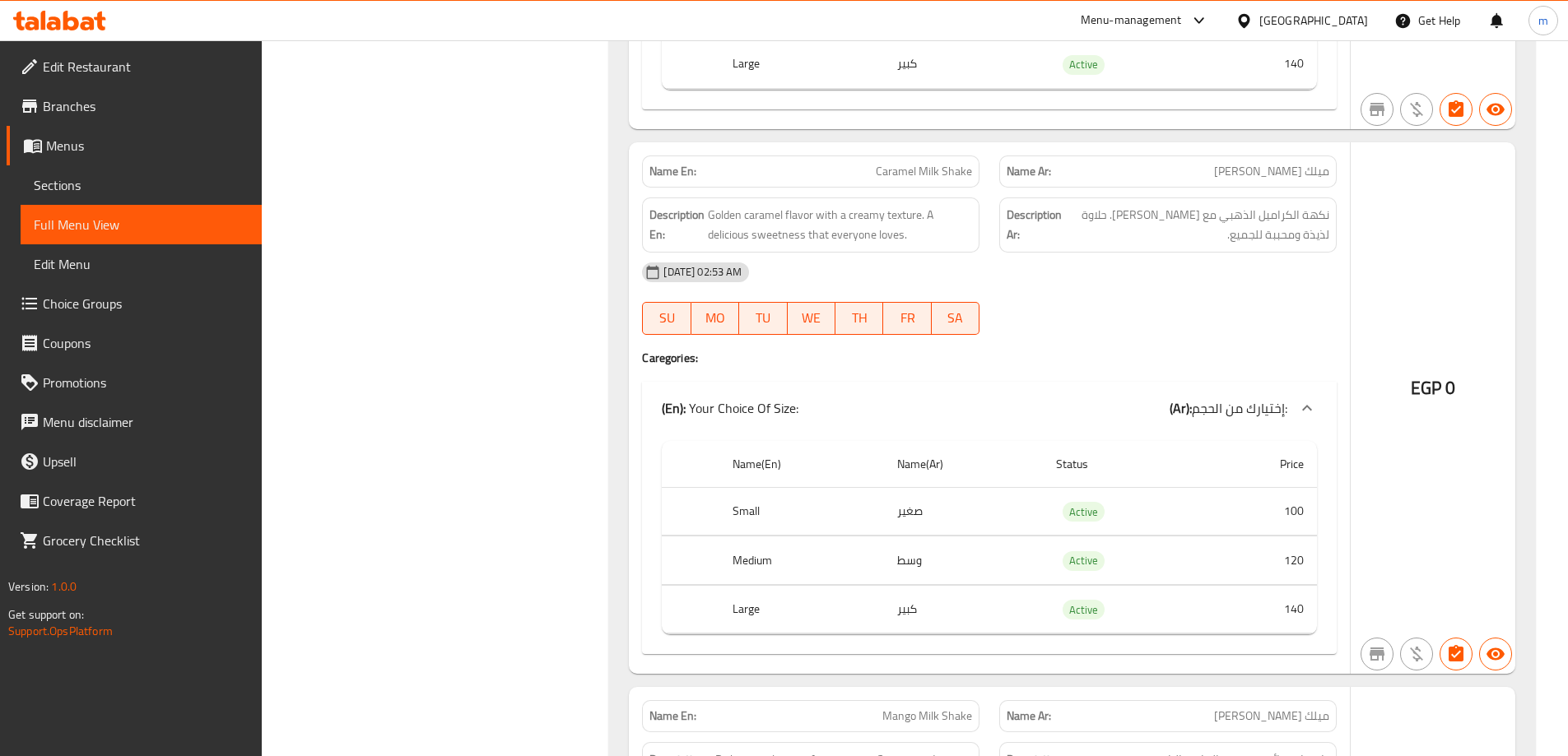
scroll to position [23083, 0]
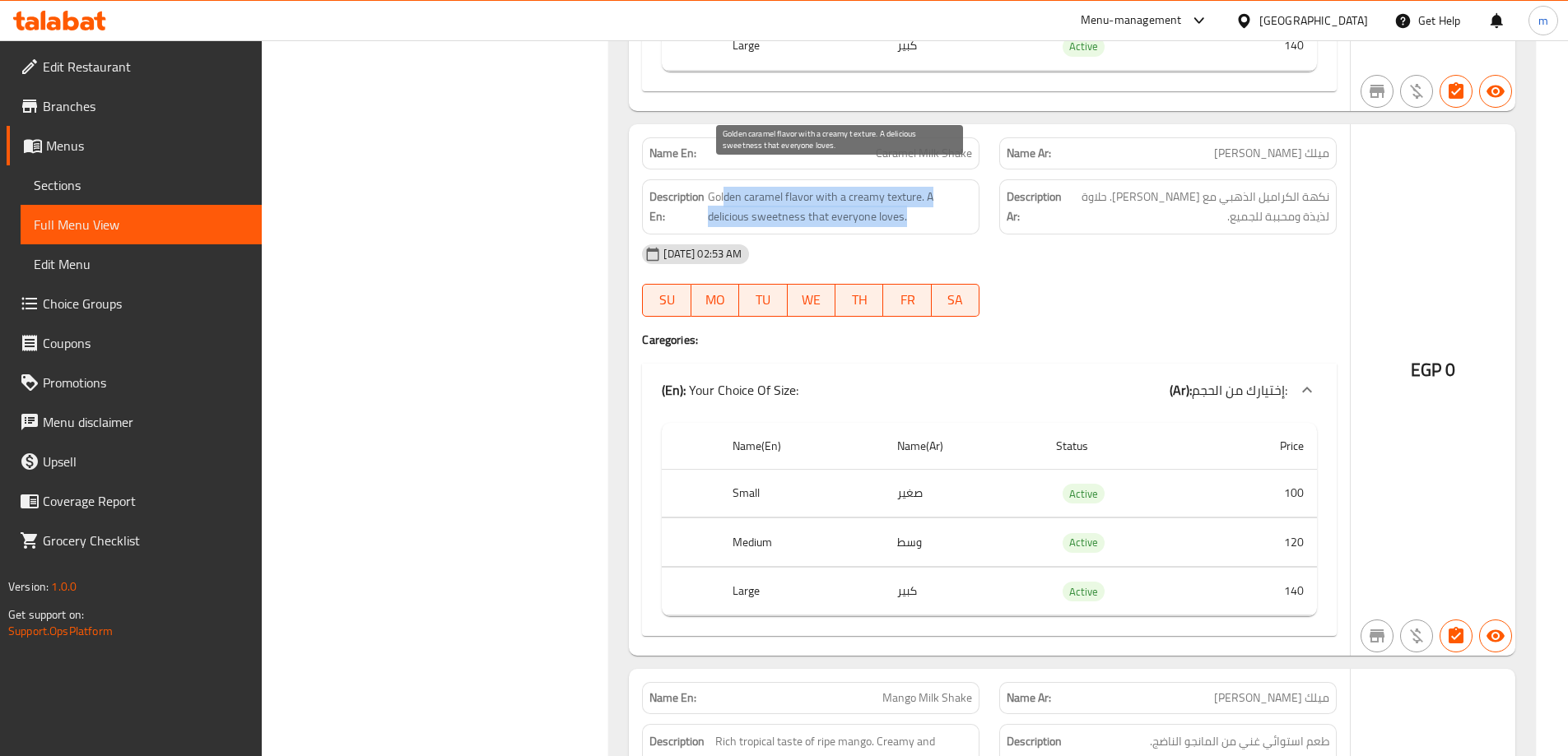
drag, startPoint x: 726, startPoint y: 177, endPoint x: 961, endPoint y: 194, distance: 235.6
click at [961, 194] on span "Golden caramel flavor with a creamy texture. A delicious sweetness that everyon…" at bounding box center [840, 207] width 264 height 40
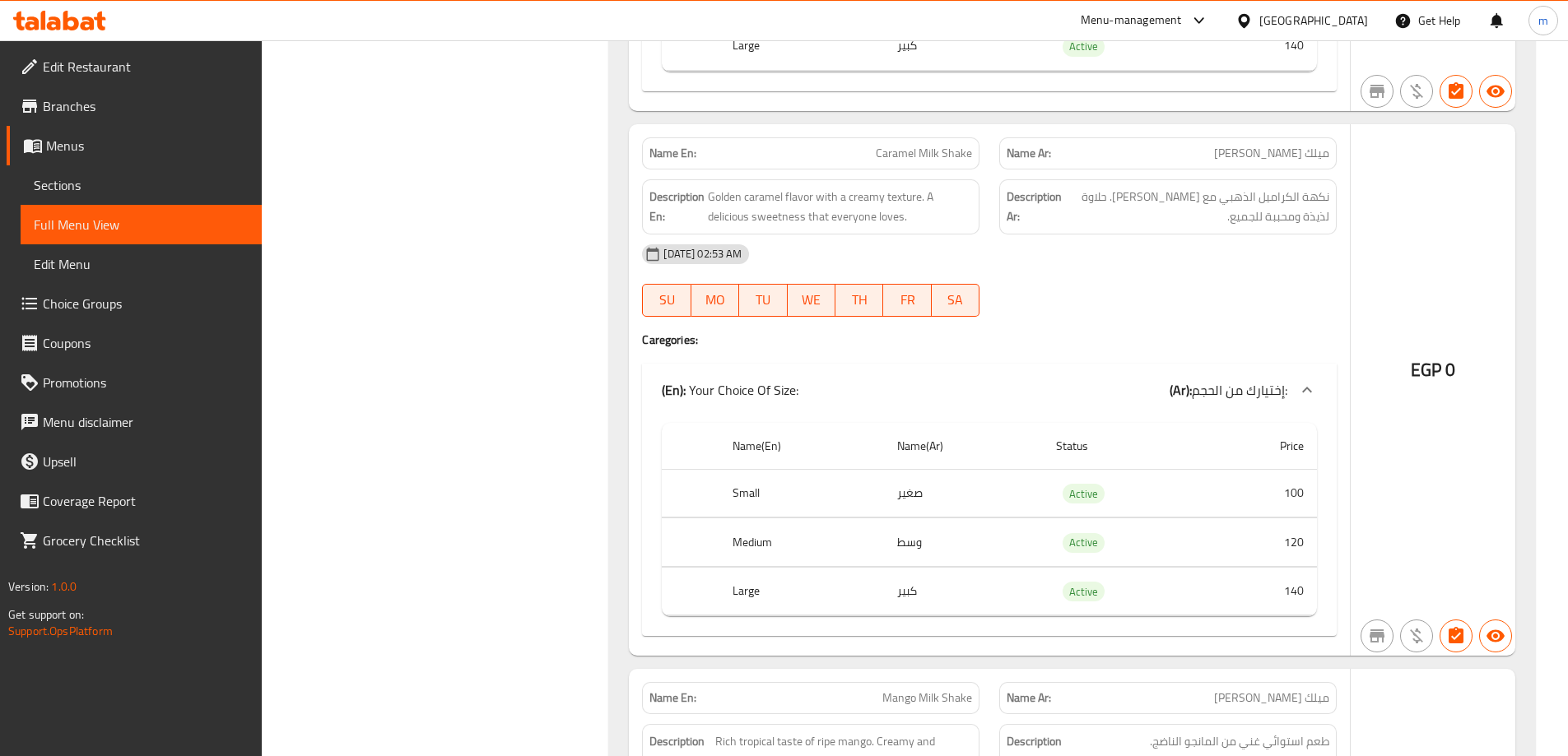
click at [1059, 255] on div "17-09-2025 02:53 AM SU MO TU WE TH FR SA" at bounding box center [990, 280] width 715 height 92
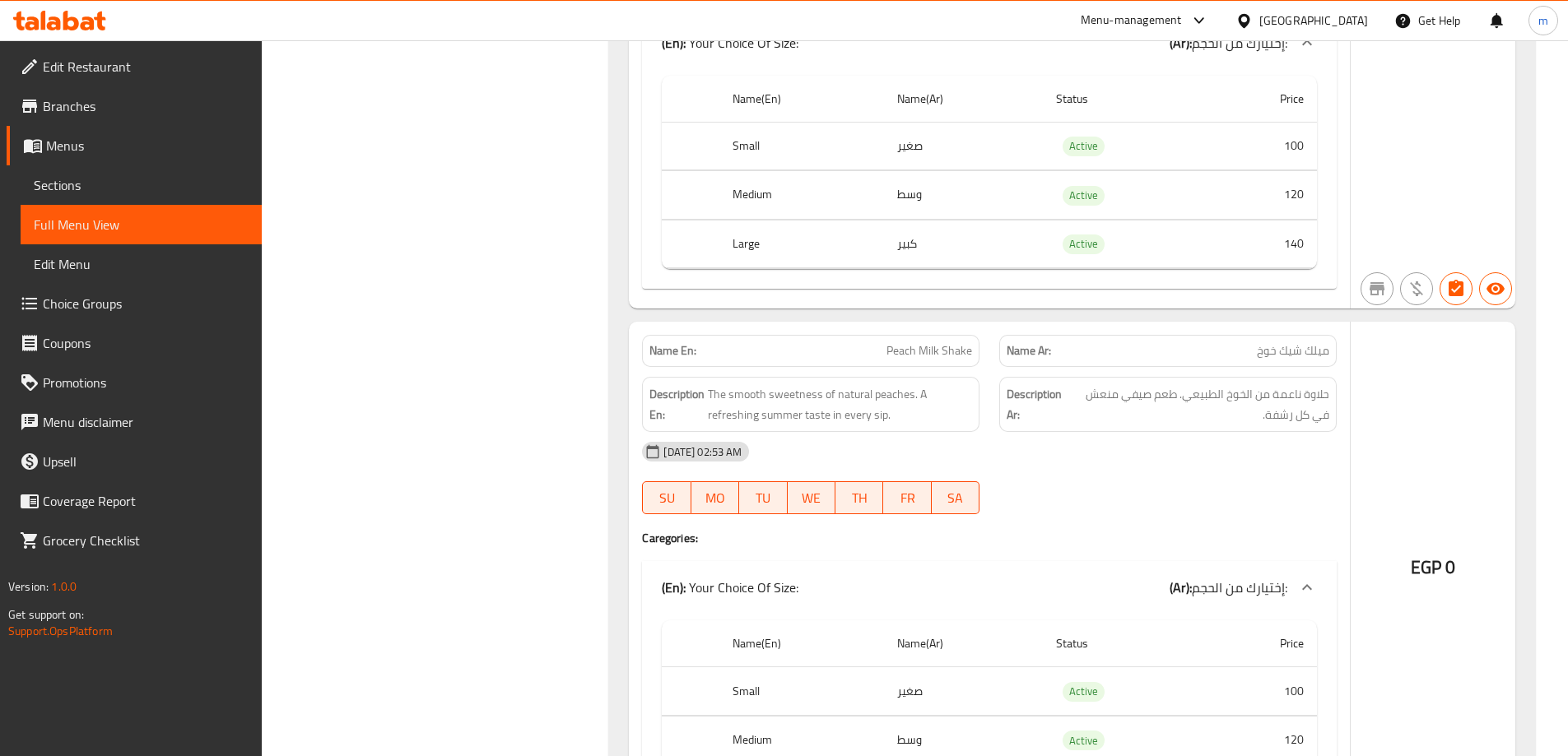
scroll to position [24071, 0]
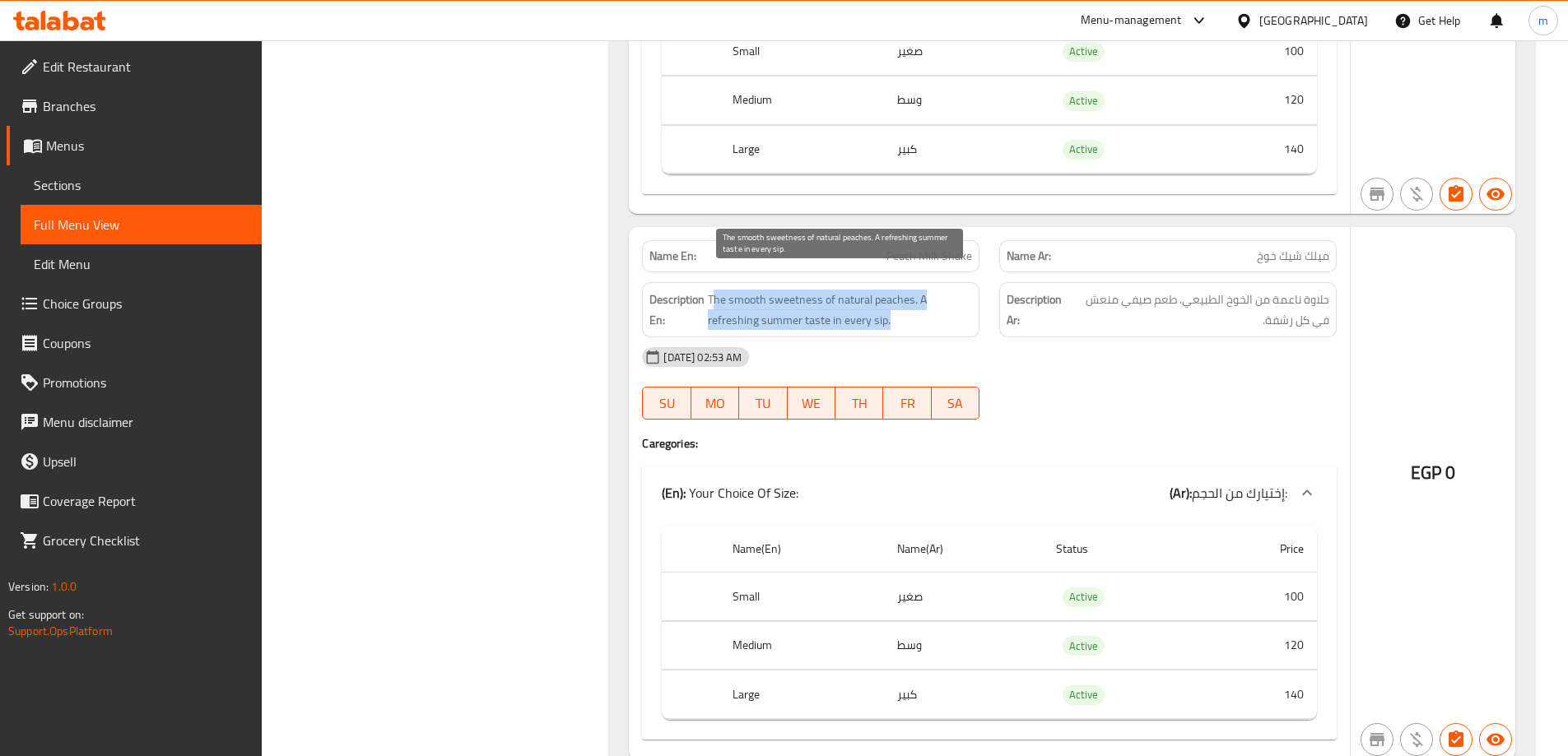
drag, startPoint x: 715, startPoint y: 272, endPoint x: 910, endPoint y: 301, distance: 197.1
click at [912, 301] on span "The smooth sweetness of natural peaches. A refreshing summer taste in every sip." at bounding box center [840, 310] width 264 height 40
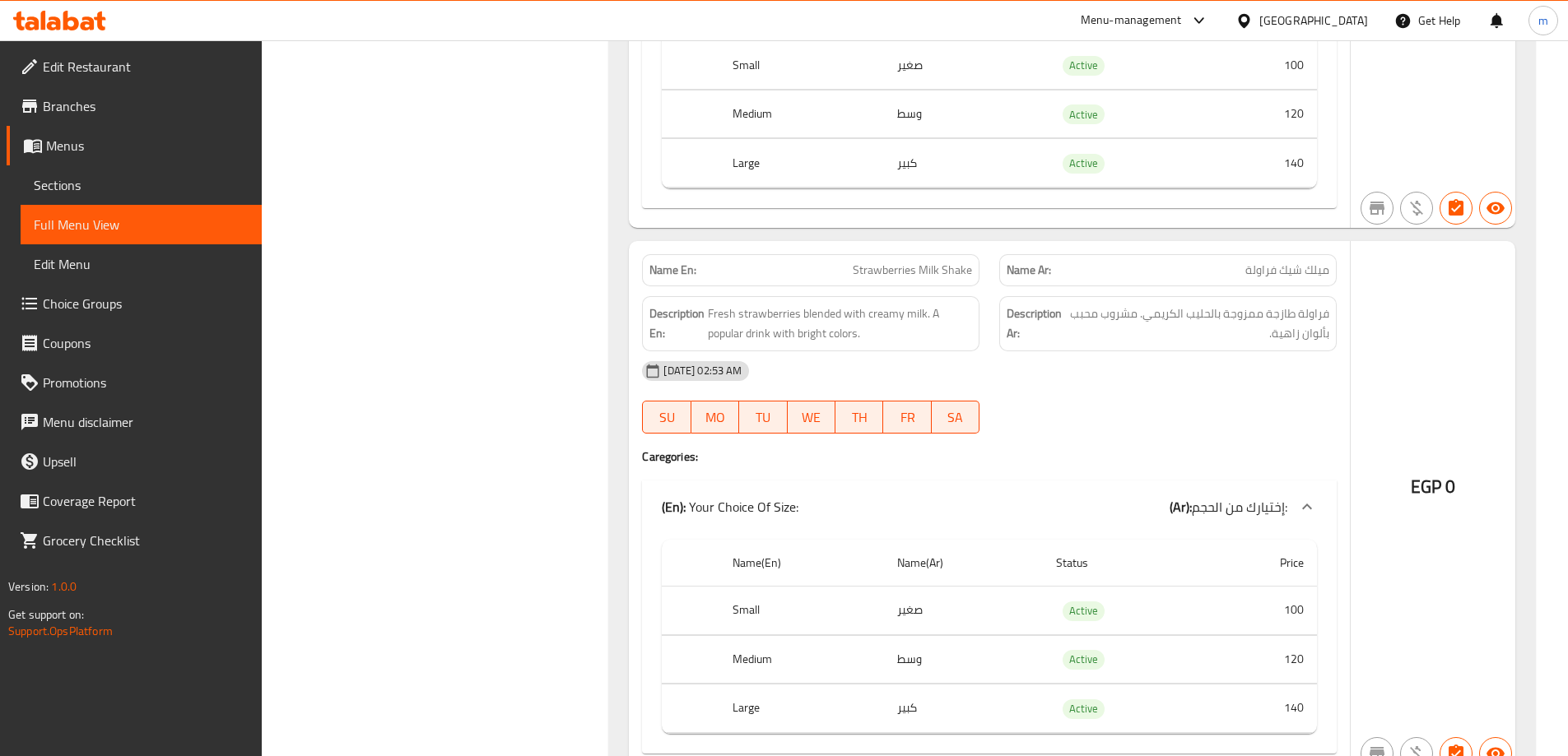
scroll to position [24646, 0]
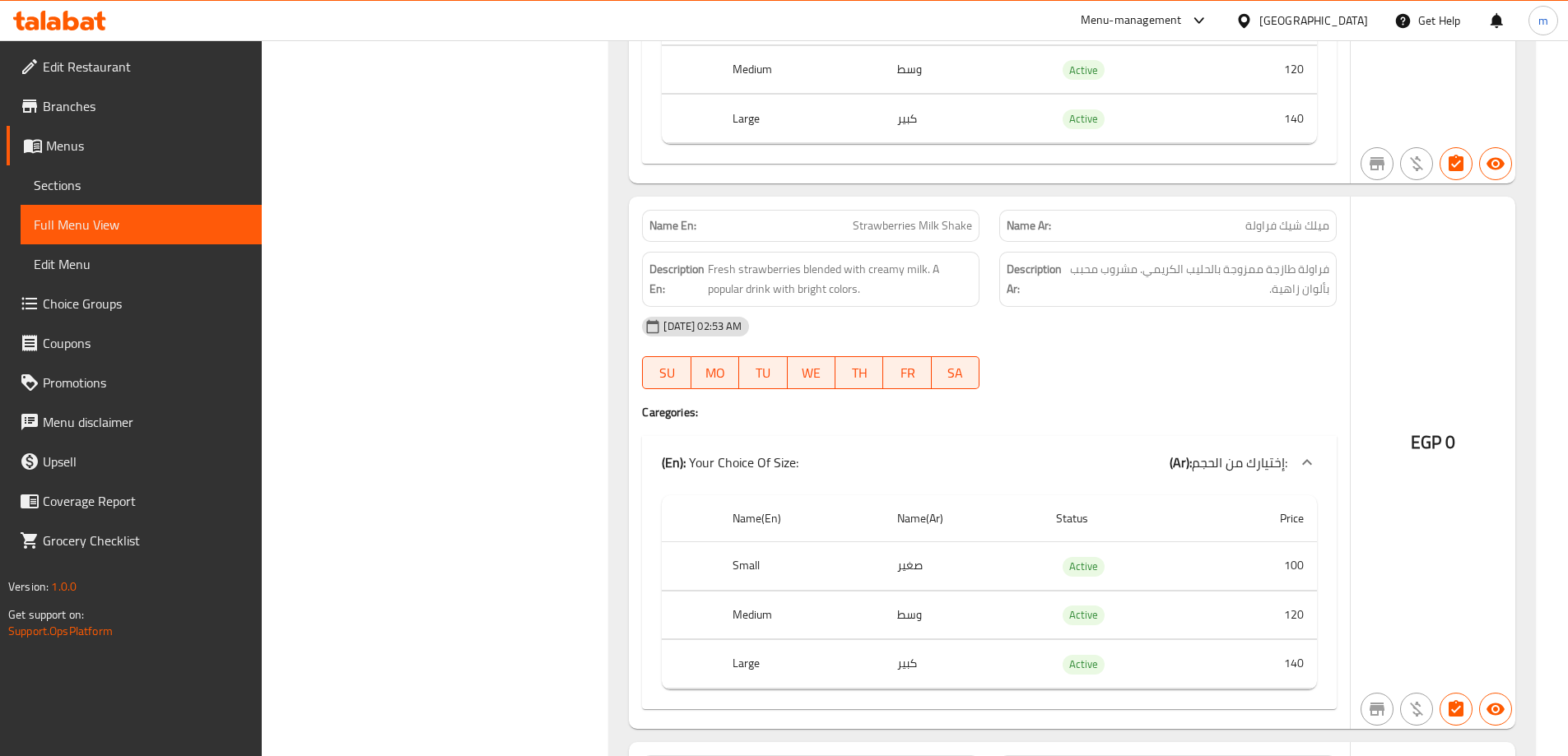
click at [958, 217] on span "Strawberries Milk Shake" at bounding box center [912, 225] width 119 height 17
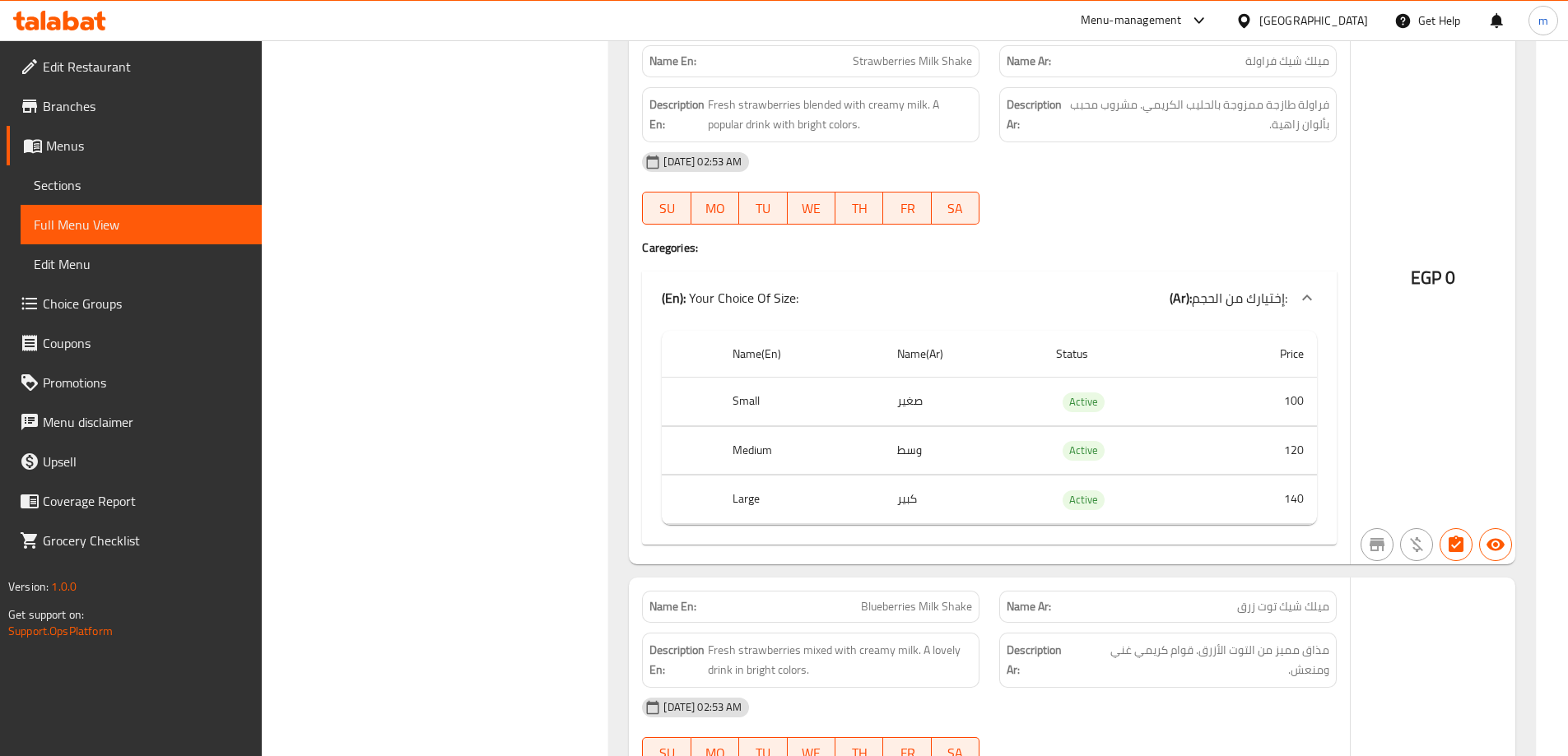
scroll to position [24729, 0]
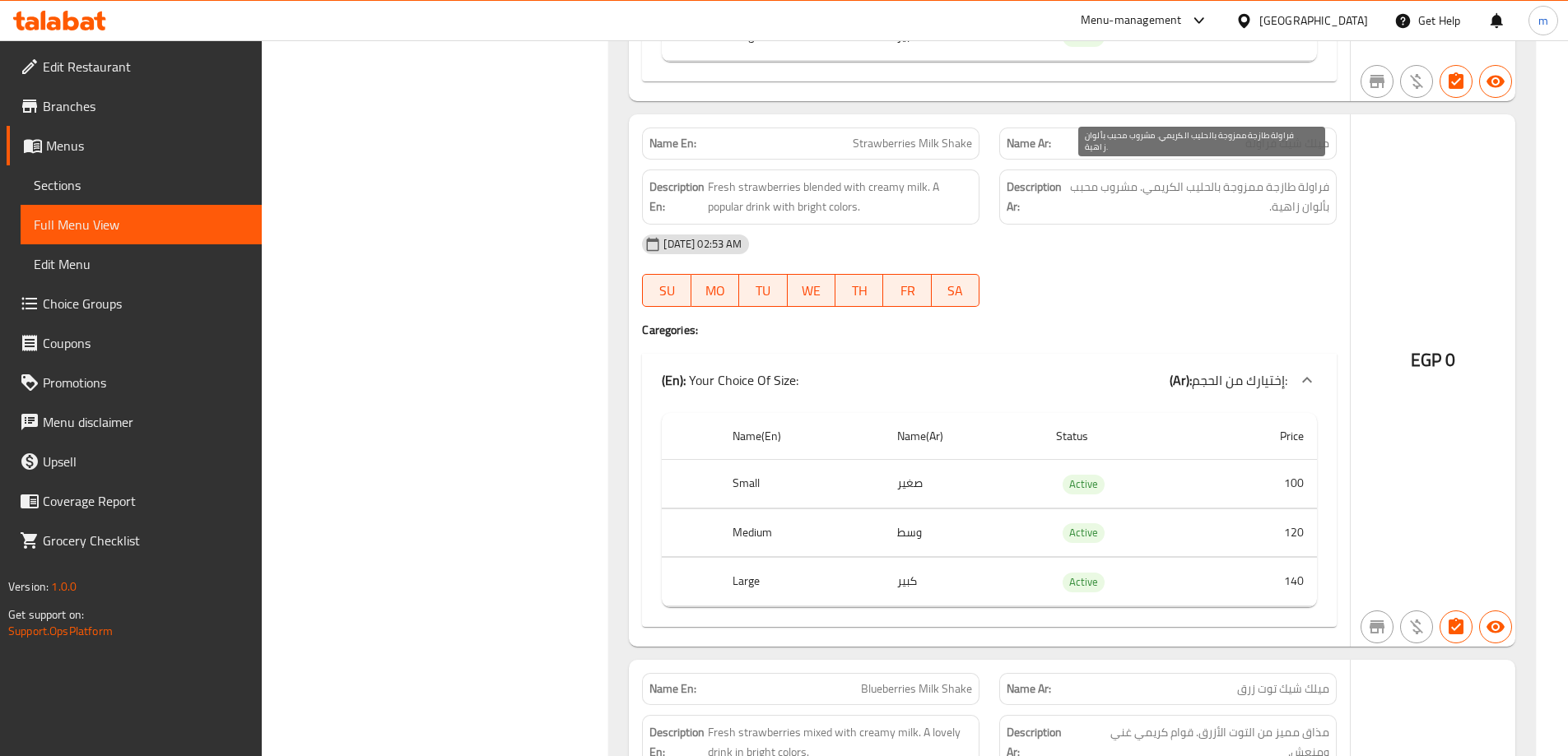
click at [1141, 177] on span "فراولة طازجة ممزوجة بالحليب الكريمي. مشروب محبب بألوان زاهية." at bounding box center [1198, 197] width 261 height 40
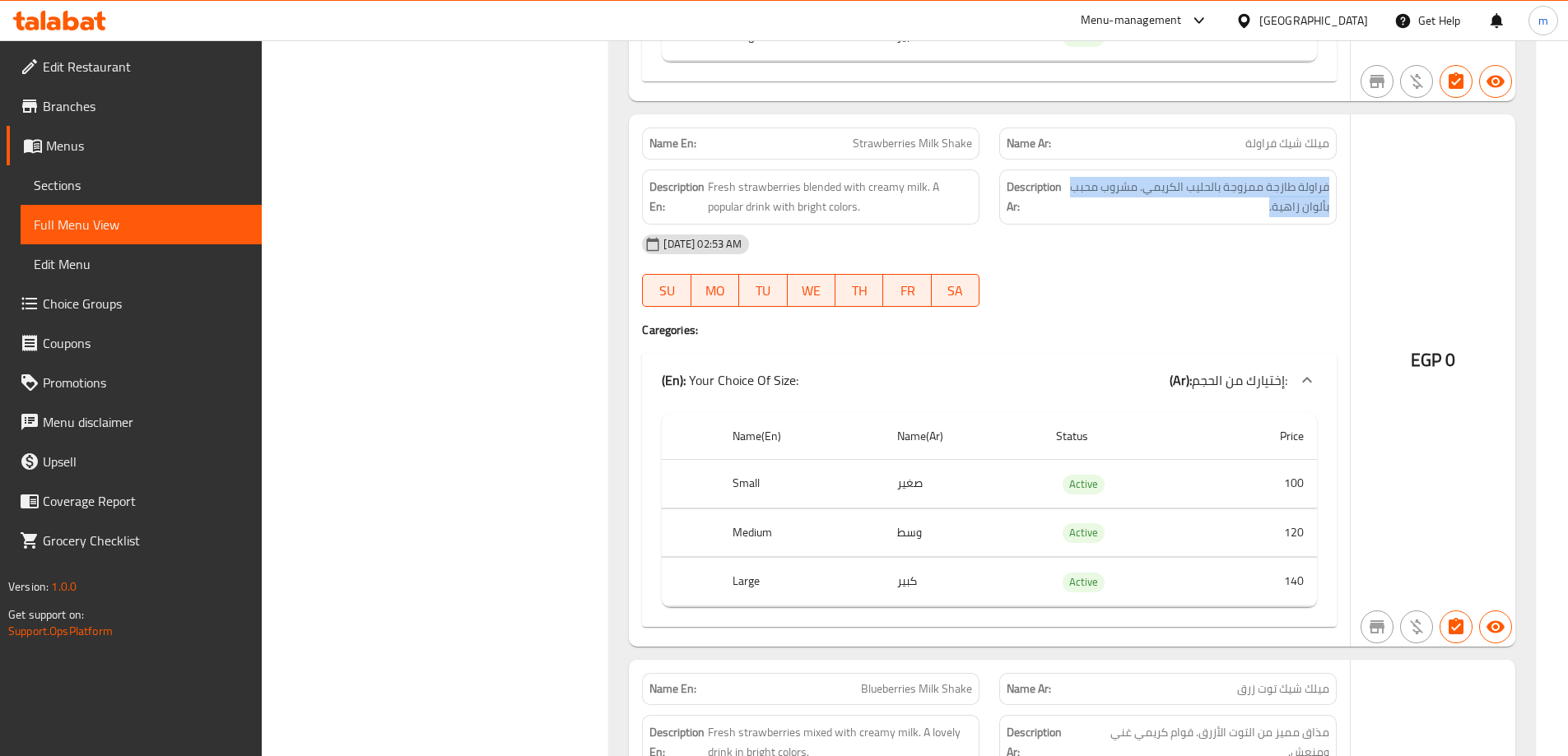
click at [1206, 297] on div at bounding box center [1168, 307] width 357 height 20
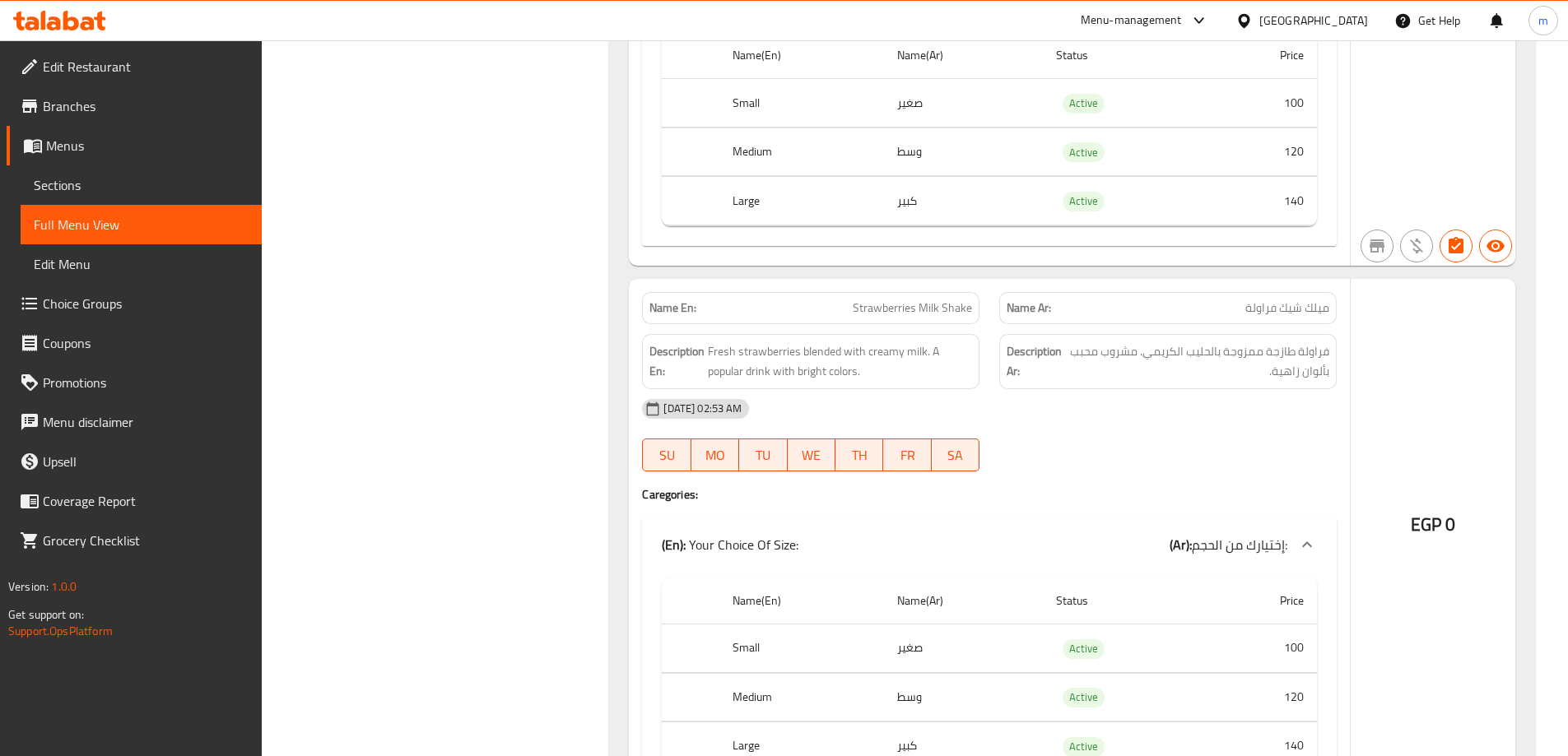
click at [924, 282] on div "Name En: Strawberries Milk Shake" at bounding box center [811, 308] width 357 height 52
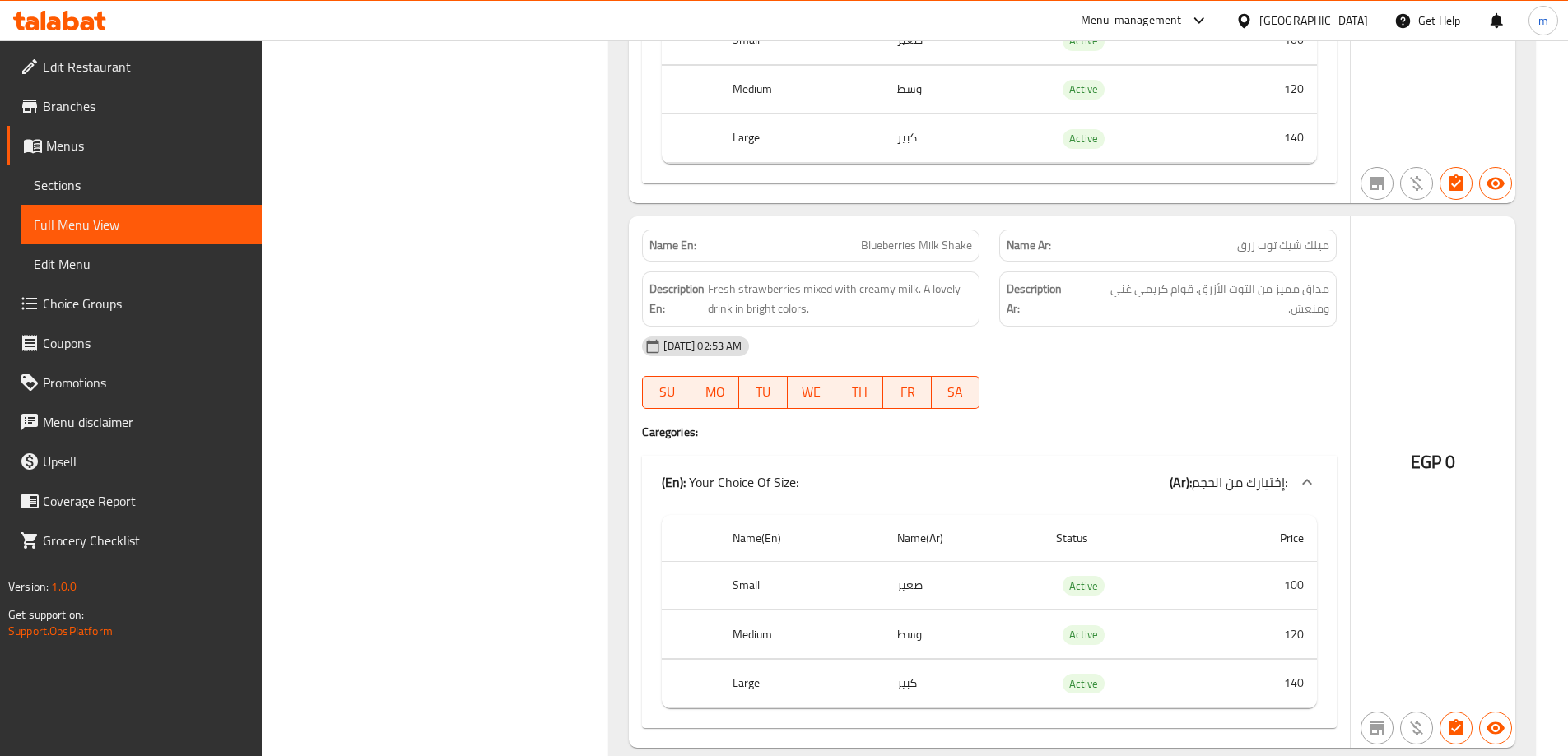
scroll to position [25223, 0]
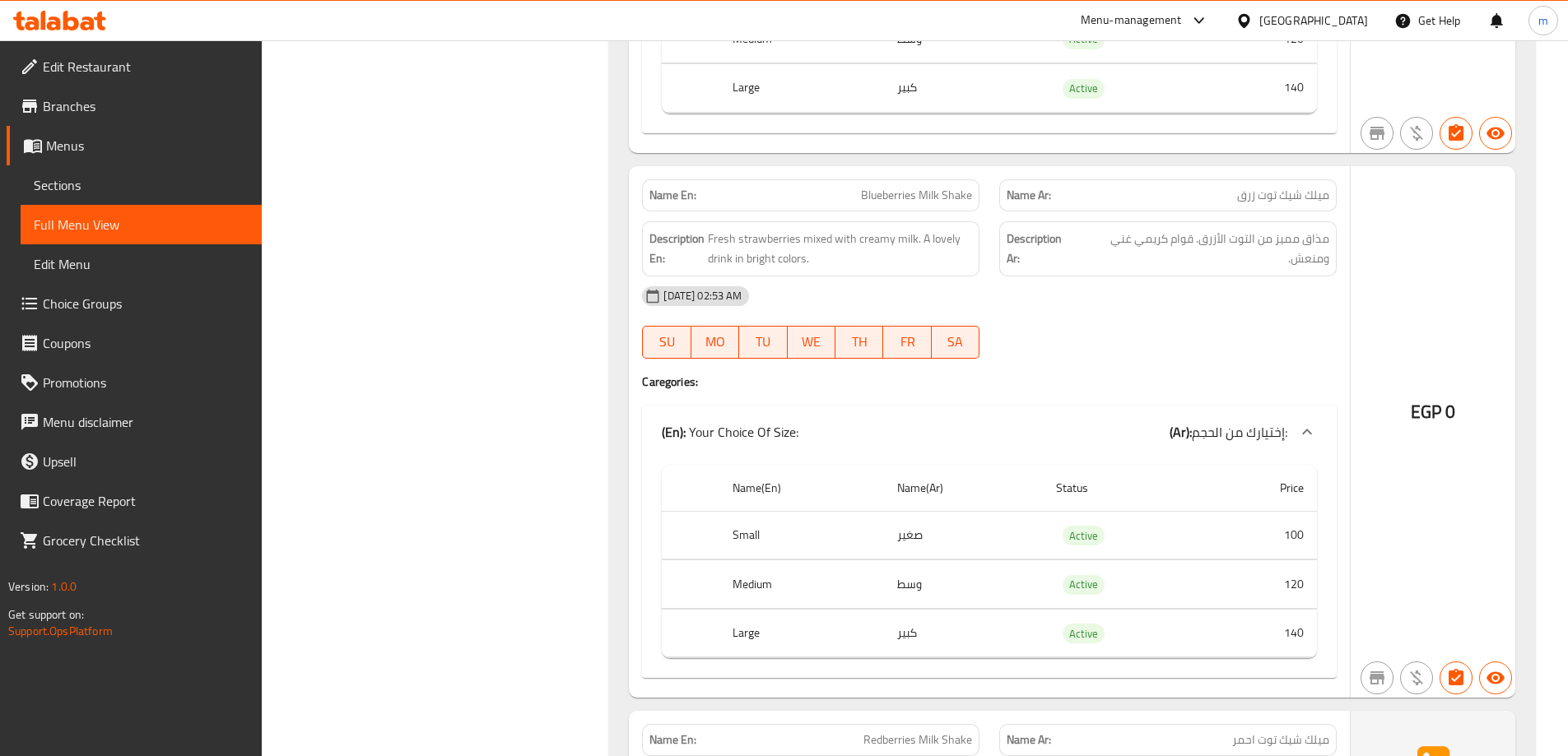
click at [904, 187] on span "Blueberries Milk Shake" at bounding box center [917, 195] width 111 height 17
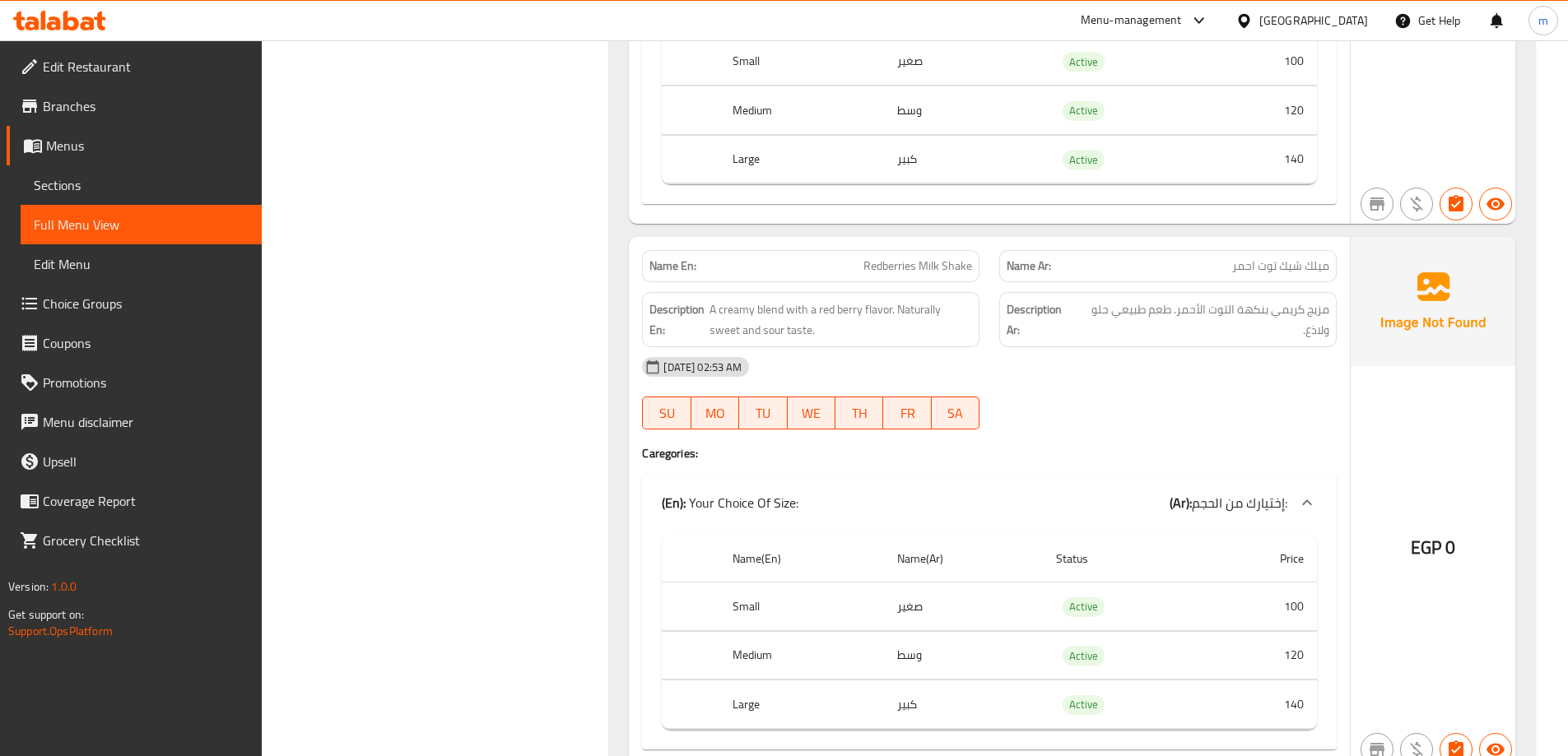
scroll to position [25717, 0]
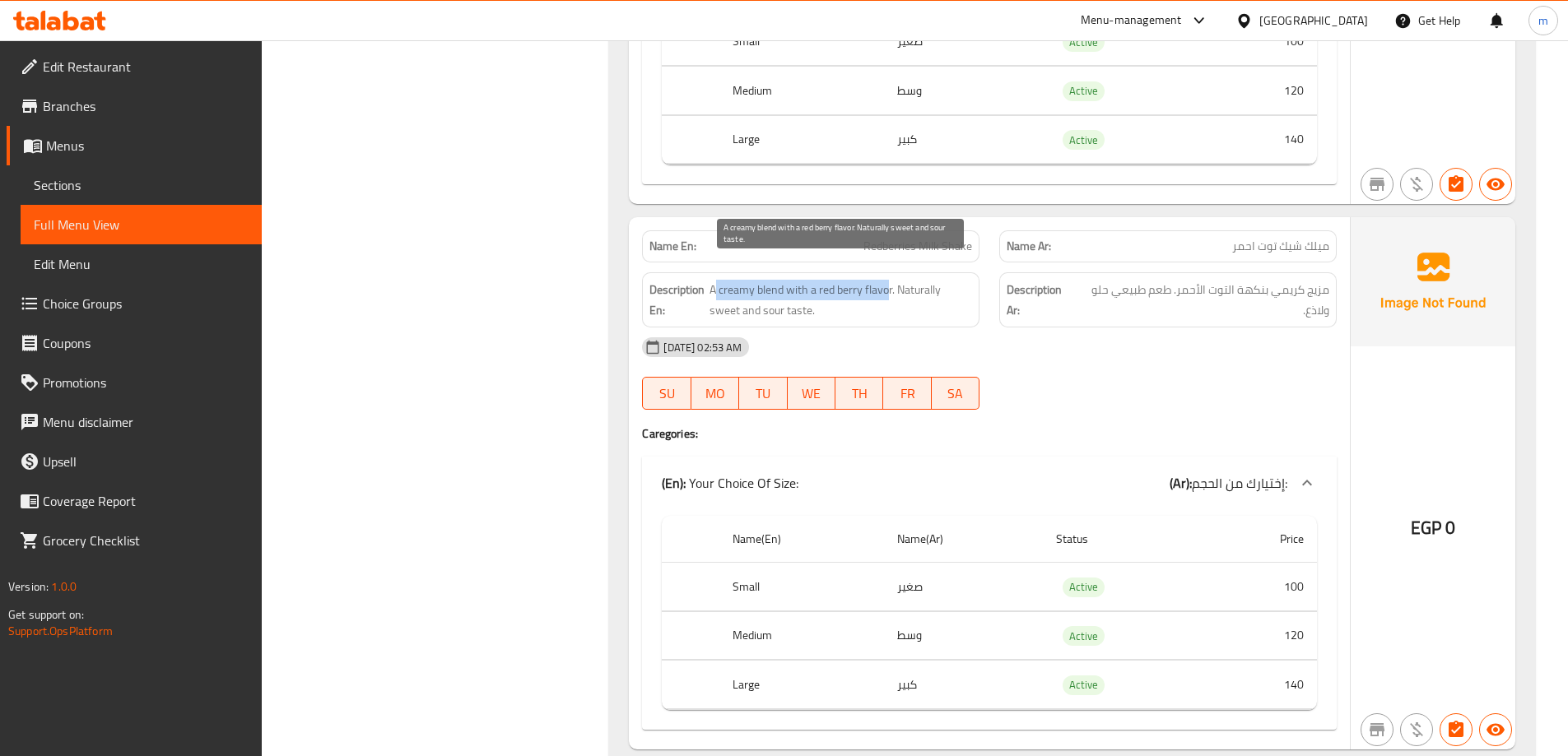
drag, startPoint x: 715, startPoint y: 268, endPoint x: 885, endPoint y: 278, distance: 170.3
click at [885, 280] on span "A creamy blend with a red berry flavor. Naturally sweet and sour taste." at bounding box center [841, 300] width 262 height 40
drag, startPoint x: 899, startPoint y: 275, endPoint x: 901, endPoint y: 283, distance: 8.2
click at [901, 283] on span "A creamy blend with a red berry flavor. Naturally sweet and sour taste." at bounding box center [841, 300] width 262 height 40
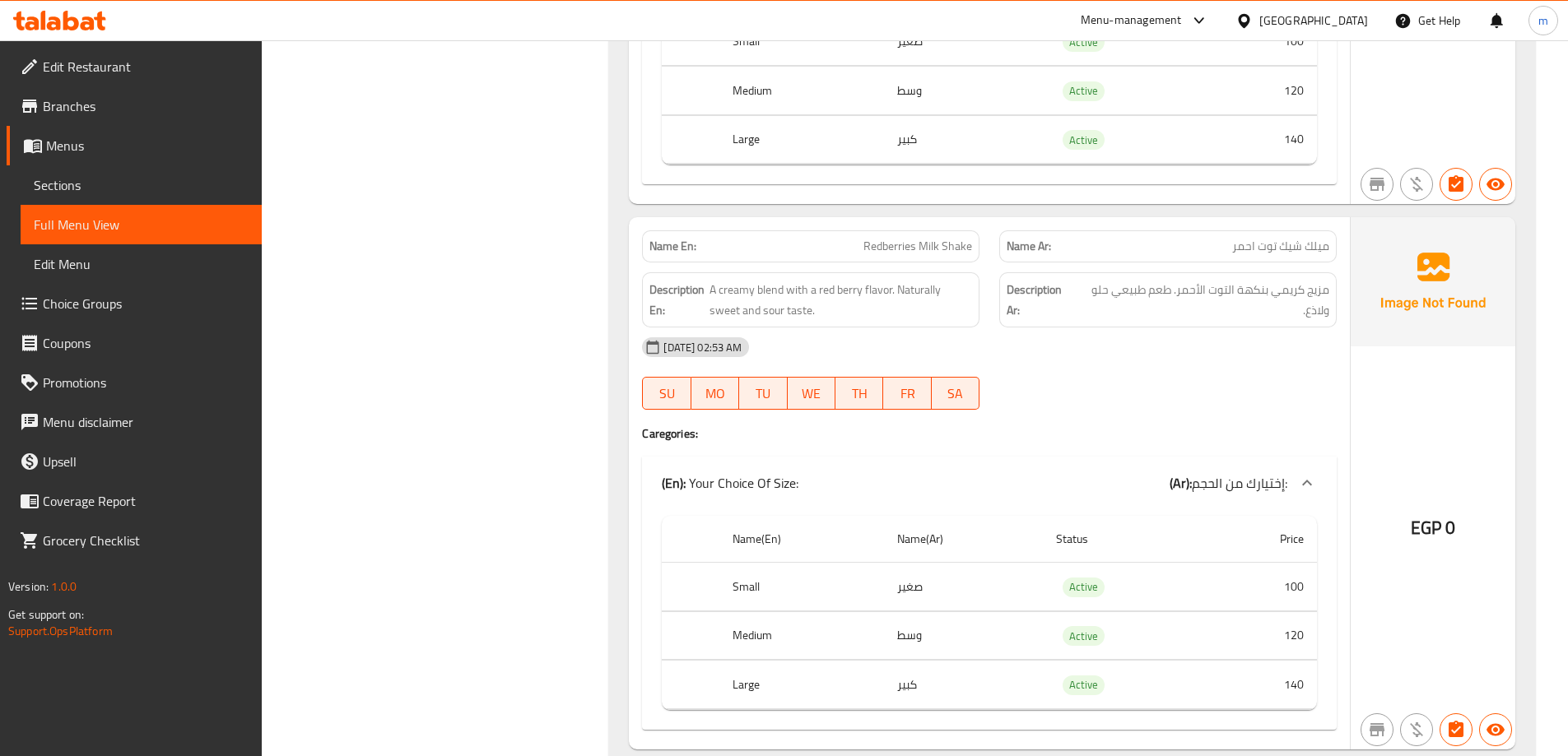
click at [1068, 337] on div "[DATE] 02:53 AM" at bounding box center [990, 347] width 715 height 40
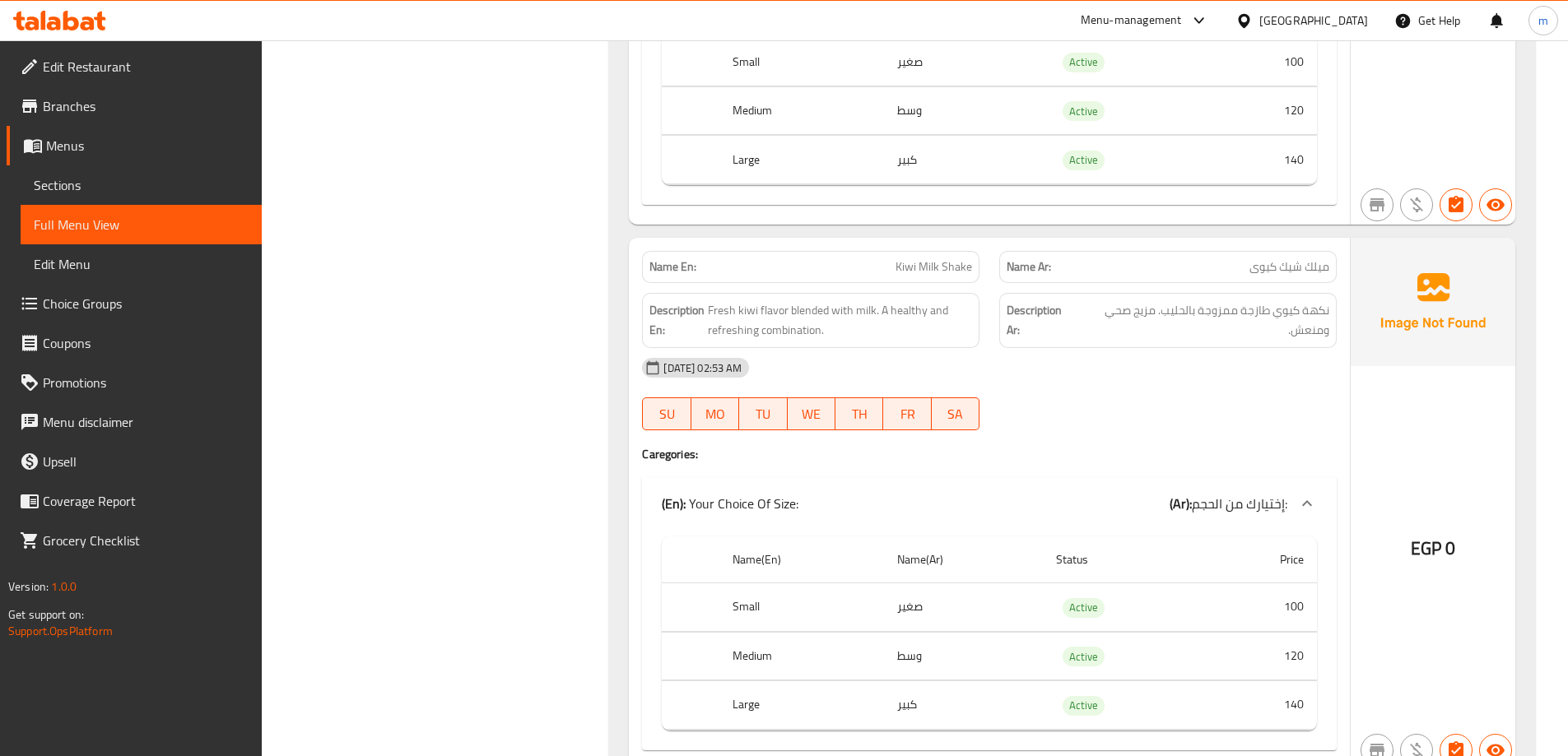
scroll to position [26292, 0]
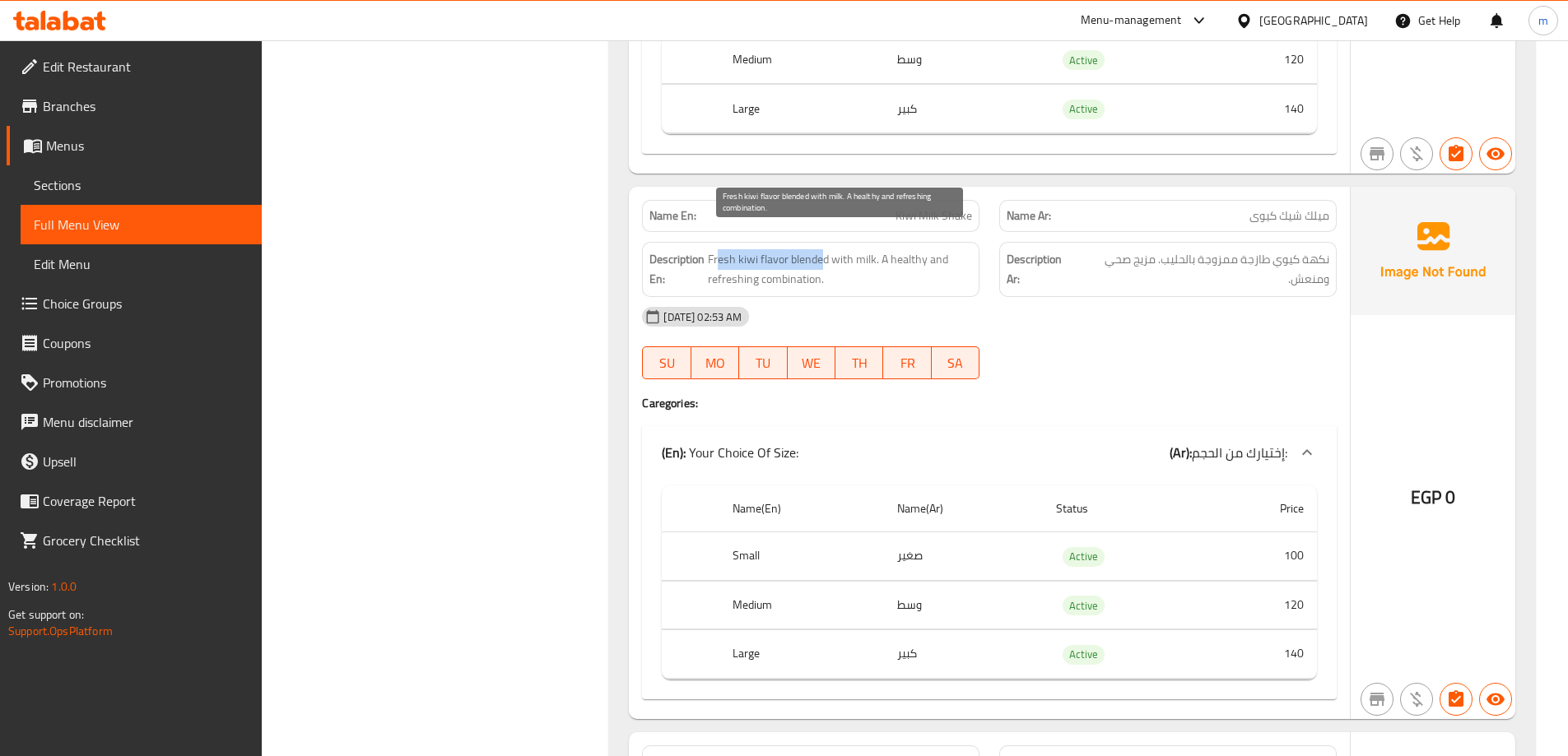
drag, startPoint x: 759, startPoint y: 244, endPoint x: 820, endPoint y: 242, distance: 61.0
click at [820, 250] on span "Fresh kiwi flavor blended with milk. A healthy and refreshing combination." at bounding box center [840, 269] width 264 height 40
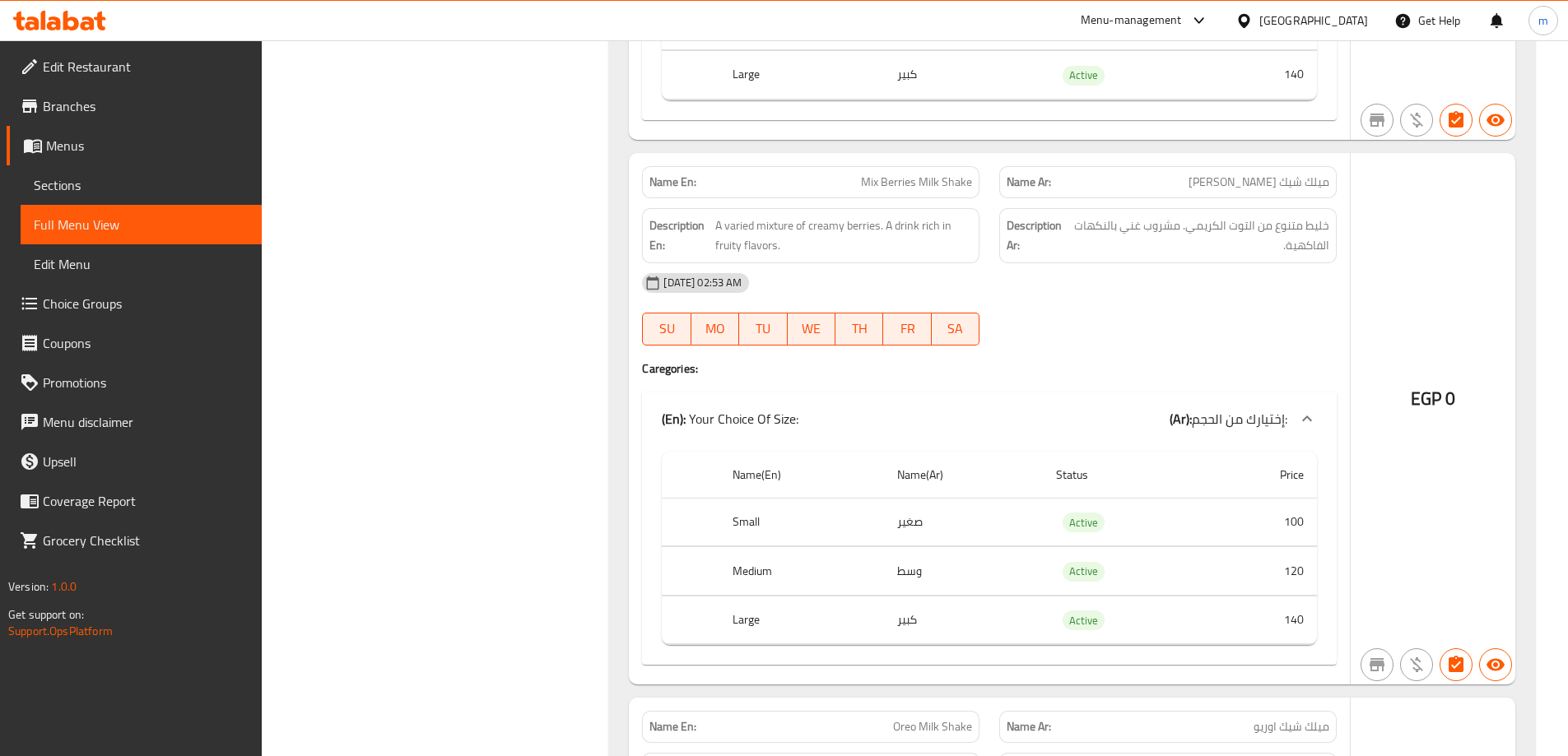
scroll to position [26912, 0]
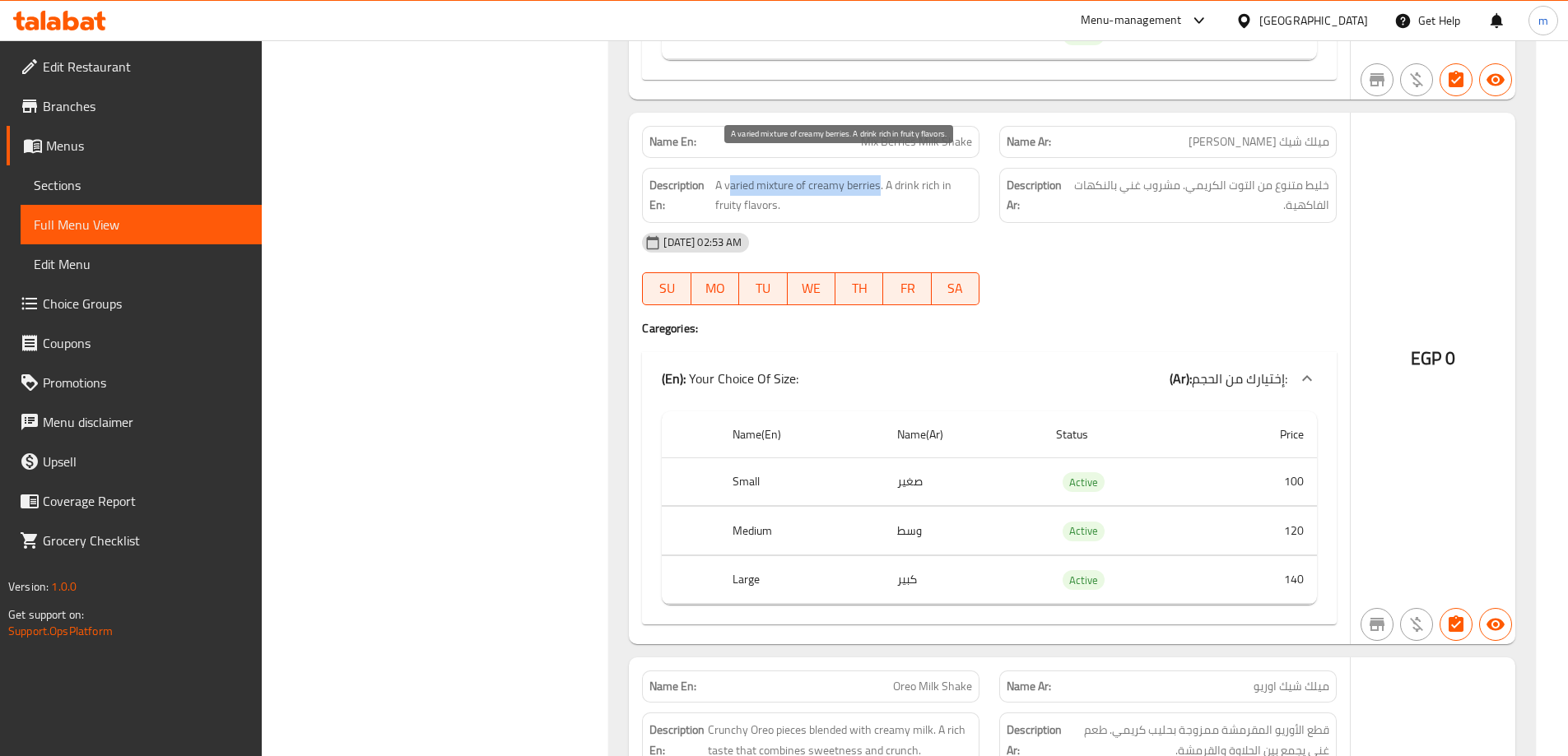
drag, startPoint x: 731, startPoint y: 172, endPoint x: 881, endPoint y: 172, distance: 150.0
click at [881, 175] on span "A varied mixture of creamy berries. A drink rich in fruity flavors." at bounding box center [843, 195] width 257 height 40
drag, startPoint x: 891, startPoint y: 172, endPoint x: 894, endPoint y: 182, distance: 10.4
click at [894, 182] on span "A varied mixture of creamy berries. A drink rich in fruity flavors." at bounding box center [843, 195] width 257 height 40
click at [1129, 244] on div "17-09-2025 02:53 AM SU MO TU WE TH FR SA" at bounding box center [990, 268] width 715 height 92
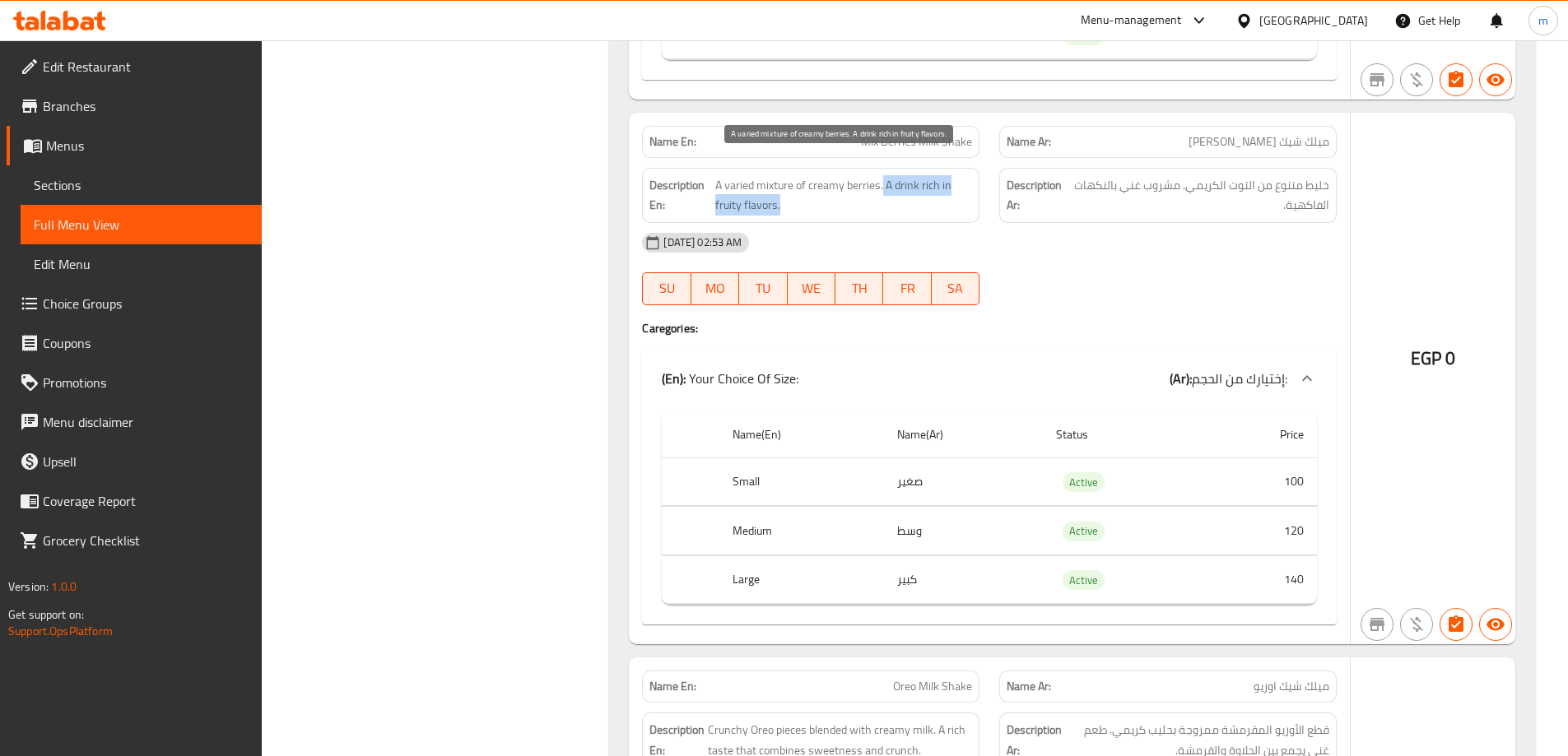
drag, startPoint x: 882, startPoint y: 162, endPoint x: 889, endPoint y: 176, distance: 15.7
click at [889, 176] on span "A varied mixture of creamy berries. A drink rich in fruity flavors." at bounding box center [843, 195] width 257 height 40
click at [1032, 223] on div "[DATE] 02:53 AM" at bounding box center [990, 242] width 715 height 40
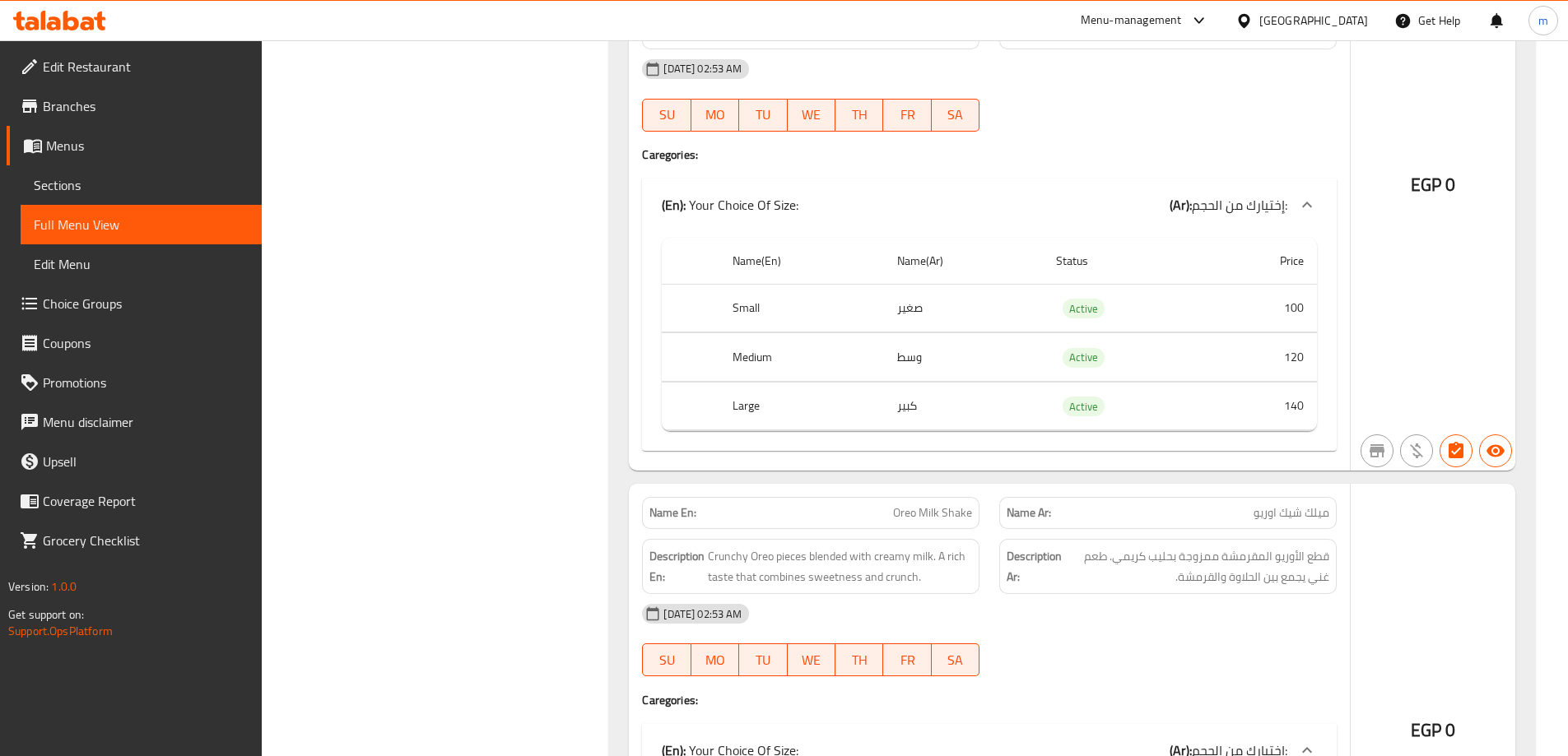
scroll to position [27324, 0]
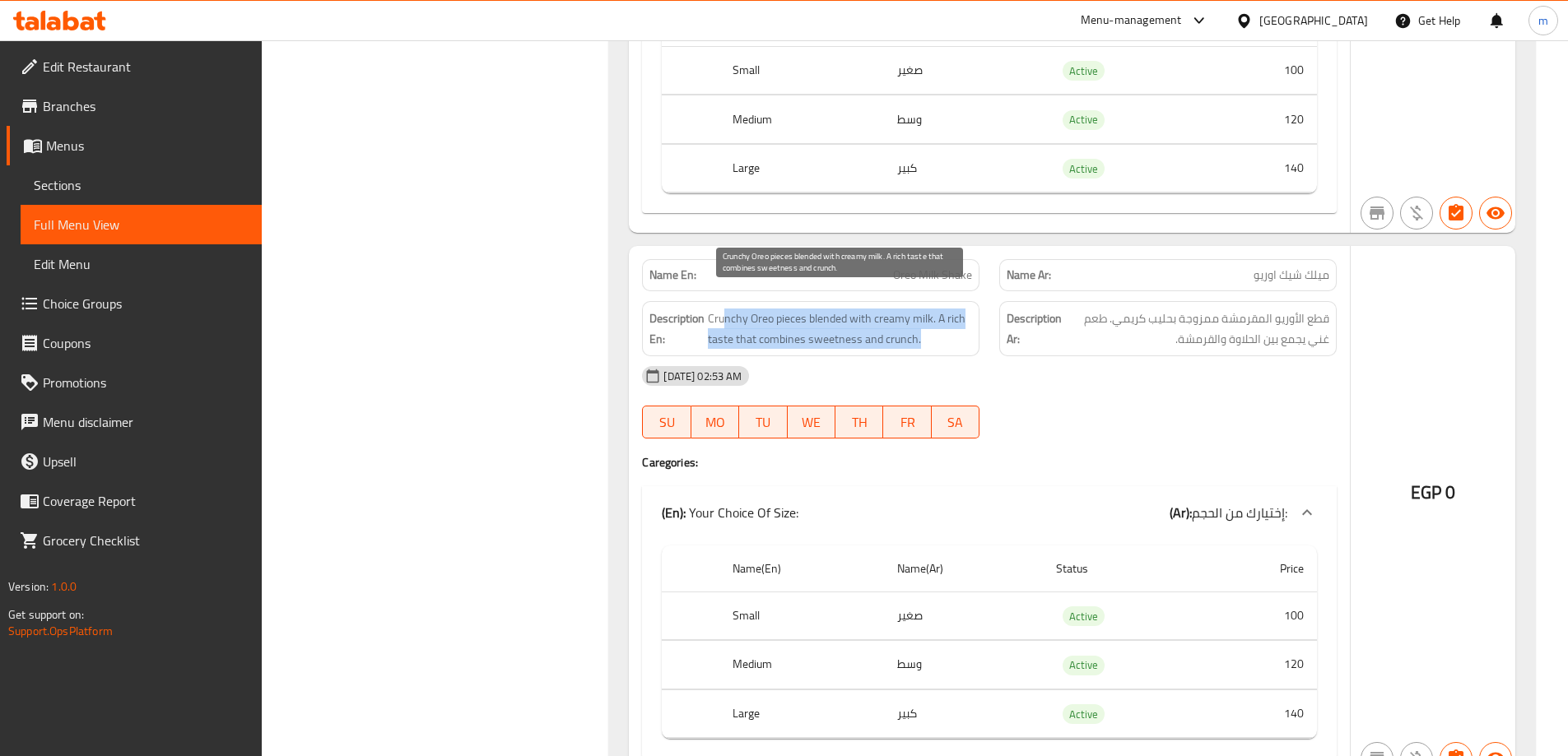
drag, startPoint x: 722, startPoint y: 303, endPoint x: 940, endPoint y: 315, distance: 218.3
click at [940, 315] on span "Crunchy Oreo pieces blended with creamy milk. A rich taste that combines sweetn…" at bounding box center [840, 329] width 264 height 40
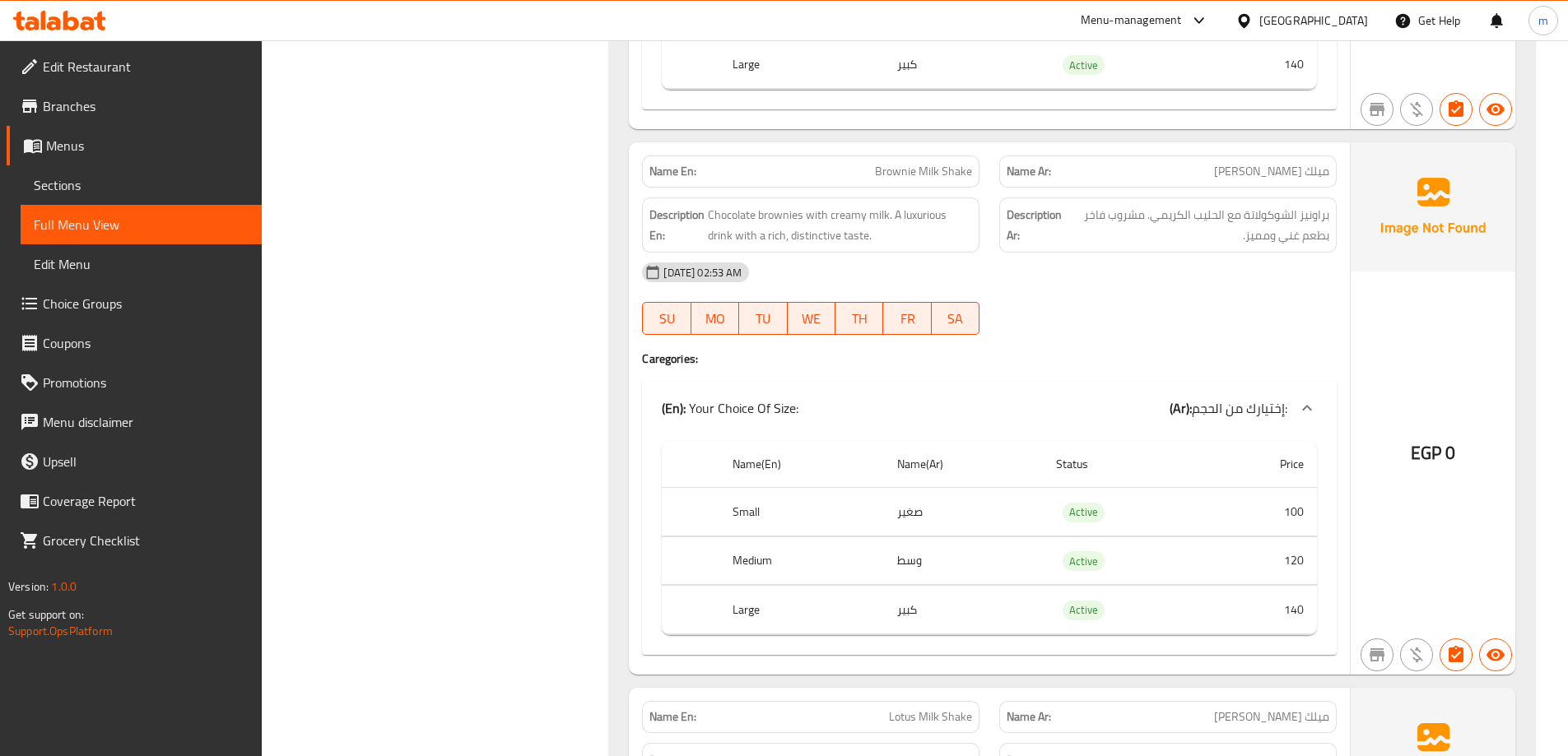
scroll to position [27982, 0]
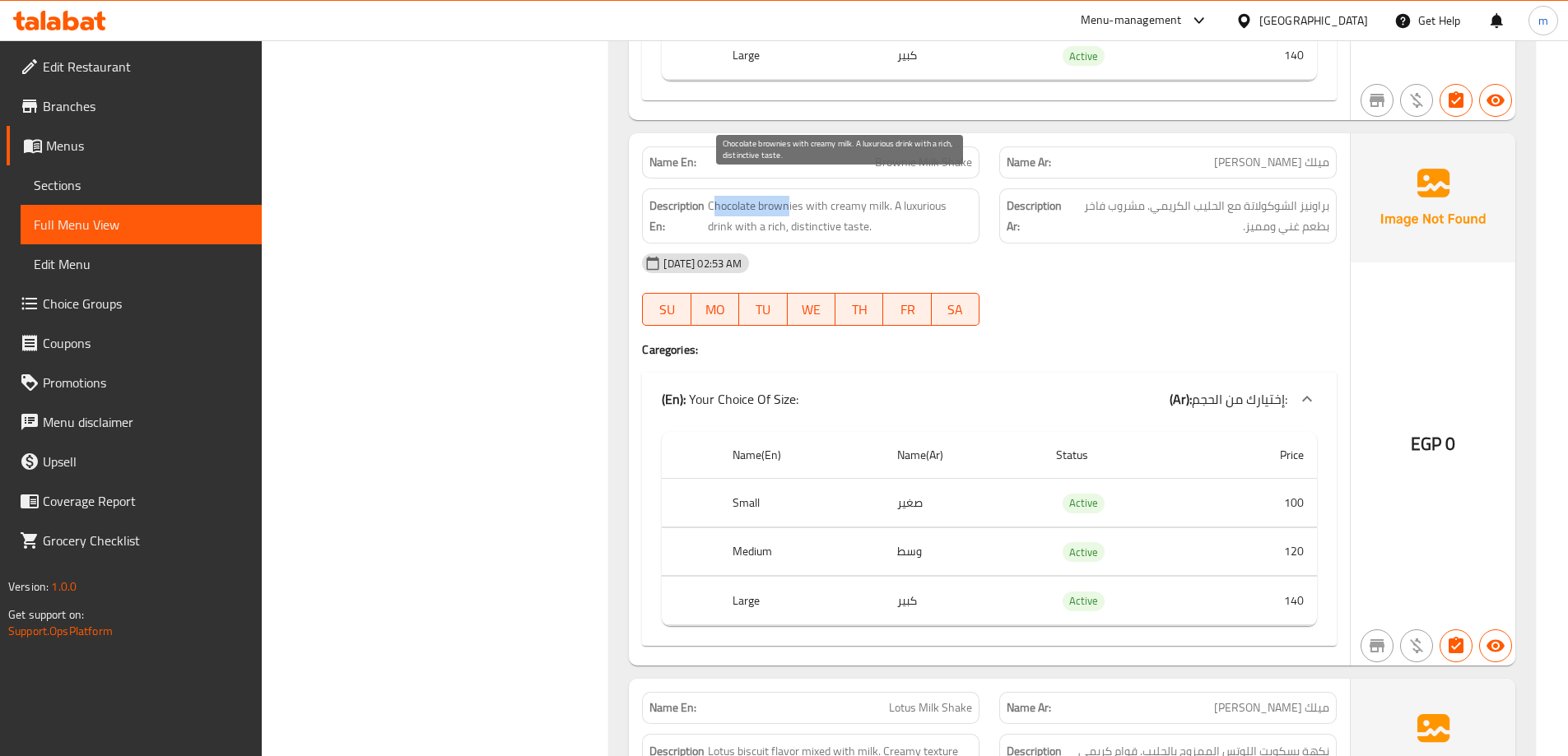
drag, startPoint x: 715, startPoint y: 187, endPoint x: 790, endPoint y: 186, distance: 75.0
click at [790, 196] on span "Chocolate brownies with creamy milk. A luxurious drink with a rich, distinctive…" at bounding box center [840, 215] width 264 height 40
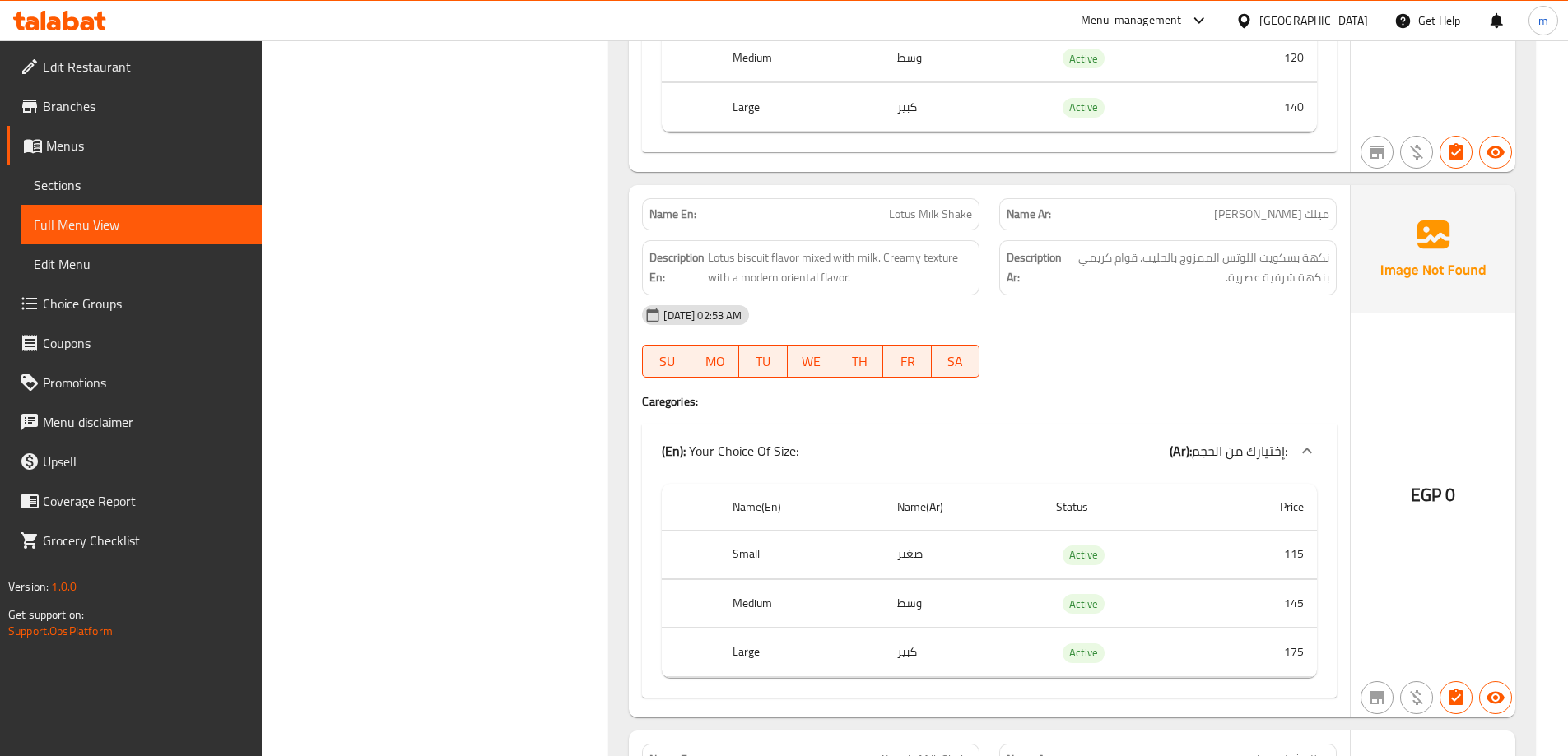
scroll to position [28557, 0]
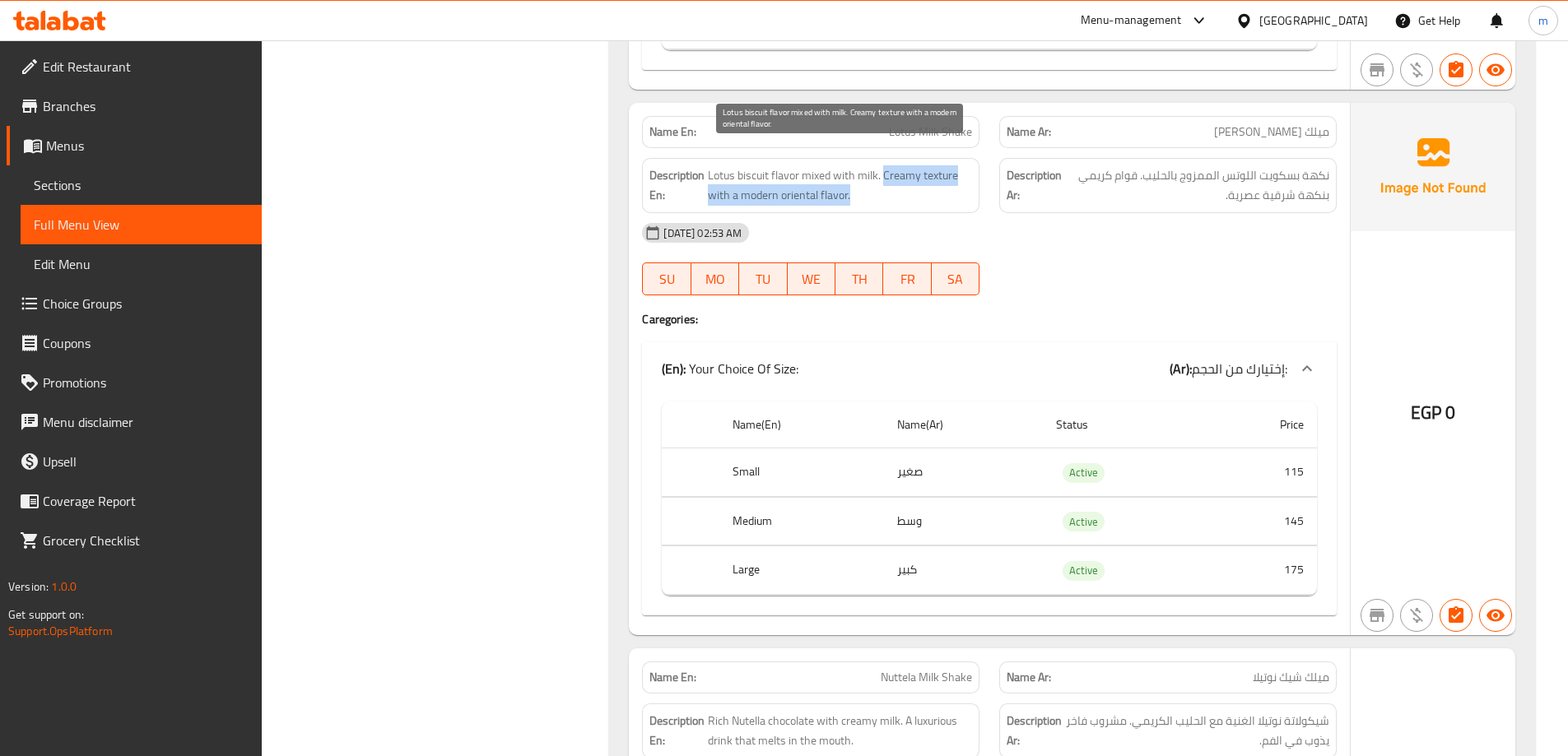
drag, startPoint x: 882, startPoint y: 146, endPoint x: 901, endPoint y: 173, distance: 33.0
click at [901, 173] on span "Lotus biscuit flavor mixed with milk. Creamy texture with a modern oriental fla…" at bounding box center [840, 185] width 264 height 40
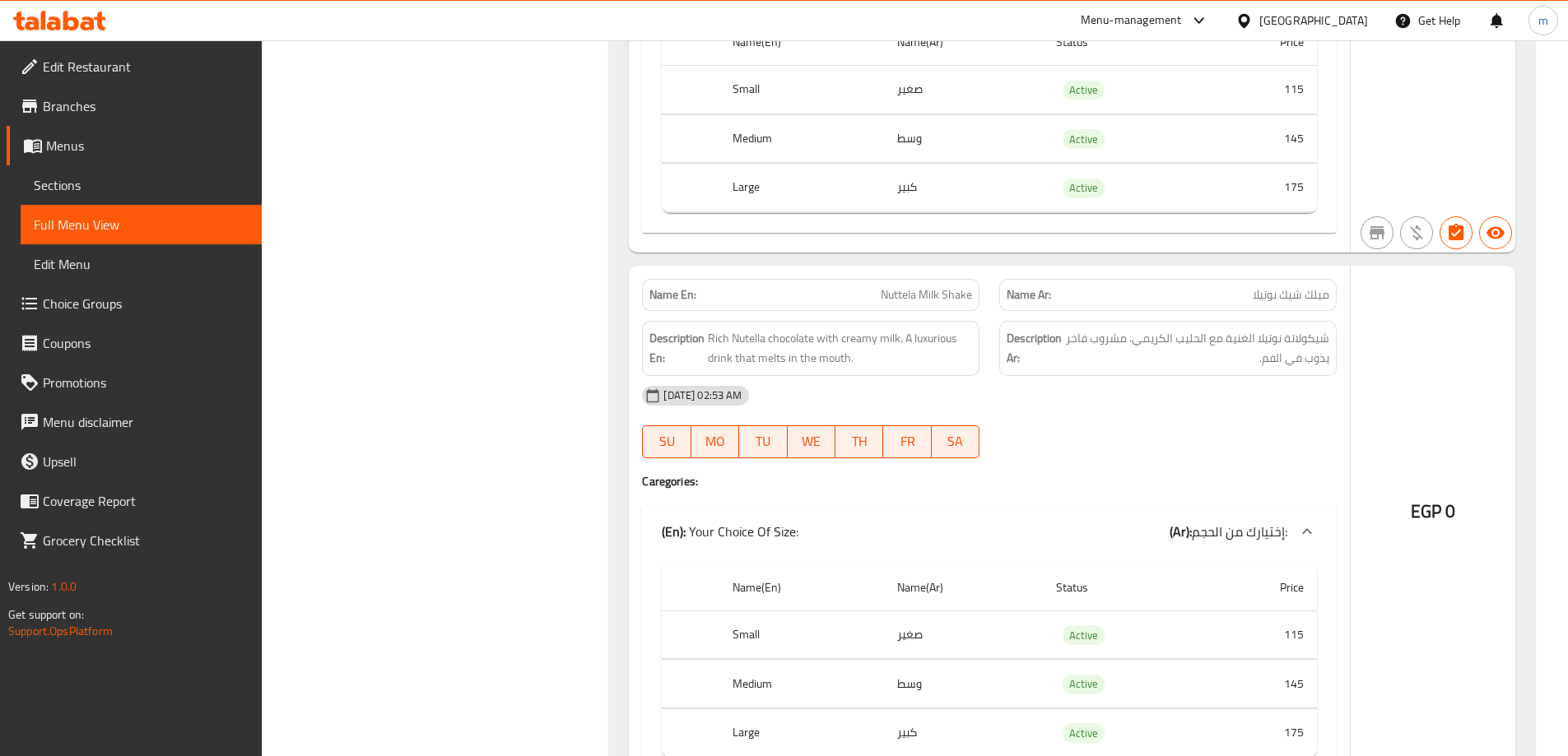
scroll to position [28970, 0]
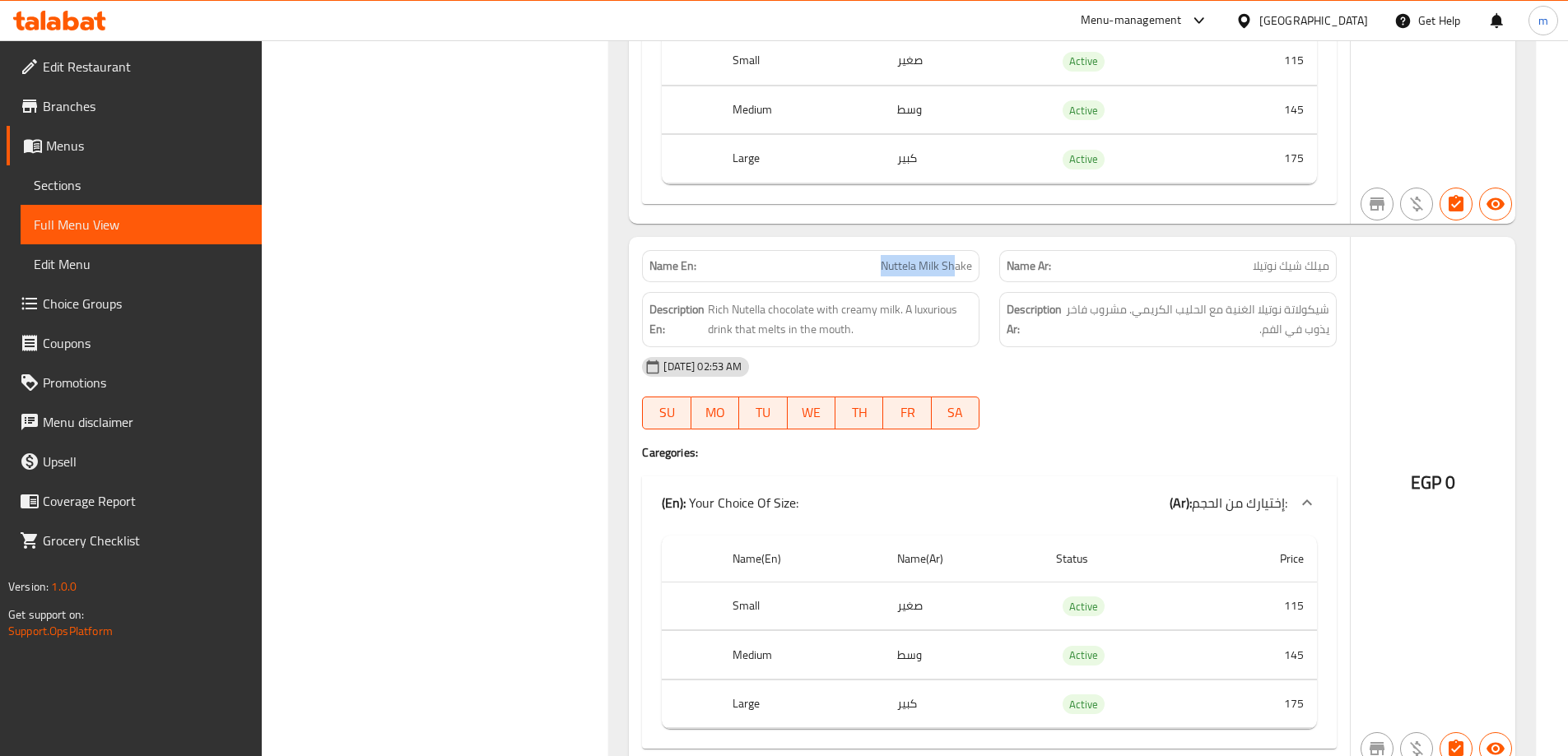
drag, startPoint x: 864, startPoint y: 251, endPoint x: 957, endPoint y: 248, distance: 93.0
click at [957, 258] on p "Name En: Nuttela Milk Shake" at bounding box center [810, 266] width 322 height 17
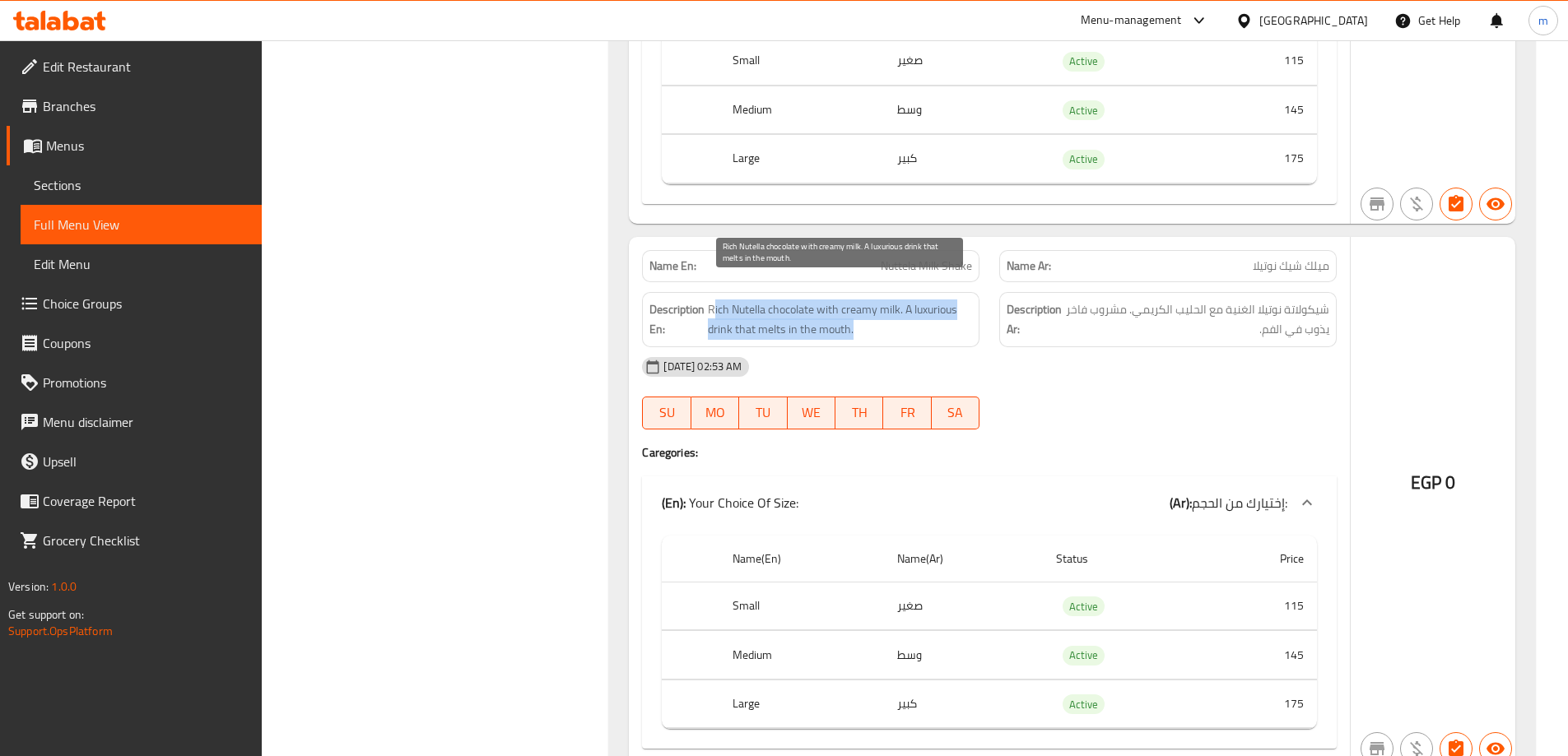
drag, startPoint x: 735, startPoint y: 291, endPoint x: 898, endPoint y: 315, distance: 164.8
click at [898, 315] on span "Rich Nutella chocolate with creamy milk. A luxurious drink that melts in the mo…" at bounding box center [840, 320] width 264 height 40
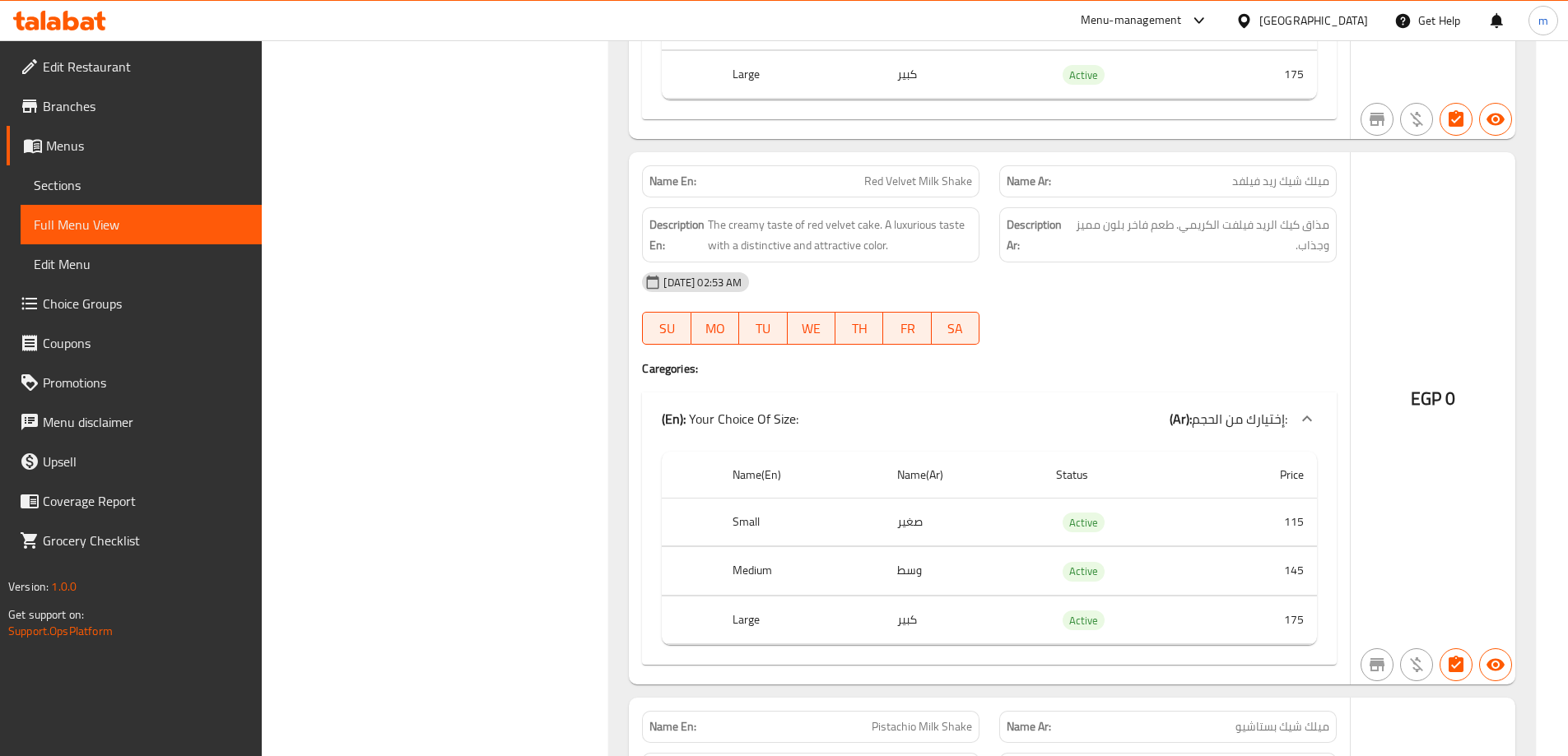
scroll to position [29628, 0]
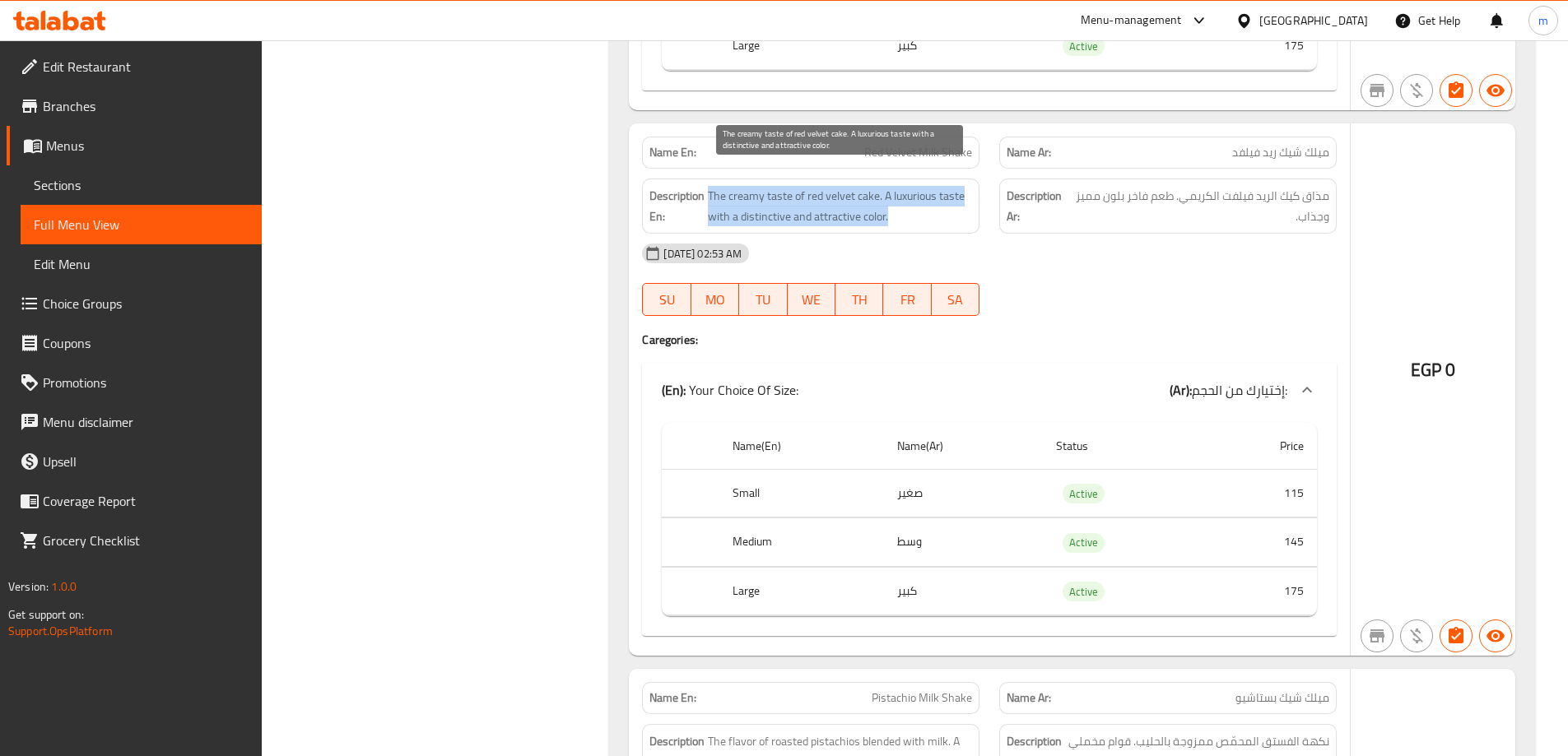
drag, startPoint x: 710, startPoint y: 180, endPoint x: 902, endPoint y: 189, distance: 192.2
click at [902, 189] on span "The creamy taste of red velvet cake. A luxurious taste with a distinctive and a…" at bounding box center [840, 206] width 264 height 40
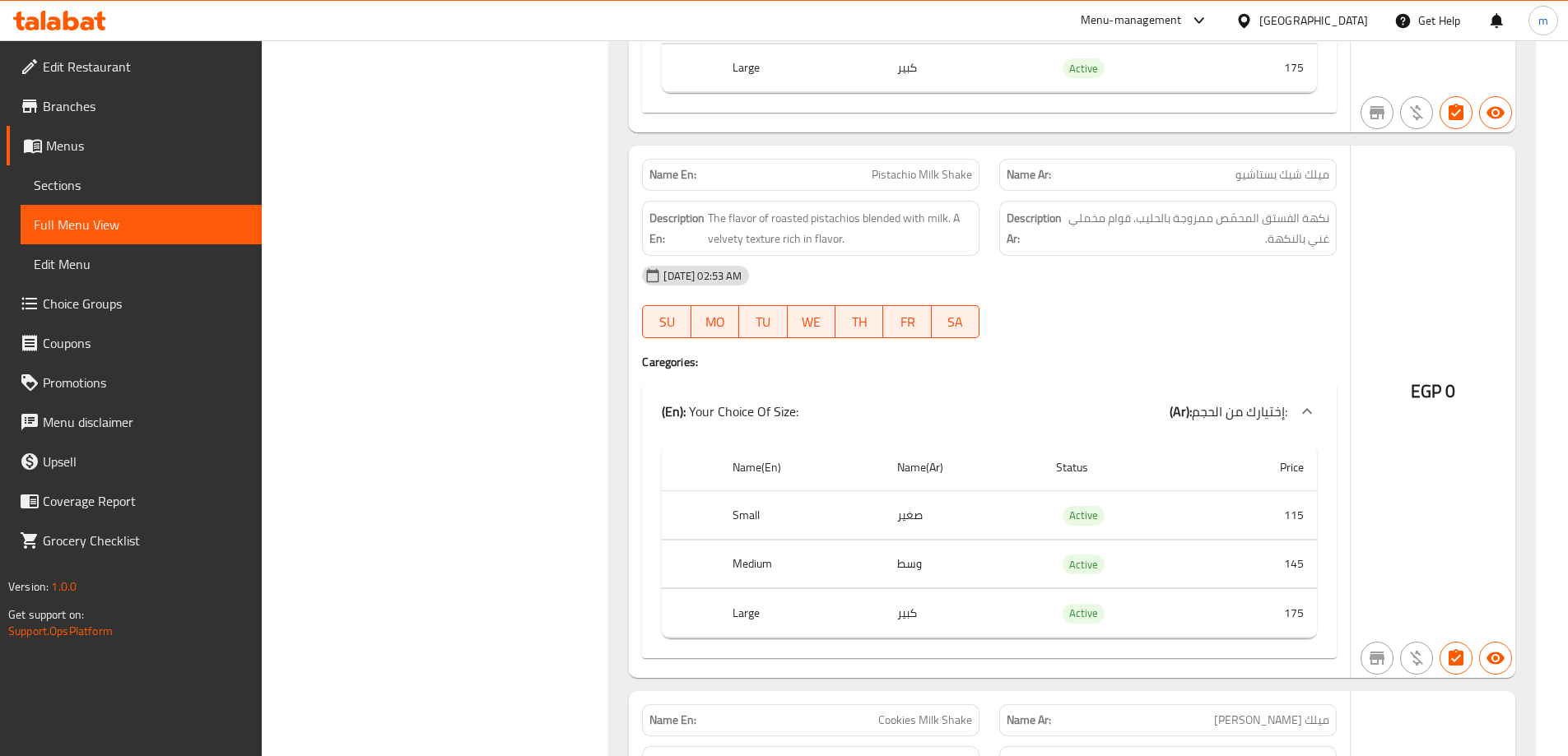
scroll to position [30121, 0]
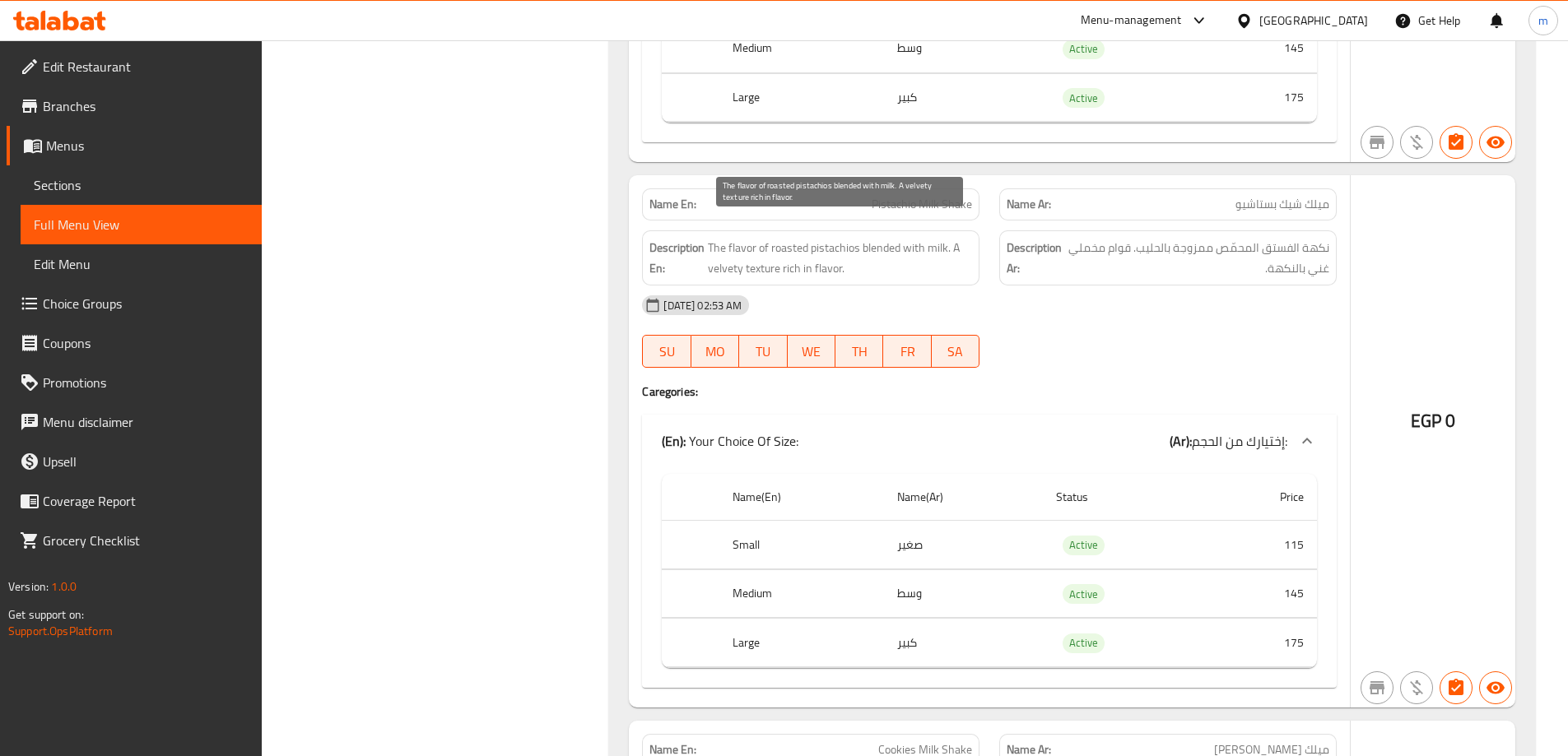
click at [712, 238] on span "The flavor of roasted pistachios blended with milk. A velvety texture rich in f…" at bounding box center [840, 258] width 264 height 40
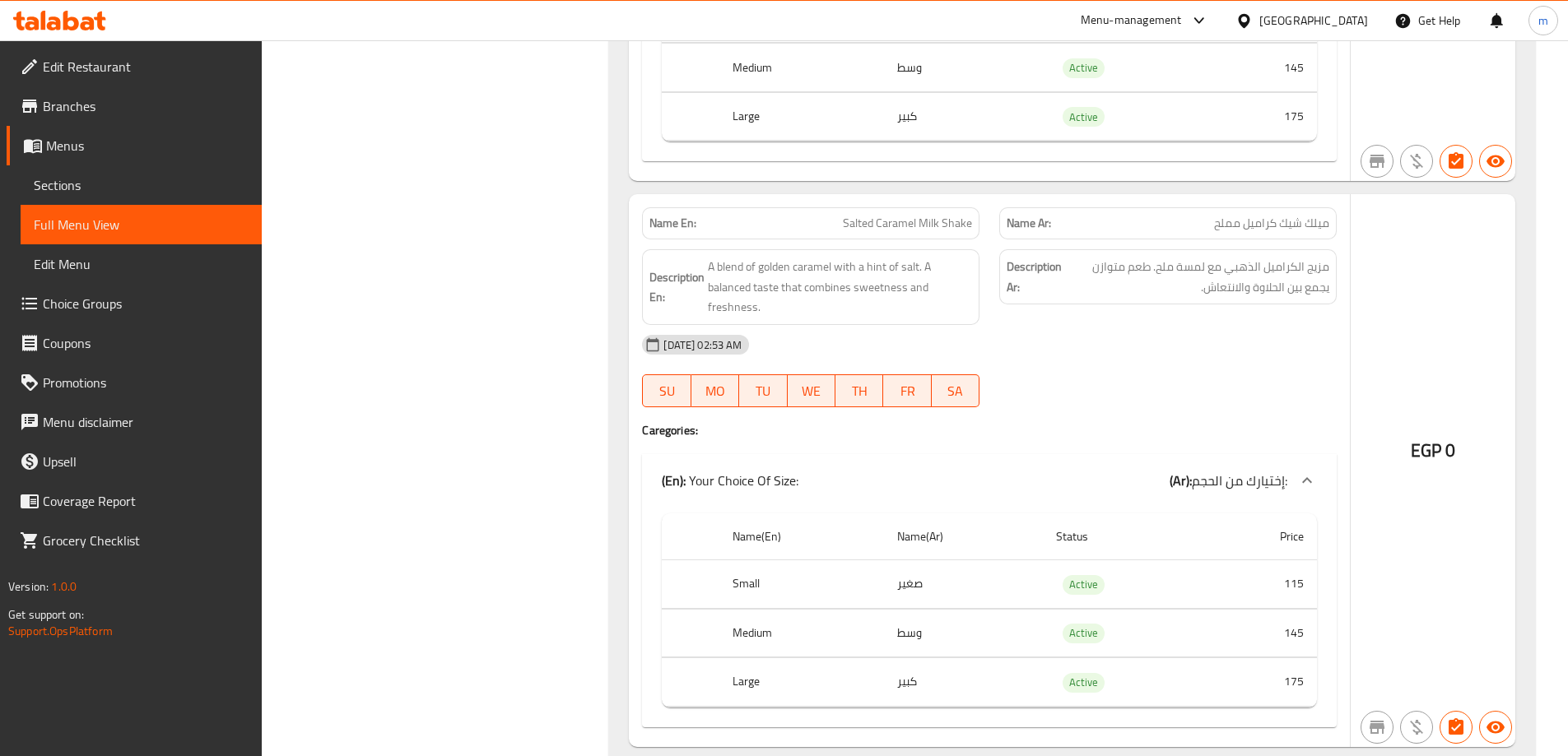
scroll to position [31767, 0]
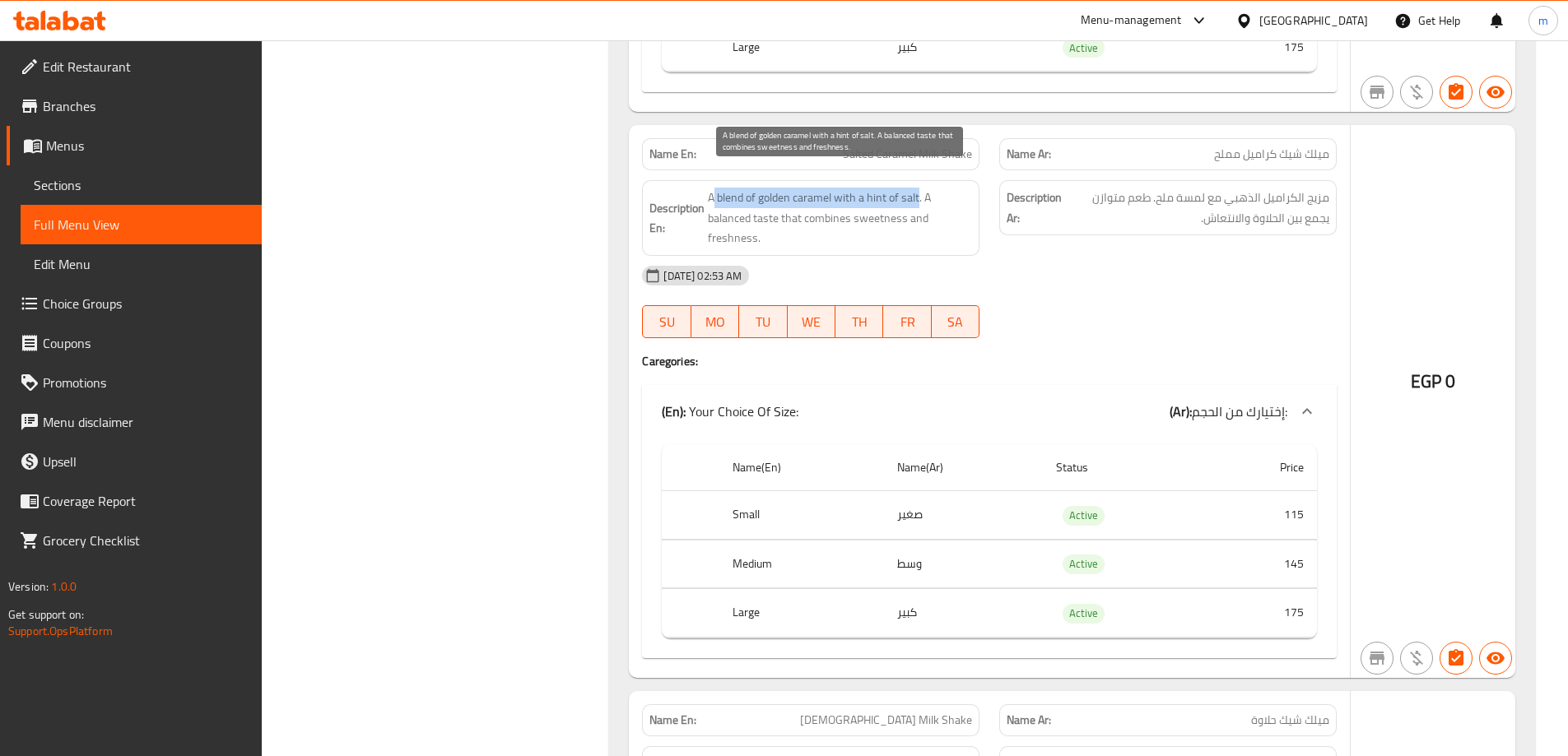
drag, startPoint x: 715, startPoint y: 180, endPoint x: 919, endPoint y: 184, distance: 204.0
click at [919, 188] on span "A blend of golden caramel with a hint of salt. A balanced taste that combines s…" at bounding box center [840, 218] width 264 height 61
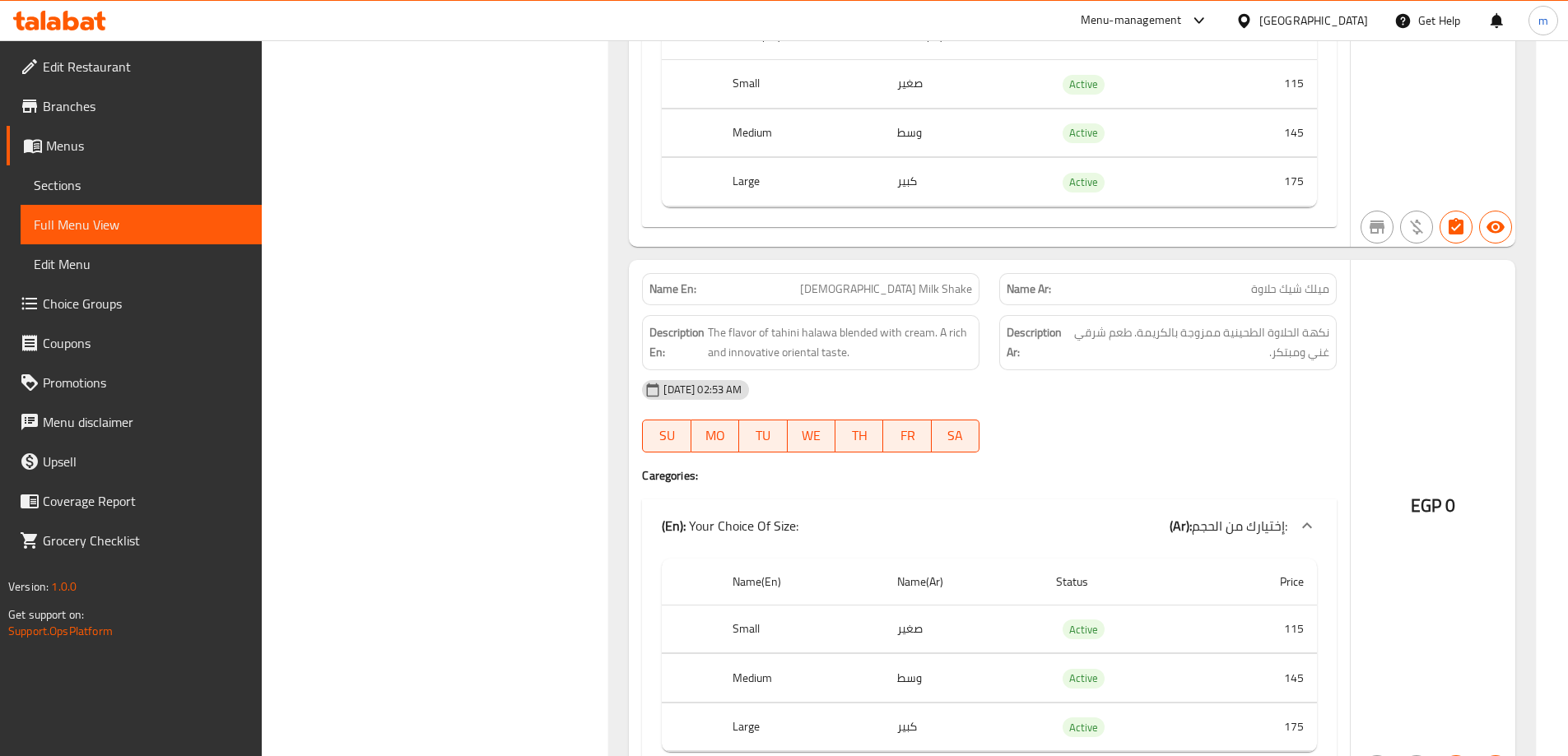
scroll to position [32261, 0]
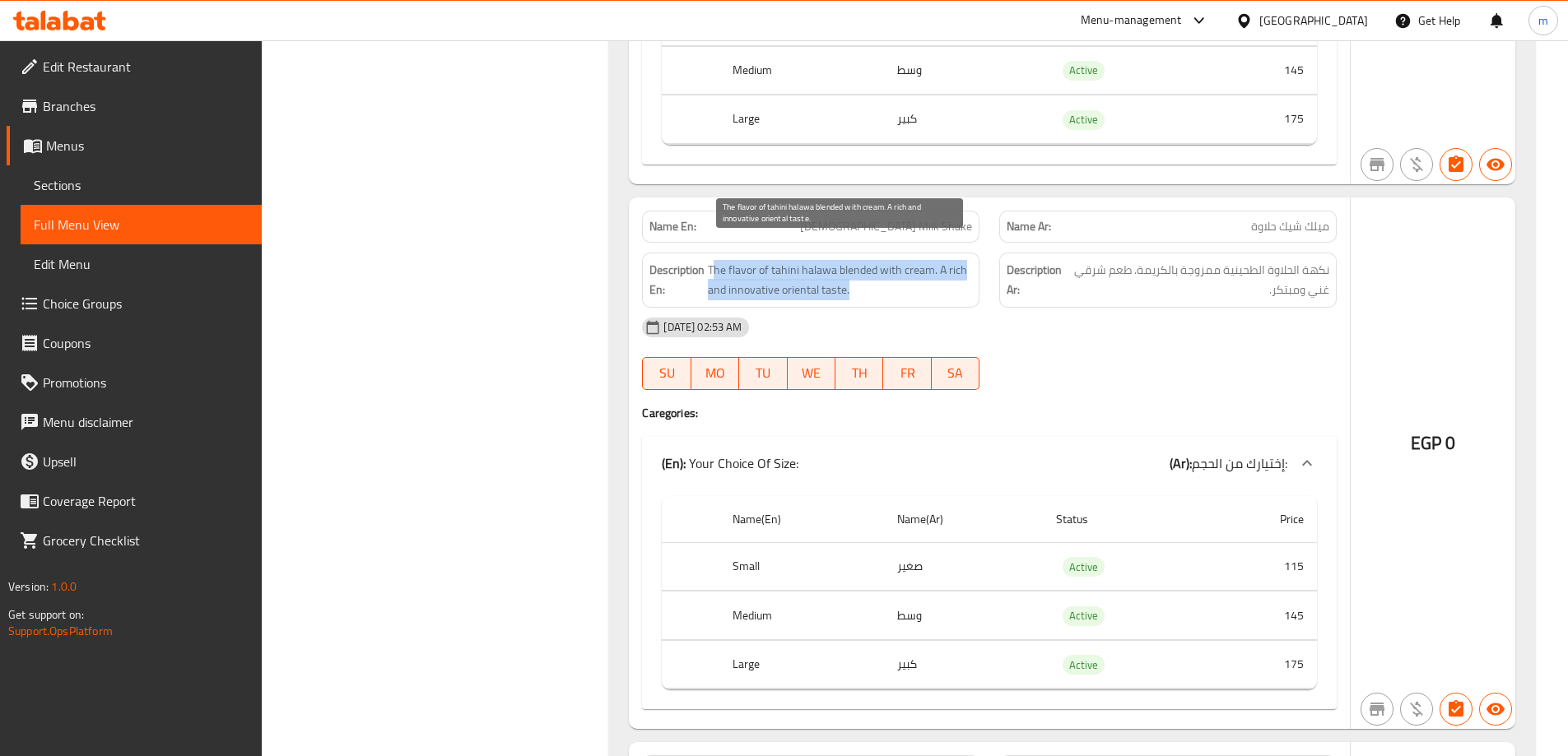
drag, startPoint x: 714, startPoint y: 250, endPoint x: 942, endPoint y: 264, distance: 228.4
click at [942, 264] on span "The flavor of tahini halawa blended with cream. A rich and innovative oriental …" at bounding box center [840, 280] width 264 height 40
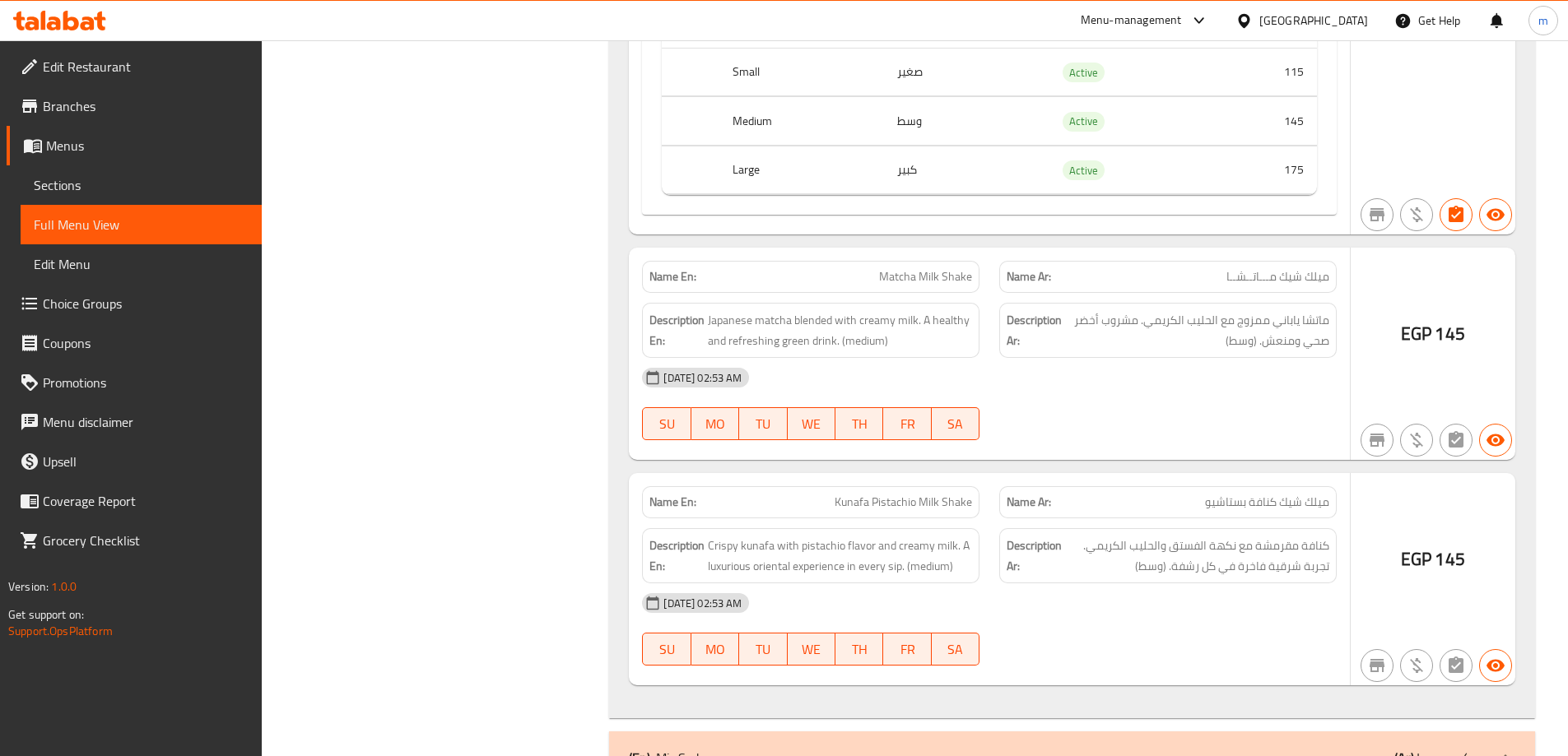
scroll to position [32755, 0]
drag, startPoint x: 861, startPoint y: 263, endPoint x: 992, endPoint y: 256, distance: 131.2
click at [992, 256] on div "Name En: Matcha Milk Shake Name Ar: ميلك شيك مـــاتــشــا" at bounding box center [990, 277] width 715 height 52
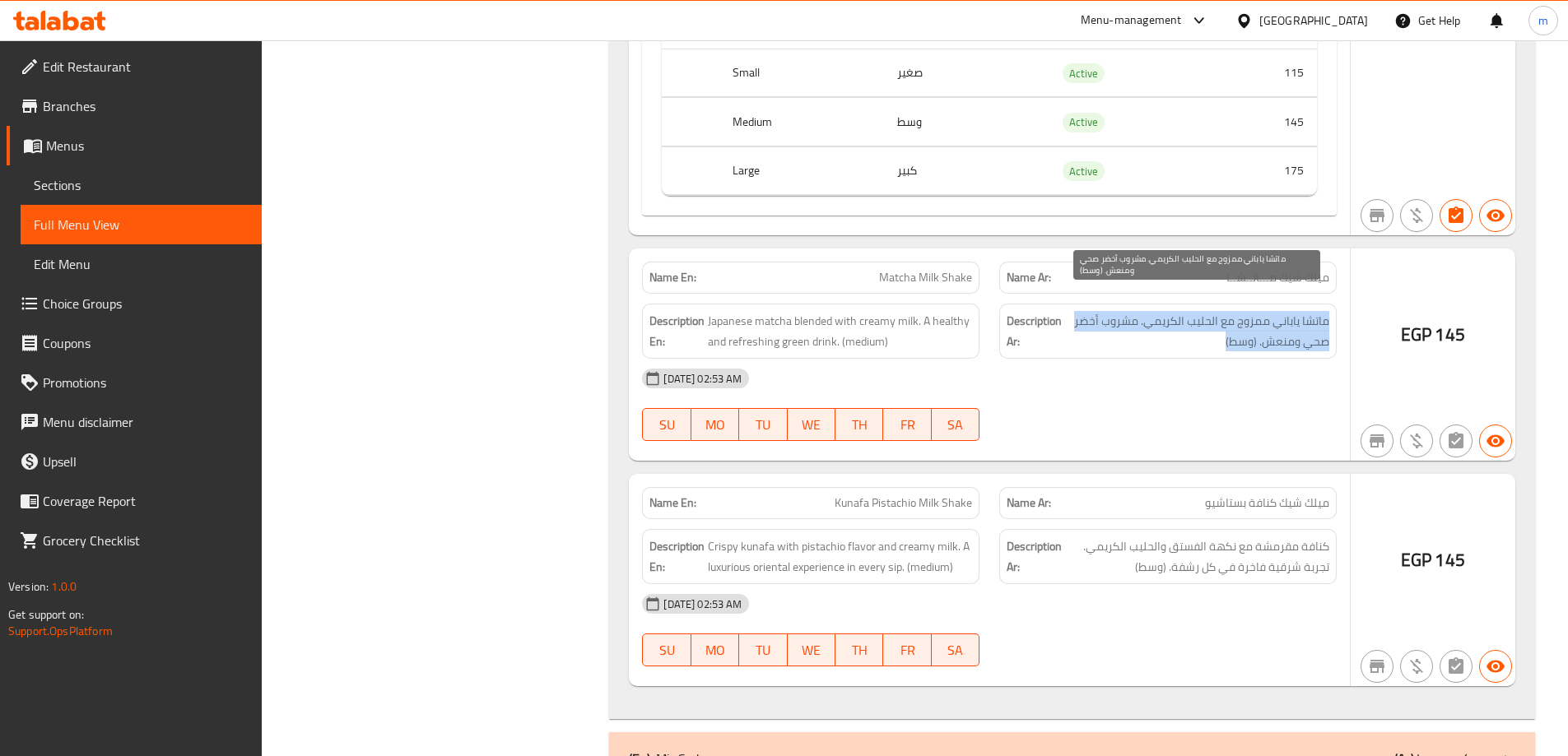
drag, startPoint x: 1335, startPoint y: 303, endPoint x: 1088, endPoint y: 315, distance: 247.3
click at [1088, 315] on div "Description Ar: ماتشا ياباني ممزوج مع الحليب الكريمي. مشروب أخضر صحي ومنعش. (وس…" at bounding box center [1168, 330] width 338 height 55
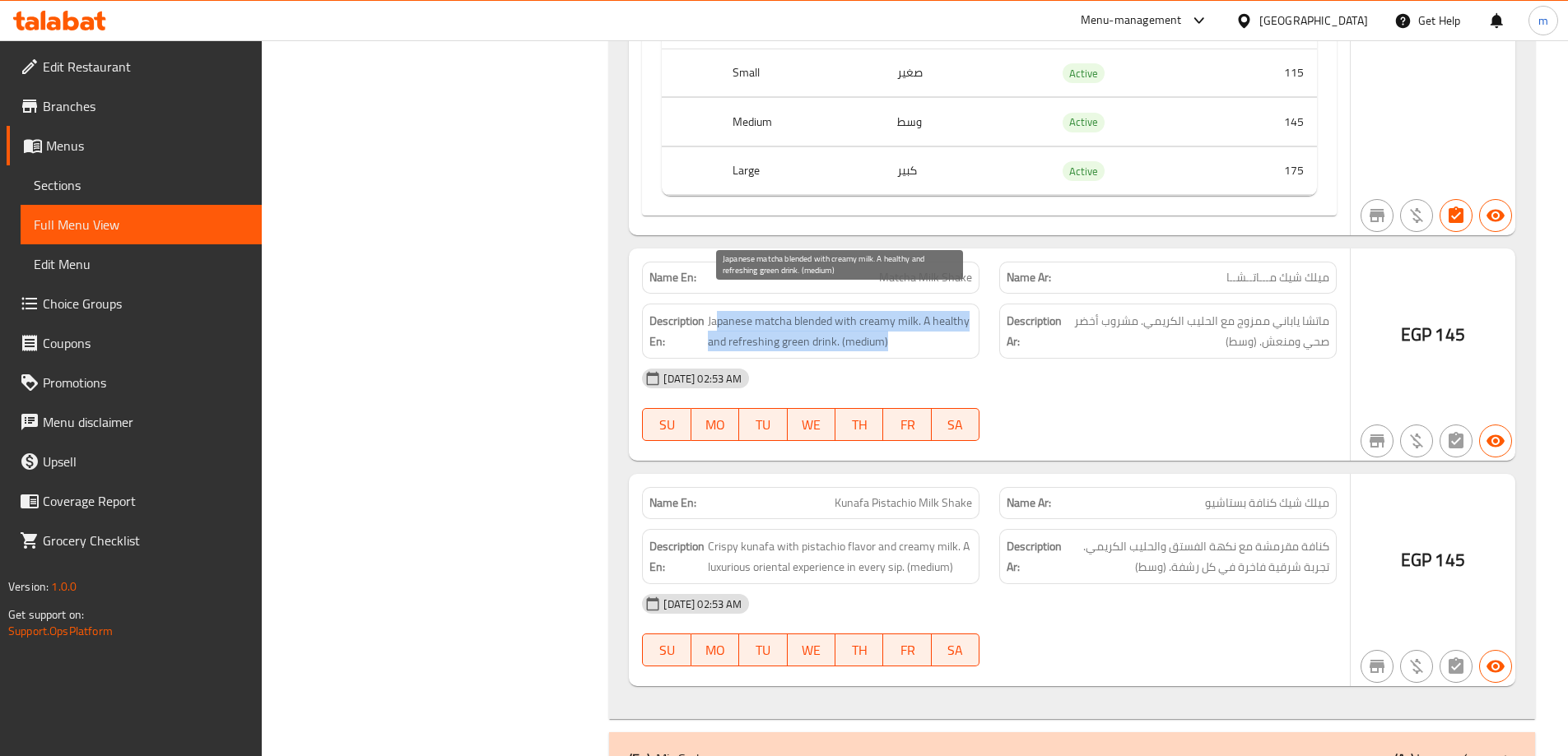
drag, startPoint x: 732, startPoint y: 307, endPoint x: 909, endPoint y: 325, distance: 177.9
click at [909, 325] on span "Japanese matcha blended with creamy milk. A healthy and refreshing green drink.…" at bounding box center [840, 330] width 264 height 40
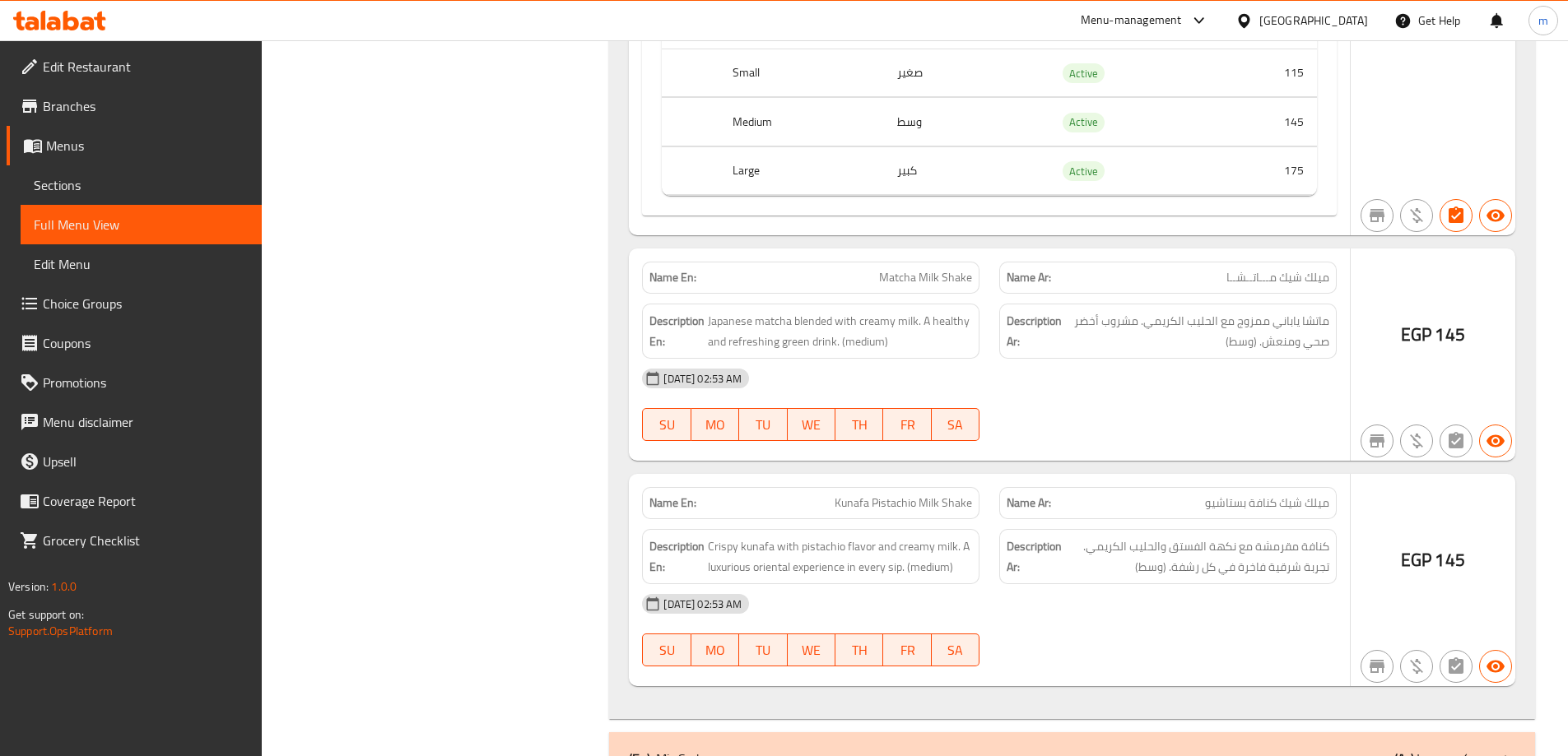
click at [998, 359] on div "[DATE] 02:53 AM" at bounding box center [990, 379] width 715 height 40
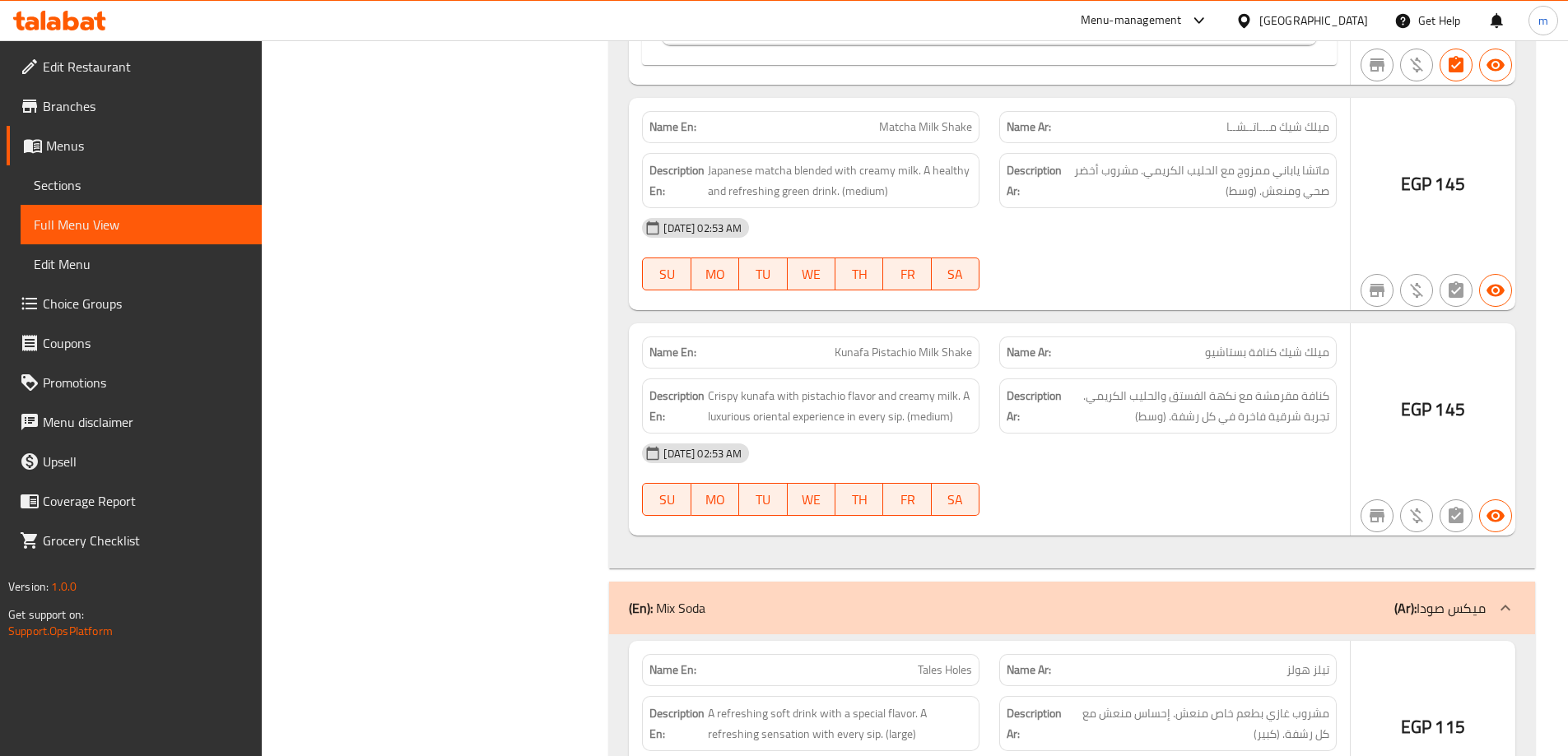
scroll to position [32919, 0]
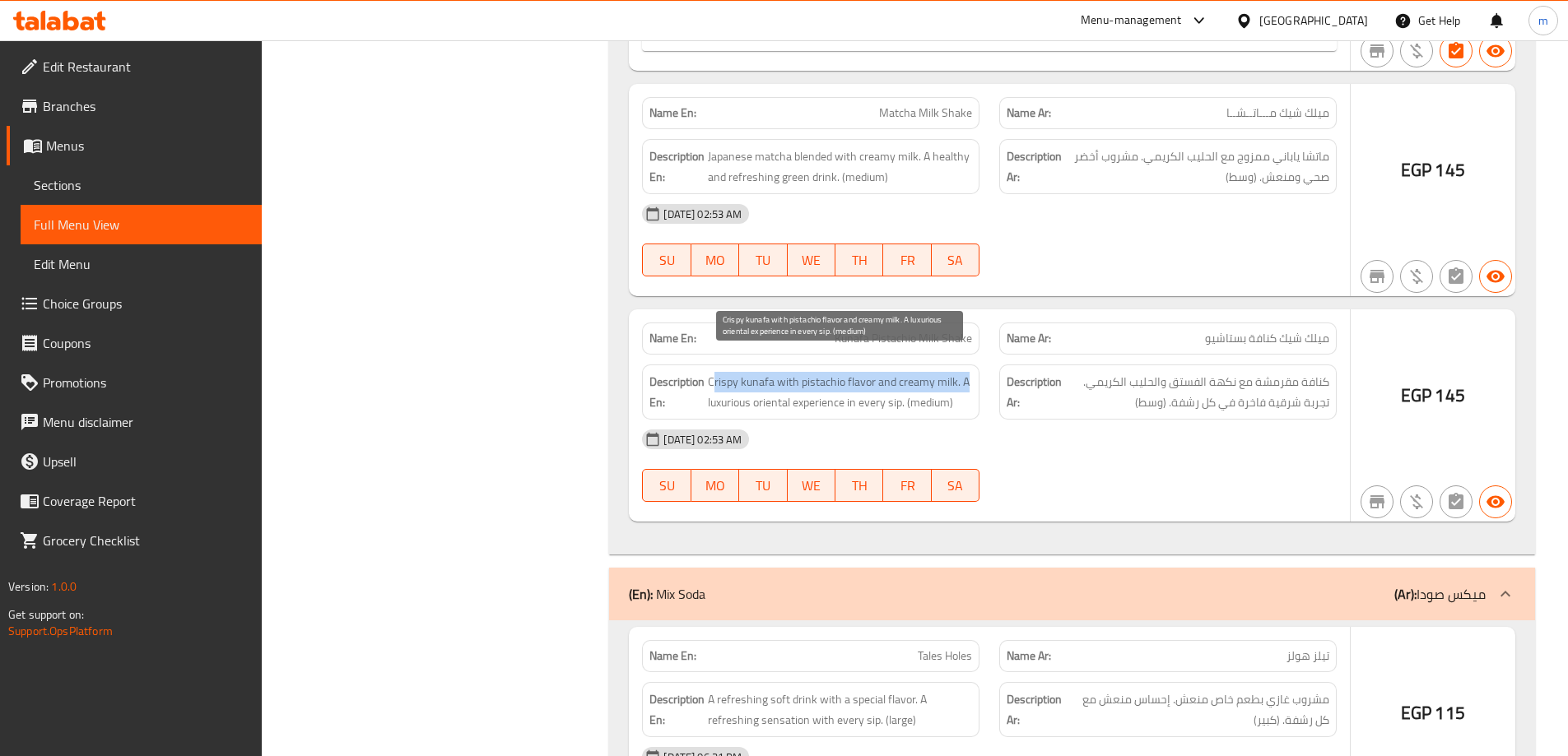
drag, startPoint x: 711, startPoint y: 370, endPoint x: 969, endPoint y: 370, distance: 258.0
click at [969, 372] on span "Crispy kunafa with pistachio flavor and creamy milk. A luxurious oriental exper…" at bounding box center [840, 391] width 264 height 40
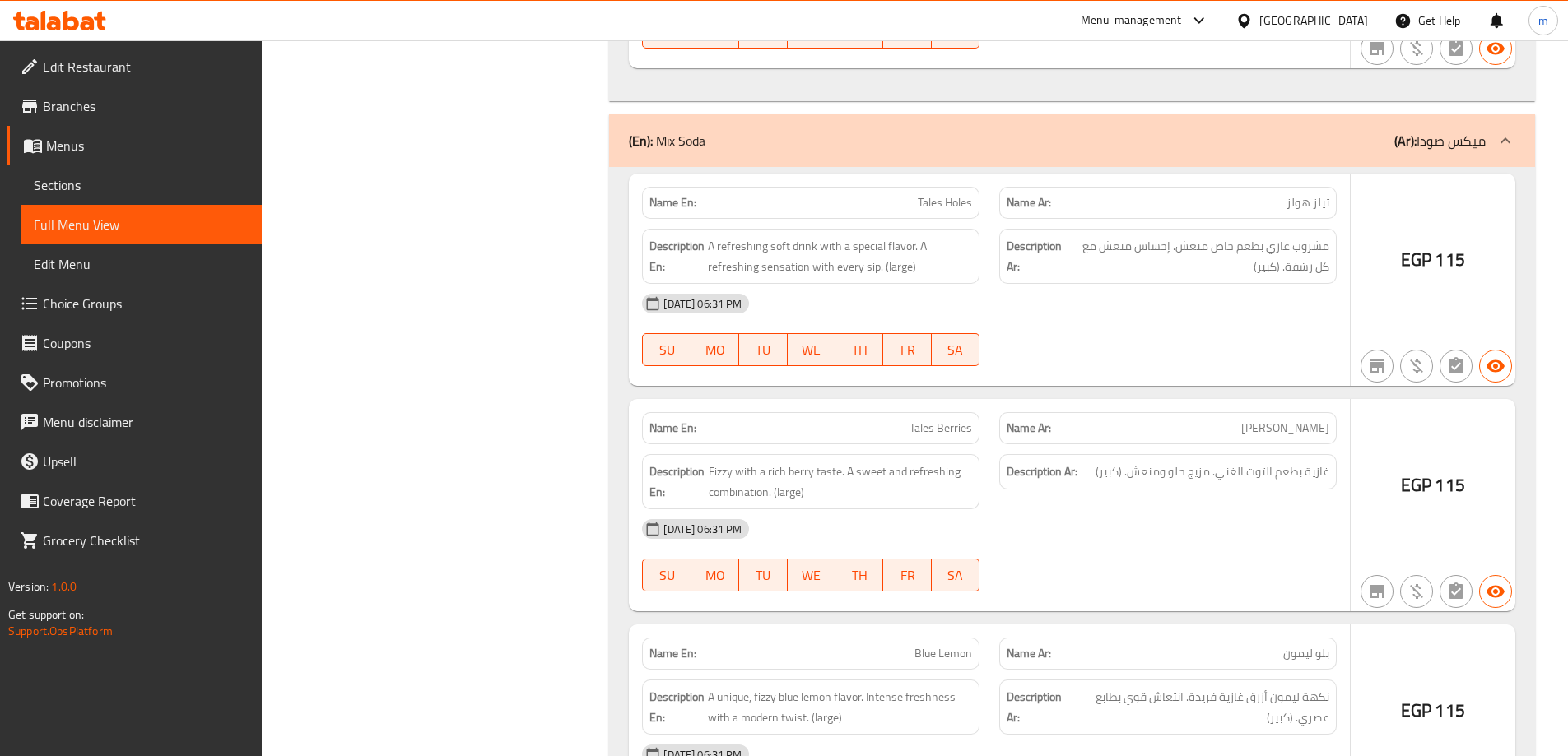
scroll to position [33413, 0]
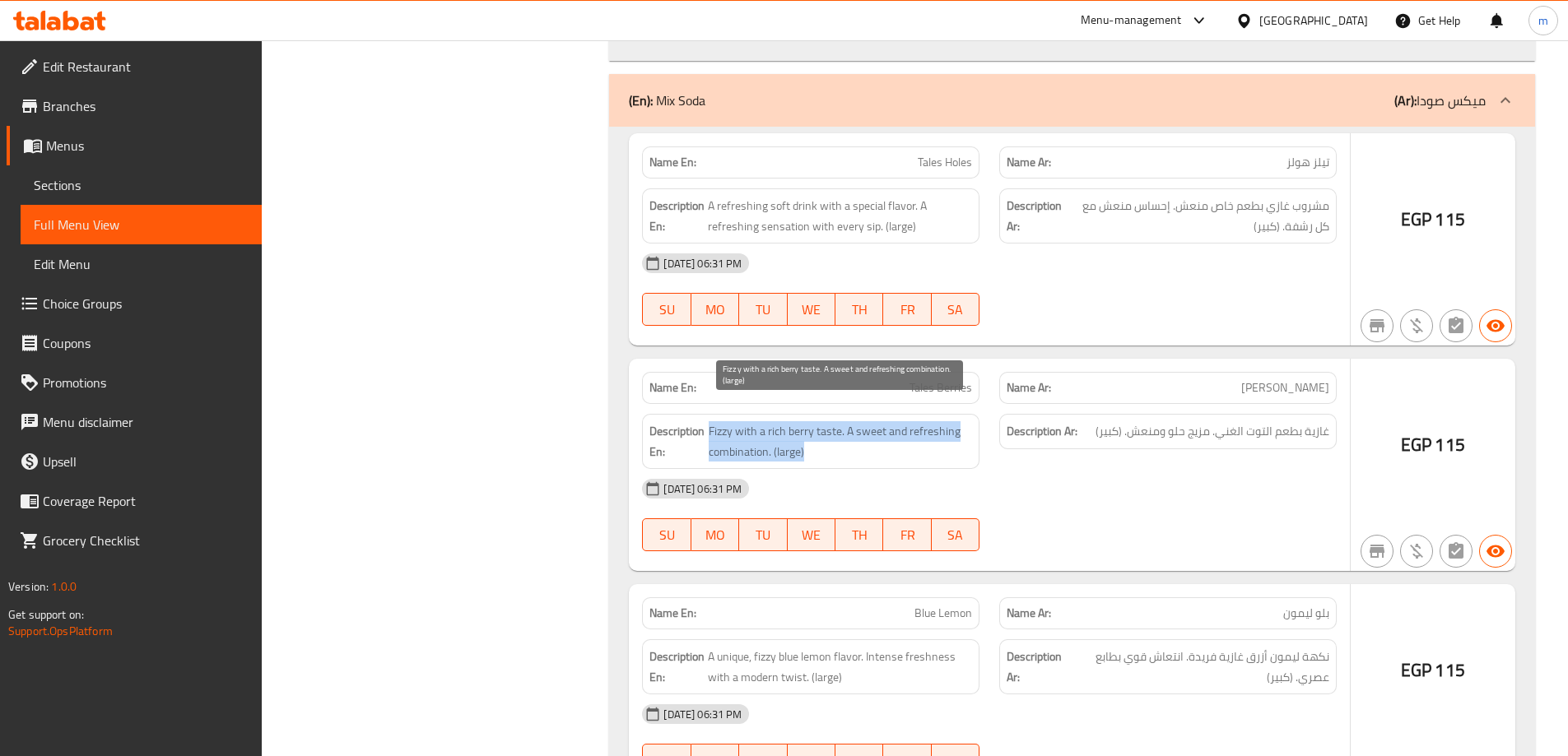
drag, startPoint x: 710, startPoint y: 418, endPoint x: 871, endPoint y: 426, distance: 161.2
click at [871, 426] on span "Fizzy with a rich berry taste. A sweet and refreshing combination. (large)" at bounding box center [841, 441] width 264 height 40
drag, startPoint x: 863, startPoint y: 406, endPoint x: 823, endPoint y: 460, distance: 67.2
click at [823, 469] on div "[DATE] 06:31 PM" at bounding box center [990, 488] width 715 height 40
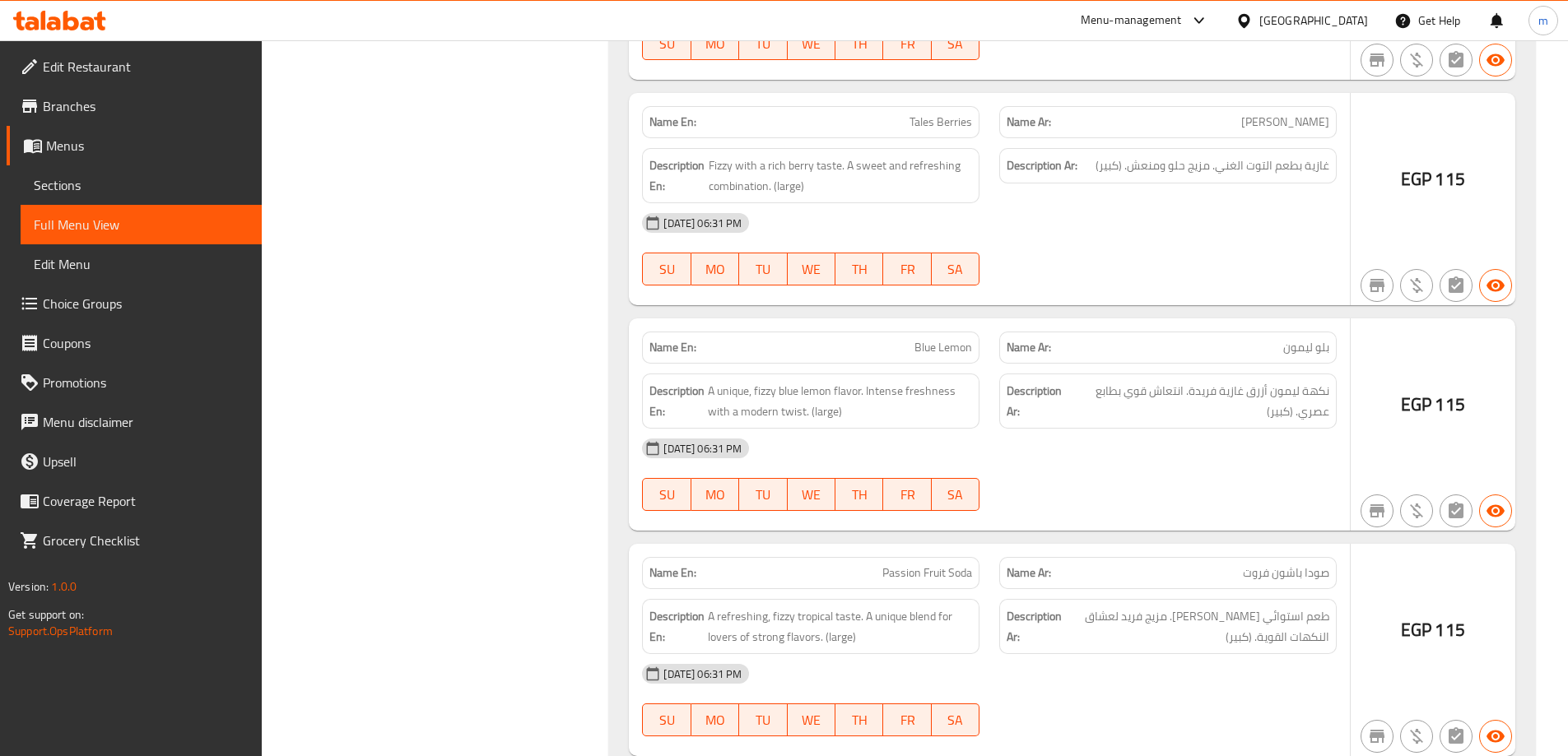
scroll to position [33742, 0]
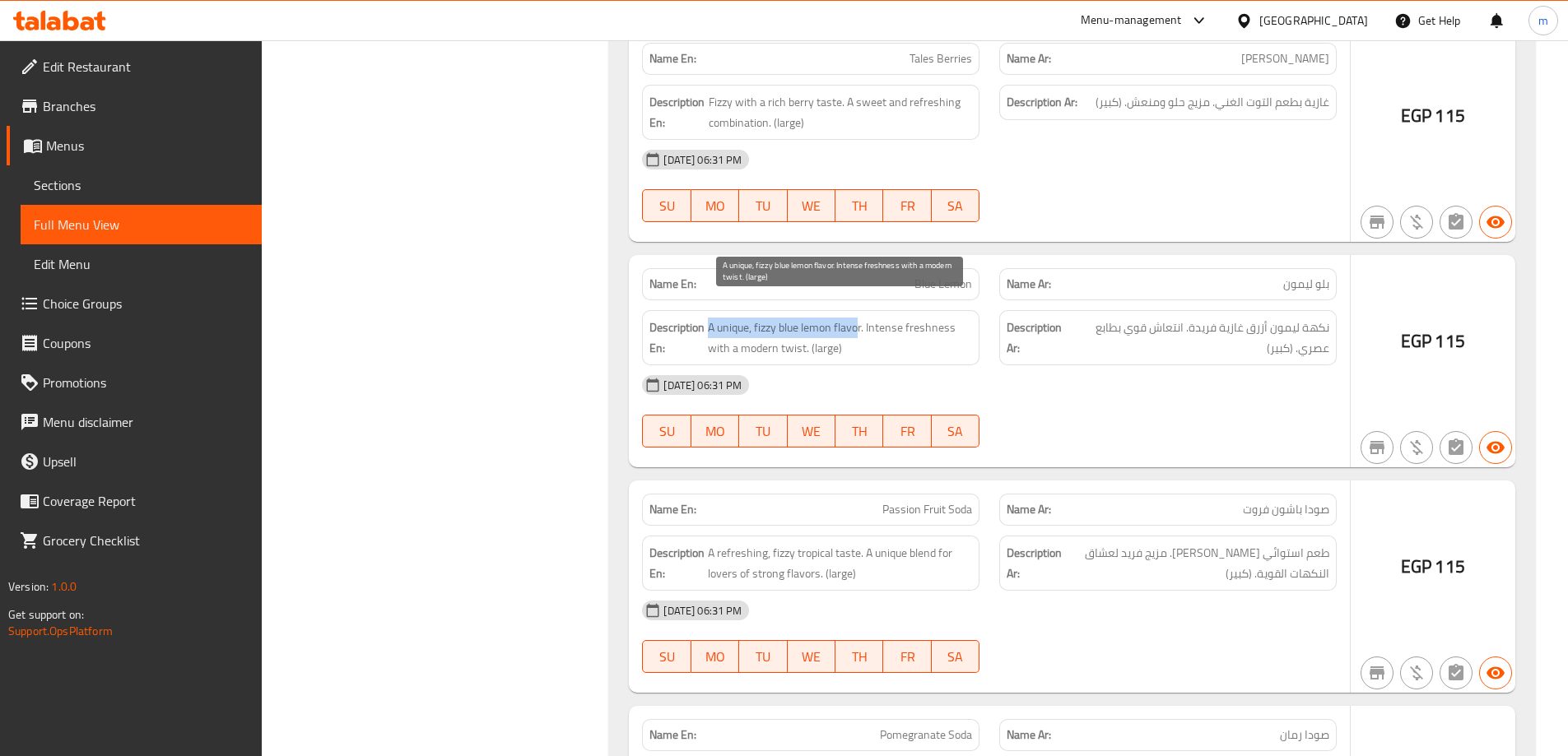
drag, startPoint x: 711, startPoint y: 303, endPoint x: 858, endPoint y: 317, distance: 147.7
click at [858, 318] on span "A unique, fizzy blue lemon flavor. Intense freshness with a modern twist. (larg…" at bounding box center [840, 338] width 264 height 40
drag, startPoint x: 711, startPoint y: 330, endPoint x: 829, endPoint y: 330, distance: 118.0
click at [829, 330] on span "A unique, fizzy blue lemon flavor. Intense freshness with a modern twist. (larg…" at bounding box center [840, 338] width 264 height 40
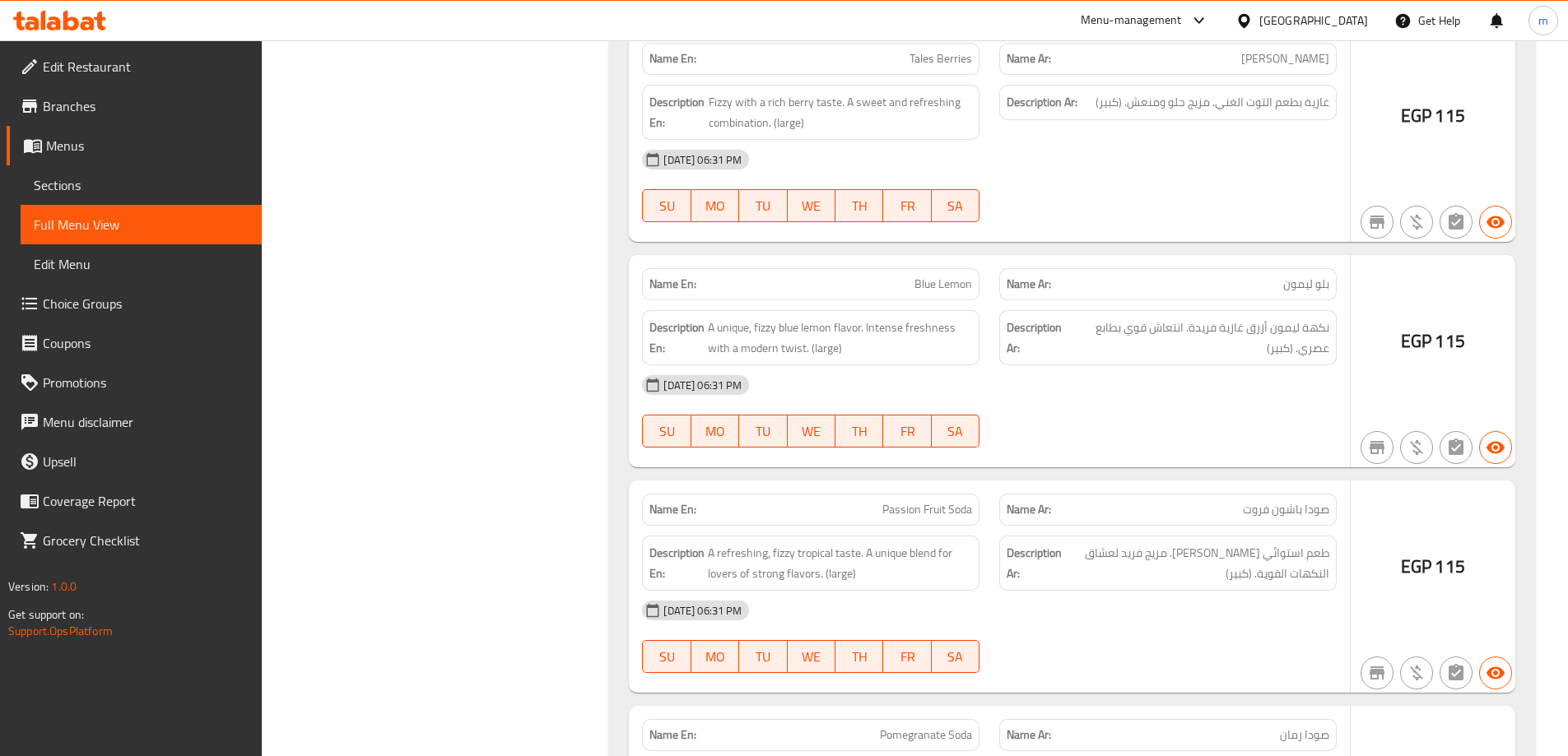
click at [829, 311] on div "Description En: A unique, fizzy blue lemon flavor. Intense freshness with a mod…" at bounding box center [811, 338] width 338 height 55
click at [930, 276] on span "Blue Lemon" at bounding box center [943, 284] width 57 height 17
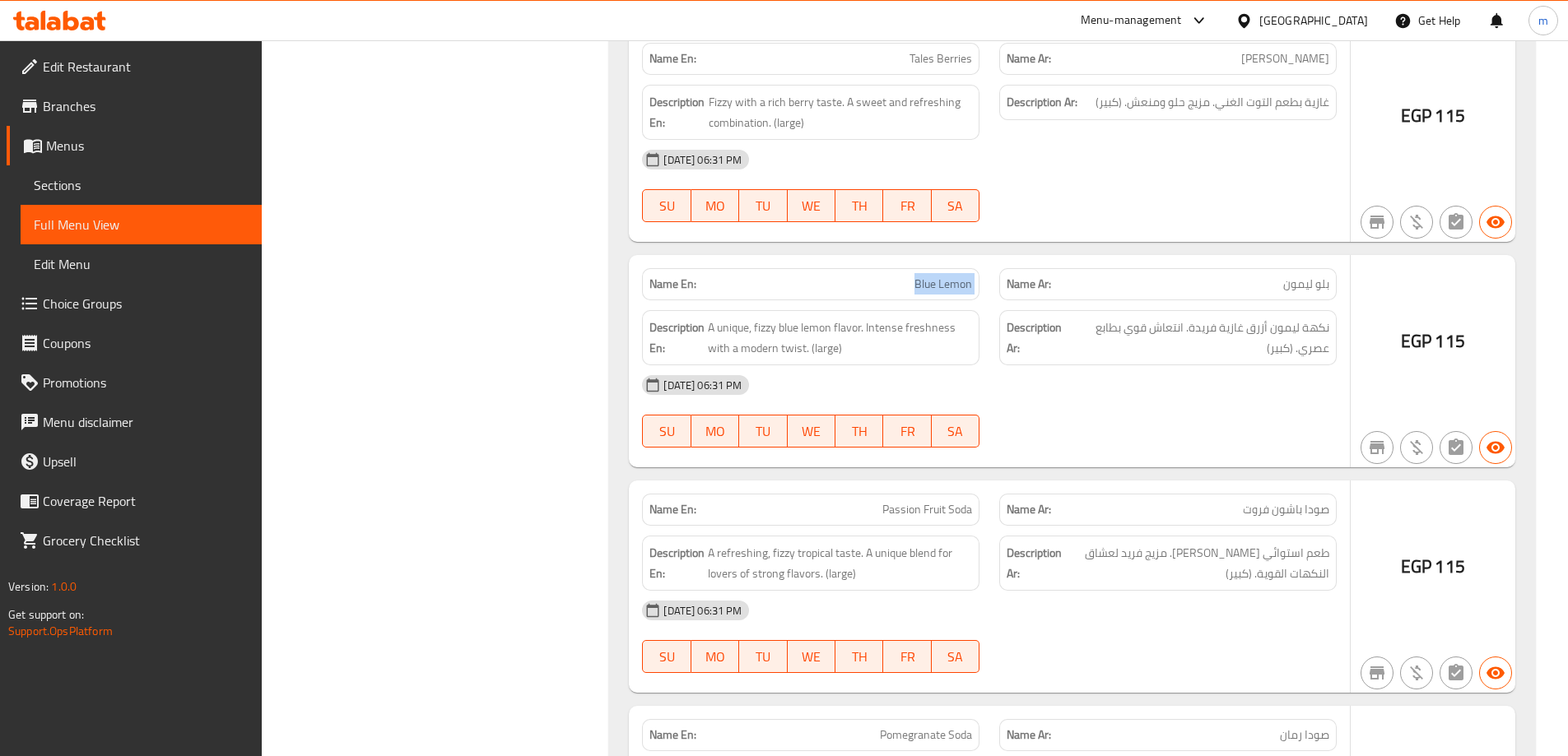
click at [930, 276] on span "Blue Lemon" at bounding box center [943, 284] width 57 height 17
click at [936, 276] on span "Blue Lemon" at bounding box center [943, 284] width 57 height 17
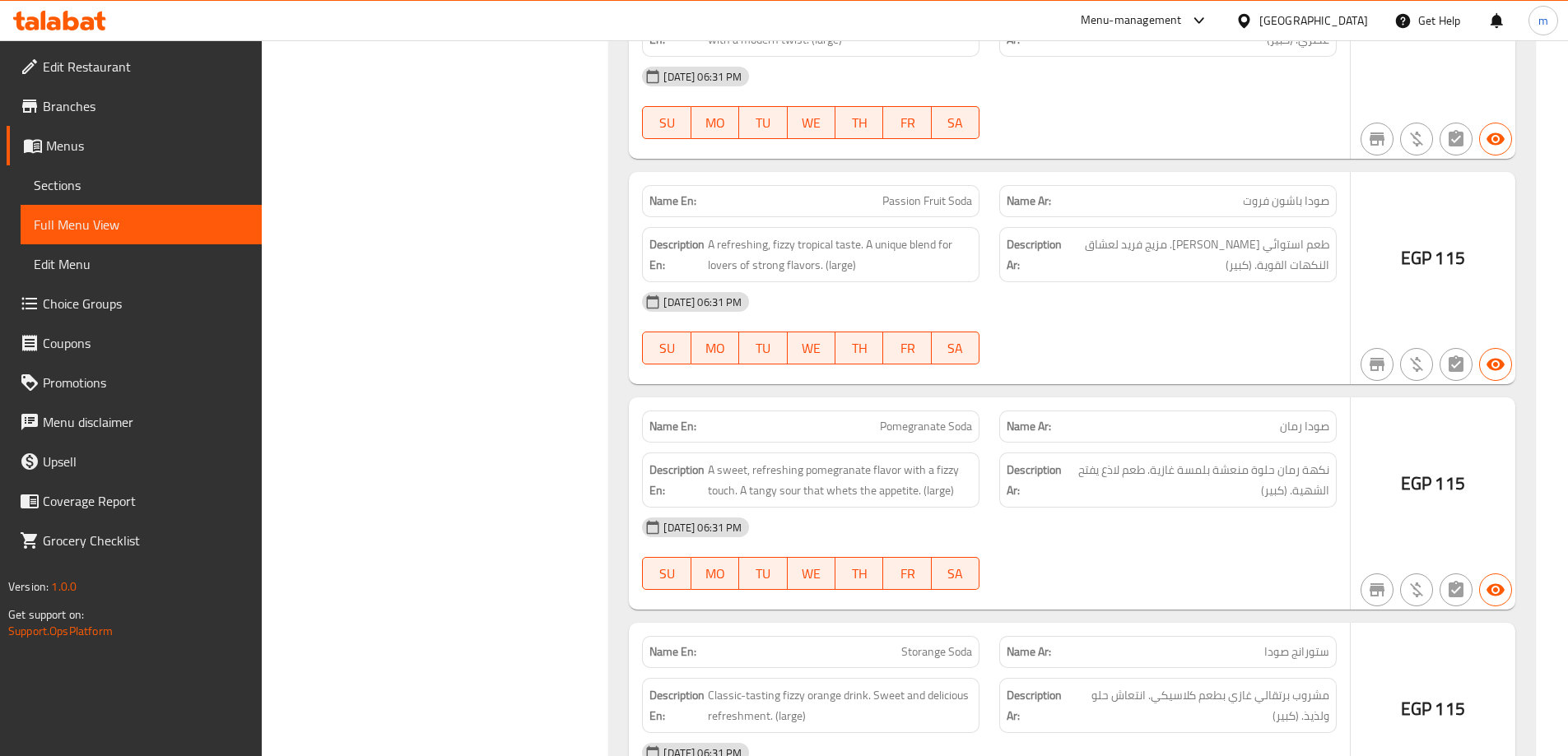
scroll to position [34071, 0]
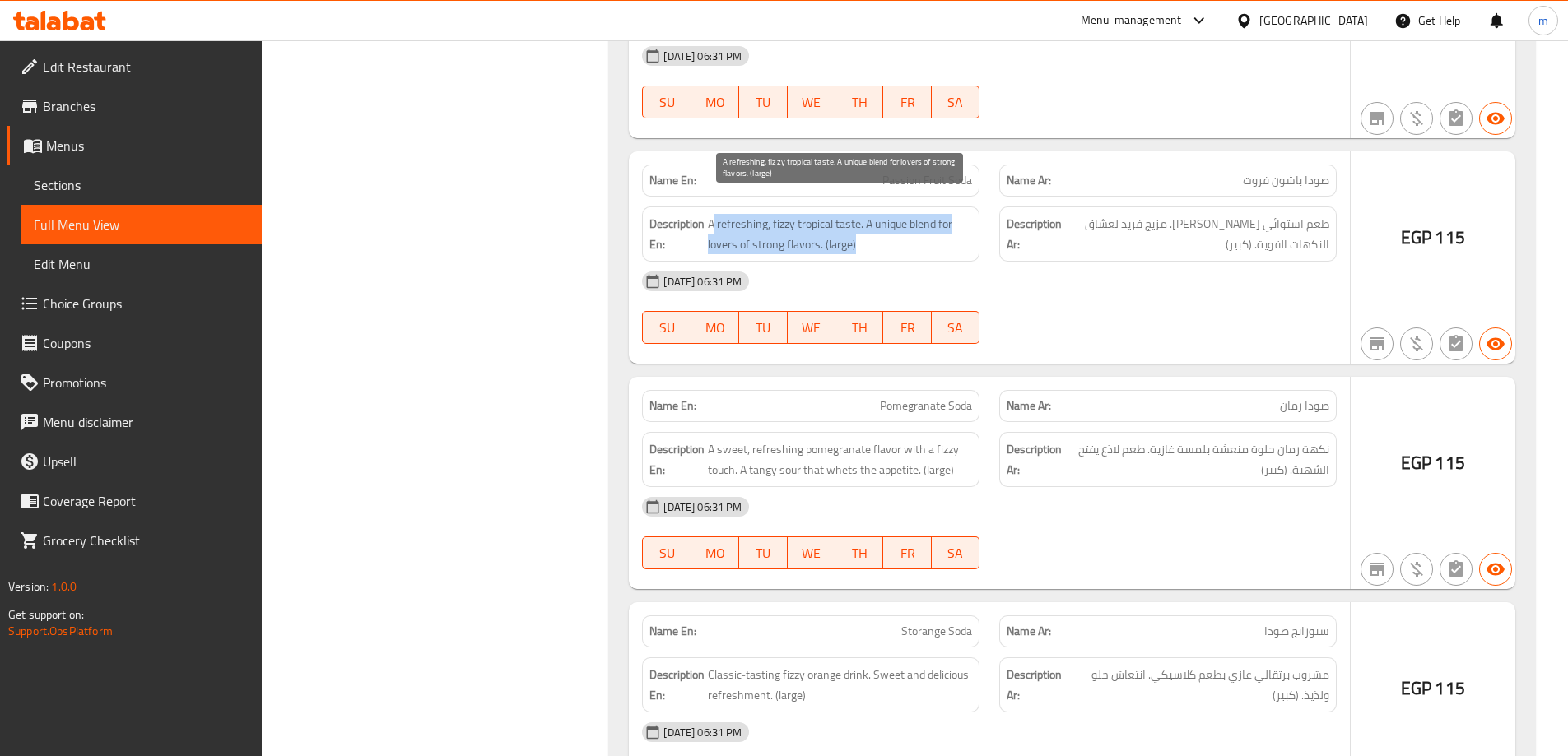
drag, startPoint x: 713, startPoint y: 212, endPoint x: 892, endPoint y: 218, distance: 179.1
click at [892, 218] on span "A refreshing, fizzy tropical taste. A unique blend for lovers of strong flavors…" at bounding box center [840, 233] width 264 height 40
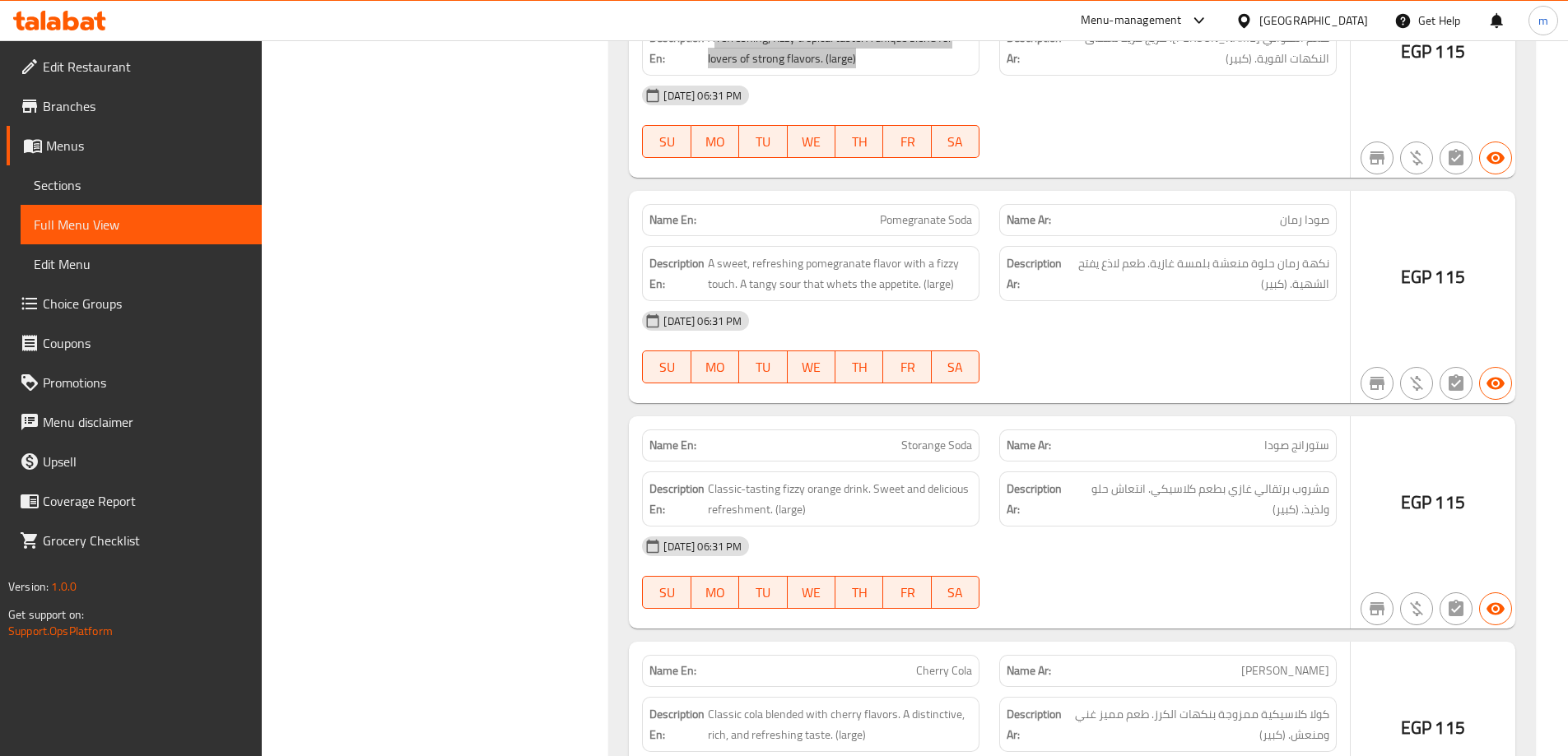
scroll to position [34235, 0]
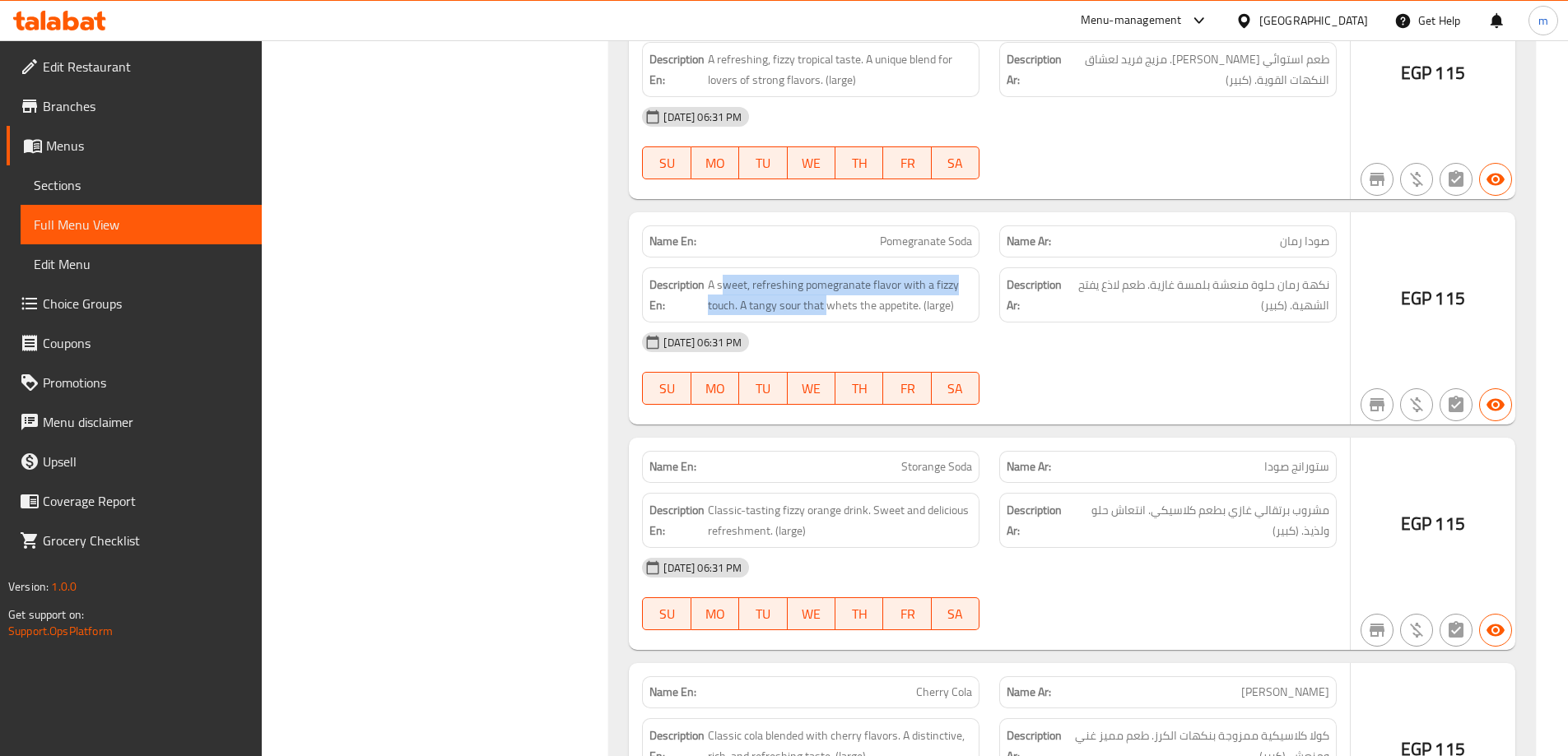
drag, startPoint x: 724, startPoint y: 264, endPoint x: 829, endPoint y: 287, distance: 107.5
click at [829, 288] on span "A sweet, refreshing pomegranate flavor with a fizzy touch. A tangy sour that wh…" at bounding box center [840, 294] width 264 height 40
click at [882, 233] on div "Name En: Pomegranate Soda" at bounding box center [811, 242] width 338 height 32
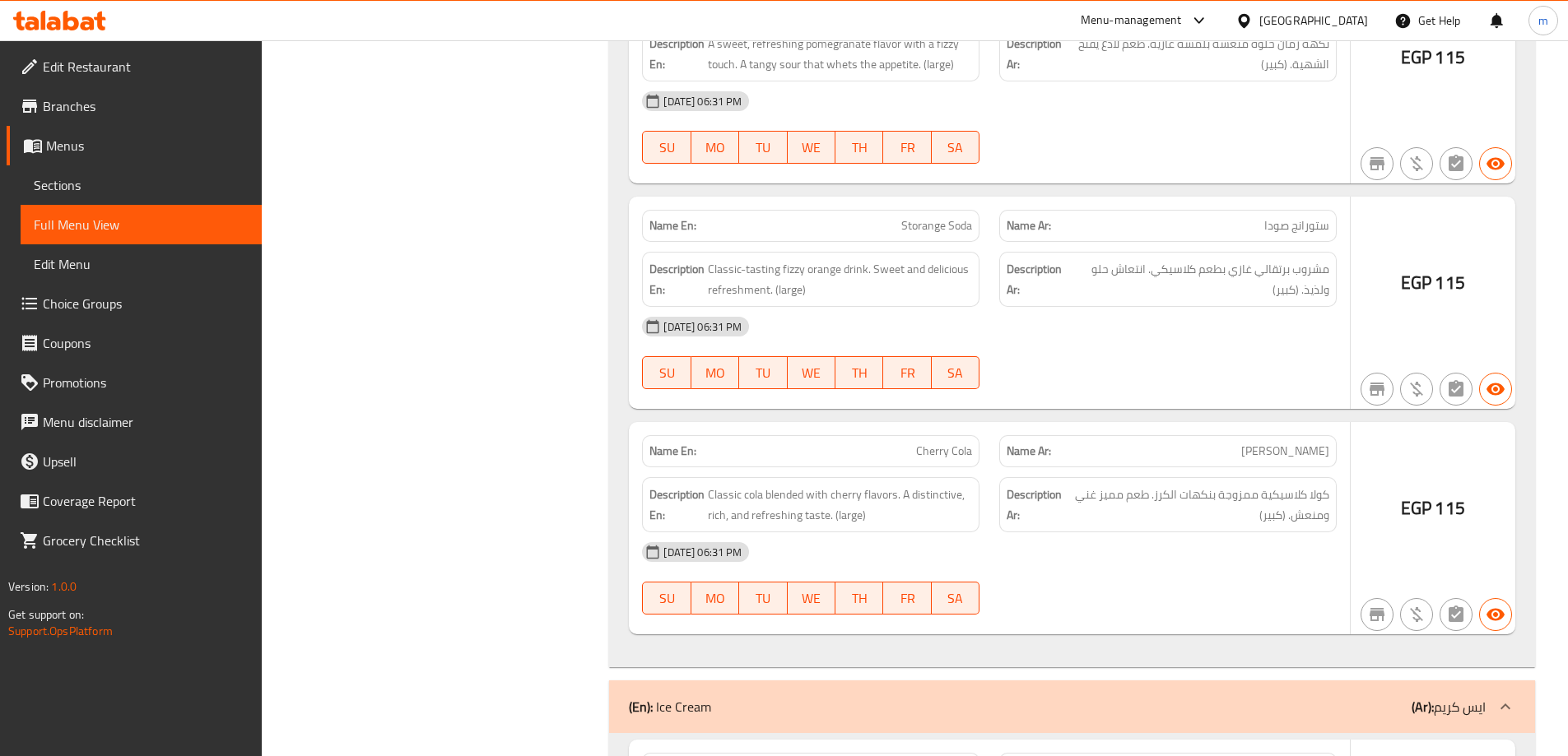
scroll to position [34482, 0]
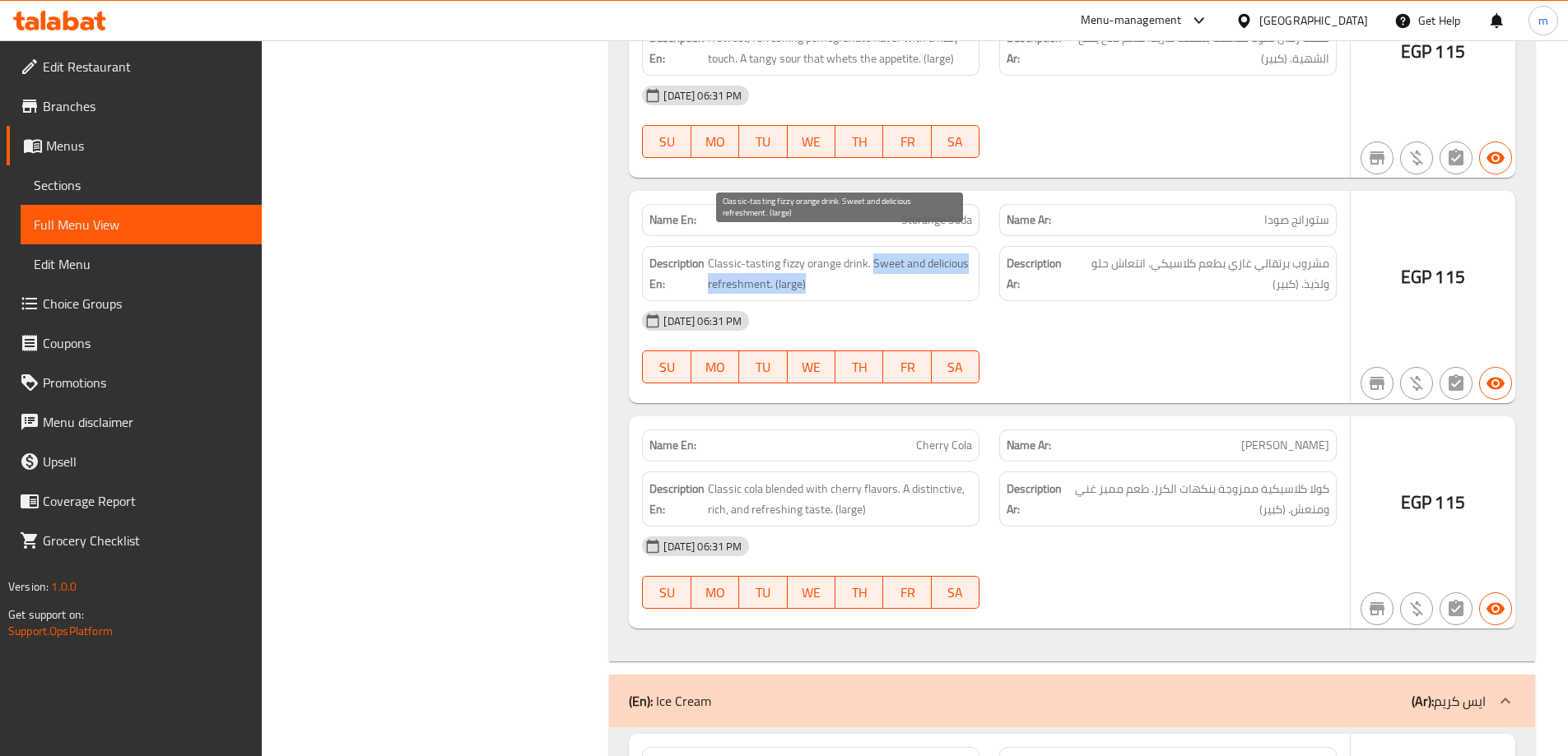
drag, startPoint x: 872, startPoint y: 242, endPoint x: 968, endPoint y: 264, distance: 98.5
click at [968, 264] on span "Classic-tasting fizzy orange drink. Sweet and delicious refreshment. (large)" at bounding box center [840, 273] width 264 height 40
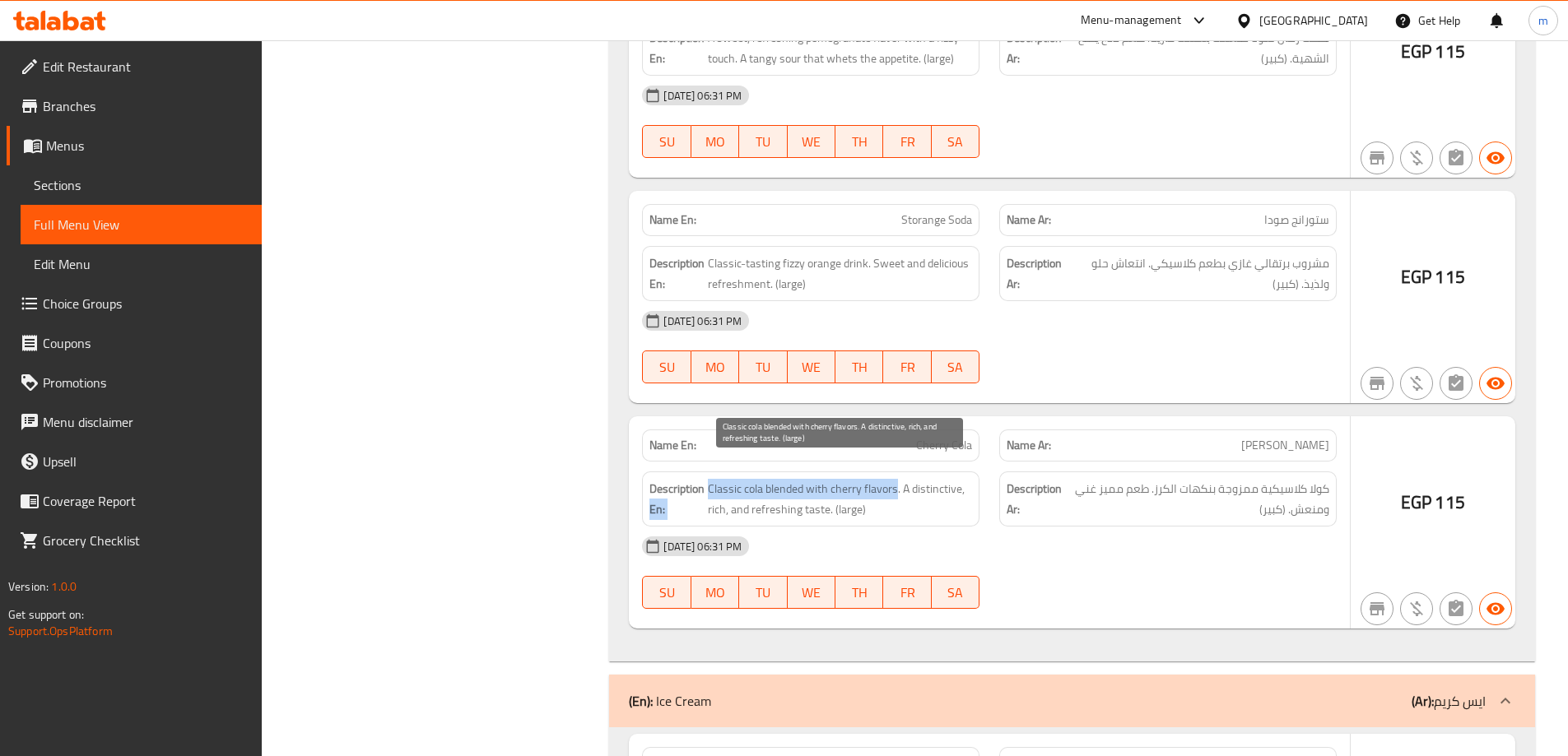
drag, startPoint x: 744, startPoint y: 470, endPoint x: 896, endPoint y: 479, distance: 152.3
click at [896, 479] on h6 "Description En: Classic cola blended with cherry flavors. A distinctive, rich, …" at bounding box center [810, 498] width 322 height 40
drag, startPoint x: 903, startPoint y: 476, endPoint x: 905, endPoint y: 488, distance: 12.2
click at [905, 488] on span "Classic cola blended with cherry flavors. A distinctive, rich, and refreshing t…" at bounding box center [840, 498] width 264 height 40
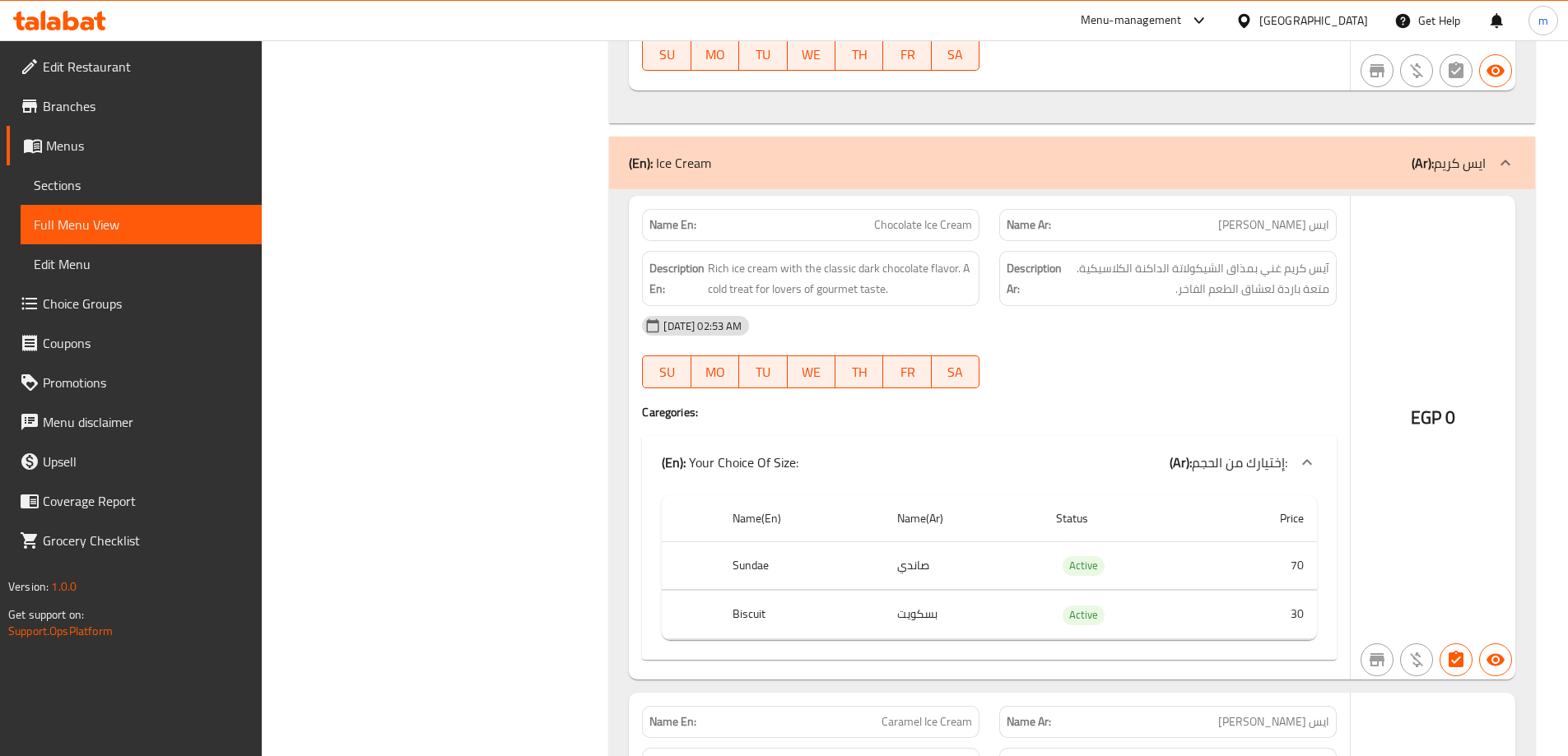
scroll to position [35059, 0]
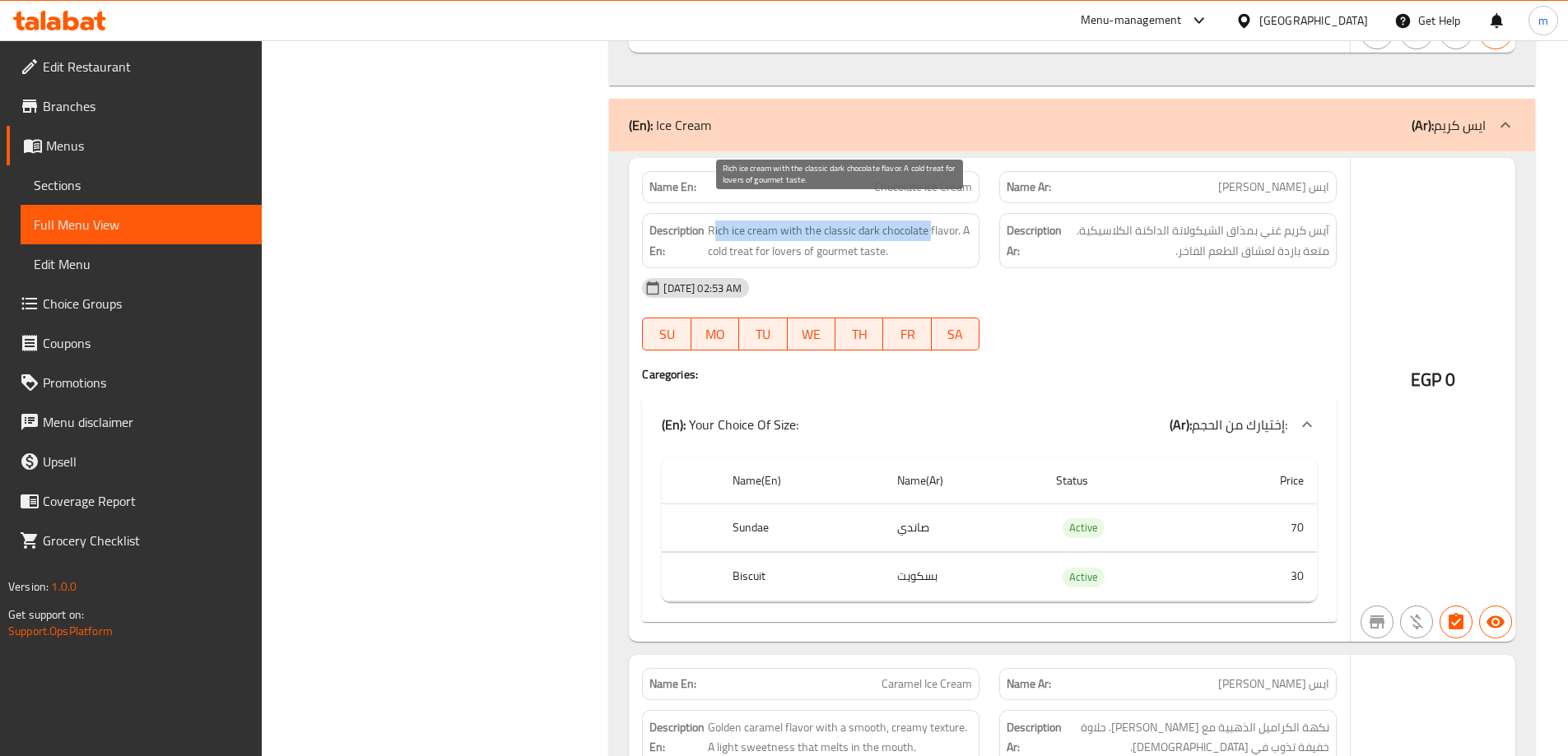
drag, startPoint x: 713, startPoint y: 214, endPoint x: 930, endPoint y: 214, distance: 217.0
click at [930, 221] on span "Rich ice cream with the classic dark chocolate flavor. A cold treat for lovers …" at bounding box center [840, 241] width 264 height 40
drag, startPoint x: 710, startPoint y: 233, endPoint x: 931, endPoint y: 227, distance: 221.1
click at [931, 227] on span "Rich ice cream with the classic dark chocolate flavor. A cold treat for lovers …" at bounding box center [840, 241] width 264 height 40
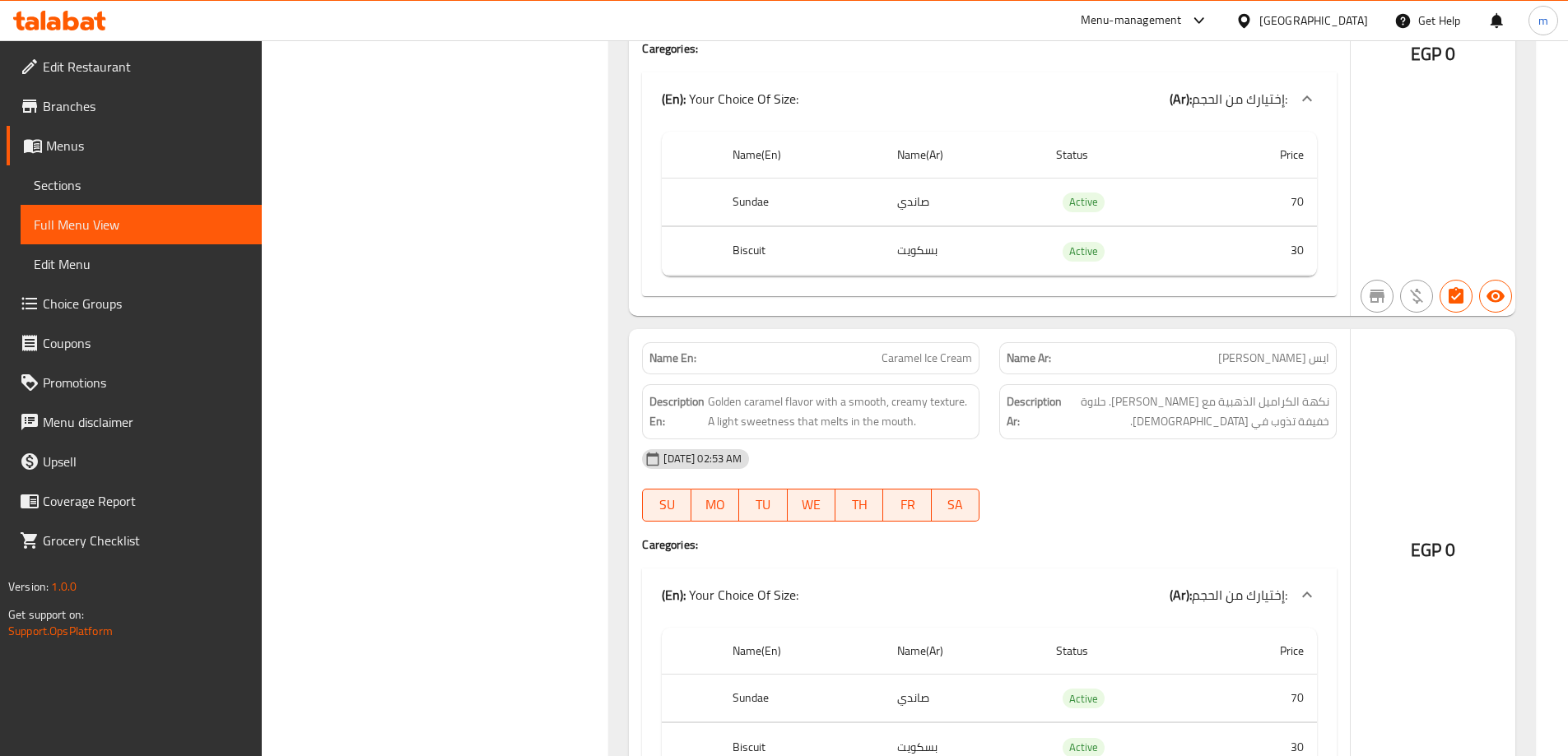
scroll to position [35387, 0]
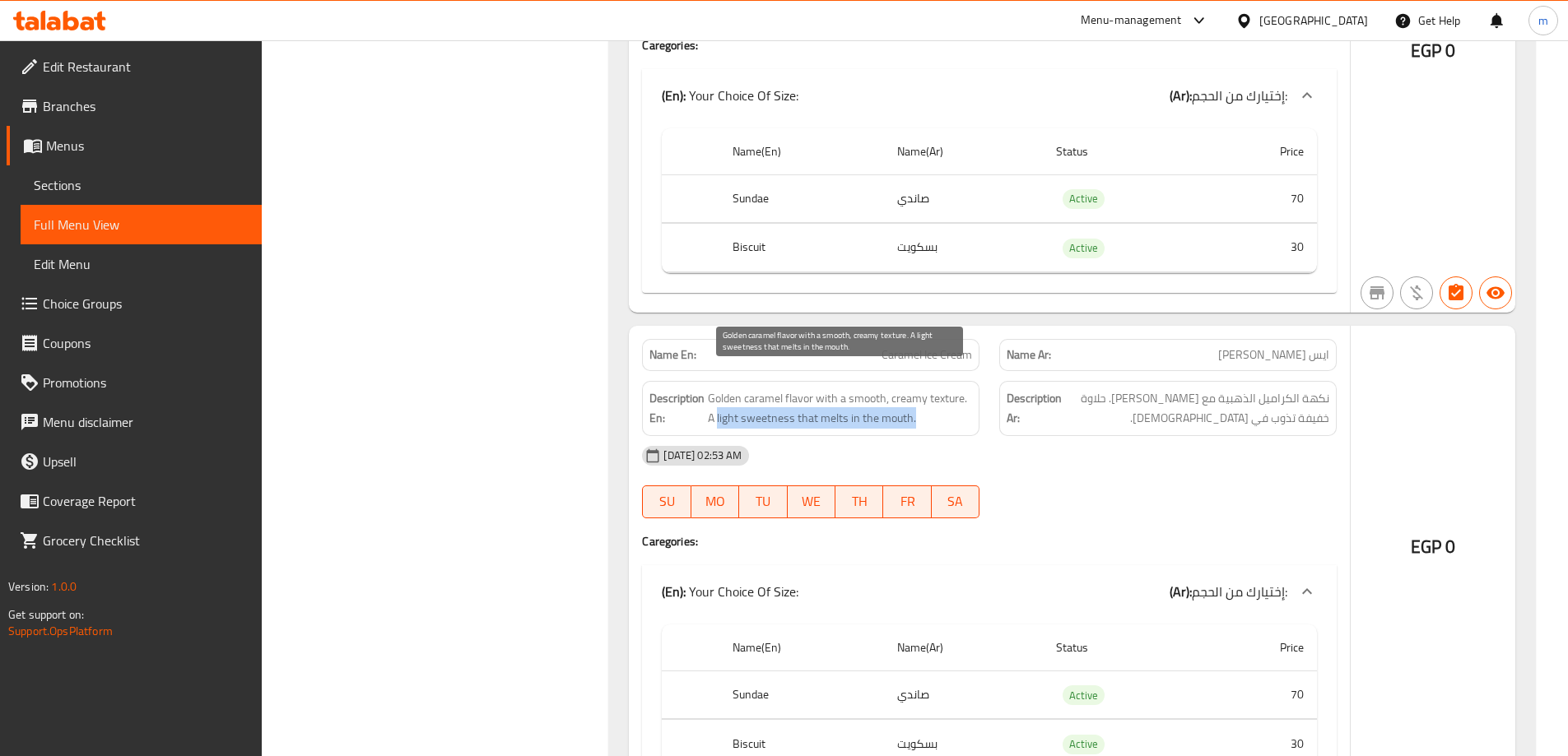
drag, startPoint x: 717, startPoint y: 390, endPoint x: 946, endPoint y: 407, distance: 229.6
click at [946, 407] on span "Golden caramel flavor with a smooth, creamy texture. A light sweetness that mel…" at bounding box center [840, 409] width 264 height 40
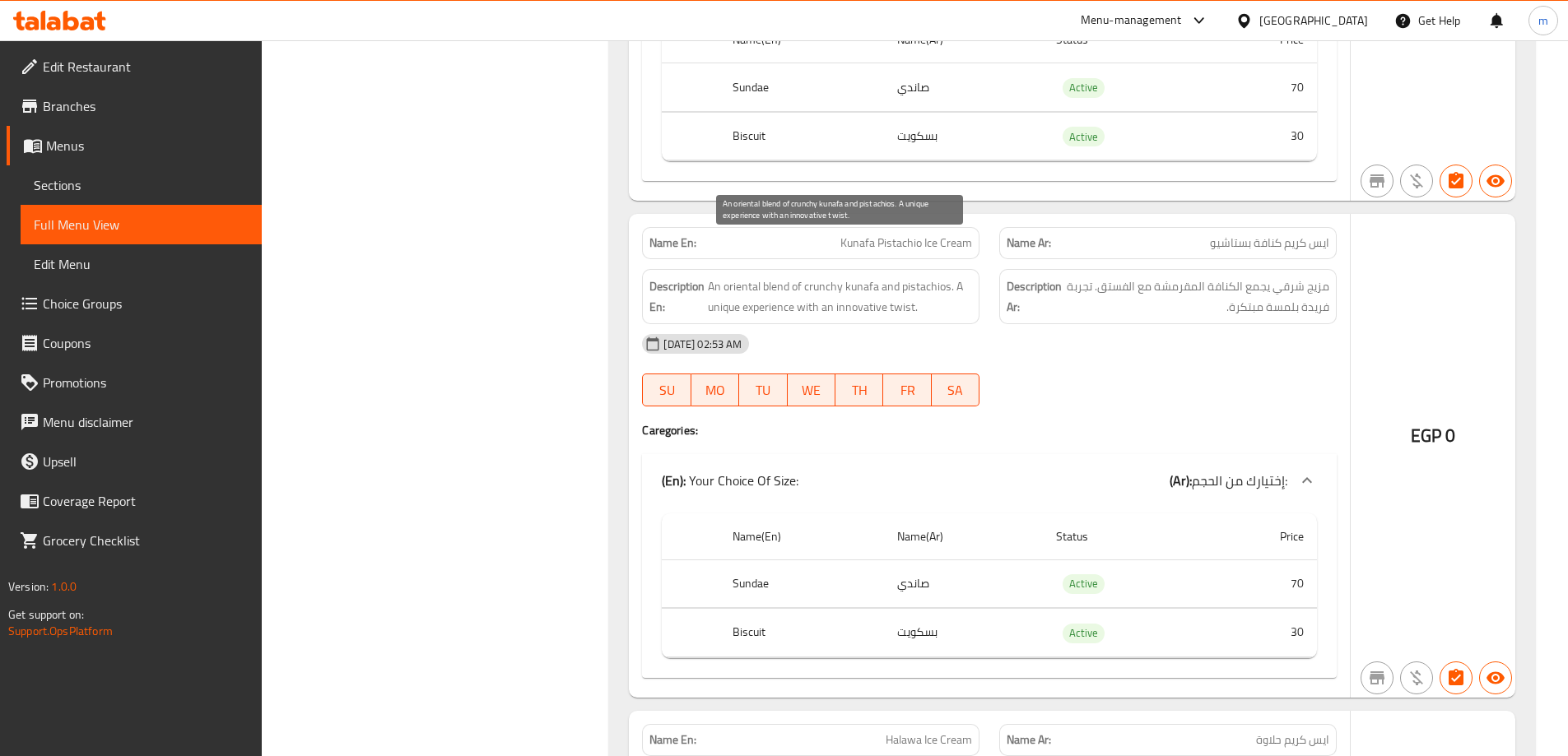
scroll to position [41478, 0]
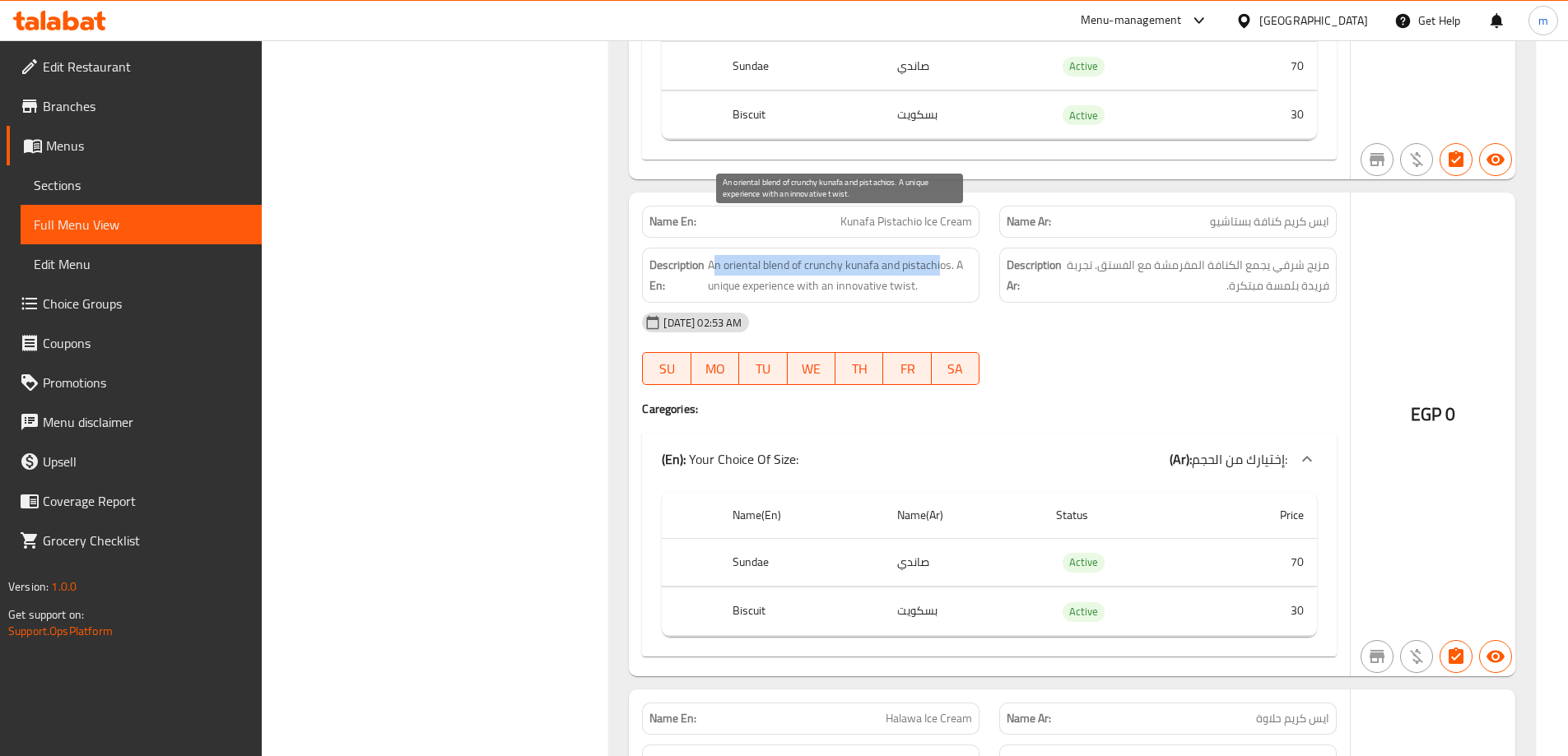
drag, startPoint x: 715, startPoint y: 225, endPoint x: 941, endPoint y: 216, distance: 226.2
click at [941, 255] on span "An oriental blend of crunchy kunafa and pistachios. A unique experience with an…" at bounding box center [840, 275] width 264 height 40
drag, startPoint x: 715, startPoint y: 250, endPoint x: 967, endPoint y: 238, distance: 252.3
click at [967, 255] on span "An oriental blend of crunchy kunafa and pistachios. A unique experience with an…" at bounding box center [840, 275] width 264 height 40
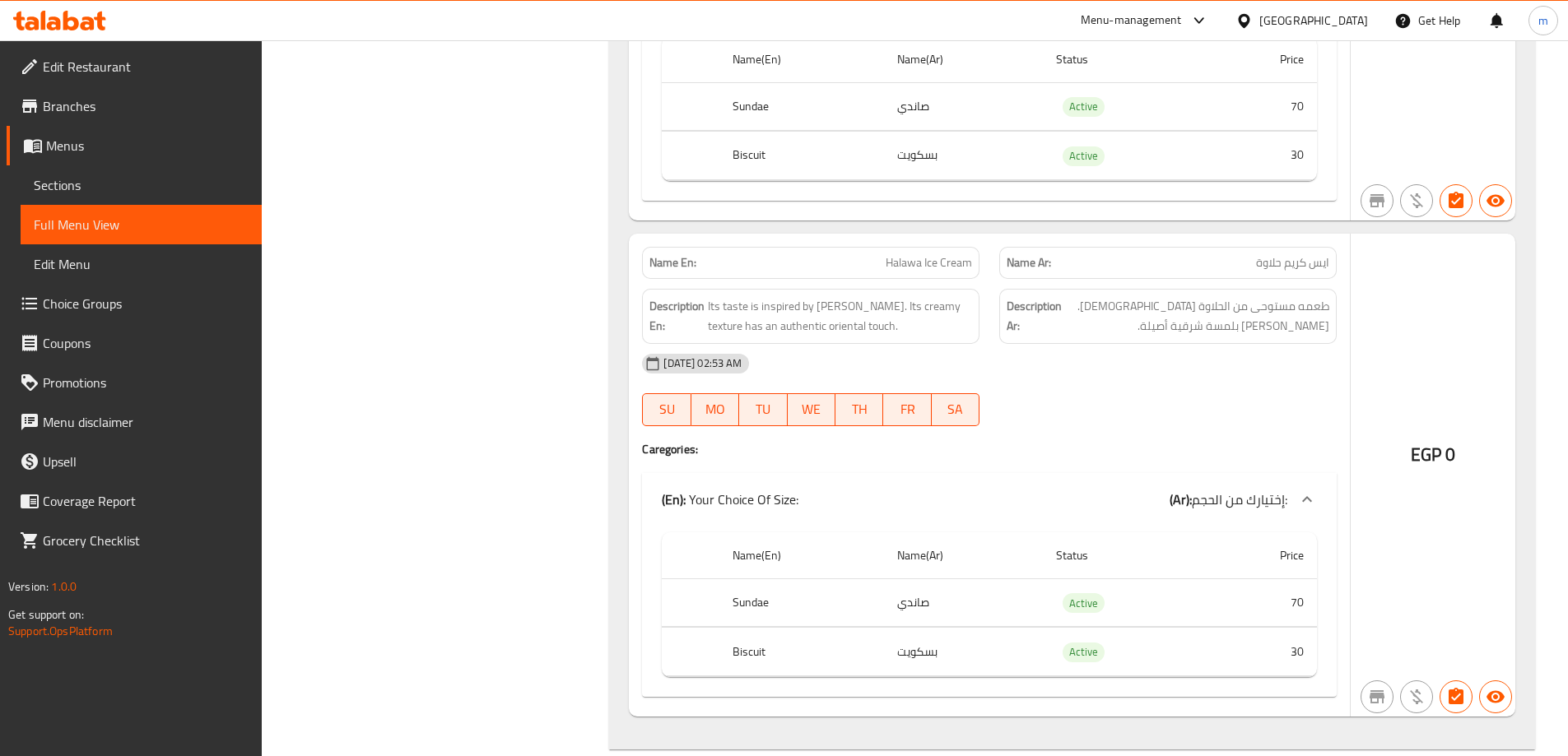
scroll to position [41971, 0]
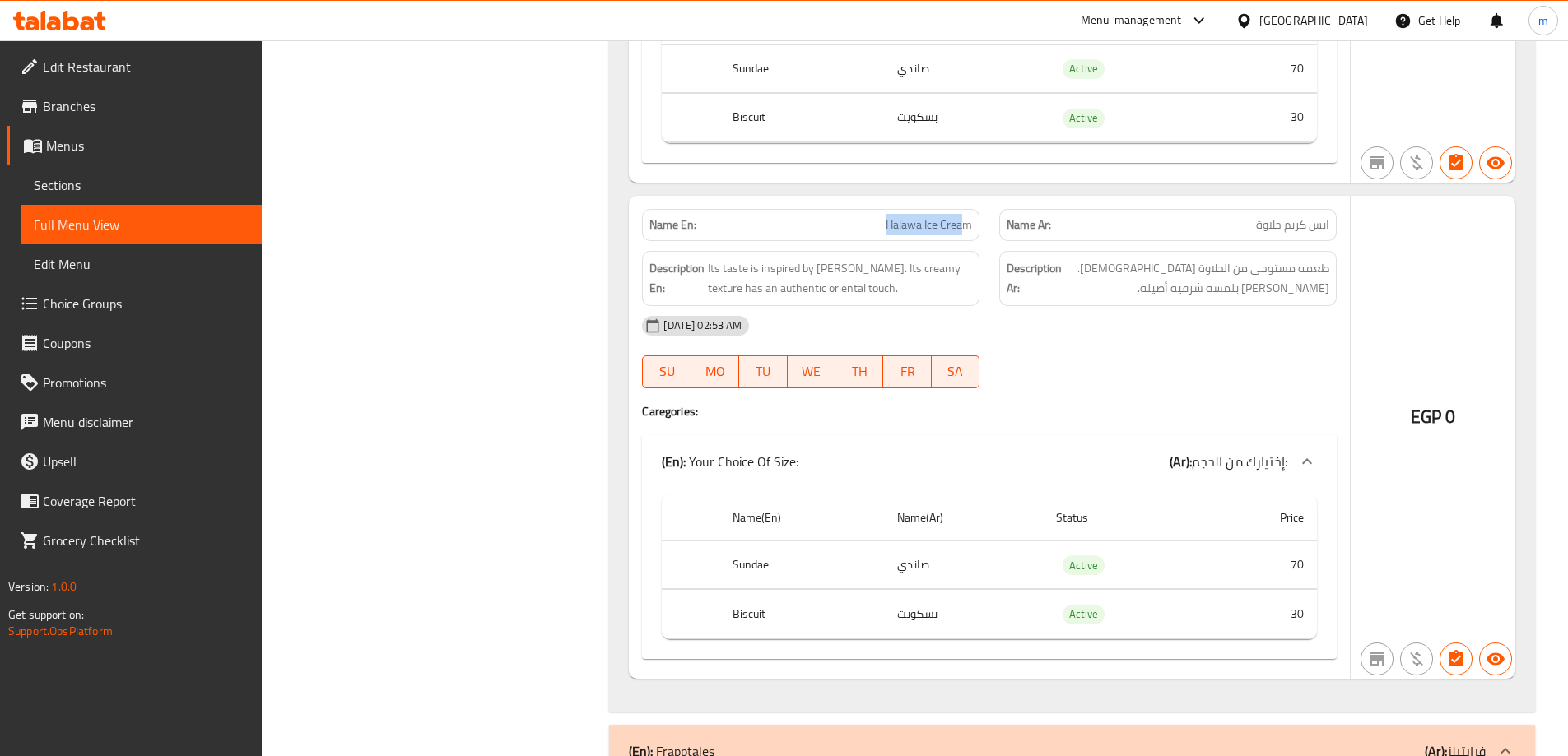
drag, startPoint x: 839, startPoint y: 192, endPoint x: 967, endPoint y: 185, distance: 128.2
click at [967, 216] on p "Name En: Halawa Ice Cream" at bounding box center [810, 224] width 322 height 17
drag, startPoint x: 709, startPoint y: 230, endPoint x: 909, endPoint y: 244, distance: 200.5
click at [909, 259] on span "Its taste is inspired by [PERSON_NAME]. Its creamy texture has an authentic ori…" at bounding box center [840, 278] width 264 height 40
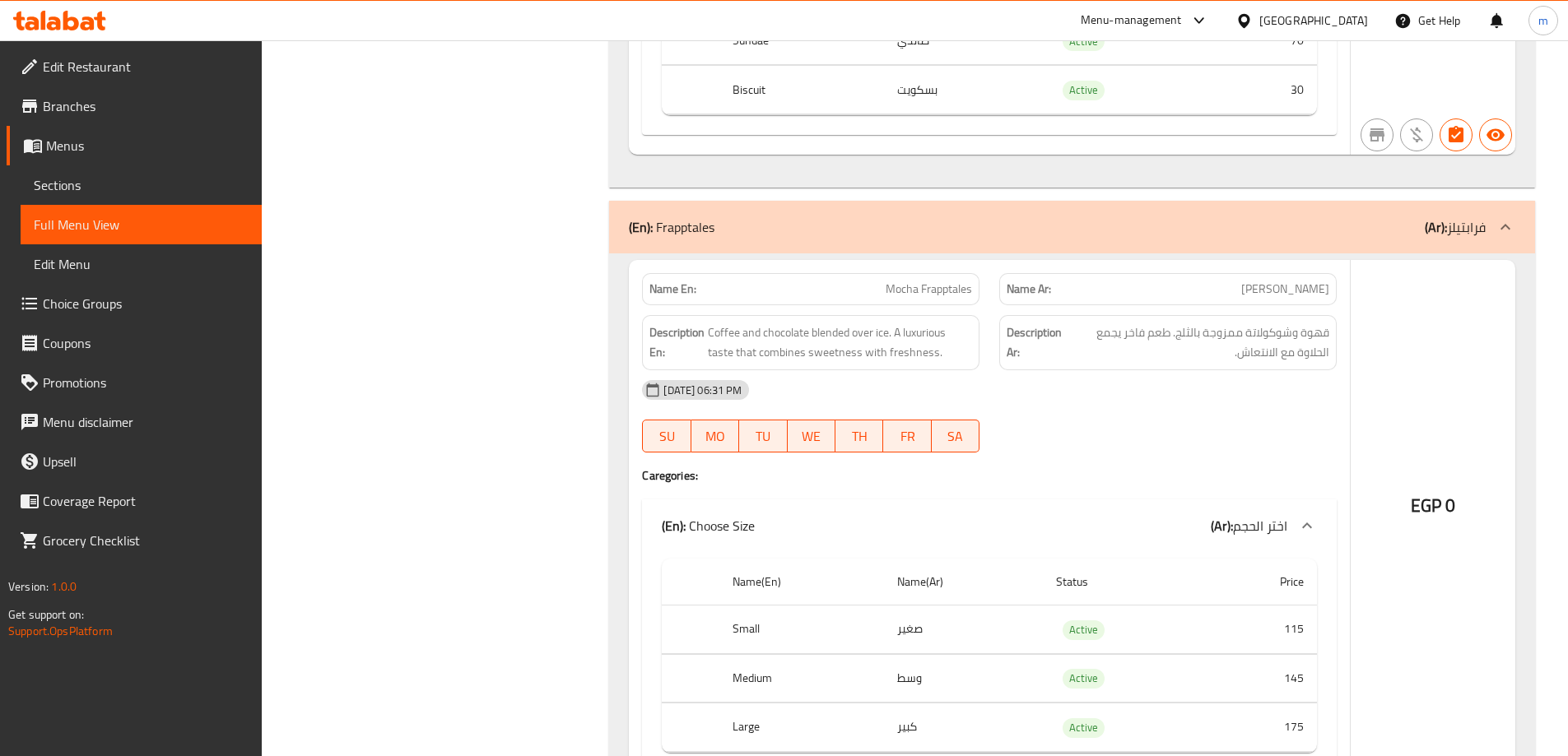
scroll to position [42547, 0]
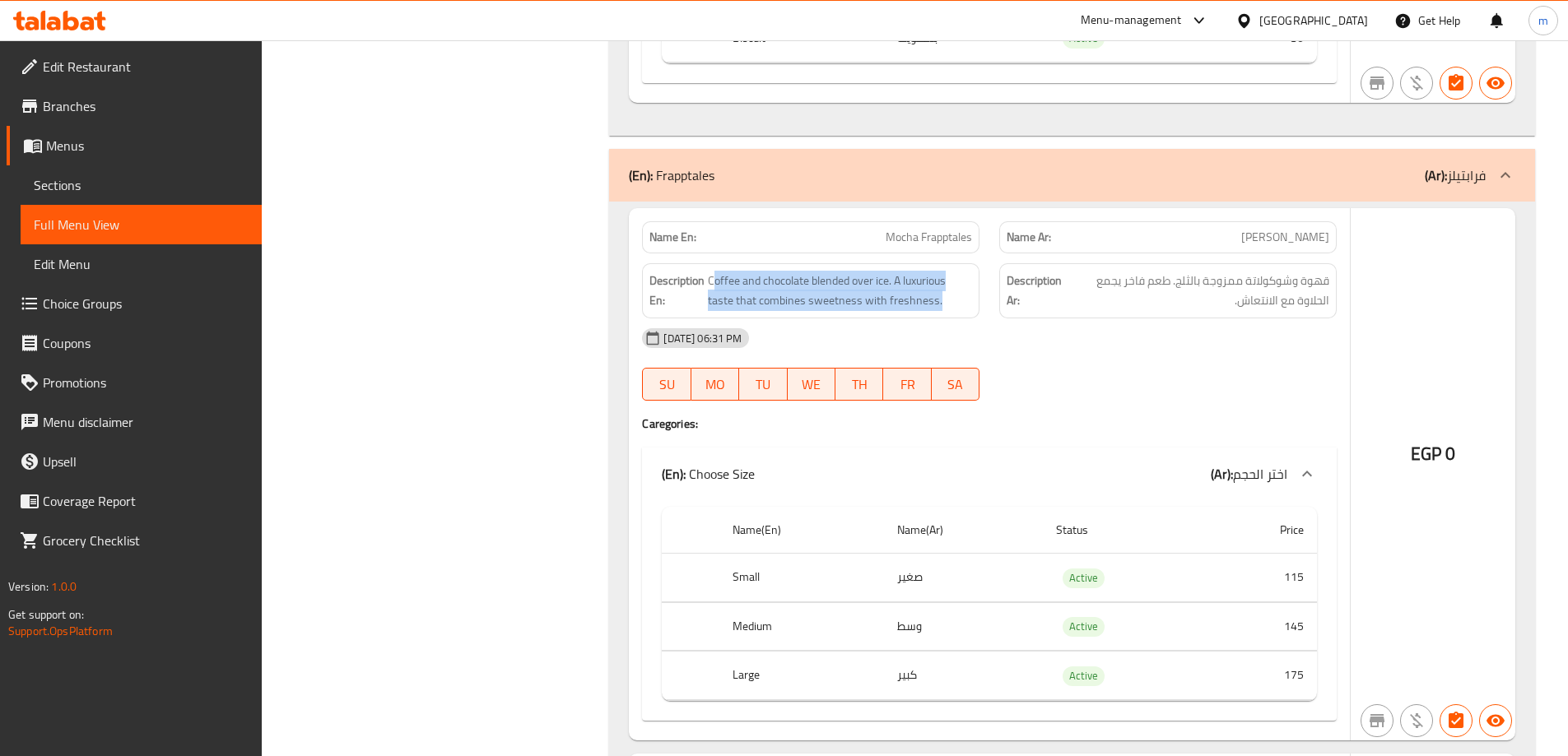
drag, startPoint x: 715, startPoint y: 242, endPoint x: 981, endPoint y: 263, distance: 266.8
click at [981, 263] on div "Description En: Coffee and chocolate blended over ice. A luxurious taste that c…" at bounding box center [811, 290] width 357 height 75
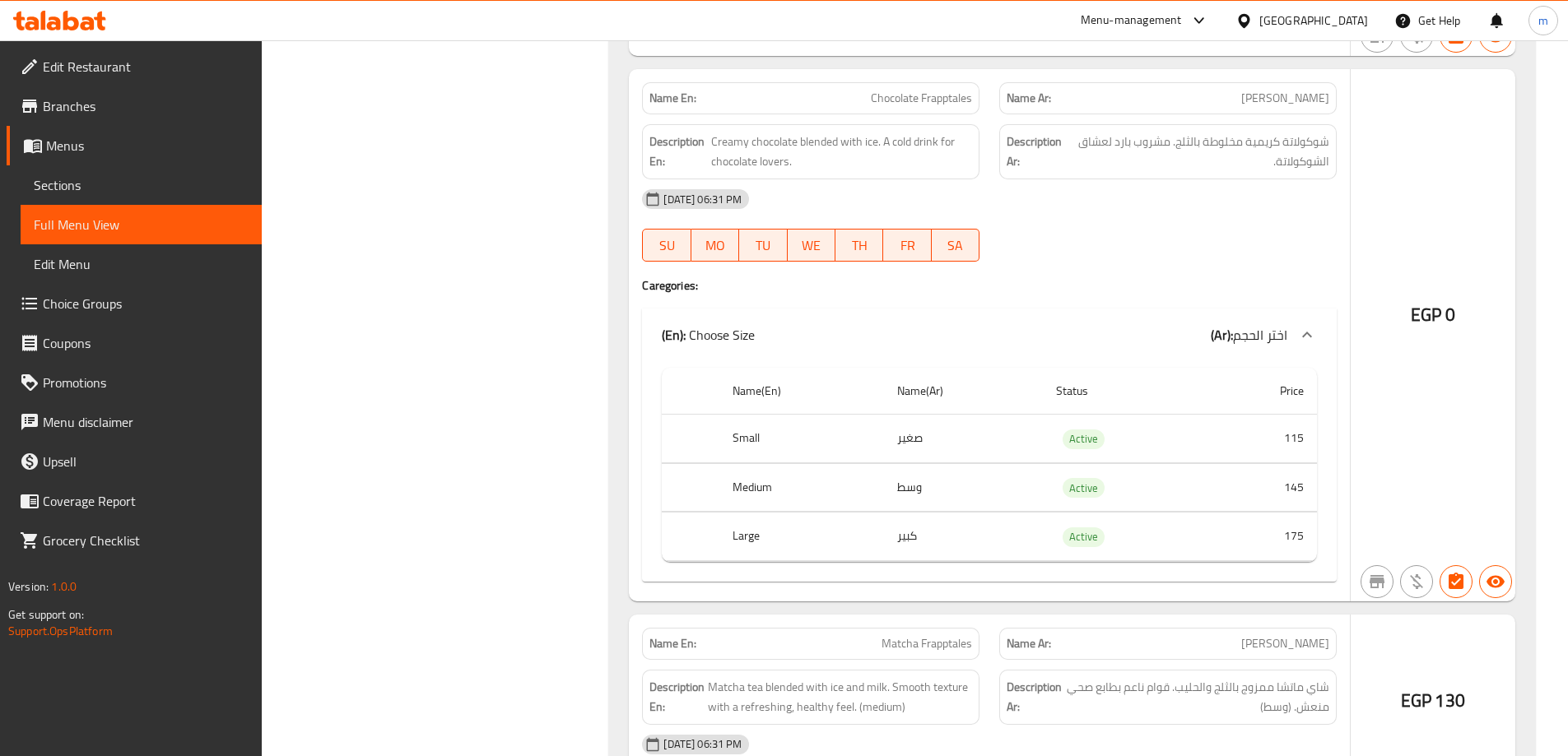
scroll to position [45839, 0]
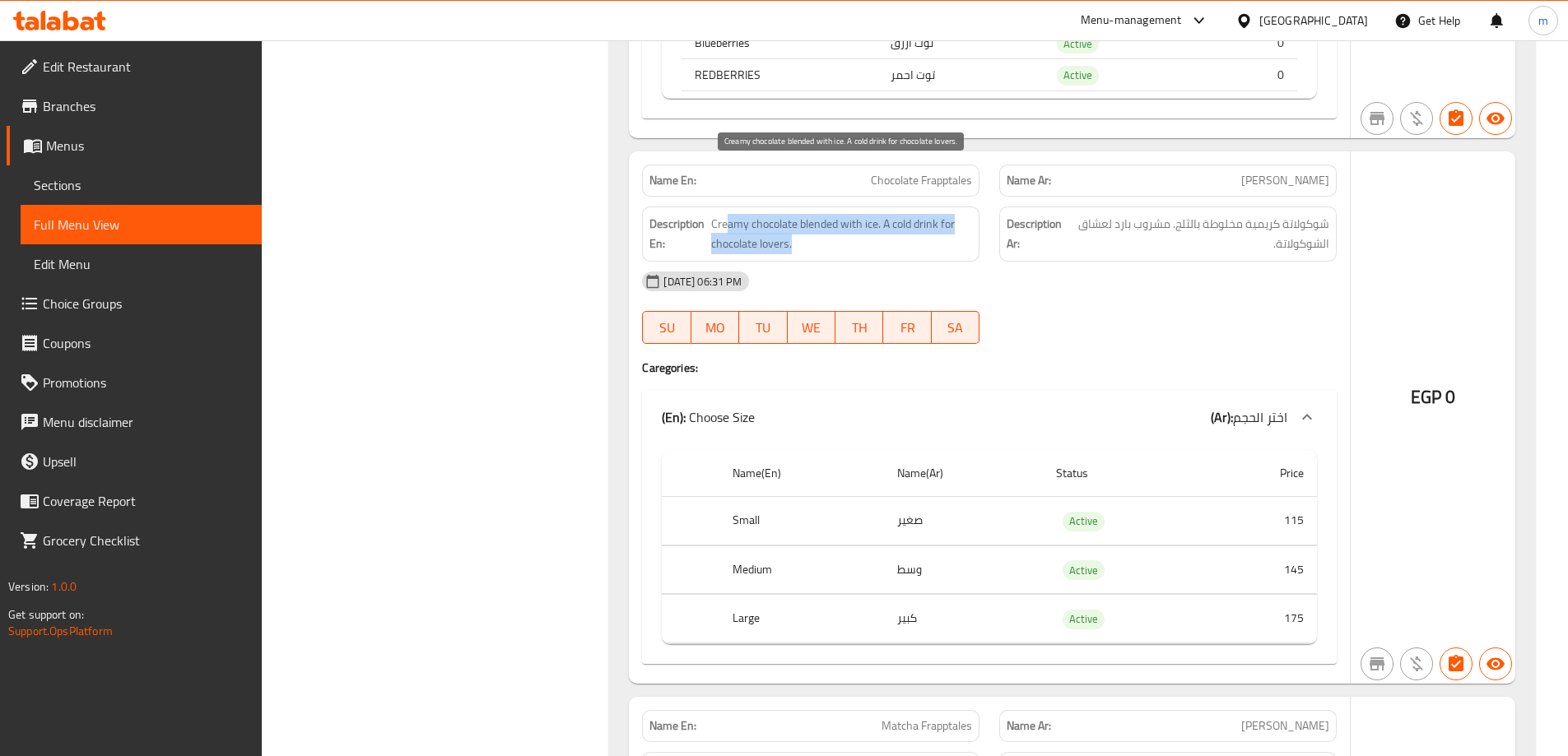
drag, startPoint x: 729, startPoint y: 183, endPoint x: 957, endPoint y: 198, distance: 228.5
click at [957, 214] on span "Creamy chocolate blended with ice. A cold drink for chocolate lovers." at bounding box center [841, 233] width 261 height 40
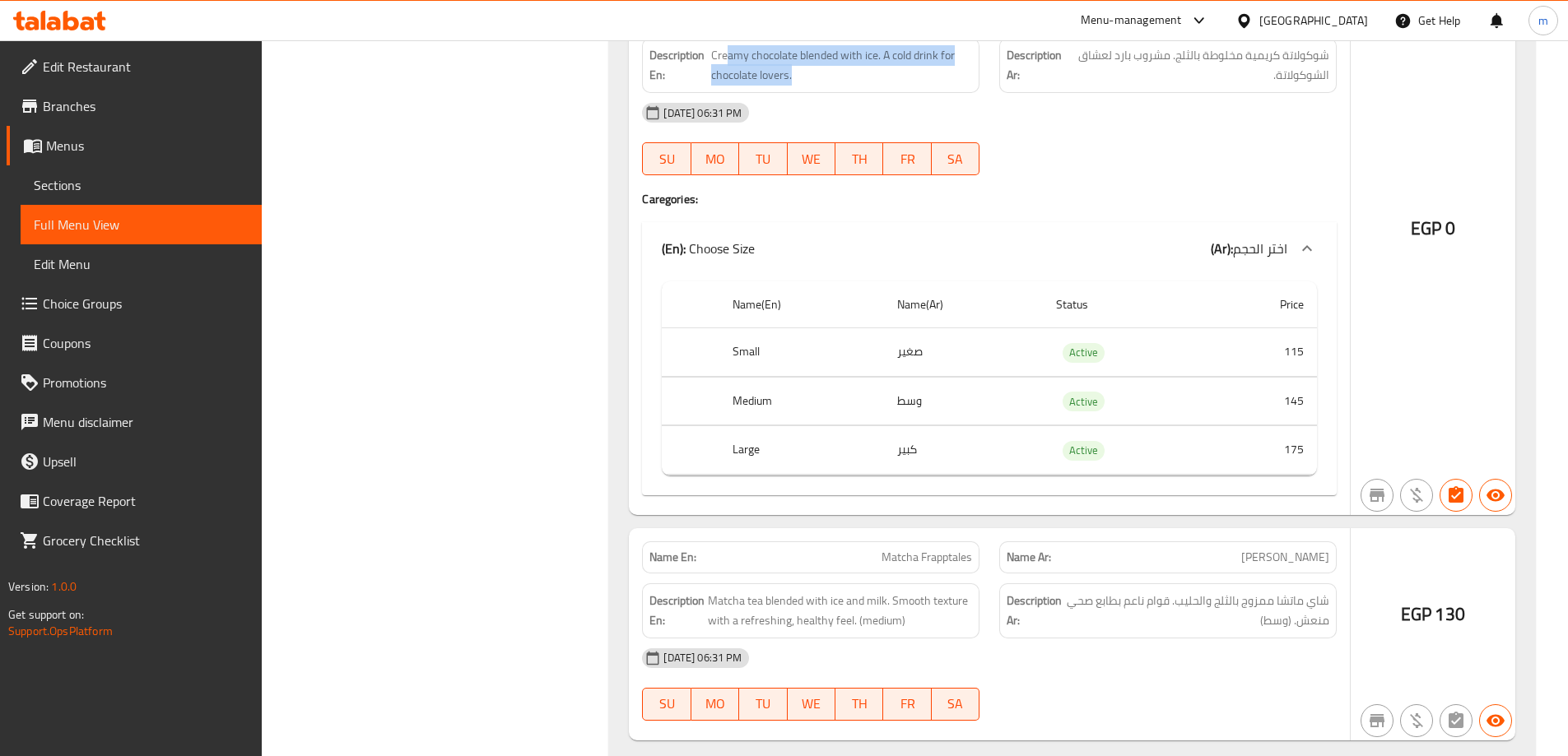
scroll to position [46250, 0]
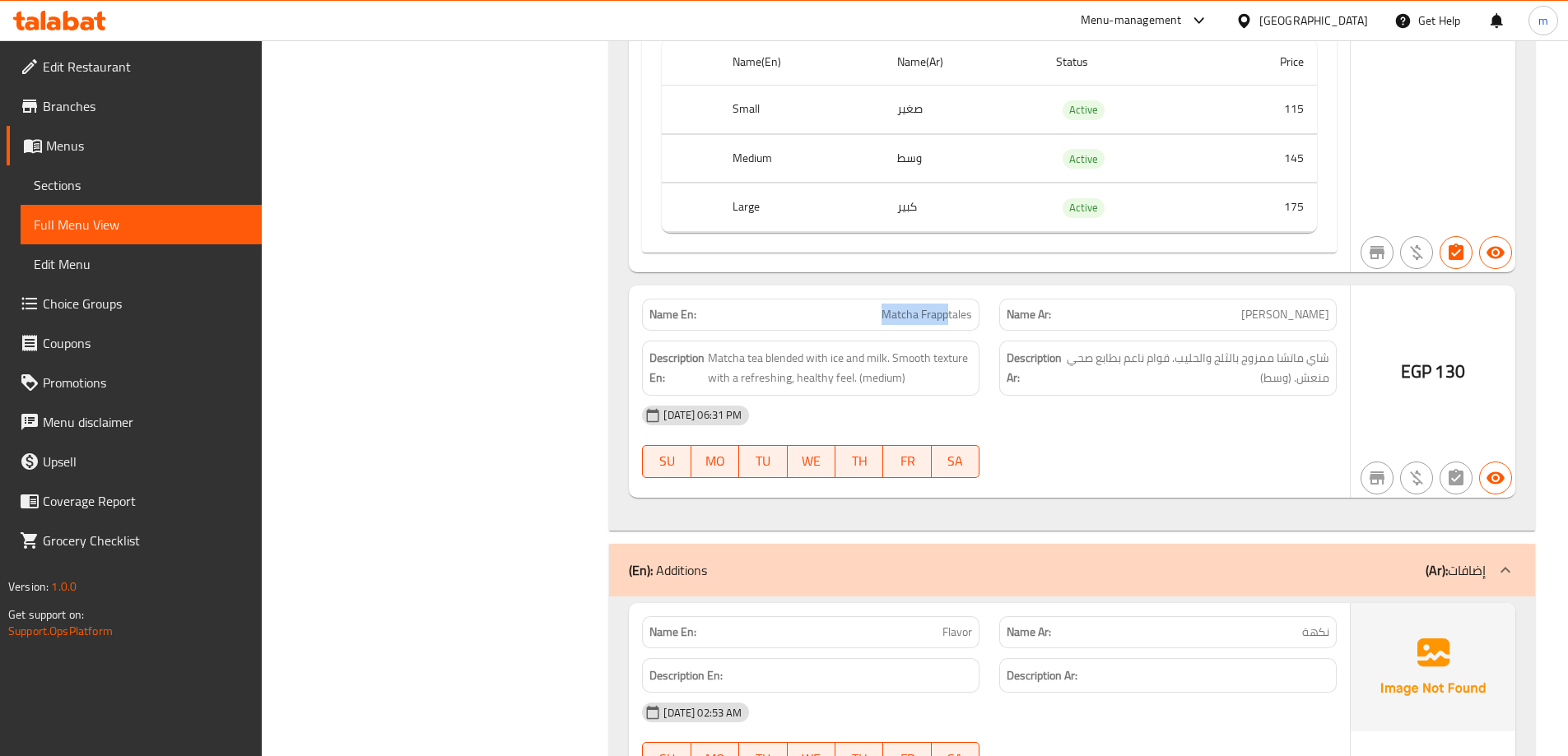
drag, startPoint x: 913, startPoint y: 276, endPoint x: 1037, endPoint y: 271, distance: 124.1
click at [1032, 289] on div "Name En: Matcha Frapptales Name Ar: فرابتيلز ماتشا" at bounding box center [990, 315] width 715 height 52
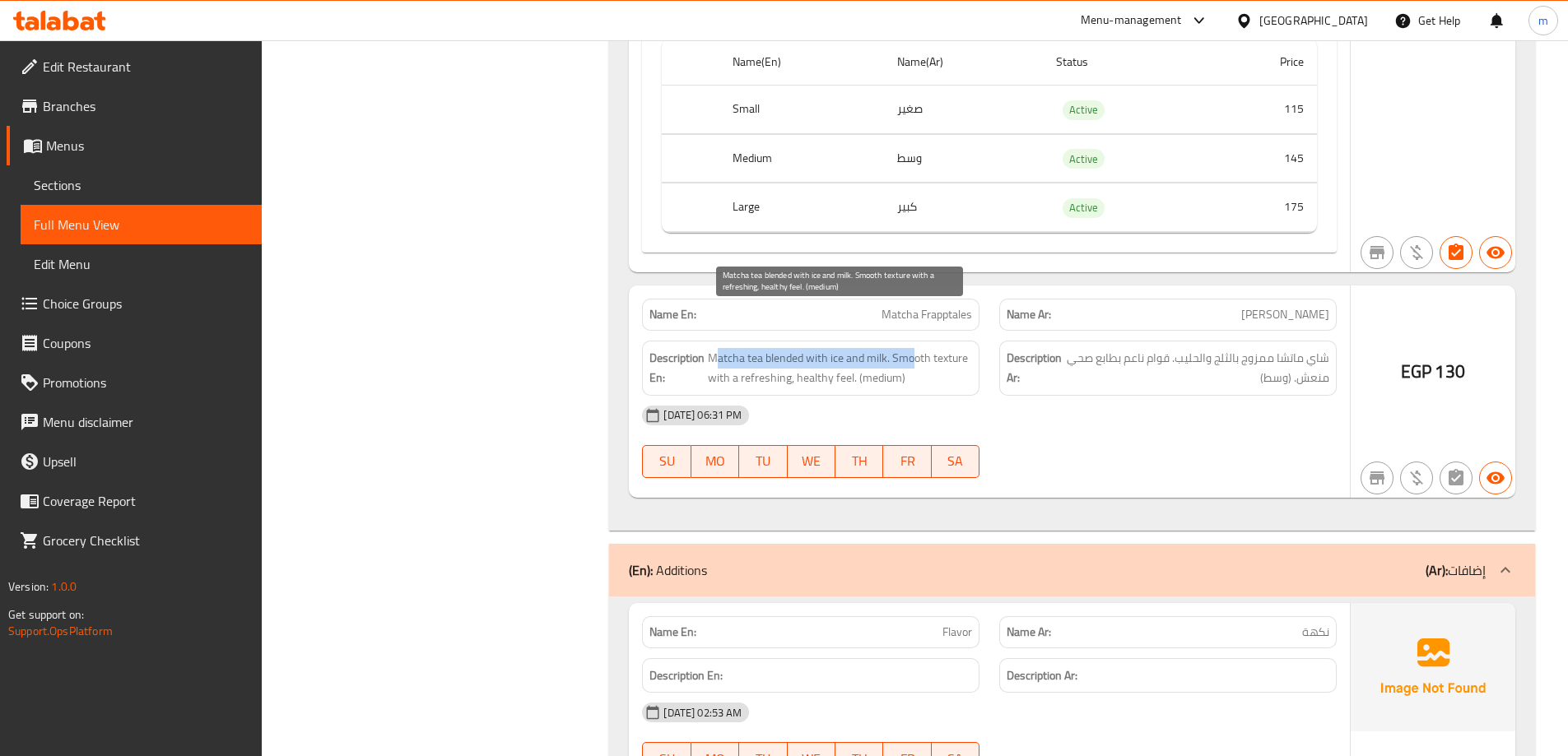
drag, startPoint x: 714, startPoint y: 321, endPoint x: 912, endPoint y: 309, distance: 198.4
click at [912, 348] on span "Matcha tea blended with ice and milk. Smooth texture with a refreshing, healthy…" at bounding box center [840, 368] width 264 height 40
drag, startPoint x: 725, startPoint y: 339, endPoint x: 884, endPoint y: 333, distance: 159.1
click at [884, 348] on span "Matcha tea blended with ice and milk. Smooth texture with a refreshing, healthy…" at bounding box center [840, 368] width 264 height 40
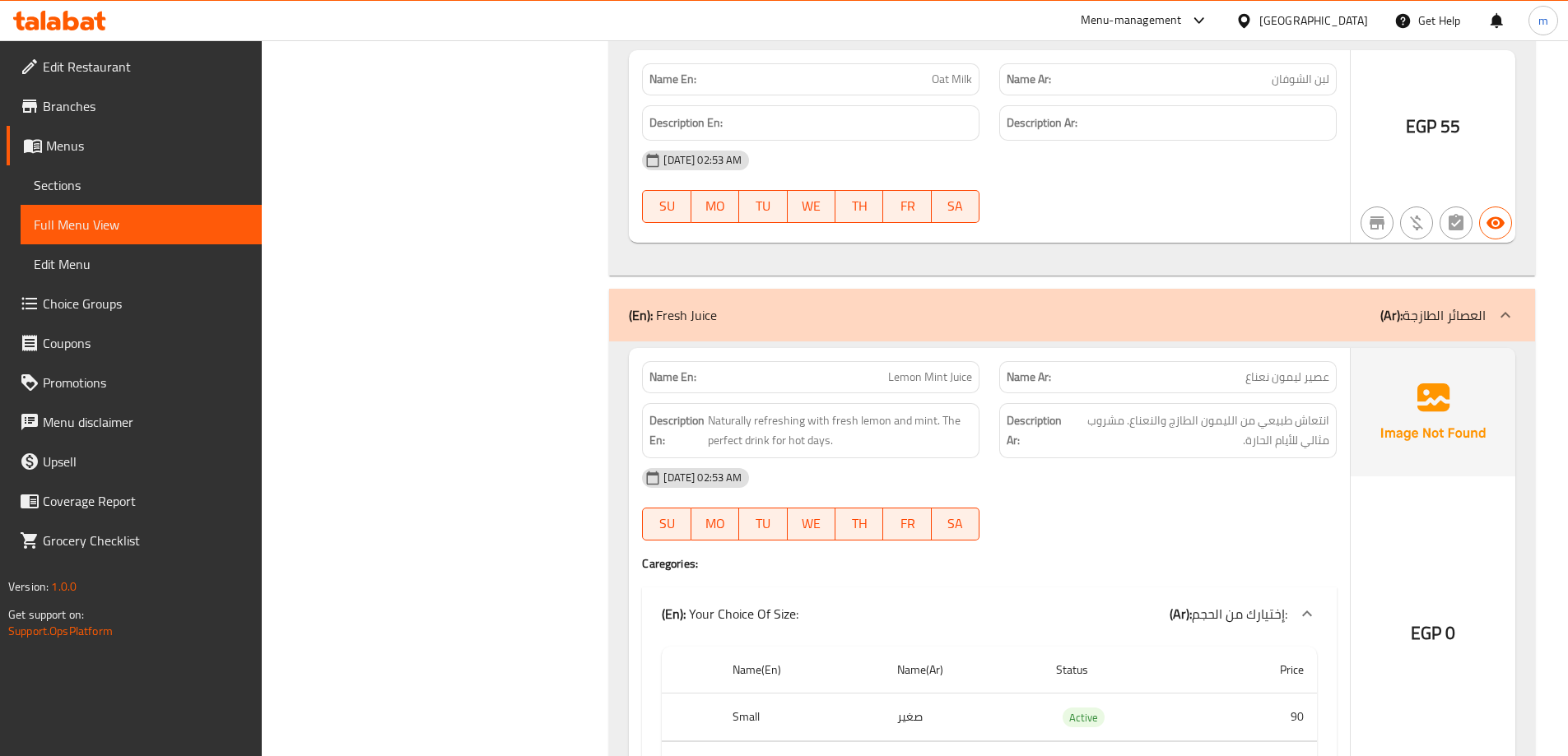
scroll to position [52751, 0]
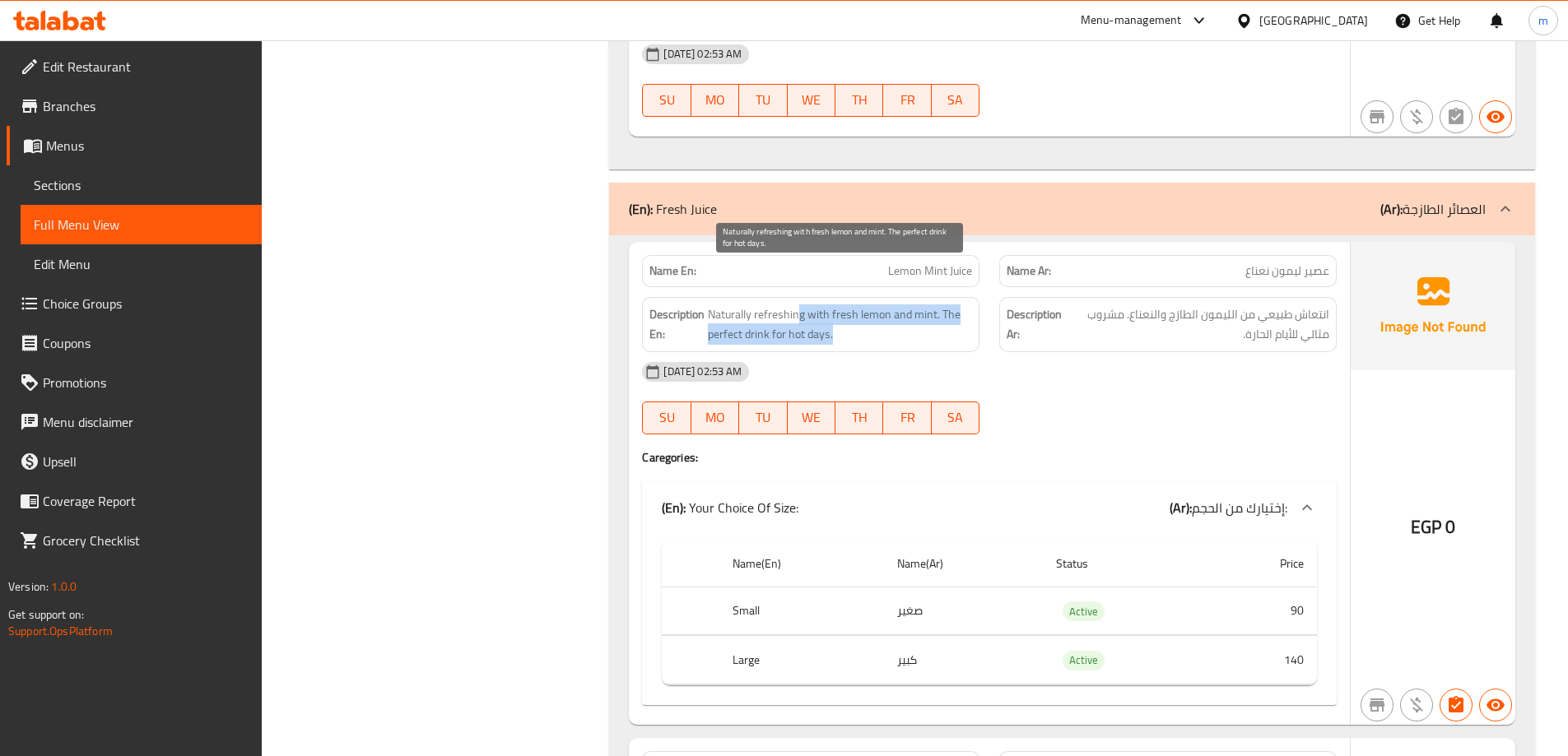
drag, startPoint x: 798, startPoint y: 277, endPoint x: 935, endPoint y: 291, distance: 137.7
click at [935, 304] on span "Naturally refreshing with fresh lemon and mint. The perfect drink for hot days." at bounding box center [840, 324] width 264 height 40
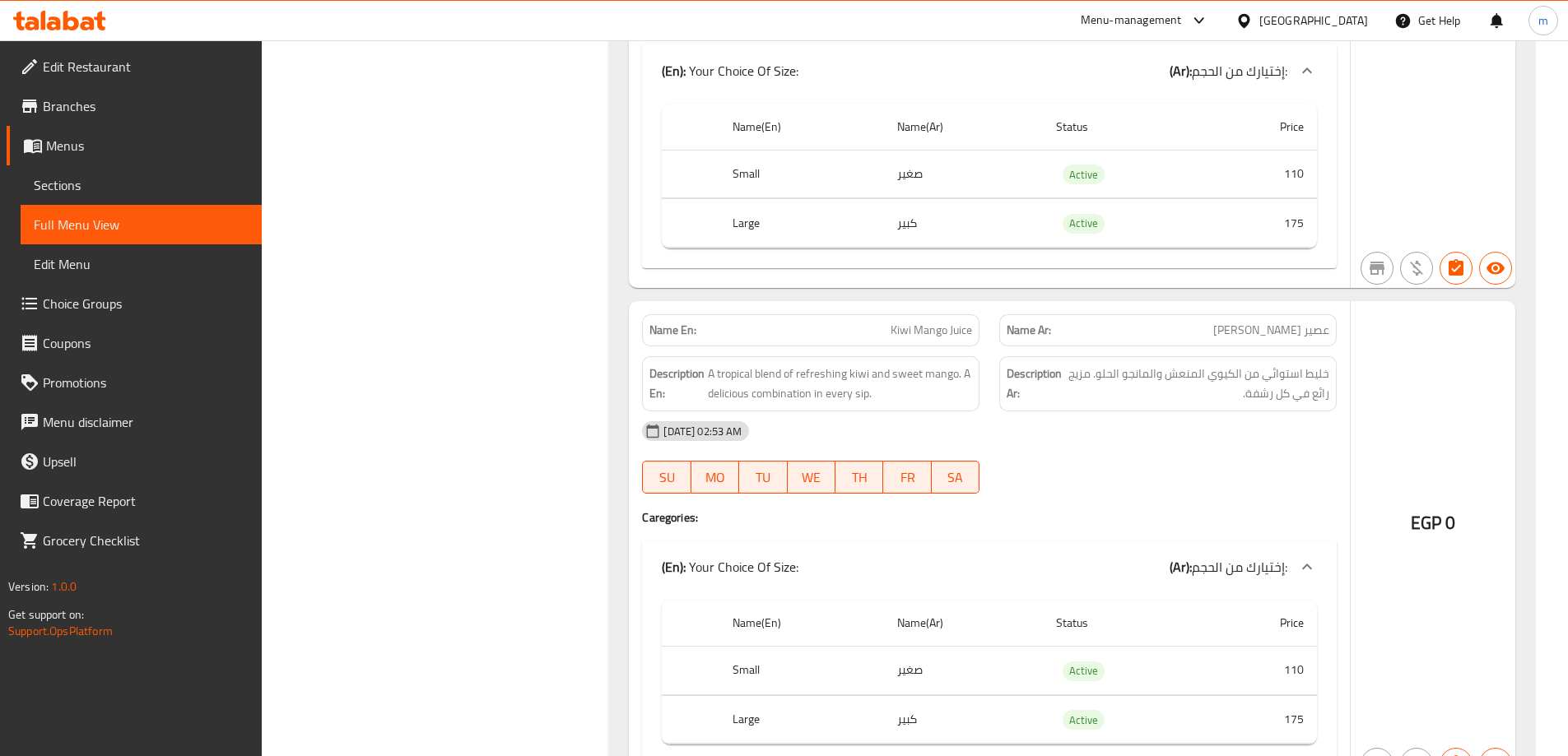
scroll to position [57709, 0]
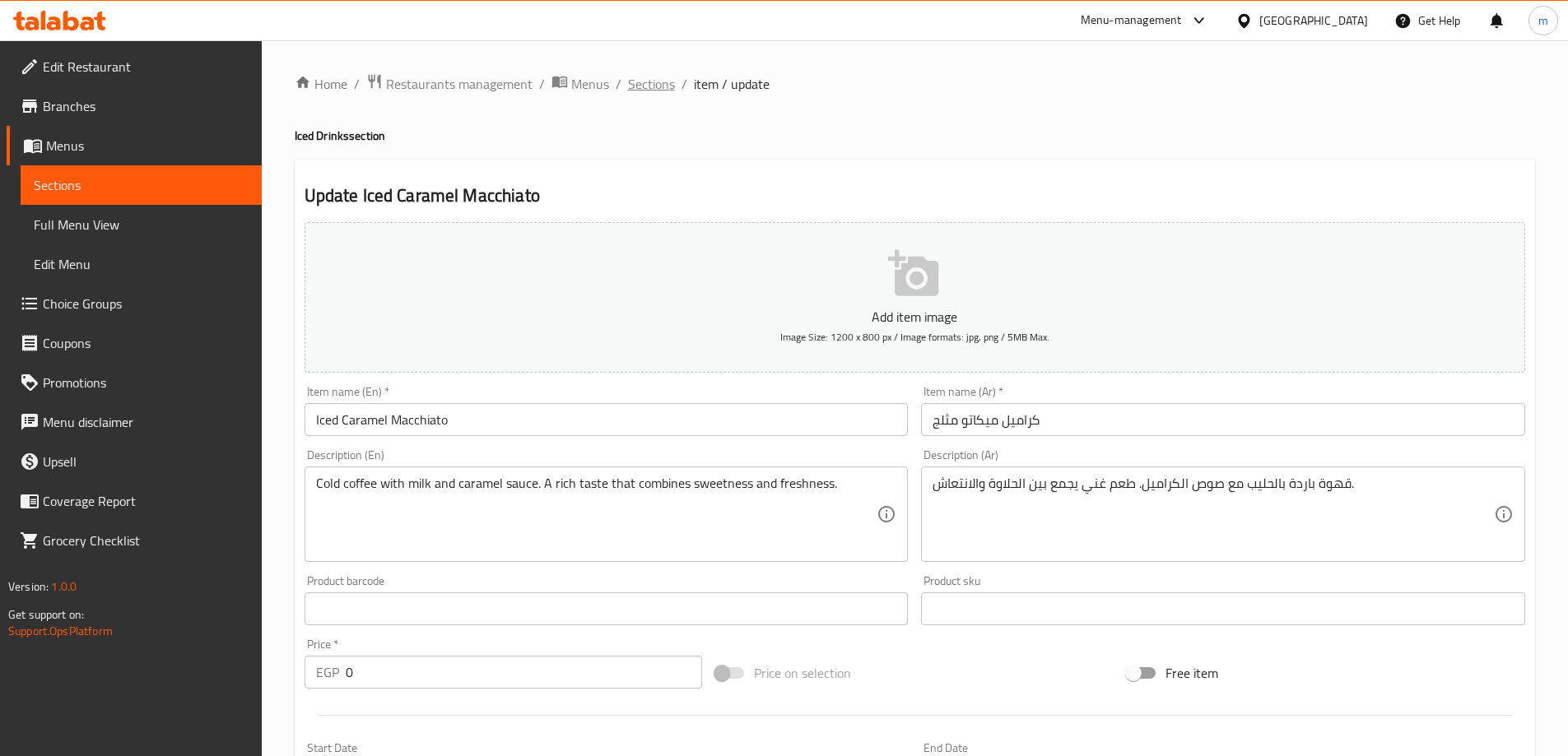
click at [646, 78] on span "Sections" at bounding box center [651, 84] width 47 height 20
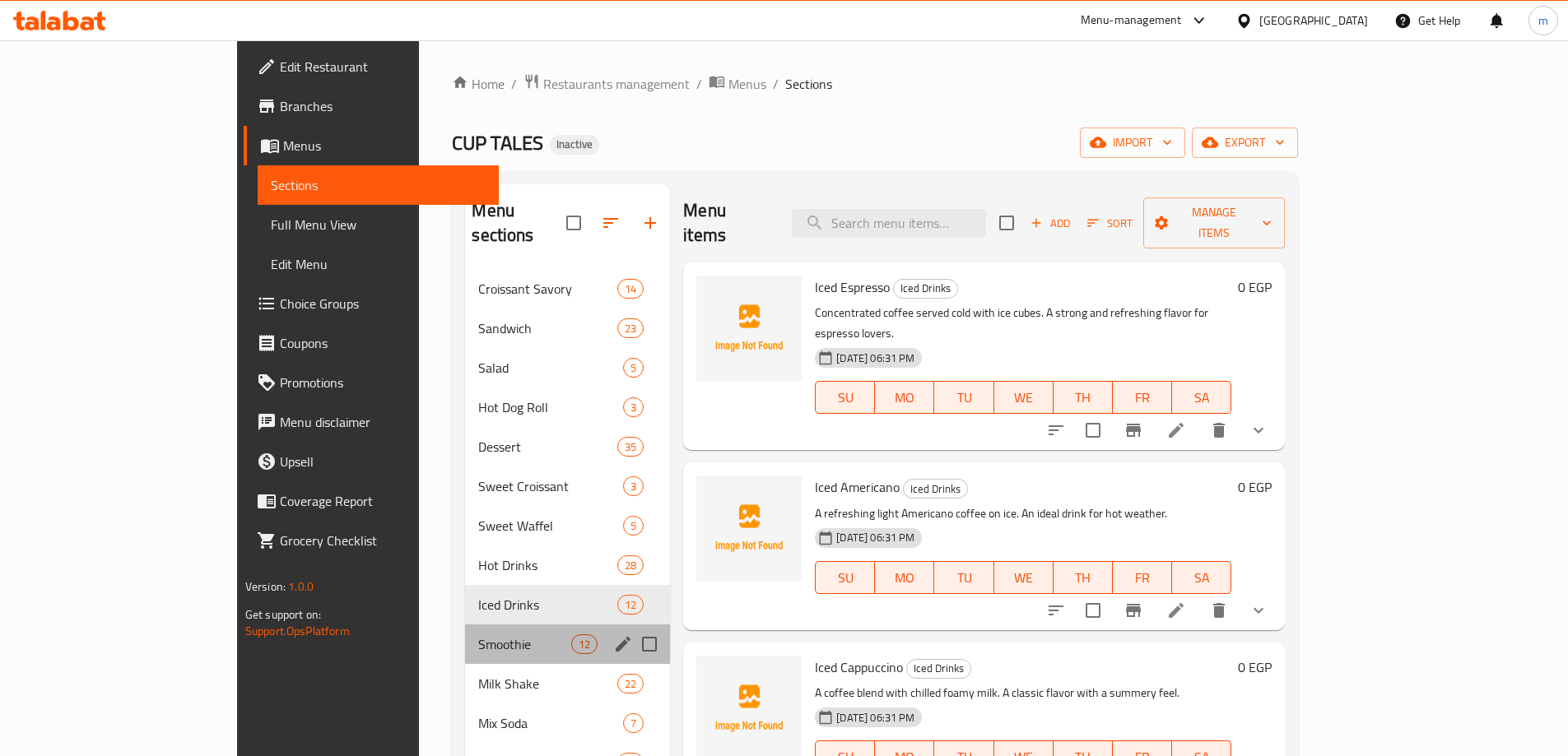
click at [465, 625] on div "Smoothie 12" at bounding box center [568, 645] width 205 height 40
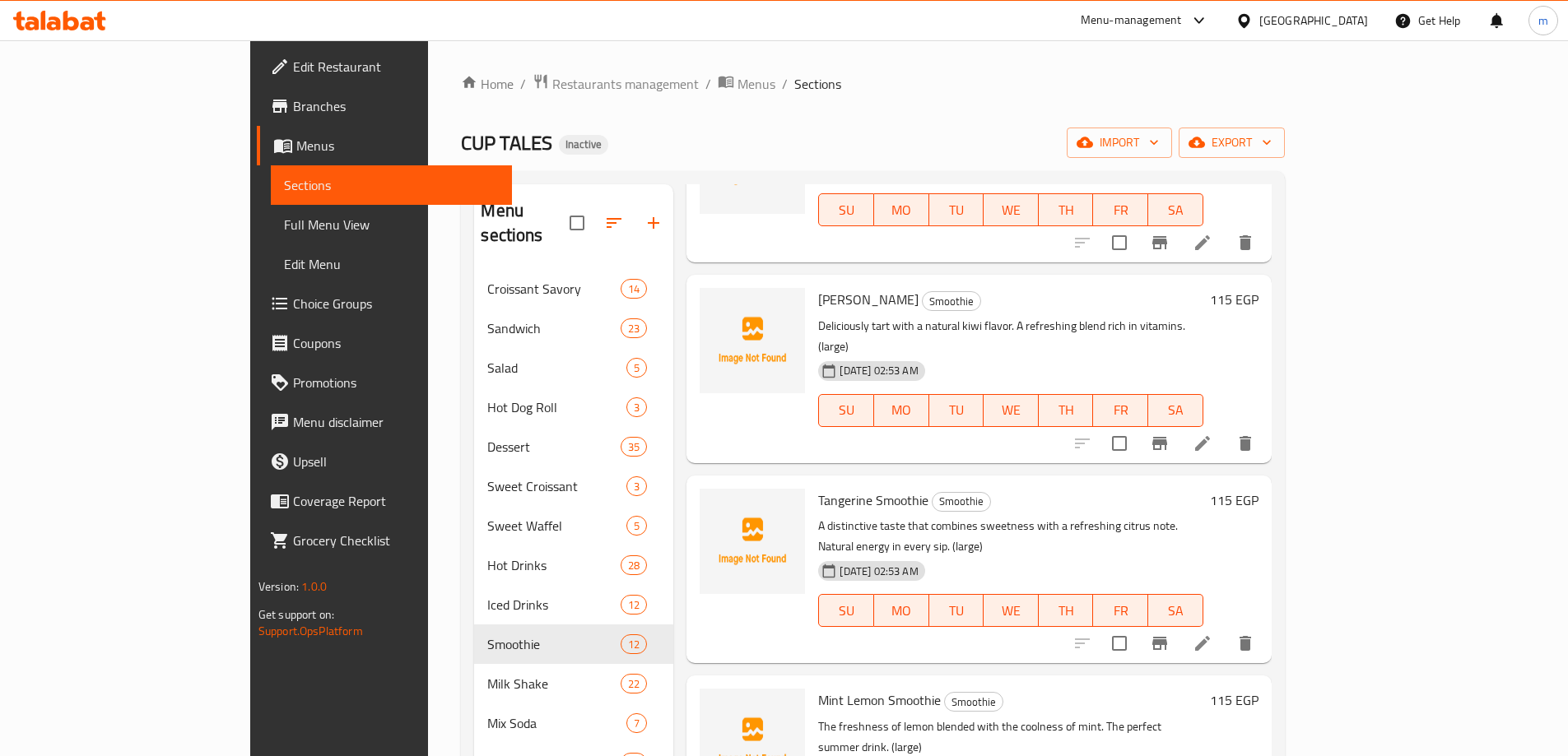
scroll to position [1025, 0]
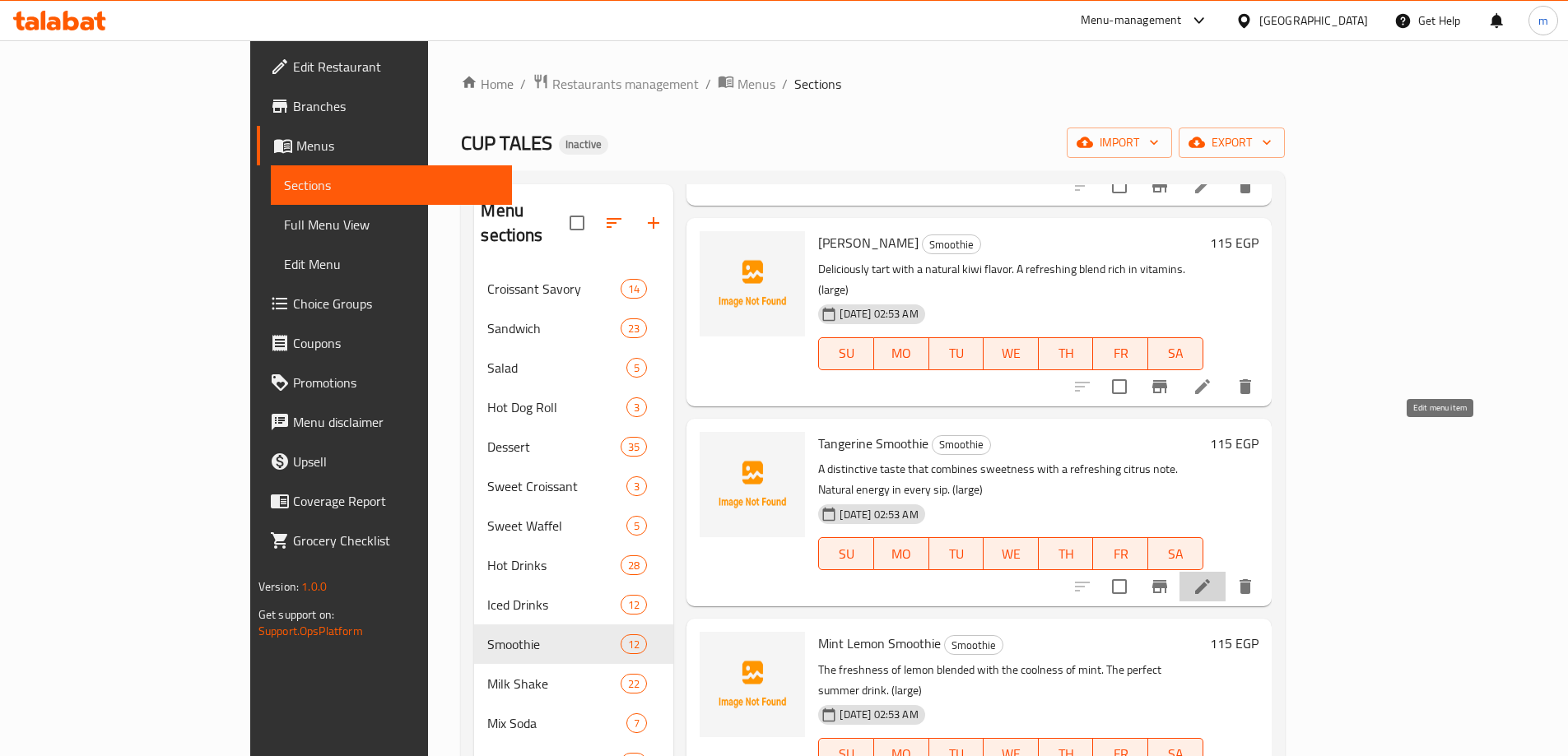
click at [1212, 576] on icon at bounding box center [1202, 586] width 20 height 20
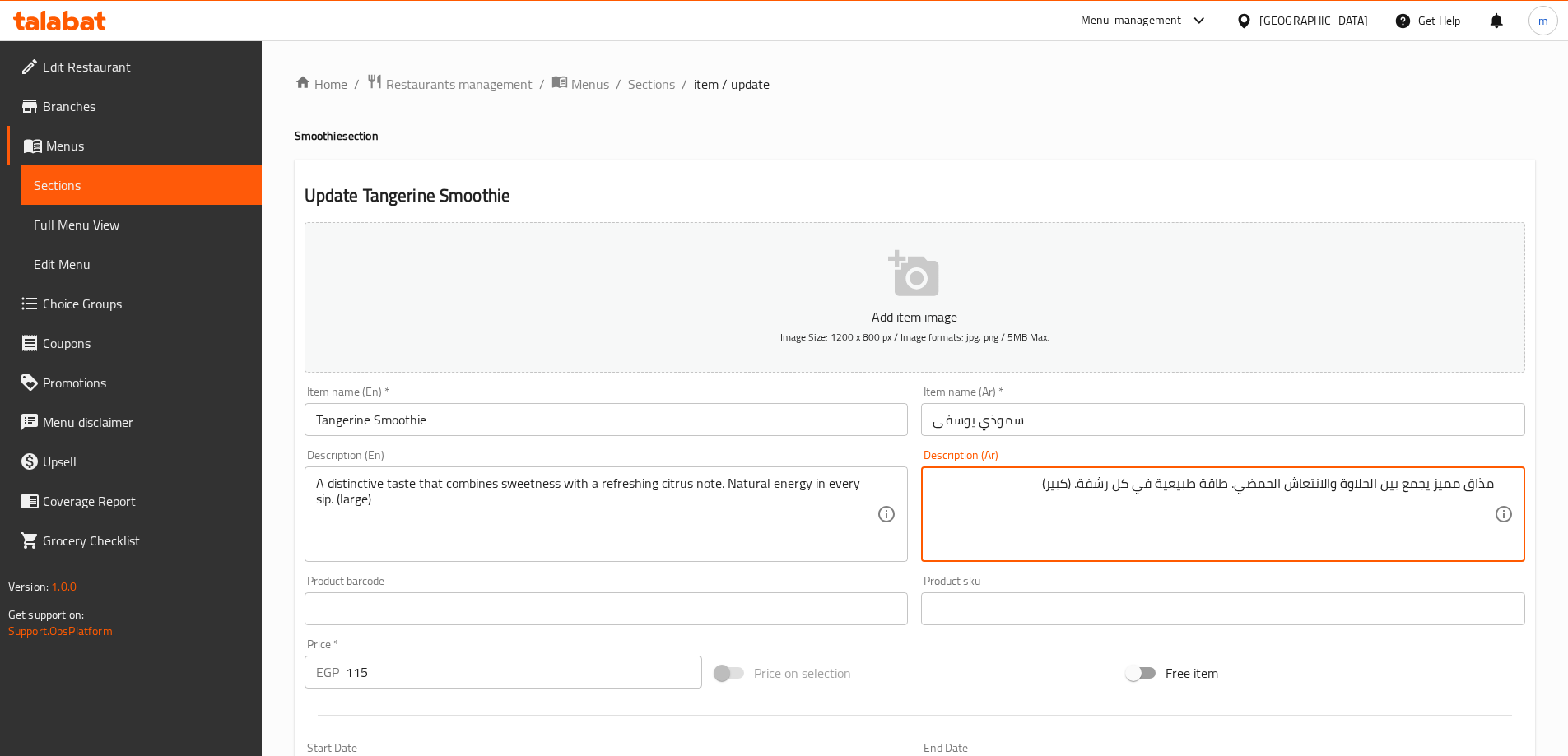
click at [1069, 423] on input "سموذي يوسفى" at bounding box center [1223, 419] width 604 height 33
click at [1184, 499] on textarea "مذاق مميز يجمع بين الحلاوة والانتعاش الحمضي. طاقة طبيعية في كل رشفة. (كبير)" at bounding box center [1212, 514] width 561 height 78
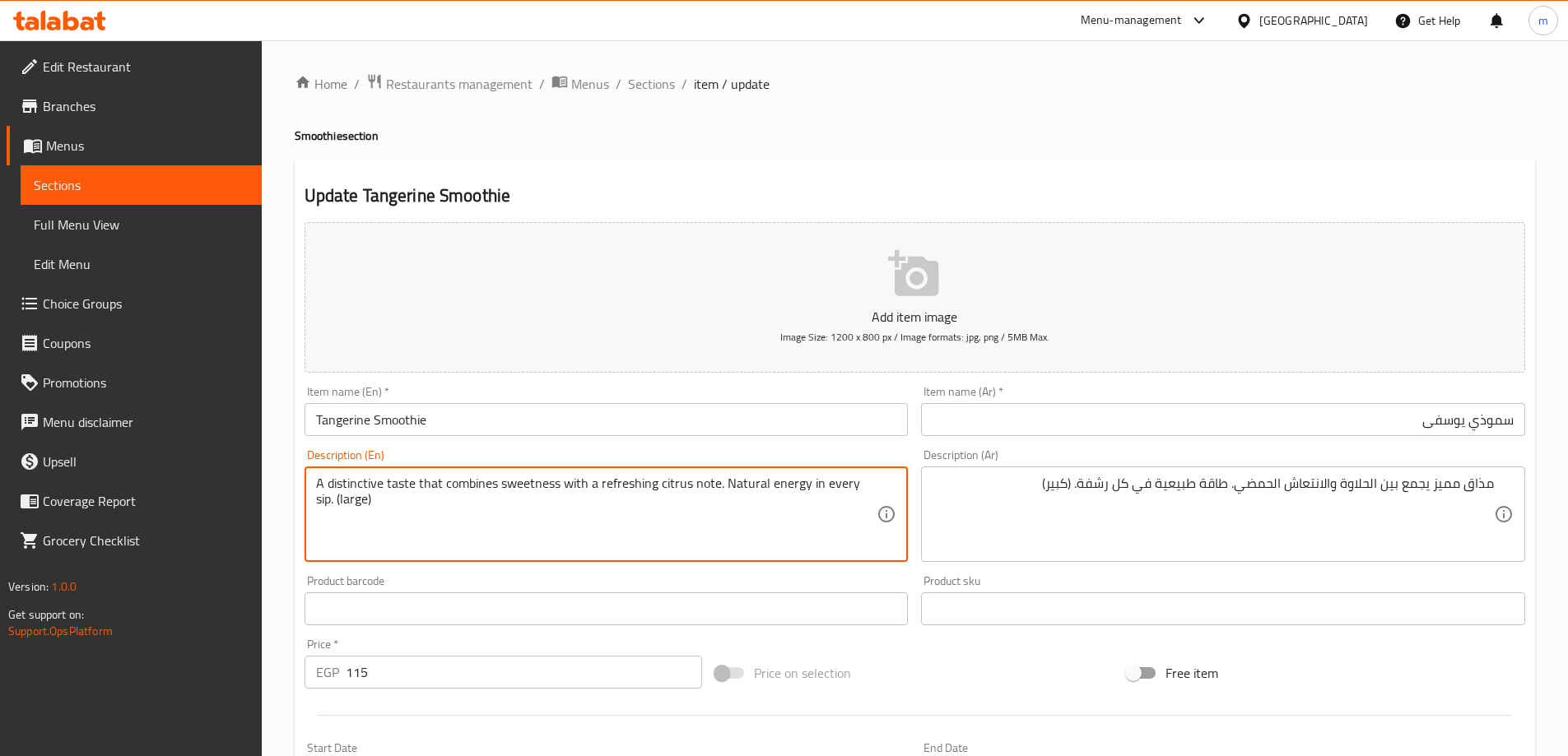
paste textarea "A distinctive taste that combines sweetness with a citrusy freshness. Natural e…"
paste textarea
click at [654, 438] on div "Item name (En)   * Tangerine Smoothie Item name (En) *" at bounding box center [606, 411] width 617 height 64
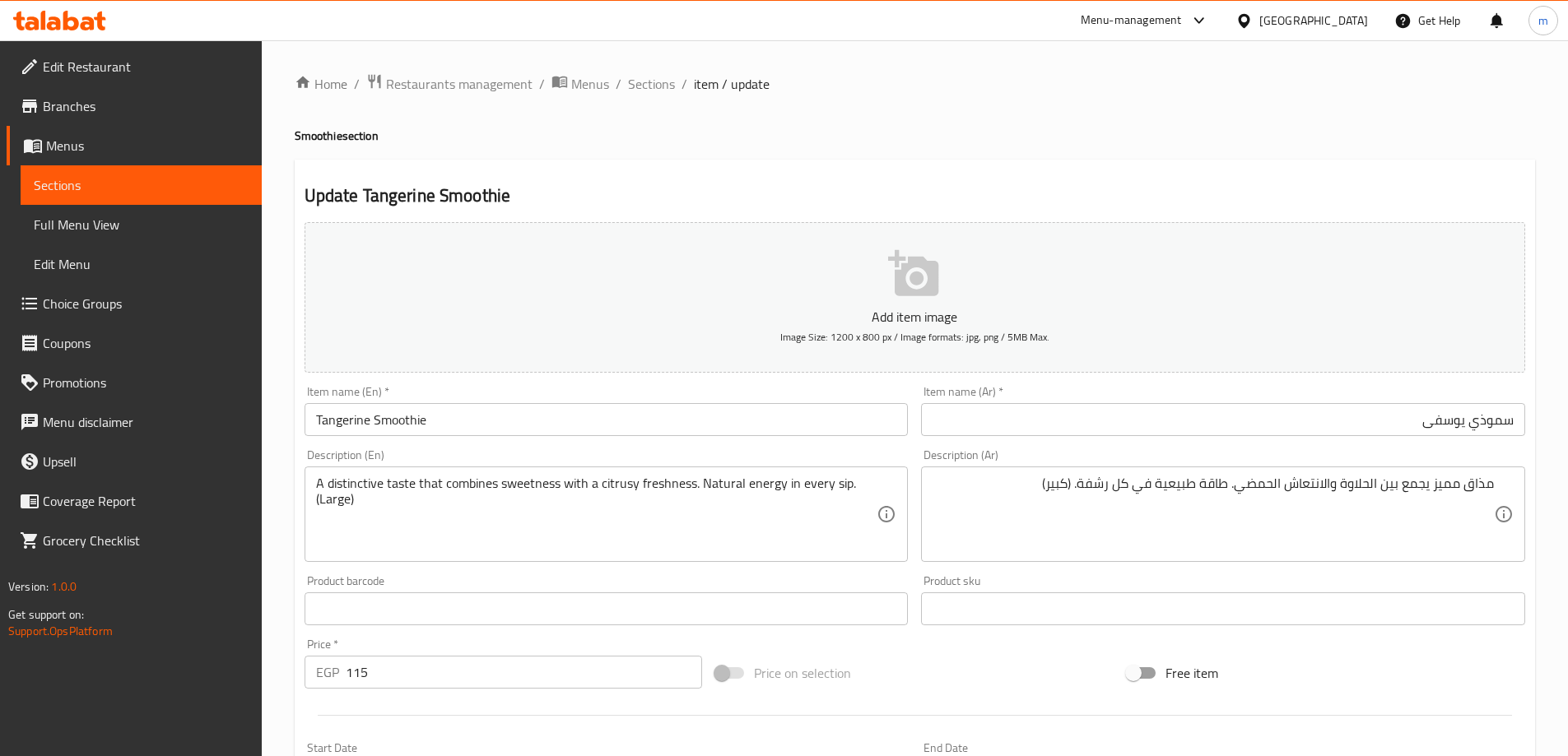
click at [654, 429] on input "Tangerine Smoothie" at bounding box center [606, 419] width 604 height 33
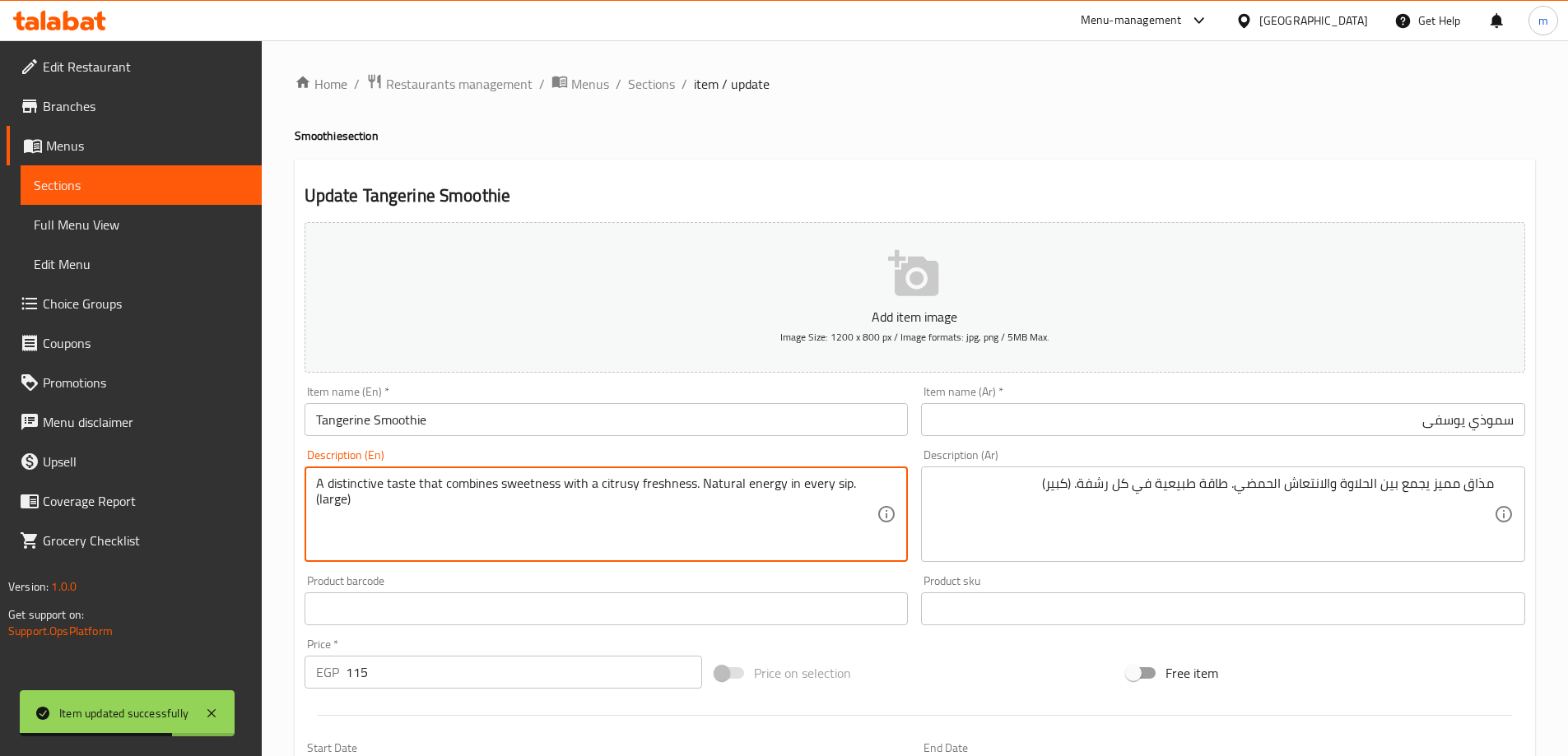
type textarea "A distinctive taste that combines sweetness with a citrusy freshness. Natural e…"
click at [420, 424] on input "Tangerine Smoothie" at bounding box center [606, 419] width 604 height 33
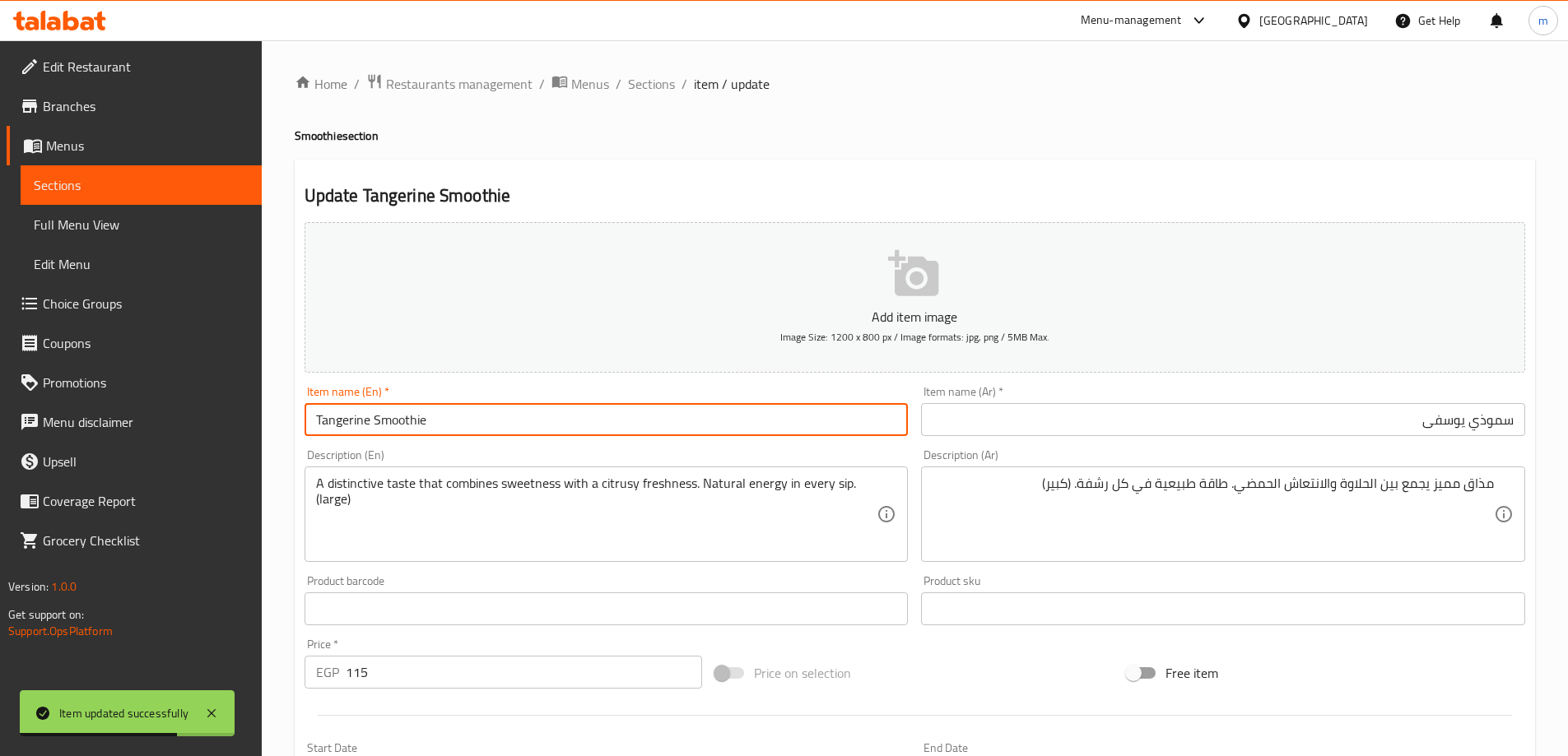
click at [641, 82] on span "Sections" at bounding box center [651, 84] width 47 height 20
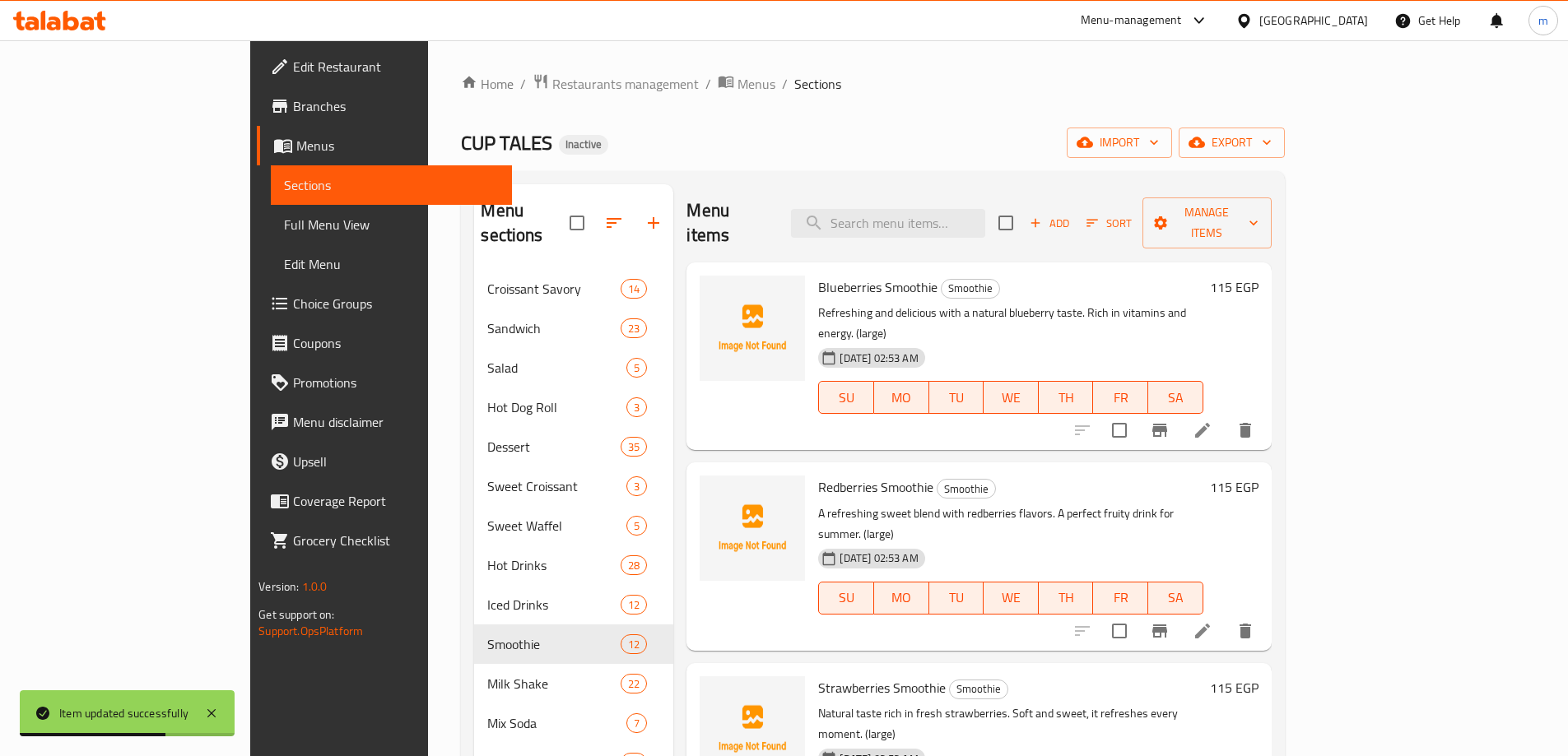
scroll to position [959, 0]
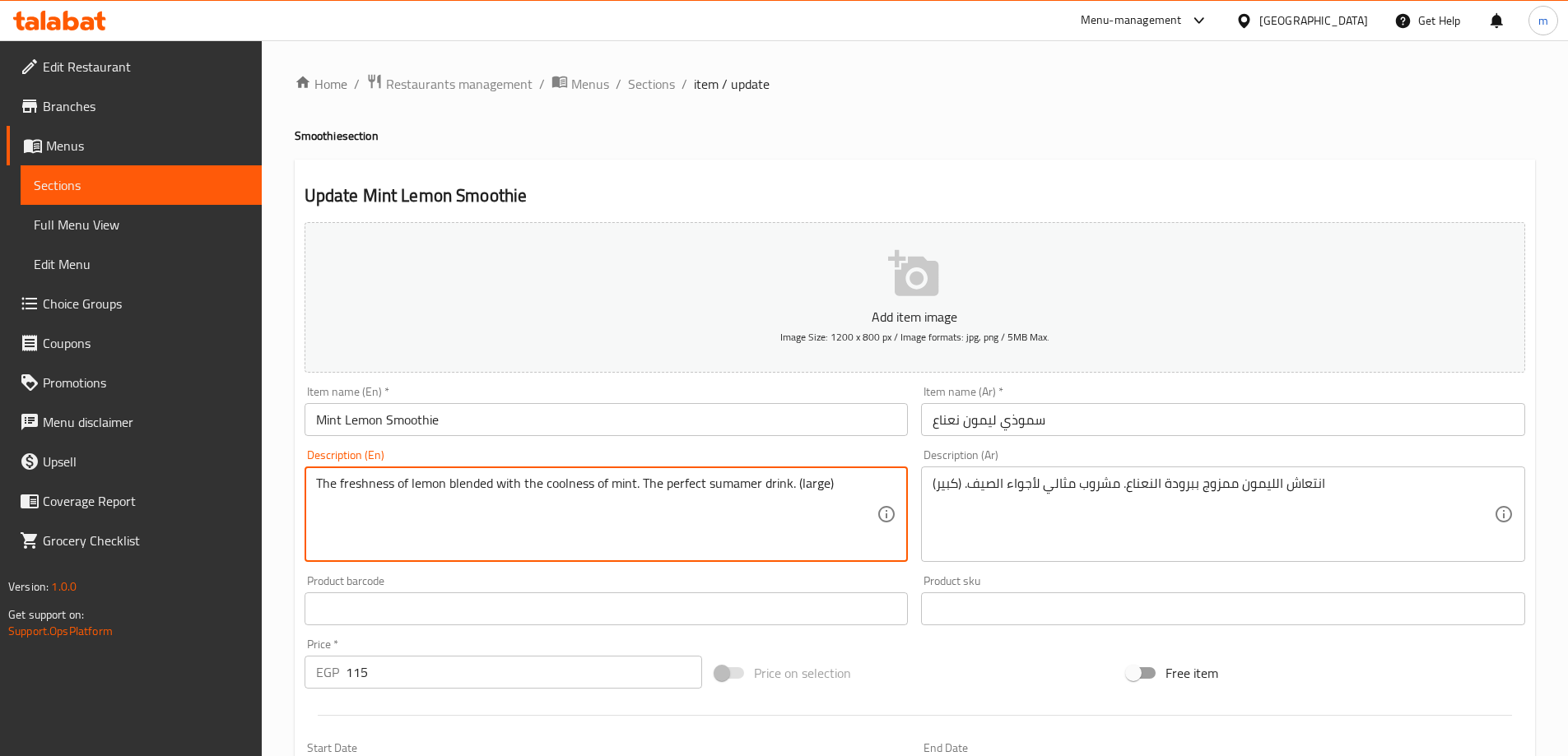
paste textarea "Lemon refreshment mixed with mint cold. The perfect drink for summer weather. (…"
click at [734, 490] on textarea "Lemon refreshment mixed with mint cold. The perfect drink for summer weather. (…" at bounding box center [596, 514] width 561 height 78
click at [782, 483] on textarea "Lemon refreshment mixed with mint cold. The perfect drink for summer weather. (…" at bounding box center [596, 514] width 561 height 78
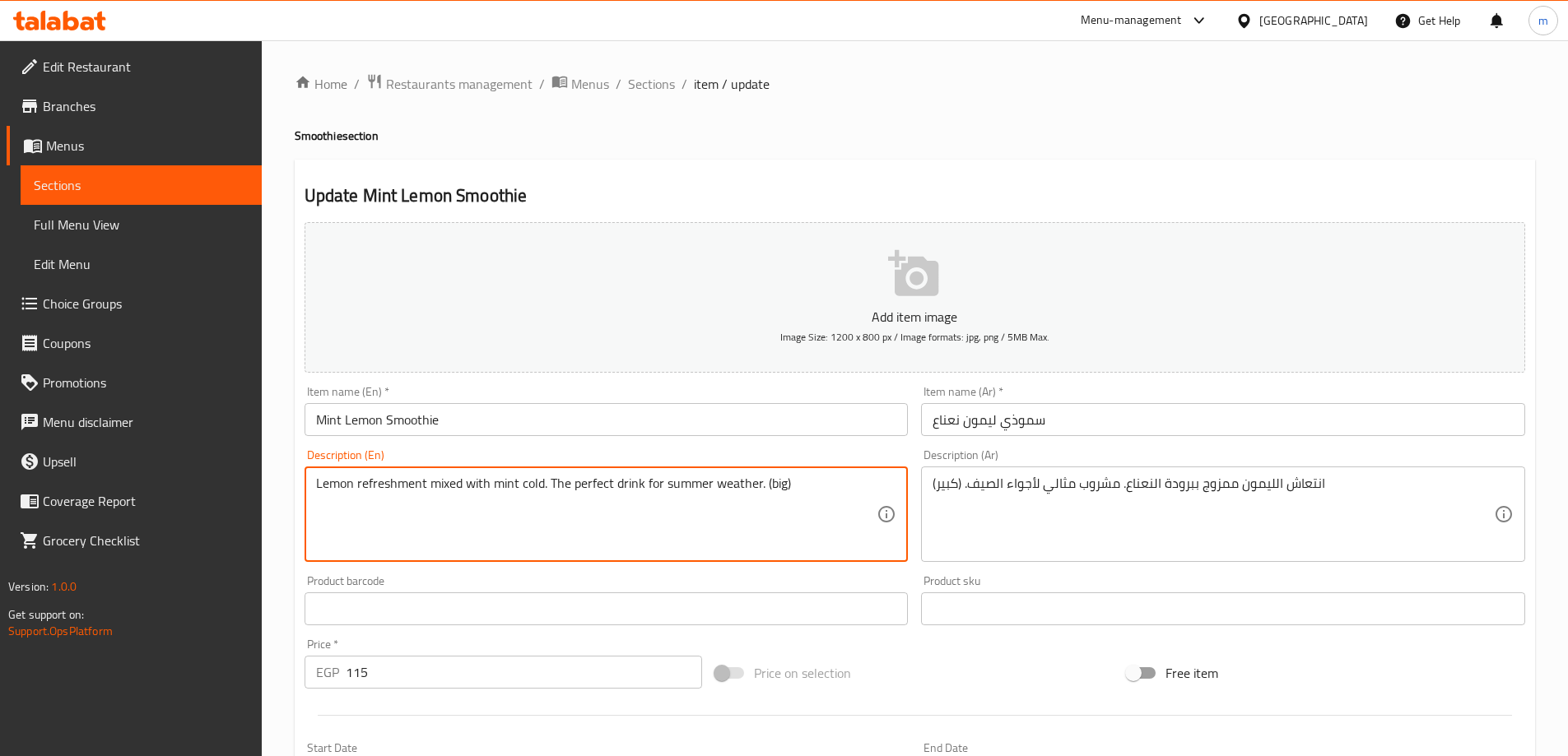
click at [782, 483] on textarea "Lemon refreshment mixed with mint cold. The perfect drink for summer weather. (…" at bounding box center [596, 514] width 561 height 78
type textarea "Lemon refreshment mixed with mint cold. The perfect drink for summer vibes. (la…"
click at [750, 415] on input "Mint Lemon Smoothie" at bounding box center [606, 419] width 604 height 33
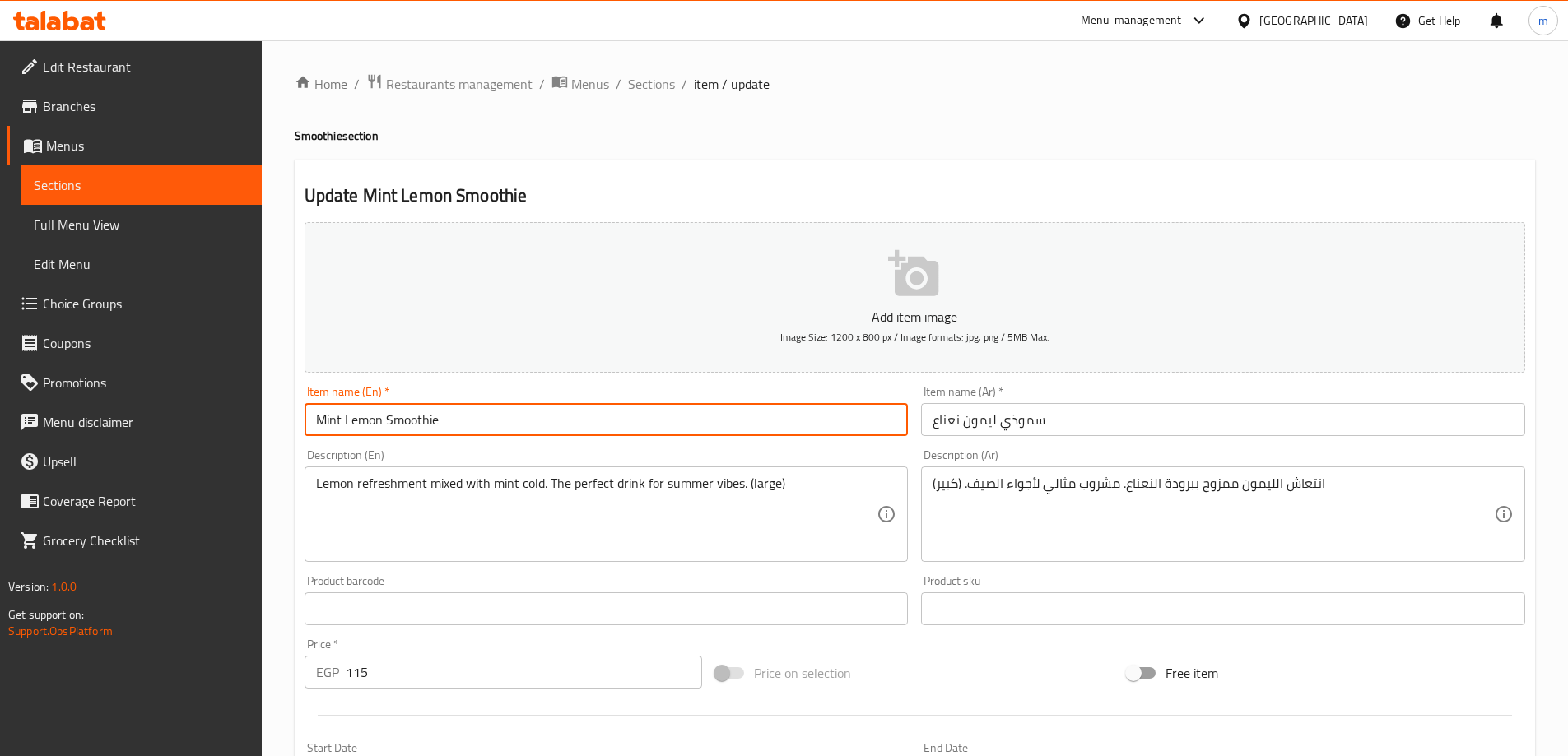
click at [634, 78] on span "Sections" at bounding box center [651, 84] width 47 height 20
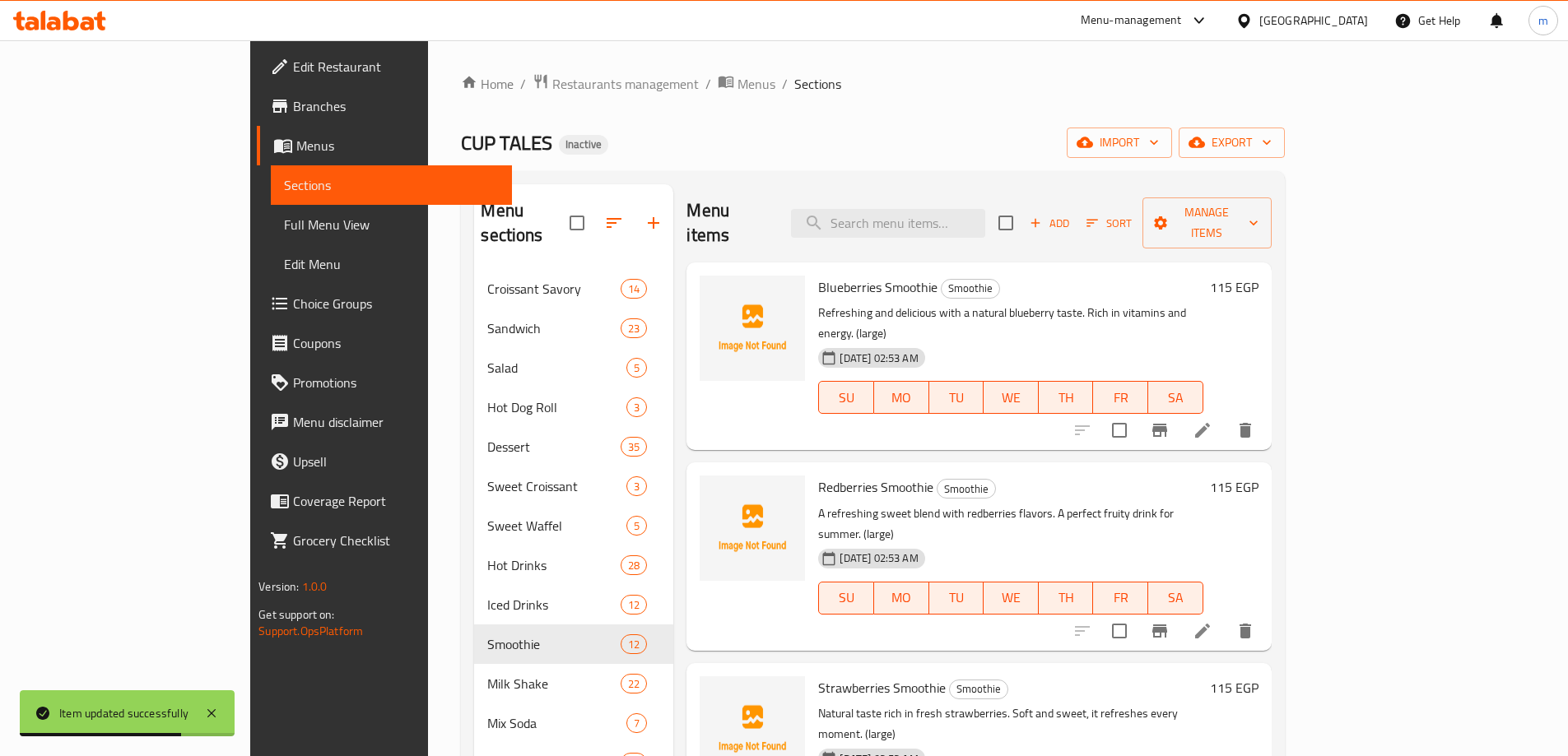
scroll to position [231, 0]
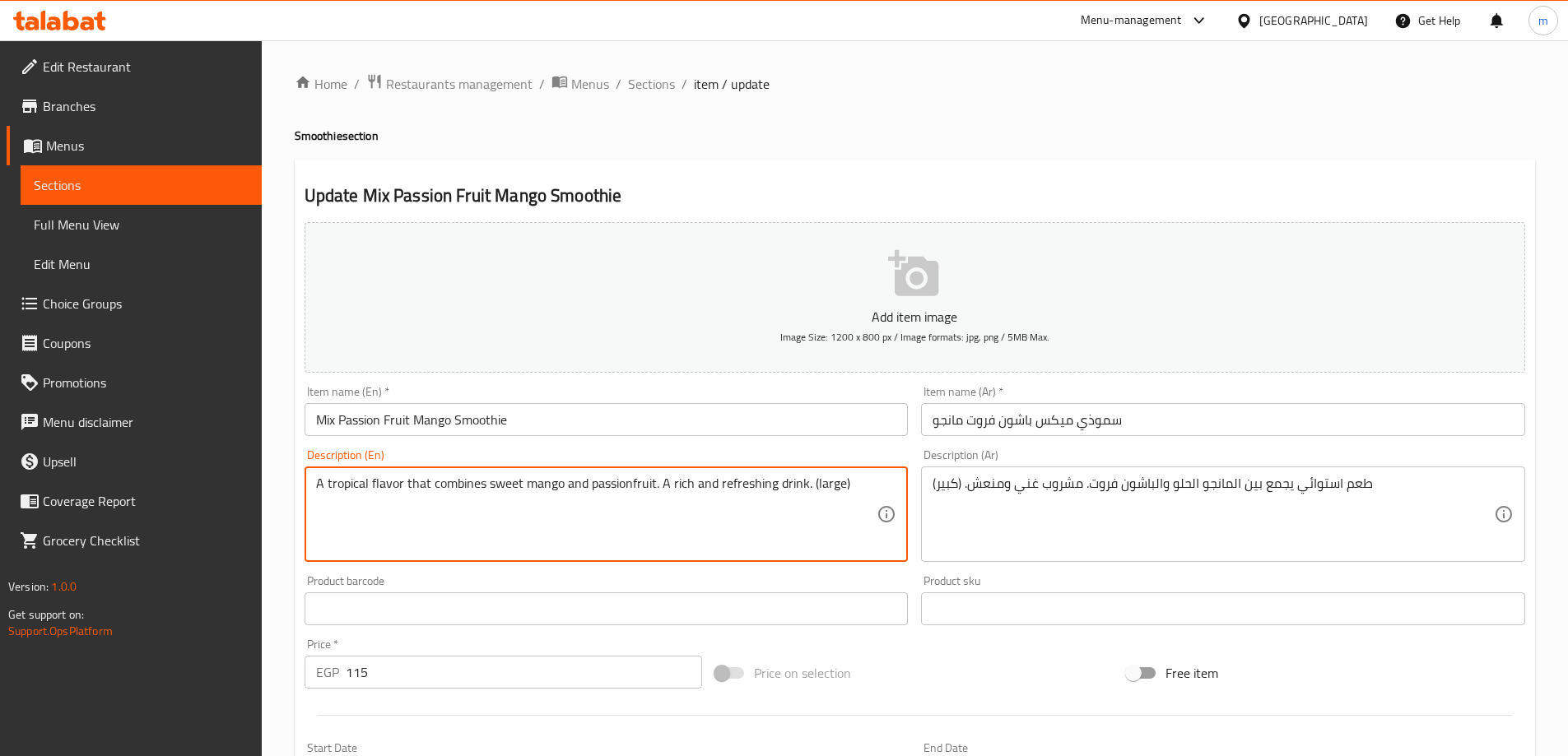
click at [630, 480] on textarea "A tropical flavor that combines sweet mango and passionfruit. A rich and refres…" at bounding box center [596, 514] width 561 height 78
type textarea "A tropical flavor that combines sweet mango and passion fruit. A rich and refre…"
click at [665, 421] on input "Mix Passion Fruit Mango Smoothie" at bounding box center [606, 419] width 604 height 33
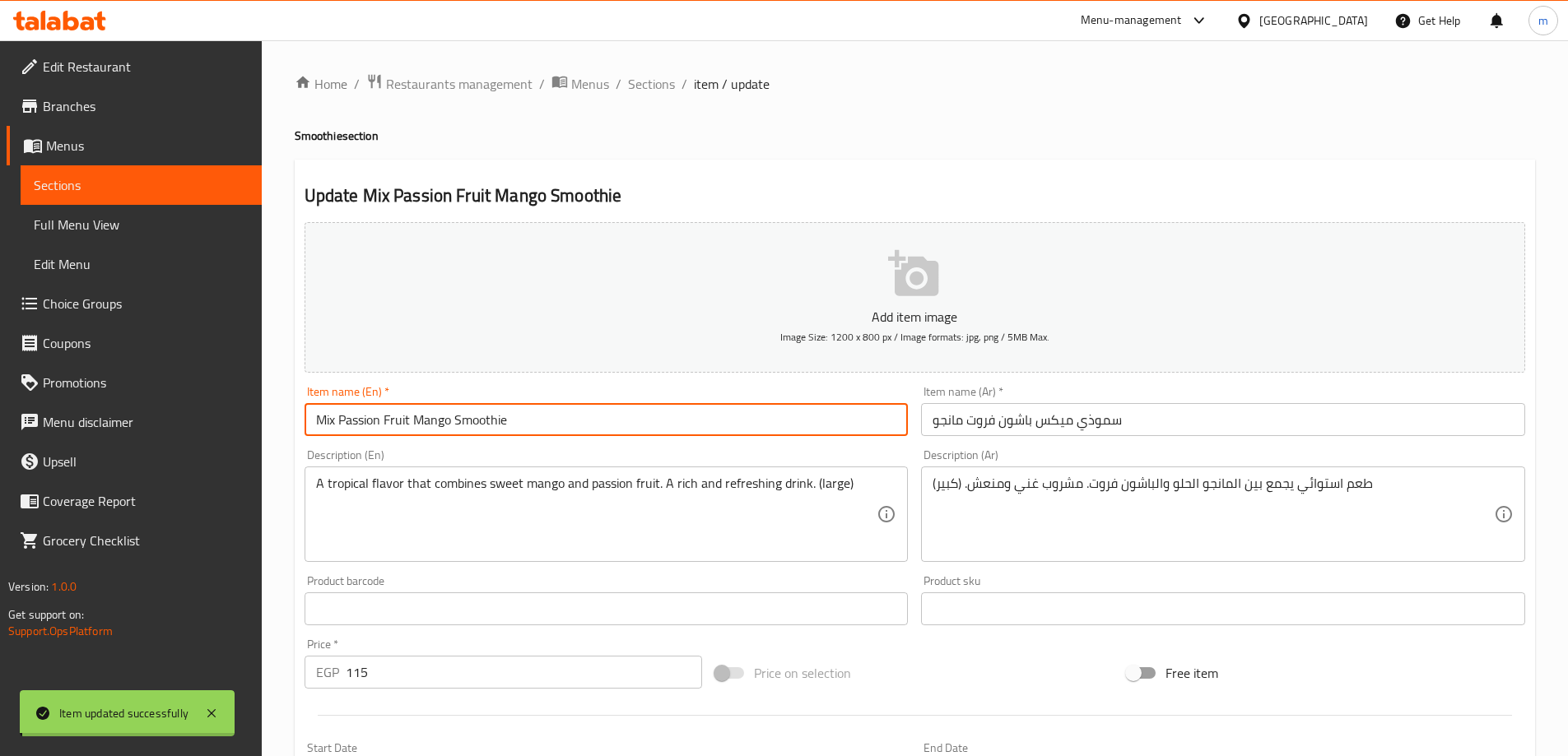
click at [652, 93] on span "Sections" at bounding box center [651, 84] width 47 height 20
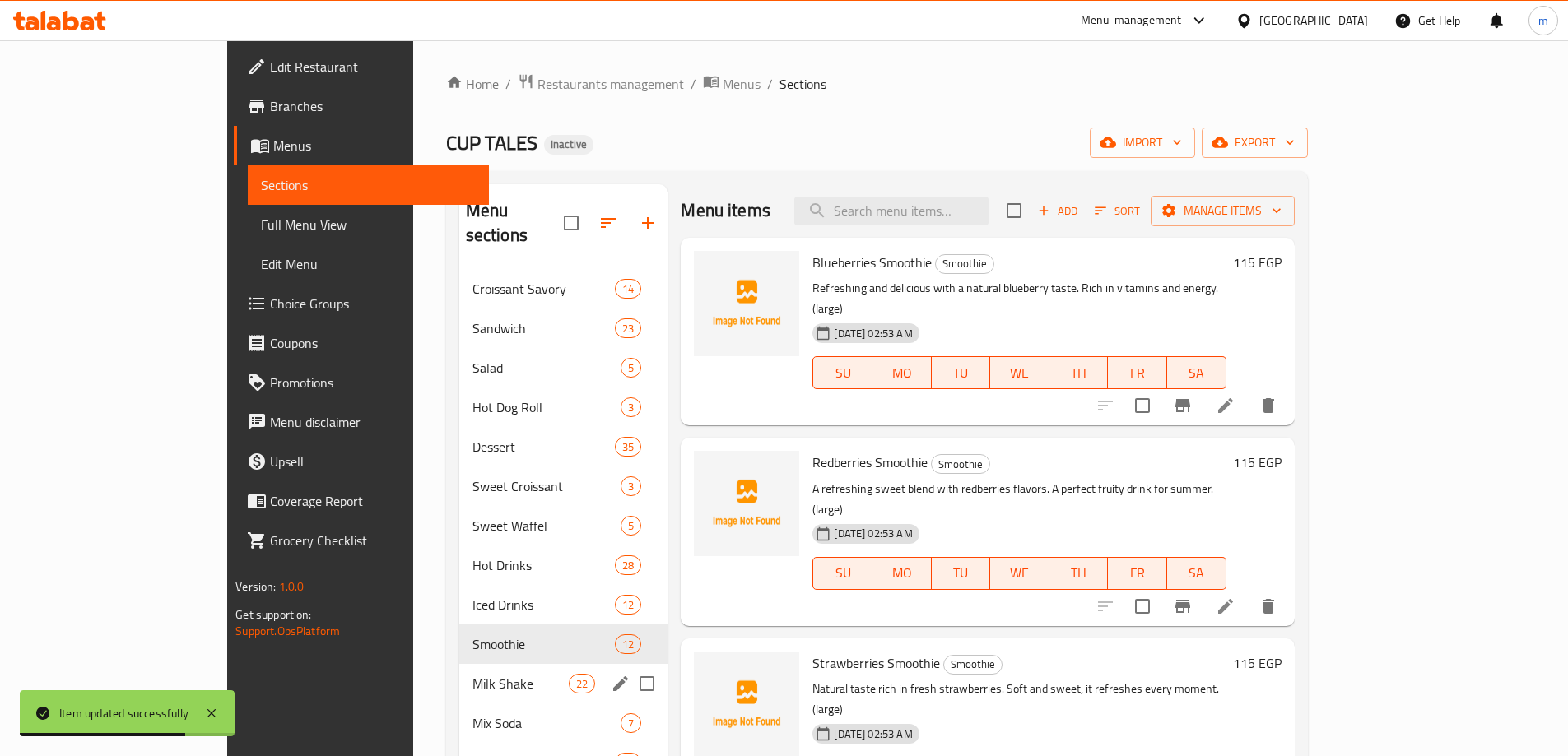
click at [472, 674] on span "Milk Shake" at bounding box center [520, 684] width 96 height 20
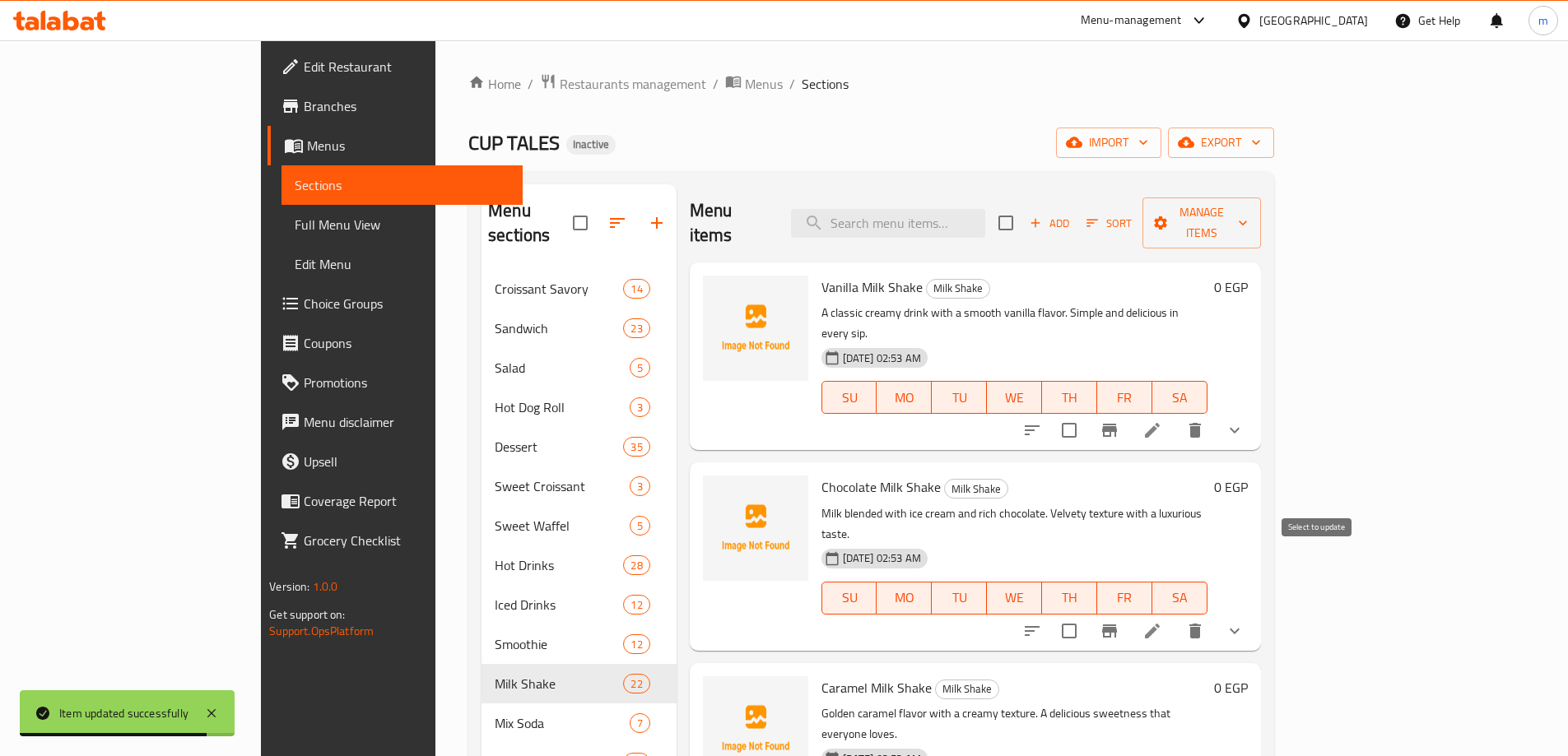
scroll to position [599, 0]
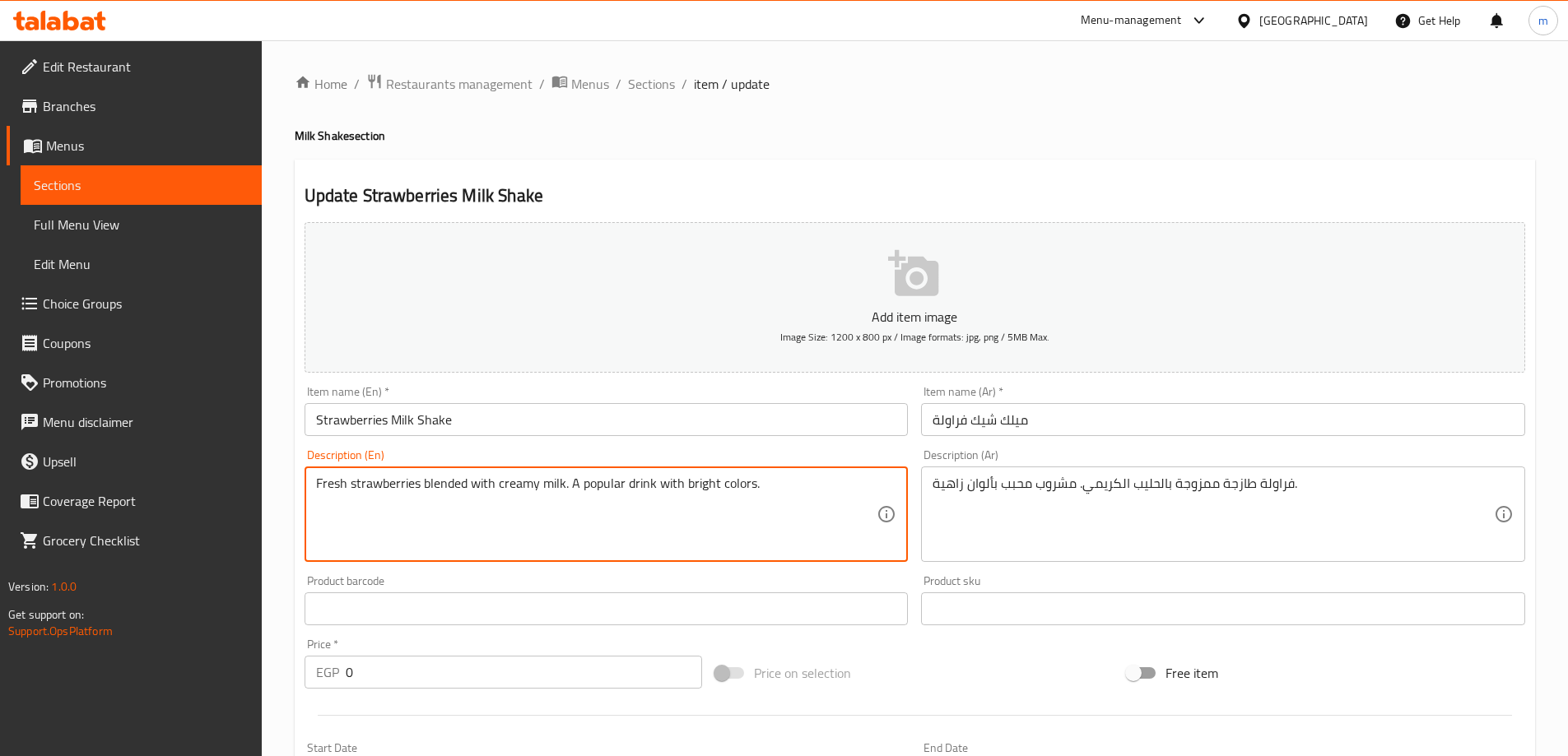
paste textarea "mixed with creamy milk. A lovely drink in bright colors."
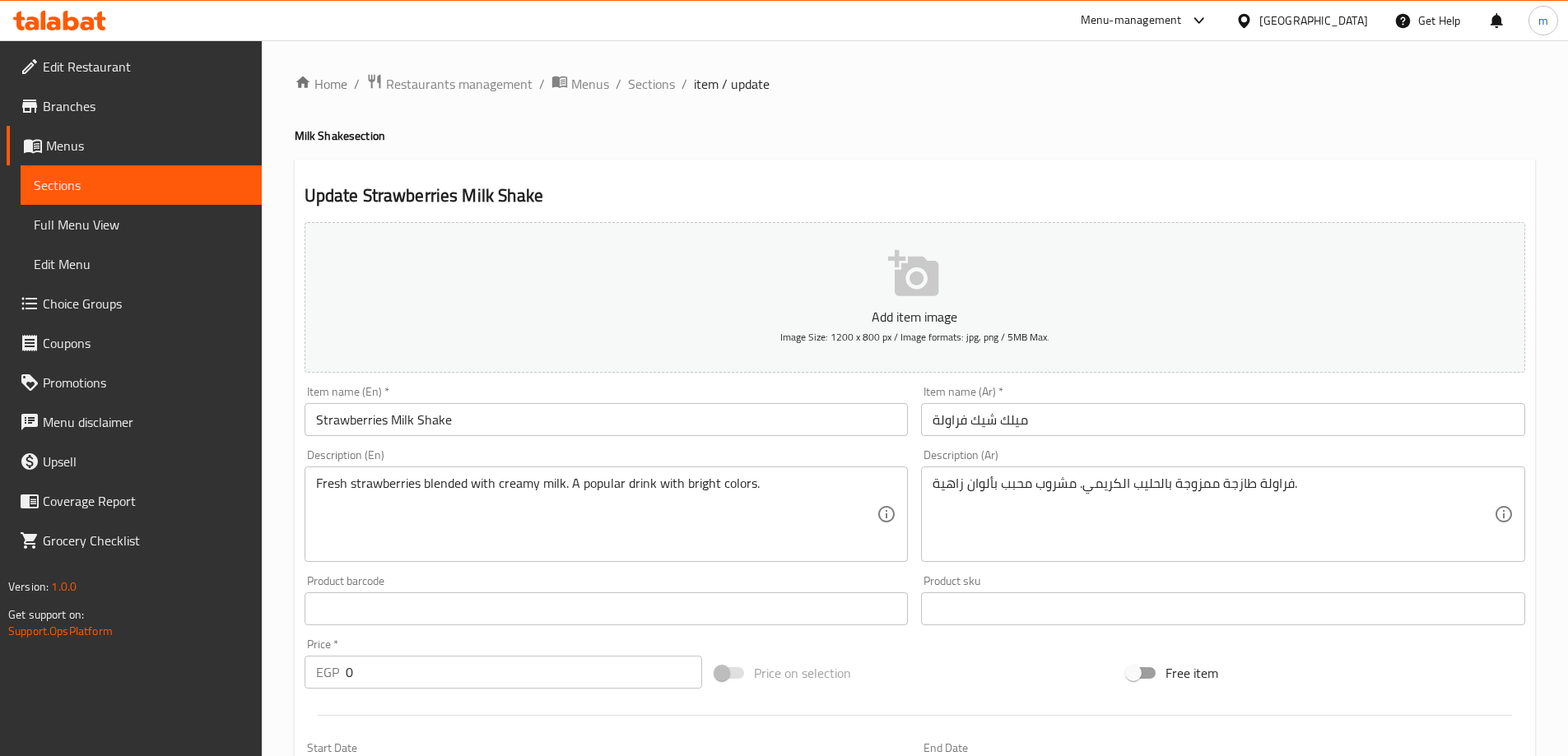
click at [690, 514] on textarea "Fresh strawberries blended with creamy milk. A popular drink with bright colors." at bounding box center [596, 514] width 561 height 78
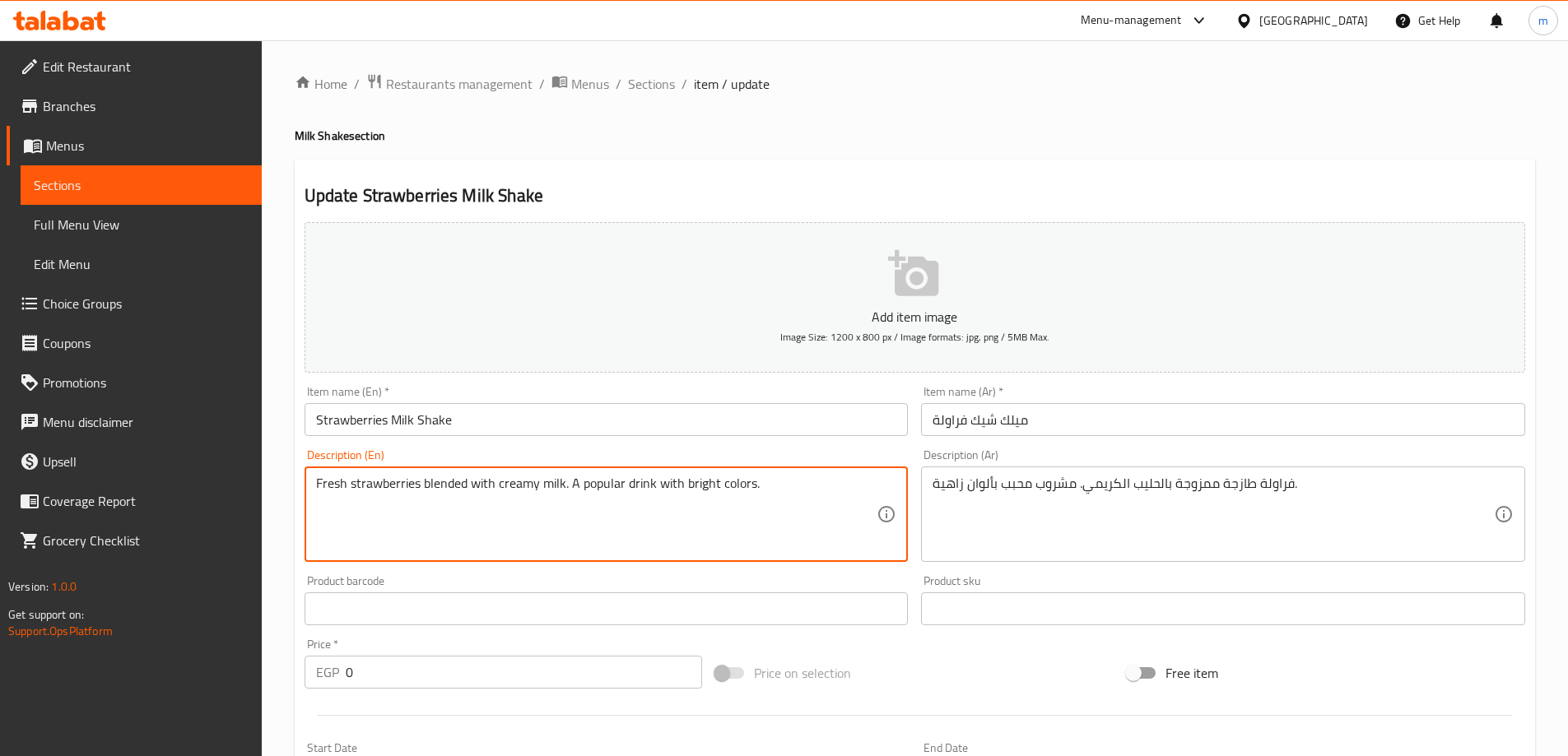
click at [596, 479] on textarea "Fresh strawberries blended with creamy milk. A popular drink with bright colors." at bounding box center [596, 514] width 561 height 78
paste textarea "lovely"
type textarea "Fresh strawberries blended with creamy milk. A lovely drink with bright colors."
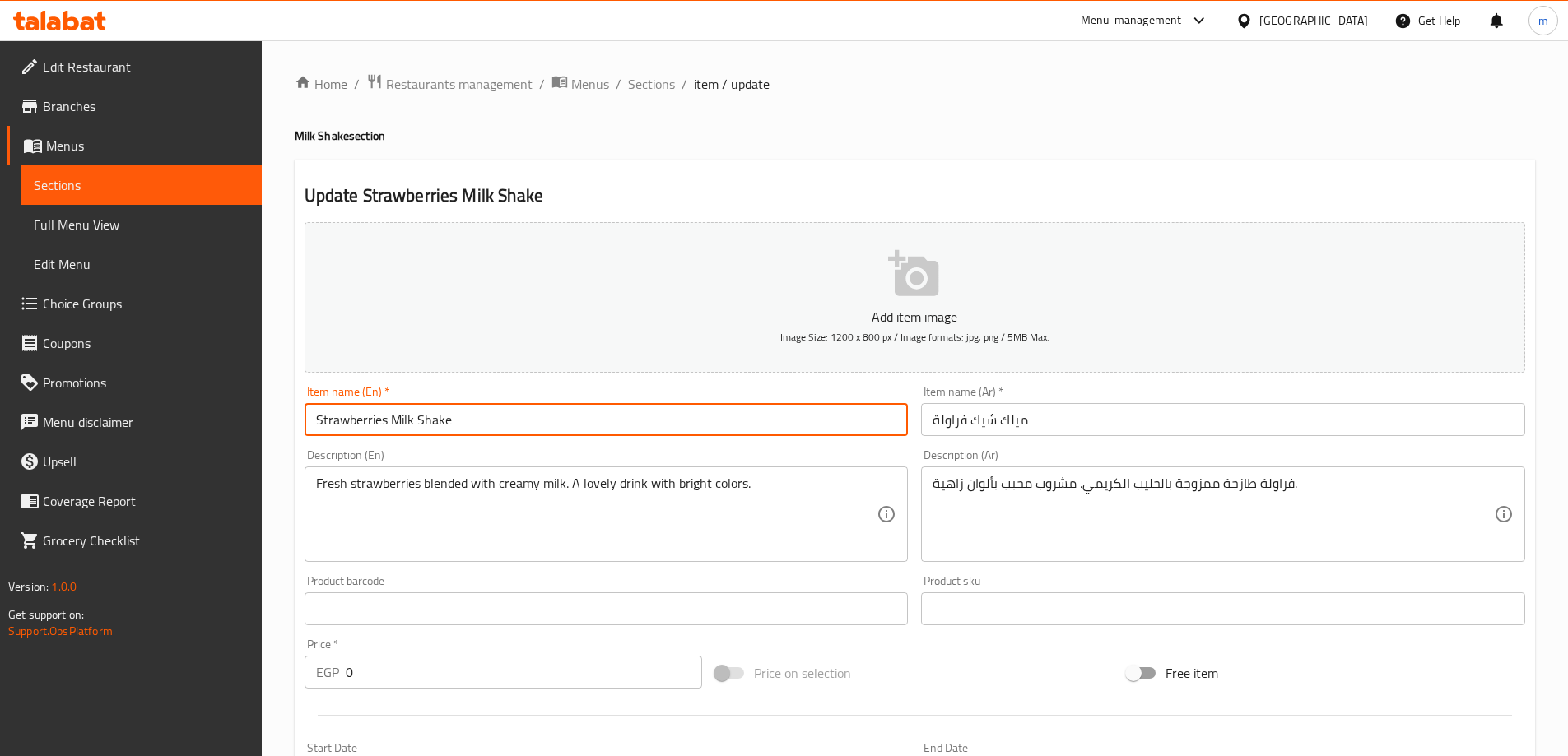
click at [639, 422] on input "Strawberries Milk Shake" at bounding box center [606, 419] width 604 height 33
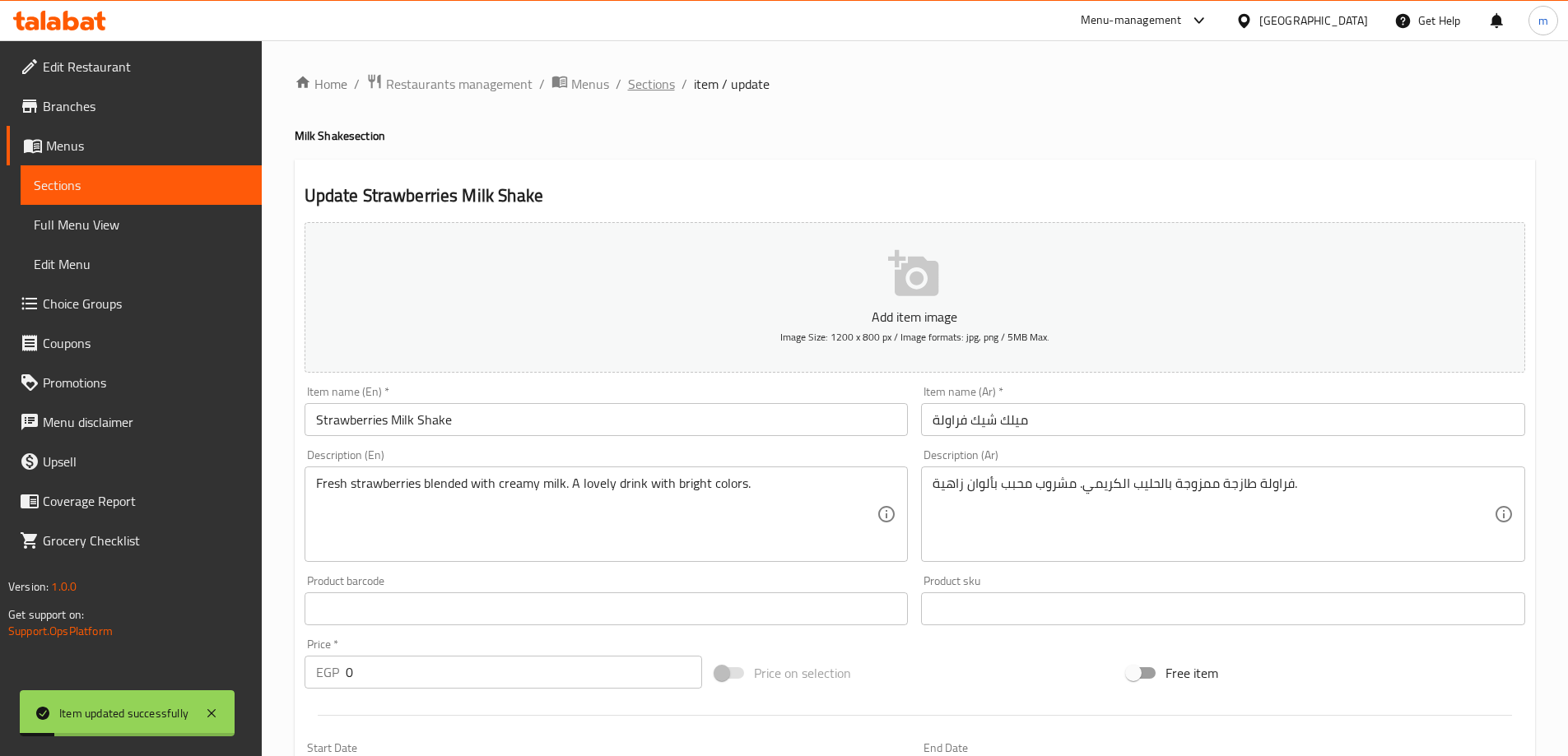
click at [658, 74] on span "Sections" at bounding box center [651, 84] width 47 height 20
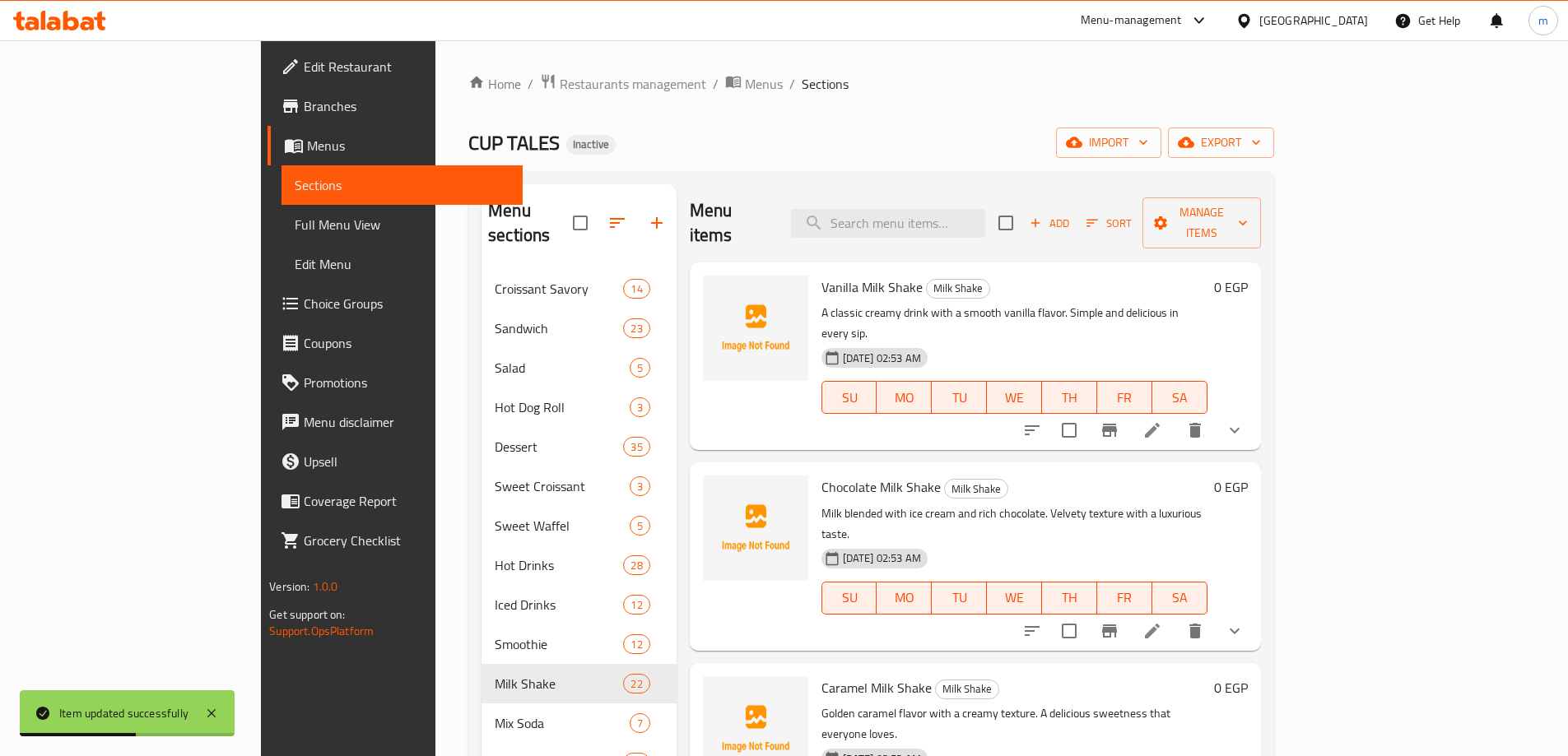
scroll to position [778, 0]
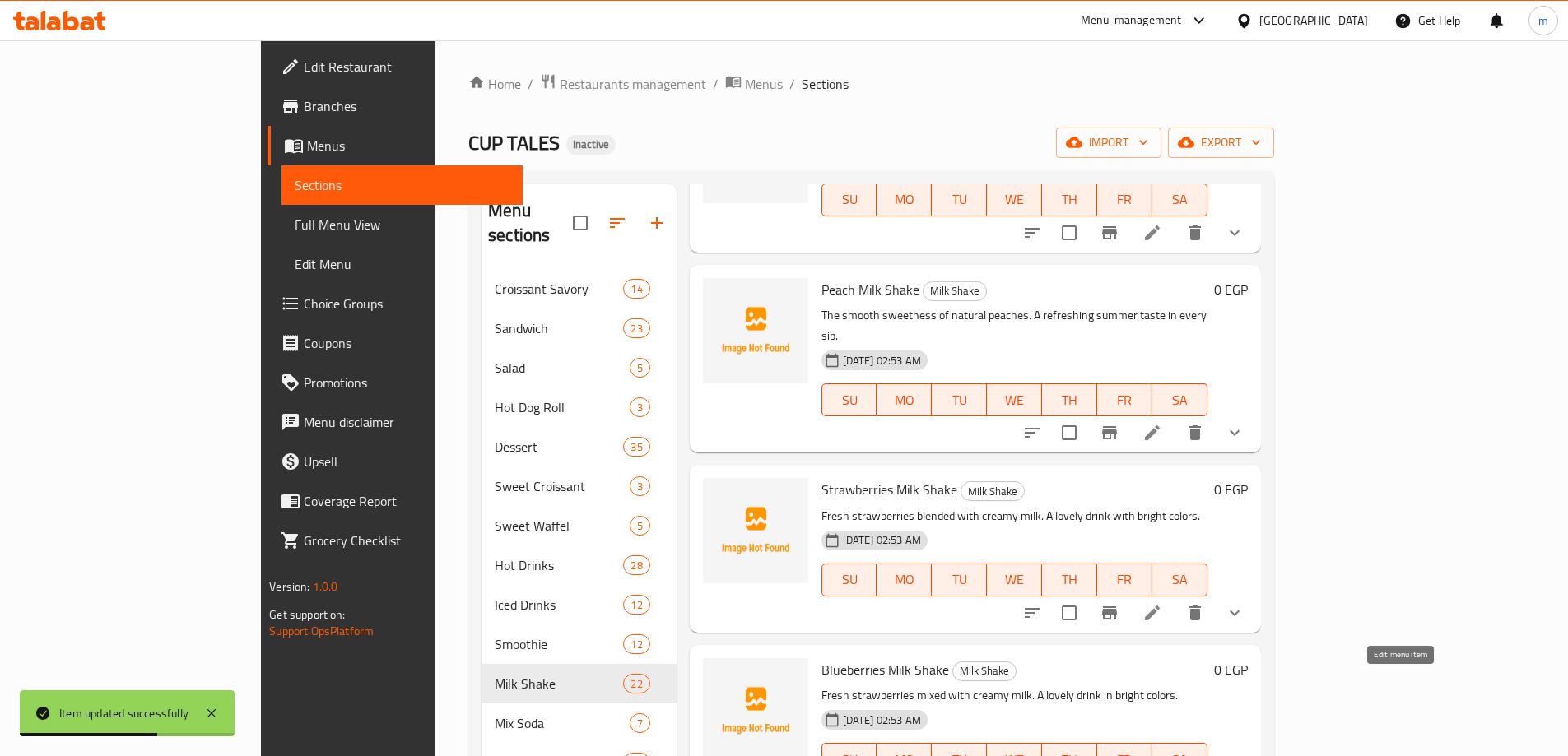
click at [1261, 711] on div "Menu items Add Sort Manage items Vanilla Milk Shake Milk Shake A classic creamy…" at bounding box center [968, 562] width 585 height 756
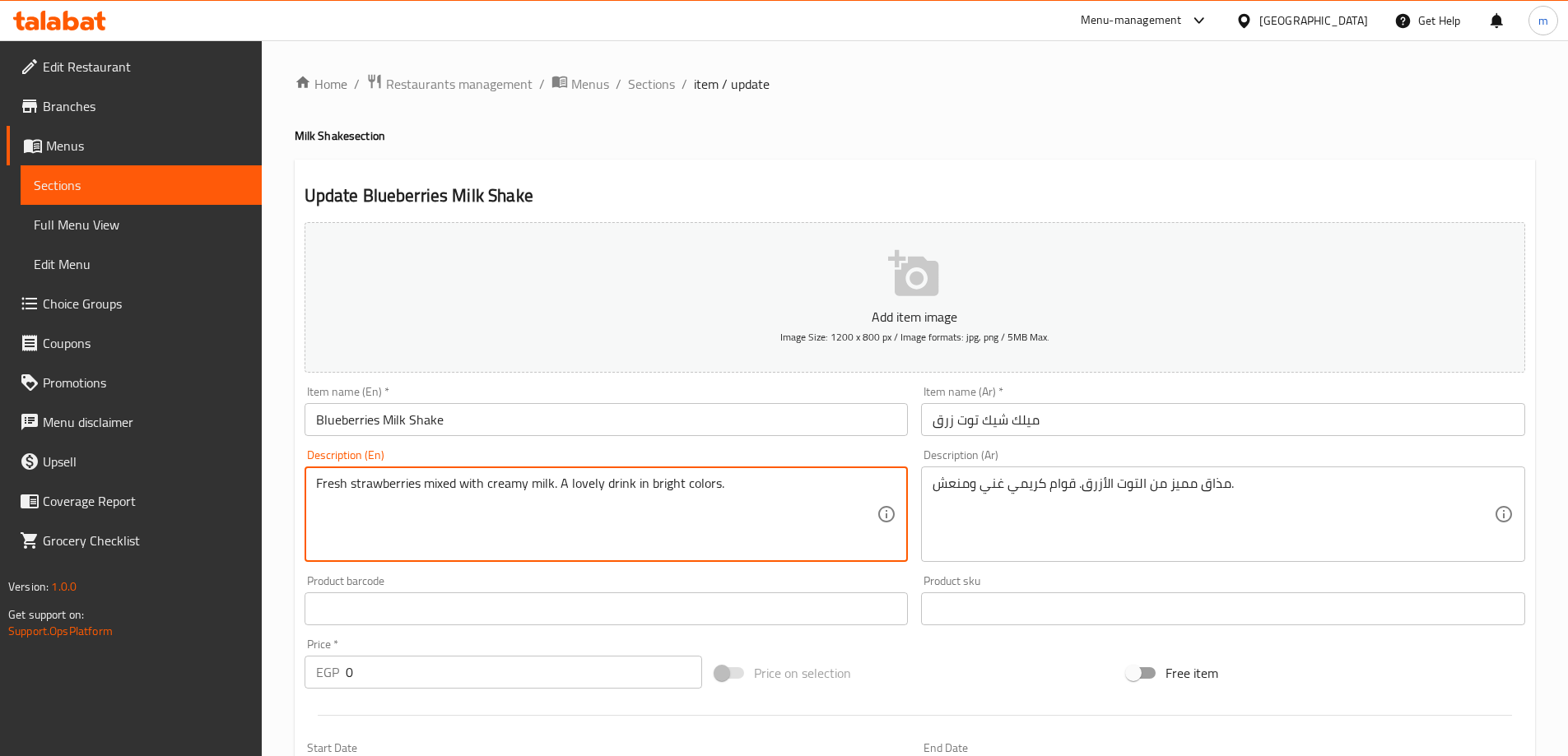
paste textarea "Distinctive blueberry flavor. Rich, creamy, and refreshing texture"
type textarea "Distinctive blueberry flavor. Rich, creamy, and refreshing texture."
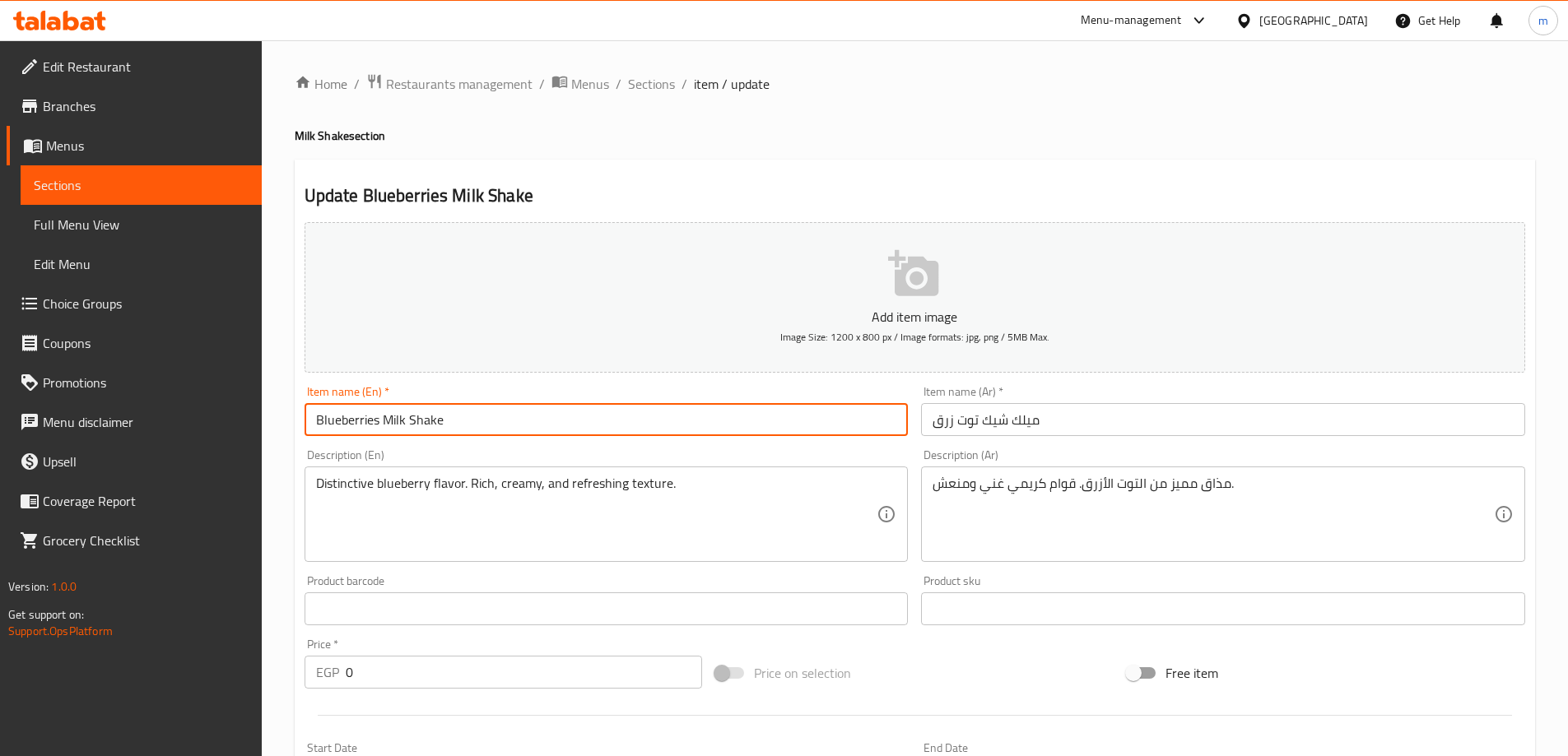
click at [553, 418] on input "Blueberries Milk Shake" at bounding box center [606, 419] width 604 height 33
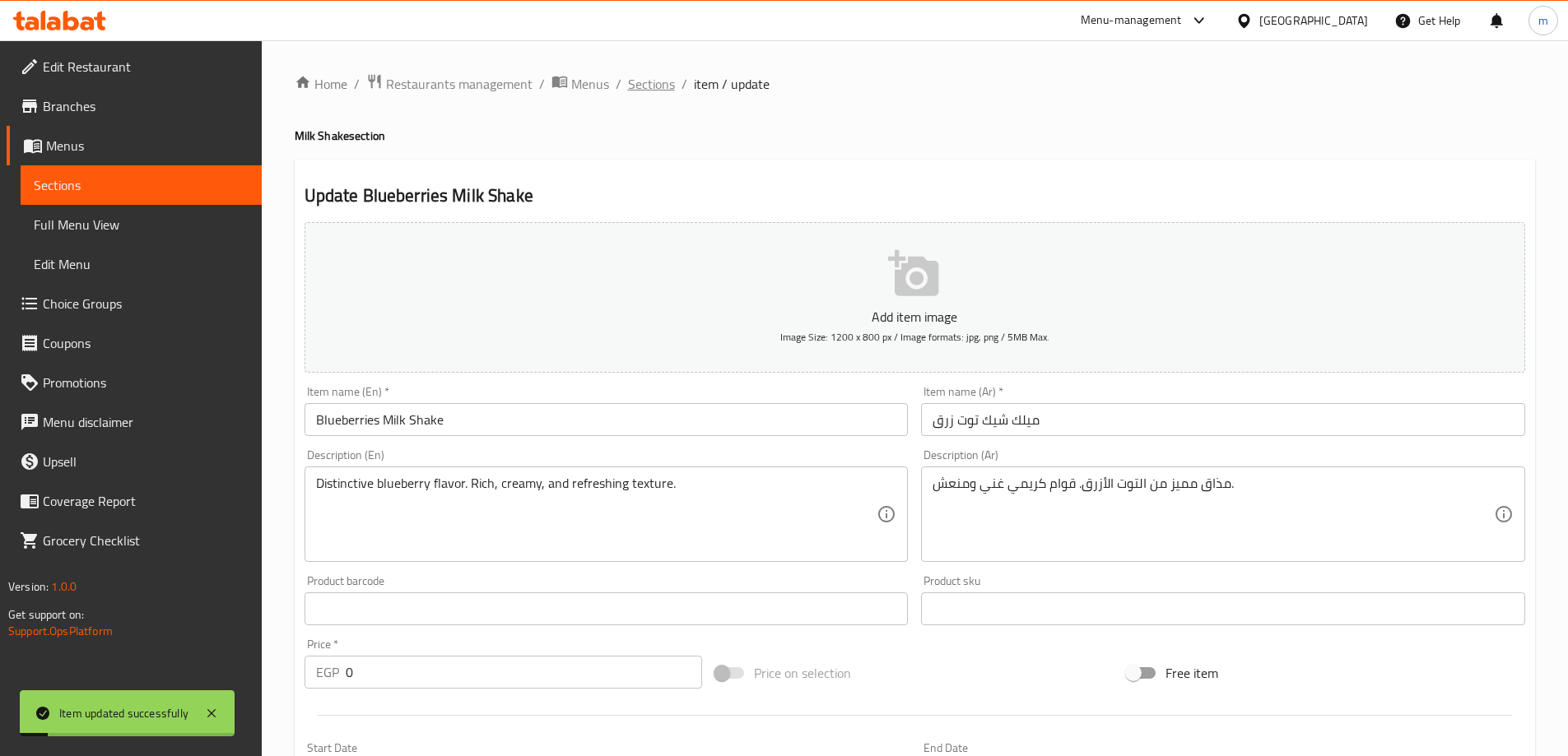
click at [647, 89] on span "Sections" at bounding box center [651, 84] width 47 height 20
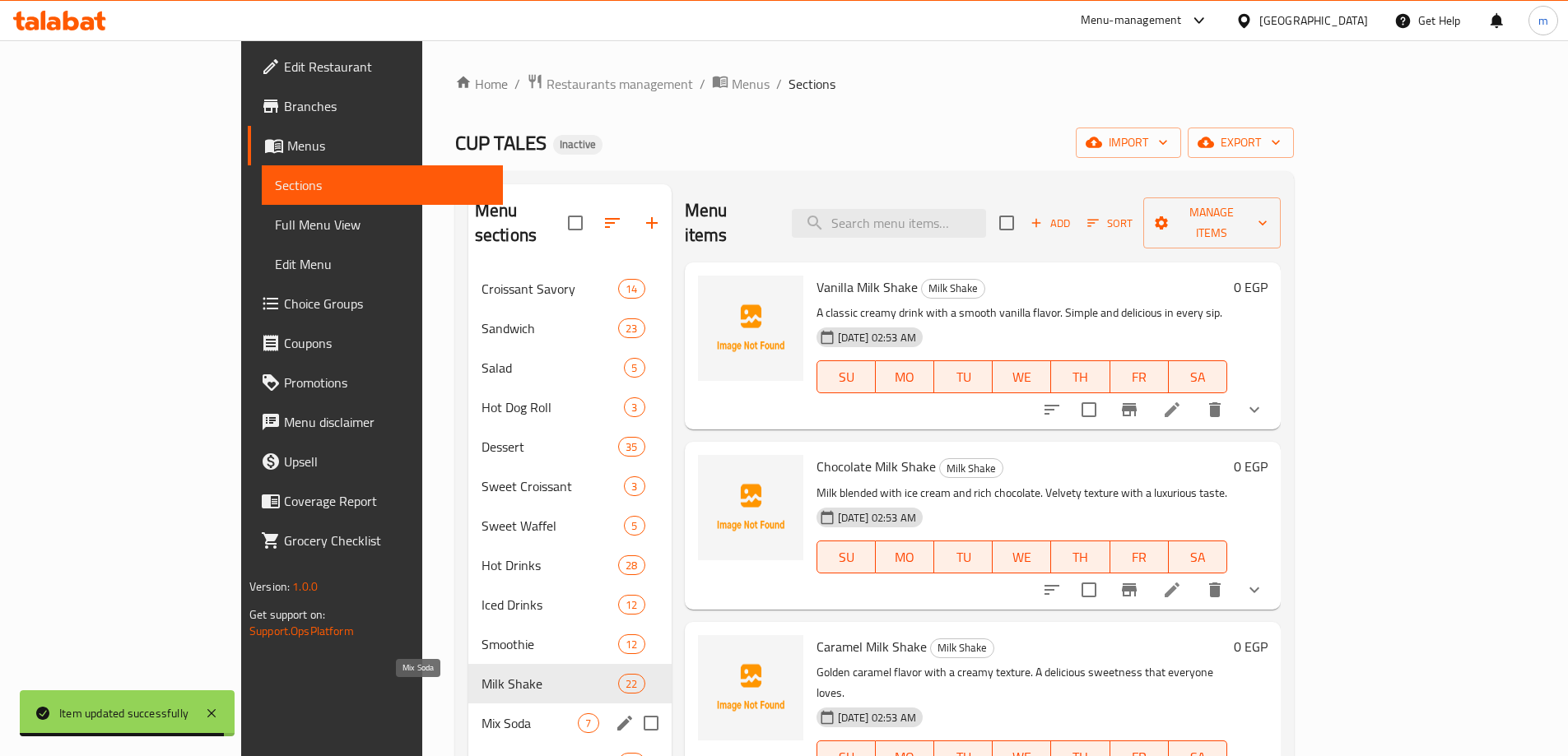
click at [481, 714] on span "Mix Soda" at bounding box center [530, 724] width 97 height 20
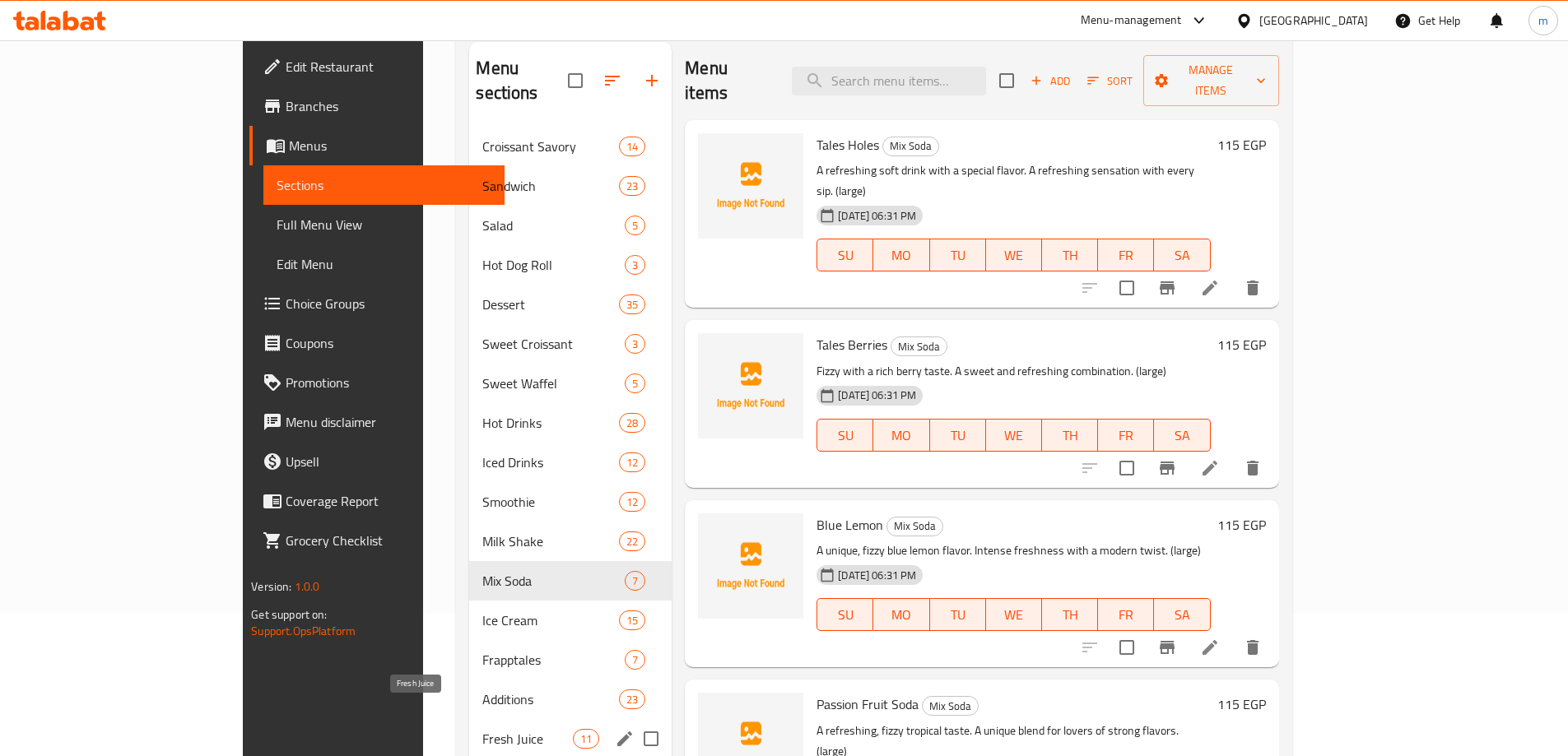
scroll to position [231, 0]
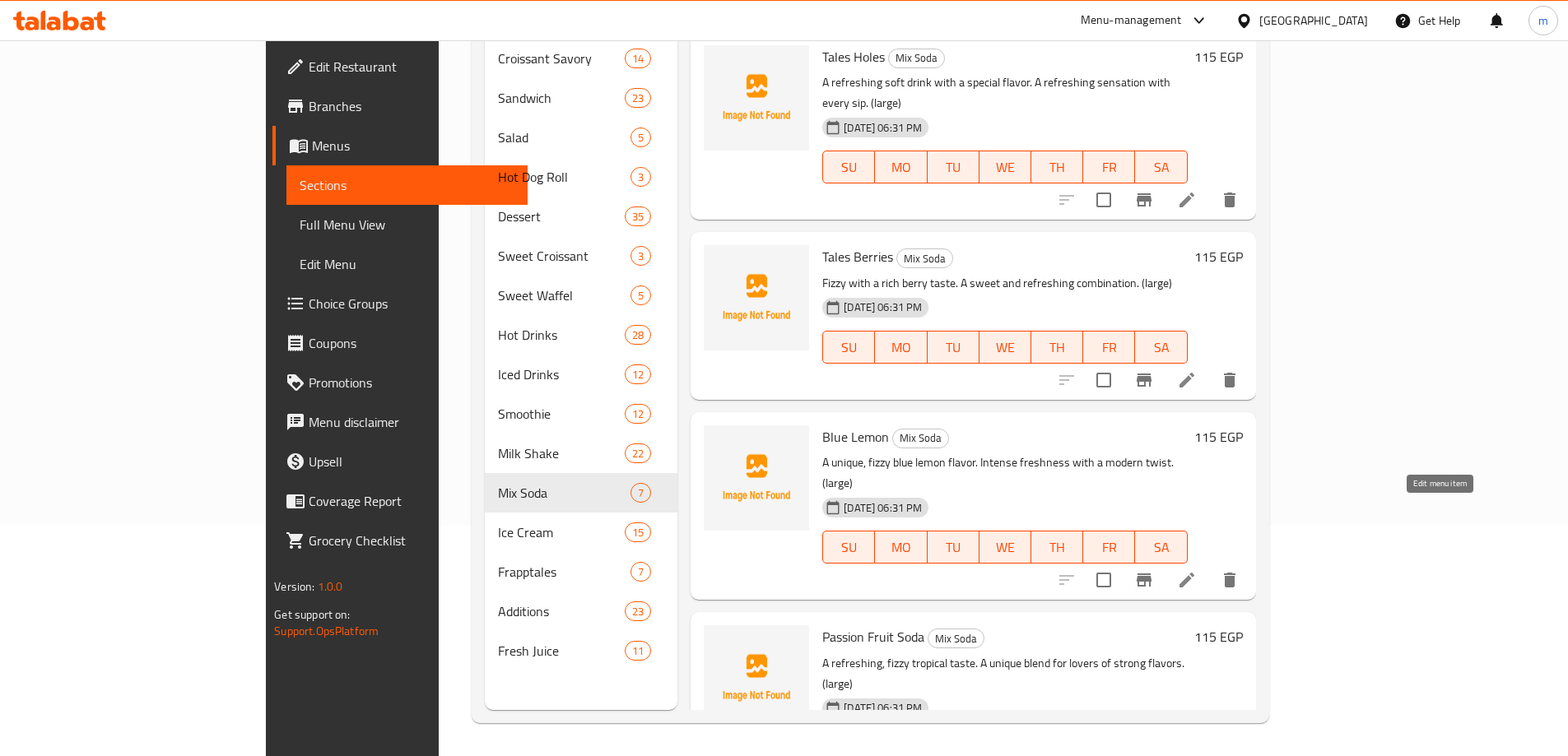
click at [1197, 570] on icon at bounding box center [1187, 580] width 20 height 20
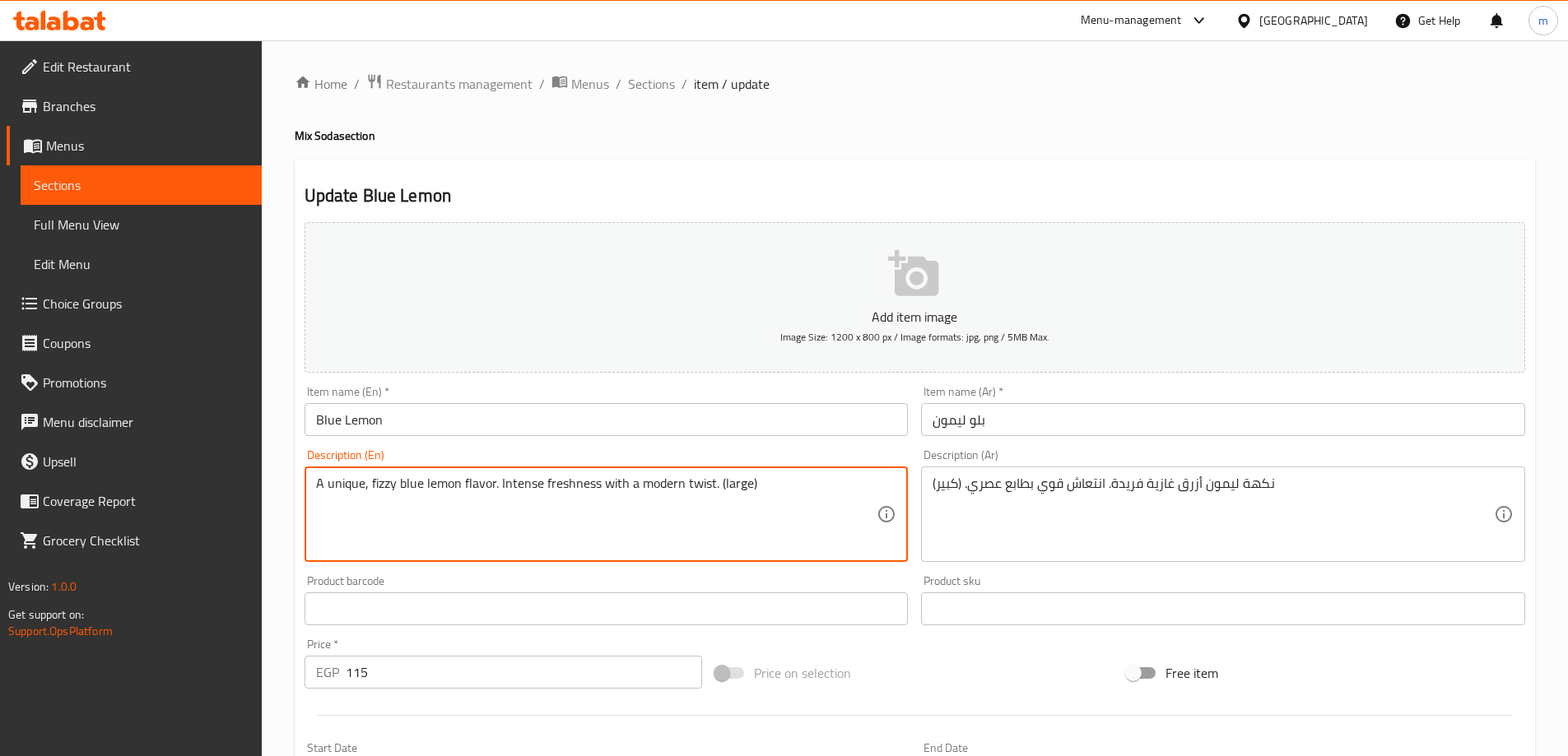
click at [703, 478] on textarea "A unique, fizzy blue lemon flavor. Intense freshness with a modern twist. (larg…" at bounding box center [596, 514] width 561 height 78
type textarea "A unique, fizzy blue lemon flavor. Intense freshness with a modern feel. (large)"
click at [688, 429] on input "Blue Lemon" at bounding box center [606, 419] width 604 height 33
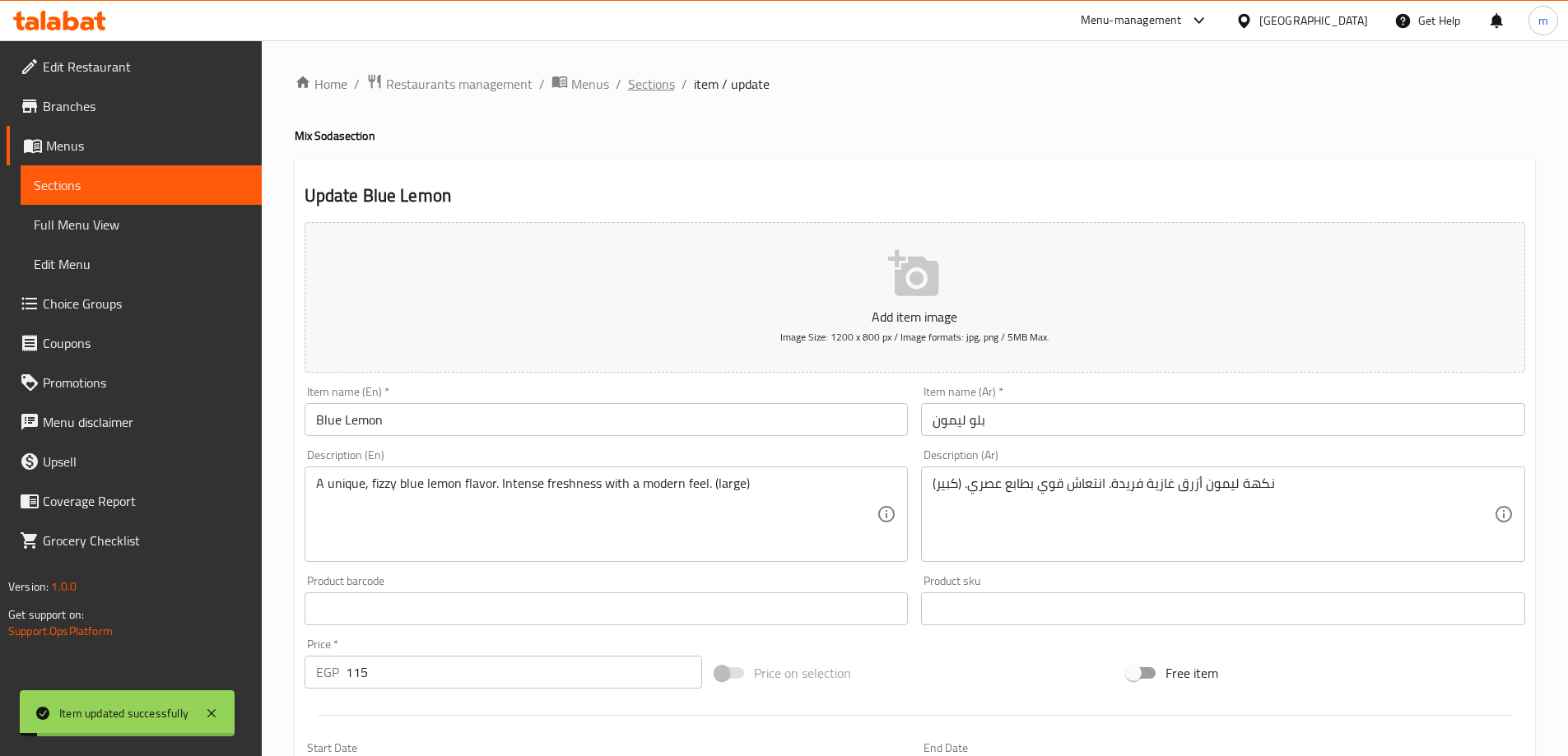
click at [656, 86] on span "Sections" at bounding box center [651, 84] width 47 height 20
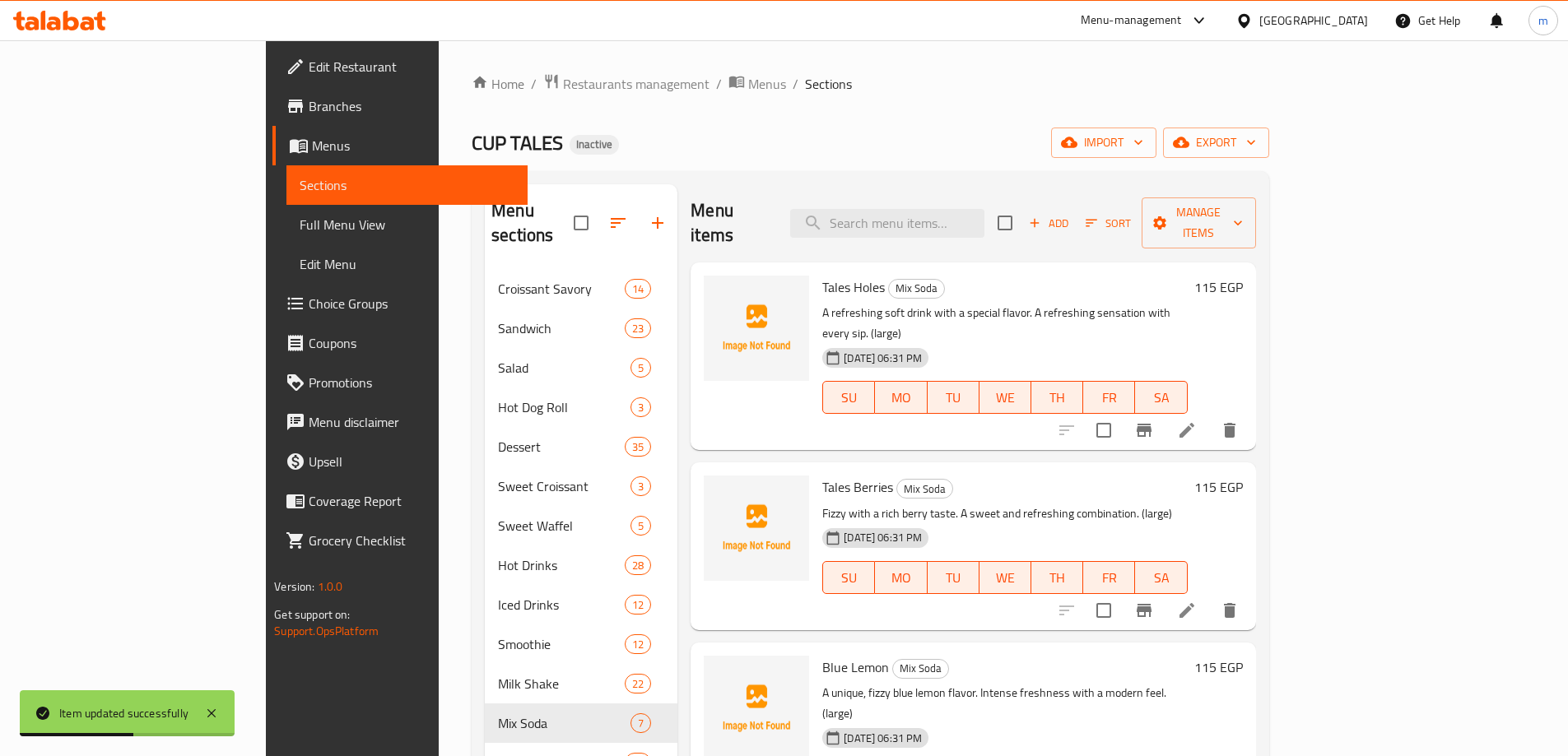
scroll to position [419, 0]
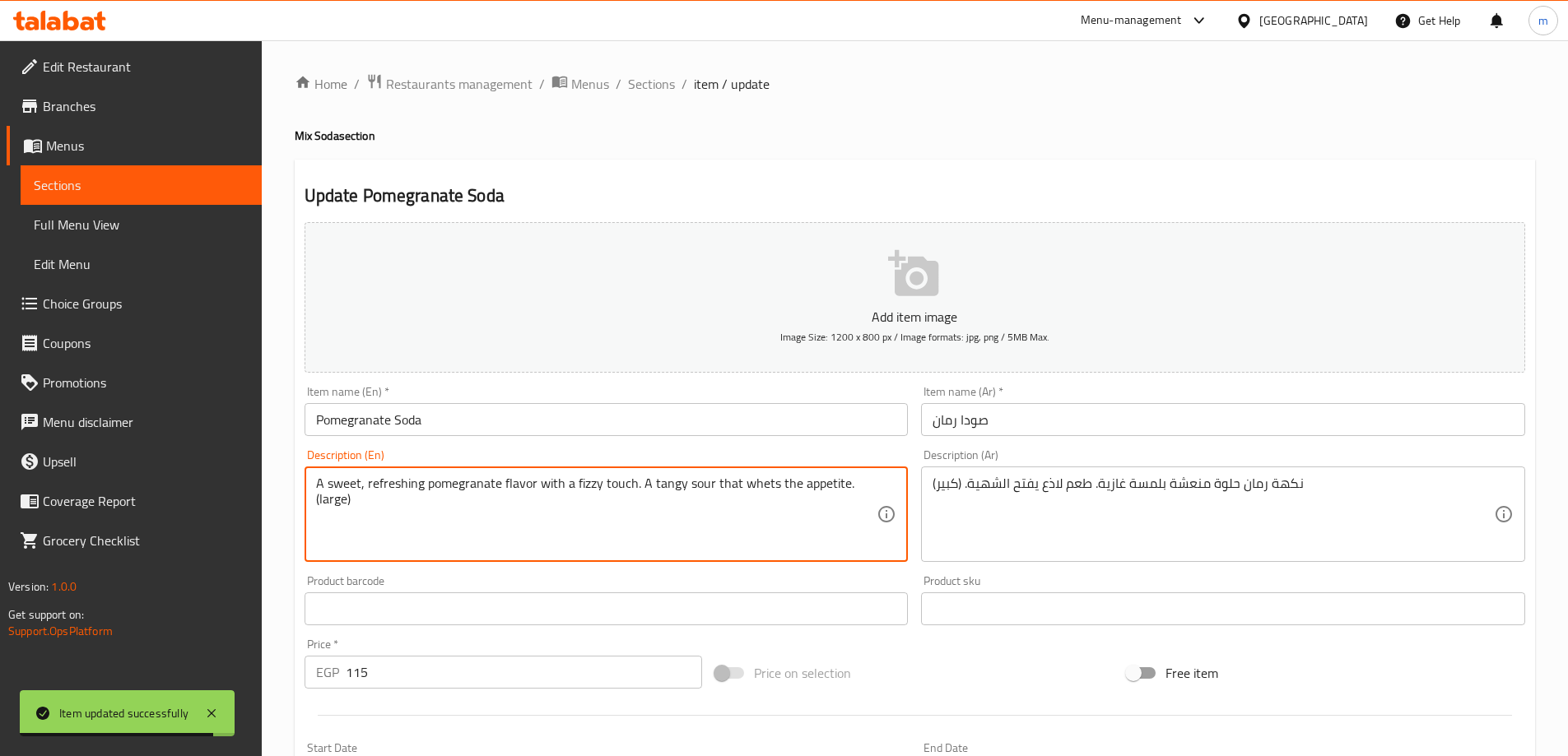
click at [663, 486] on textarea "A sweet, refreshing pomegranate flavor with a fizzy touch. A tangy sour that wh…" at bounding box center [596, 514] width 561 height 78
click at [716, 414] on input "Pomegranate Soda" at bounding box center [606, 419] width 604 height 33
click at [675, 488] on textarea "A sweet, refreshing pomegranate flavor with a fizzy touch. A sour that whets th…" at bounding box center [596, 514] width 561 height 78
type textarea "A sweet, refreshing pomegranate flavor with a fizzy touch. A sour taste that wh…"
click at [709, 433] on input "Pomegranate Soda" at bounding box center [606, 419] width 604 height 33
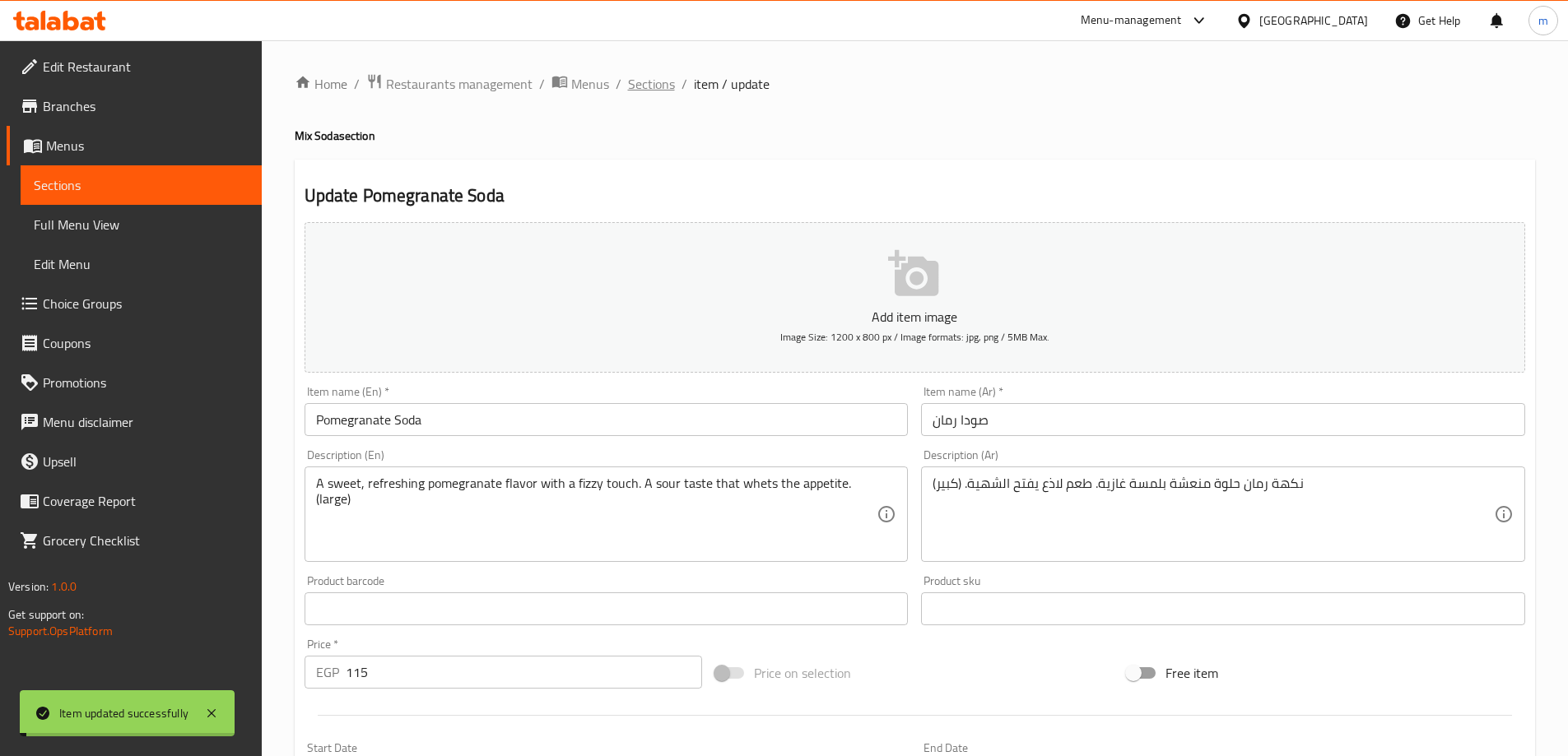
click at [654, 86] on span "Sections" at bounding box center [651, 84] width 47 height 20
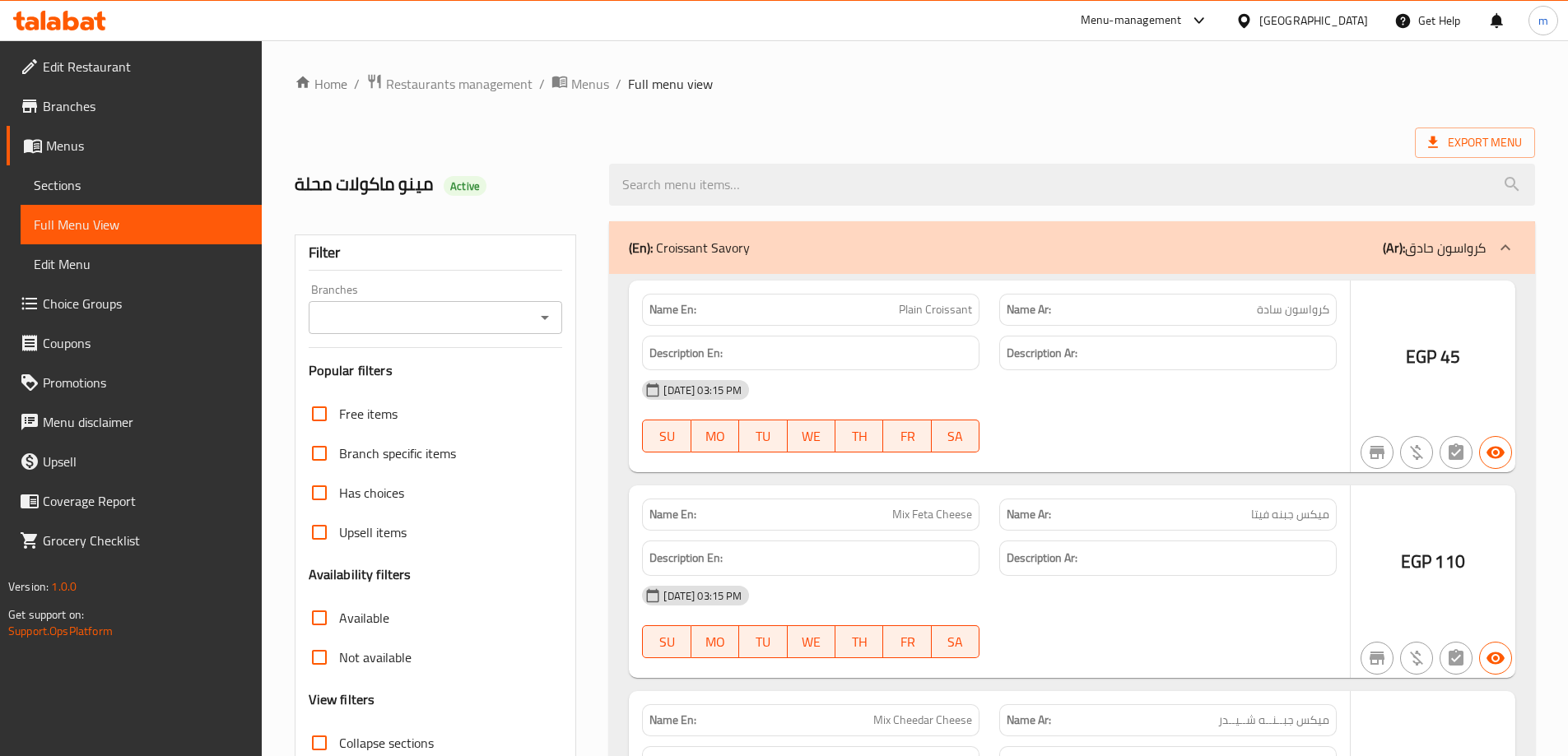
click at [355, 579] on div at bounding box center [784, 378] width 1568 height 756
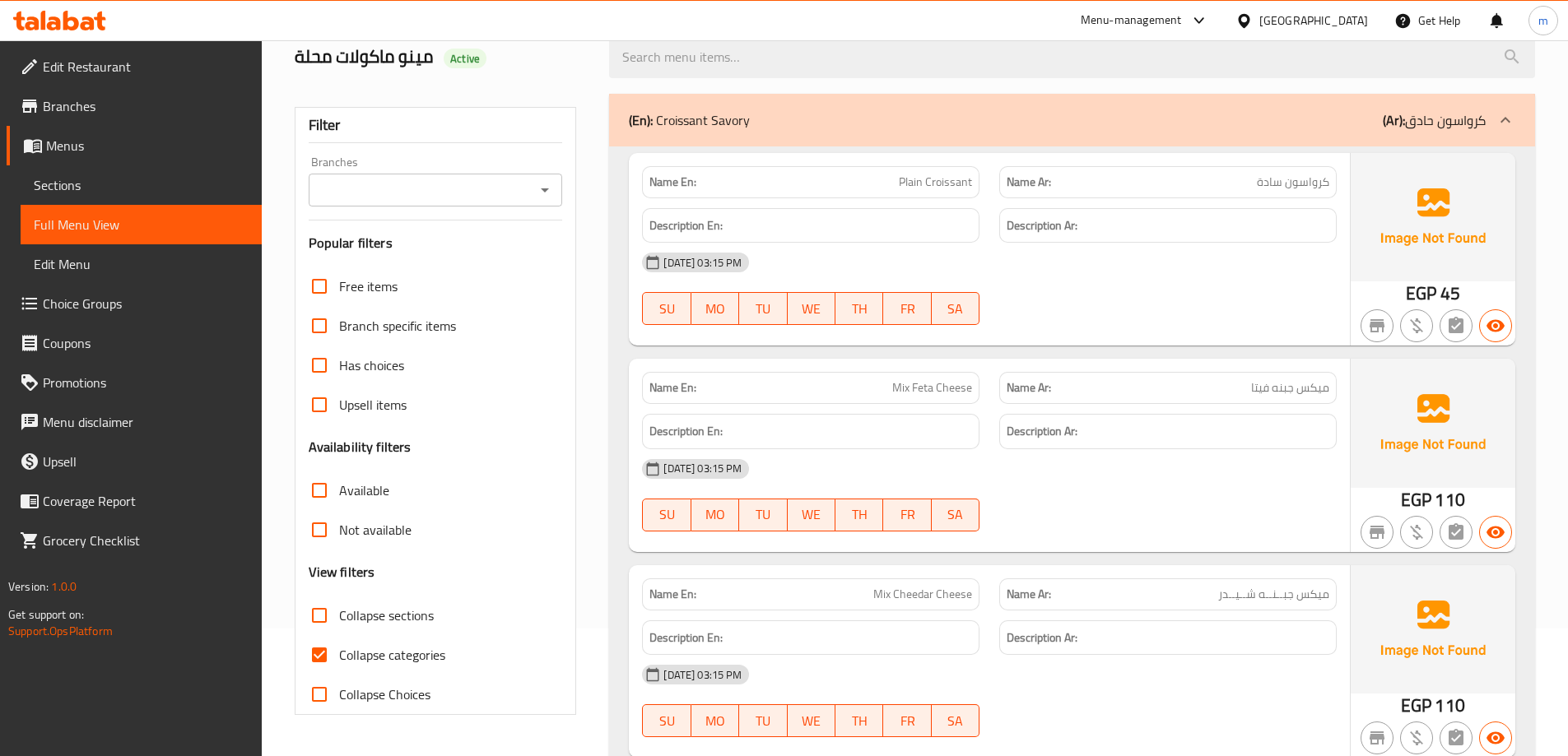
scroll to position [330, 0]
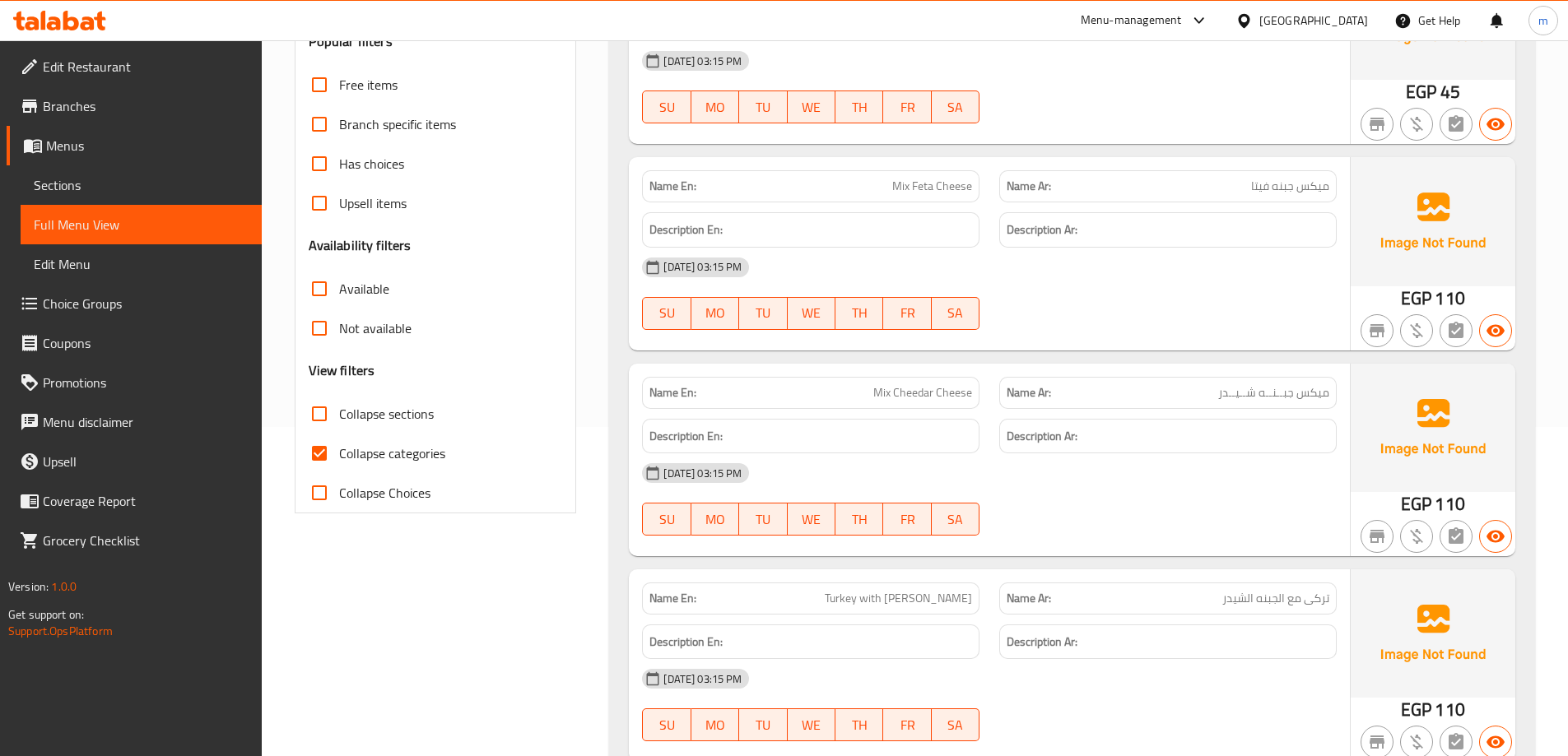
click at [352, 413] on span "Collapse sections" at bounding box center [386, 414] width 94 height 20
click at [339, 413] on input "Collapse sections" at bounding box center [320, 414] width 40 height 40
checkbox input "true"
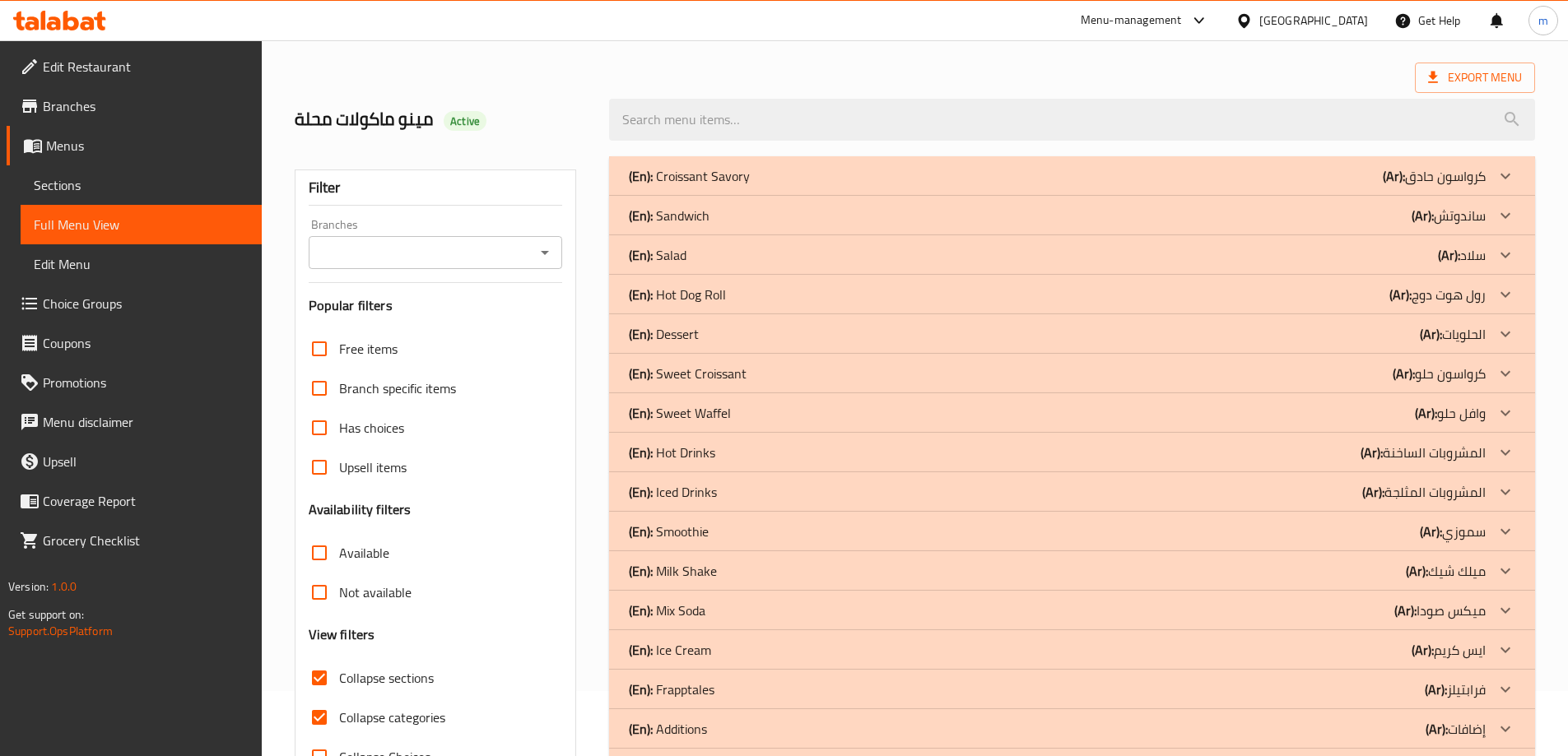
scroll to position [0, 0]
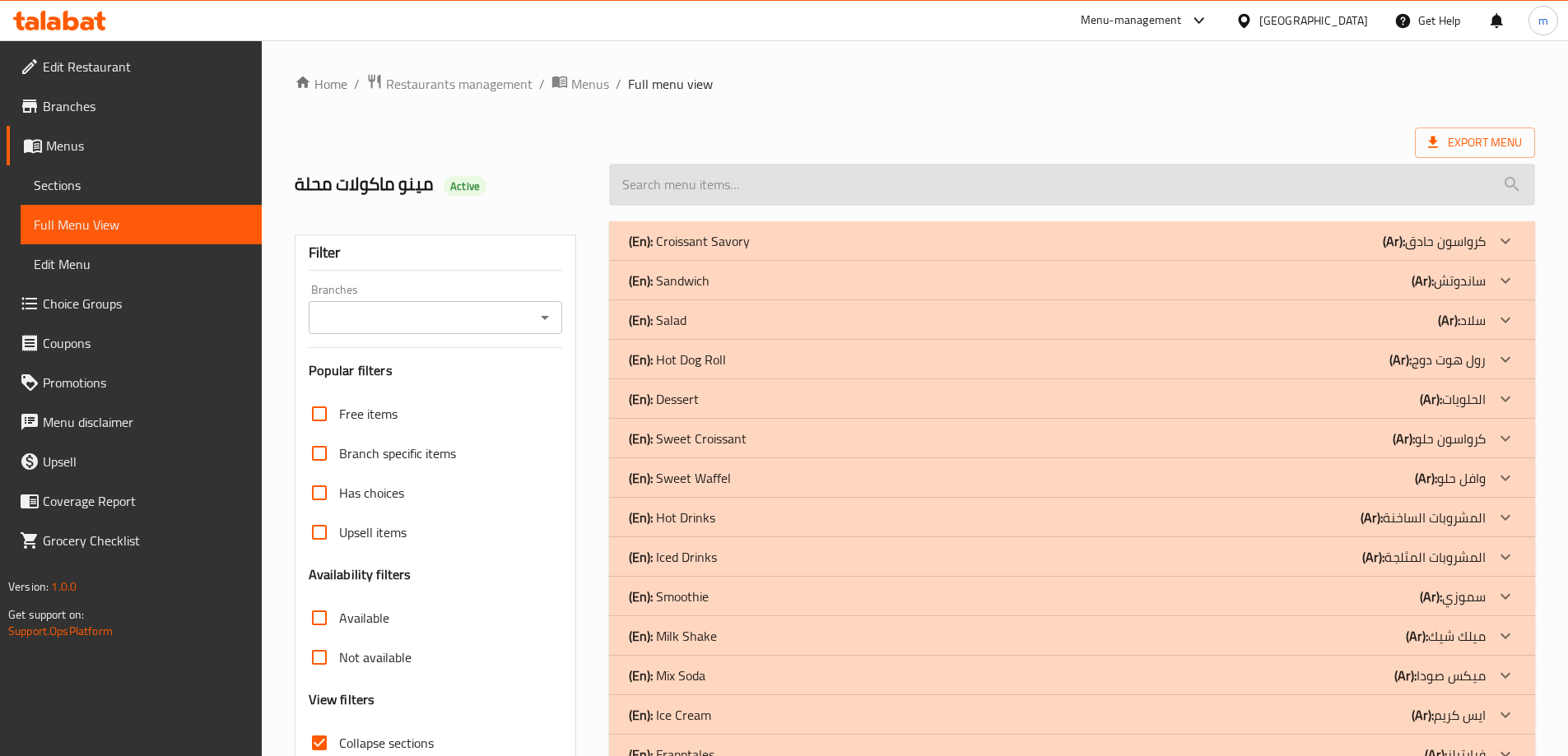
click at [1431, 167] on input "search" at bounding box center [1071, 184] width 926 height 42
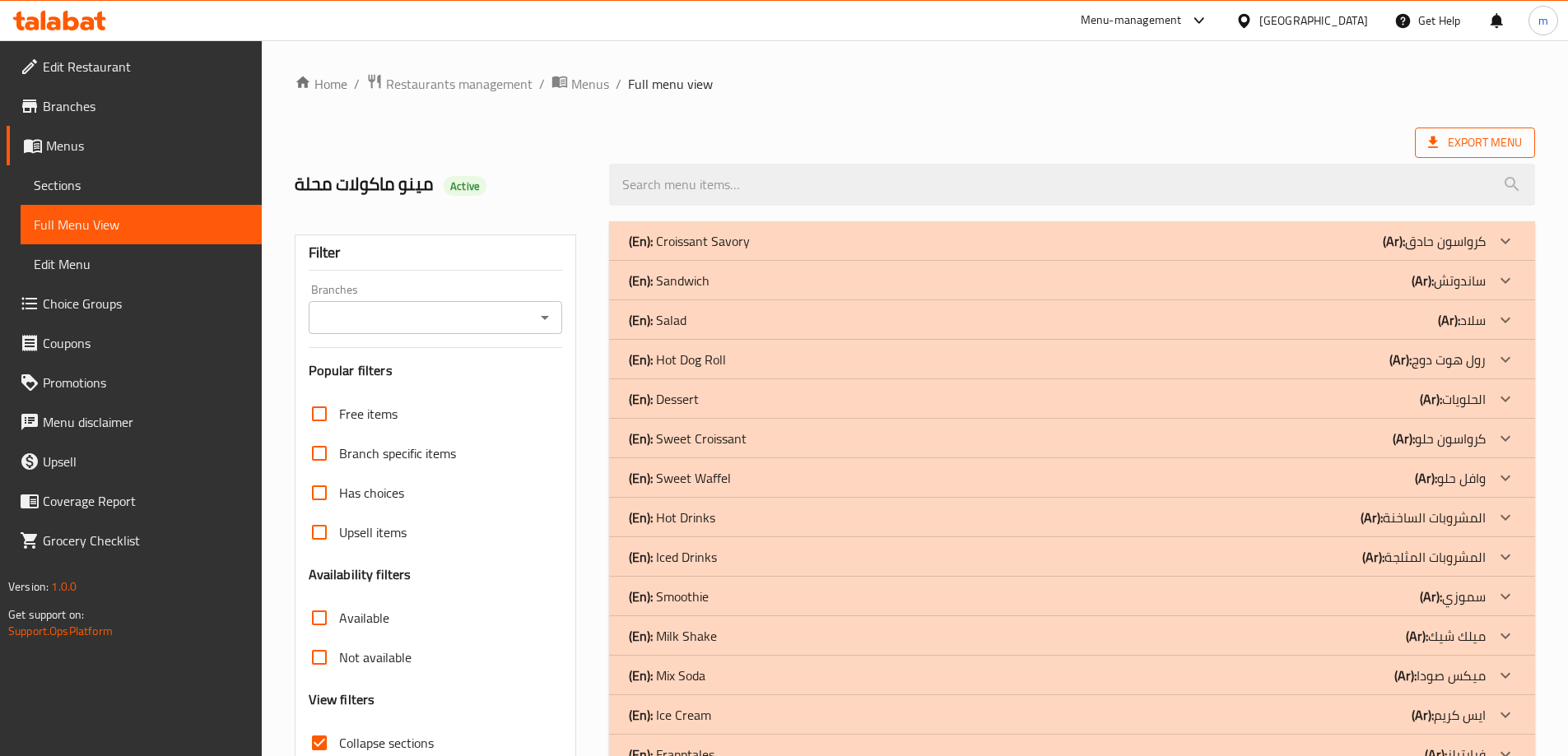
click at [1434, 156] on span "Export Menu" at bounding box center [1475, 143] width 120 height 31
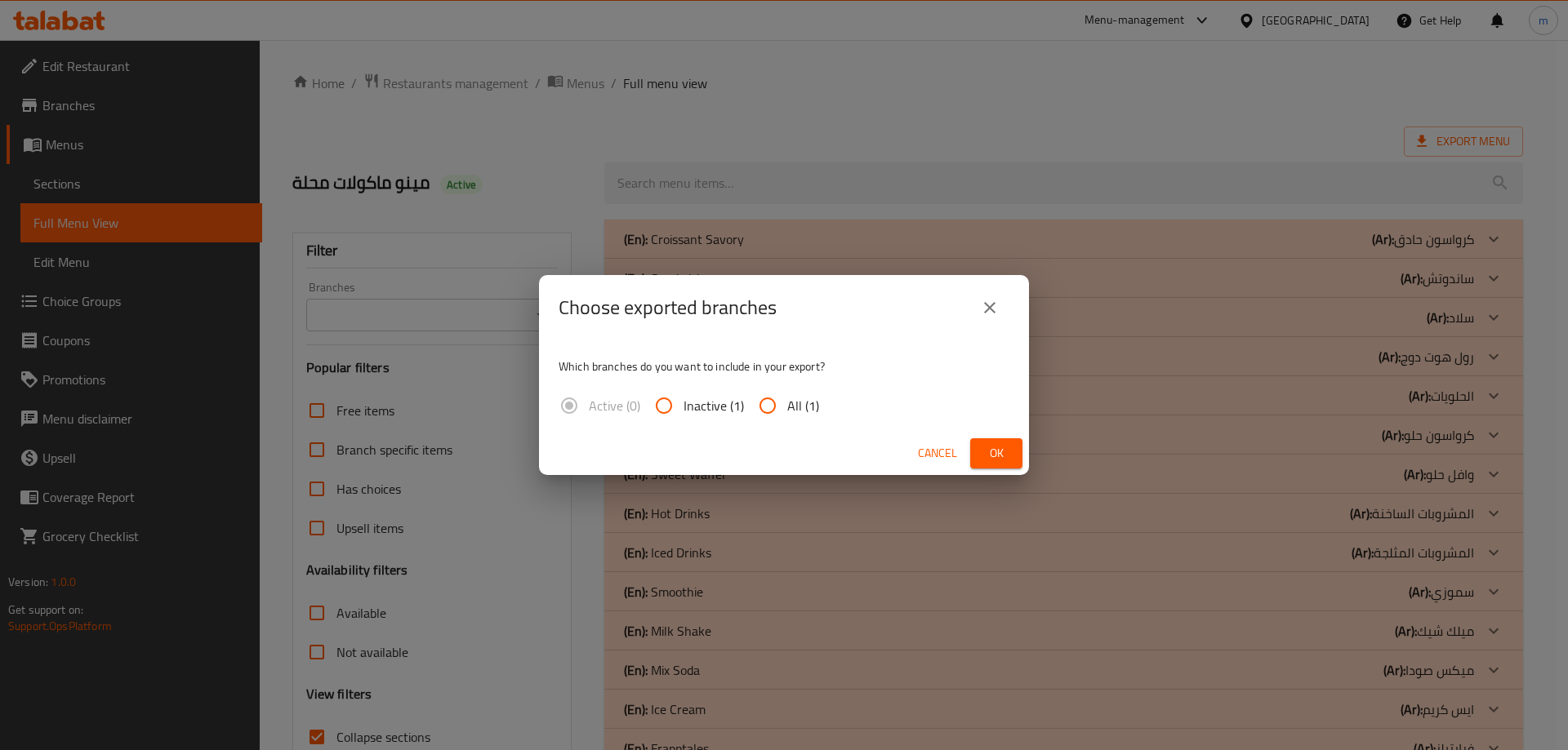
click at [773, 416] on input "All (1)" at bounding box center [768, 406] width 39 height 39
radio input "true"
click at [975, 447] on button "Ok" at bounding box center [996, 453] width 53 height 30
